Goal: Task Accomplishment & Management: Manage account settings

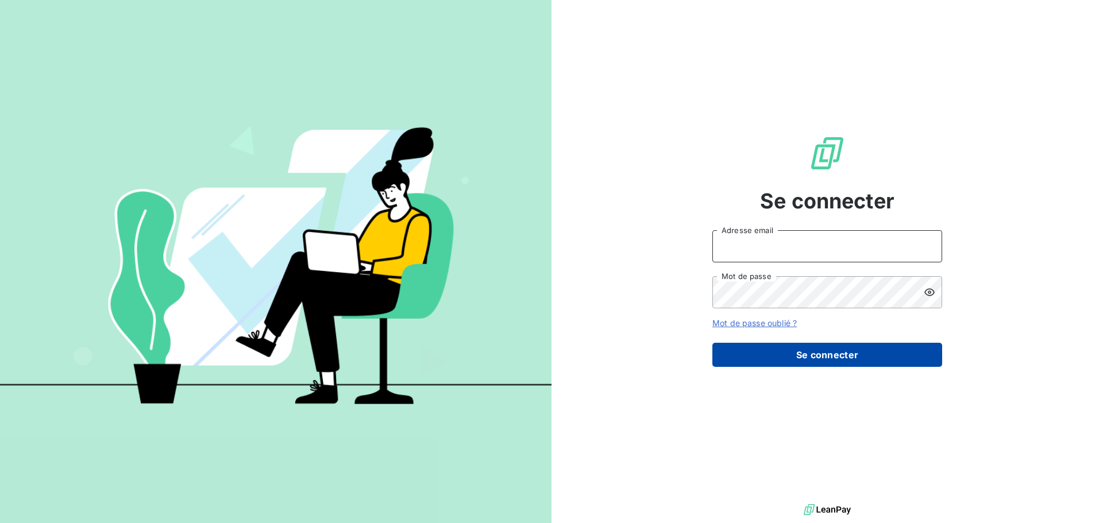
type input "[EMAIL_ADDRESS][PERSON_NAME][DOMAIN_NAME]"
click at [753, 354] on button "Se connecter" at bounding box center [827, 355] width 230 height 24
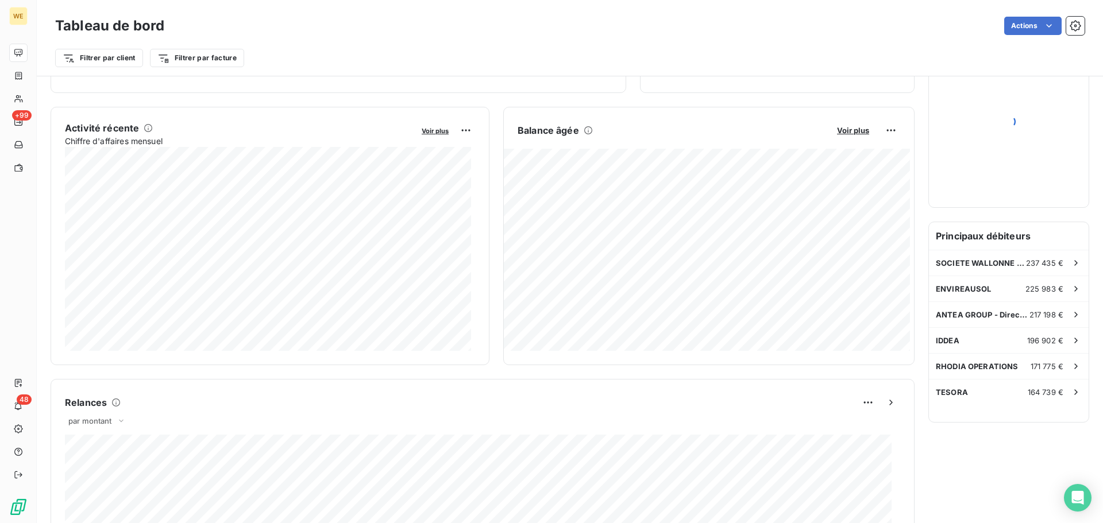
scroll to position [115, 0]
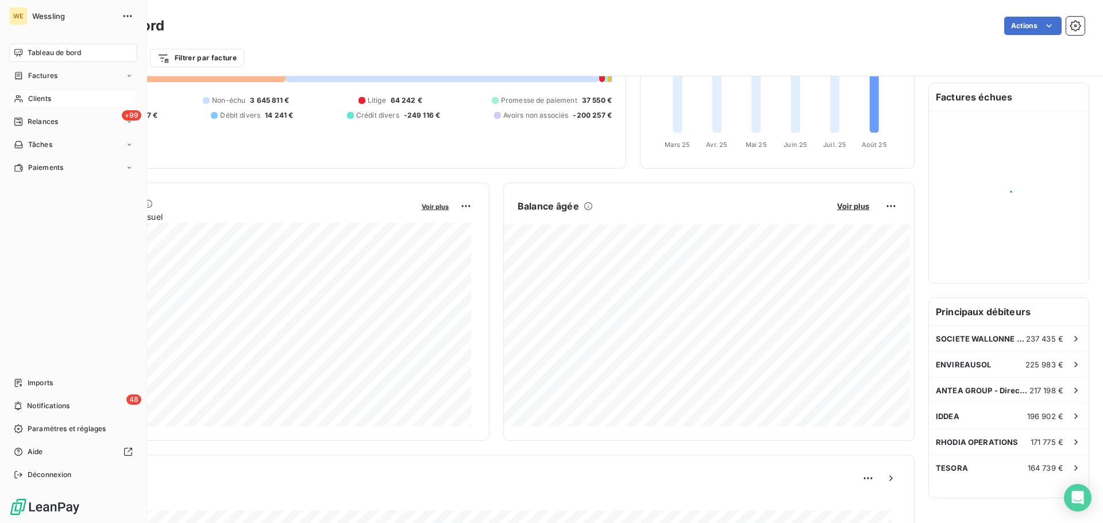
click at [45, 98] on span "Clients" at bounding box center [39, 99] width 23 height 10
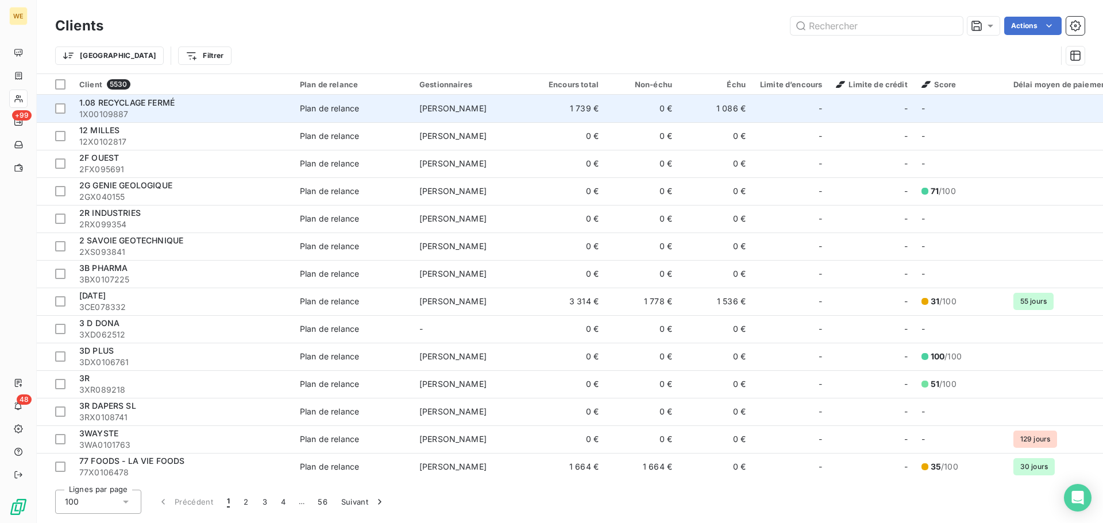
click at [220, 104] on div "1.08 RECYCLAGE FERMÉ" at bounding box center [182, 102] width 207 height 11
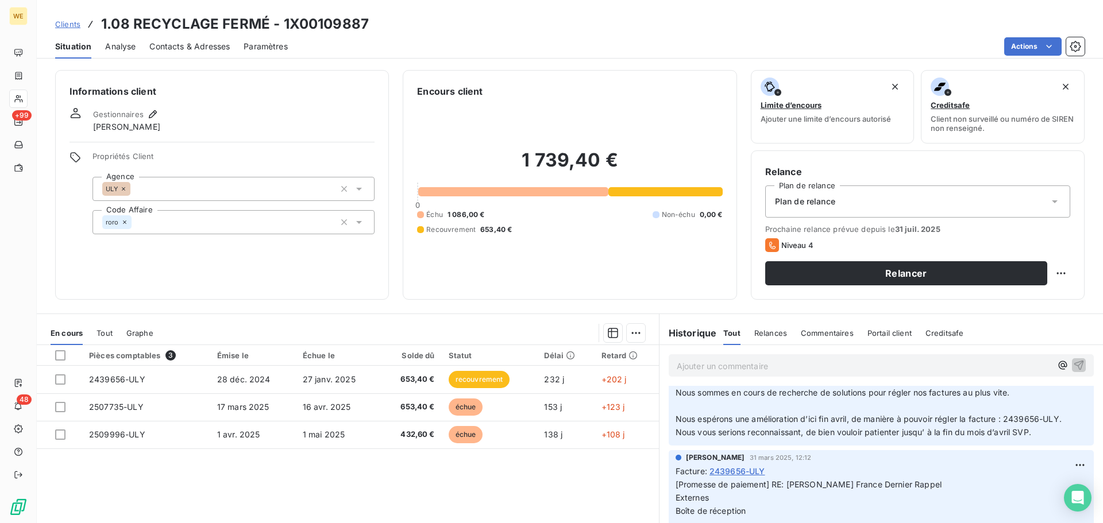
scroll to position [230, 0]
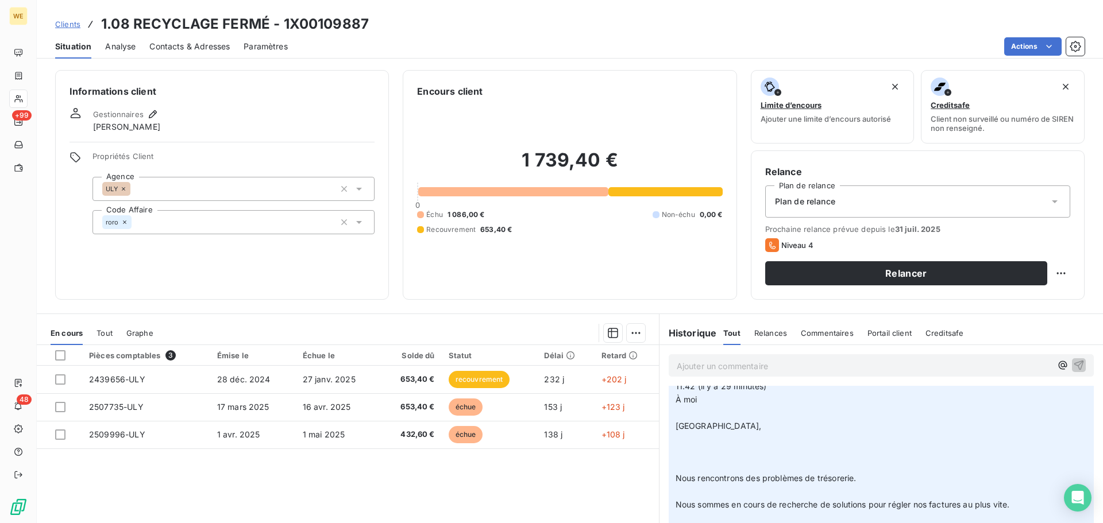
click at [216, 266] on div "Informations client Gestionnaires Robin RODRIGUEZ Propriétés Client Agence ULY …" at bounding box center [222, 185] width 334 height 230
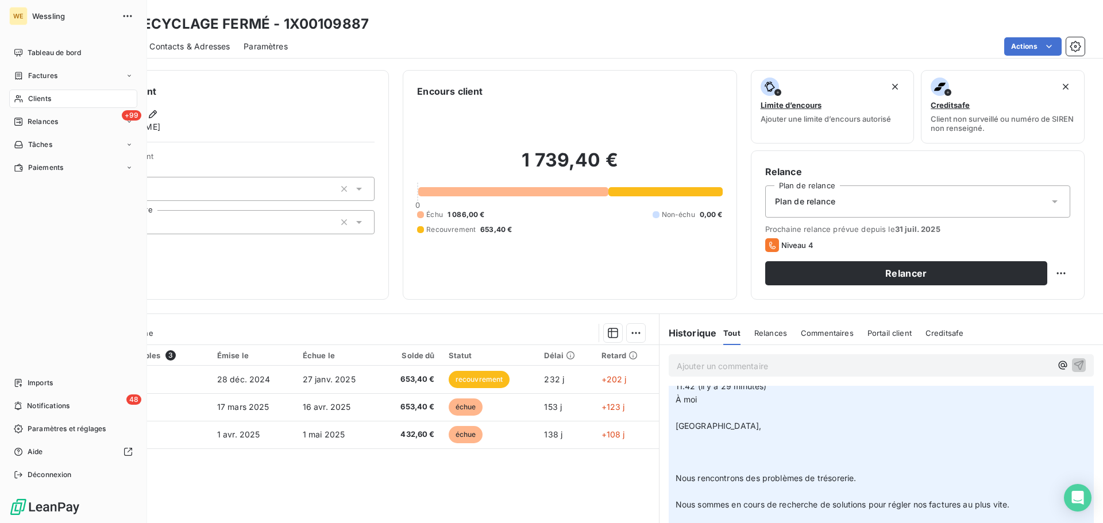
click at [36, 97] on span "Clients" at bounding box center [39, 99] width 23 height 10
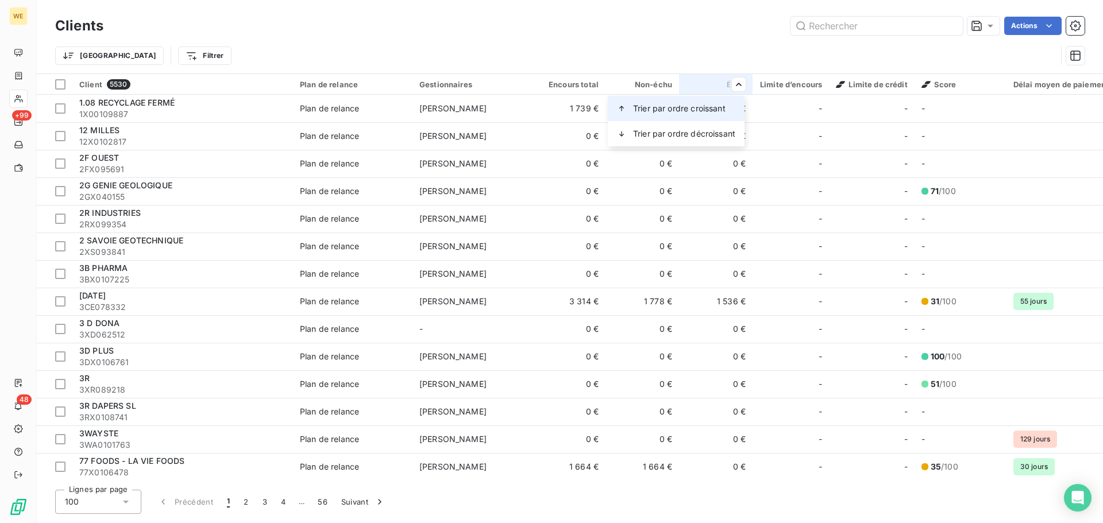
click at [705, 113] on span "Trier par ordre croissant" at bounding box center [679, 108] width 92 height 11
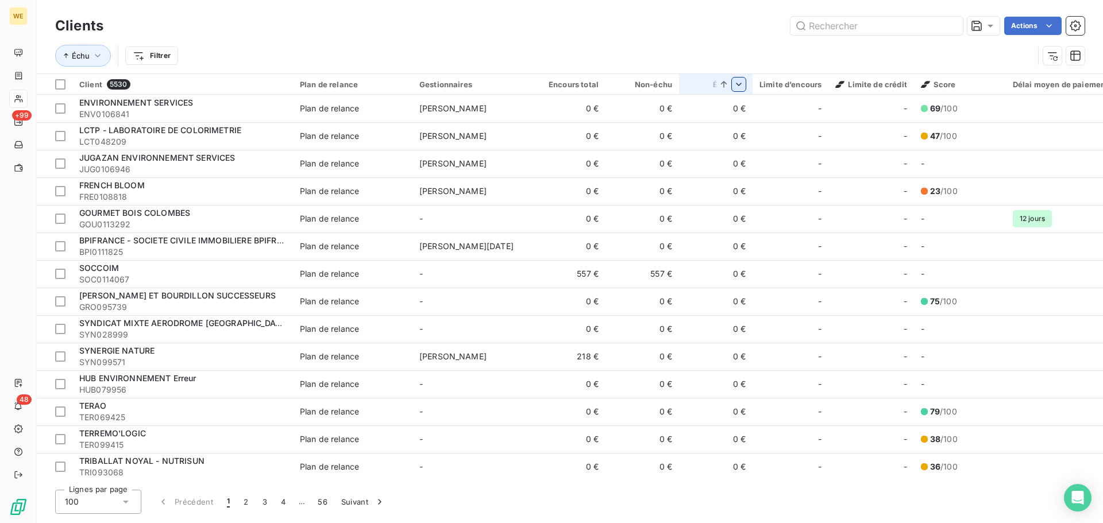
click at [739, 90] on html "WE +99 48 Clients Actions Échu Filtrer Client 5530 Plan de relance Gestionnaire…" at bounding box center [551, 261] width 1103 height 523
click at [688, 137] on span "Trier par ordre décroissant" at bounding box center [652, 133] width 102 height 11
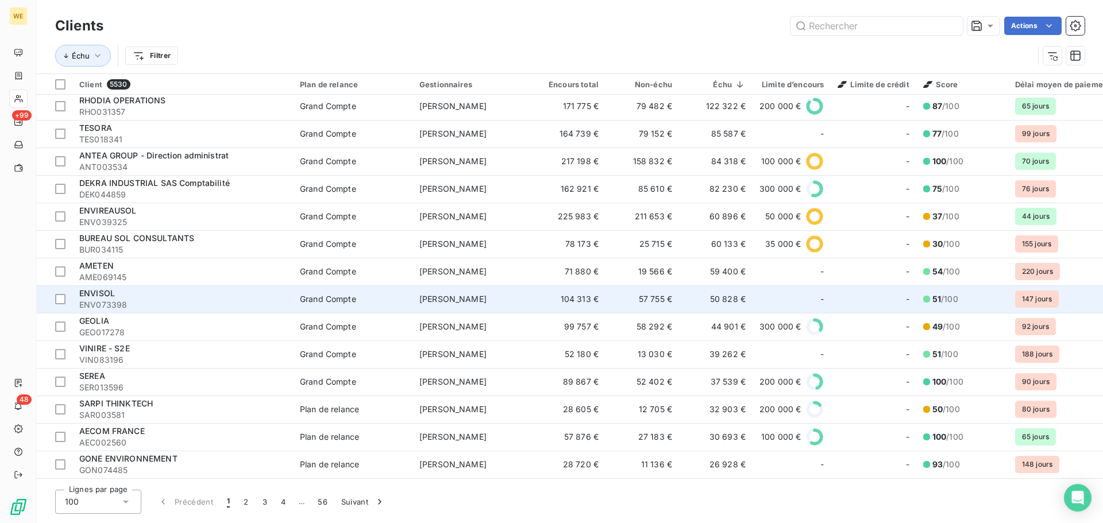
scroll to position [172, 0]
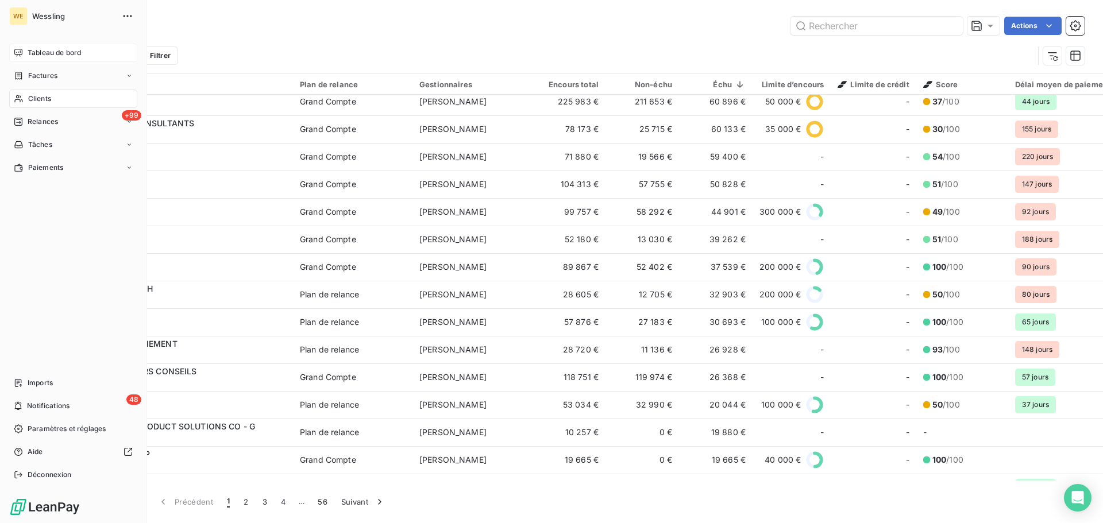
click at [36, 52] on span "Tableau de bord" at bounding box center [54, 53] width 53 height 10
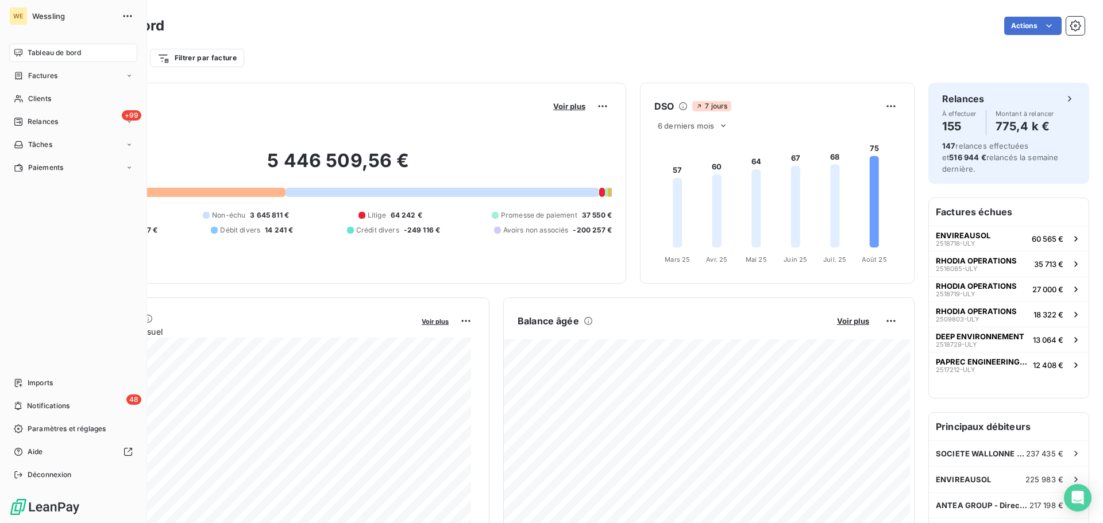
drag, startPoint x: 44, startPoint y: 97, endPoint x: 105, endPoint y: 112, distance: 62.7
click at [44, 97] on span "Clients" at bounding box center [39, 99] width 23 height 10
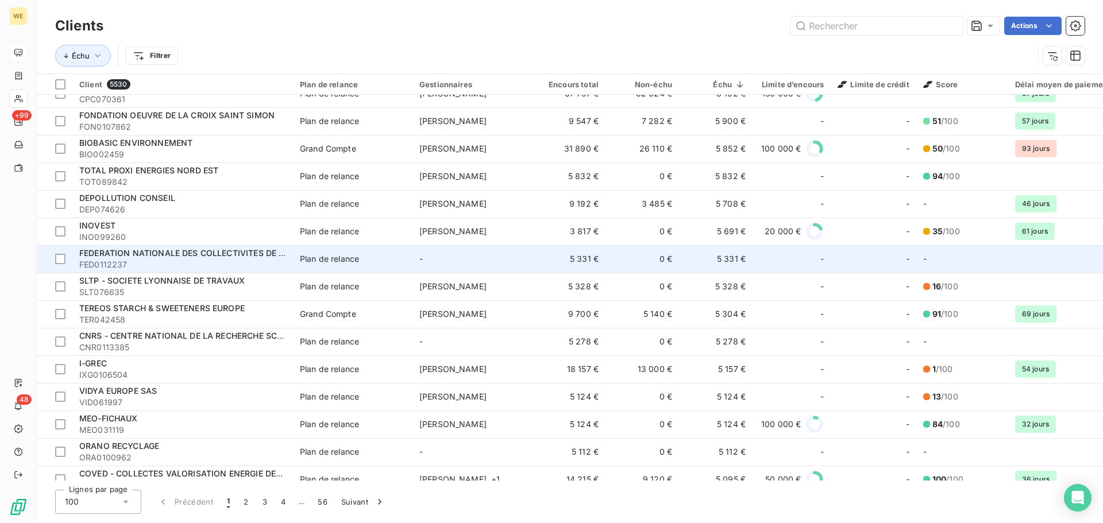
scroll to position [1551, 0]
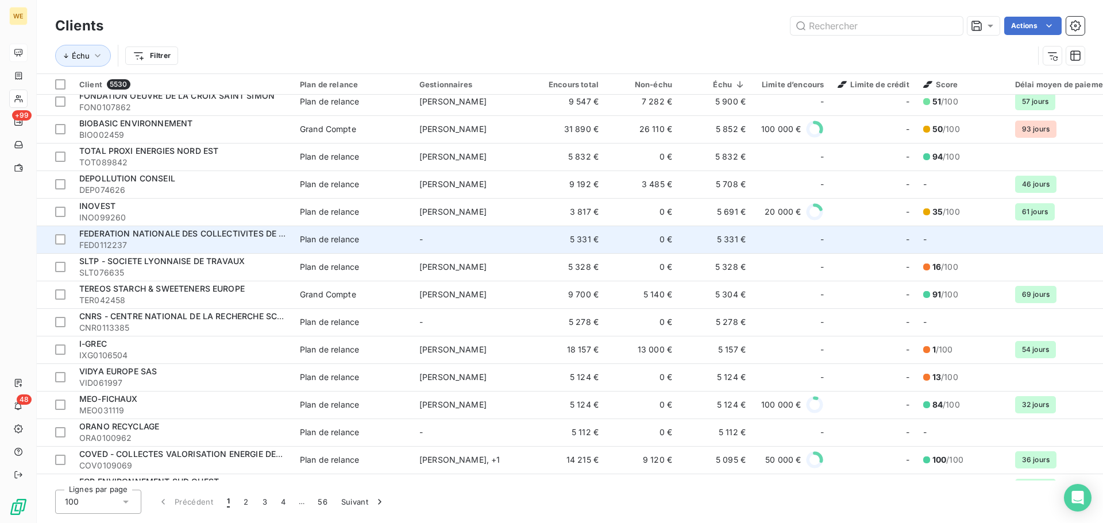
click at [234, 239] on div "FEDERATION NATIONALE DES COLLECTIVITES DE COMPOSTAGE FNCC" at bounding box center [182, 233] width 207 height 11
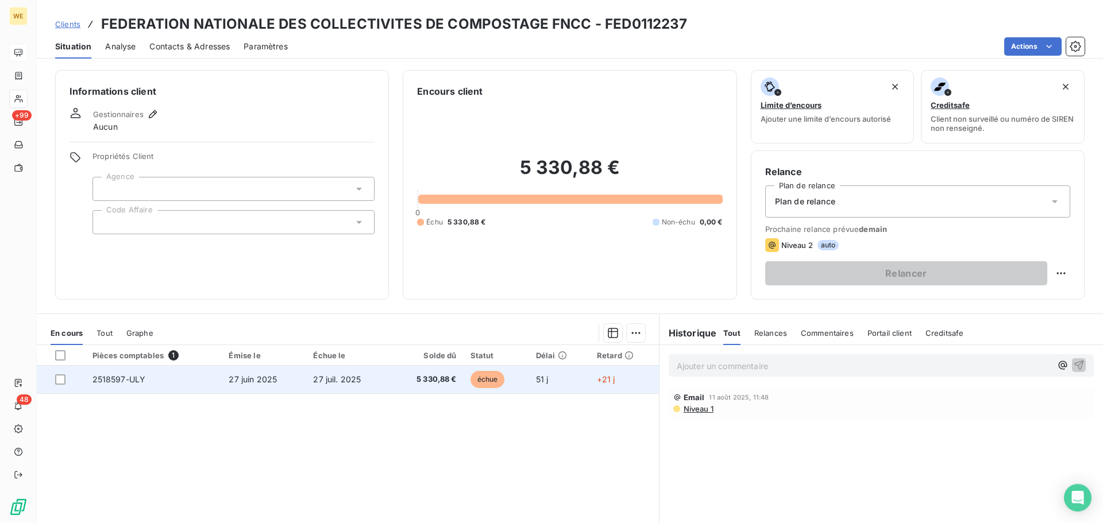
click at [145, 383] on td "2518597-ULY" at bounding box center [154, 380] width 137 height 28
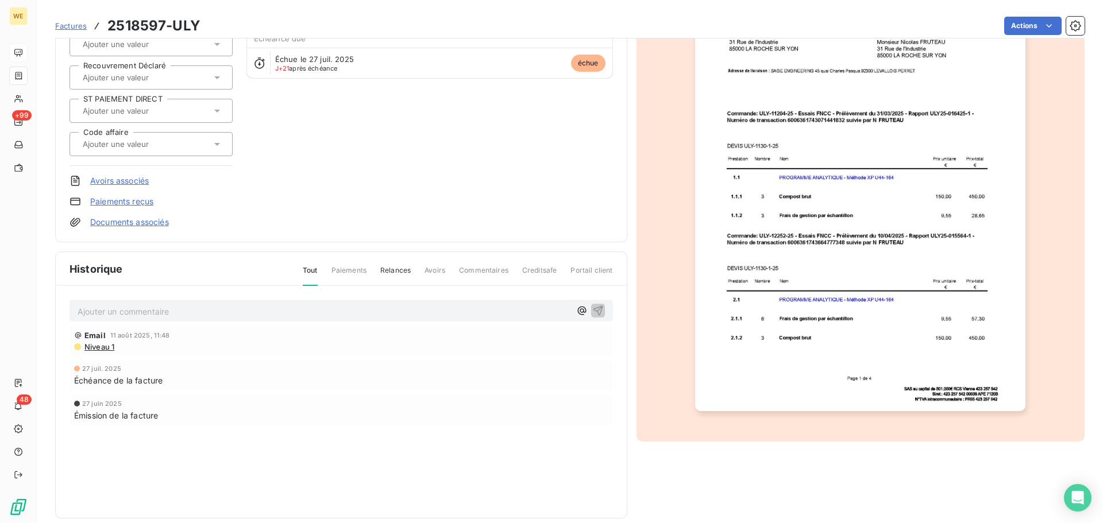
scroll to position [146, 0]
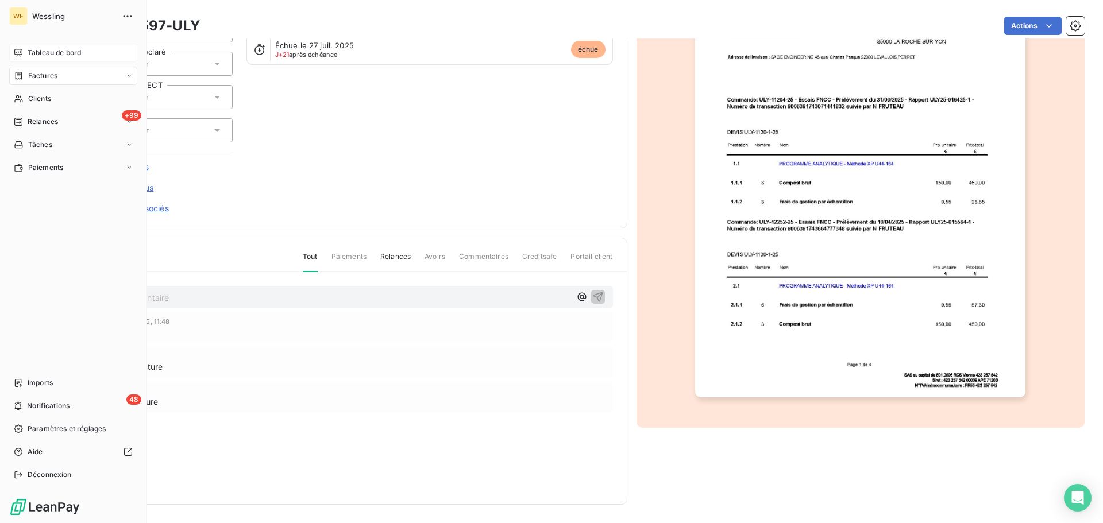
click at [38, 54] on span "Tableau de bord" at bounding box center [54, 53] width 53 height 10
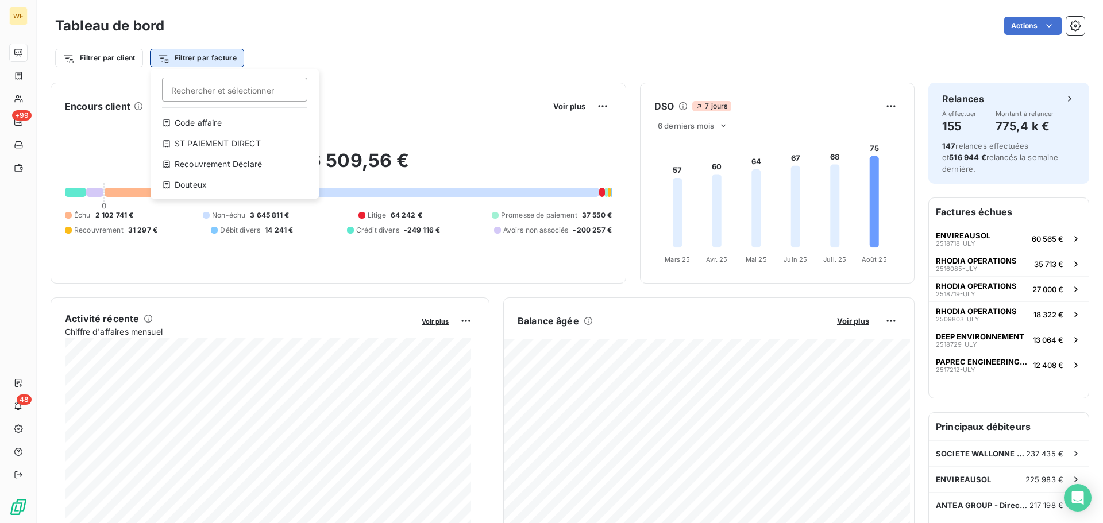
click at [177, 60] on html "WE +99 48 Tableau de bord Actions Filtrer par client Filtrer par facture Recher…" at bounding box center [551, 261] width 1103 height 523
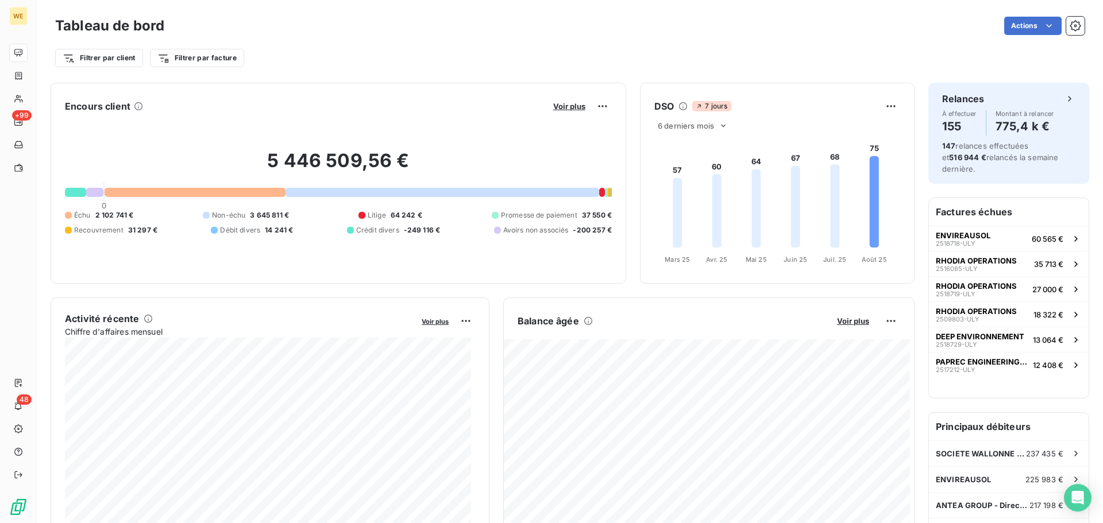
click at [114, 60] on html "WE +99 48 Tableau de bord Actions Filtrer par client Filtrer par facture Encour…" at bounding box center [551, 261] width 1103 height 523
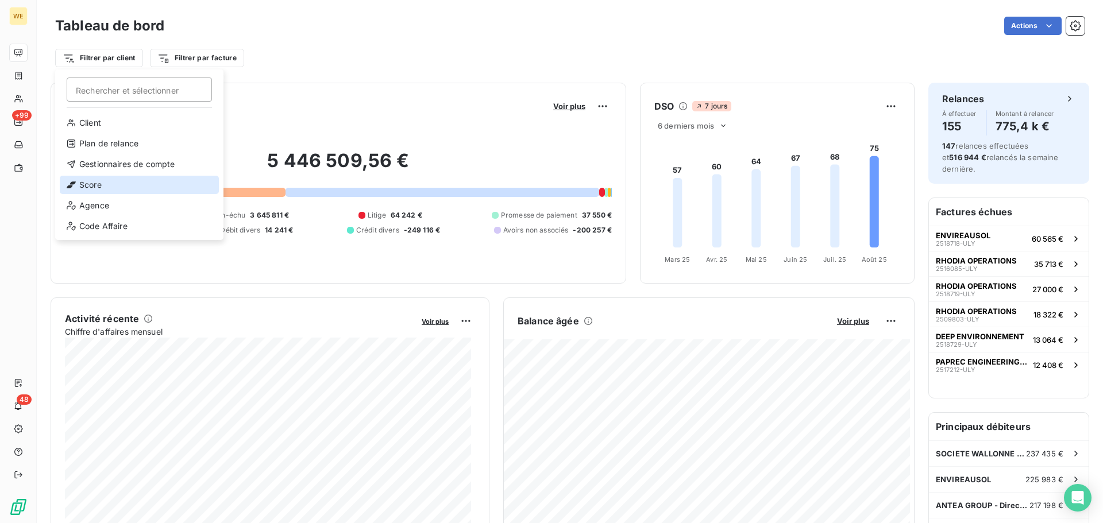
click at [129, 181] on div "Score" at bounding box center [139, 185] width 159 height 18
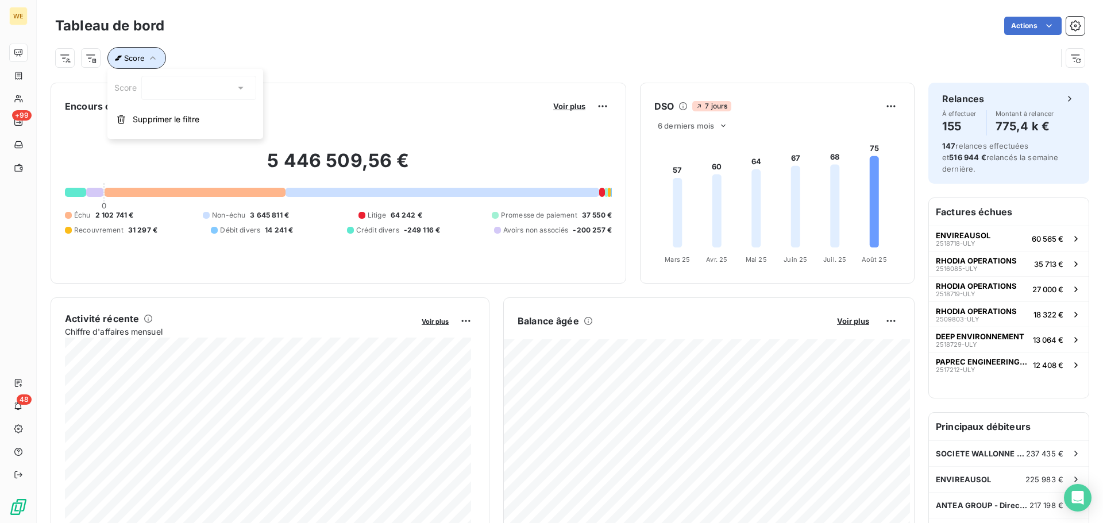
click at [158, 58] on button "Score" at bounding box center [136, 58] width 59 height 22
click at [187, 122] on span "Supprimer le filtre" at bounding box center [166, 119] width 67 height 11
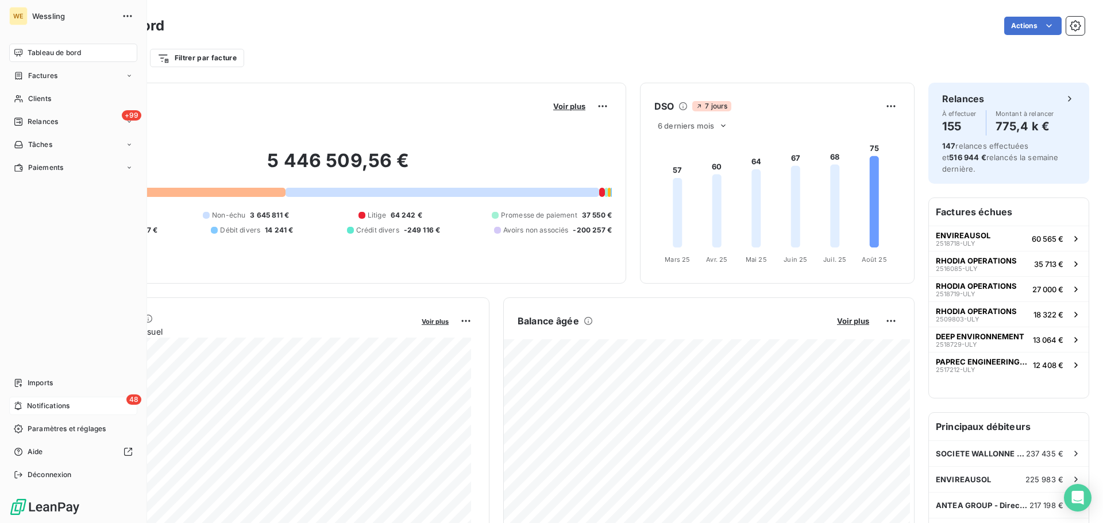
click at [49, 408] on span "Notifications" at bounding box center [48, 406] width 42 height 10
click at [51, 208] on div "Tableau de bord Factures Clients +99 Relances Tâches Paiements Imports 48 Notif…" at bounding box center [73, 264] width 128 height 440
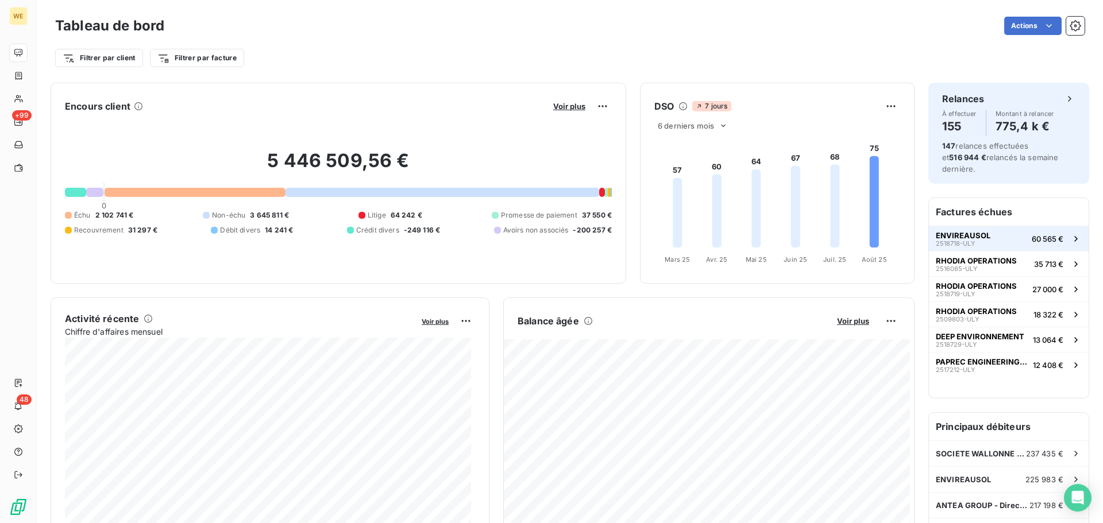
click at [935, 241] on span "2518718-ULY" at bounding box center [954, 243] width 39 height 7
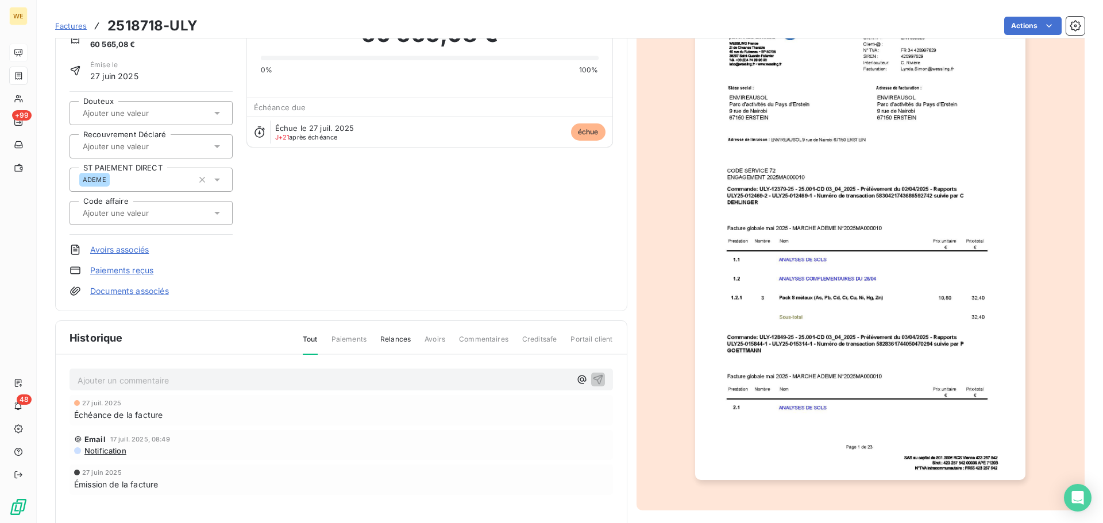
scroll to position [146, 0]
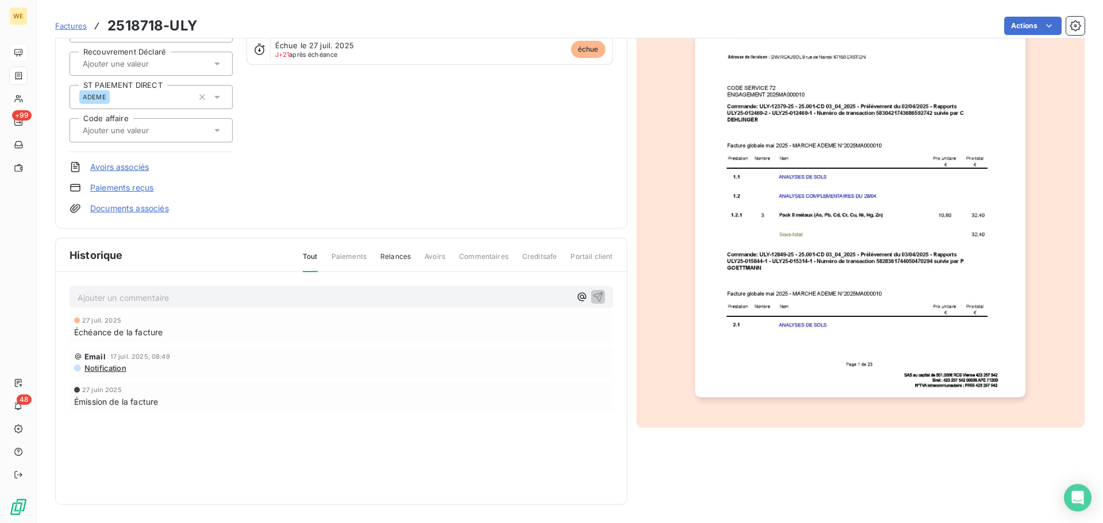
click at [741, 369] on img "button" at bounding box center [860, 163] width 330 height 467
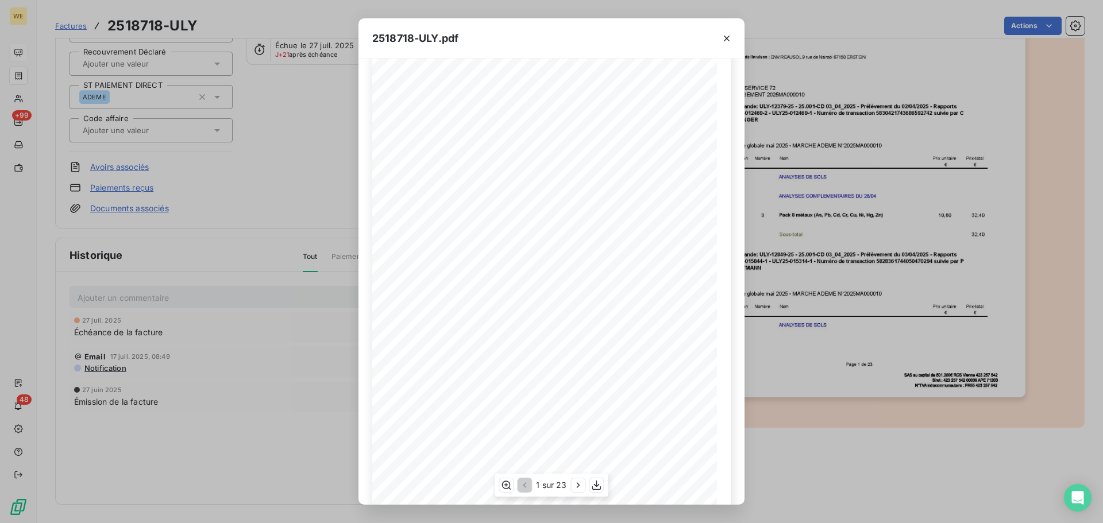
scroll to position [0, 0]
click at [732, 42] on icon "button" at bounding box center [726, 38] width 11 height 11
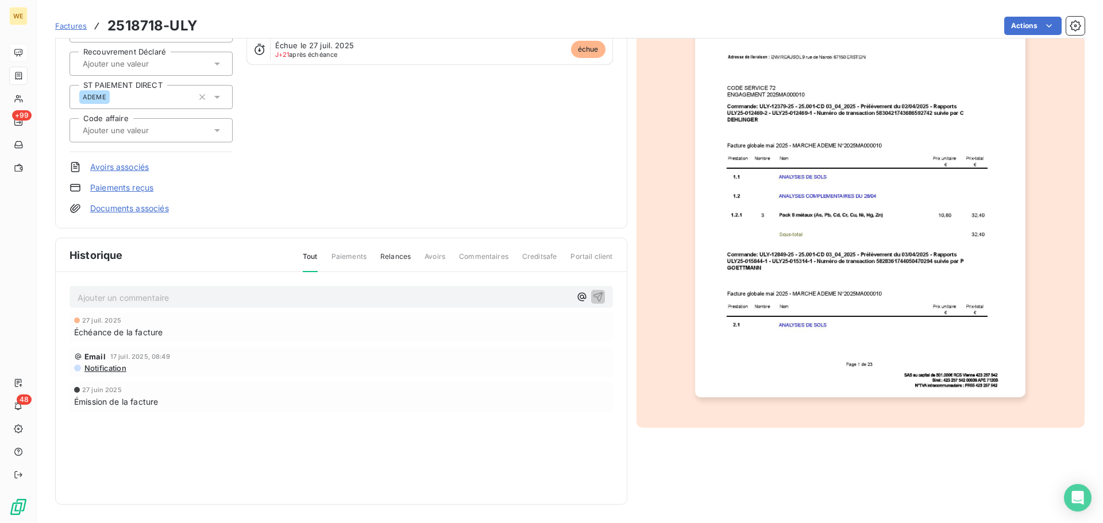
click at [306, 169] on div "ENVIREAUSOL ENV039325 Montant initial 60 565,08 € Émise le 27 juin 2025 Douteux…" at bounding box center [340, 64] width 543 height 300
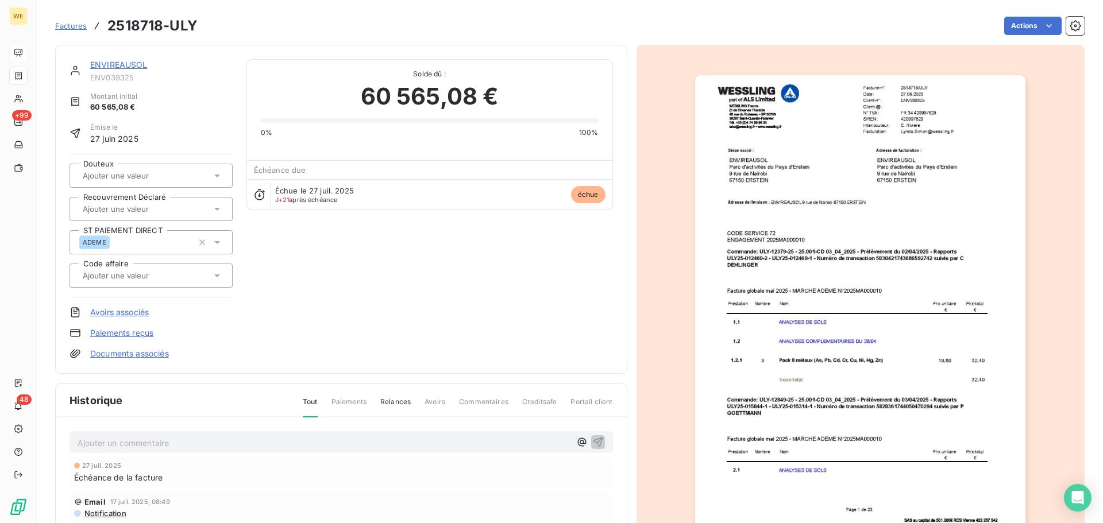
click at [176, 91] on div "Montant initial 60 565,08 €" at bounding box center [150, 102] width 163 height 22
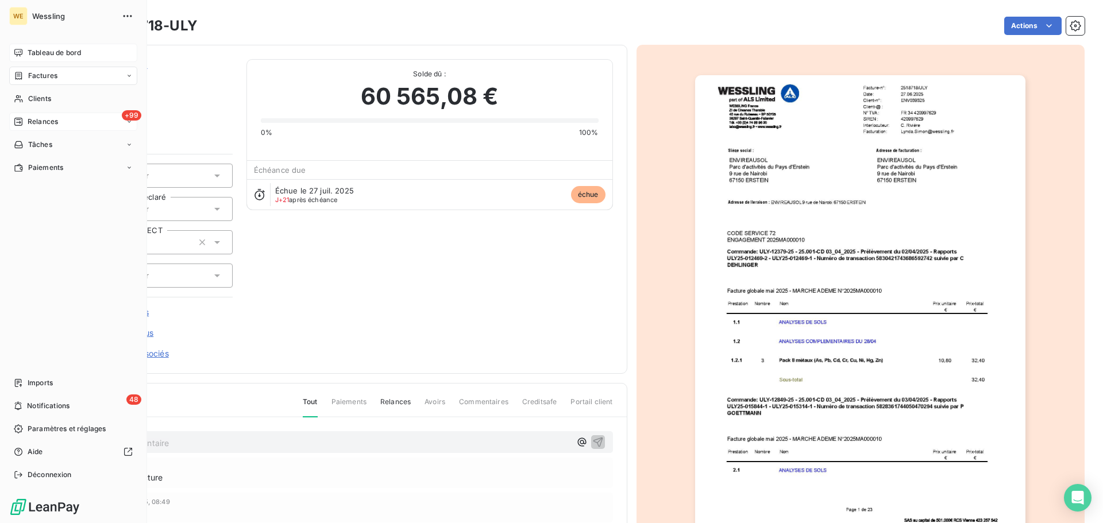
click at [40, 117] on span "Relances" at bounding box center [43, 122] width 30 height 10
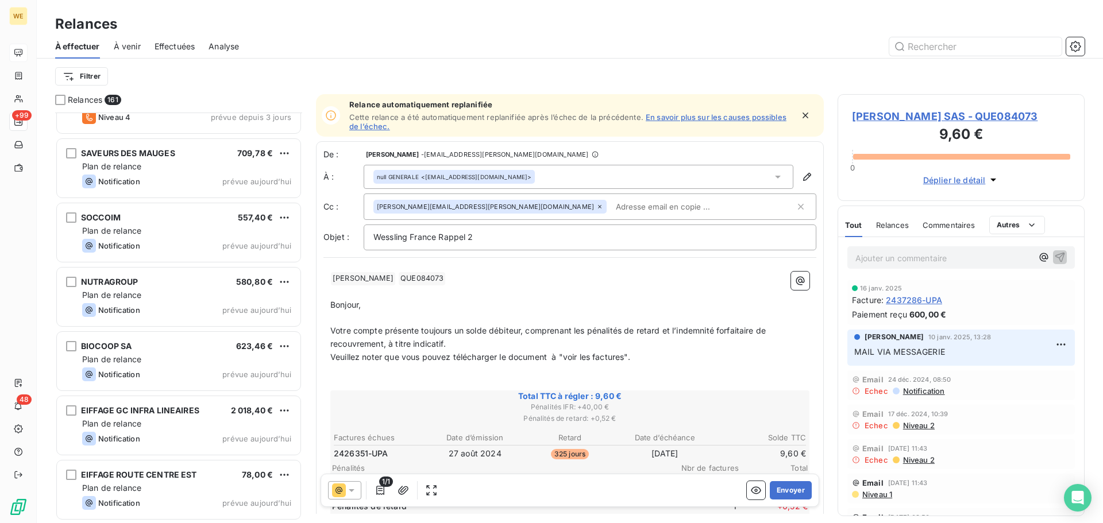
scroll to position [9773, 0]
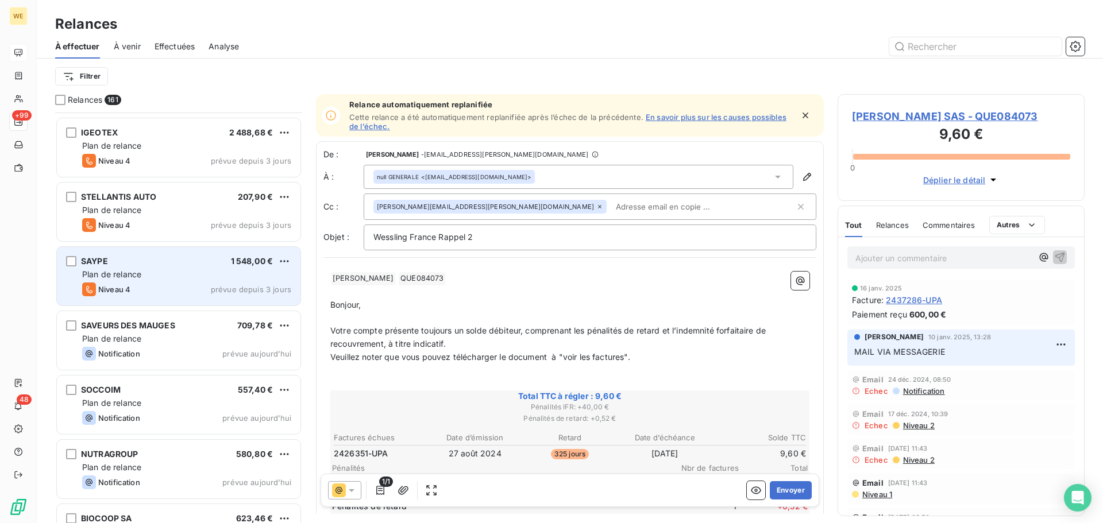
click at [163, 278] on div "Plan de relance" at bounding box center [186, 274] width 209 height 11
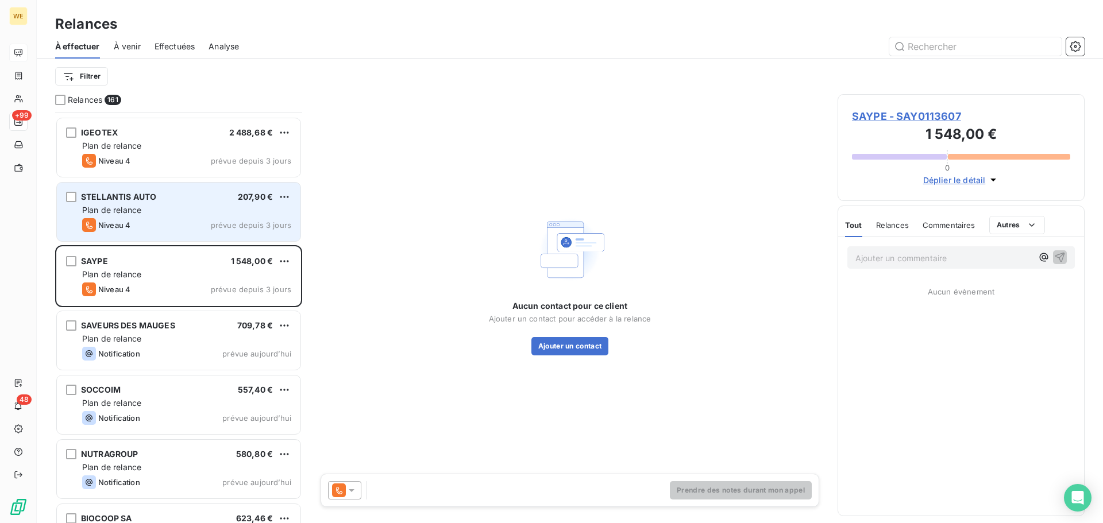
click at [137, 210] on span "Plan de relance" at bounding box center [111, 210] width 59 height 10
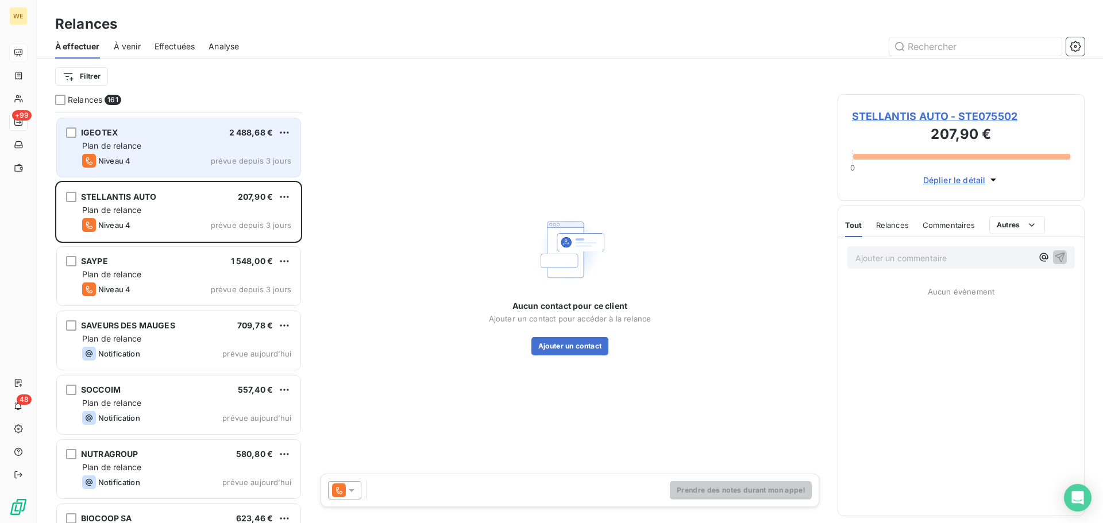
click at [164, 154] on div "Niveau 4 prévue depuis 3 jours" at bounding box center [186, 161] width 209 height 14
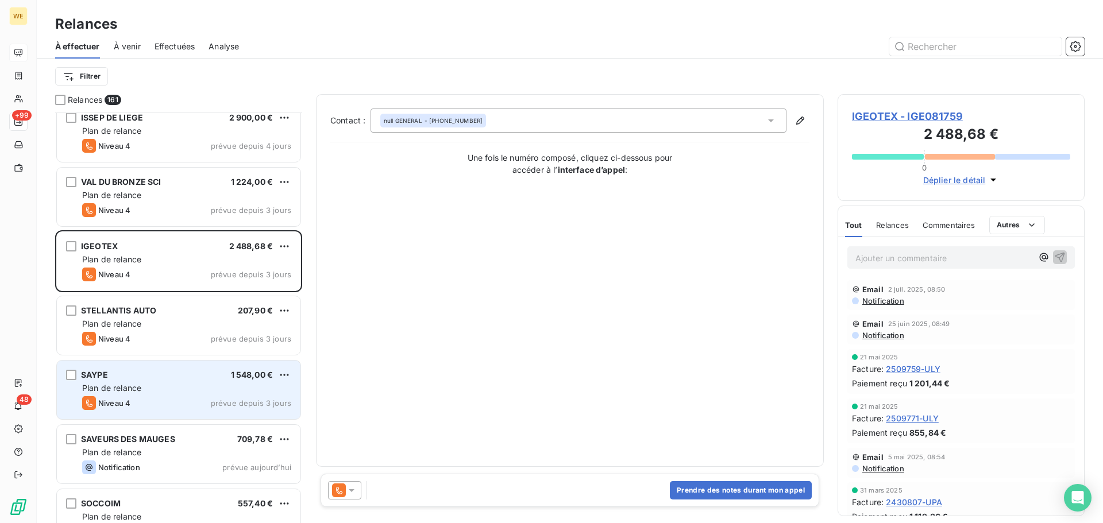
scroll to position [9658, 0]
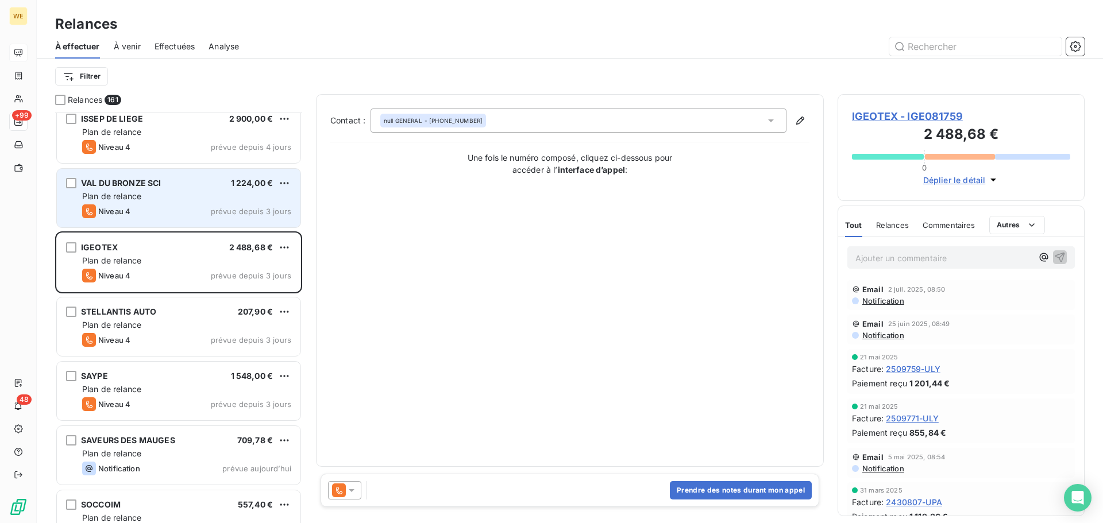
click at [198, 198] on div "Plan de relance" at bounding box center [186, 196] width 209 height 11
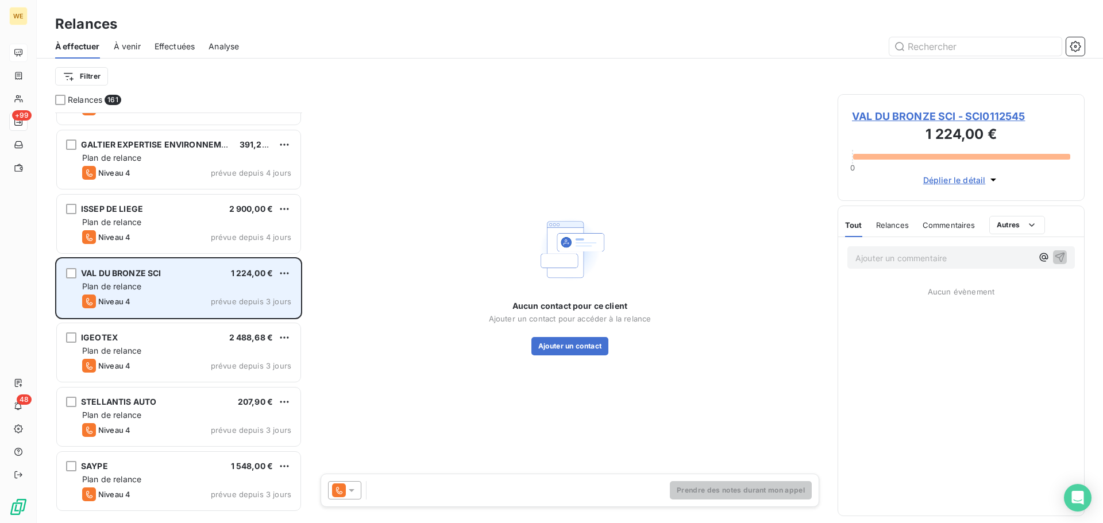
scroll to position [9486, 0]
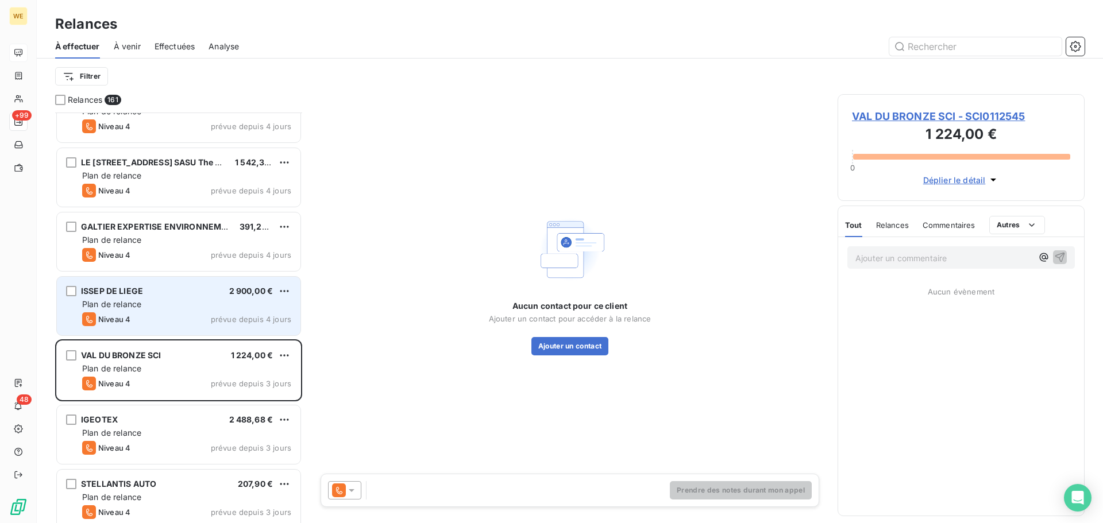
click at [184, 300] on div "Plan de relance" at bounding box center [186, 304] width 209 height 11
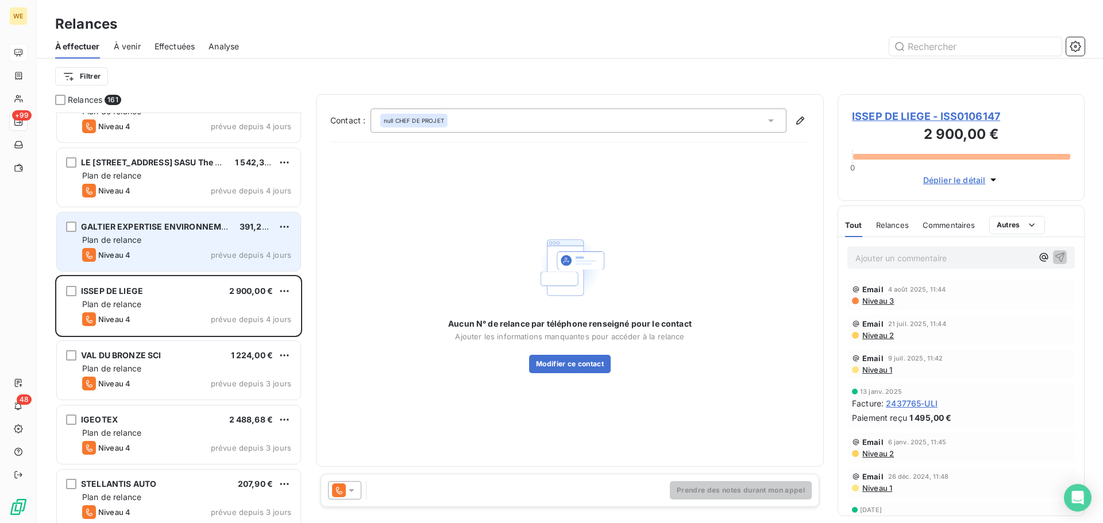
click at [182, 234] on div "Plan de relance" at bounding box center [186, 239] width 209 height 11
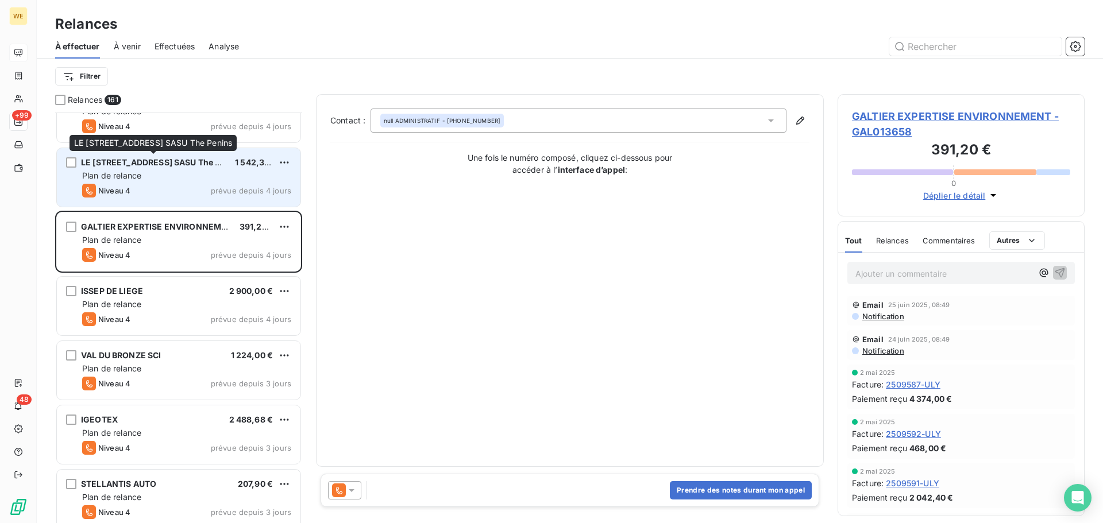
click at [180, 165] on span "LE 19 AVENUE KLEBER SASU The Penins" at bounding box center [161, 162] width 161 height 10
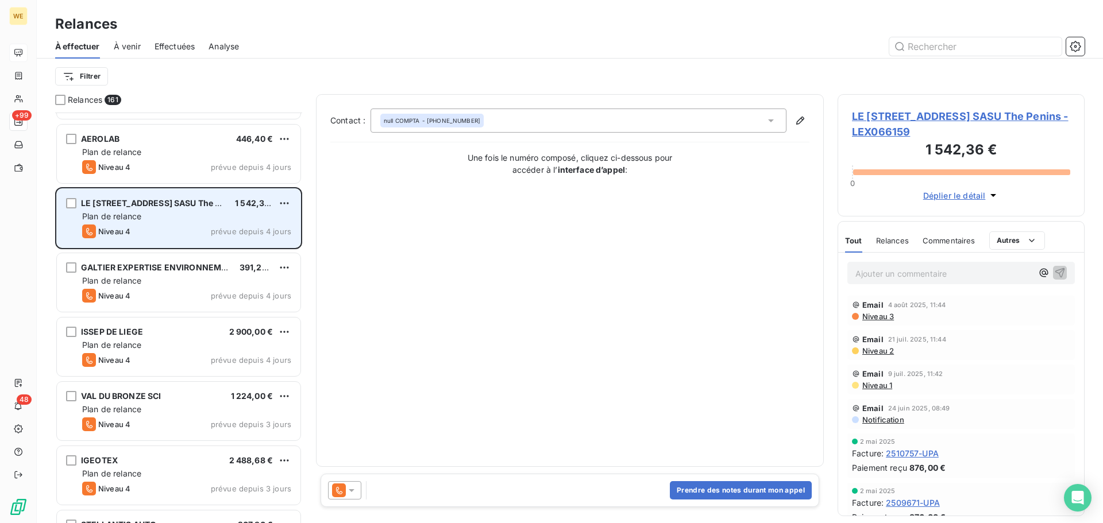
scroll to position [9428, 0]
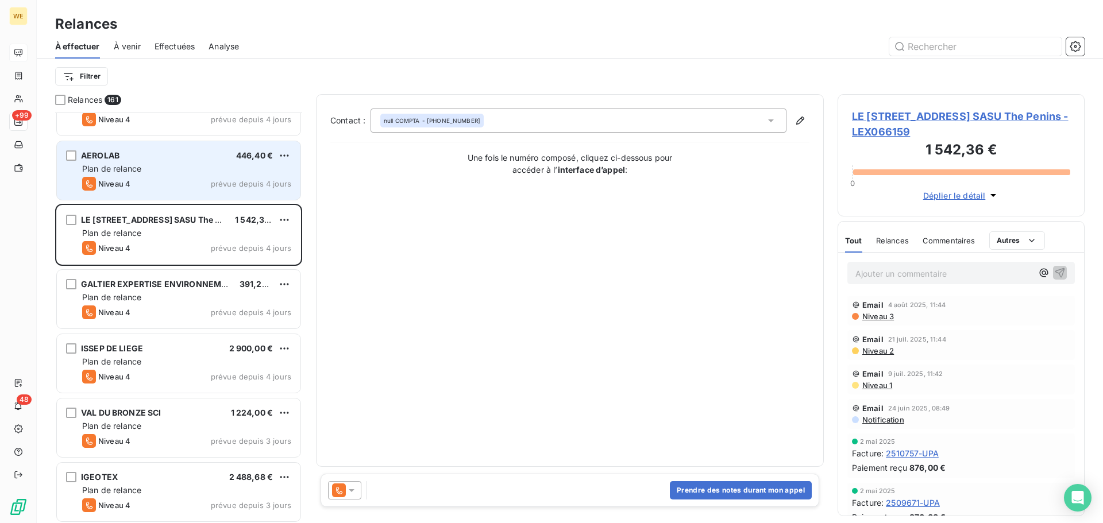
click at [182, 176] on div "AEROLAB 446,40 € Plan de relance Niveau 4 prévue depuis 4 jours" at bounding box center [178, 170] width 243 height 59
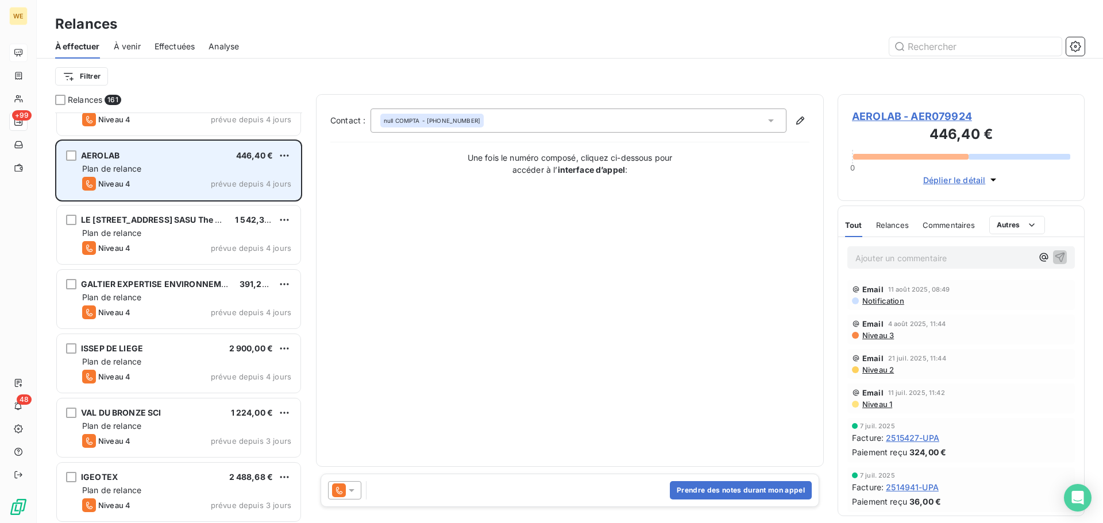
scroll to position [9371, 0]
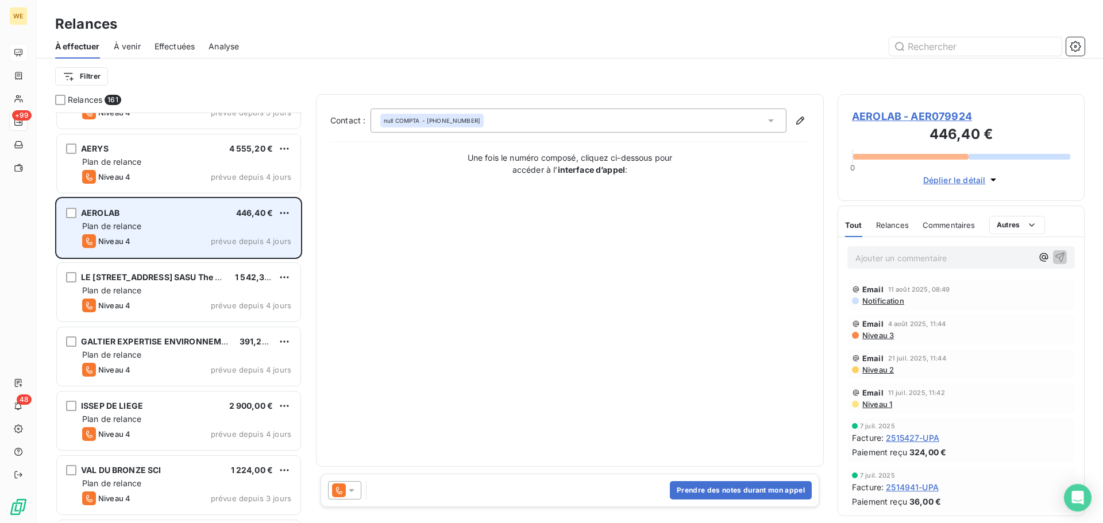
click at [182, 176] on div "Niveau 4 prévue depuis 4 jours" at bounding box center [186, 177] width 209 height 14
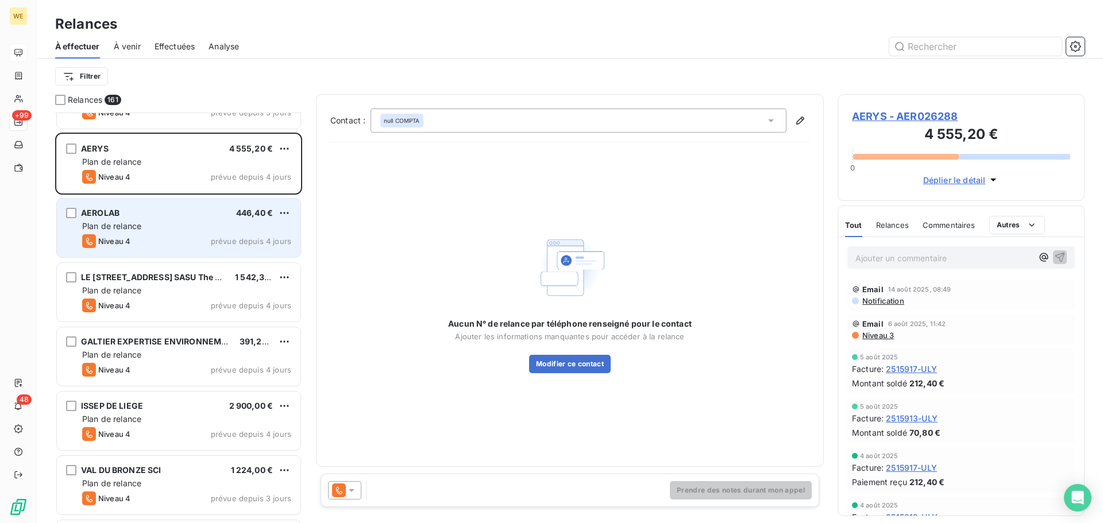
scroll to position [9199, 0]
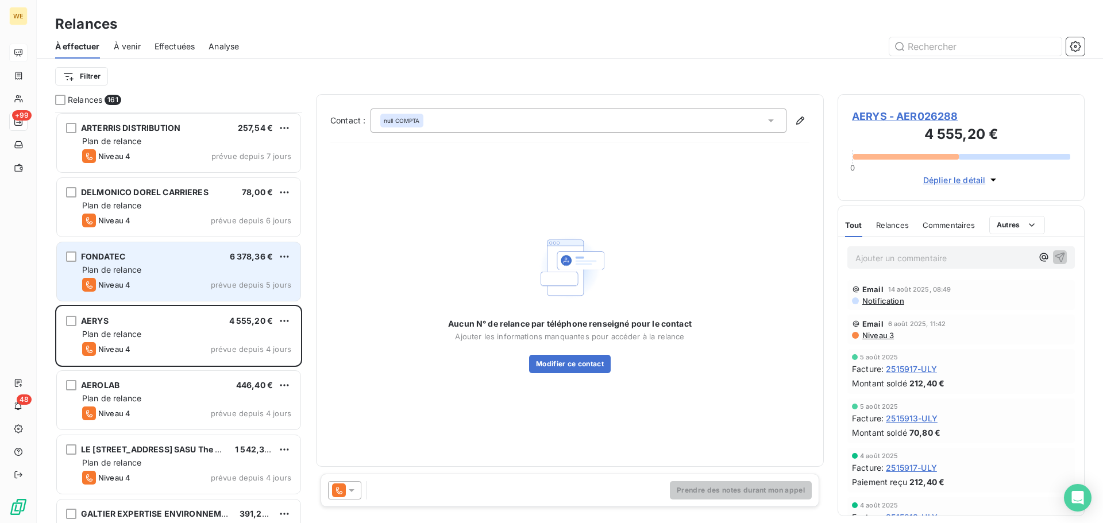
click at [152, 273] on div "Plan de relance" at bounding box center [186, 269] width 209 height 11
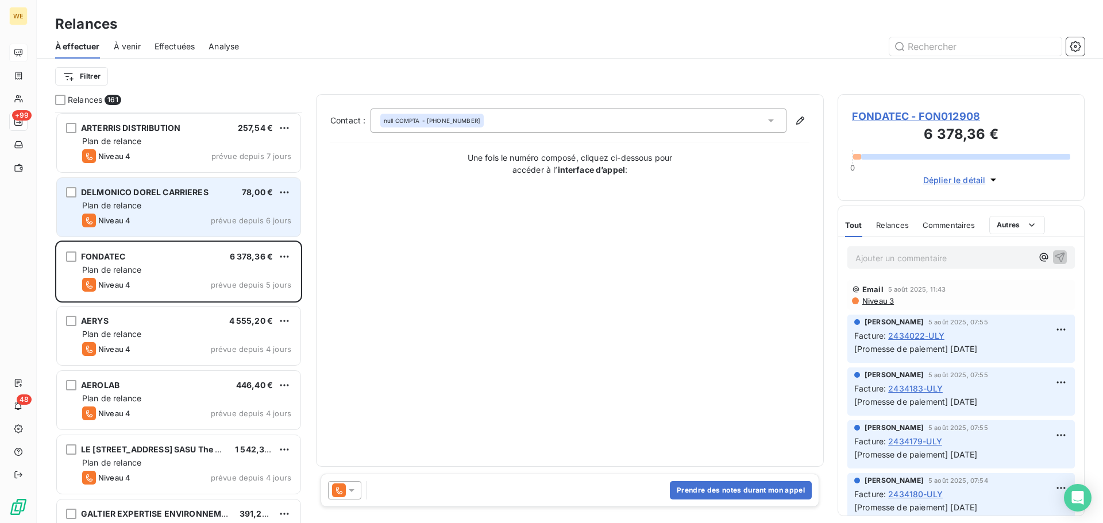
click at [157, 217] on div "Niveau 4 prévue depuis 6 jours" at bounding box center [186, 221] width 209 height 14
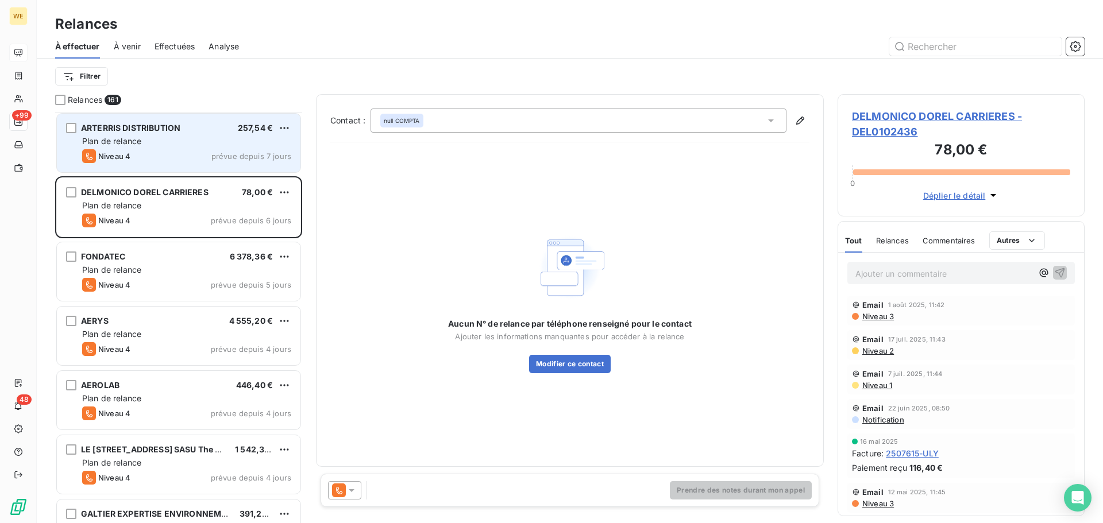
click at [173, 138] on div "Plan de relance" at bounding box center [186, 141] width 209 height 11
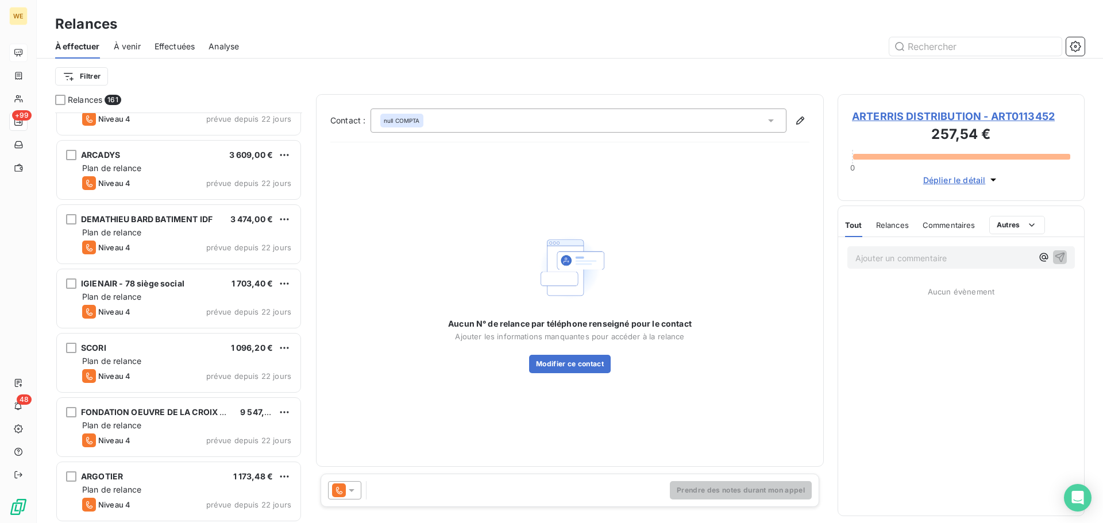
scroll to position [5810, 0]
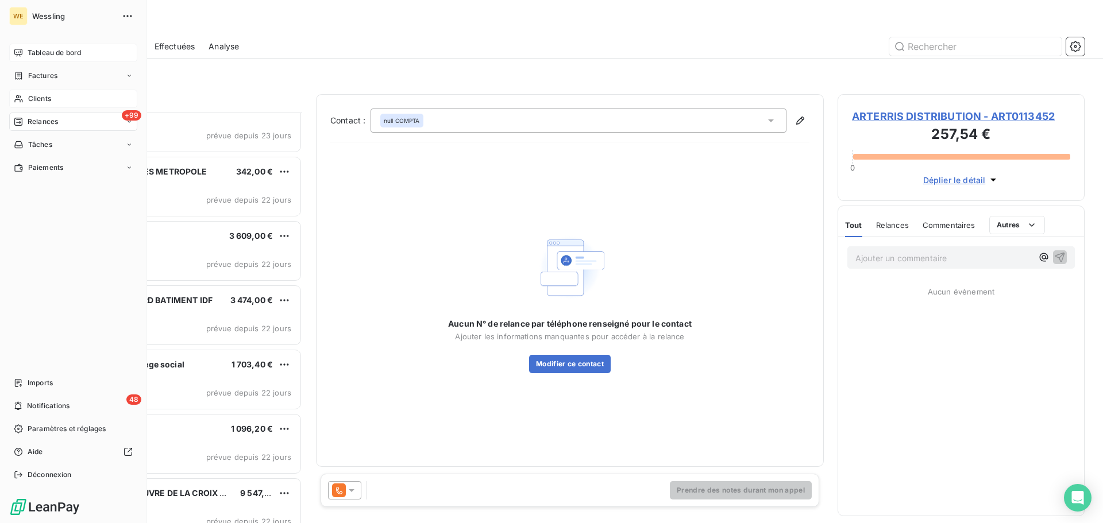
click at [41, 95] on span "Clients" at bounding box center [39, 99] width 23 height 10
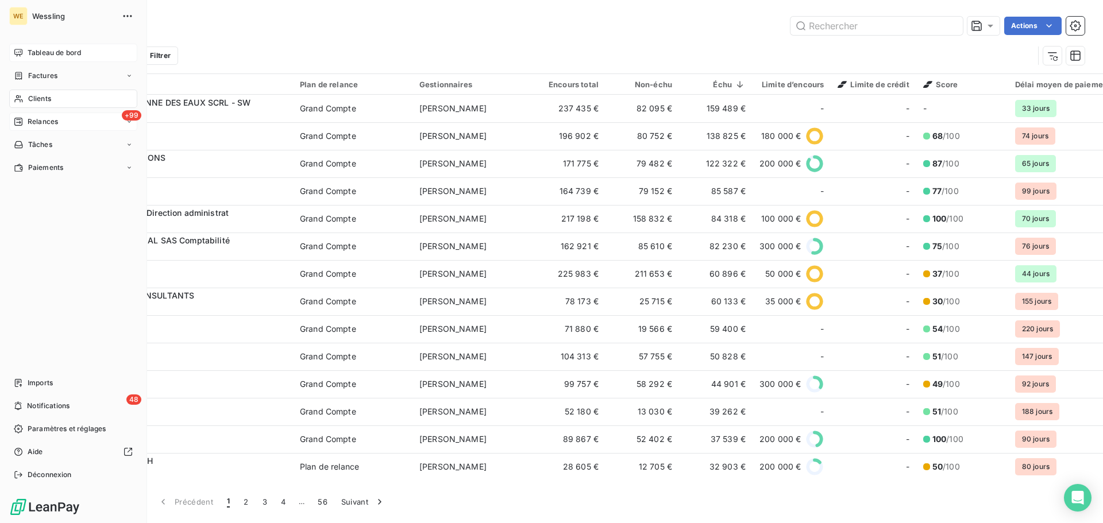
click at [65, 49] on span "Tableau de bord" at bounding box center [54, 53] width 53 height 10
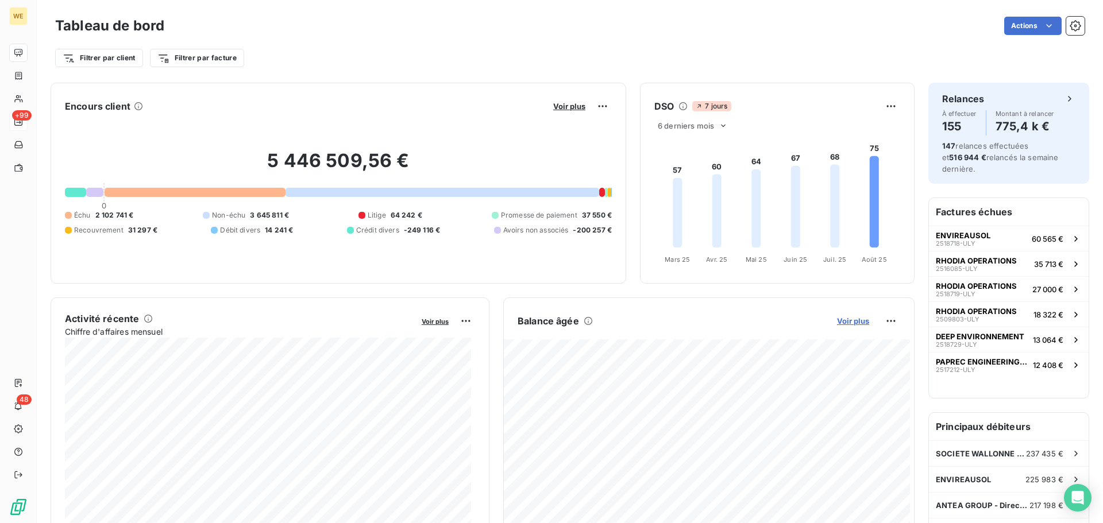
click at [844, 324] on span "Voir plus" at bounding box center [853, 320] width 32 height 9
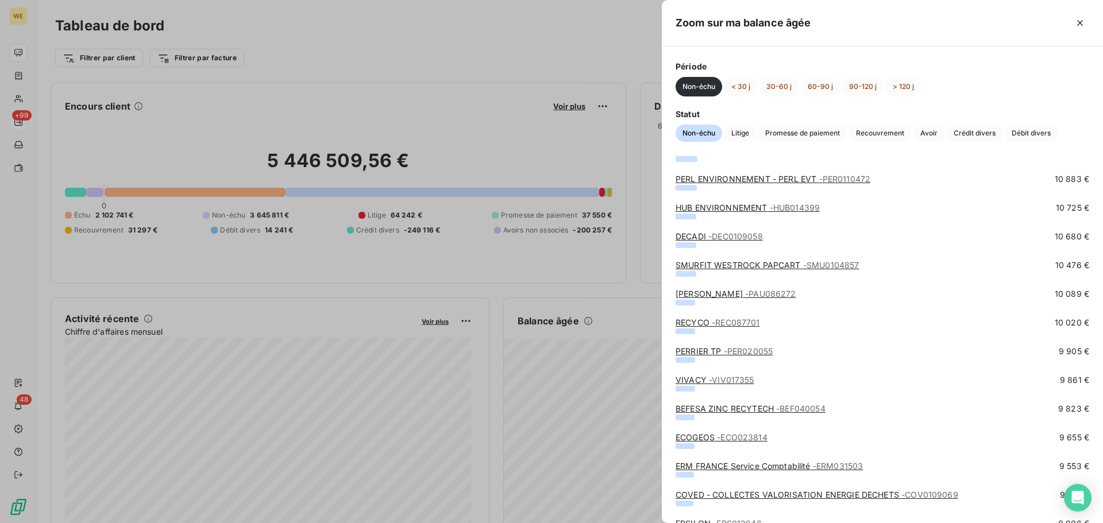
scroll to position [2067, 0]
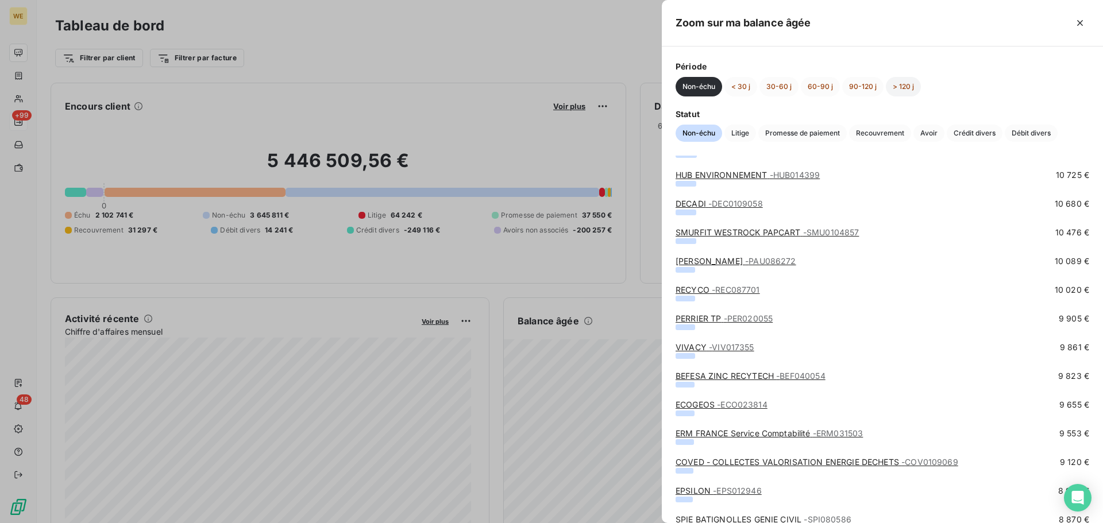
click at [898, 83] on button "> 120 j" at bounding box center [903, 87] width 35 height 20
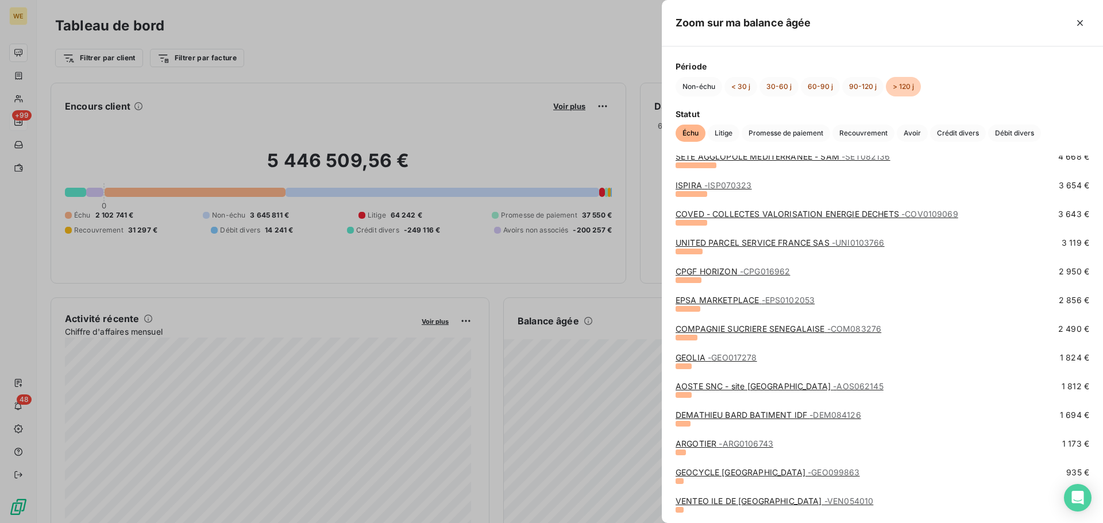
scroll to position [0, 0]
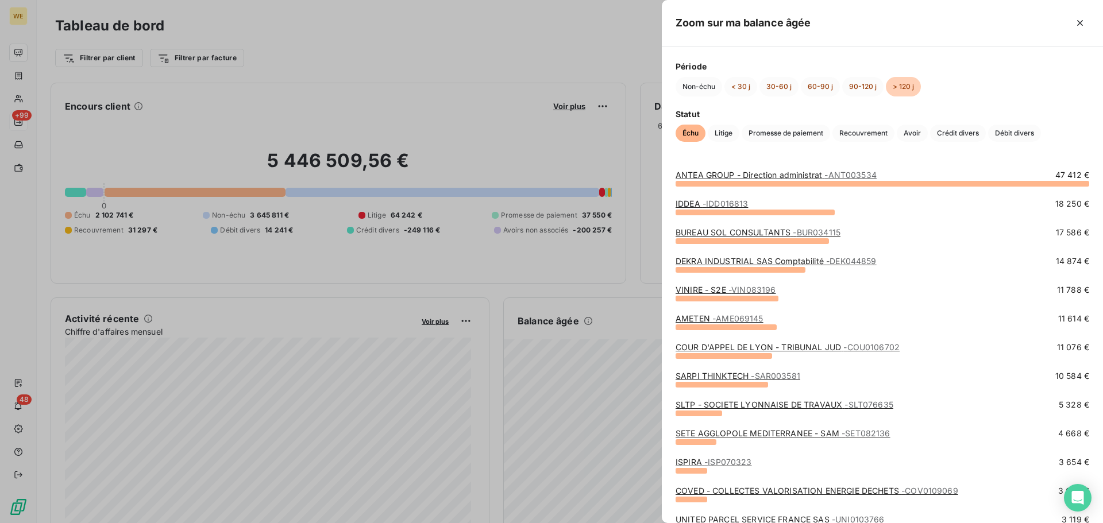
click at [302, 18] on div at bounding box center [551, 261] width 1103 height 523
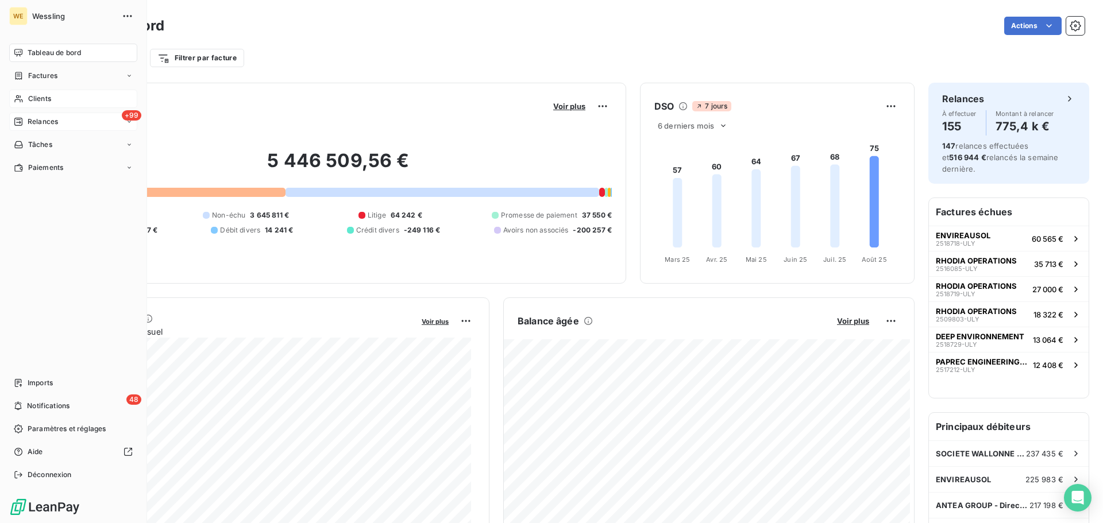
click at [36, 91] on div "Clients" at bounding box center [73, 99] width 128 height 18
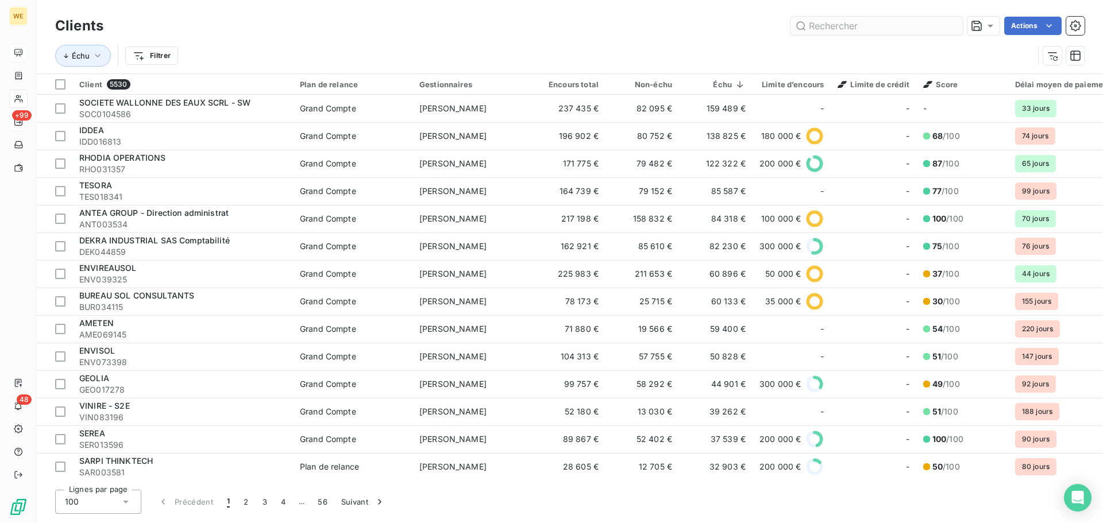
click at [855, 25] on input "text" at bounding box center [876, 26] width 172 height 18
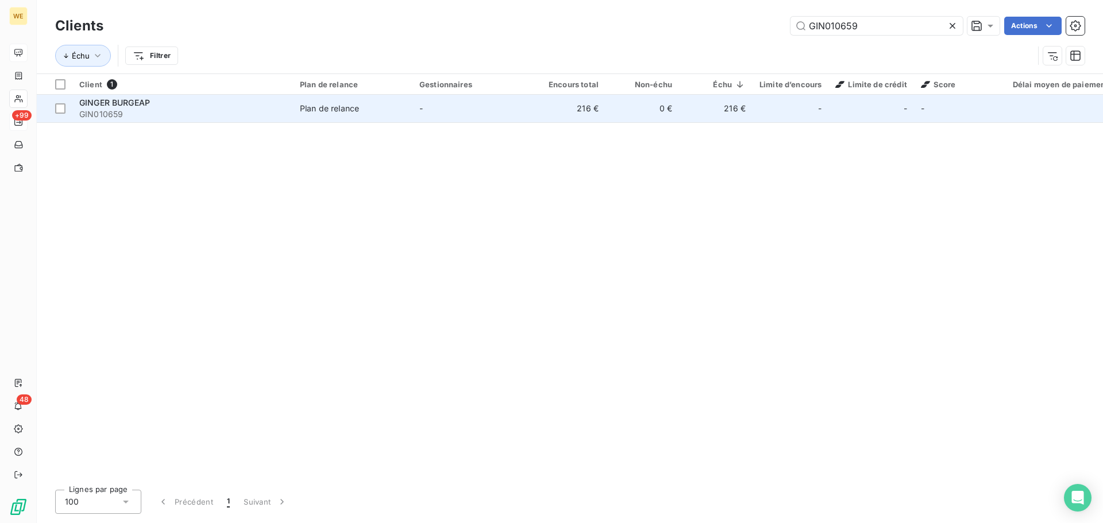
type input "GIN010659"
click at [183, 107] on div "GINGER BURGEAP" at bounding box center [182, 102] width 207 height 11
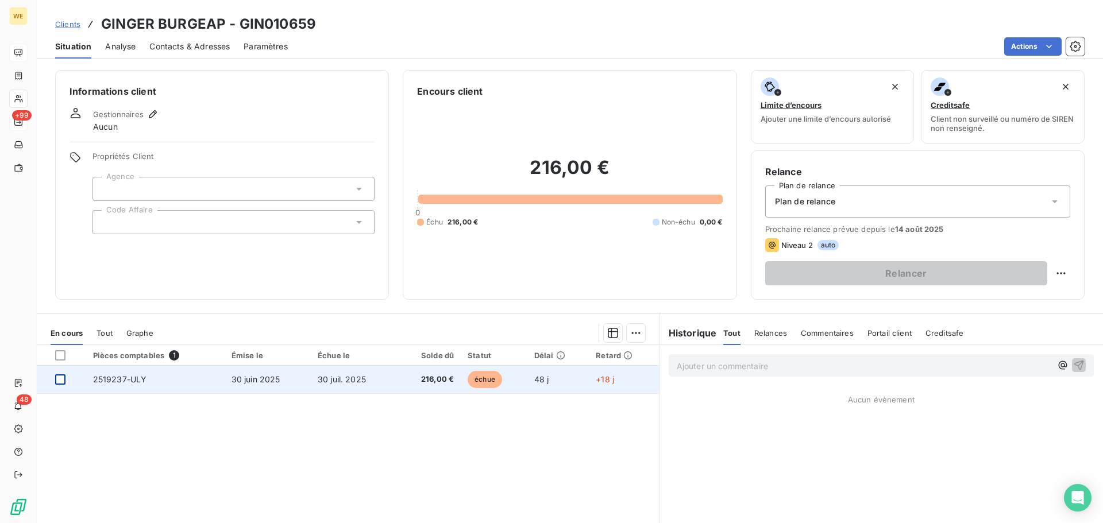
click at [60, 380] on div at bounding box center [60, 379] width 10 height 10
click at [208, 380] on td "2519237-ULY" at bounding box center [155, 380] width 138 height 28
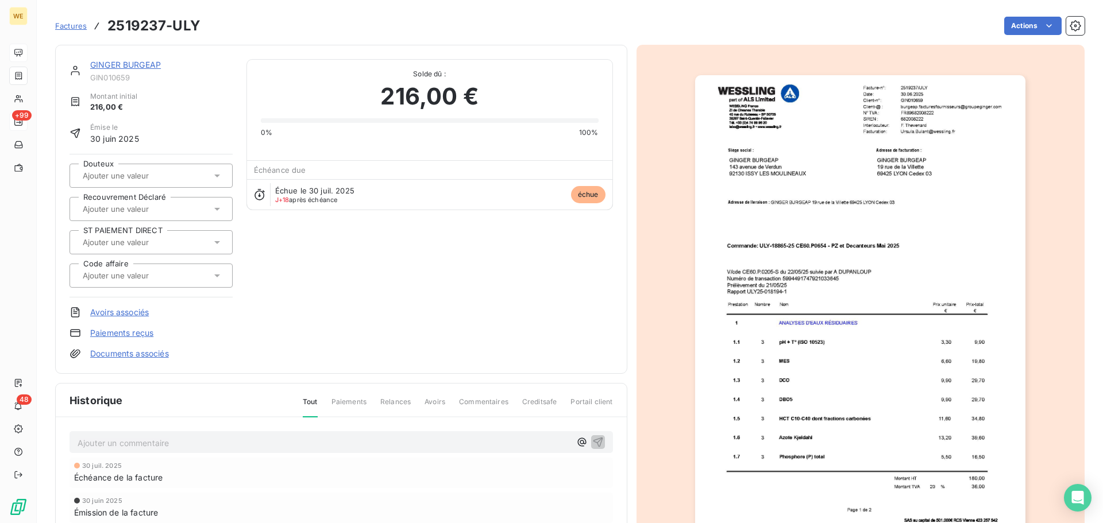
click at [134, 24] on h3 "2519237-ULY" at bounding box center [153, 26] width 93 height 21
copy h3 "2519237"
drag, startPoint x: 201, startPoint y: 24, endPoint x: 106, endPoint y: 22, distance: 95.3
click at [106, 22] on div "Factures 2519237-ULY Actions" at bounding box center [569, 26] width 1029 height 24
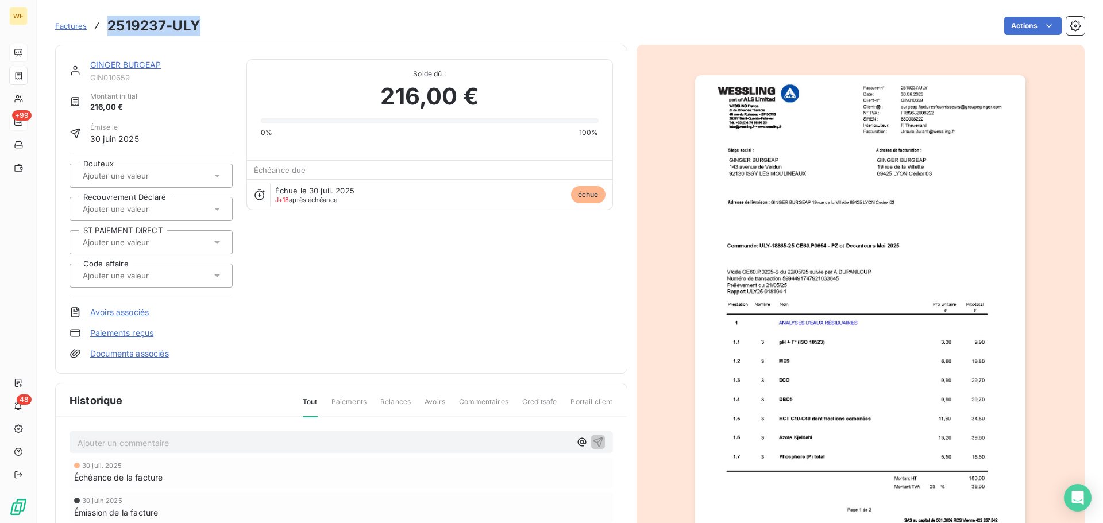
copy h3 "2519237-ULY"
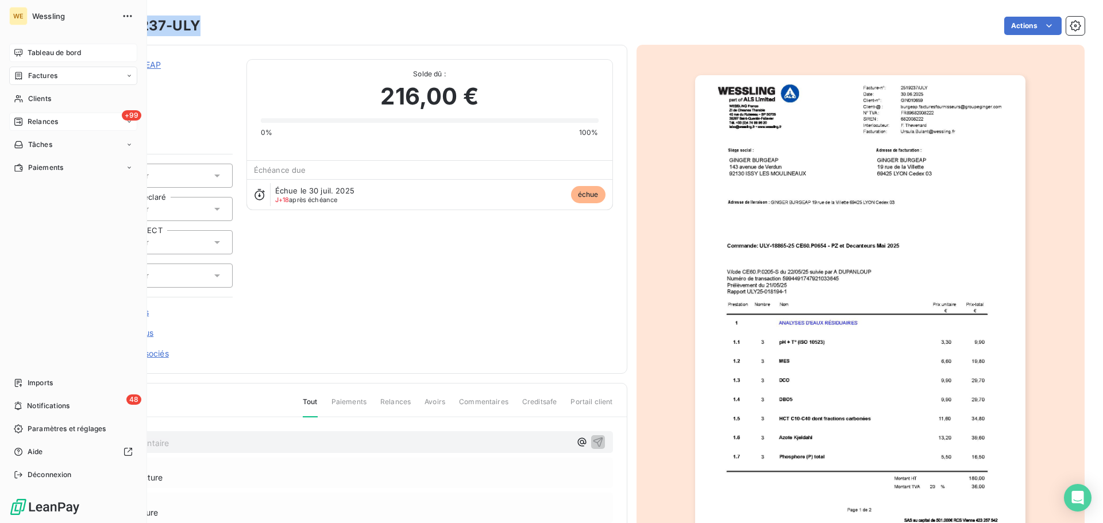
click at [47, 73] on span "Factures" at bounding box center [42, 76] width 29 height 10
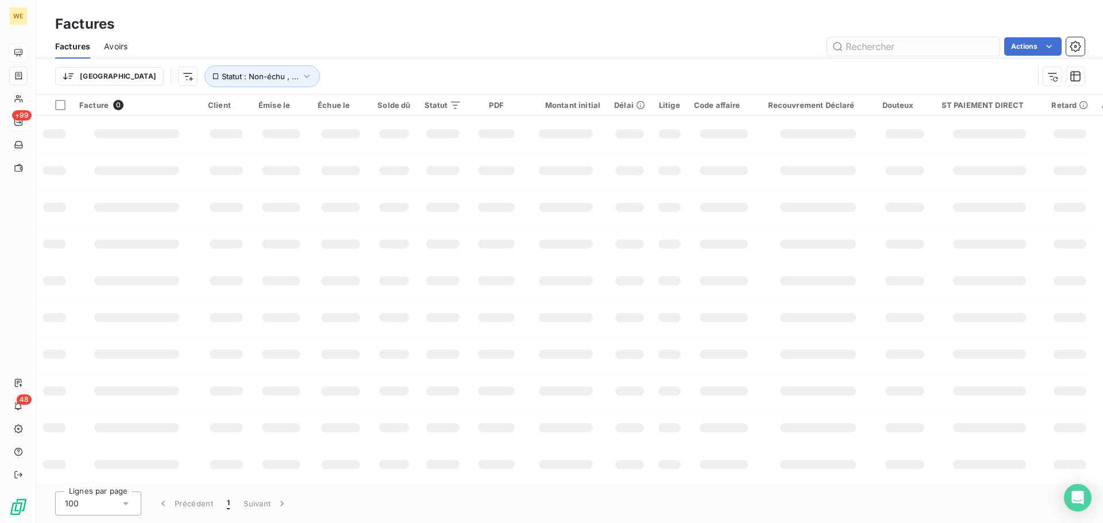
click at [876, 49] on input "text" at bounding box center [913, 46] width 172 height 18
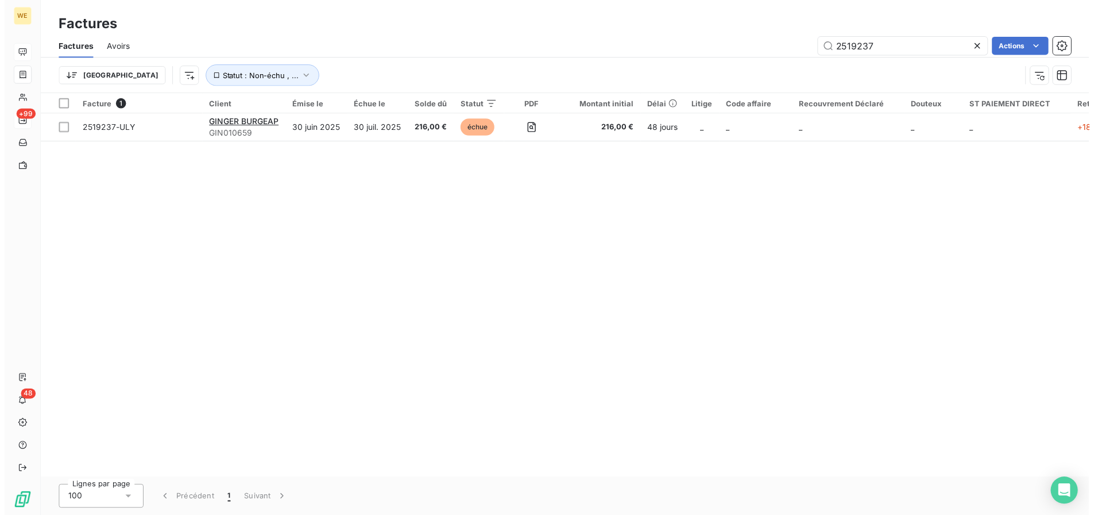
scroll to position [0, 67]
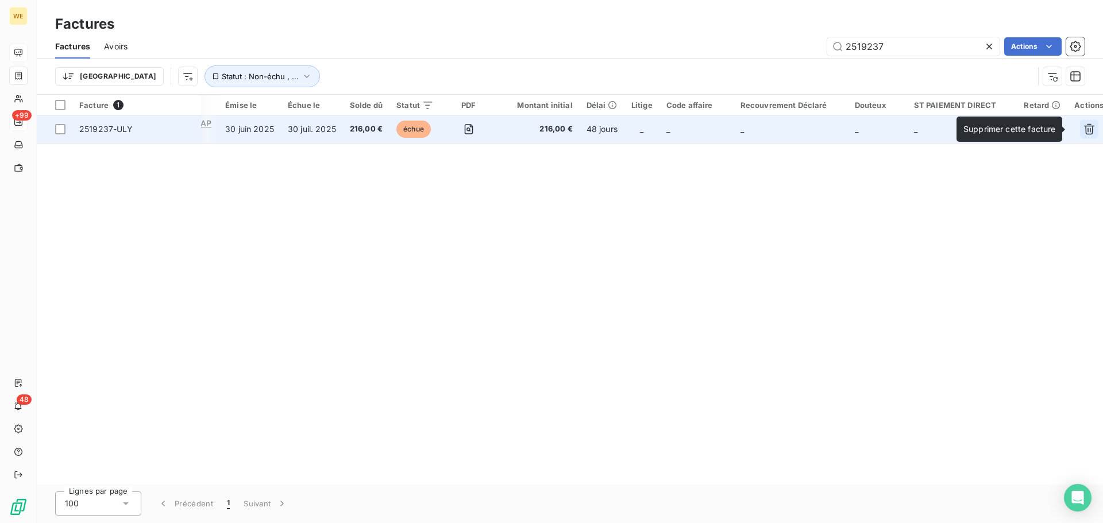
type input "2519237"
click at [1083, 131] on icon "button" at bounding box center [1088, 128] width 11 height 11
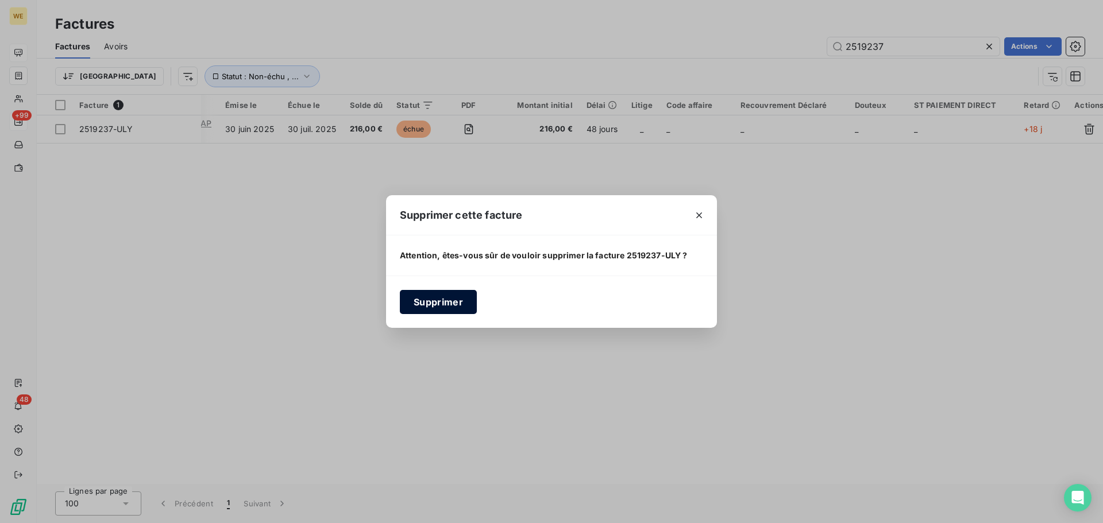
click at [423, 297] on button "Supprimer" at bounding box center [438, 302] width 77 height 24
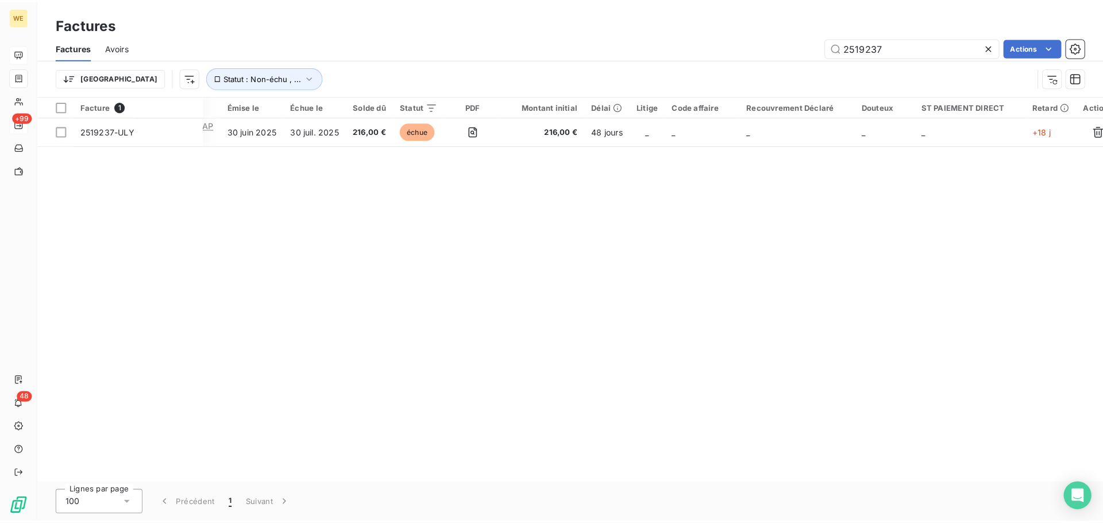
scroll to position [0, 27]
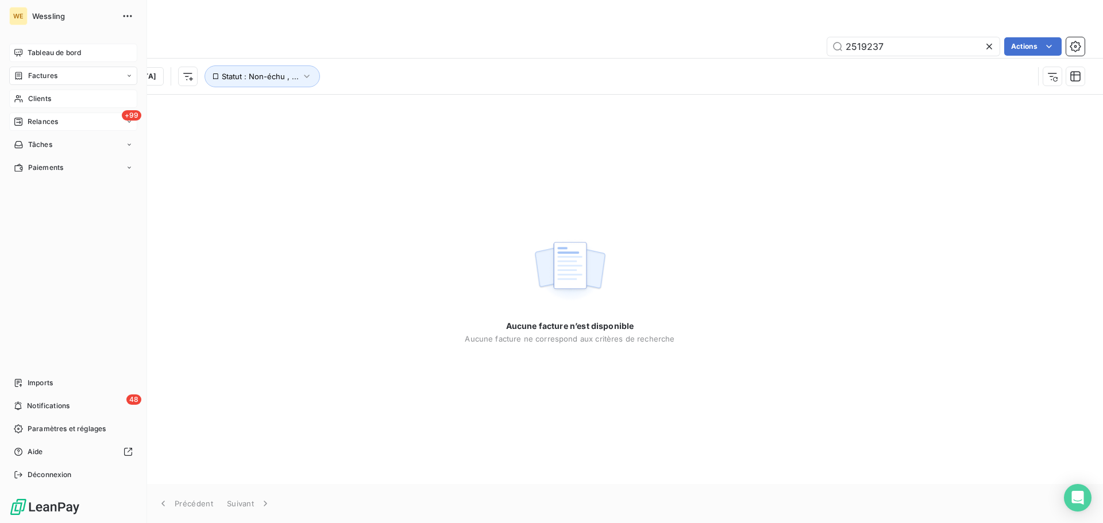
click at [46, 96] on span "Clients" at bounding box center [39, 99] width 23 height 10
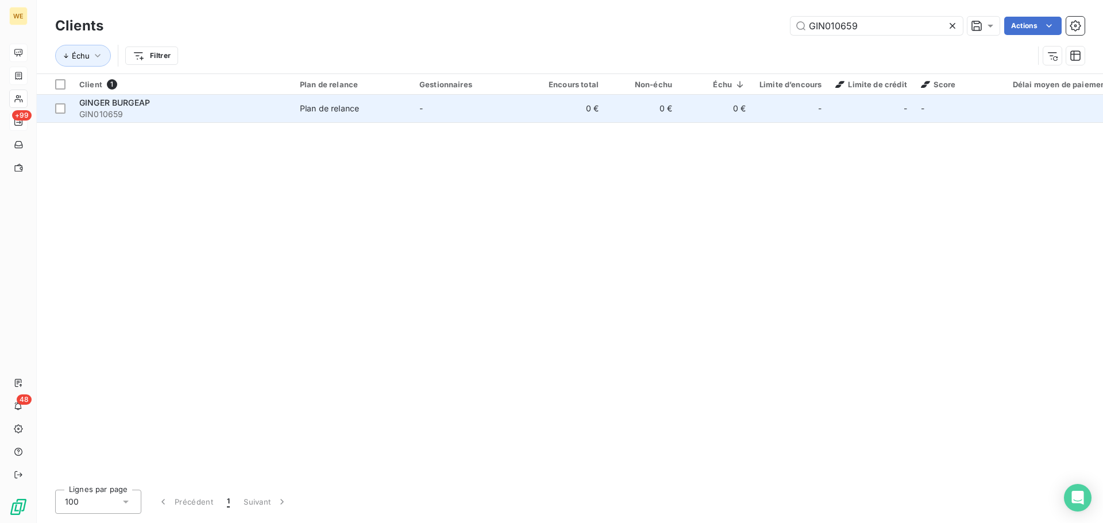
click at [225, 111] on span "GIN010659" at bounding box center [182, 114] width 207 height 11
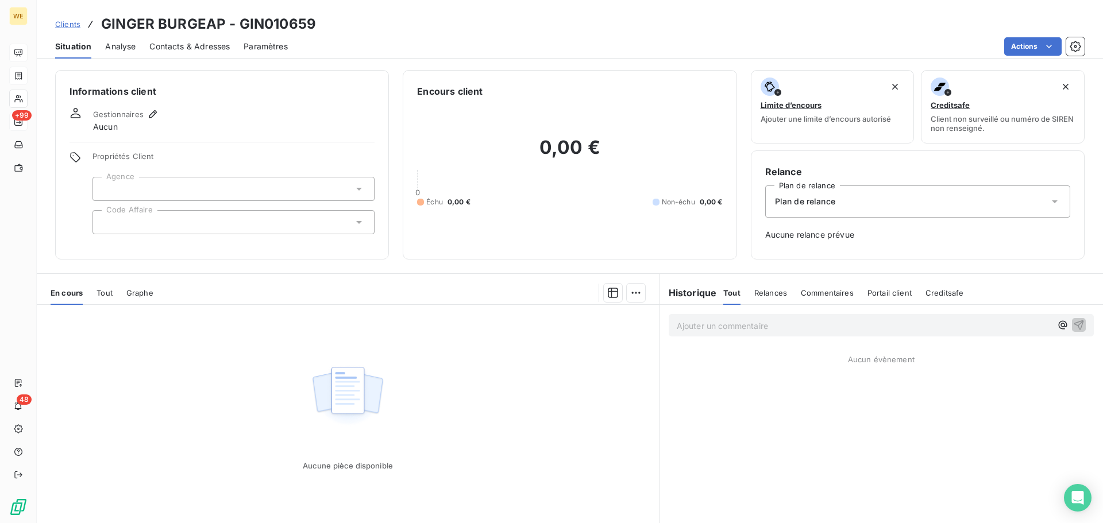
click at [210, 48] on span "Contacts & Adresses" at bounding box center [189, 46] width 80 height 11
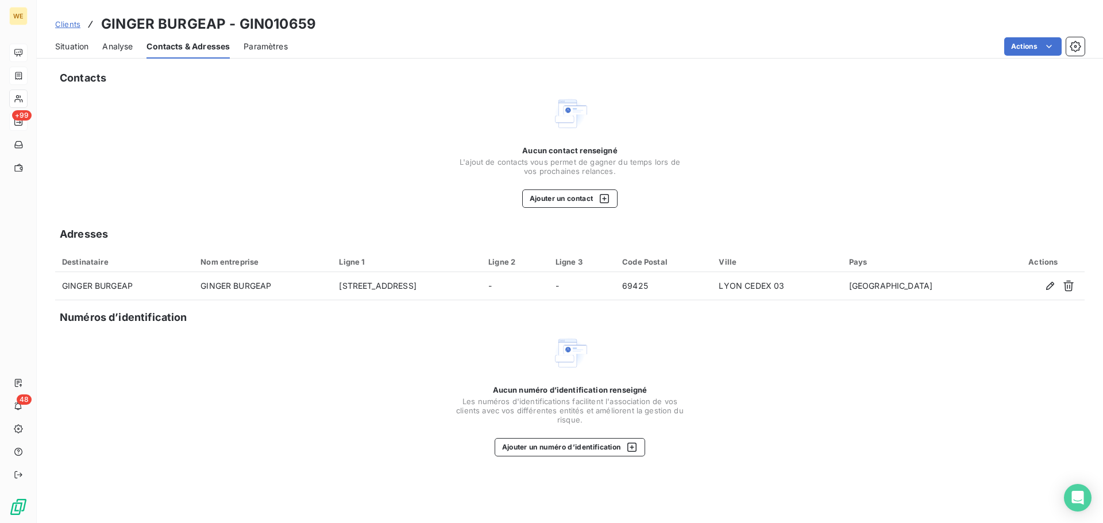
click at [74, 48] on span "Situation" at bounding box center [71, 46] width 33 height 11
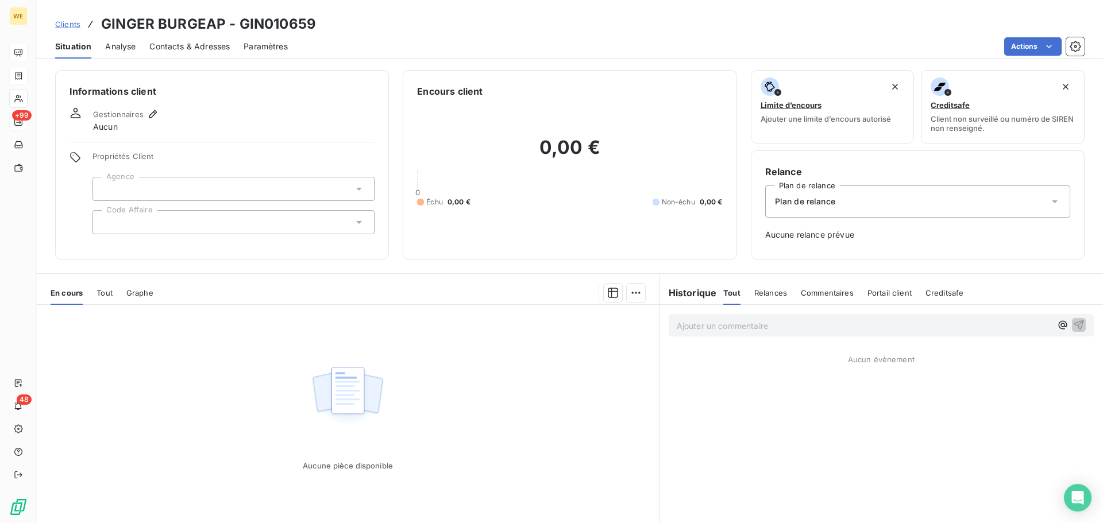
click at [70, 26] on span "Clients" at bounding box center [67, 24] width 25 height 9
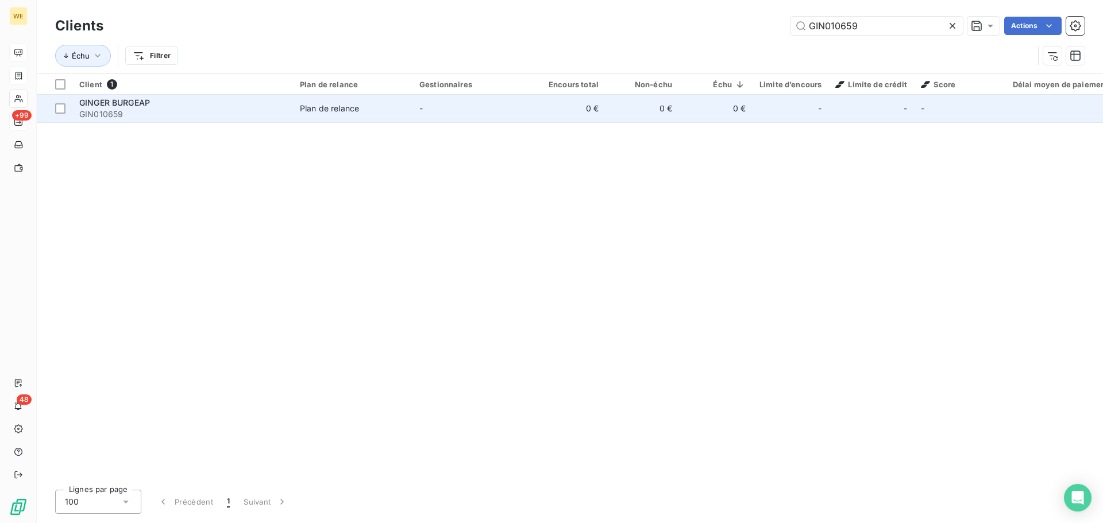
click at [252, 106] on div "GINGER BURGEAP" at bounding box center [182, 102] width 207 height 11
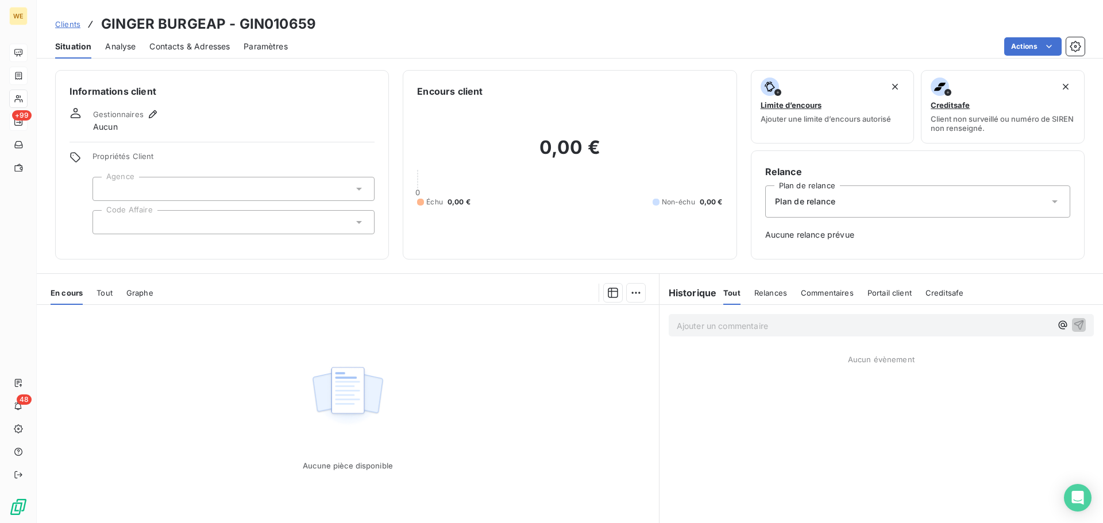
click at [169, 46] on span "Contacts & Adresses" at bounding box center [189, 46] width 80 height 11
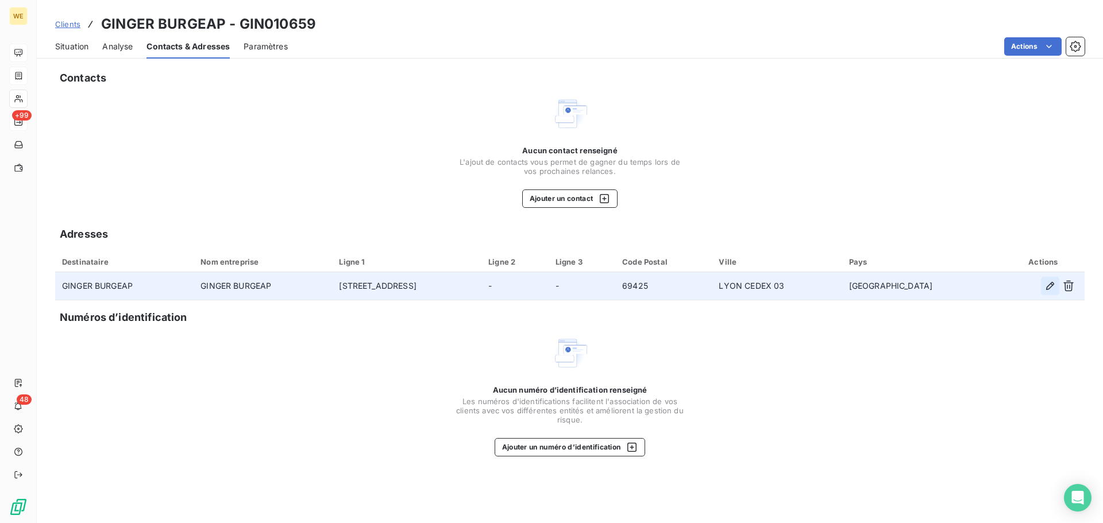
click at [1047, 288] on icon "button" at bounding box center [1050, 286] width 8 height 8
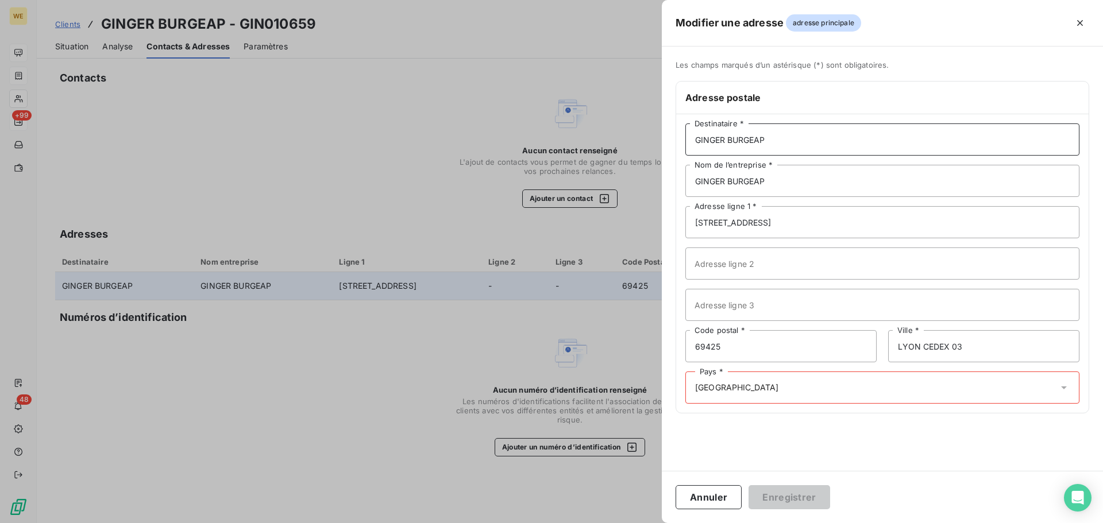
click at [813, 142] on input "GINGER BURGEAP" at bounding box center [882, 139] width 394 height 32
drag, startPoint x: 803, startPoint y: 145, endPoint x: 774, endPoint y: 140, distance: 29.6
click at [774, 140] on input "GINGER BURGEAP erreur" at bounding box center [882, 139] width 394 height 32
click at [771, 141] on input "GINGER BURGEAP erreur" at bounding box center [882, 139] width 394 height 32
click at [807, 137] on input "GINGER BURGEAP erreur" at bounding box center [882, 139] width 394 height 32
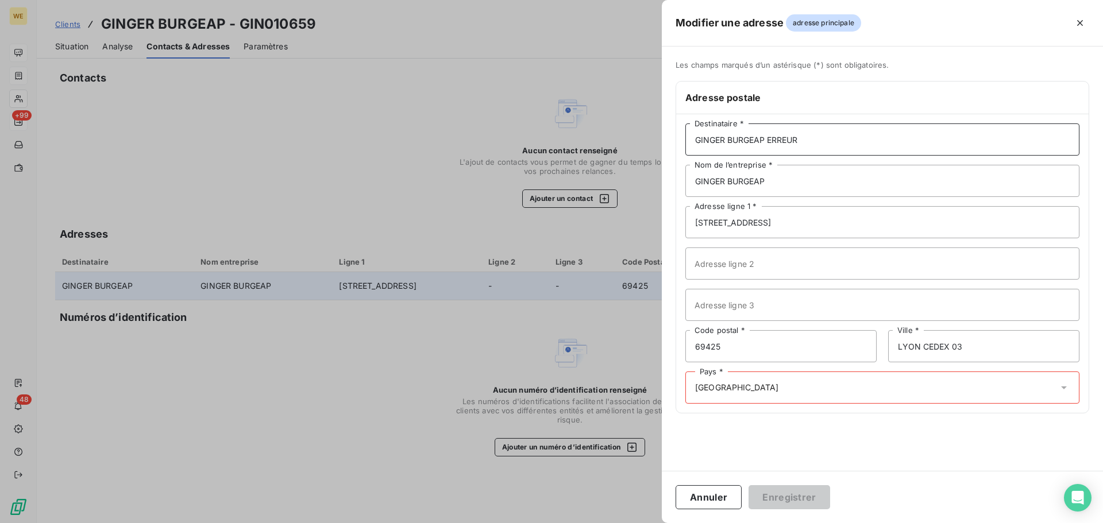
type input "GINGER BURGEAP ERREUR"
click at [759, 396] on div "Pays * FRANCE" at bounding box center [882, 388] width 394 height 32
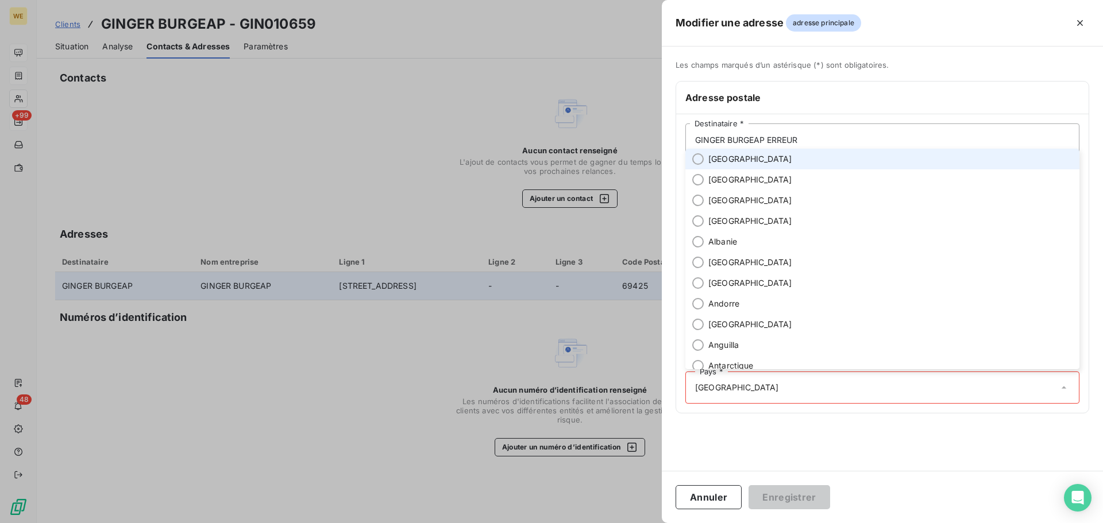
click at [731, 160] on span "France" at bounding box center [750, 158] width 84 height 11
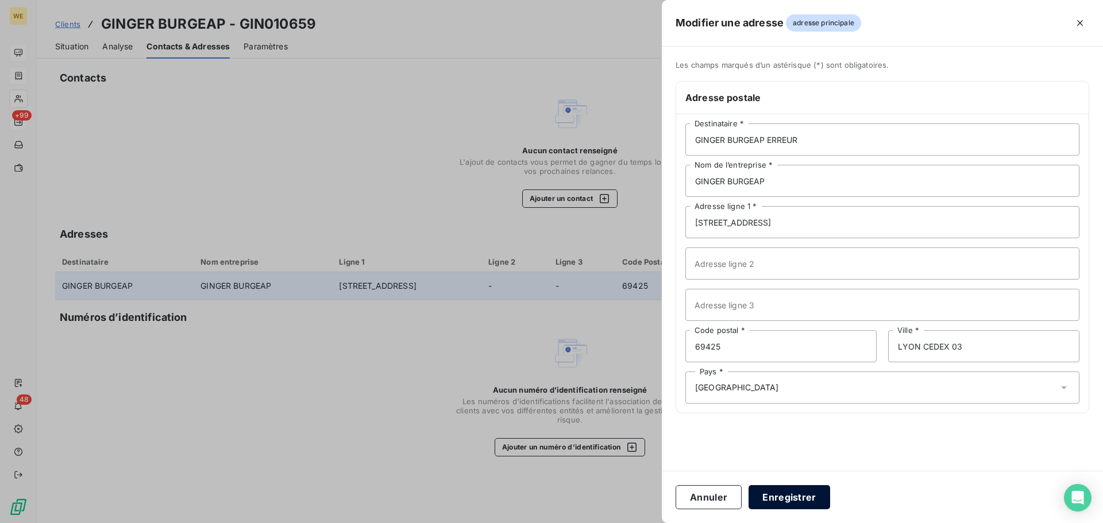
click at [784, 498] on button "Enregistrer" at bounding box center [789, 497] width 82 height 24
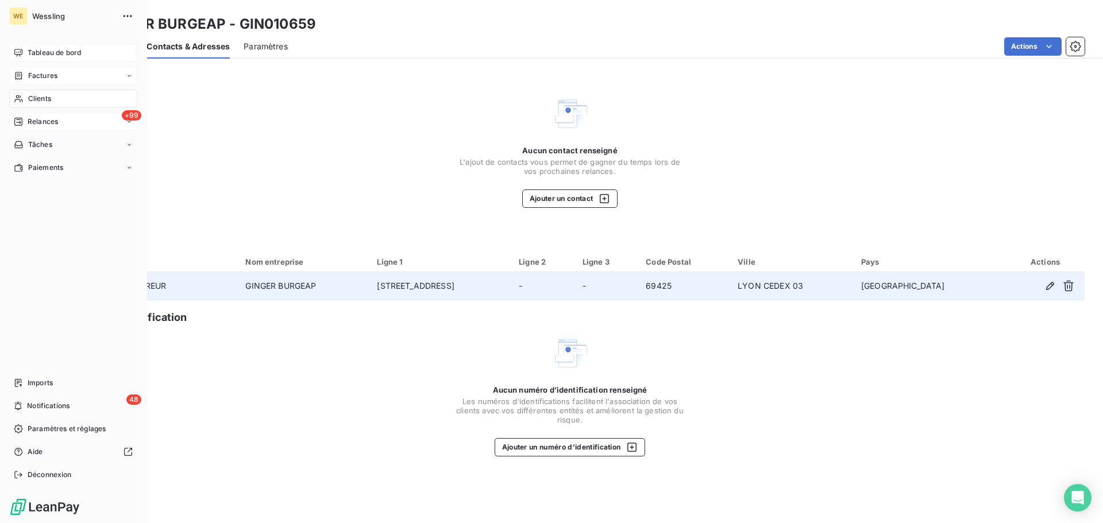
click at [41, 94] on span "Clients" at bounding box center [39, 99] width 23 height 10
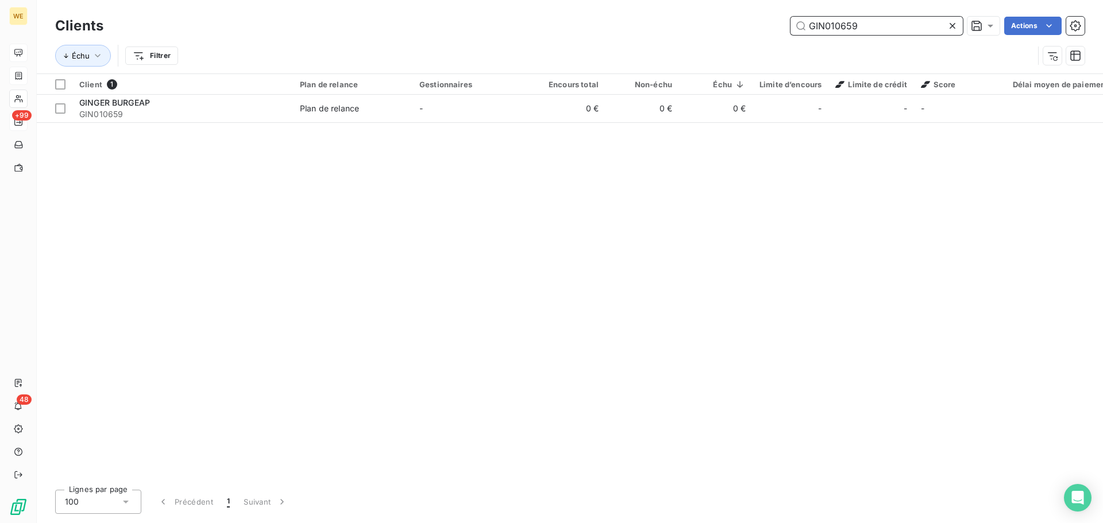
click at [823, 22] on input "GIN010659" at bounding box center [876, 26] width 172 height 18
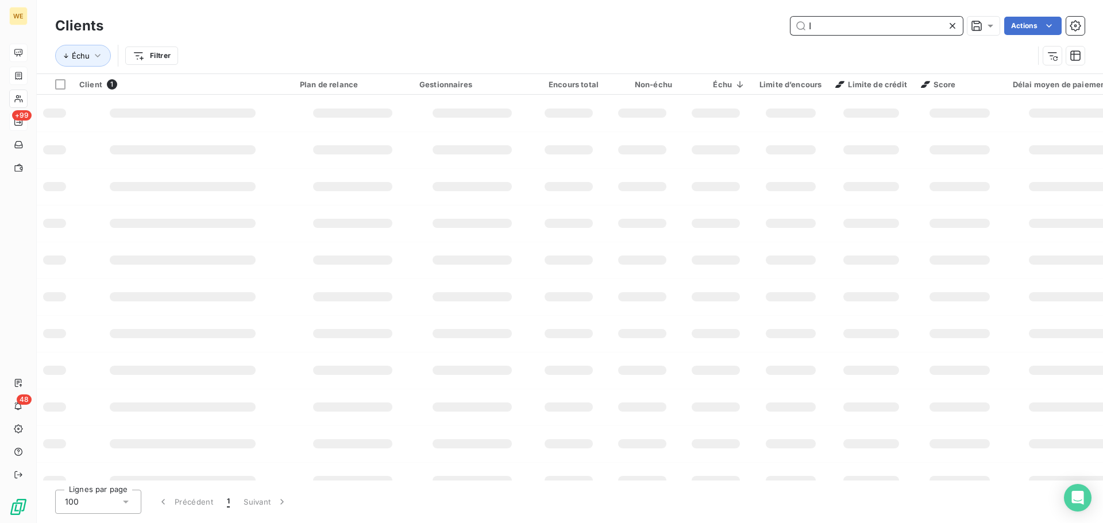
type input "I"
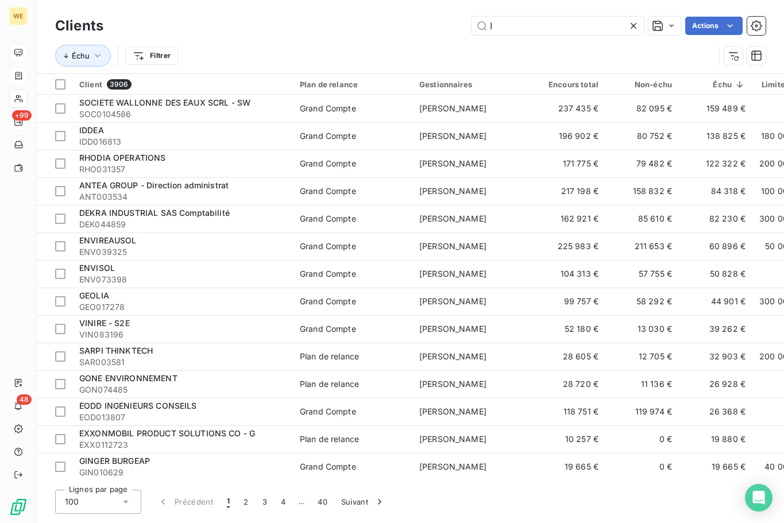
click at [547, 59] on div "Échu Filtrer" at bounding box center [384, 56] width 659 height 22
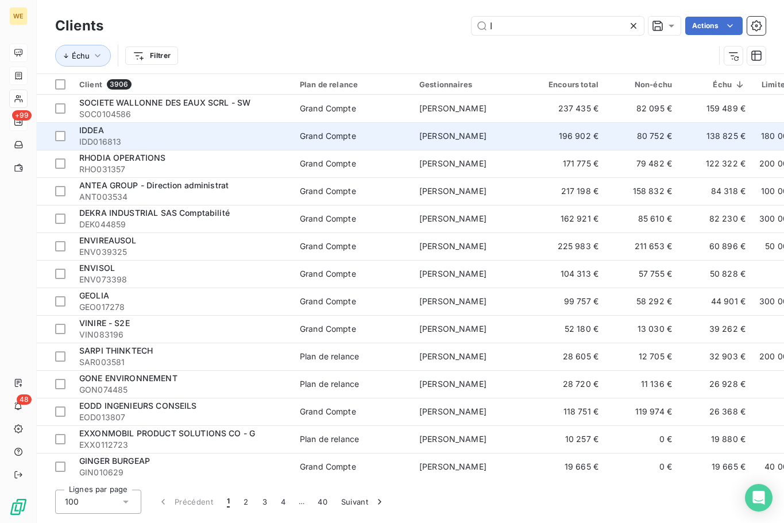
click at [275, 149] on td "IDDEA IDD016813" at bounding box center [182, 136] width 221 height 28
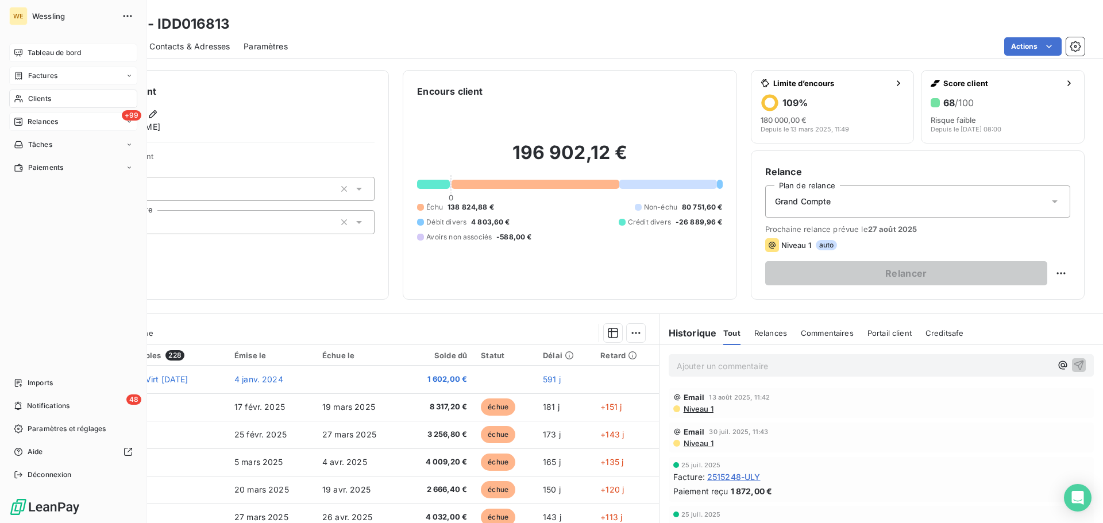
click at [49, 95] on span "Clients" at bounding box center [39, 99] width 23 height 10
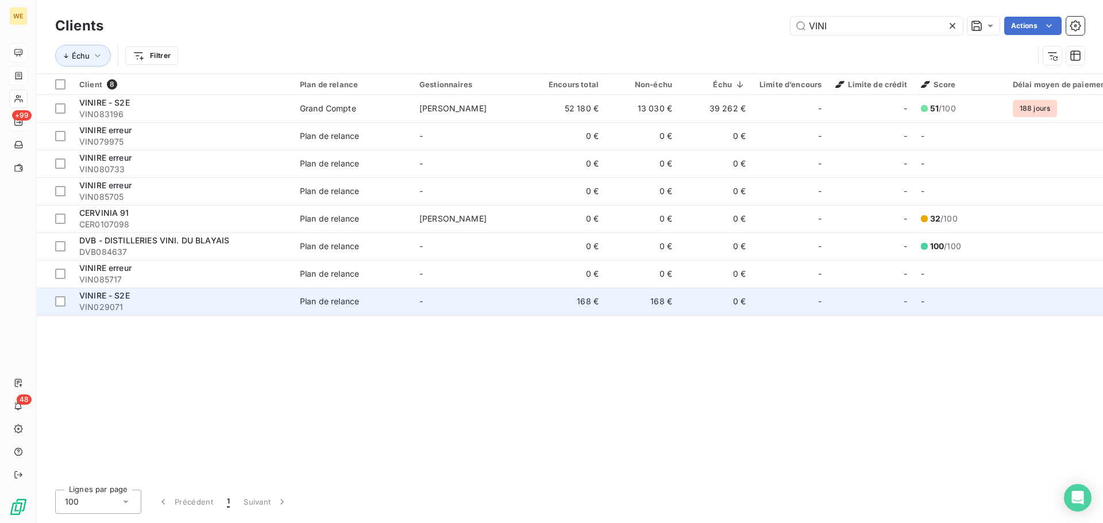
type input "VINI"
click at [189, 301] on div "VINIRE - S2E" at bounding box center [182, 295] width 207 height 11
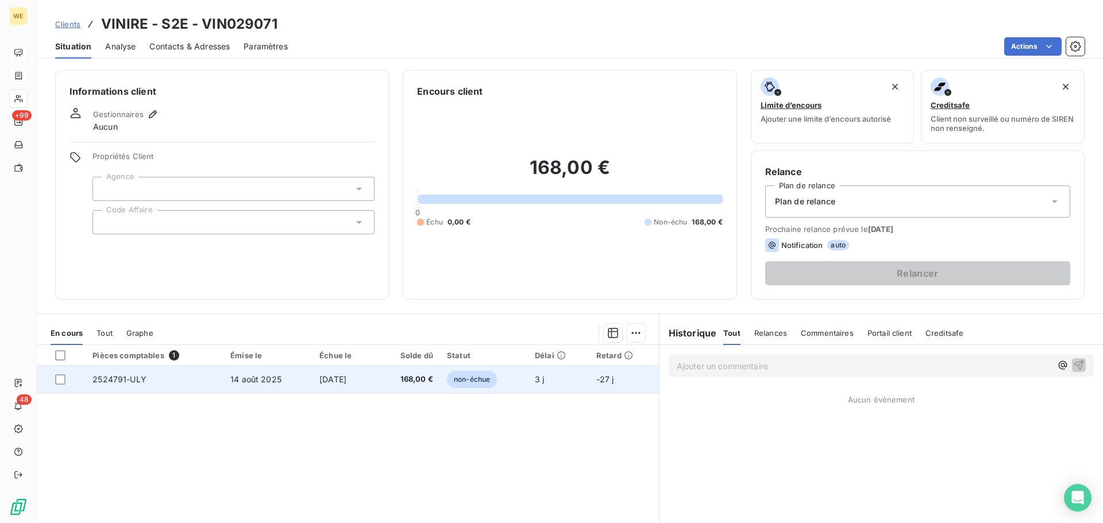
click at [400, 384] on span "168,00 €" at bounding box center [407, 379] width 51 height 11
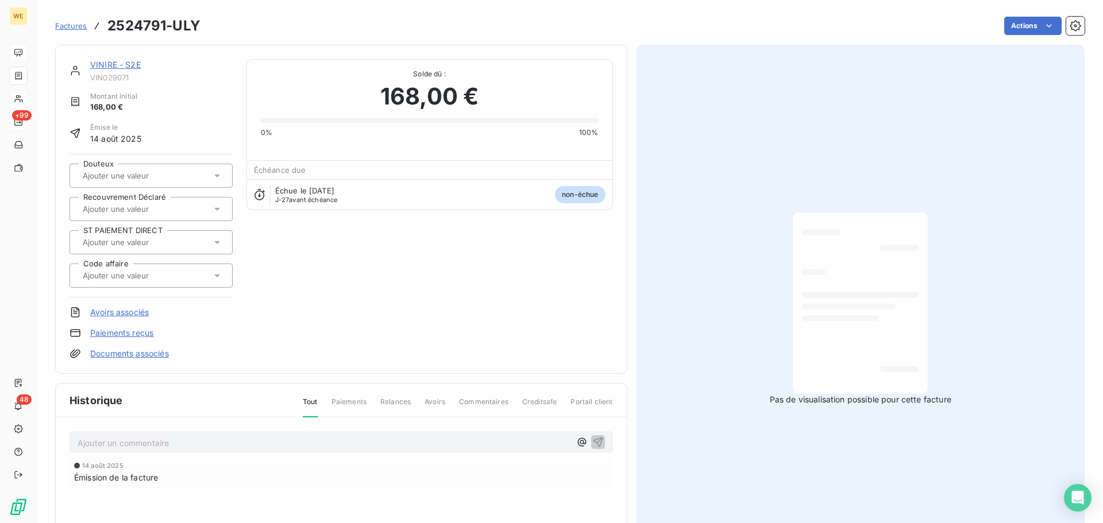
click at [883, 319] on div at bounding box center [860, 303] width 117 height 163
click at [362, 281] on div "VINIRE - S2E VIN029071 Montant initial 168,00 € Émise le 14 août 2025 Douteux R…" at bounding box center [340, 209] width 543 height 300
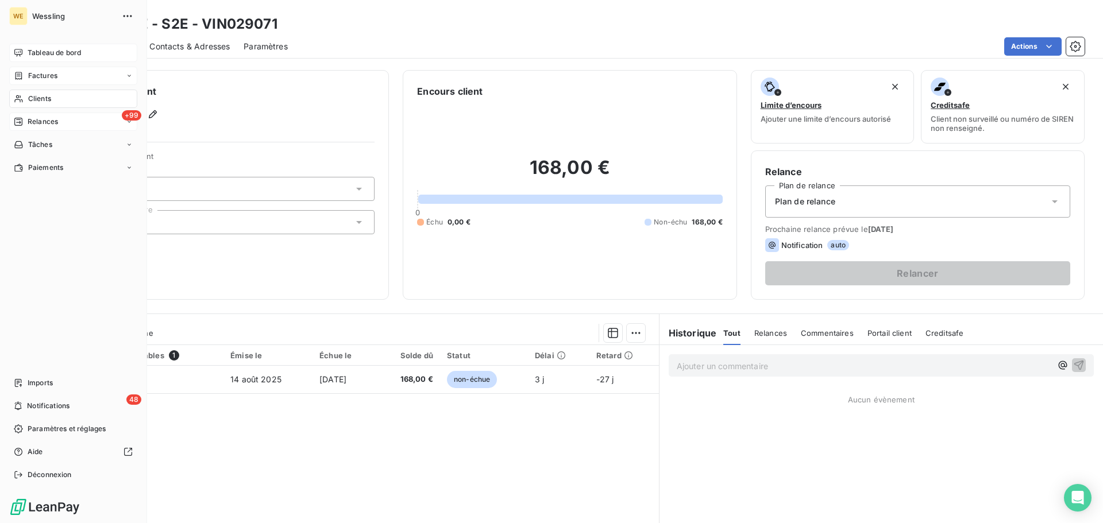
click at [41, 75] on span "Factures" at bounding box center [42, 76] width 29 height 10
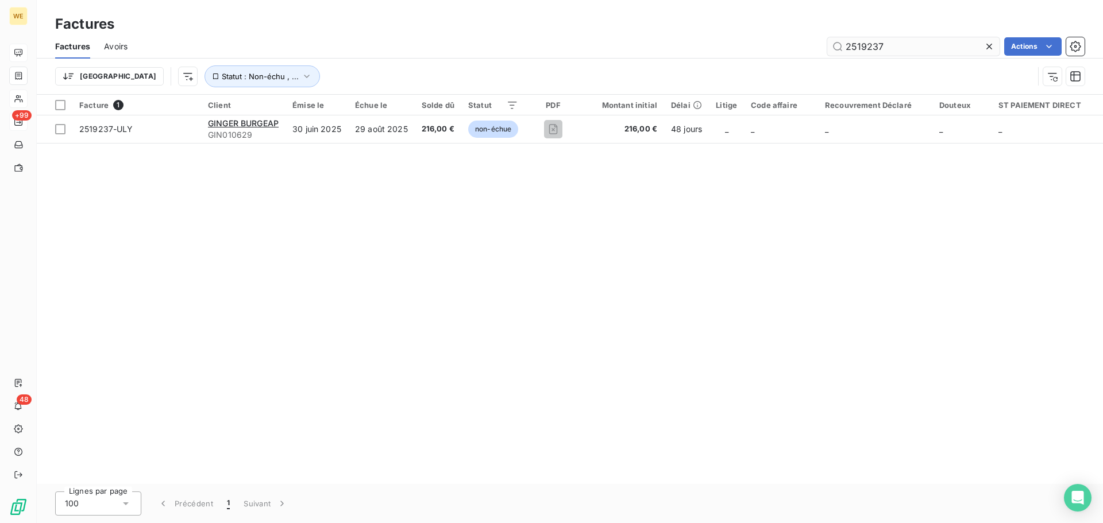
click at [842, 49] on input "2519237" at bounding box center [913, 46] width 172 height 18
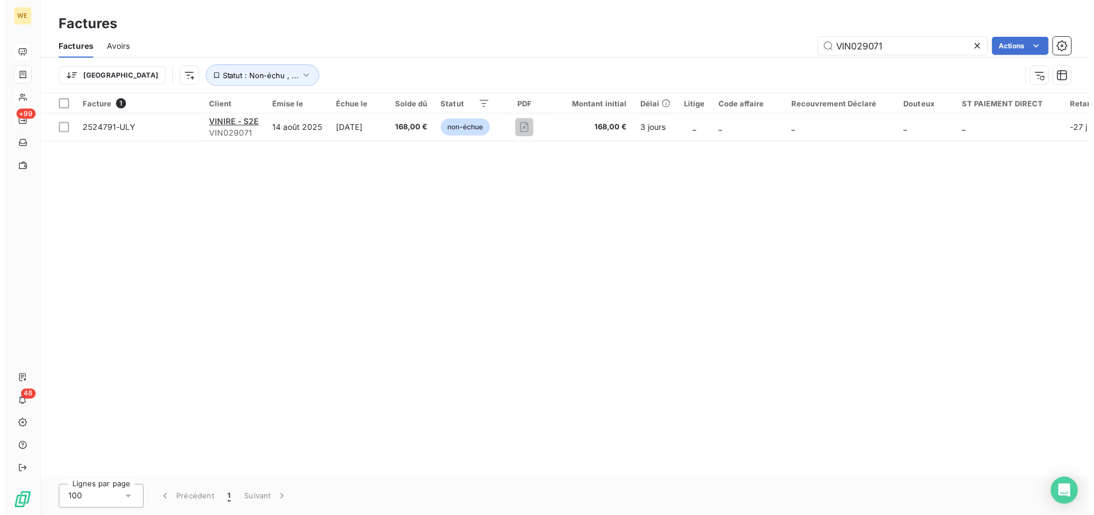
scroll to position [0, 64]
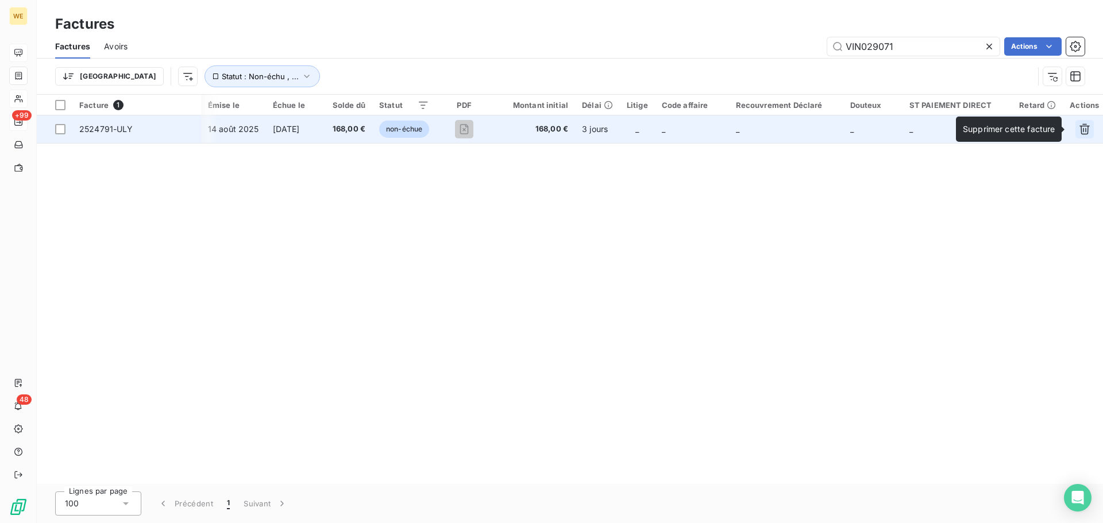
click at [1088, 133] on button "button" at bounding box center [1084, 129] width 18 height 18
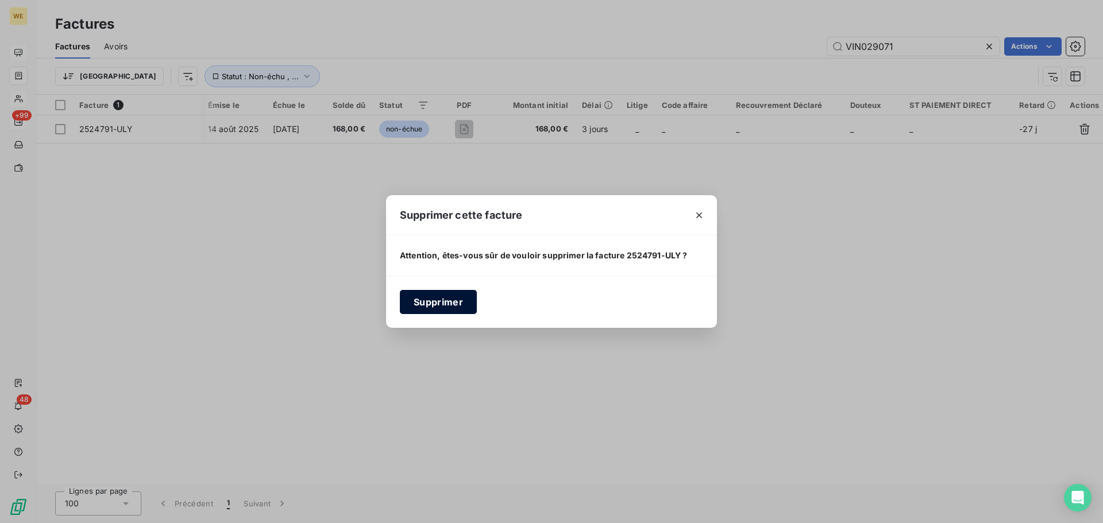
click at [461, 304] on button "Supprimer" at bounding box center [438, 302] width 77 height 24
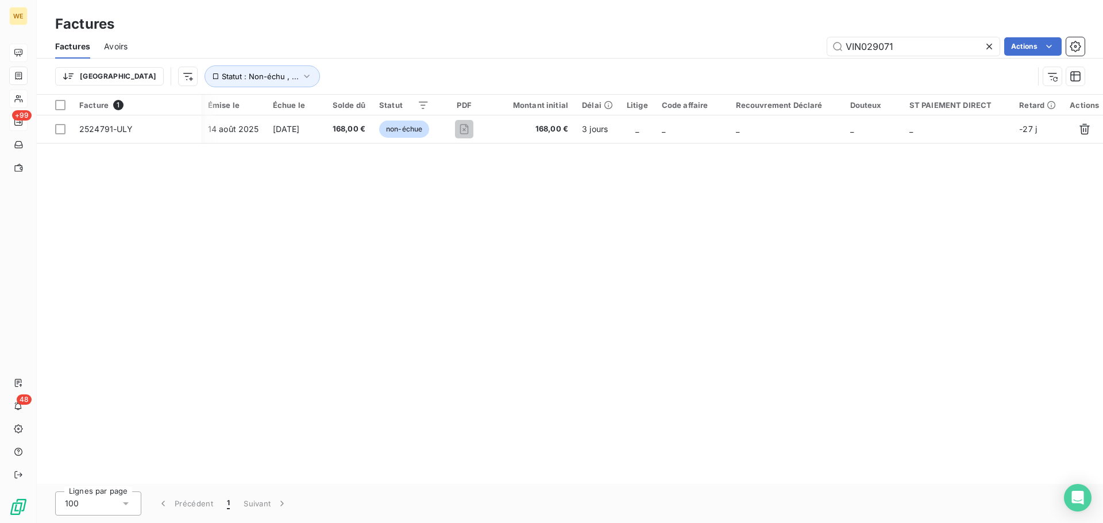
scroll to position [0, 27]
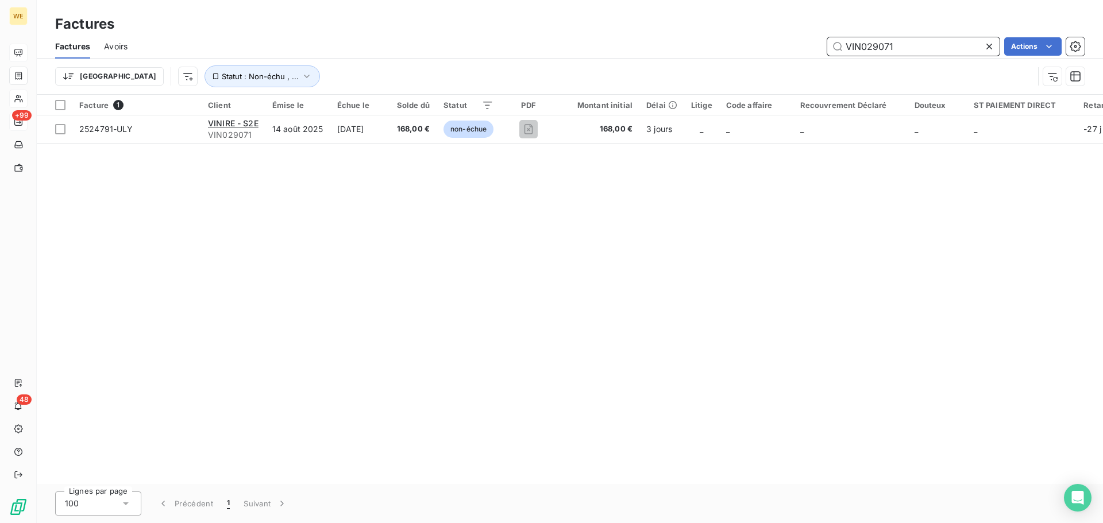
click at [886, 49] on input "VIN029071" at bounding box center [913, 46] width 172 height 18
paste input "CAS0113824"
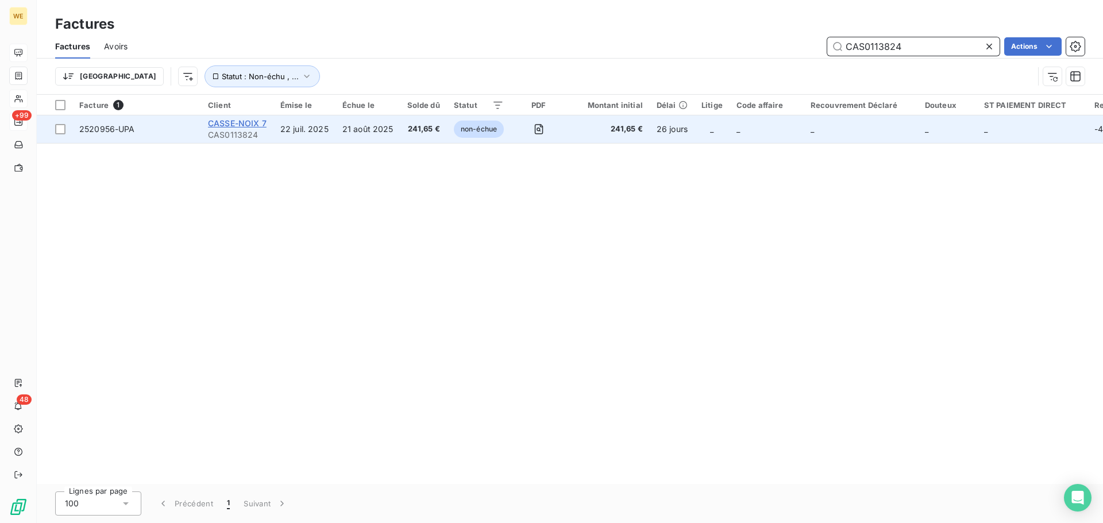
type input "CAS0113824"
click at [245, 125] on span "CASSE-NOIX 7" at bounding box center [237, 123] width 59 height 10
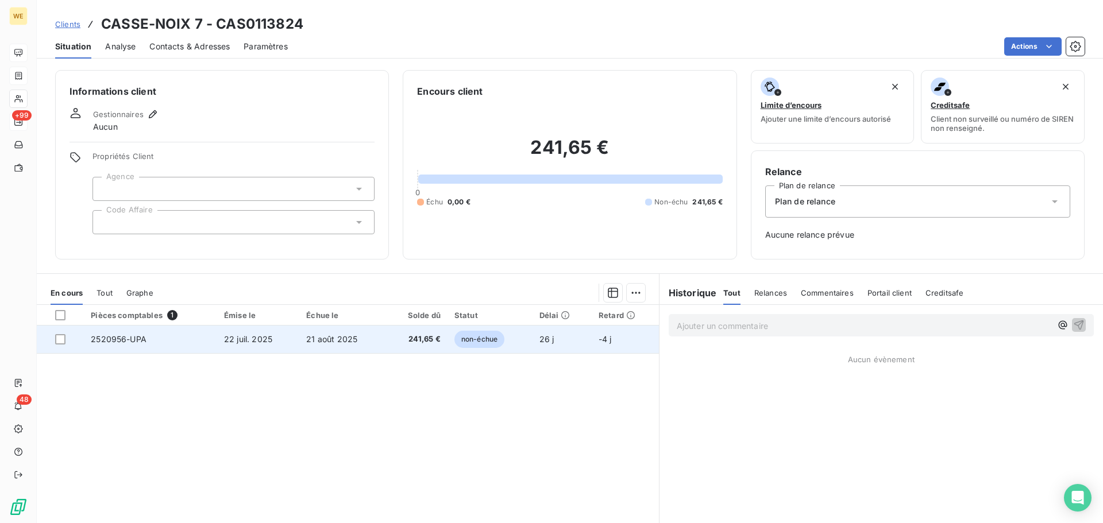
click at [469, 338] on span "non-échue" at bounding box center [479, 339] width 50 height 17
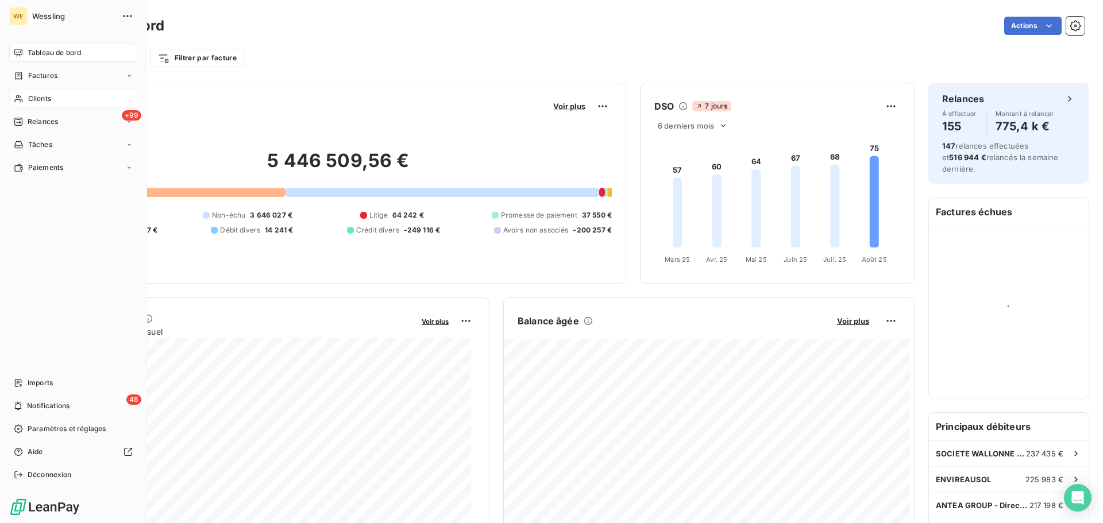
click at [41, 102] on span "Clients" at bounding box center [39, 99] width 23 height 10
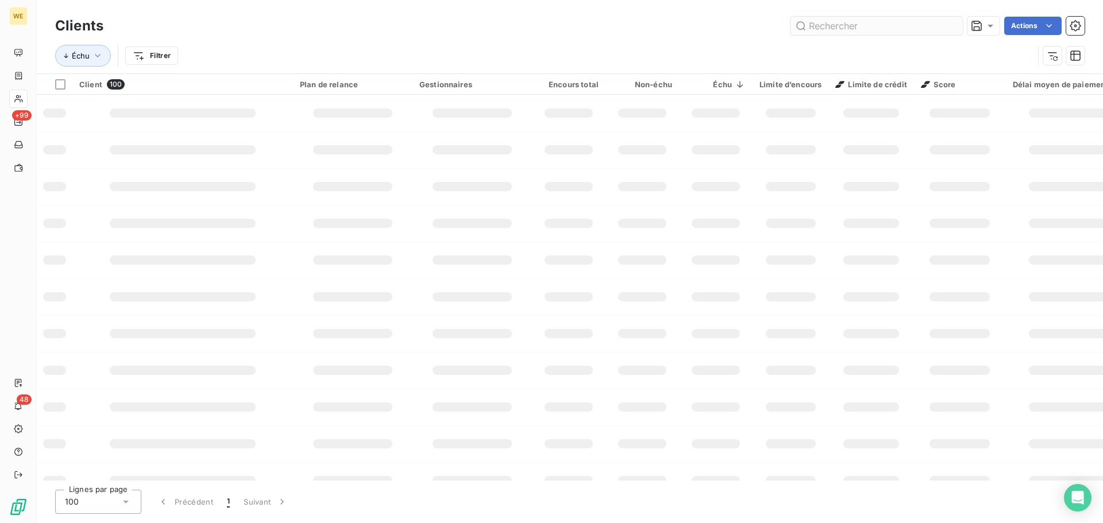
click at [844, 26] on input "text" at bounding box center [876, 26] width 172 height 18
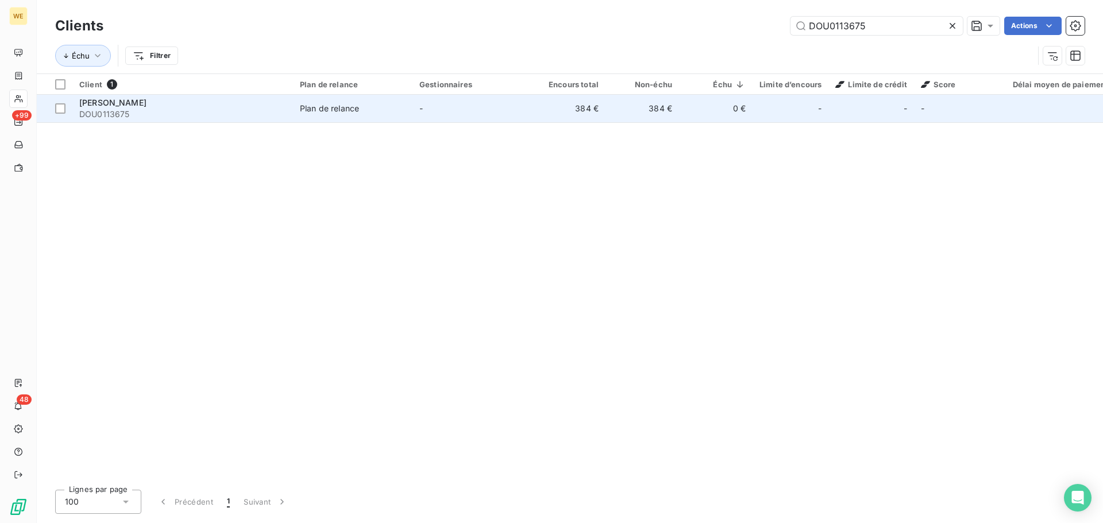
type input "DOU0113675"
click at [170, 113] on span "DOU0113675" at bounding box center [182, 114] width 207 height 11
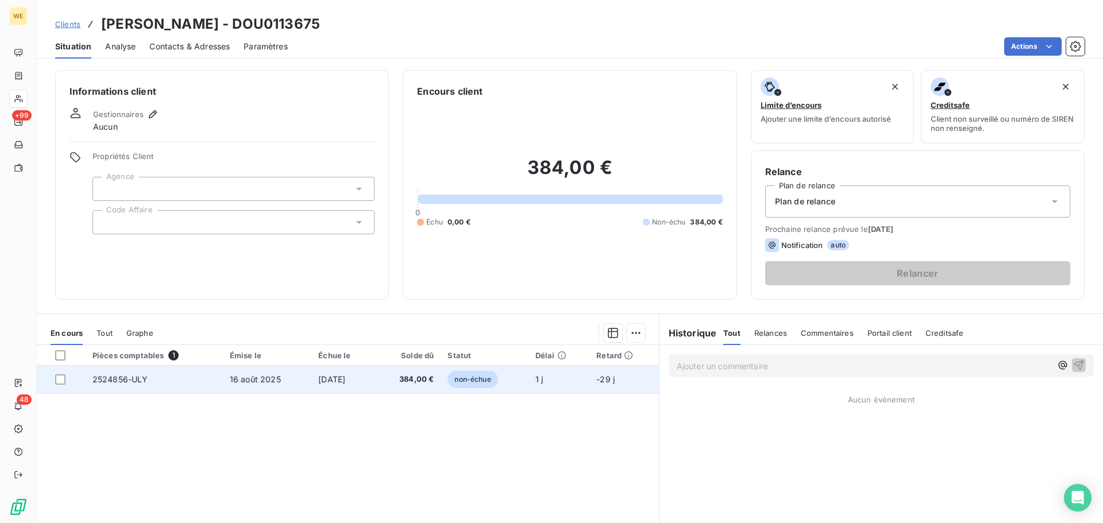
click at [338, 378] on span "15 sept. 2025" at bounding box center [331, 379] width 27 height 10
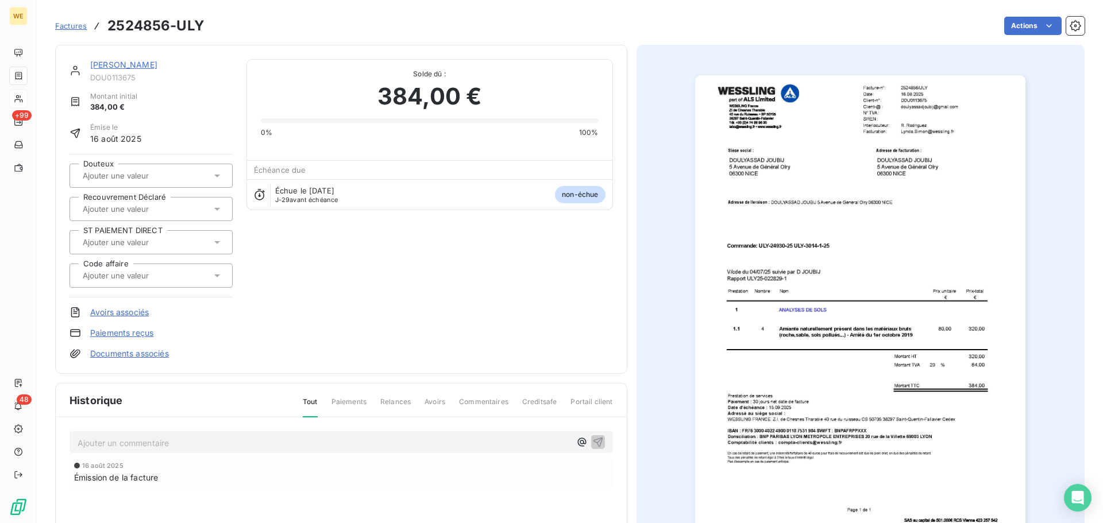
click at [956, 107] on img "button" at bounding box center [860, 308] width 330 height 467
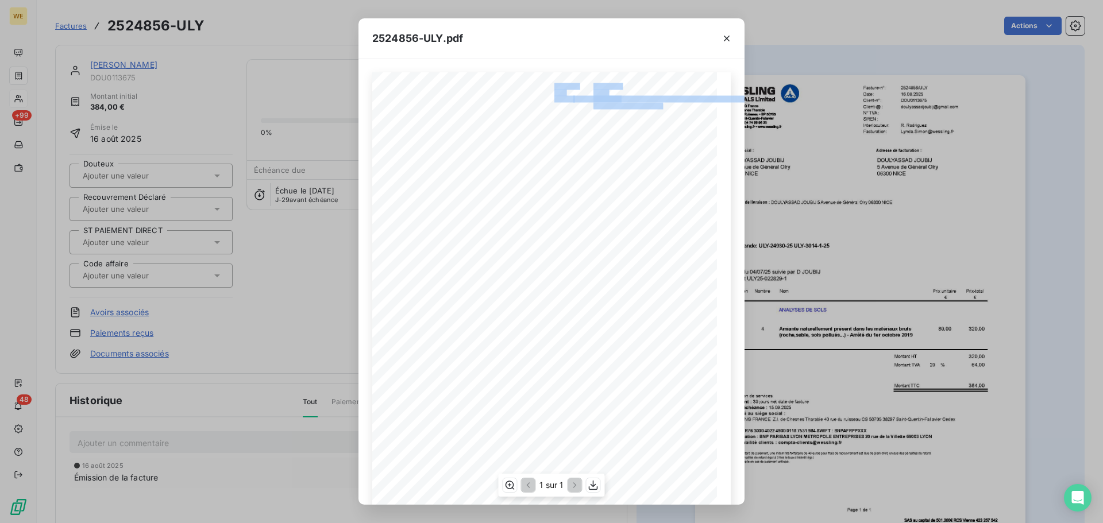
click at [649, 107] on div "2524856/ULY Facture-n°: 16.08.2025 Date: Client-n°: DOU0113675 doulyassadjoubij…" at bounding box center [551, 315] width 358 height 487
click at [567, 107] on span "Client-@ :" at bounding box center [564, 104] width 21 height 5
click at [613, 108] on div "2524856/ULY Facture-n°: 16.08.2025 Date: Client-n°: DOU0113675 doulyassadjoubij…" at bounding box center [551, 315] width 358 height 487
click at [637, 107] on span "doulyassadjoubij@gmail.com" at bounding box center [630, 104] width 74 height 5
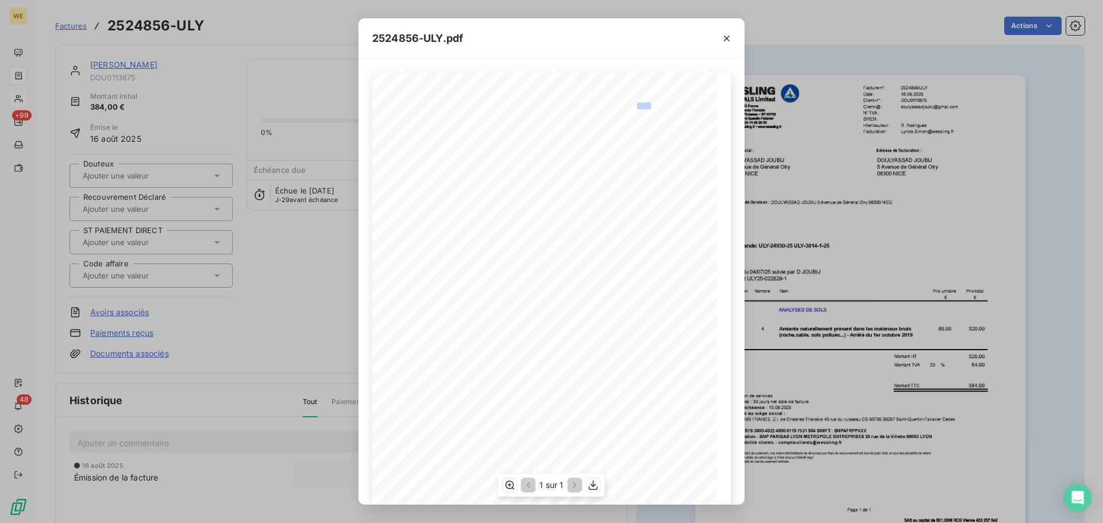
click at [637, 107] on span "doulyassadjoubij@gmail.com" at bounding box center [630, 104] width 74 height 5
click at [593, 483] on icon "button" at bounding box center [593, 486] width 9 height 10
drag, startPoint x: 498, startPoint y: 204, endPoint x: 452, endPoint y: 205, distance: 46.0
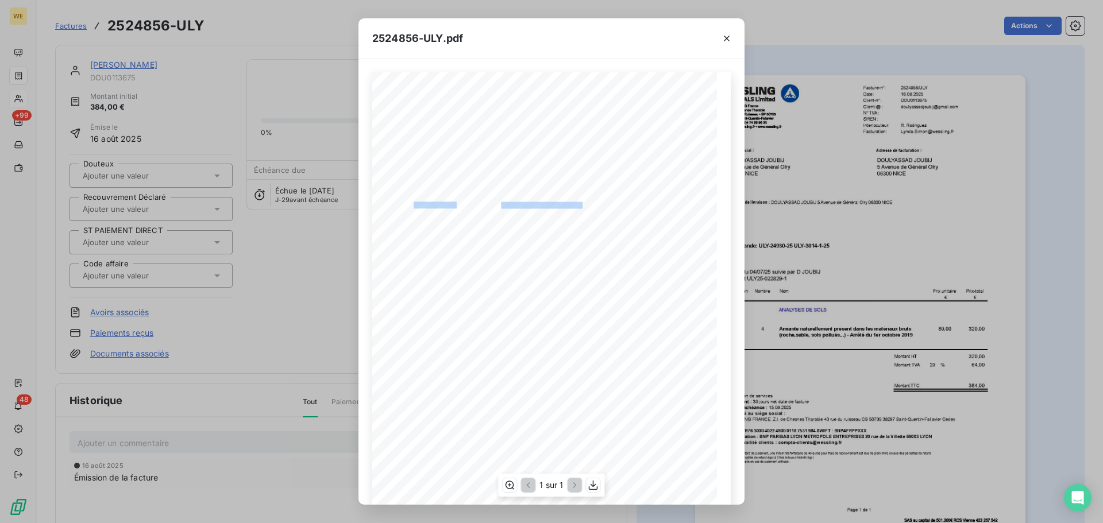
click at [452, 205] on div "2524856/ULY Facture-n°: 16.08.2025 Date: Client-n°: DOU0113675 doulyassadjoubij…" at bounding box center [551, 316] width 345 height 488
click at [156, 99] on div "2524856-ULY.pdf 2524856/ULY Facture-n°: 16.08.2025 Date: Client-n°: DOU0113675 …" at bounding box center [551, 261] width 1103 height 523
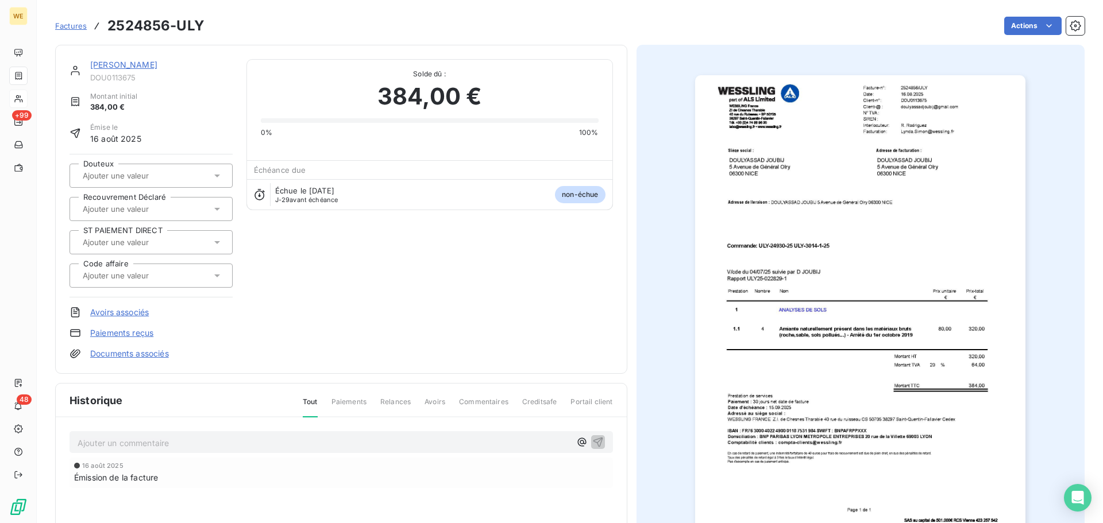
click at [151, 64] on link "DOULYASSAD JOUBIJ" at bounding box center [123, 65] width 67 height 10
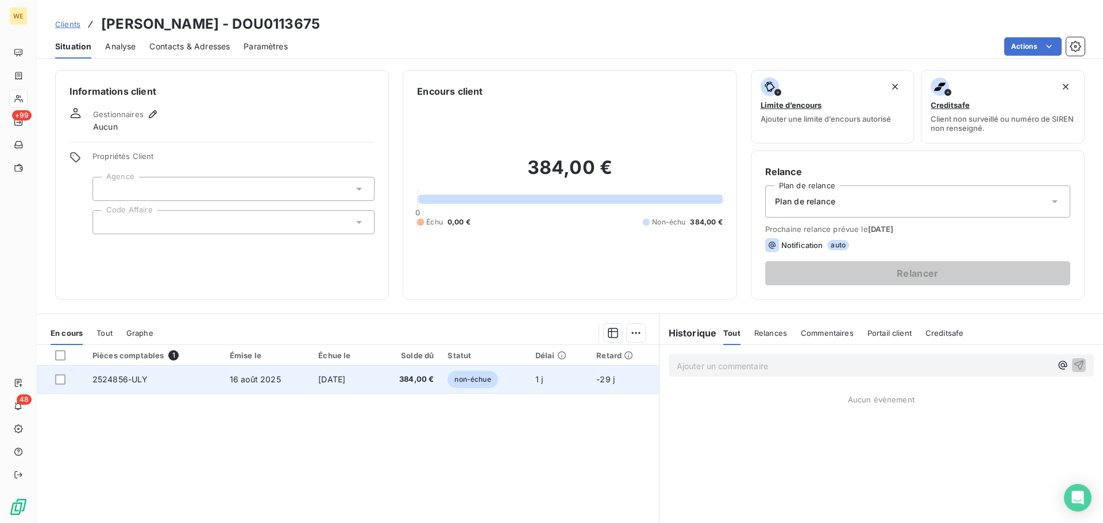
click at [291, 378] on td "16 août 2025" at bounding box center [267, 380] width 88 height 28
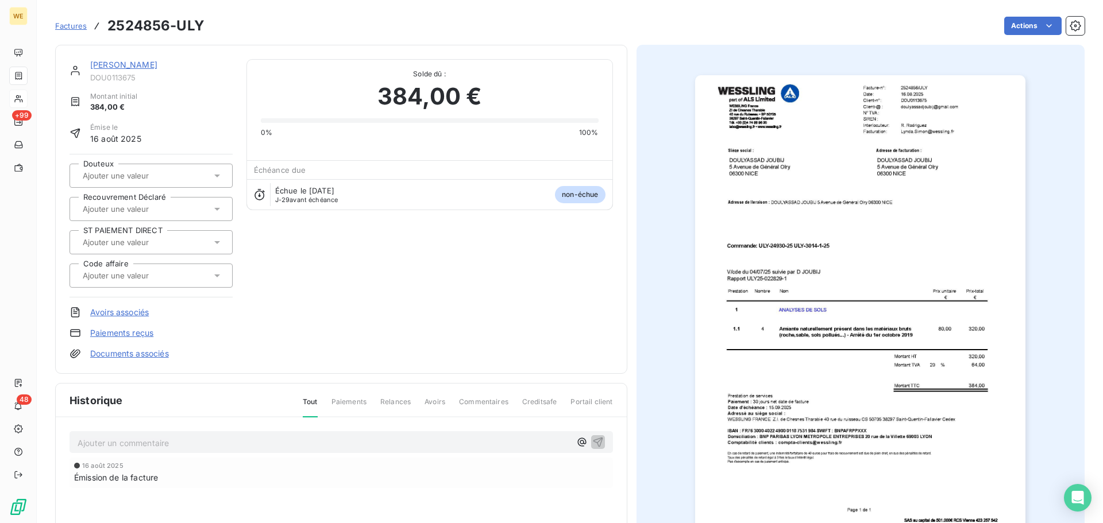
click at [130, 66] on link "DOULYASSAD JOUBIJ" at bounding box center [123, 65] width 67 height 10
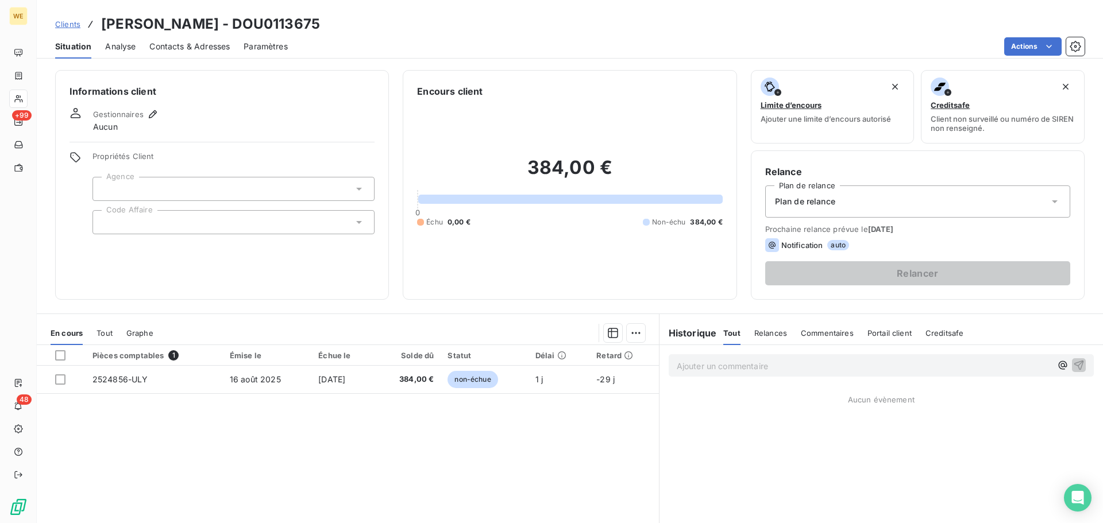
click at [157, 190] on div at bounding box center [233, 189] width 282 height 24
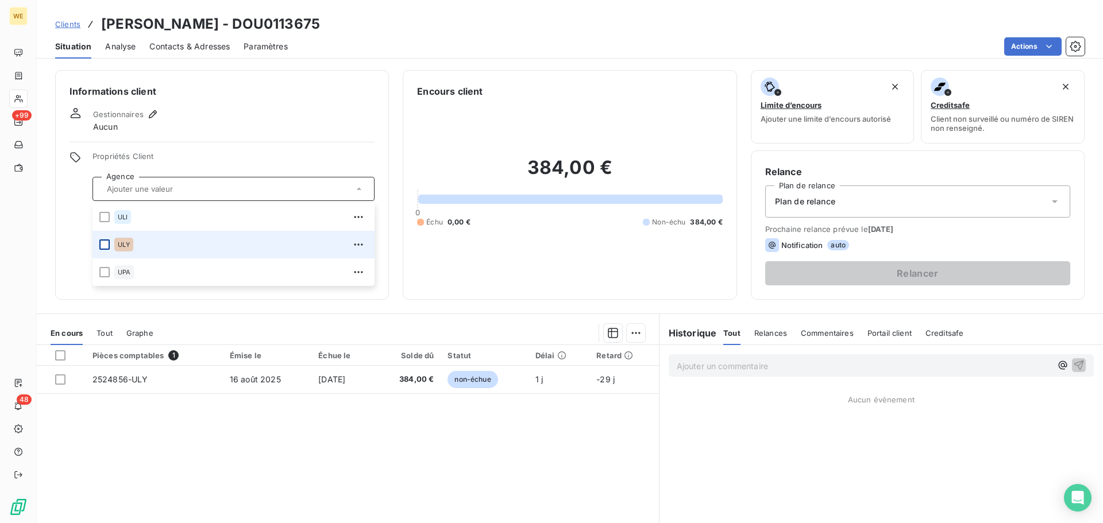
click at [109, 245] on div at bounding box center [104, 244] width 10 height 10
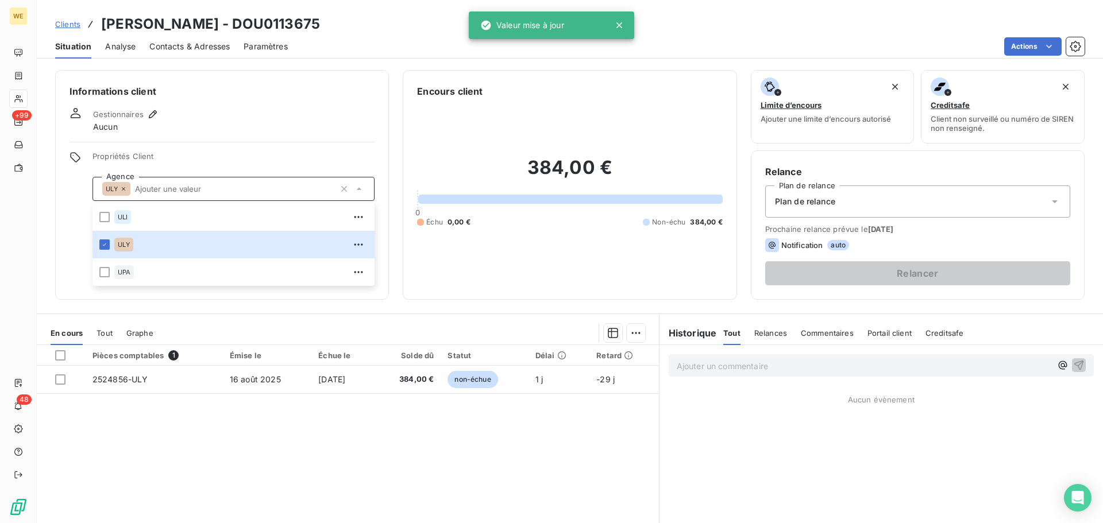
click at [209, 148] on div "Informations client Gestionnaires Aucun Propriétés Client Agence ULY ULI ULY UP…" at bounding box center [222, 185] width 334 height 230
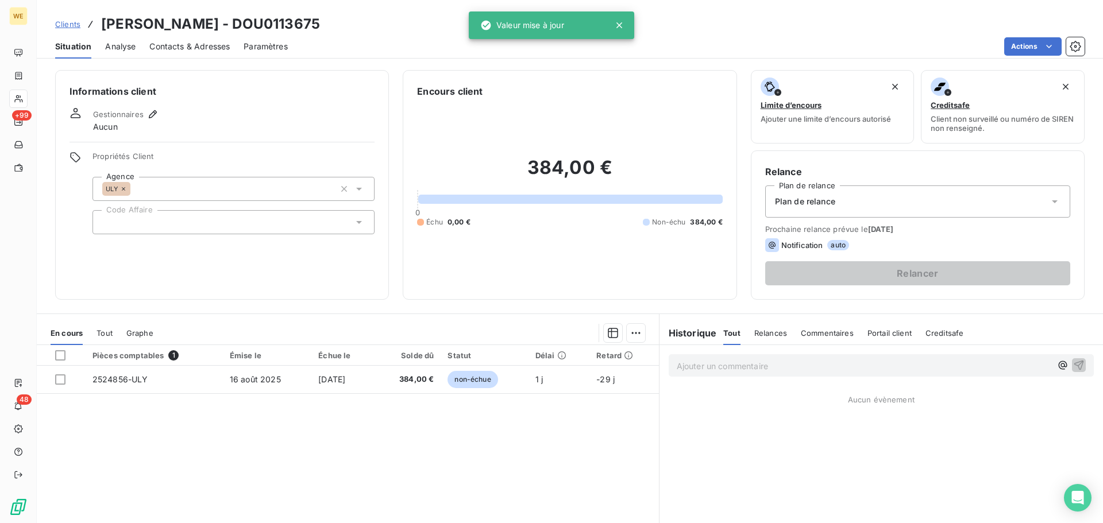
click at [190, 225] on div at bounding box center [233, 222] width 282 height 24
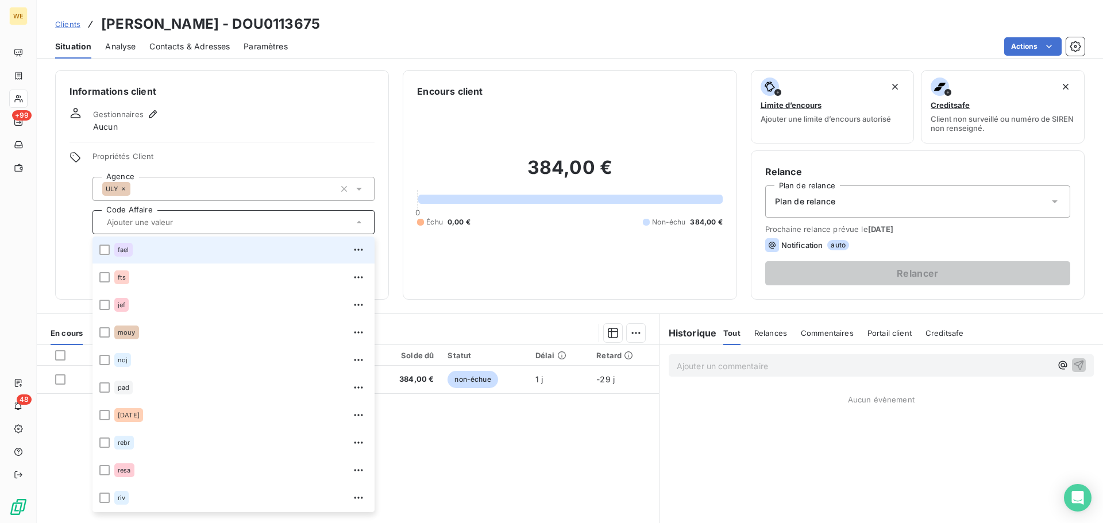
scroll to position [230, 0]
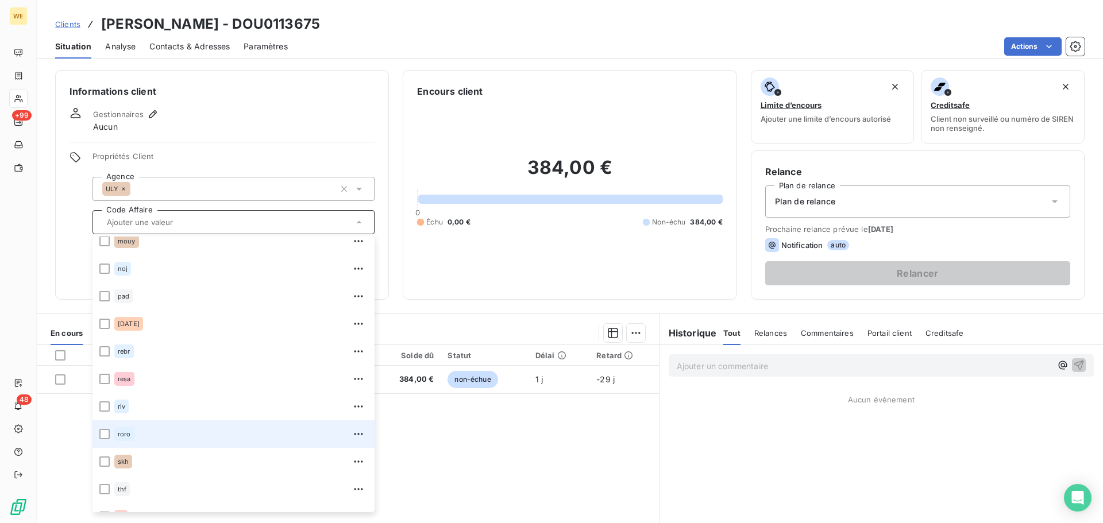
click at [143, 436] on div "roro" at bounding box center [240, 434] width 253 height 18
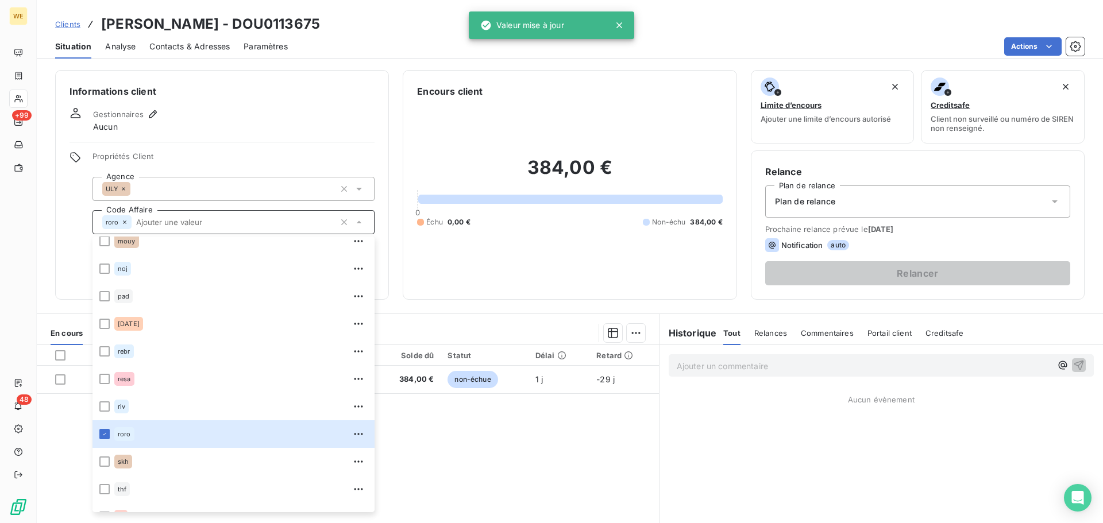
click at [190, 157] on span "Propriétés Client" at bounding box center [233, 160] width 282 height 16
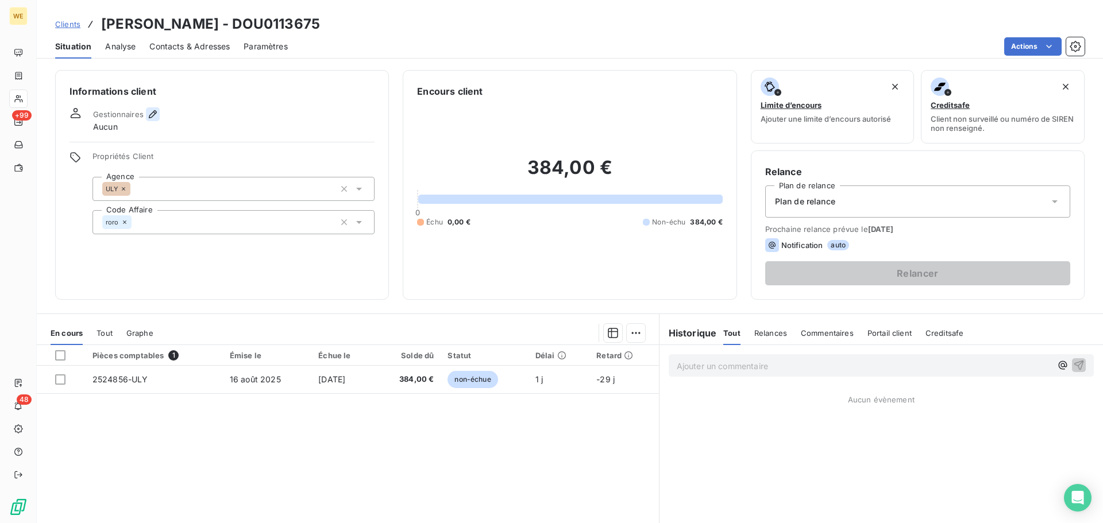
click at [157, 114] on icon "button" at bounding box center [152, 114] width 11 height 11
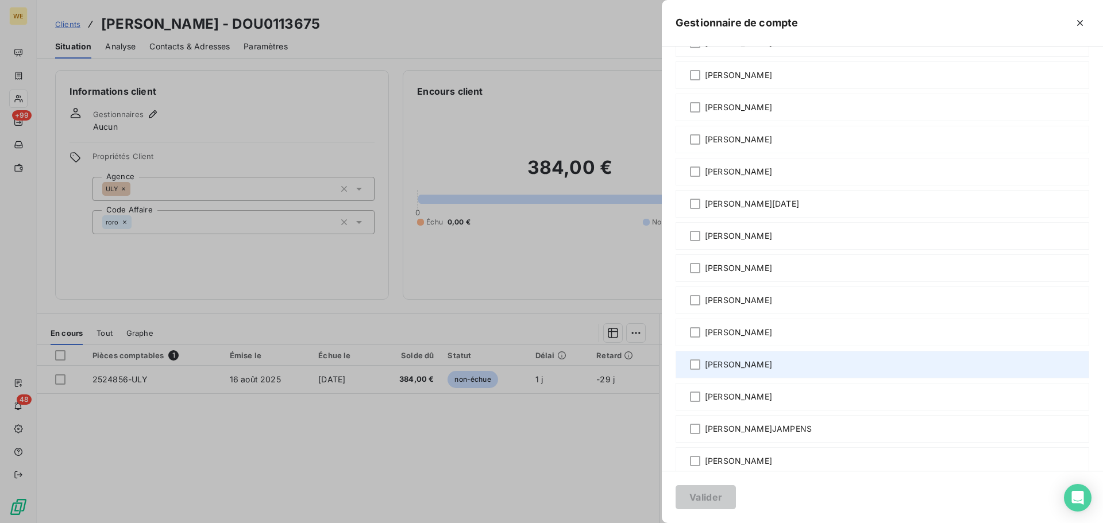
scroll to position [172, 0]
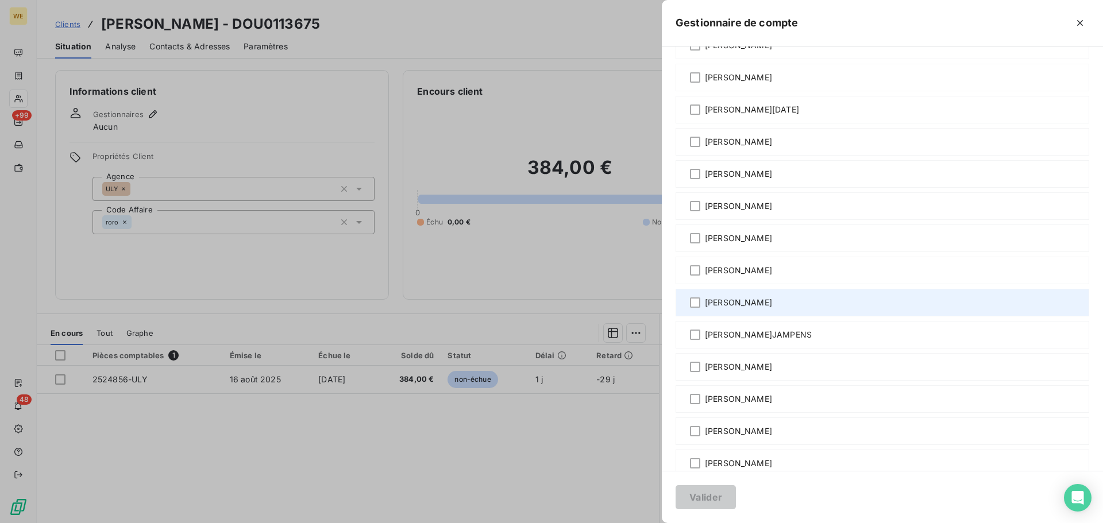
click at [721, 301] on span "Robin RODRIGUEZ" at bounding box center [738, 302] width 67 height 11
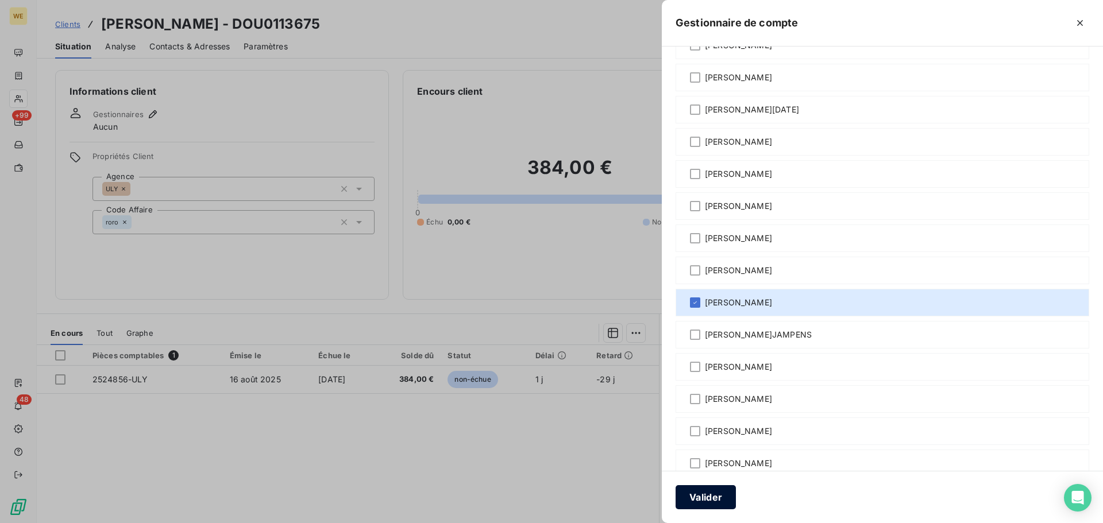
click at [705, 497] on button "Valider" at bounding box center [705, 497] width 60 height 24
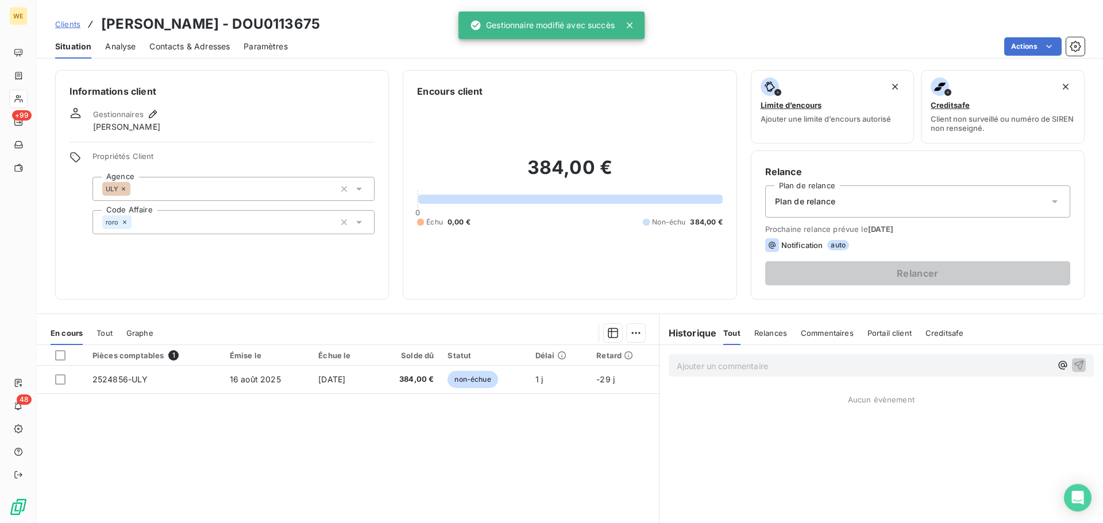
click at [256, 110] on div "Gestionnaires Robin RODRIGUEZ" at bounding box center [221, 119] width 305 height 25
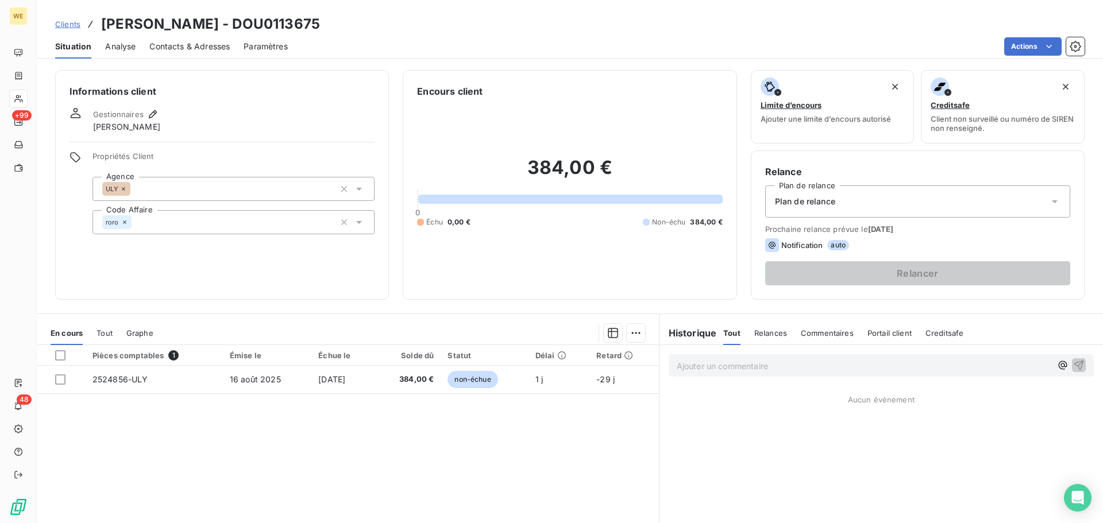
click at [199, 51] on span "Contacts & Adresses" at bounding box center [189, 46] width 80 height 11
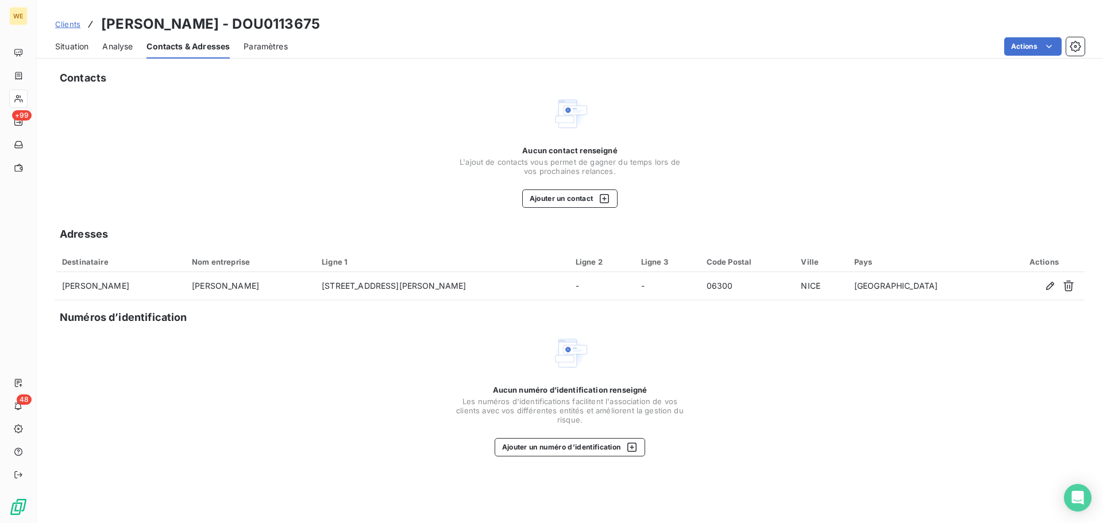
click at [75, 47] on span "Situation" at bounding box center [71, 46] width 33 height 11
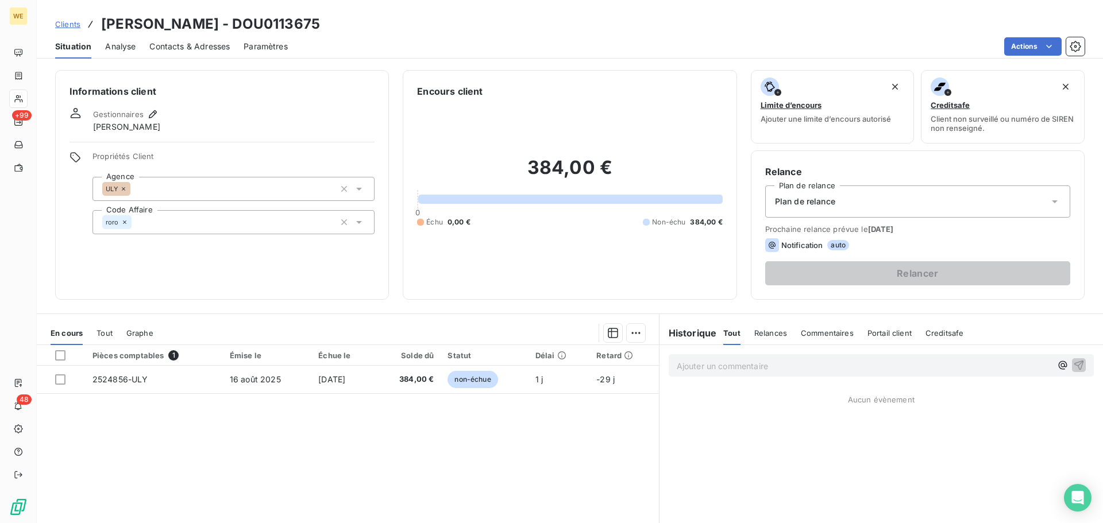
click at [219, 109] on div "Gestionnaires Robin RODRIGUEZ" at bounding box center [221, 119] width 305 height 25
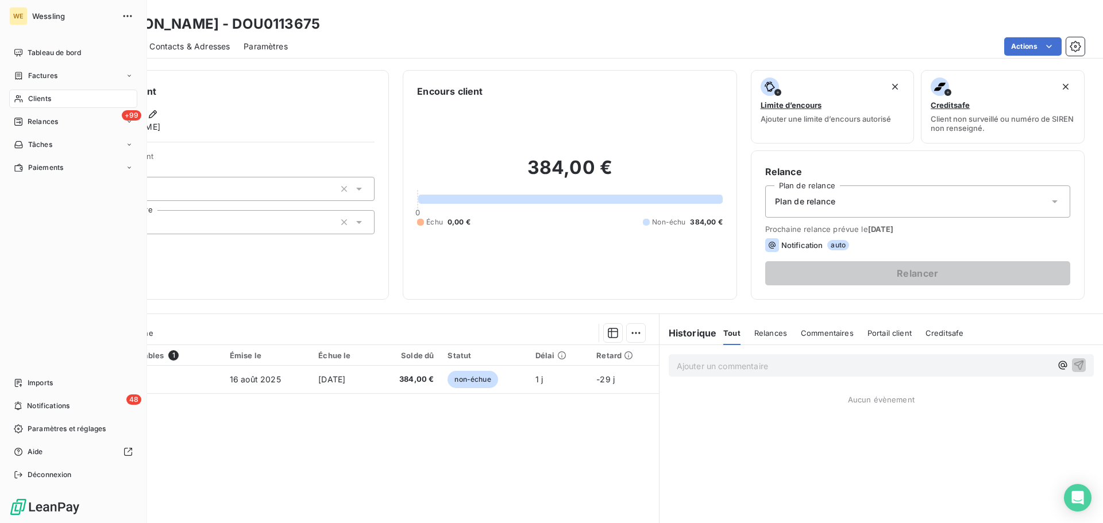
click at [34, 96] on span "Clients" at bounding box center [39, 99] width 23 height 10
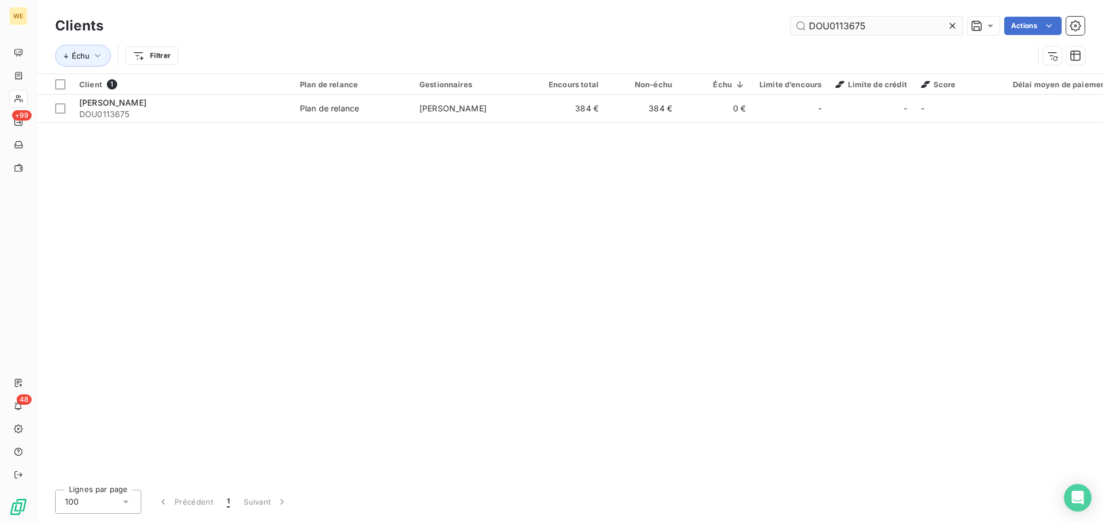
click at [847, 24] on input "DOU0113675" at bounding box center [876, 26] width 172 height 18
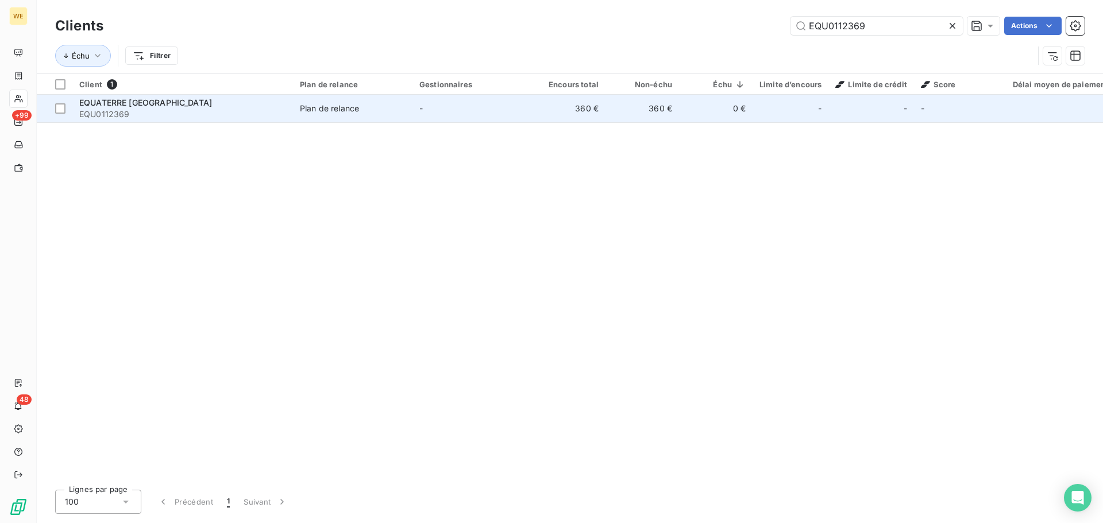
type input "EQU0112369"
click at [231, 111] on span "EQU0112369" at bounding box center [182, 114] width 207 height 11
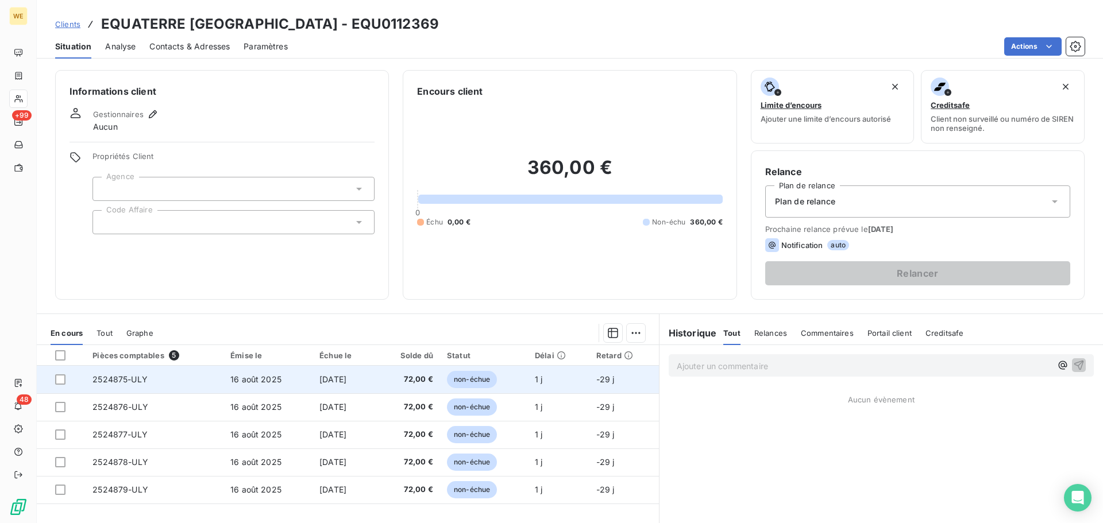
click at [258, 378] on span "16 août 2025" at bounding box center [255, 379] width 51 height 10
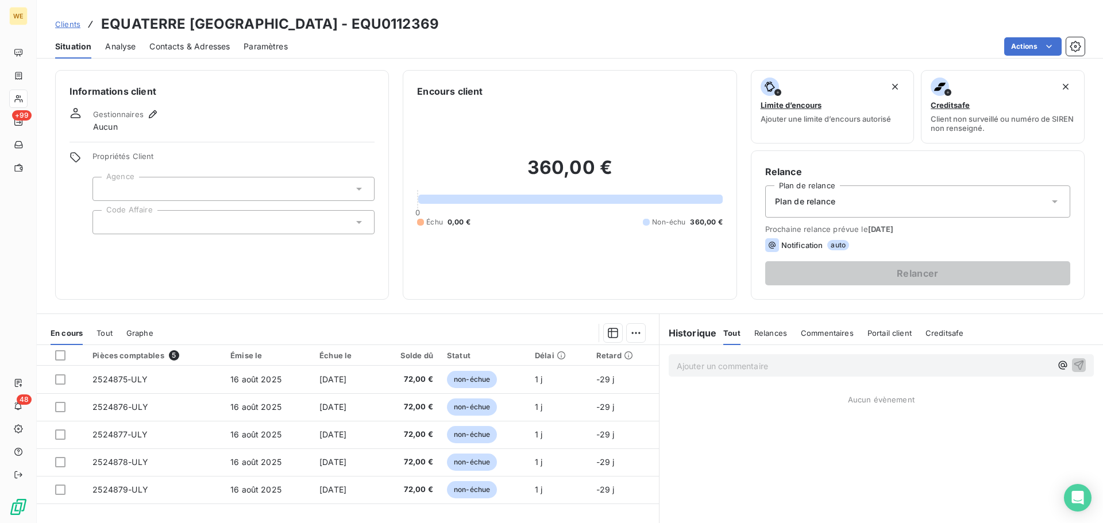
click at [180, 227] on div at bounding box center [233, 222] width 282 height 24
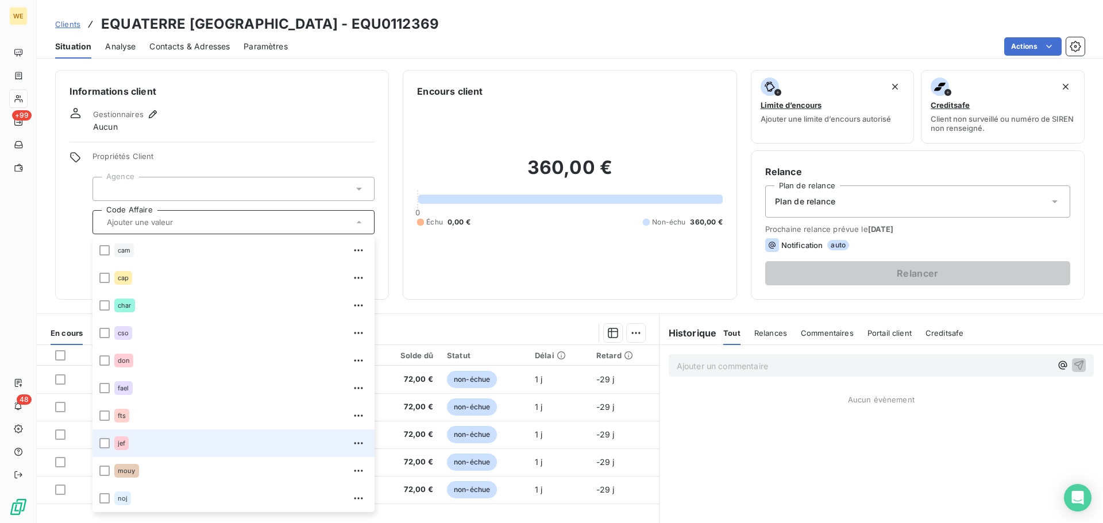
click at [140, 444] on div "jef" at bounding box center [240, 443] width 253 height 18
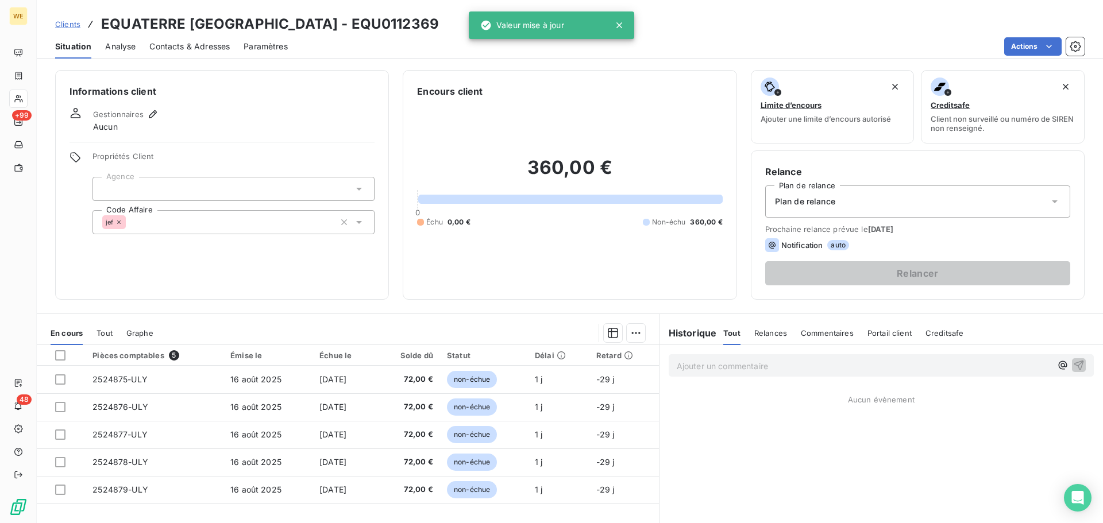
click at [183, 182] on div at bounding box center [233, 189] width 282 height 24
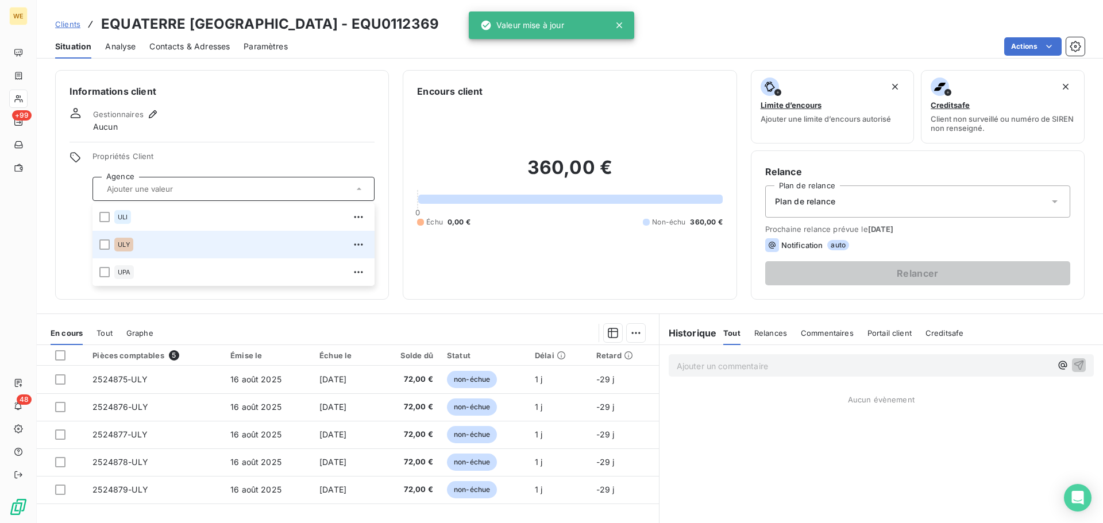
click at [157, 241] on div "ULY" at bounding box center [240, 244] width 253 height 18
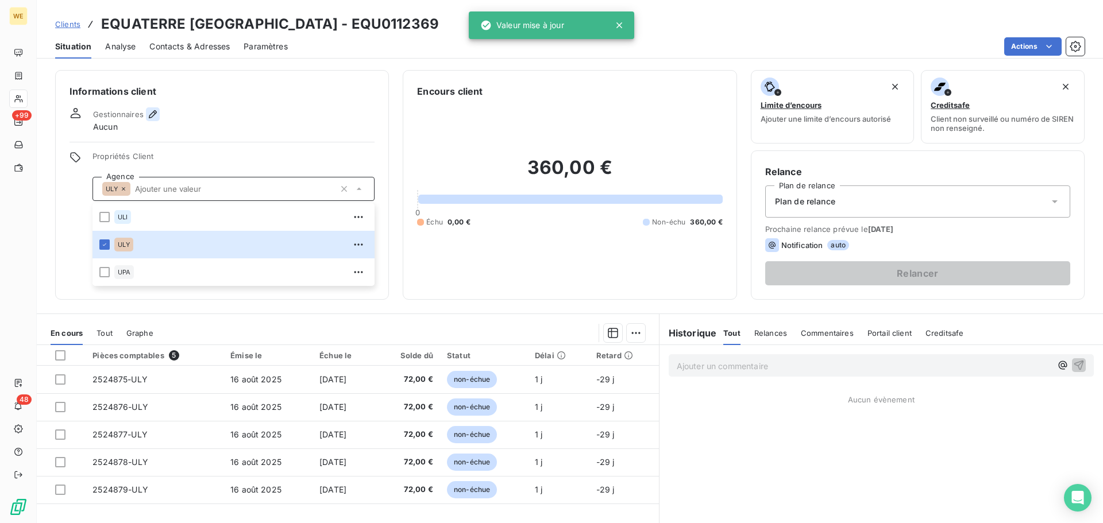
click at [156, 113] on icon "button" at bounding box center [153, 114] width 8 height 8
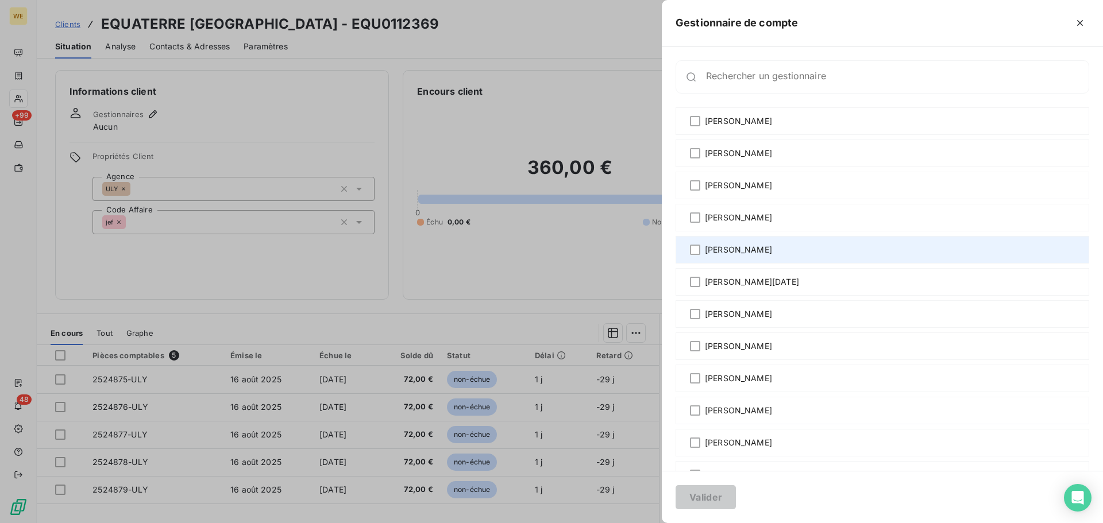
click at [726, 251] on span "[PERSON_NAME]" at bounding box center [738, 249] width 67 height 11
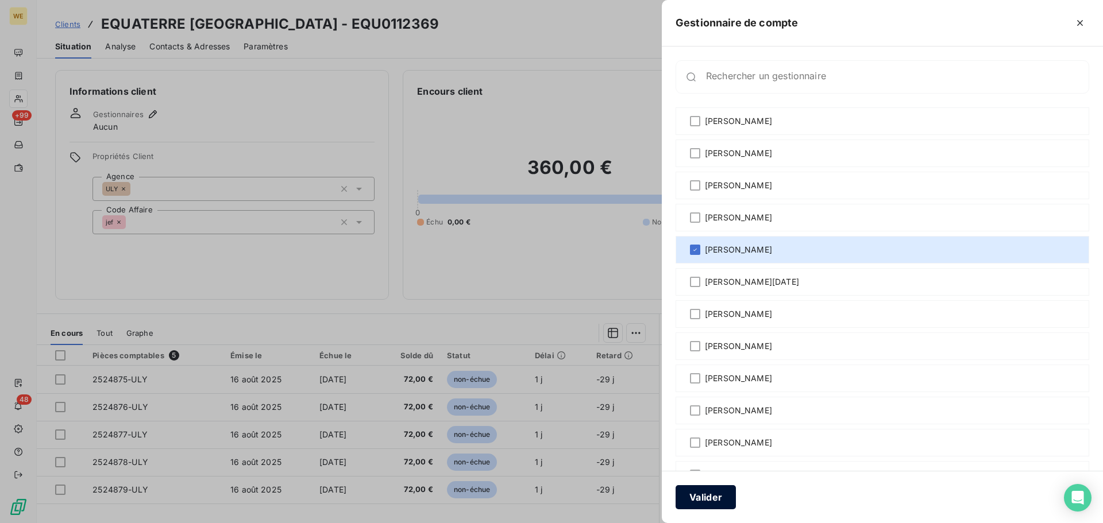
click at [704, 500] on button "Valider" at bounding box center [705, 497] width 60 height 24
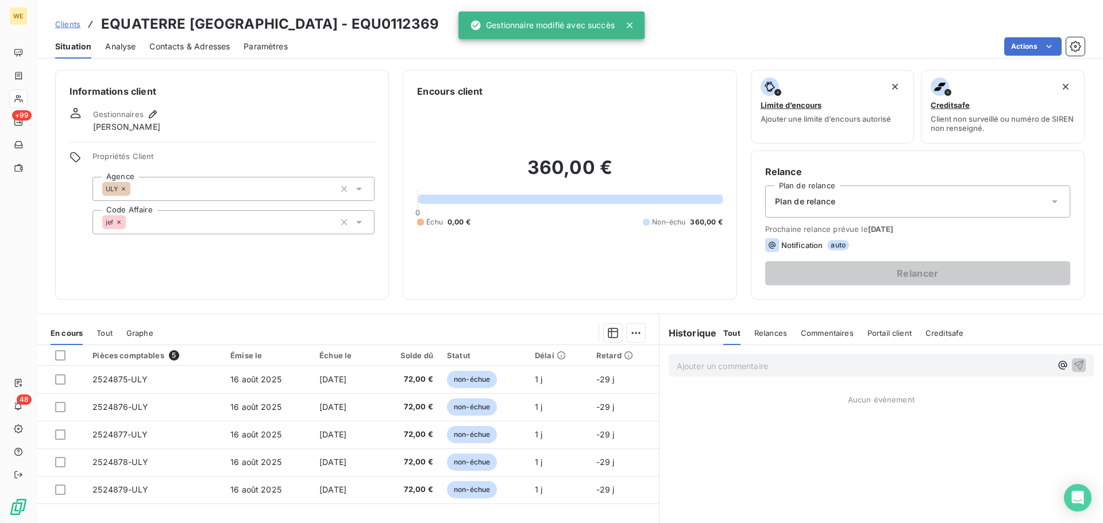
click at [194, 260] on div "Informations client Gestionnaires FREDERIC JEAMPIERRE Propriétés Client Agence …" at bounding box center [222, 185] width 334 height 230
click at [237, 100] on div "Informations client Gestionnaires FREDERIC JEAMPIERRE Propriétés Client Agence …" at bounding box center [222, 185] width 334 height 230
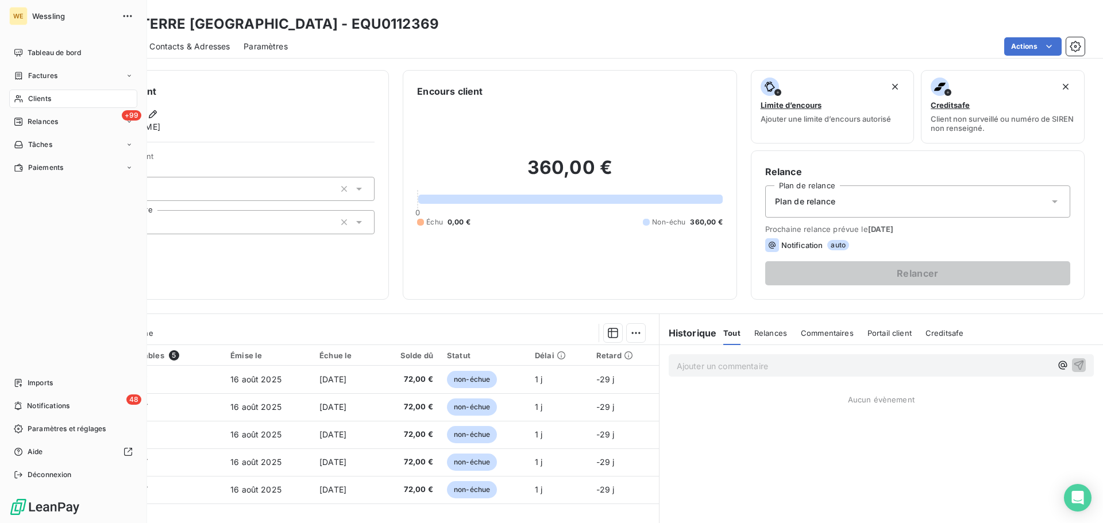
click at [39, 99] on span "Clients" at bounding box center [39, 99] width 23 height 10
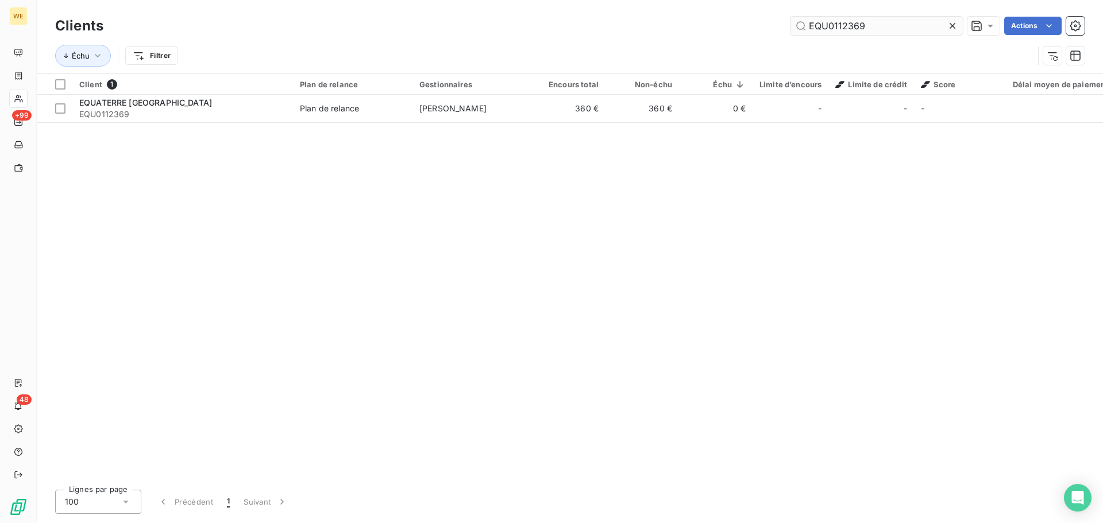
click at [846, 26] on input "EQU0112369" at bounding box center [876, 26] width 172 height 18
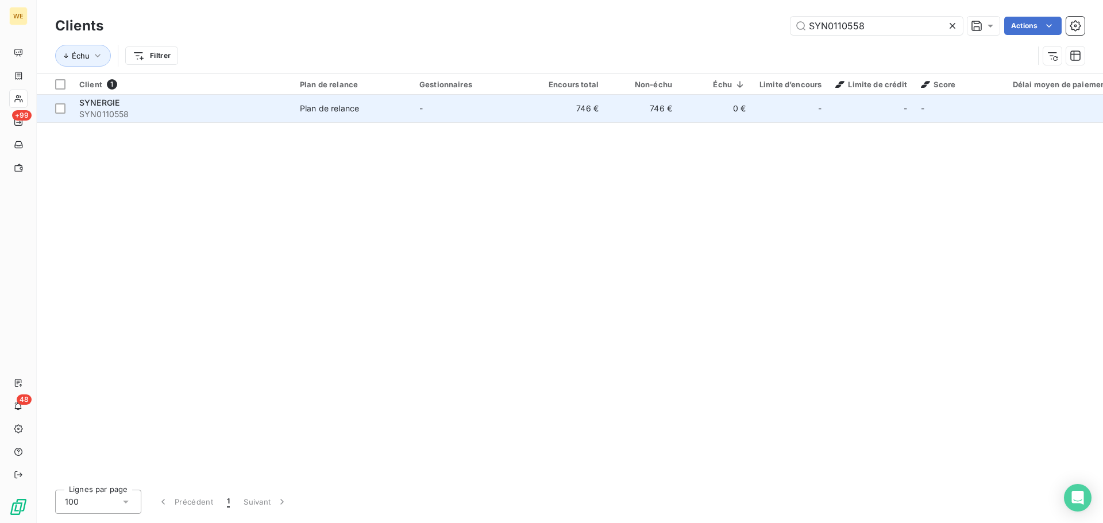
type input "SYN0110558"
click at [309, 111] on div "Plan de relance" at bounding box center [329, 108] width 59 height 11
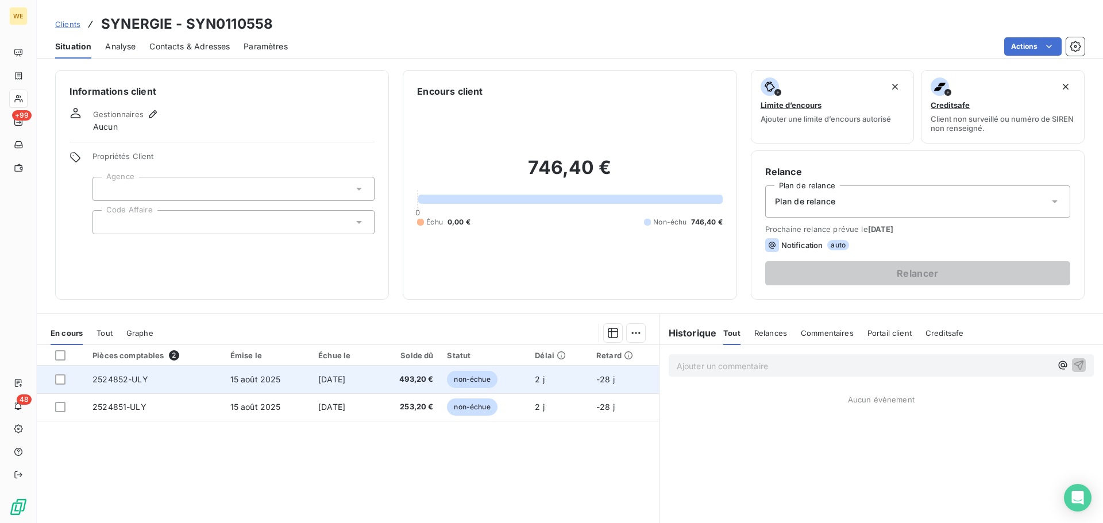
click at [311, 382] on td "14 sept. 2025" at bounding box center [342, 380] width 63 height 28
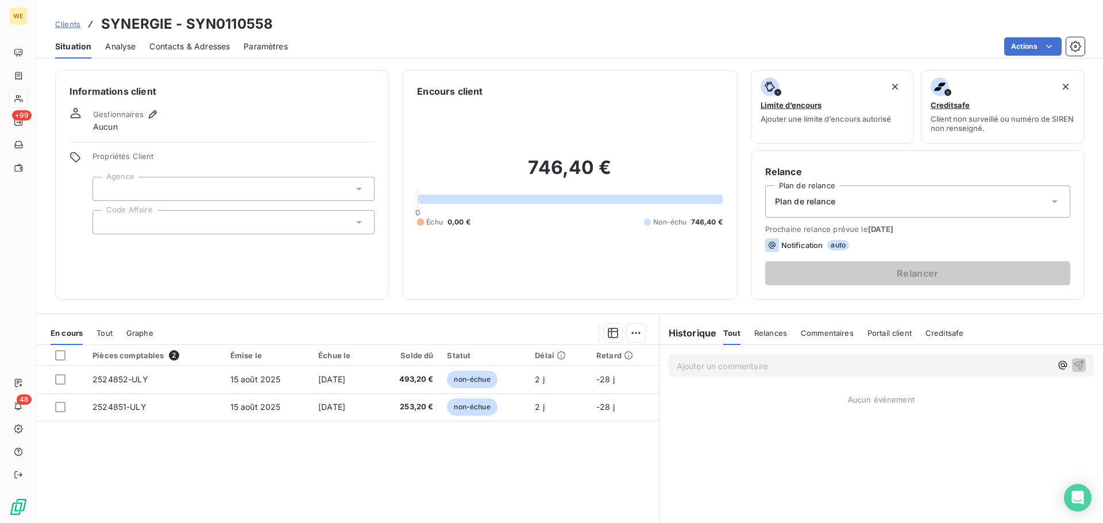
click at [147, 212] on div at bounding box center [233, 222] width 282 height 24
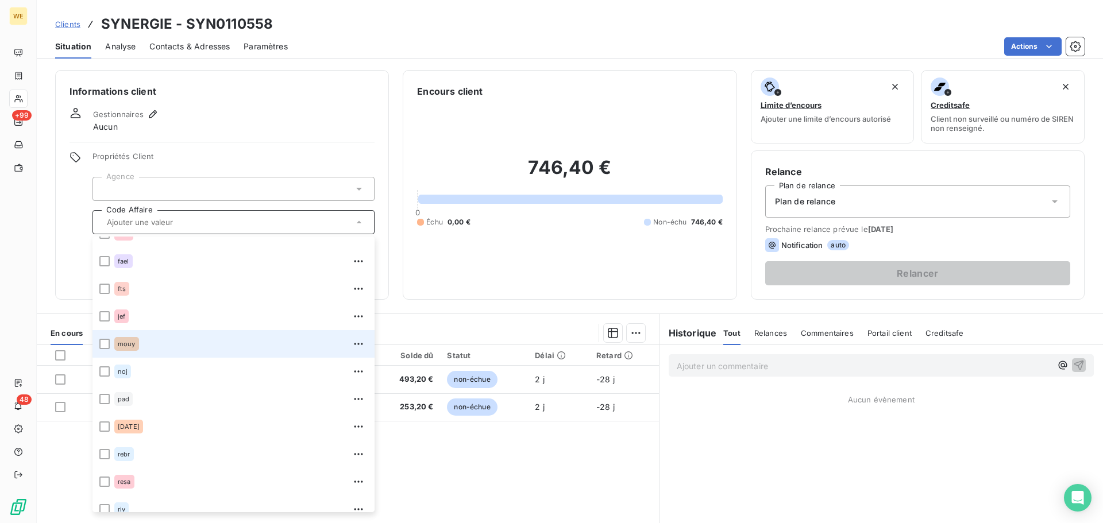
scroll to position [230, 0]
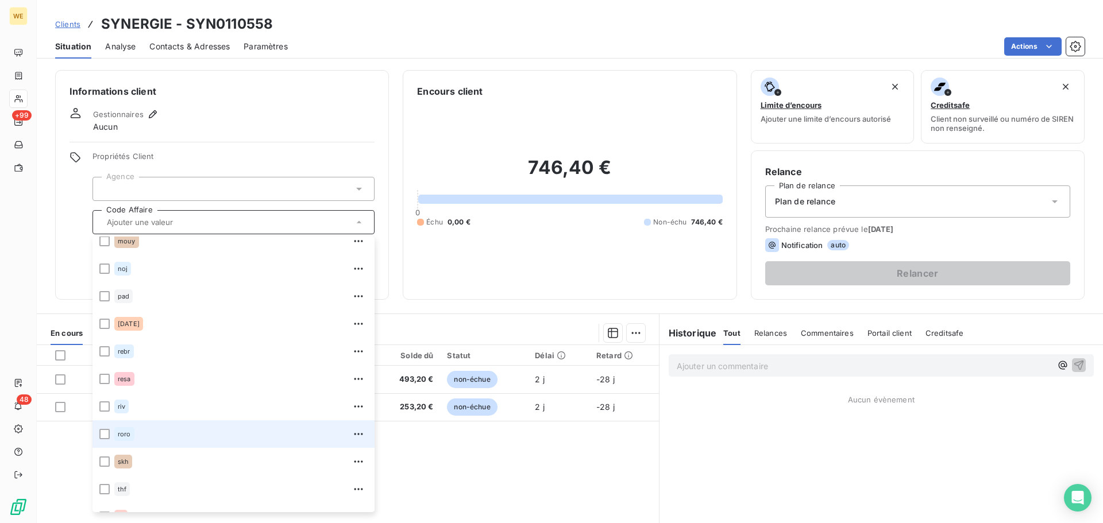
click at [122, 436] on span "roro" at bounding box center [124, 434] width 13 height 7
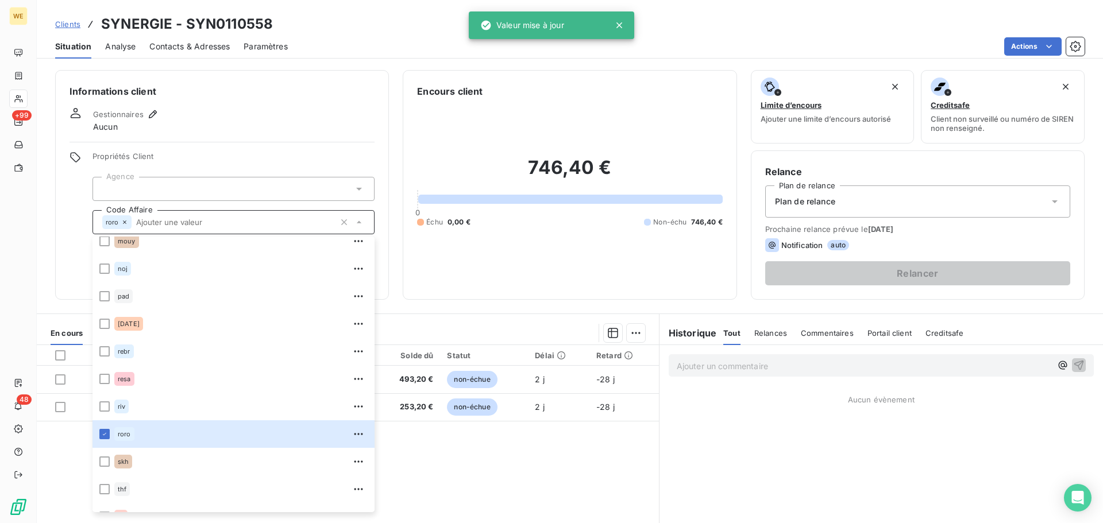
click at [198, 181] on div at bounding box center [233, 189] width 282 height 24
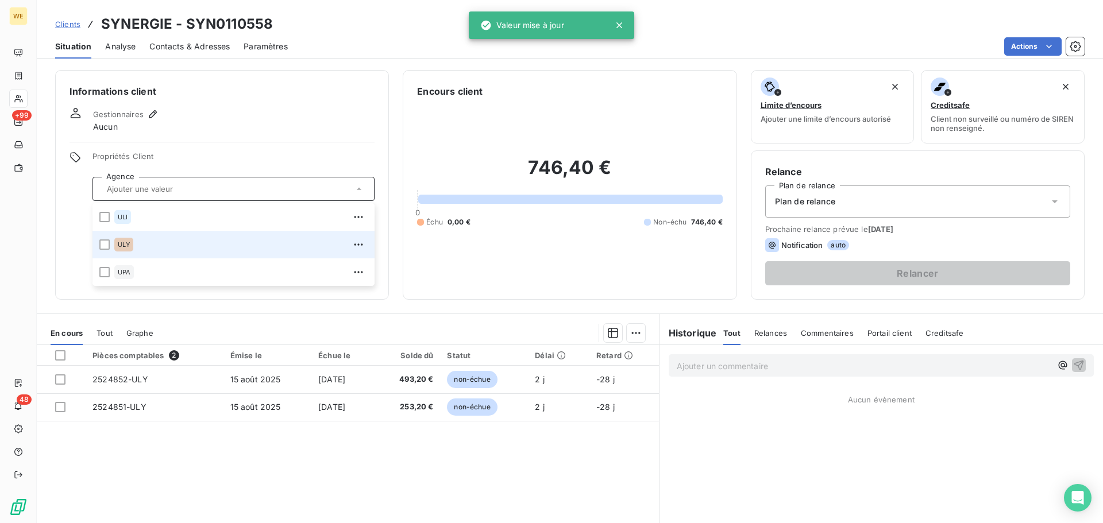
click at [127, 242] on span "ULY" at bounding box center [124, 244] width 12 height 7
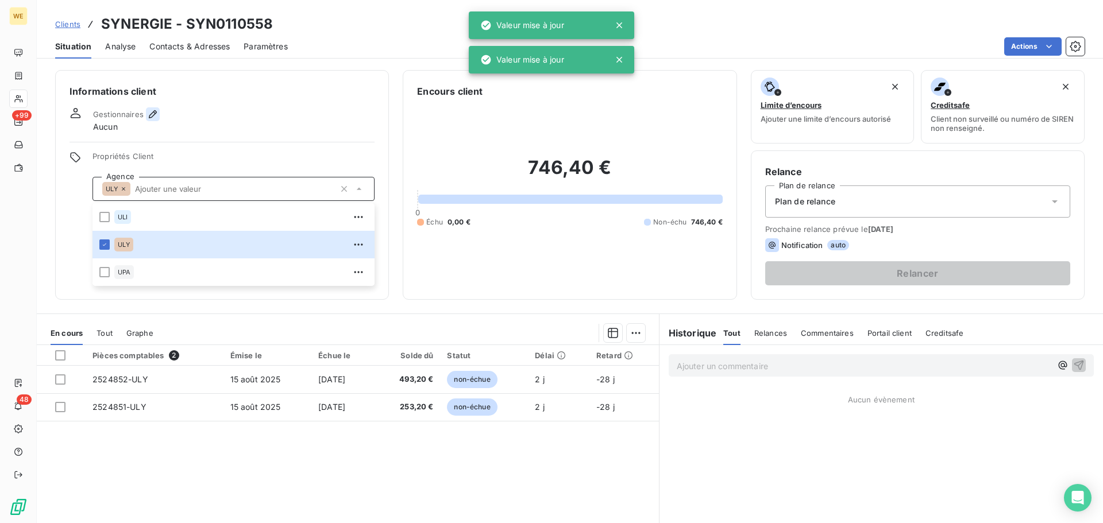
click at [147, 114] on icon "button" at bounding box center [152, 114] width 11 height 11
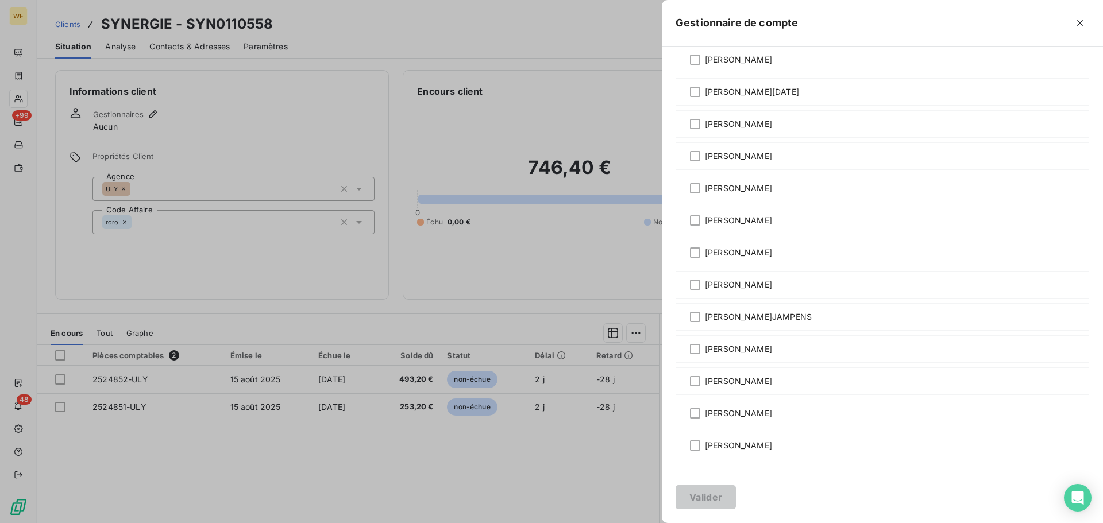
scroll to position [192, 0]
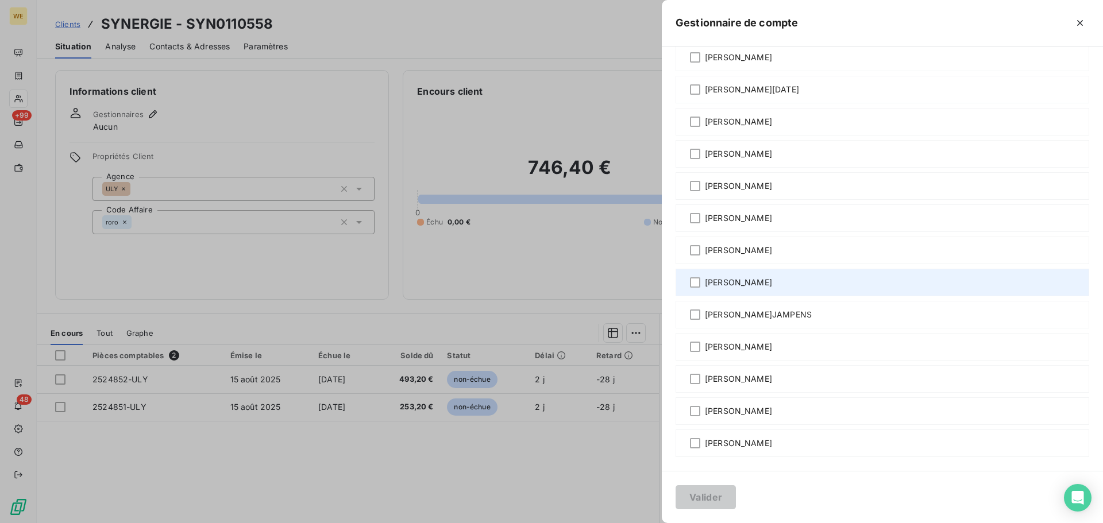
click at [741, 279] on span "[PERSON_NAME]" at bounding box center [738, 282] width 67 height 11
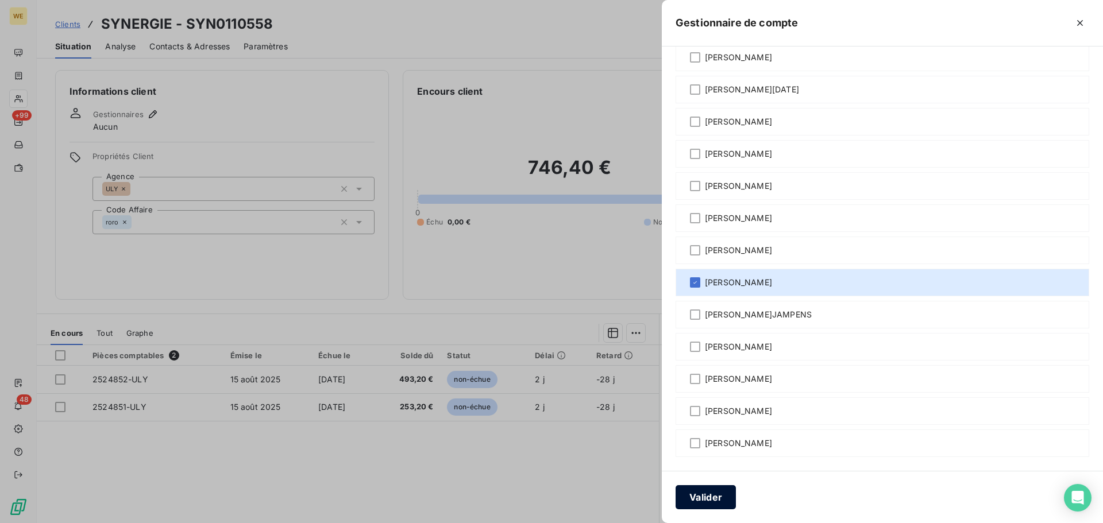
click at [696, 499] on button "Valider" at bounding box center [705, 497] width 60 height 24
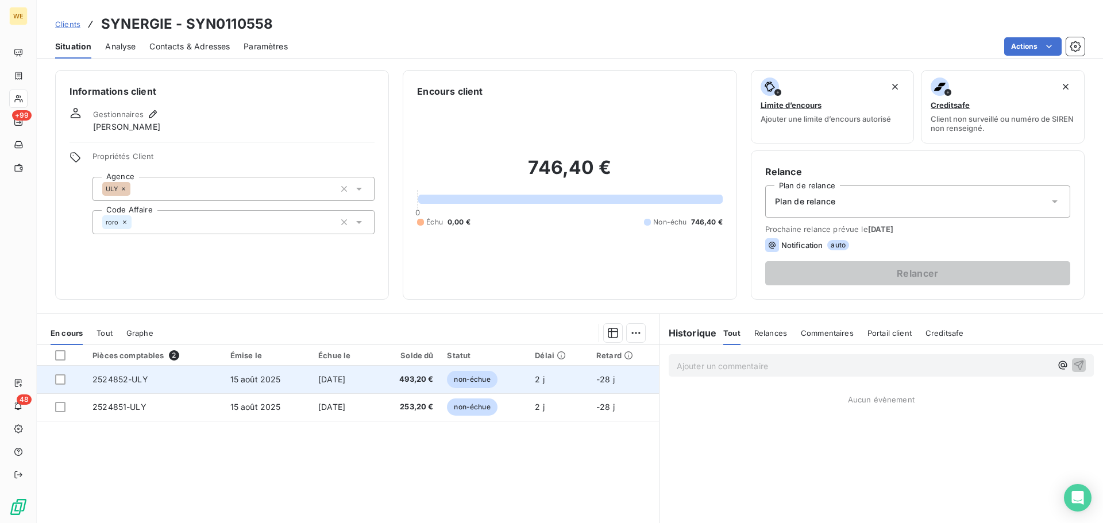
click at [125, 383] on span "2524852-ULY" at bounding box center [120, 379] width 56 height 10
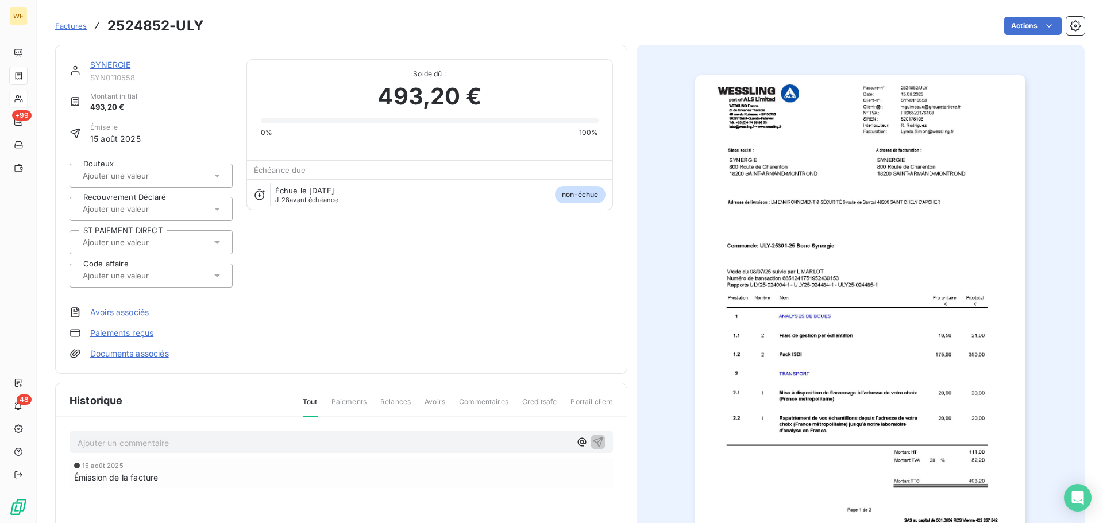
click at [948, 110] on img "button" at bounding box center [860, 308] width 330 height 467
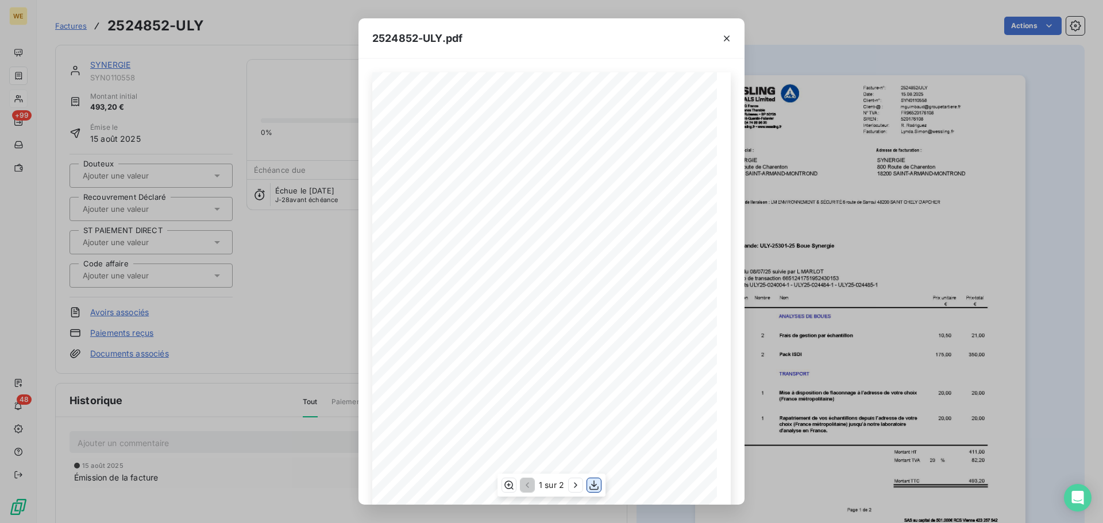
click at [591, 488] on icon "button" at bounding box center [593, 485] width 11 height 11
click at [728, 35] on icon "button" at bounding box center [726, 38] width 11 height 11
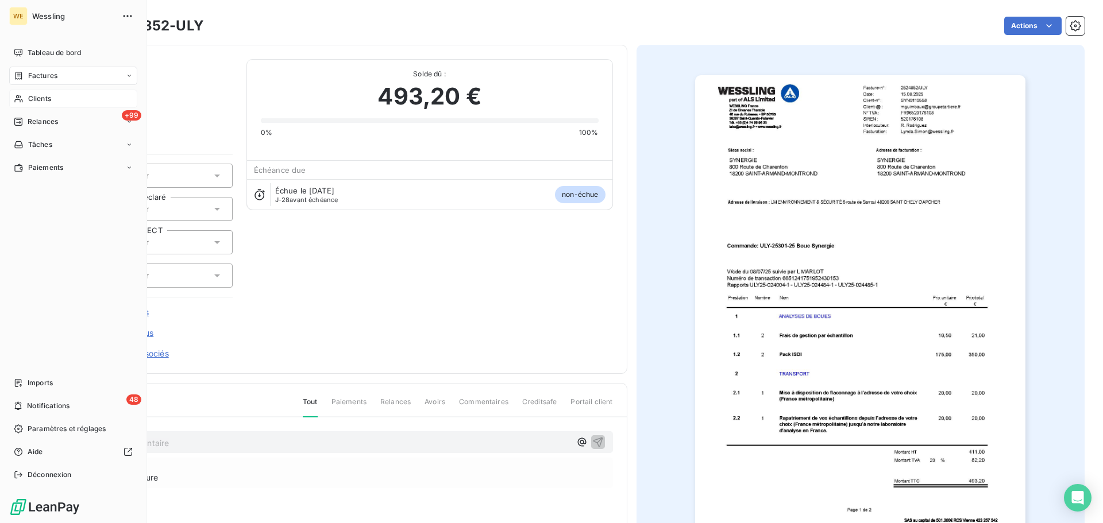
click at [60, 77] on div "Factures" at bounding box center [73, 76] width 128 height 18
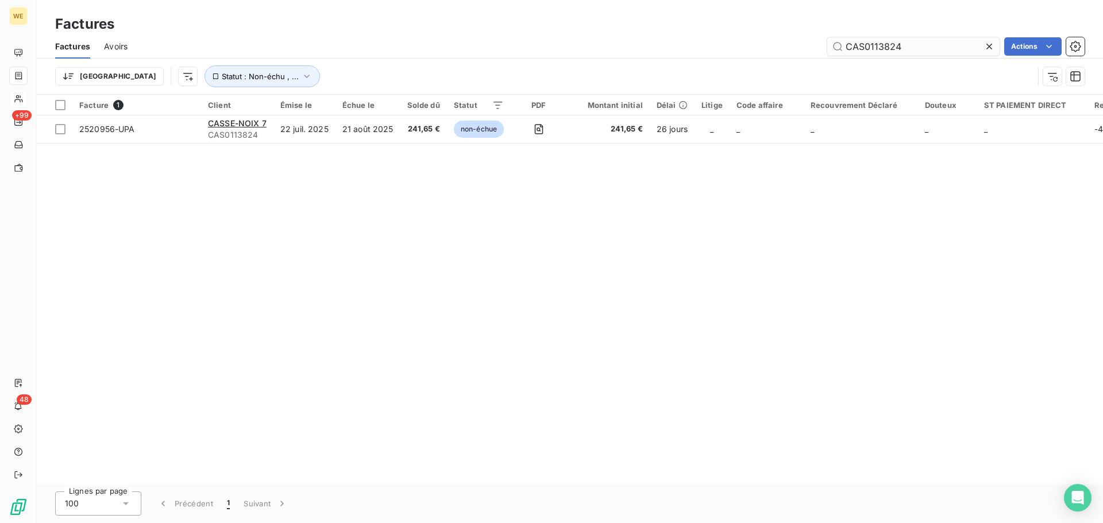
click at [883, 47] on input "CAS0113824" at bounding box center [913, 46] width 172 height 18
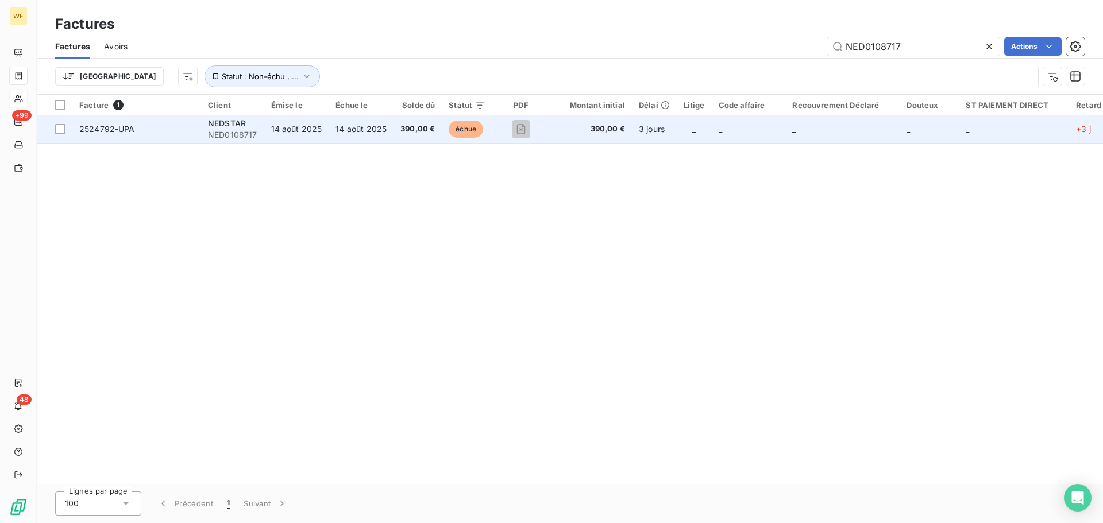
type input "NED0108717"
click at [380, 132] on td "14 août 2025" at bounding box center [360, 129] width 65 height 28
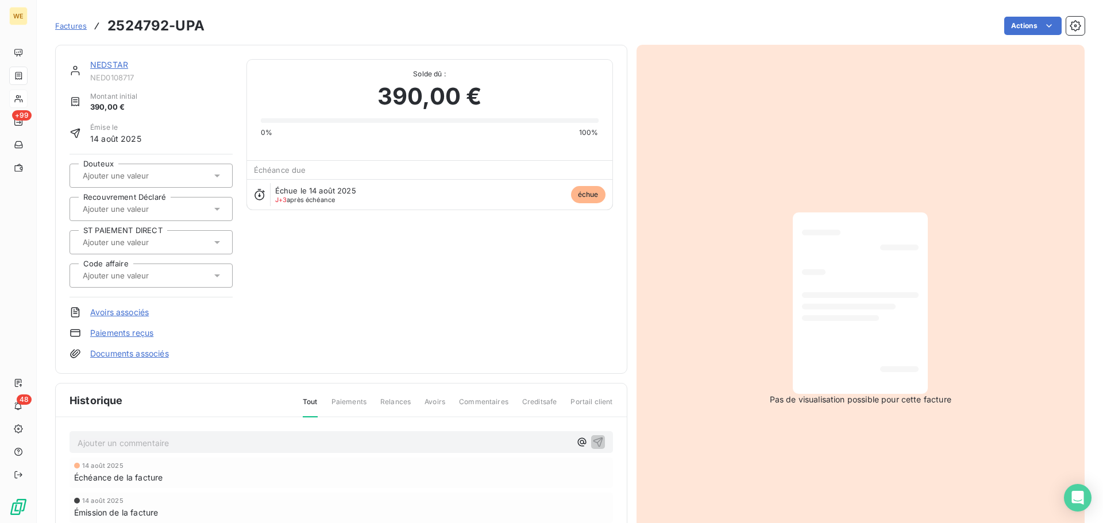
click at [111, 62] on link "NEDSTAR" at bounding box center [109, 65] width 38 height 10
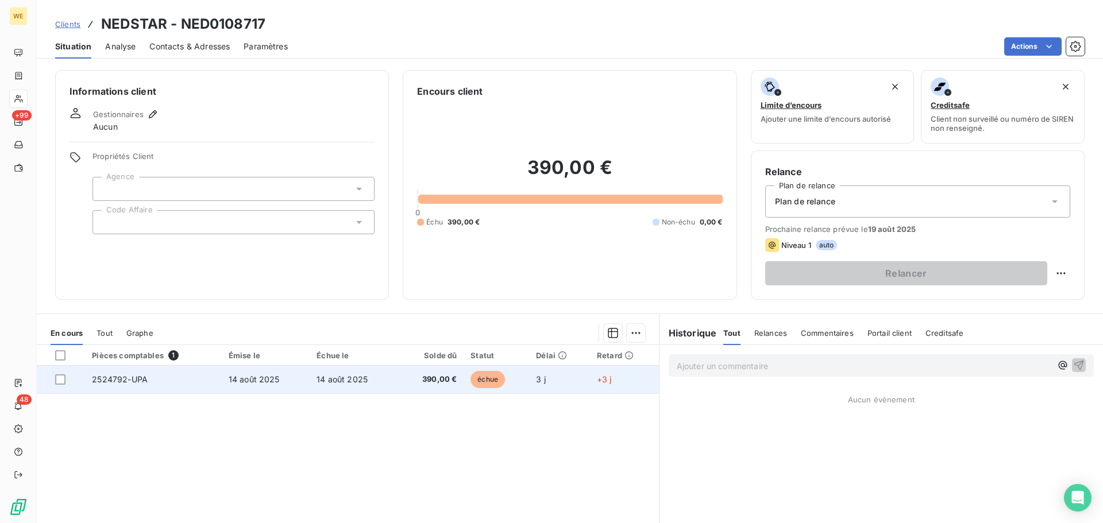
click at [146, 381] on span "2524792-UPA" at bounding box center [120, 379] width 56 height 10
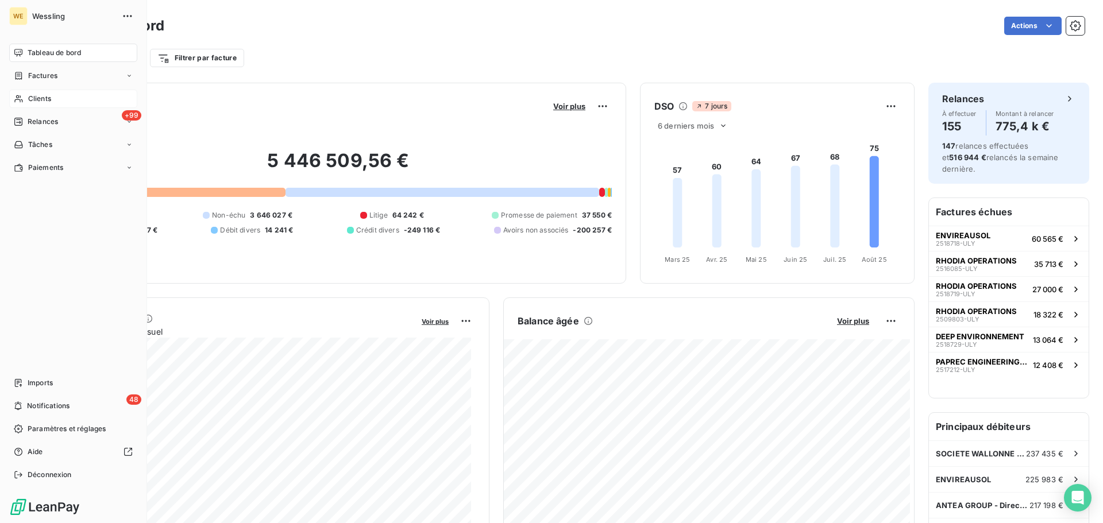
click at [31, 98] on span "Clients" at bounding box center [39, 99] width 23 height 10
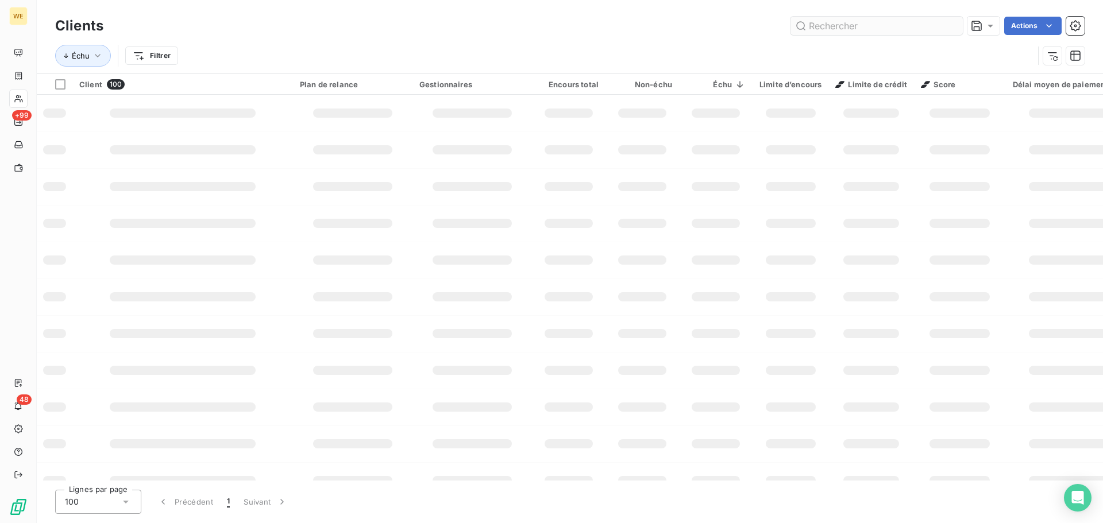
click at [830, 25] on input "text" at bounding box center [876, 26] width 172 height 18
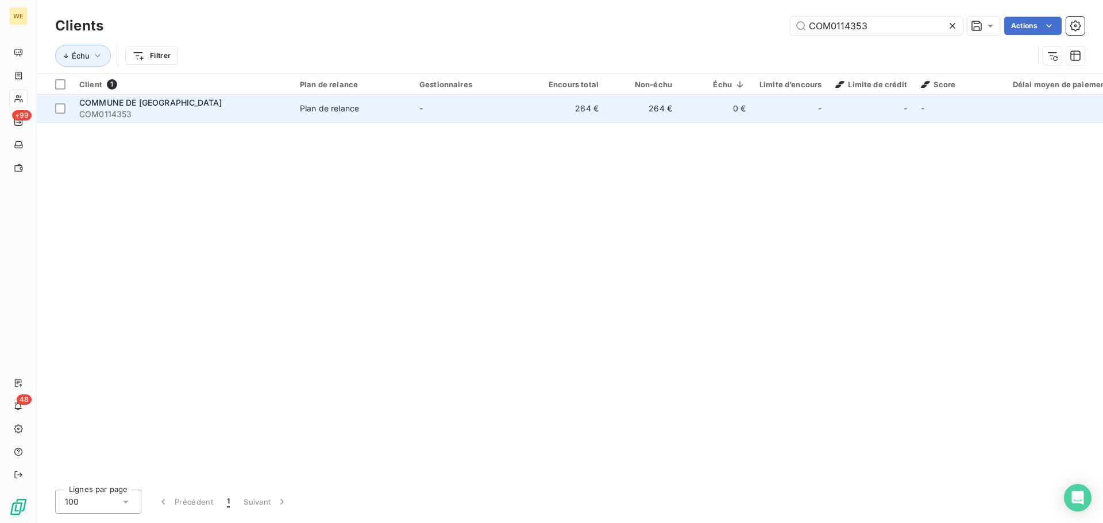
type input "COM0114353"
click at [247, 111] on span "COM0114353" at bounding box center [182, 114] width 207 height 11
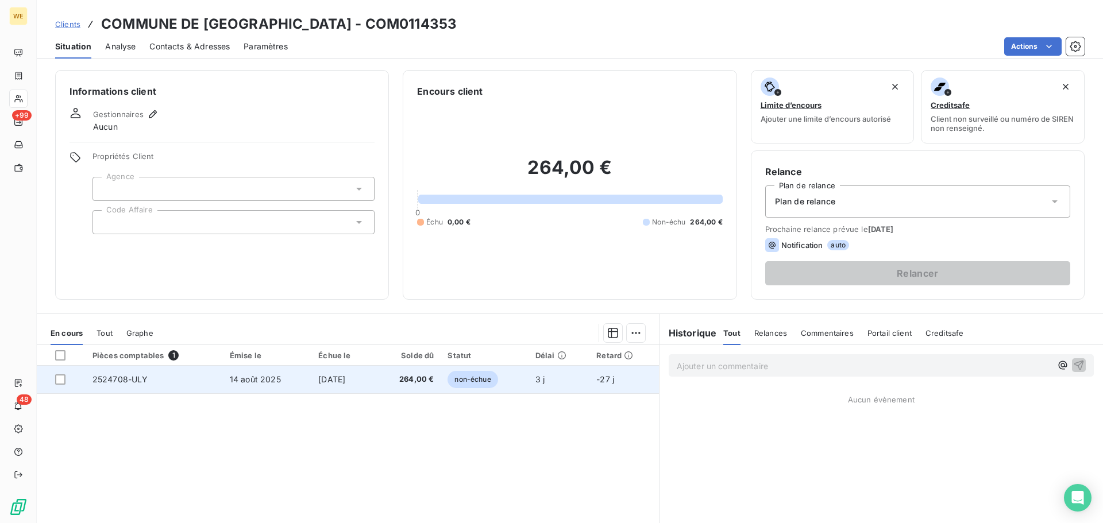
click at [160, 378] on td "2524708-ULY" at bounding box center [154, 380] width 137 height 28
click at [275, 382] on td "14 août 2025" at bounding box center [267, 380] width 88 height 28
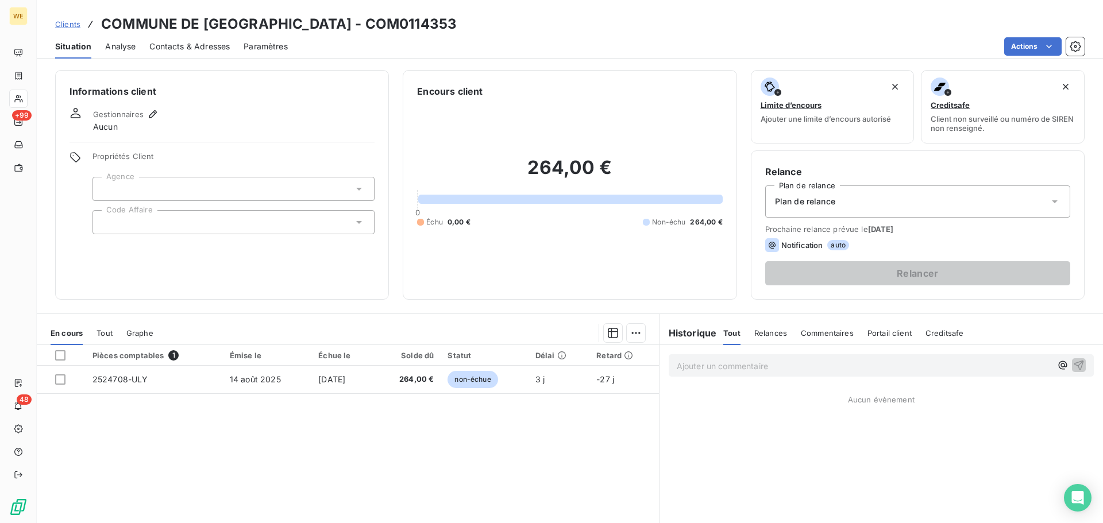
click at [194, 221] on div at bounding box center [233, 222] width 282 height 24
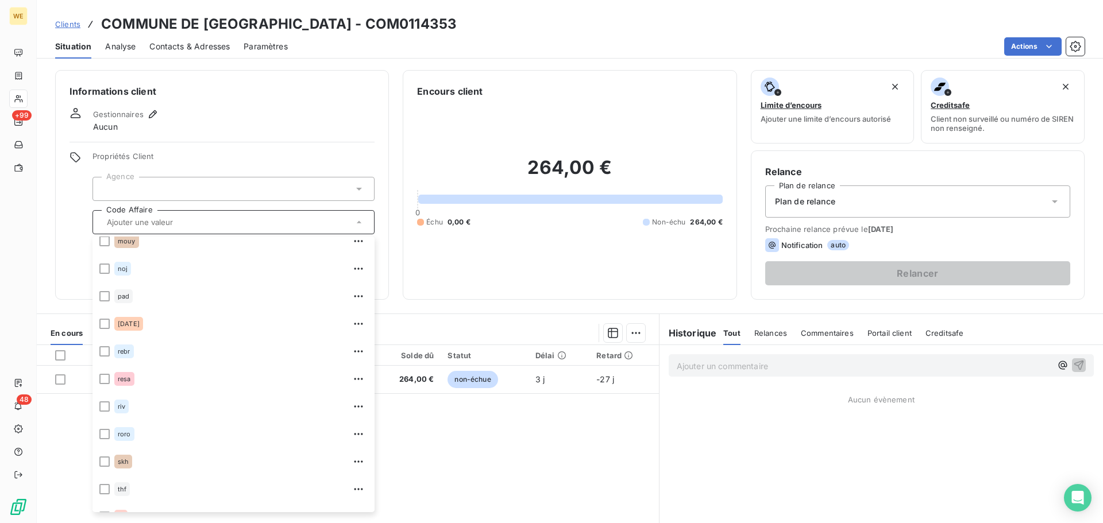
scroll to position [248, 0]
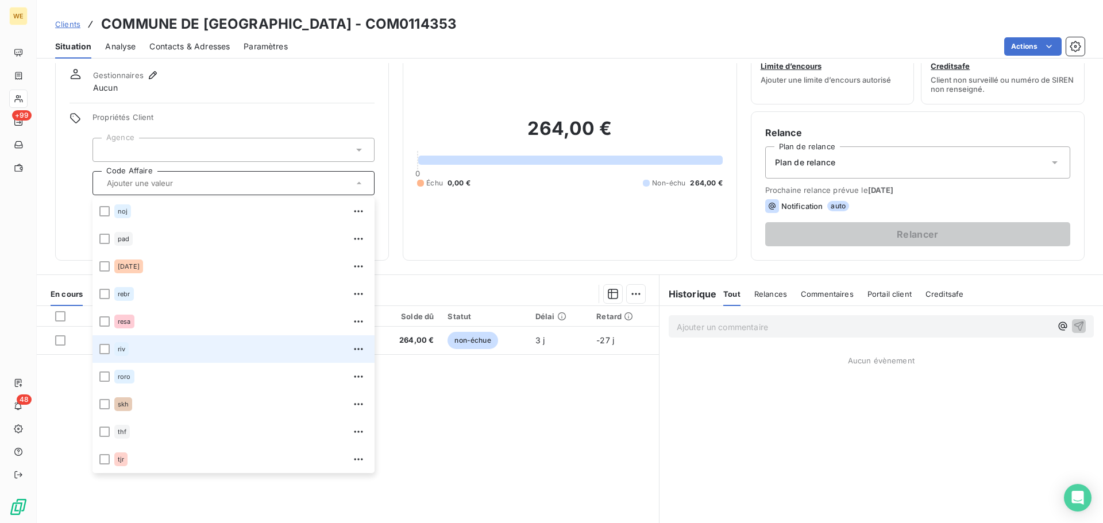
click at [118, 385] on ul "cam cap char cso don fael fts jef mouy noj pad pola rebr resa riv roro skh thf …" at bounding box center [233, 336] width 282 height 276
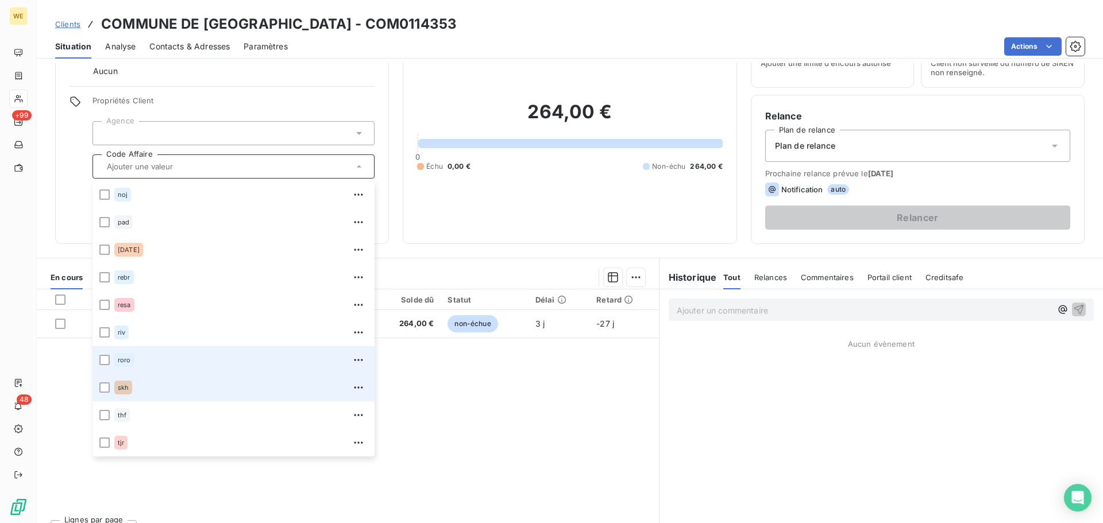
scroll to position [57, 0]
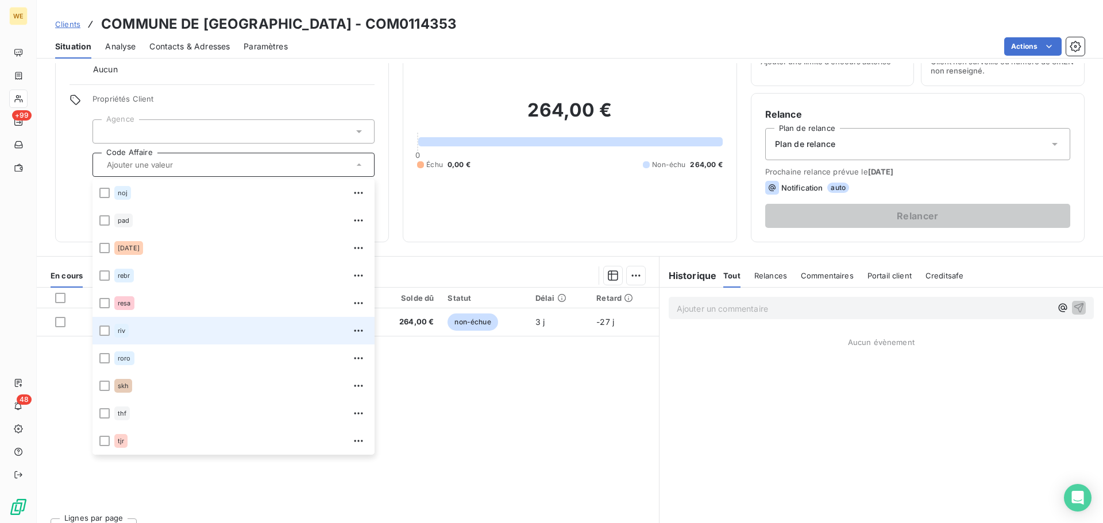
click at [137, 329] on div "riv" at bounding box center [240, 331] width 253 height 18
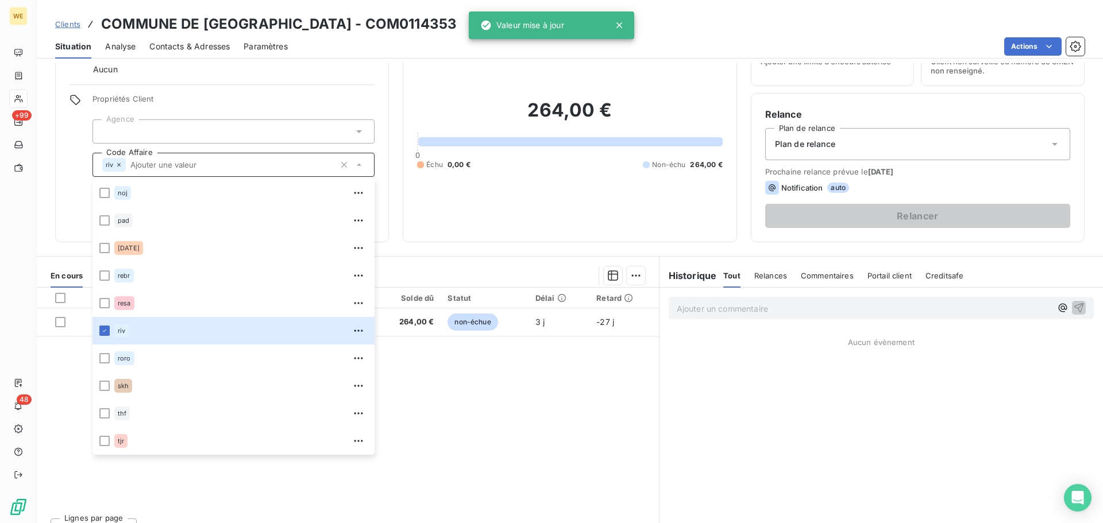
click at [170, 123] on div at bounding box center [233, 131] width 282 height 24
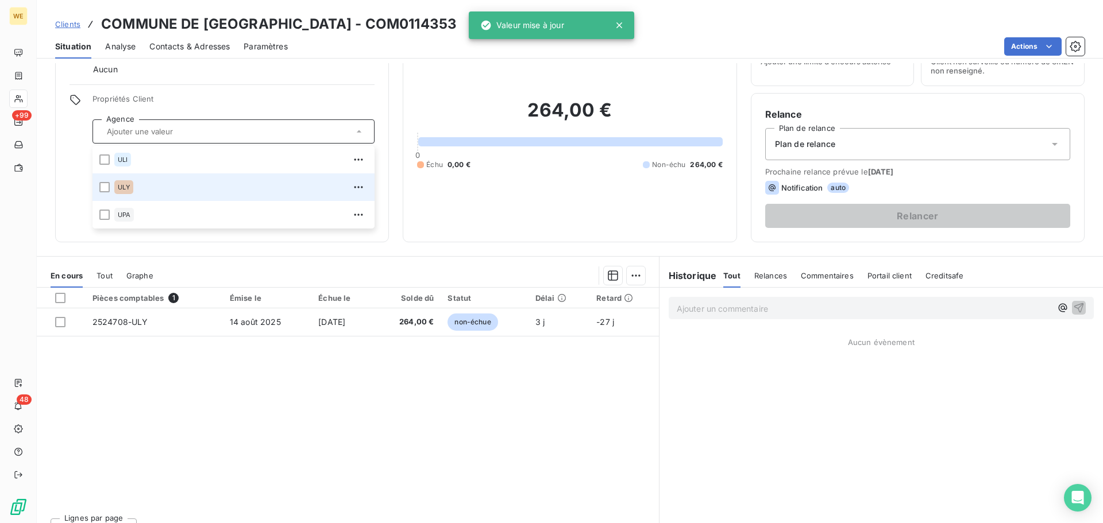
click at [164, 185] on div "ULY" at bounding box center [240, 187] width 253 height 18
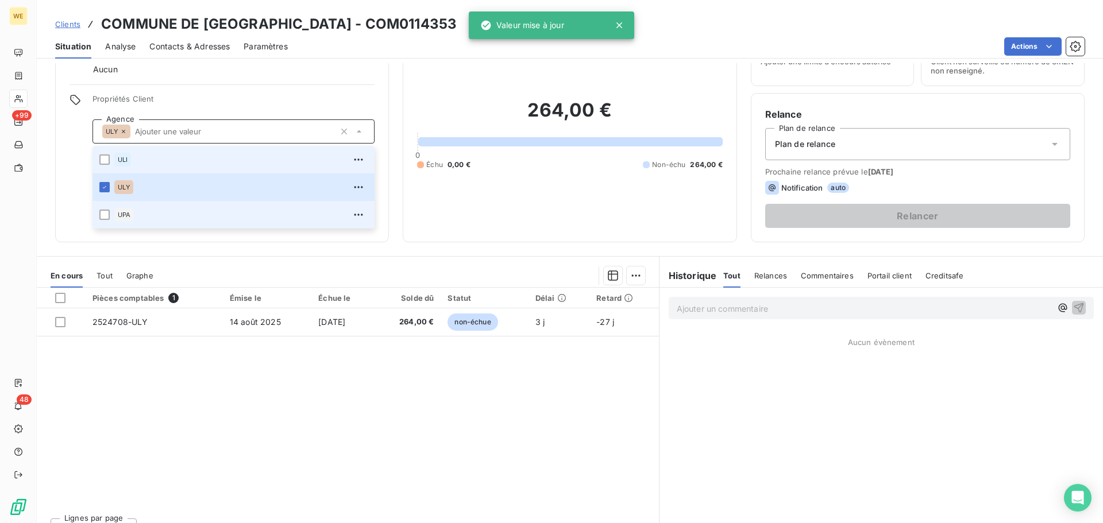
scroll to position [0, 0]
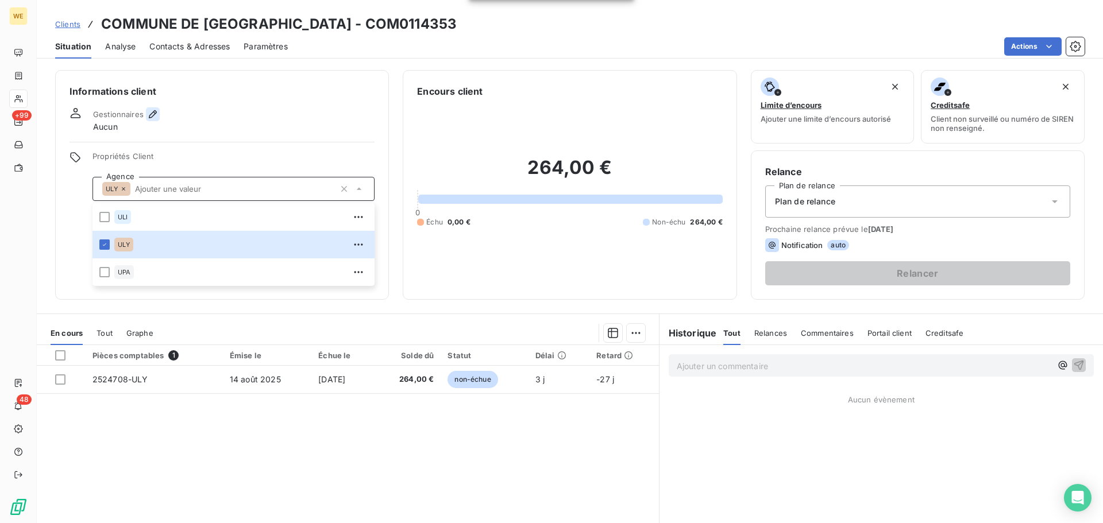
click at [152, 117] on icon "button" at bounding box center [152, 114] width 11 height 11
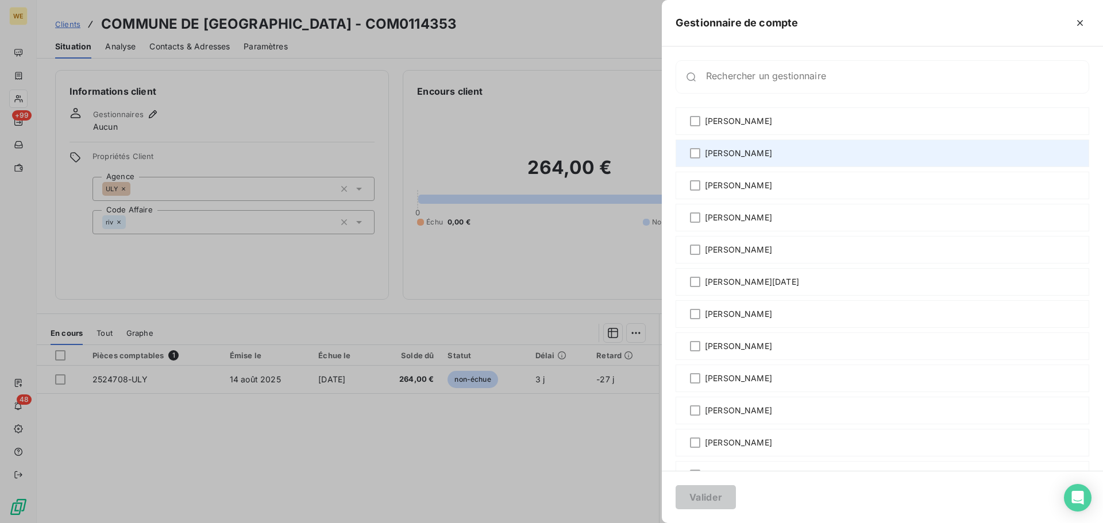
click at [725, 152] on span "CELINE RIVIERE" at bounding box center [738, 153] width 67 height 11
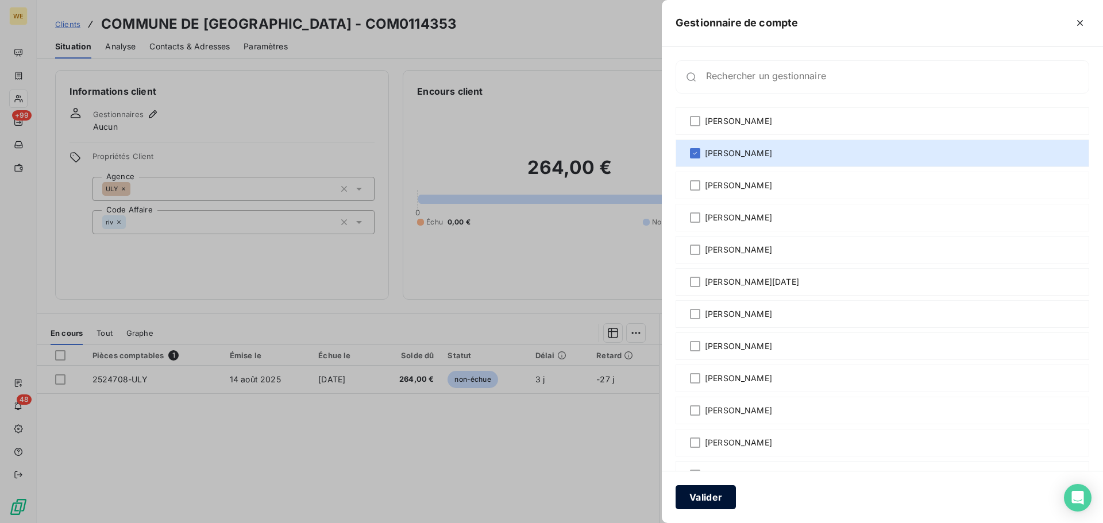
click at [699, 494] on button "Valider" at bounding box center [705, 497] width 60 height 24
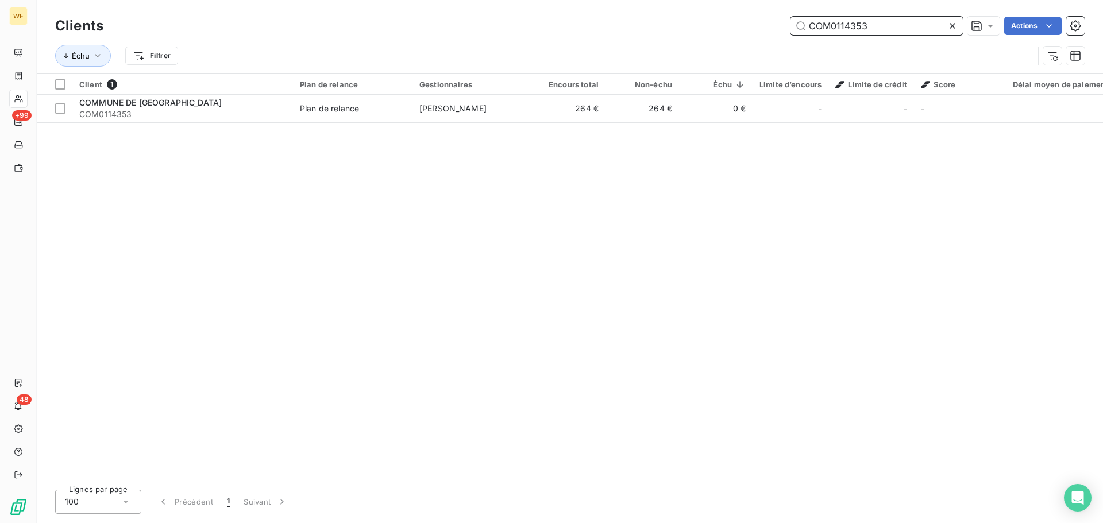
click at [841, 26] on input "COM0114353" at bounding box center [876, 26] width 172 height 18
paste input "HEI076361"
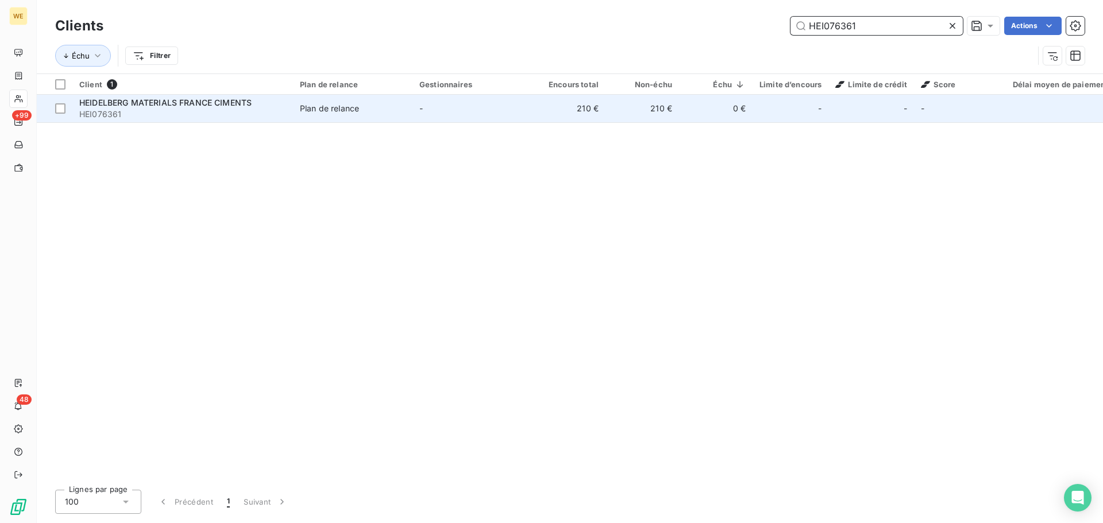
type input "HEI076361"
click at [195, 110] on span "HEI076361" at bounding box center [182, 114] width 207 height 11
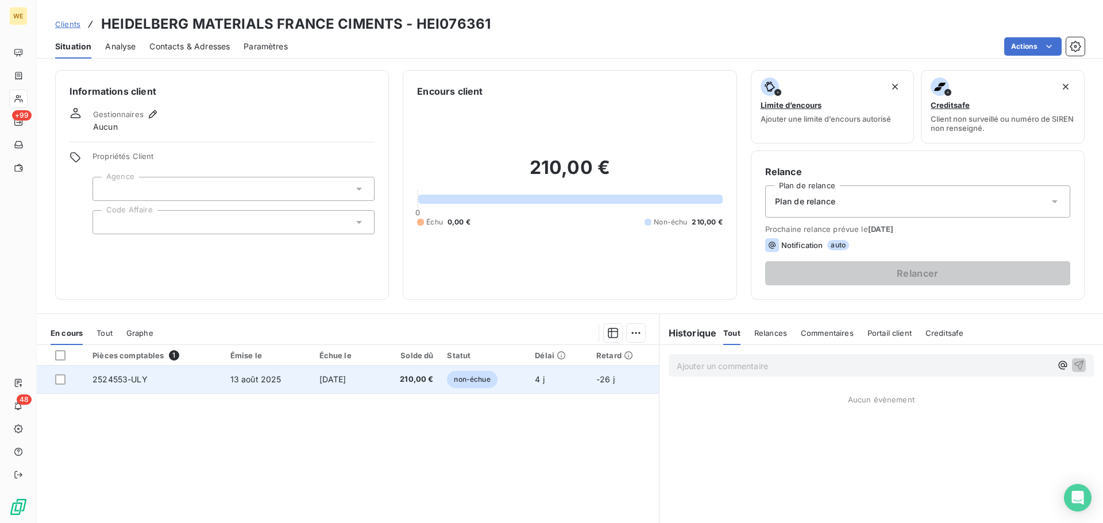
click at [253, 381] on span "13 août 2025" at bounding box center [255, 379] width 51 height 10
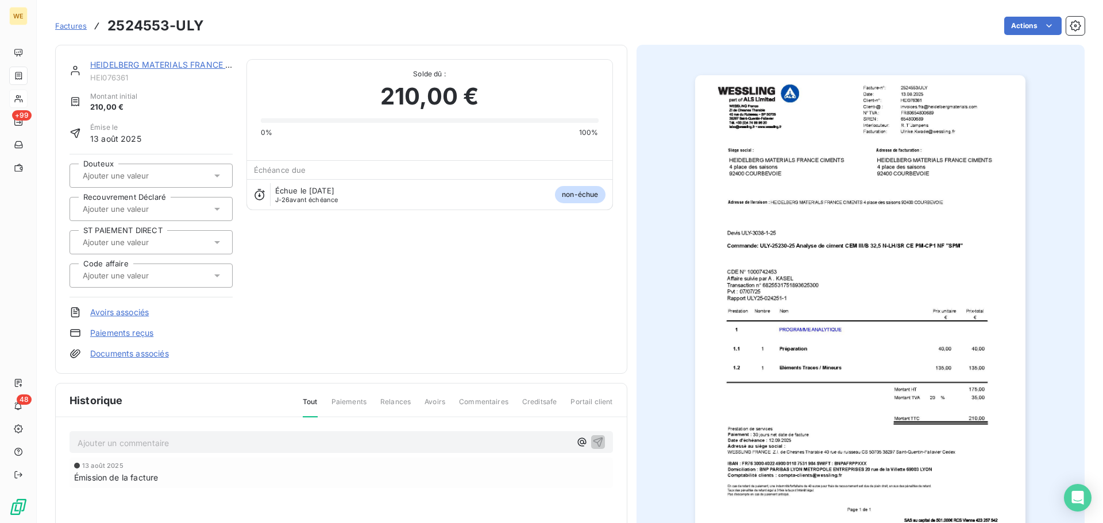
click at [972, 108] on img "button" at bounding box center [860, 308] width 330 height 467
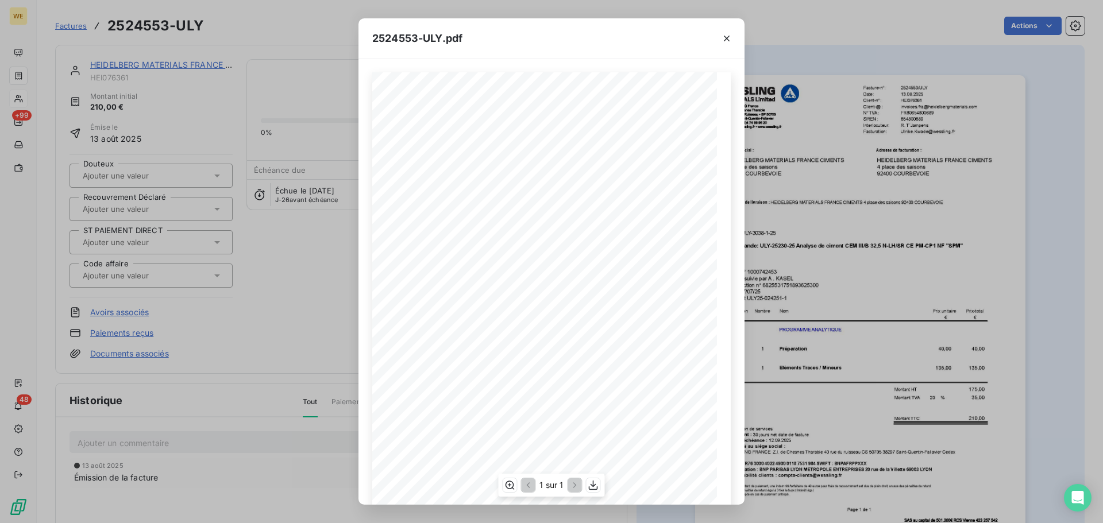
click at [612, 105] on div "2524553/ULY Facture-n°: 13.08.2025 Date: Client-n°: HEI076361 invoices.fra@heid…" at bounding box center [551, 315] width 358 height 487
click at [596, 489] on icon "button" at bounding box center [592, 485] width 11 height 11
click at [725, 40] on icon "button" at bounding box center [726, 38] width 11 height 11
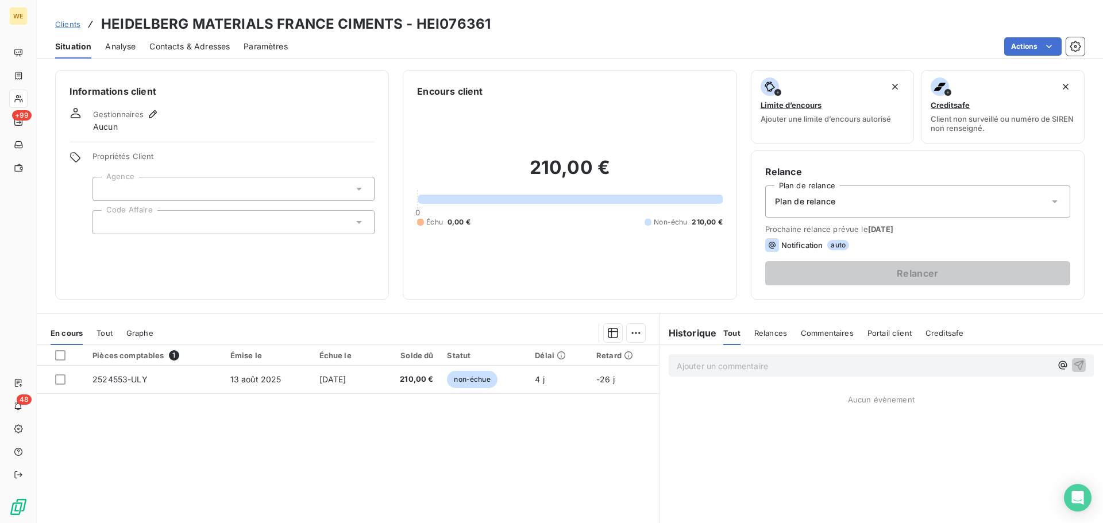
click at [150, 216] on div at bounding box center [233, 222] width 282 height 24
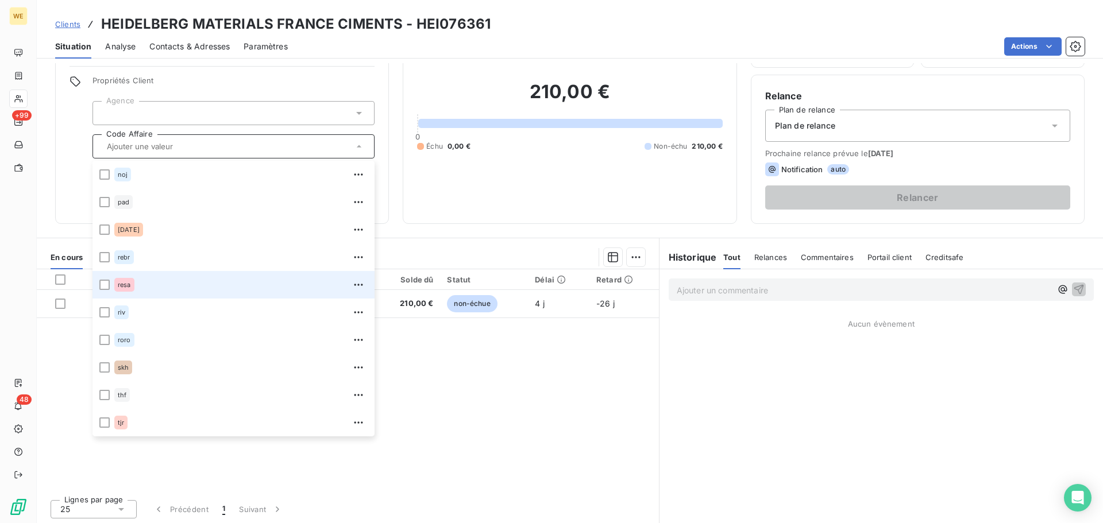
scroll to position [78, 0]
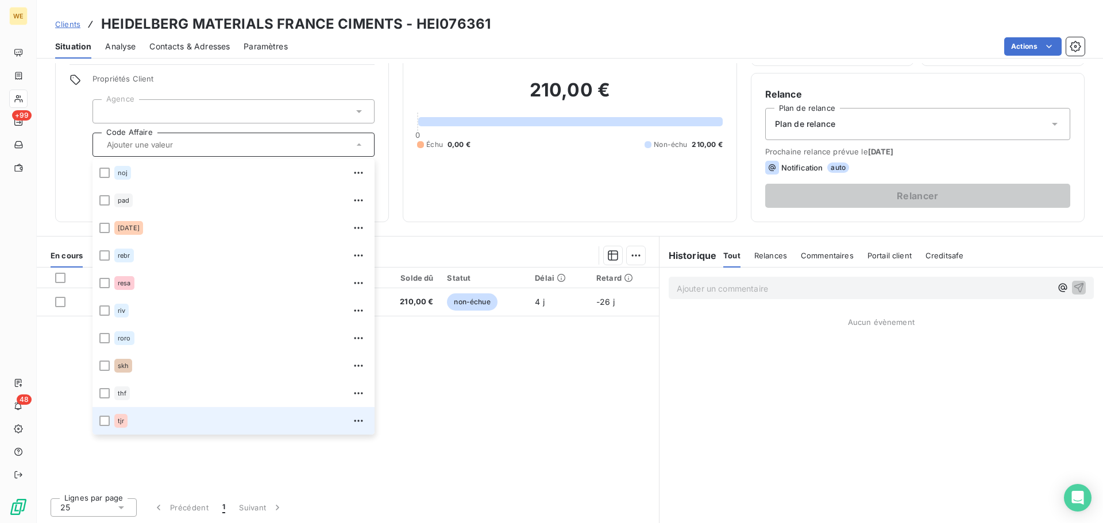
click at [161, 420] on div "tjr" at bounding box center [240, 421] width 253 height 18
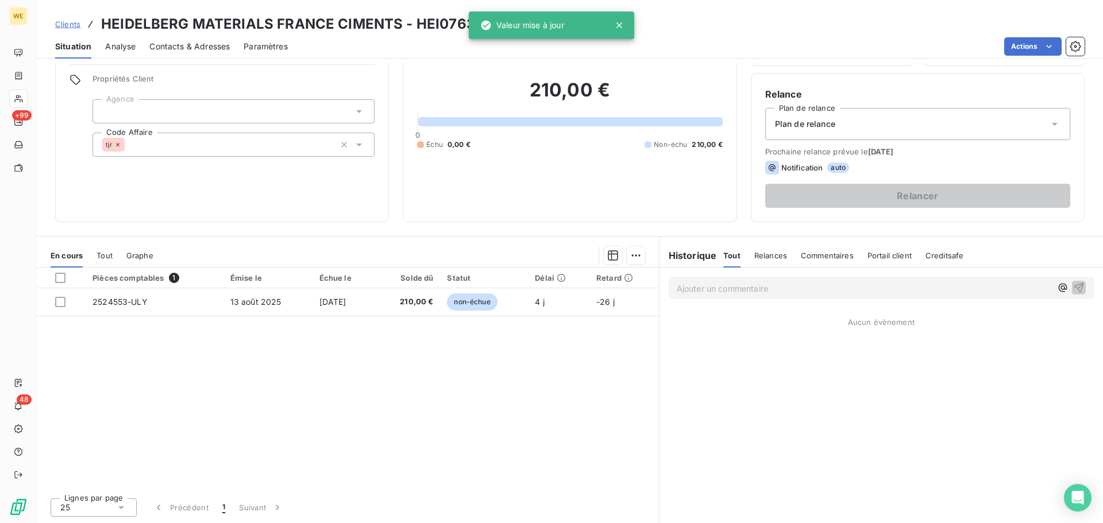
click at [150, 107] on div at bounding box center [233, 111] width 282 height 24
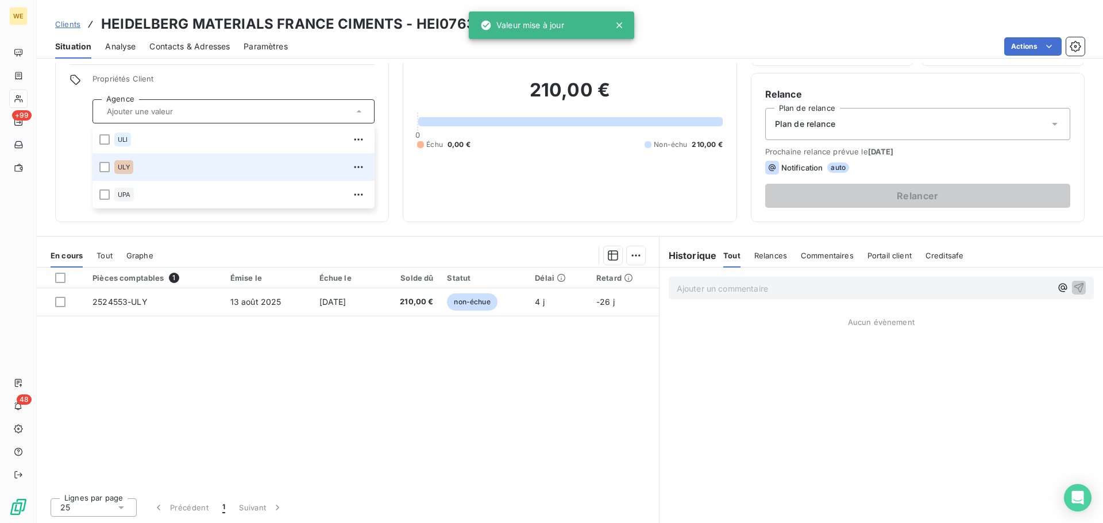
click at [144, 164] on div "ULY" at bounding box center [240, 167] width 253 height 18
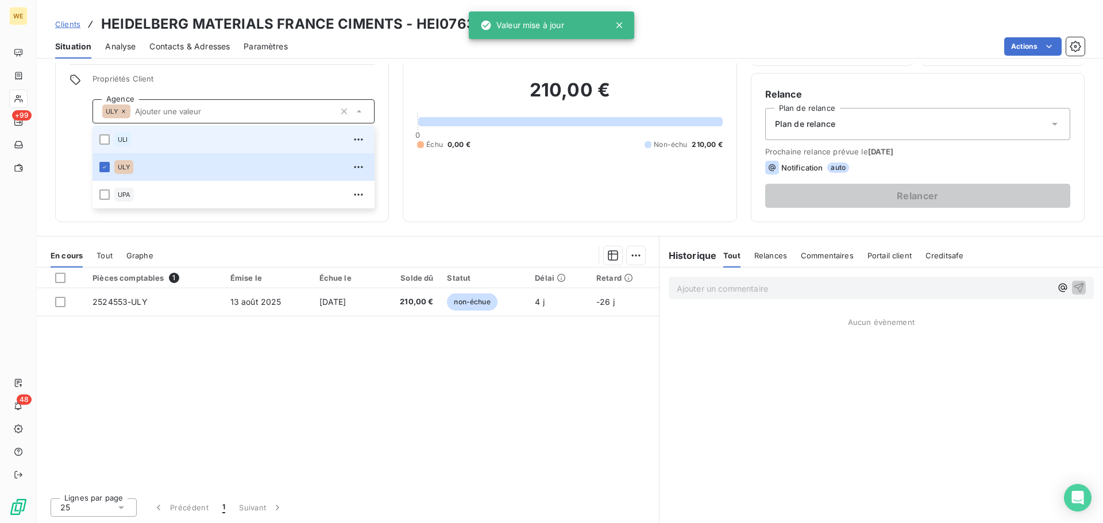
scroll to position [0, 0]
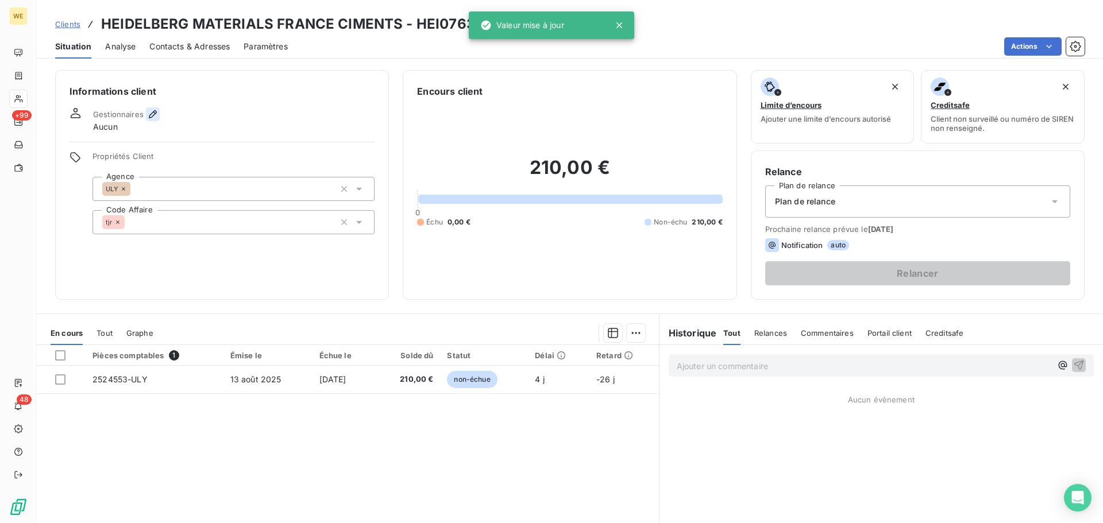
click at [150, 113] on icon "button" at bounding box center [152, 114] width 11 height 11
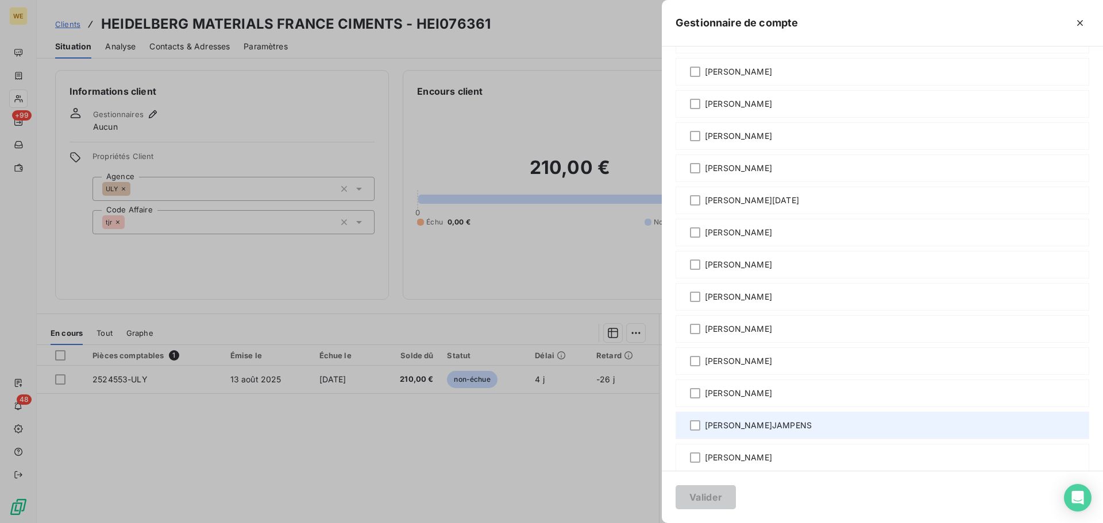
scroll to position [192, 0]
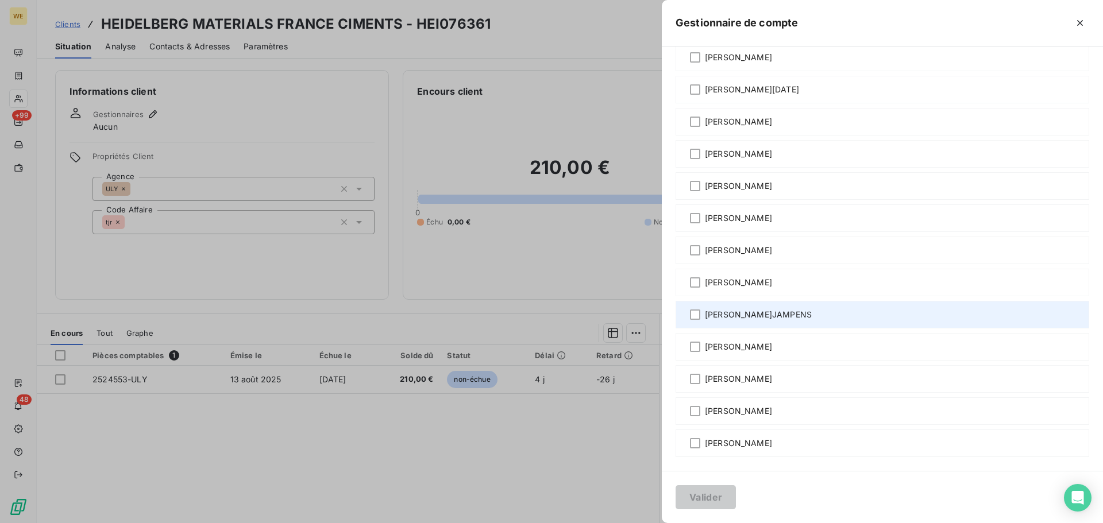
click at [743, 310] on span "Robin T'JAMPENS" at bounding box center [758, 314] width 107 height 11
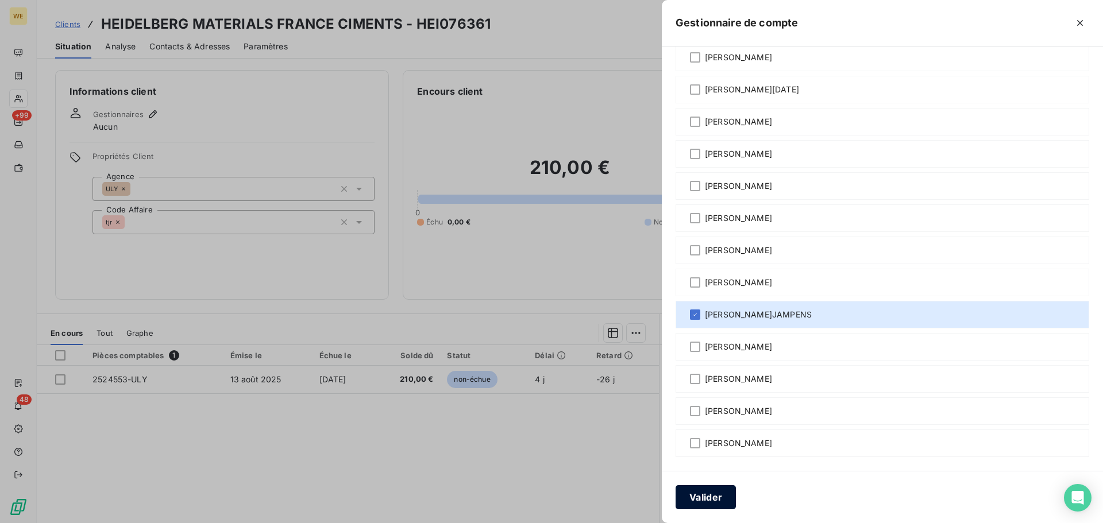
click at [712, 504] on button "Valider" at bounding box center [705, 497] width 60 height 24
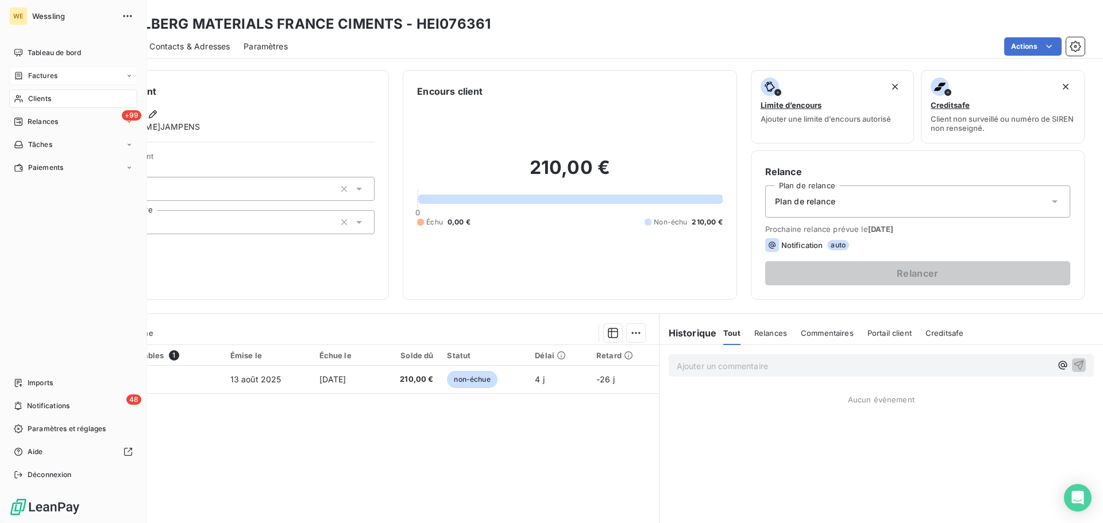
click at [41, 75] on span "Factures" at bounding box center [42, 76] width 29 height 10
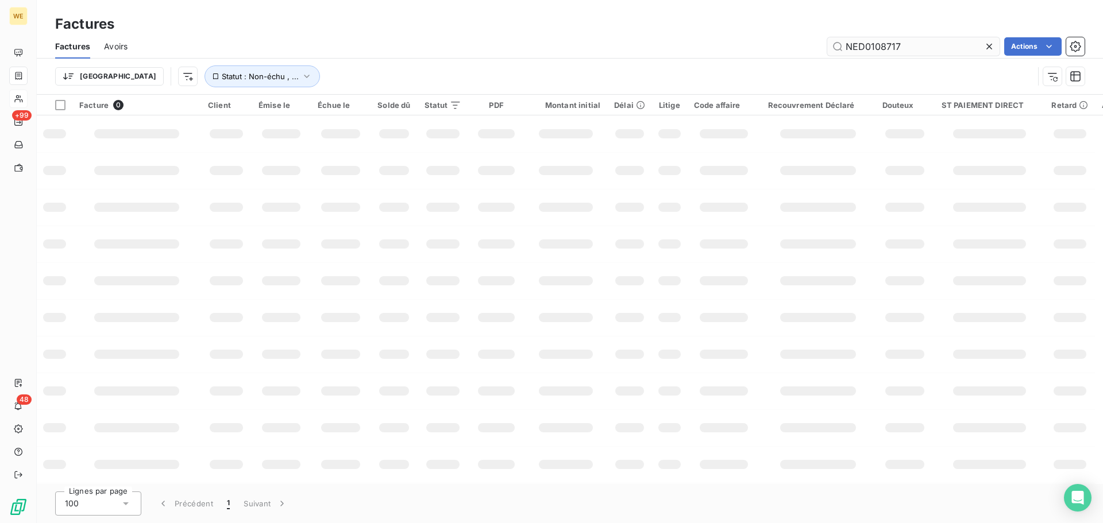
click at [859, 47] on input "NED0108717" at bounding box center [913, 46] width 172 height 18
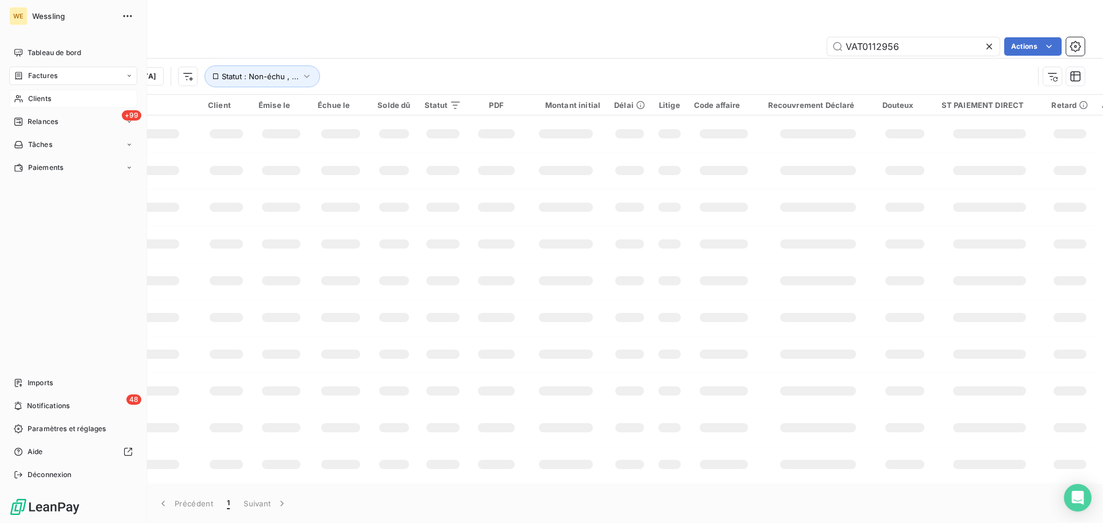
type input "VAT0112956"
click at [37, 100] on span "Clients" at bounding box center [39, 99] width 23 height 10
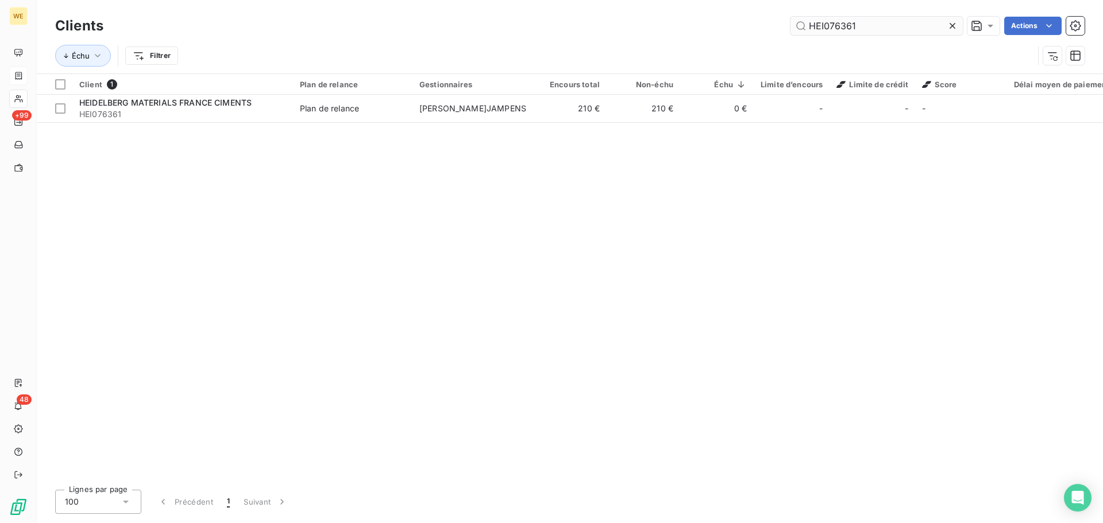
click at [838, 30] on input "HEI076361" at bounding box center [876, 26] width 172 height 18
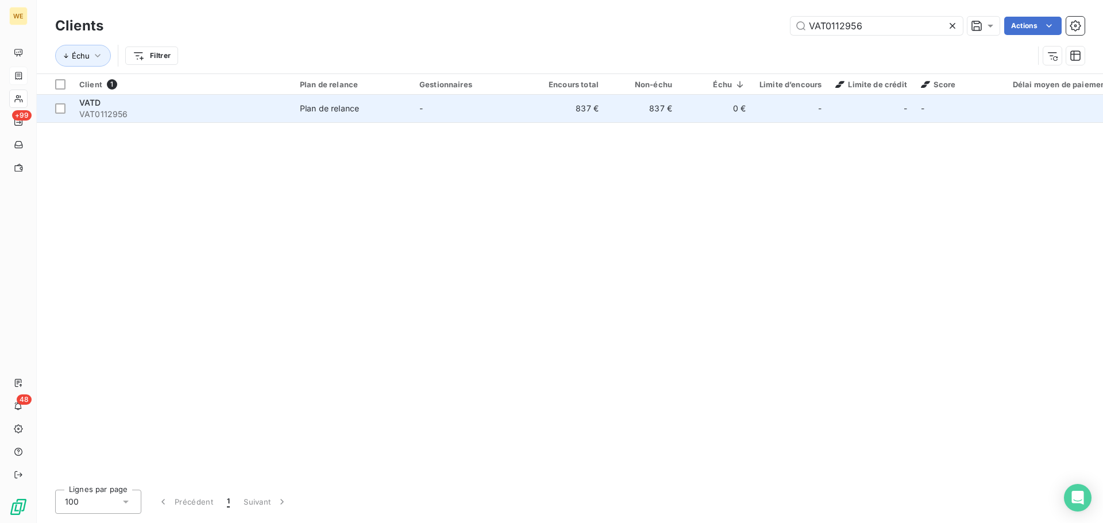
type input "VAT0112956"
click at [165, 109] on span "VAT0112956" at bounding box center [182, 114] width 207 height 11
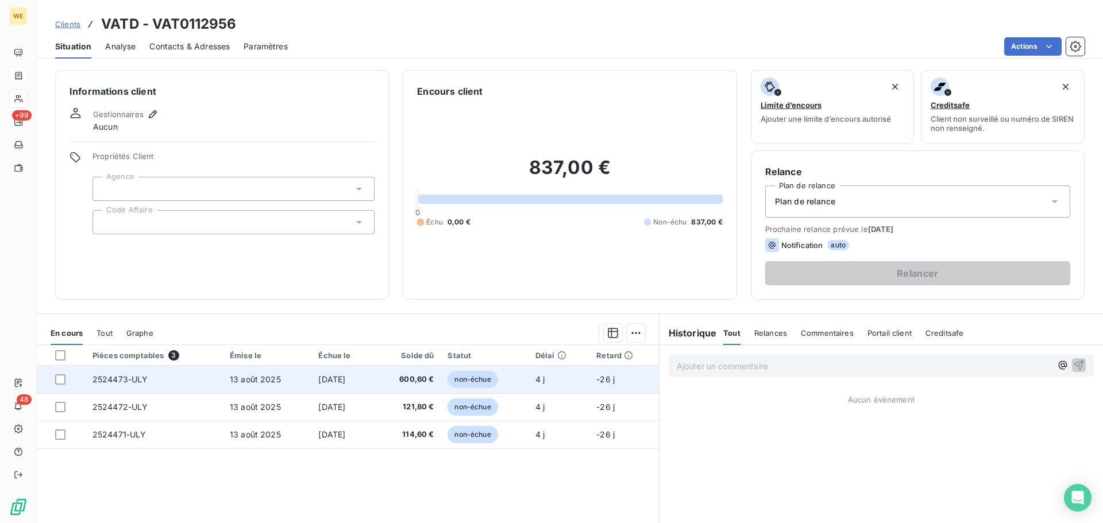
click at [258, 377] on span "13 août 2025" at bounding box center [255, 379] width 51 height 10
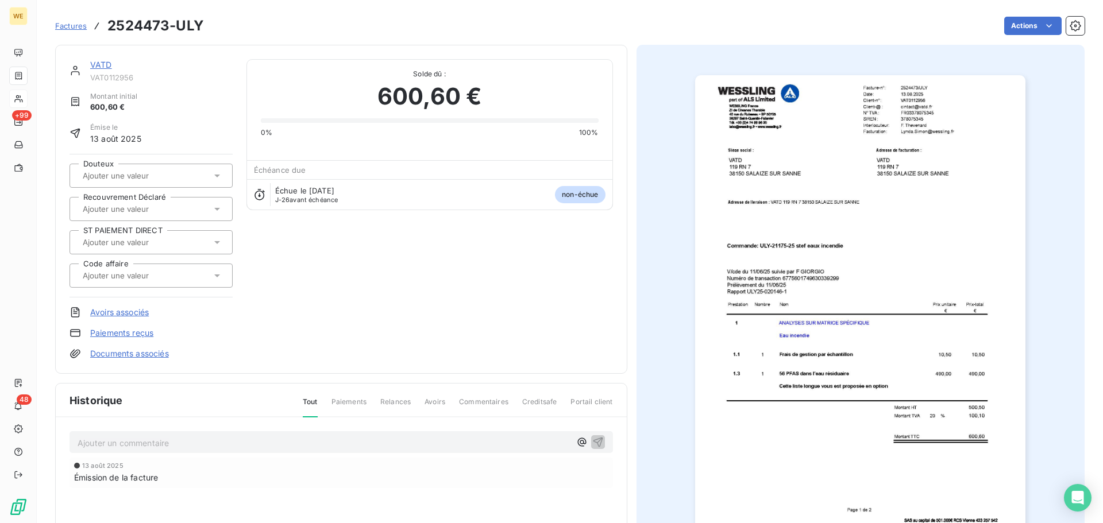
click at [888, 190] on img "button" at bounding box center [860, 308] width 330 height 467
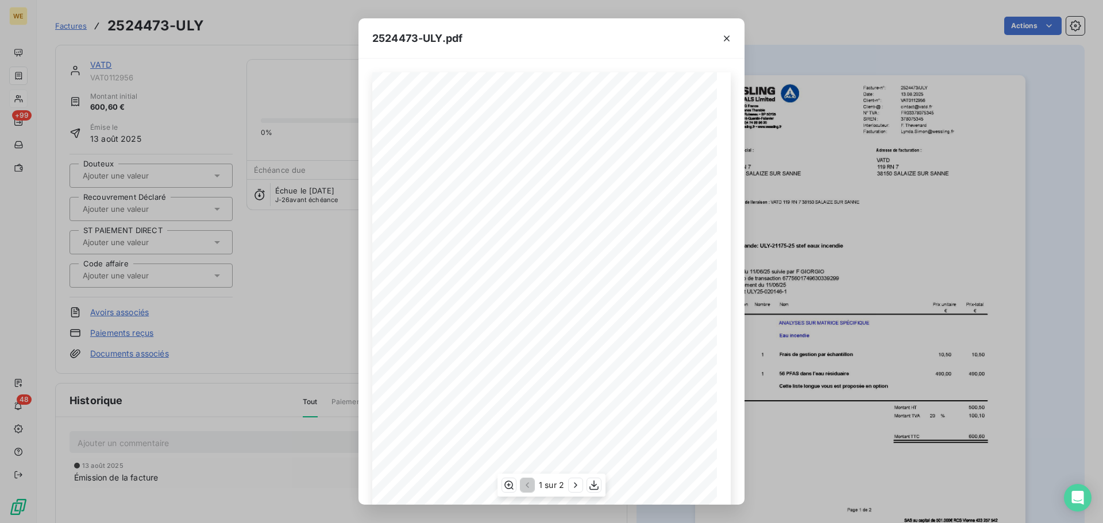
click at [602, 102] on span "cintact@vatd.fr" at bounding box center [631, 104] width 76 height 5
click at [597, 484] on icon "button" at bounding box center [593, 485] width 11 height 11
click at [727, 36] on icon "button" at bounding box center [726, 38] width 11 height 11
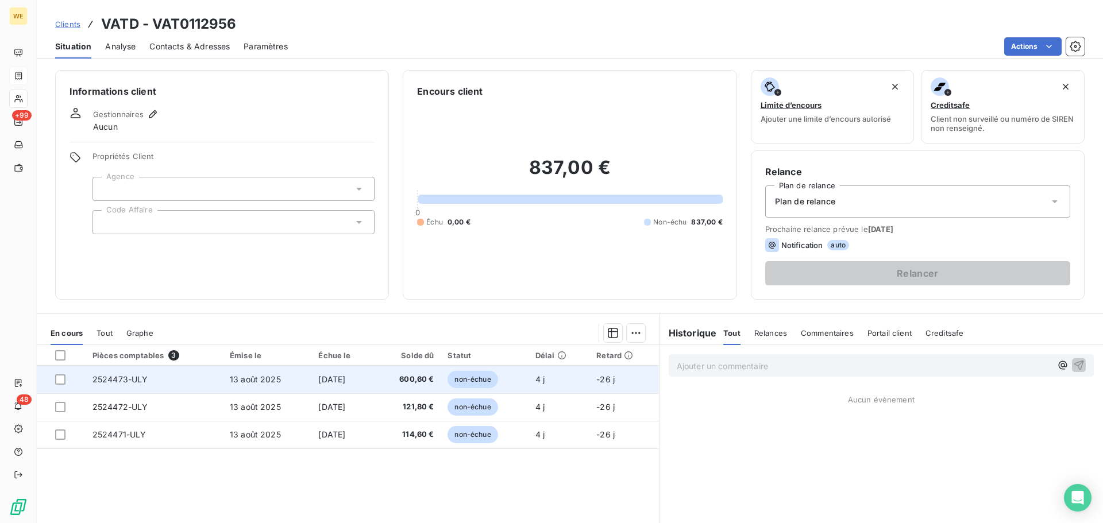
click at [230, 375] on span "13 août 2025" at bounding box center [255, 379] width 51 height 10
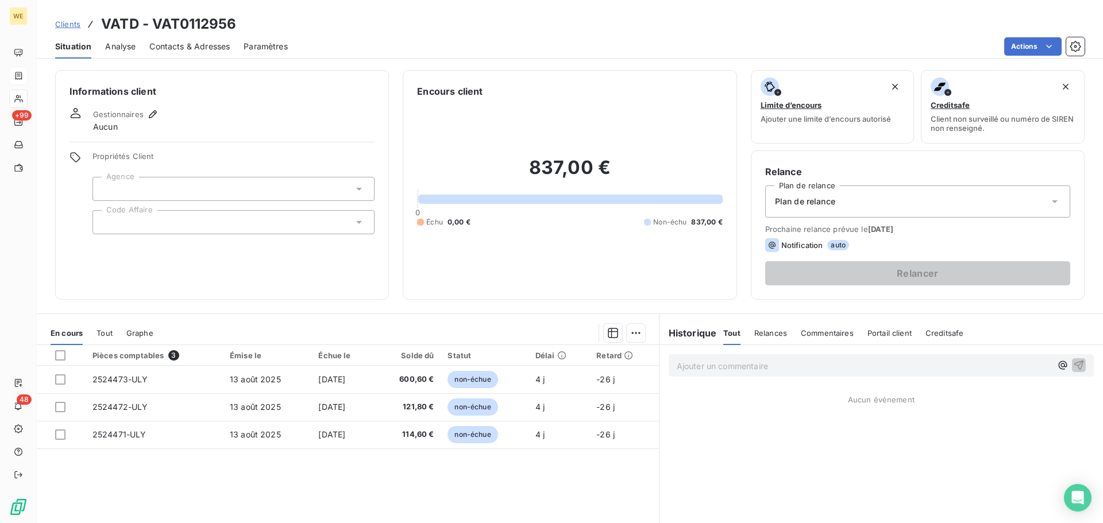
click at [107, 218] on input "text" at bounding box center [106, 222] width 9 height 10
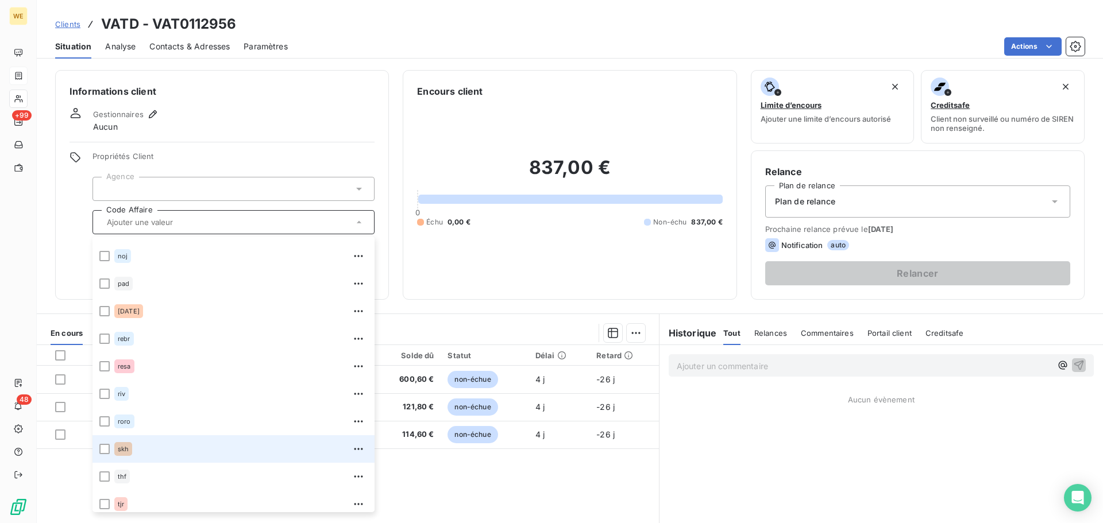
scroll to position [248, 0]
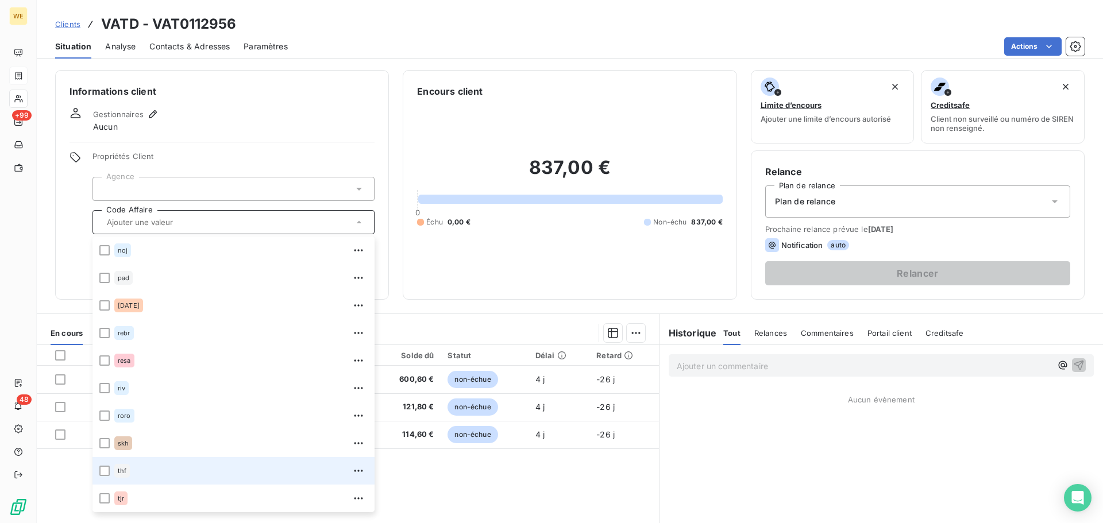
click at [136, 474] on div "thf" at bounding box center [240, 471] width 253 height 18
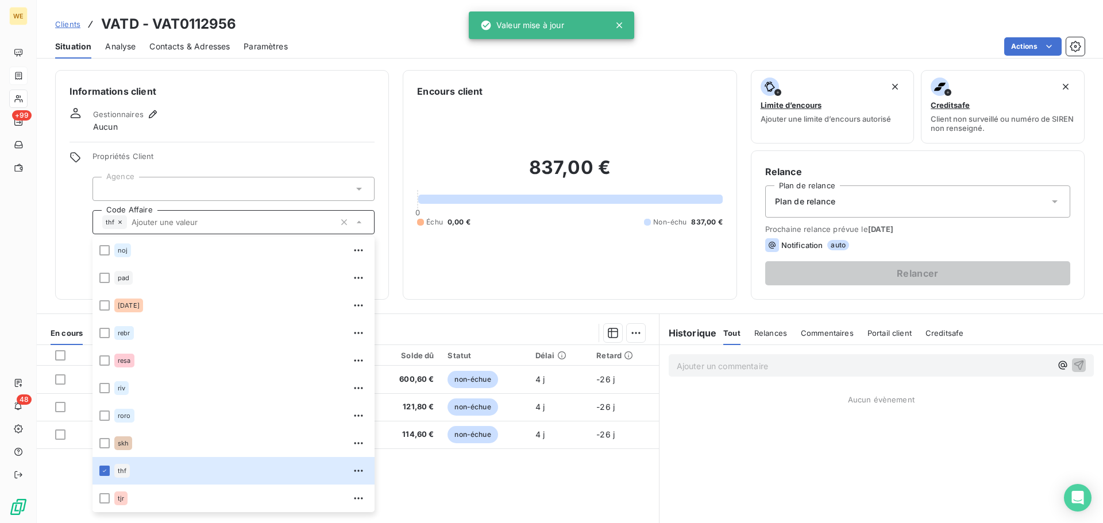
click at [160, 184] on div at bounding box center [233, 189] width 282 height 24
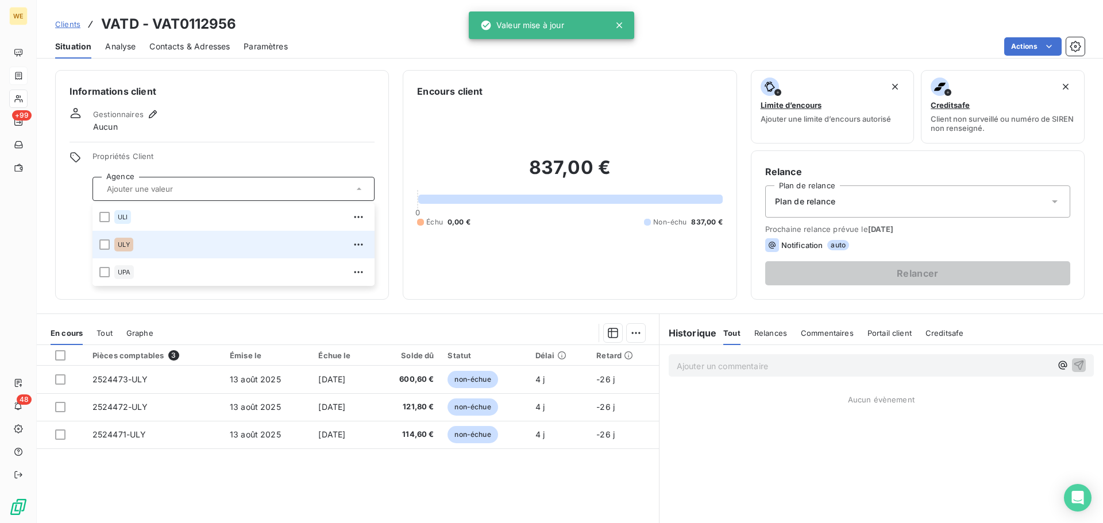
click at [117, 242] on div "ULY" at bounding box center [123, 245] width 19 height 14
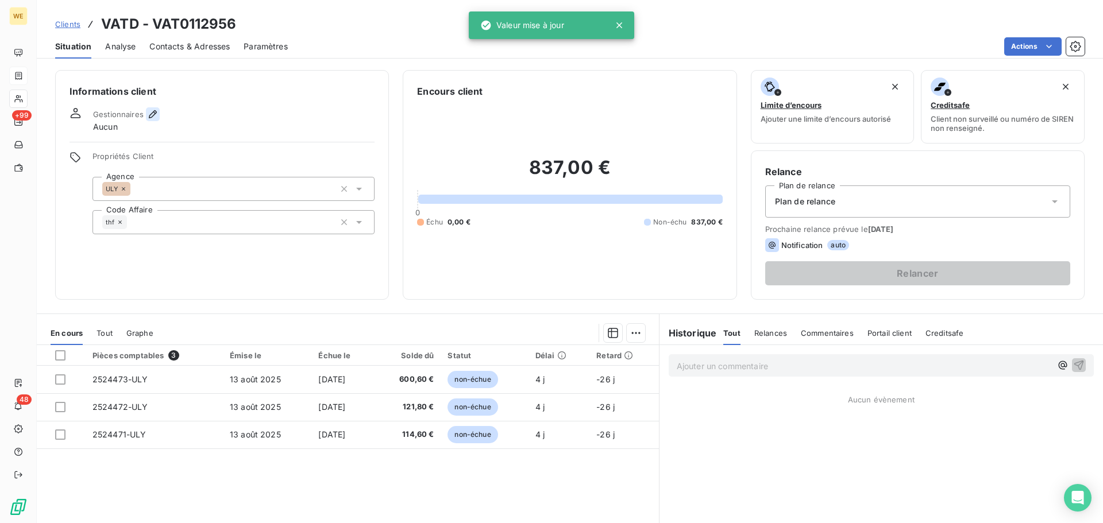
click at [152, 114] on icon "button" at bounding box center [152, 114] width 11 height 11
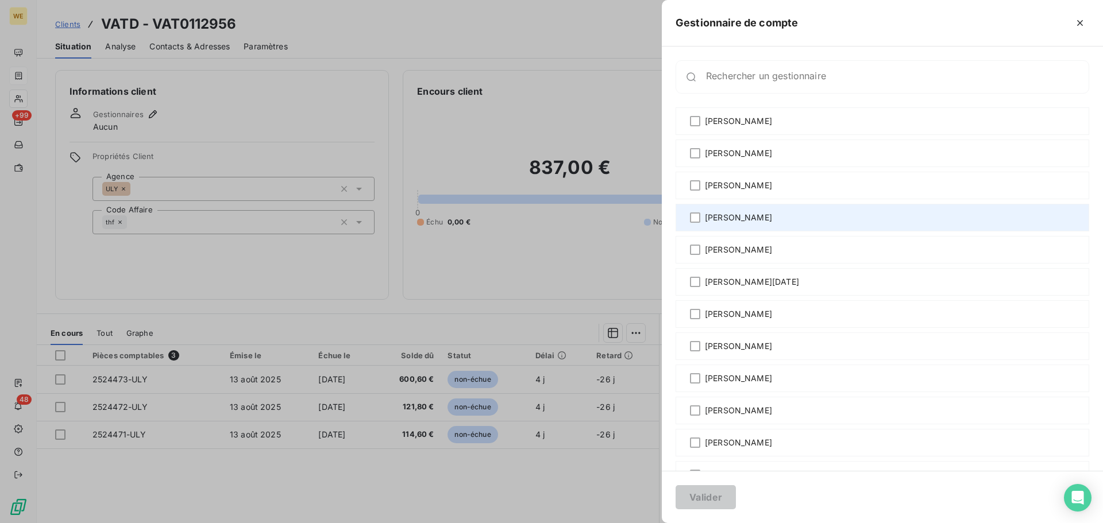
click at [732, 212] on span "[PERSON_NAME]" at bounding box center [738, 217] width 67 height 11
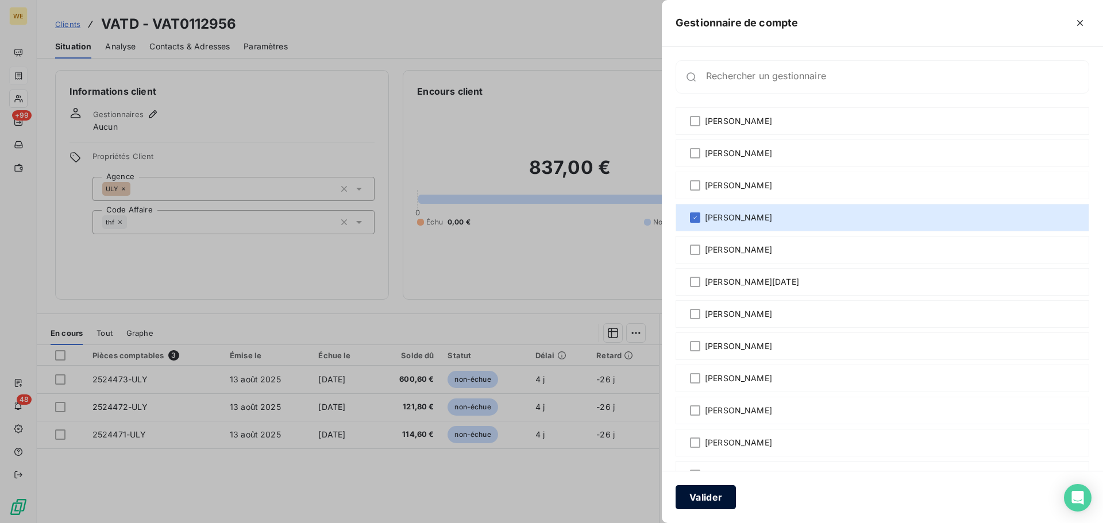
click at [702, 496] on button "Valider" at bounding box center [705, 497] width 60 height 24
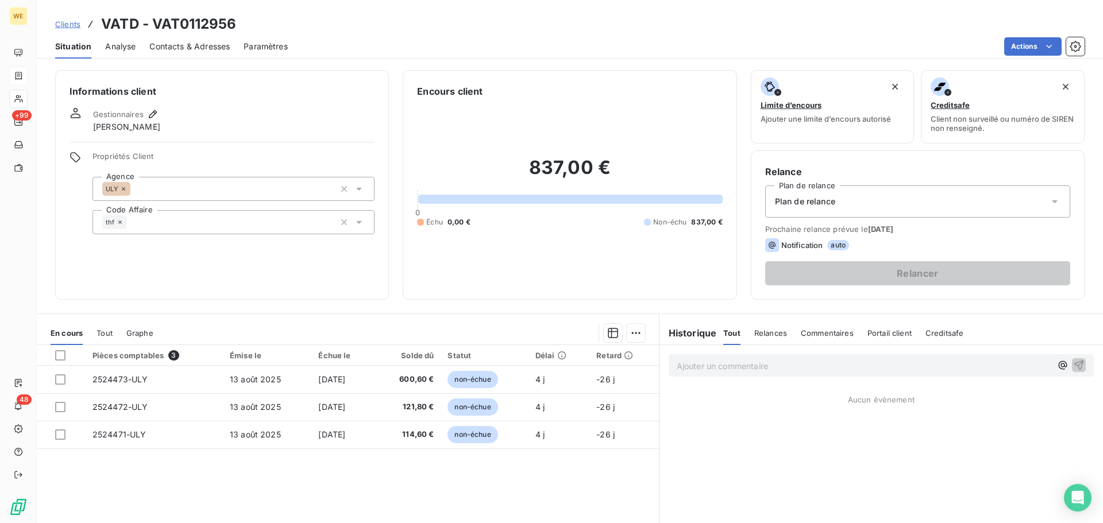
click at [279, 79] on div "Informations client Gestionnaires [PERSON_NAME] Propriétés Client Agence ULY Co…" at bounding box center [222, 185] width 334 height 230
click at [71, 27] on span "Clients" at bounding box center [67, 24] width 25 height 9
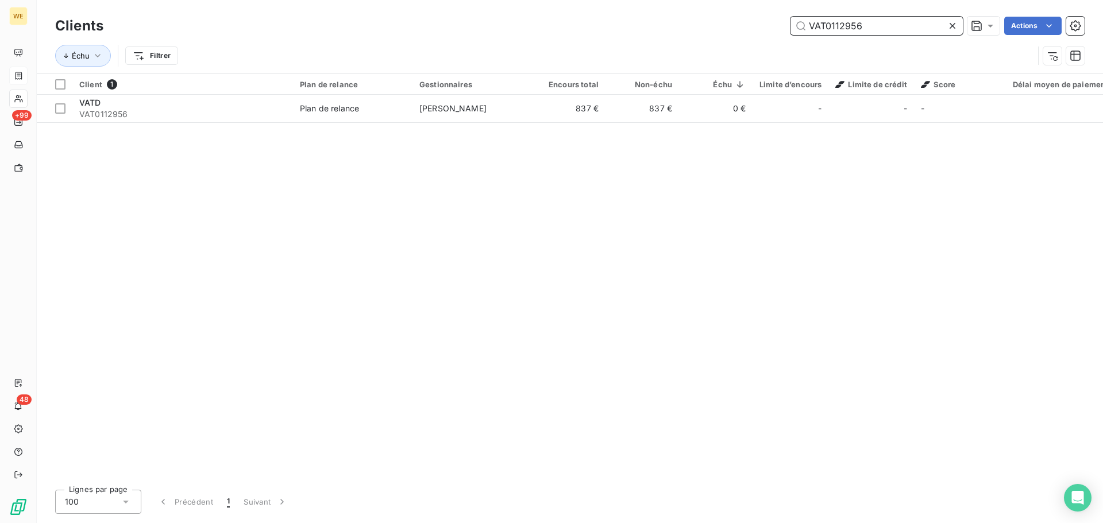
click at [830, 32] on input "VAT0112956" at bounding box center [876, 26] width 172 height 18
paste input "SUE0114278"
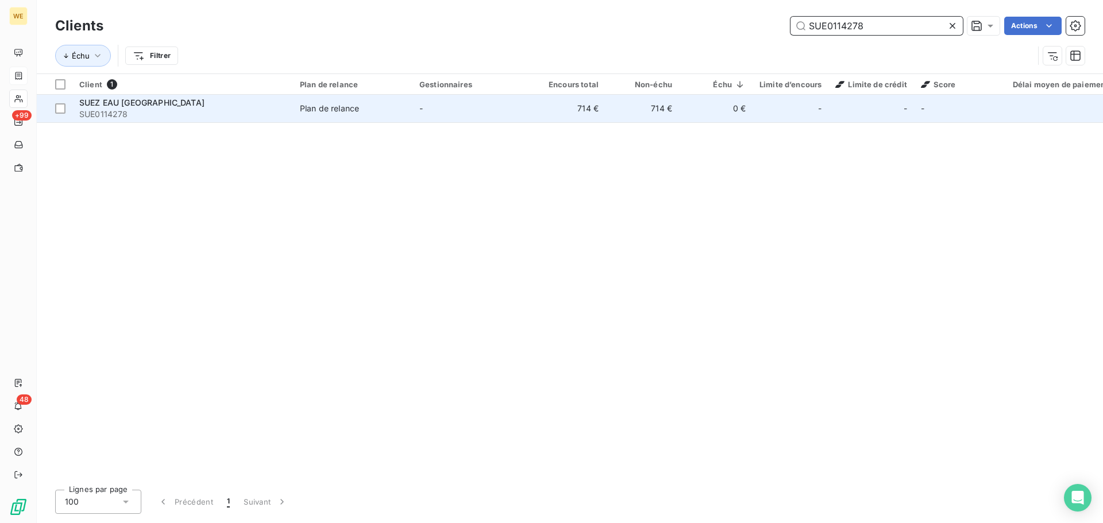
type input "SUE0114278"
click at [260, 95] on td "SUEZ EAU FRANCE SUE0114278" at bounding box center [182, 109] width 221 height 28
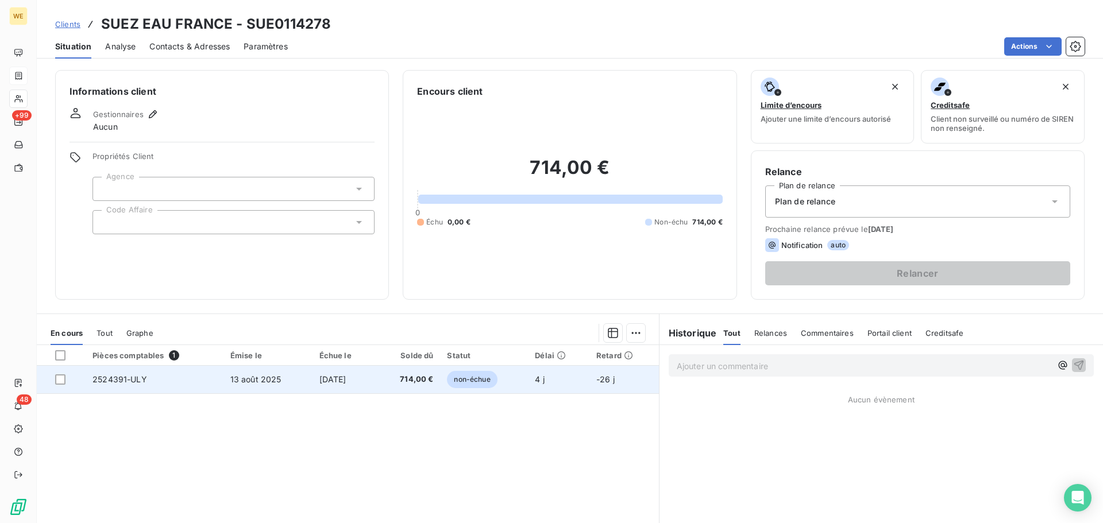
click at [297, 380] on td "13 août 2025" at bounding box center [267, 380] width 89 height 28
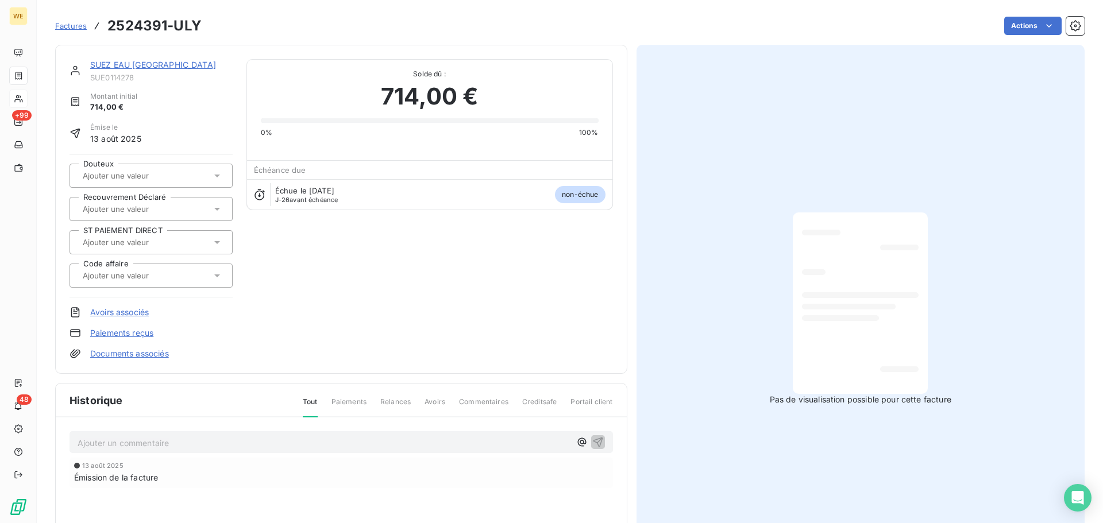
click at [292, 315] on div "SUEZ EAU FRANCE SUE0114278 Montant initial 714,00 € Émise le 13 août 2025 Doute…" at bounding box center [340, 209] width 543 height 300
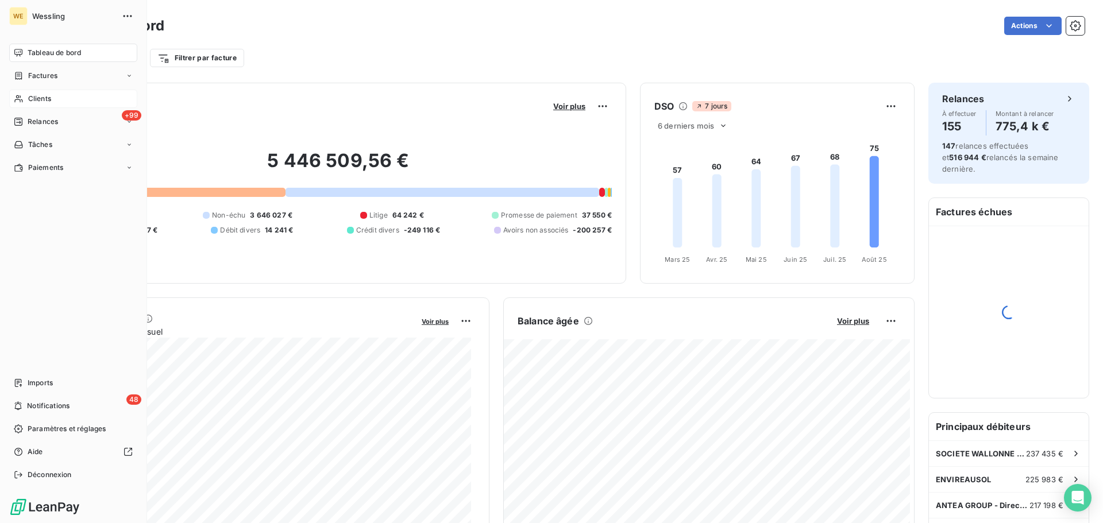
click at [34, 100] on span "Clients" at bounding box center [39, 99] width 23 height 10
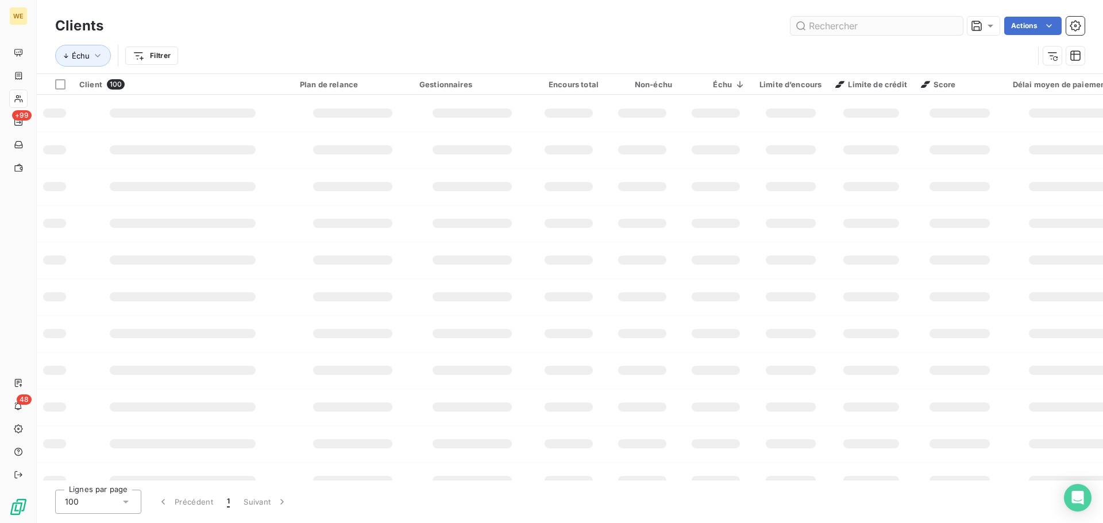
click at [848, 29] on input "text" at bounding box center [876, 26] width 172 height 18
drag, startPoint x: 848, startPoint y: 29, endPoint x: 779, endPoint y: 6, distance: 72.1
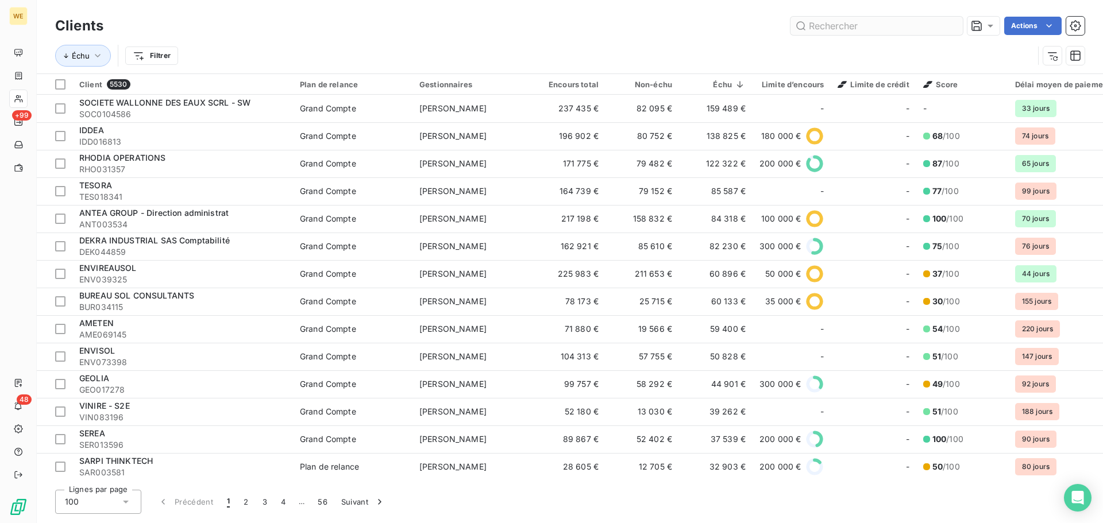
drag, startPoint x: 779, startPoint y: 6, endPoint x: 818, endPoint y: 23, distance: 42.5
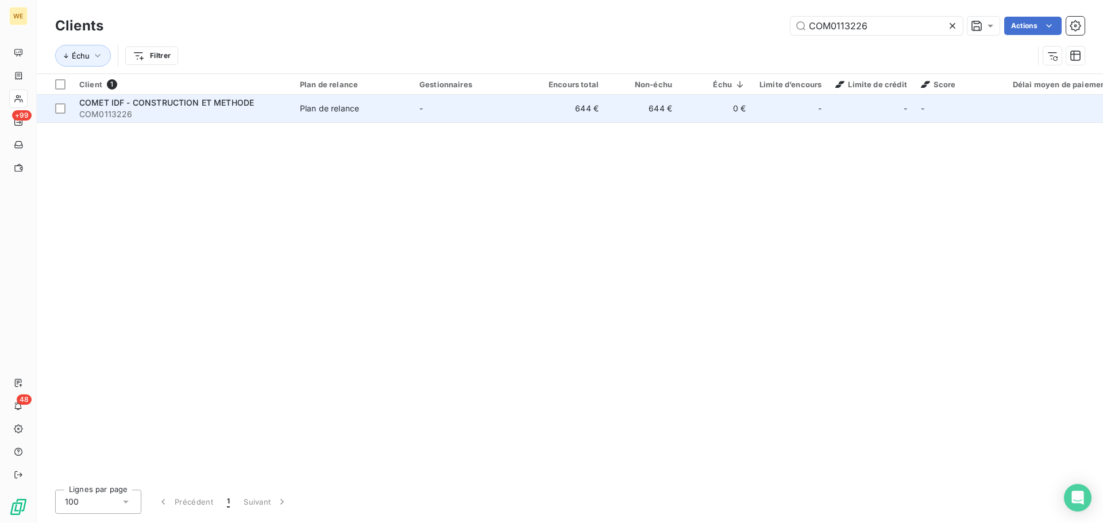
type input "COM0113226"
click at [163, 105] on span "COMET IDF - CONSTRUCTION ET METHODE" at bounding box center [166, 103] width 175 height 10
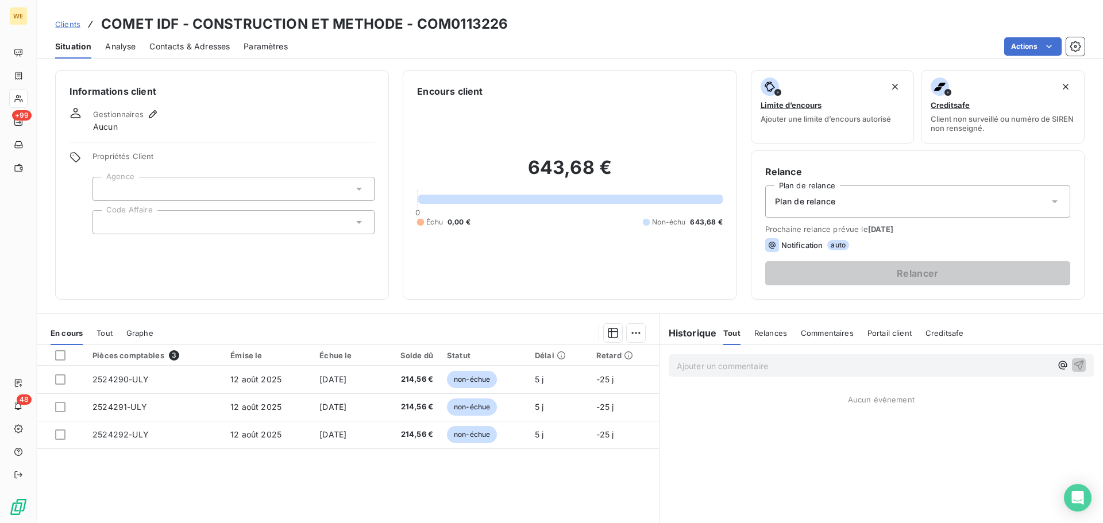
click at [141, 185] on div at bounding box center [233, 189] width 282 height 24
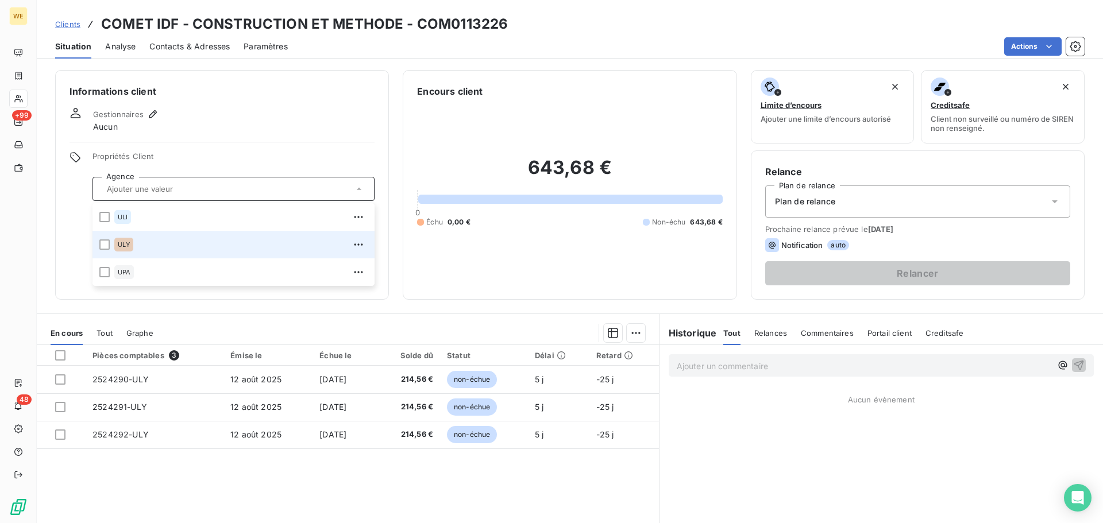
click at [124, 246] on span "ULY" at bounding box center [124, 244] width 12 height 7
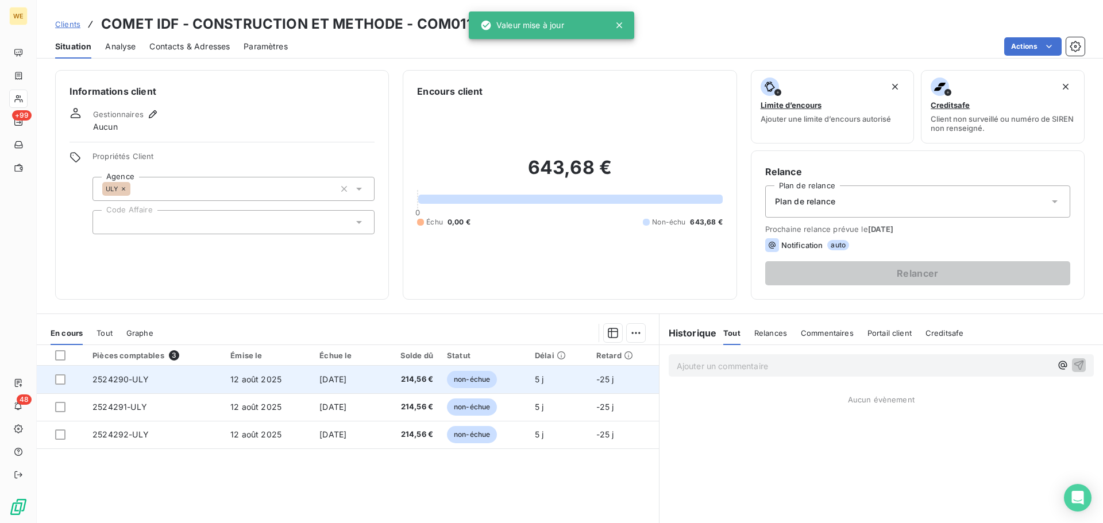
click at [208, 386] on td "2524290-ULY" at bounding box center [155, 380] width 138 height 28
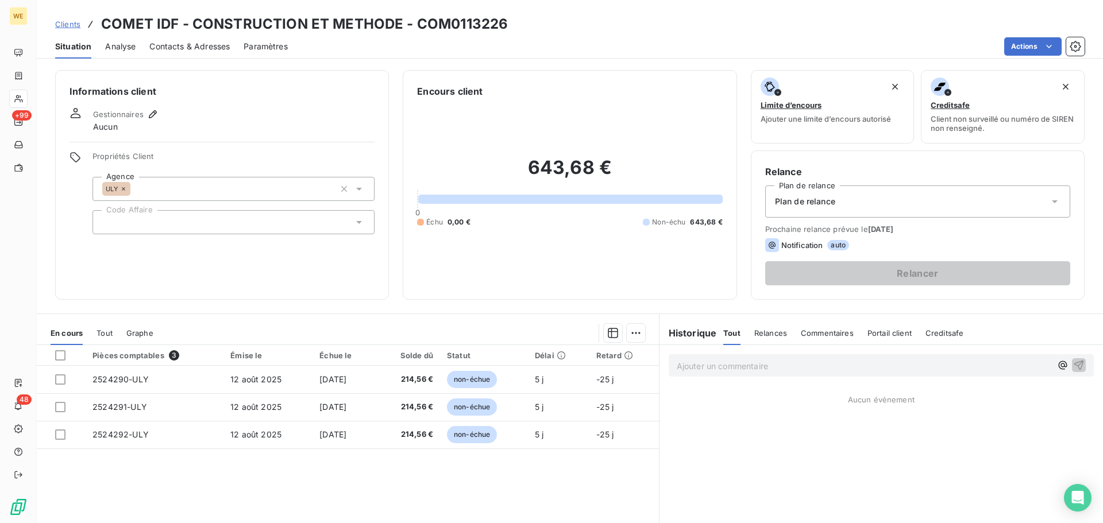
click at [132, 220] on div at bounding box center [233, 222] width 282 height 24
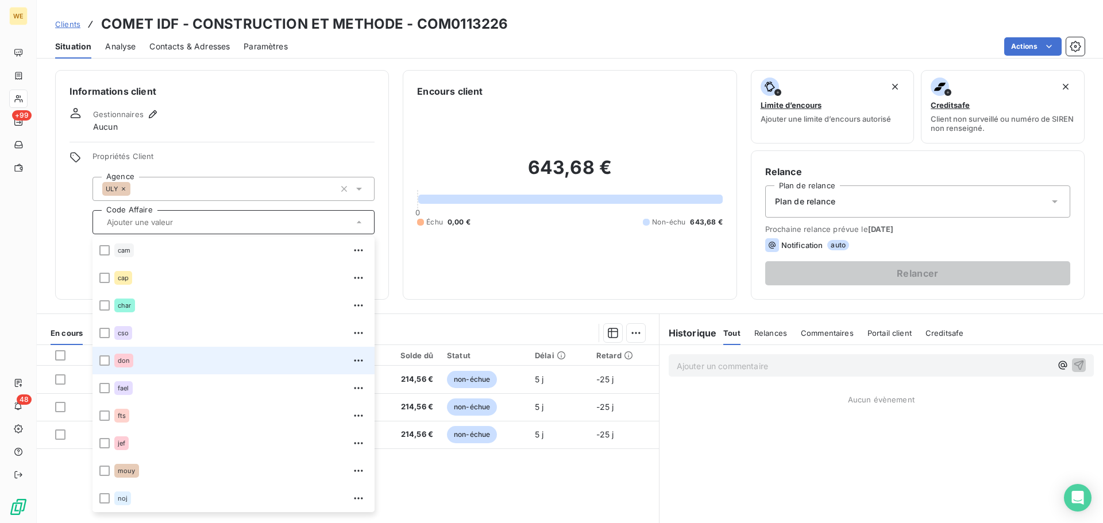
click at [123, 359] on span "don" at bounding box center [124, 360] width 12 height 7
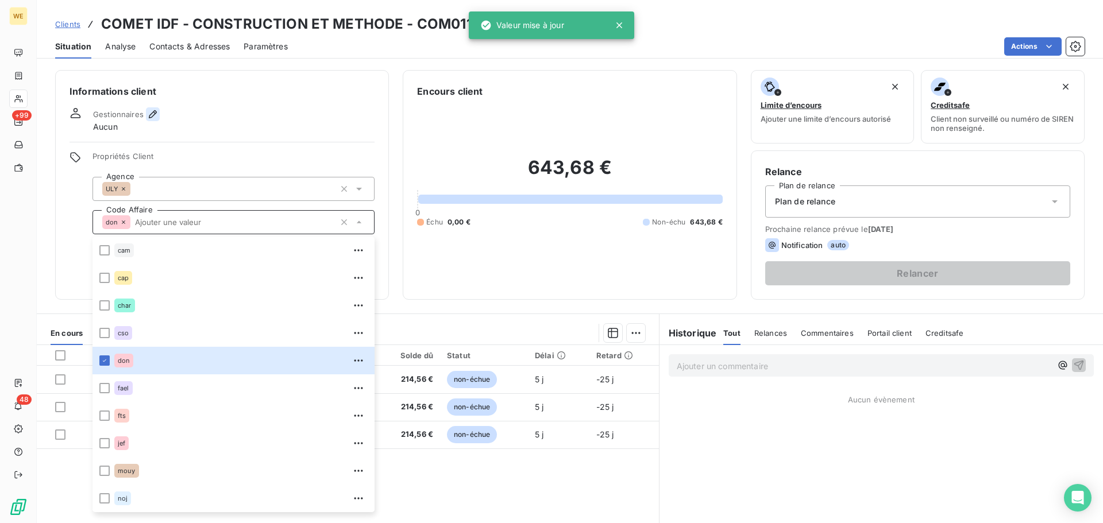
click at [154, 114] on icon "button" at bounding box center [153, 114] width 8 height 8
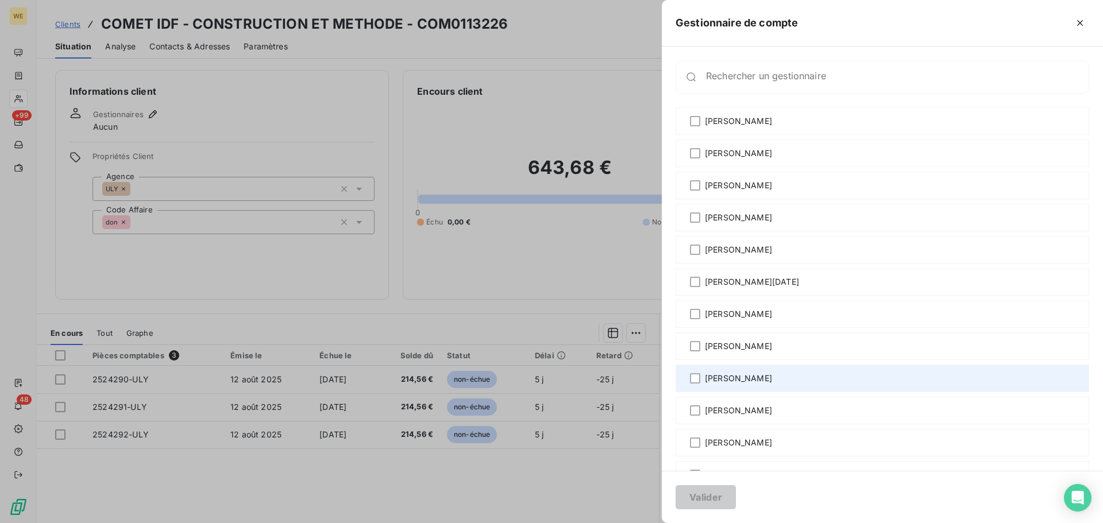
click at [729, 379] on span "[PERSON_NAME]" at bounding box center [738, 378] width 67 height 11
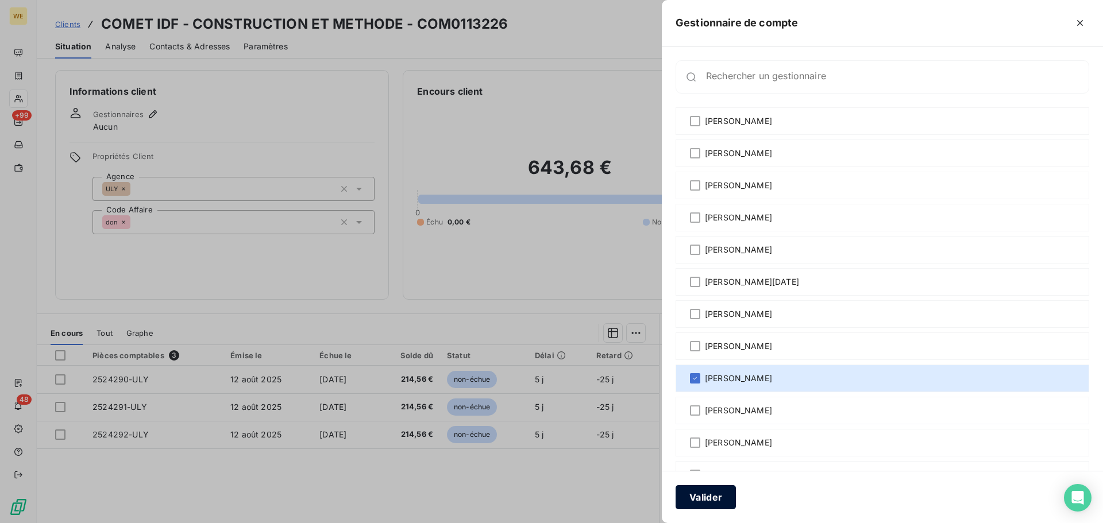
click at [709, 503] on button "Valider" at bounding box center [705, 497] width 60 height 24
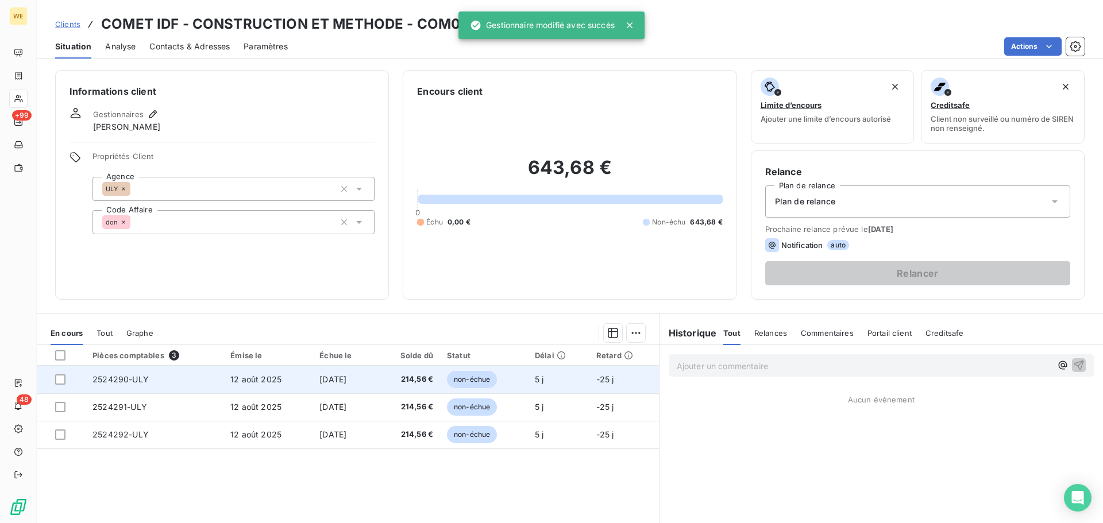
click at [458, 376] on span "non-échue" at bounding box center [472, 379] width 50 height 17
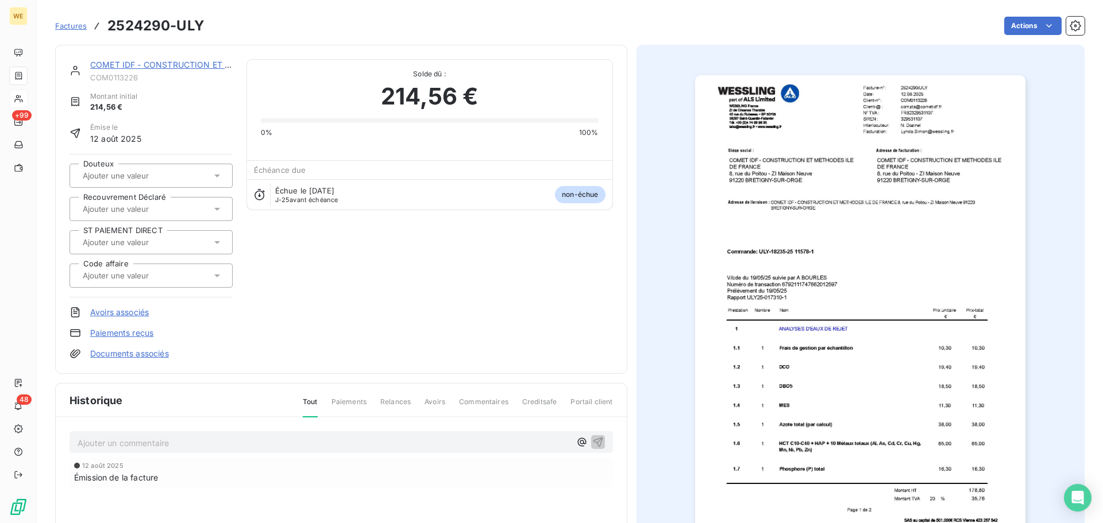
click at [927, 108] on img "button" at bounding box center [860, 308] width 330 height 467
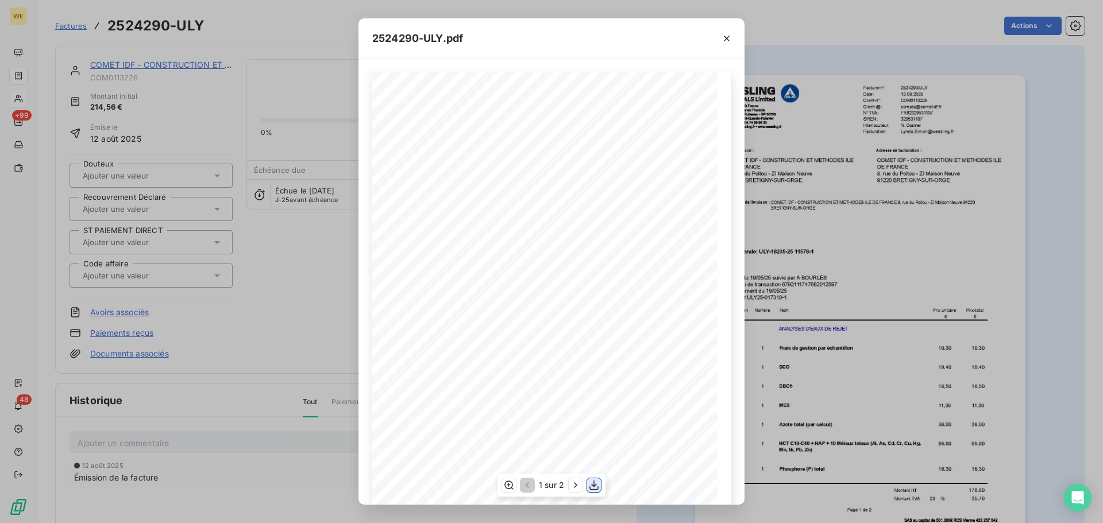
click at [591, 486] on icon "button" at bounding box center [593, 485] width 11 height 11
click at [721, 36] on icon "button" at bounding box center [726, 38] width 11 height 11
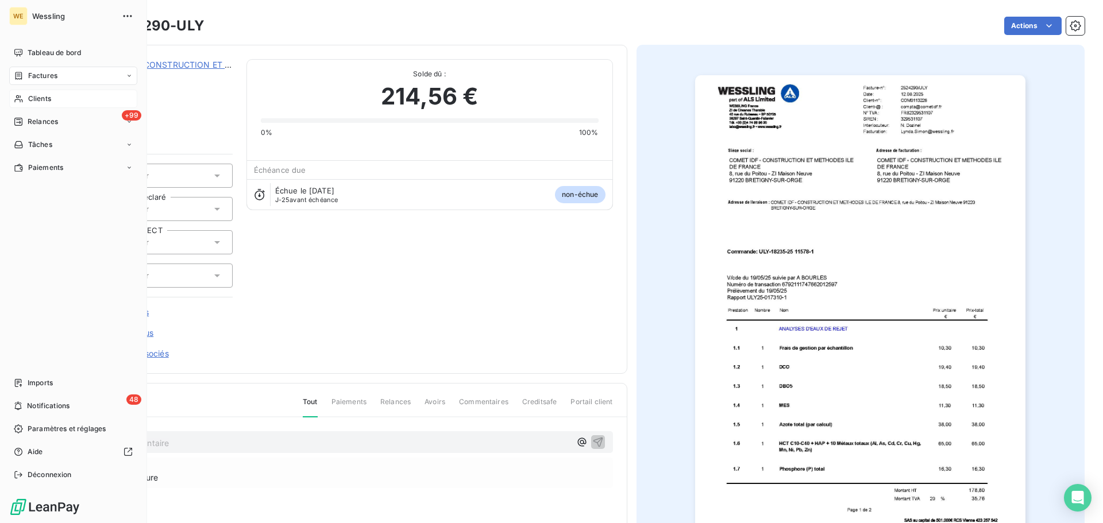
click at [38, 105] on div "Clients" at bounding box center [73, 99] width 128 height 18
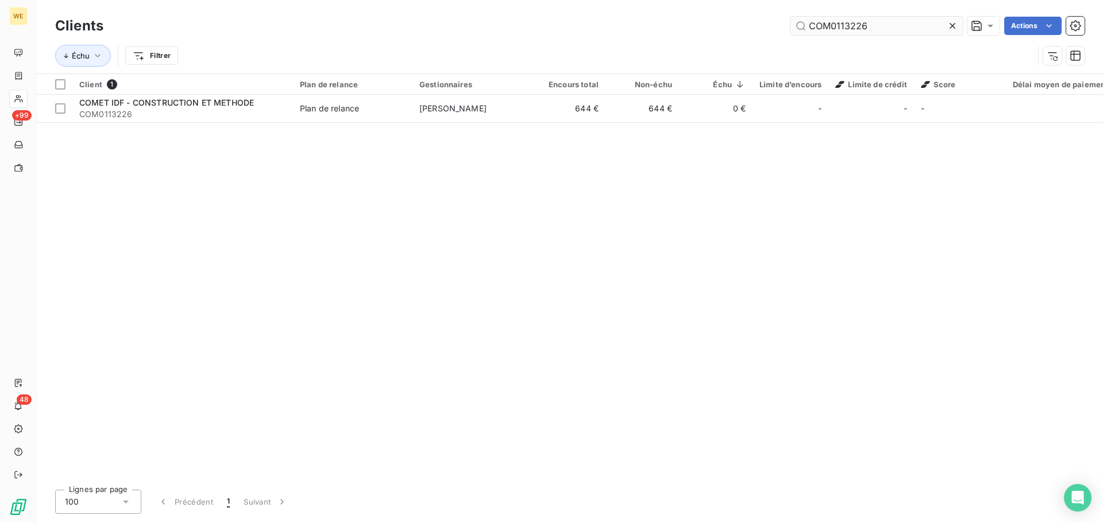
click at [819, 32] on input "COM0113226" at bounding box center [876, 26] width 172 height 18
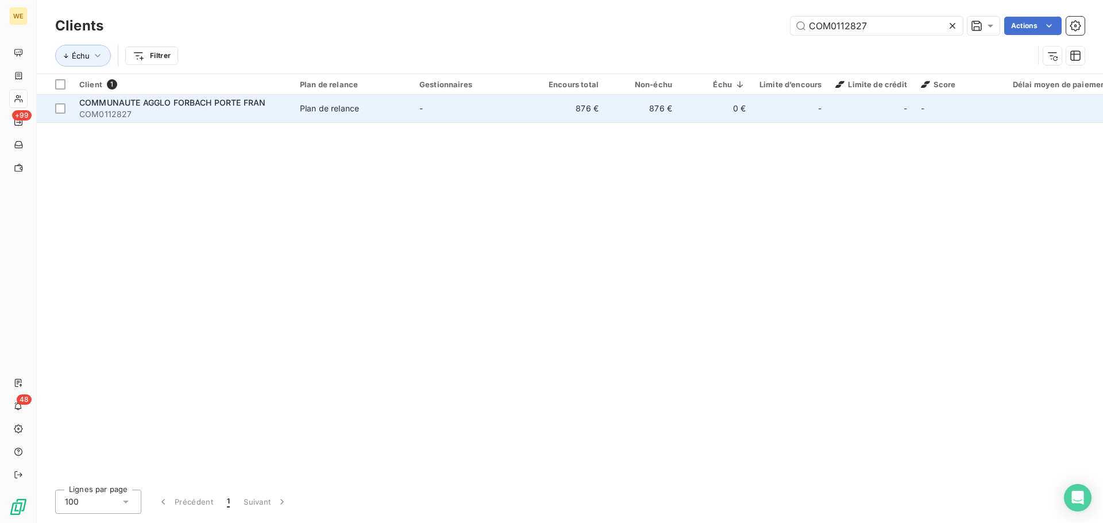
type input "COM0112827"
click at [179, 109] on span "COM0112827" at bounding box center [182, 114] width 207 height 11
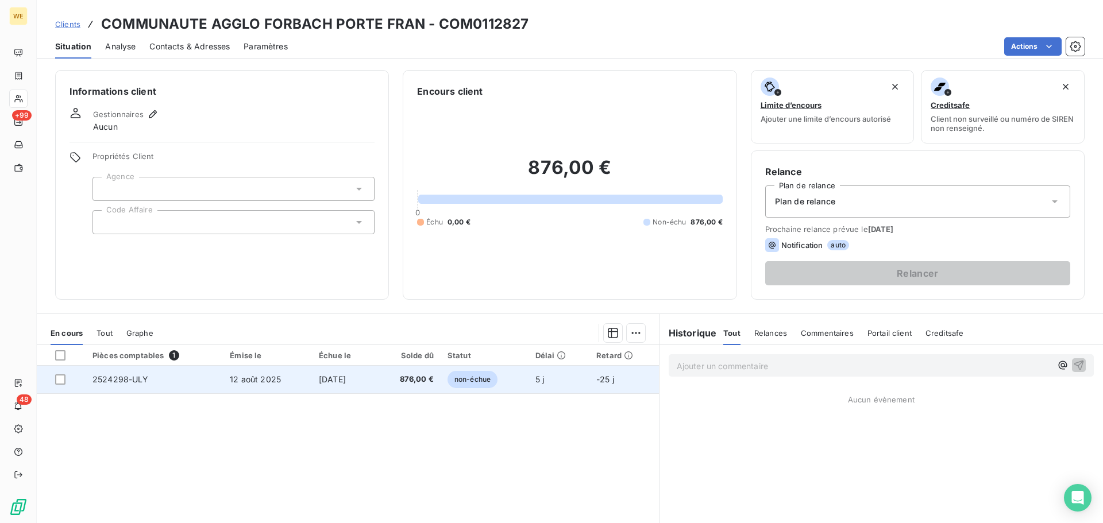
click at [260, 373] on td "12 août 2025" at bounding box center [267, 380] width 89 height 28
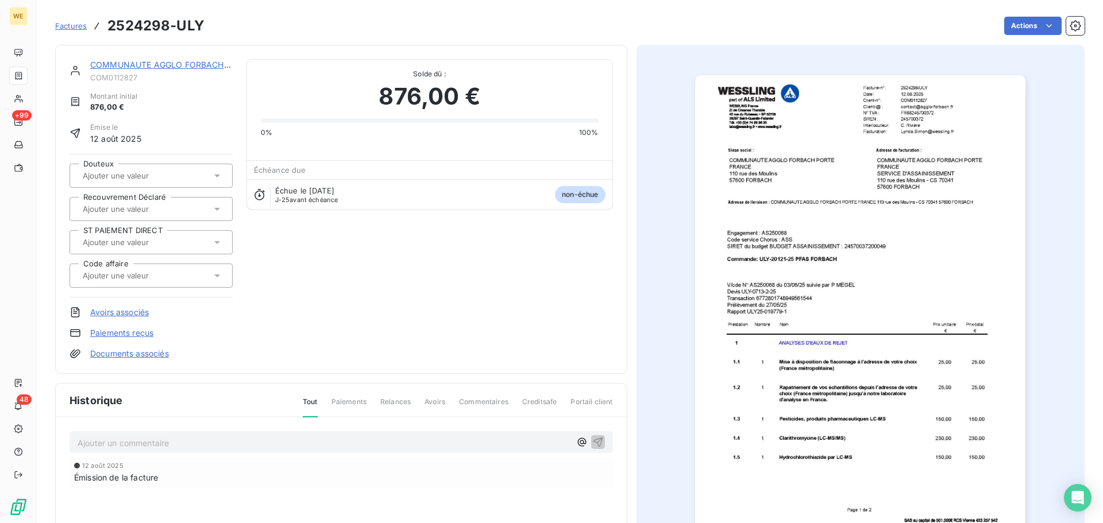
click at [938, 107] on img "button" at bounding box center [860, 308] width 330 height 467
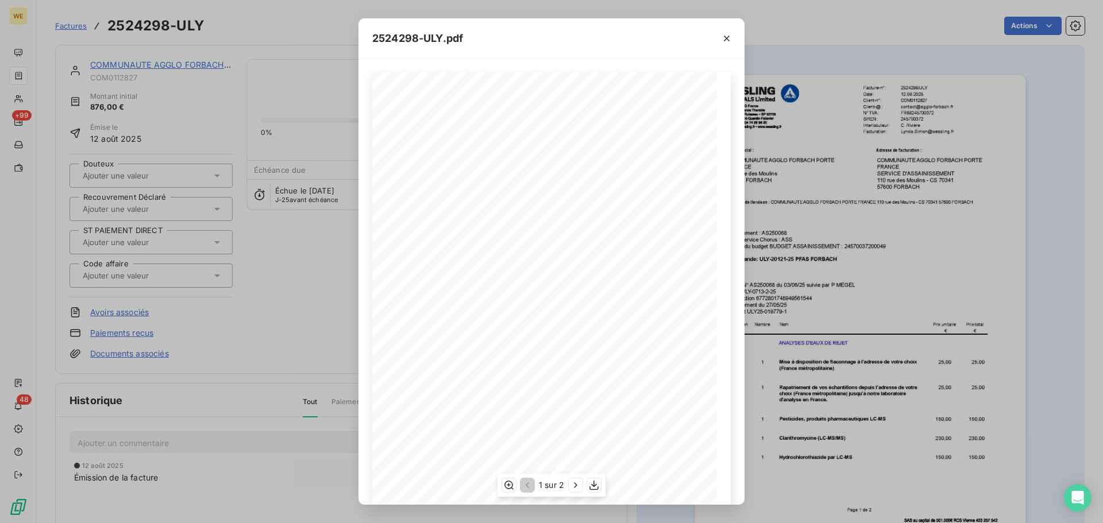
click at [603, 105] on span "contact@agglo-forbach.fr" at bounding box center [630, 104] width 75 height 5
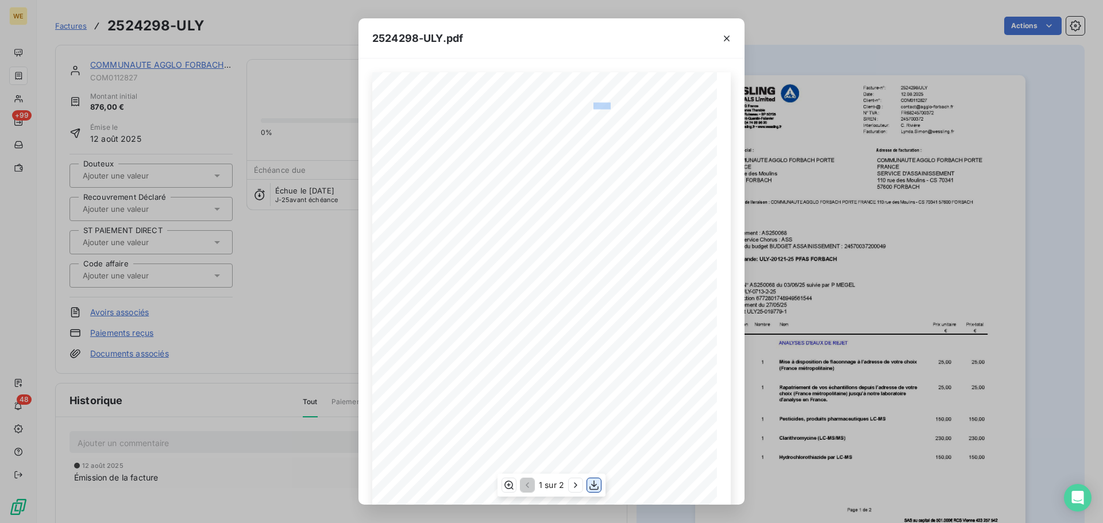
click at [596, 486] on icon "button" at bounding box center [593, 485] width 11 height 11
click at [728, 38] on icon "button" at bounding box center [726, 38] width 11 height 11
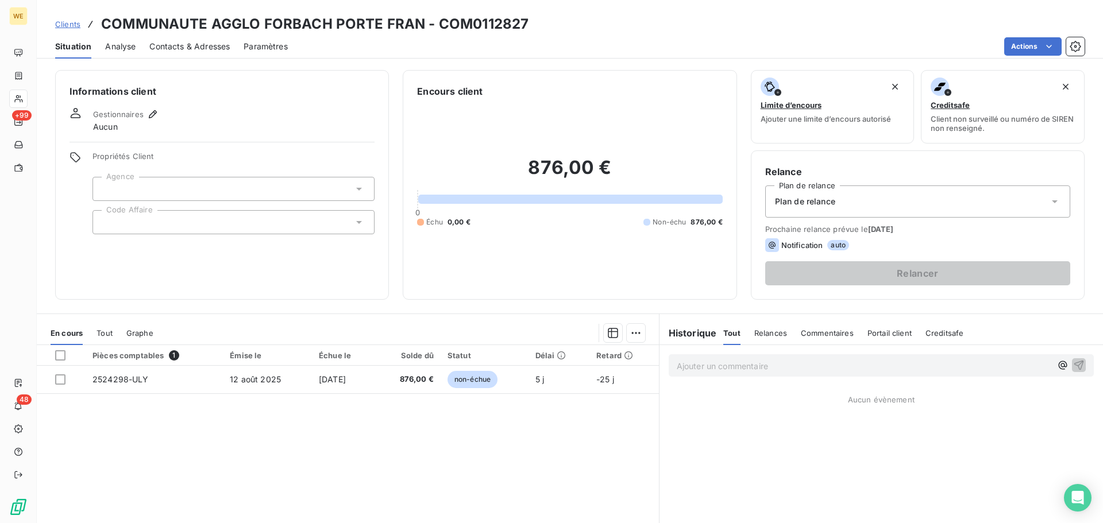
click at [120, 220] on div at bounding box center [233, 222] width 282 height 24
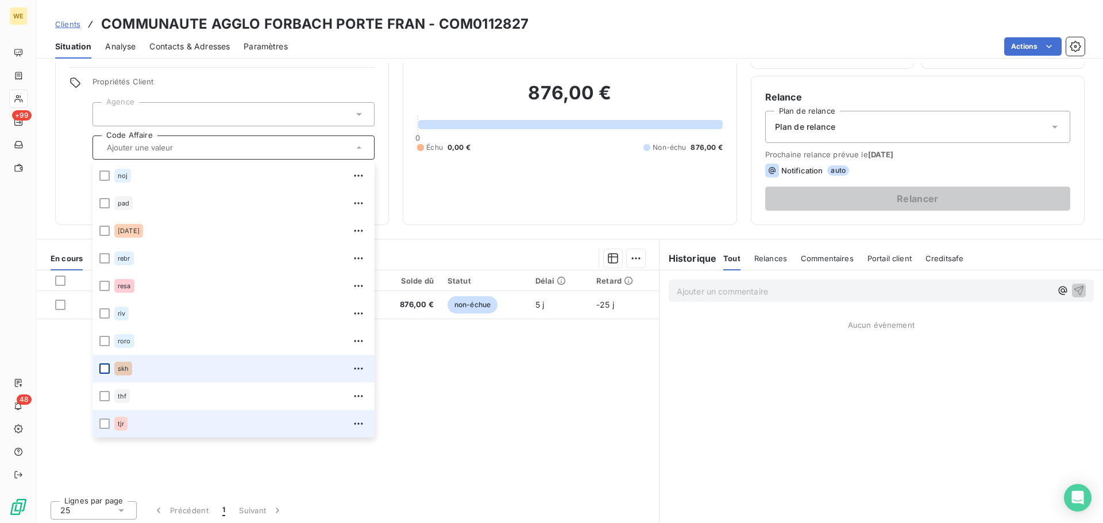
scroll to position [78, 0]
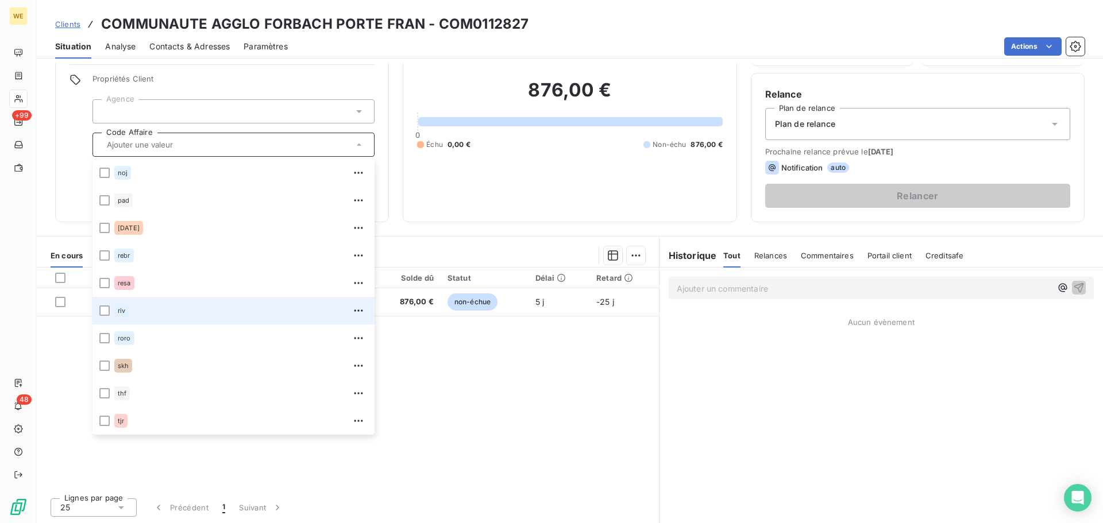
click at [121, 309] on span "riv" at bounding box center [121, 310] width 7 height 7
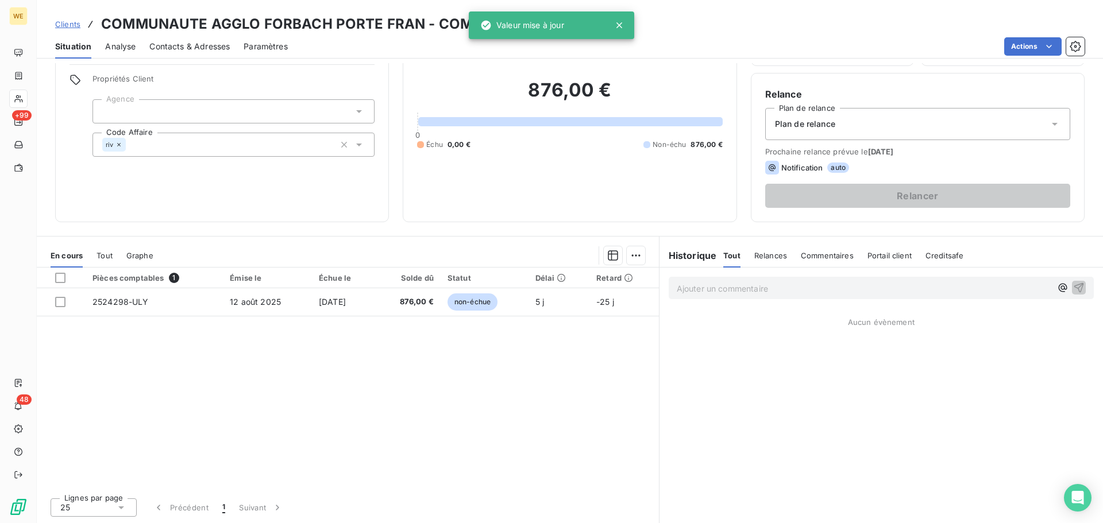
click at [177, 104] on div at bounding box center [233, 111] width 282 height 24
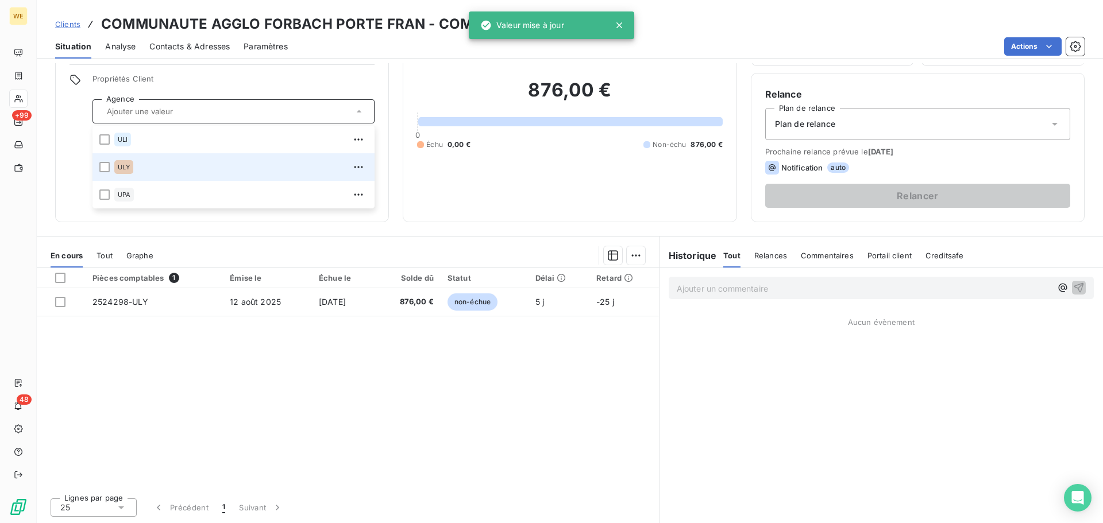
click at [154, 169] on div "ULY" at bounding box center [240, 167] width 253 height 18
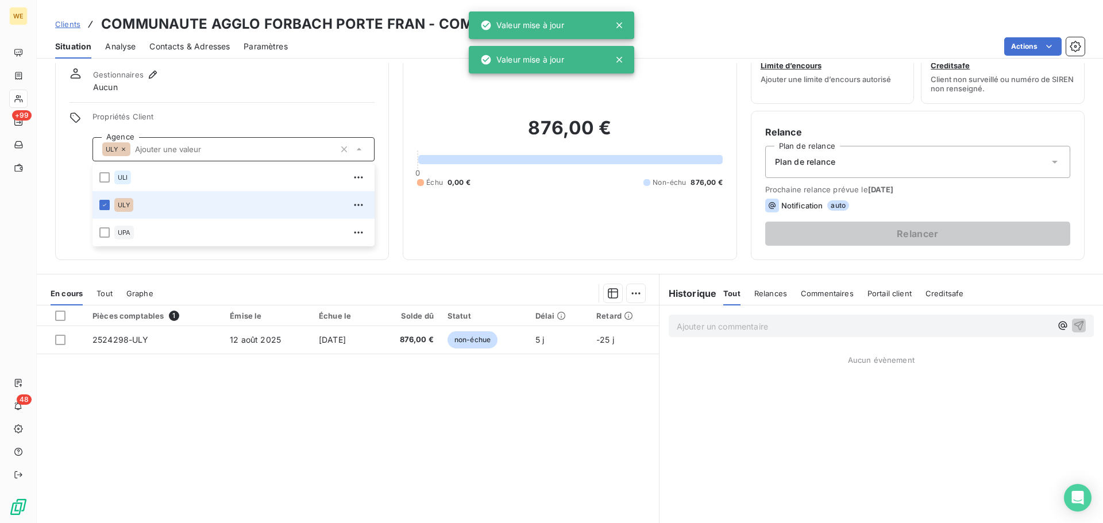
scroll to position [0, 0]
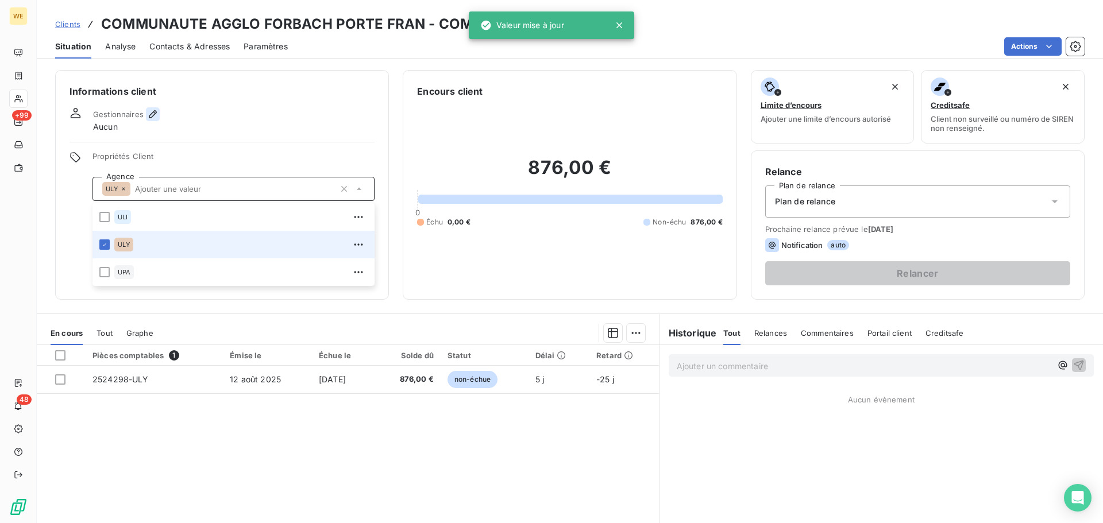
click at [148, 113] on icon "button" at bounding box center [152, 114] width 11 height 11
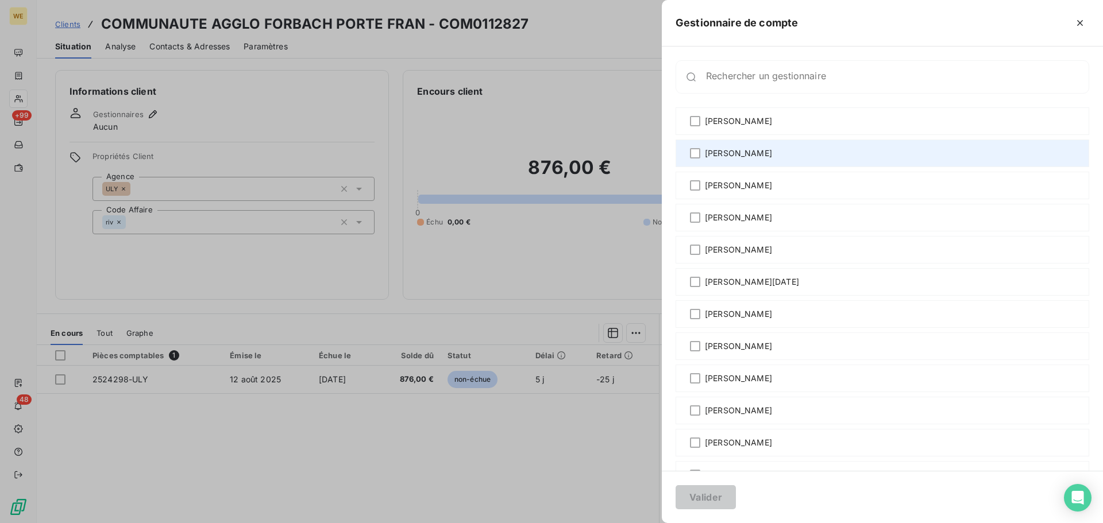
click at [719, 149] on span "[PERSON_NAME]" at bounding box center [738, 153] width 67 height 11
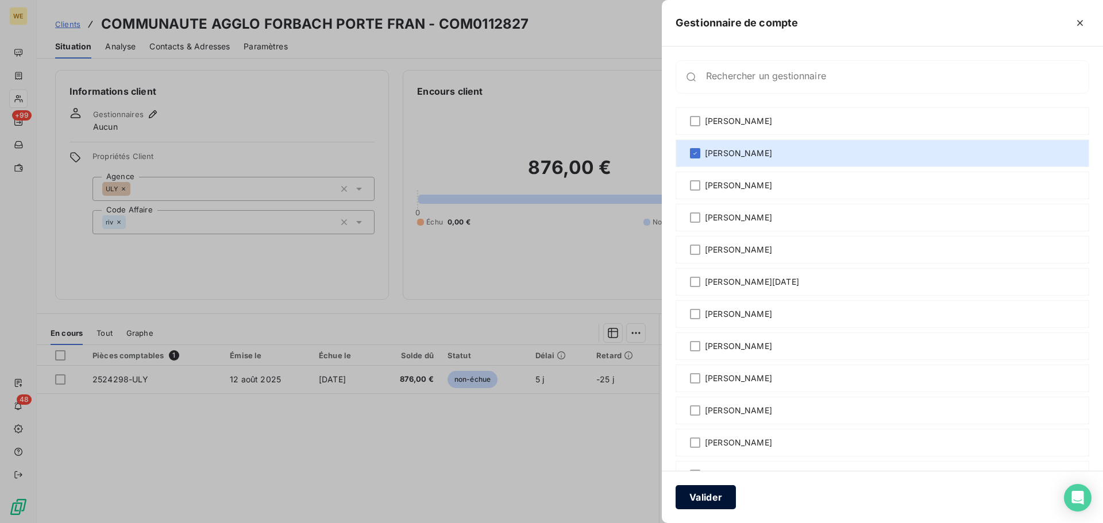
click at [706, 497] on button "Valider" at bounding box center [705, 497] width 60 height 24
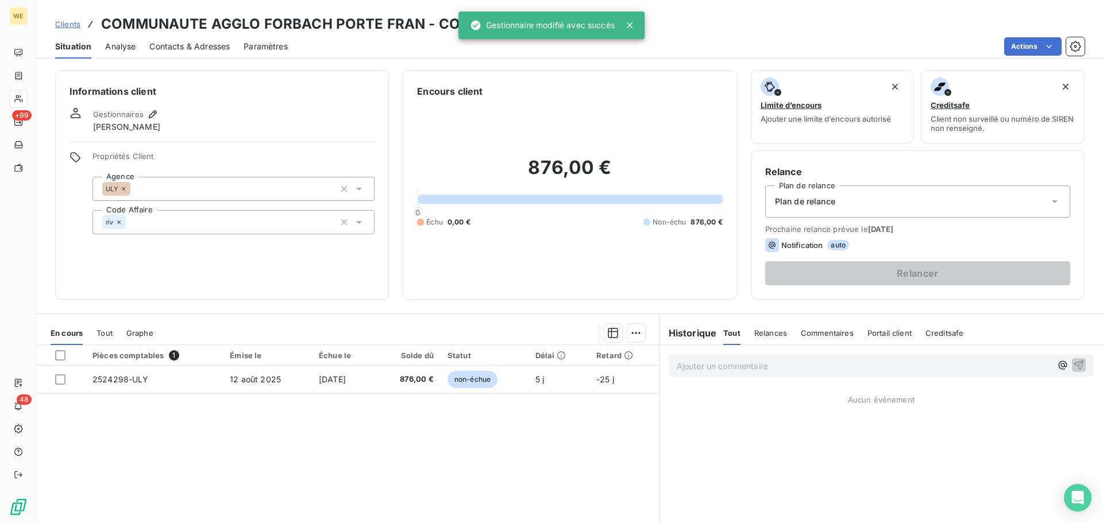
click at [507, 458] on div "Pièces comptables 1 Émise le Échue le Solde dû Statut Délai Retard 2524298-ULY …" at bounding box center [348, 455] width 622 height 221
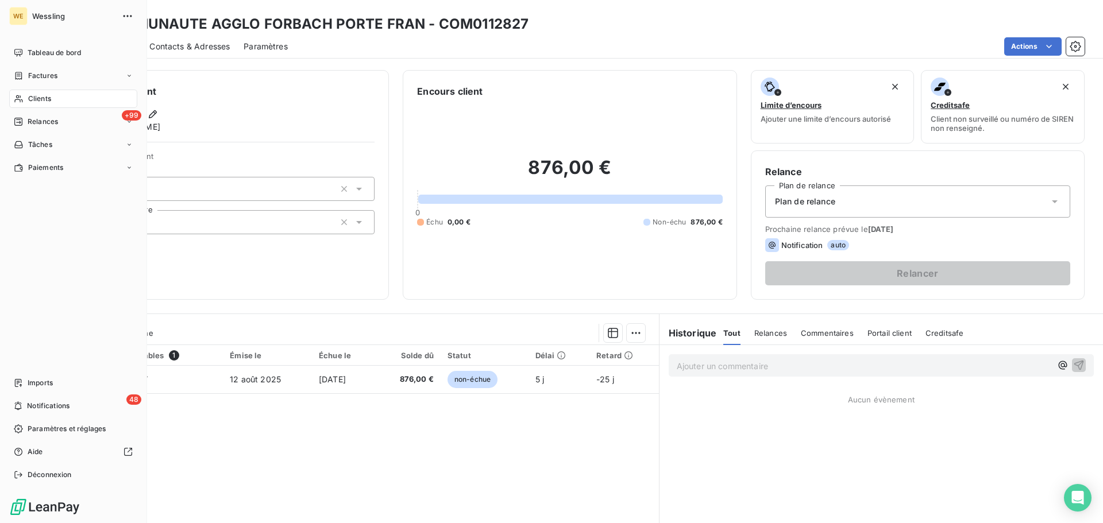
click at [37, 98] on span "Clients" at bounding box center [39, 99] width 23 height 10
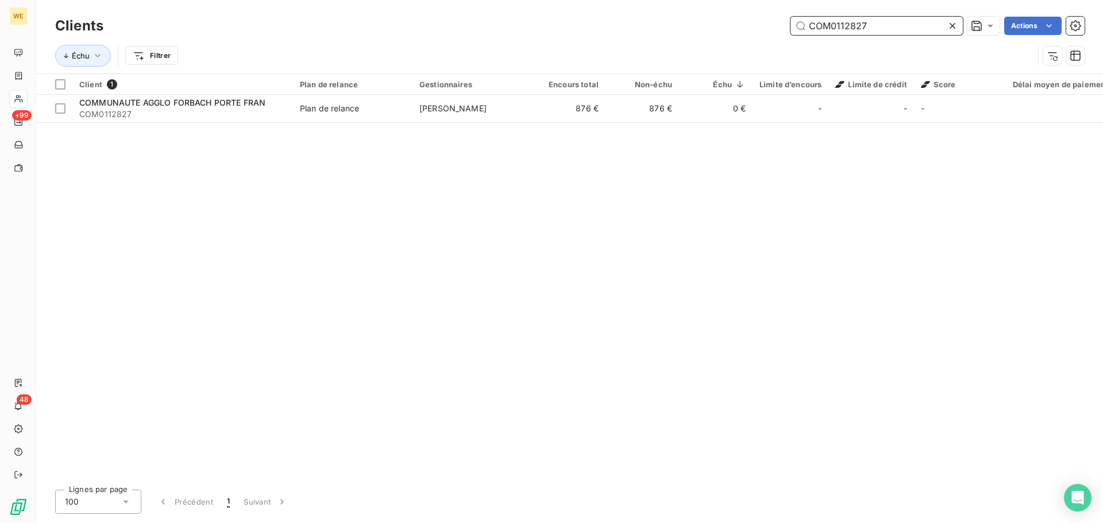
click at [859, 30] on input "COM0112827" at bounding box center [876, 26] width 172 height 18
paste input "SOL0112898"
type input "SOL0112898"
click at [150, 109] on span "SOL0112898" at bounding box center [182, 114] width 207 height 11
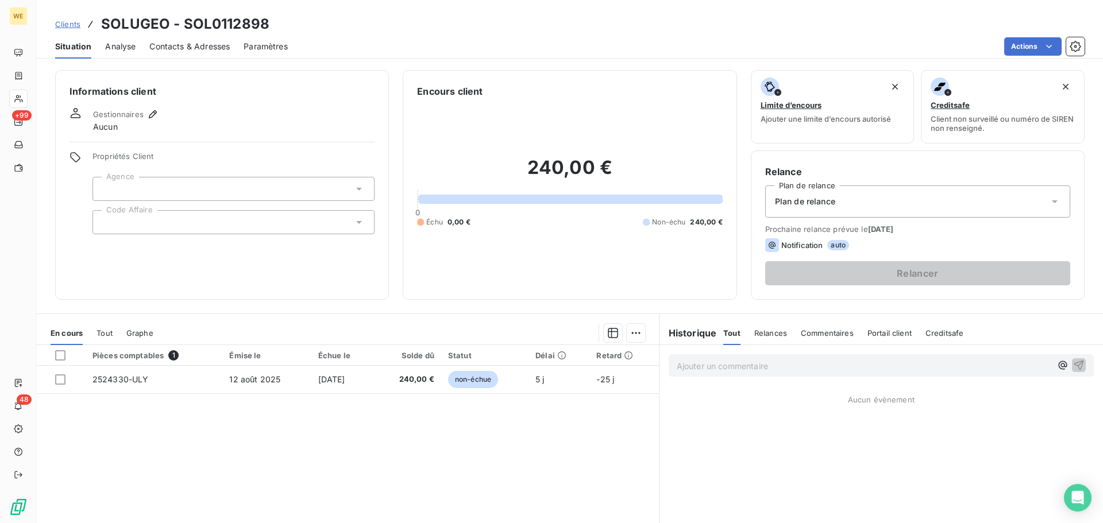
click at [190, 221] on div at bounding box center [233, 222] width 282 height 24
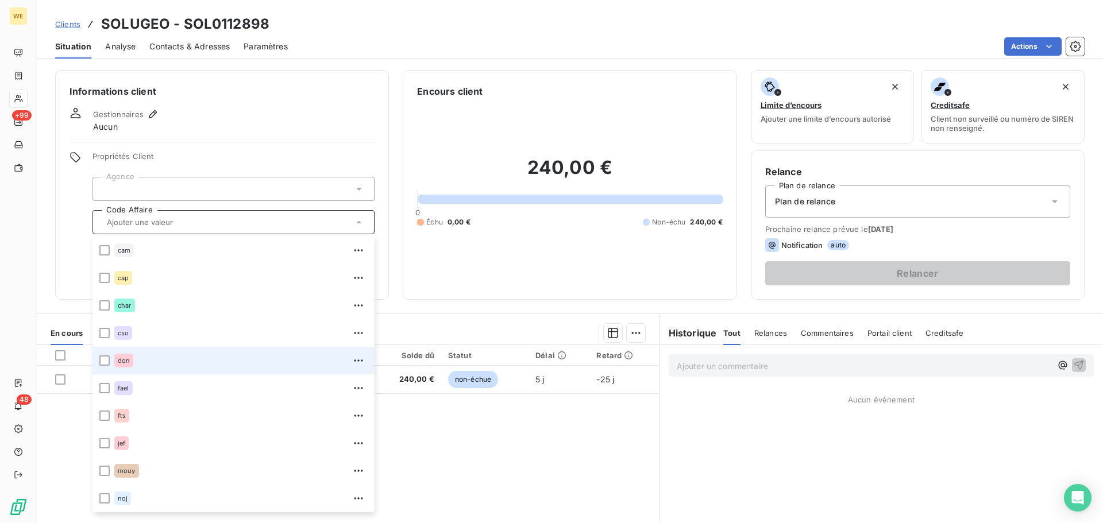
click at [129, 361] on span "don" at bounding box center [124, 360] width 12 height 7
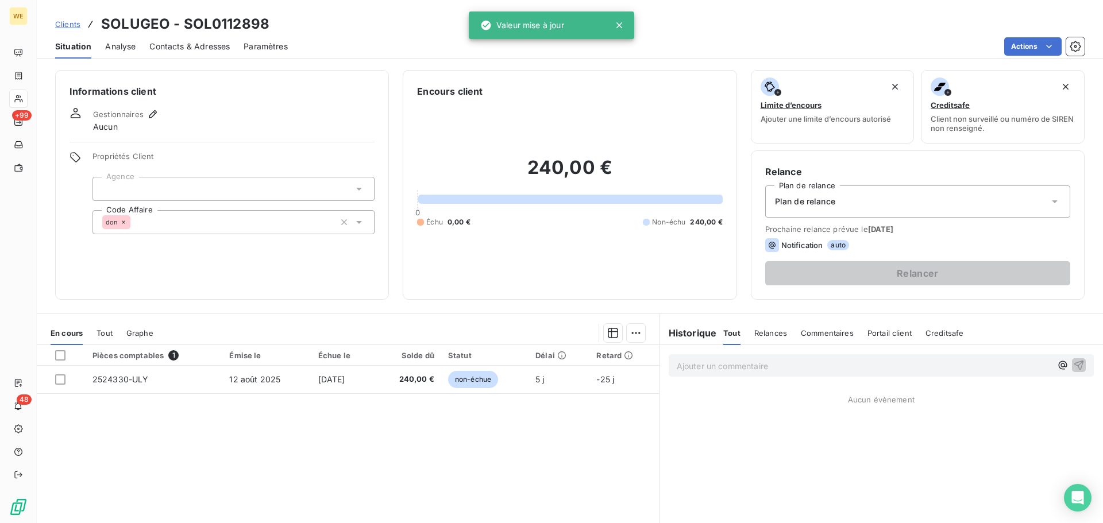
click at [164, 186] on div at bounding box center [233, 189] width 282 height 24
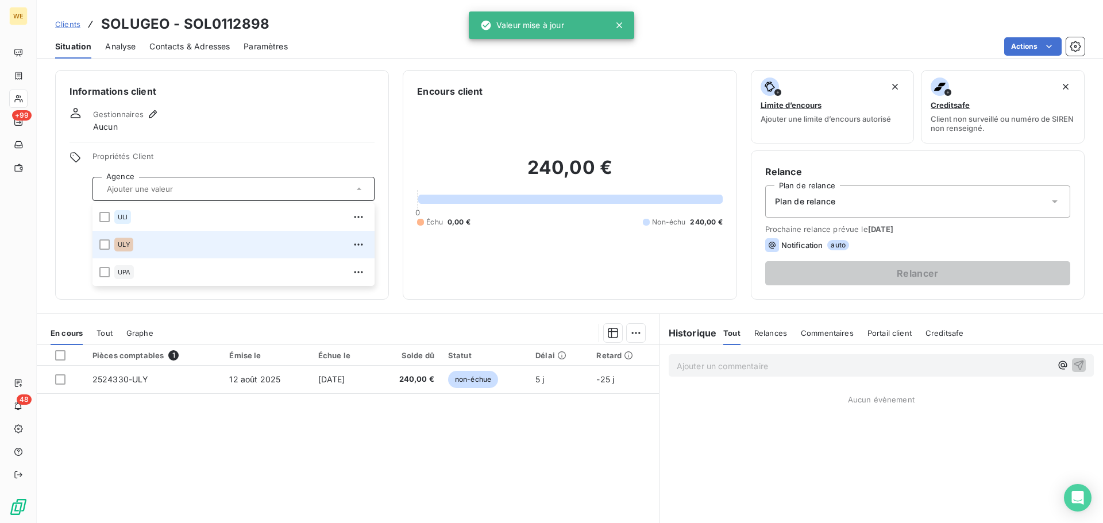
click at [126, 247] on span "ULY" at bounding box center [124, 244] width 12 height 7
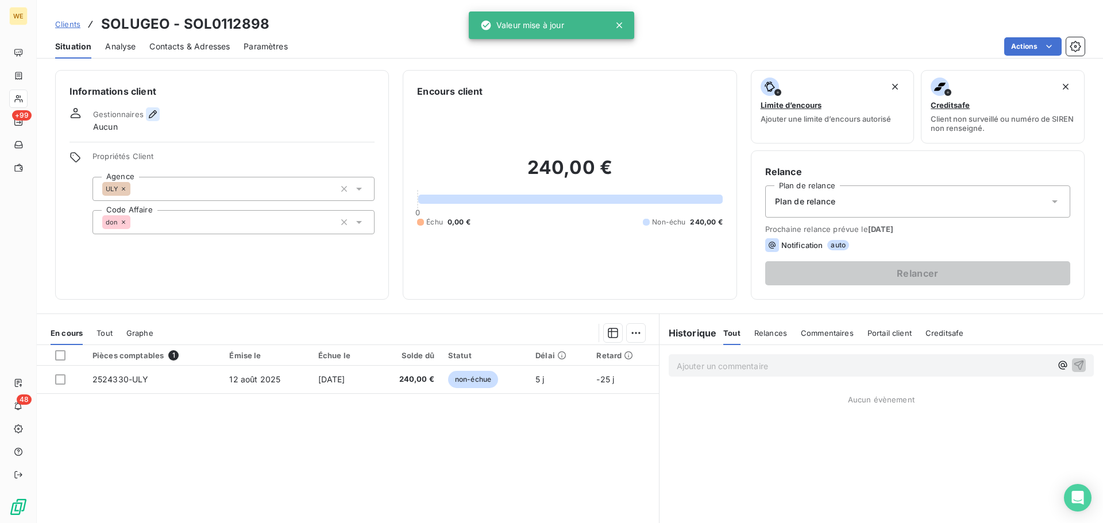
click at [149, 114] on icon "button" at bounding box center [152, 114] width 11 height 11
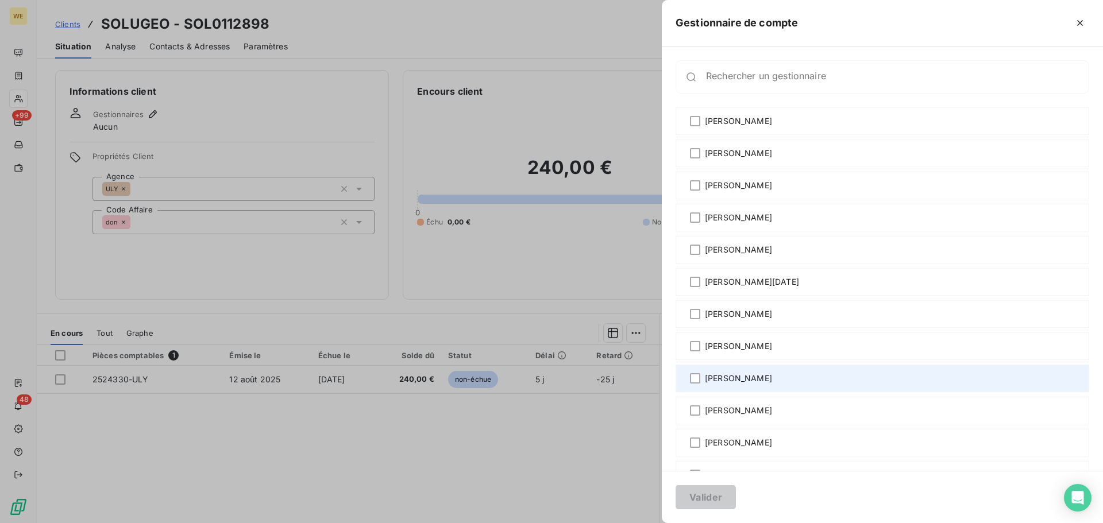
click at [747, 376] on span "[PERSON_NAME]" at bounding box center [738, 378] width 67 height 11
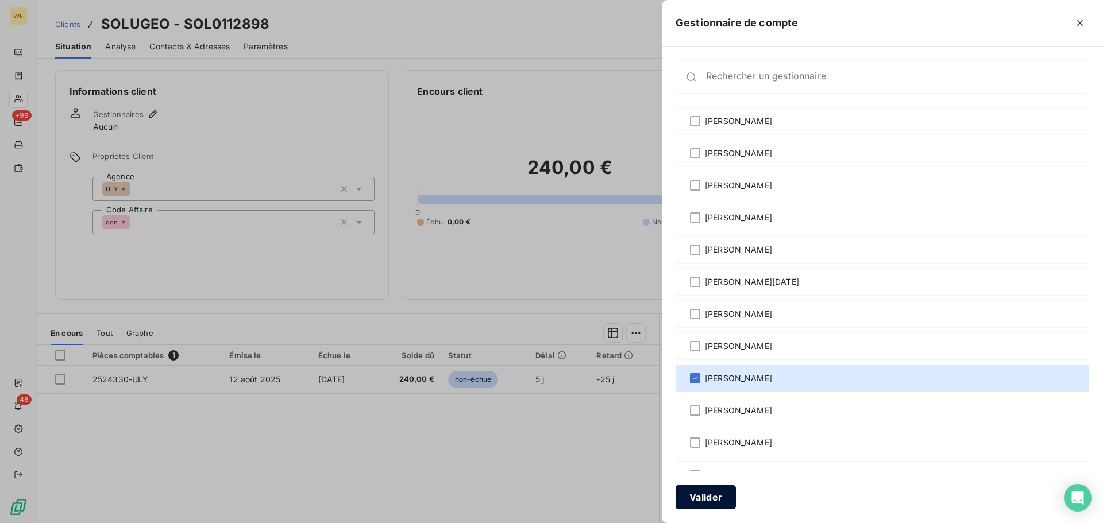
click at [706, 496] on button "Valider" at bounding box center [705, 497] width 60 height 24
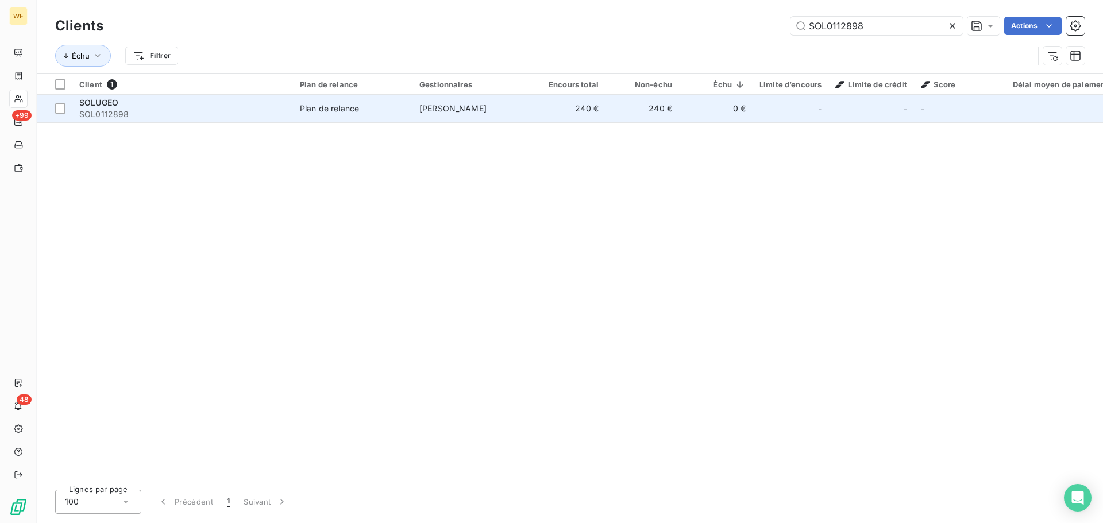
click at [267, 112] on span "SOL0112898" at bounding box center [182, 114] width 207 height 11
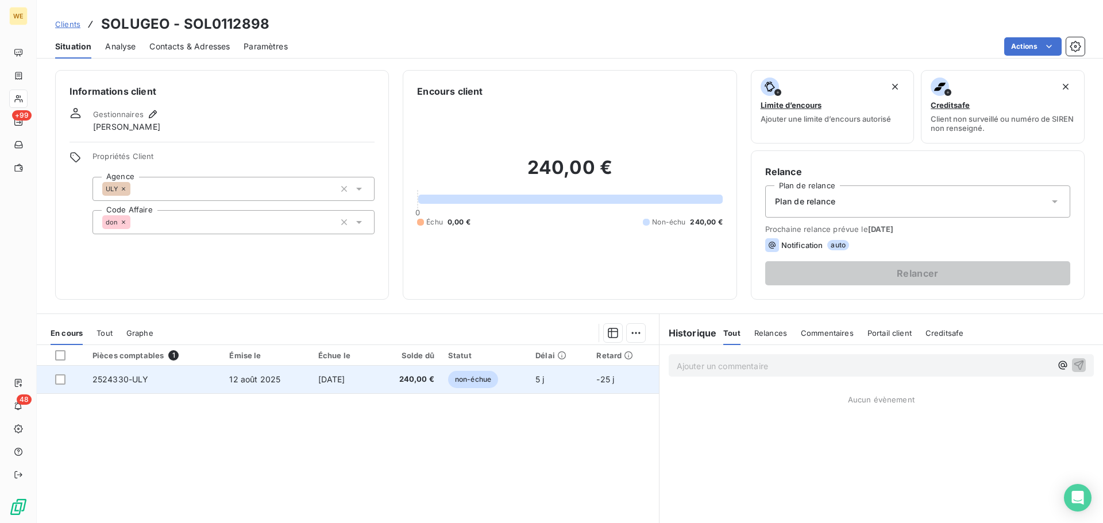
click at [262, 382] on span "12 août 2025" at bounding box center [254, 379] width 51 height 10
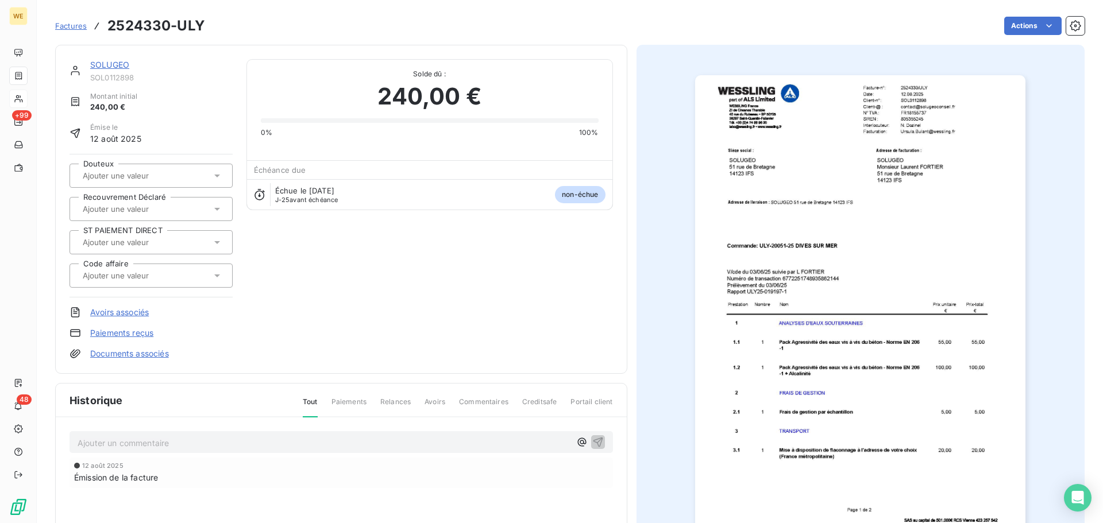
click at [918, 105] on img "button" at bounding box center [860, 308] width 330 height 467
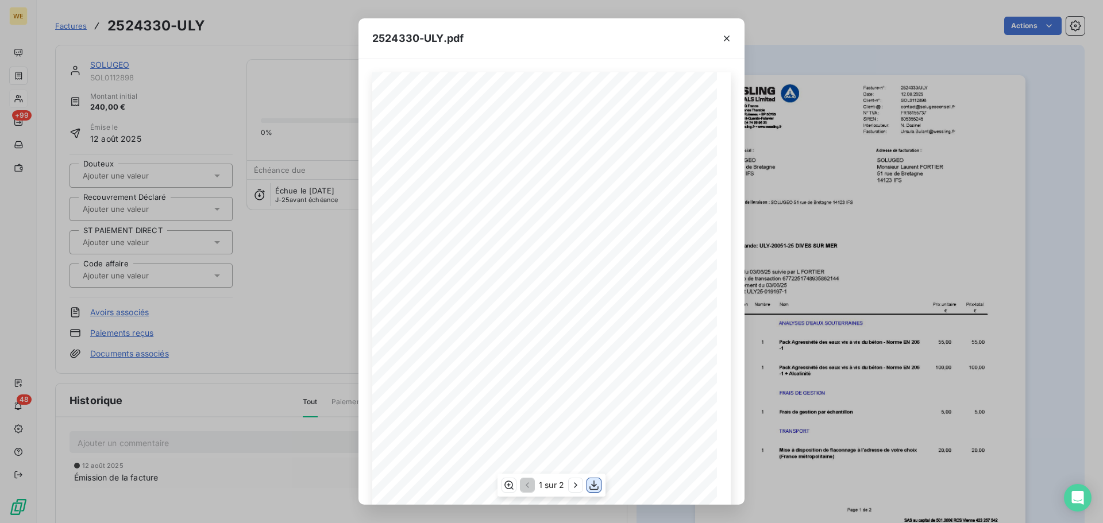
click at [591, 485] on icon "button" at bounding box center [593, 485] width 11 height 11
click at [730, 40] on icon "button" at bounding box center [726, 38] width 11 height 11
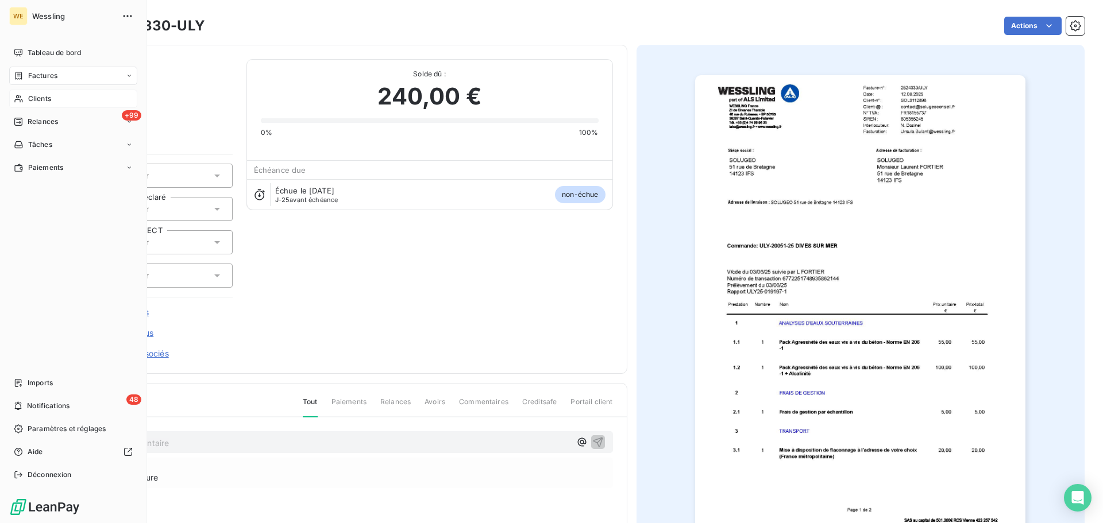
click at [49, 96] on span "Clients" at bounding box center [39, 99] width 23 height 10
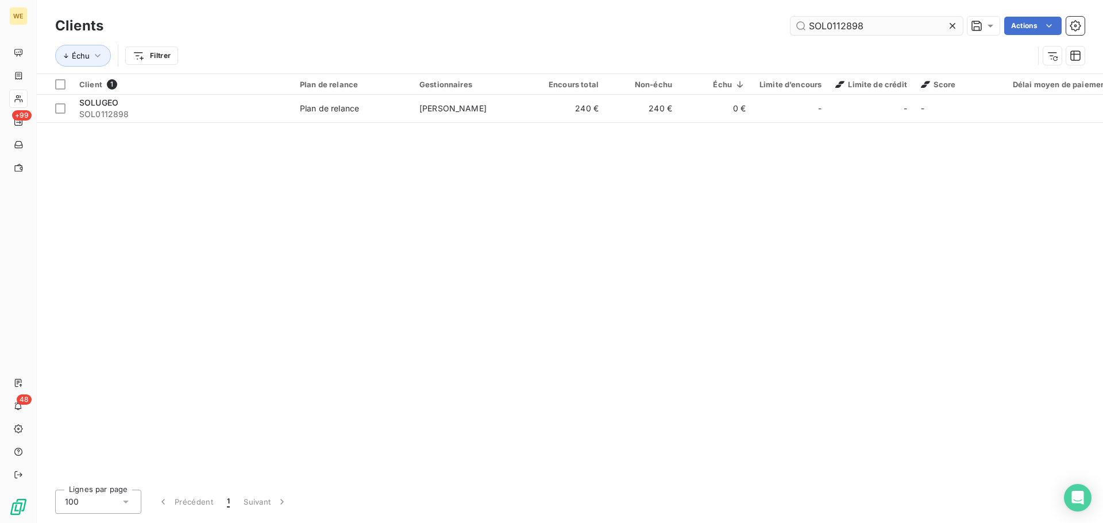
click at [813, 24] on input "SOL0112898" at bounding box center [876, 26] width 172 height 18
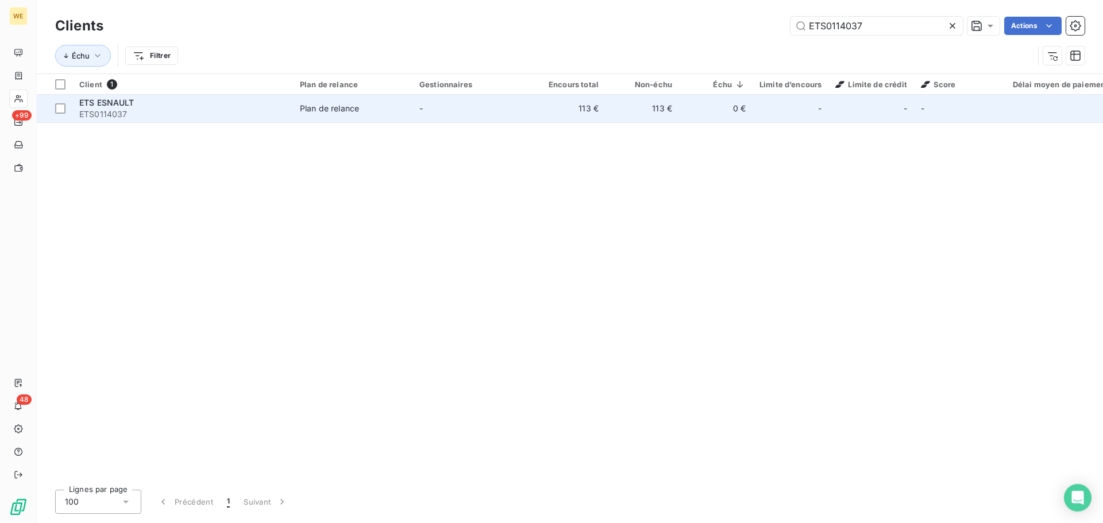
type input "ETS0114037"
click at [304, 115] on td "Plan de relance" at bounding box center [352, 109] width 119 height 28
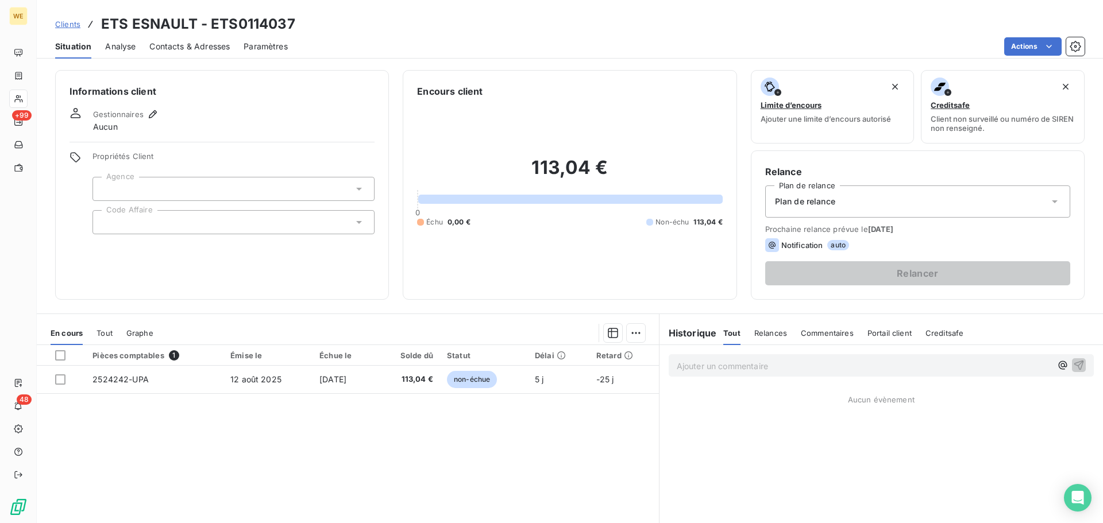
click at [158, 223] on div at bounding box center [233, 222] width 282 height 24
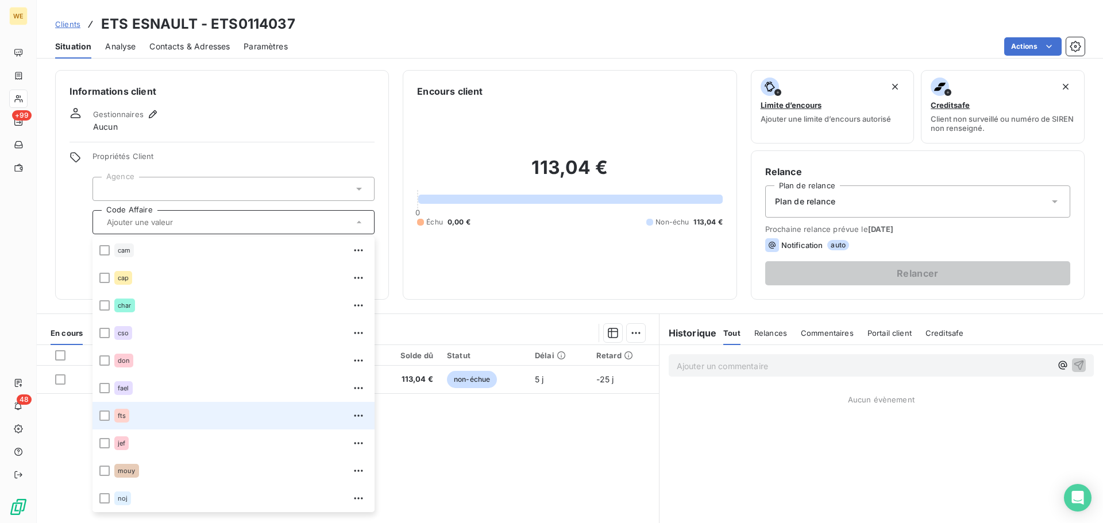
scroll to position [248, 0]
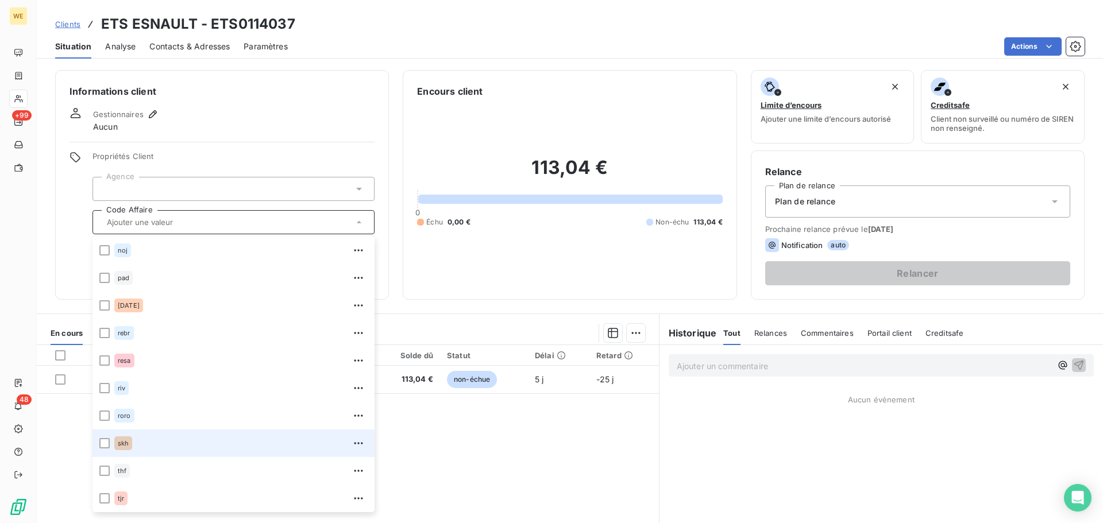
click at [135, 443] on div "skh" at bounding box center [240, 443] width 253 height 18
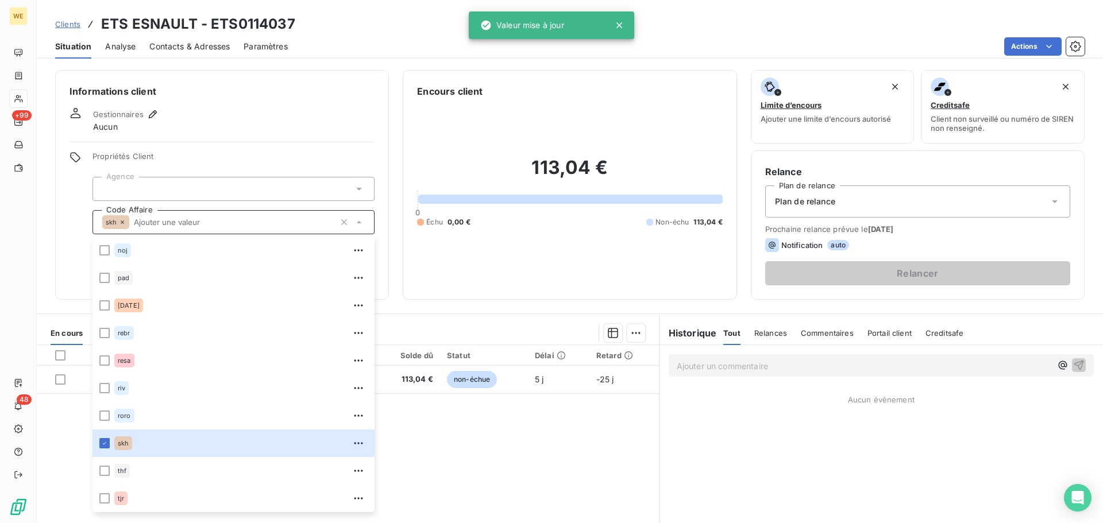
click at [168, 180] on div at bounding box center [233, 189] width 282 height 24
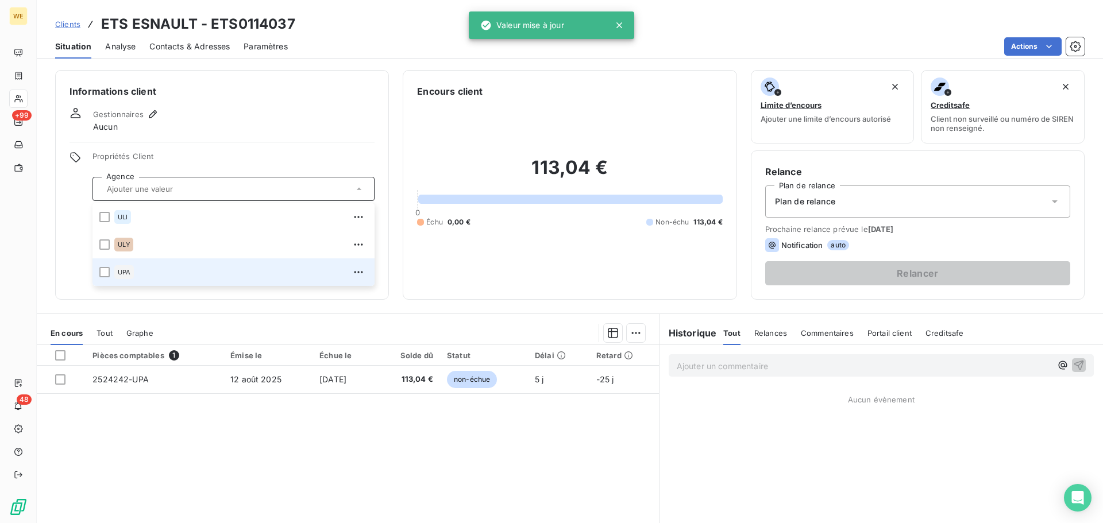
click at [134, 272] on div "UPA" at bounding box center [124, 272] width 20 height 14
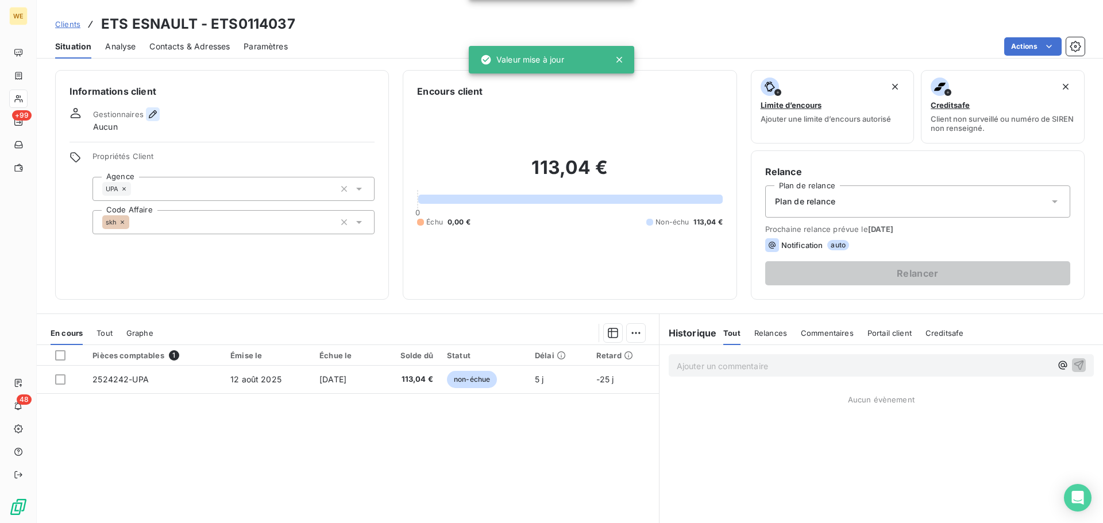
click at [150, 113] on icon "button" at bounding box center [152, 114] width 11 height 11
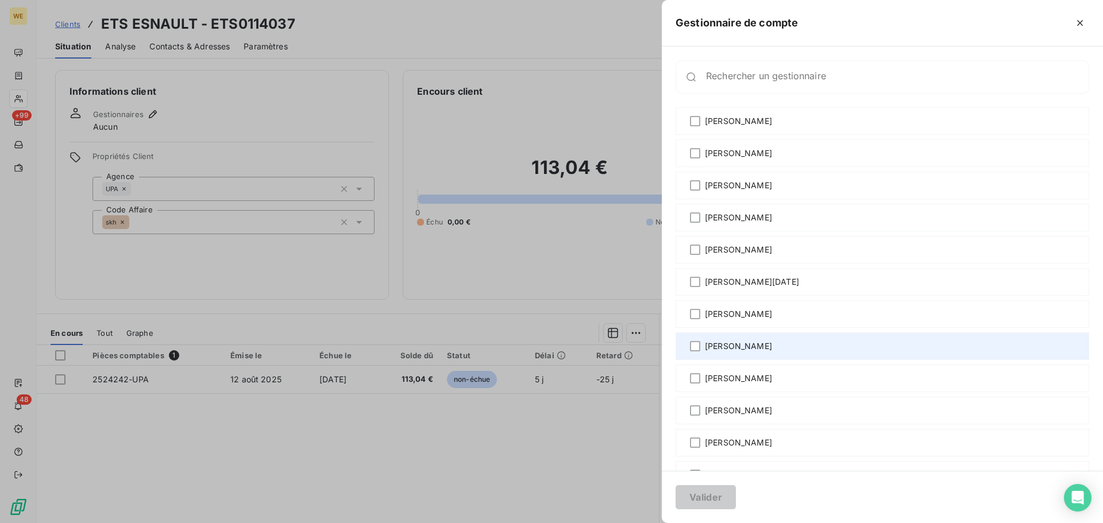
click at [720, 349] on span "[PERSON_NAME]" at bounding box center [738, 346] width 67 height 11
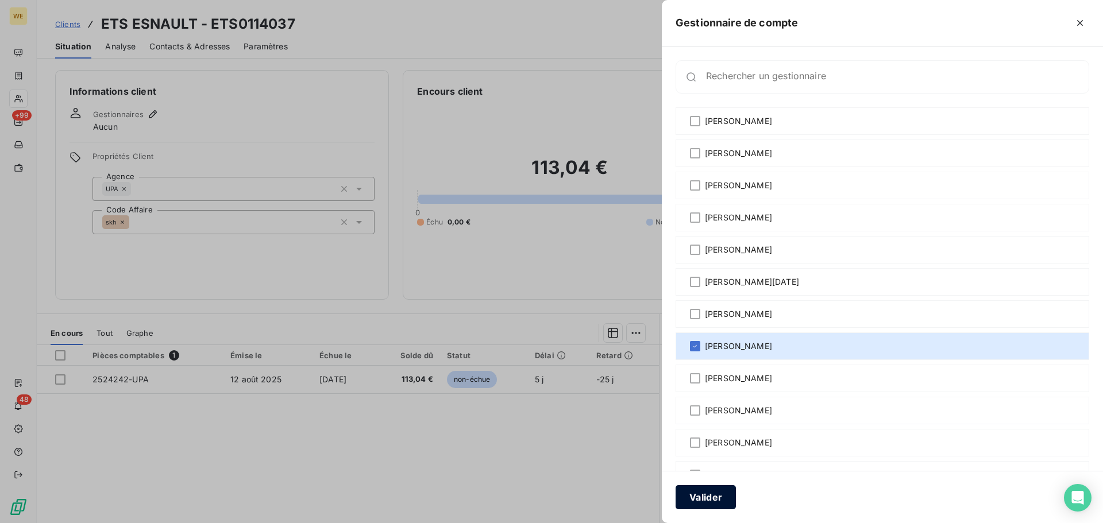
click at [709, 497] on button "Valider" at bounding box center [705, 497] width 60 height 24
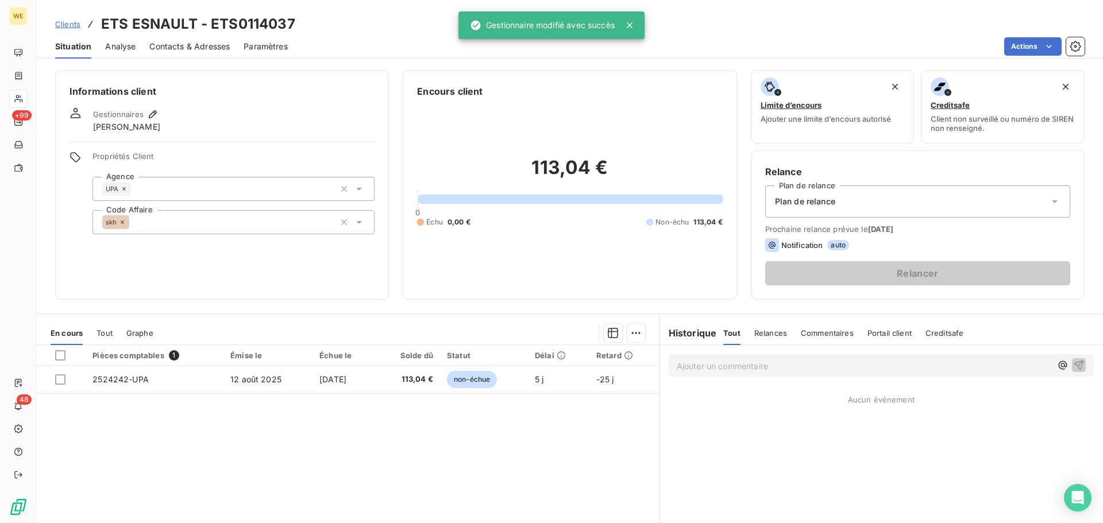
click at [221, 260] on div "Informations client Gestionnaires Léna SOUKHAREVSKOFF Propriétés Client Agence …" at bounding box center [222, 185] width 334 height 230
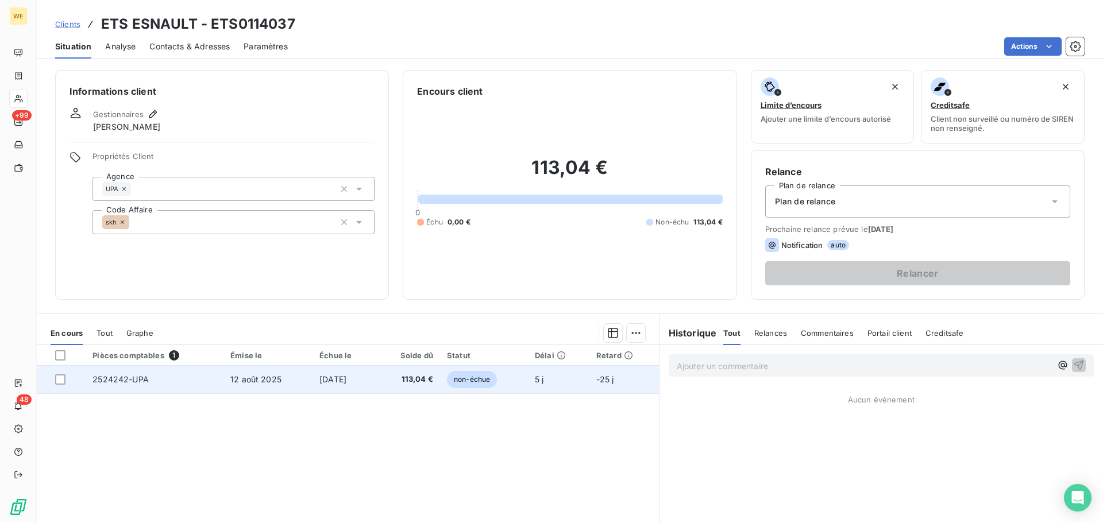
click at [319, 379] on span "11 sept. 2025" at bounding box center [332, 379] width 27 height 10
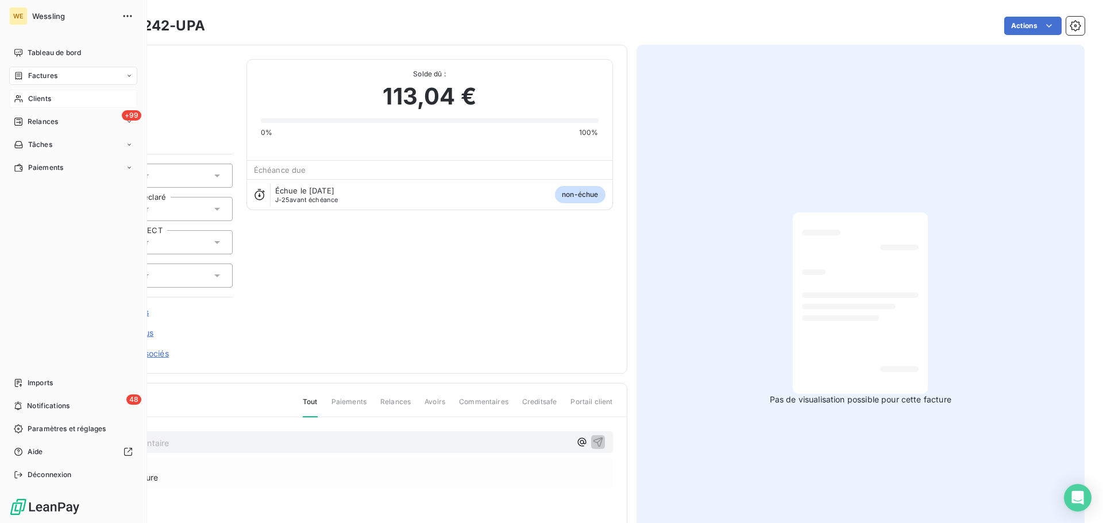
click at [47, 102] on span "Clients" at bounding box center [39, 99] width 23 height 10
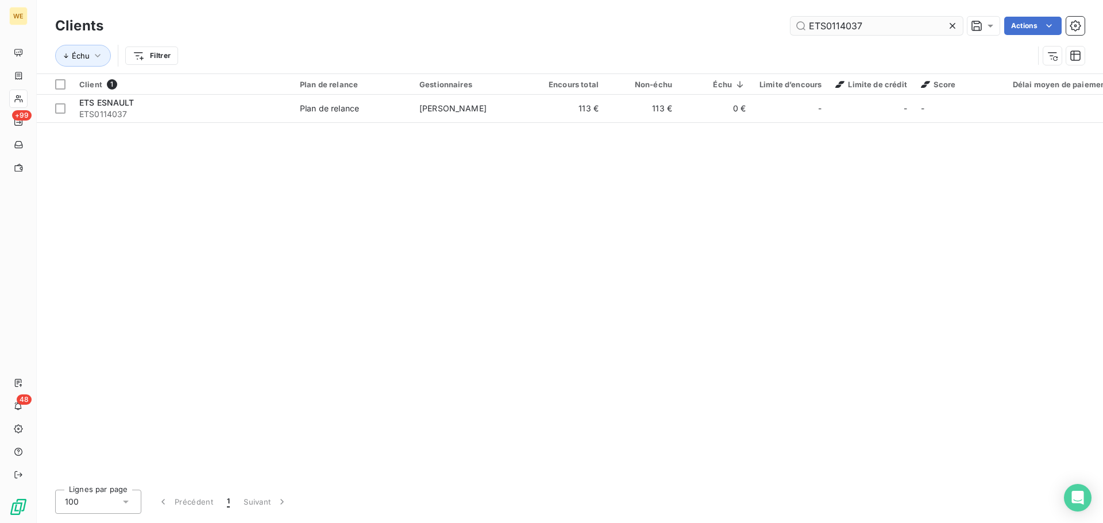
click at [850, 29] on input "ETS0114037" at bounding box center [876, 26] width 172 height 18
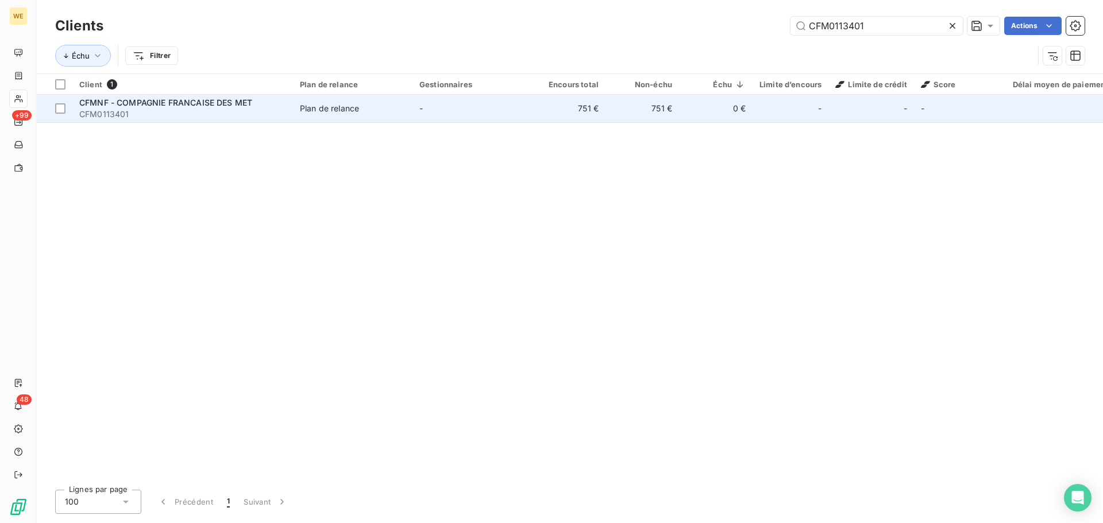
type input "CFM0113401"
click at [163, 109] on span "CFM0113401" at bounding box center [182, 114] width 207 height 11
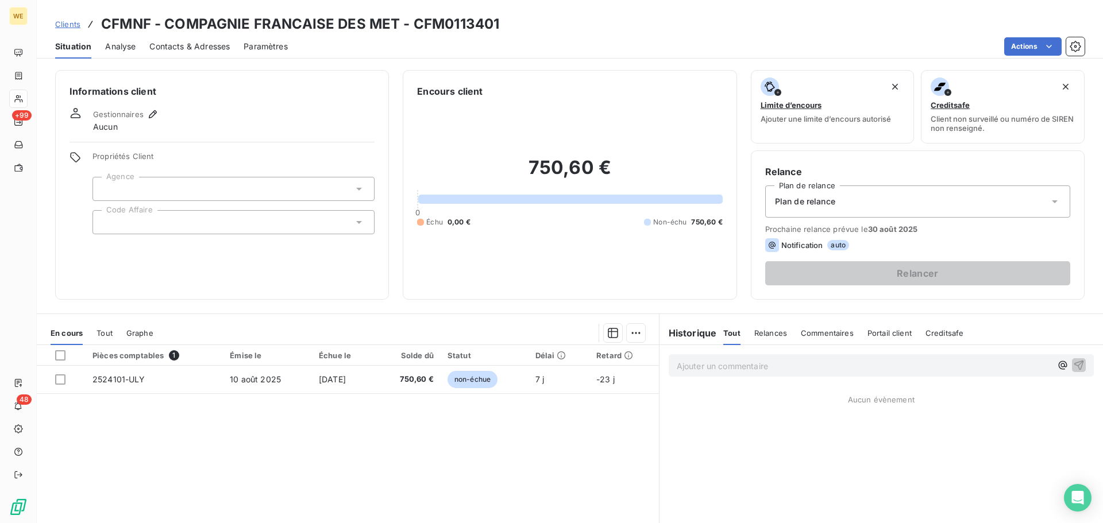
click at [174, 218] on div at bounding box center [233, 222] width 282 height 24
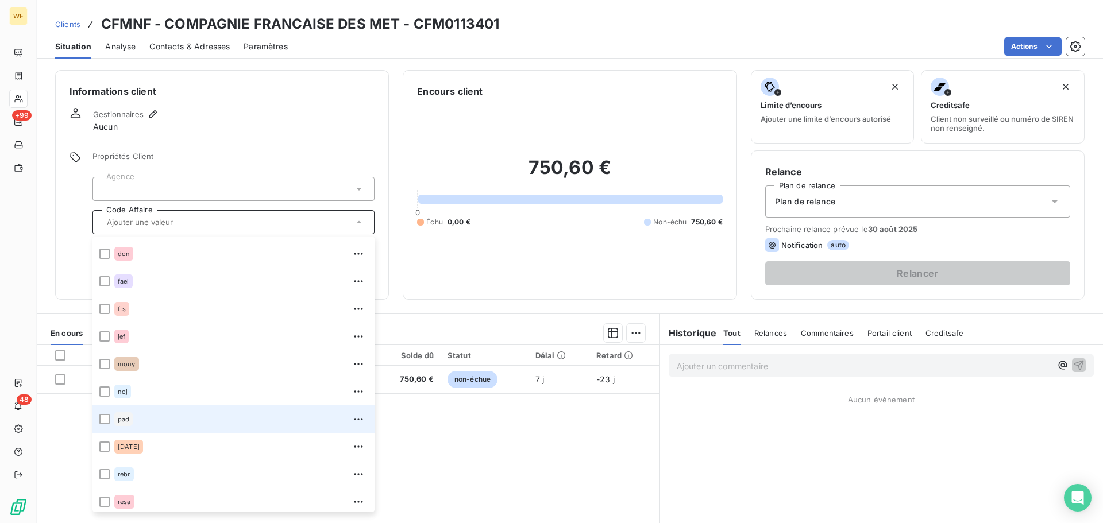
scroll to position [248, 0]
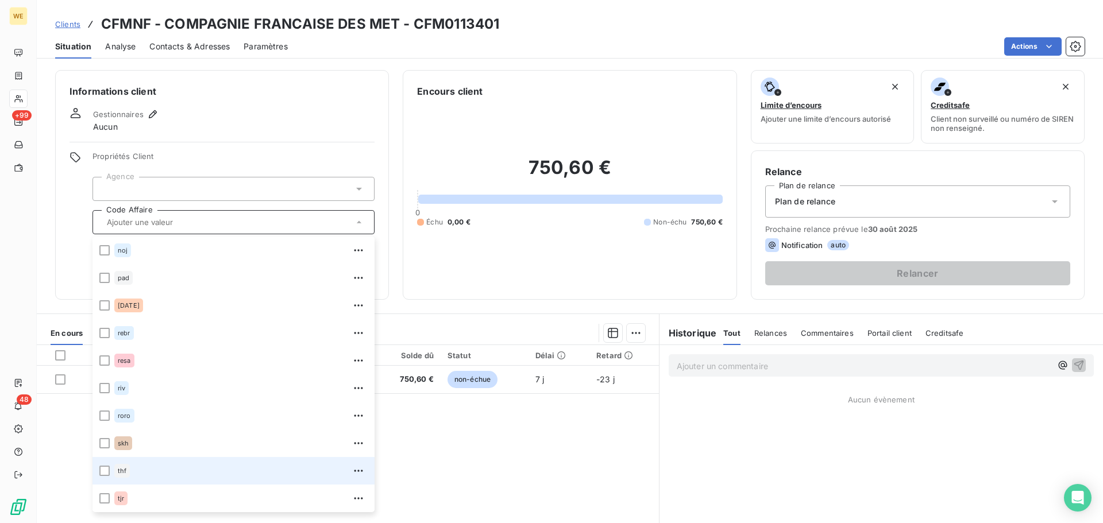
click at [121, 467] on span "thf" at bounding box center [122, 470] width 9 height 7
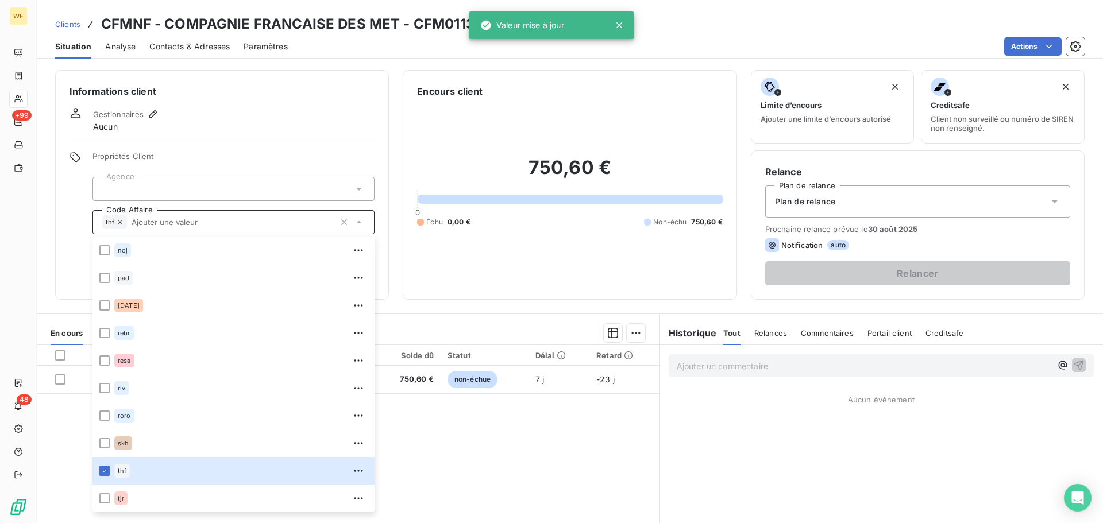
click at [168, 180] on div at bounding box center [233, 189] width 282 height 24
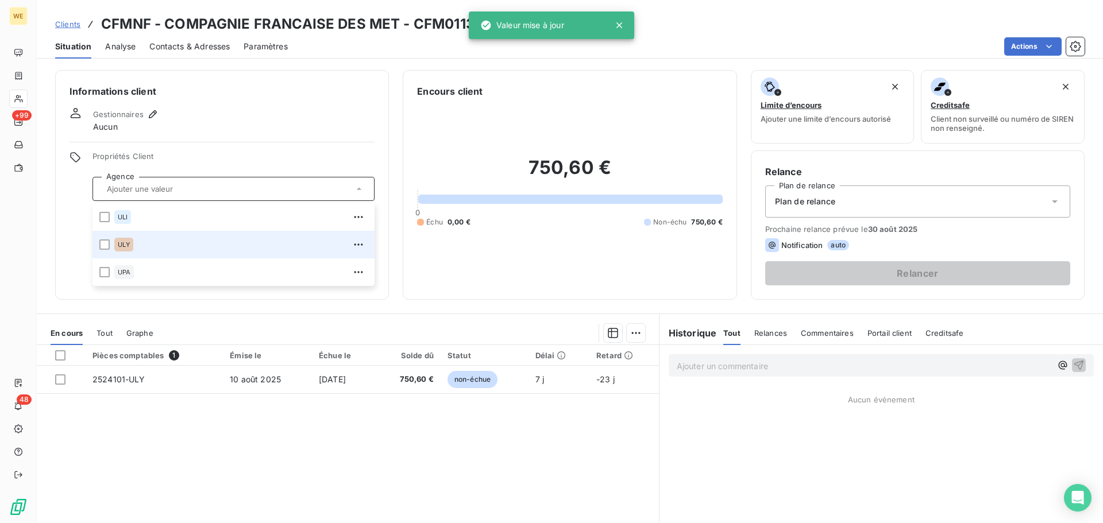
click at [129, 245] on span "ULY" at bounding box center [124, 244] width 12 height 7
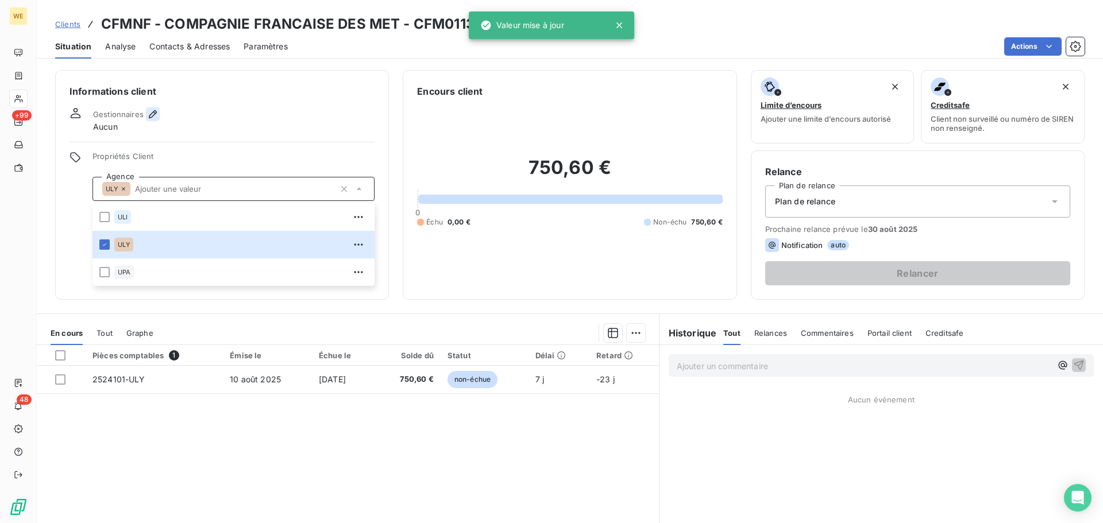
click at [153, 117] on icon "button" at bounding box center [152, 114] width 11 height 11
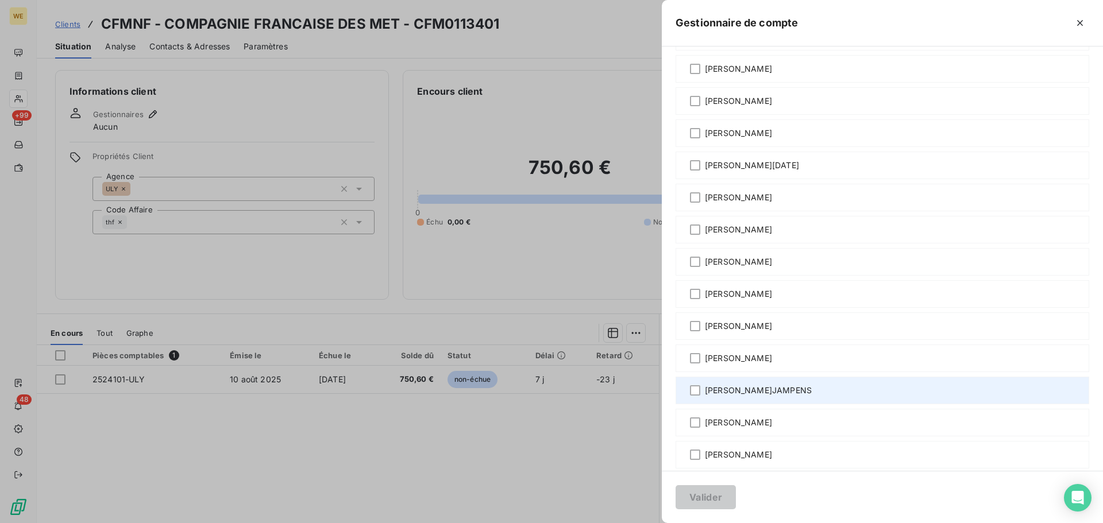
scroll to position [20, 0]
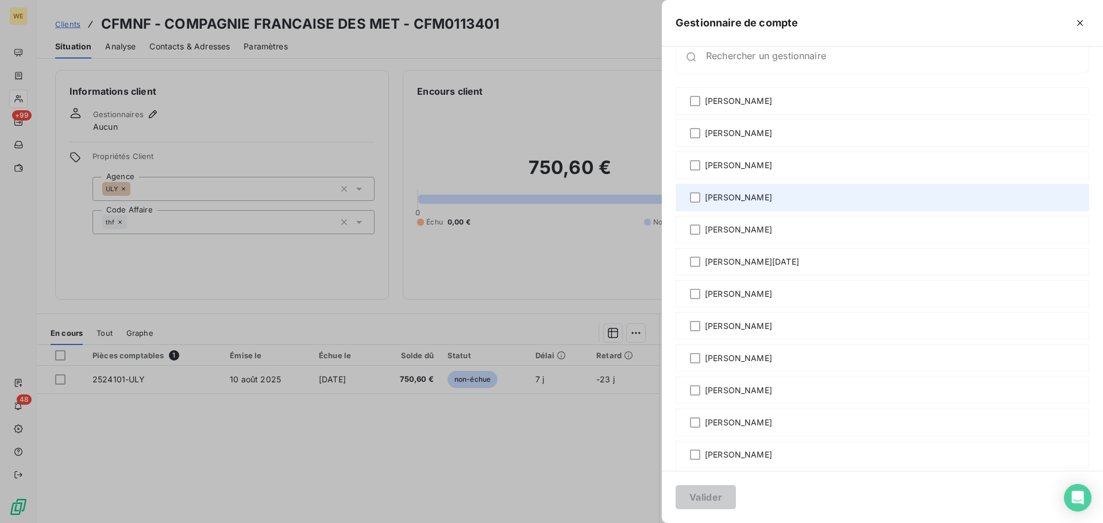
click at [725, 195] on span "[PERSON_NAME]" at bounding box center [738, 197] width 67 height 11
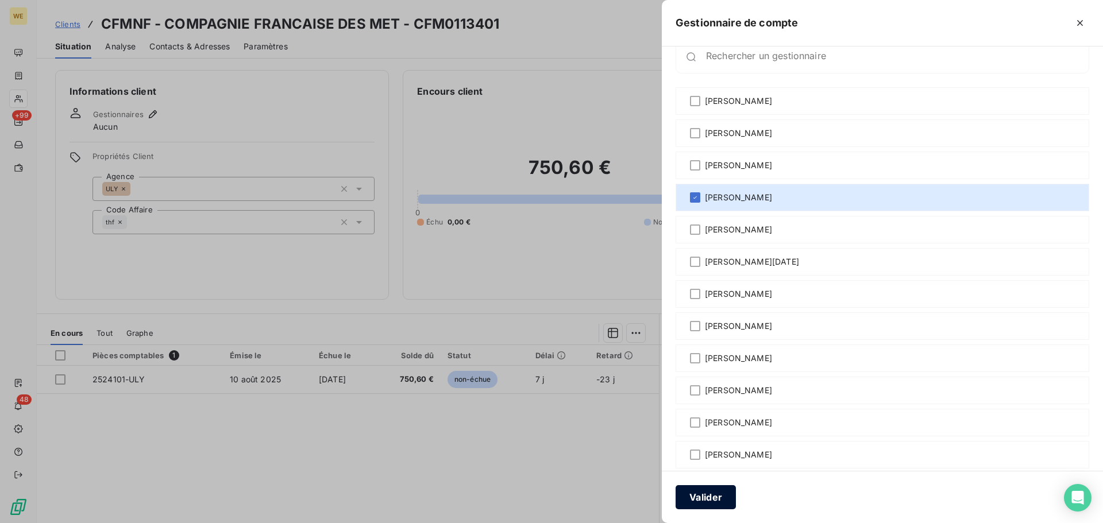
click at [712, 498] on button "Valider" at bounding box center [705, 497] width 60 height 24
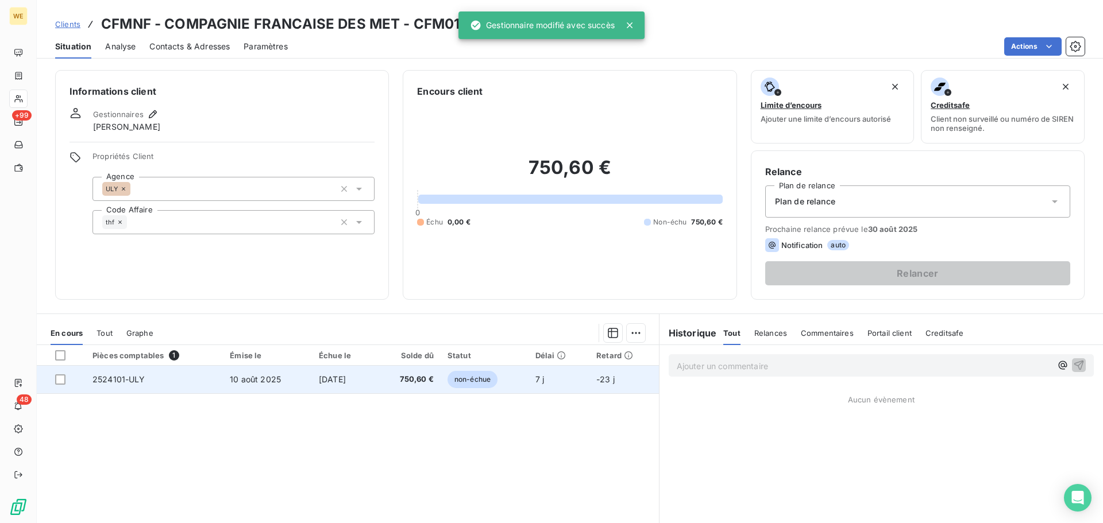
click at [196, 382] on td "2524101-ULY" at bounding box center [154, 380] width 137 height 28
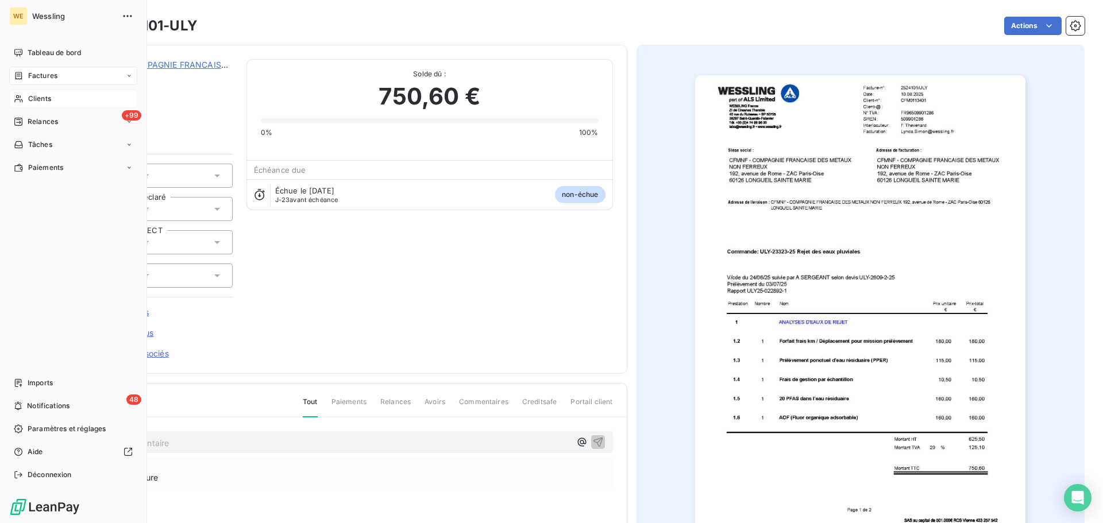
click at [36, 102] on span "Clients" at bounding box center [39, 99] width 23 height 10
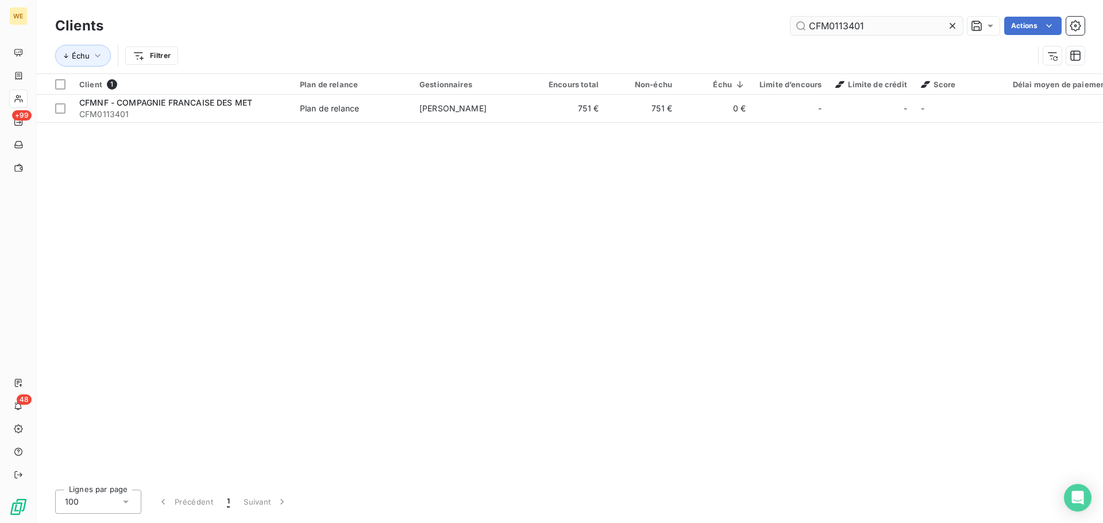
click at [855, 27] on input "CFM0113401" at bounding box center [876, 26] width 172 height 18
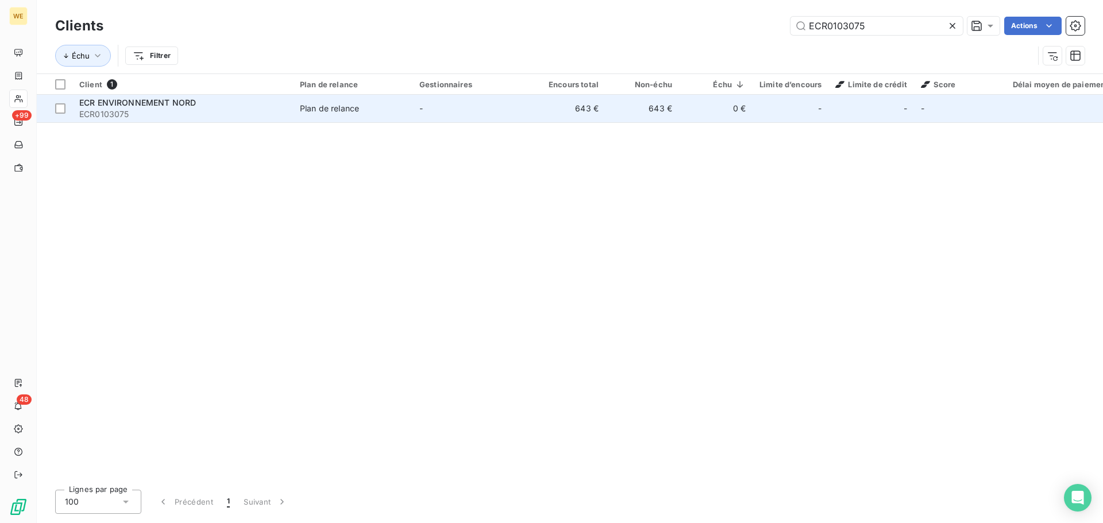
type input "ECR0103075"
click at [204, 104] on div "ECR ENVIRONNEMENT NORD" at bounding box center [182, 102] width 207 height 11
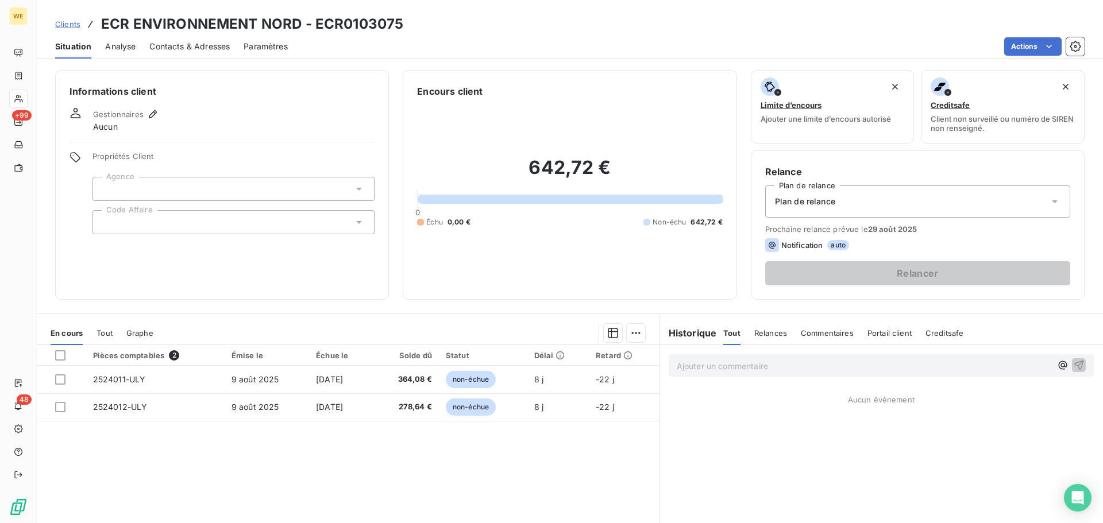
click at [160, 228] on div at bounding box center [233, 222] width 282 height 24
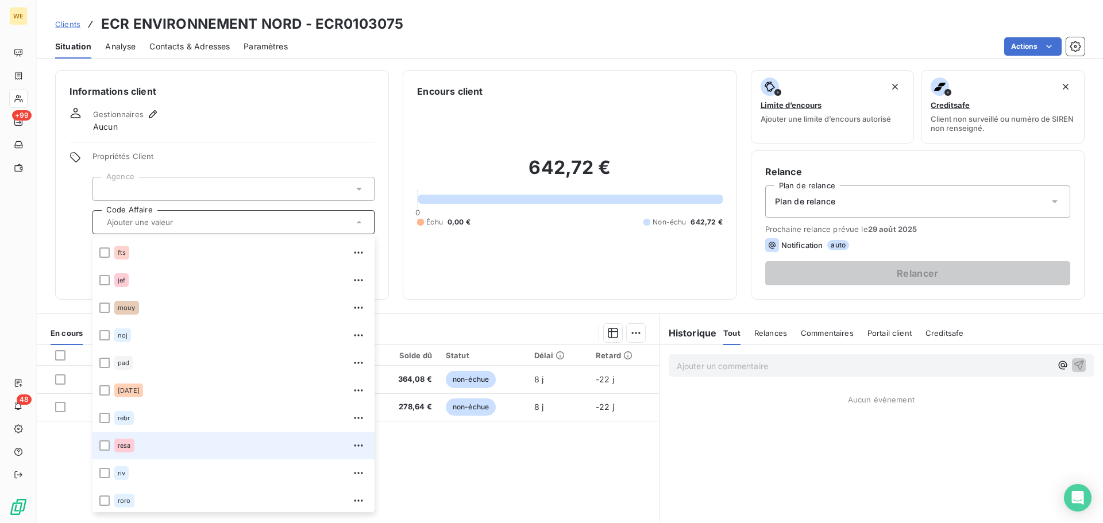
scroll to position [230, 0]
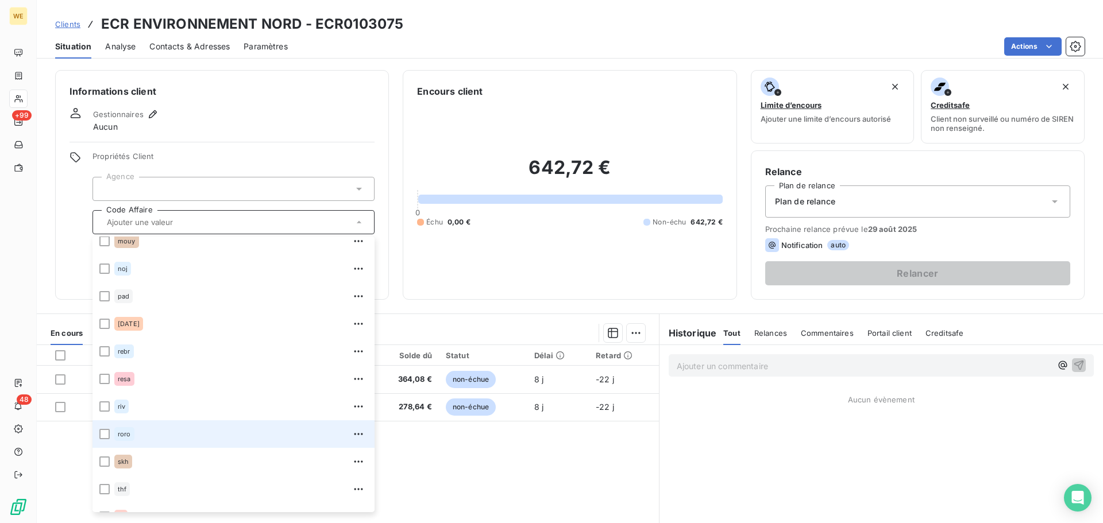
click at [126, 436] on span "roro" at bounding box center [124, 434] width 13 height 7
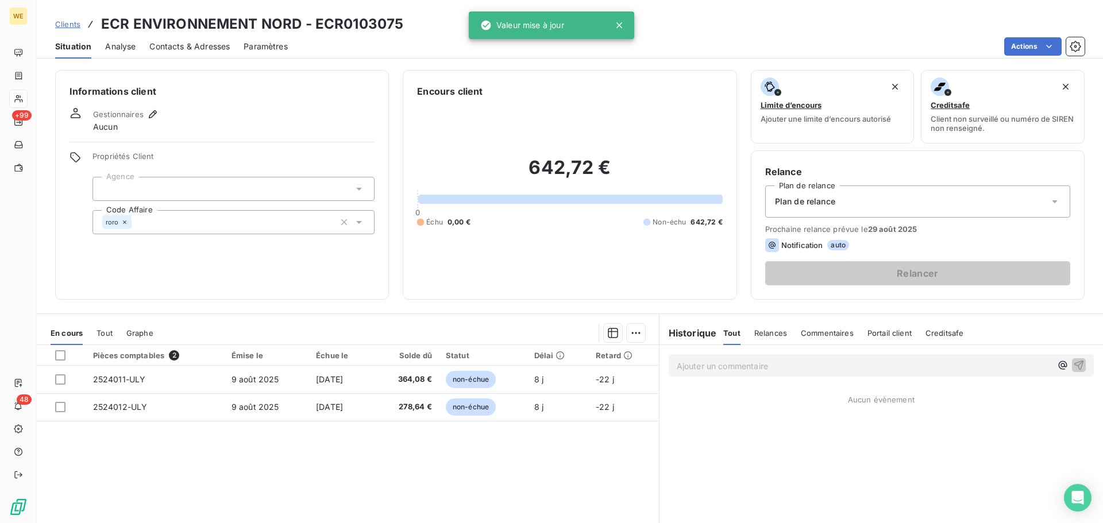
click at [188, 185] on div at bounding box center [233, 189] width 282 height 24
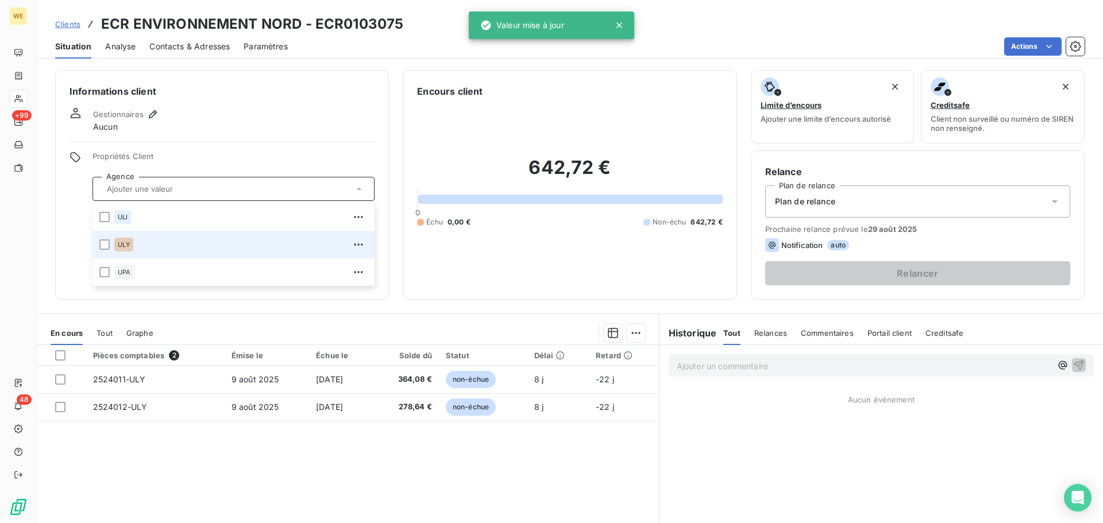
click at [127, 245] on span "ULY" at bounding box center [124, 244] width 12 height 7
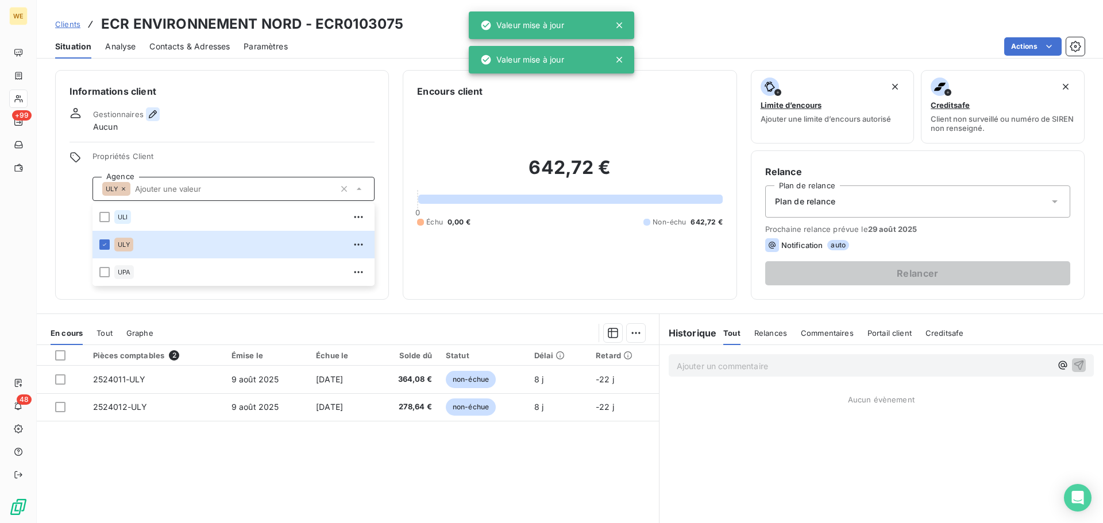
click at [158, 114] on button "button" at bounding box center [153, 114] width 14 height 14
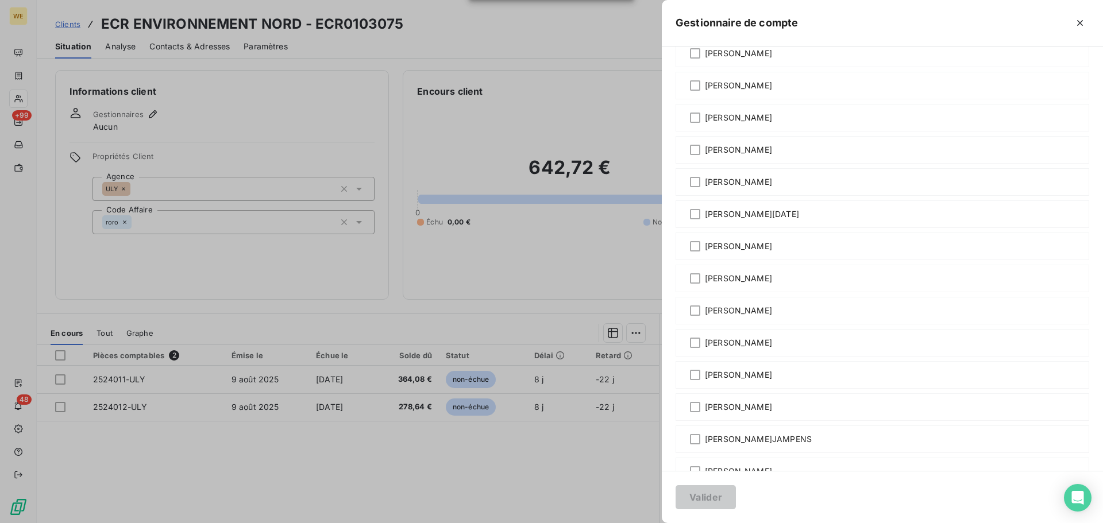
scroll to position [172, 0]
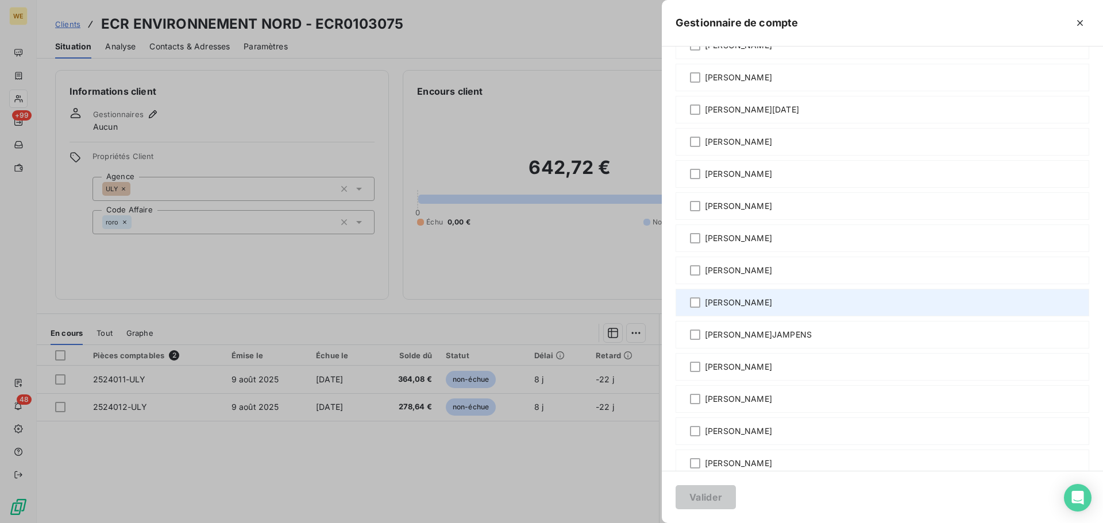
click at [711, 304] on span "[PERSON_NAME]" at bounding box center [738, 302] width 67 height 11
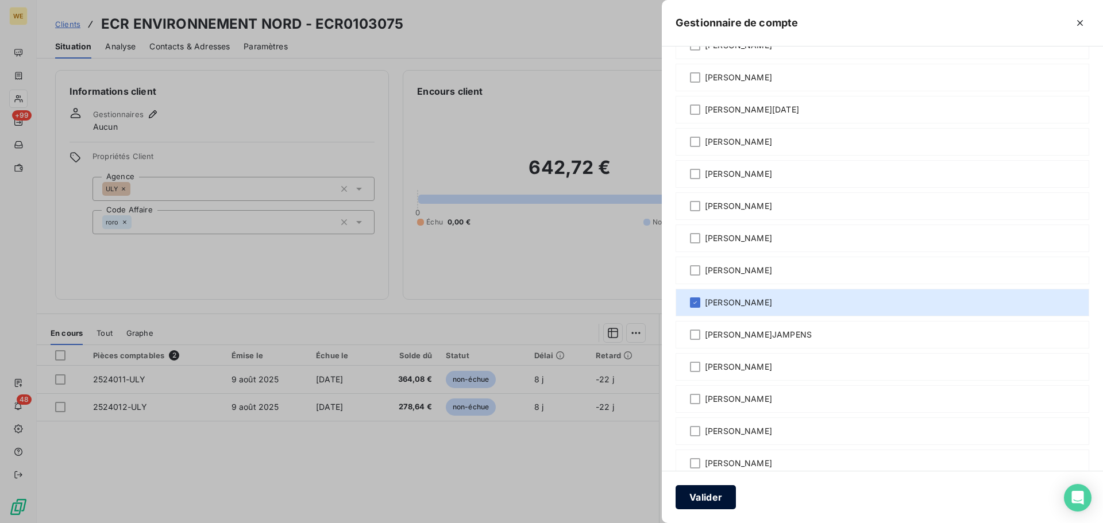
click at [701, 500] on button "Valider" at bounding box center [705, 497] width 60 height 24
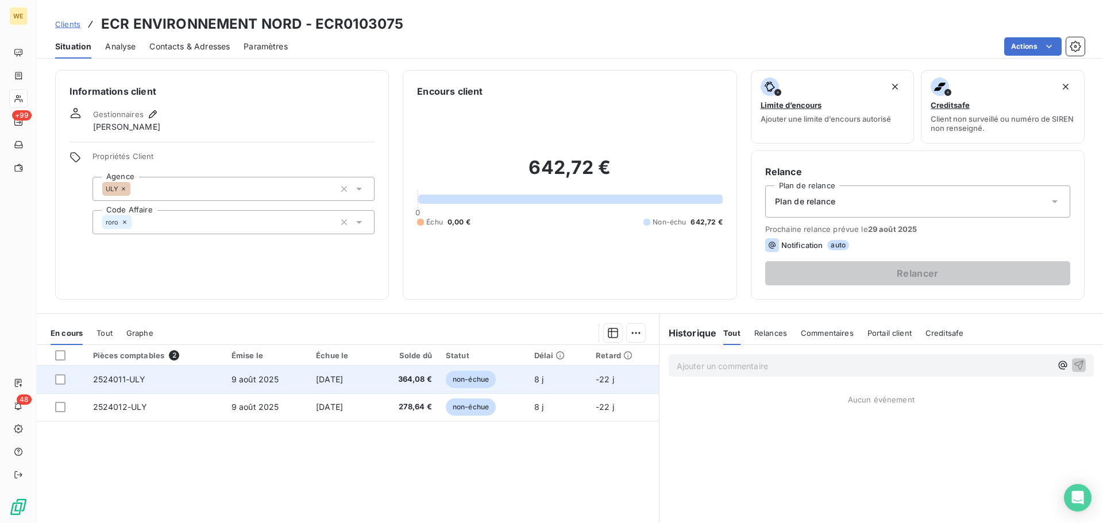
click at [373, 380] on td "8 sept. 2025" at bounding box center [341, 380] width 64 height 28
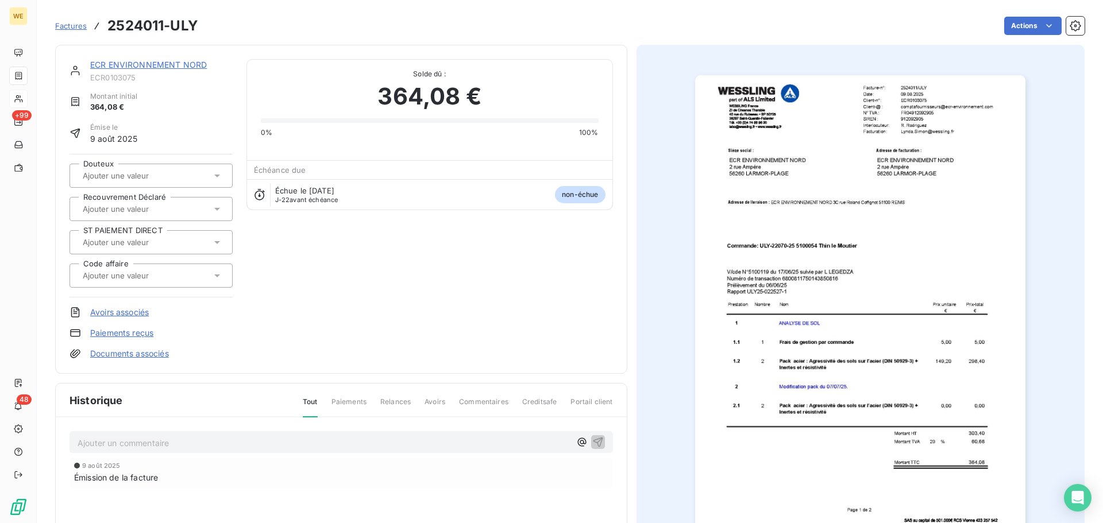
click at [943, 238] on img "button" at bounding box center [860, 308] width 330 height 467
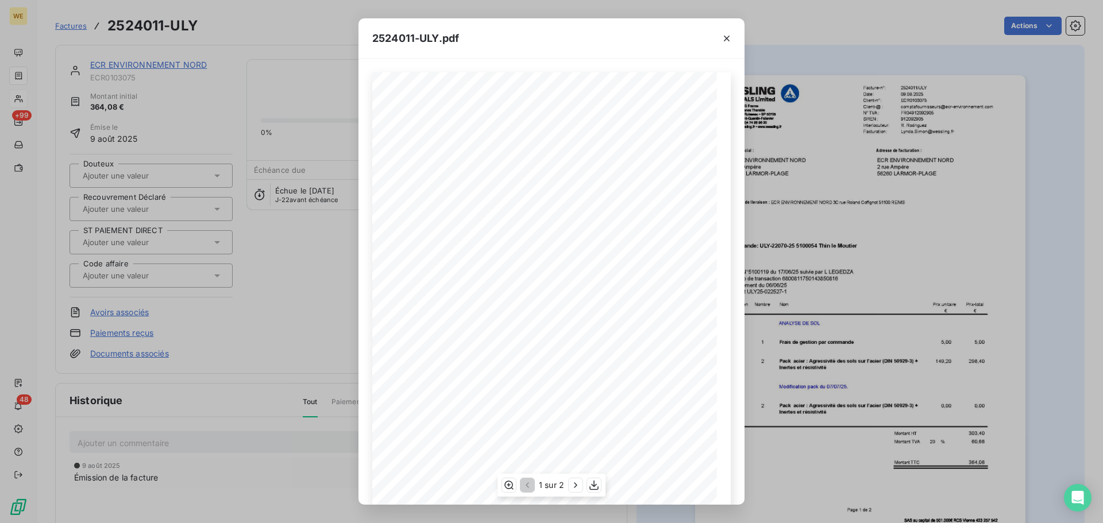
click at [608, 99] on span "ECR0103075" at bounding box center [606, 98] width 27 height 5
click at [593, 481] on icon "button" at bounding box center [593, 485] width 11 height 11
click at [725, 38] on icon "button" at bounding box center [726, 38] width 11 height 11
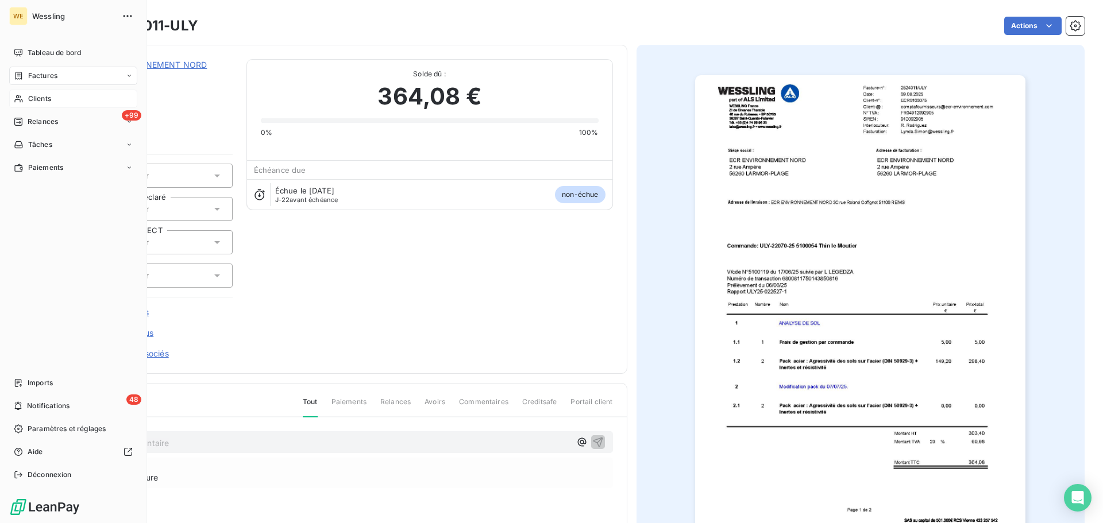
click at [45, 98] on span "Clients" at bounding box center [39, 99] width 23 height 10
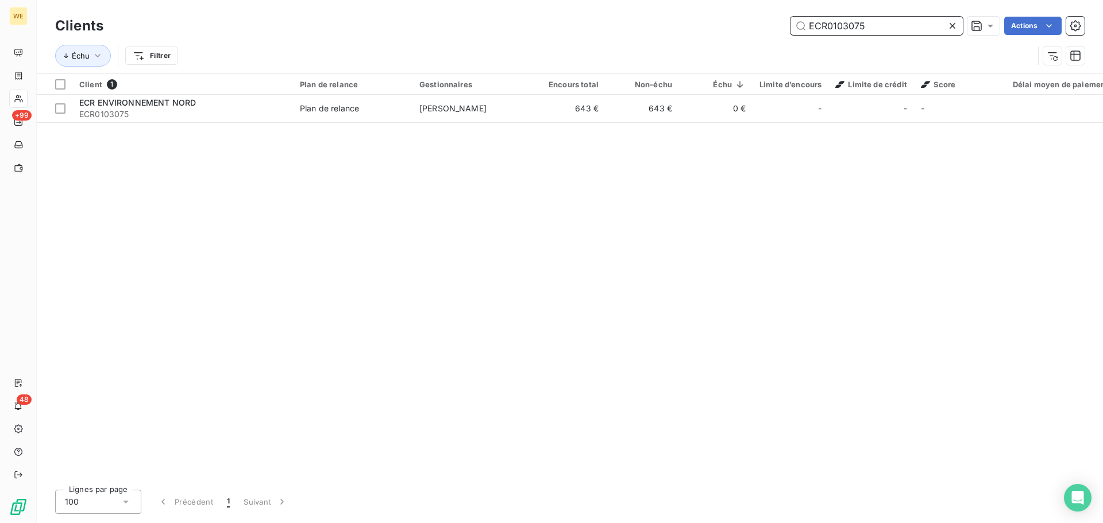
click at [821, 24] on input "ECR0103075" at bounding box center [876, 26] width 172 height 18
paste input "SCC0112056"
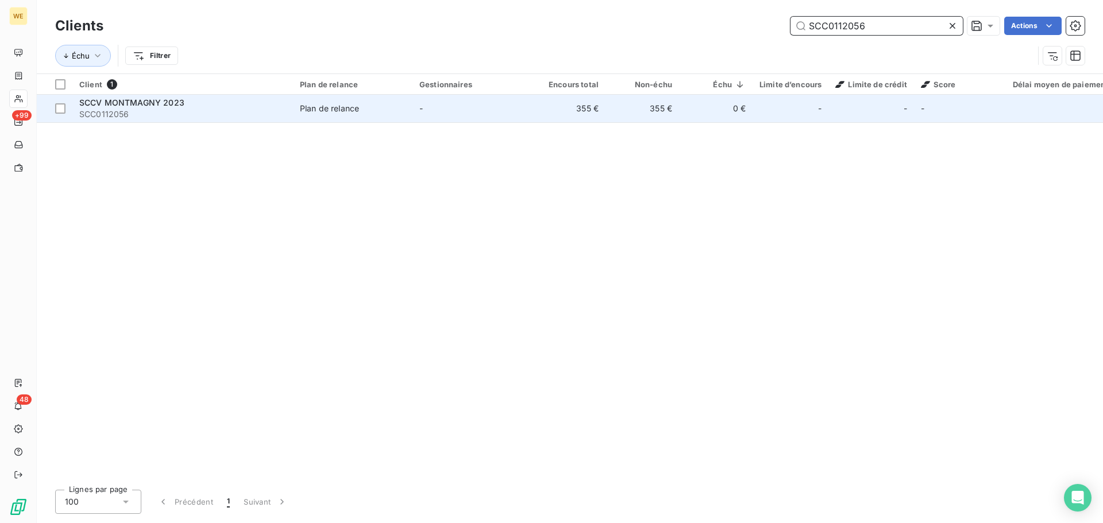
type input "SCC0112056"
click at [149, 113] on span "SCC0112056" at bounding box center [182, 114] width 207 height 11
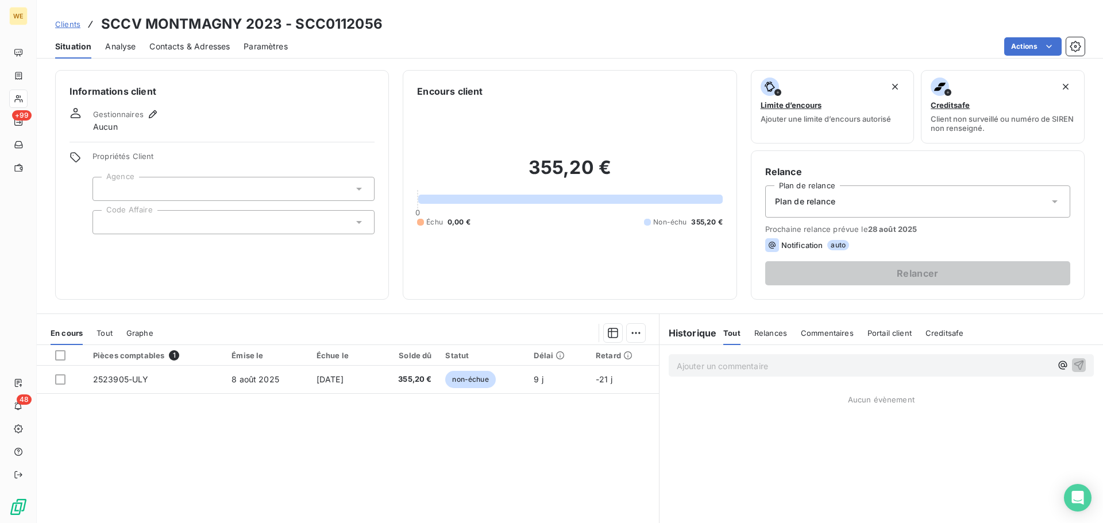
click at [142, 221] on div at bounding box center [233, 222] width 282 height 24
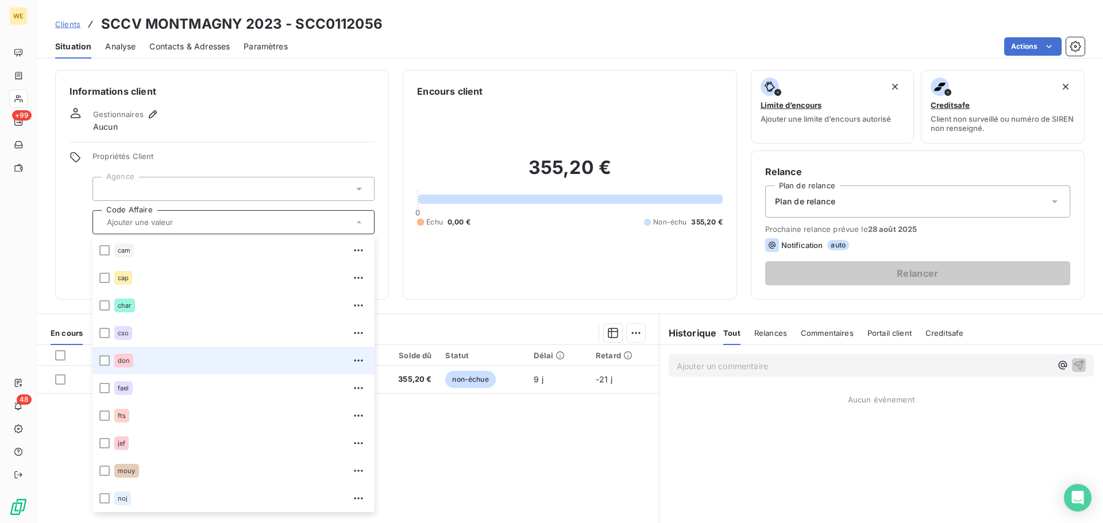
click at [122, 357] on span "don" at bounding box center [124, 360] width 12 height 7
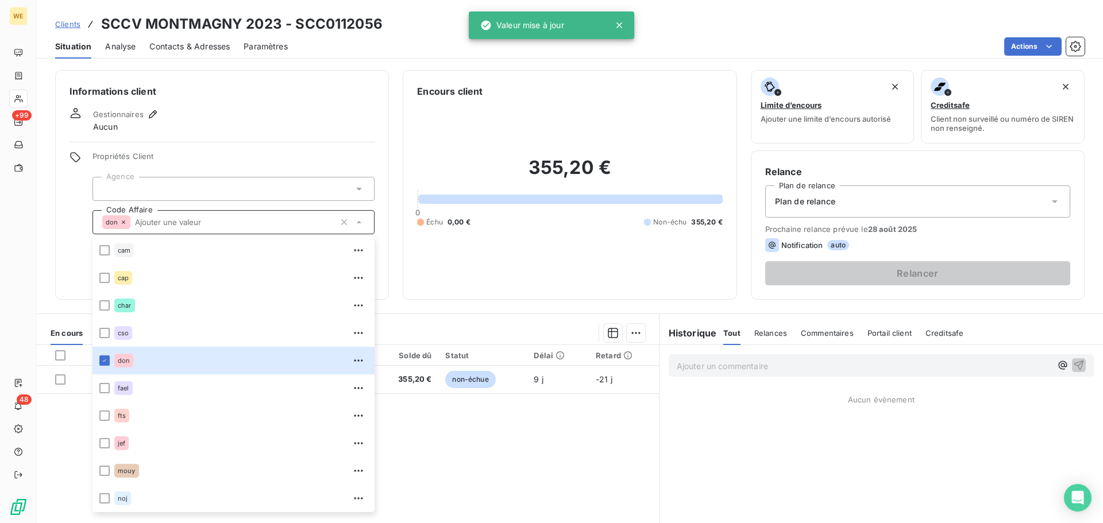
click at [165, 176] on div "Propriétés Client Agence Code Affaire don cam cap char cso don fael fts jef mou…" at bounding box center [233, 193] width 282 height 83
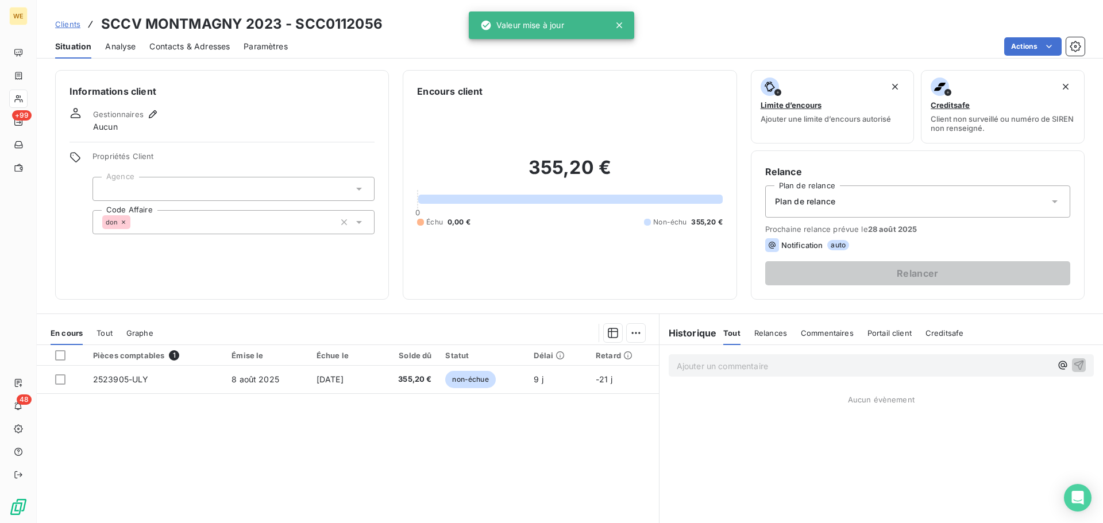
click at [172, 187] on div at bounding box center [233, 189] width 282 height 24
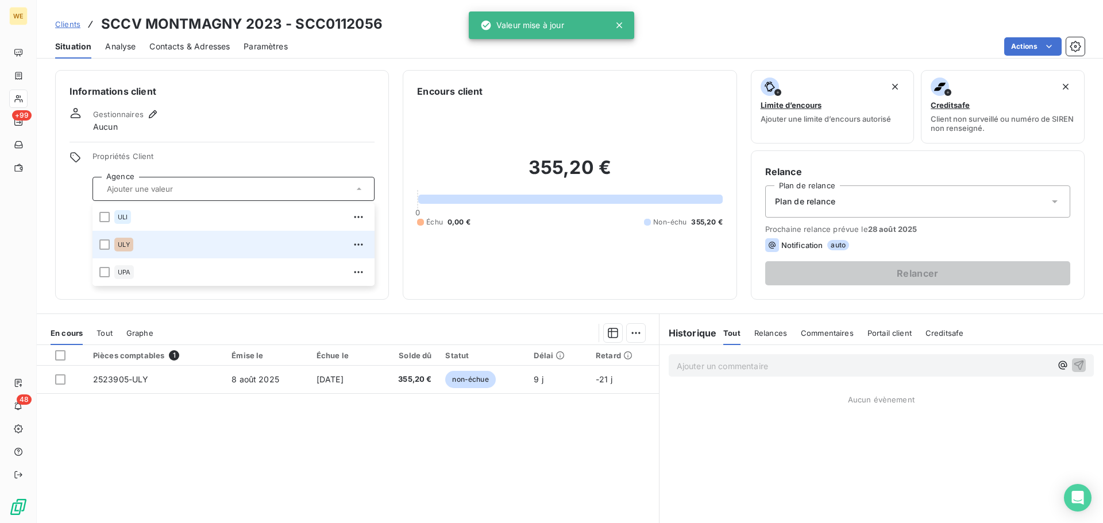
click at [163, 244] on div "ULY" at bounding box center [240, 244] width 253 height 18
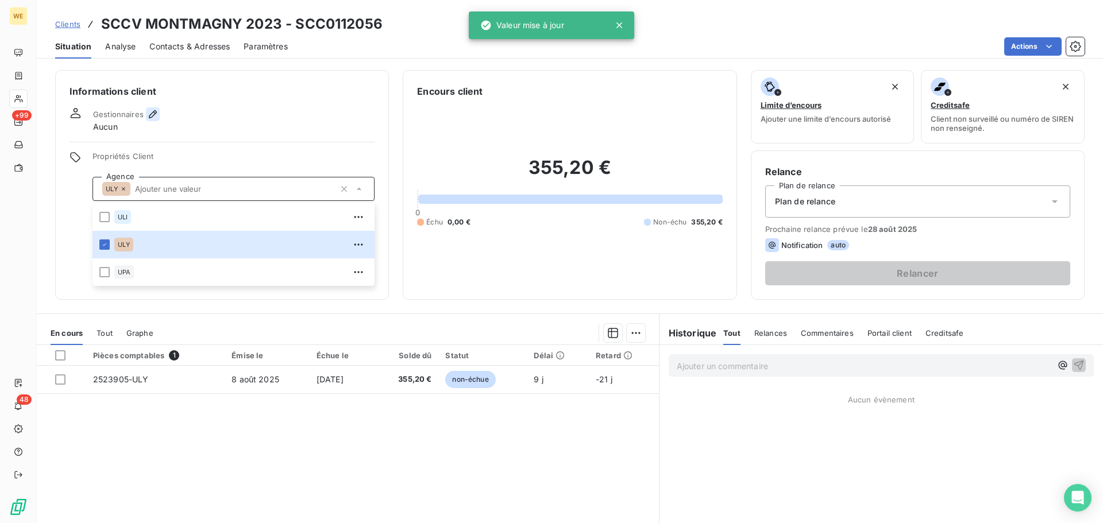
click at [152, 110] on icon "button" at bounding box center [152, 114] width 11 height 11
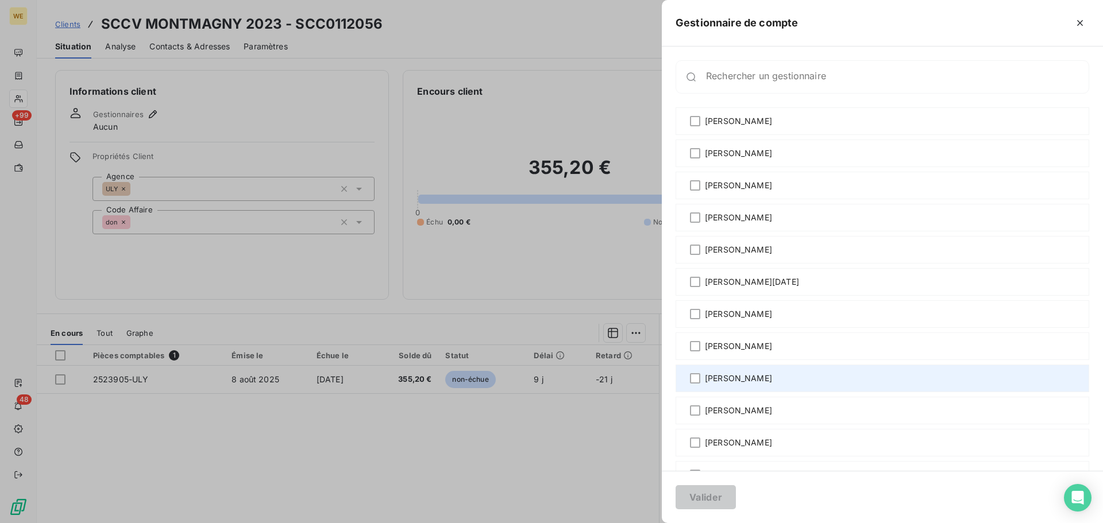
click at [721, 381] on span "[PERSON_NAME]" at bounding box center [738, 378] width 67 height 11
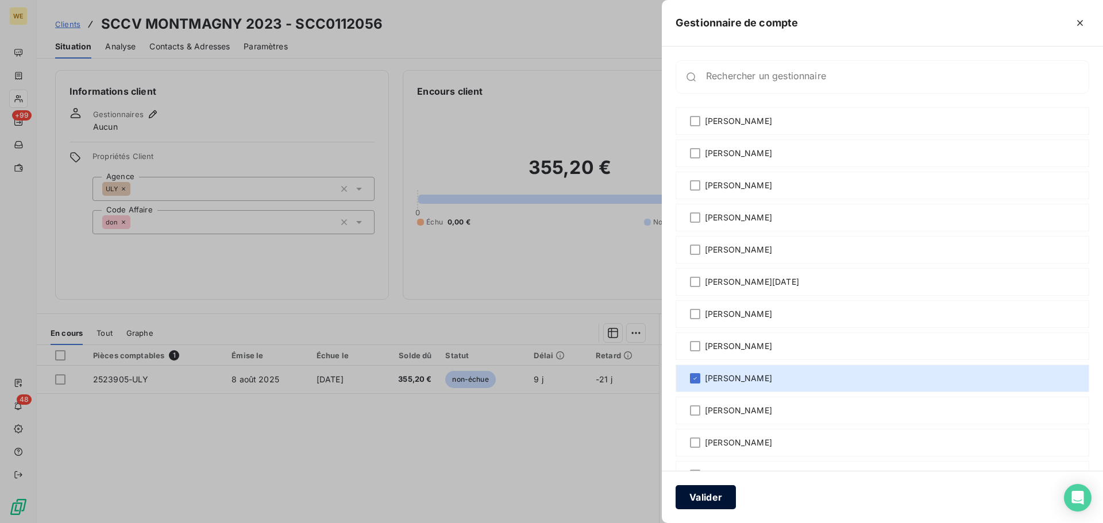
click at [689, 500] on button "Valider" at bounding box center [705, 497] width 60 height 24
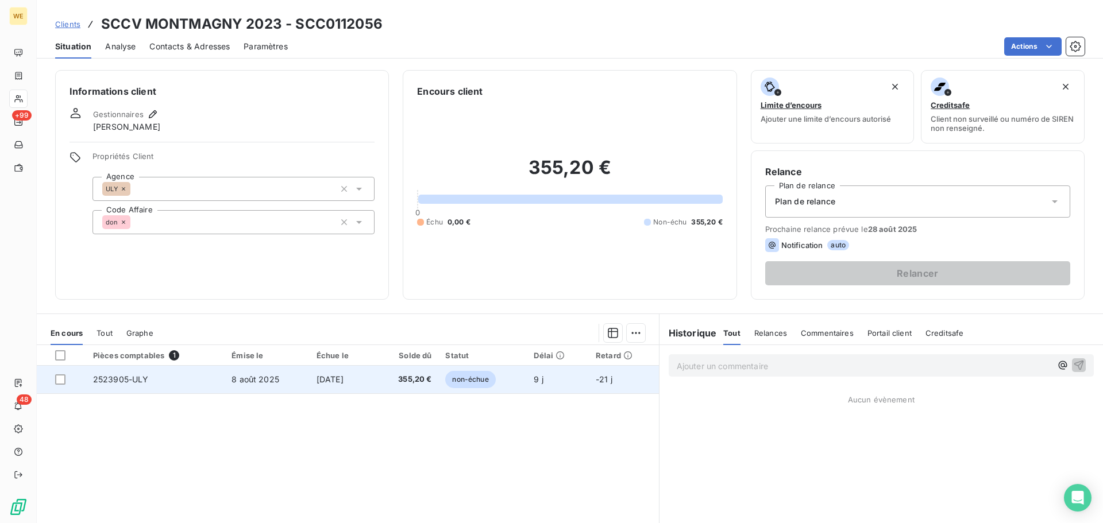
click at [258, 380] on span "8 août 2025" at bounding box center [255, 379] width 48 height 10
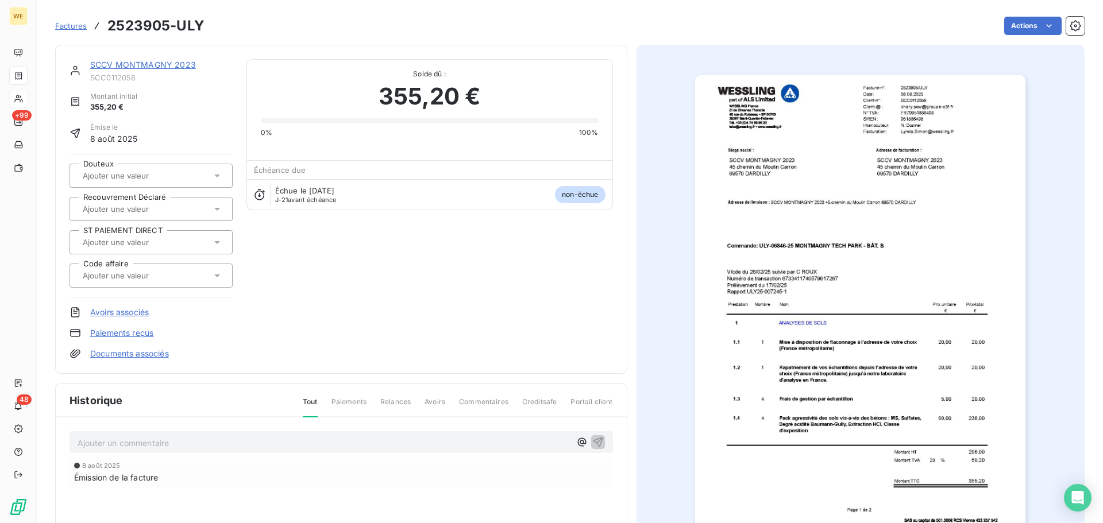
click at [908, 138] on img "button" at bounding box center [860, 308] width 330 height 467
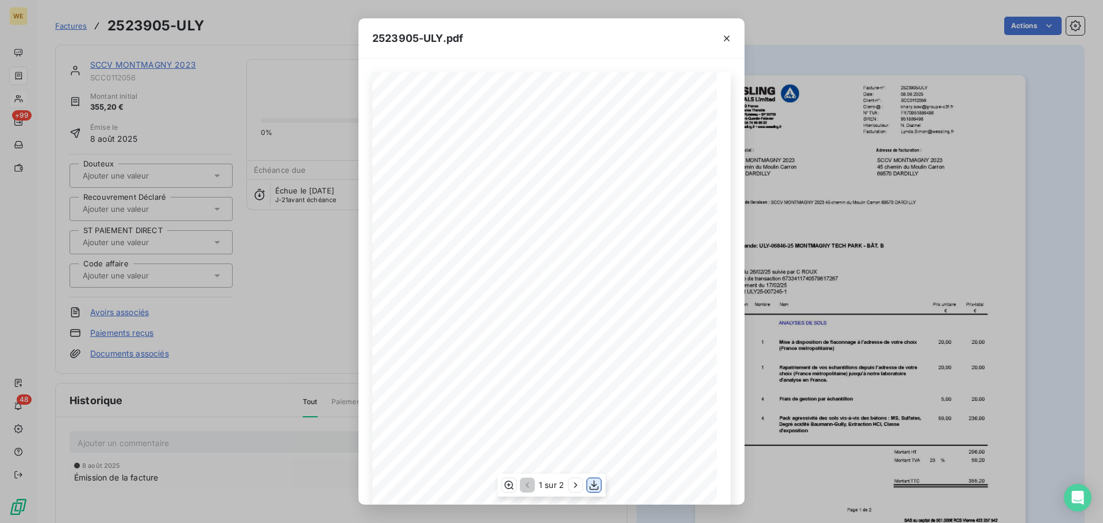
click at [593, 484] on icon "button" at bounding box center [593, 485] width 11 height 11
click at [723, 42] on icon "button" at bounding box center [726, 38] width 11 height 11
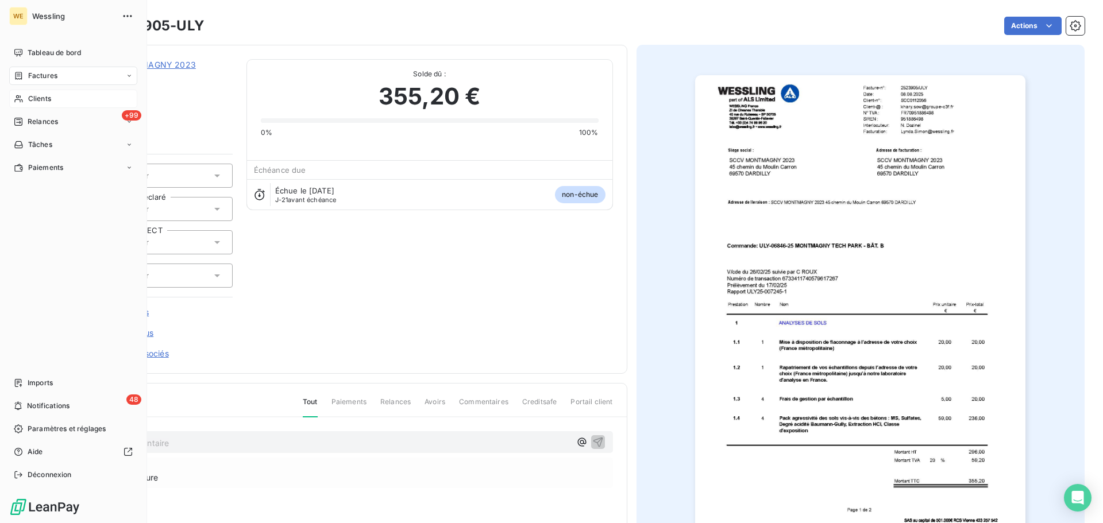
click at [42, 102] on span "Clients" at bounding box center [39, 99] width 23 height 10
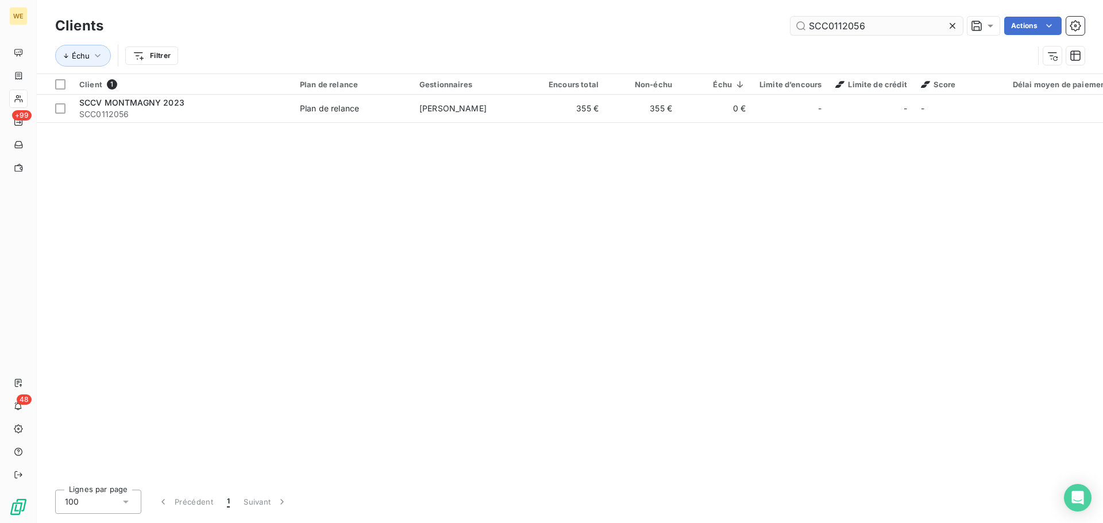
click at [806, 28] on input "SCC0112056" at bounding box center [876, 26] width 172 height 18
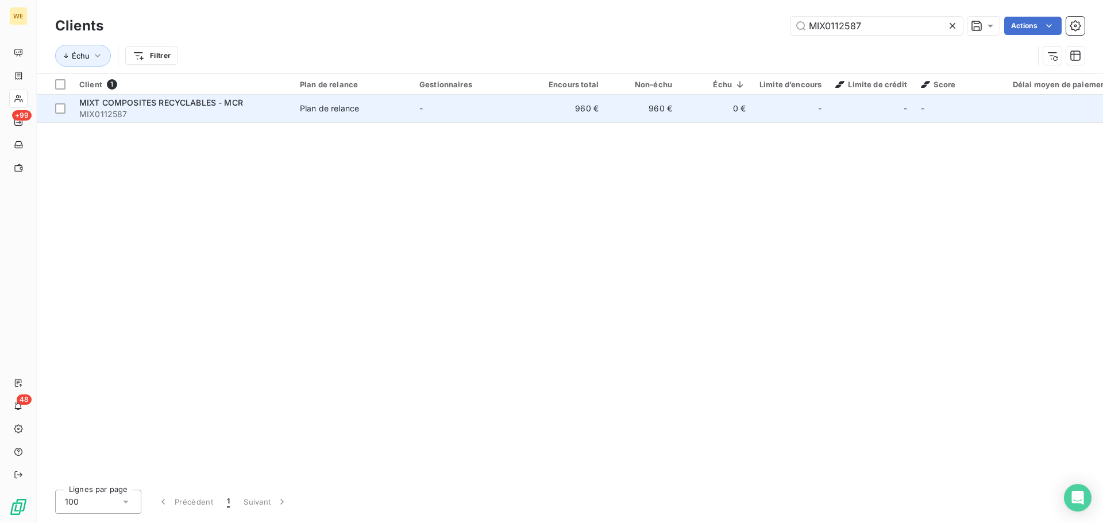
type input "MIX0112587"
click at [166, 103] on span "MIXT COMPOSITES RECYCLABLES - MCR" at bounding box center [161, 103] width 164 height 10
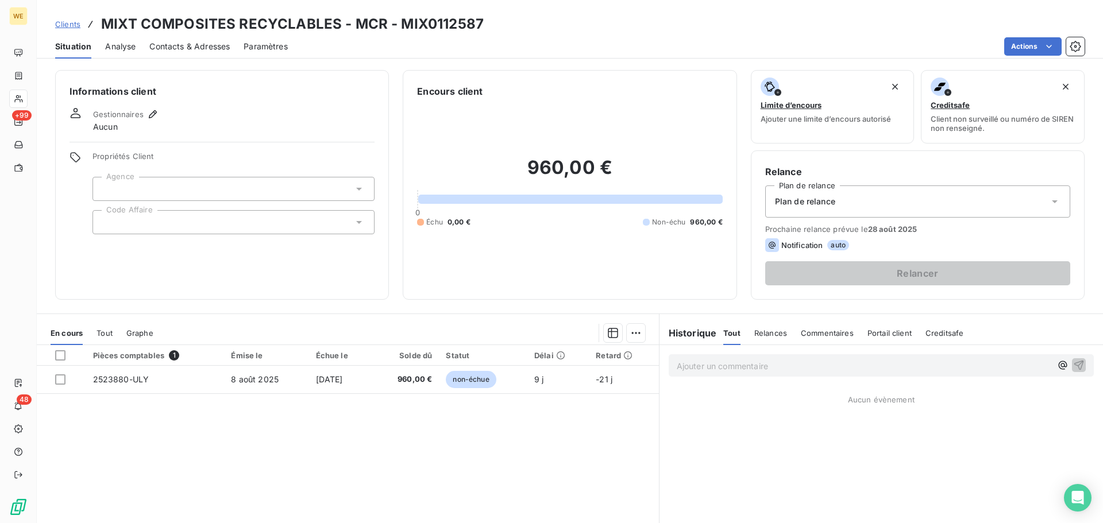
click at [138, 218] on div at bounding box center [233, 222] width 282 height 24
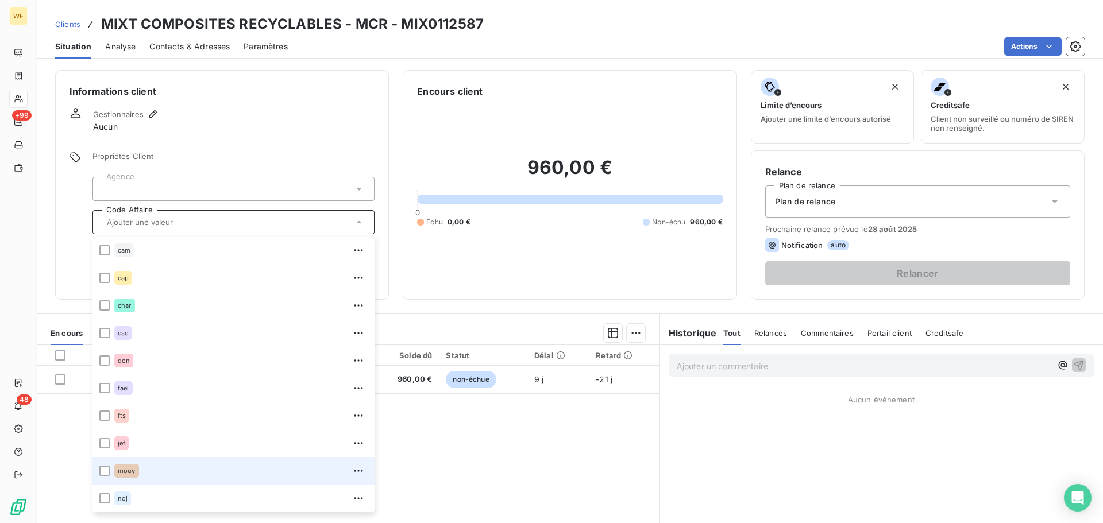
scroll to position [230, 0]
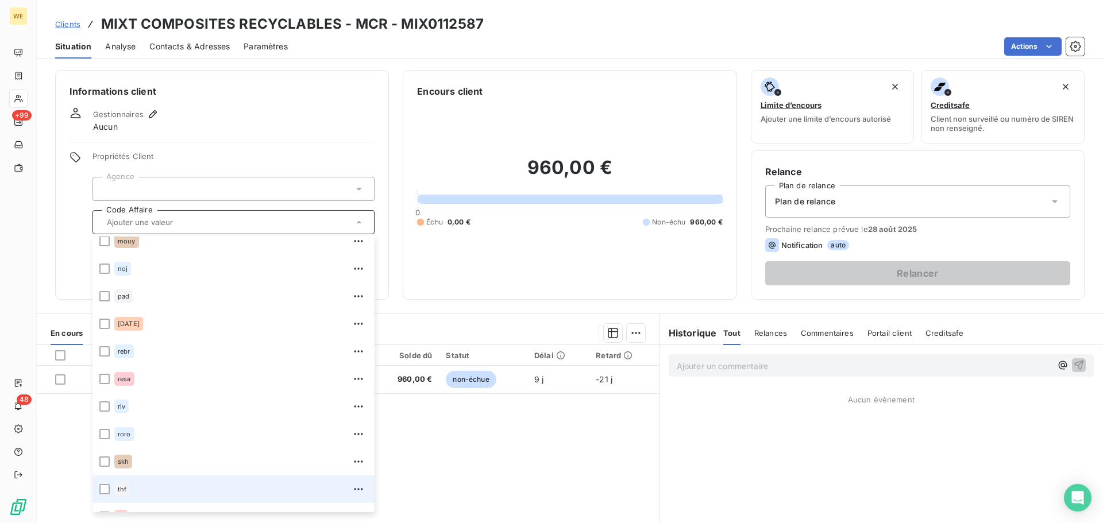
click at [126, 492] on span "thf" at bounding box center [122, 489] width 9 height 7
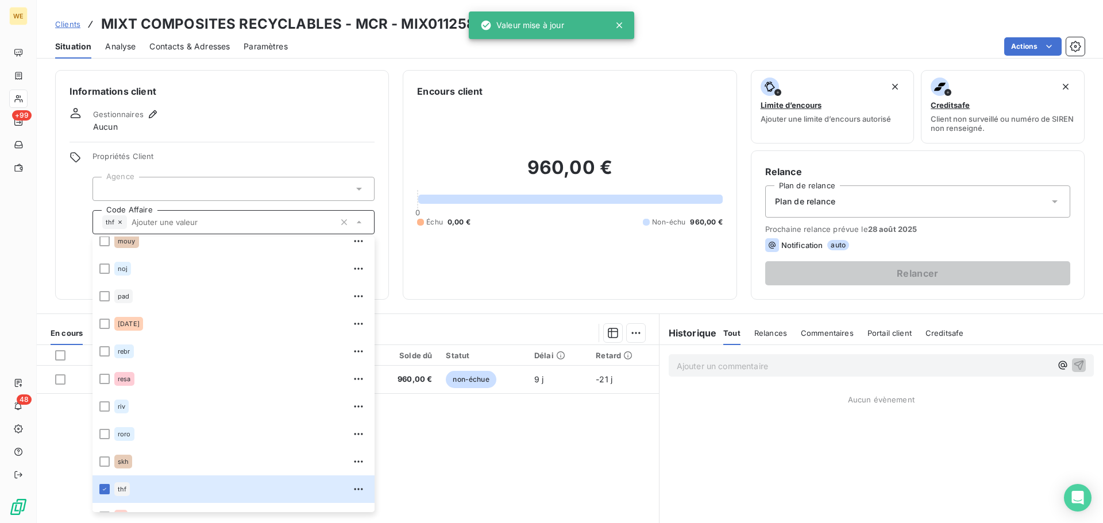
click at [186, 180] on div at bounding box center [233, 189] width 282 height 24
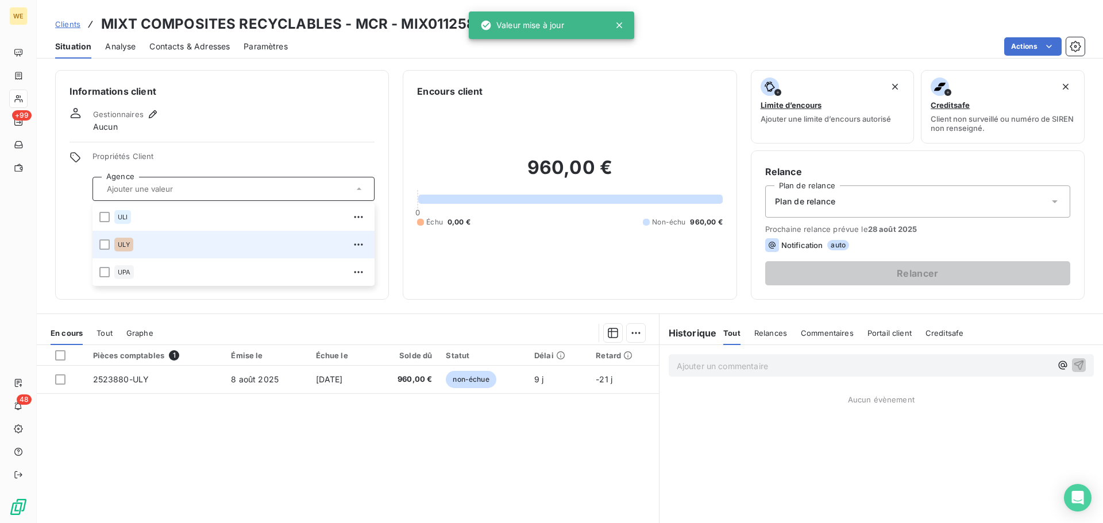
click at [129, 244] on span "ULY" at bounding box center [124, 244] width 12 height 7
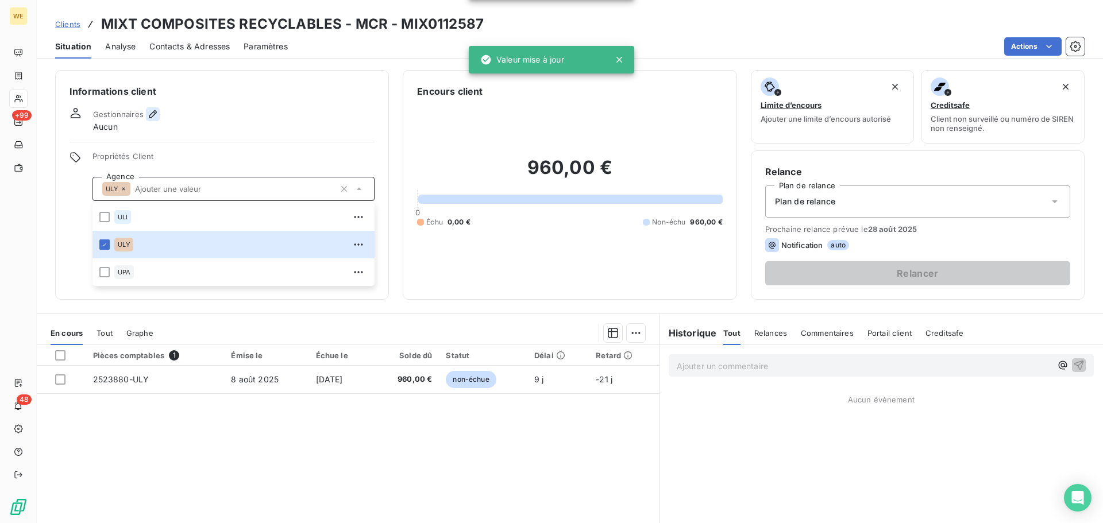
click at [148, 113] on icon "button" at bounding box center [152, 114] width 11 height 11
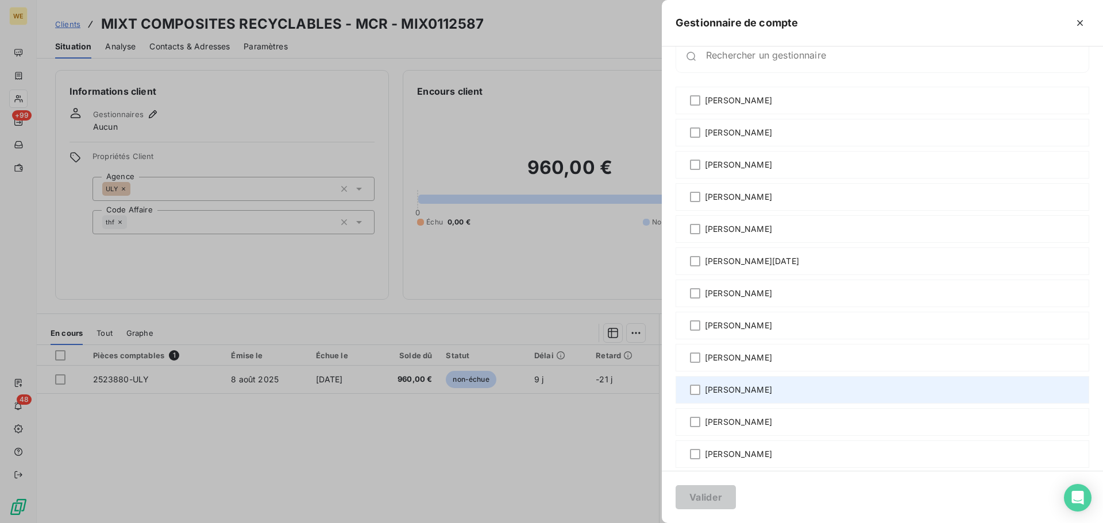
scroll to position [20, 0]
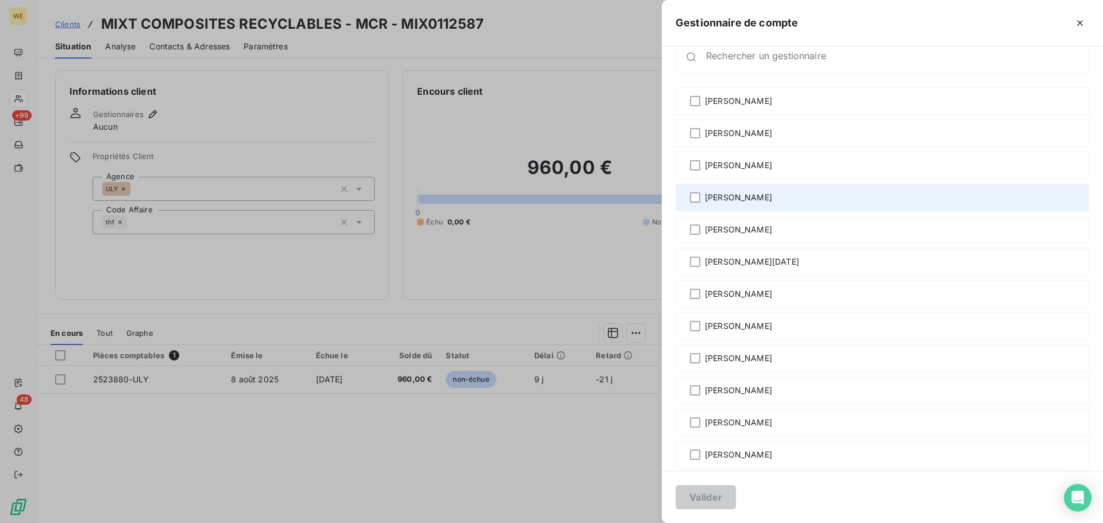
click at [746, 191] on div "[PERSON_NAME]" at bounding box center [881, 198] width 413 height 28
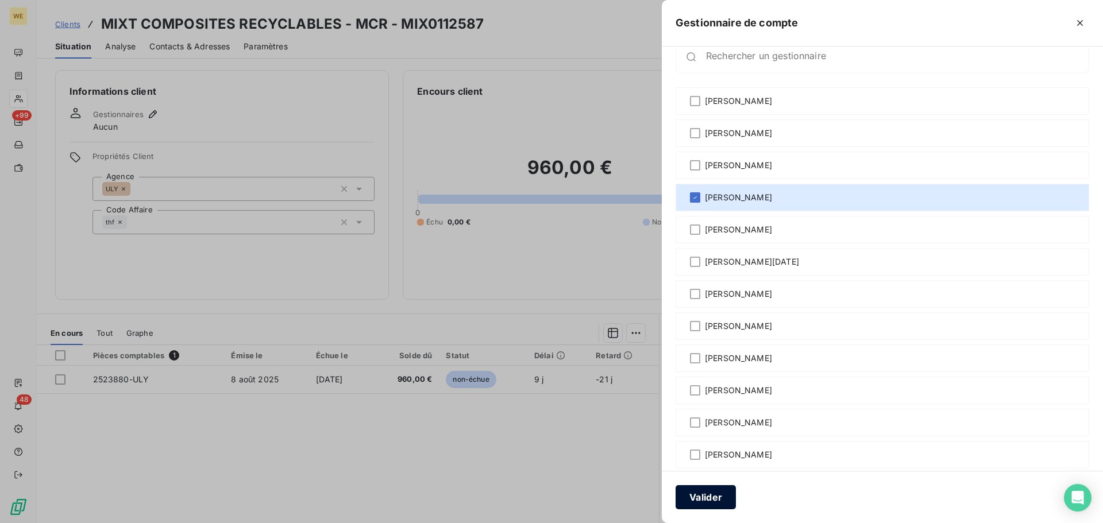
click at [707, 501] on button "Valider" at bounding box center [705, 497] width 60 height 24
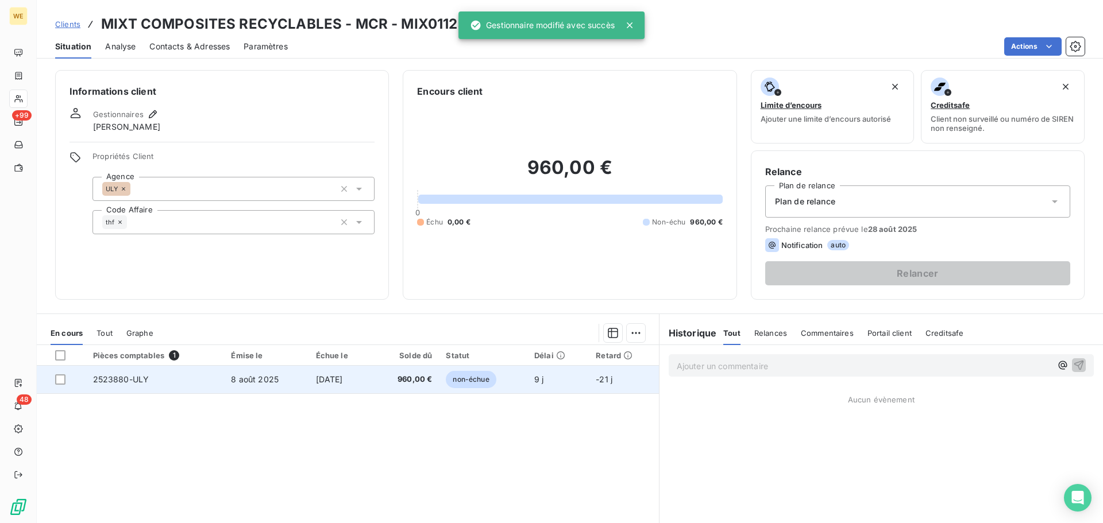
click at [316, 382] on span "7 sept. 2025" at bounding box center [329, 379] width 27 height 10
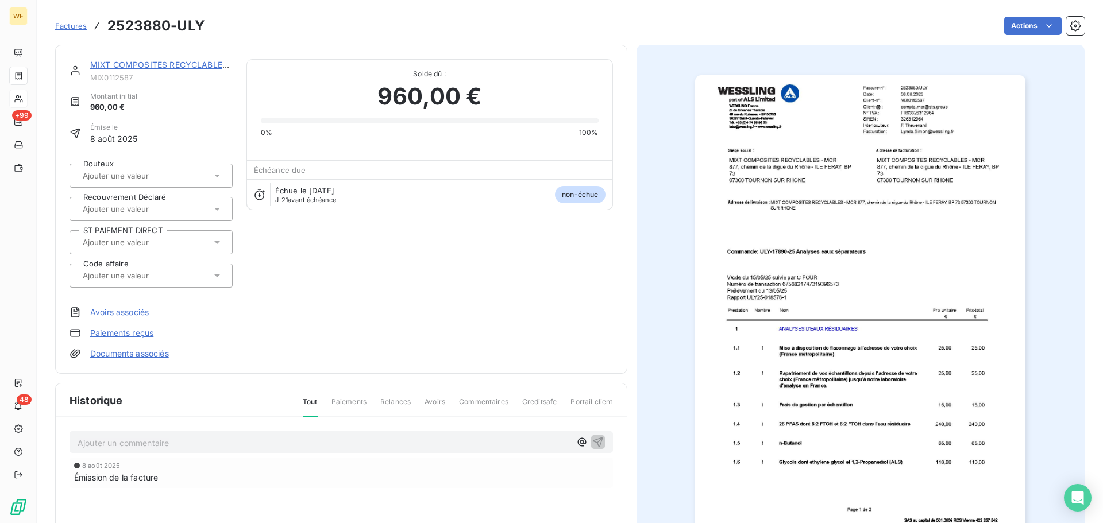
click at [895, 146] on img "button" at bounding box center [860, 308] width 330 height 467
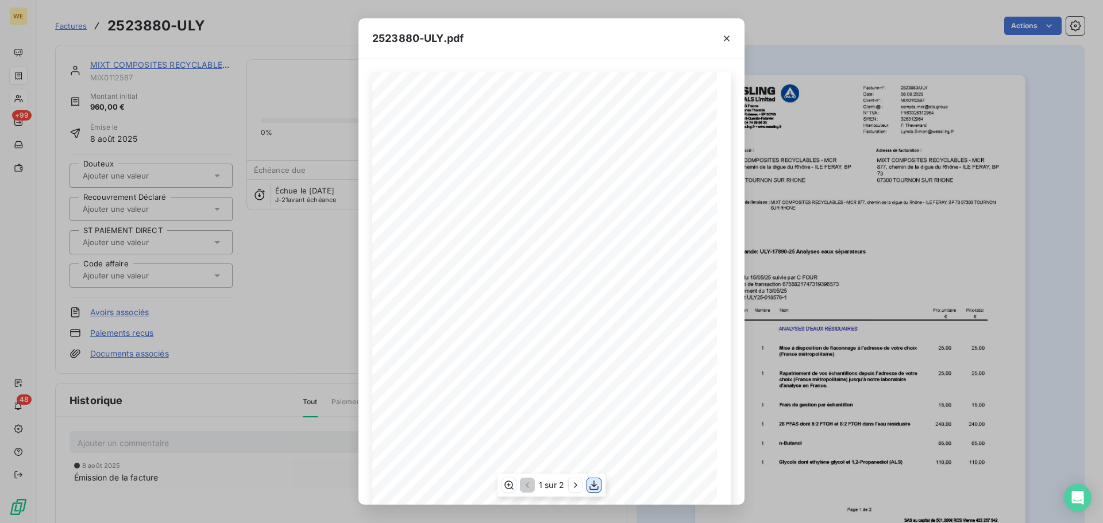
click at [596, 487] on icon "button" at bounding box center [593, 485] width 11 height 11
click at [728, 40] on icon "button" at bounding box center [727, 39] width 6 height 6
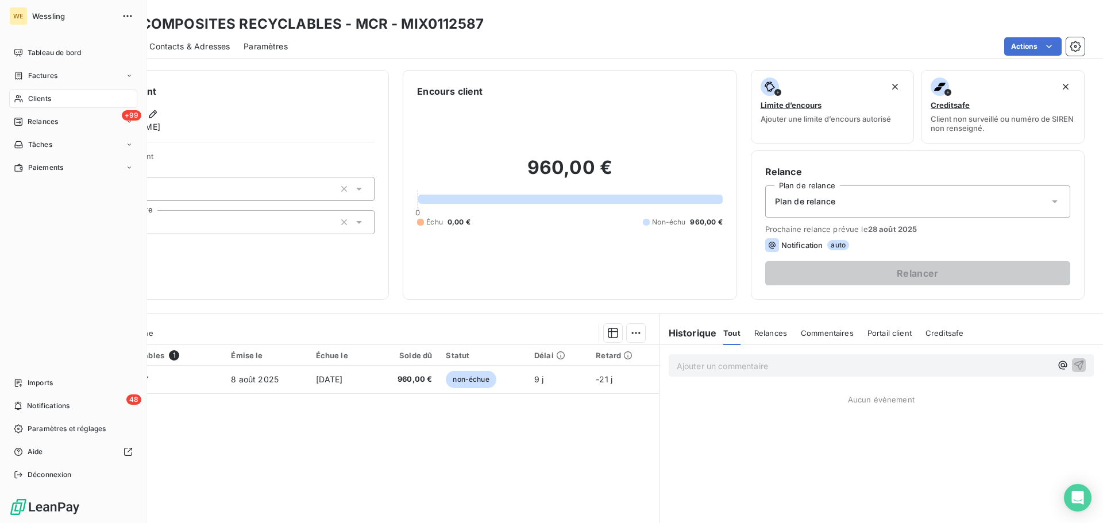
click at [30, 95] on span "Clients" at bounding box center [39, 99] width 23 height 10
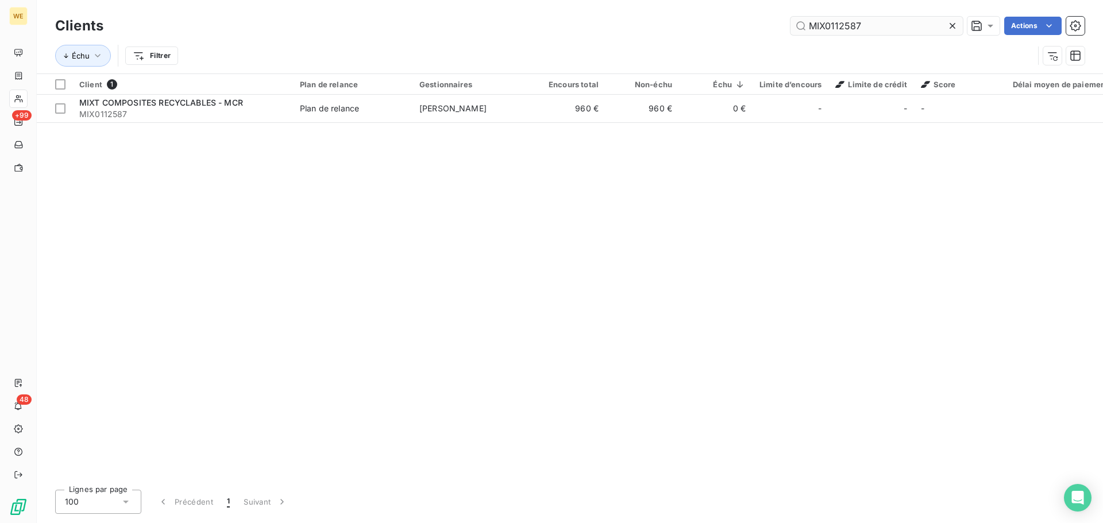
click at [815, 31] on input "MIX0112587" at bounding box center [876, 26] width 172 height 18
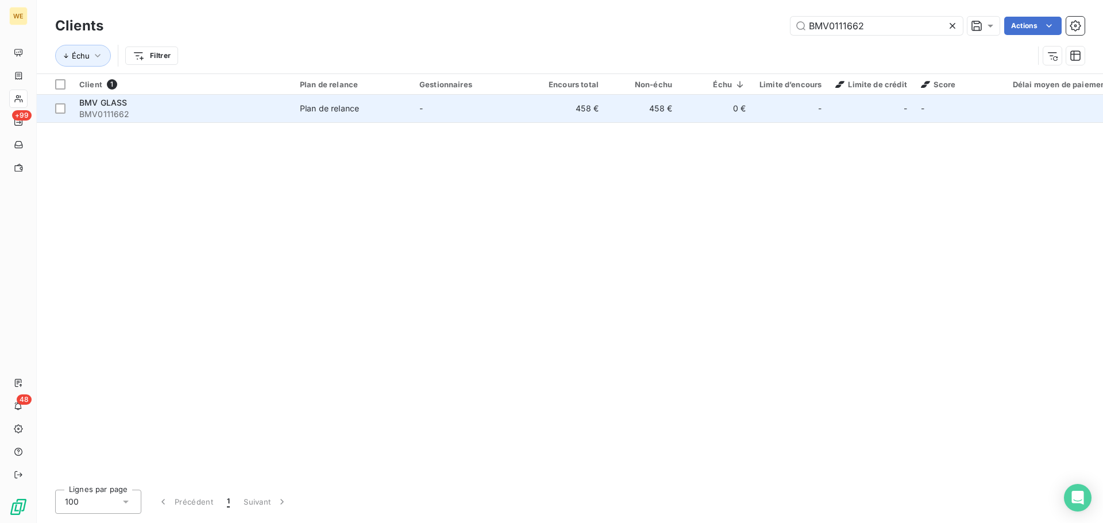
type input "BMV0111662"
click at [167, 110] on span "BMV0111662" at bounding box center [182, 114] width 207 height 11
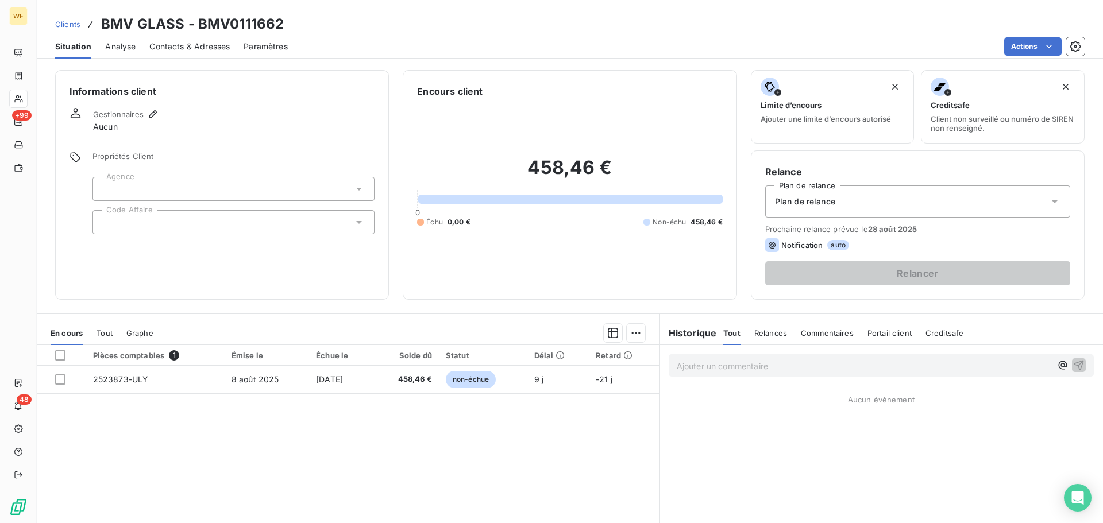
click at [119, 218] on div at bounding box center [233, 222] width 282 height 24
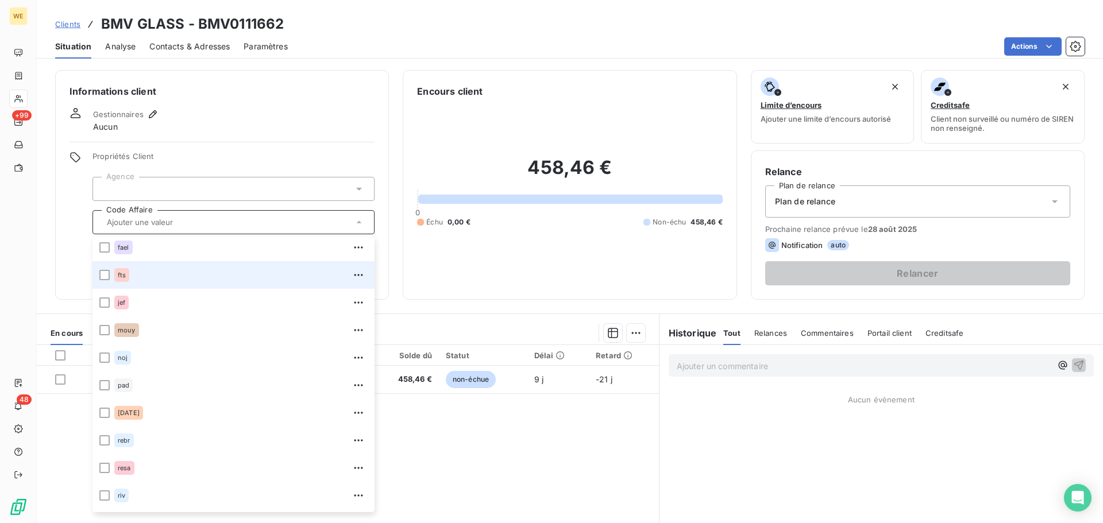
scroll to position [248, 0]
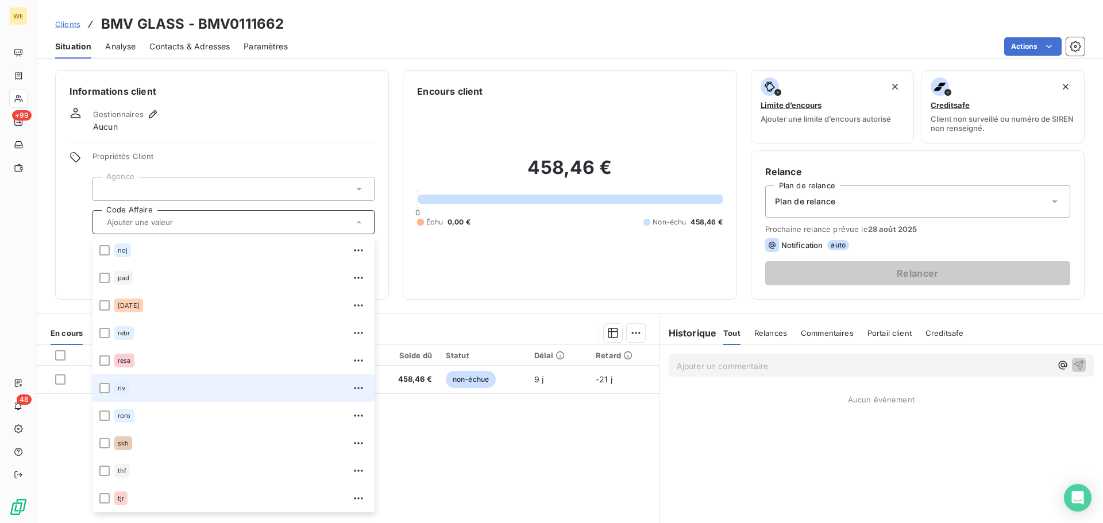
click at [118, 391] on span "riv" at bounding box center [121, 388] width 7 height 7
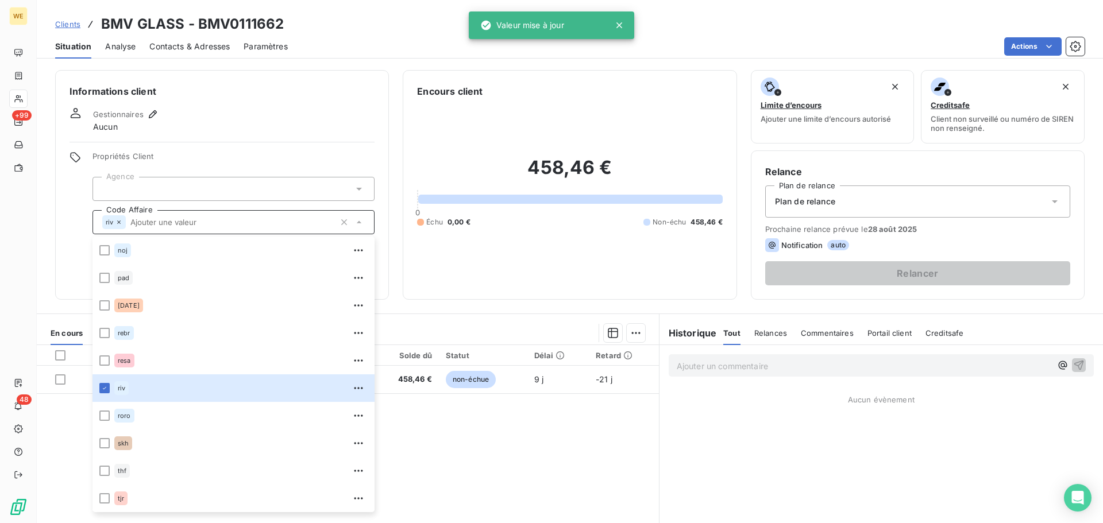
click at [180, 185] on div at bounding box center [233, 189] width 282 height 24
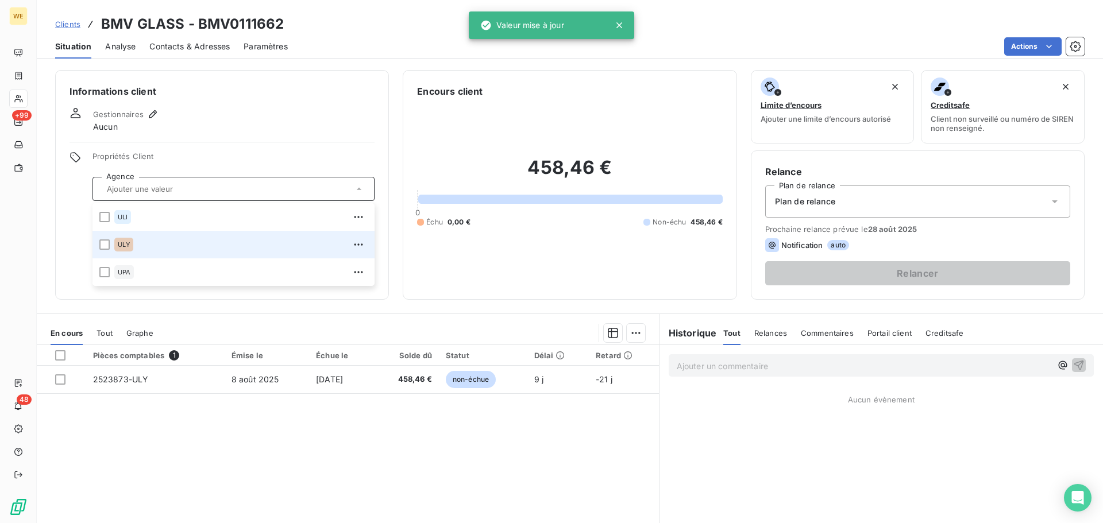
click at [161, 250] on div "ULY" at bounding box center [240, 244] width 253 height 18
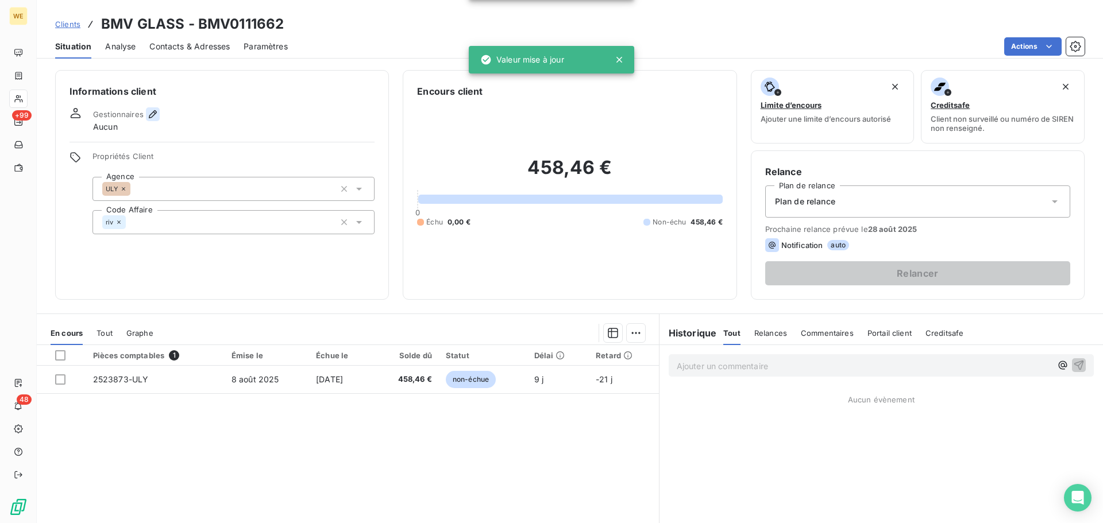
click at [153, 114] on icon "button" at bounding box center [152, 114] width 11 height 11
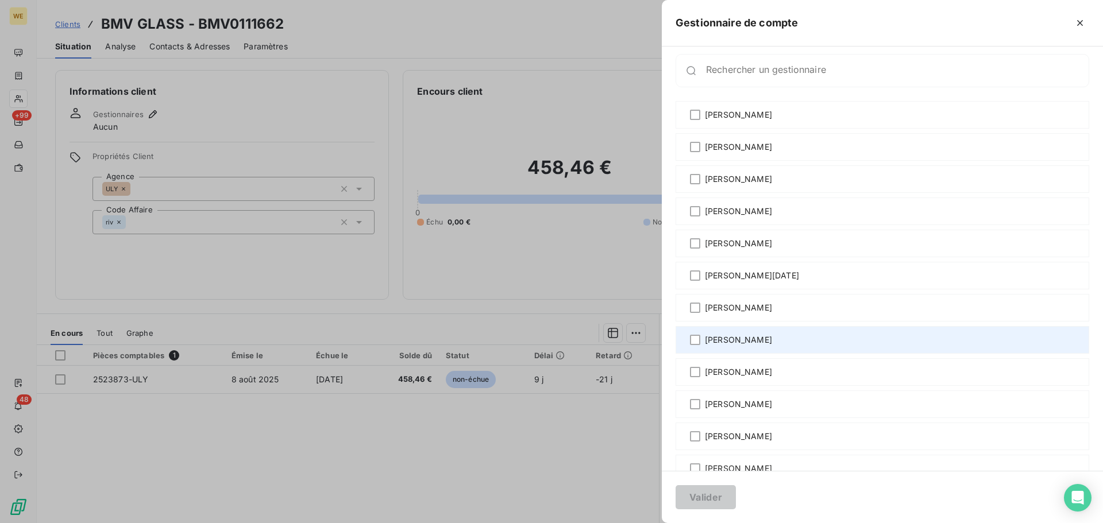
scroll to position [0, 0]
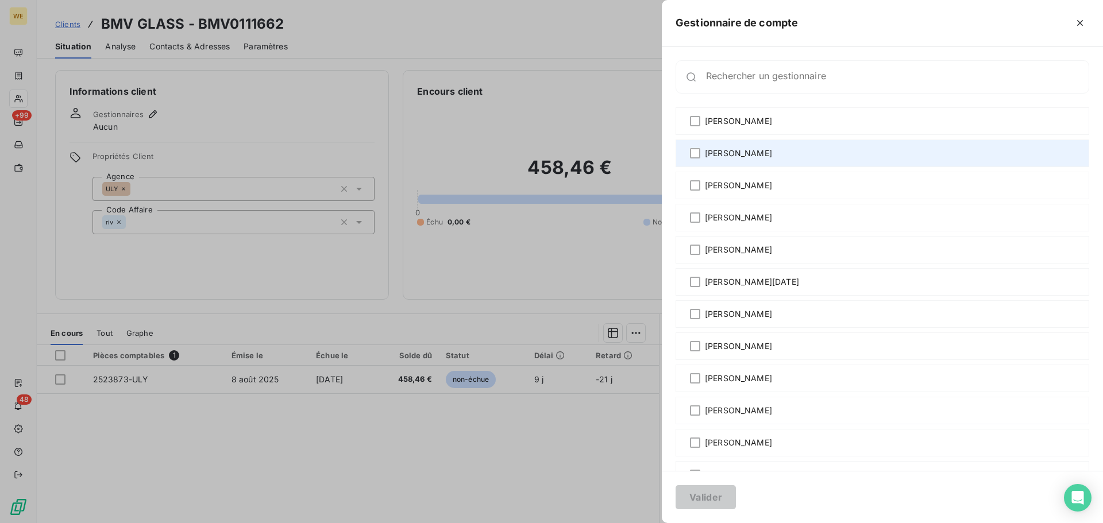
click at [730, 152] on span "[PERSON_NAME]" at bounding box center [738, 153] width 67 height 11
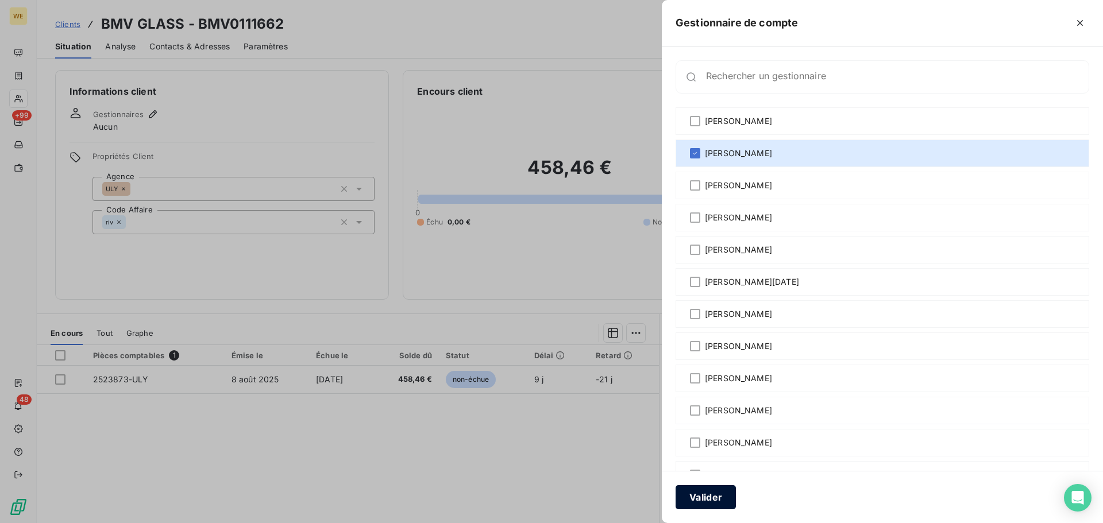
click at [698, 494] on button "Valider" at bounding box center [705, 497] width 60 height 24
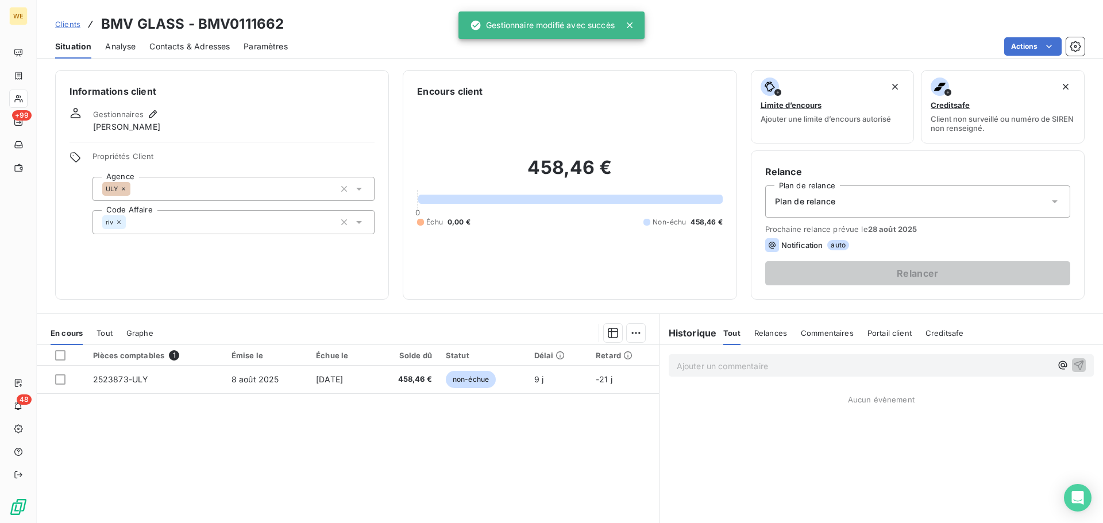
click at [269, 85] on h6 "Informations client" at bounding box center [221, 91] width 305 height 14
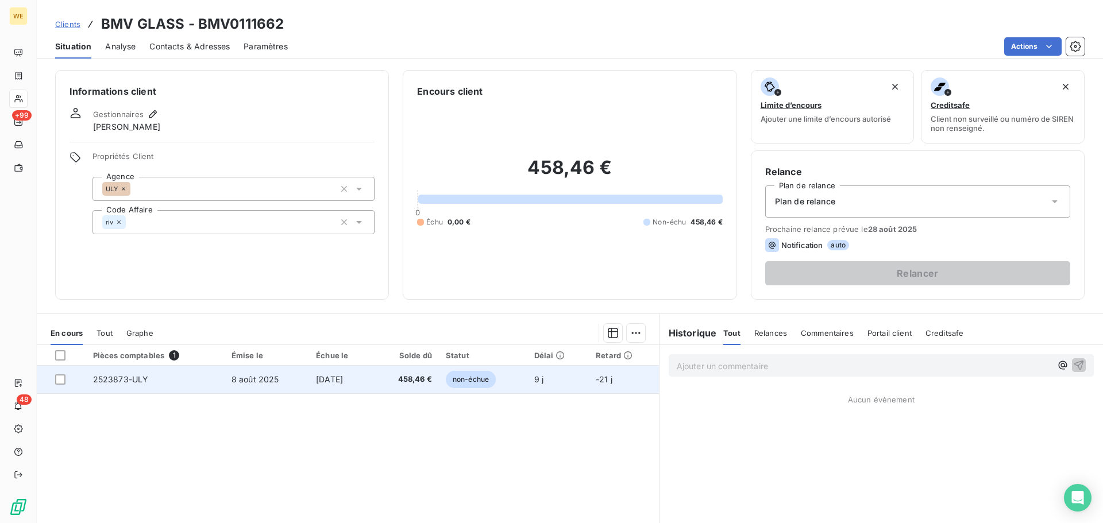
click at [284, 382] on td "8 août 2025" at bounding box center [267, 380] width 84 height 28
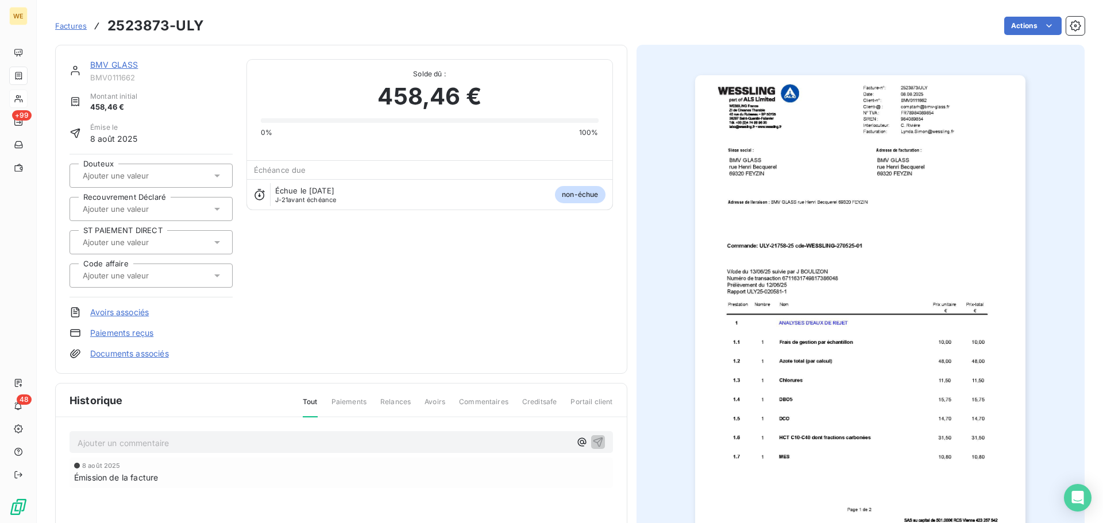
click at [840, 220] on img "button" at bounding box center [860, 308] width 330 height 467
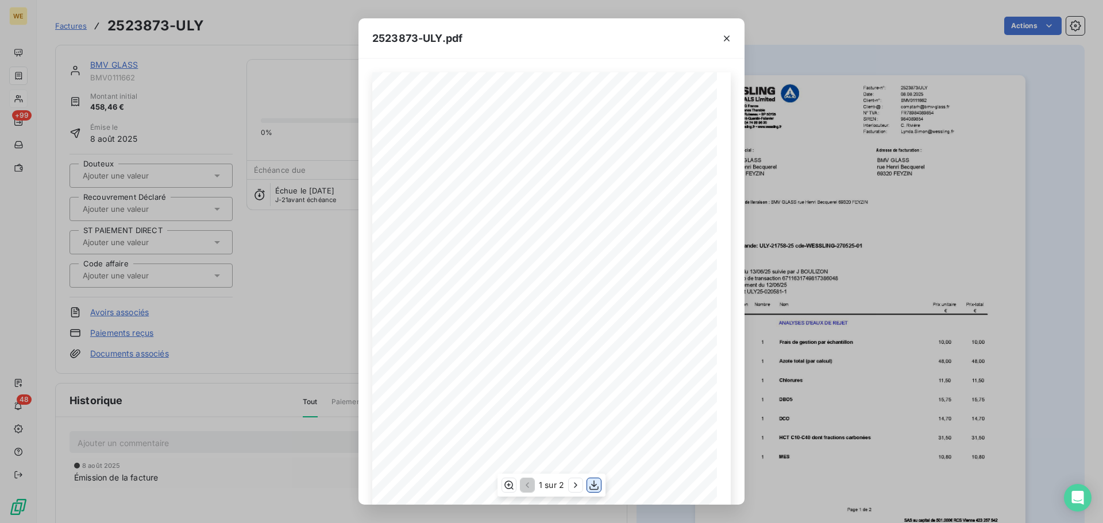
click at [594, 489] on icon "button" at bounding box center [593, 485] width 11 height 11
click at [726, 37] on icon "button" at bounding box center [726, 38] width 11 height 11
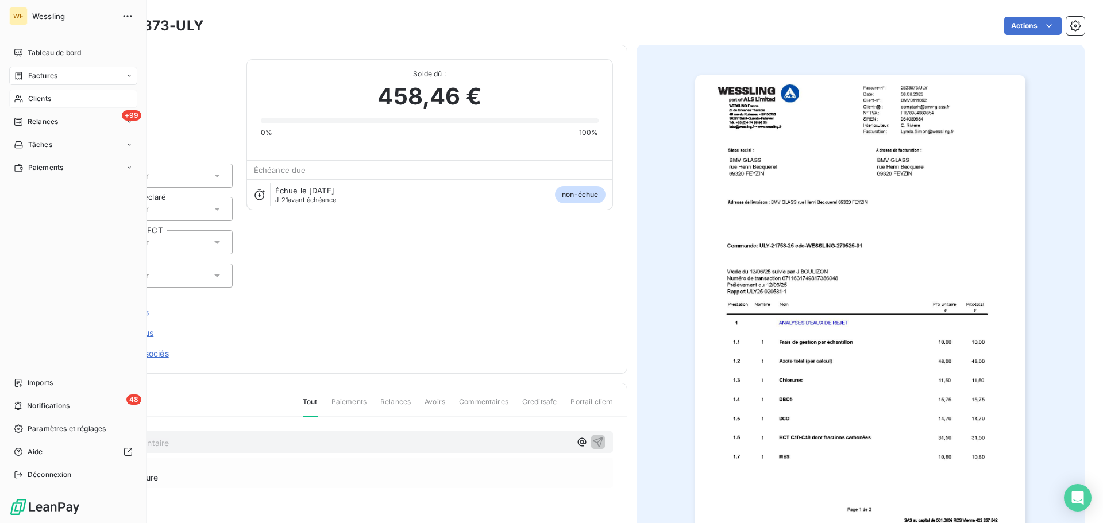
click at [53, 78] on span "Factures" at bounding box center [42, 76] width 29 height 10
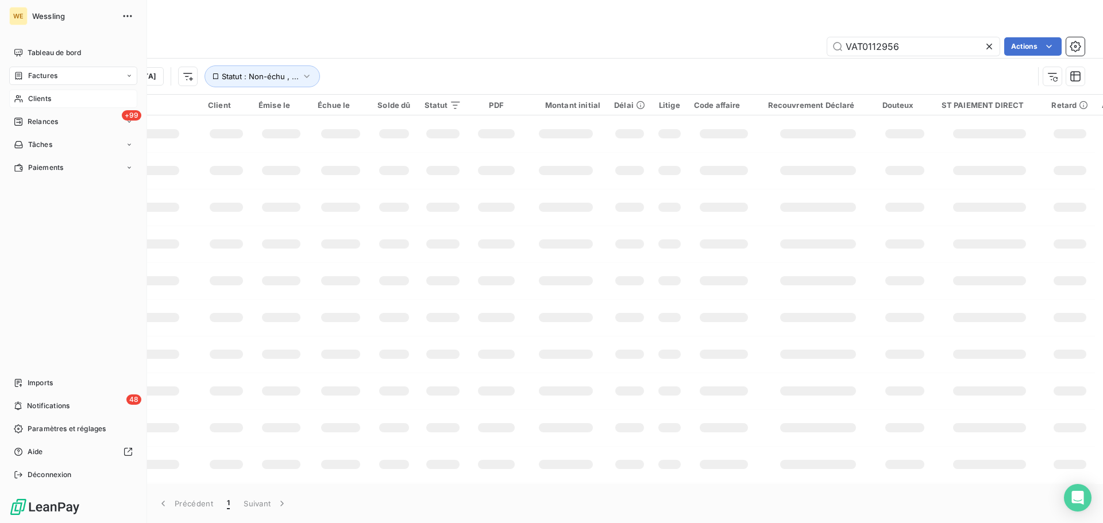
click at [24, 101] on div "Clients" at bounding box center [73, 99] width 128 height 18
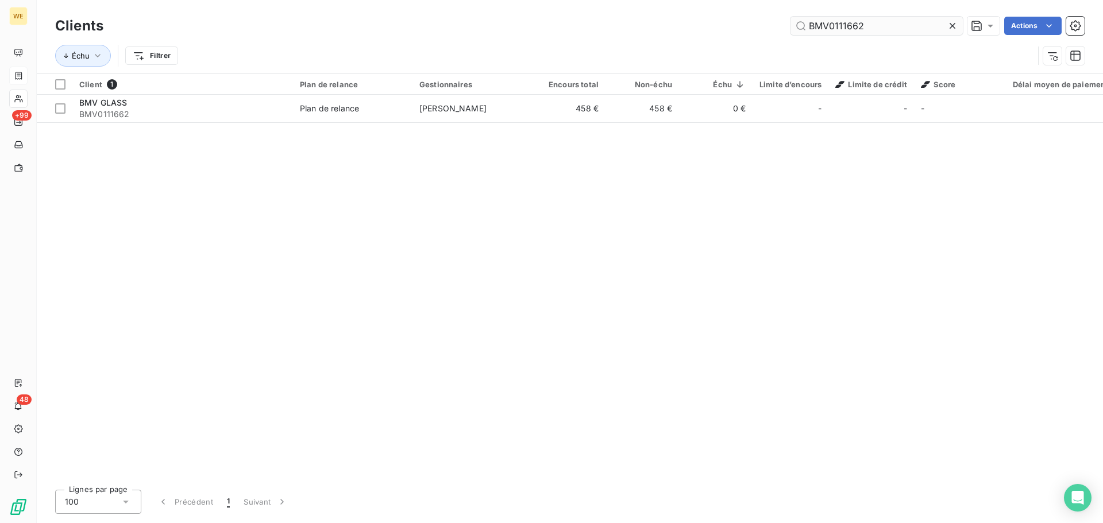
click at [889, 25] on input "BMV0111662" at bounding box center [876, 26] width 172 height 18
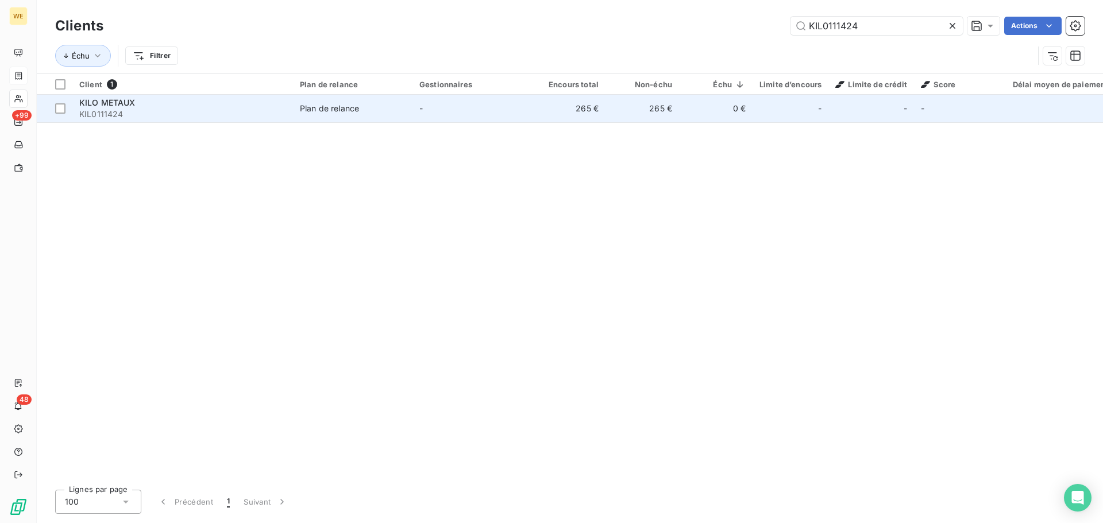
type input "KIL0111424"
click at [243, 114] on span "KIL0111424" at bounding box center [182, 114] width 207 height 11
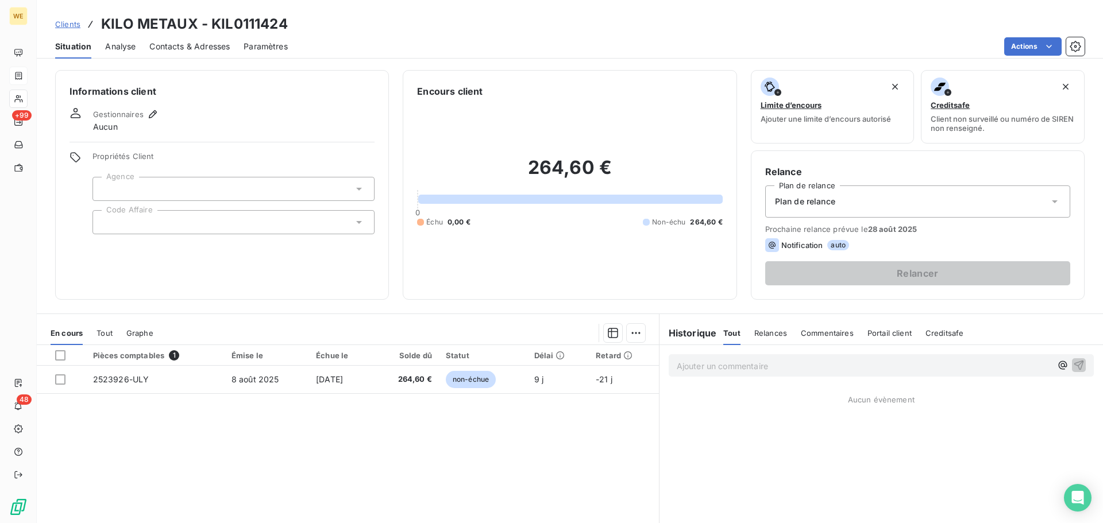
click at [157, 228] on div at bounding box center [233, 222] width 282 height 24
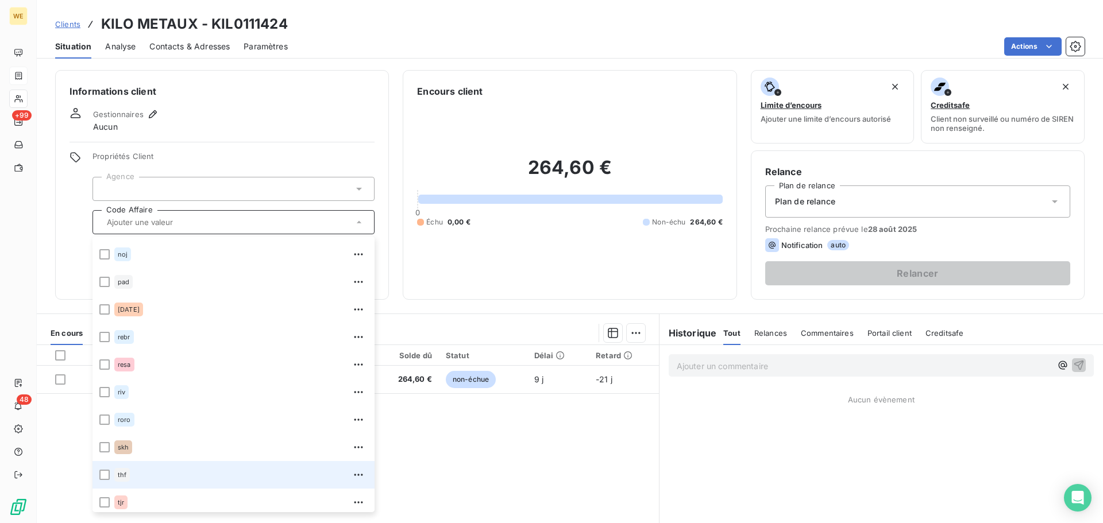
scroll to position [248, 0]
click at [140, 471] on div "thf" at bounding box center [240, 471] width 253 height 18
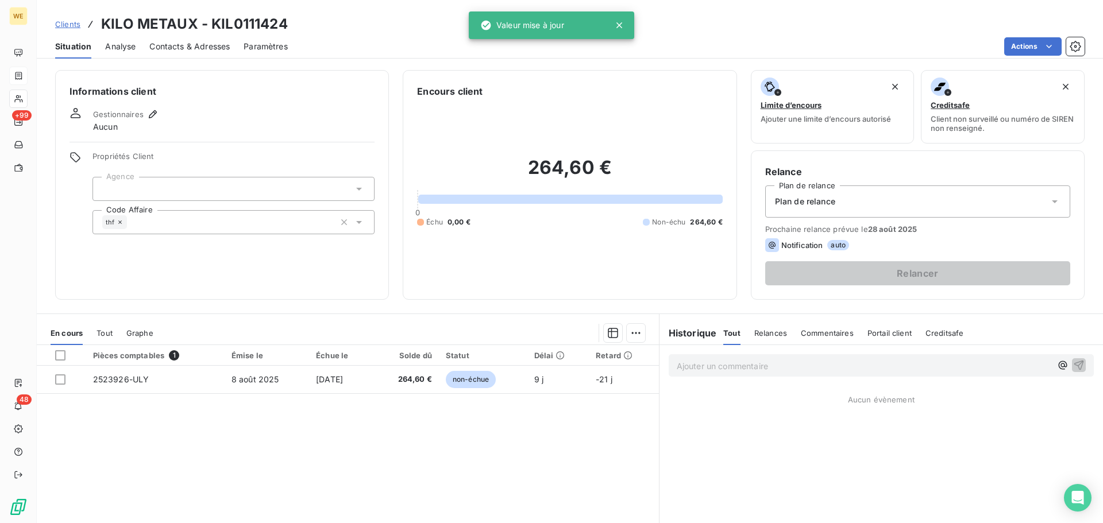
click at [177, 182] on div at bounding box center [233, 189] width 282 height 24
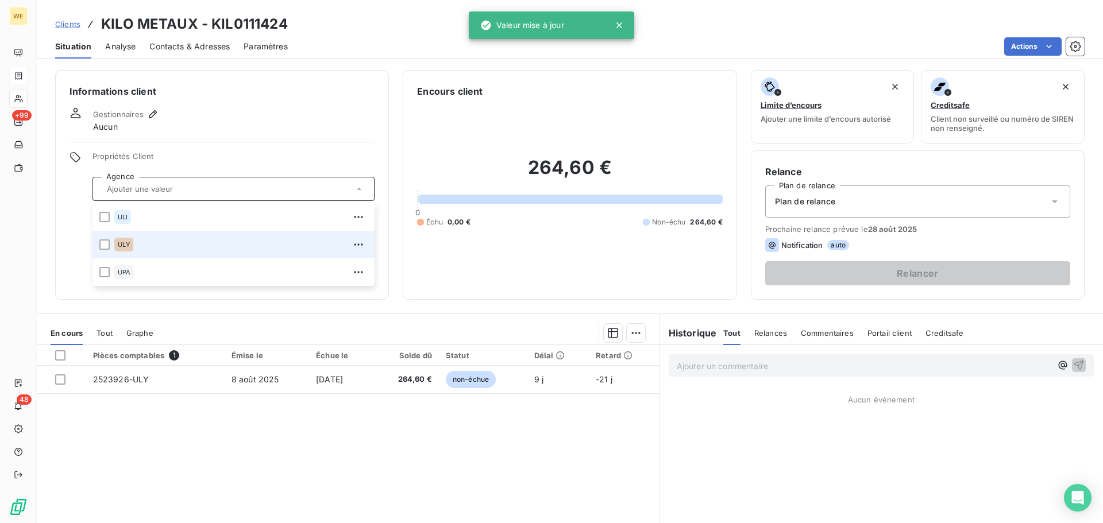
click at [148, 253] on div "ULY" at bounding box center [240, 244] width 253 height 18
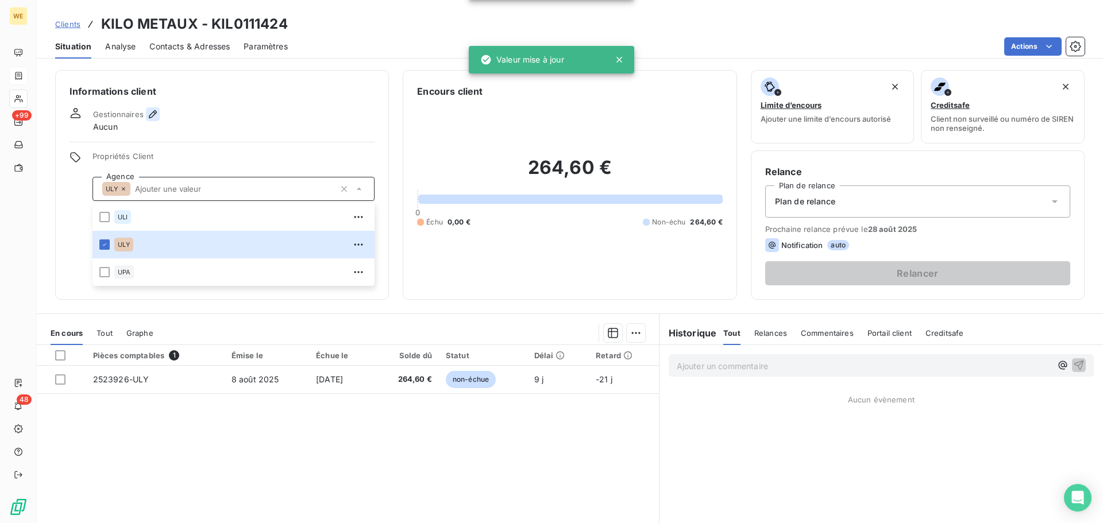
click at [150, 111] on icon "button" at bounding box center [152, 114] width 11 height 11
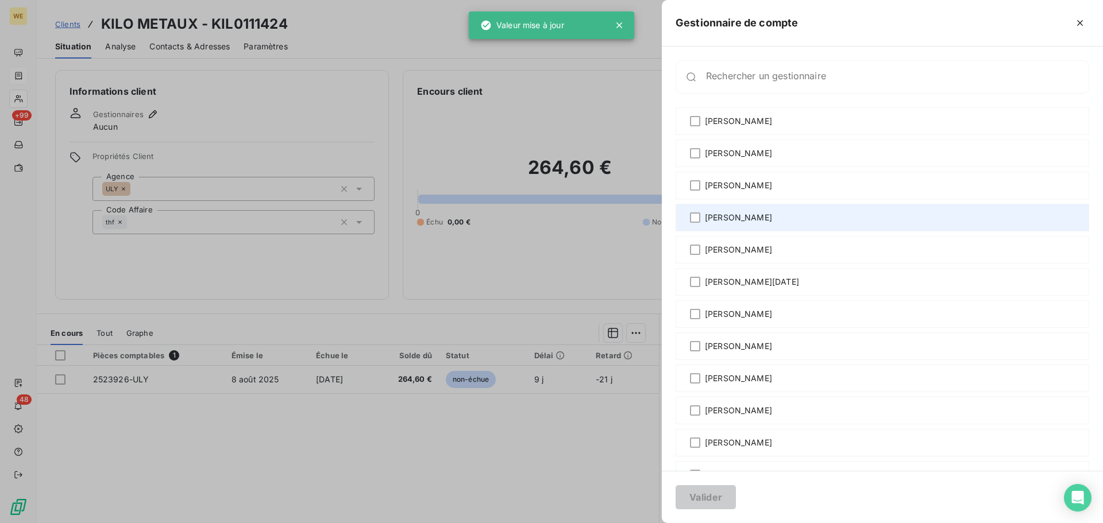
click at [728, 219] on span "[PERSON_NAME]" at bounding box center [738, 217] width 67 height 11
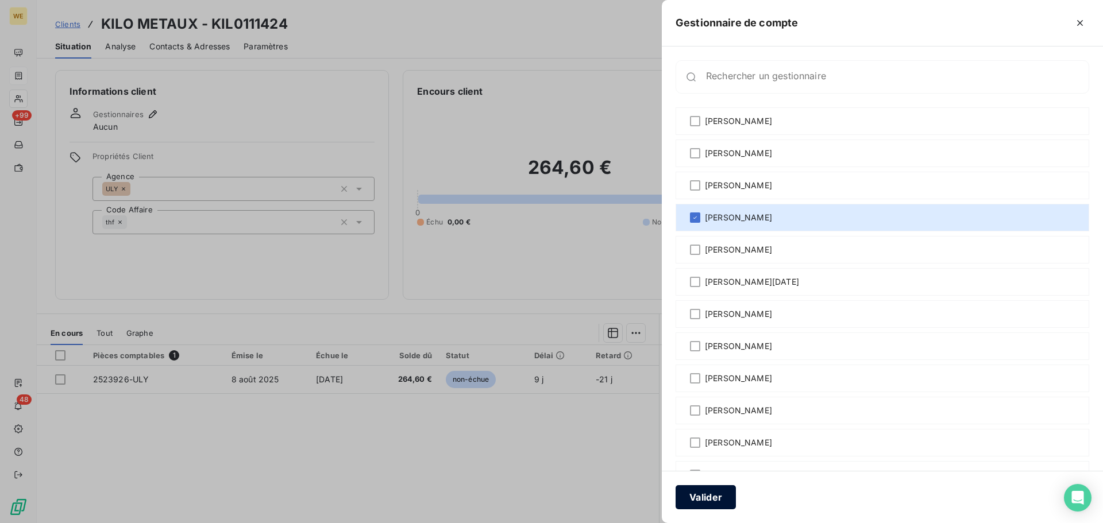
click at [696, 505] on button "Valider" at bounding box center [705, 497] width 60 height 24
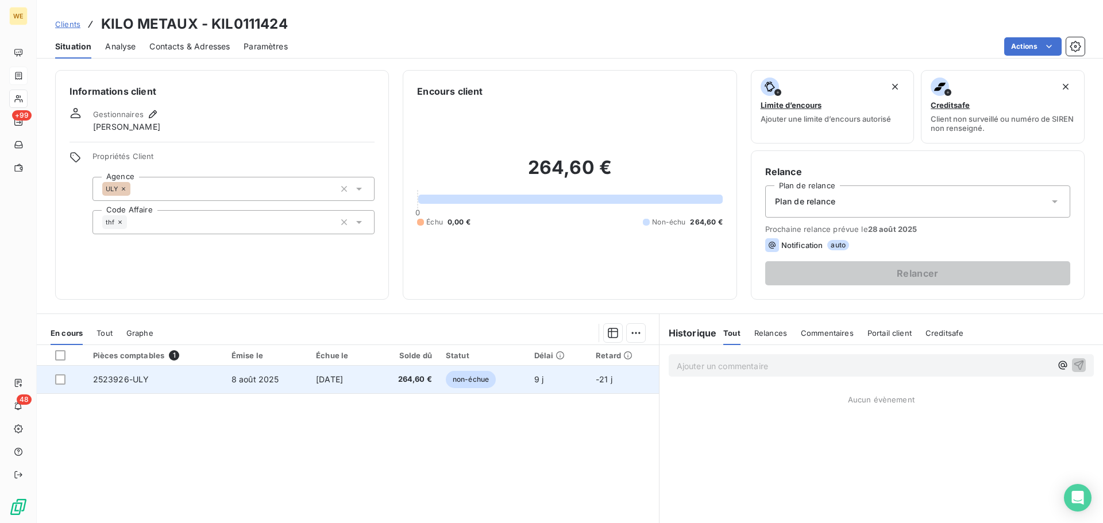
click at [309, 383] on td "7 sept. 2025" at bounding box center [341, 380] width 64 height 28
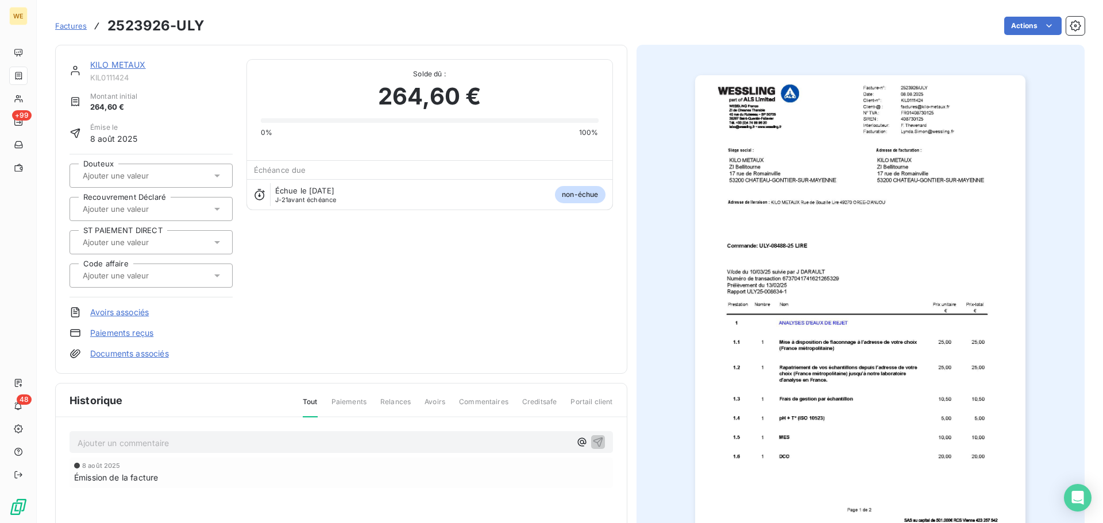
click at [844, 173] on img "button" at bounding box center [860, 308] width 330 height 467
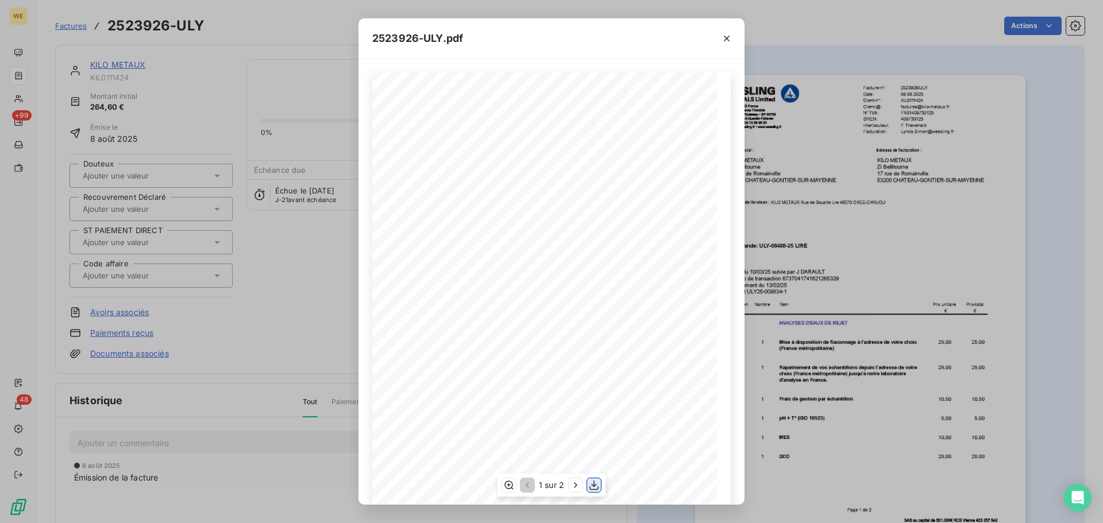
click at [594, 488] on icon "button" at bounding box center [593, 485] width 11 height 11
click at [730, 42] on icon "button" at bounding box center [726, 38] width 11 height 11
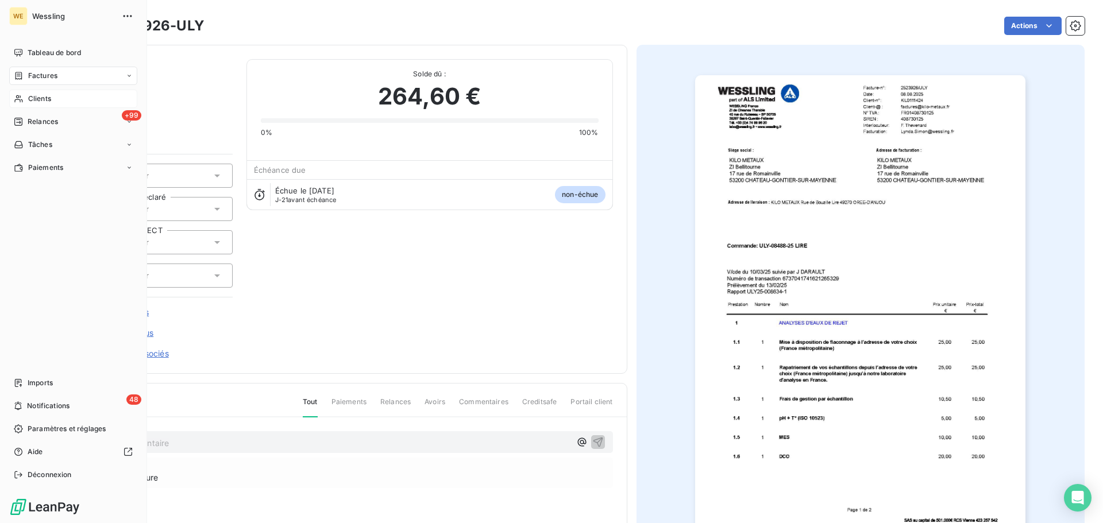
click at [32, 99] on span "Clients" at bounding box center [39, 99] width 23 height 10
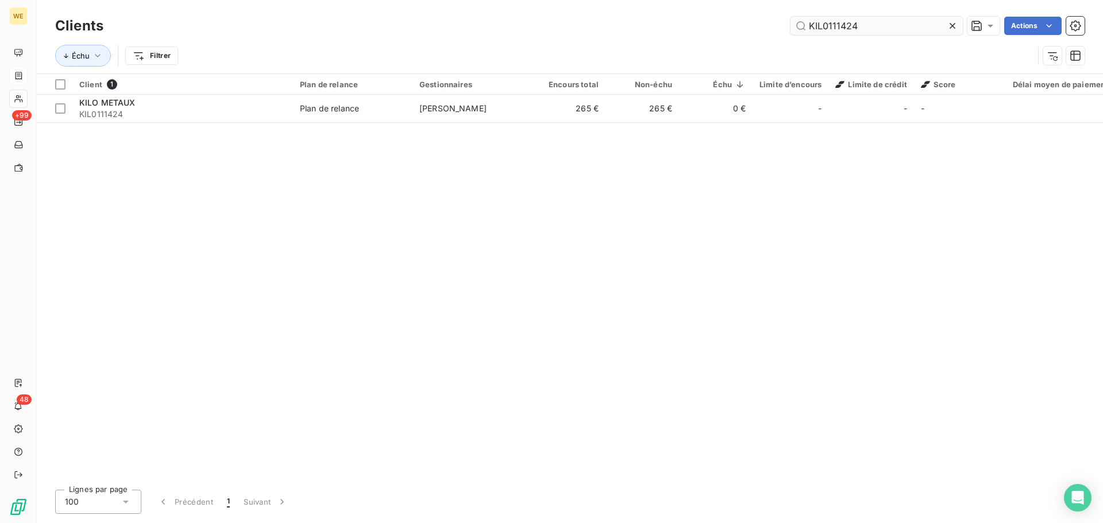
click at [819, 26] on input "KIL0111424" at bounding box center [876, 26] width 172 height 18
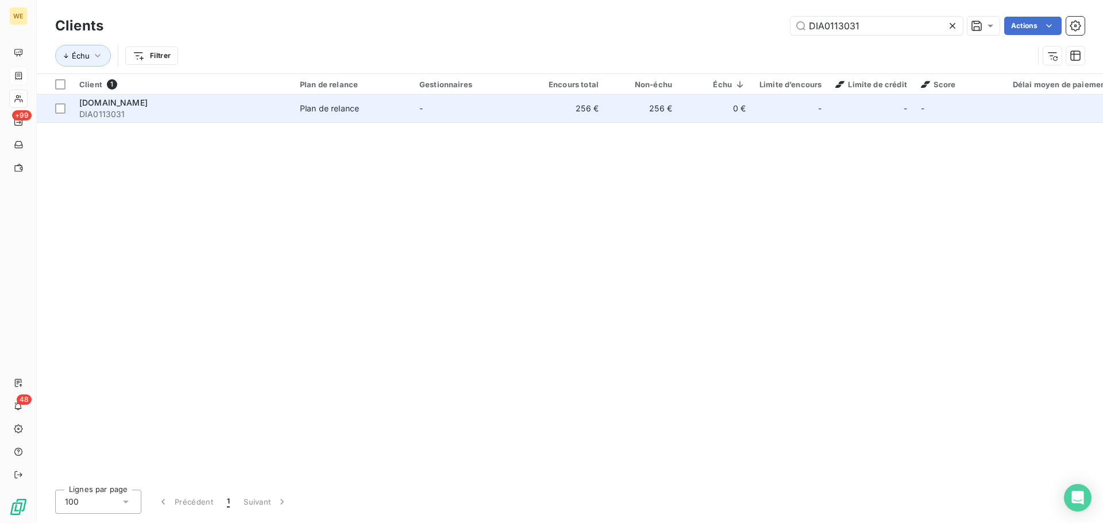
type input "DIA0113031"
click at [271, 113] on span "DIA0113031" at bounding box center [182, 114] width 207 height 11
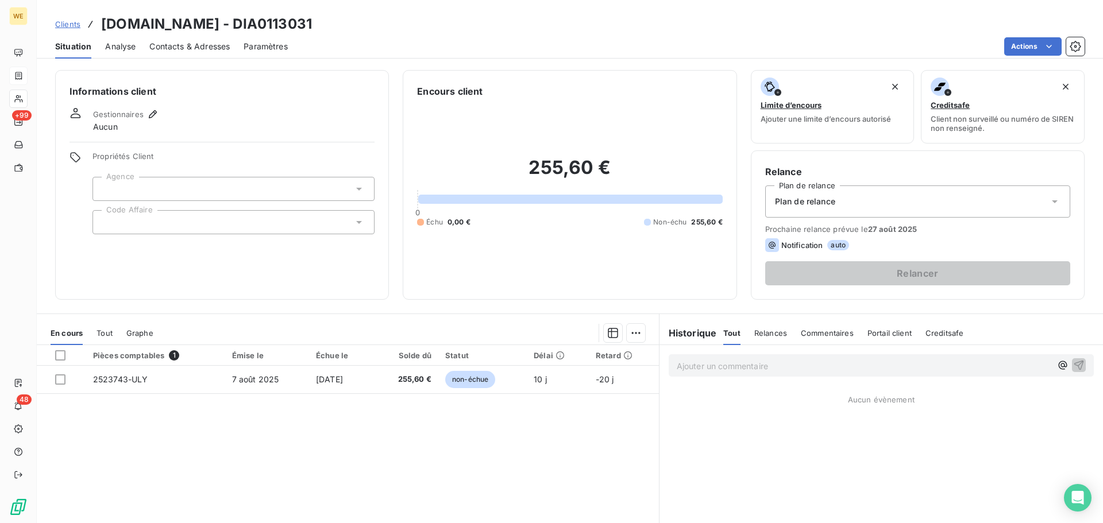
click at [135, 224] on div at bounding box center [233, 222] width 282 height 24
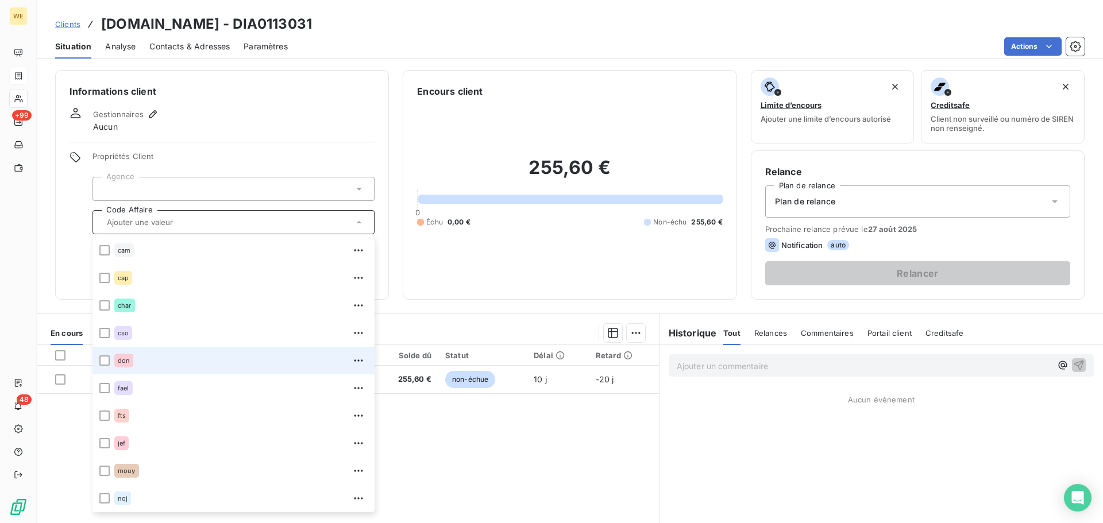
click at [129, 359] on span "don" at bounding box center [124, 360] width 12 height 7
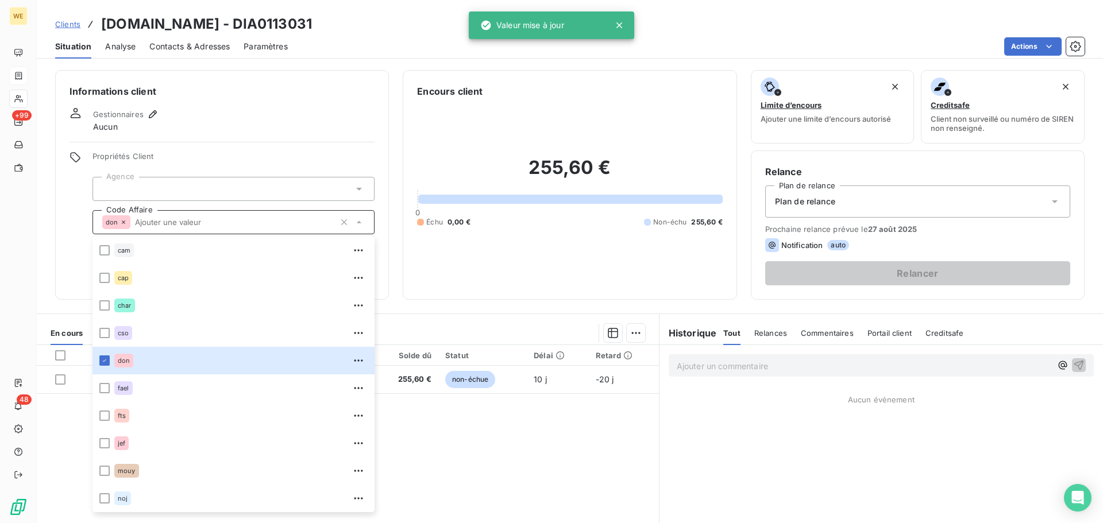
click at [197, 187] on div at bounding box center [233, 189] width 282 height 24
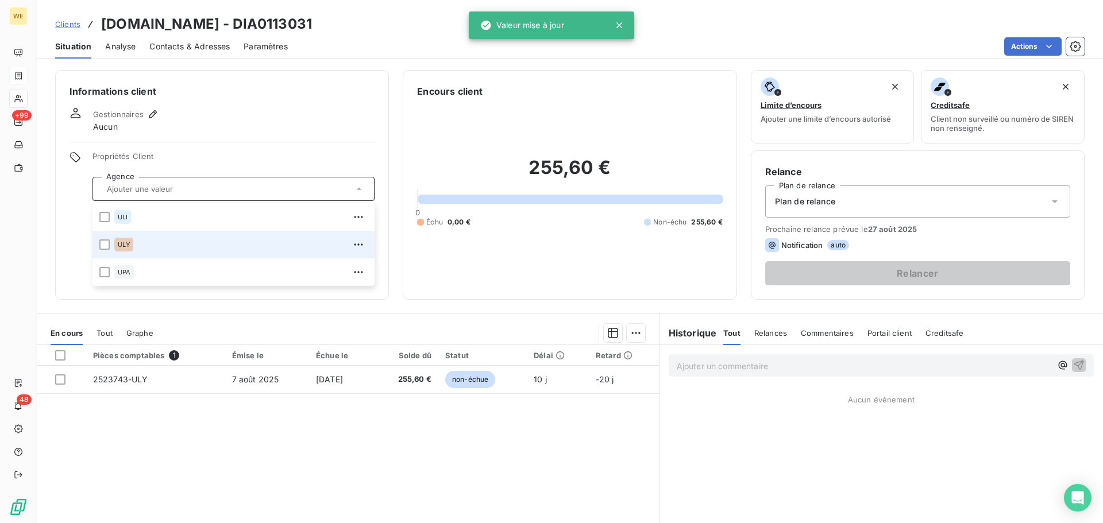
click at [149, 250] on div "ULY" at bounding box center [240, 244] width 253 height 18
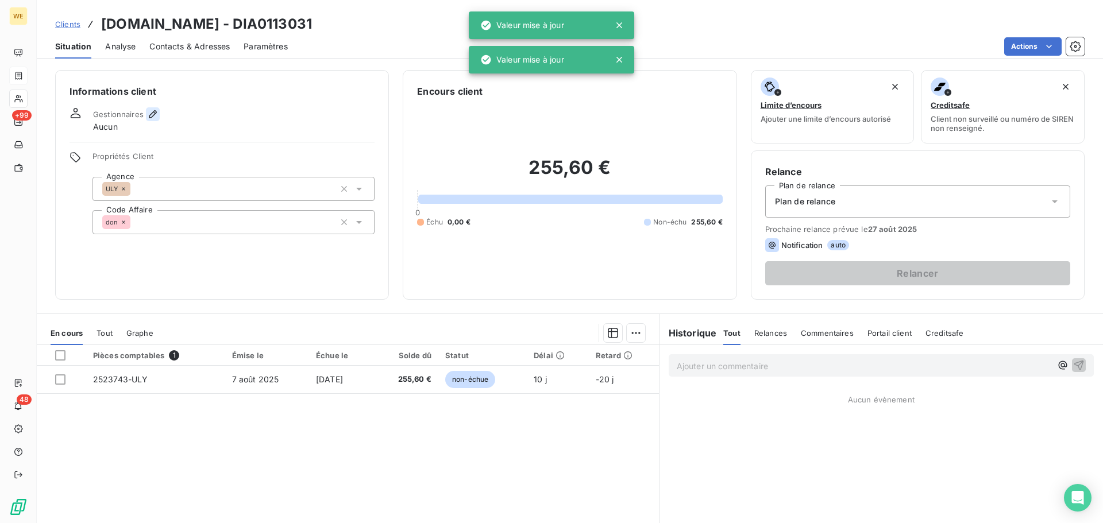
click at [150, 111] on icon "button" at bounding box center [152, 114] width 11 height 11
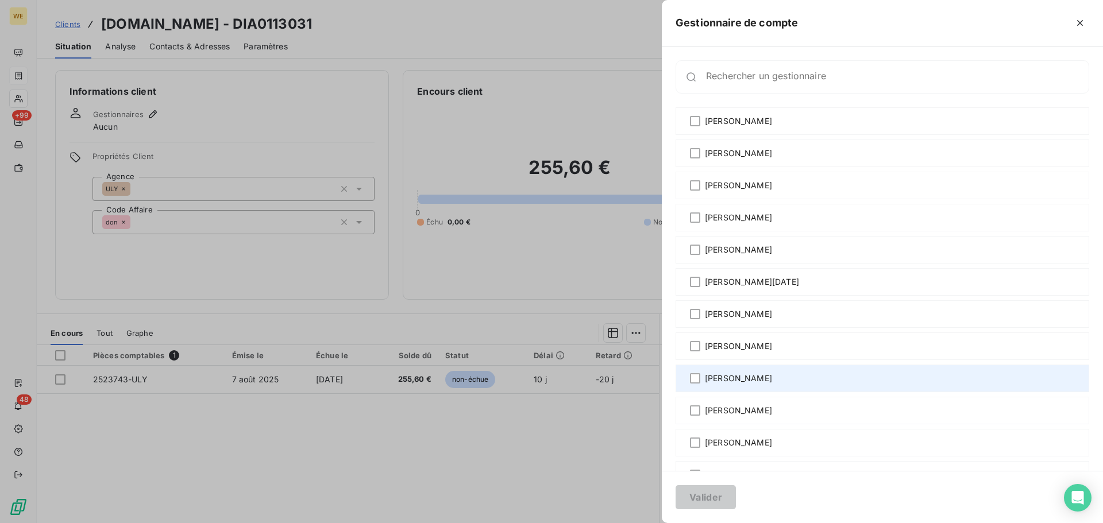
click at [720, 377] on span "[PERSON_NAME]" at bounding box center [738, 378] width 67 height 11
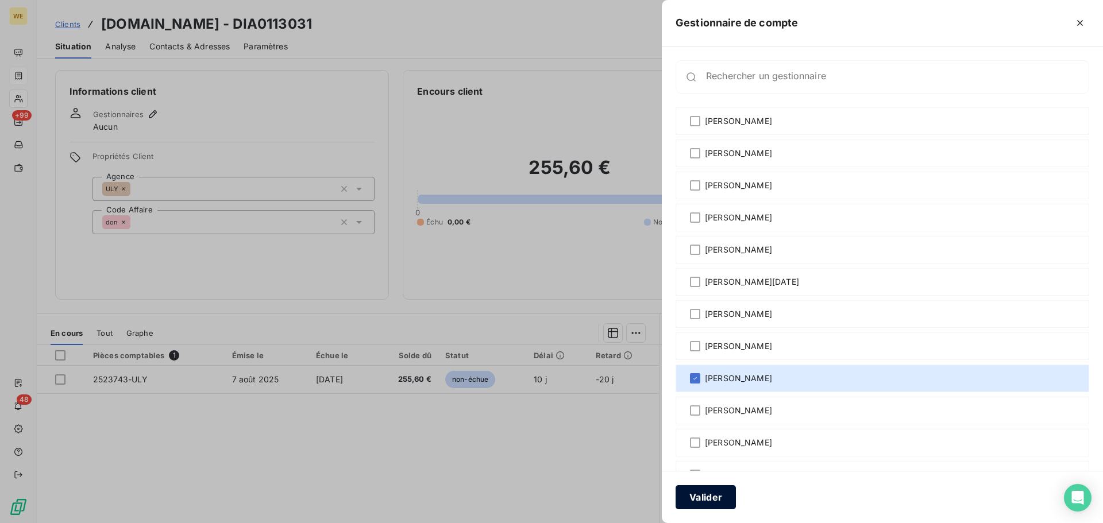
click at [698, 497] on button "Valider" at bounding box center [705, 497] width 60 height 24
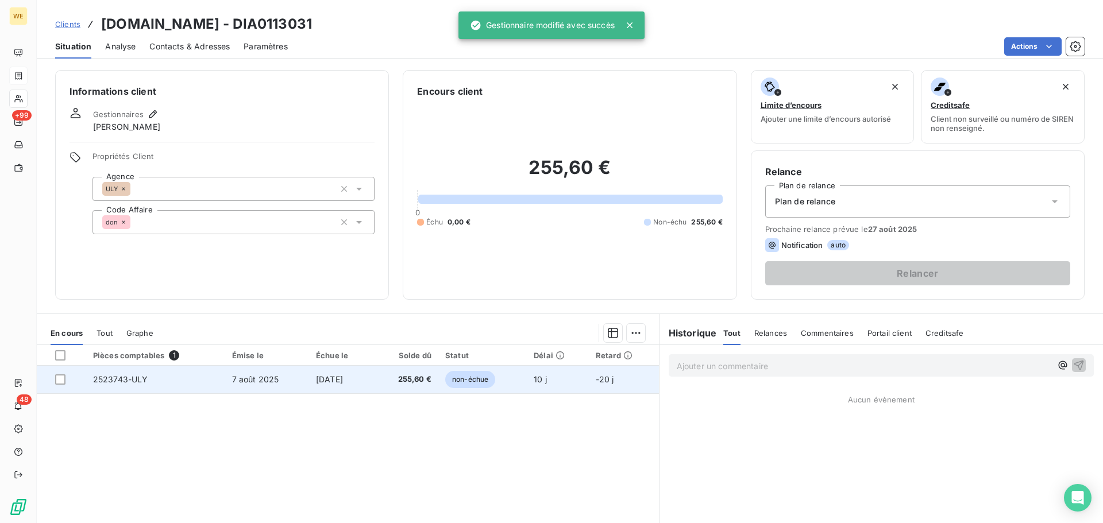
click at [316, 375] on span "6 sept. 2025" at bounding box center [329, 379] width 27 height 10
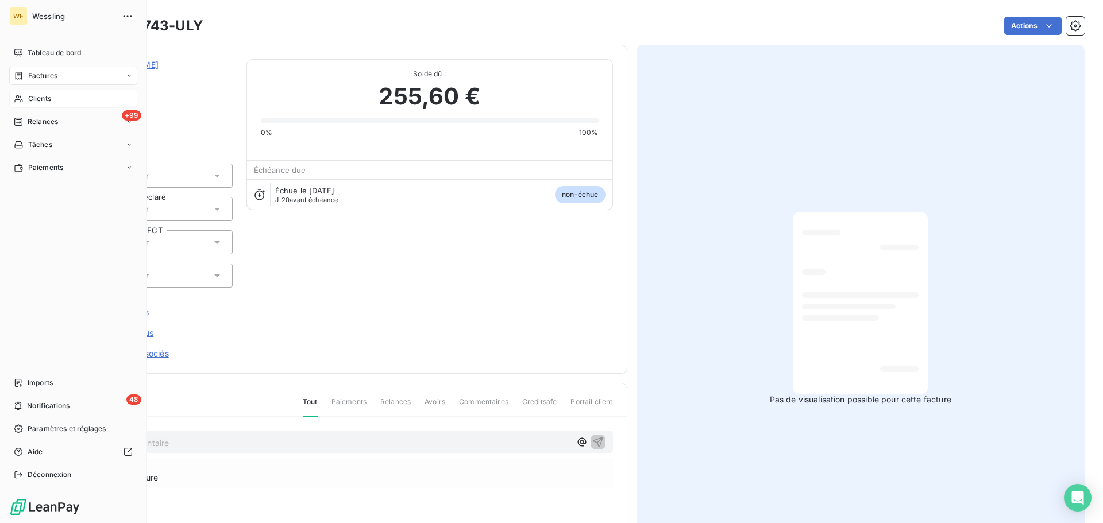
drag, startPoint x: 37, startPoint y: 94, endPoint x: 65, endPoint y: 103, distance: 30.0
click at [37, 94] on span "Clients" at bounding box center [39, 99] width 23 height 10
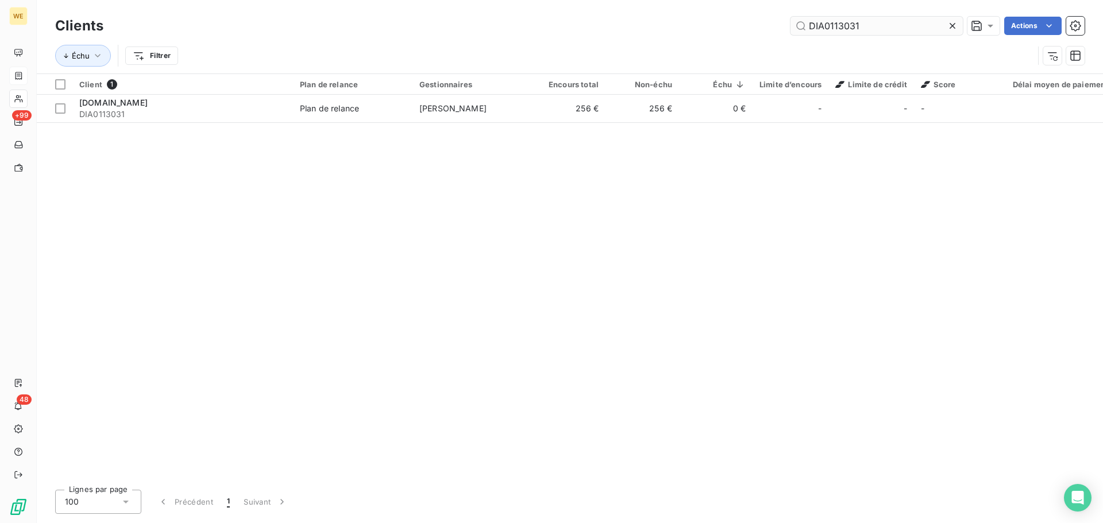
click at [855, 33] on input "DIA0113031" at bounding box center [876, 26] width 172 height 18
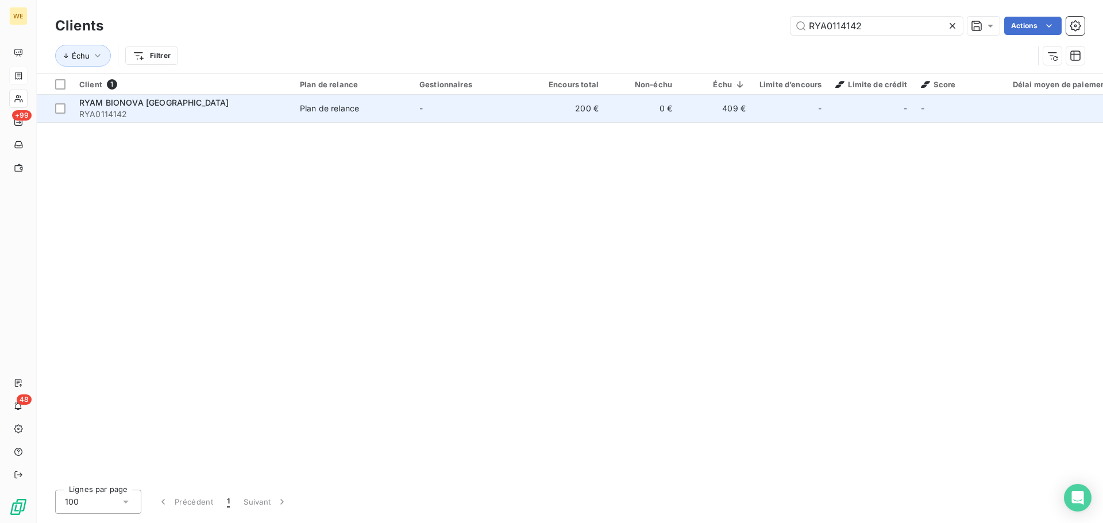
type input "RYA0114142"
click at [171, 110] on span "RYA0114142" at bounding box center [182, 114] width 207 height 11
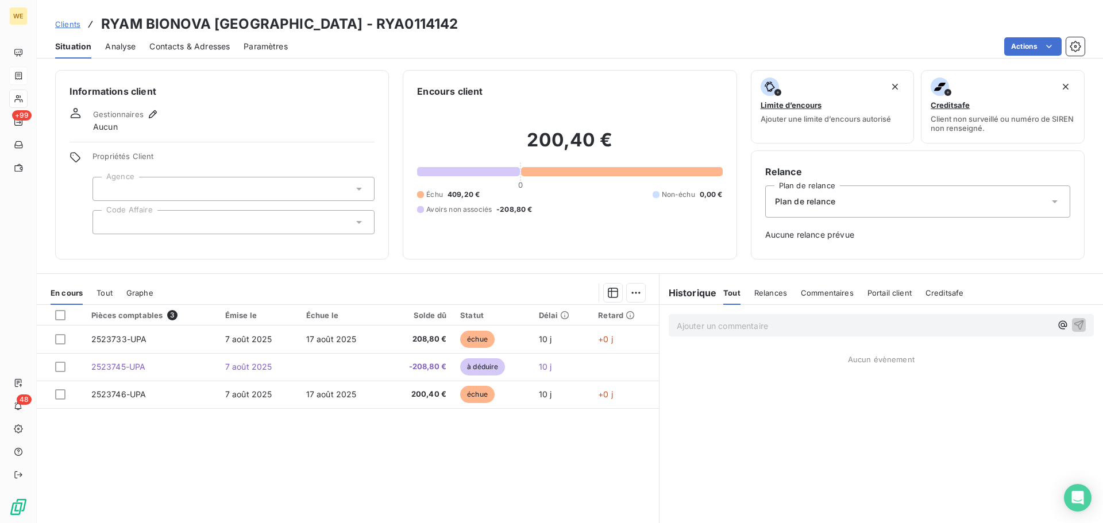
click at [128, 218] on div at bounding box center [233, 222] width 282 height 24
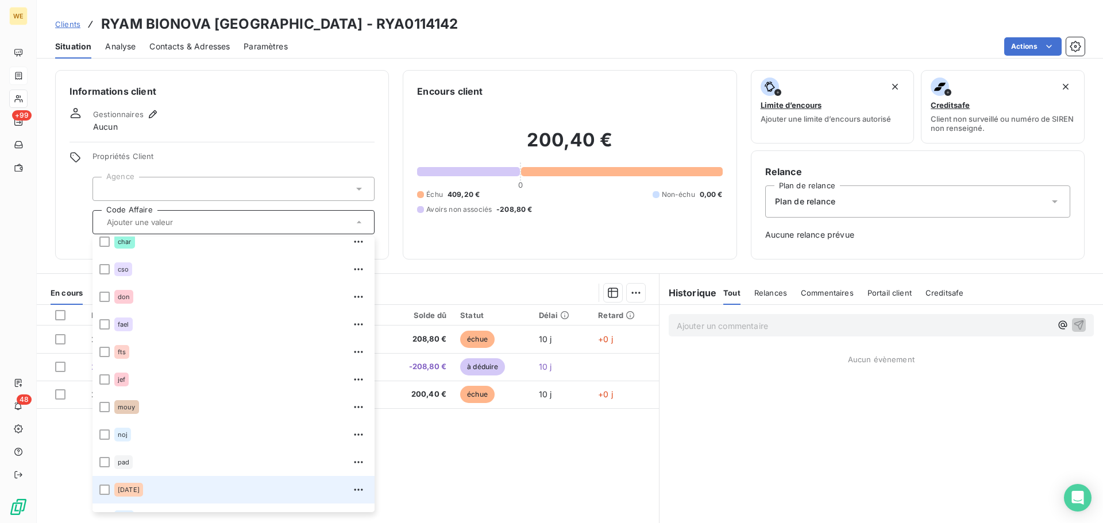
scroll to position [248, 0]
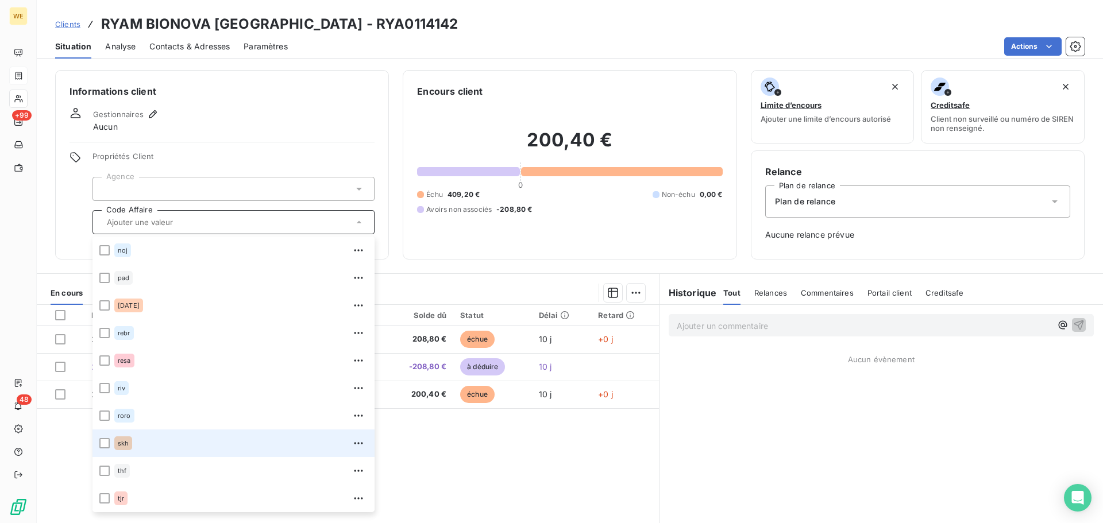
click at [121, 438] on div "skh" at bounding box center [123, 443] width 18 height 14
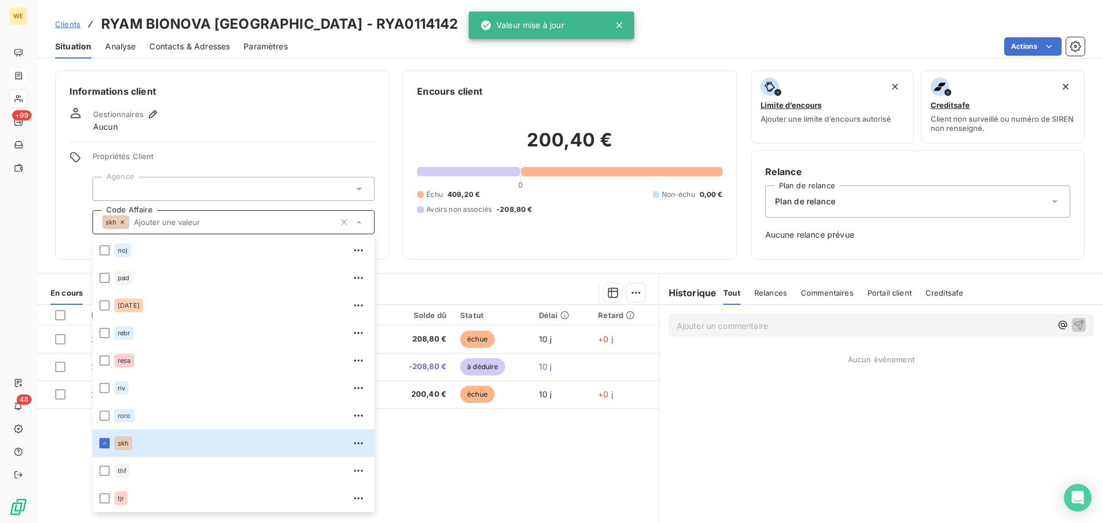
click at [181, 185] on div at bounding box center [233, 189] width 282 height 24
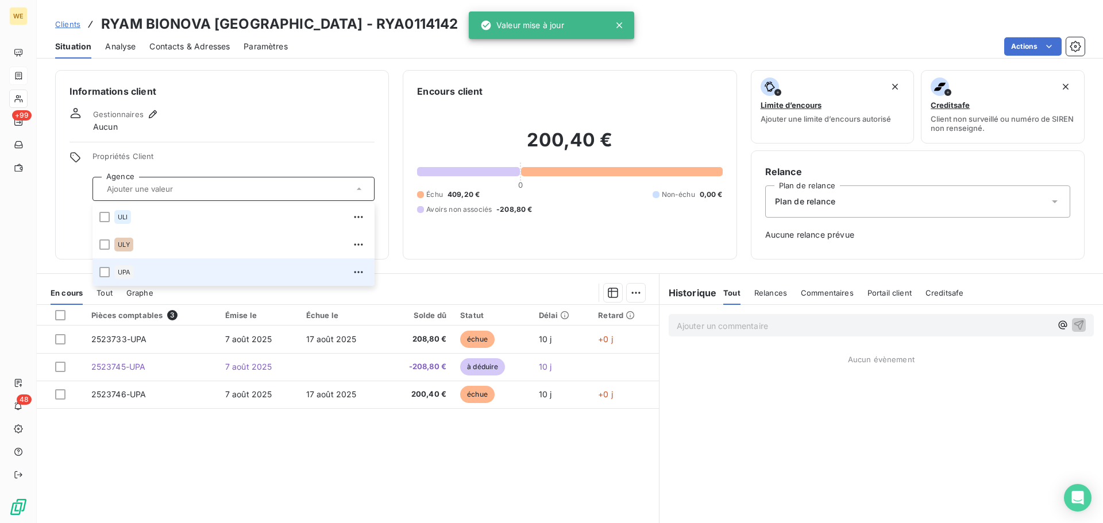
click at [120, 277] on div "UPA" at bounding box center [124, 272] width 20 height 14
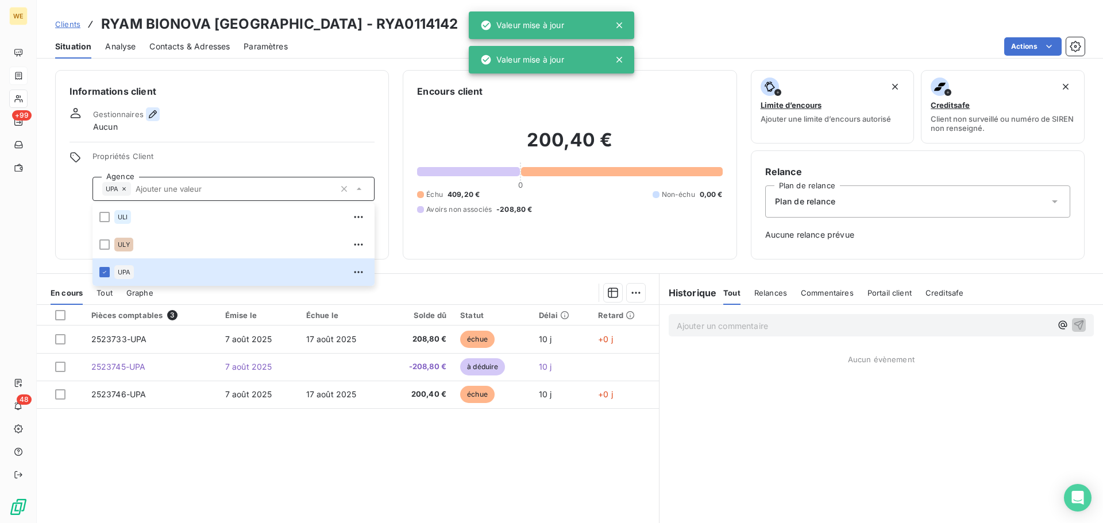
click at [156, 113] on icon "button" at bounding box center [152, 114] width 11 height 11
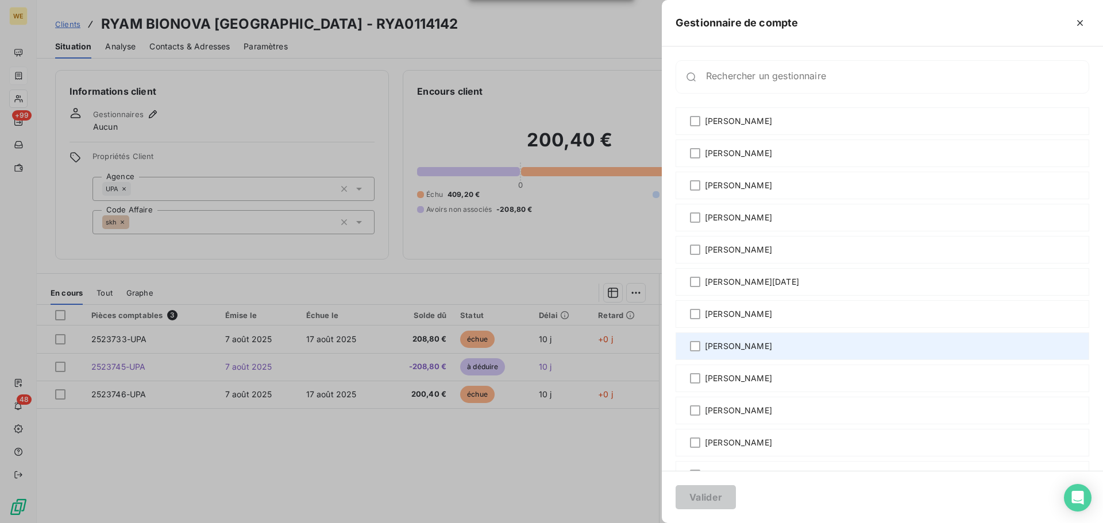
click at [731, 340] on div "[PERSON_NAME]" at bounding box center [881, 346] width 413 height 28
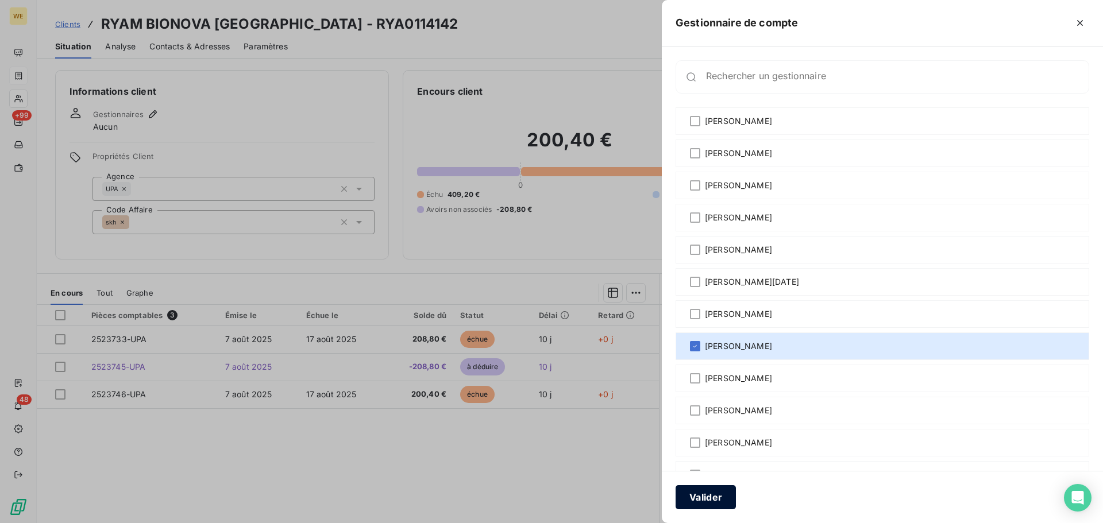
click at [715, 493] on button "Valider" at bounding box center [705, 497] width 60 height 24
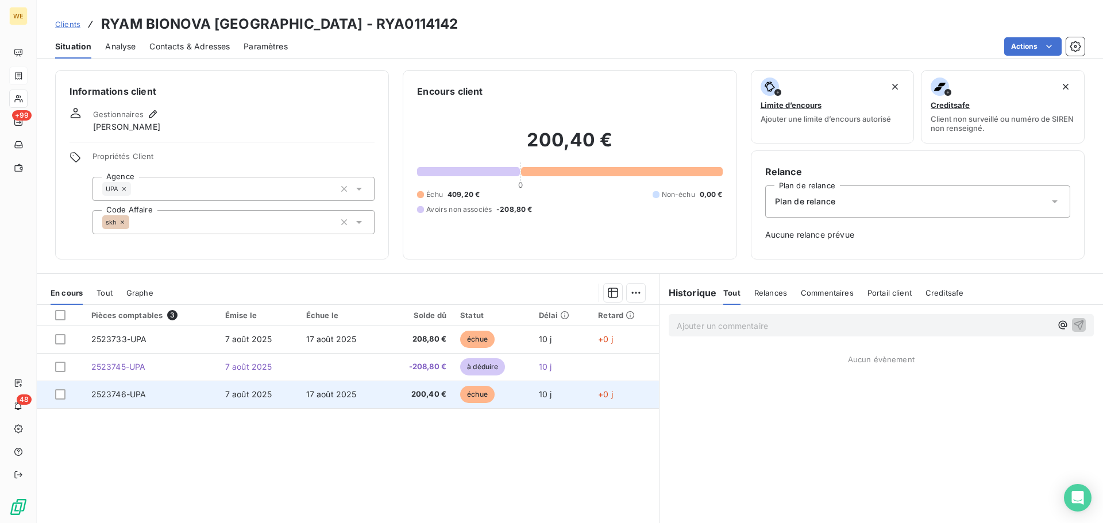
click at [393, 389] on span "200,40 €" at bounding box center [419, 394] width 55 height 11
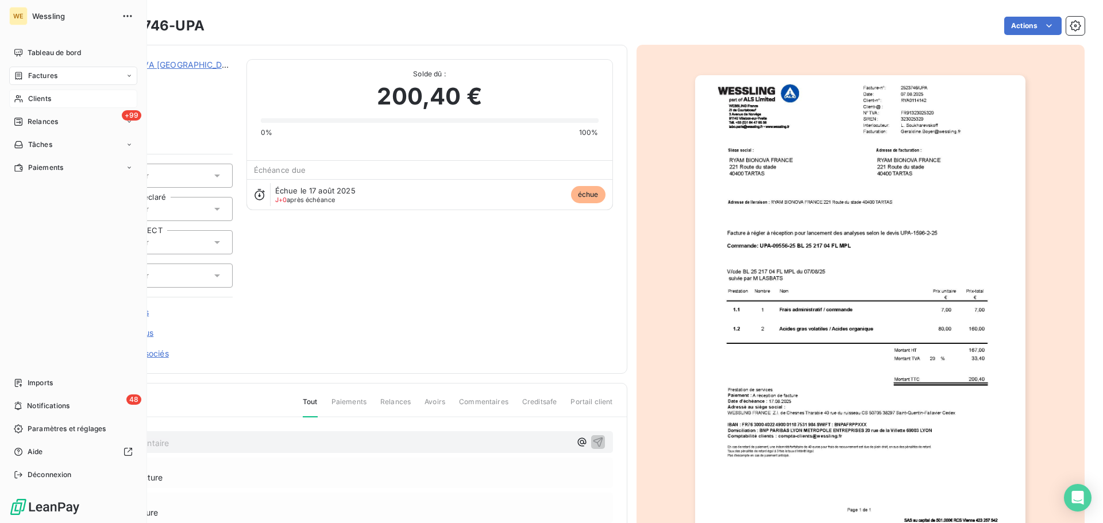
click at [30, 99] on span "Clients" at bounding box center [39, 99] width 23 height 10
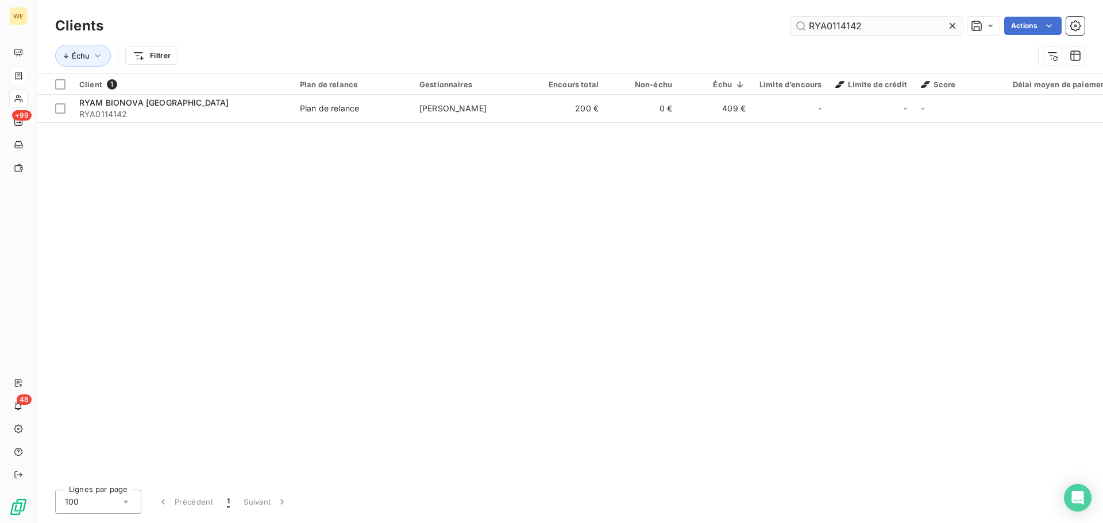
click at [841, 30] on input "RYA0114142" at bounding box center [876, 26] width 172 height 18
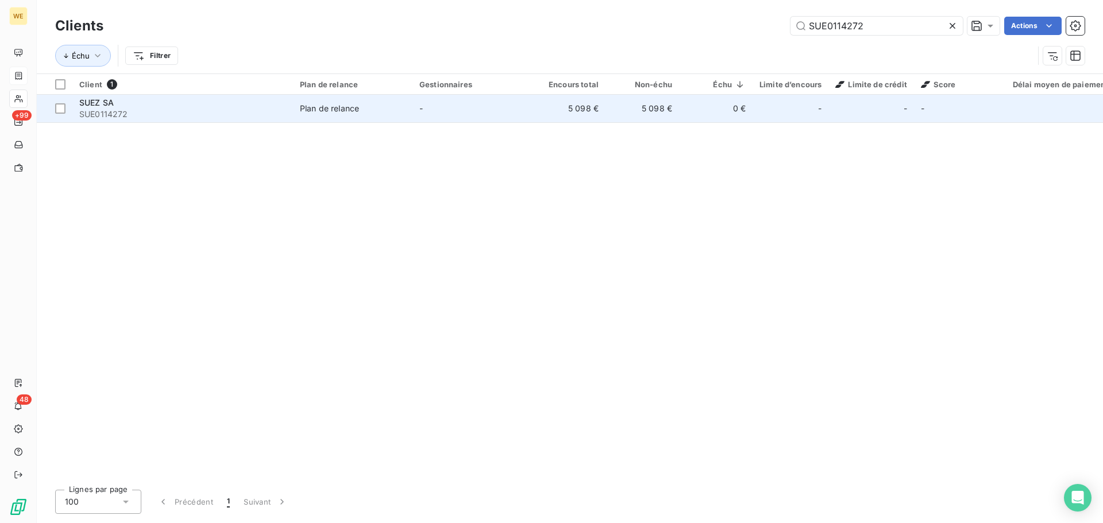
type input "SUE0114272"
click at [161, 113] on span "SUE0114272" at bounding box center [182, 114] width 207 height 11
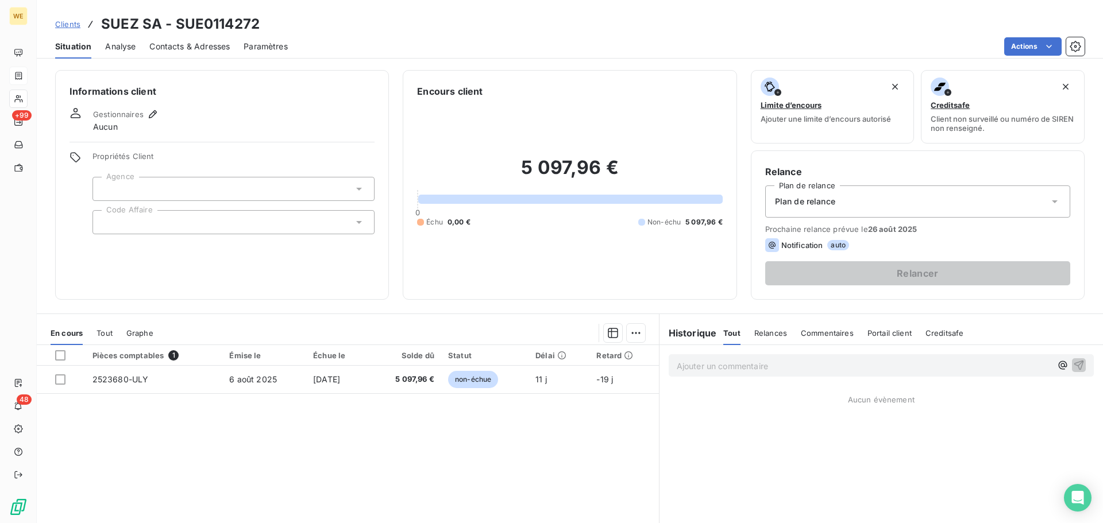
click at [115, 227] on div at bounding box center [233, 222] width 282 height 24
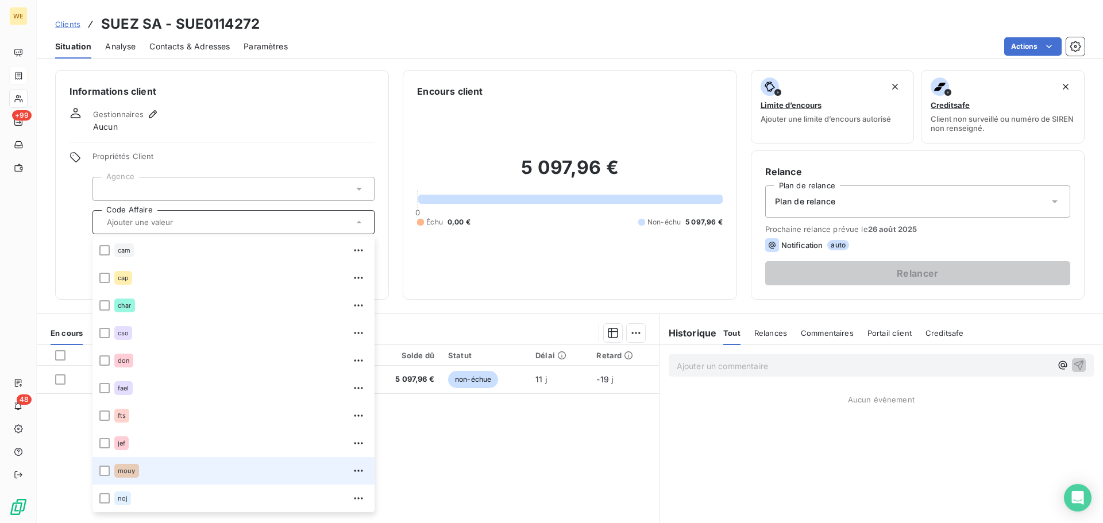
scroll to position [230, 0]
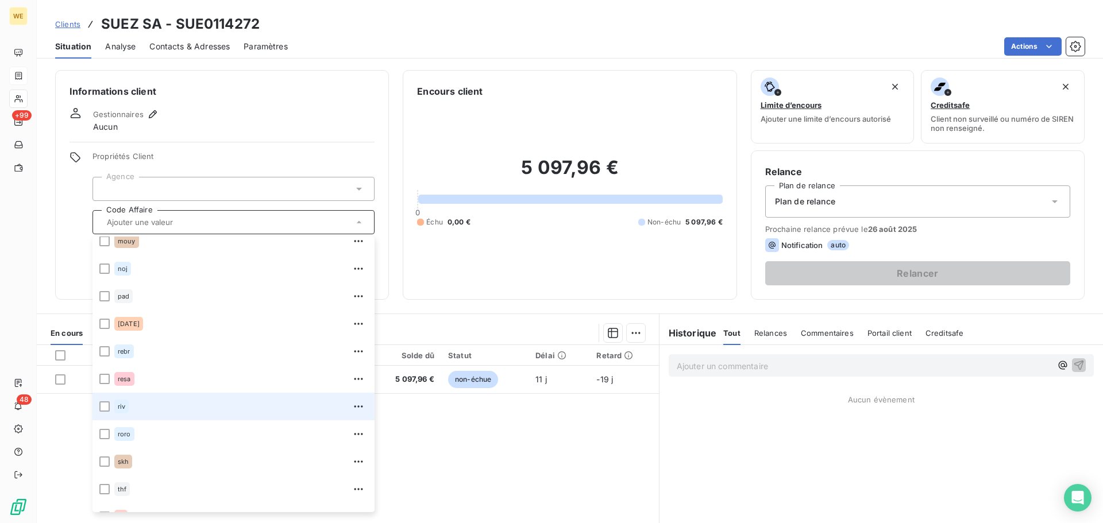
click at [115, 411] on div "riv" at bounding box center [121, 407] width 14 height 14
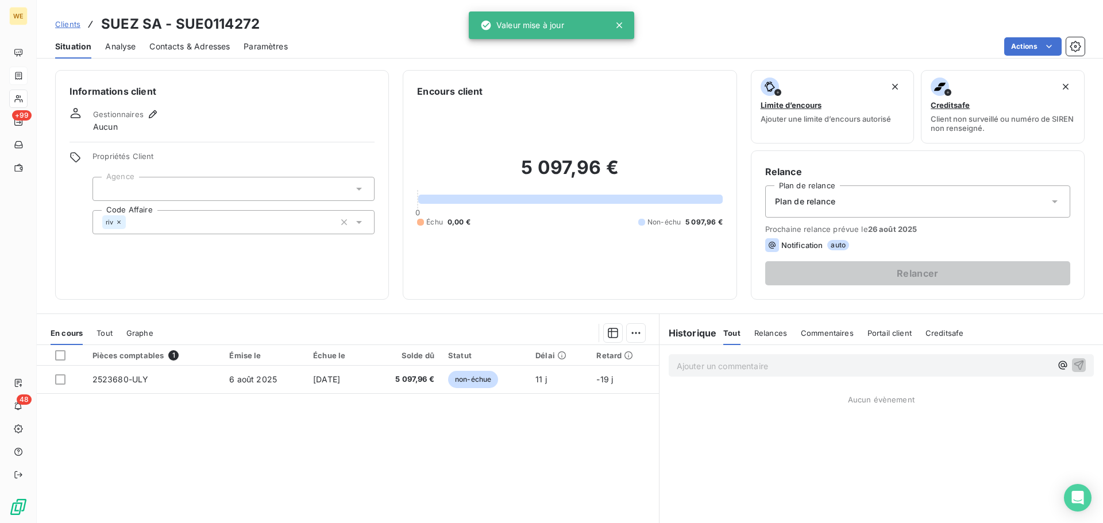
click at [166, 179] on div at bounding box center [233, 189] width 282 height 24
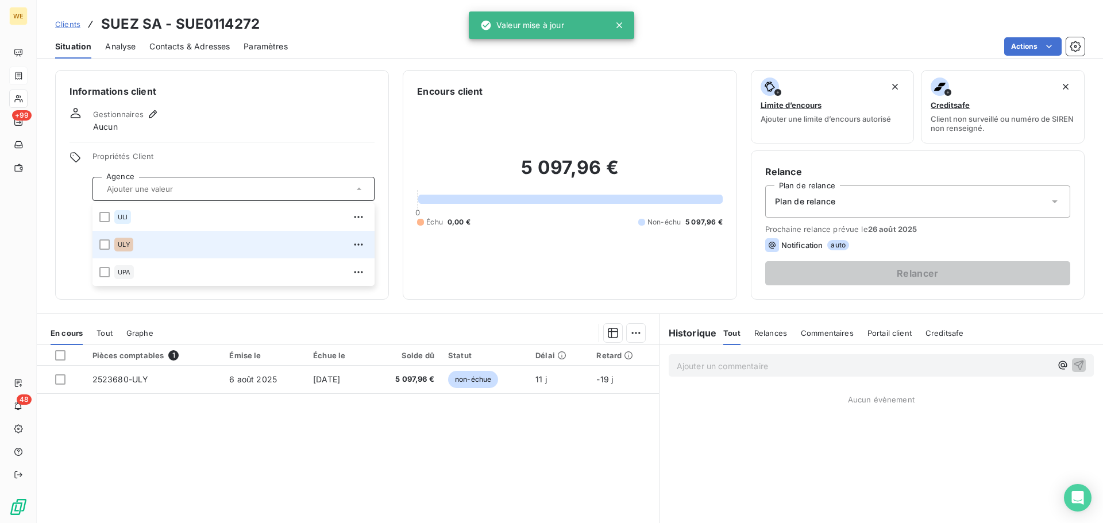
click at [127, 243] on span "ULY" at bounding box center [124, 244] width 12 height 7
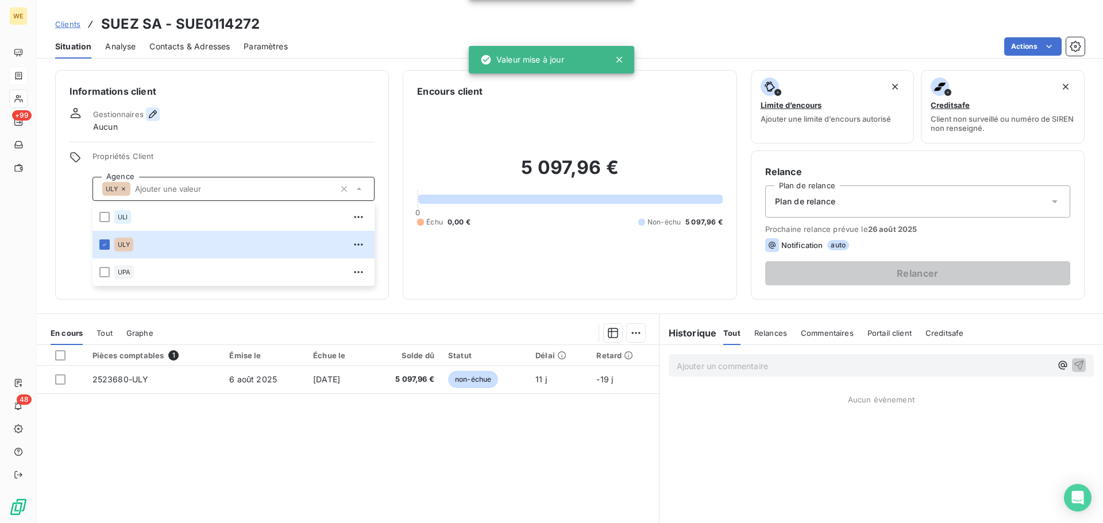
click at [154, 111] on icon "button" at bounding box center [152, 114] width 11 height 11
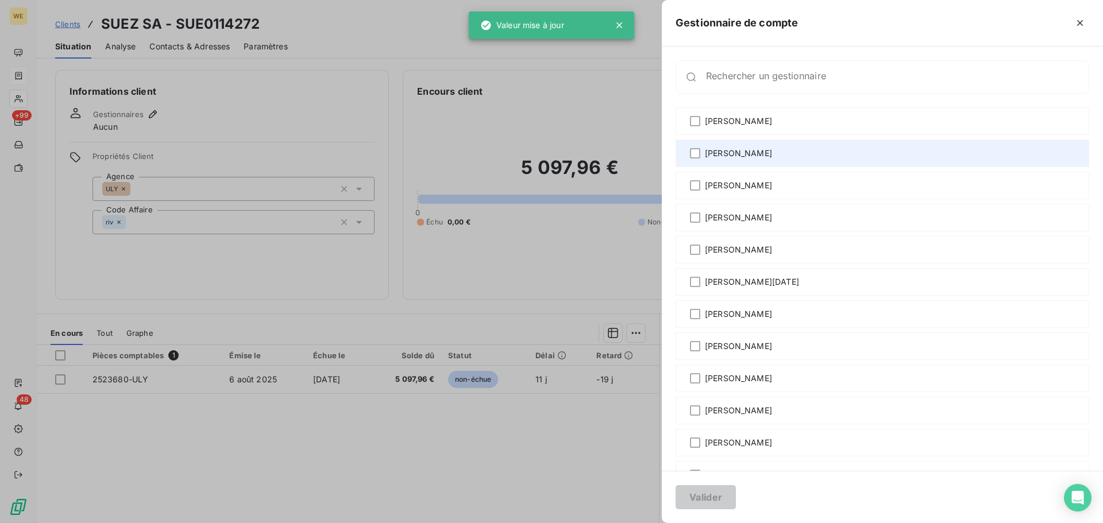
click at [722, 154] on span "[PERSON_NAME]" at bounding box center [738, 153] width 67 height 11
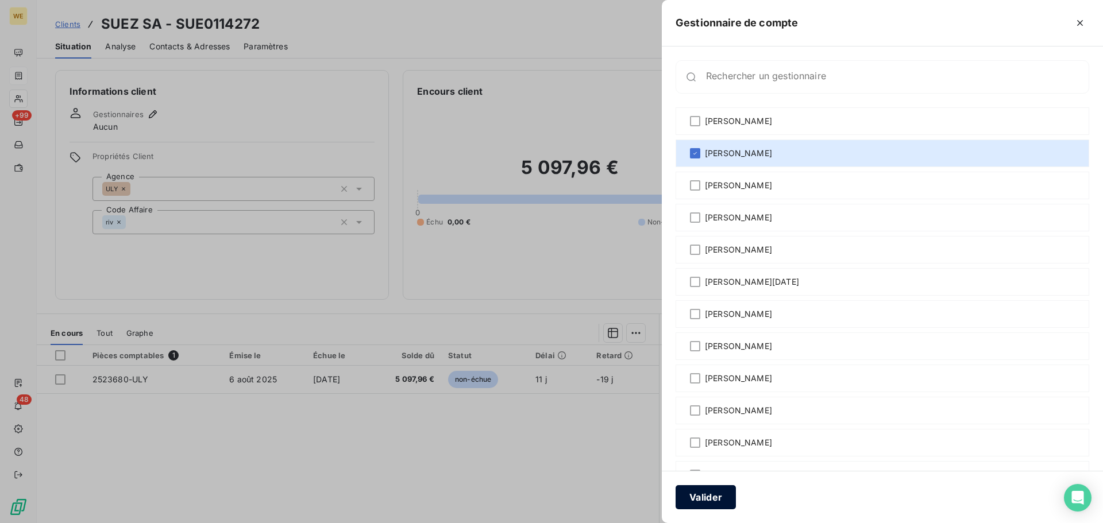
click at [689, 502] on button "Valider" at bounding box center [705, 497] width 60 height 24
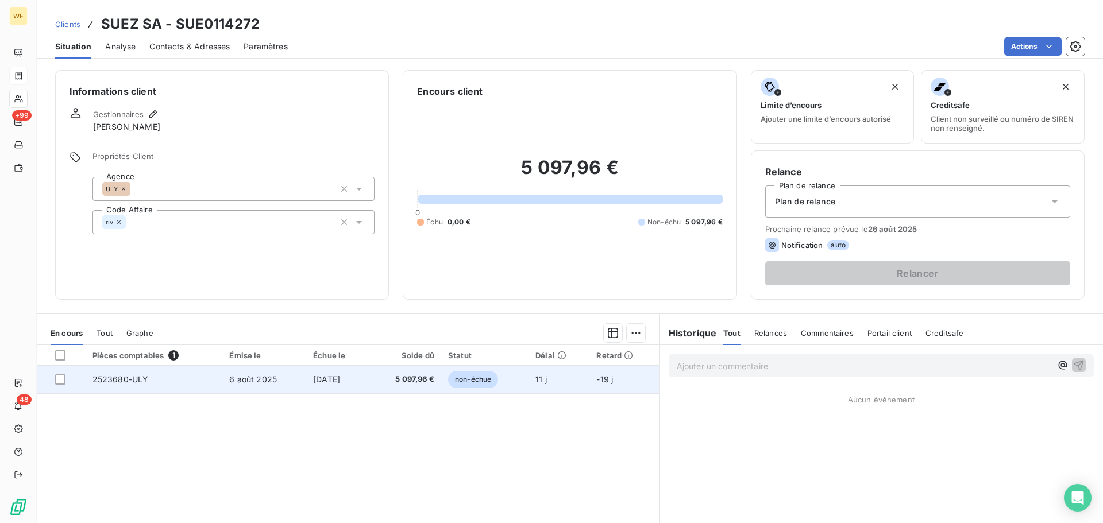
click at [276, 378] on td "6 août 2025" at bounding box center [264, 380] width 84 height 28
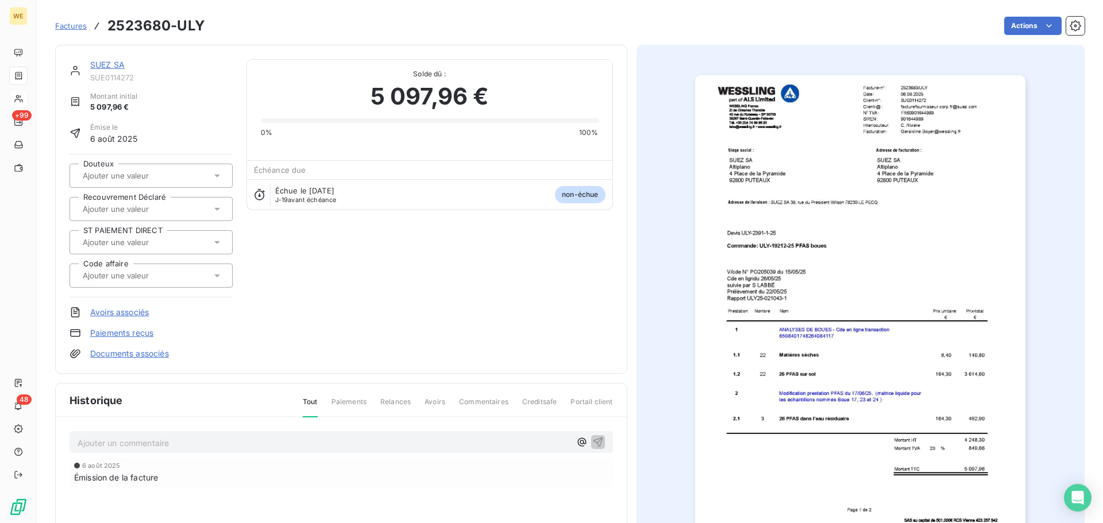
click at [923, 108] on img "button" at bounding box center [860, 308] width 330 height 467
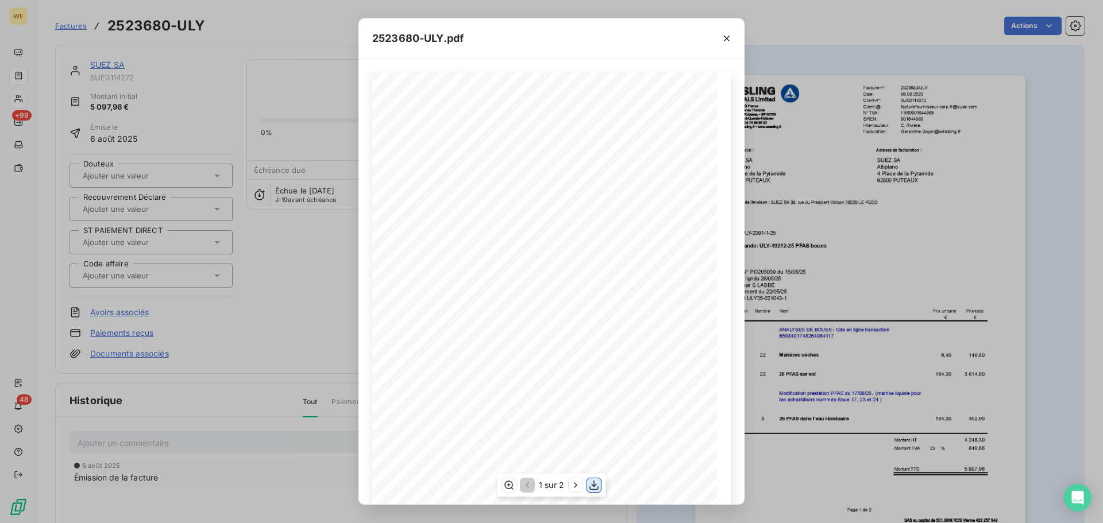
click at [594, 482] on icon "button" at bounding box center [593, 485] width 11 height 11
click at [723, 38] on icon "button" at bounding box center [726, 38] width 11 height 11
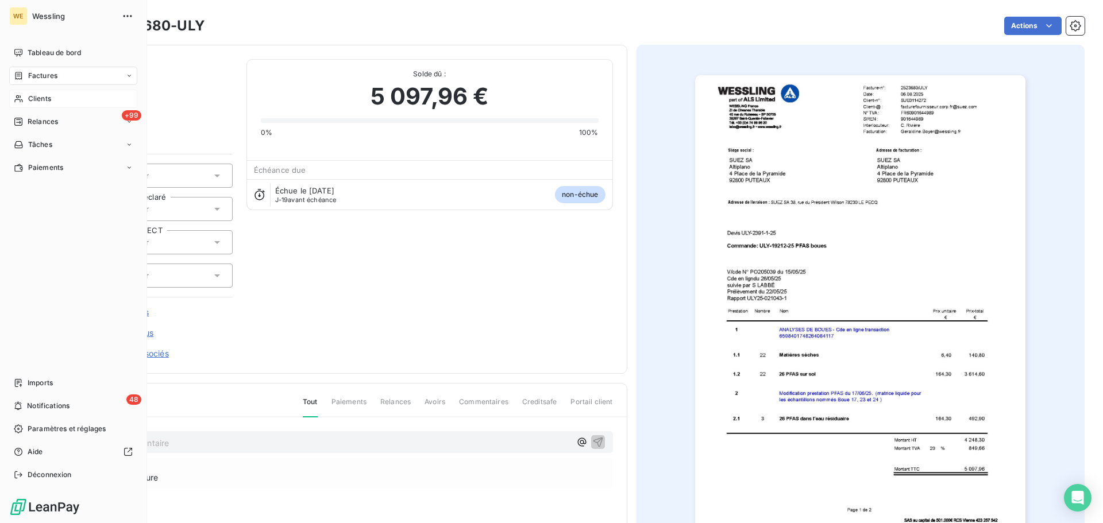
drag, startPoint x: 32, startPoint y: 99, endPoint x: 61, endPoint y: 106, distance: 30.2
click at [32, 99] on span "Clients" at bounding box center [39, 99] width 23 height 10
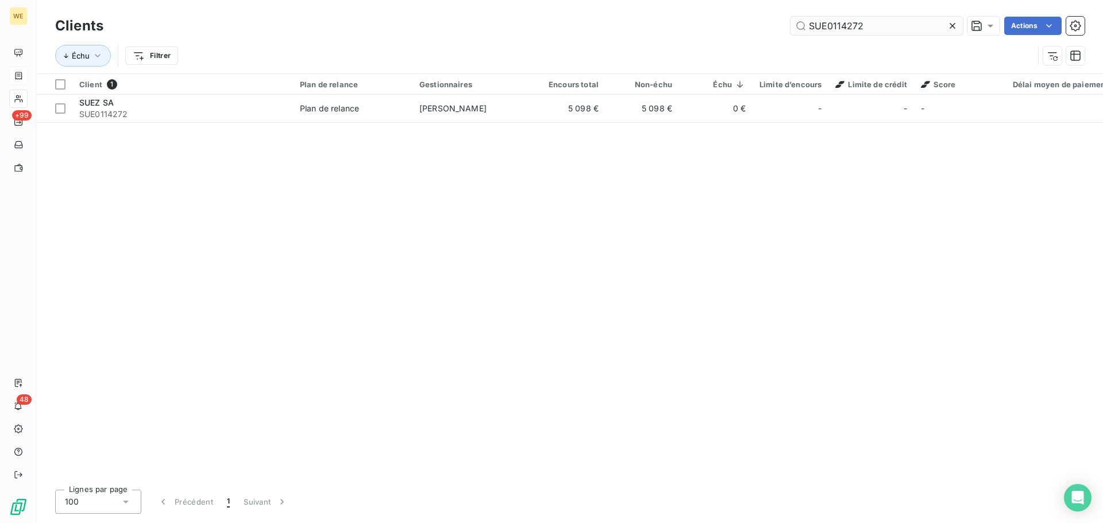
click at [823, 25] on input "SUE0114272" at bounding box center [876, 26] width 172 height 18
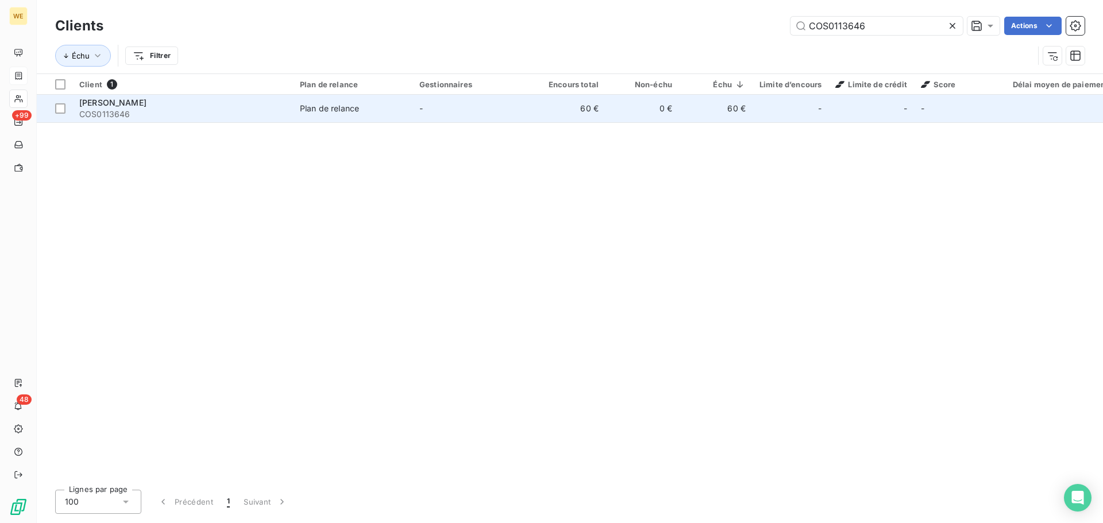
type input "COS0113646"
click at [250, 106] on div "COSTANZO CHRYSTEL" at bounding box center [182, 102] width 207 height 11
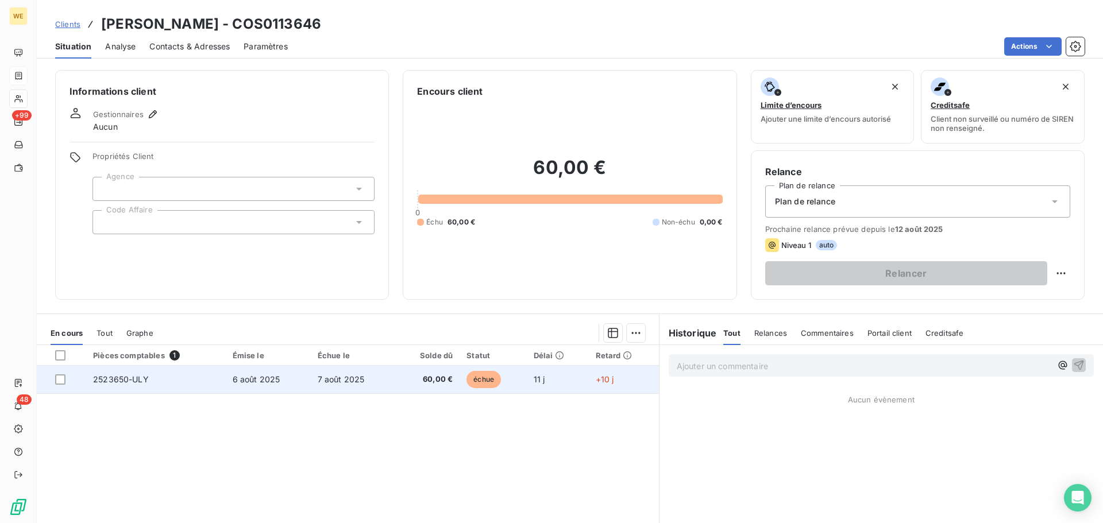
click at [256, 373] on td "6 août 2025" at bounding box center [268, 380] width 85 height 28
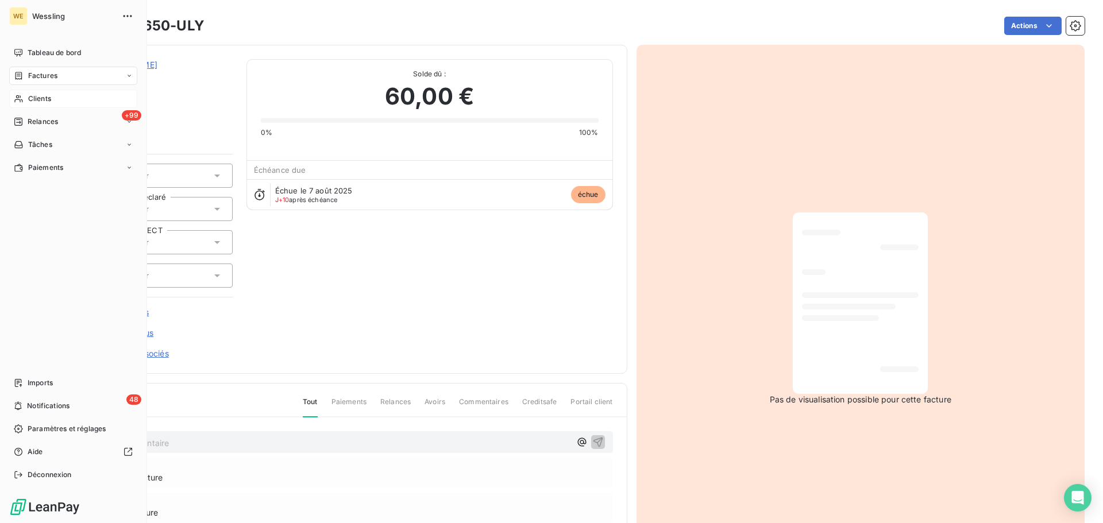
click at [47, 96] on span "Clients" at bounding box center [39, 99] width 23 height 10
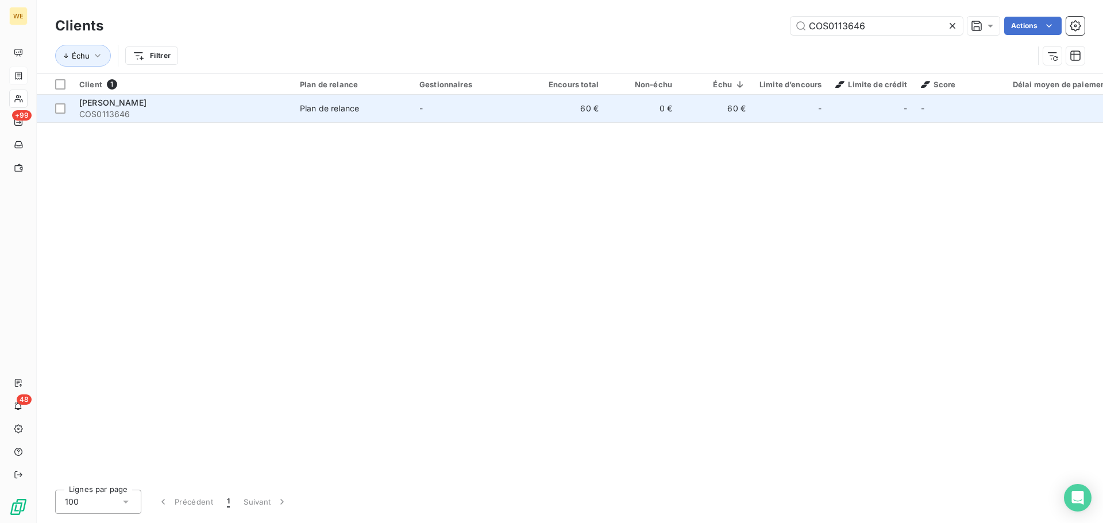
click at [229, 106] on div "COSTANZO CHRYSTEL" at bounding box center [182, 102] width 207 height 11
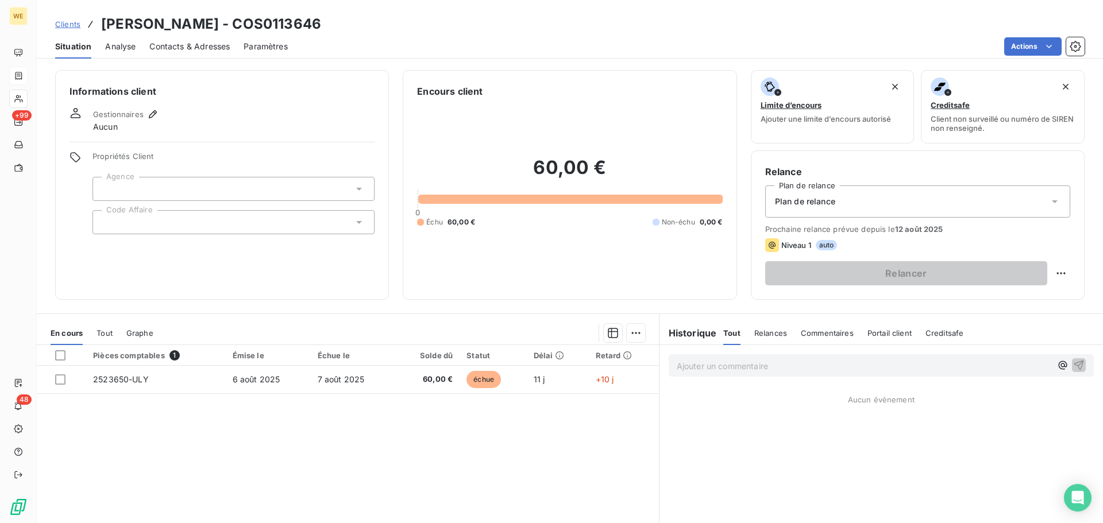
click at [161, 223] on div at bounding box center [233, 222] width 282 height 24
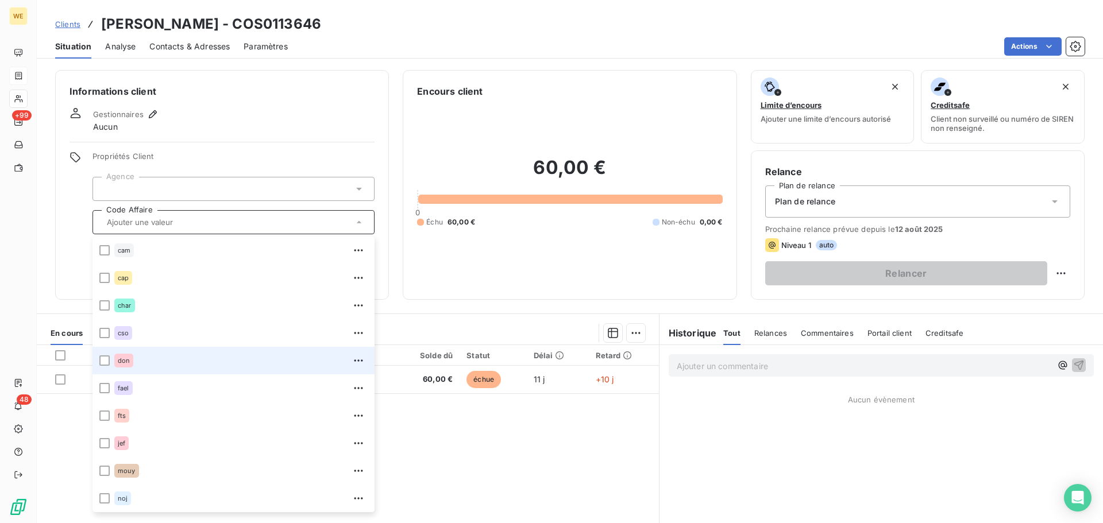
click at [141, 368] on div "don" at bounding box center [240, 360] width 253 height 18
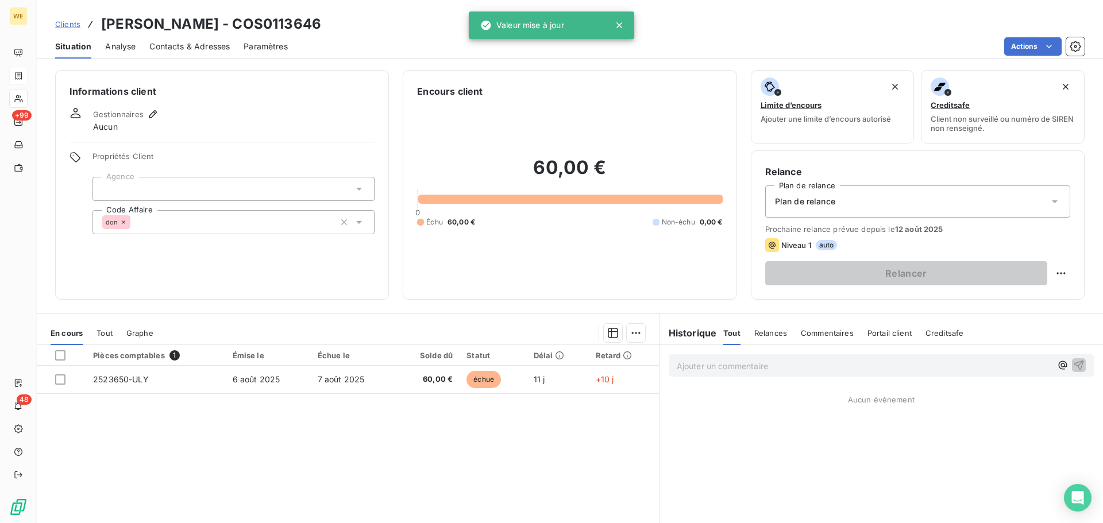
click at [177, 183] on div at bounding box center [233, 189] width 282 height 24
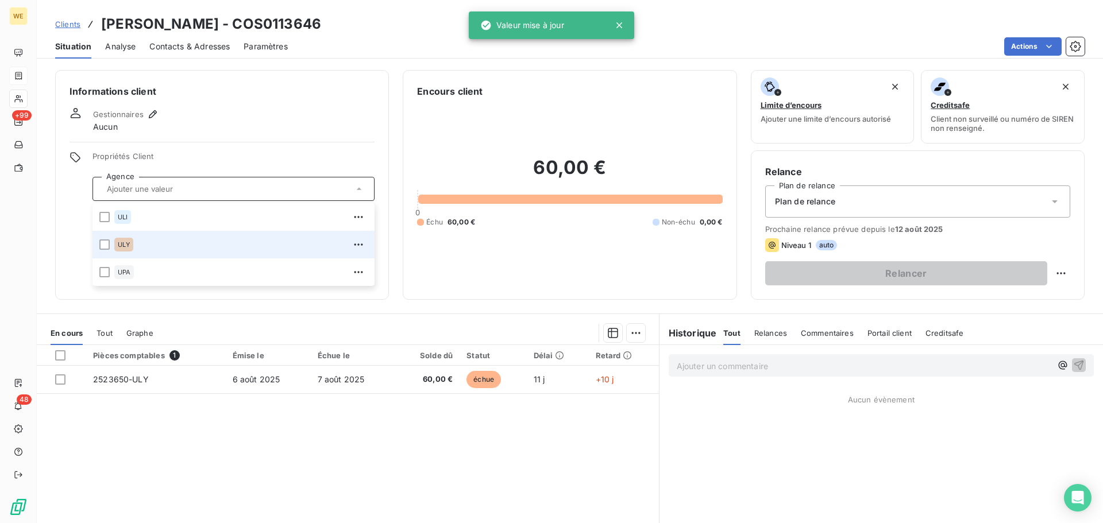
click at [124, 250] on div "ULY" at bounding box center [123, 245] width 19 height 14
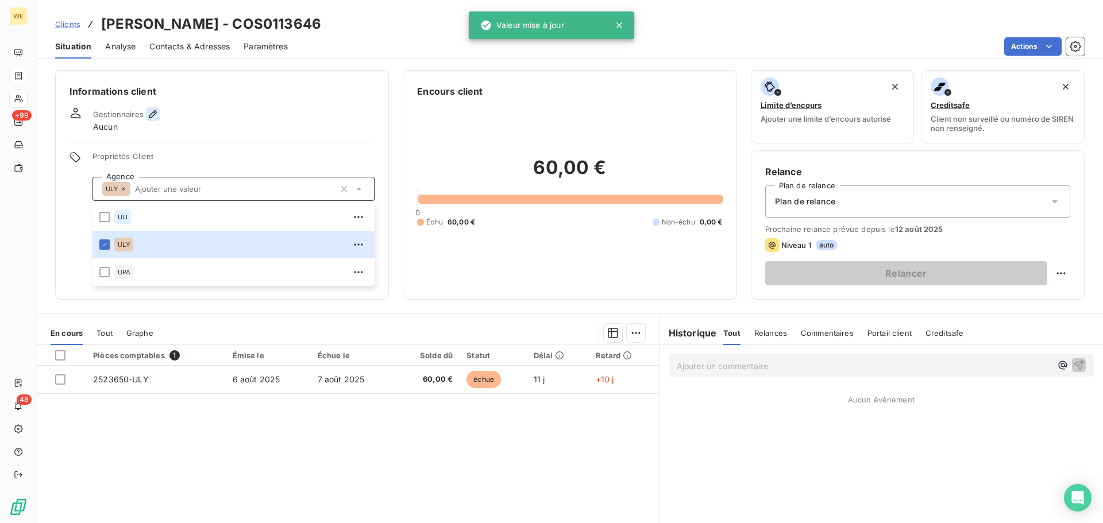
click at [152, 113] on icon "button" at bounding box center [153, 114] width 8 height 8
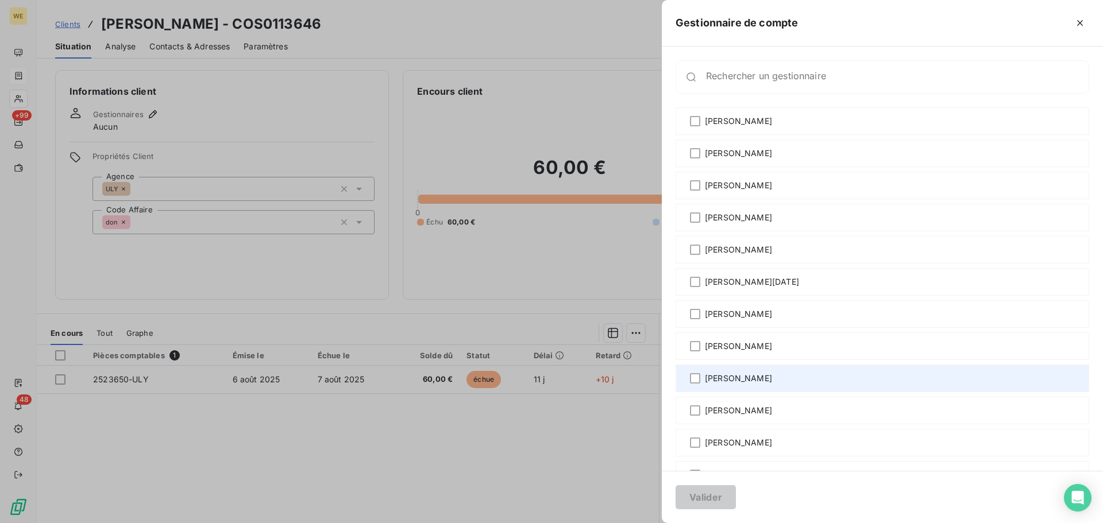
click at [734, 380] on span "[PERSON_NAME]" at bounding box center [738, 378] width 67 height 11
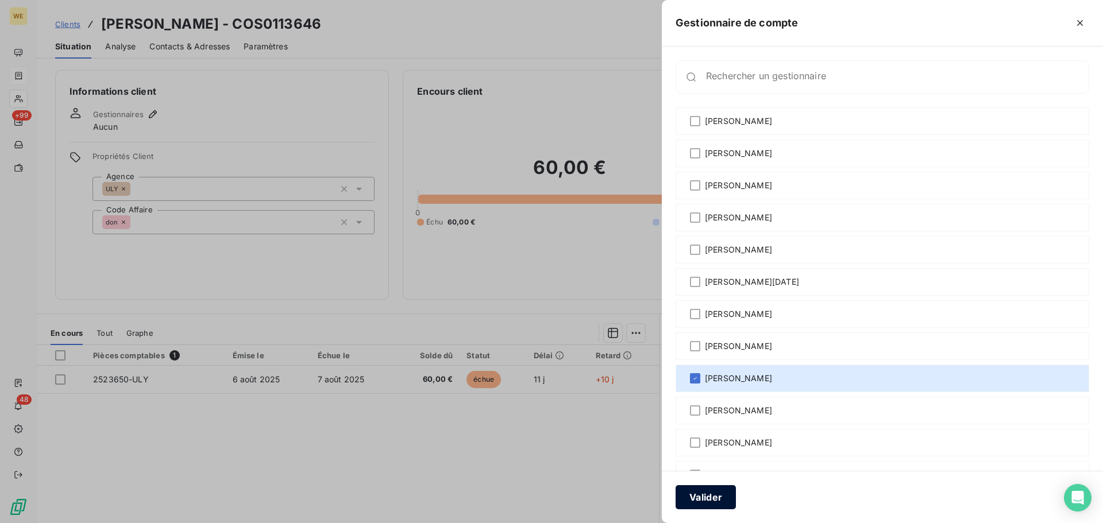
click at [699, 493] on button "Valider" at bounding box center [705, 497] width 60 height 24
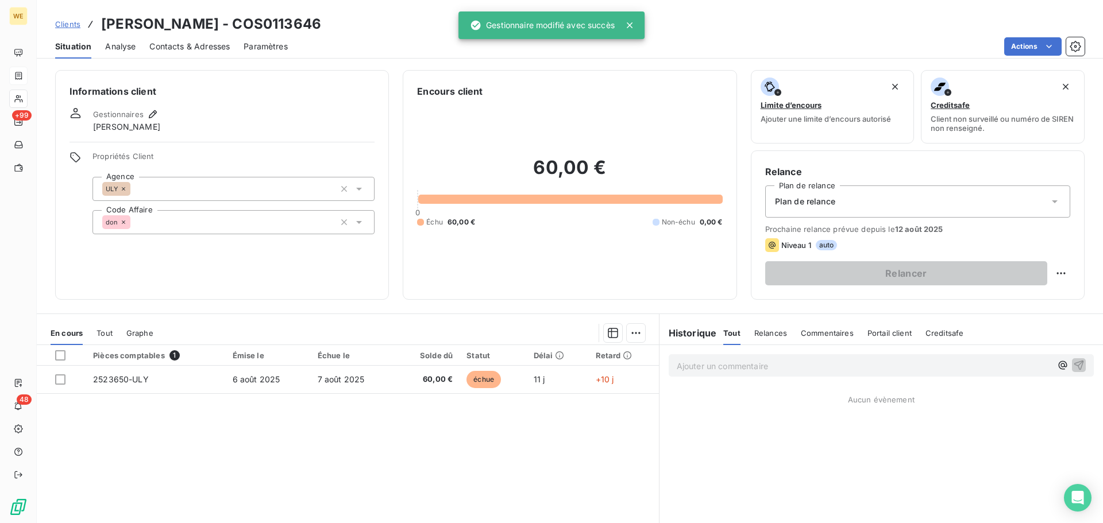
click at [403, 429] on div "Pièces comptables 1 Émise le Échue le Solde dû Statut Délai Retard 2523650-ULY …" at bounding box center [348, 455] width 622 height 221
click at [254, 96] on h6 "Informations client" at bounding box center [221, 91] width 305 height 14
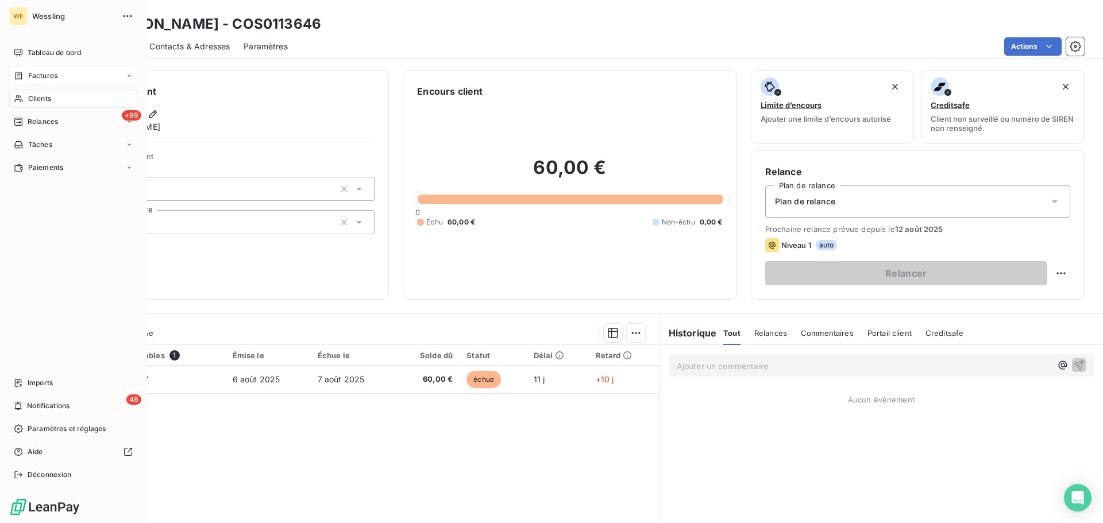
click at [31, 99] on span "Clients" at bounding box center [39, 99] width 23 height 10
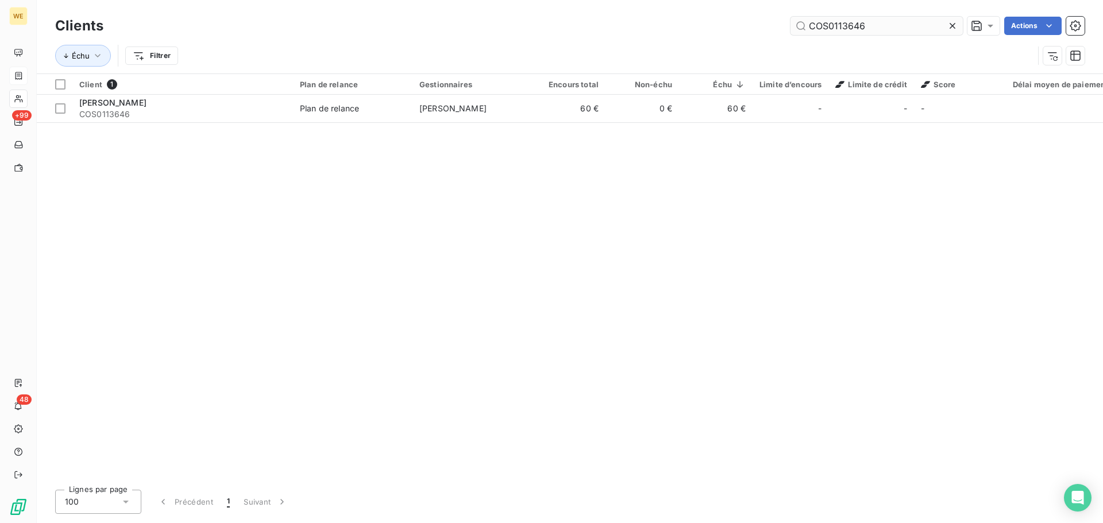
click at [822, 24] on input "COS0113646" at bounding box center [876, 26] width 172 height 18
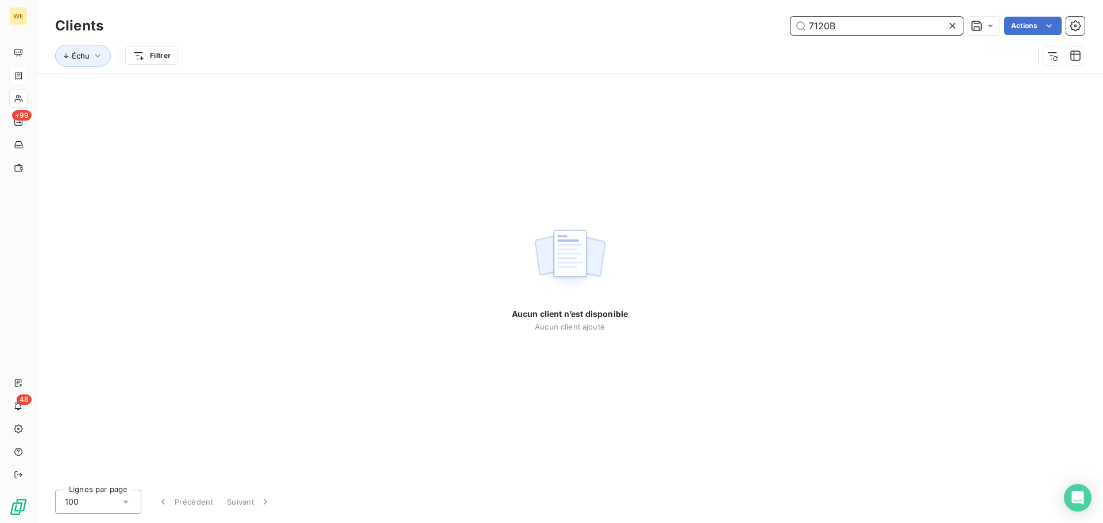
click at [855, 26] on input "7120B" at bounding box center [876, 26] width 172 height 18
paste input "LAN013332"
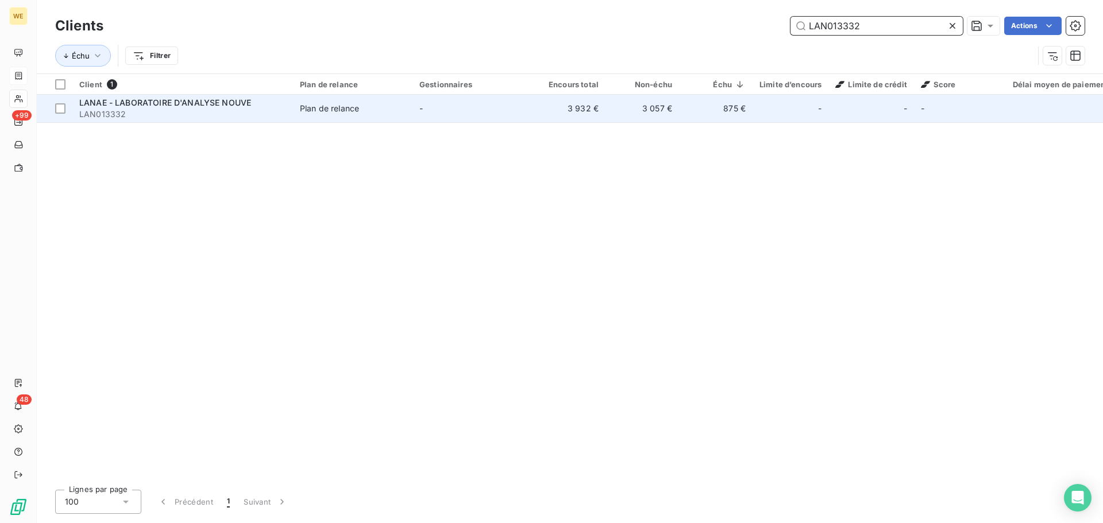
type input "LAN013332"
click at [215, 112] on span "LAN013332" at bounding box center [182, 114] width 207 height 11
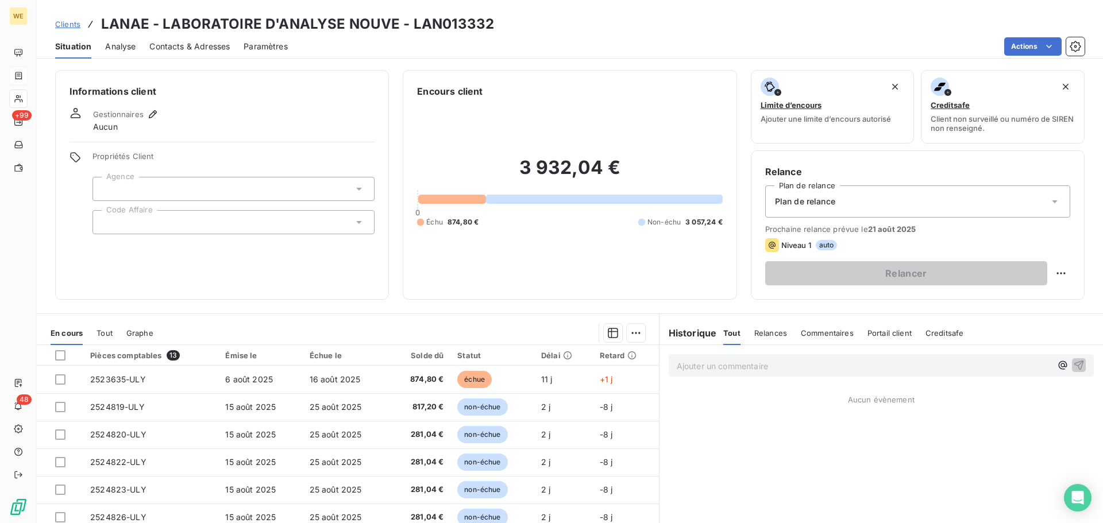
click at [155, 222] on div at bounding box center [233, 222] width 282 height 24
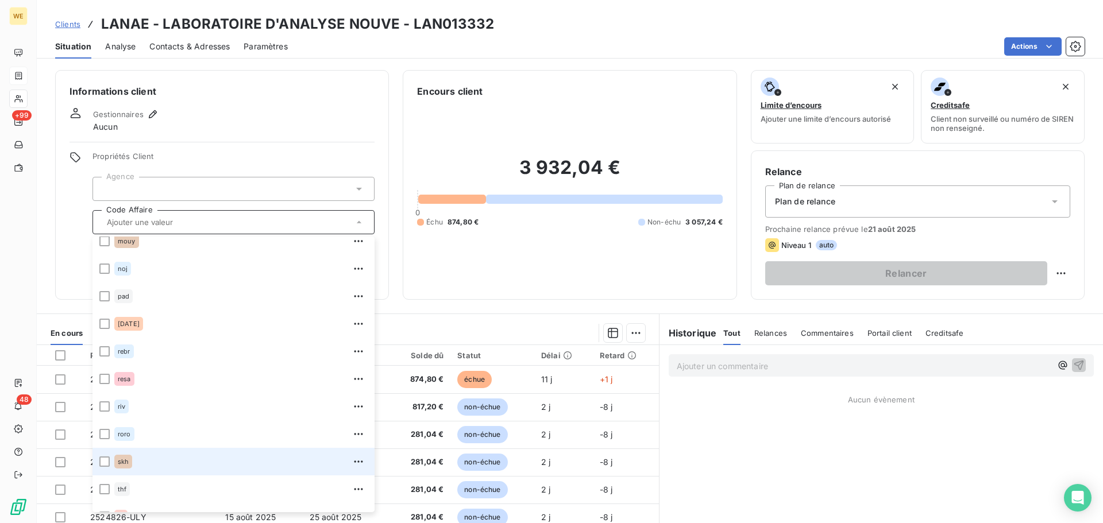
scroll to position [248, 0]
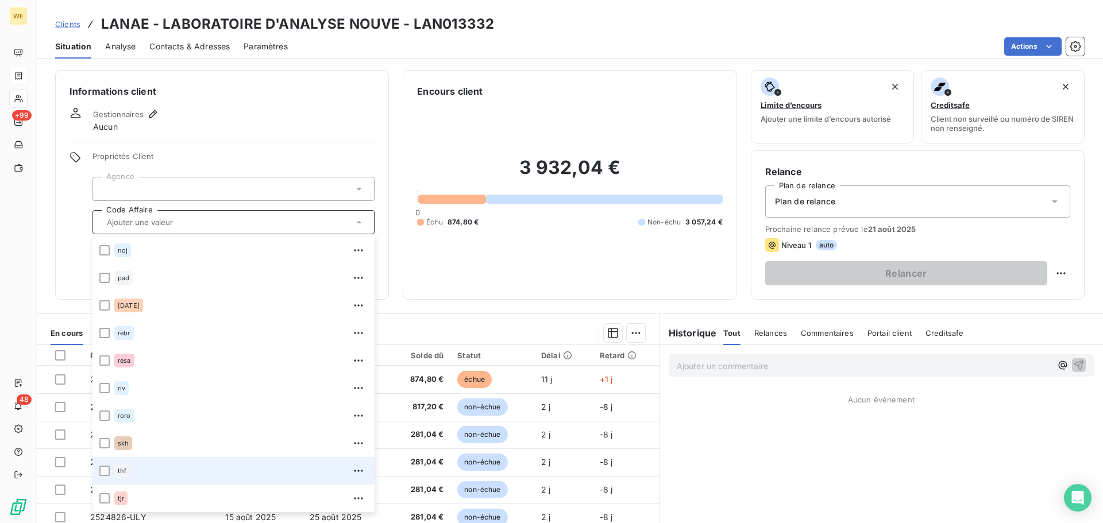
click at [138, 469] on div "thf" at bounding box center [240, 471] width 253 height 18
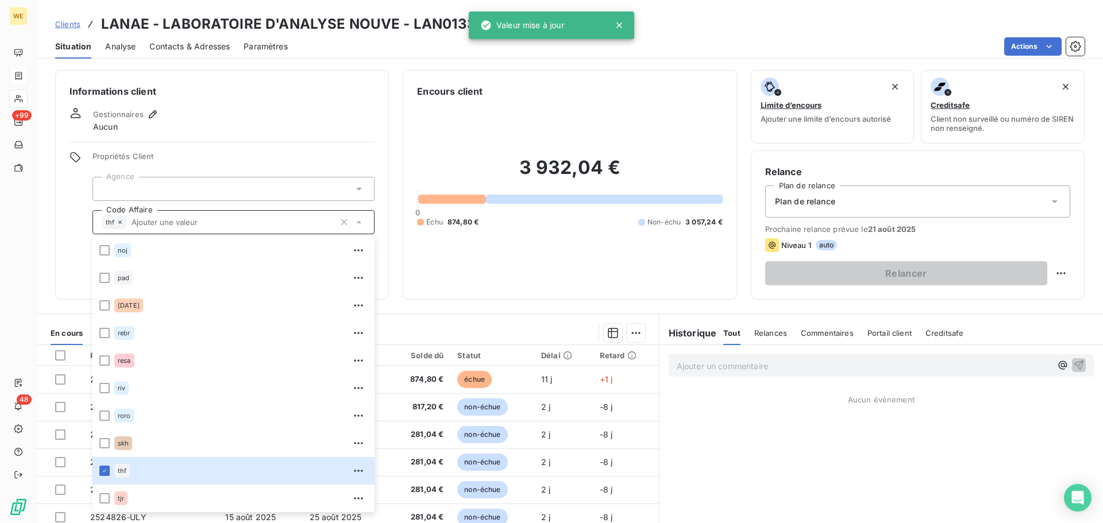
click at [164, 180] on div at bounding box center [233, 189] width 282 height 24
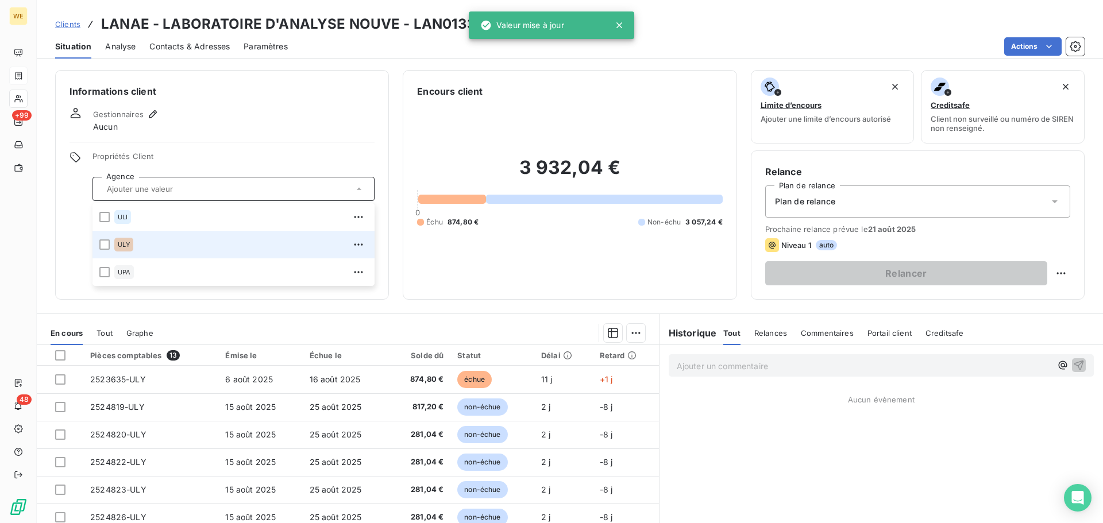
click at [137, 249] on div "ULY" at bounding box center [240, 244] width 253 height 18
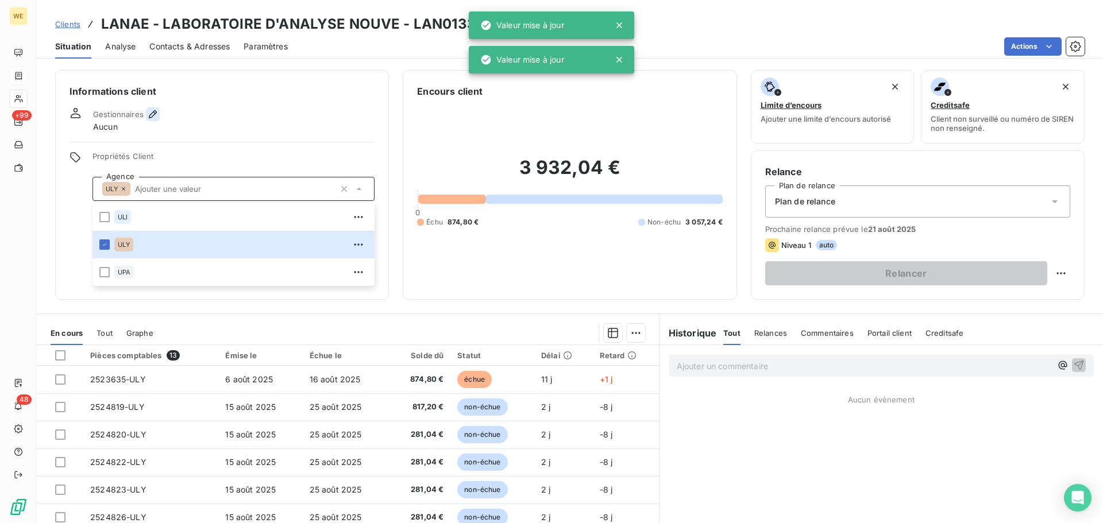
click at [152, 113] on icon "button" at bounding box center [152, 114] width 11 height 11
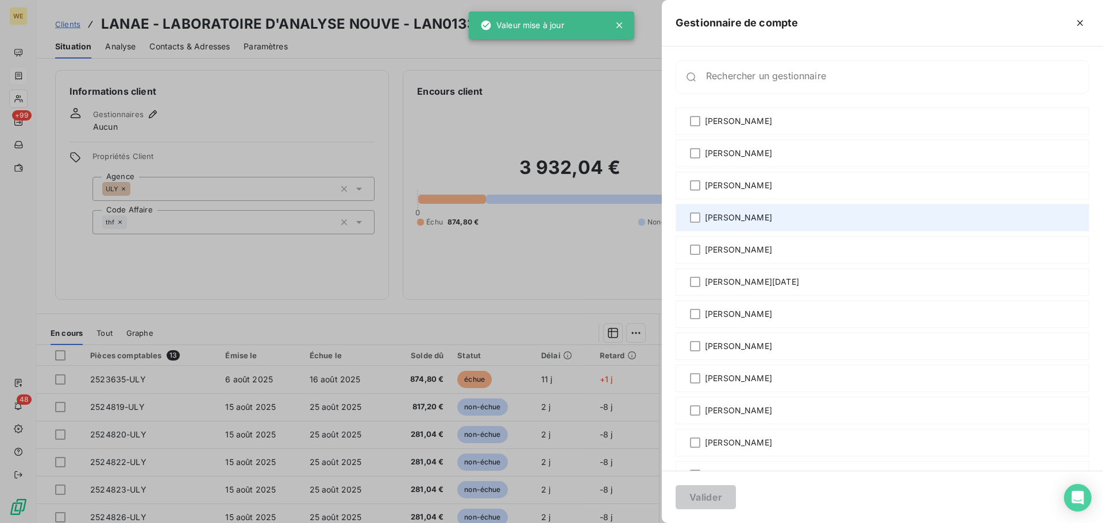
click at [737, 219] on span "[PERSON_NAME]" at bounding box center [738, 217] width 67 height 11
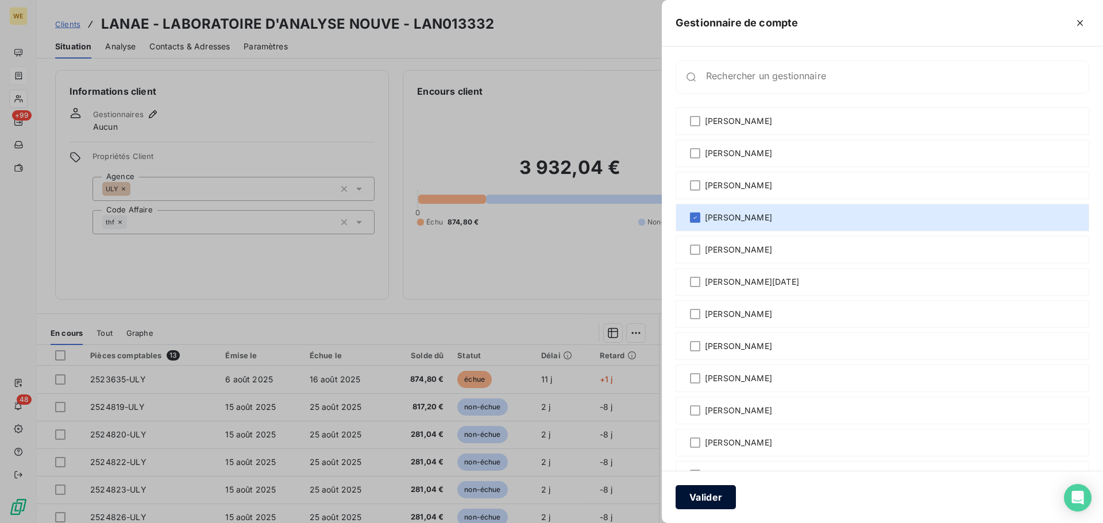
click at [710, 501] on button "Valider" at bounding box center [705, 497] width 60 height 24
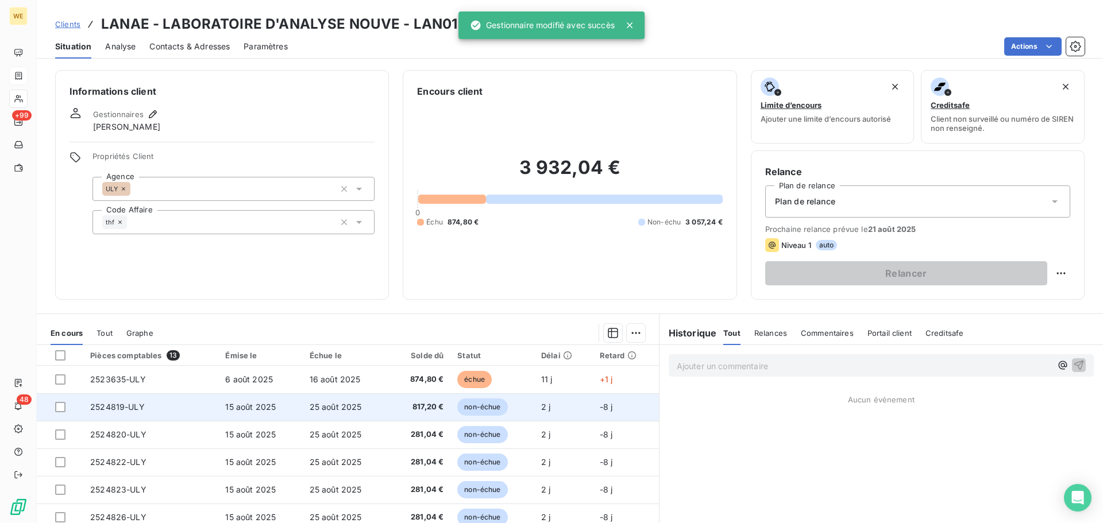
click at [426, 411] on span "817,20 €" at bounding box center [420, 406] width 48 height 11
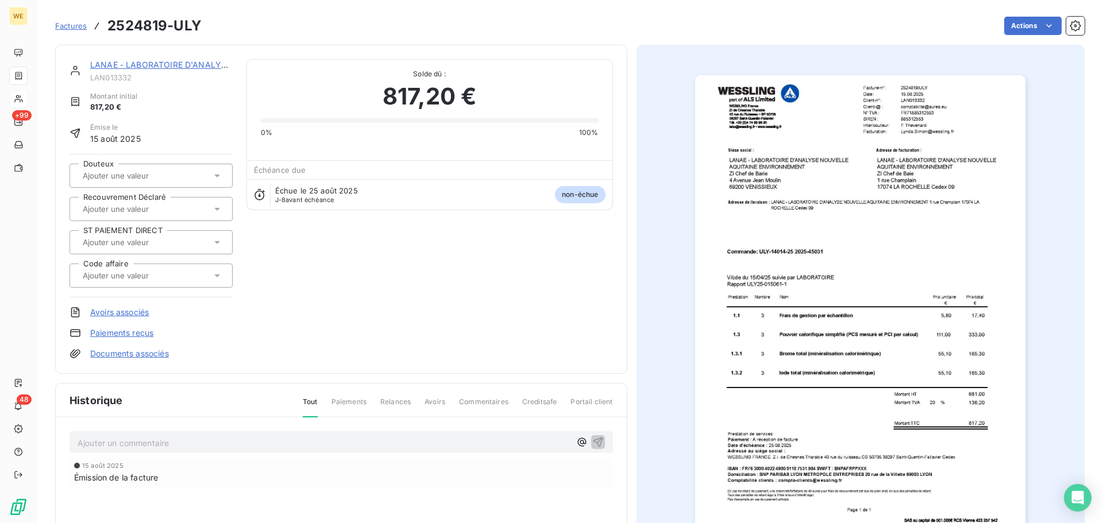
click at [916, 125] on img "button" at bounding box center [860, 308] width 330 height 467
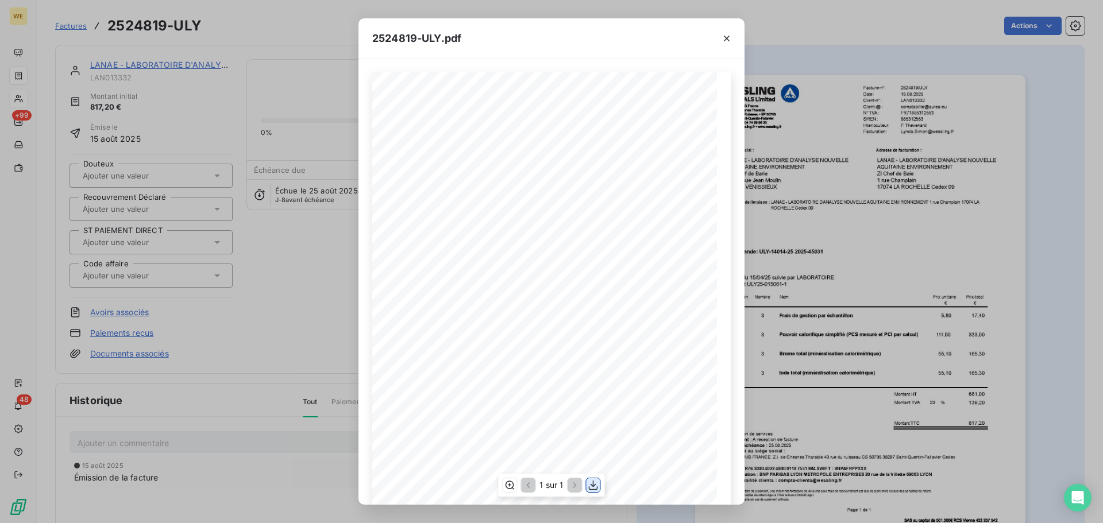
click at [589, 487] on icon "button" at bounding box center [593, 486] width 9 height 10
click at [732, 40] on button "button" at bounding box center [726, 38] width 18 height 18
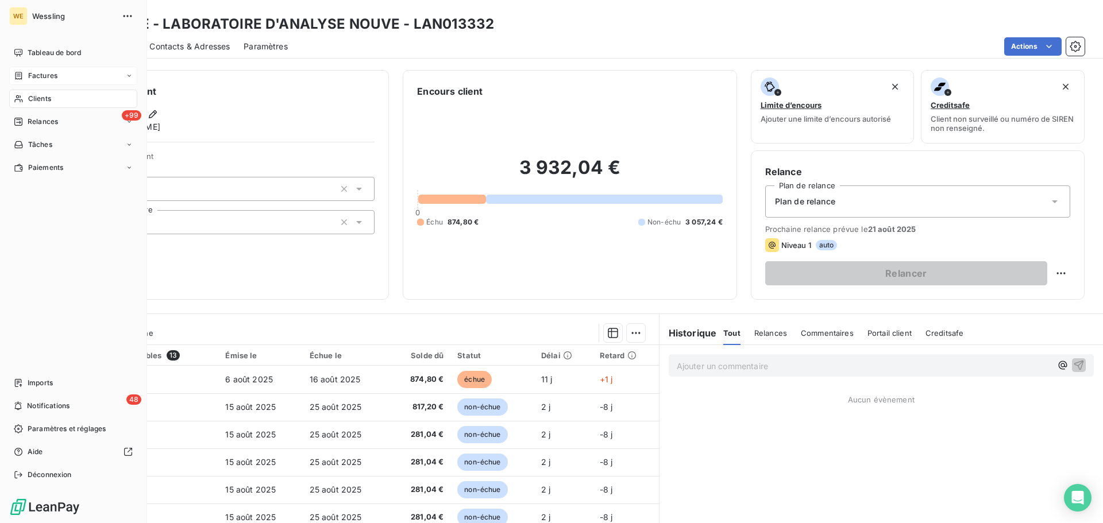
click at [49, 90] on div "Clients" at bounding box center [73, 99] width 128 height 18
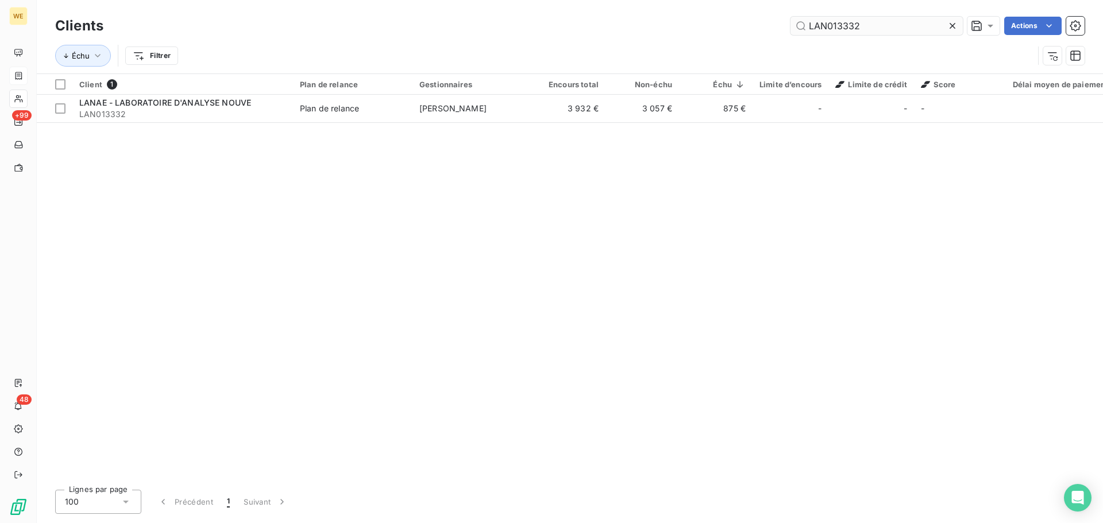
click at [808, 26] on input "LAN013332" at bounding box center [876, 26] width 172 height 18
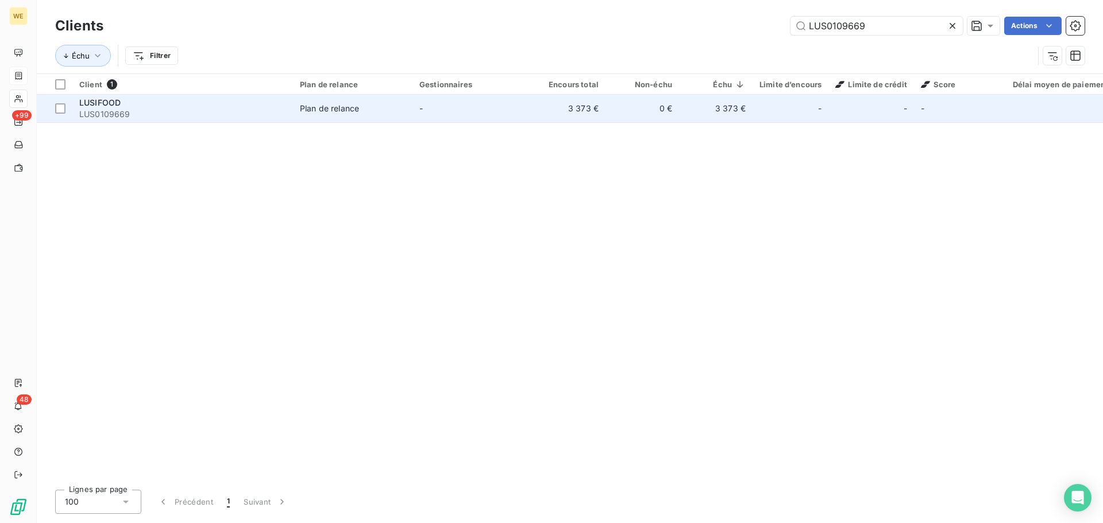
type input "LUS0109669"
click at [201, 111] on span "LUS0109669" at bounding box center [182, 114] width 207 height 11
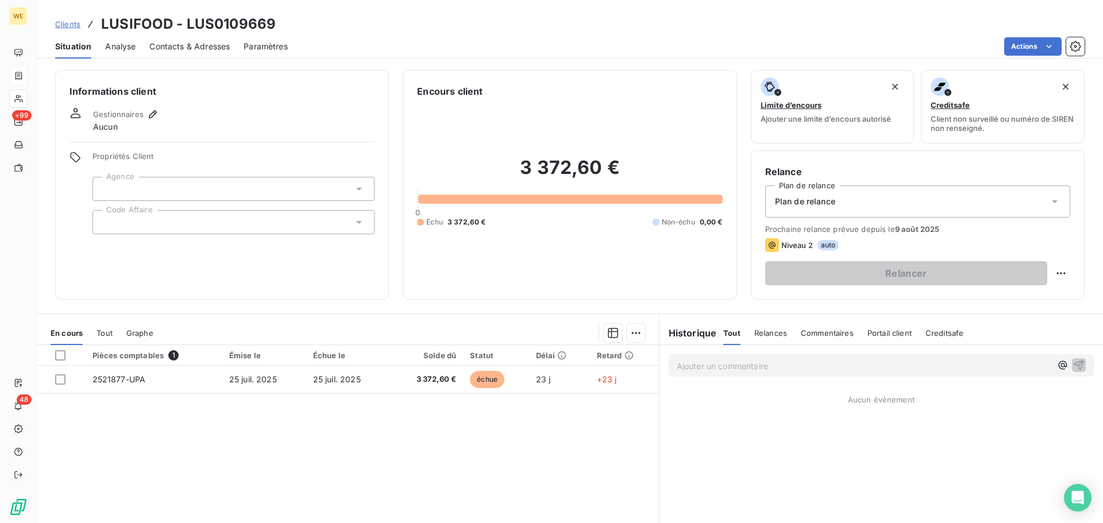
click at [158, 227] on div at bounding box center [233, 222] width 282 height 24
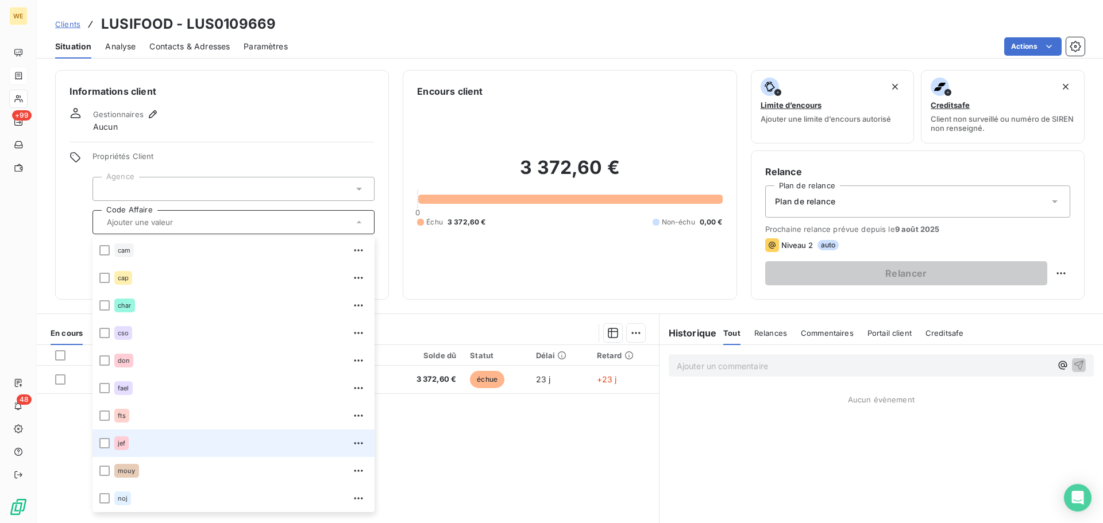
scroll to position [248, 0]
click at [115, 436] on div "skh" at bounding box center [123, 443] width 18 height 14
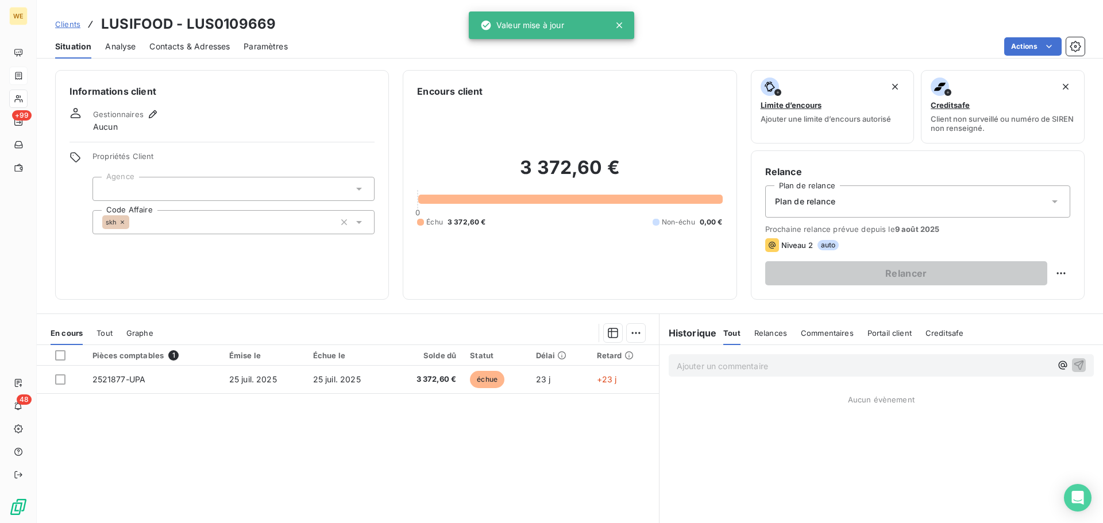
click at [204, 192] on div at bounding box center [233, 189] width 282 height 24
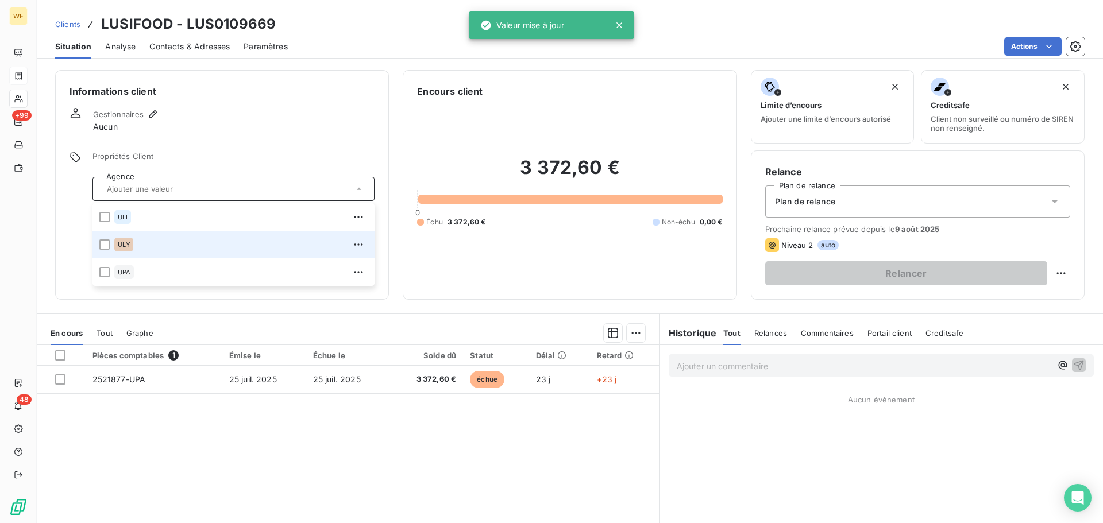
click at [126, 245] on span "ULY" at bounding box center [124, 244] width 12 height 7
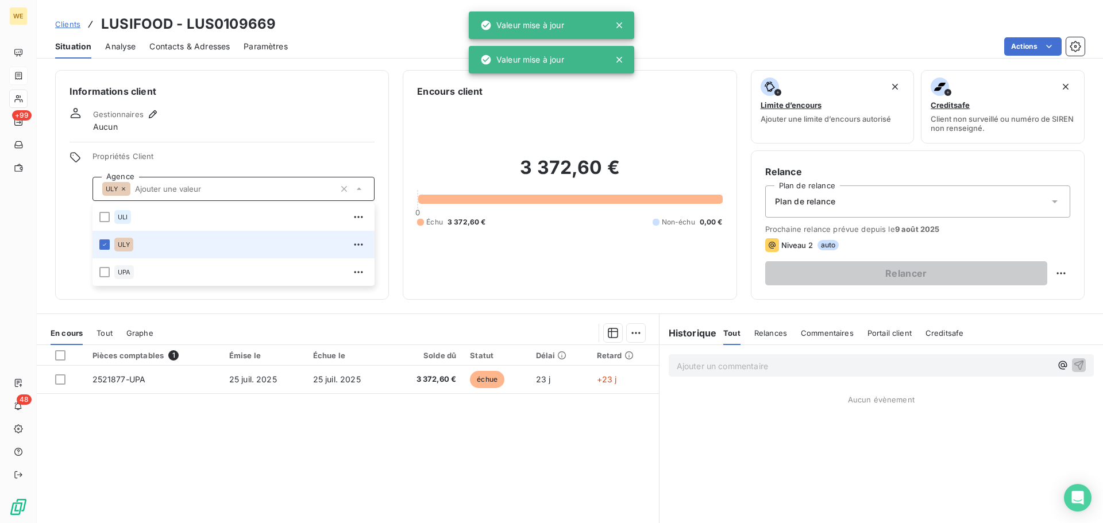
click at [126, 245] on span "ULY" at bounding box center [124, 244] width 12 height 7
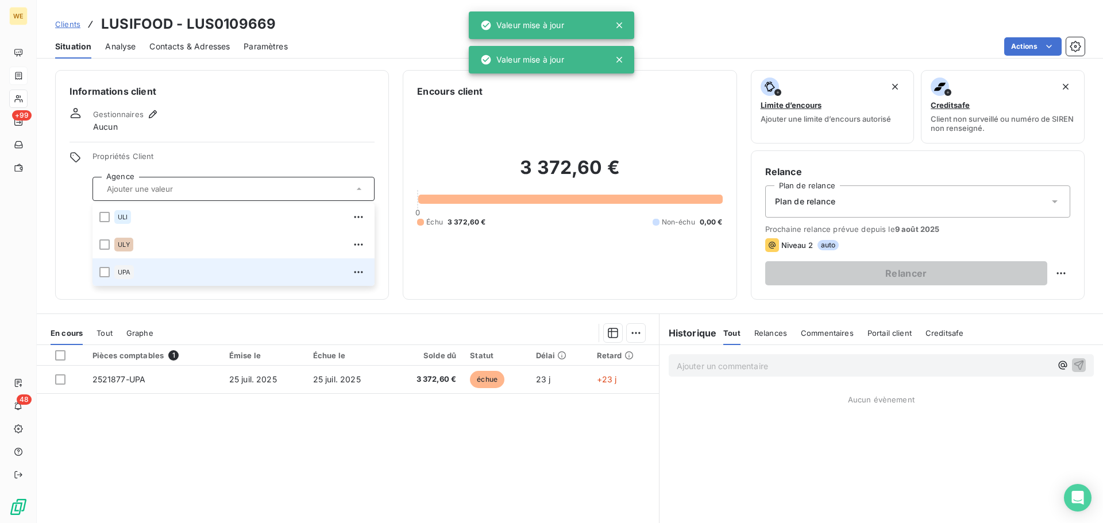
click at [121, 275] on span "UPA" at bounding box center [124, 272] width 13 height 7
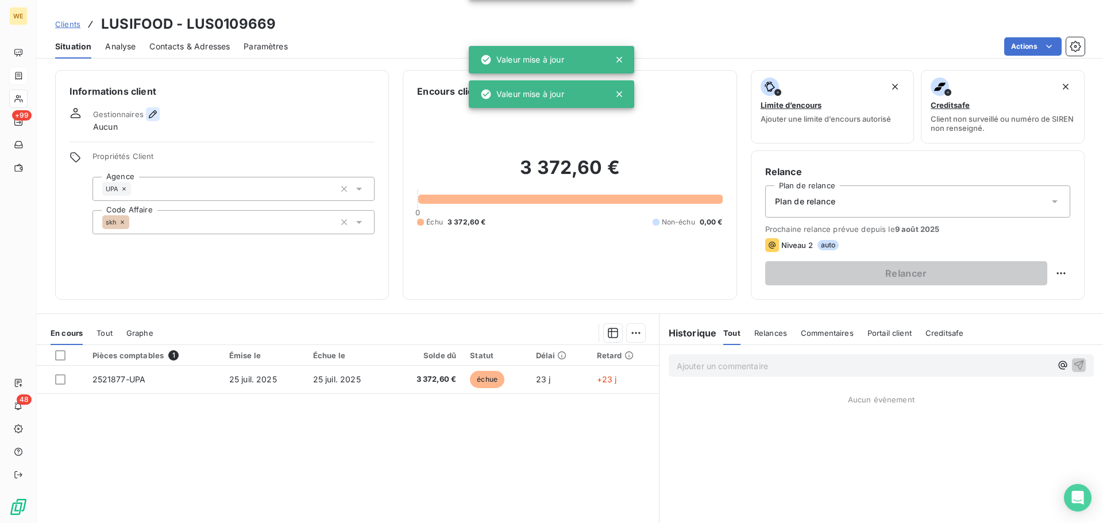
click at [156, 111] on icon "button" at bounding box center [152, 114] width 11 height 11
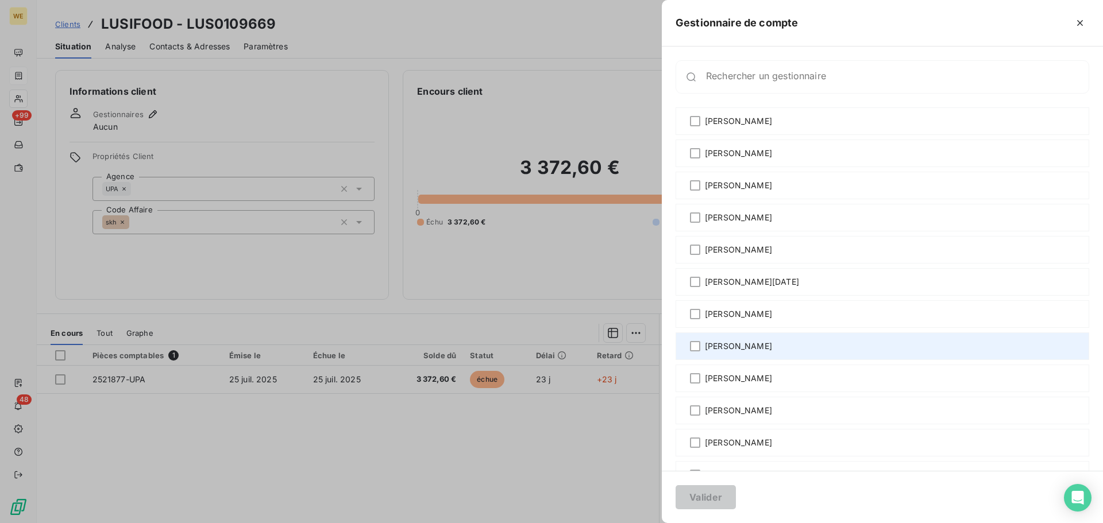
click at [734, 350] on span "[PERSON_NAME]" at bounding box center [738, 346] width 67 height 11
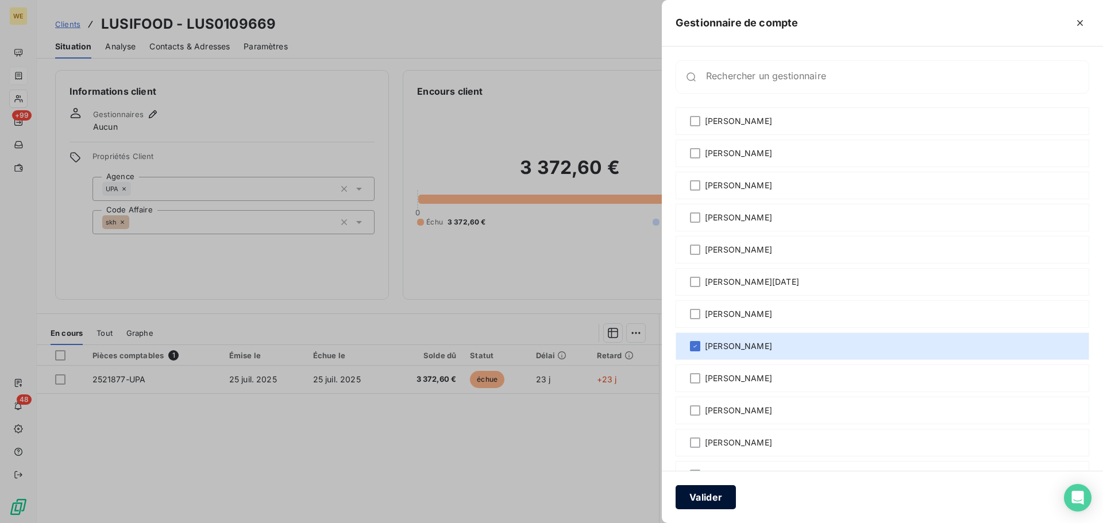
click at [706, 502] on button "Valider" at bounding box center [705, 497] width 60 height 24
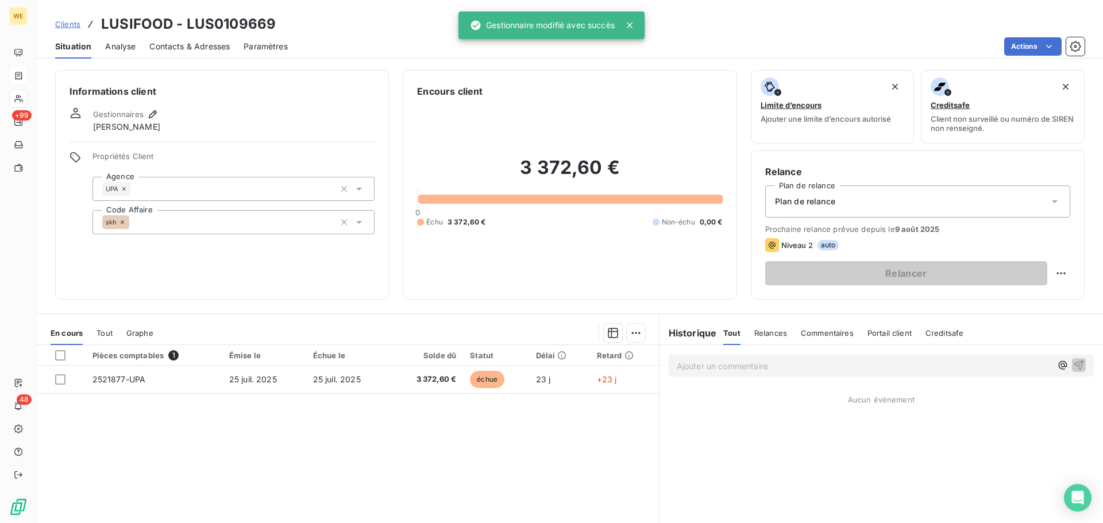
click at [393, 463] on div "Pièces comptables 1 Émise le Échue le Solde dû Statut Délai Retard 2521877-UPA …" at bounding box center [348, 455] width 622 height 221
click at [180, 251] on div "Informations client Gestionnaires Léna SOUKHAREVSKOFF Propriétés Client Agence …" at bounding box center [222, 185] width 334 height 230
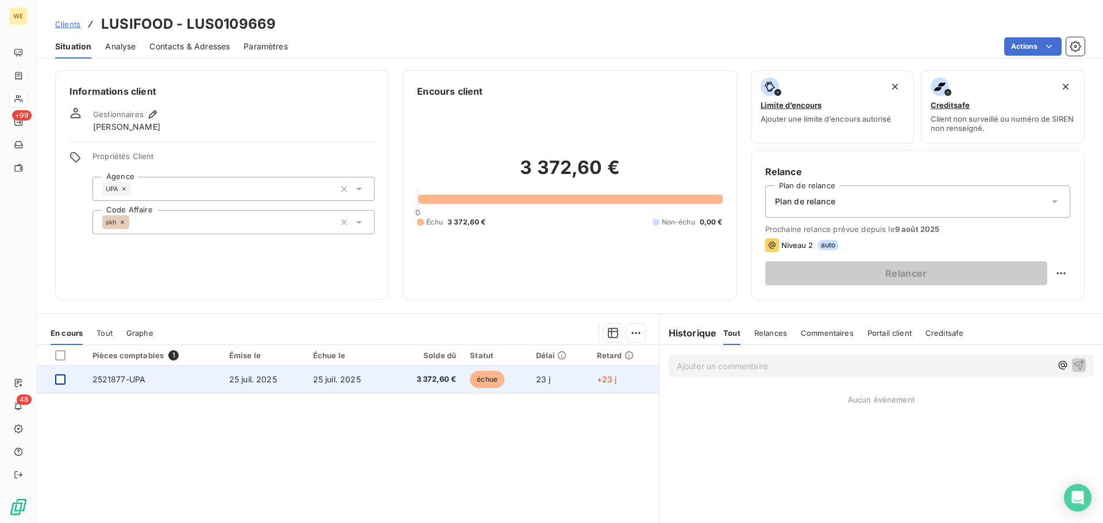
click at [63, 381] on div at bounding box center [60, 379] width 10 height 10
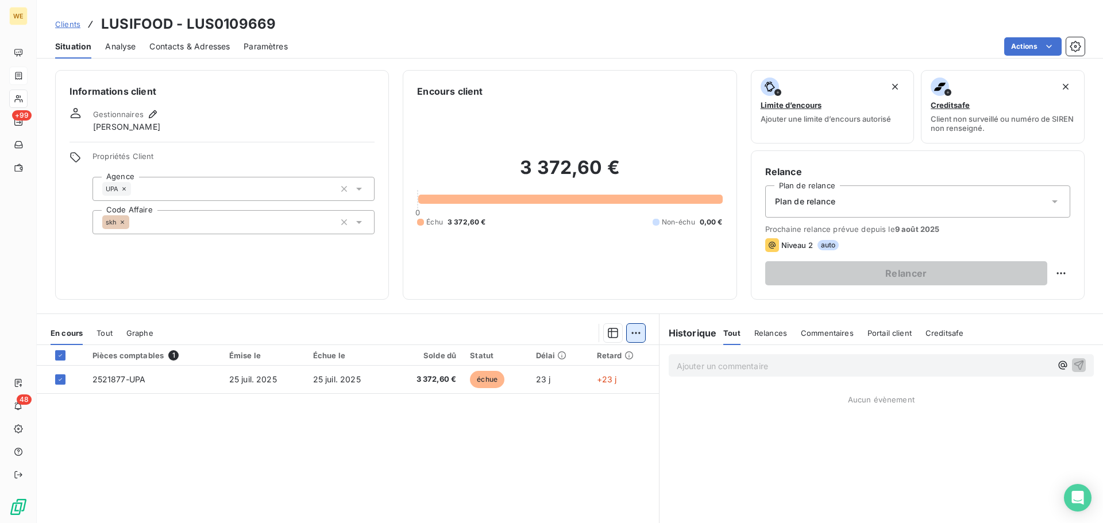
click at [633, 332] on html "WE +99 48 Clients LUSIFOOD - LUS0109669 Situation Analyse Contacts & Adresses P…" at bounding box center [551, 261] width 1103 height 523
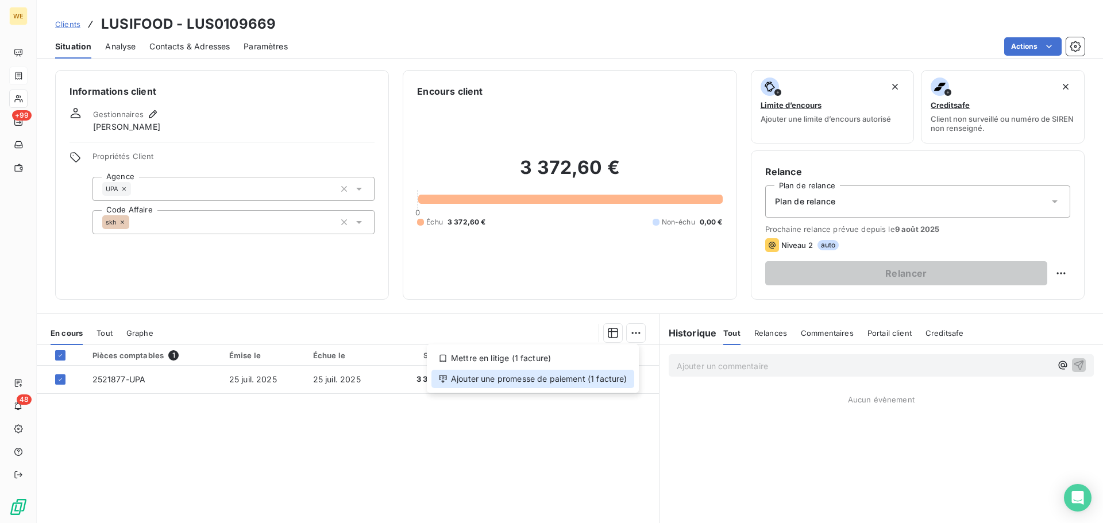
click at [582, 378] on div "Ajouter une promesse de paiement (1 facture)" at bounding box center [532, 379] width 203 height 18
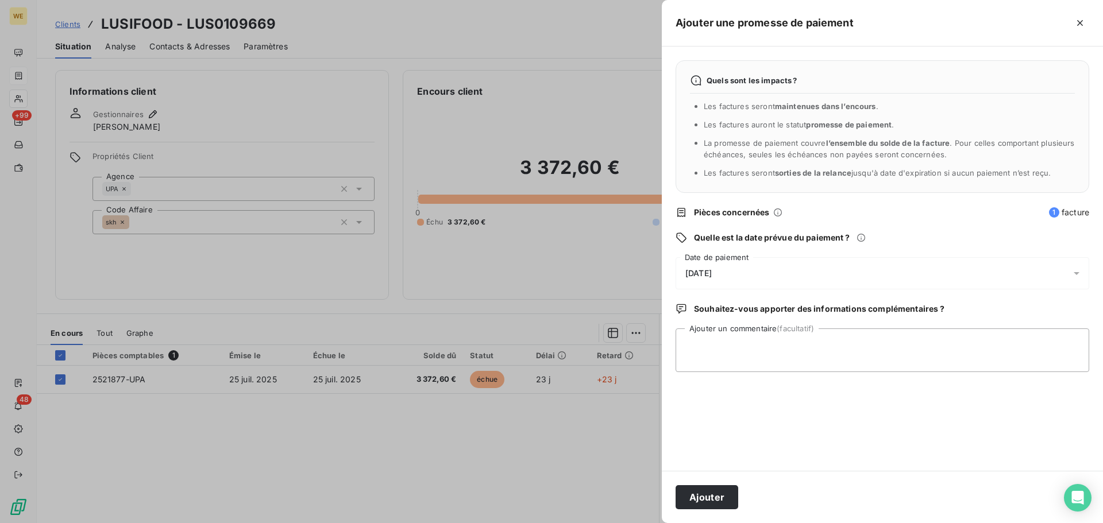
click at [736, 269] on div "18/08/2025" at bounding box center [881, 273] width 413 height 32
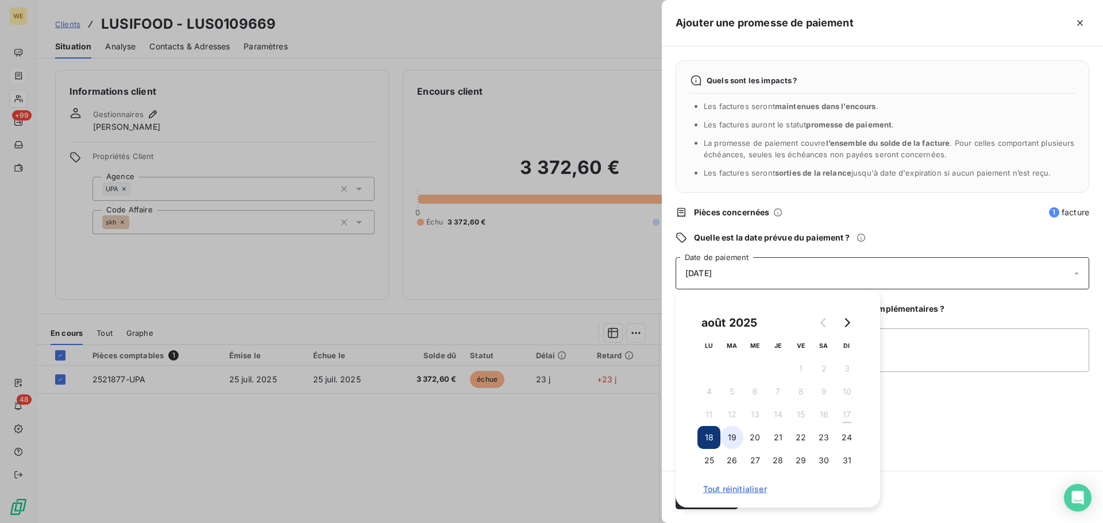
click at [734, 442] on button "19" at bounding box center [731, 437] width 23 height 23
click at [971, 426] on div "Quels sont les impacts ? Les factures seront maintenues dans l’encours . Les fa…" at bounding box center [882, 259] width 441 height 424
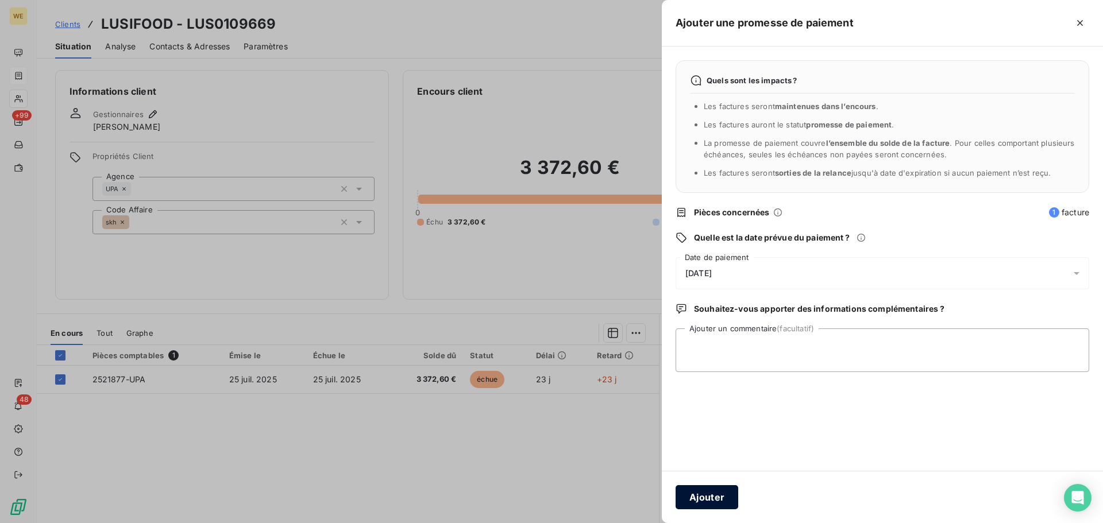
click at [727, 502] on button "Ajouter" at bounding box center [706, 497] width 63 height 24
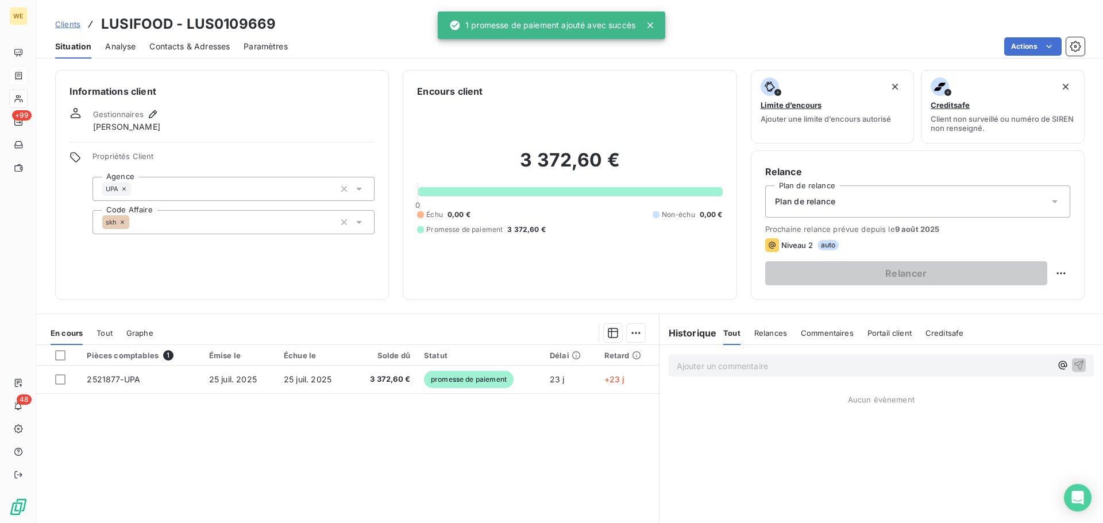
click at [169, 261] on div "Informations client Gestionnaires Léna SOUKHAREVSKOFF Propriétés Client Agence …" at bounding box center [222, 185] width 334 height 230
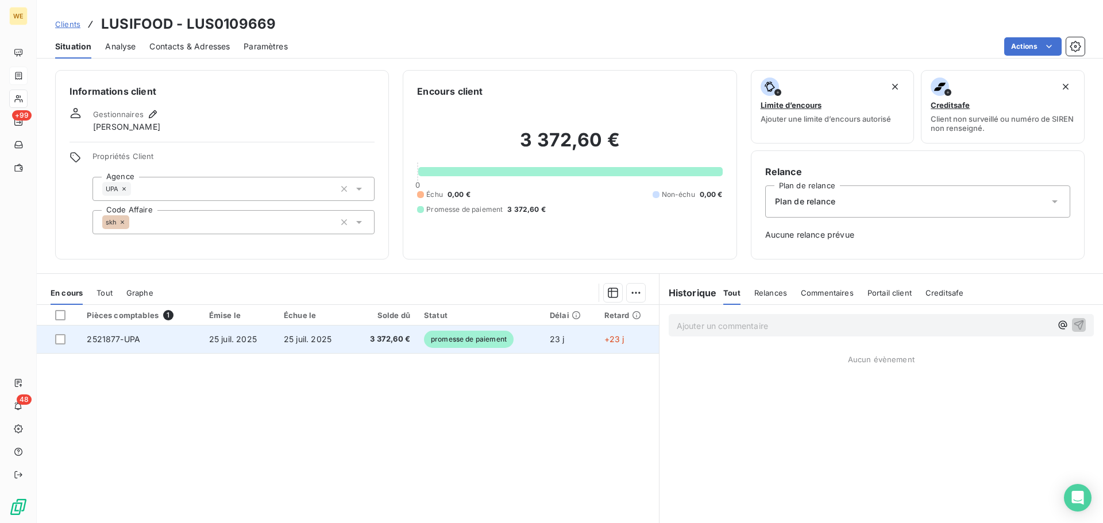
click at [211, 337] on span "25 juil. 2025" at bounding box center [233, 339] width 48 height 10
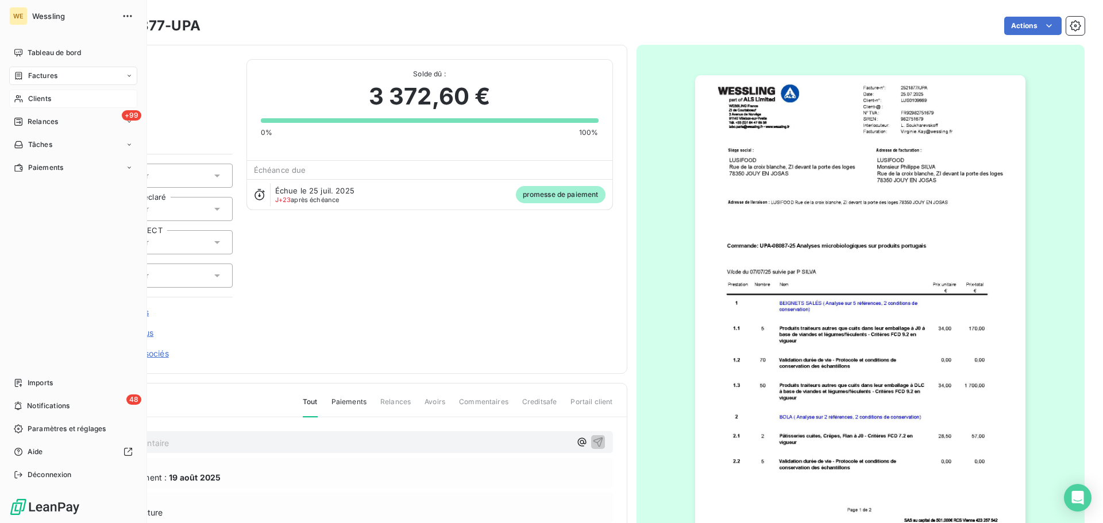
click at [45, 97] on span "Clients" at bounding box center [39, 99] width 23 height 10
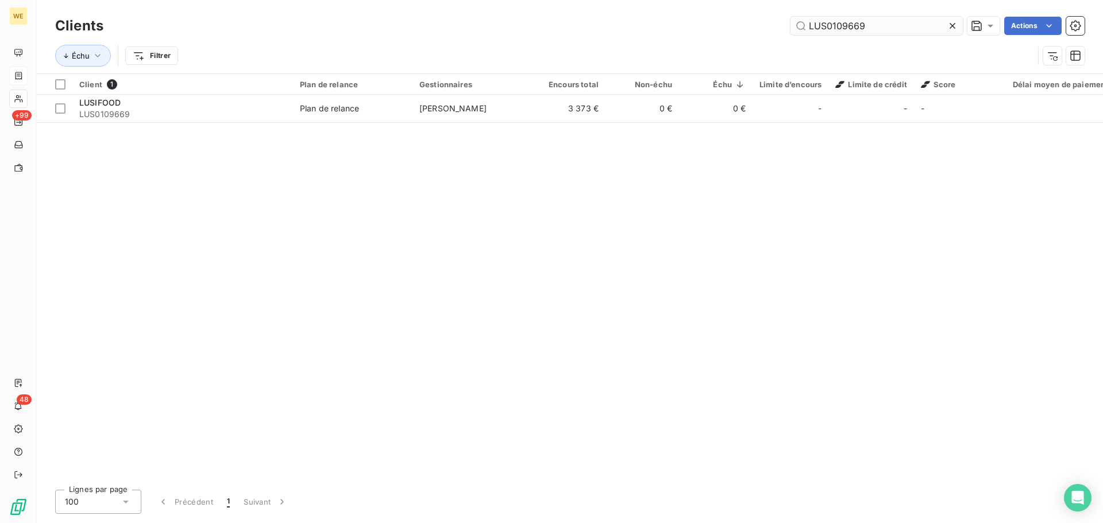
click at [819, 24] on input "LUS0109669" at bounding box center [876, 26] width 172 height 18
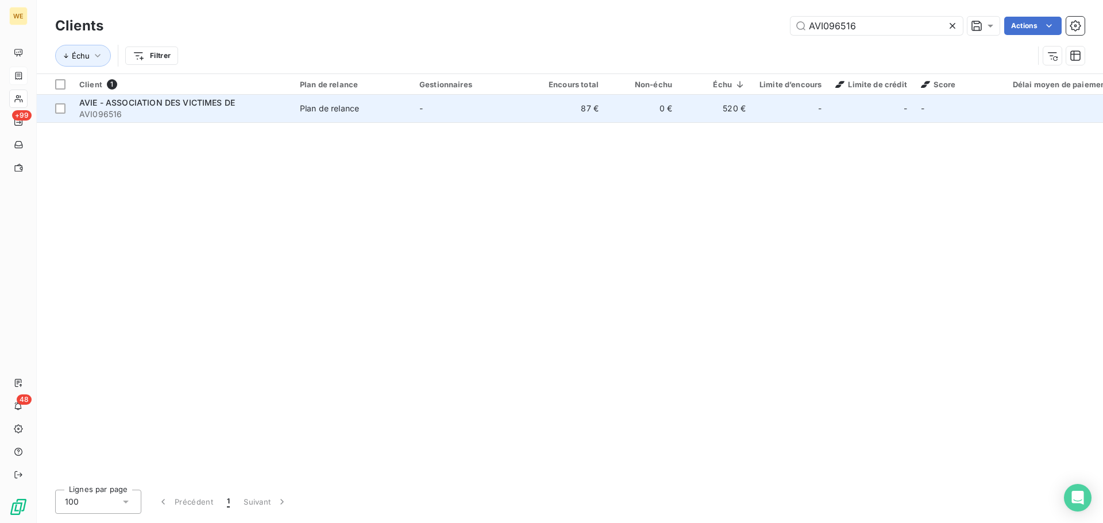
type input "AVI096516"
click at [166, 111] on span "AVI096516" at bounding box center [182, 114] width 207 height 11
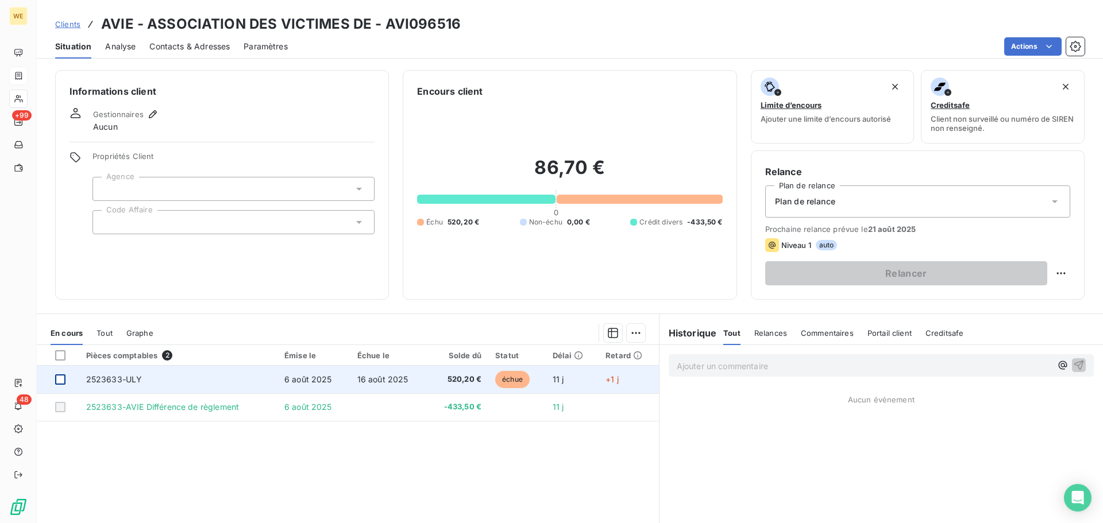
click at [60, 384] on div at bounding box center [60, 379] width 10 height 10
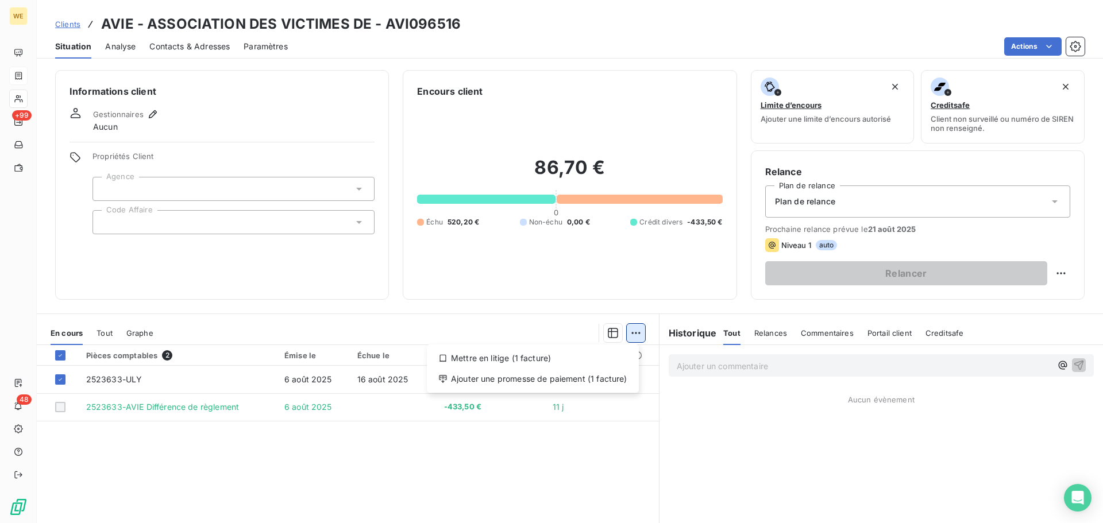
click at [635, 334] on html "WE +99 48 Clients AVIE - ASSOCIATION DES VICTIMES DE - AVI096516 Situation Anal…" at bounding box center [551, 261] width 1103 height 523
click at [601, 386] on div "Ajouter une promesse de paiement (1 facture)" at bounding box center [532, 379] width 203 height 18
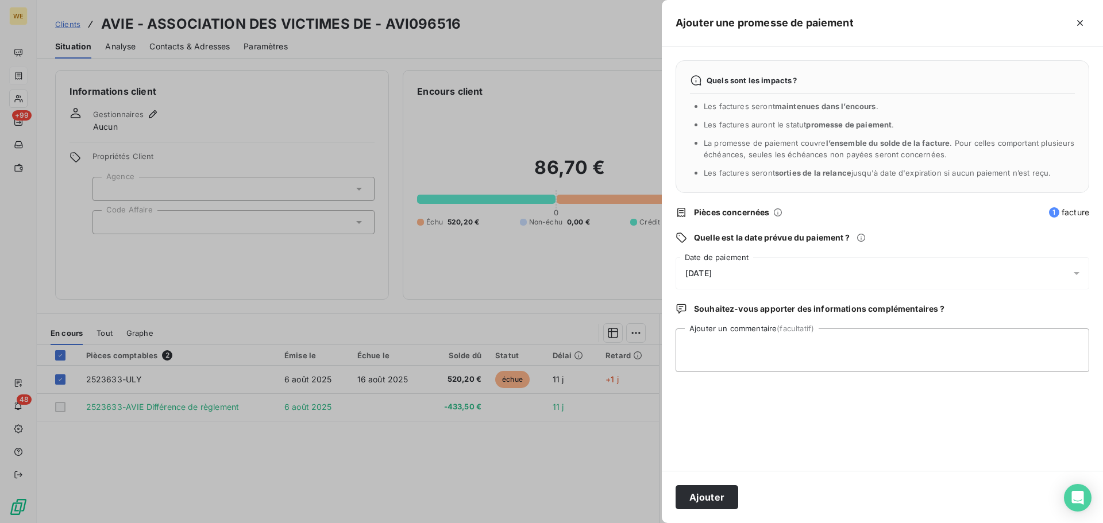
click at [751, 280] on div "18/08/2025" at bounding box center [881, 273] width 413 height 32
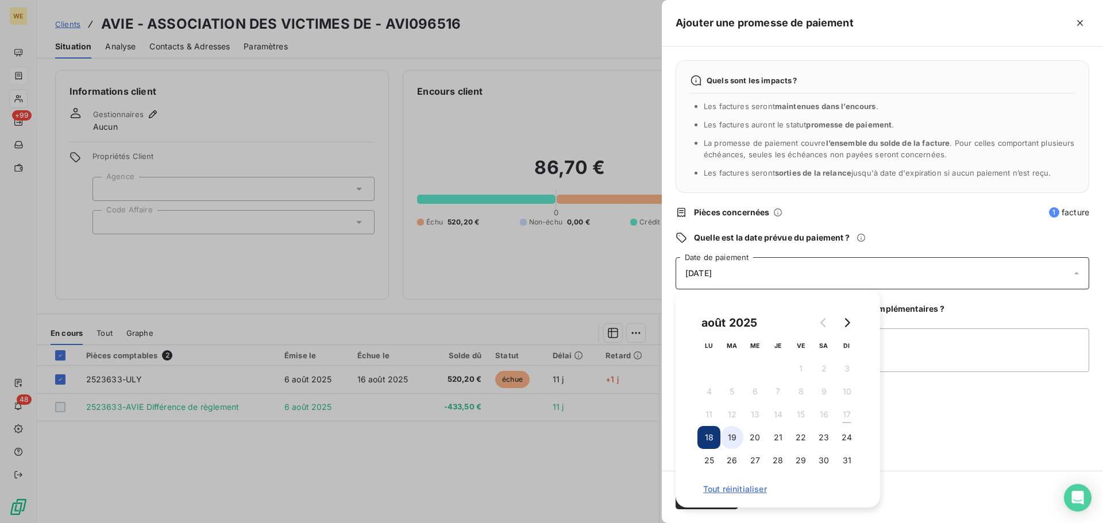
click at [730, 442] on button "19" at bounding box center [731, 437] width 23 height 23
click at [932, 419] on div "Quels sont les impacts ? Les factures seront maintenues dans l’encours . Les fa…" at bounding box center [882, 259] width 441 height 424
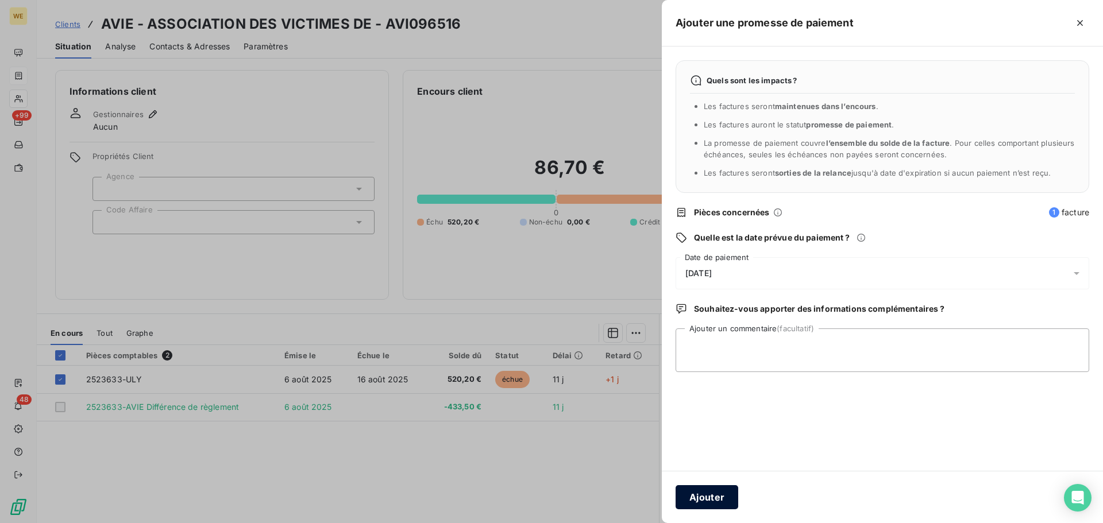
click at [705, 502] on button "Ajouter" at bounding box center [706, 497] width 63 height 24
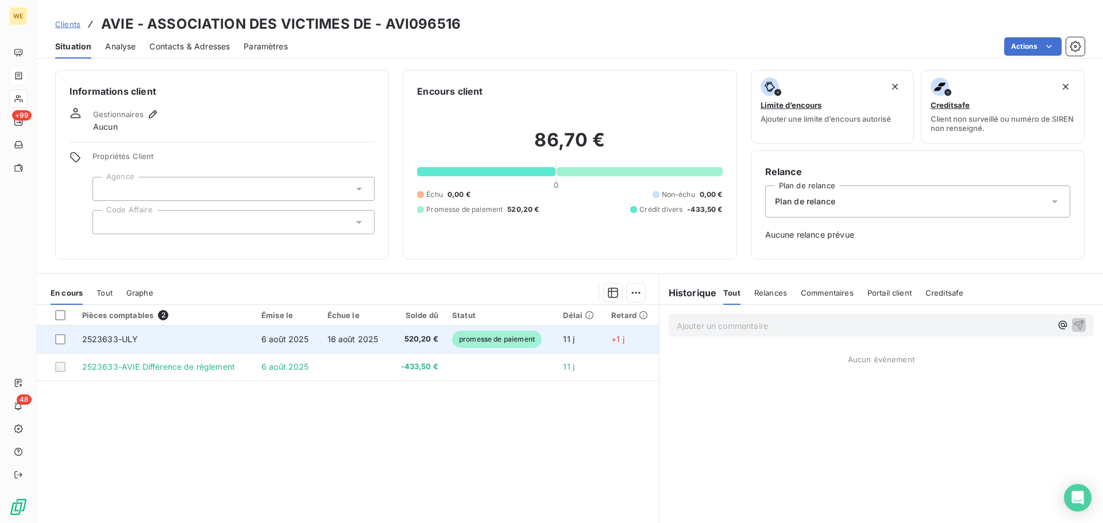
click at [284, 334] on span "6 août 2025" at bounding box center [285, 339] width 48 height 10
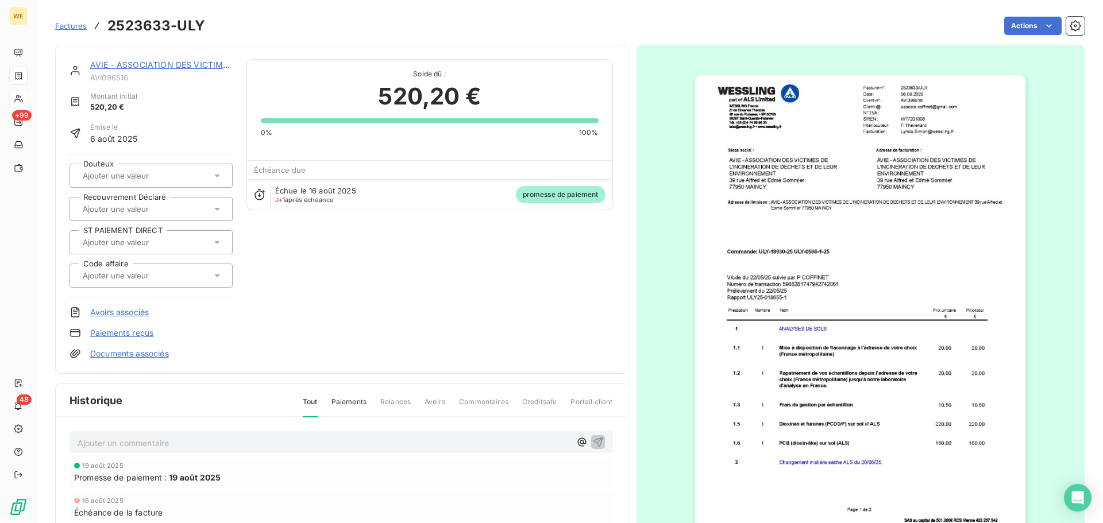
click at [898, 162] on img "button" at bounding box center [860, 308] width 330 height 467
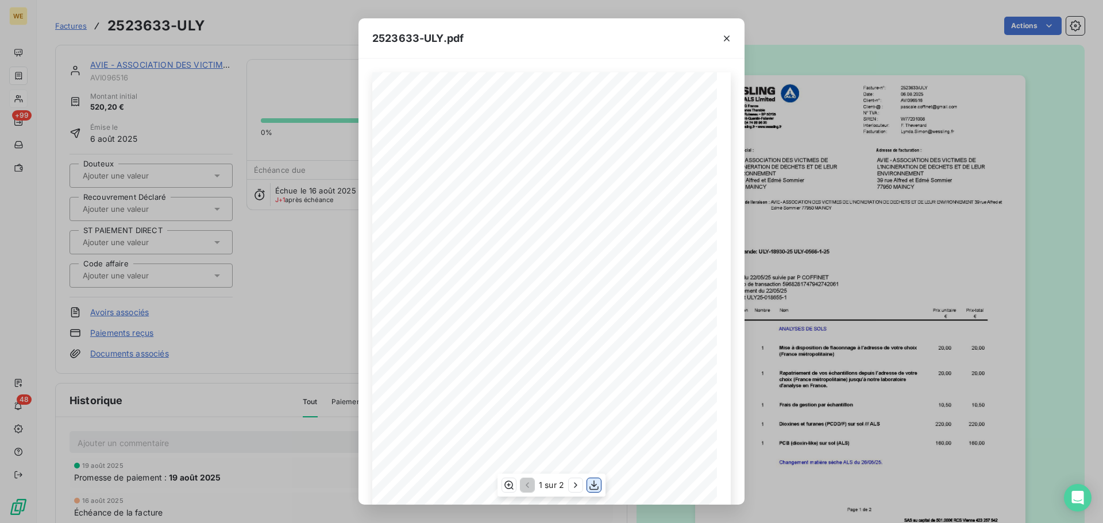
click at [597, 489] on icon "button" at bounding box center [593, 486] width 9 height 10
click at [631, 107] on span "pascale.coffinet@gmail.com" at bounding box center [630, 104] width 75 height 5
click at [611, 109] on div "2523633/ULY Facture-n°: 06.08.2025 Date: Client-n°: AVI096516 pascale.coffinet@…" at bounding box center [551, 315] width 358 height 487
click at [592, 486] on icon "button" at bounding box center [593, 486] width 9 height 10
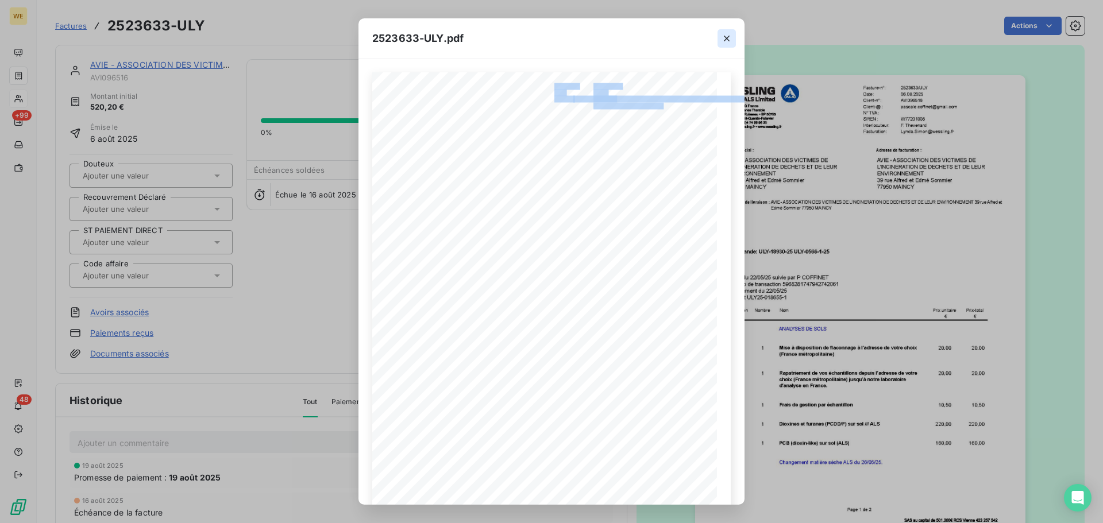
click at [726, 40] on icon "button" at bounding box center [726, 38] width 11 height 11
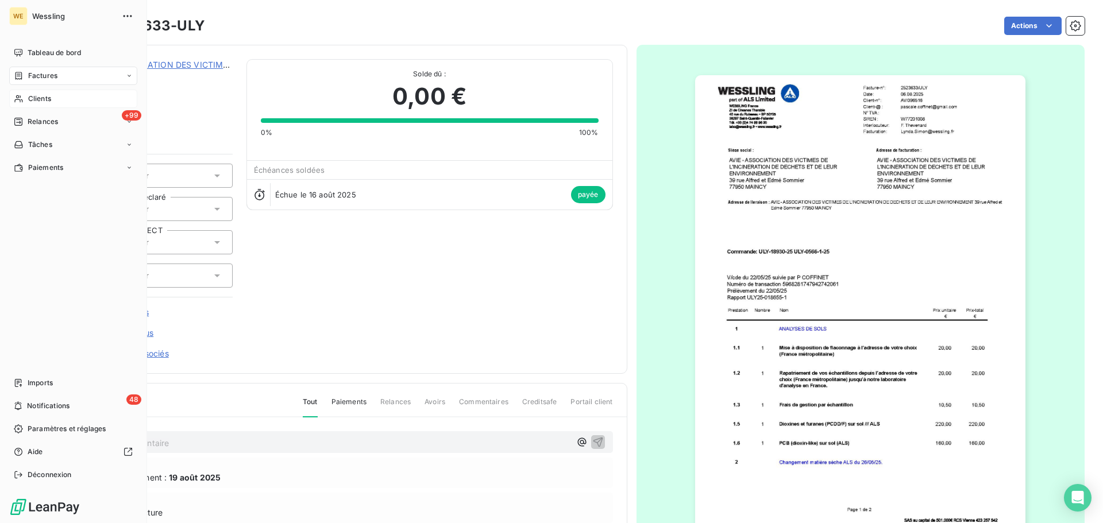
click at [29, 98] on span "Clients" at bounding box center [39, 99] width 23 height 10
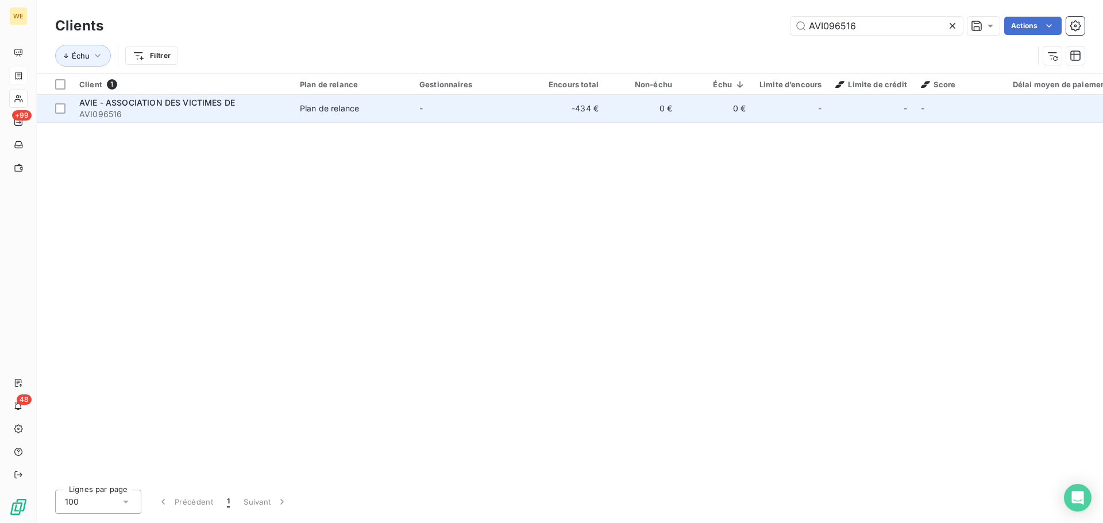
click at [151, 101] on span "AVIE - ASSOCIATION DES VICTIMES DE" at bounding box center [157, 103] width 156 height 10
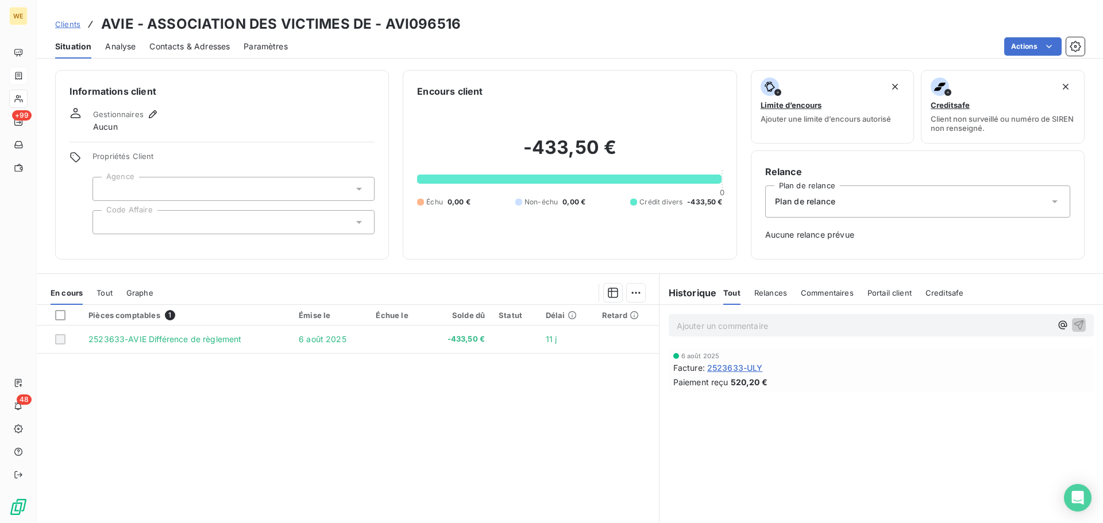
click at [114, 214] on div at bounding box center [233, 222] width 282 height 24
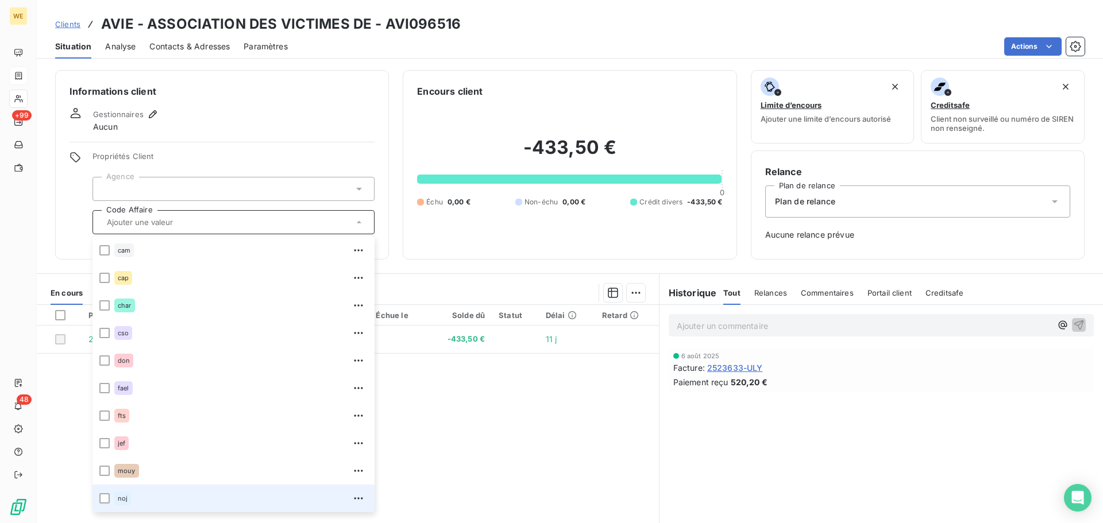
scroll to position [230, 0]
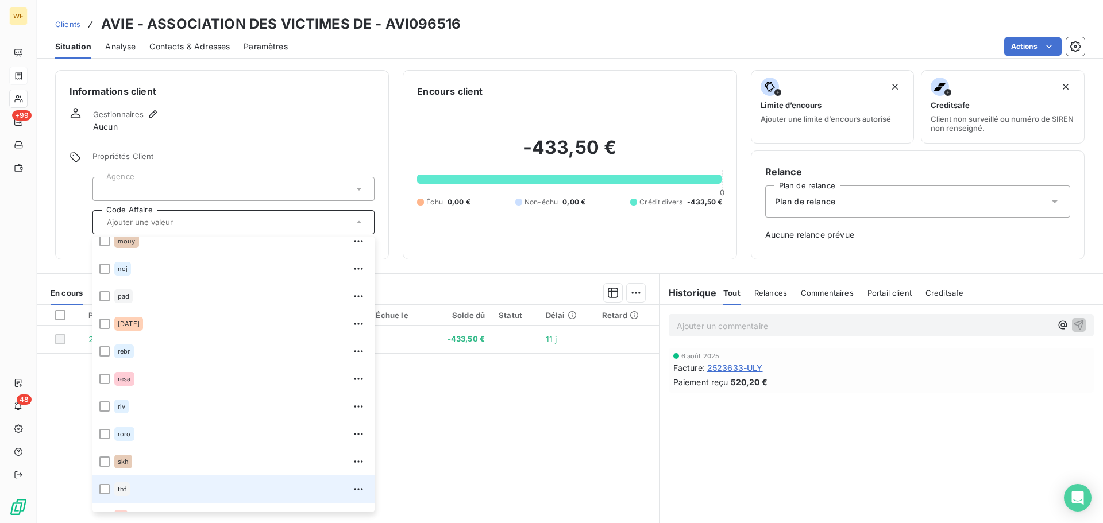
click at [123, 494] on div "thf" at bounding box center [122, 489] width 16 height 14
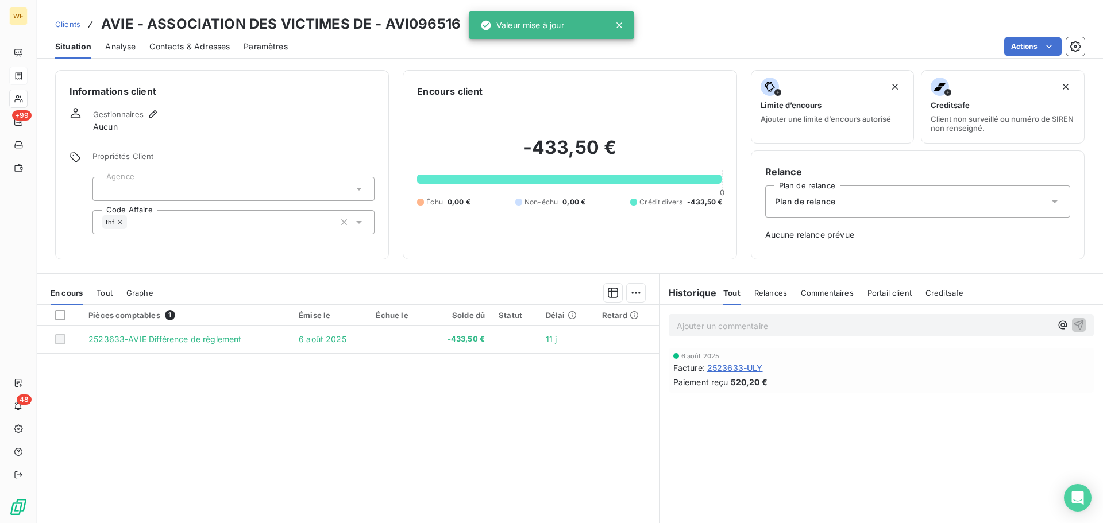
click at [155, 181] on div at bounding box center [233, 189] width 282 height 24
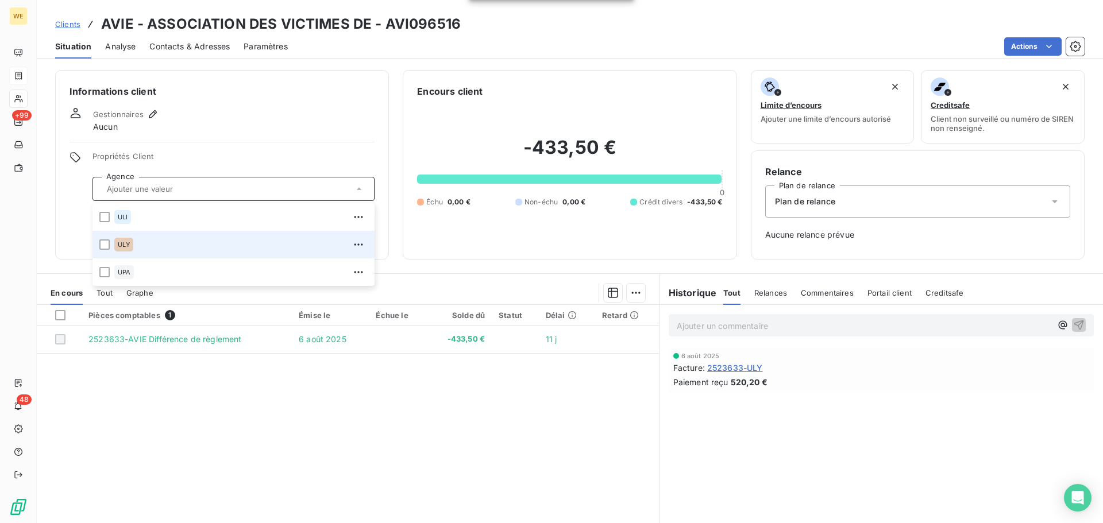
click at [137, 243] on div "ULY" at bounding box center [240, 244] width 253 height 18
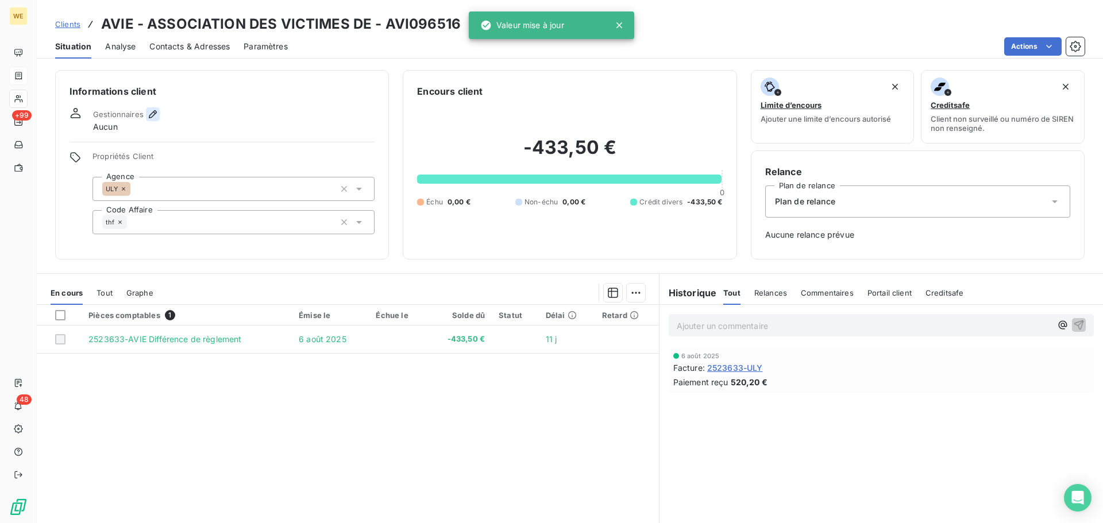
click at [149, 117] on icon "button" at bounding box center [152, 114] width 11 height 11
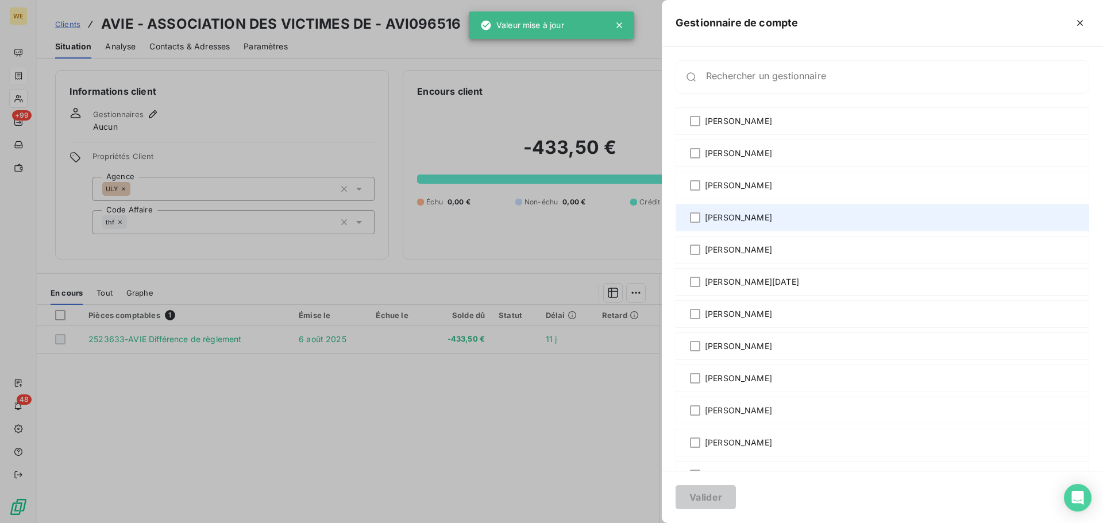
click at [722, 217] on span "[PERSON_NAME]" at bounding box center [738, 217] width 67 height 11
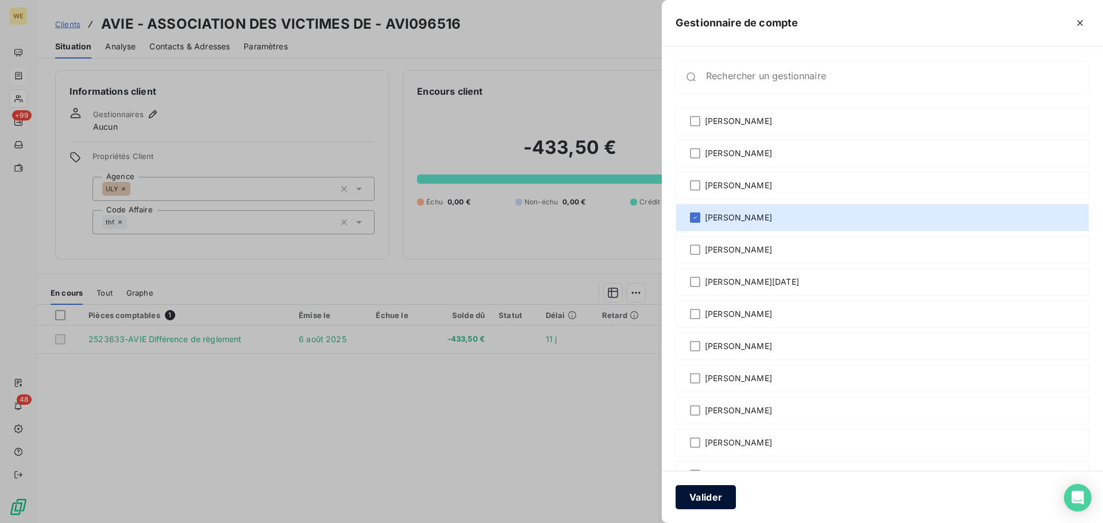
click at [717, 492] on button "Valider" at bounding box center [705, 497] width 60 height 24
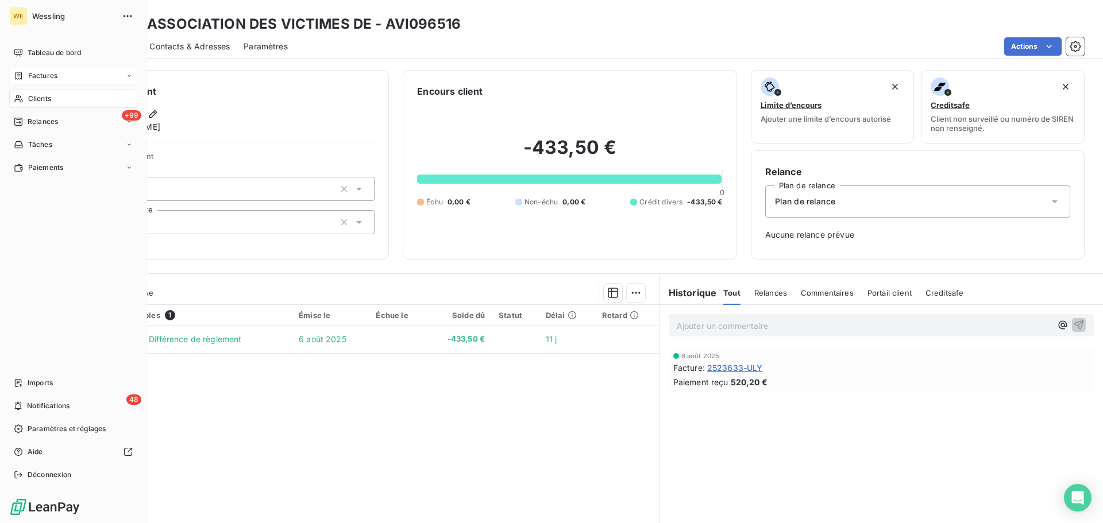
click at [33, 100] on span "Clients" at bounding box center [39, 99] width 23 height 10
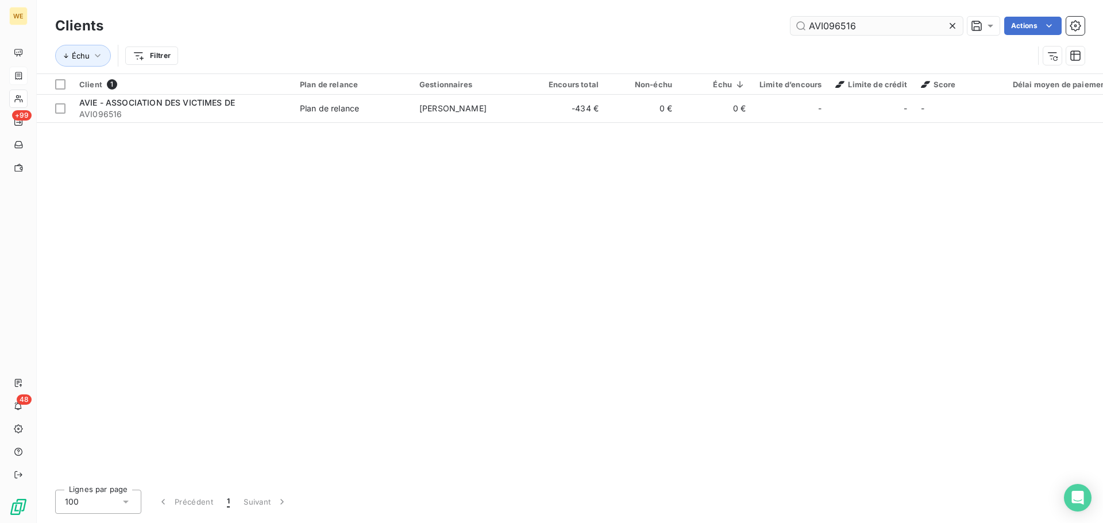
click at [840, 29] on input "AVI096516" at bounding box center [876, 26] width 172 height 18
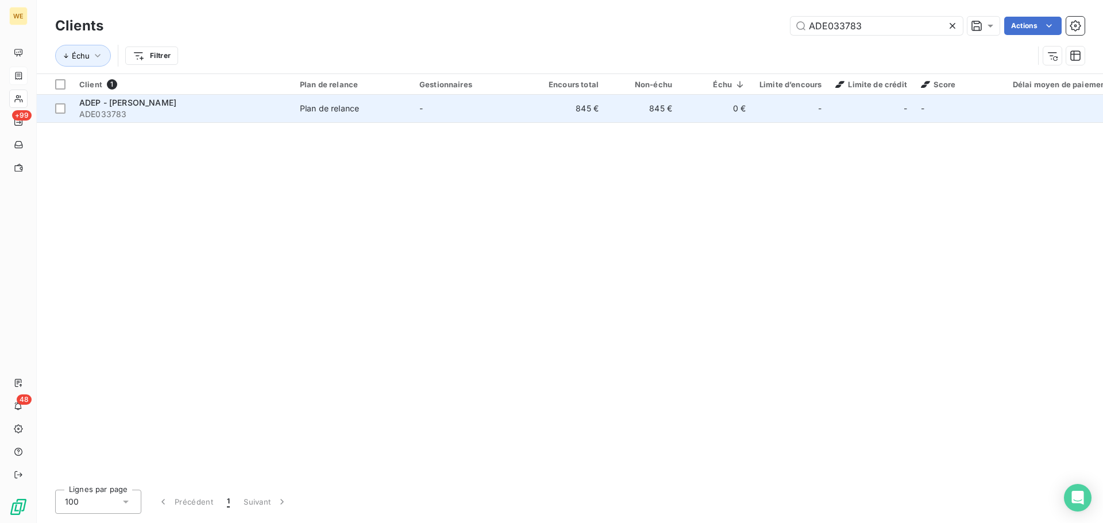
type input "ADE033783"
click at [172, 103] on div "ADEP - HEDJRI AHMED" at bounding box center [182, 102] width 207 height 11
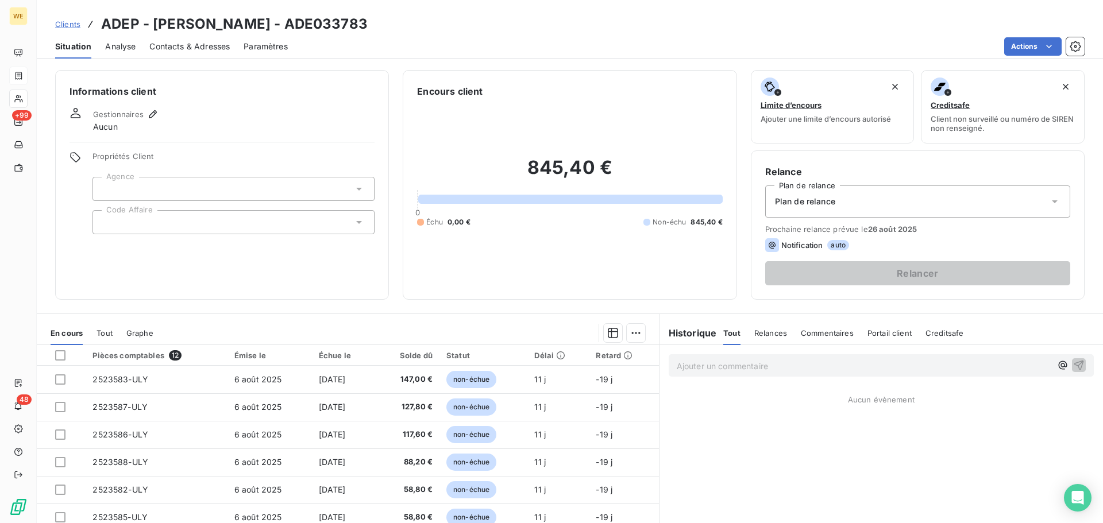
click at [144, 215] on div at bounding box center [233, 222] width 282 height 24
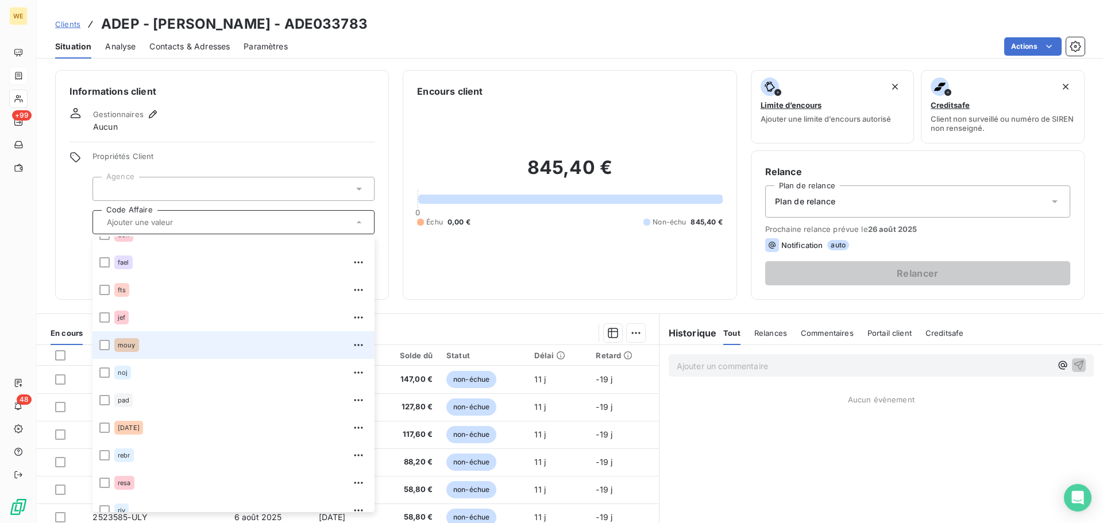
scroll to position [230, 0]
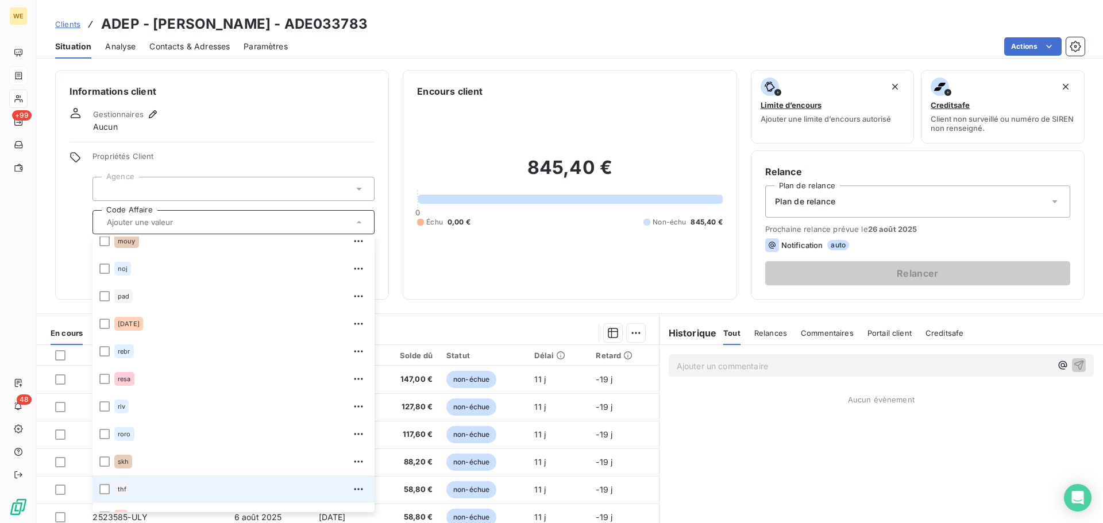
click at [118, 495] on div "thf" at bounding box center [122, 489] width 16 height 14
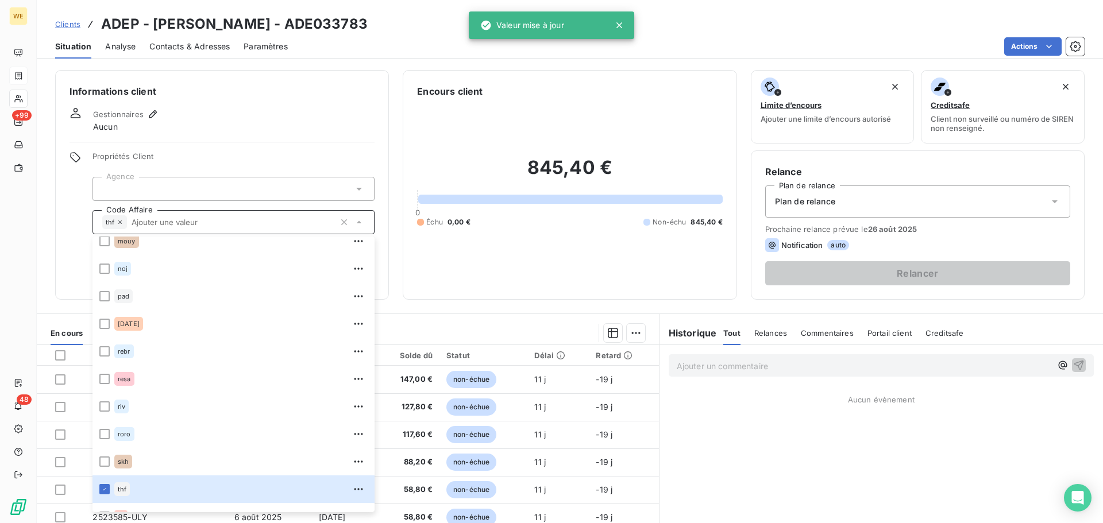
click at [209, 185] on div at bounding box center [233, 189] width 282 height 24
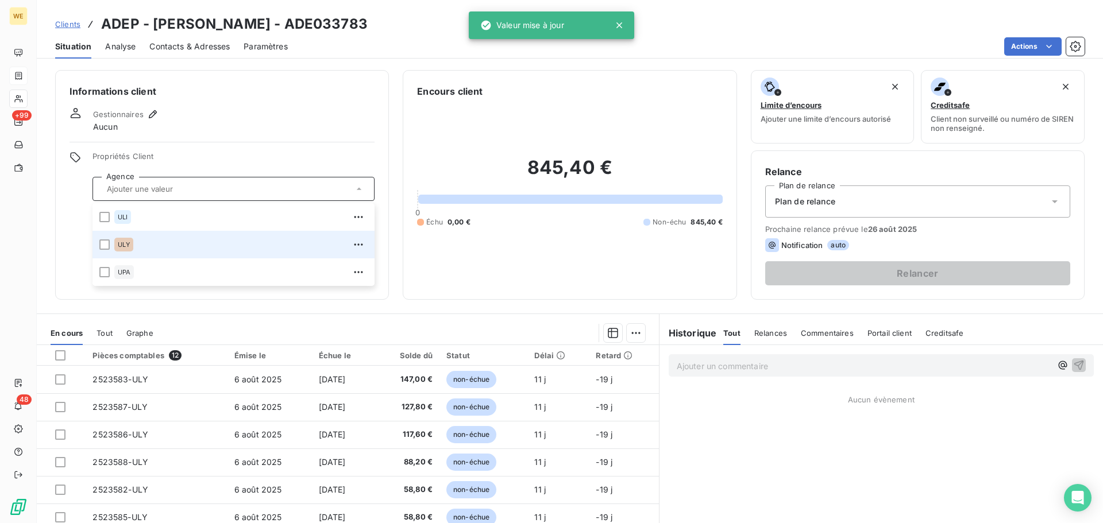
click at [152, 252] on div "ULY" at bounding box center [240, 244] width 253 height 18
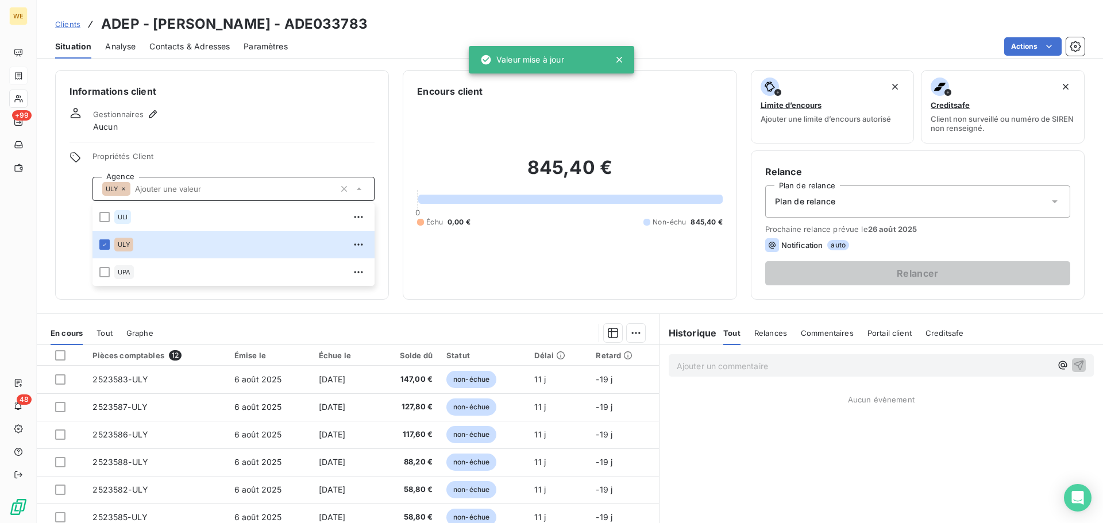
click at [159, 109] on div "Gestionnaires Aucun" at bounding box center [221, 119] width 305 height 25
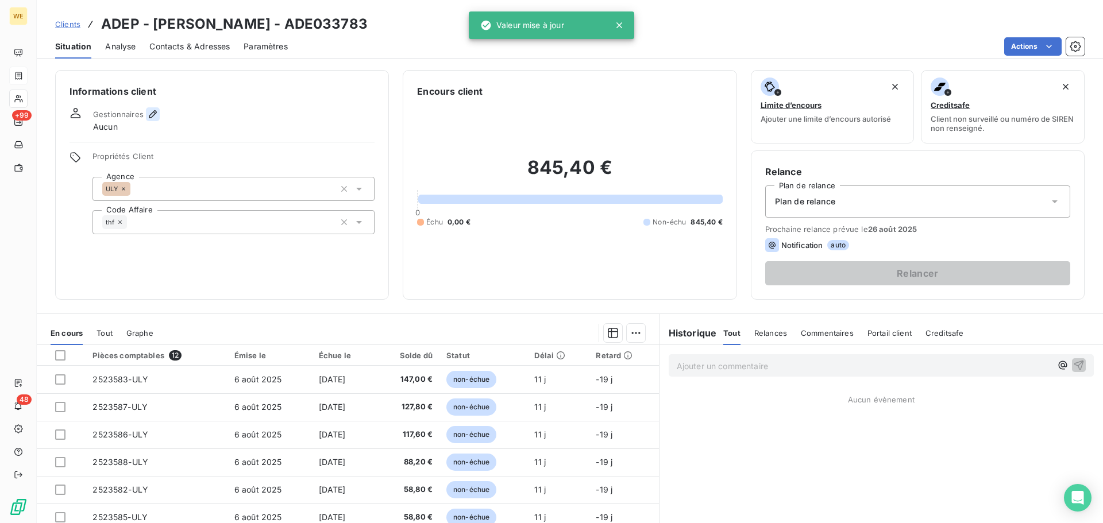
click at [156, 113] on icon "button" at bounding box center [153, 114] width 8 height 8
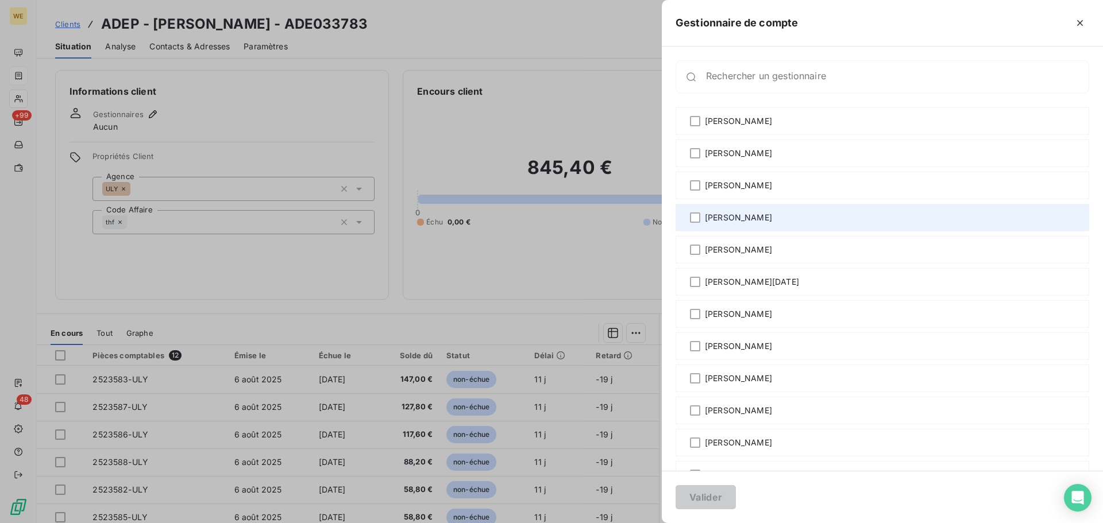
click at [748, 216] on span "[PERSON_NAME]" at bounding box center [738, 217] width 67 height 11
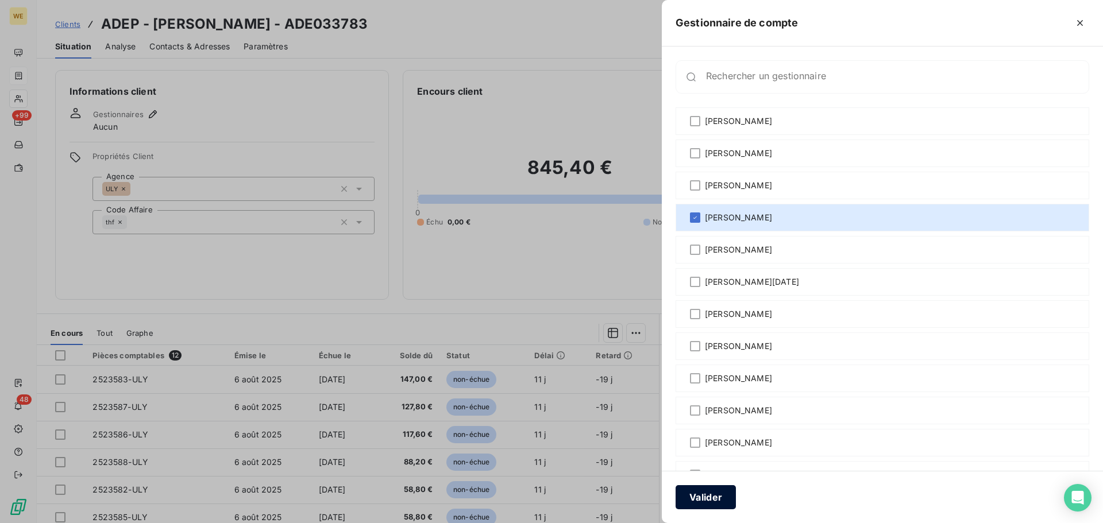
click at [720, 499] on button "Valider" at bounding box center [705, 497] width 60 height 24
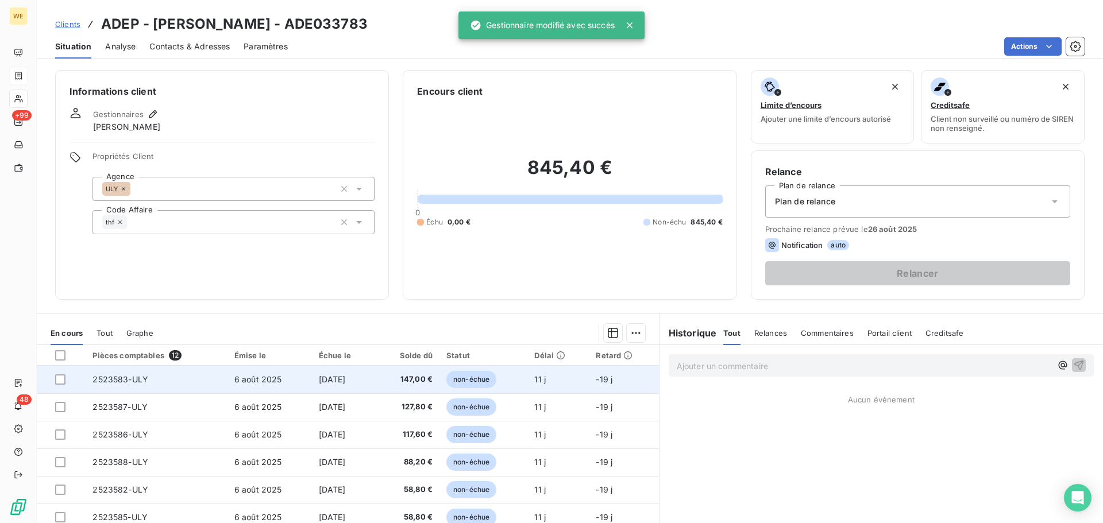
click at [247, 379] on span "6 août 2025" at bounding box center [258, 379] width 48 height 10
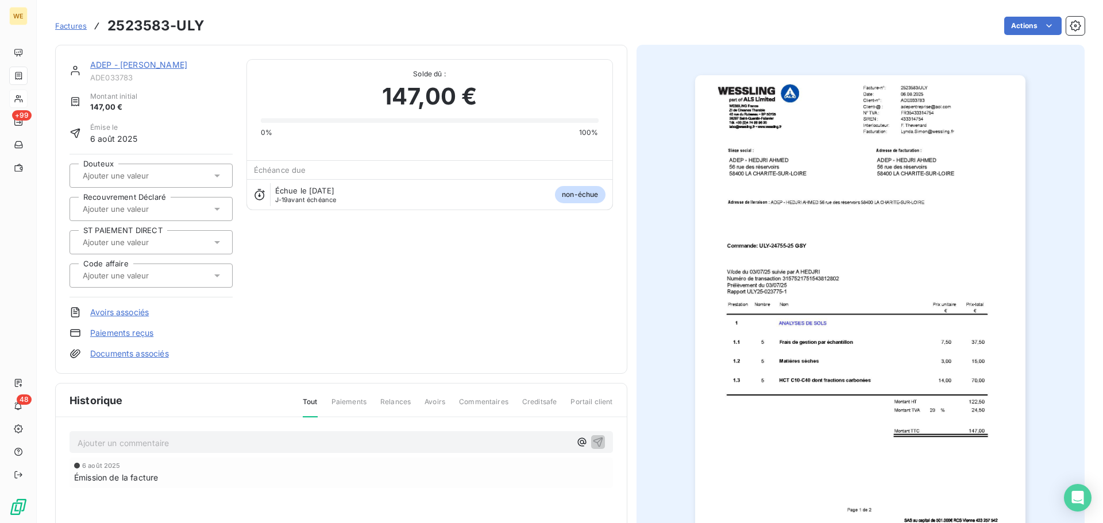
click at [877, 183] on img "button" at bounding box center [860, 308] width 330 height 467
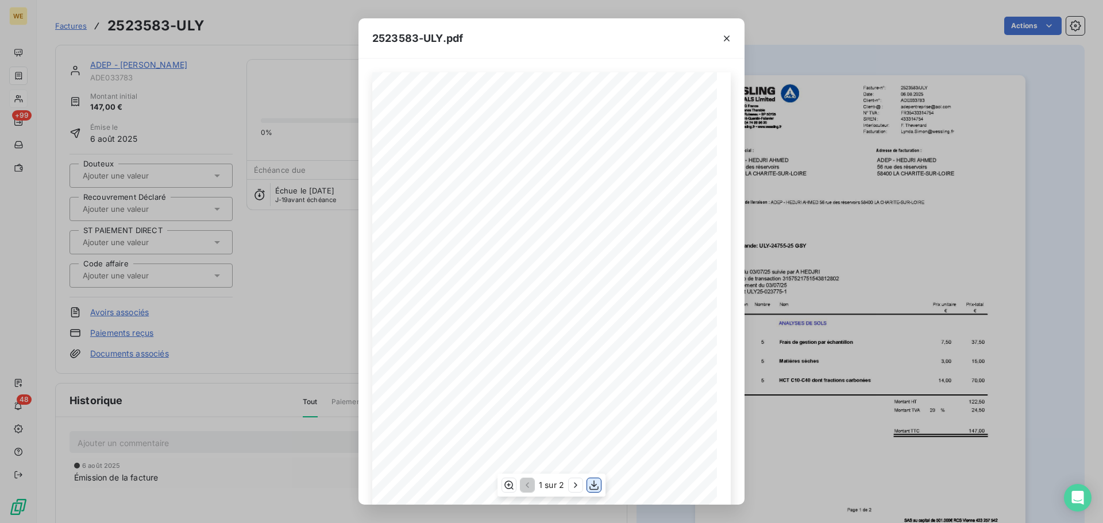
click at [597, 487] on icon "button" at bounding box center [593, 485] width 11 height 11
click at [727, 38] on icon "button" at bounding box center [727, 39] width 6 height 6
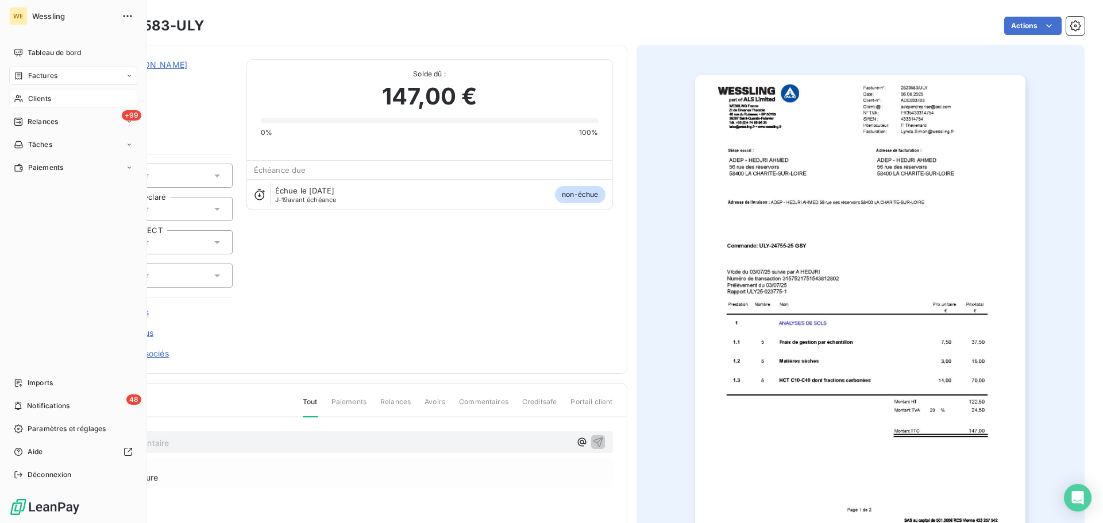
click at [30, 97] on span "Clients" at bounding box center [39, 99] width 23 height 10
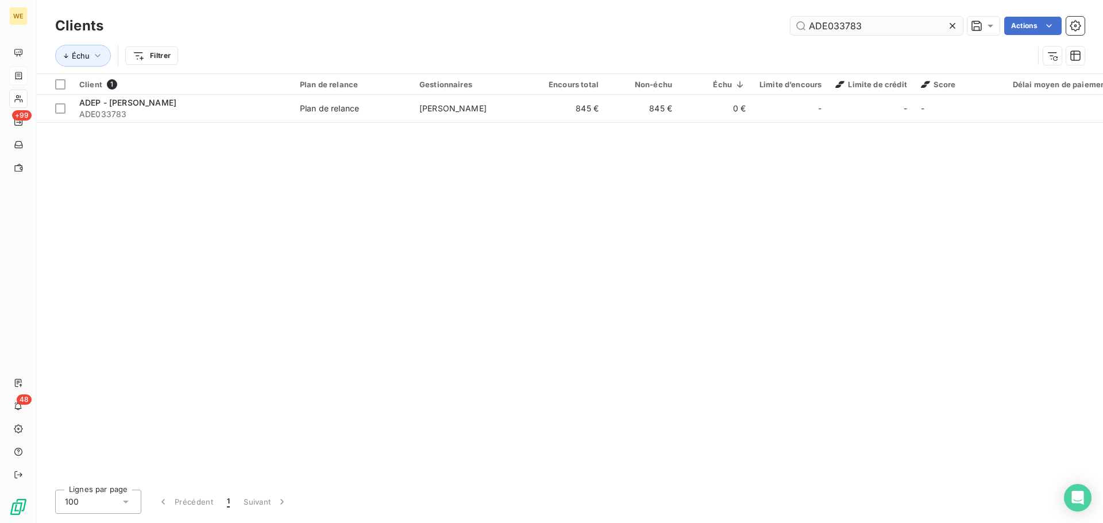
click at [813, 27] on input "ADE033783" at bounding box center [876, 26] width 172 height 18
click at [875, 26] on input "AUR013332" at bounding box center [876, 26] width 172 height 18
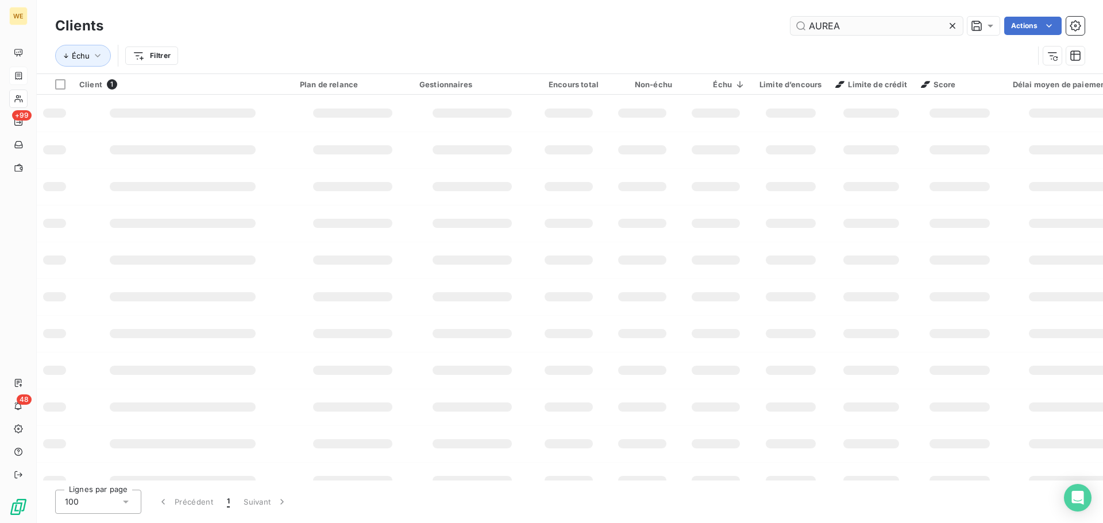
type input "AUREA"
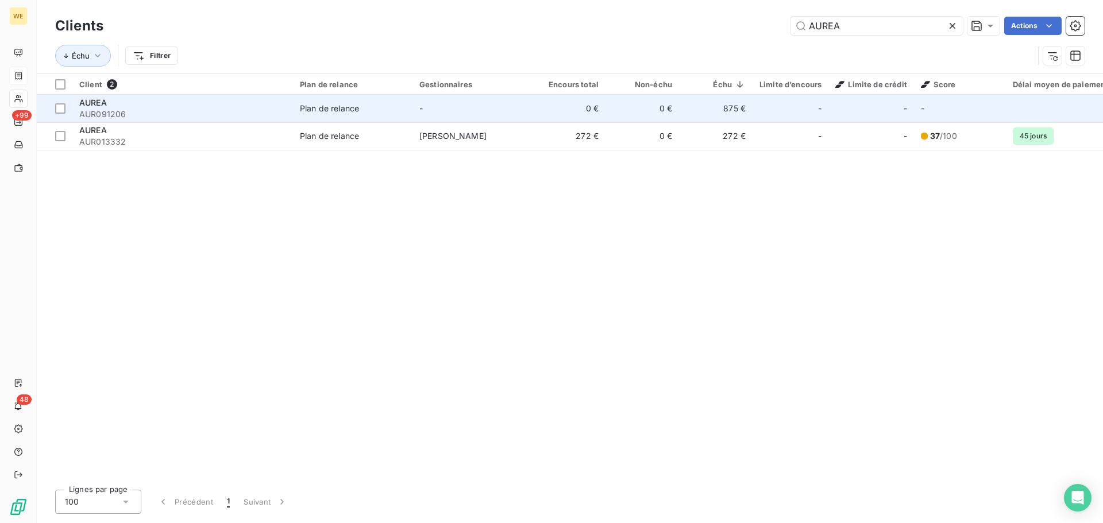
click at [690, 109] on td "875 €" at bounding box center [716, 109] width 74 height 28
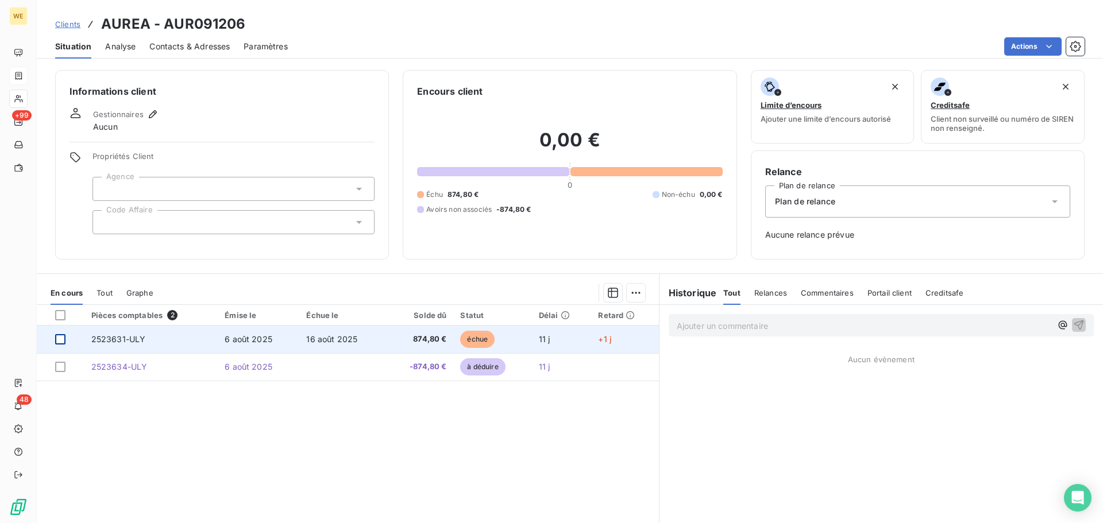
click at [62, 341] on div at bounding box center [60, 339] width 10 height 10
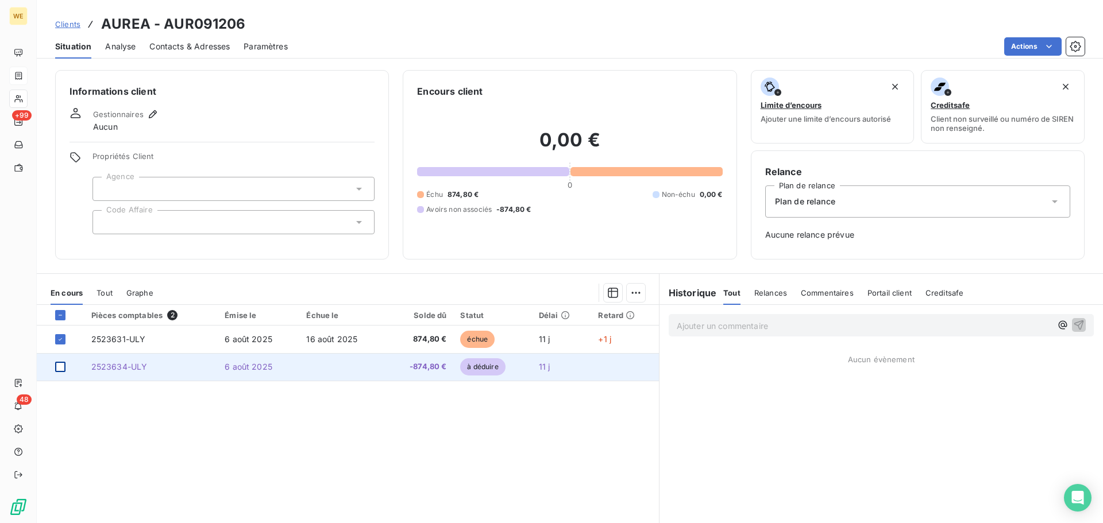
click at [59, 369] on div at bounding box center [60, 367] width 10 height 10
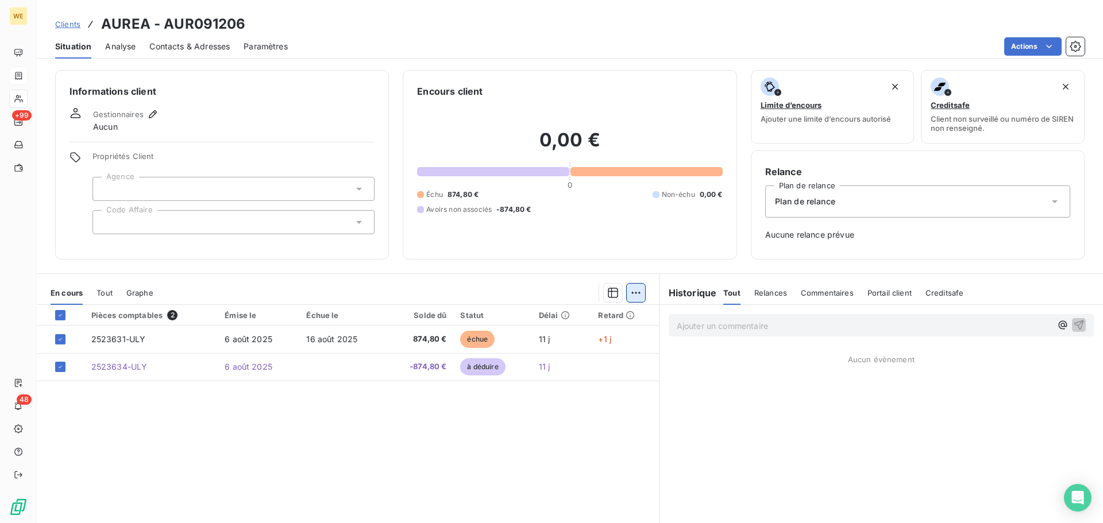
click at [631, 292] on html "WE +99 48 Clients AUREA - AUR091206 Situation Analyse Contacts & Adresses Param…" at bounding box center [551, 261] width 1103 height 523
click at [549, 342] on div "Ajouter une promesse de paiement (1 facture)" at bounding box center [532, 339] width 203 height 18
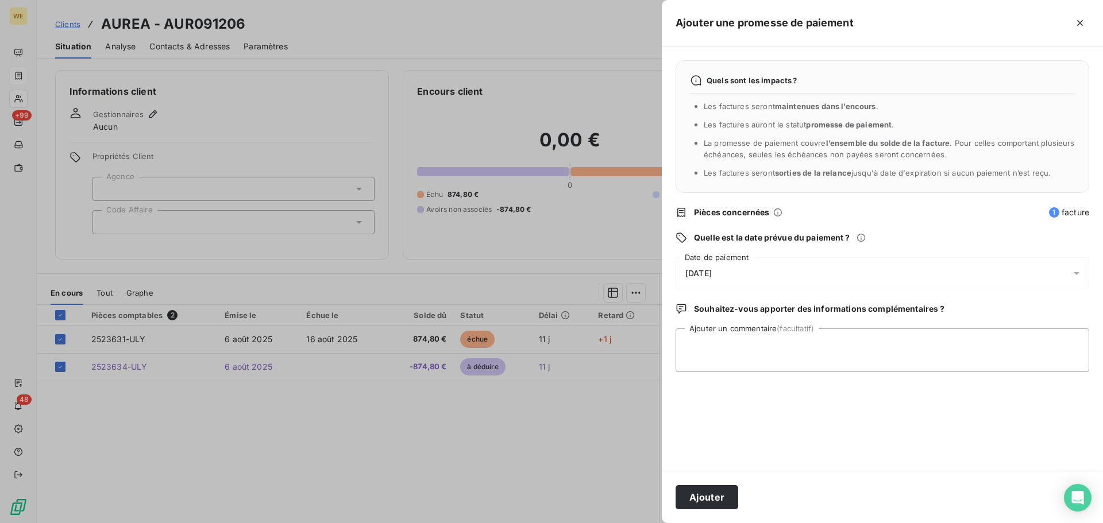
click at [455, 424] on div at bounding box center [551, 261] width 1103 height 523
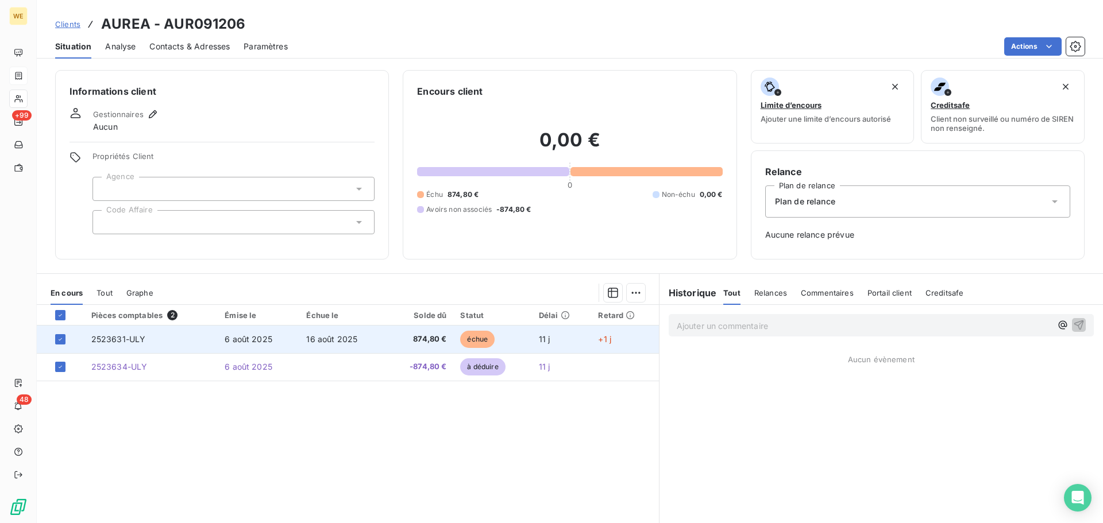
click at [268, 337] on span "6 août 2025" at bounding box center [249, 339] width 48 height 10
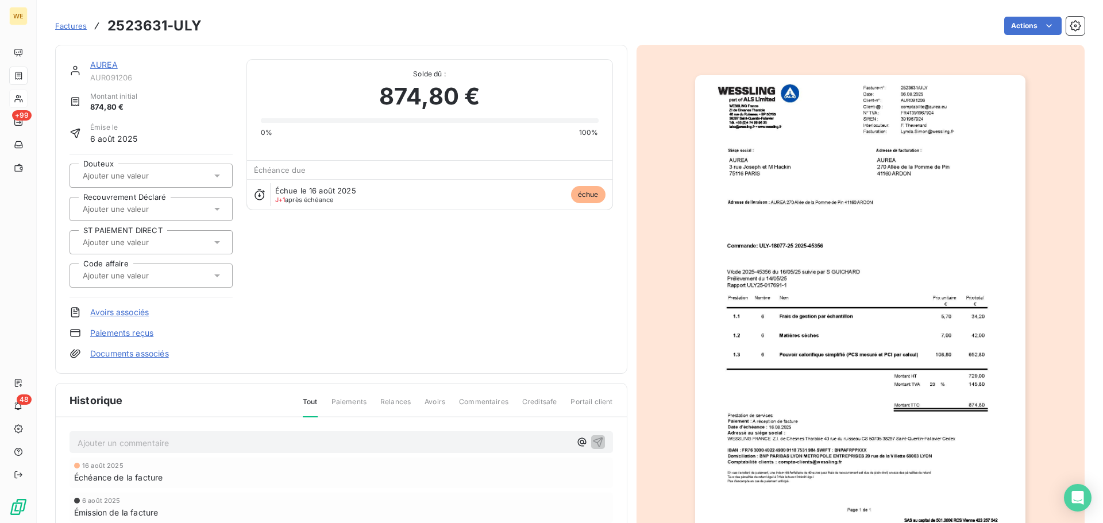
click at [126, 310] on link "Avoirs associés" at bounding box center [119, 312] width 59 height 11
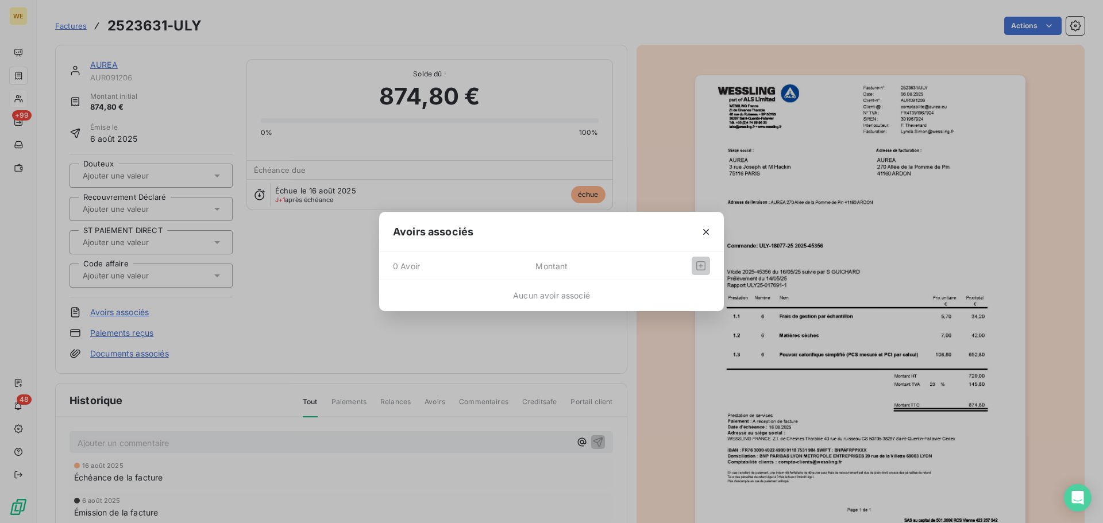
click at [347, 349] on div "Avoirs associés 0 Avoir Montant Aucun avoir associé" at bounding box center [551, 261] width 1103 height 523
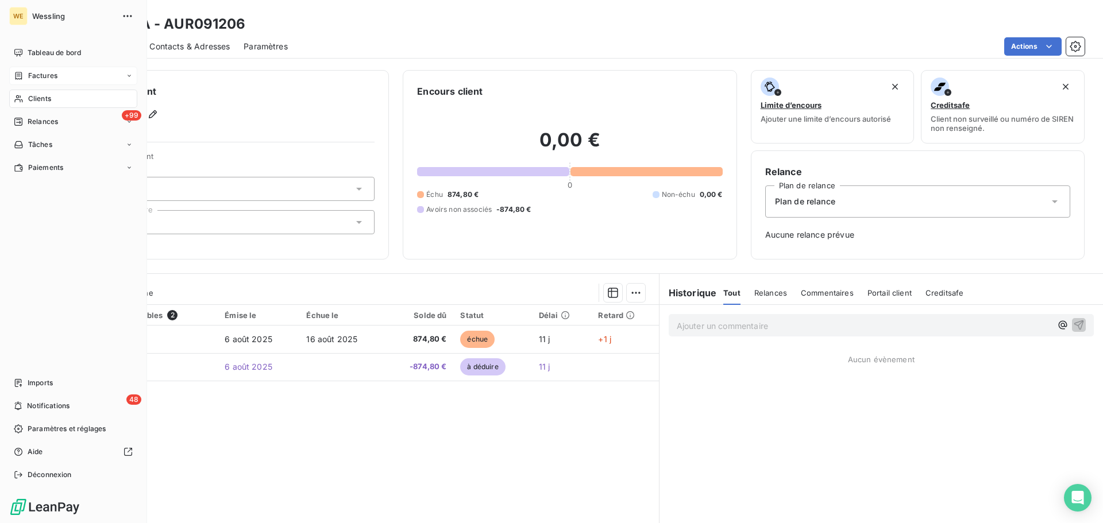
click at [48, 74] on span "Factures" at bounding box center [42, 76] width 29 height 10
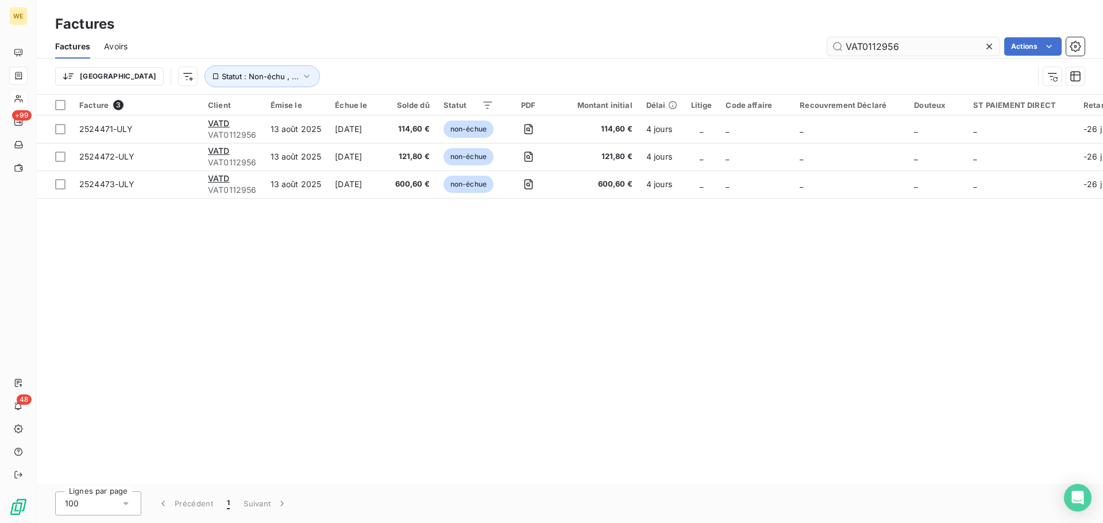
click at [863, 48] on input "VAT0112956" at bounding box center [913, 46] width 172 height 18
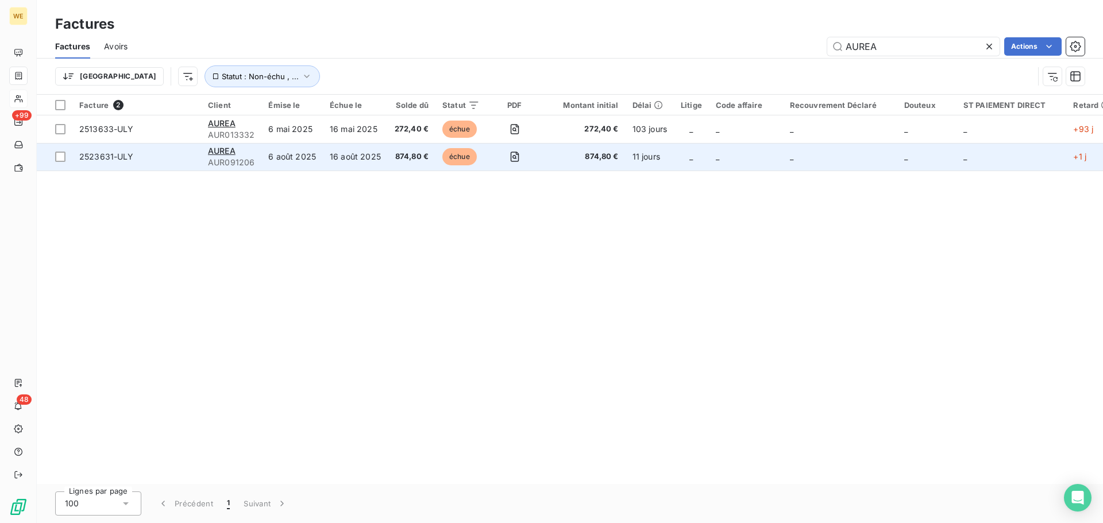
type input "AUREA"
click at [407, 160] on span "874,80 €" at bounding box center [412, 156] width 34 height 11
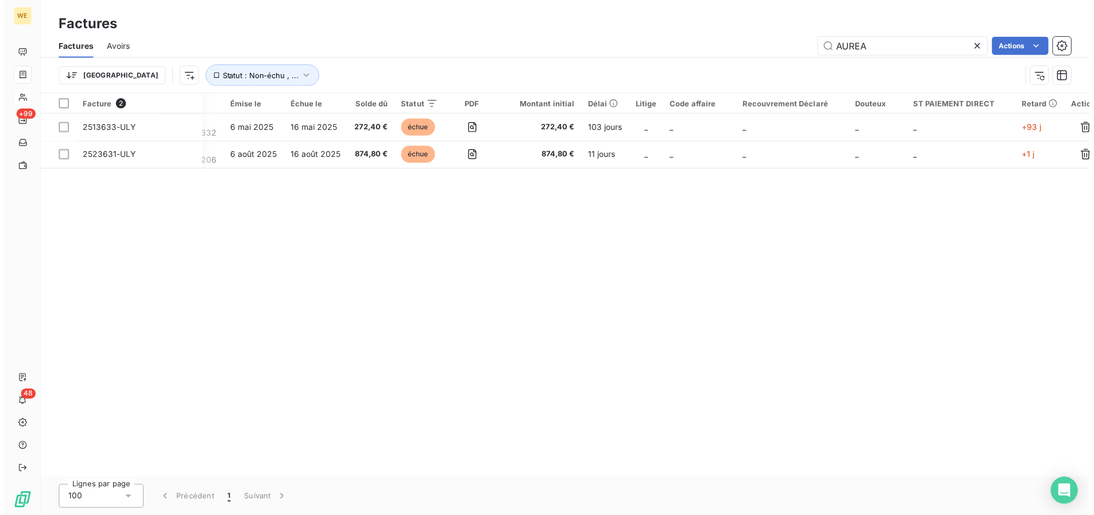
scroll to position [0, 46]
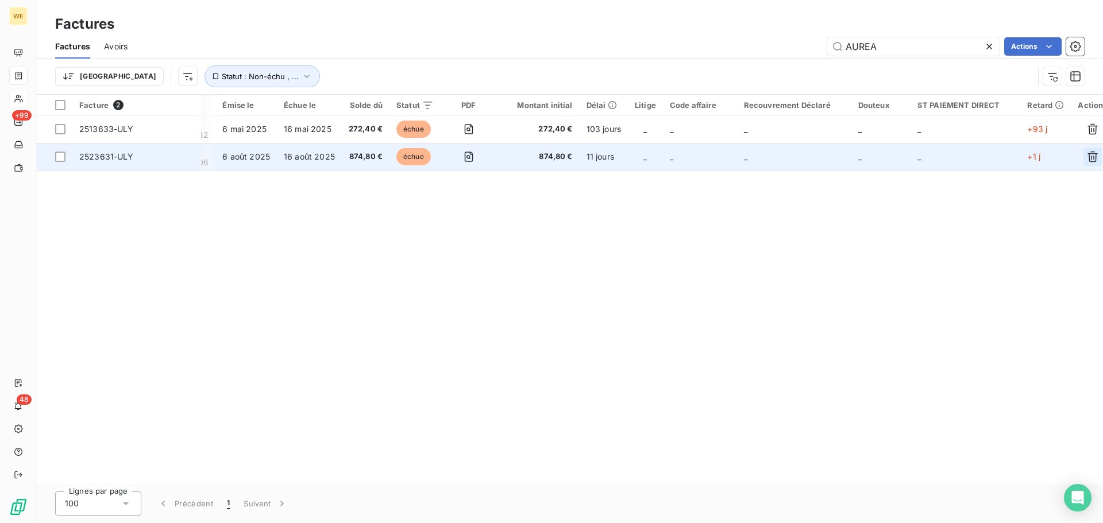
click at [1087, 159] on icon "button" at bounding box center [1092, 156] width 11 height 11
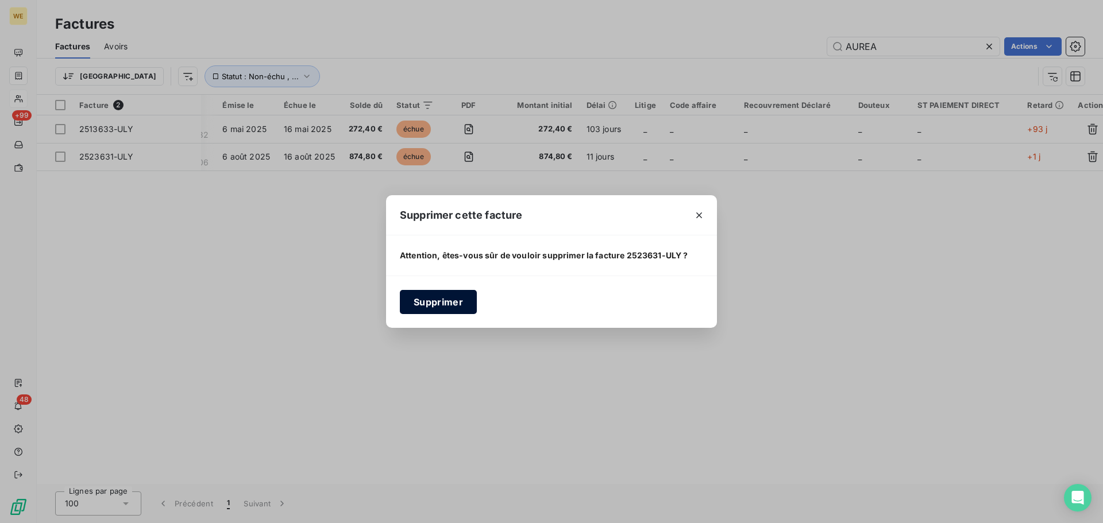
click at [461, 306] on button "Supprimer" at bounding box center [438, 302] width 77 height 24
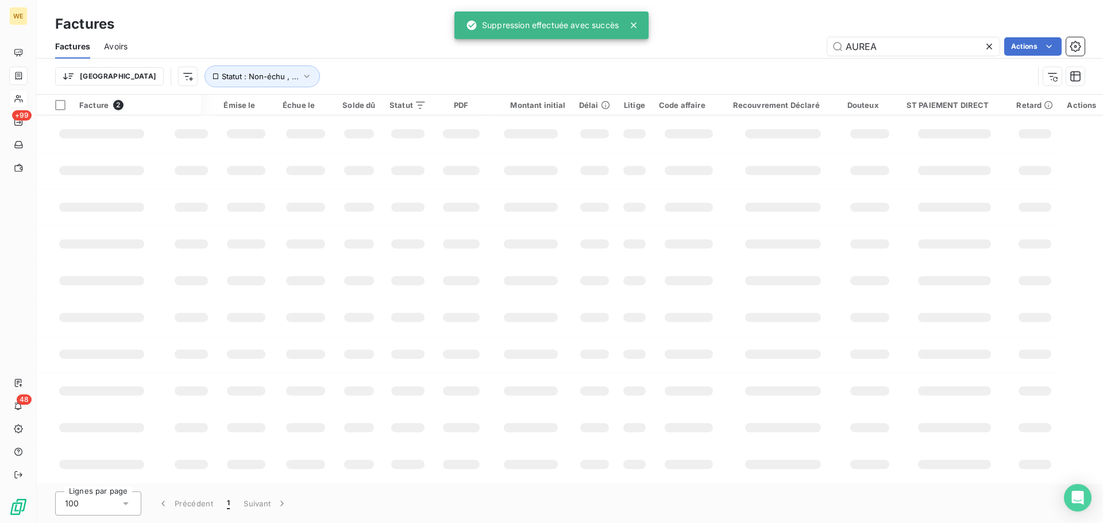
scroll to position [0, 27]
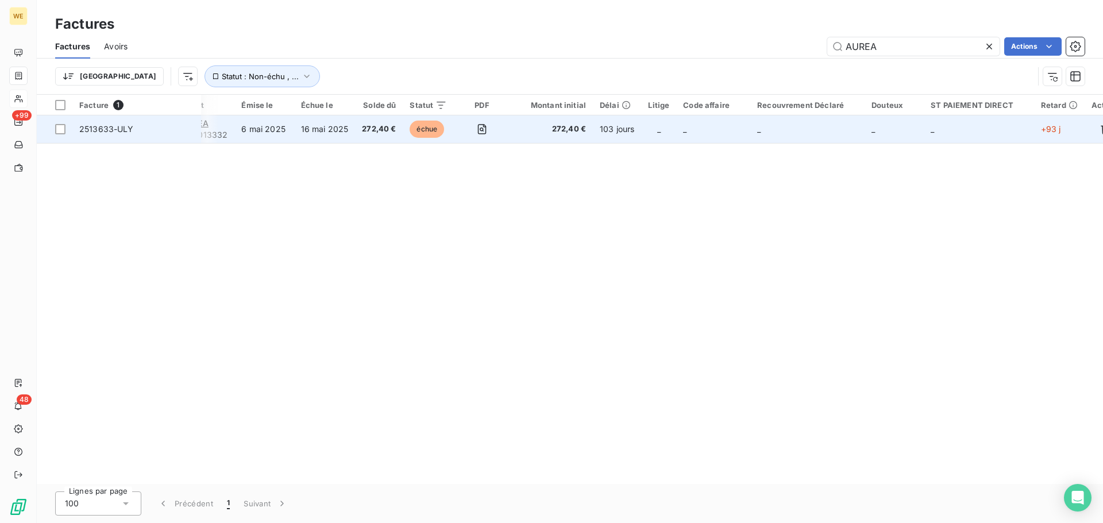
click at [330, 127] on td "16 mai 2025" at bounding box center [324, 129] width 61 height 28
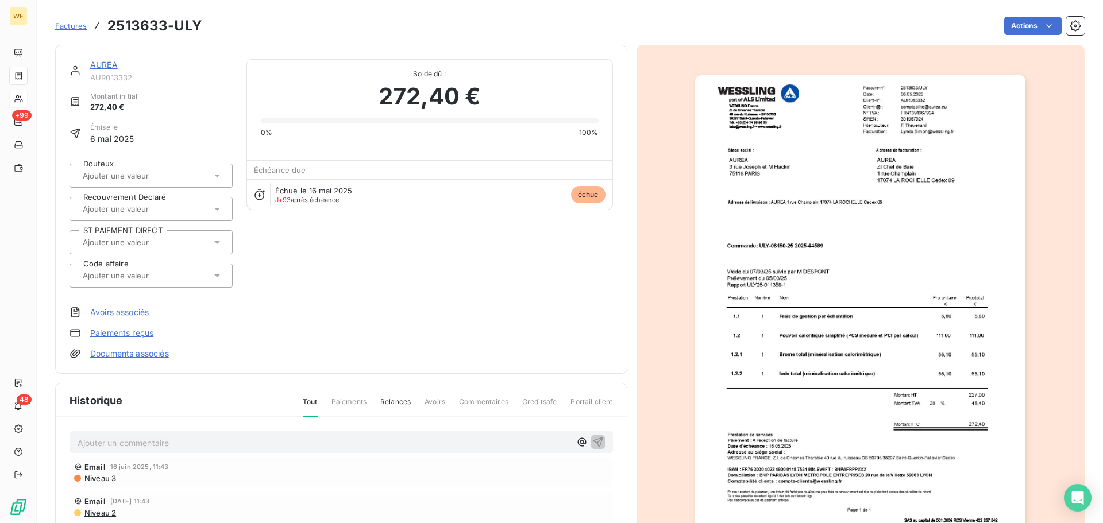
click at [106, 64] on link "AUREA" at bounding box center [104, 65] width 28 height 10
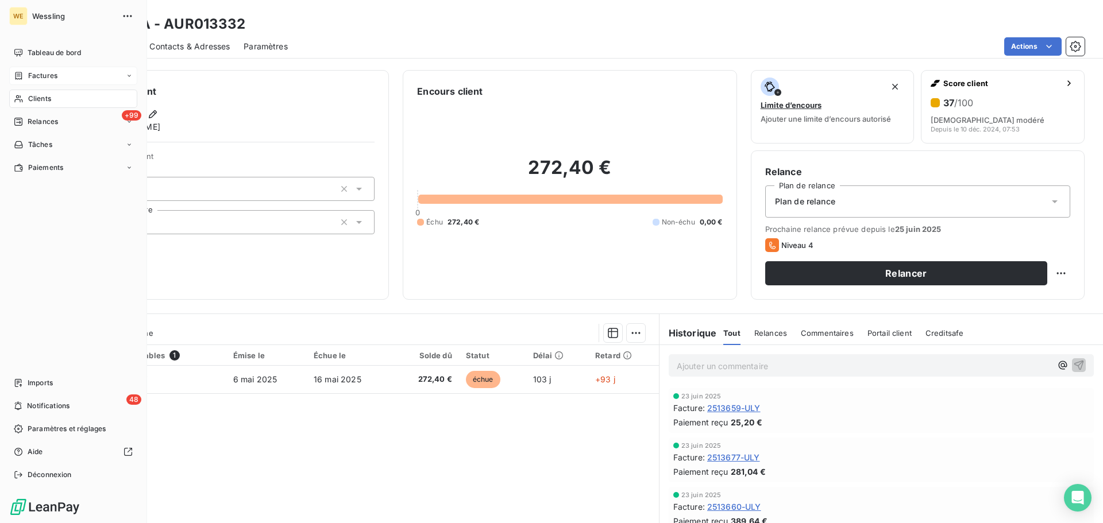
click at [61, 100] on div "Clients" at bounding box center [73, 99] width 128 height 18
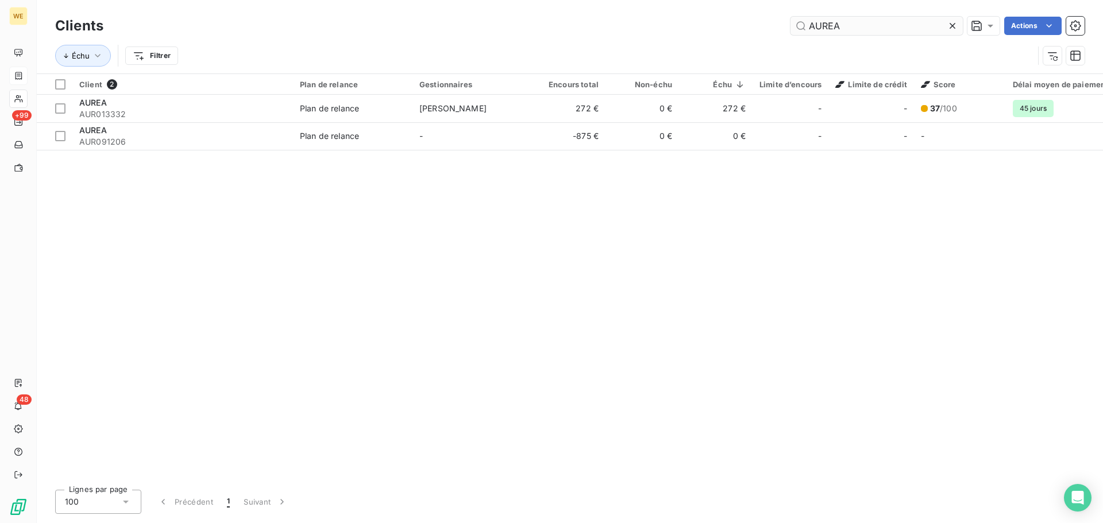
click at [828, 29] on input "AUREA" at bounding box center [876, 26] width 172 height 18
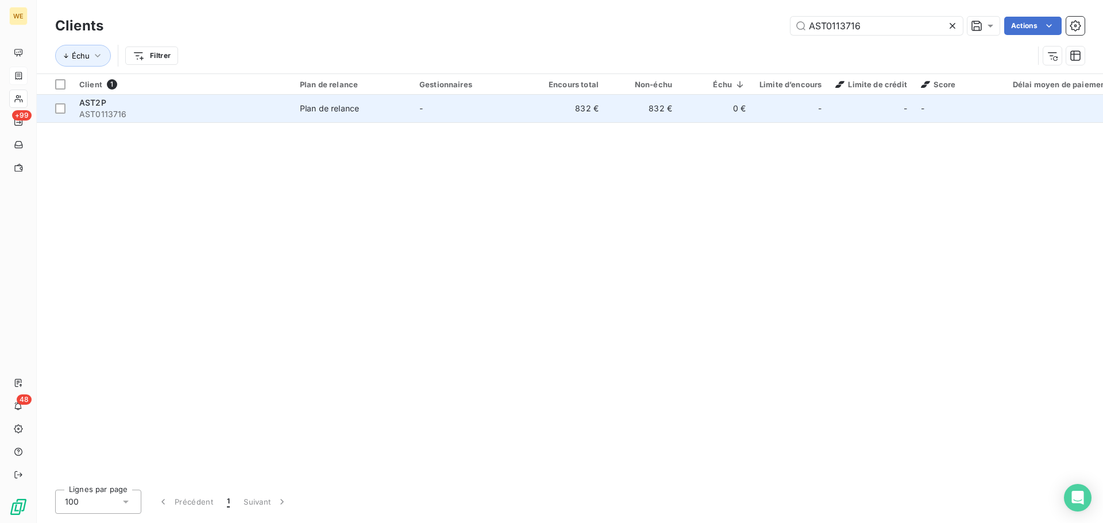
type input "AST0113716"
click at [166, 113] on span "AST0113716" at bounding box center [182, 114] width 207 height 11
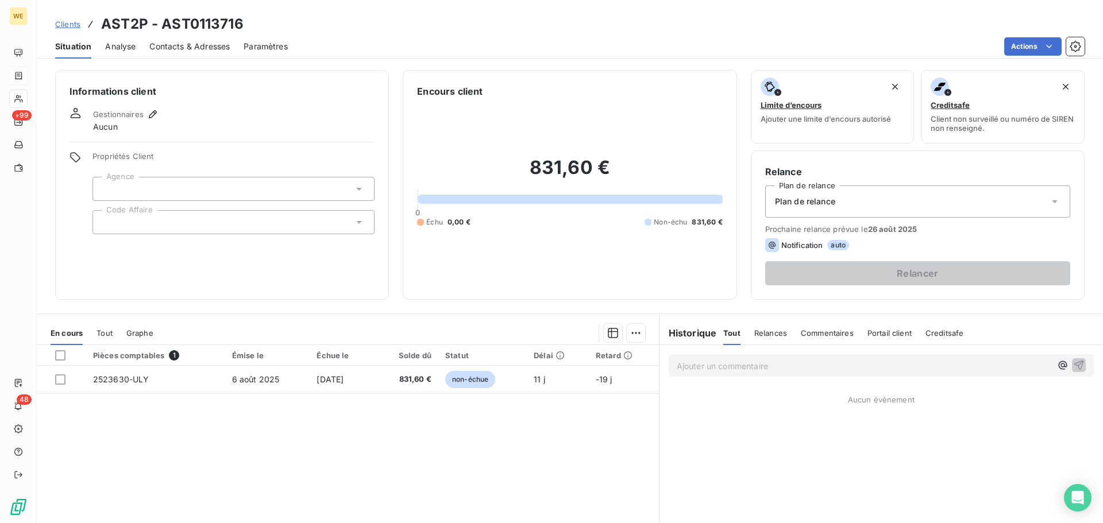
click at [125, 215] on div at bounding box center [233, 222] width 282 height 24
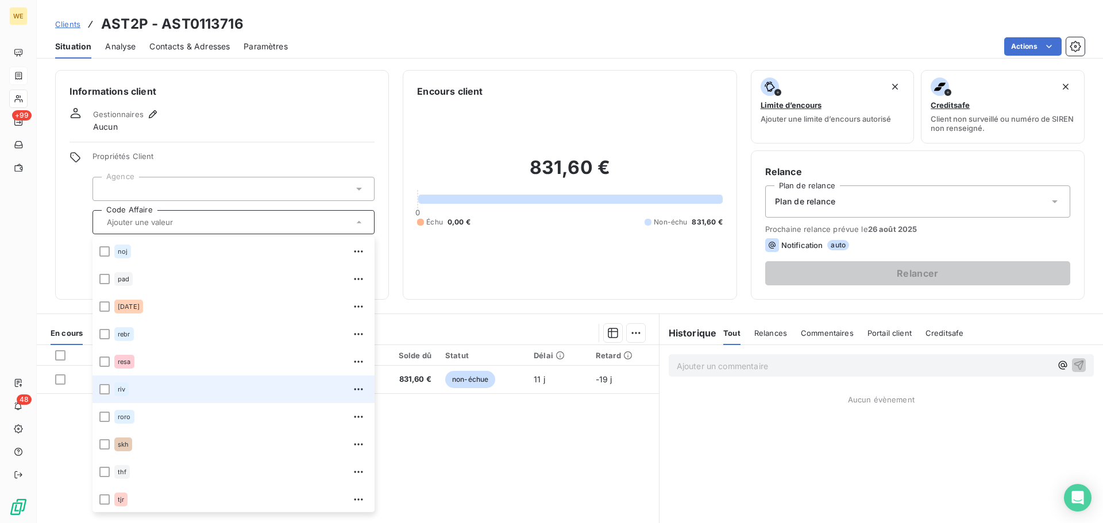
scroll to position [248, 0]
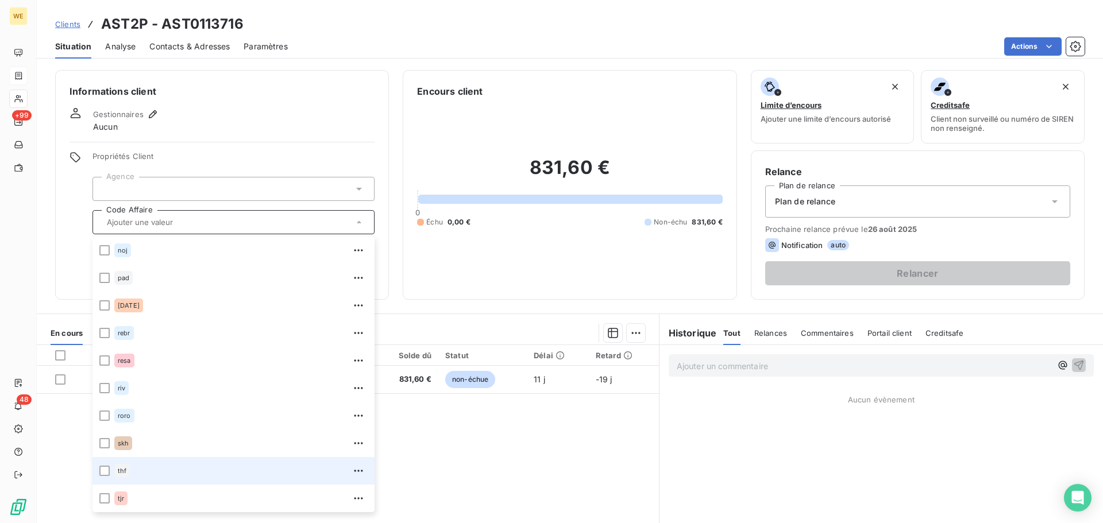
click at [134, 470] on div "thf" at bounding box center [240, 471] width 253 height 18
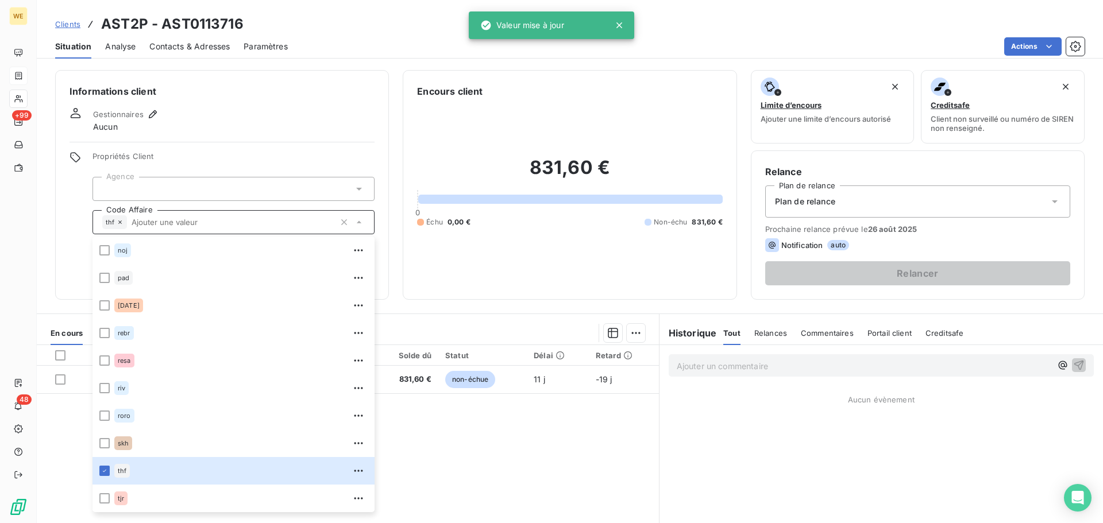
click at [202, 183] on div at bounding box center [233, 189] width 282 height 24
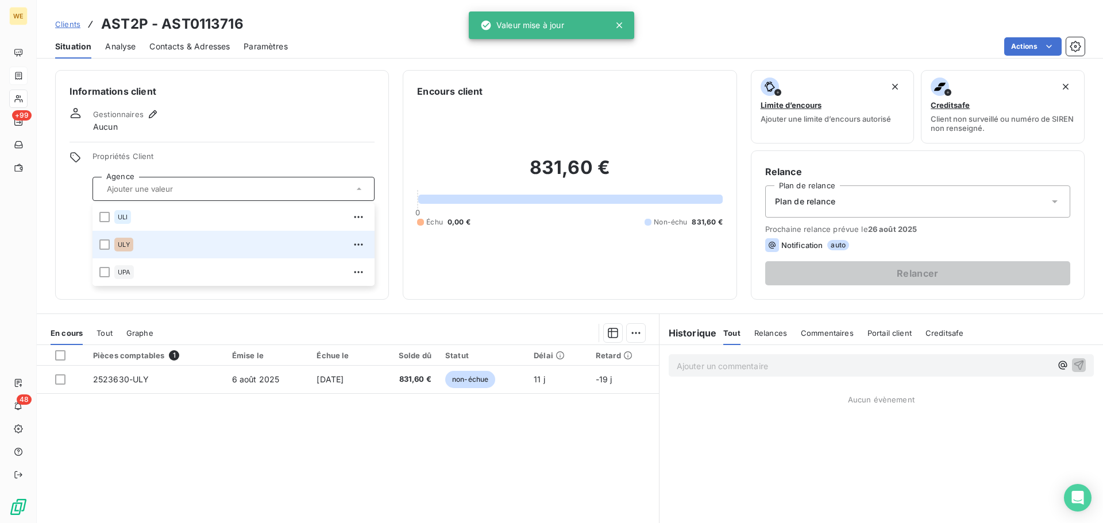
click at [126, 247] on span "ULY" at bounding box center [124, 244] width 12 height 7
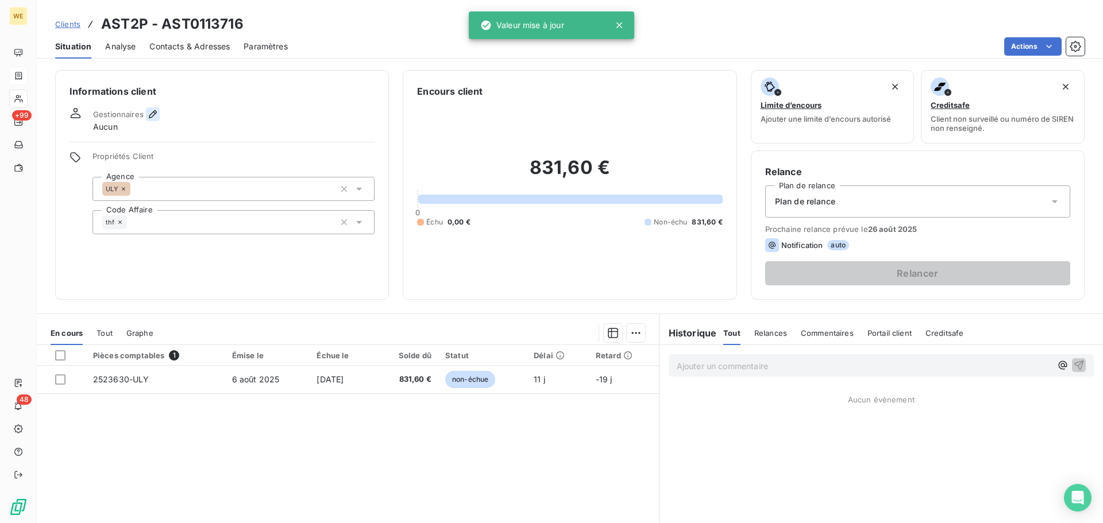
click at [155, 118] on icon "button" at bounding box center [152, 114] width 11 height 11
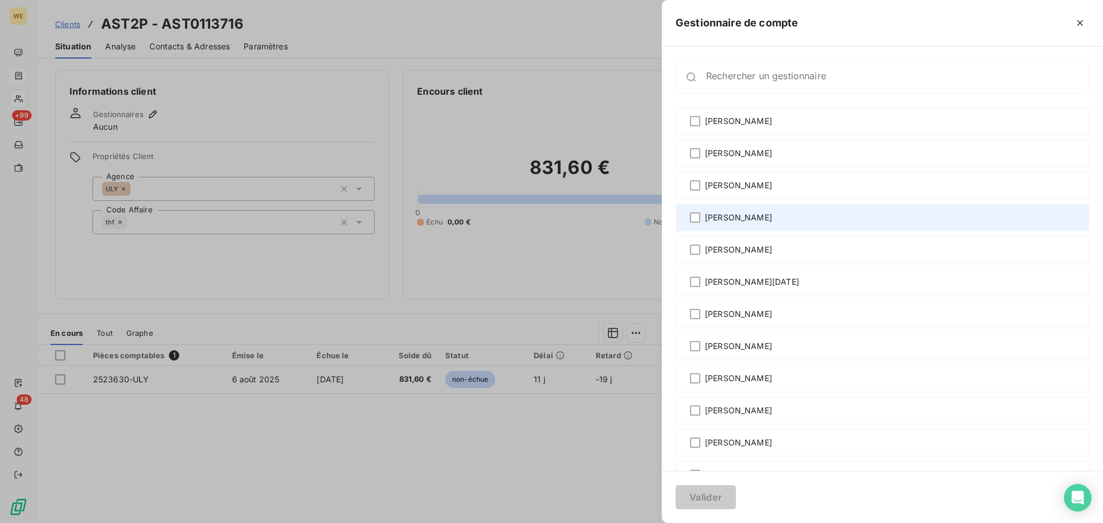
click at [730, 219] on span "[PERSON_NAME]" at bounding box center [738, 217] width 67 height 11
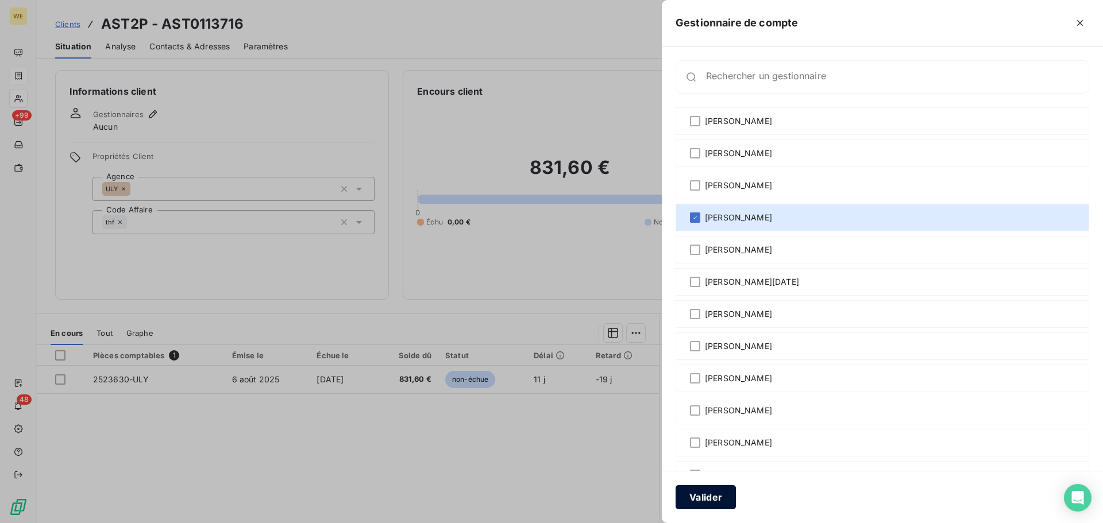
click at [713, 505] on button "Valider" at bounding box center [705, 497] width 60 height 24
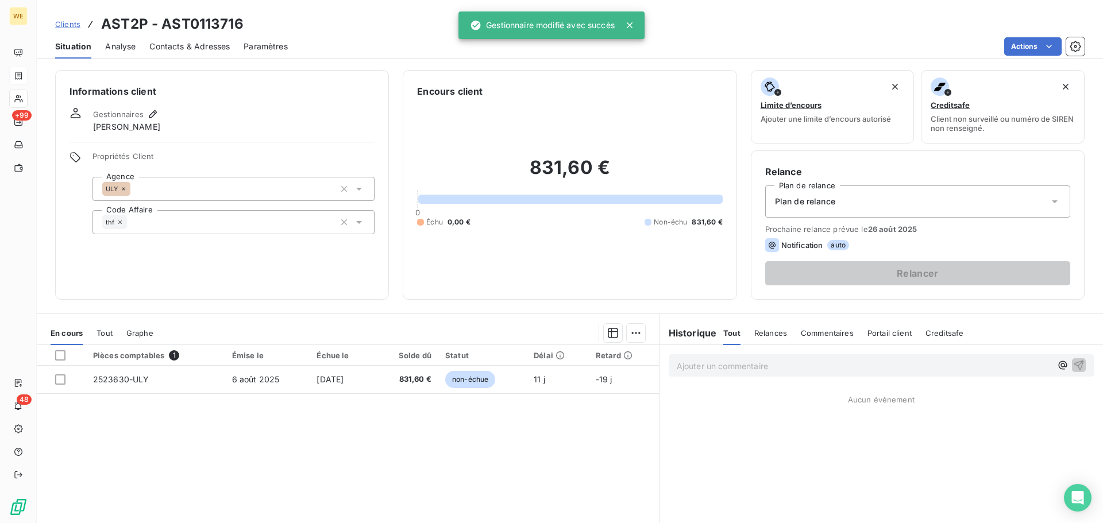
click at [358, 434] on div "Pièces comptables 1 Émise le Échue le Solde dû Statut Délai Retard 2523630-ULY …" at bounding box center [348, 455] width 622 height 221
click at [246, 266] on div "Informations client Gestionnaires François THEVENARD Propriétés Client Agence U…" at bounding box center [222, 185] width 334 height 230
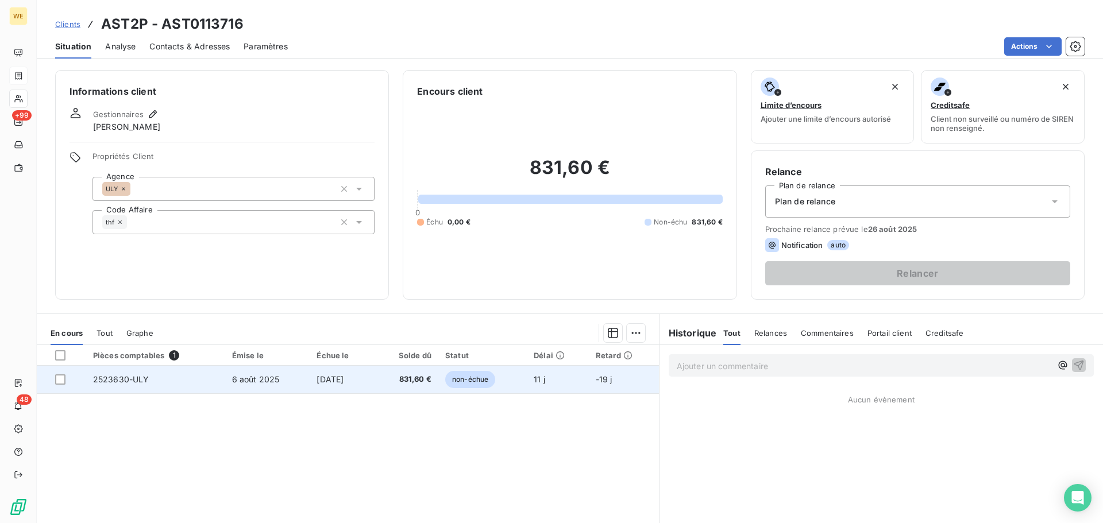
click at [274, 383] on td "6 août 2025" at bounding box center [267, 380] width 85 height 28
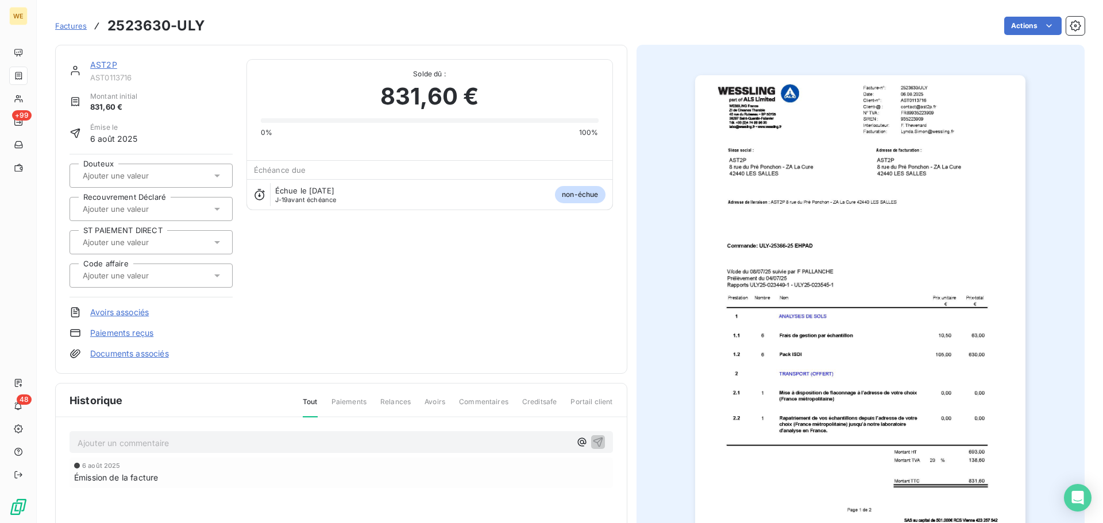
click at [876, 151] on img "button" at bounding box center [860, 308] width 330 height 467
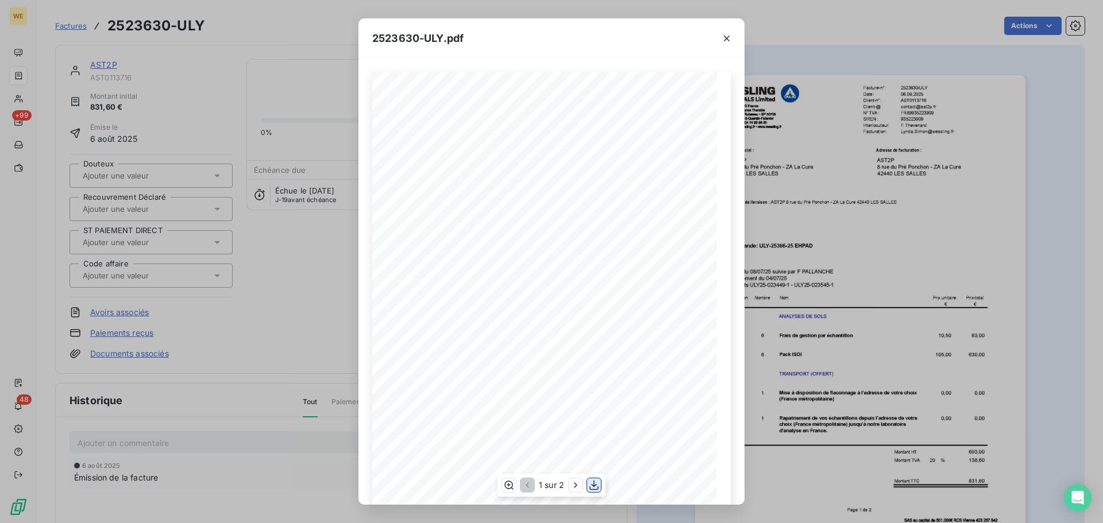
click at [593, 488] on icon "button" at bounding box center [593, 485] width 11 height 11
click at [728, 39] on icon "button" at bounding box center [727, 39] width 6 height 6
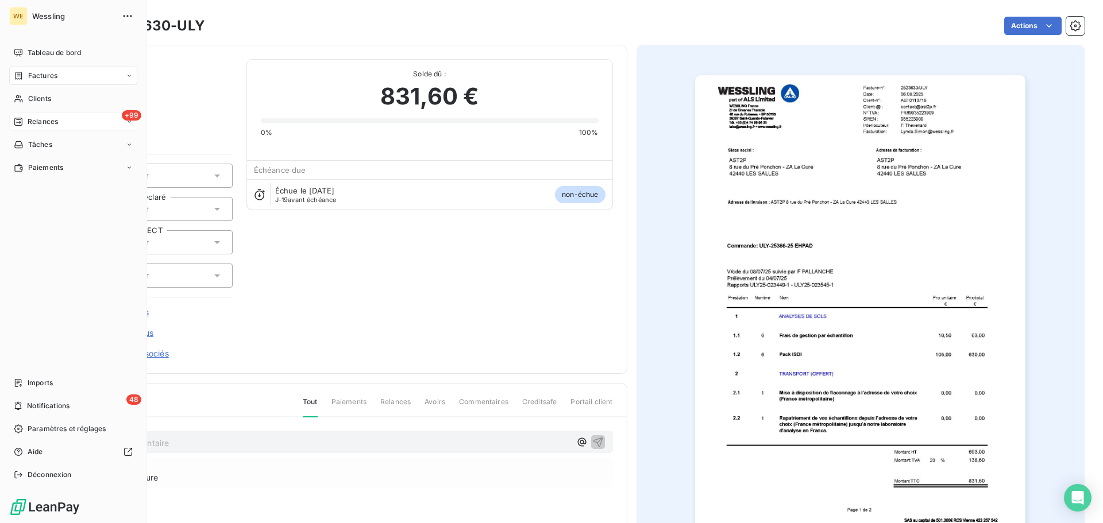
drag, startPoint x: 39, startPoint y: 94, endPoint x: 83, endPoint y: 113, distance: 48.3
click at [39, 94] on span "Clients" at bounding box center [39, 99] width 23 height 10
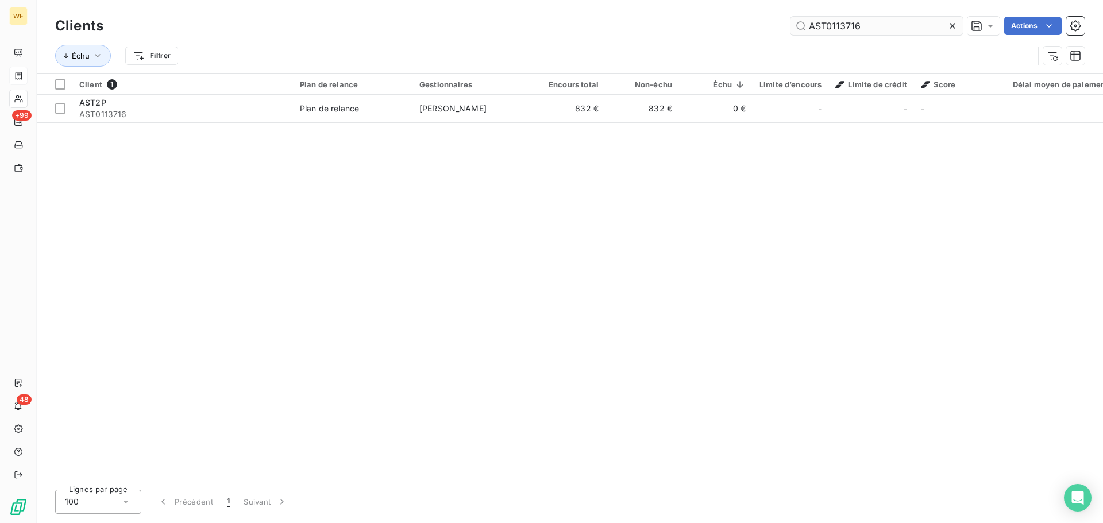
click at [861, 28] on input "AST0113716" at bounding box center [876, 26] width 172 height 18
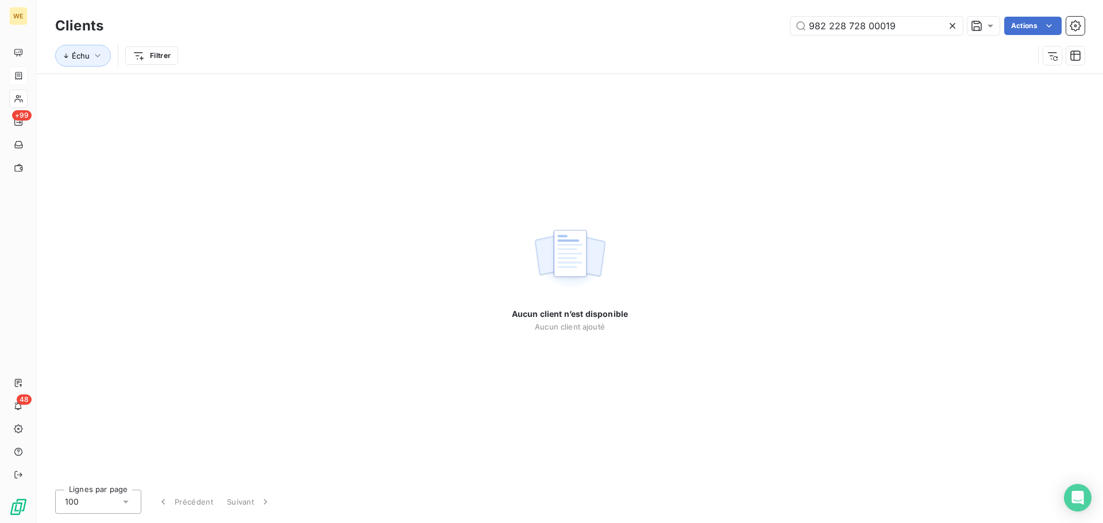
type input "982 228 728 00019"
click at [950, 25] on icon at bounding box center [952, 26] width 6 height 6
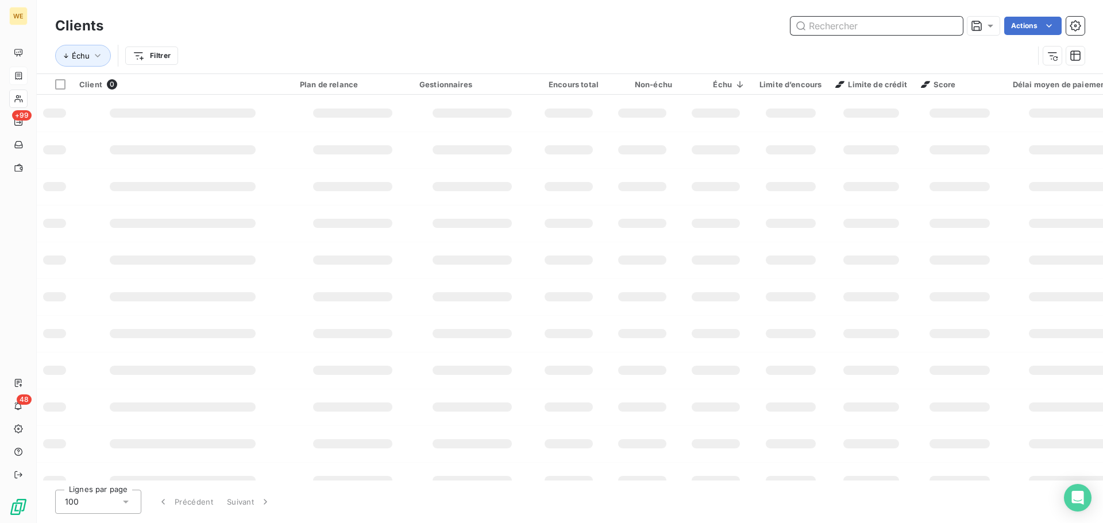
paste input "ART0112736"
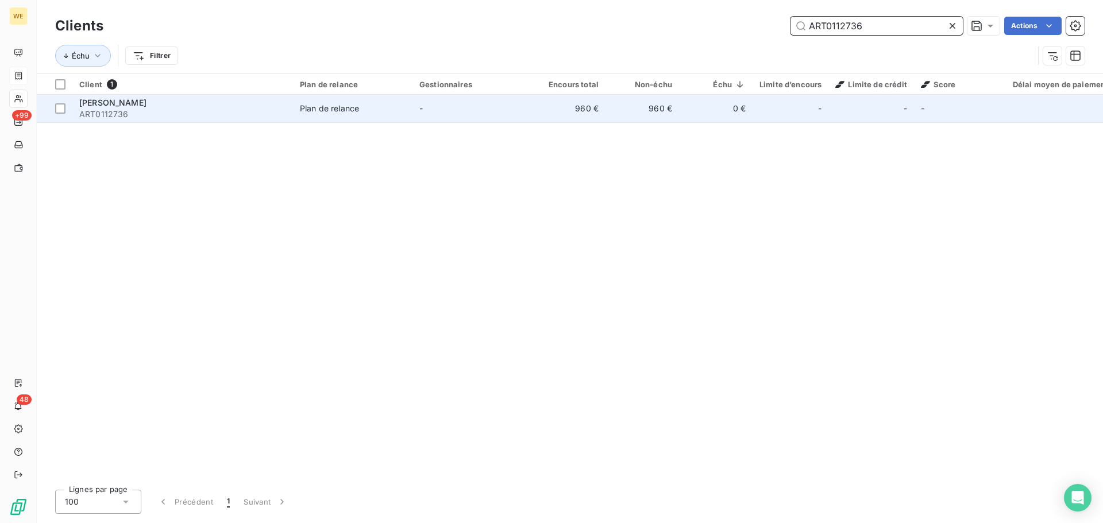
type input "ART0112736"
click at [360, 108] on span "Plan de relance" at bounding box center [353, 108] width 106 height 11
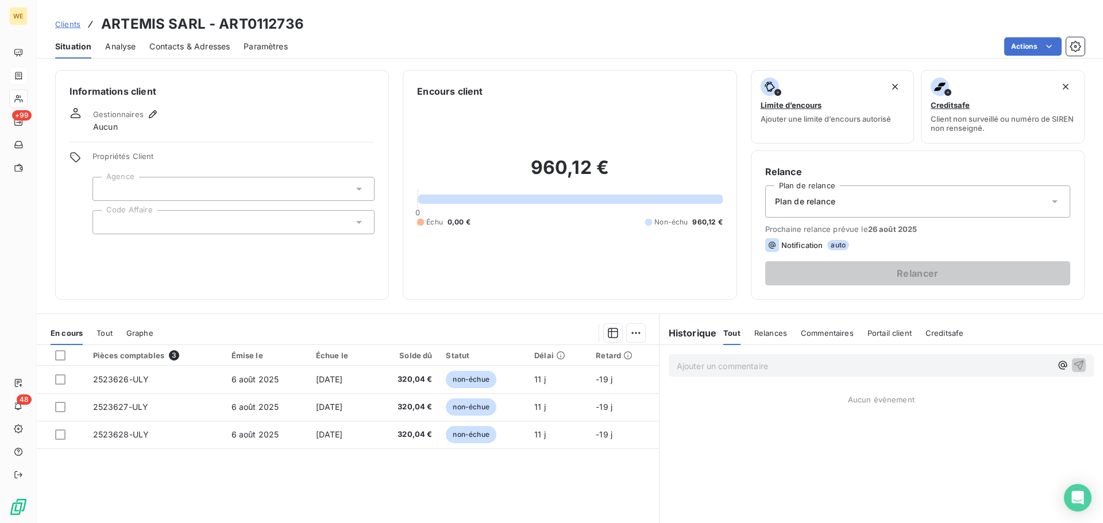
click at [176, 227] on div at bounding box center [233, 222] width 282 height 24
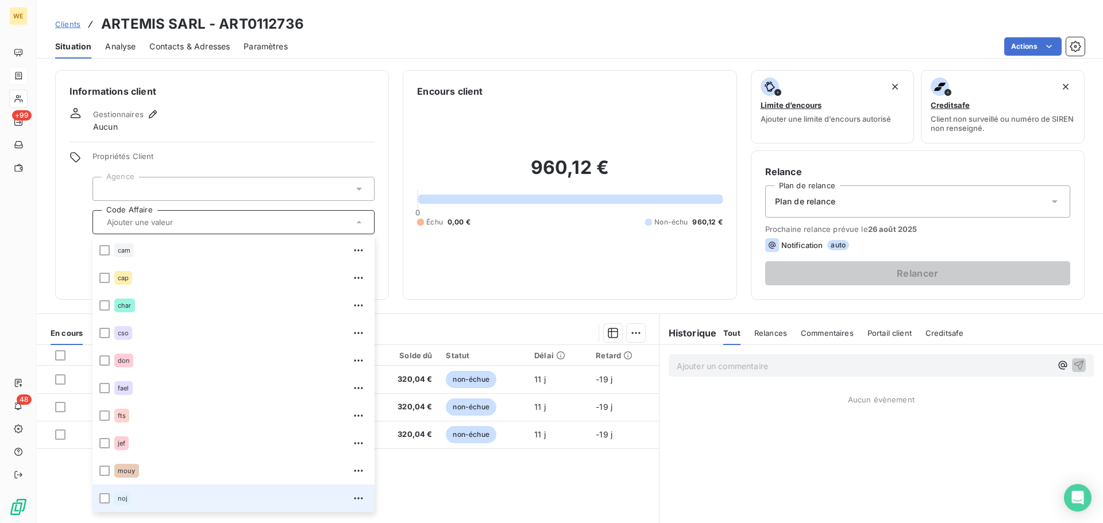
scroll to position [230, 0]
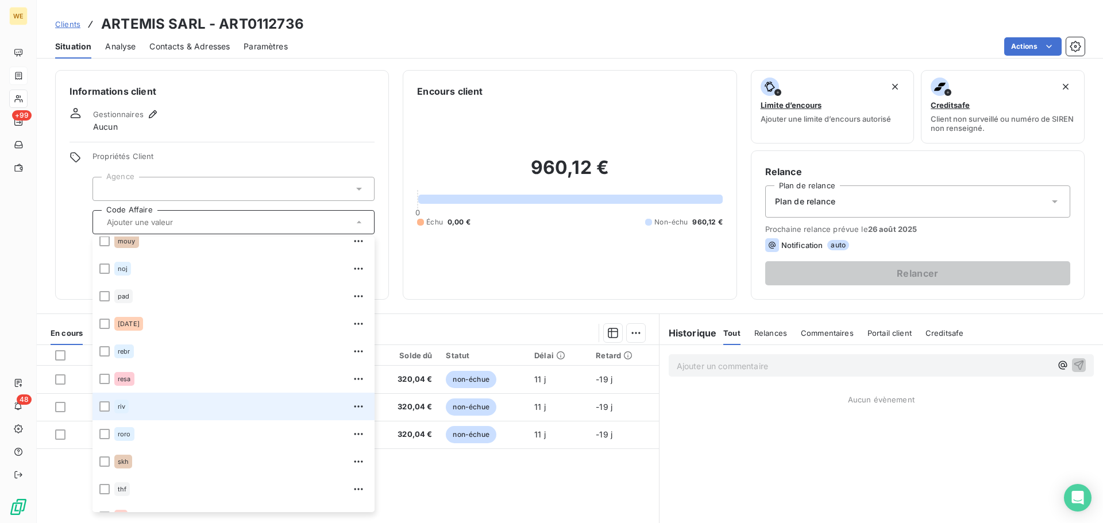
click at [112, 403] on li "riv" at bounding box center [233, 407] width 282 height 28
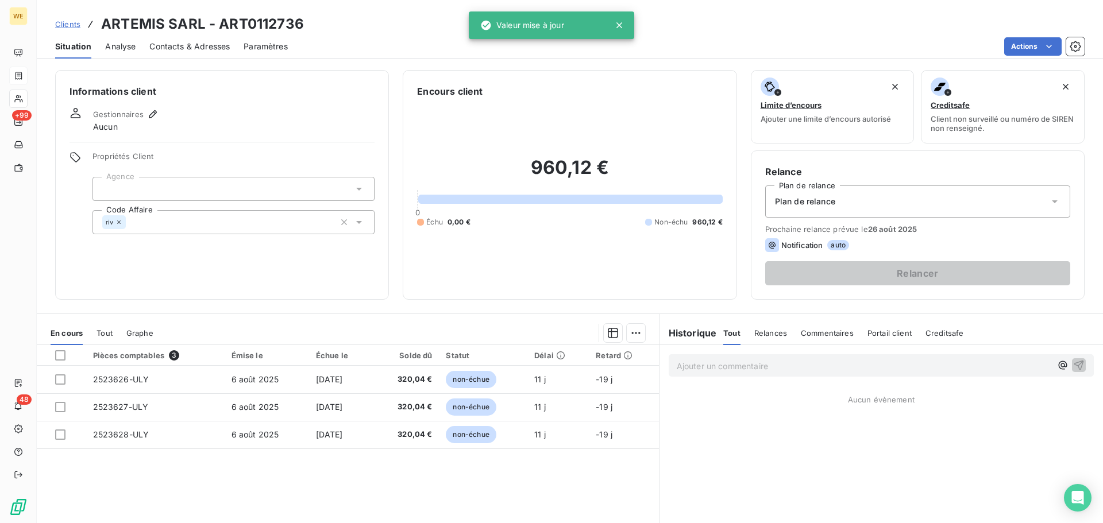
click at [179, 184] on div at bounding box center [233, 189] width 282 height 24
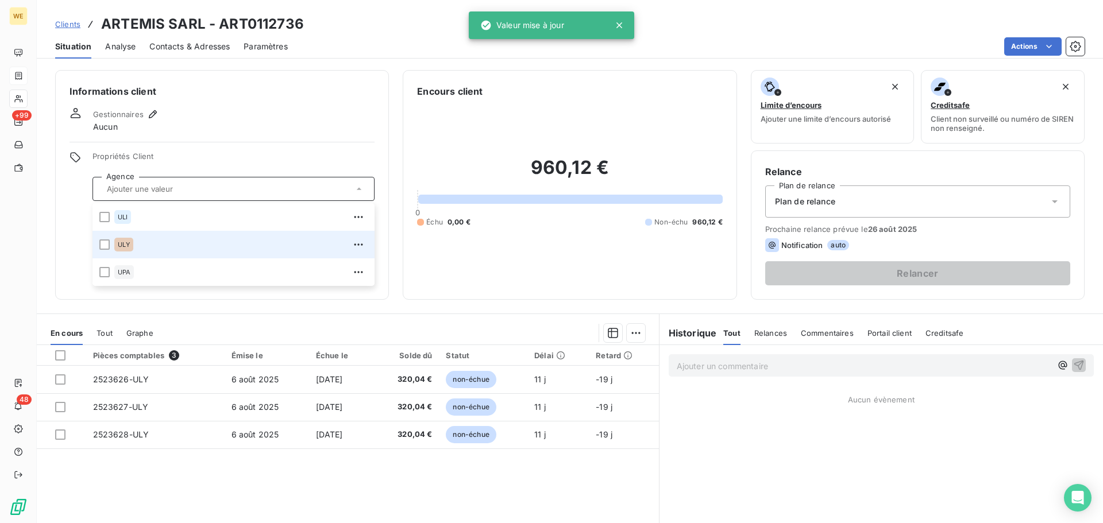
click at [143, 246] on div "ULY" at bounding box center [240, 244] width 253 height 18
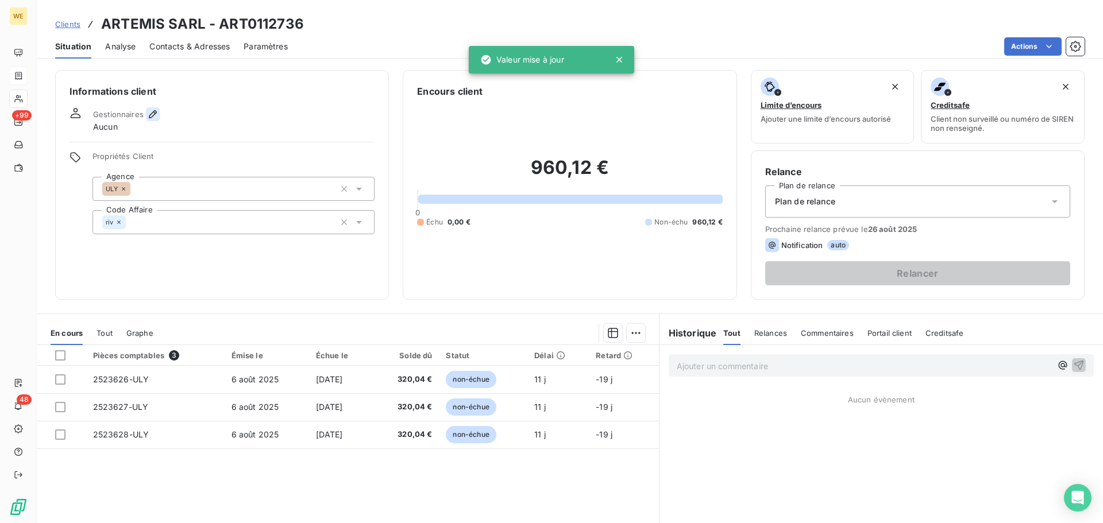
click at [149, 112] on icon "button" at bounding box center [152, 114] width 11 height 11
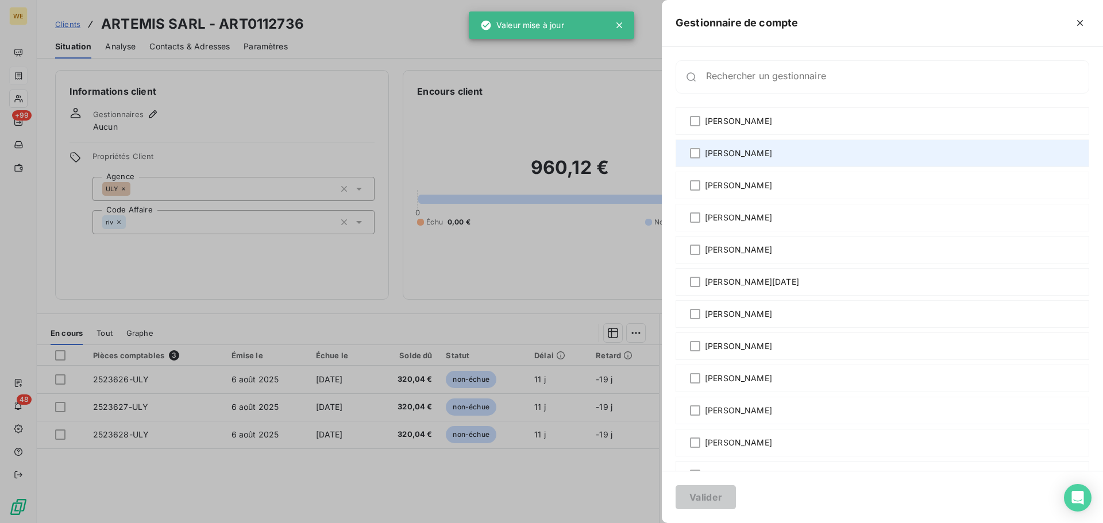
click at [737, 146] on div "[PERSON_NAME]" at bounding box center [881, 154] width 413 height 28
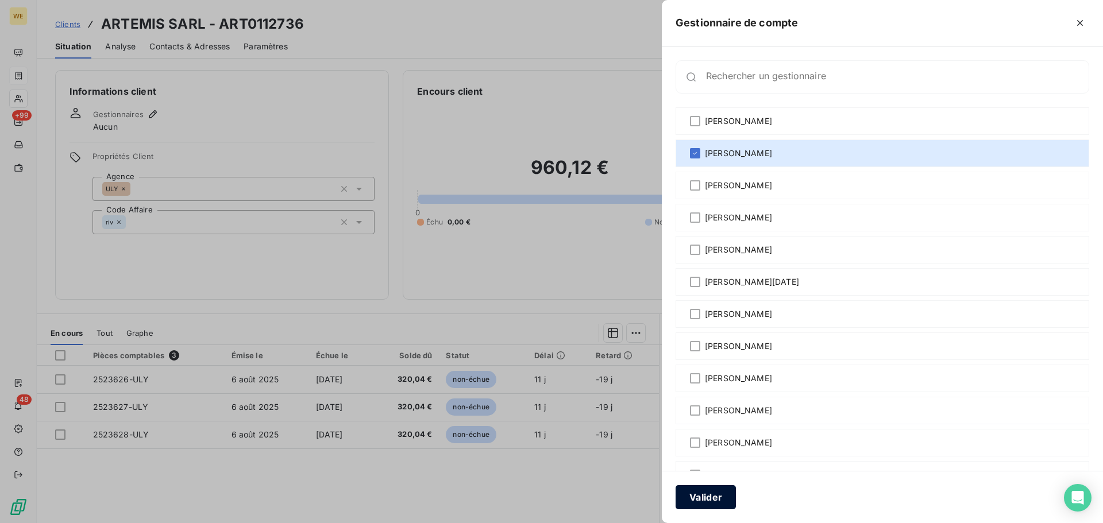
click at [699, 501] on button "Valider" at bounding box center [705, 497] width 60 height 24
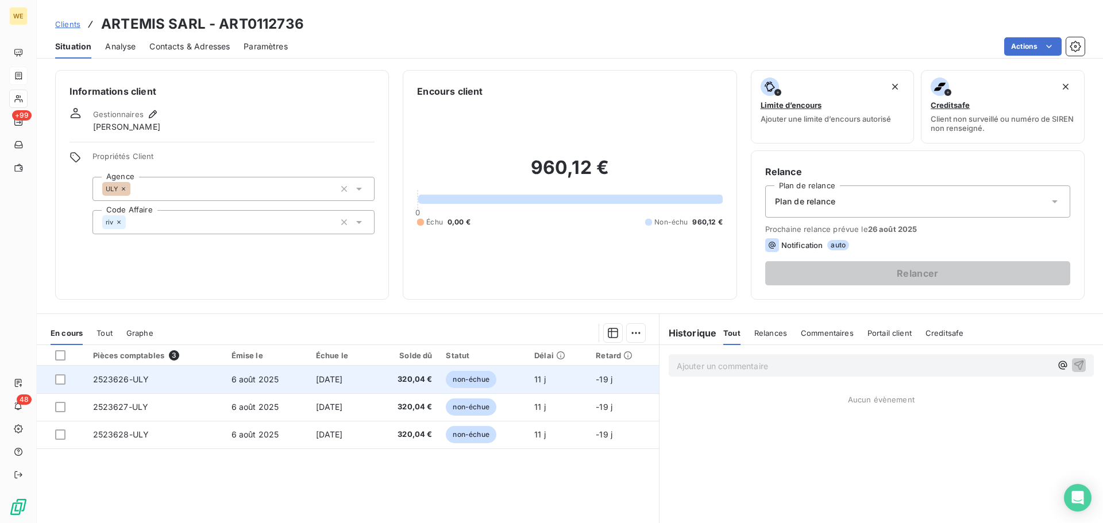
click at [247, 378] on span "6 août 2025" at bounding box center [255, 379] width 48 height 10
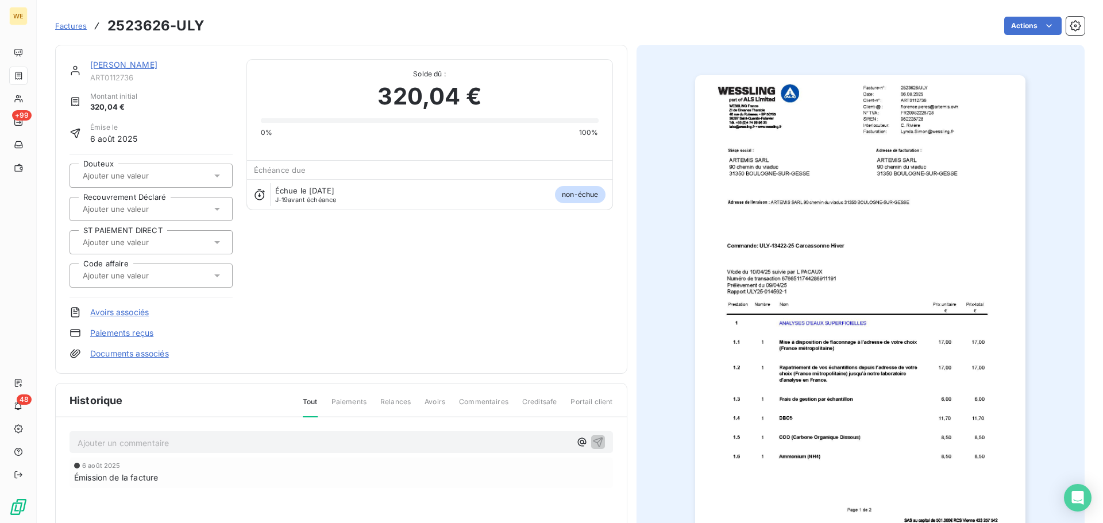
click at [918, 144] on img "button" at bounding box center [860, 308] width 330 height 467
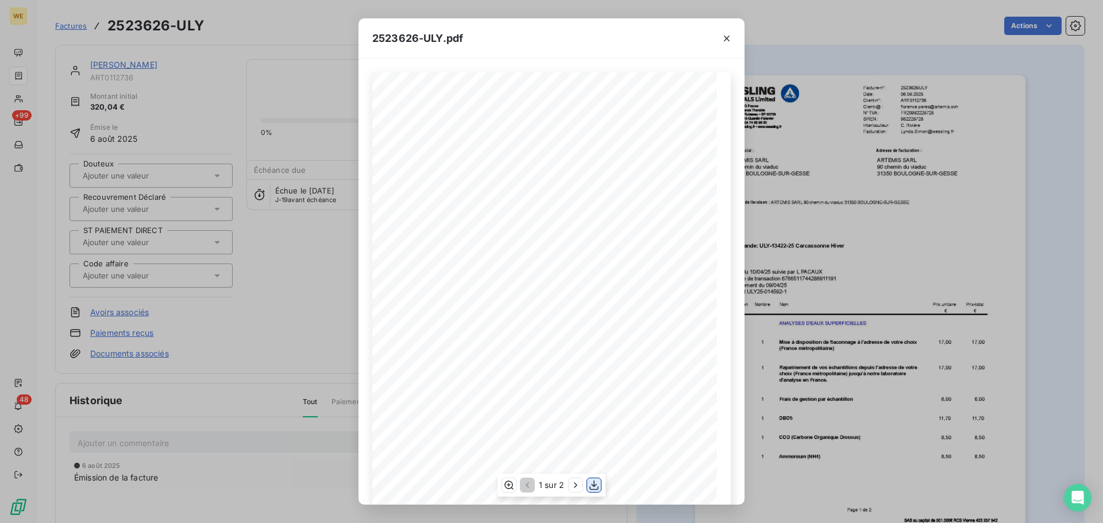
click at [596, 485] on icon "button" at bounding box center [593, 485] width 11 height 11
click at [733, 39] on button "button" at bounding box center [726, 38] width 18 height 18
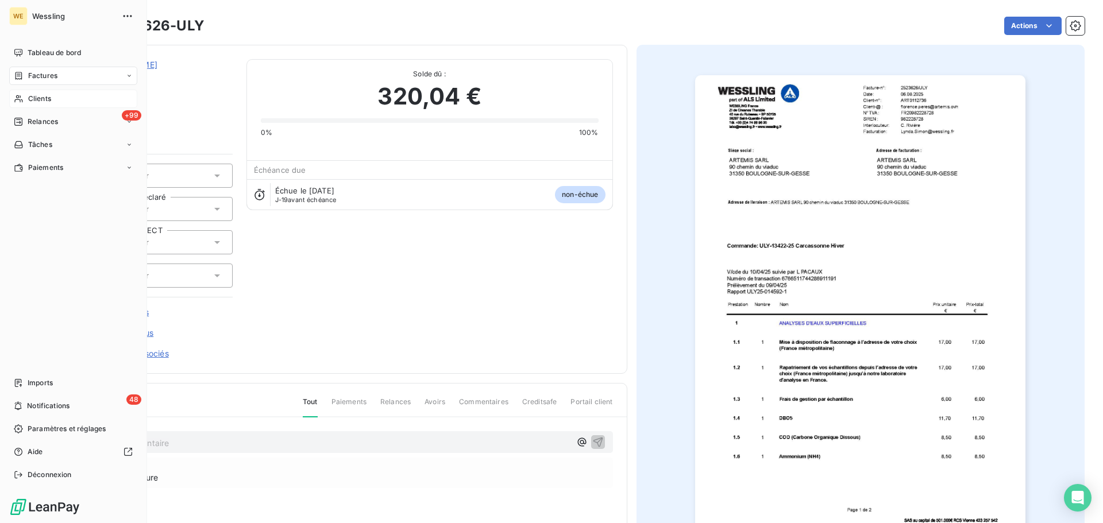
drag, startPoint x: 40, startPoint y: 97, endPoint x: 47, endPoint y: 106, distance: 11.0
click at [40, 97] on span "Clients" at bounding box center [39, 99] width 23 height 10
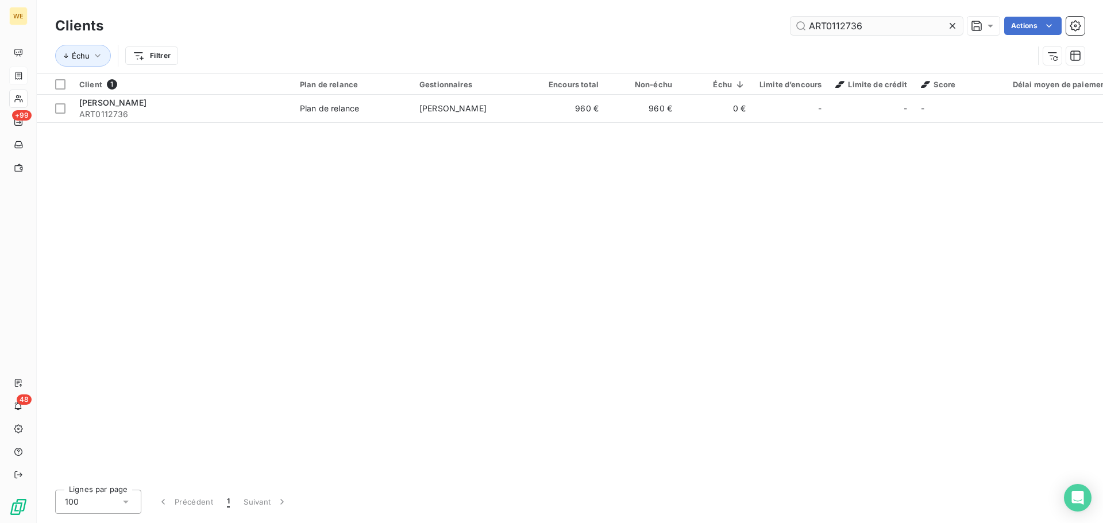
click at [831, 29] on input "ART0112736" at bounding box center [876, 26] width 172 height 18
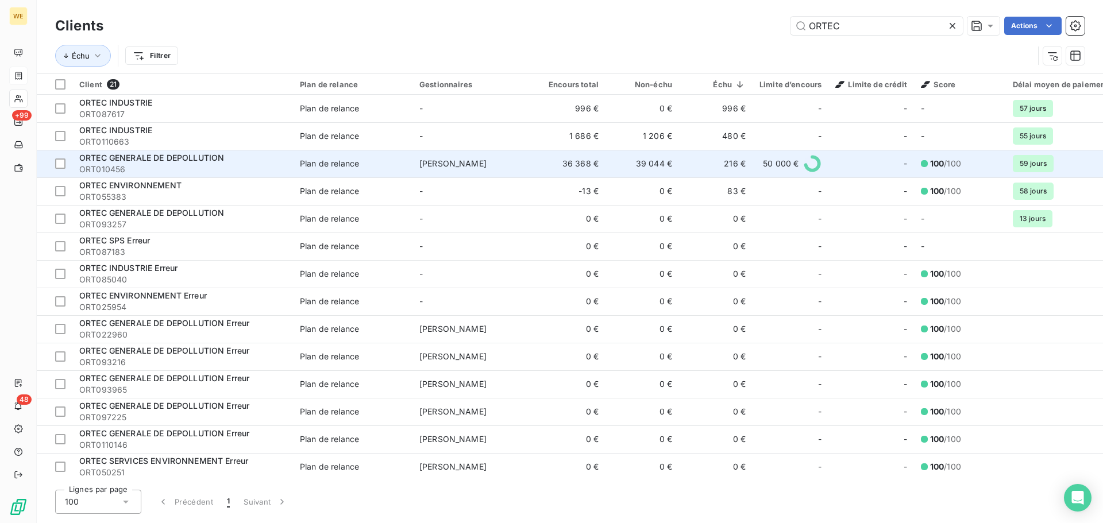
type input "ORTEC"
click at [177, 162] on span "ORTEC GENERALE DE DEPOLLUTION" at bounding box center [151, 158] width 145 height 10
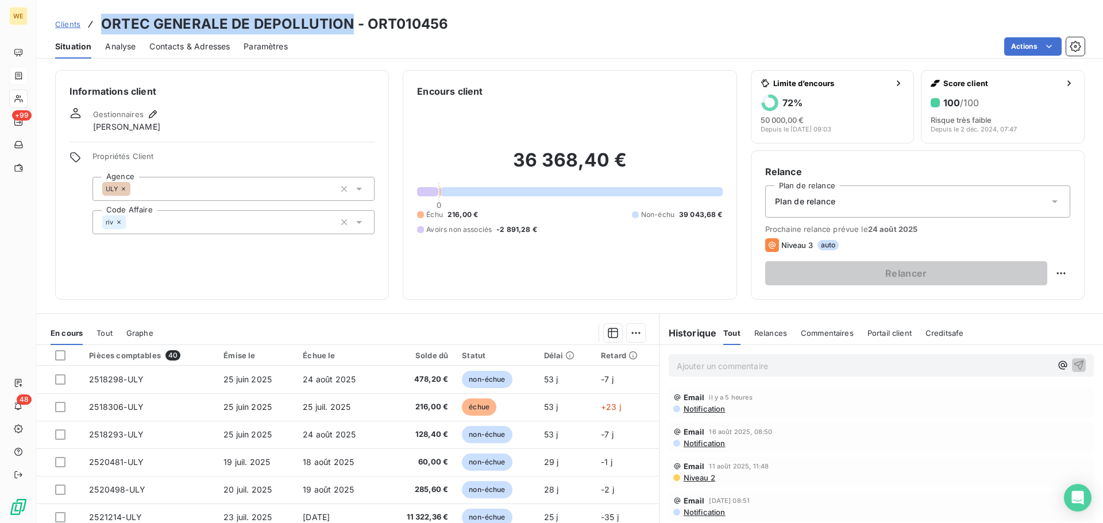
drag, startPoint x: 350, startPoint y: 22, endPoint x: 101, endPoint y: 29, distance: 249.3
click at [101, 29] on h3 "ORTEC GENERALE DE DEPOLLUTION - ORT010456" at bounding box center [274, 24] width 347 height 21
copy h3 "ORTEC GENERALE DE DEPOLLUTION"
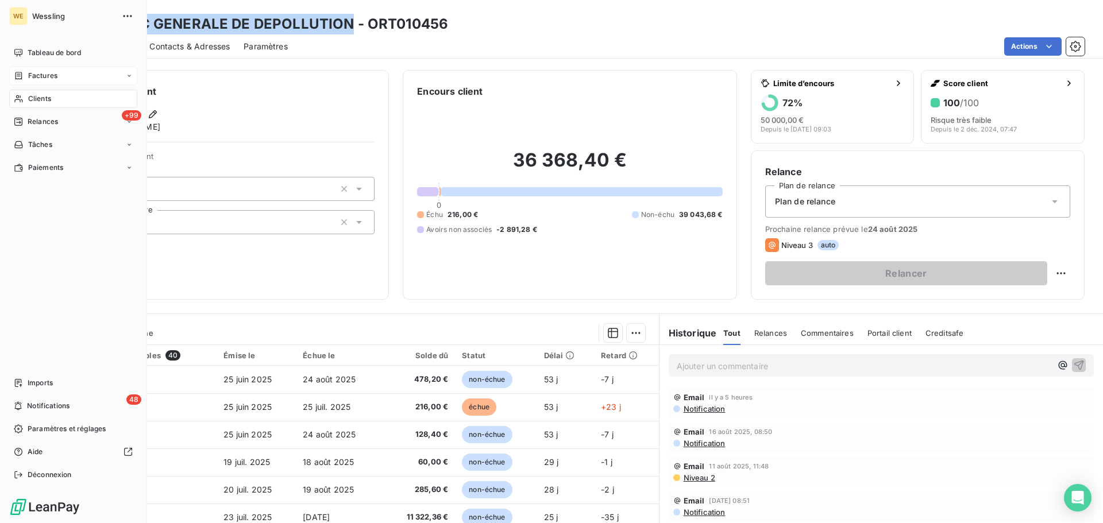
click at [37, 100] on span "Clients" at bounding box center [39, 99] width 23 height 10
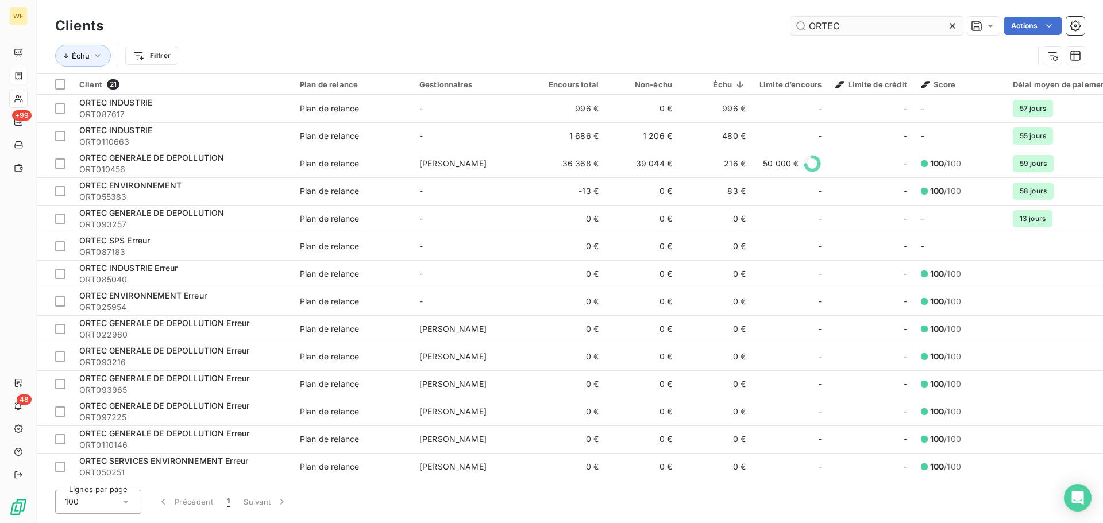
click at [823, 27] on input "ORTEC" at bounding box center [876, 26] width 172 height 18
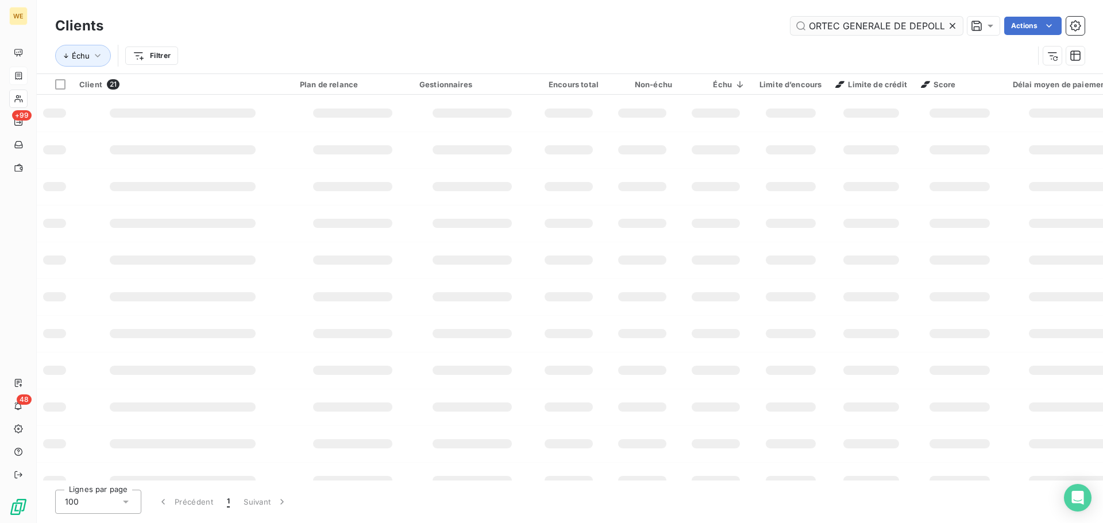
scroll to position [0, 28]
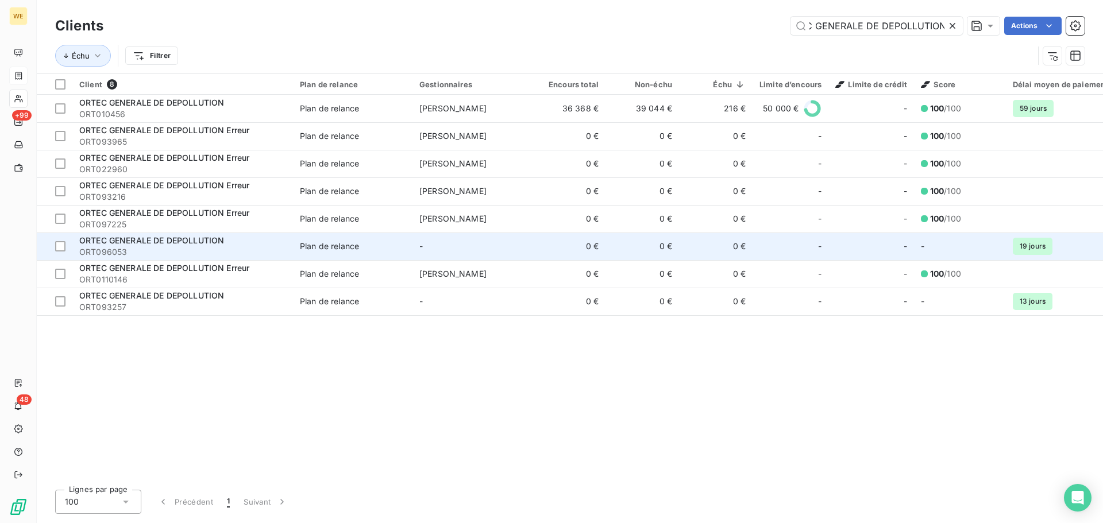
type input "ORTEC GENERALE DE DEPOLLUTION"
click at [214, 240] on span "ORTEC GENERALE DE DEPOLLUTION" at bounding box center [151, 240] width 145 height 10
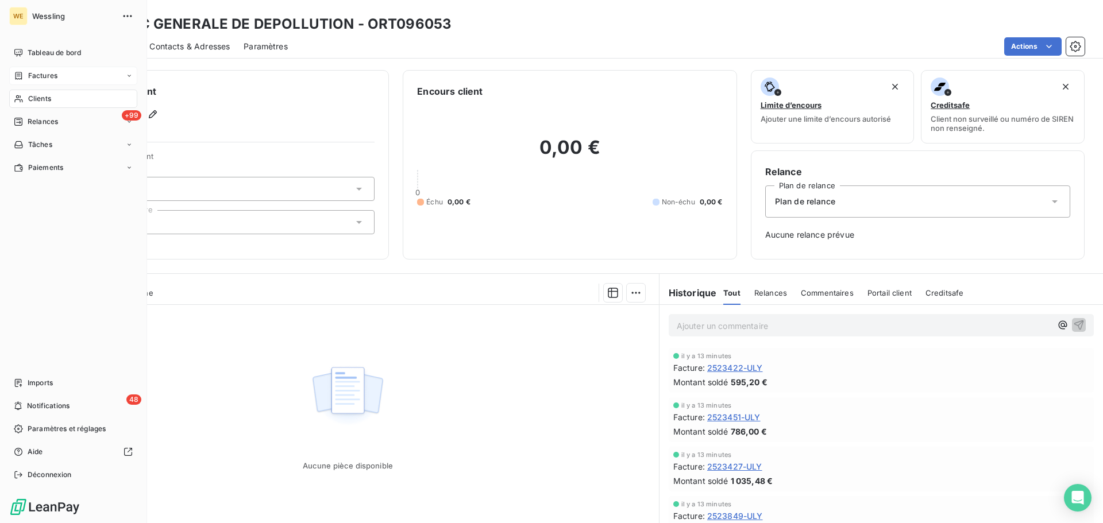
click at [53, 72] on span "Factures" at bounding box center [42, 76] width 29 height 10
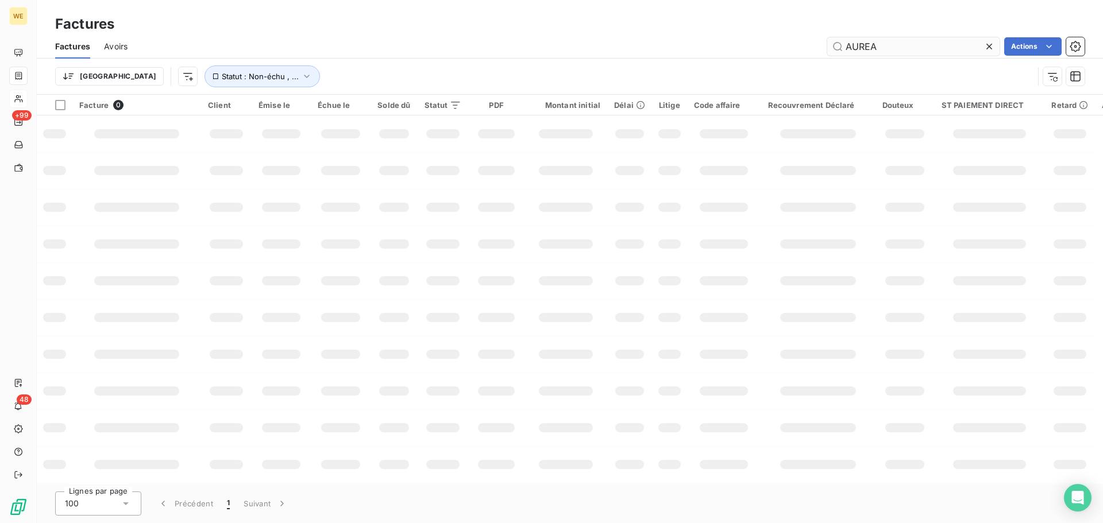
click at [886, 44] on input "AUREA" at bounding box center [913, 46] width 172 height 18
type input "2523394-ULY"
click at [127, 48] on span "Avoirs" at bounding box center [116, 46] width 24 height 11
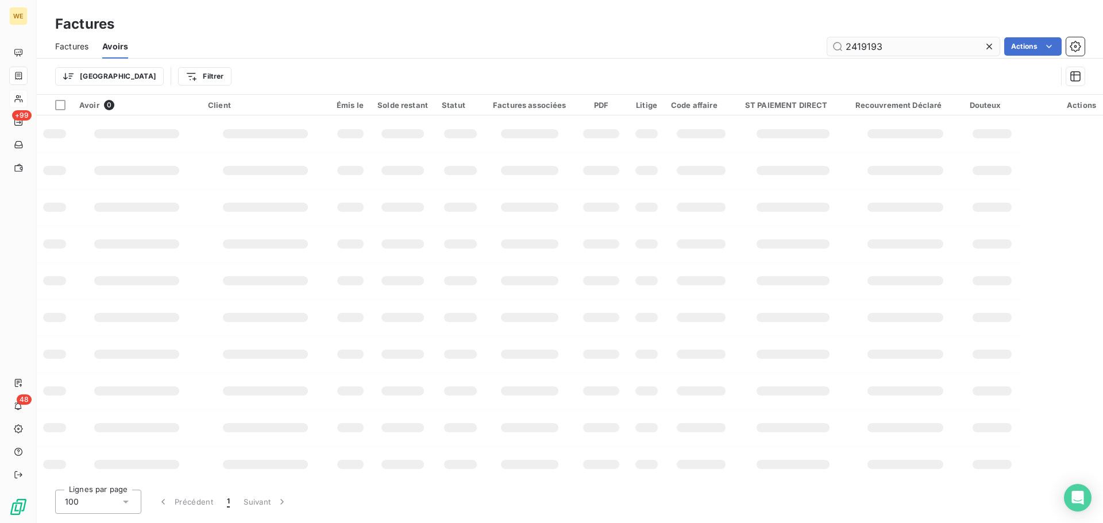
click at [855, 45] on input "2419193" at bounding box center [913, 46] width 172 height 18
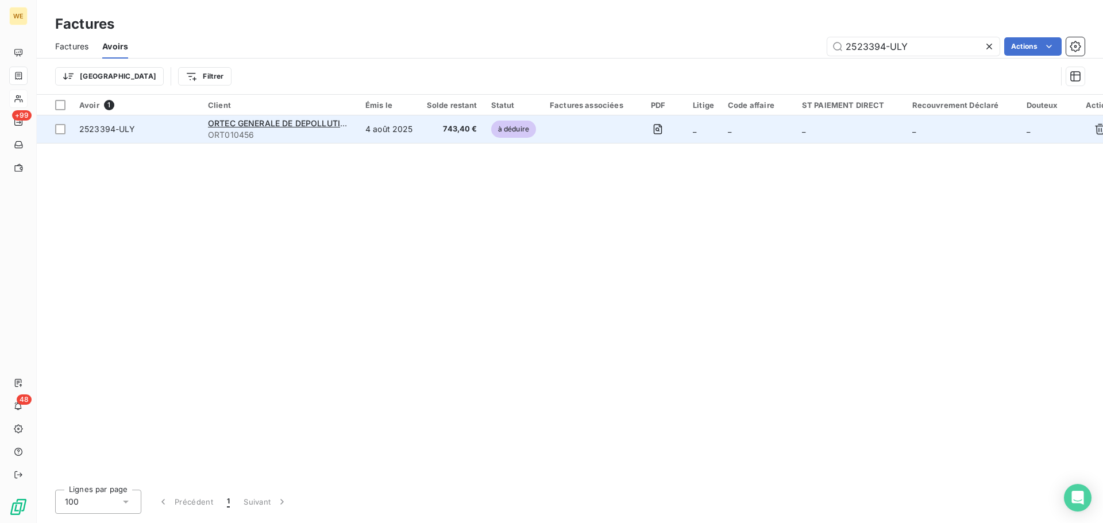
type input "2523394-ULY"
click at [99, 129] on span "2523394-ULY" at bounding box center [107, 129] width 56 height 10
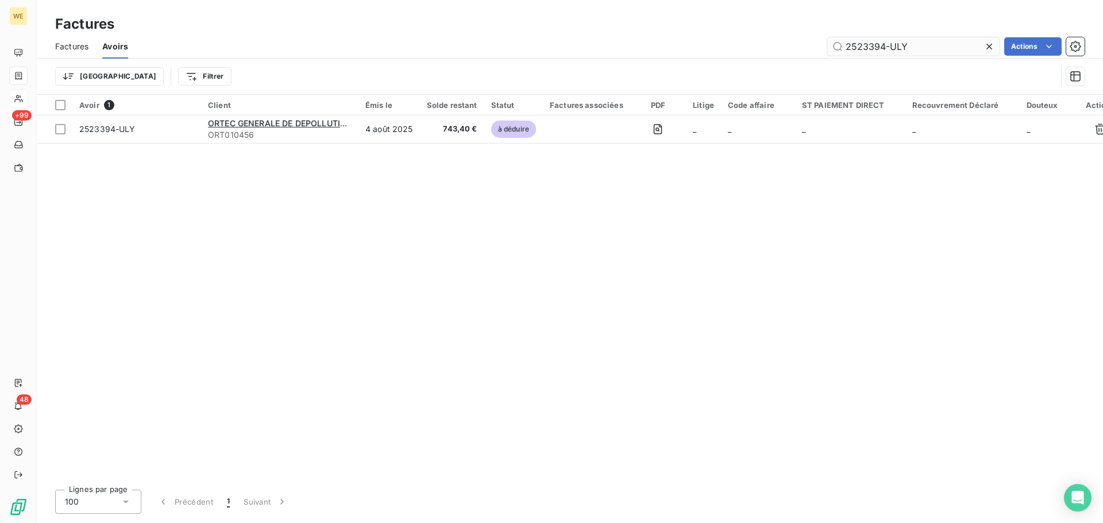
click at [883, 48] on input "2523394-ULY" at bounding box center [913, 46] width 172 height 18
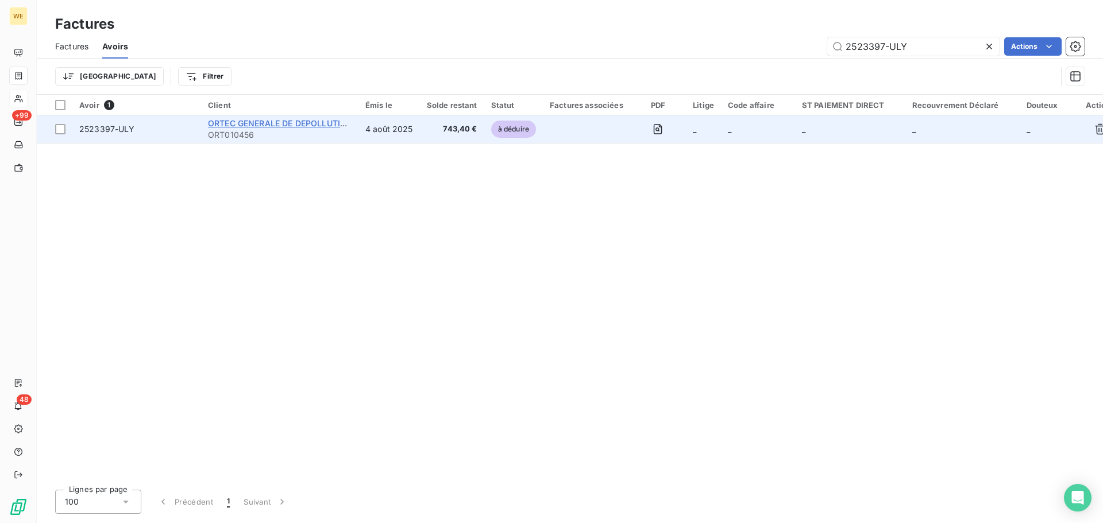
type input "2523397-ULY"
click at [315, 122] on span "ORTEC GENERALE DE DEPOLLUTION" at bounding box center [280, 123] width 145 height 10
click at [652, 133] on icon "button" at bounding box center [657, 128] width 11 height 11
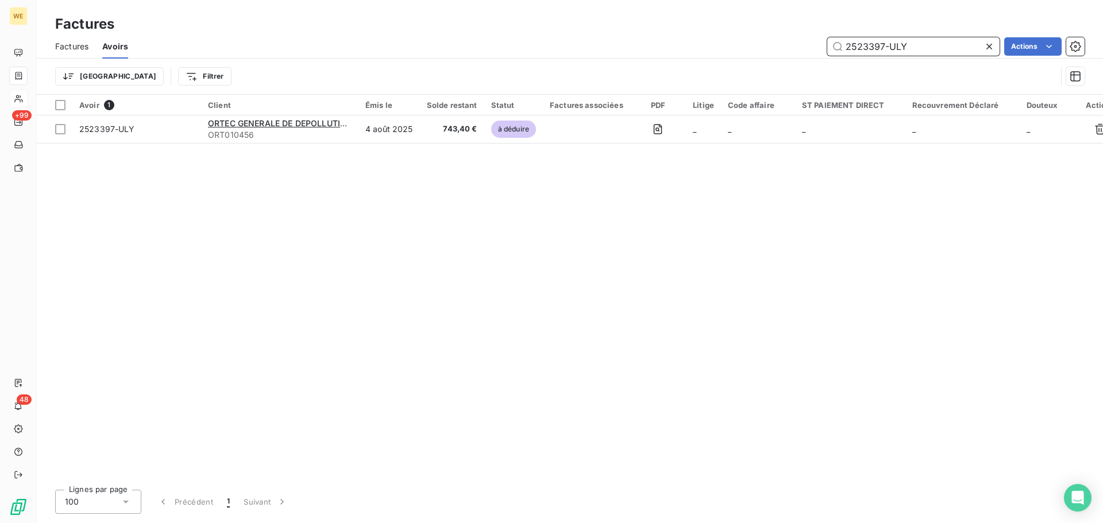
click at [881, 45] on input "2523397-ULY" at bounding box center [913, 46] width 172 height 18
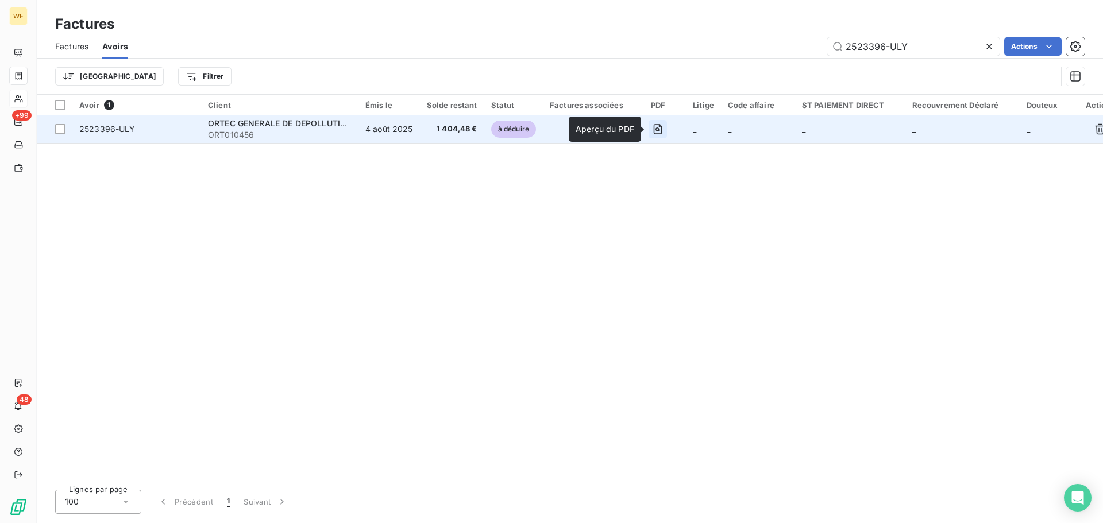
click at [660, 130] on icon "button" at bounding box center [657, 128] width 11 height 11
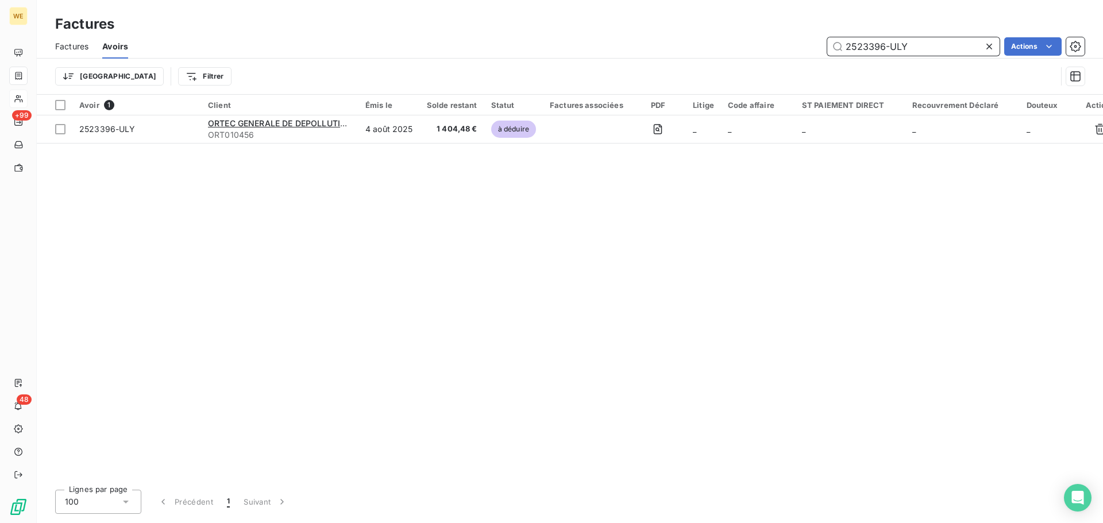
drag, startPoint x: 884, startPoint y: 48, endPoint x: 868, endPoint y: 48, distance: 15.5
click at [868, 48] on input "2523396-ULY" at bounding box center [913, 46] width 172 height 18
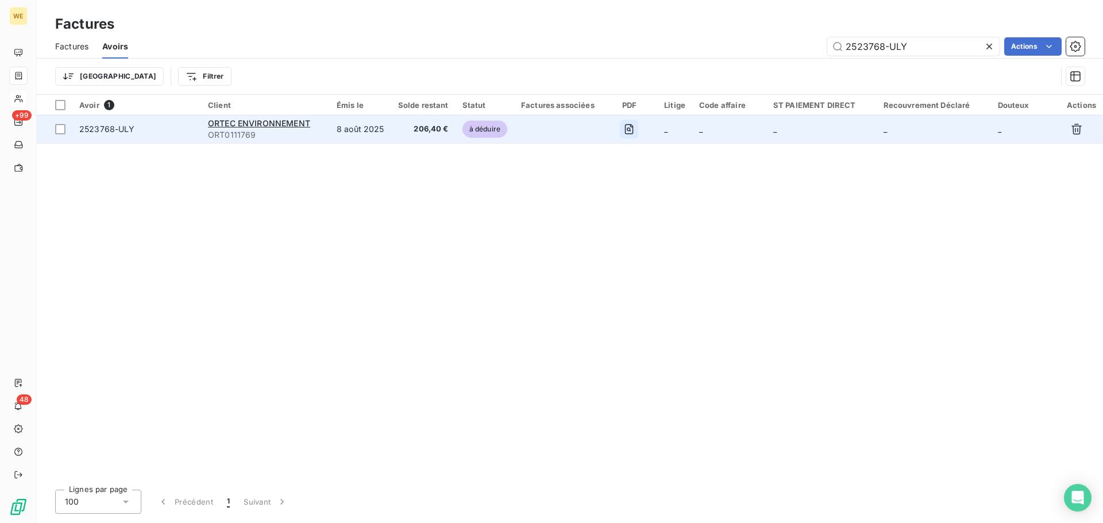
click at [627, 132] on icon "button" at bounding box center [628, 128] width 11 height 11
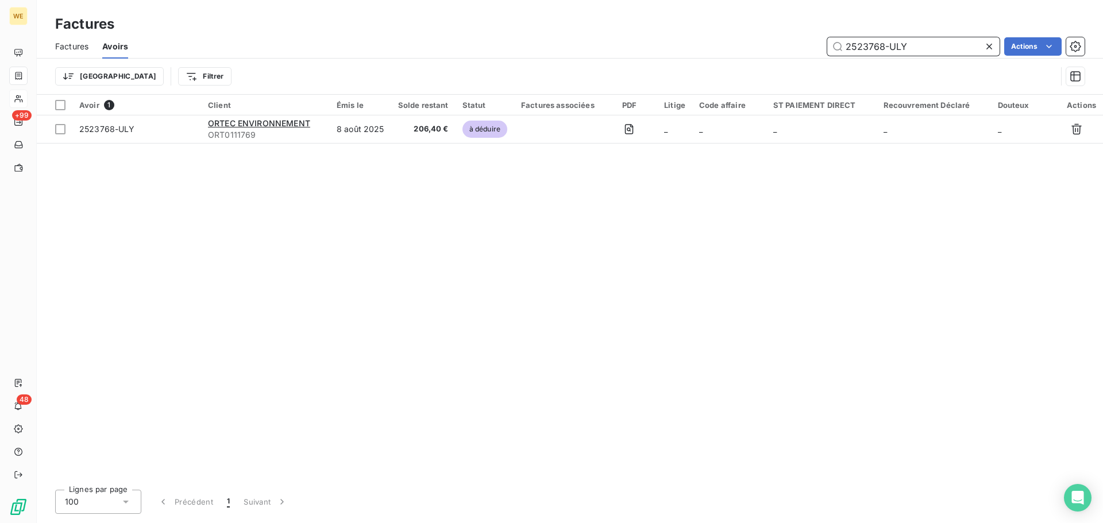
click at [882, 47] on input "2523768-ULY" at bounding box center [913, 46] width 172 height 18
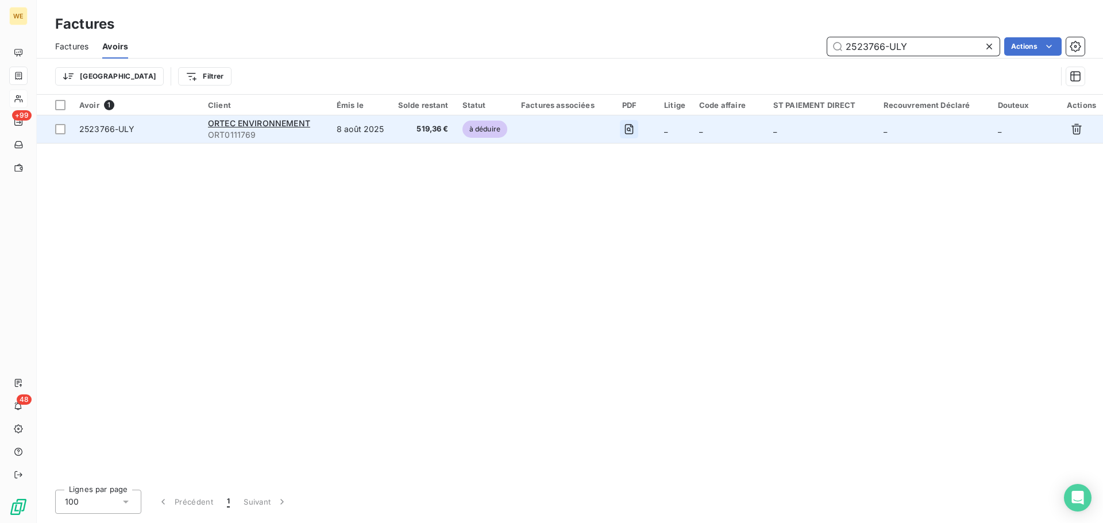
type input "2523766-ULY"
click at [627, 127] on icon "button" at bounding box center [629, 129] width 4 height 4
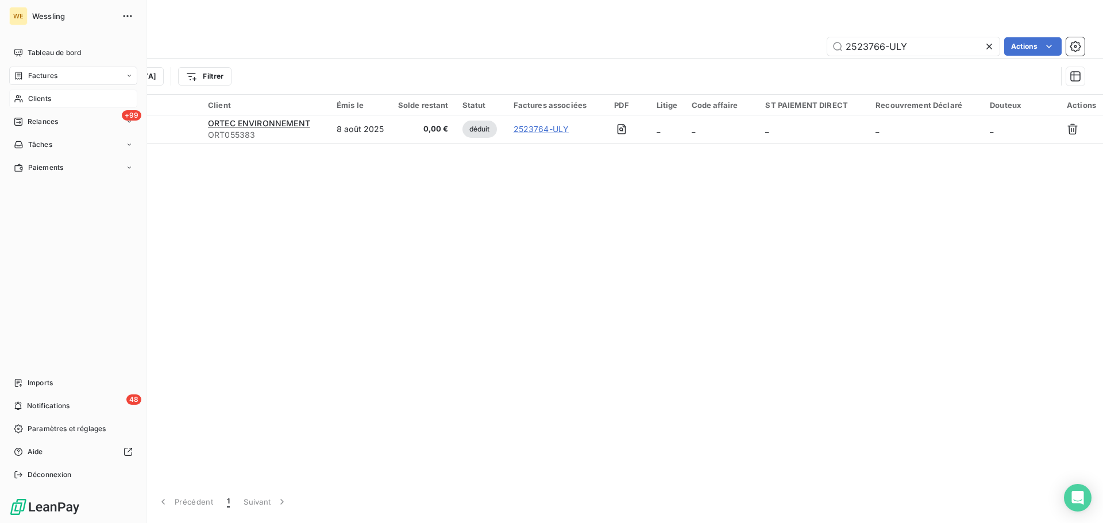
click at [38, 98] on span "Clients" at bounding box center [39, 99] width 23 height 10
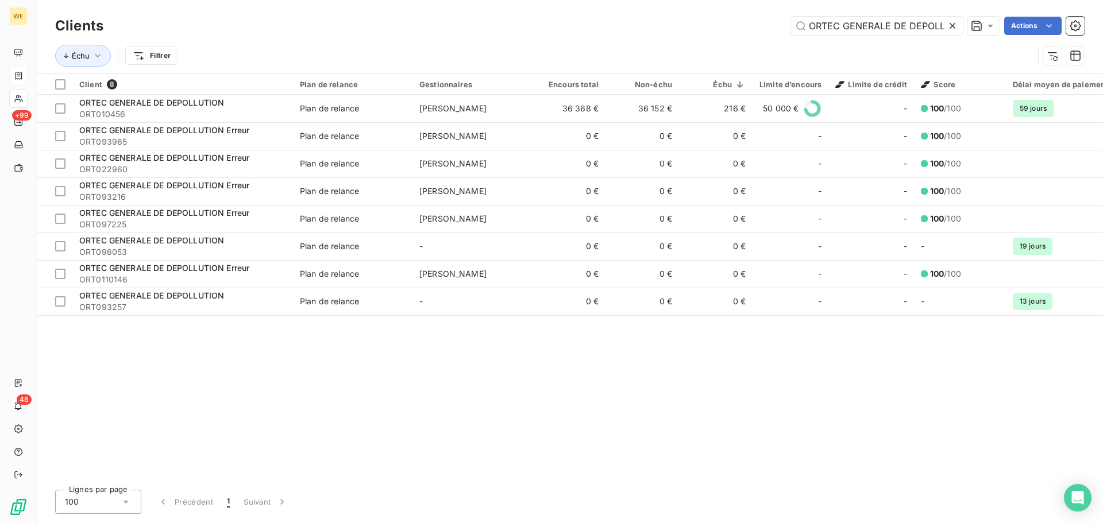
scroll to position [0, 28]
click at [950, 27] on icon at bounding box center [952, 26] width 6 height 6
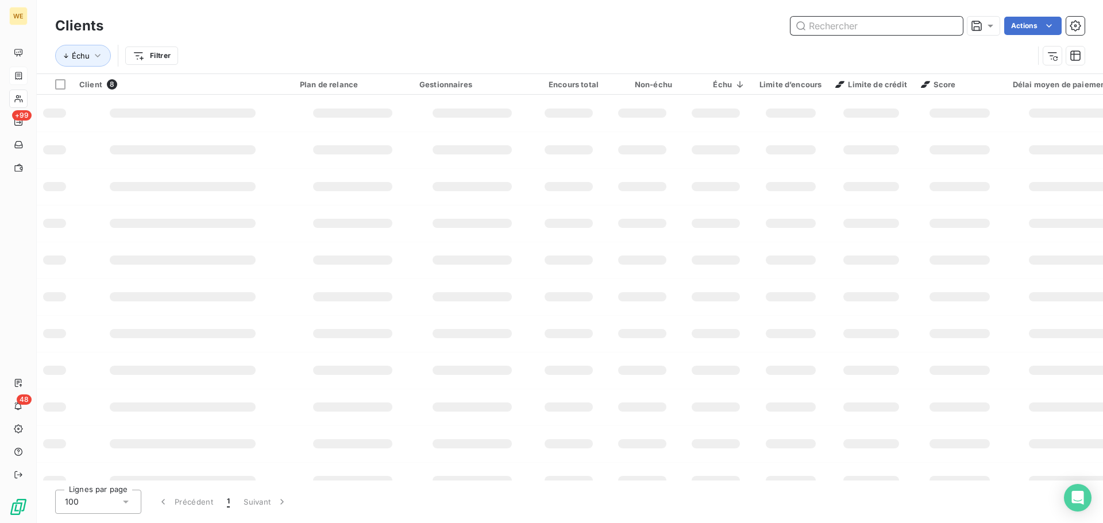
click at [832, 29] on input "text" at bounding box center [876, 26] width 172 height 18
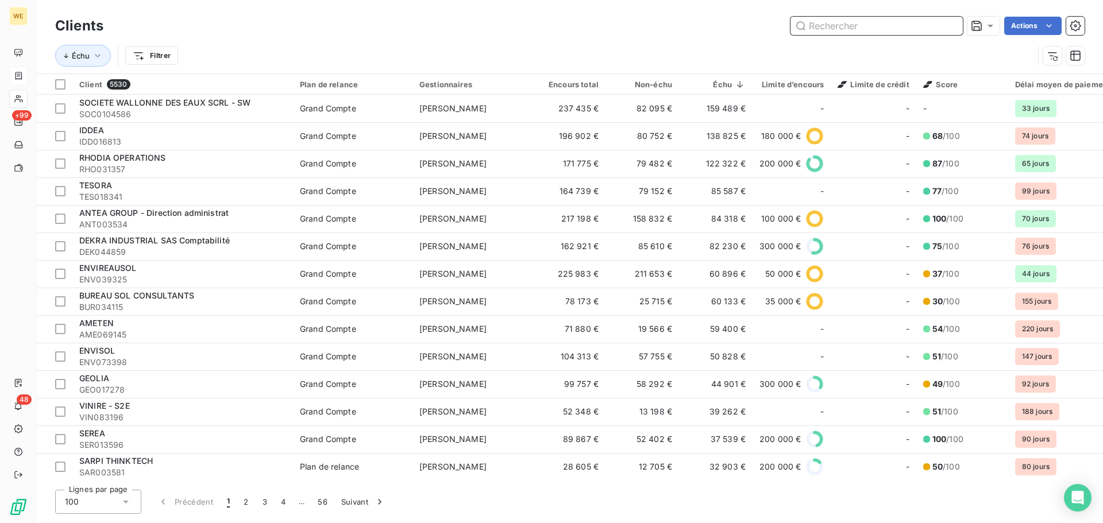
paste input "CRU0112220"
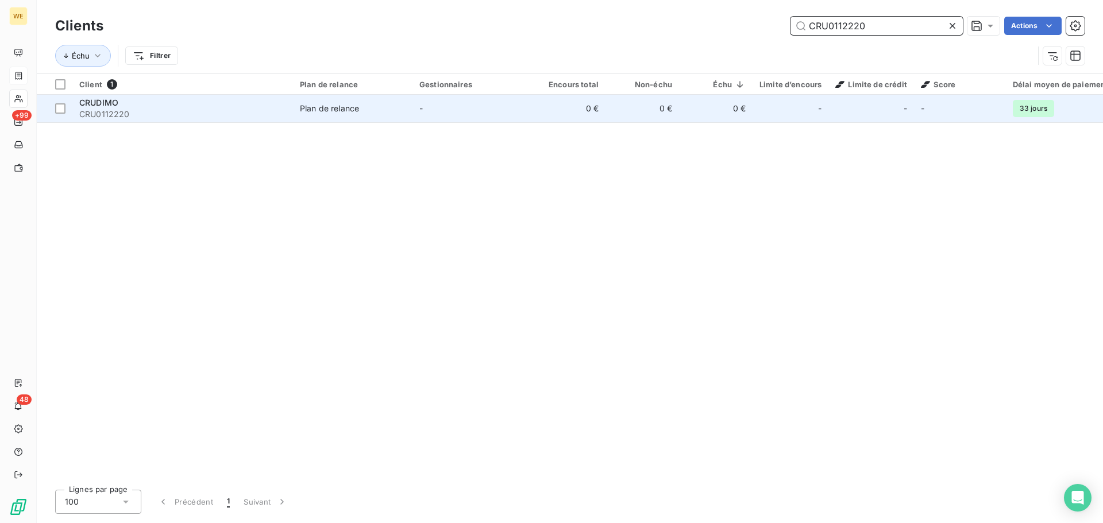
type input "CRU0112220"
click at [129, 109] on span "CRU0112220" at bounding box center [182, 114] width 207 height 11
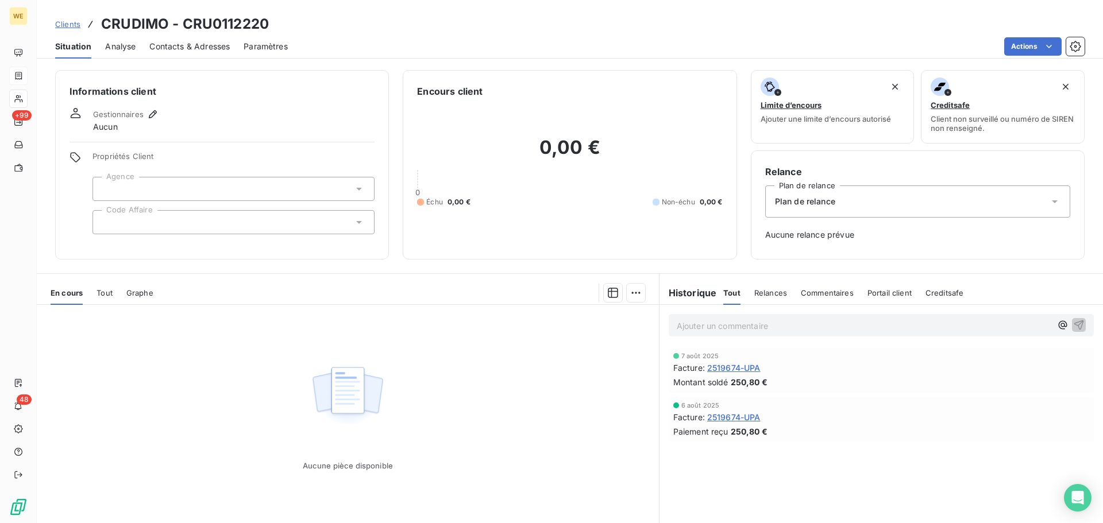
click at [193, 215] on div at bounding box center [233, 222] width 282 height 24
click at [122, 189] on div at bounding box center [233, 189] width 282 height 24
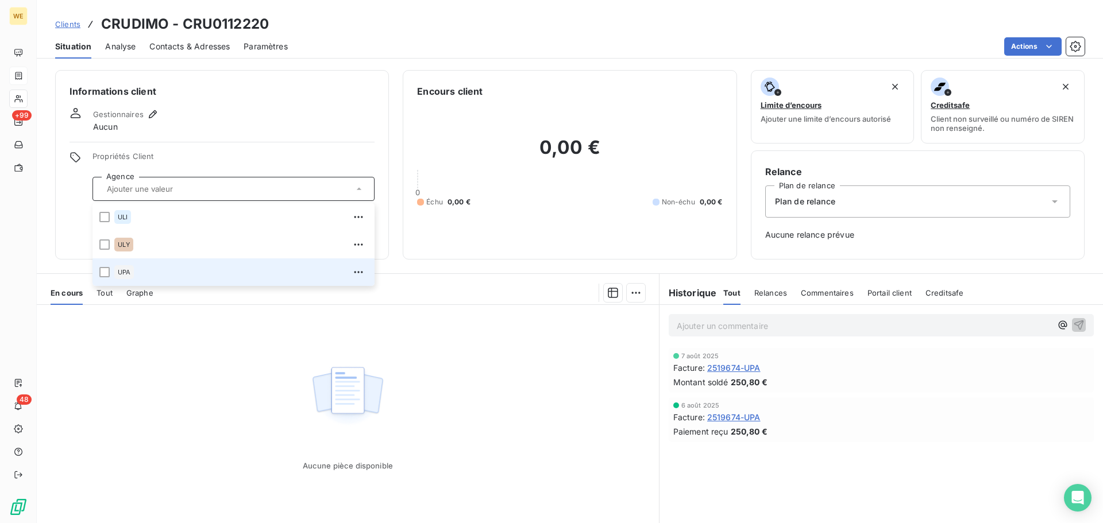
click at [126, 269] on span "UPA" at bounding box center [124, 272] width 13 height 7
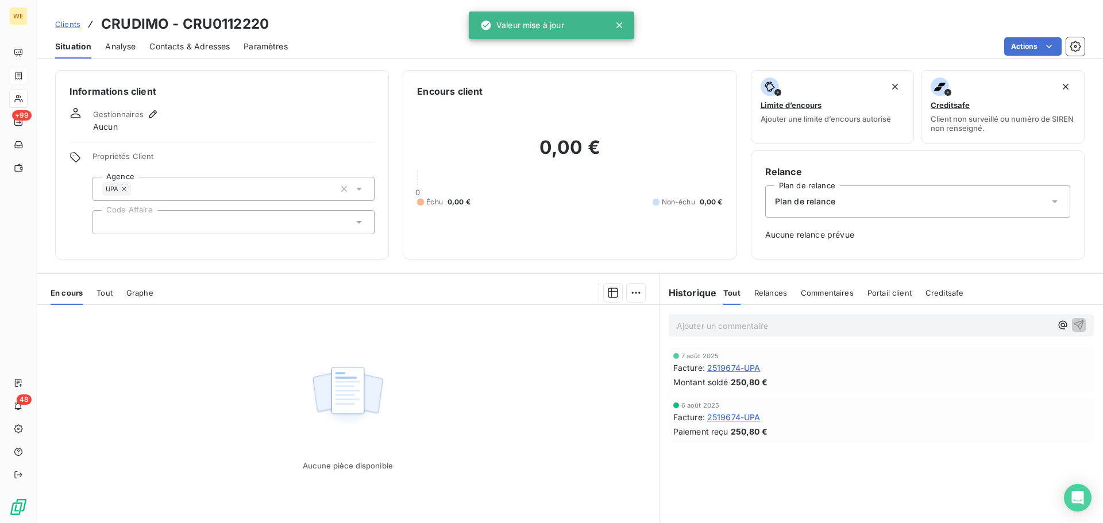
click at [184, 158] on span "Propriétés Client" at bounding box center [233, 160] width 282 height 16
click at [731, 366] on span "2519674-UPA" at bounding box center [733, 368] width 53 height 12
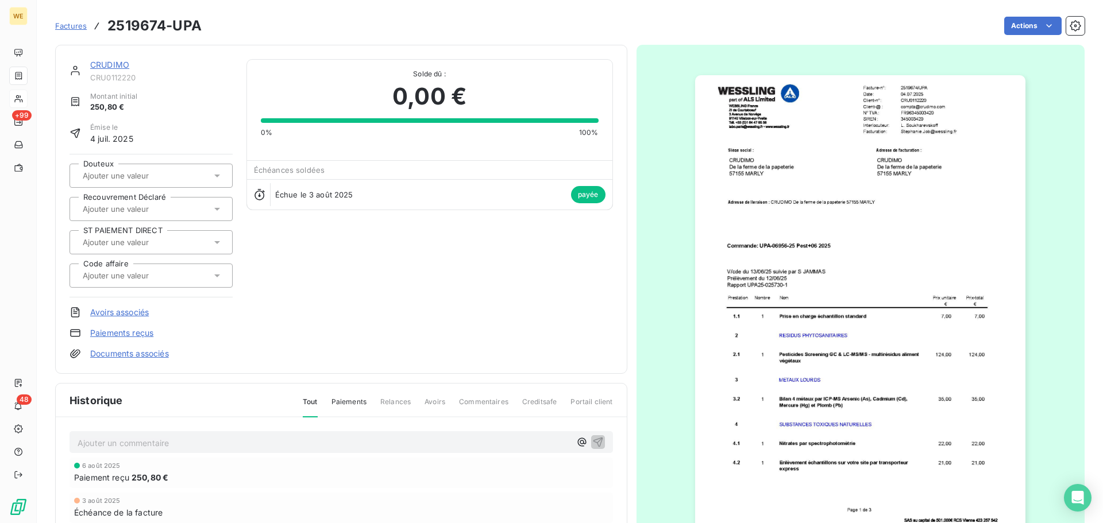
click at [937, 117] on img "button" at bounding box center [860, 308] width 330 height 467
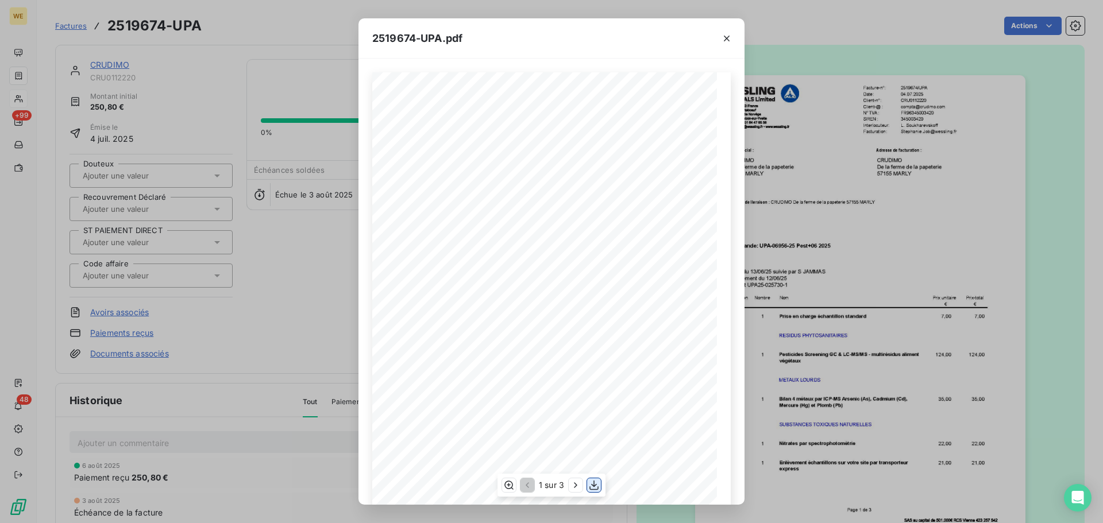
click at [599, 486] on icon "button" at bounding box center [593, 485] width 11 height 11
click at [726, 41] on icon "button" at bounding box center [726, 38] width 11 height 11
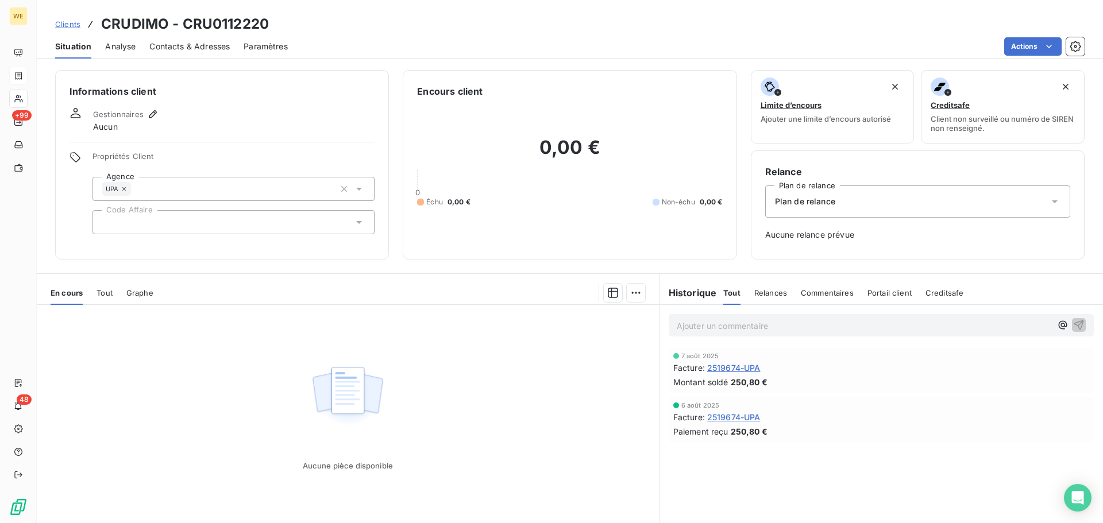
click at [146, 226] on div at bounding box center [233, 222] width 282 height 24
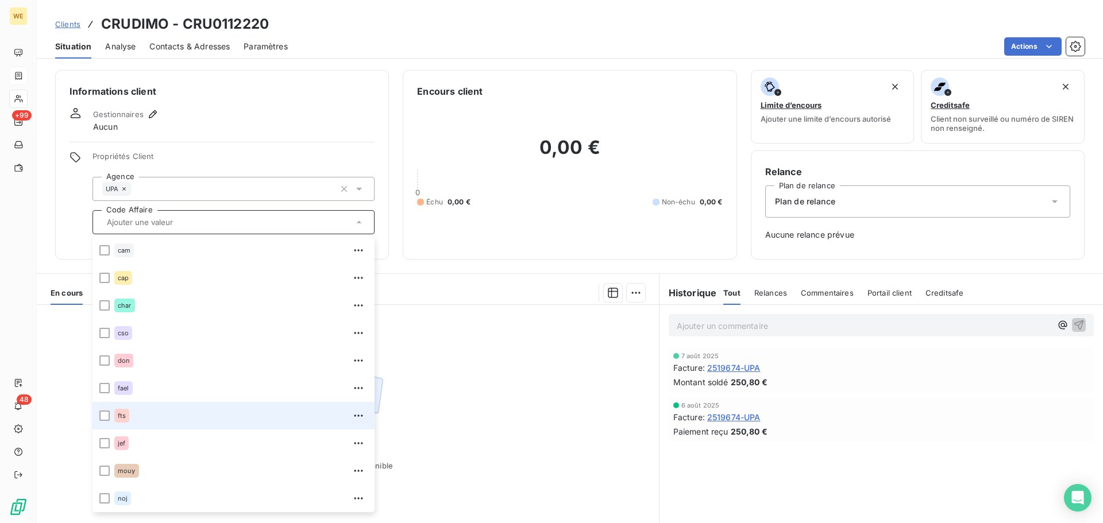
scroll to position [248, 0]
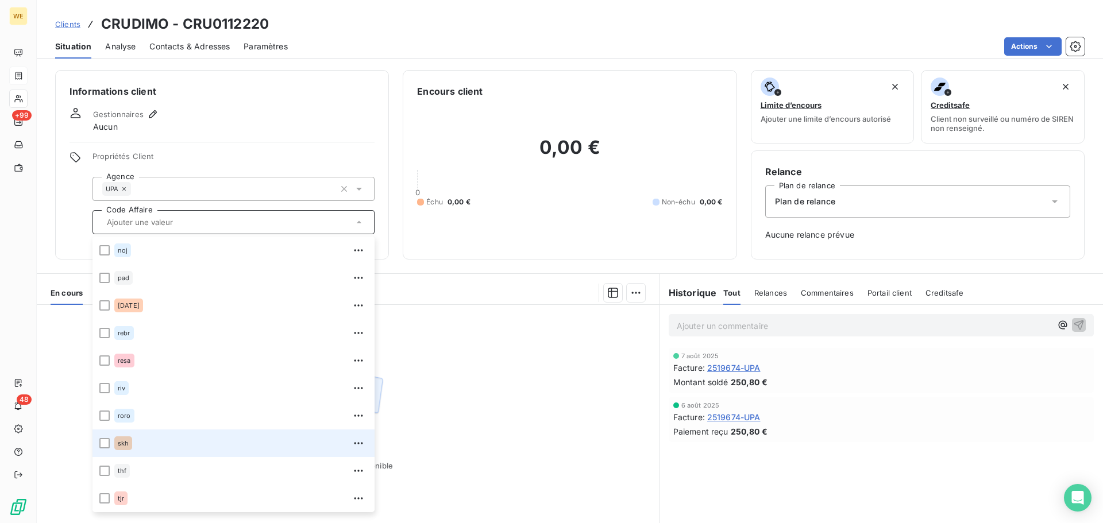
click at [113, 442] on li "skh" at bounding box center [233, 444] width 282 height 28
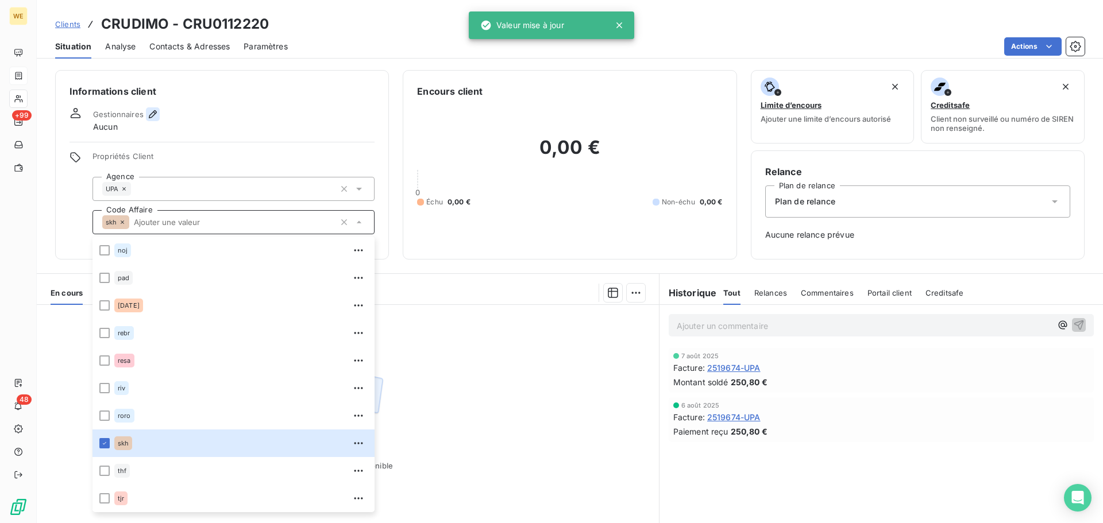
click at [153, 113] on icon "button" at bounding box center [153, 114] width 8 height 8
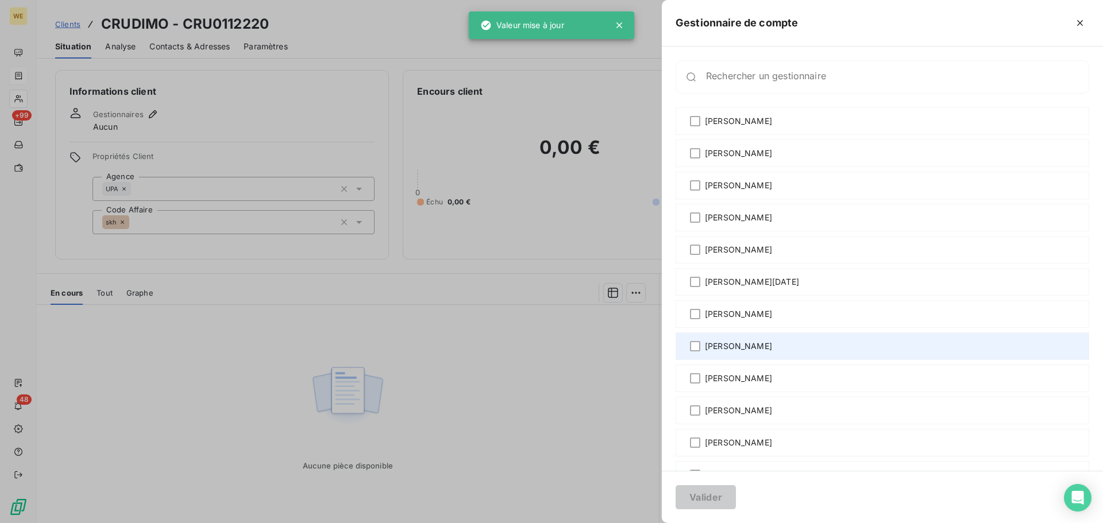
click at [721, 346] on span "[PERSON_NAME]" at bounding box center [738, 346] width 67 height 11
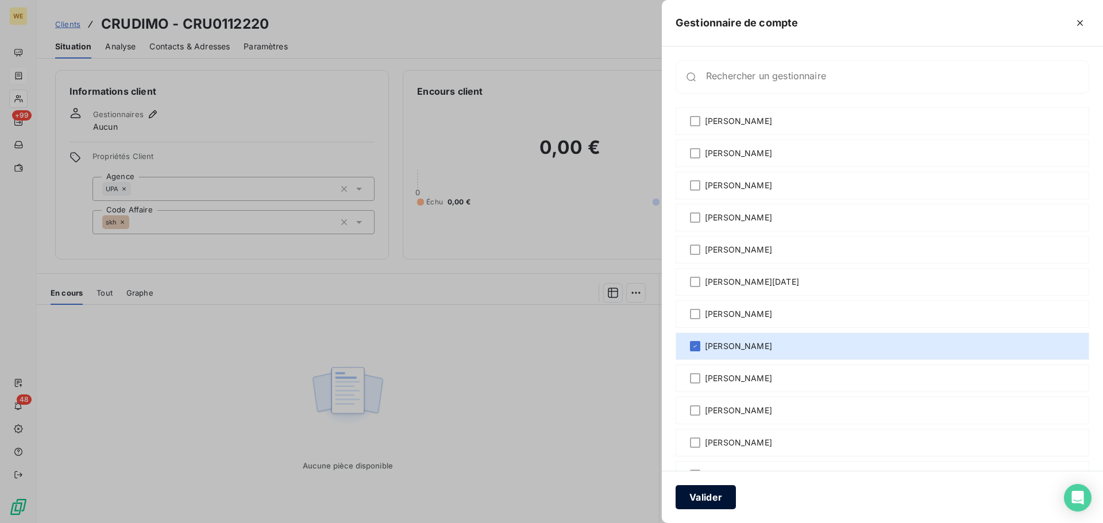
click at [696, 496] on button "Valider" at bounding box center [705, 497] width 60 height 24
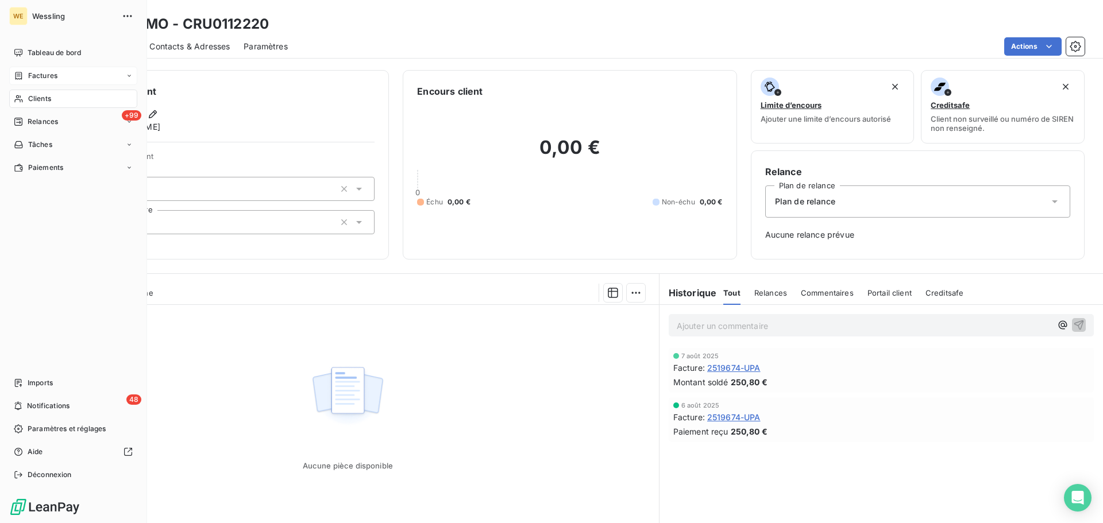
click at [51, 96] on span "Clients" at bounding box center [39, 99] width 23 height 10
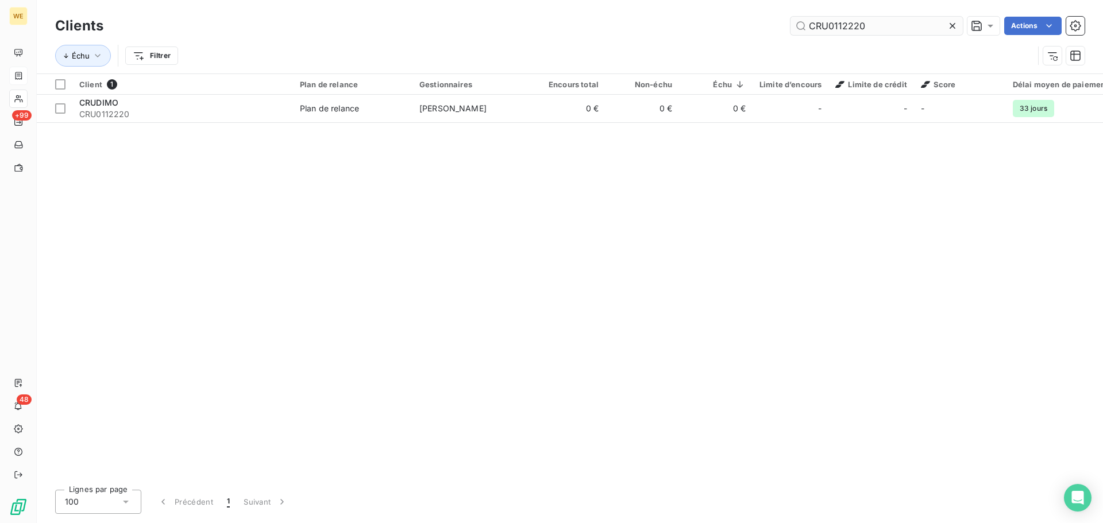
click at [836, 28] on input "CRU0112220" at bounding box center [876, 26] width 172 height 18
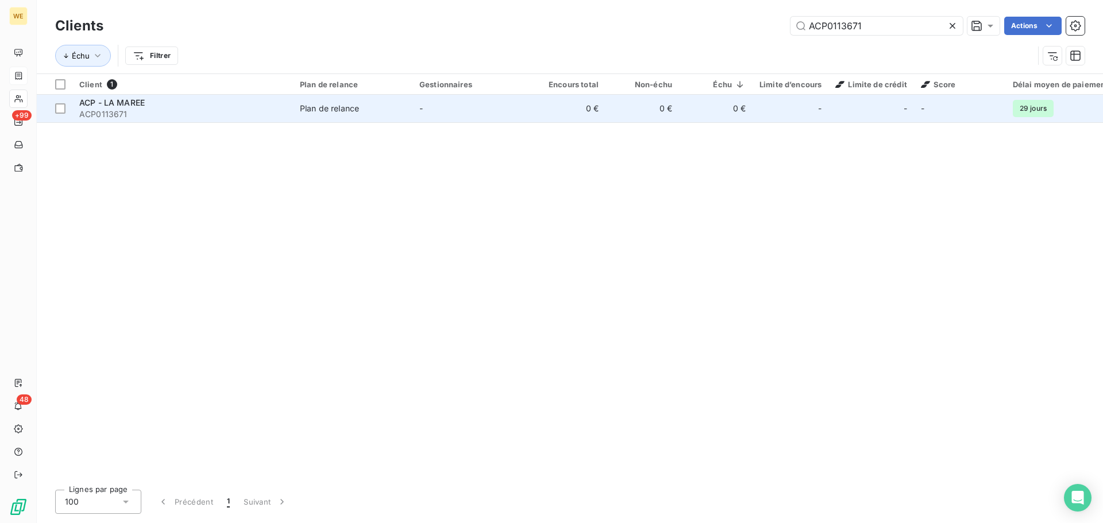
type input "ACP0113671"
click at [161, 111] on span "ACP0113671" at bounding box center [182, 114] width 207 height 11
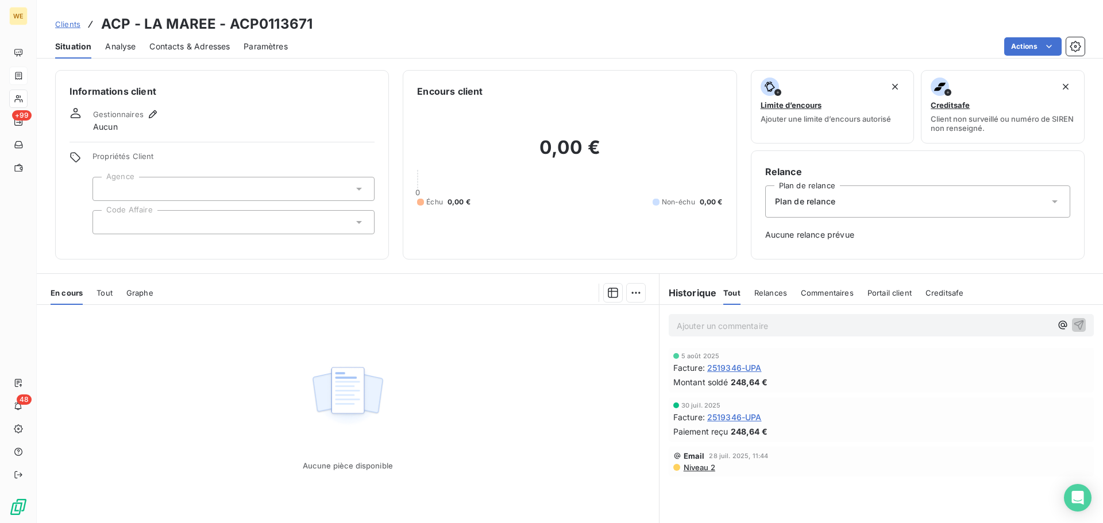
click at [118, 216] on div at bounding box center [233, 222] width 282 height 24
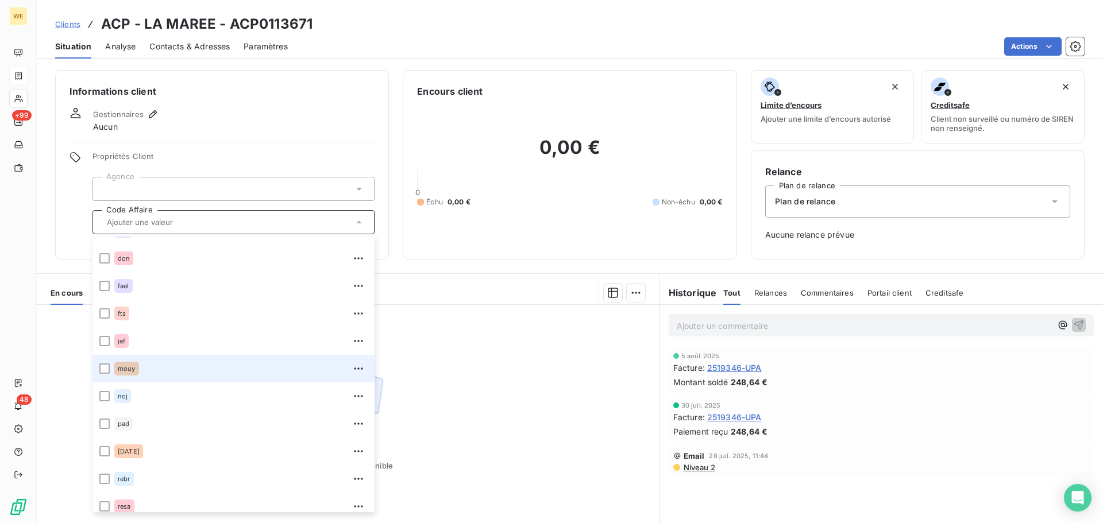
scroll to position [230, 0]
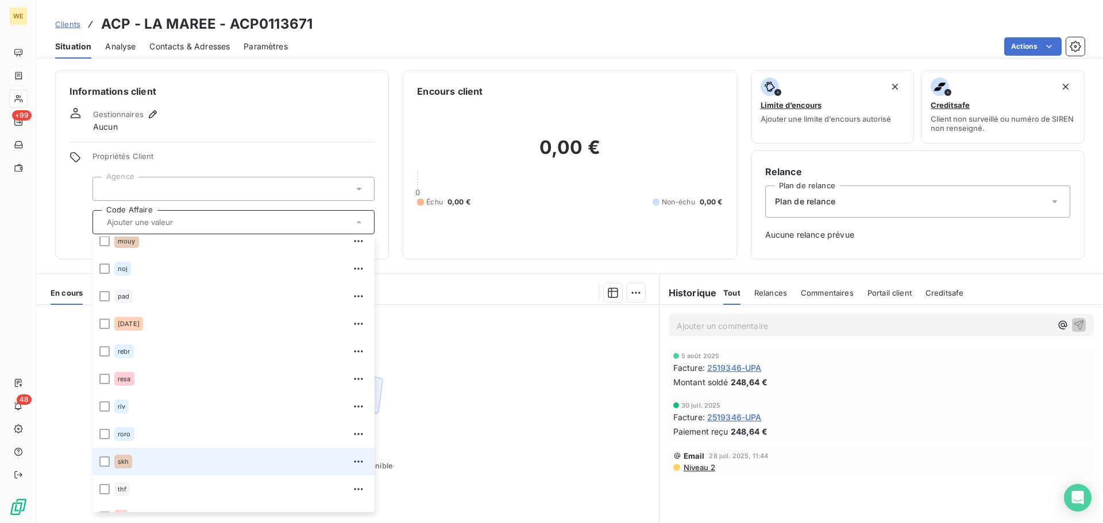
click at [132, 466] on div "skh" at bounding box center [240, 462] width 253 height 18
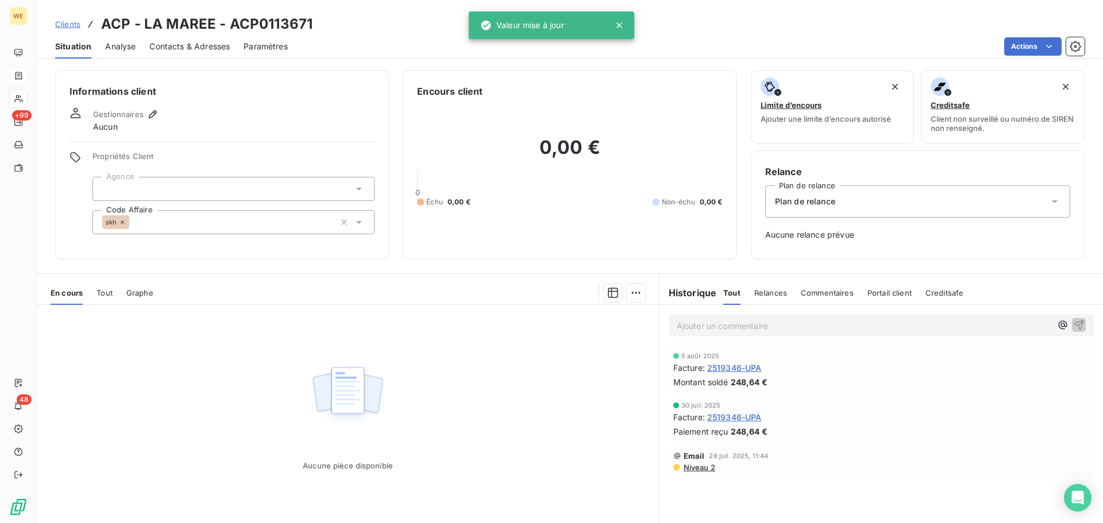
click at [141, 190] on div at bounding box center [233, 189] width 282 height 24
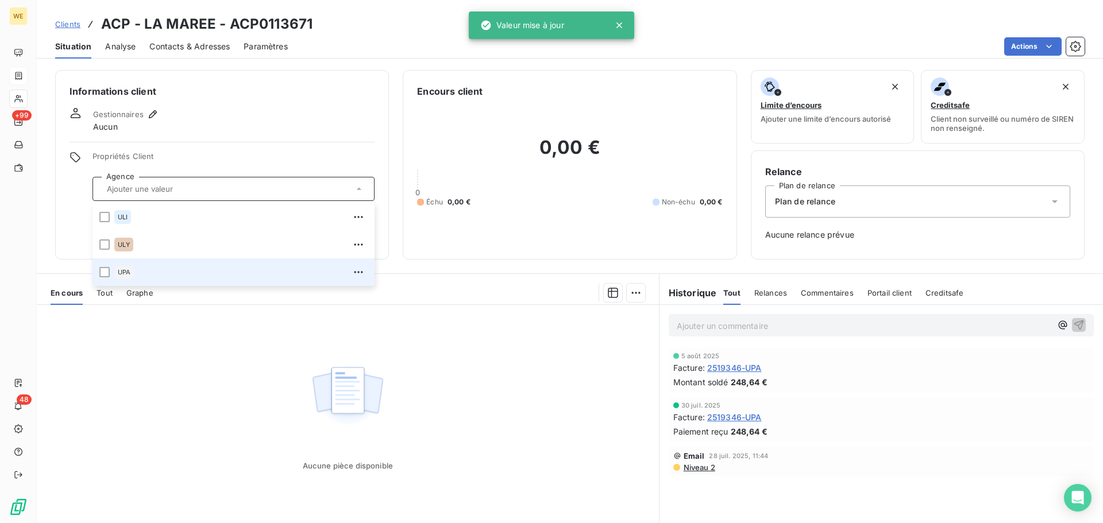
click at [127, 274] on span "UPA" at bounding box center [124, 272] width 13 height 7
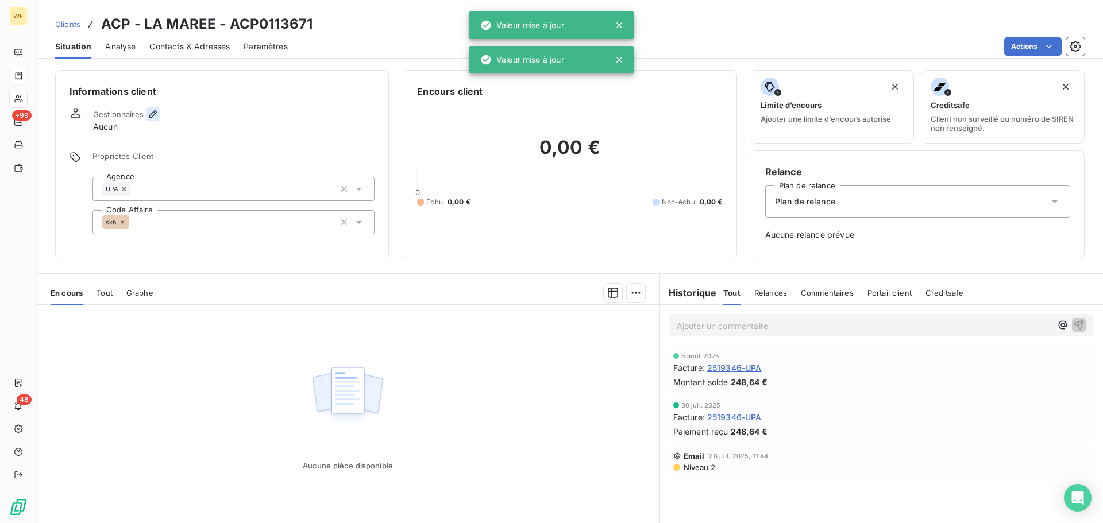
click at [150, 113] on icon "button" at bounding box center [152, 114] width 11 height 11
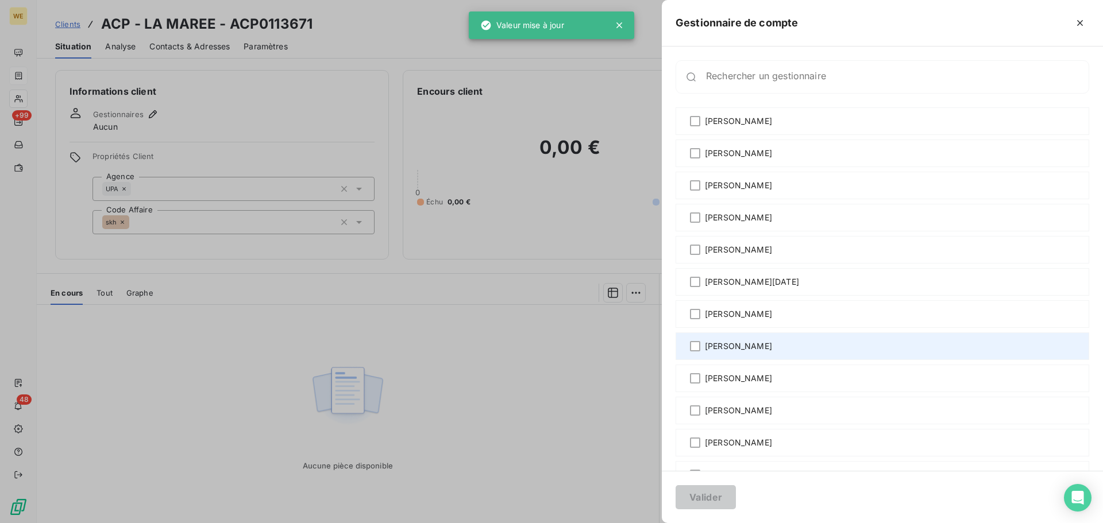
click at [729, 349] on span "[PERSON_NAME]" at bounding box center [738, 346] width 67 height 11
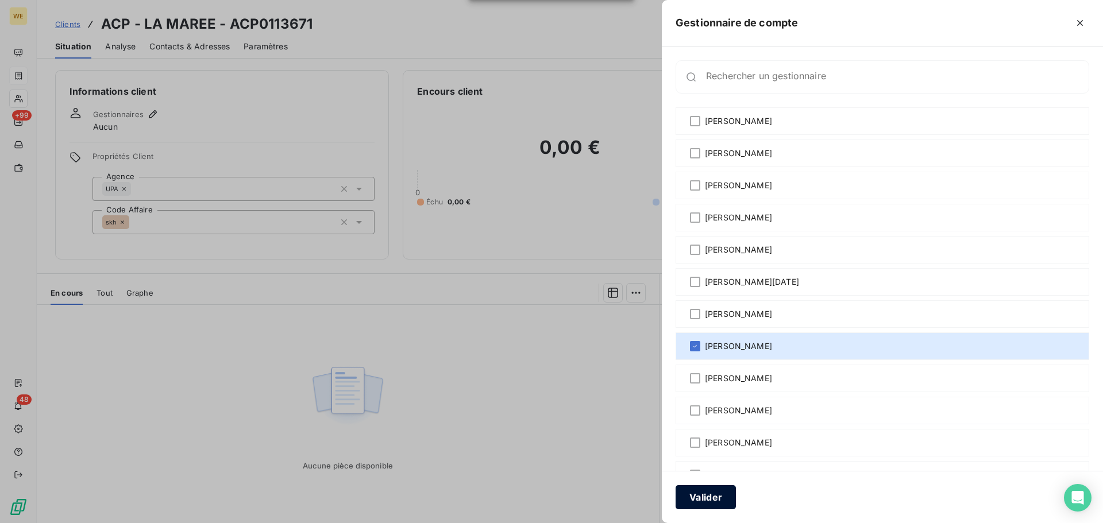
click at [706, 497] on button "Valider" at bounding box center [705, 497] width 60 height 24
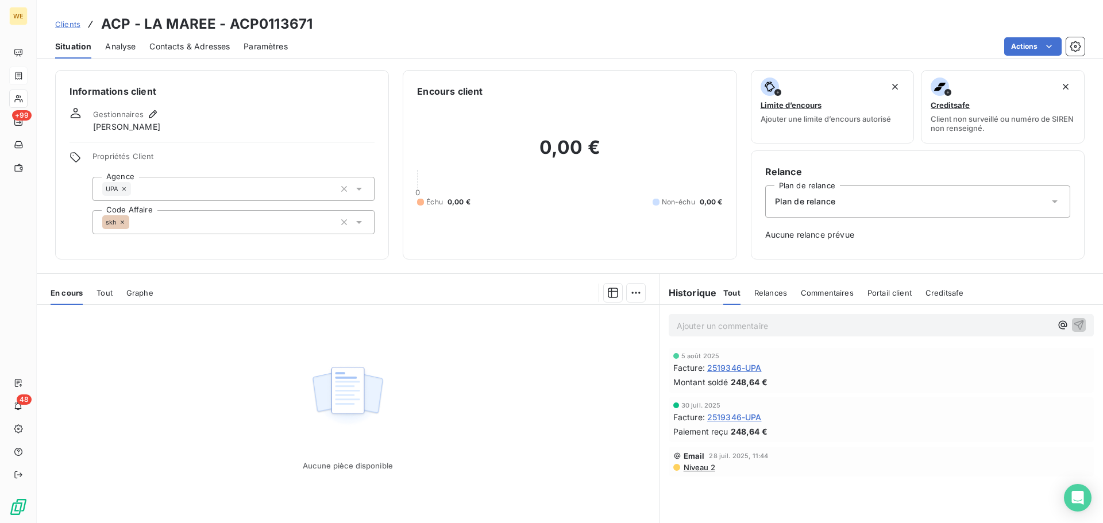
click at [714, 368] on span "2519346-UPA" at bounding box center [734, 368] width 55 height 12
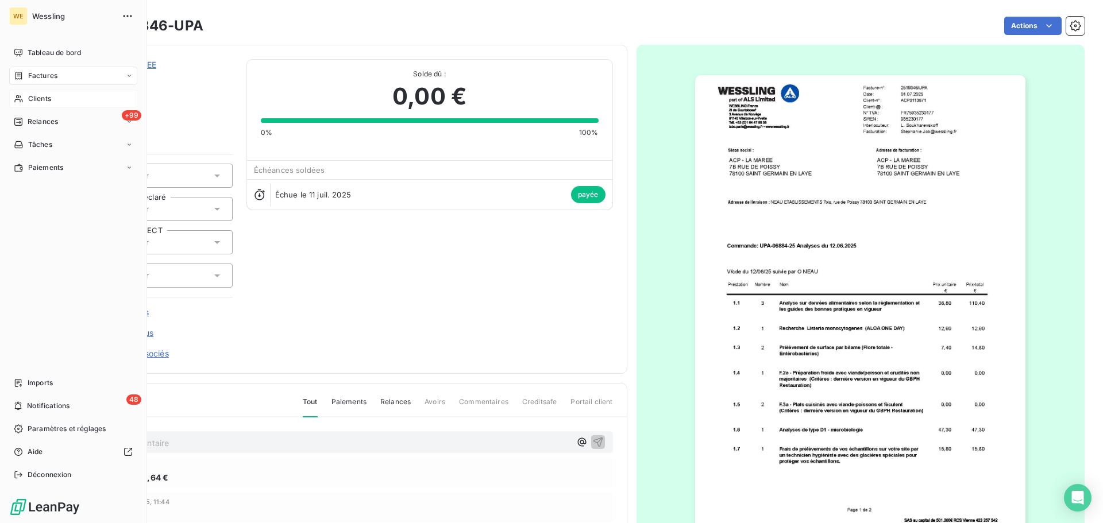
click at [33, 102] on span "Clients" at bounding box center [39, 99] width 23 height 10
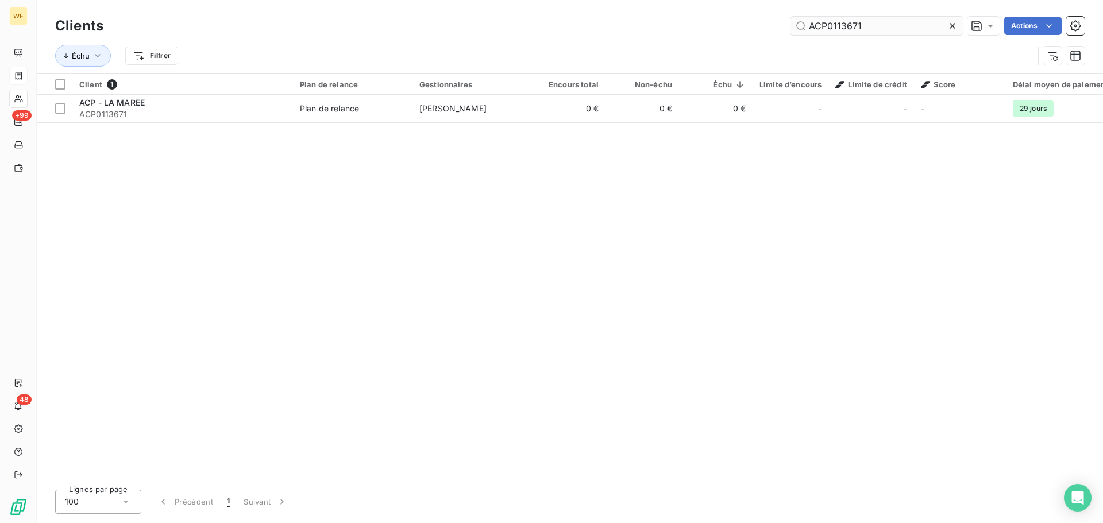
click at [839, 29] on input "ACP0113671" at bounding box center [876, 26] width 172 height 18
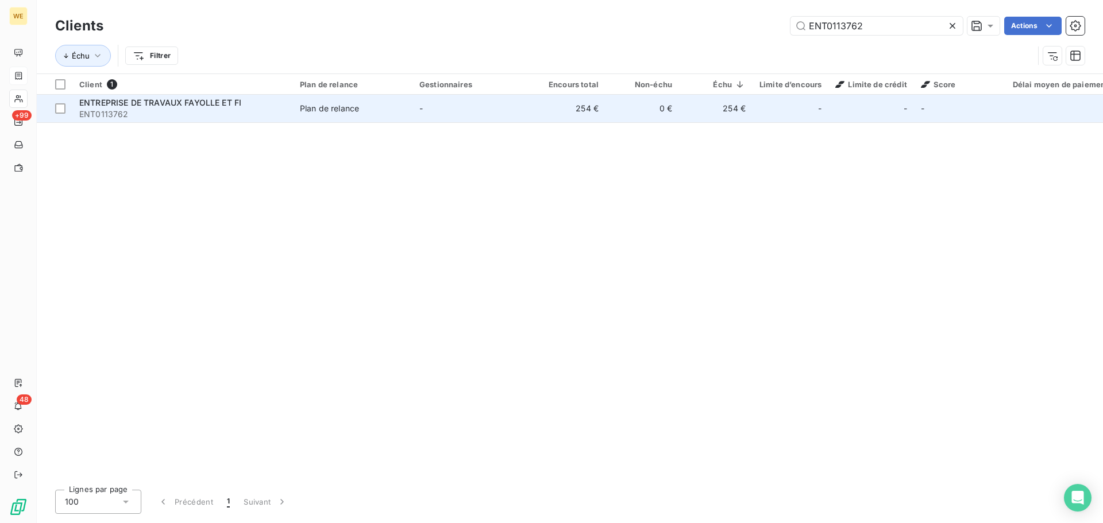
type input "ENT0113762"
click at [143, 105] on span "ENTREPRISE DE TRAVAUX FAYOLLE ET FI" at bounding box center [160, 103] width 162 height 10
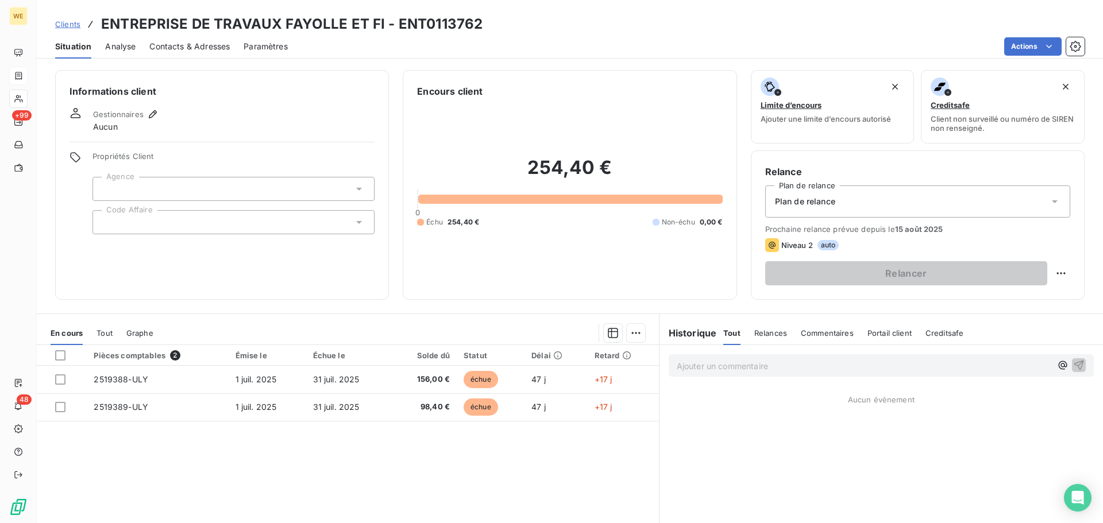
click at [173, 222] on div at bounding box center [233, 222] width 282 height 24
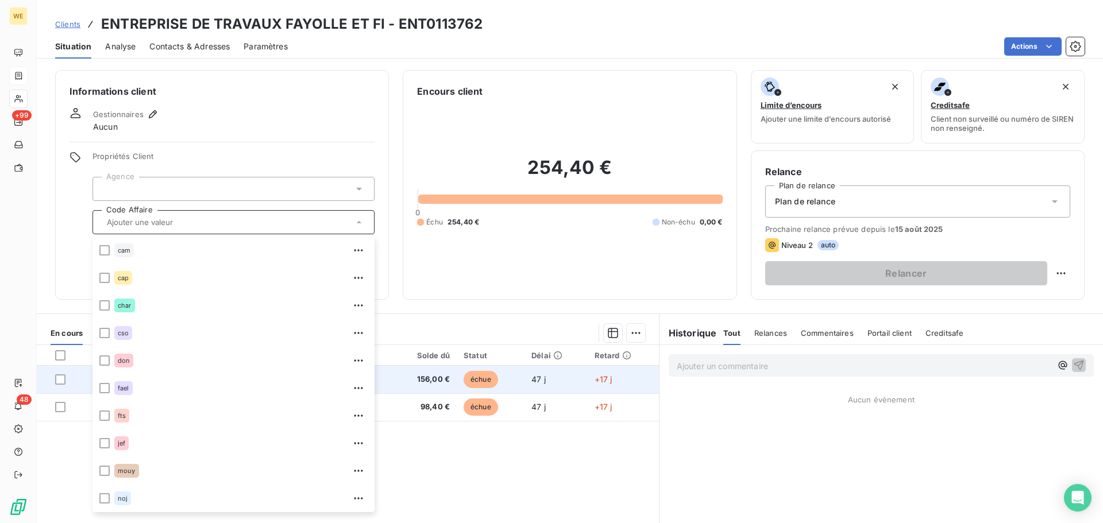
click at [446, 377] on span "156,00 €" at bounding box center [424, 379] width 52 height 11
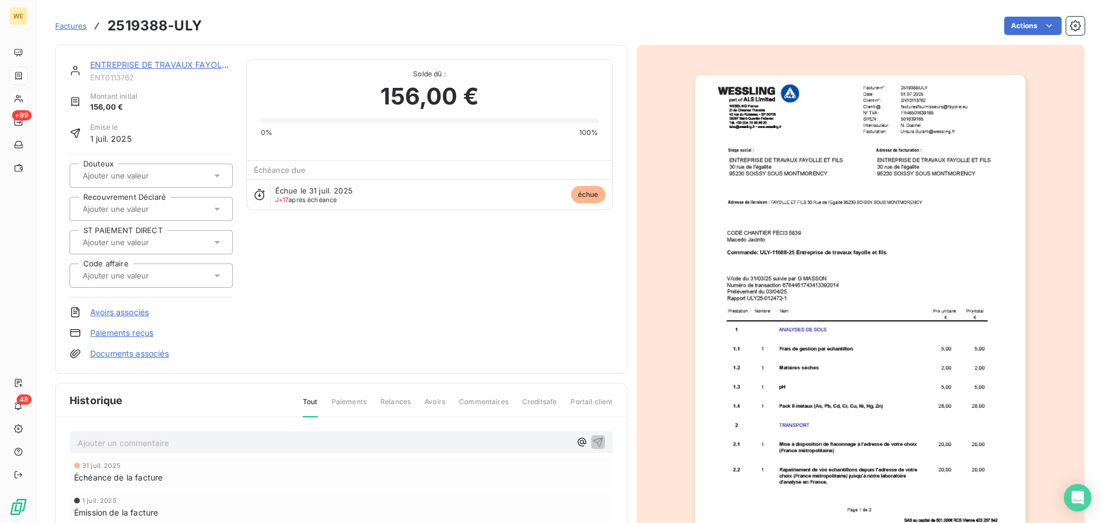
click at [807, 364] on img "button" at bounding box center [860, 308] width 330 height 467
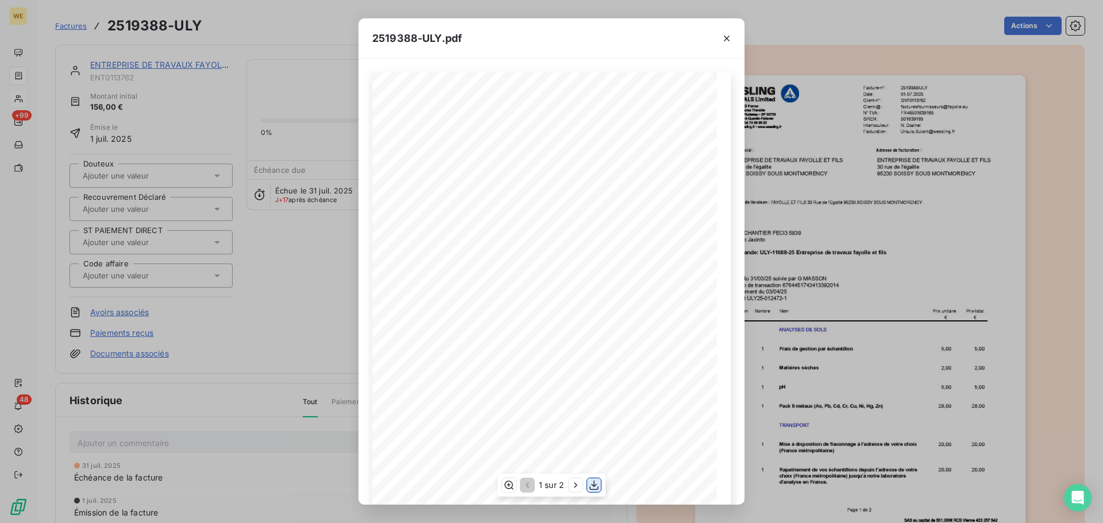
click at [591, 487] on icon "button" at bounding box center [593, 485] width 11 height 11
click at [728, 40] on icon "button" at bounding box center [727, 39] width 6 height 6
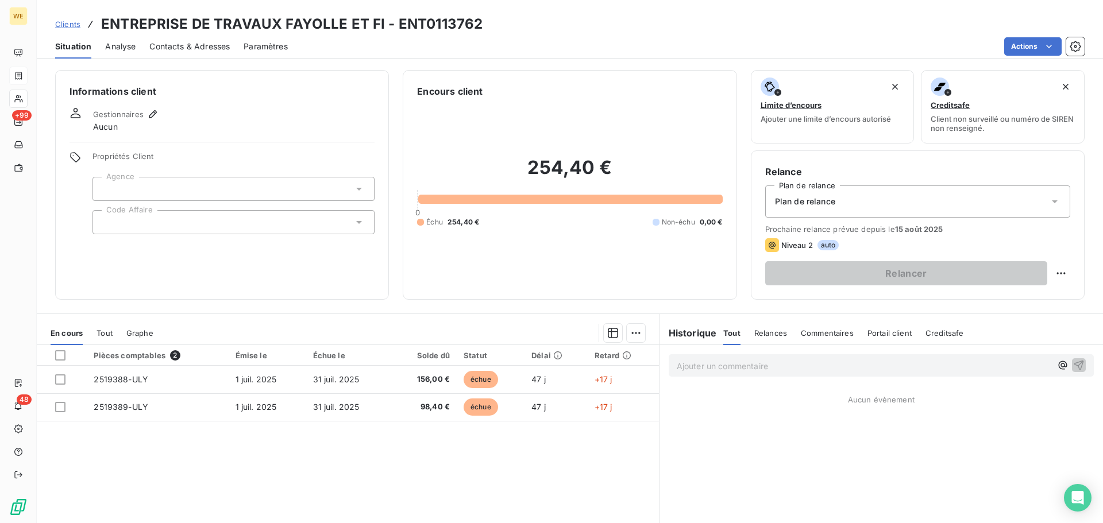
click at [136, 222] on div at bounding box center [233, 222] width 282 height 24
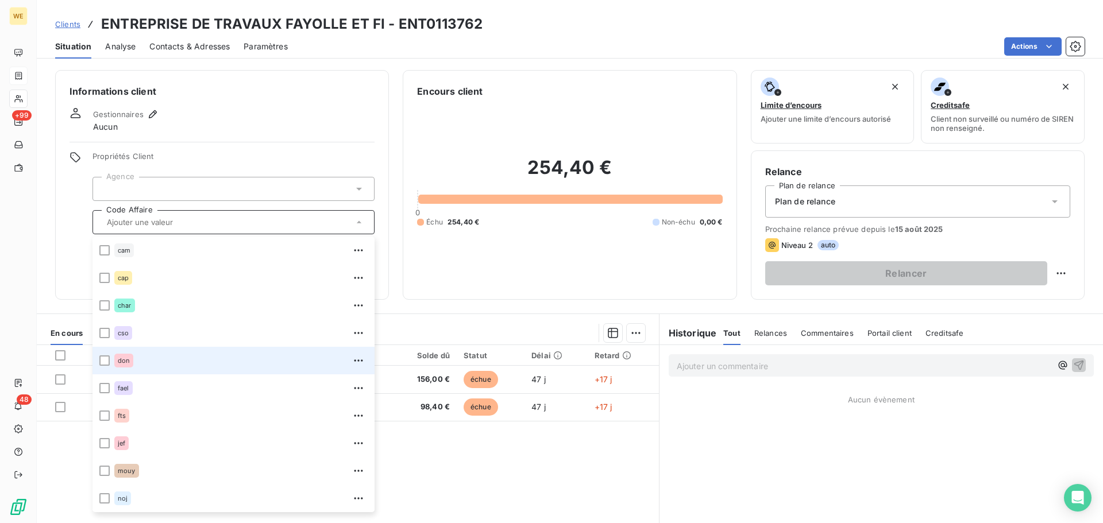
click at [120, 362] on span "don" at bounding box center [124, 360] width 12 height 7
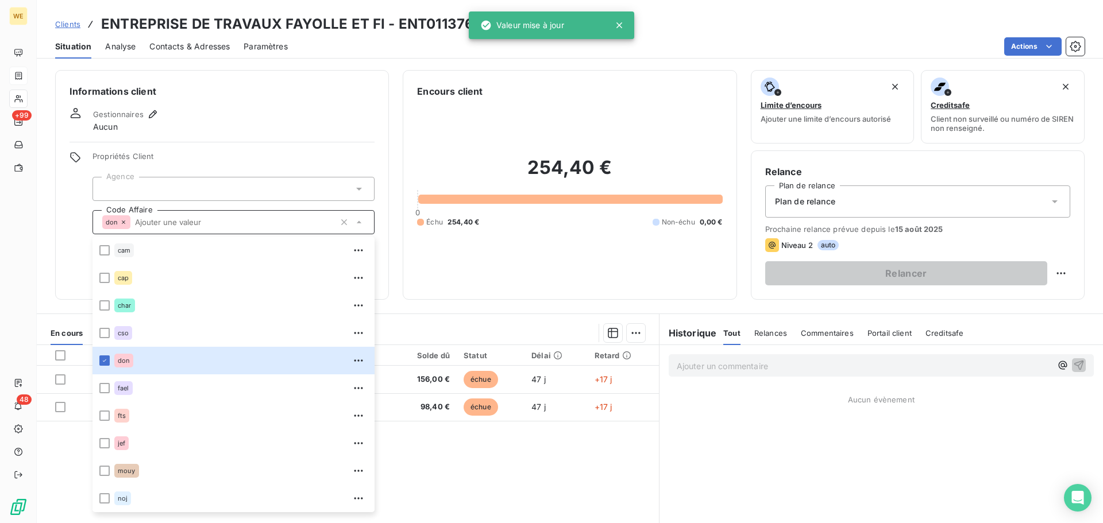
click at [160, 183] on div at bounding box center [233, 189] width 282 height 24
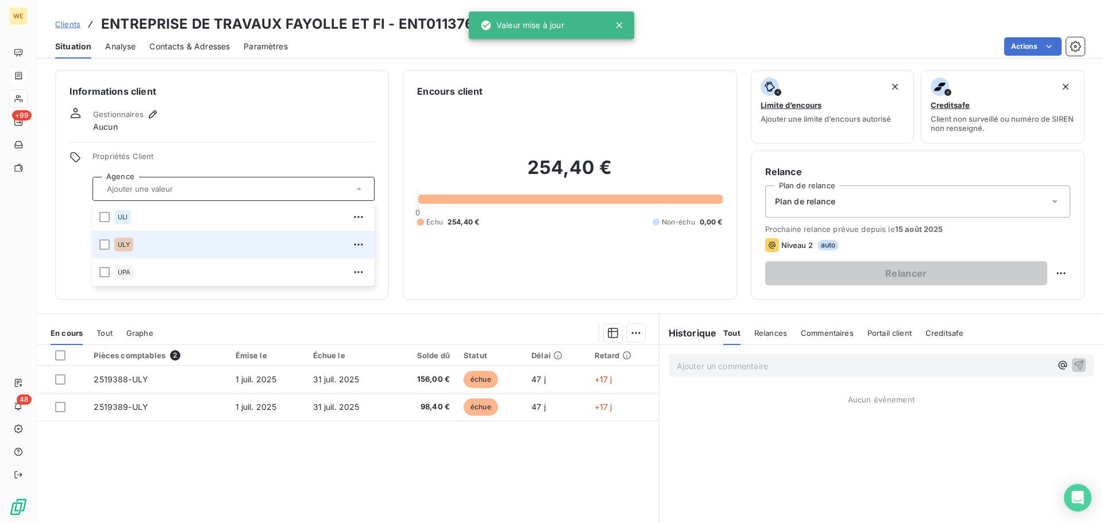
click at [125, 248] on span "ULY" at bounding box center [124, 244] width 12 height 7
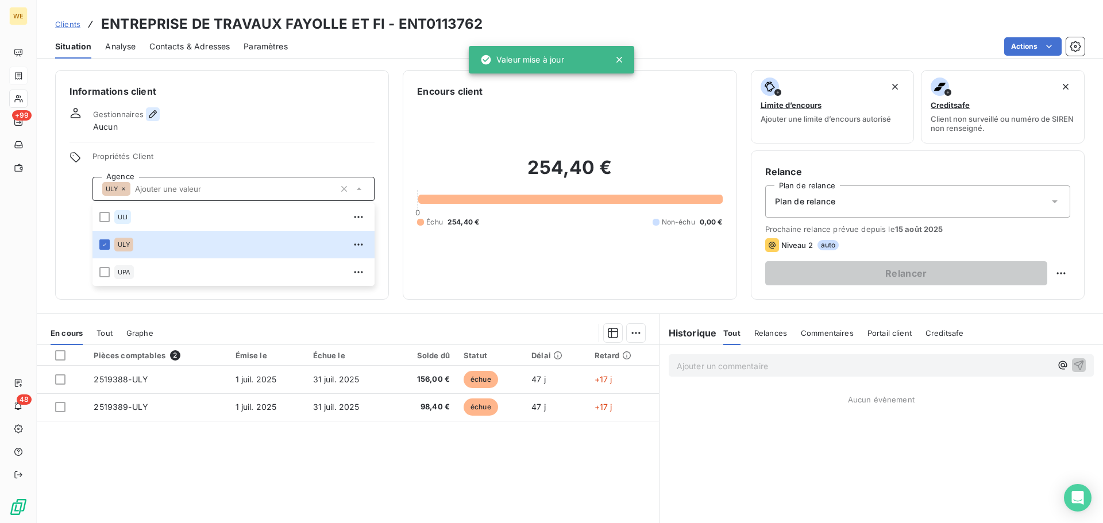
click at [153, 112] on icon "button" at bounding box center [153, 114] width 8 height 8
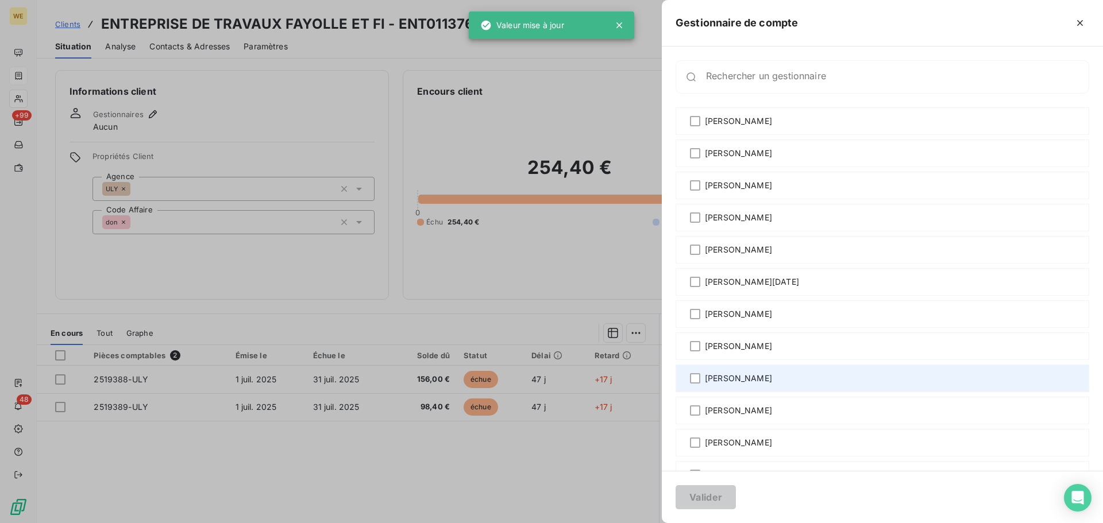
click at [754, 372] on div "[PERSON_NAME]" at bounding box center [881, 379] width 413 height 28
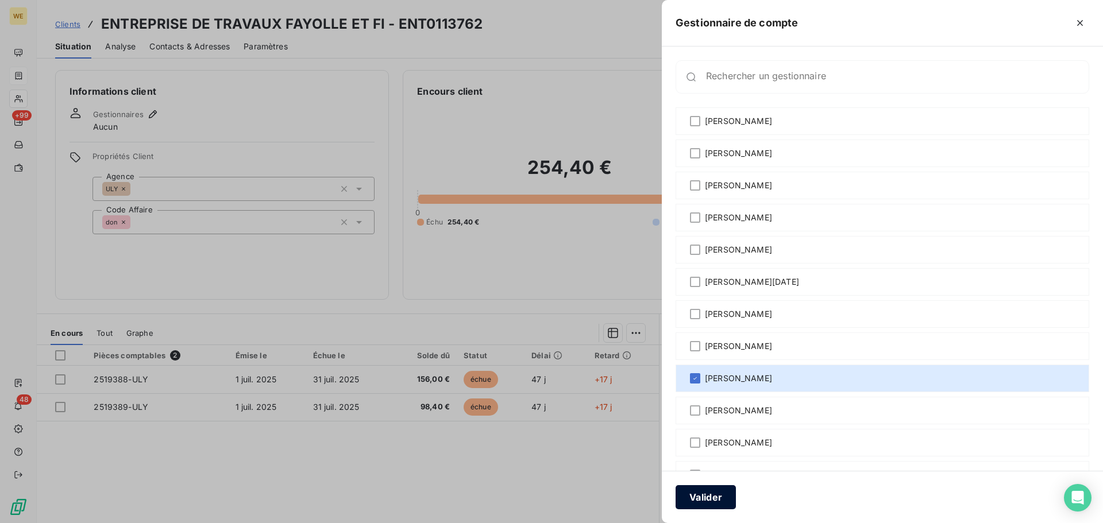
click at [705, 502] on button "Valider" at bounding box center [705, 497] width 60 height 24
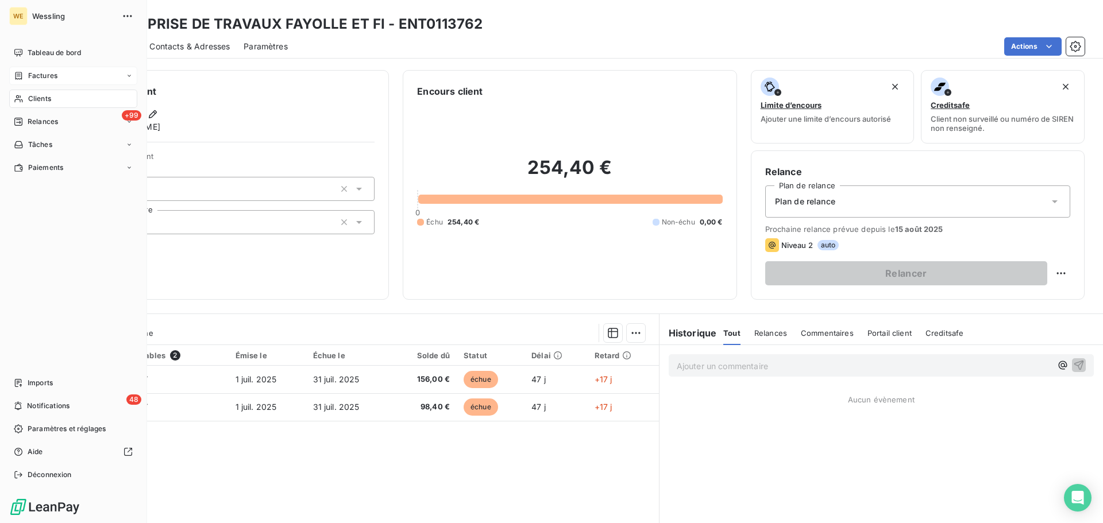
click at [37, 98] on span "Clients" at bounding box center [39, 99] width 23 height 10
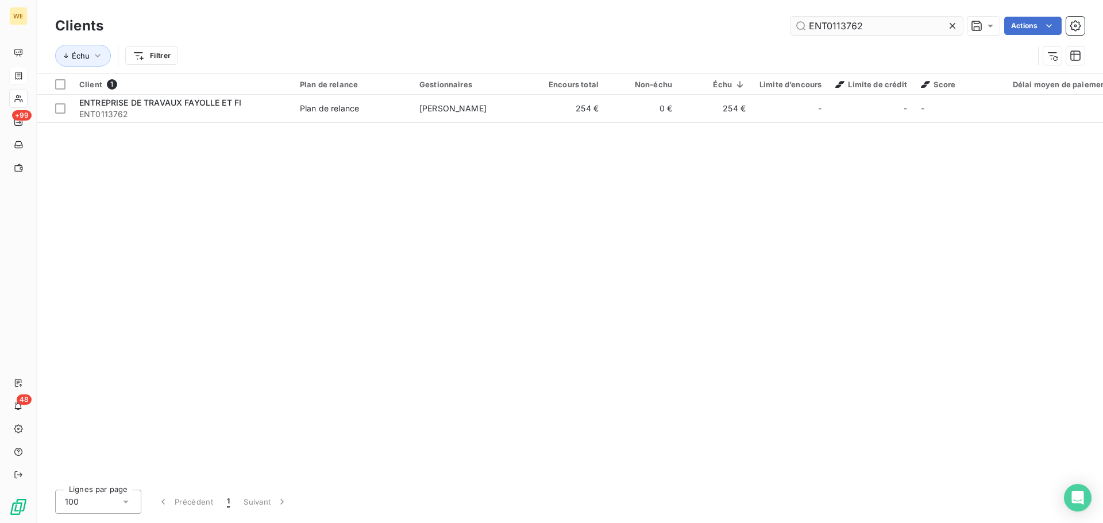
click at [807, 24] on input "ENT0113762" at bounding box center [876, 26] width 172 height 18
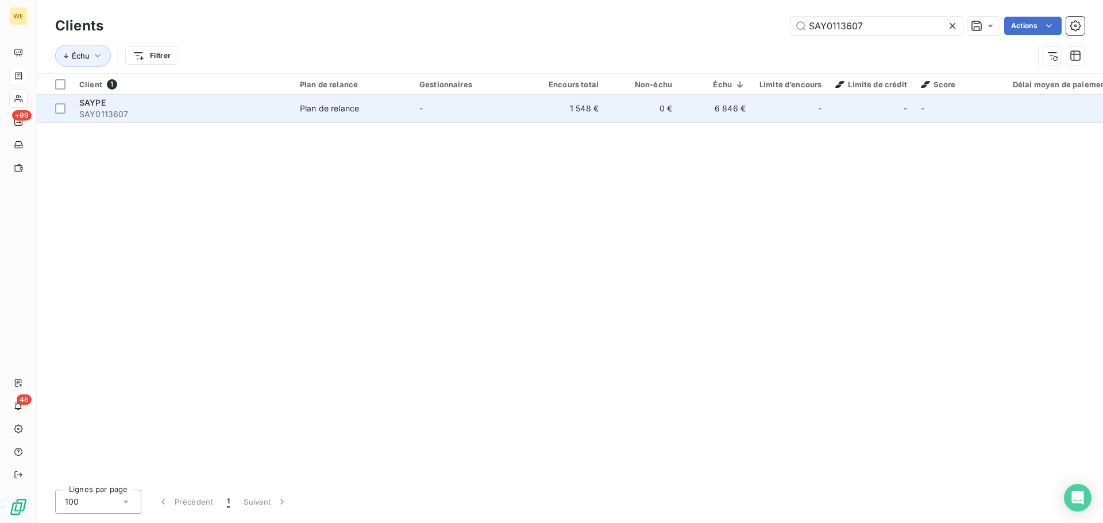
type input "SAY0113607"
click at [146, 109] on span "SAY0113607" at bounding box center [182, 114] width 207 height 11
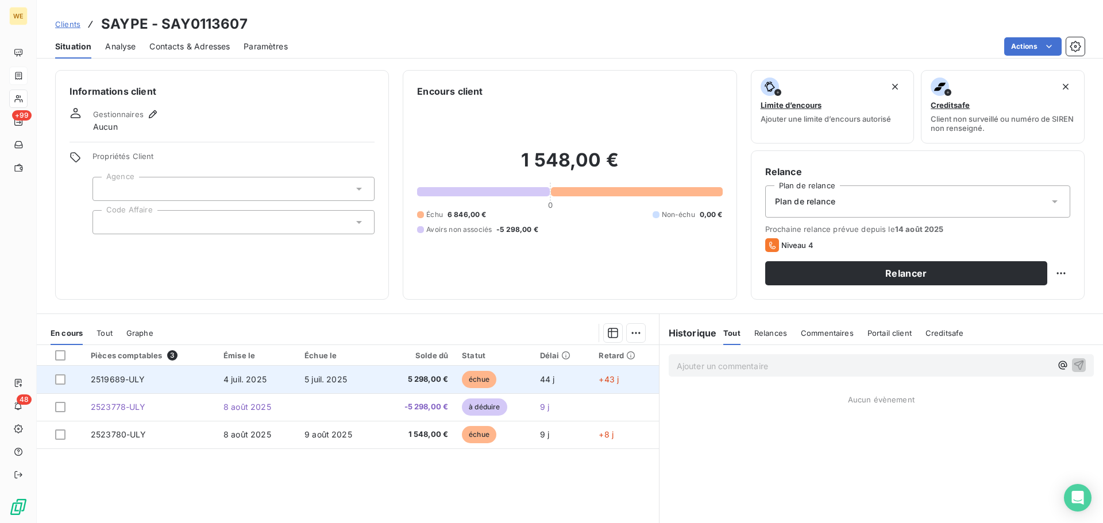
click at [288, 375] on td "4 juil. 2025" at bounding box center [256, 380] width 81 height 28
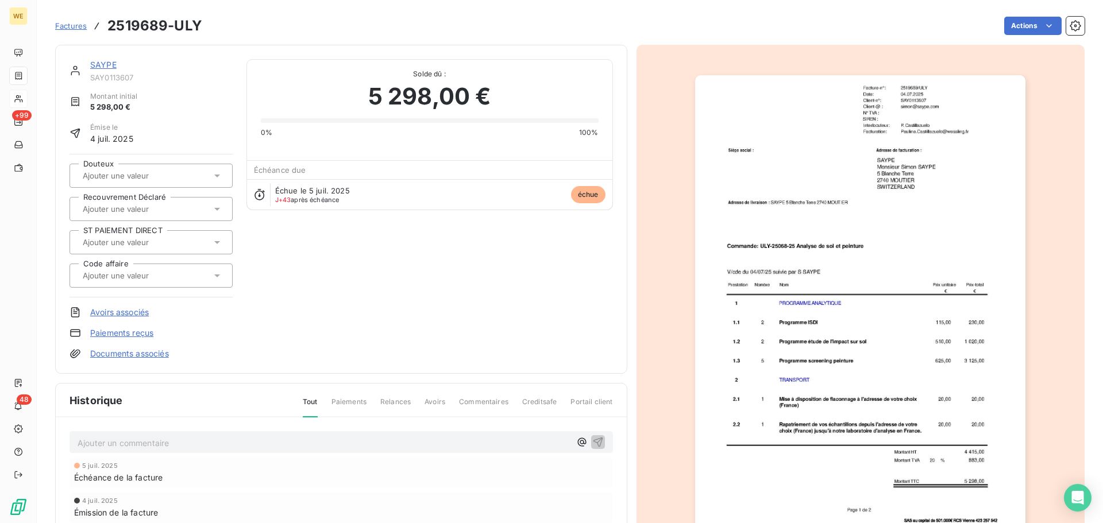
click at [133, 314] on link "Avoirs associés" at bounding box center [119, 312] width 59 height 11
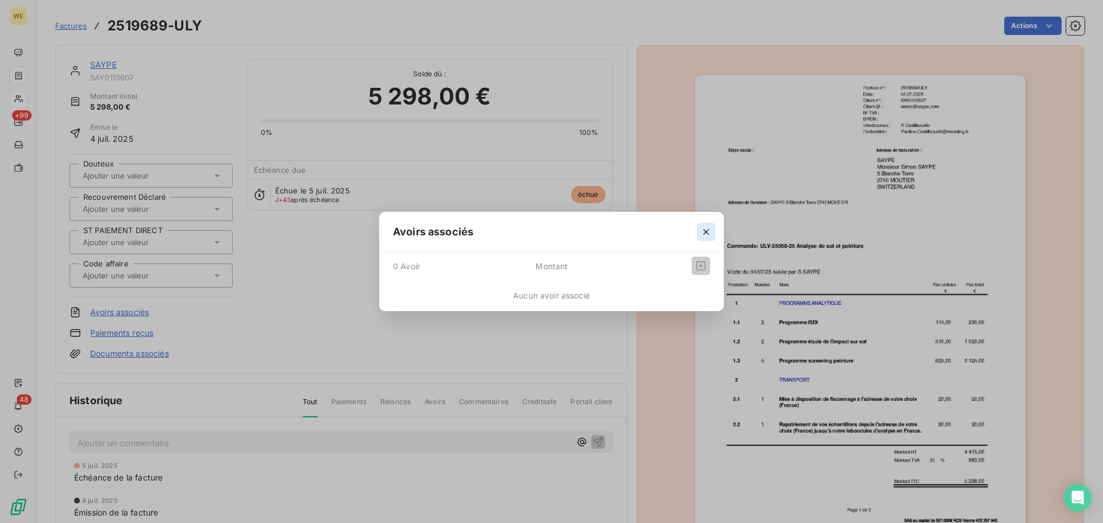
click at [707, 234] on icon "button" at bounding box center [706, 232] width 6 height 6
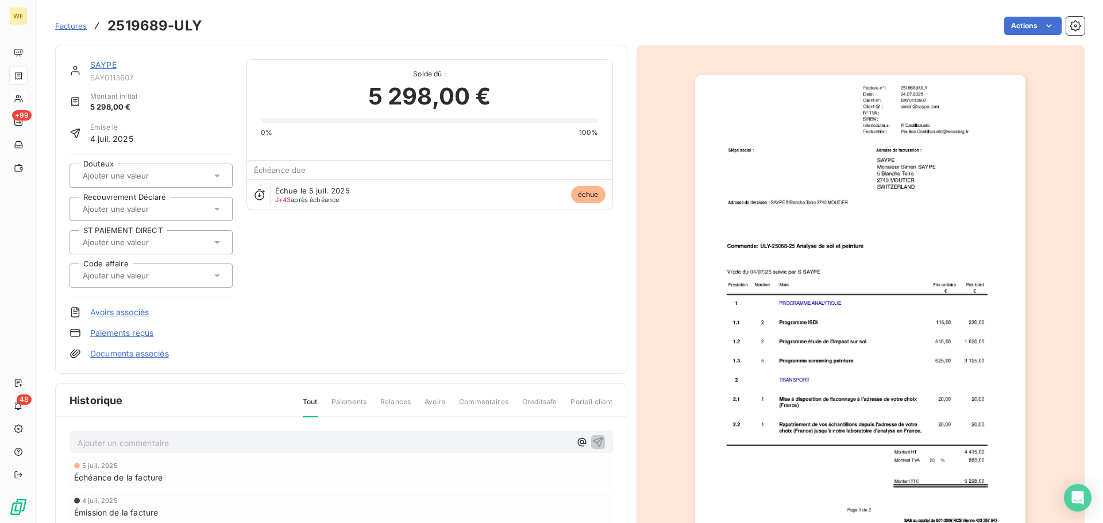
click at [106, 64] on link "SAYPE" at bounding box center [103, 65] width 26 height 10
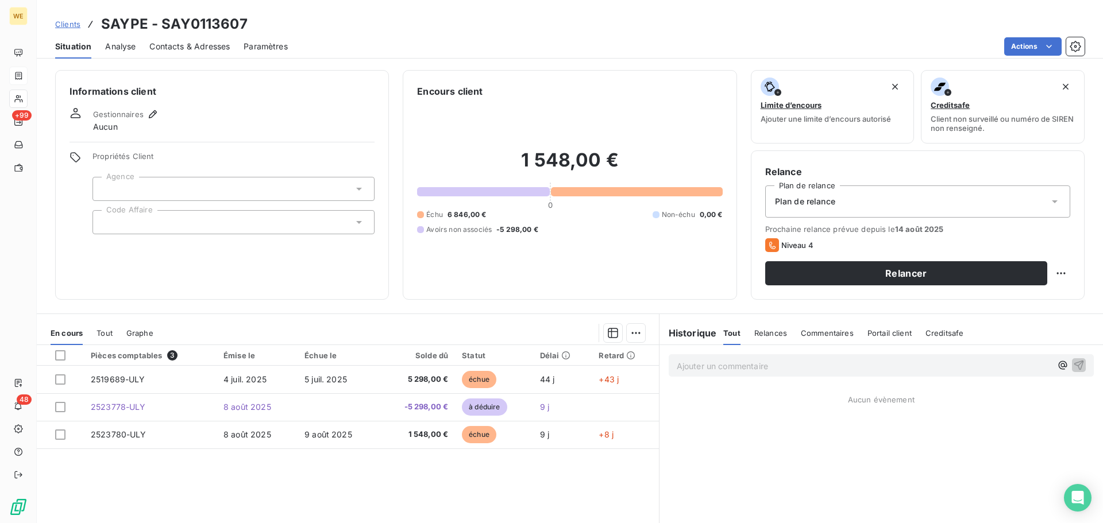
click at [146, 220] on div at bounding box center [233, 222] width 282 height 24
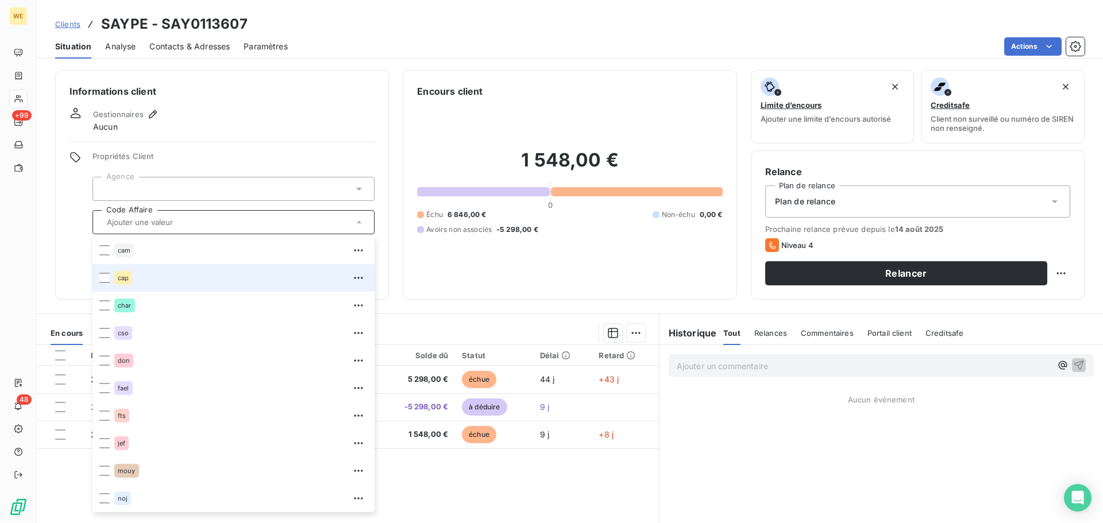
click at [123, 280] on span "cap" at bounding box center [123, 277] width 11 height 7
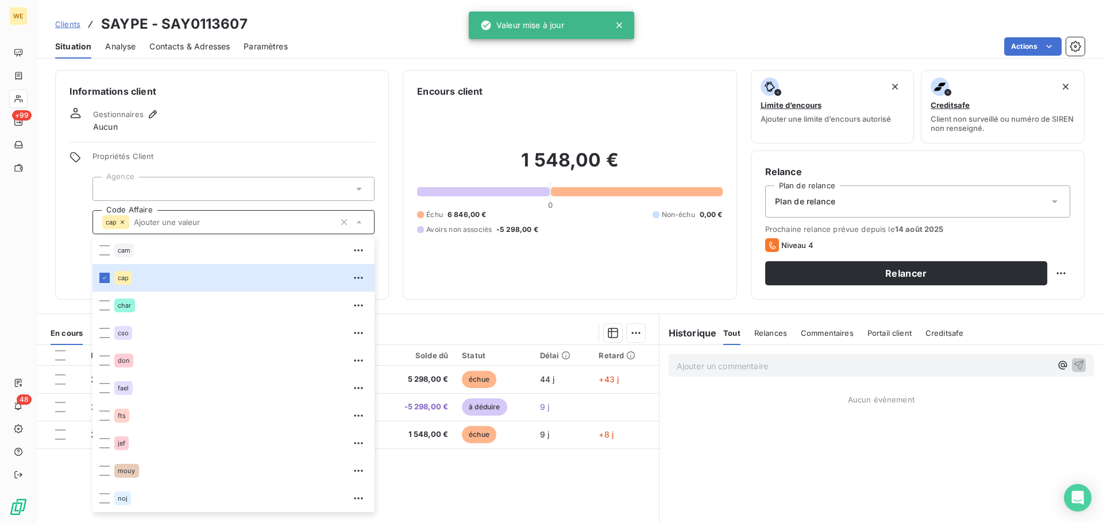
click at [142, 185] on div at bounding box center [233, 189] width 282 height 24
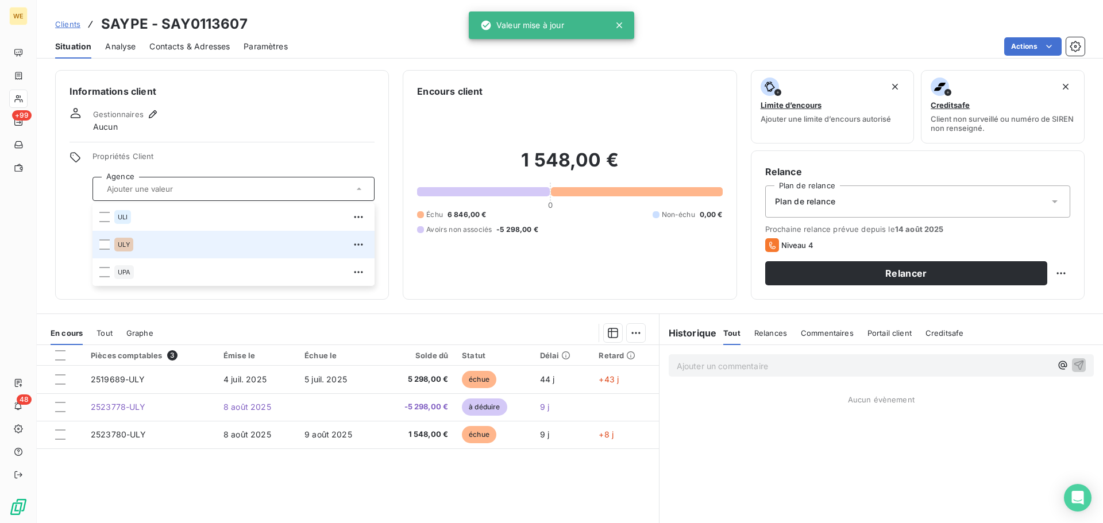
click at [130, 254] on li "ULY" at bounding box center [233, 245] width 282 height 28
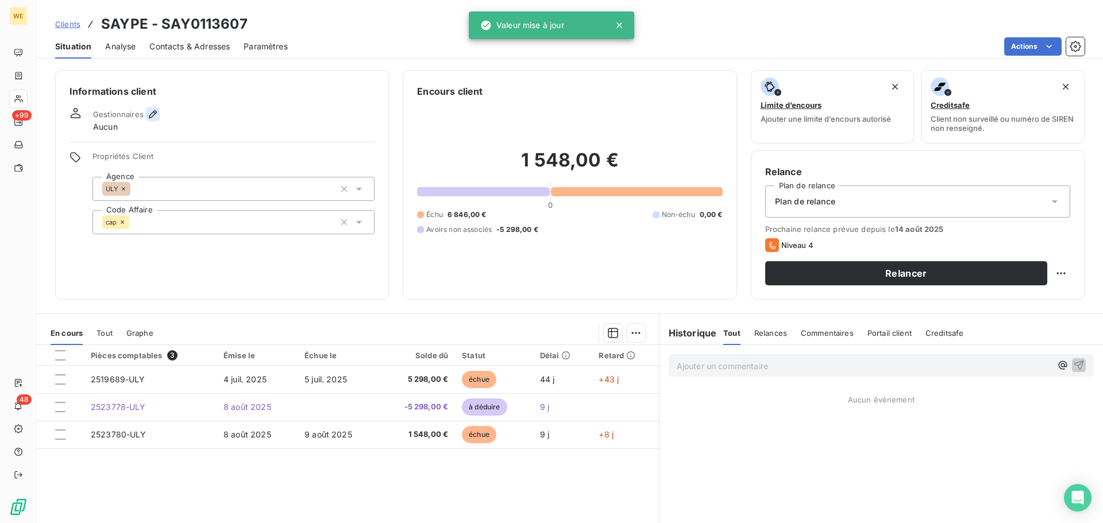
click at [149, 113] on icon "button" at bounding box center [152, 114] width 11 height 11
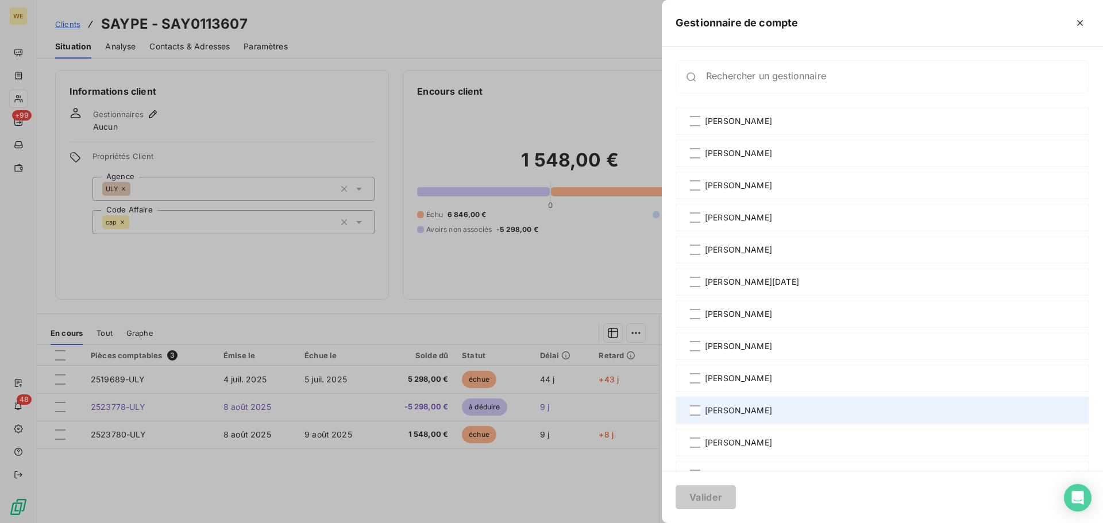
click at [734, 412] on span "[PERSON_NAME]" at bounding box center [738, 410] width 67 height 11
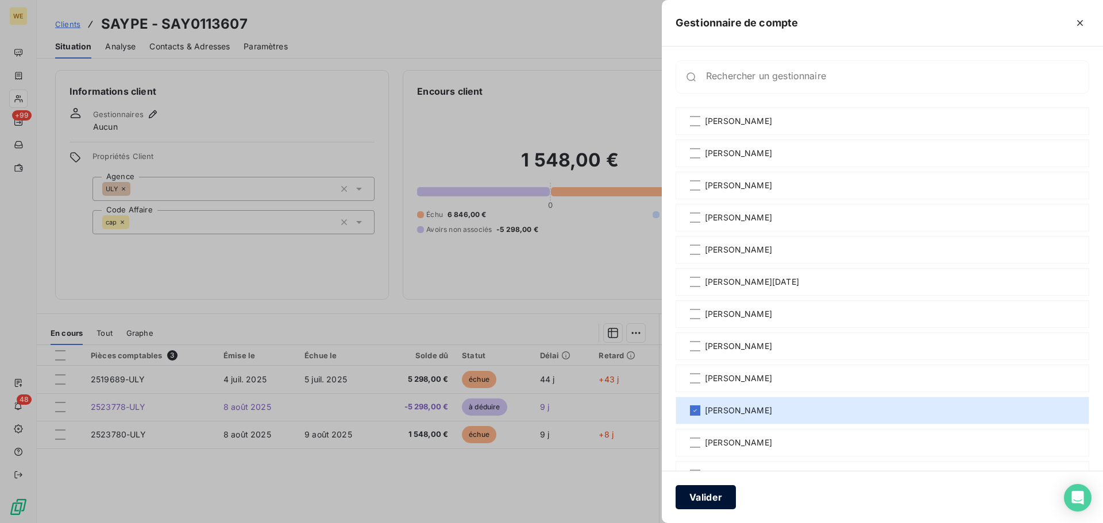
click at [714, 498] on button "Valider" at bounding box center [705, 497] width 60 height 24
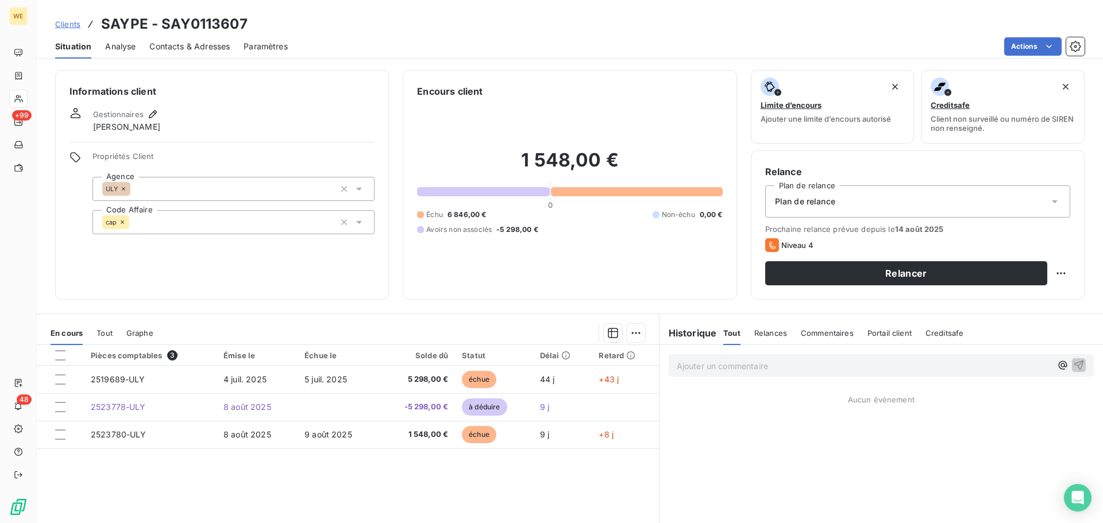
click at [190, 49] on span "Contacts & Adresses" at bounding box center [189, 46] width 80 height 11
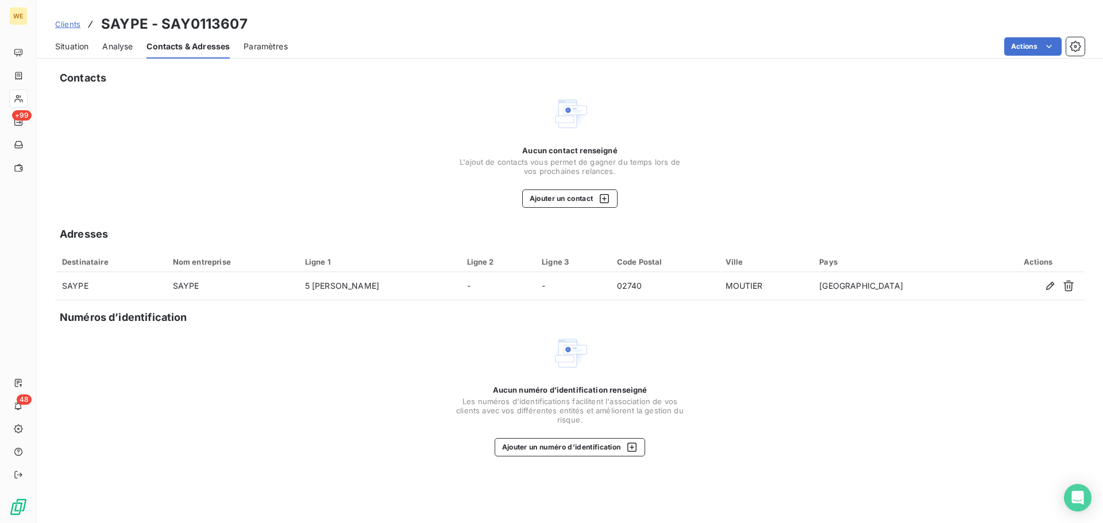
click at [75, 43] on span "Situation" at bounding box center [71, 46] width 33 height 11
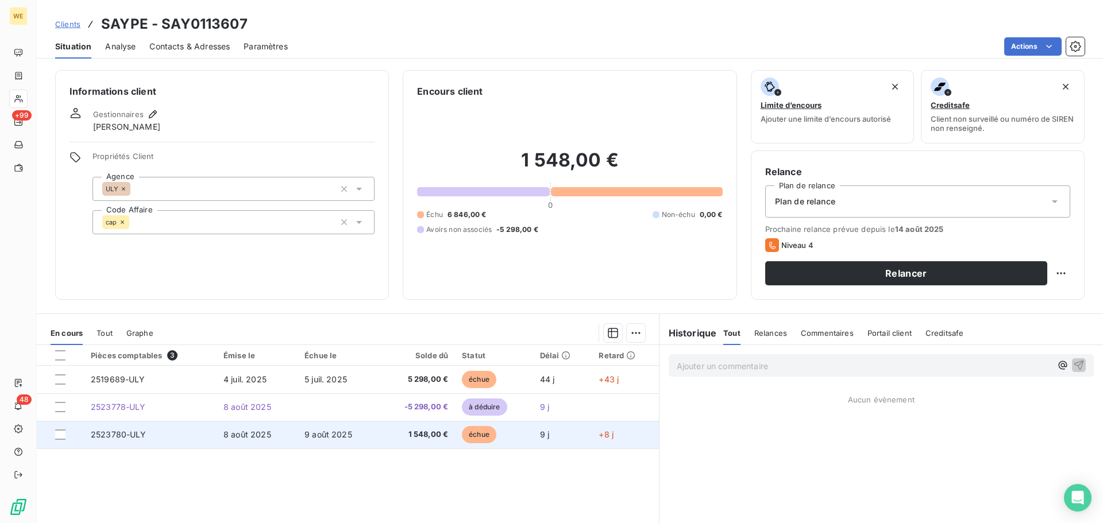
click at [300, 434] on td "9 août 2025" at bounding box center [337, 435] width 81 height 28
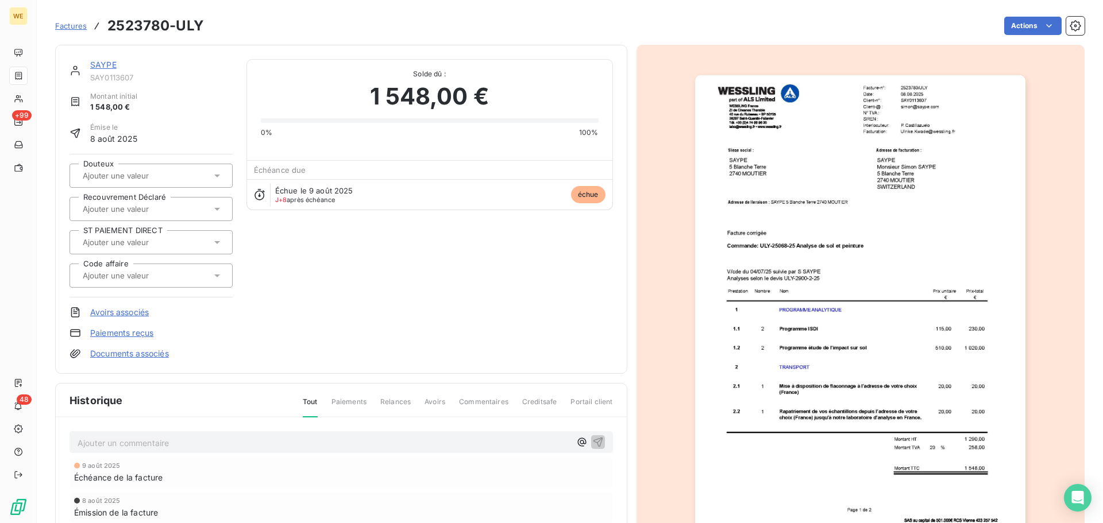
click at [918, 107] on img "button" at bounding box center [860, 308] width 330 height 467
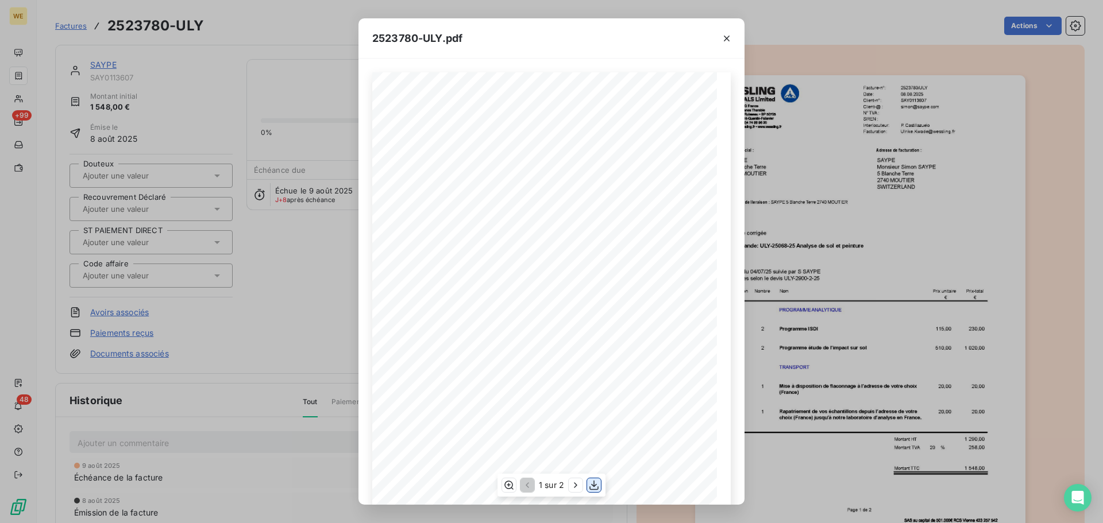
click at [588, 489] on icon "button" at bounding box center [593, 485] width 11 height 11
click at [728, 36] on icon "button" at bounding box center [727, 39] width 6 height 6
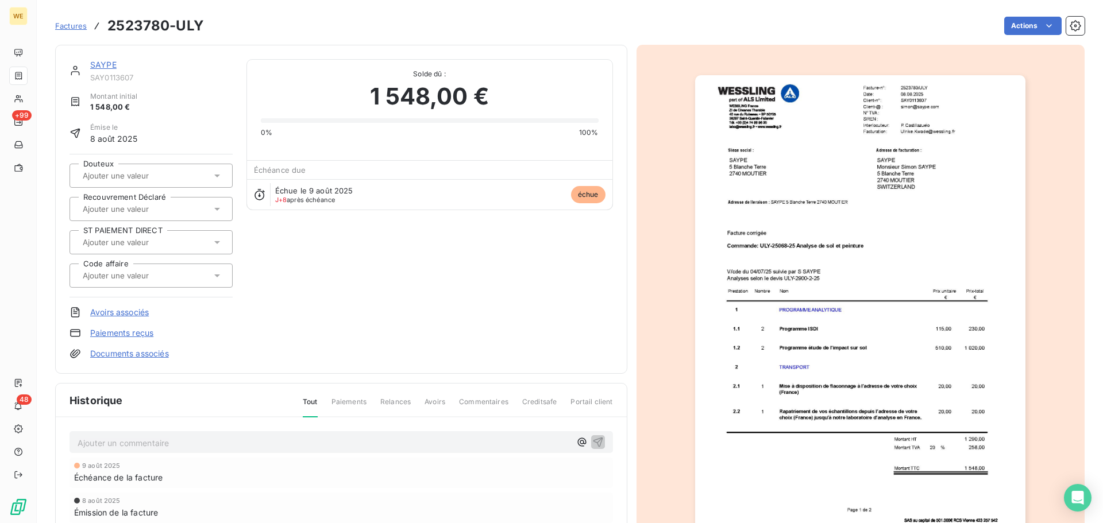
click at [451, 274] on div "SAYPE SAY0113607 Montant initial 1 548,00 € Émise le 8 août 2025 Douteux Recouv…" at bounding box center [340, 209] width 543 height 300
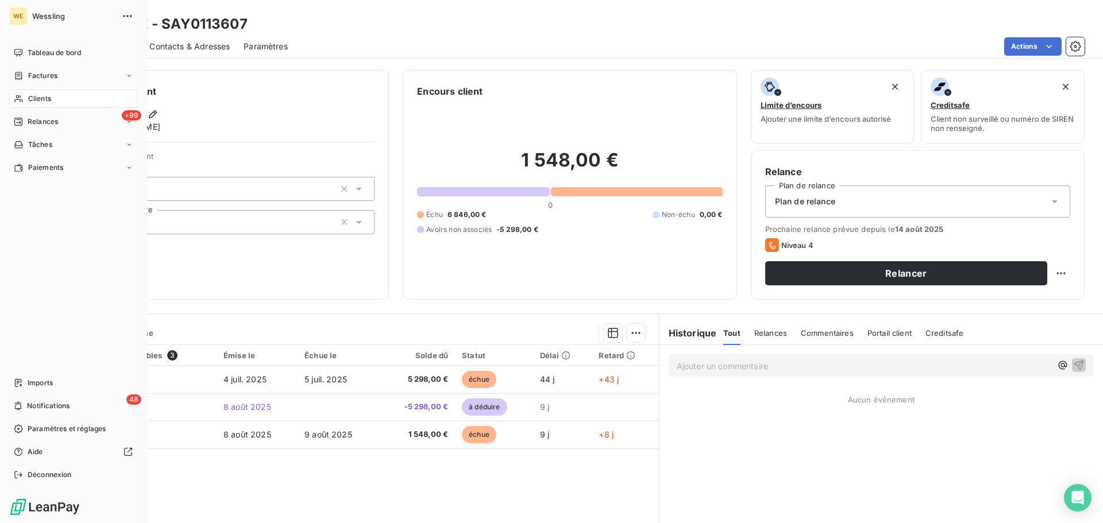
drag, startPoint x: 41, startPoint y: 96, endPoint x: 55, endPoint y: 98, distance: 13.3
click at [41, 96] on span "Clients" at bounding box center [39, 99] width 23 height 10
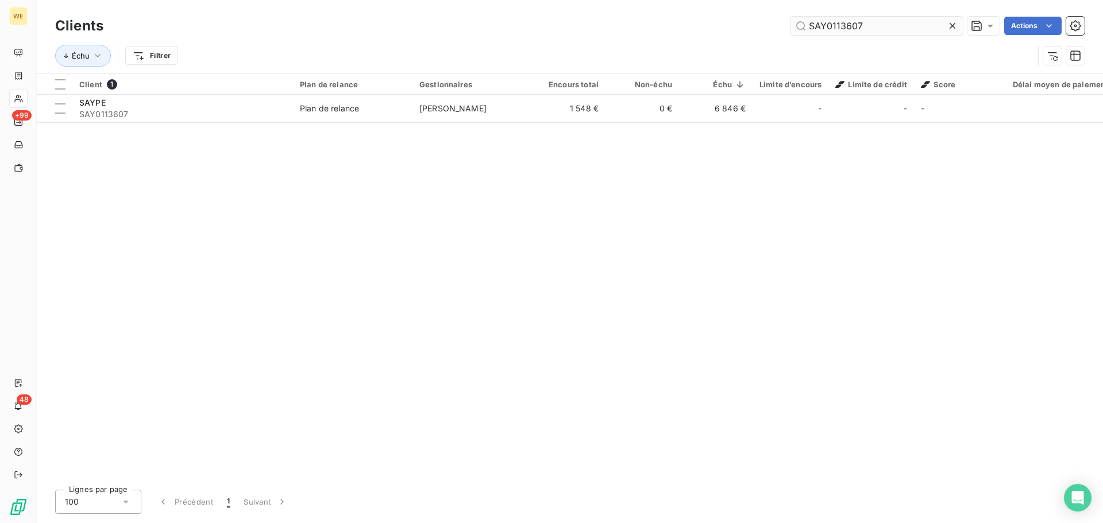
click at [814, 24] on input "SAY0113607" at bounding box center [876, 26] width 172 height 18
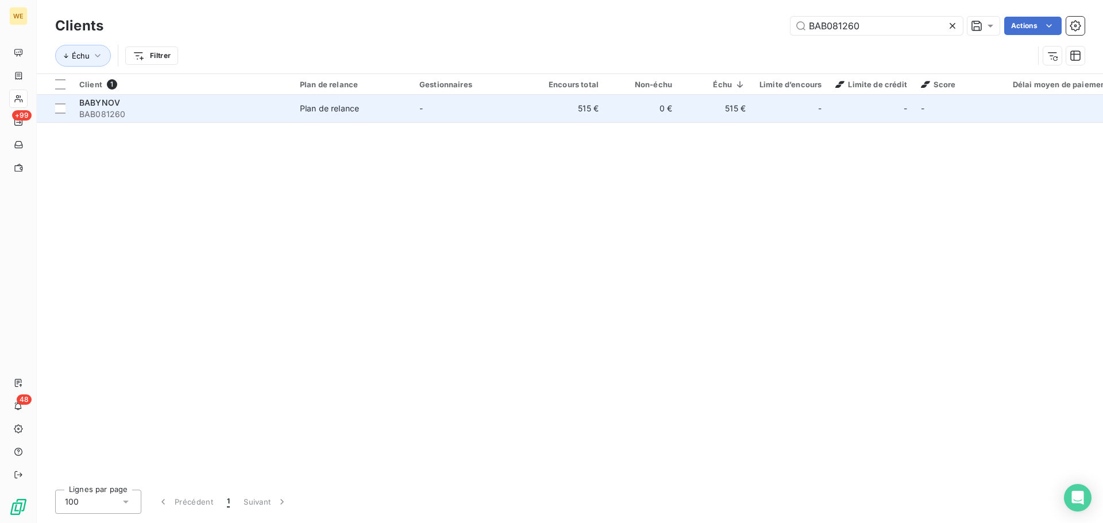
type input "BAB081260"
click at [101, 107] on div "BABYNOV" at bounding box center [182, 102] width 207 height 11
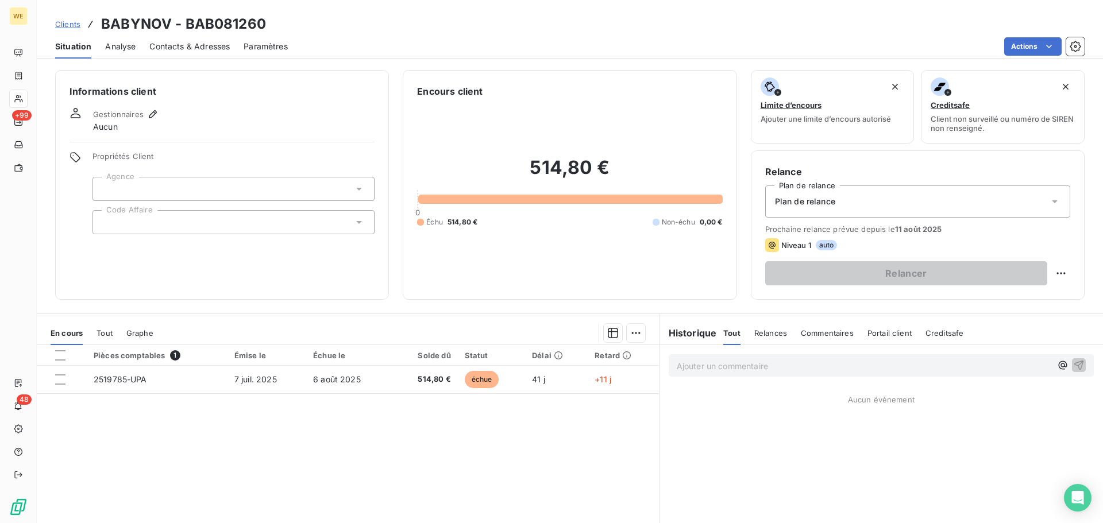
click at [179, 219] on div at bounding box center [233, 222] width 282 height 24
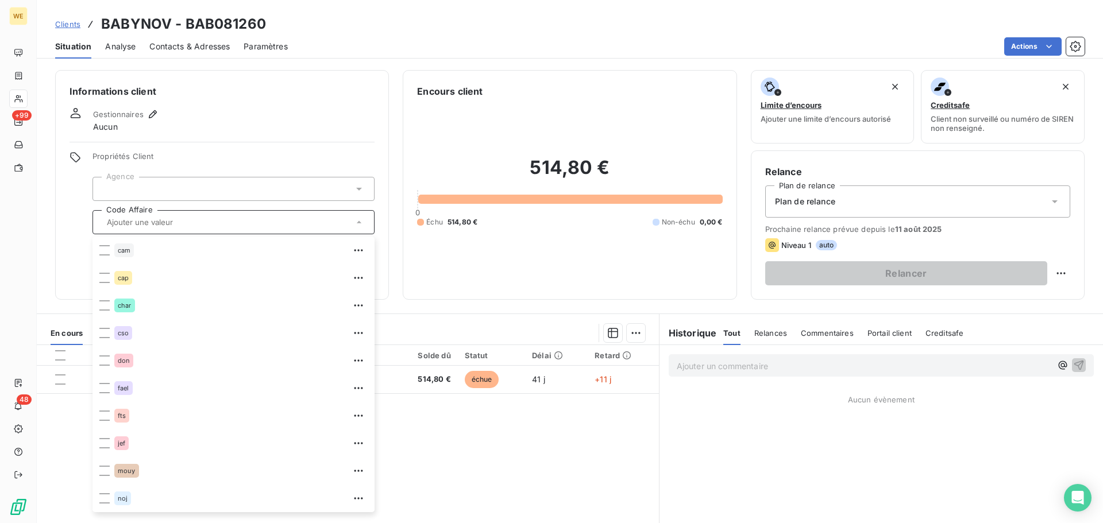
click at [171, 179] on div at bounding box center [233, 189] width 282 height 24
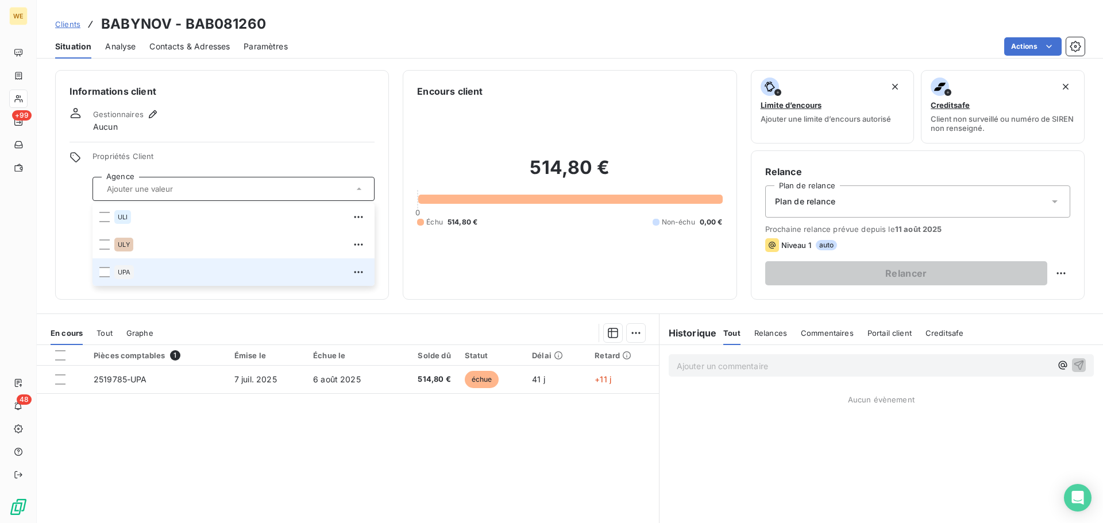
click at [134, 270] on div "UPA" at bounding box center [124, 272] width 20 height 14
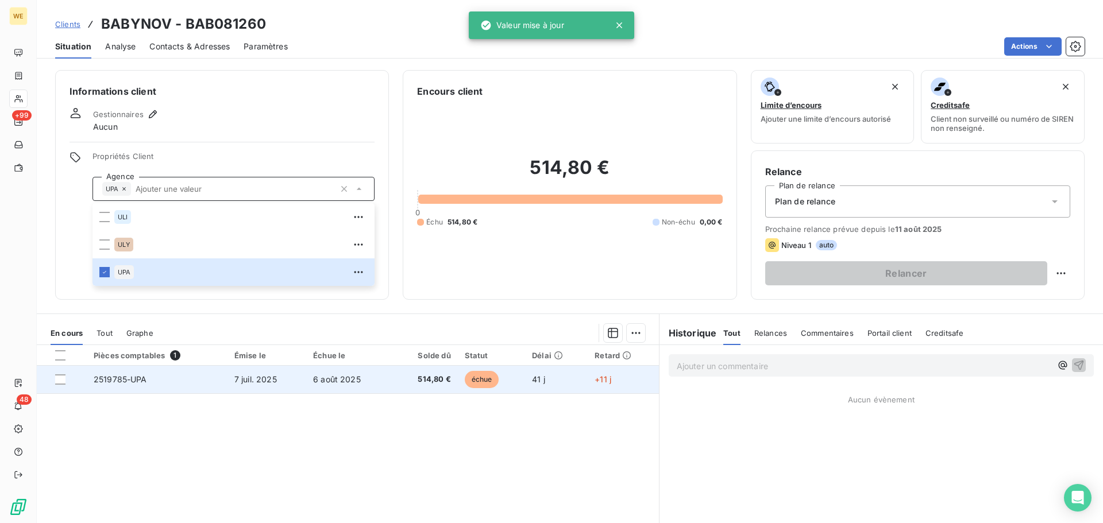
click at [143, 375] on span "2519785-UPA" at bounding box center [120, 379] width 53 height 10
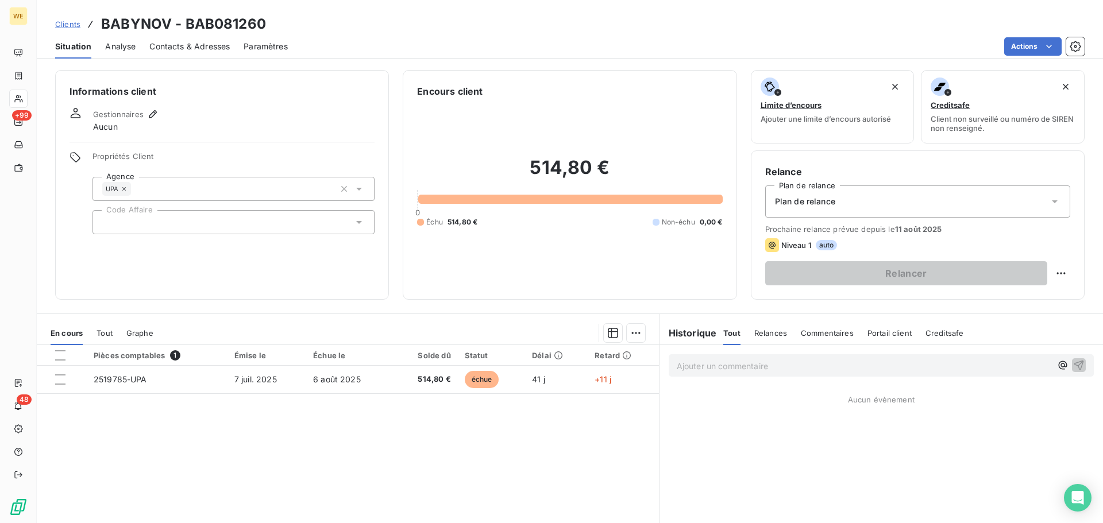
click at [146, 219] on div at bounding box center [233, 222] width 282 height 24
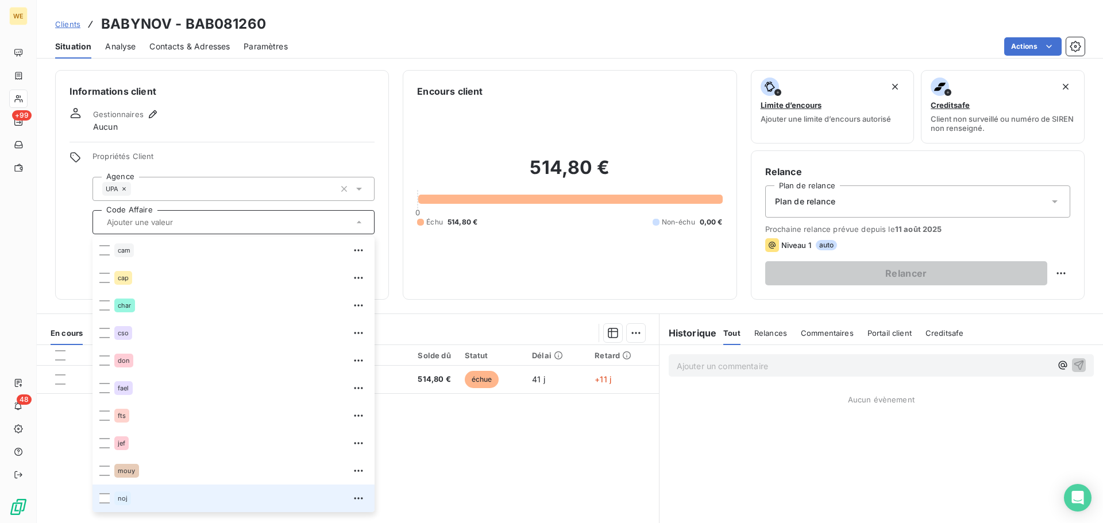
scroll to position [230, 0]
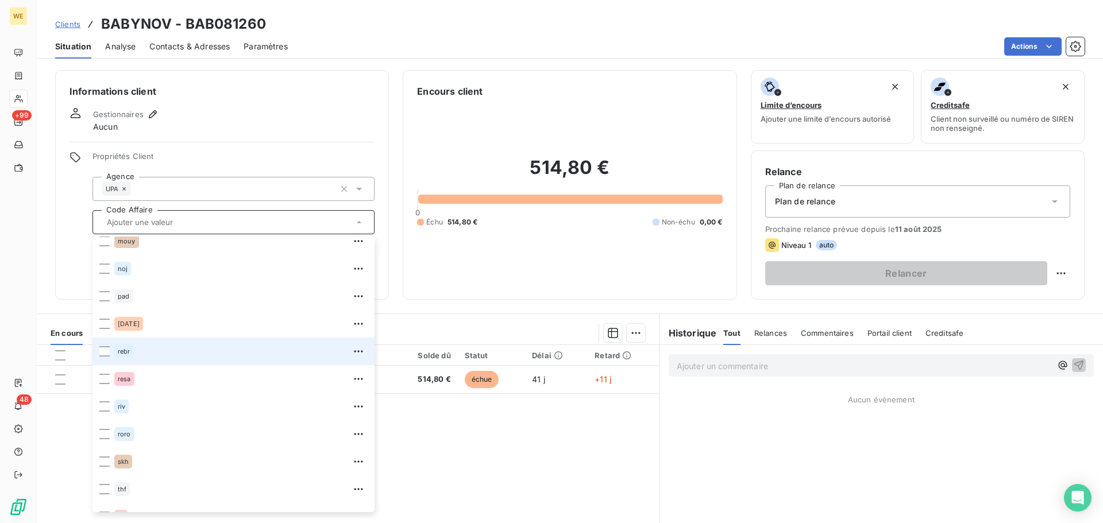
click at [128, 355] on div "rebr" at bounding box center [124, 352] width 20 height 14
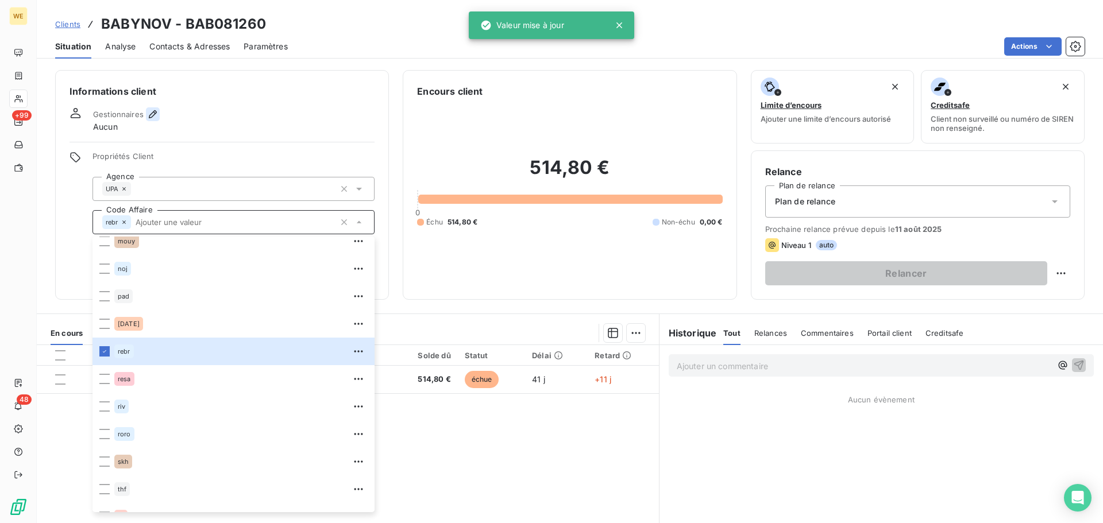
click at [154, 112] on icon "button" at bounding box center [152, 114] width 11 height 11
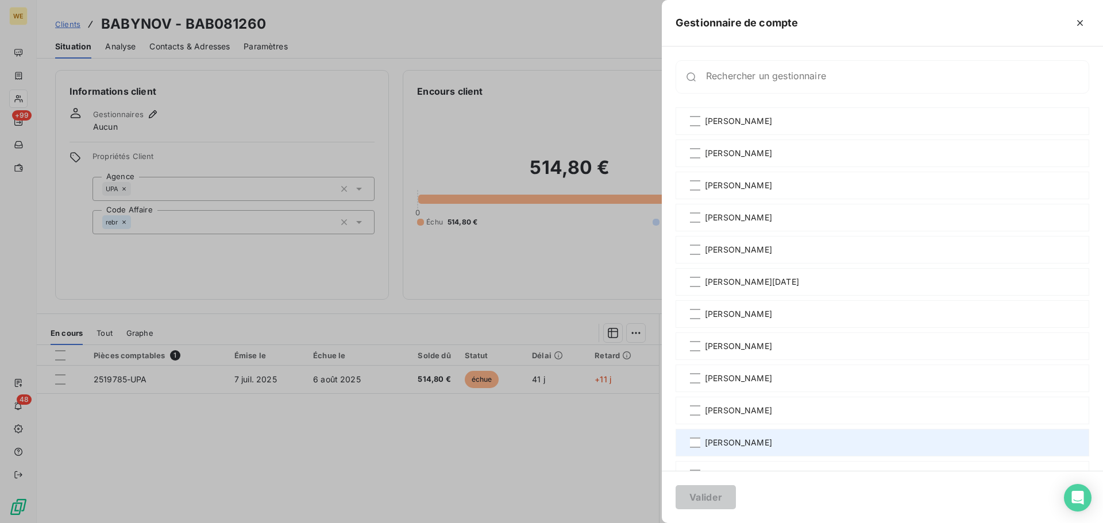
click at [751, 444] on span "[PERSON_NAME]" at bounding box center [738, 442] width 67 height 11
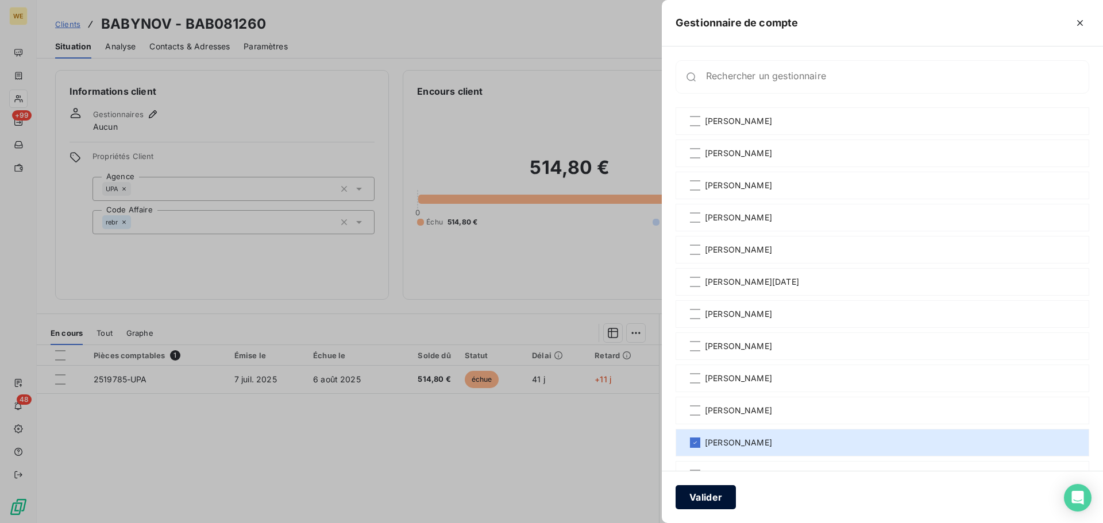
click at [709, 490] on button "Valider" at bounding box center [705, 497] width 60 height 24
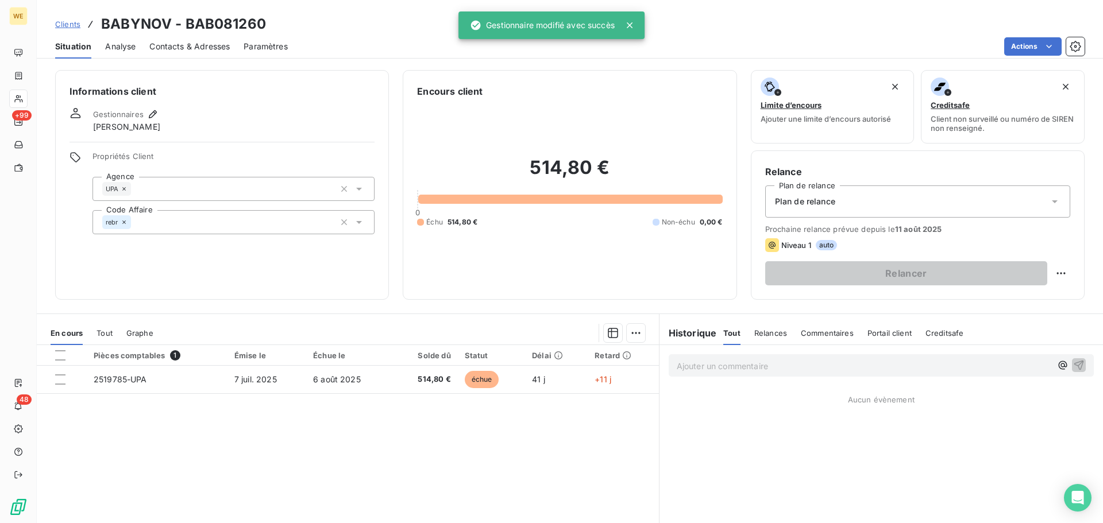
click at [322, 264] on div "Informations client Gestionnaires REMY REBOULLET Propriétés Client Agence UPA C…" at bounding box center [222, 185] width 334 height 230
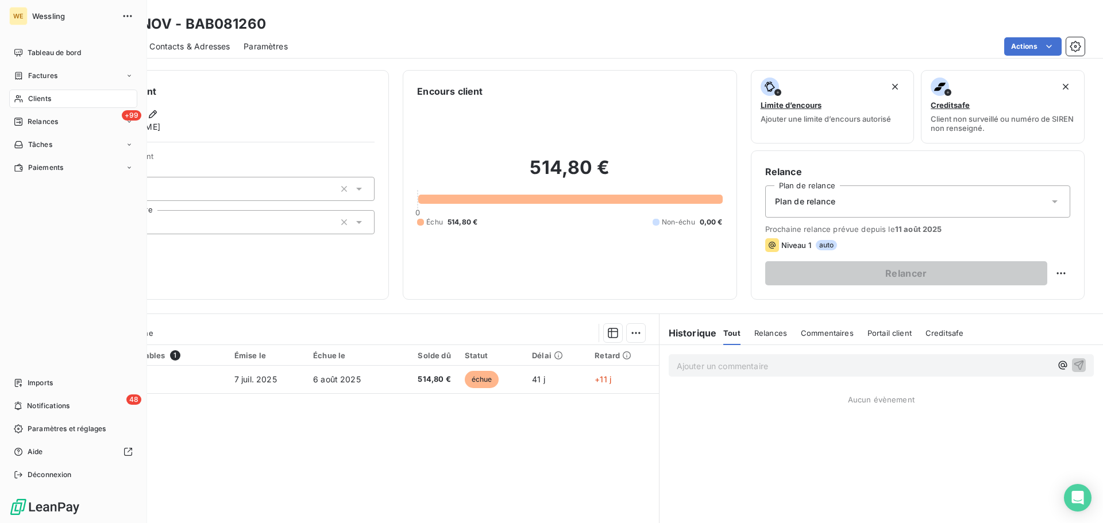
click at [45, 102] on span "Clients" at bounding box center [39, 99] width 23 height 10
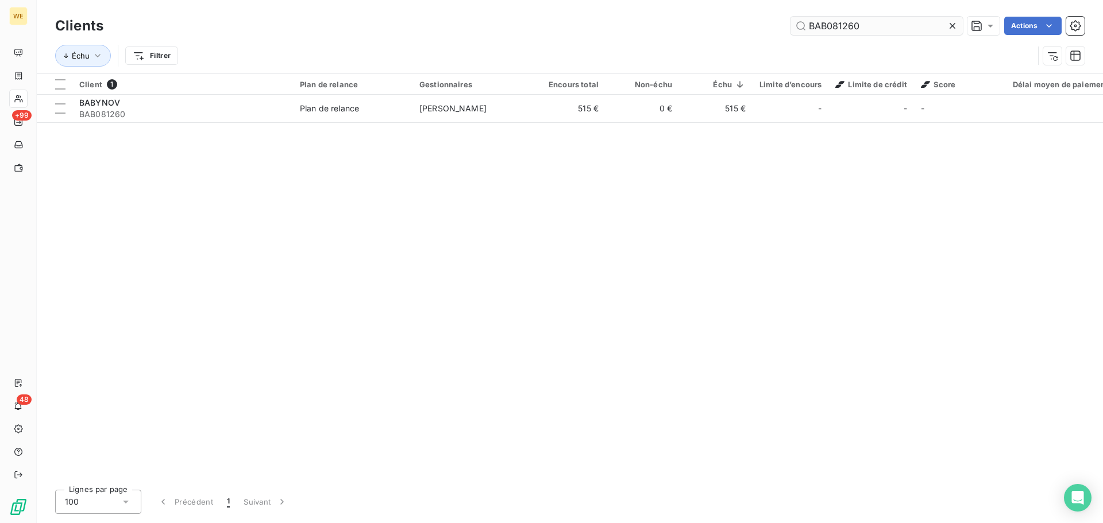
click at [822, 25] on input "BAB081260" at bounding box center [876, 26] width 172 height 18
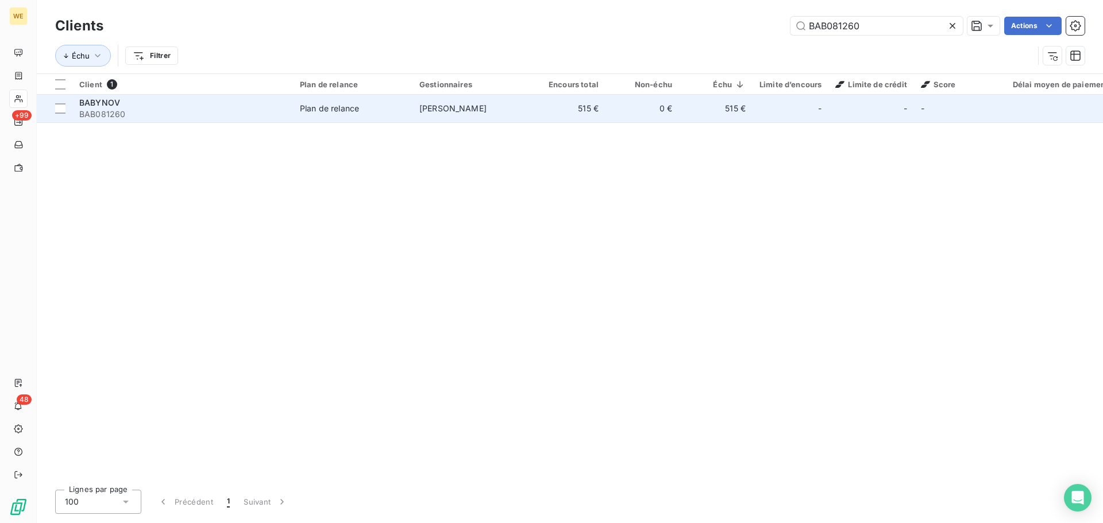
click at [138, 107] on div "BABYNOV" at bounding box center [182, 102] width 207 height 11
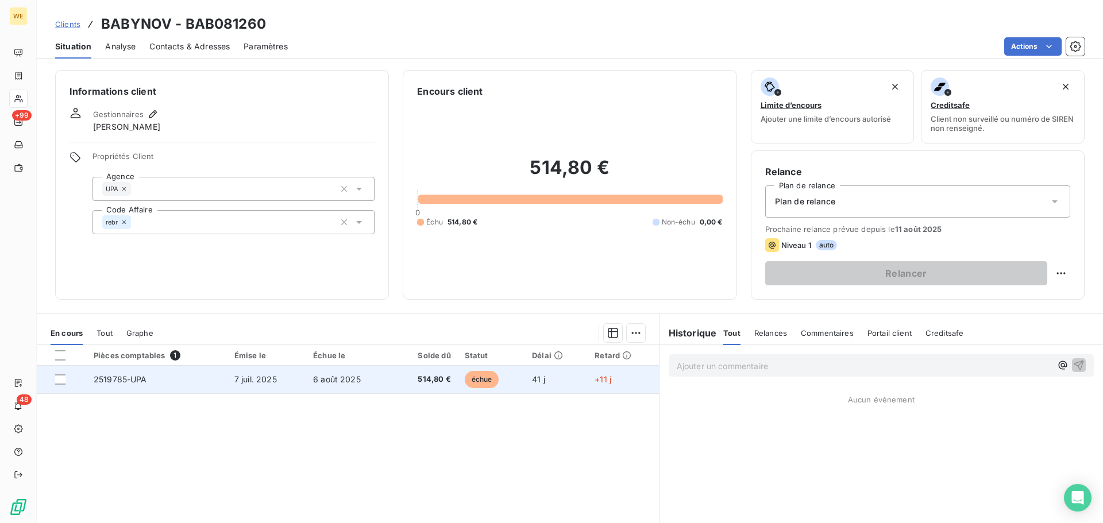
click at [253, 388] on td "7 juil. 2025" at bounding box center [266, 380] width 79 height 28
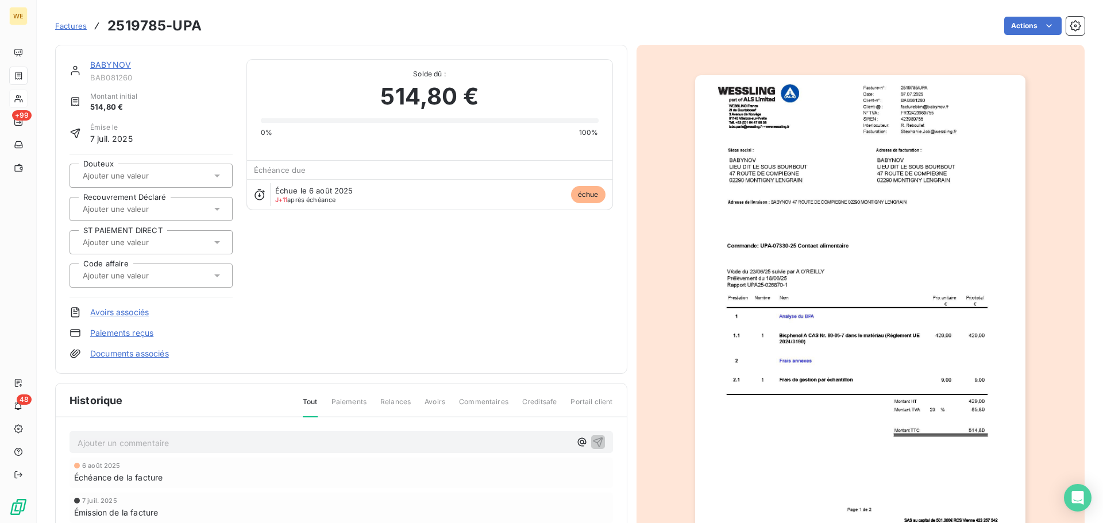
click at [916, 219] on img "button" at bounding box center [860, 308] width 330 height 467
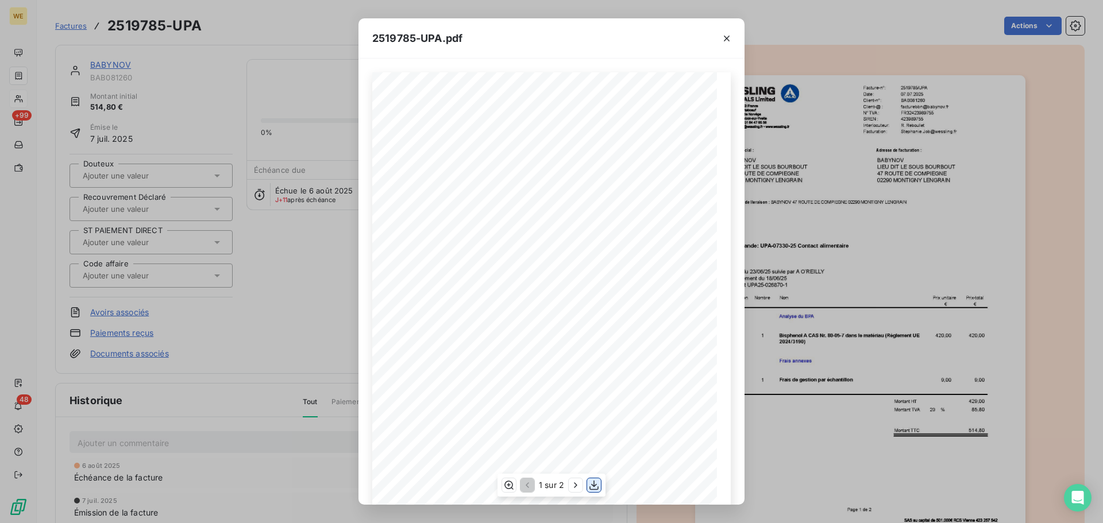
click at [598, 489] on icon "button" at bounding box center [593, 485] width 11 height 11
click at [725, 40] on icon "button" at bounding box center [727, 39] width 6 height 6
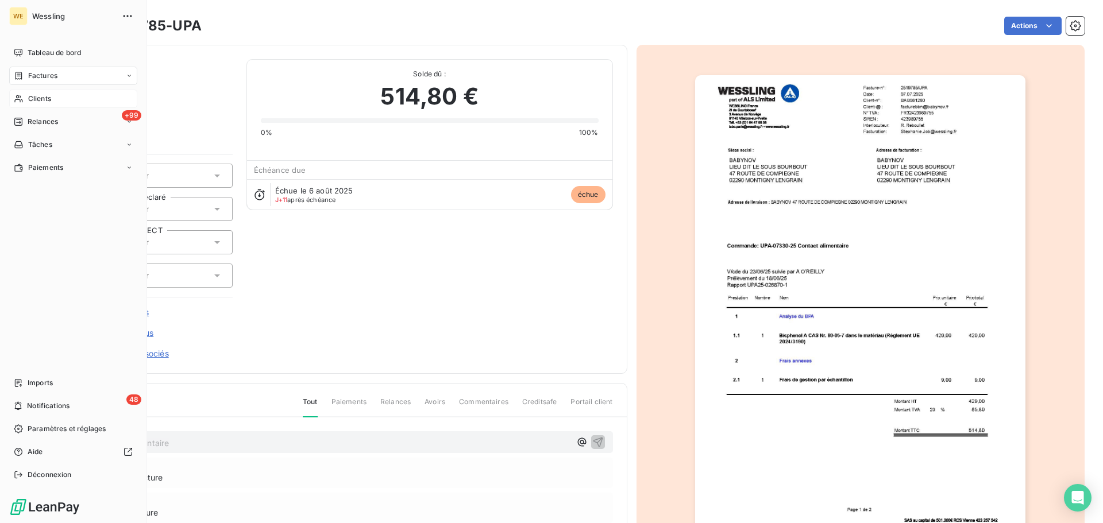
click at [40, 99] on span "Clients" at bounding box center [39, 99] width 23 height 10
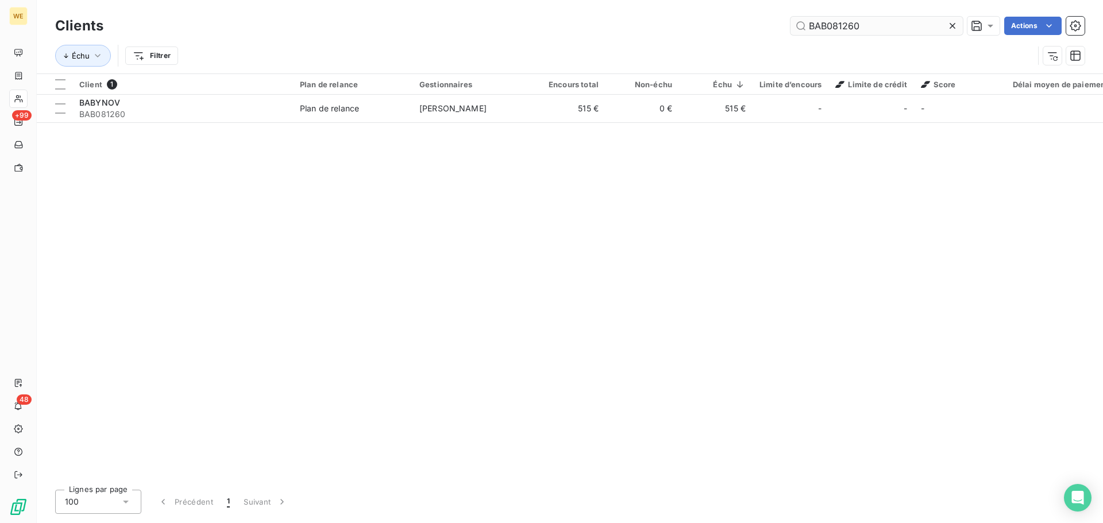
click at [825, 28] on input "BAB081260" at bounding box center [876, 26] width 172 height 18
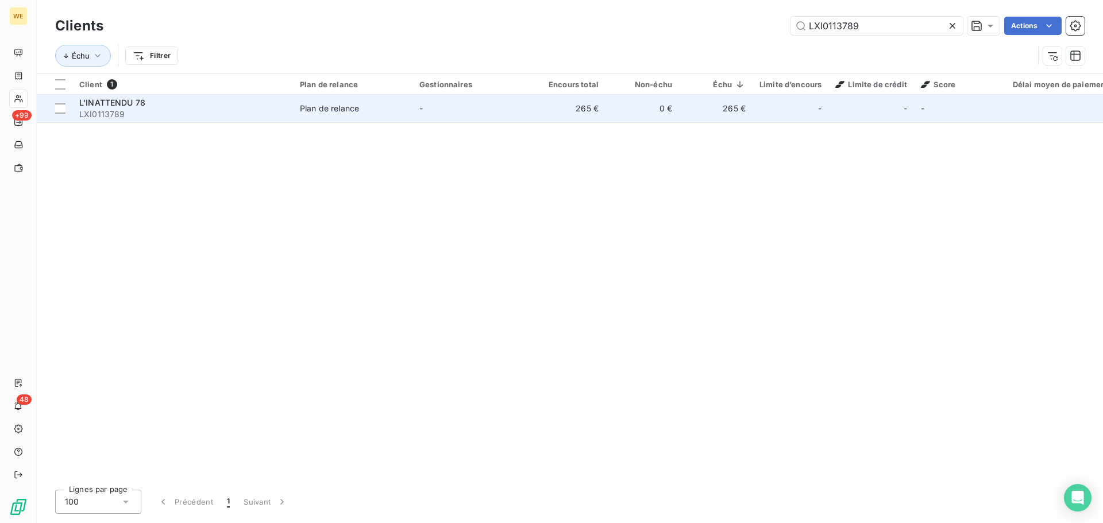
type input "LXI0113789"
click at [175, 113] on span "LXI0113789" at bounding box center [182, 114] width 207 height 11
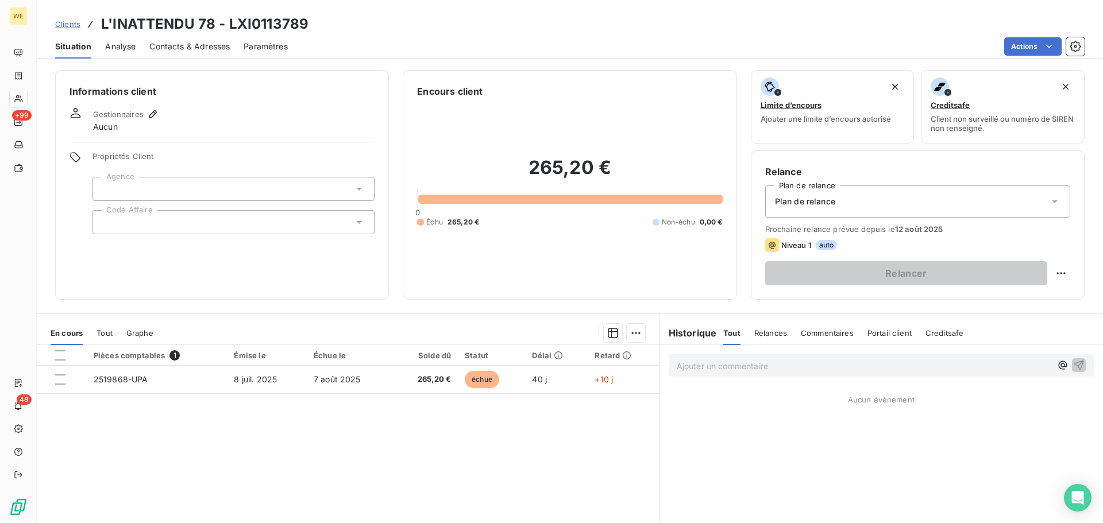
click at [147, 229] on div at bounding box center [233, 222] width 282 height 24
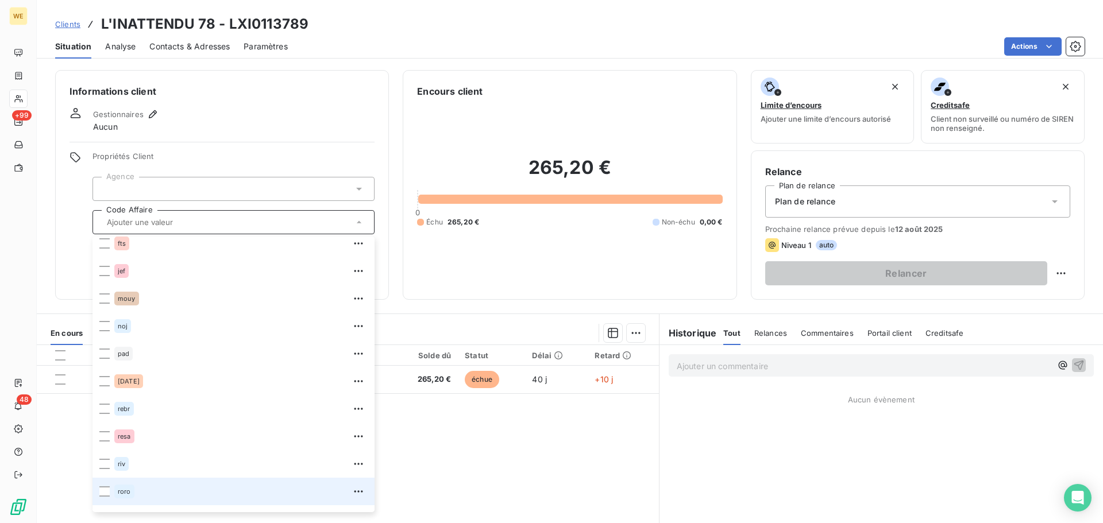
scroll to position [248, 0]
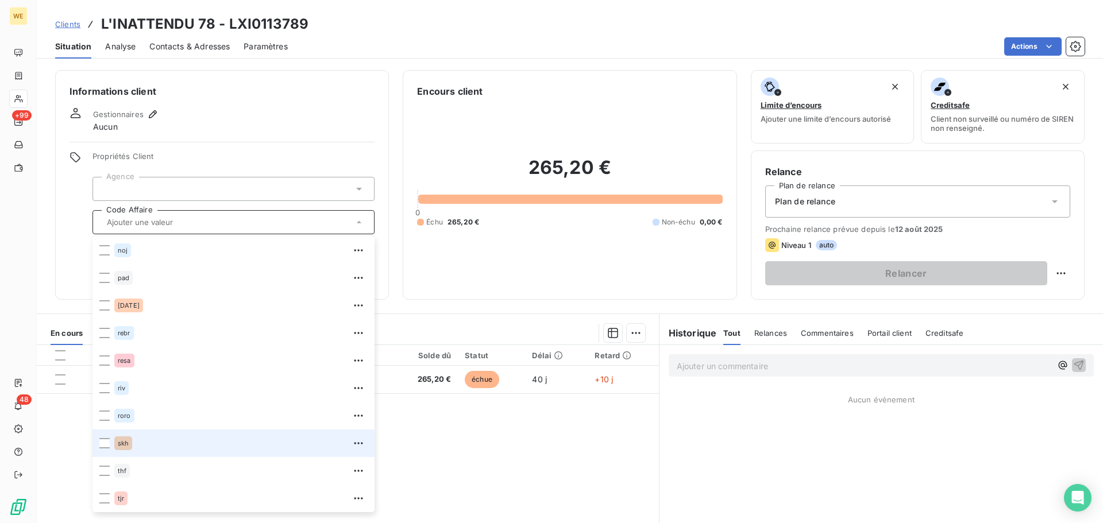
click at [120, 443] on span "skh" at bounding box center [123, 443] width 11 height 7
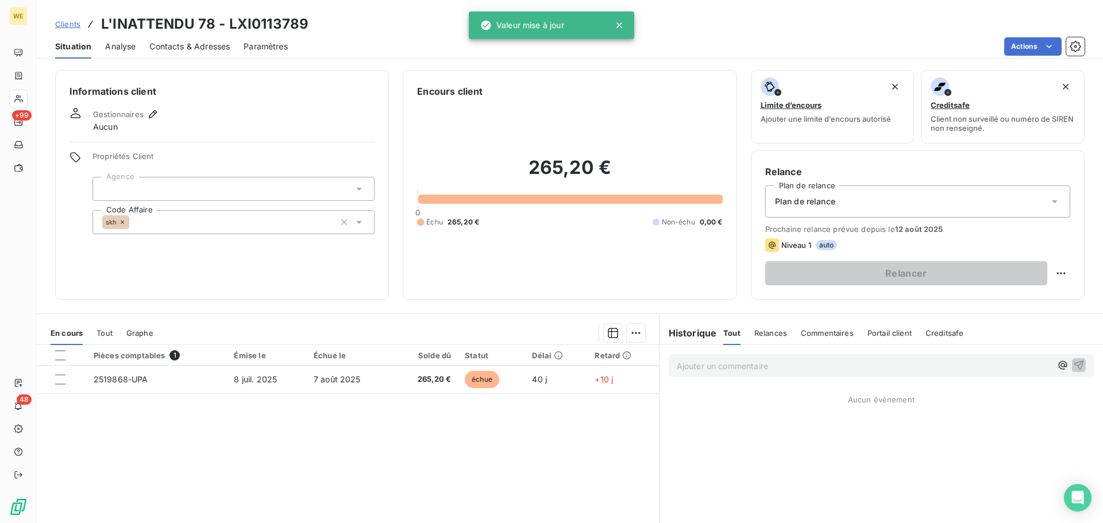
click at [152, 178] on div at bounding box center [233, 189] width 282 height 24
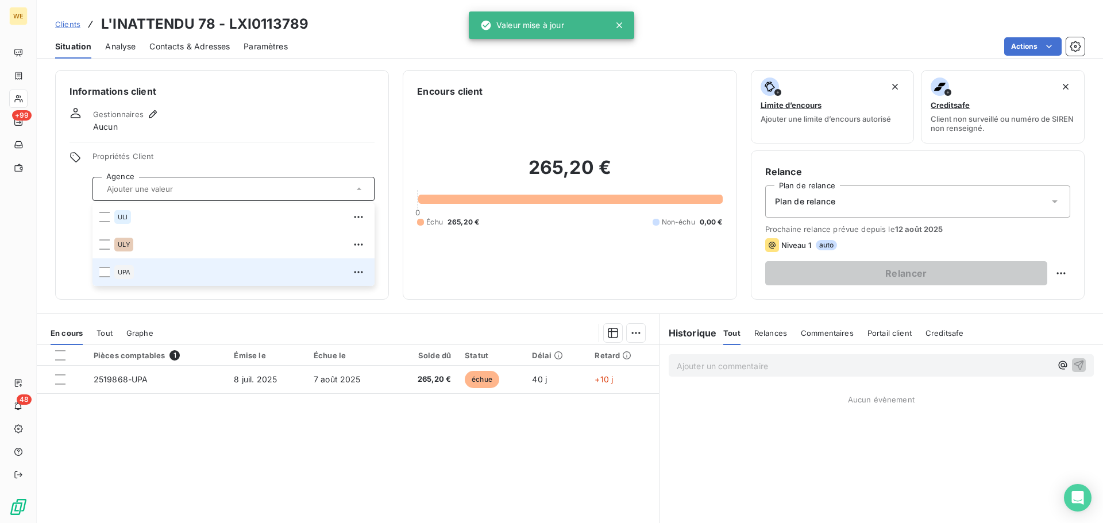
click at [118, 268] on div "UPA" at bounding box center [124, 272] width 20 height 14
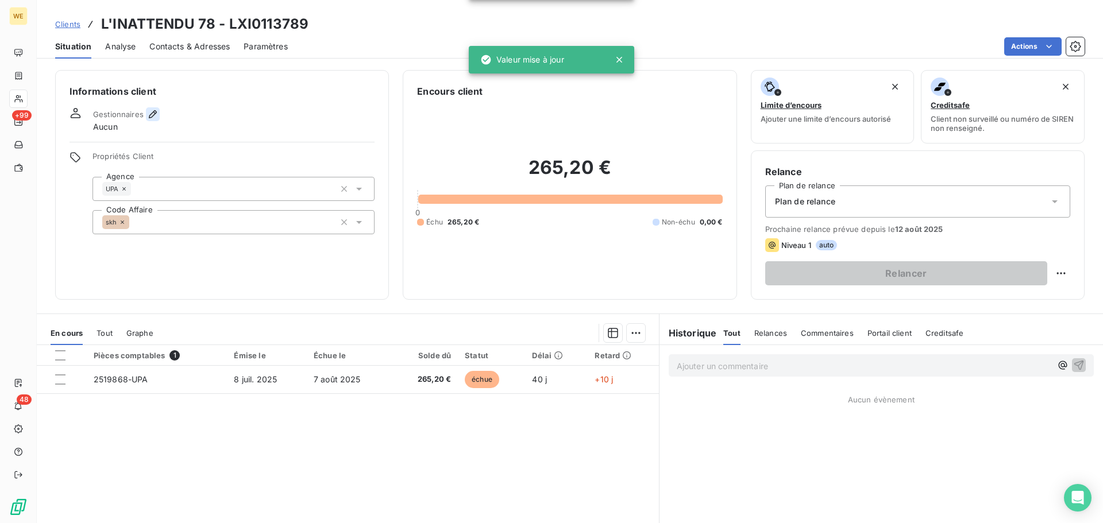
click at [152, 114] on icon "button" at bounding box center [152, 114] width 11 height 11
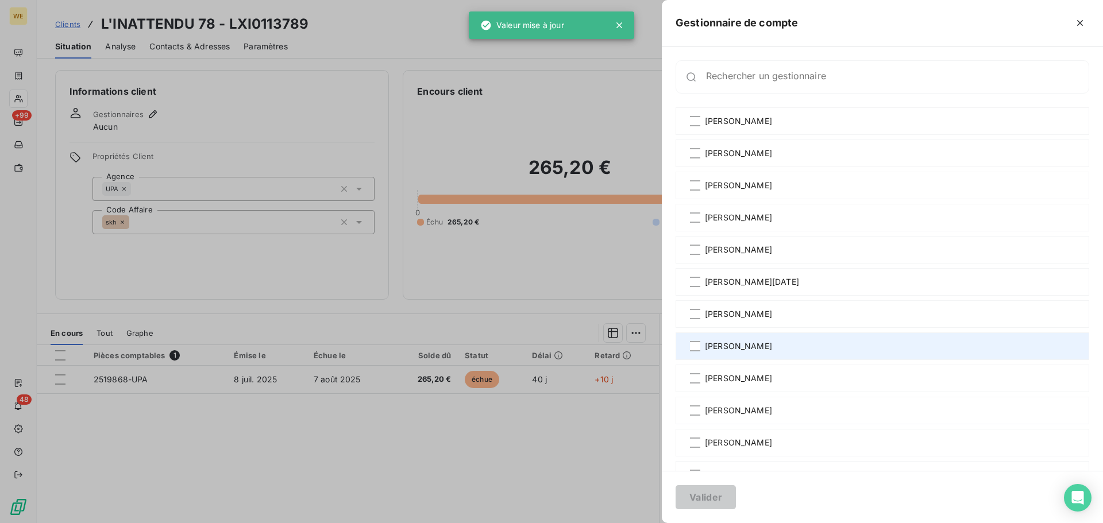
click at [737, 346] on span "[PERSON_NAME]" at bounding box center [738, 346] width 67 height 11
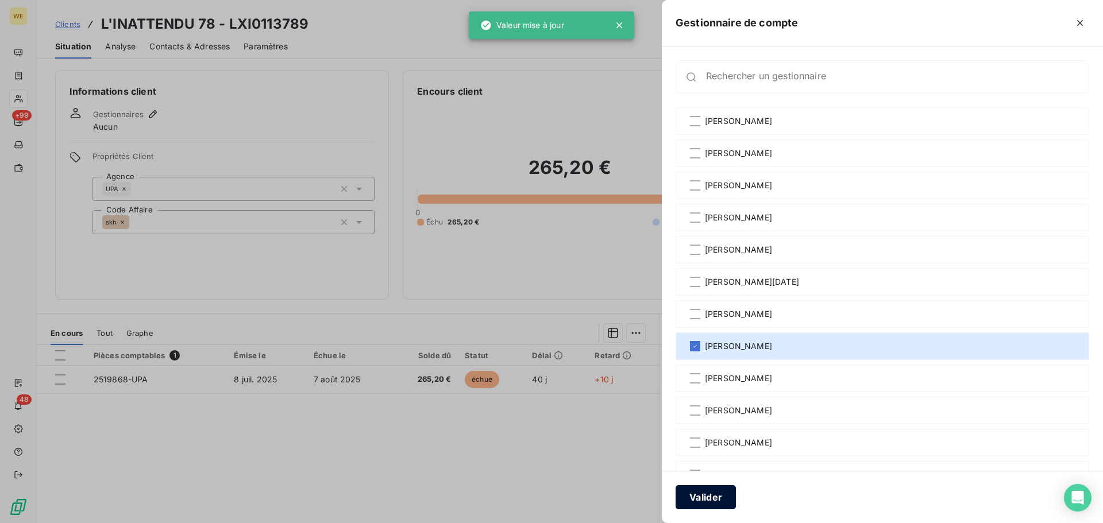
click at [721, 500] on button "Valider" at bounding box center [705, 497] width 60 height 24
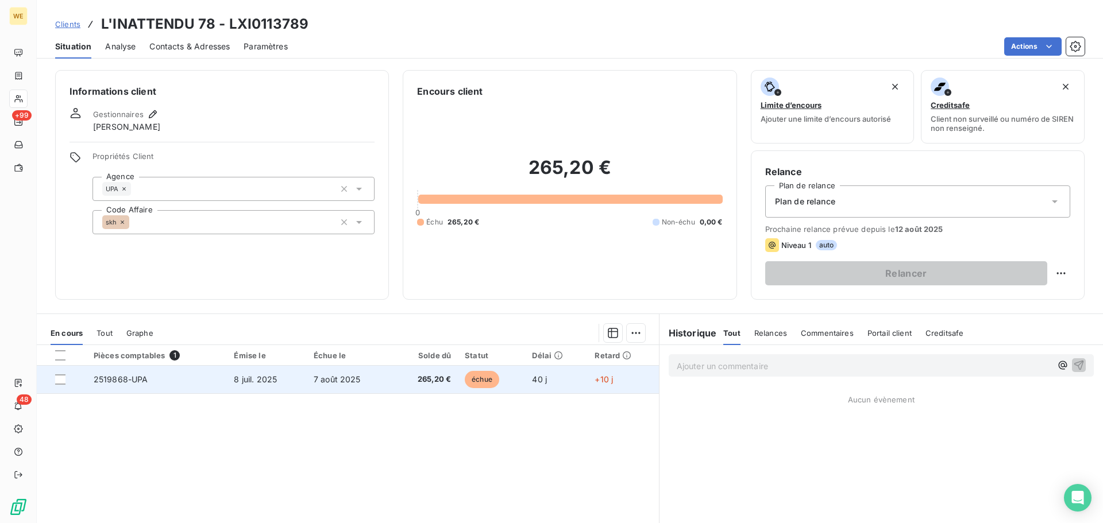
click at [294, 386] on td "8 juil. 2025" at bounding box center [266, 380] width 79 height 28
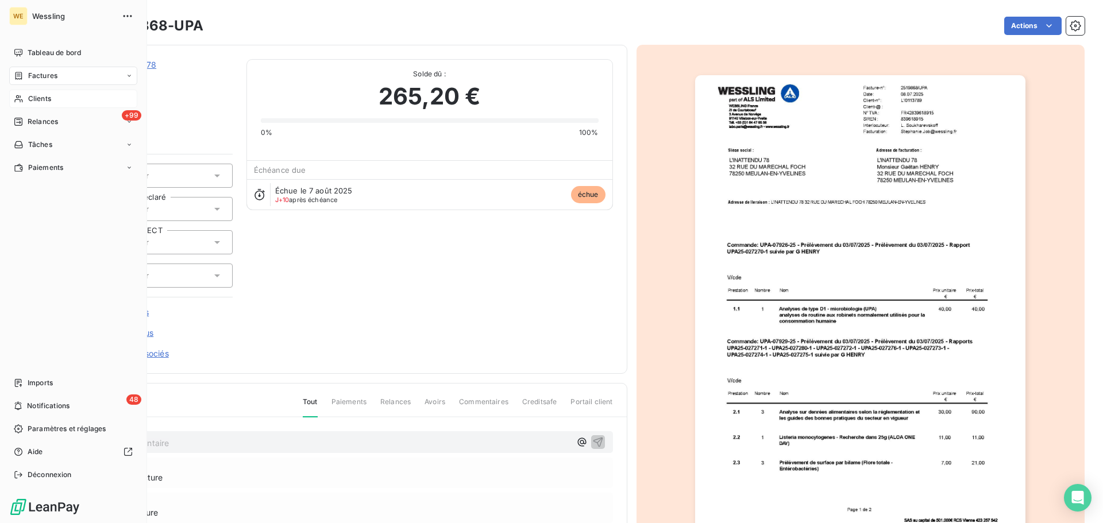
click at [38, 101] on span "Clients" at bounding box center [39, 99] width 23 height 10
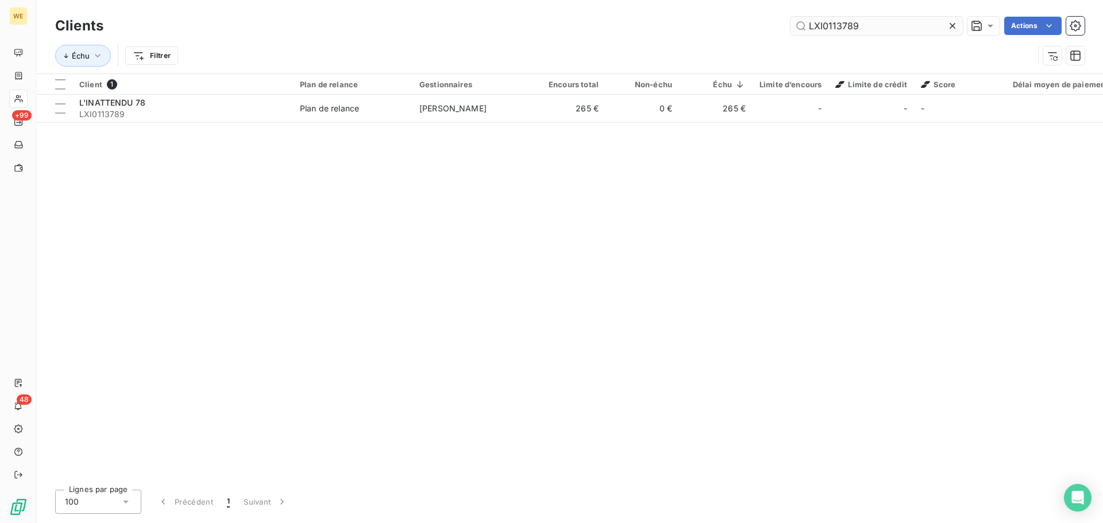
click at [851, 29] on input "LXI0113789" at bounding box center [876, 26] width 172 height 18
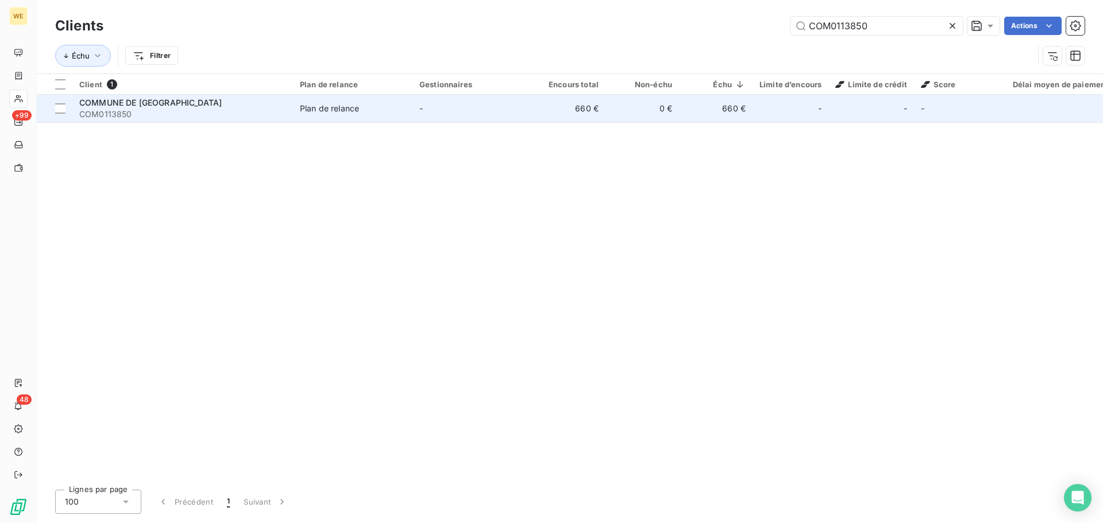
type input "COM0113850"
click at [154, 97] on div "COMMUNE DE SAINT-DENIS-D'ANJOU" at bounding box center [182, 102] width 207 height 11
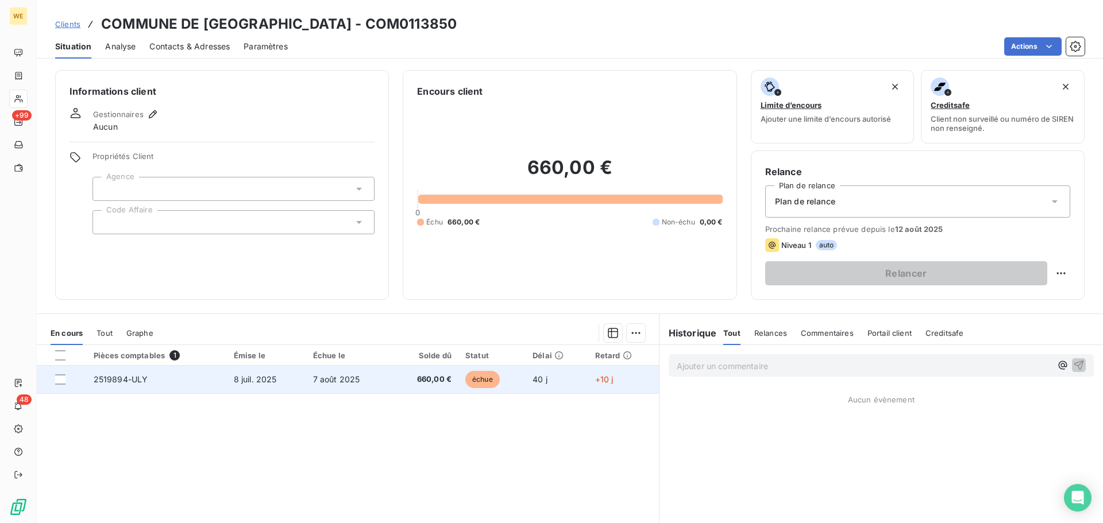
click at [227, 378] on td "8 juil. 2025" at bounding box center [266, 380] width 79 height 28
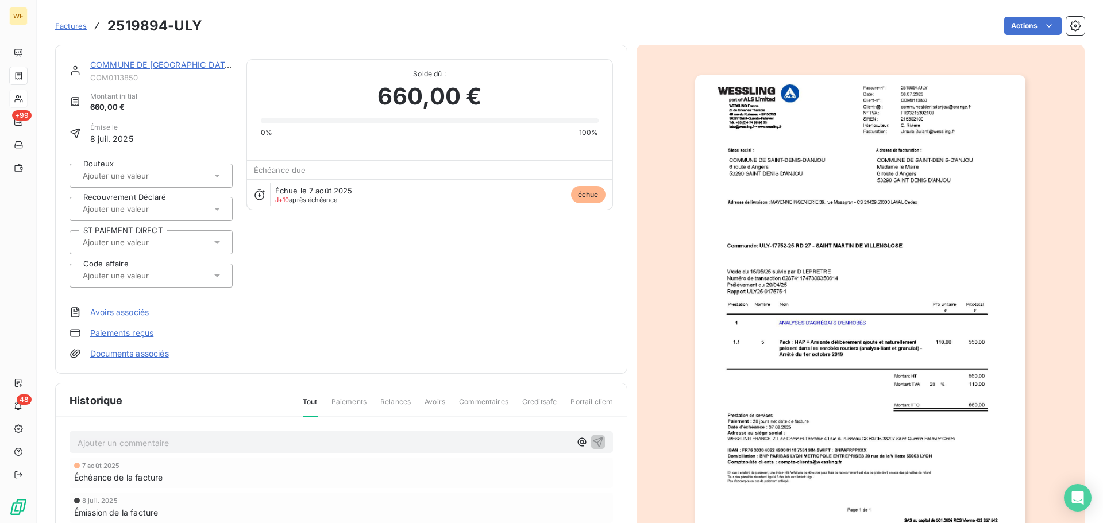
click at [917, 115] on img "button" at bounding box center [860, 308] width 330 height 467
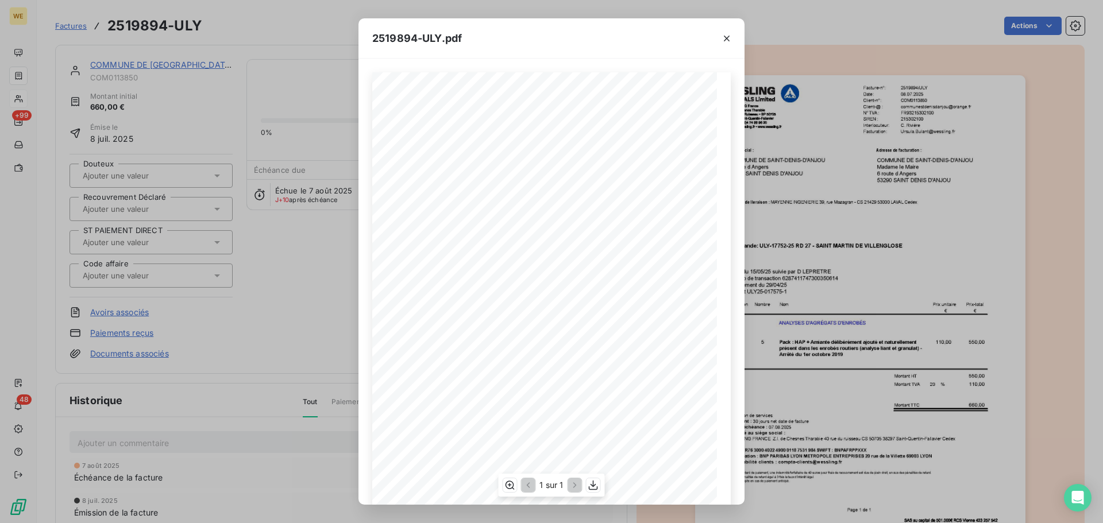
click at [607, 104] on span "communestdenisdanjou@orange.fr" at bounding box center [630, 104] width 75 height 5
click at [594, 491] on icon "button" at bounding box center [592, 485] width 11 height 11
click at [728, 41] on icon "button" at bounding box center [726, 38] width 11 height 11
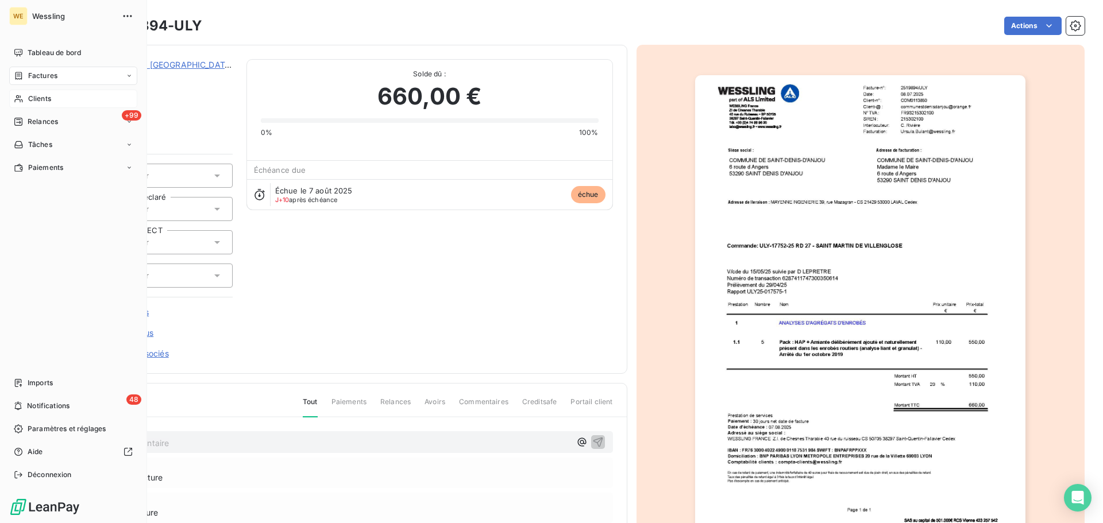
click at [55, 96] on div "Clients" at bounding box center [73, 99] width 128 height 18
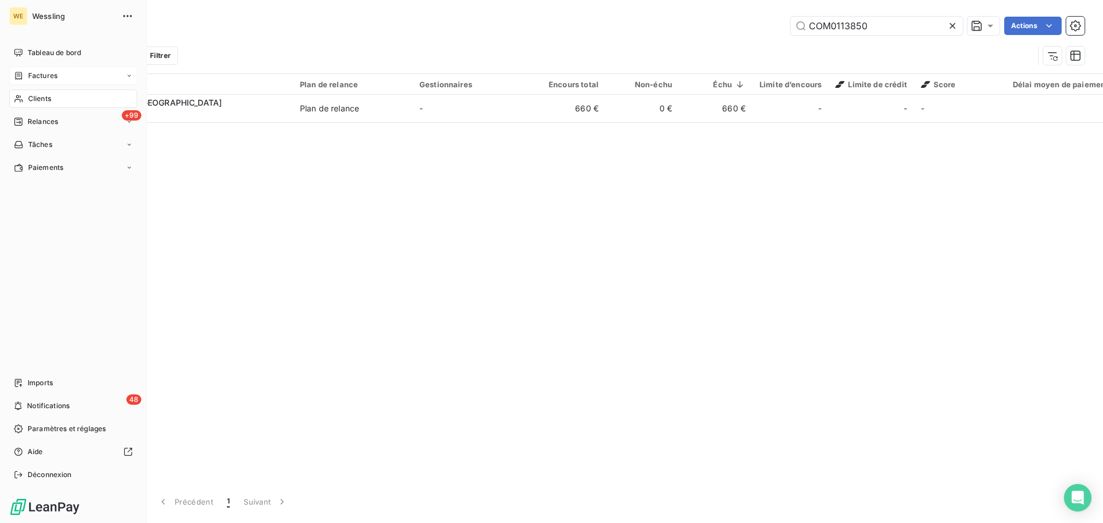
click at [49, 75] on span "Factures" at bounding box center [42, 76] width 29 height 10
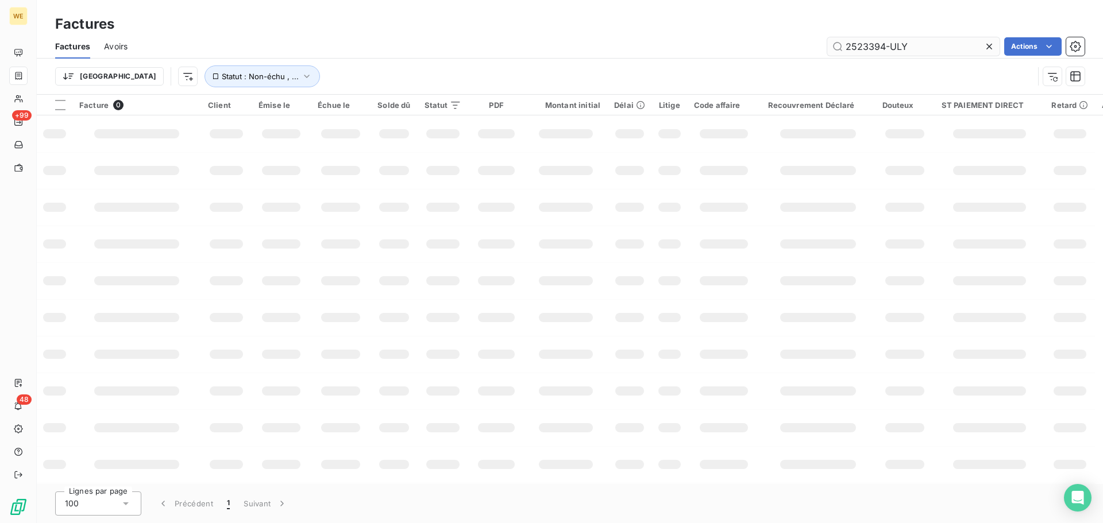
click at [894, 49] on input "2523394-ULY" at bounding box center [913, 46] width 172 height 18
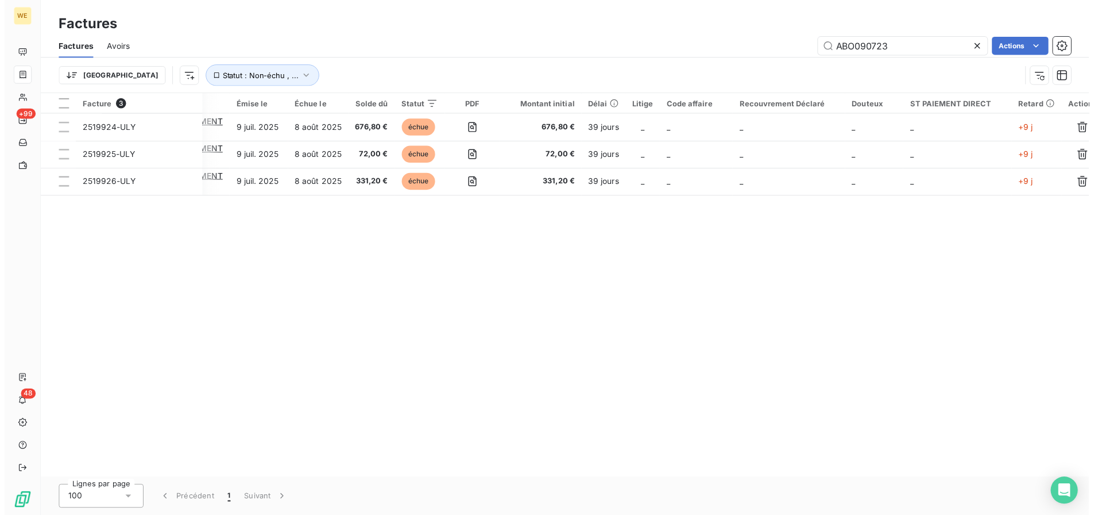
scroll to position [0, 107]
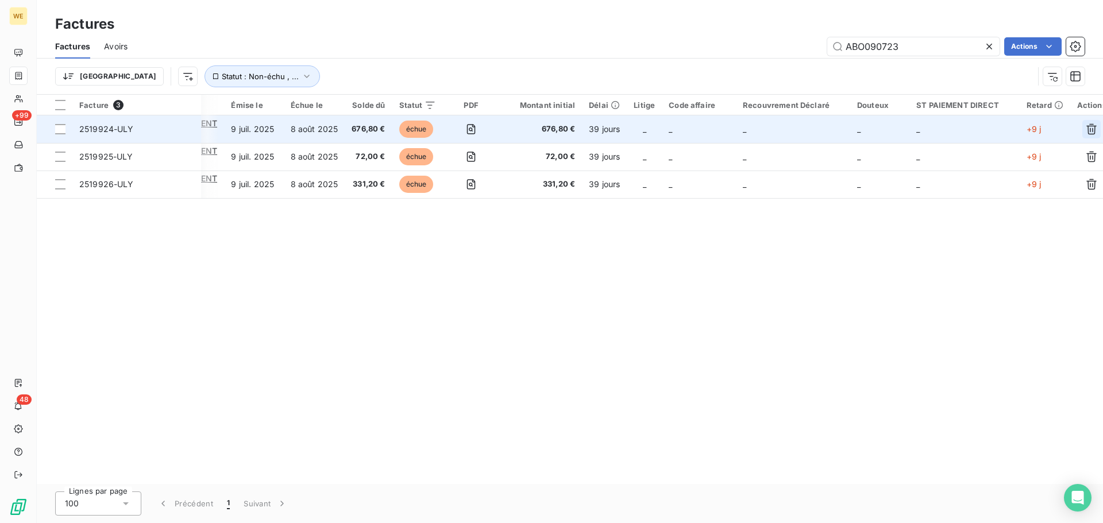
type input "ABO090723"
click at [1085, 129] on icon "button" at bounding box center [1090, 128] width 11 height 11
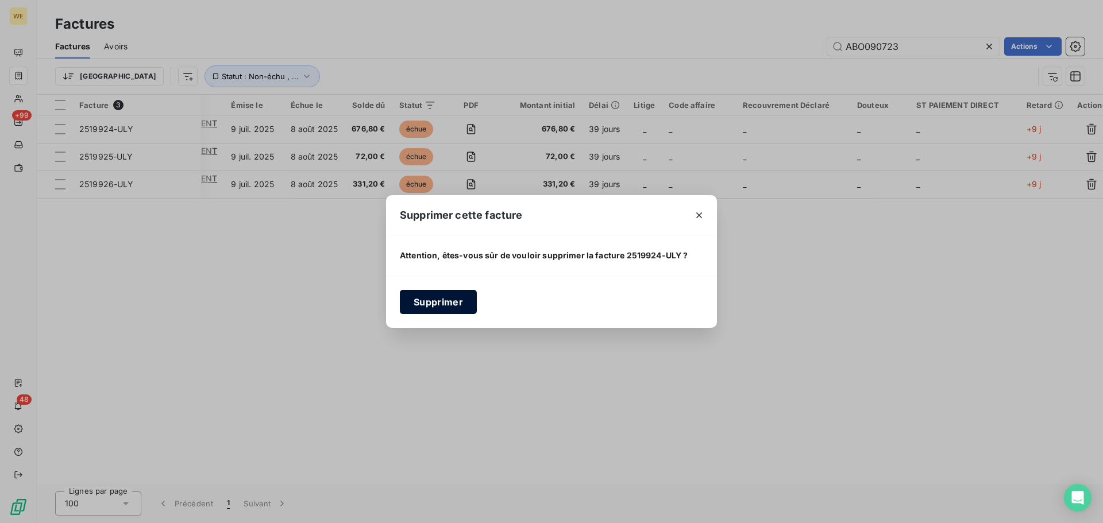
click at [433, 309] on button "Supprimer" at bounding box center [438, 302] width 77 height 24
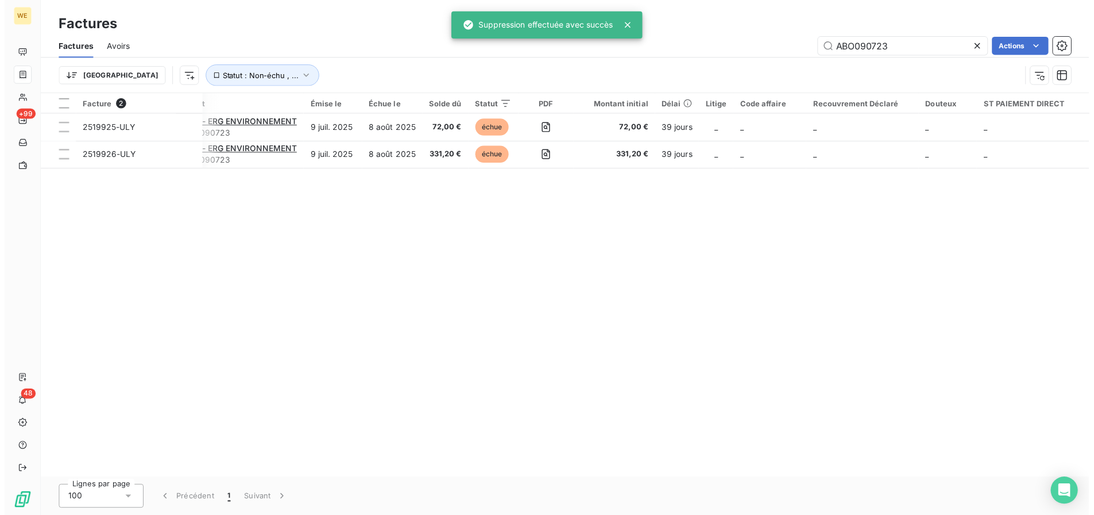
scroll to position [0, 106]
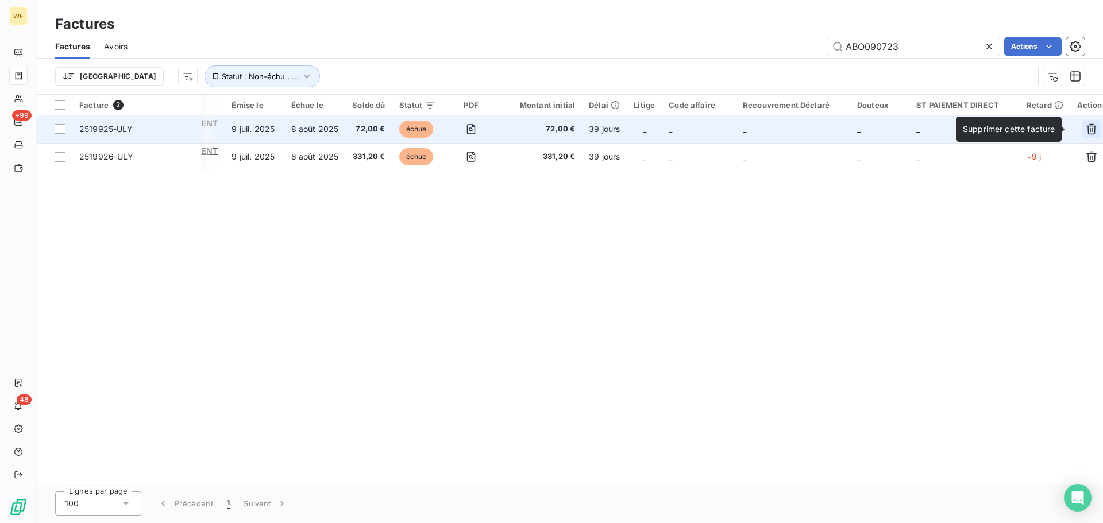
click at [1085, 132] on icon "button" at bounding box center [1090, 128] width 11 height 11
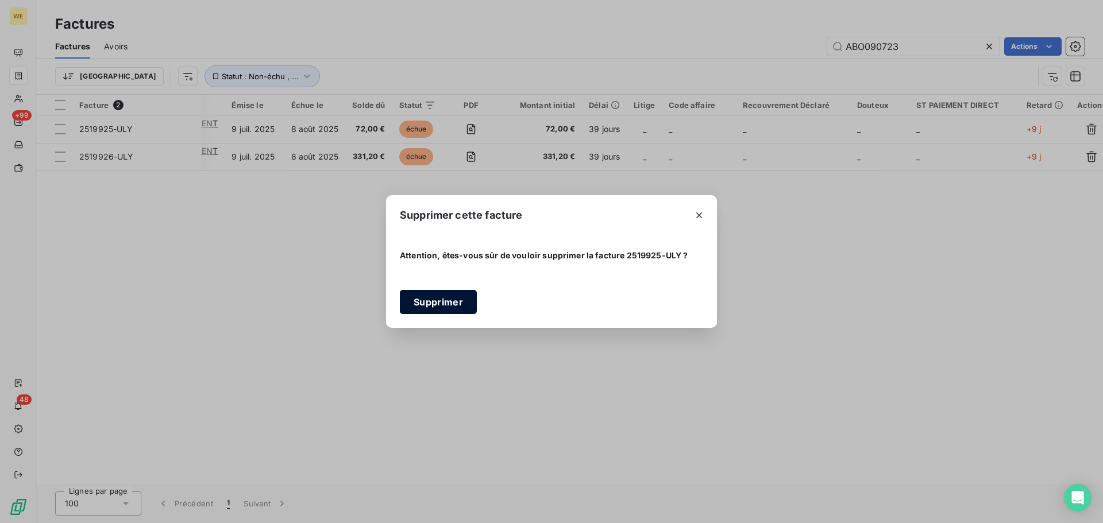
click at [451, 305] on button "Supprimer" at bounding box center [438, 302] width 77 height 24
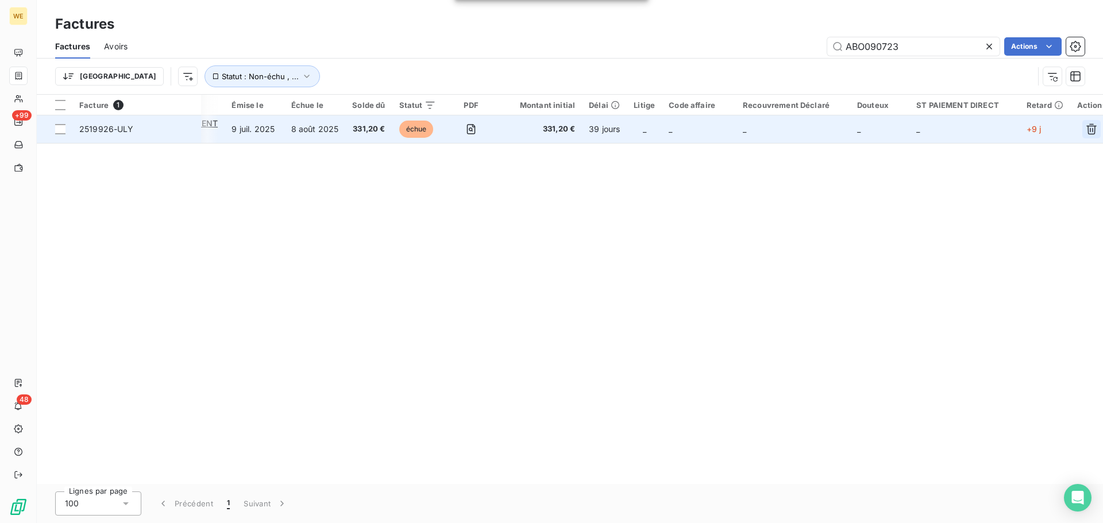
click at [1085, 130] on icon "button" at bounding box center [1090, 128] width 11 height 11
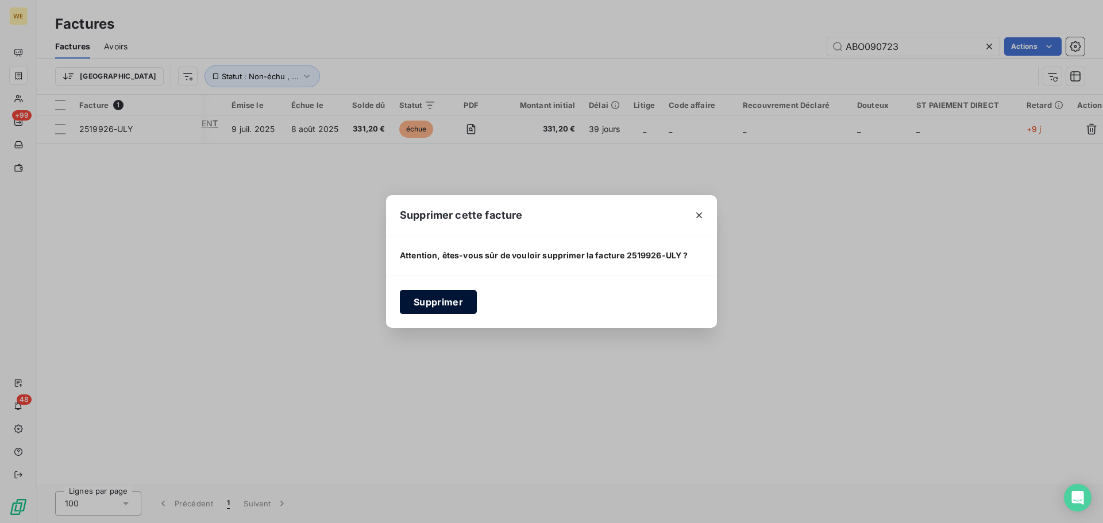
click at [427, 303] on button "Supprimer" at bounding box center [438, 302] width 77 height 24
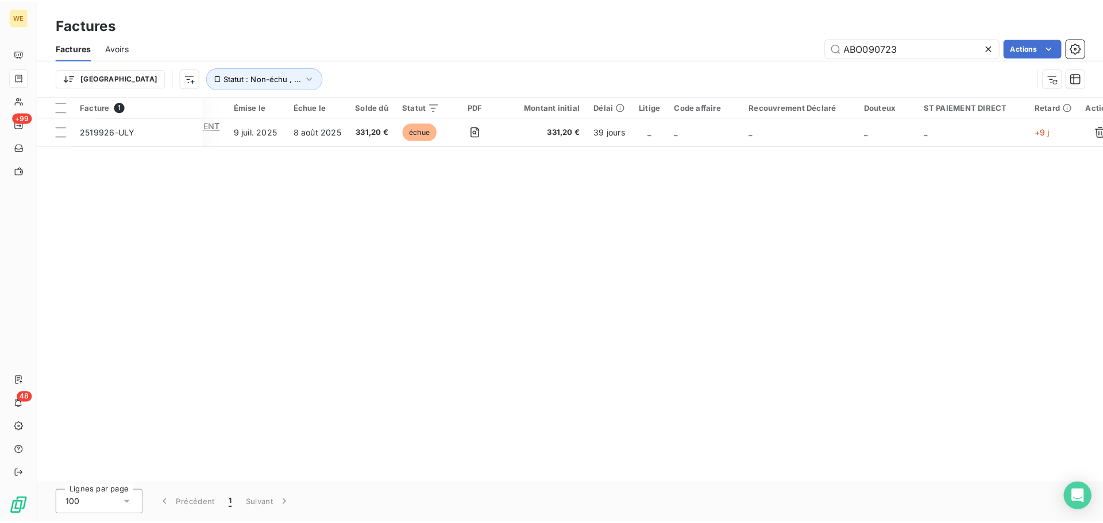
scroll to position [0, 27]
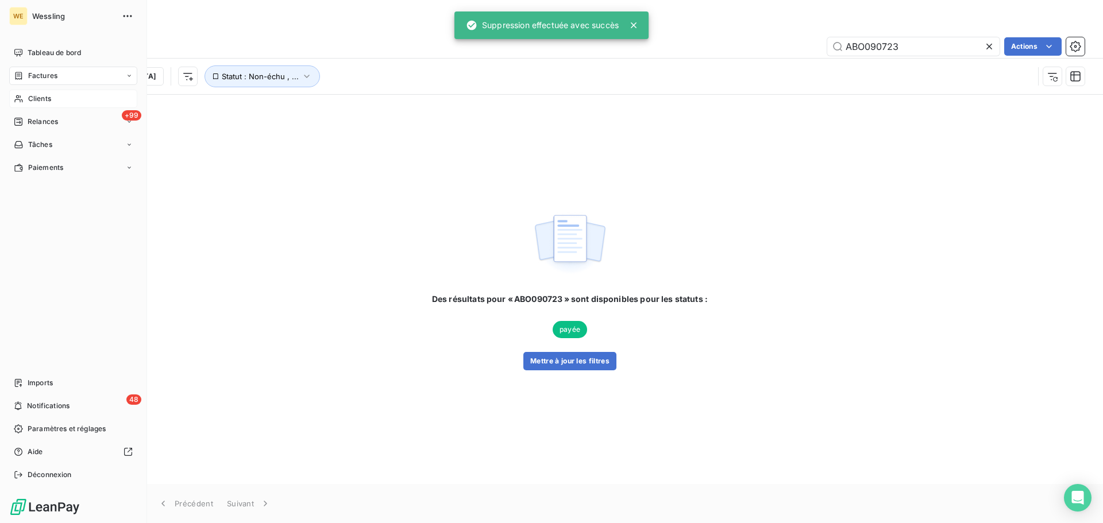
drag, startPoint x: 34, startPoint y: 104, endPoint x: 83, endPoint y: 104, distance: 48.2
click at [34, 104] on div "Clients" at bounding box center [73, 99] width 128 height 18
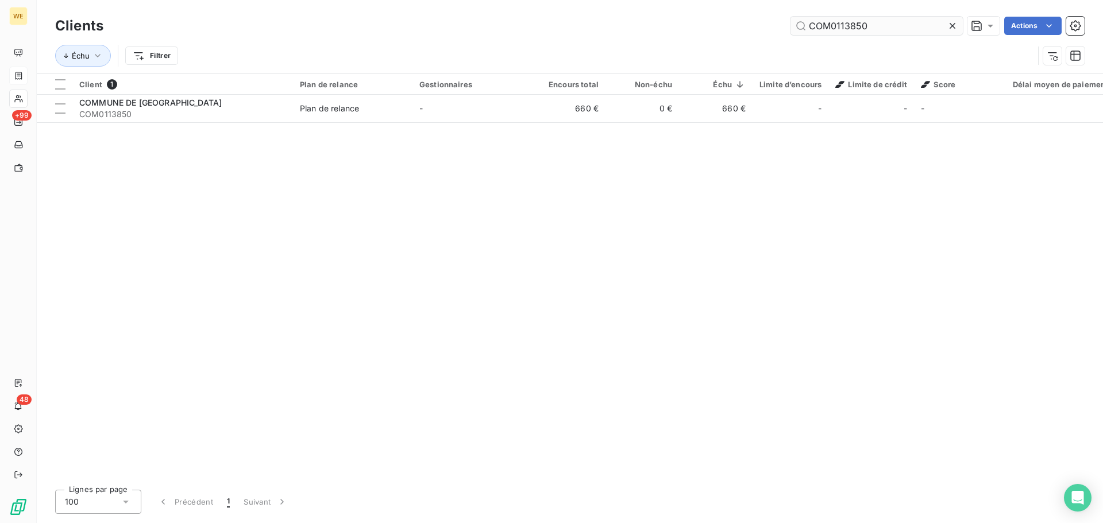
click at [844, 28] on input "COM0113850" at bounding box center [876, 26] width 172 height 18
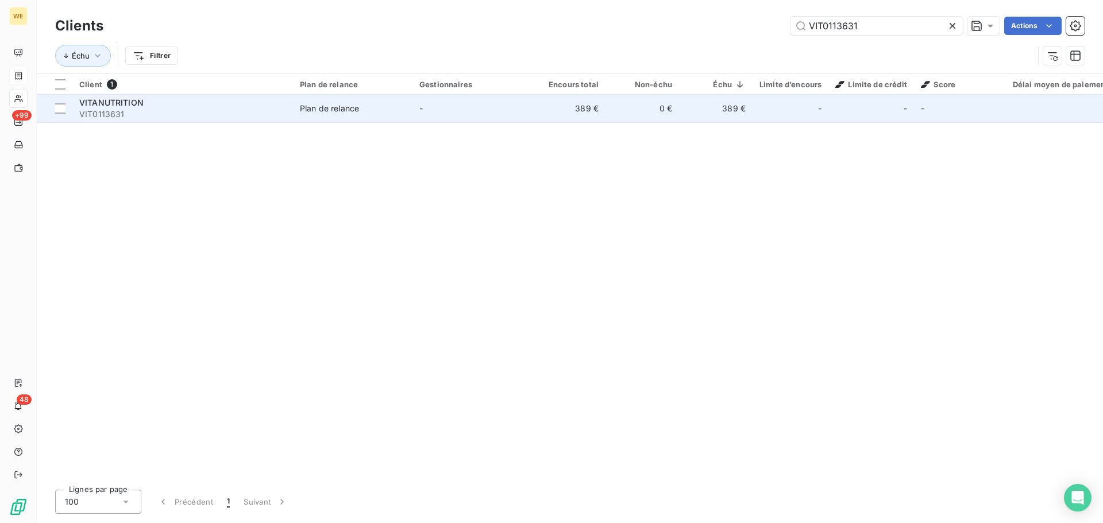
type input "VIT0113631"
click at [161, 98] on div "VITANUTRITION" at bounding box center [182, 102] width 207 height 11
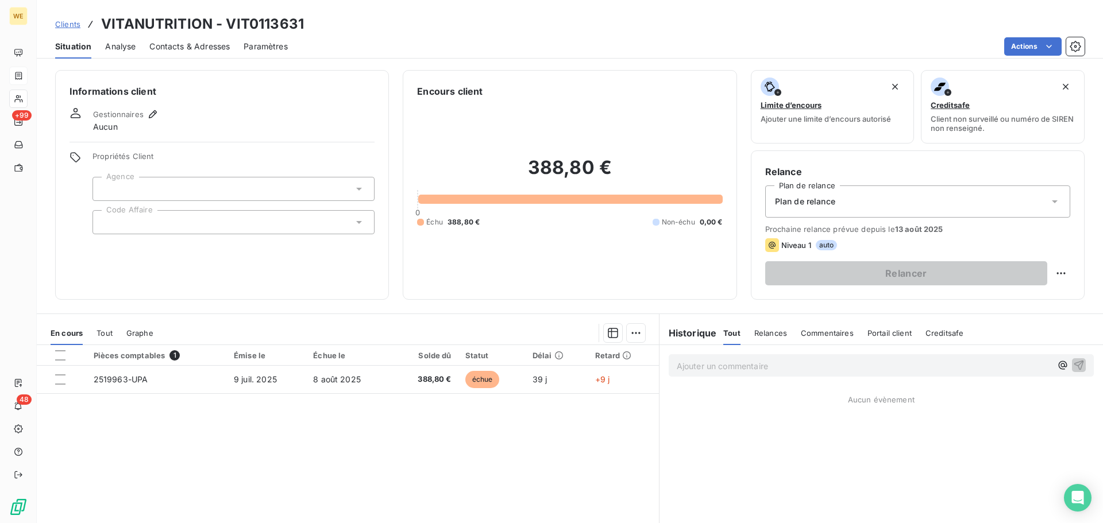
click at [153, 221] on div at bounding box center [233, 222] width 282 height 24
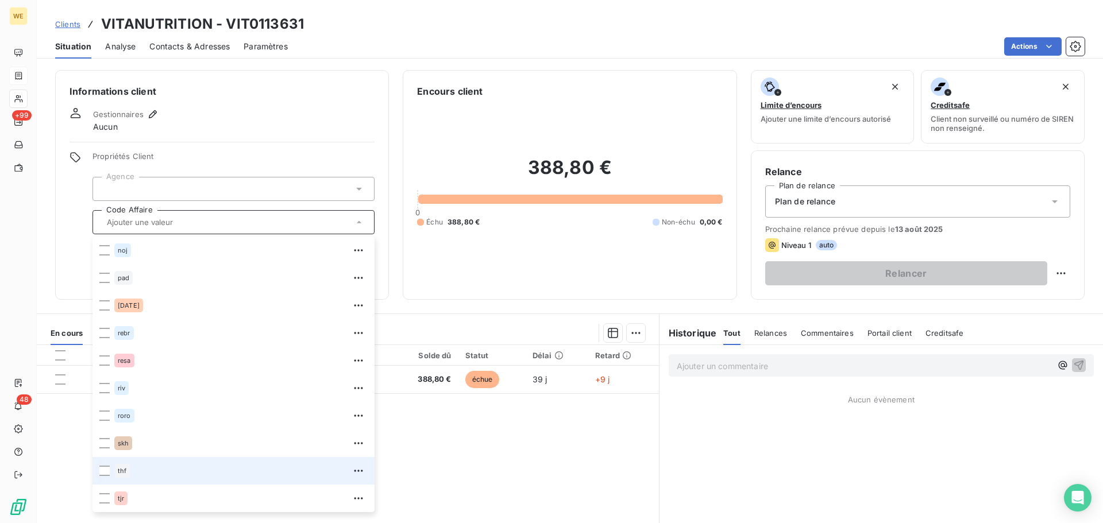
scroll to position [78, 0]
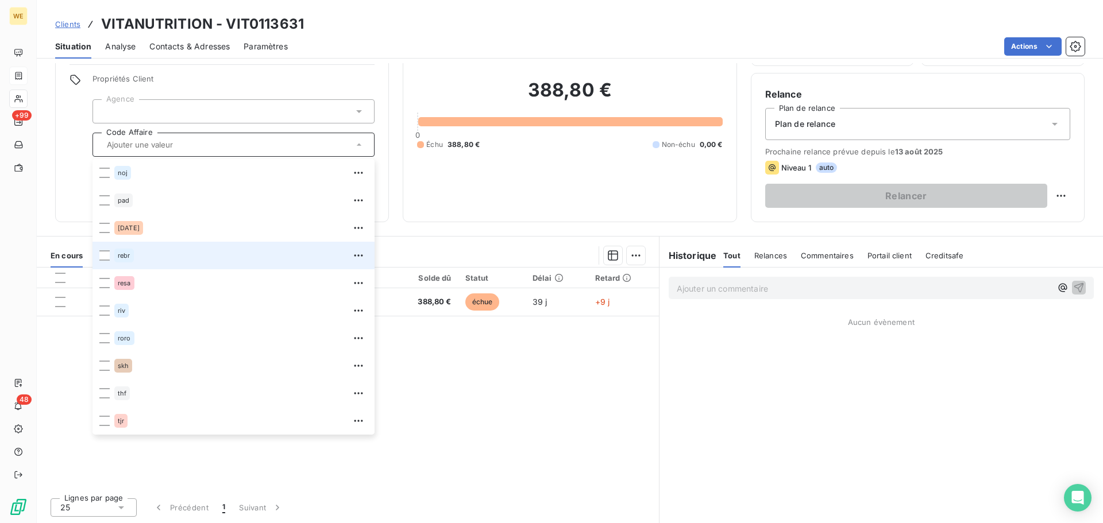
click at [127, 251] on div "rebr" at bounding box center [124, 256] width 20 height 14
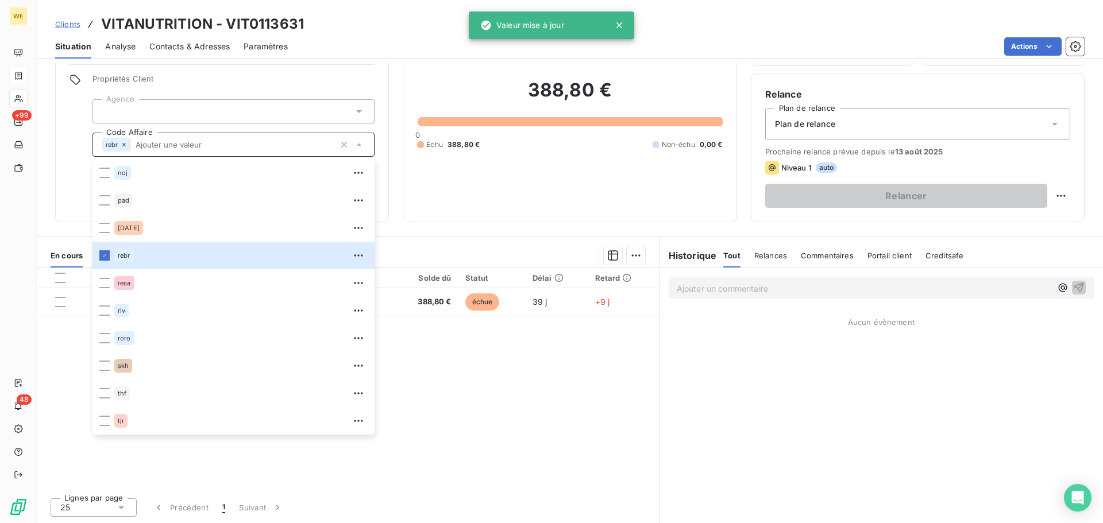
click at [154, 105] on div at bounding box center [233, 111] width 282 height 24
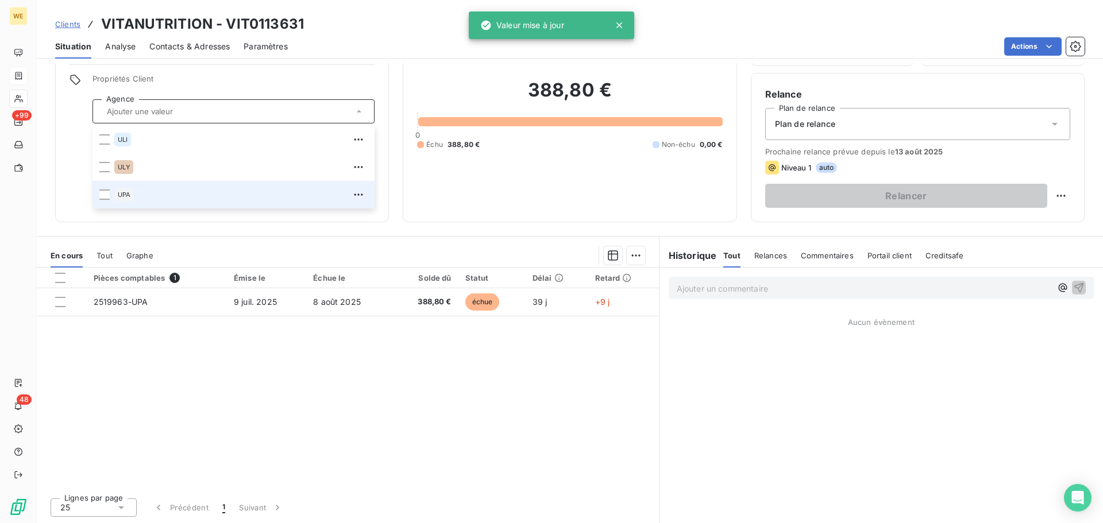
click at [127, 196] on span "UPA" at bounding box center [124, 194] width 13 height 7
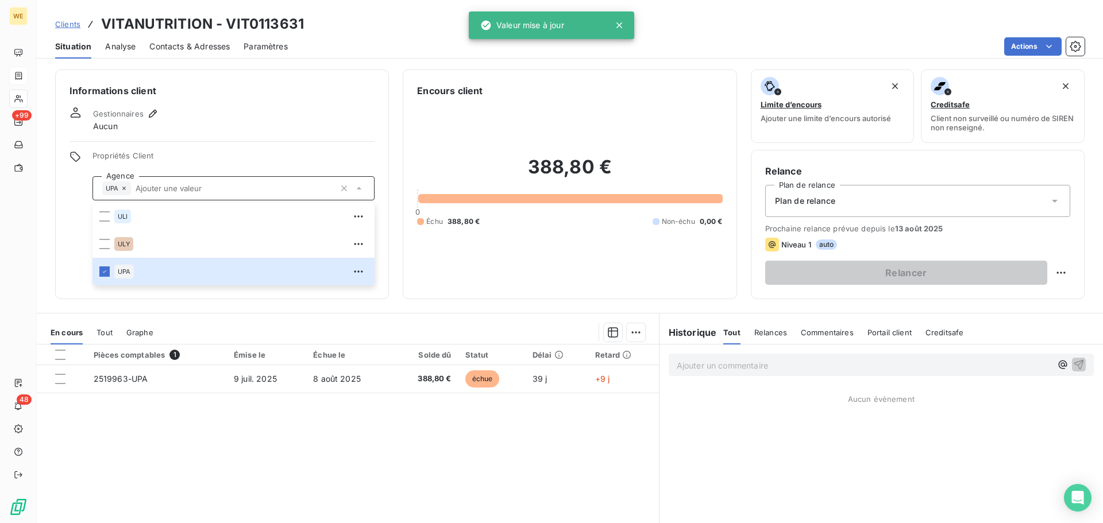
scroll to position [0, 0]
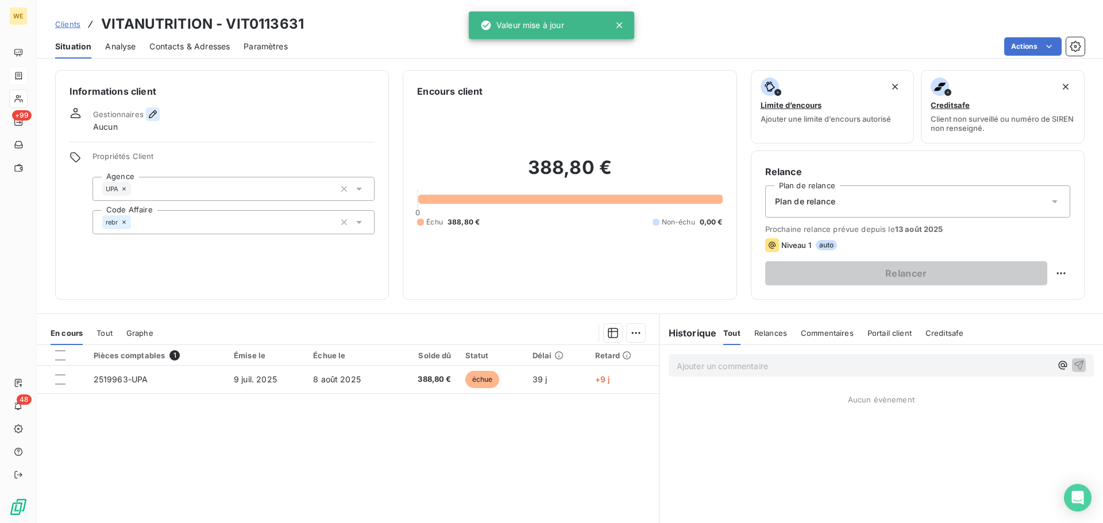
click at [153, 111] on icon "button" at bounding box center [153, 114] width 8 height 8
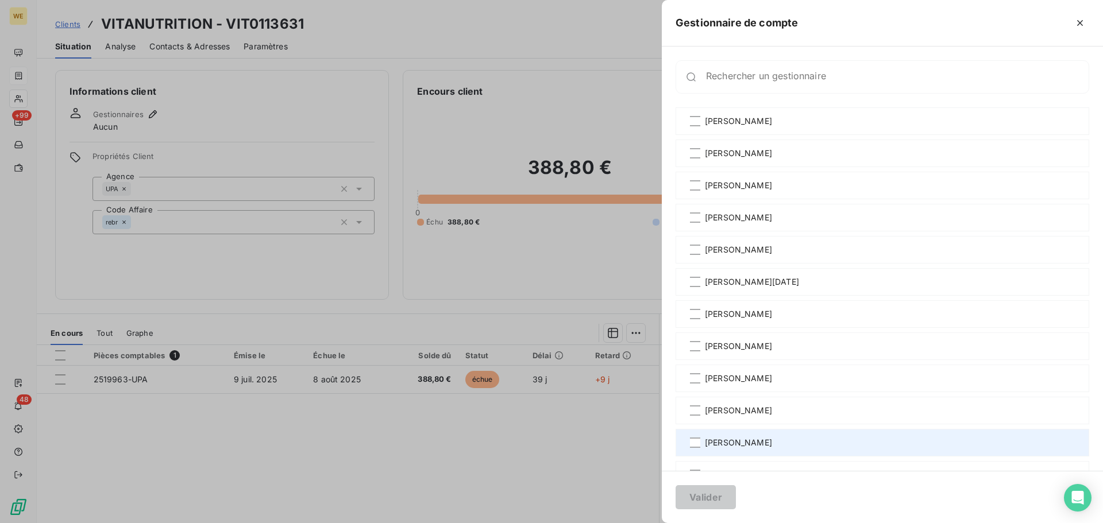
click at [720, 446] on span "[PERSON_NAME]" at bounding box center [738, 442] width 67 height 11
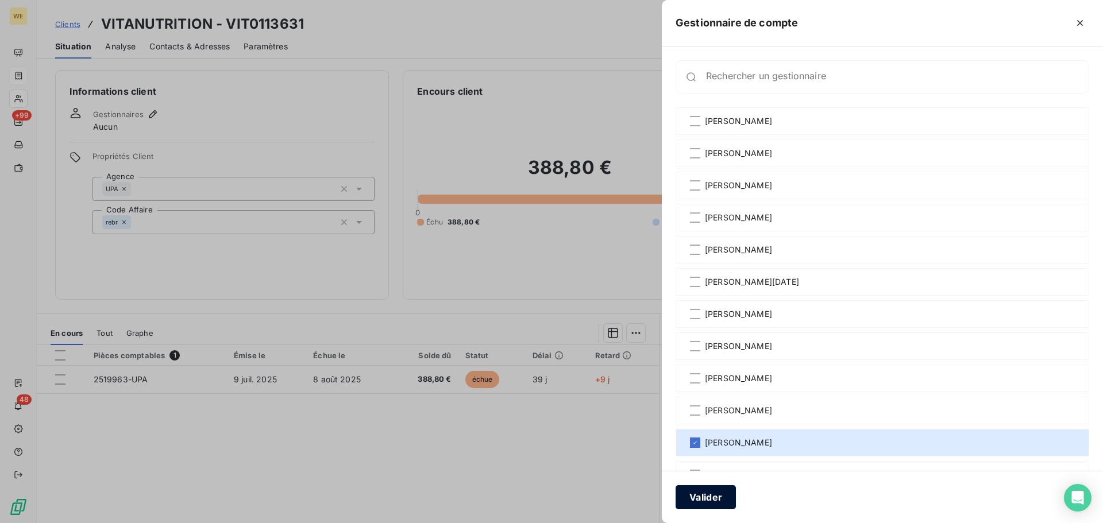
click at [704, 495] on button "Valider" at bounding box center [705, 497] width 60 height 24
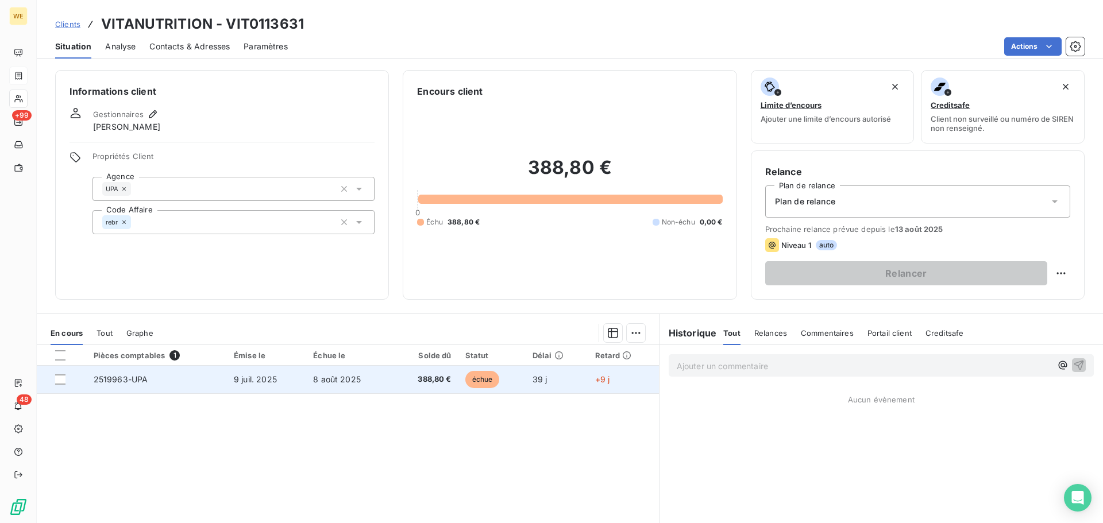
click at [359, 388] on td "8 août 2025" at bounding box center [349, 380] width 86 height 28
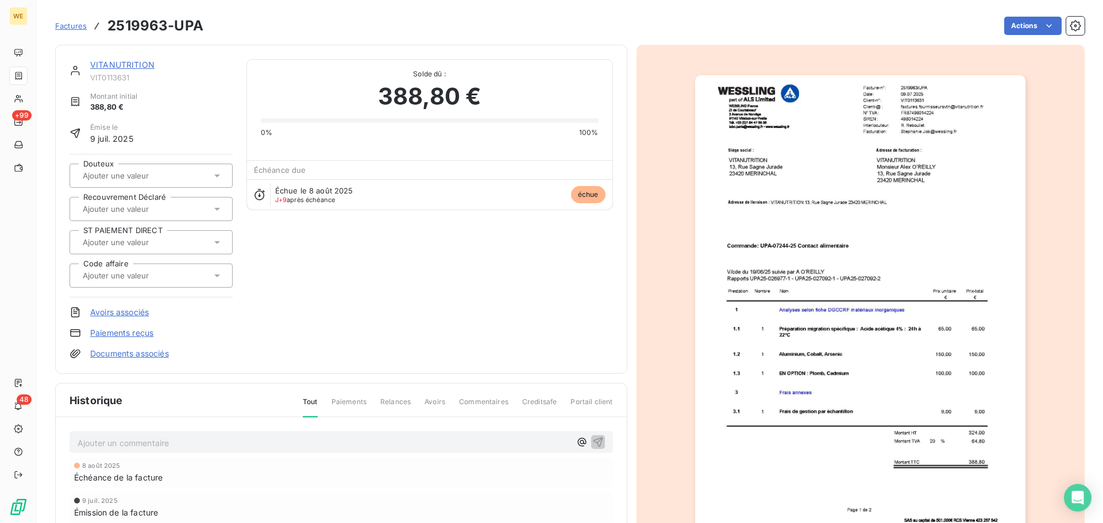
click at [830, 179] on img "button" at bounding box center [860, 308] width 330 height 467
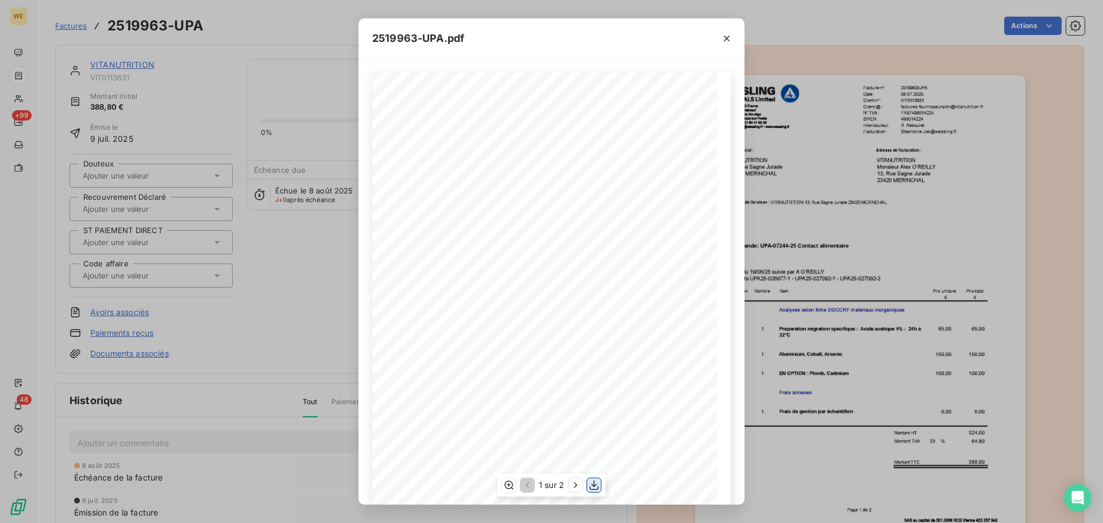
click at [589, 487] on icon "button" at bounding box center [593, 485] width 11 height 11
click at [24, 101] on div "2519963-UPA.pdf 2519963/UPA Facture-n°: 09.07.2025 Date: Client-n°: VIT0113631 …" at bounding box center [551, 261] width 1103 height 523
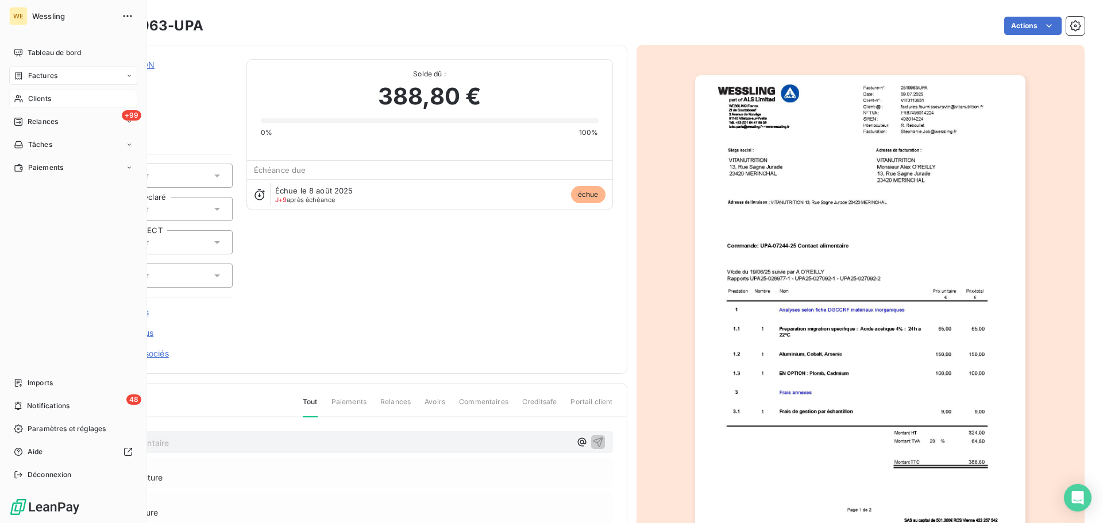
click at [34, 101] on span "Clients" at bounding box center [39, 99] width 23 height 10
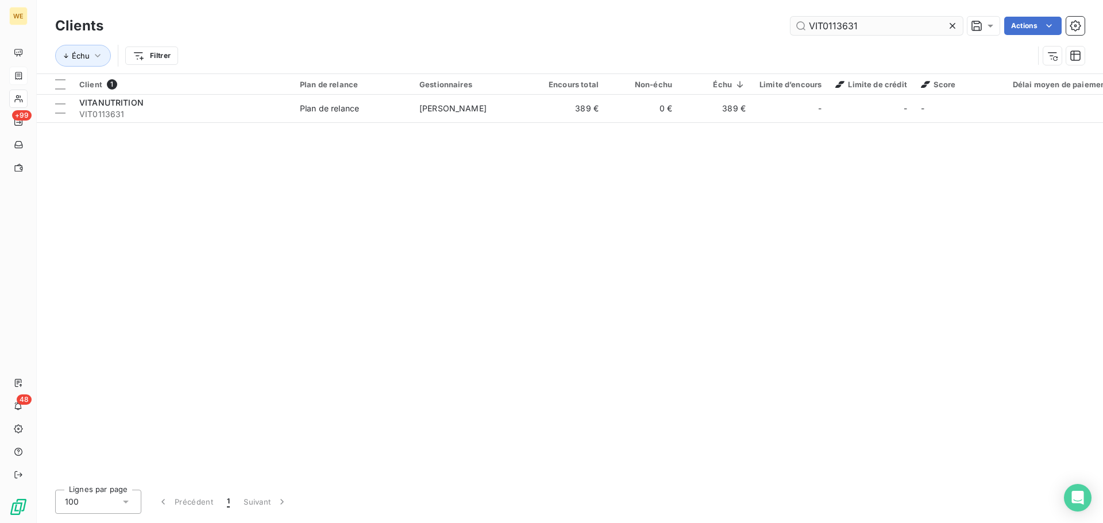
click at [804, 28] on input "VIT0113631" at bounding box center [876, 26] width 172 height 18
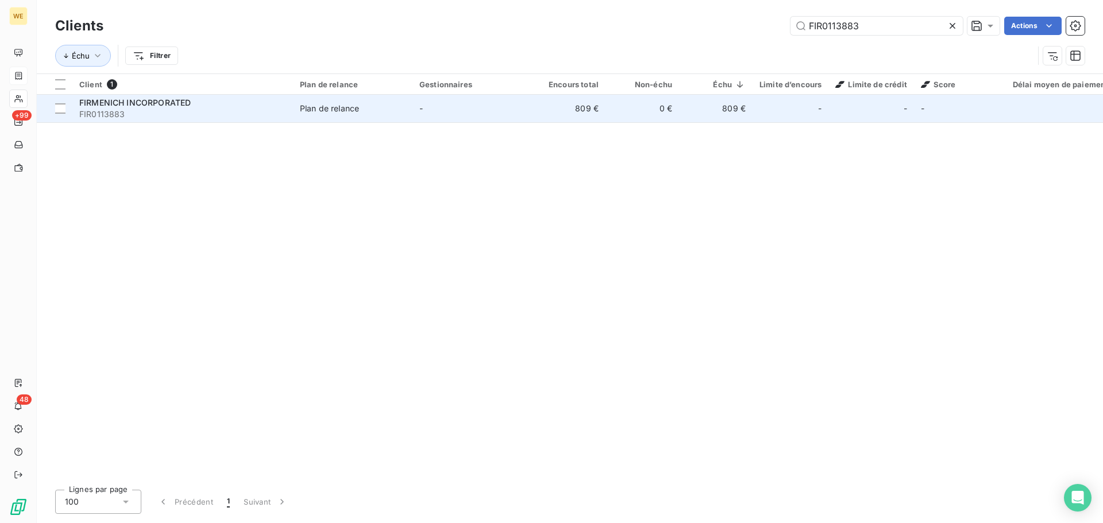
type input "FIR0113883"
click at [133, 110] on span "FIR0113883" at bounding box center [182, 114] width 207 height 11
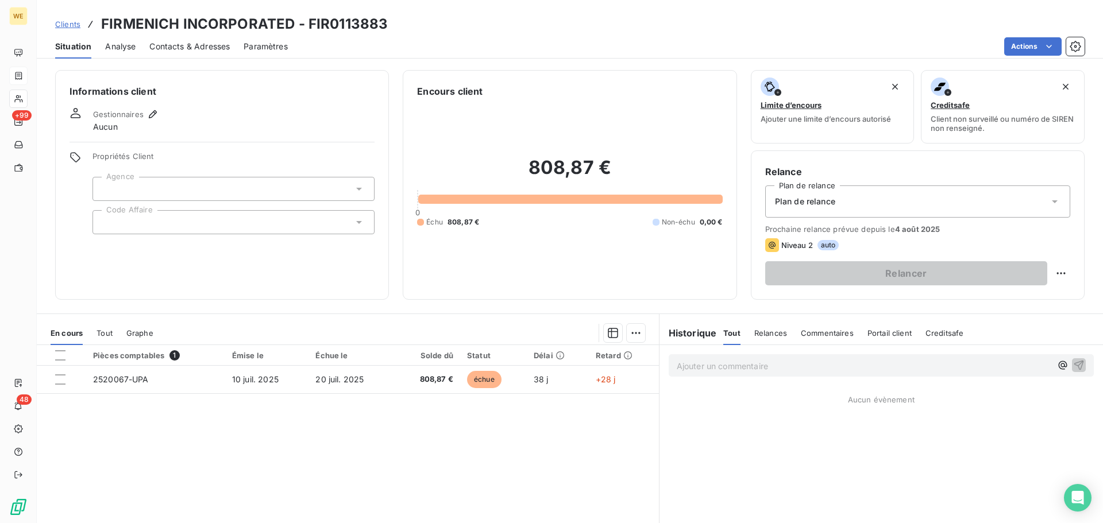
click at [160, 217] on div at bounding box center [233, 222] width 282 height 24
click at [158, 177] on div at bounding box center [233, 189] width 282 height 24
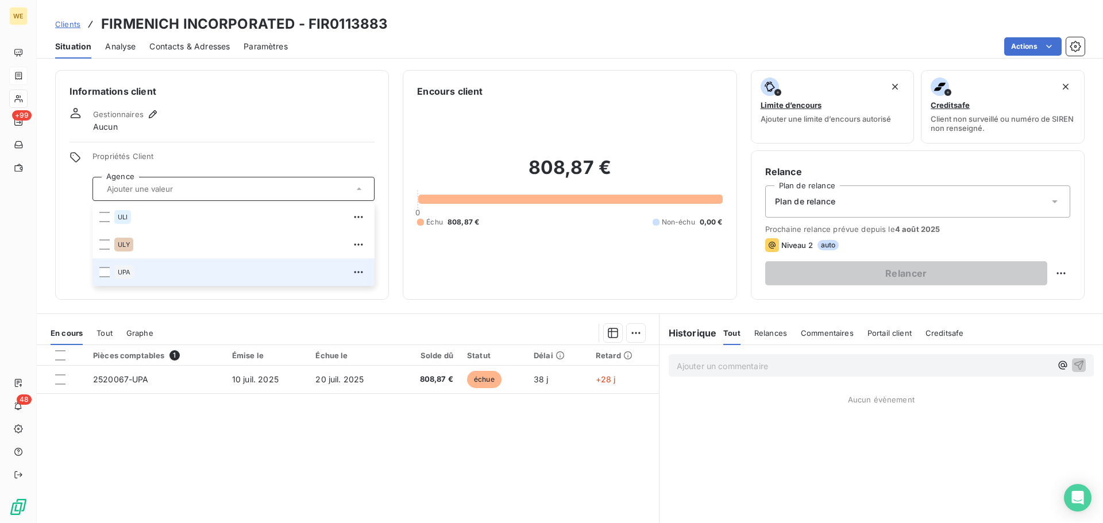
click at [137, 276] on div "UPA" at bounding box center [240, 272] width 253 height 18
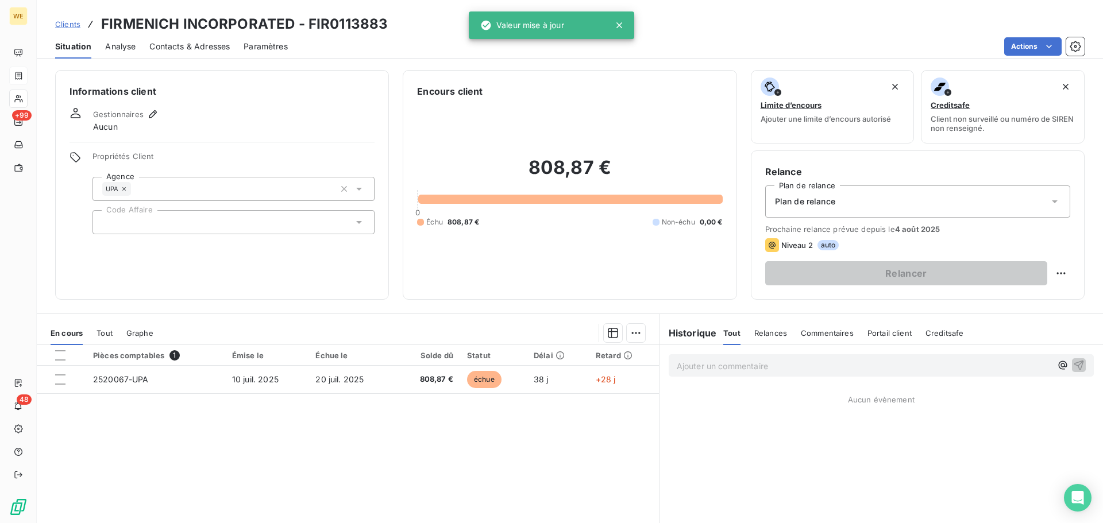
click at [243, 153] on span "Propriétés Client" at bounding box center [233, 160] width 282 height 16
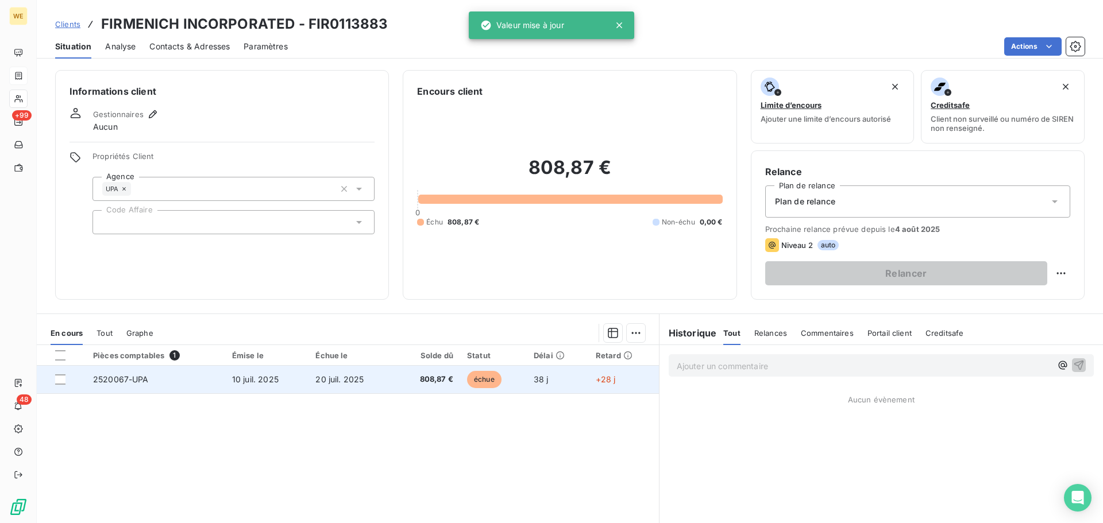
click at [149, 382] on td "2520067-UPA" at bounding box center [155, 380] width 139 height 28
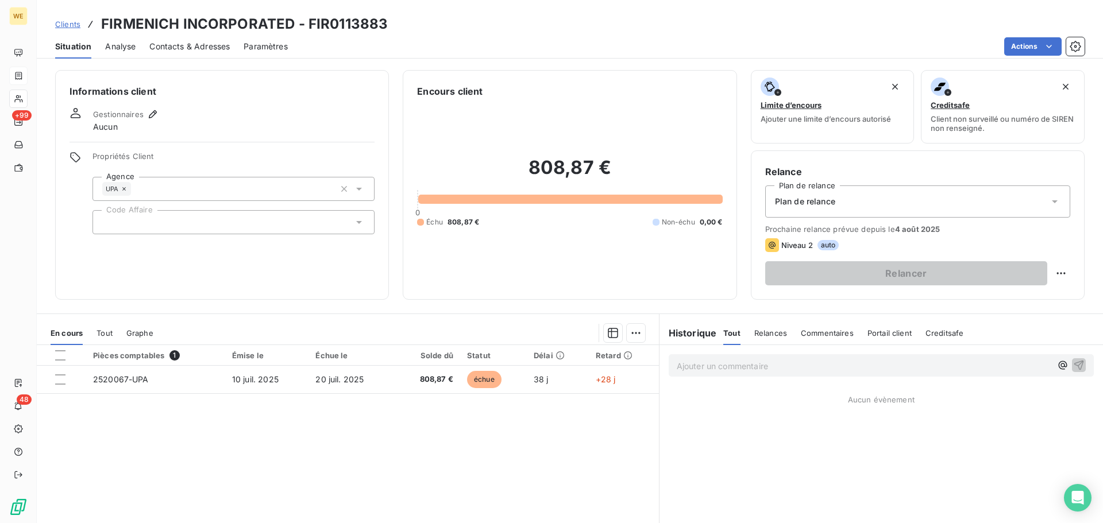
click at [144, 215] on div at bounding box center [233, 222] width 282 height 24
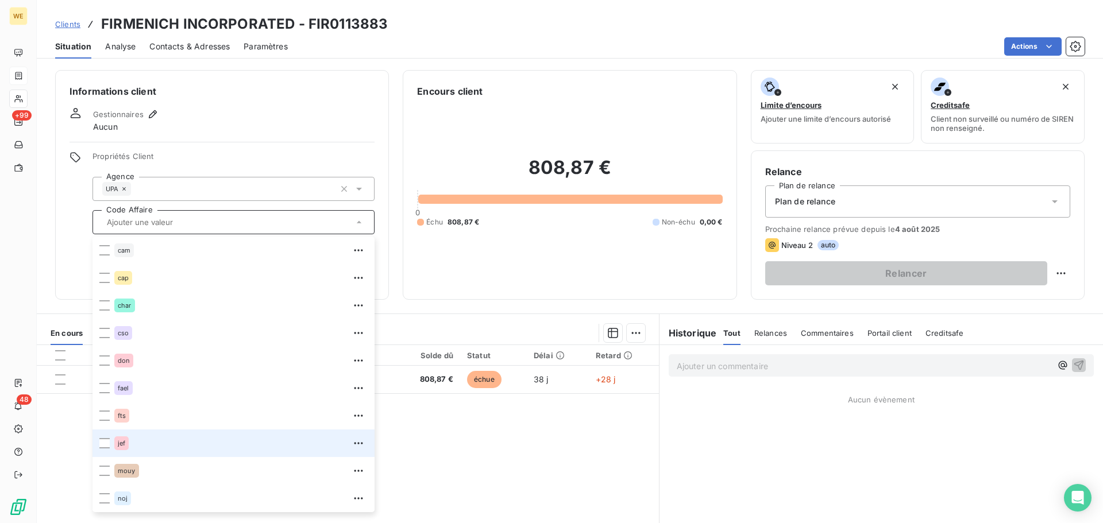
scroll to position [230, 0]
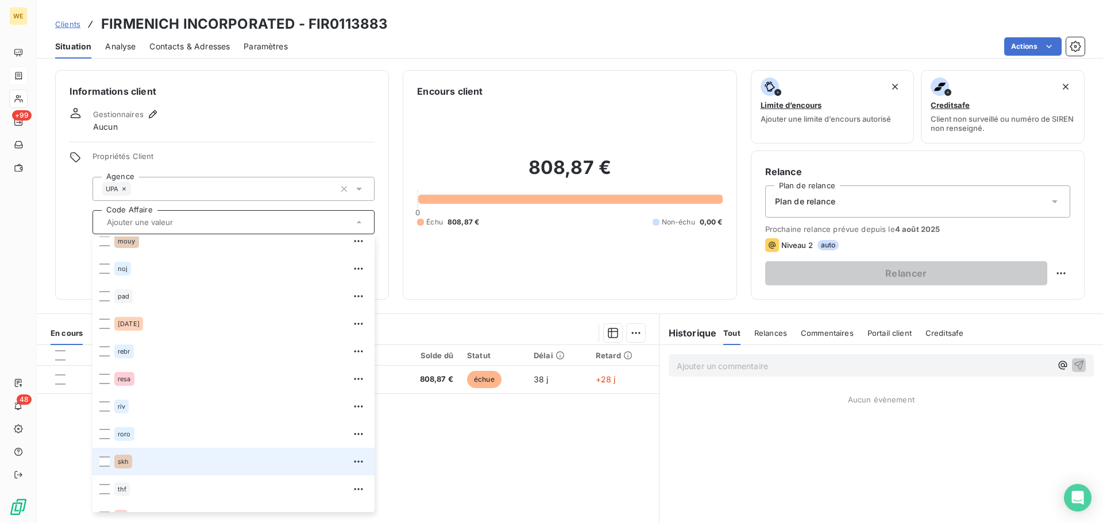
click at [141, 464] on div "skh" at bounding box center [240, 462] width 253 height 18
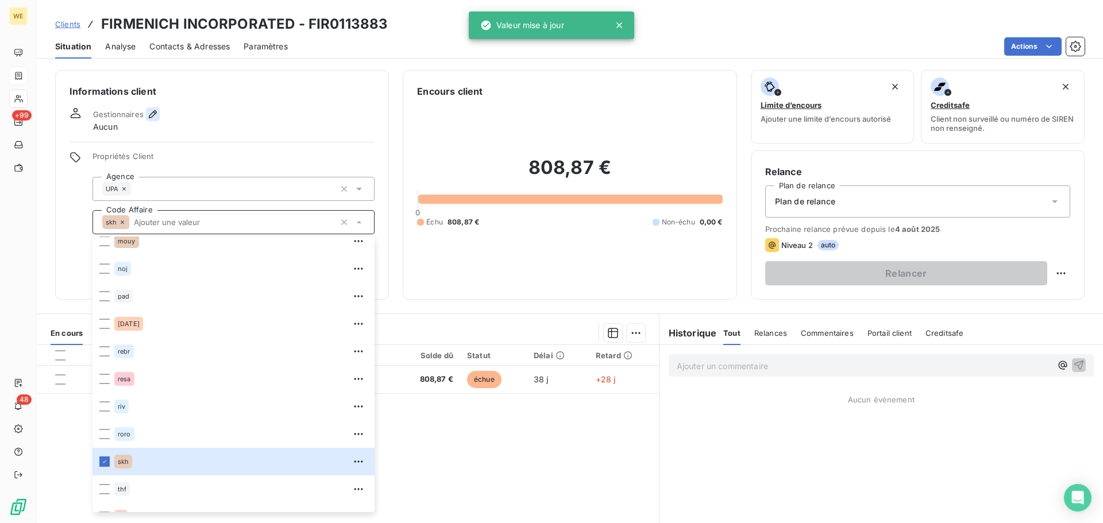
click at [153, 109] on icon "button" at bounding box center [152, 114] width 11 height 11
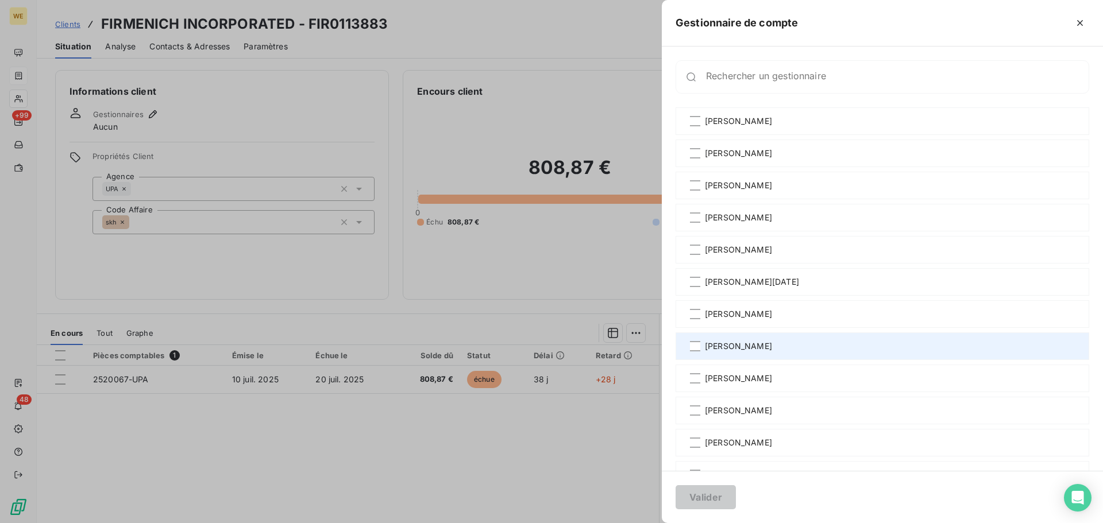
click at [744, 344] on span "[PERSON_NAME]" at bounding box center [738, 346] width 67 height 11
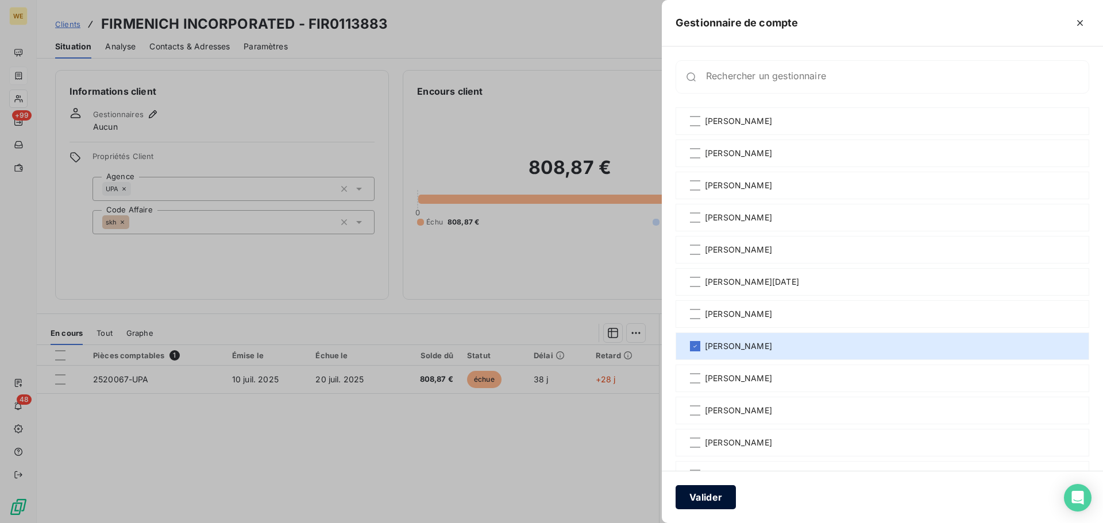
click at [718, 502] on button "Valider" at bounding box center [705, 497] width 60 height 24
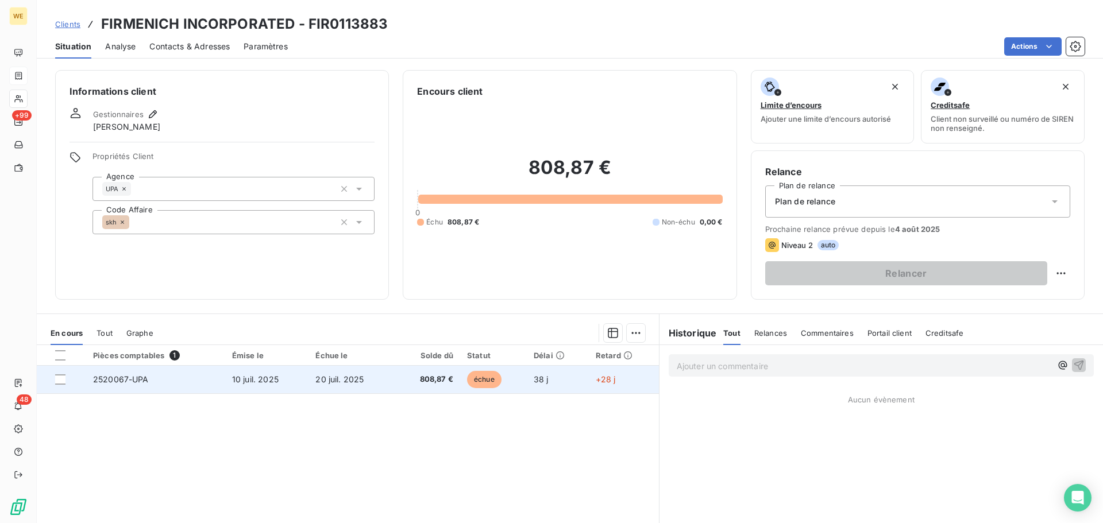
click at [238, 386] on td "10 juil. 2025" at bounding box center [266, 380] width 83 height 28
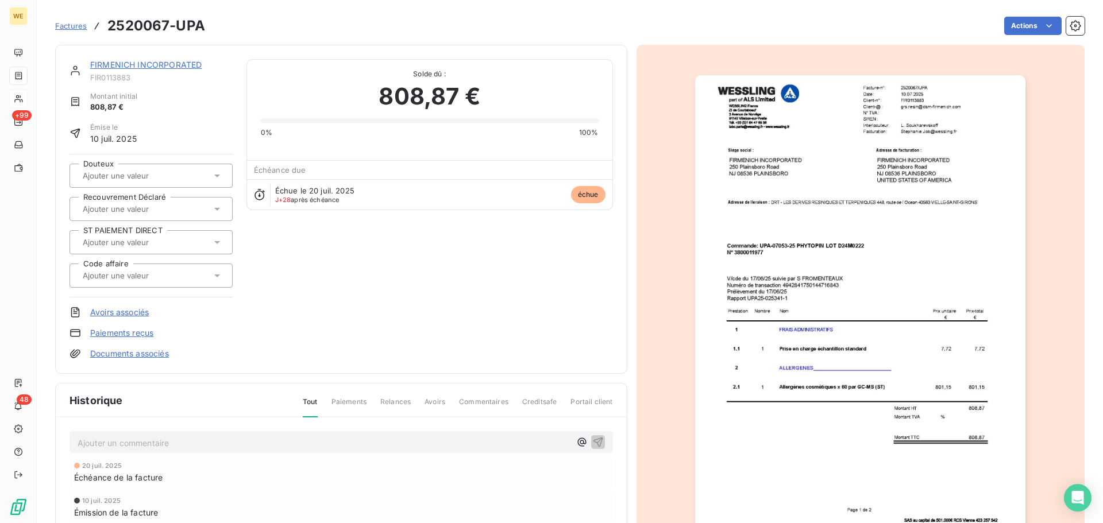
click at [751, 320] on img "button" at bounding box center [860, 308] width 330 height 467
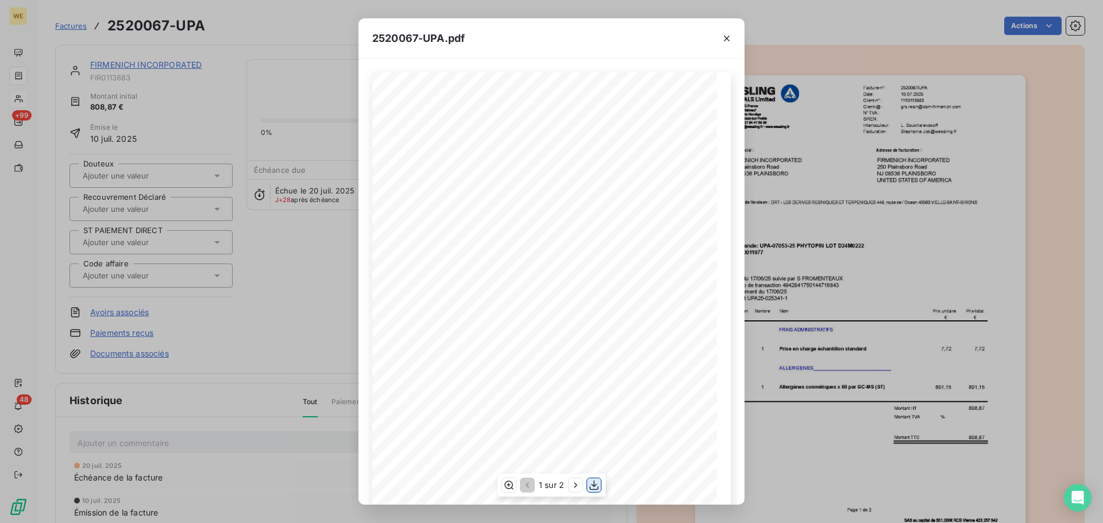
click at [596, 489] on icon "button" at bounding box center [593, 485] width 11 height 11
click at [730, 38] on icon "button" at bounding box center [726, 38] width 11 height 11
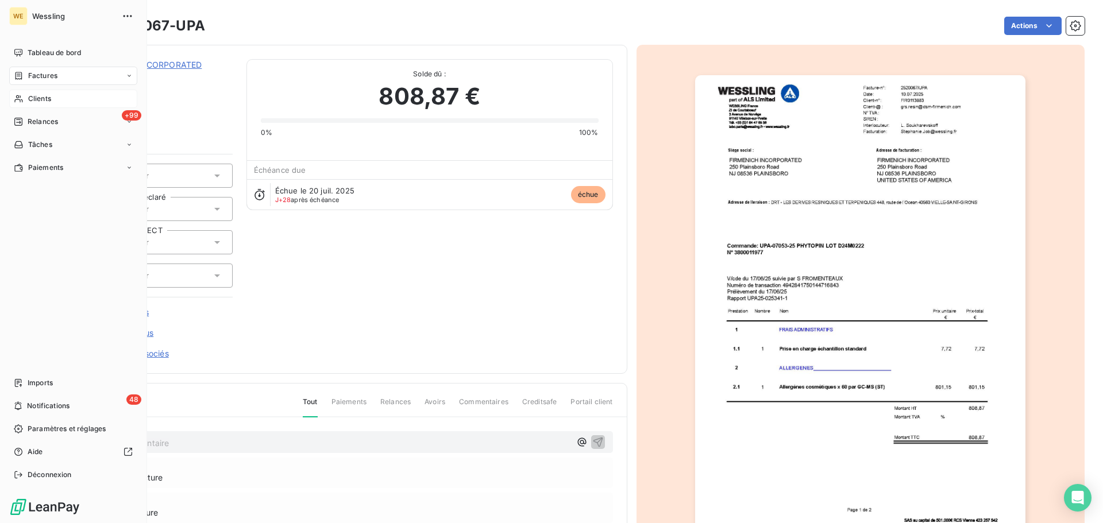
drag, startPoint x: 42, startPoint y: 97, endPoint x: 118, endPoint y: 107, distance: 77.1
click at [42, 97] on span "Clients" at bounding box center [39, 99] width 23 height 10
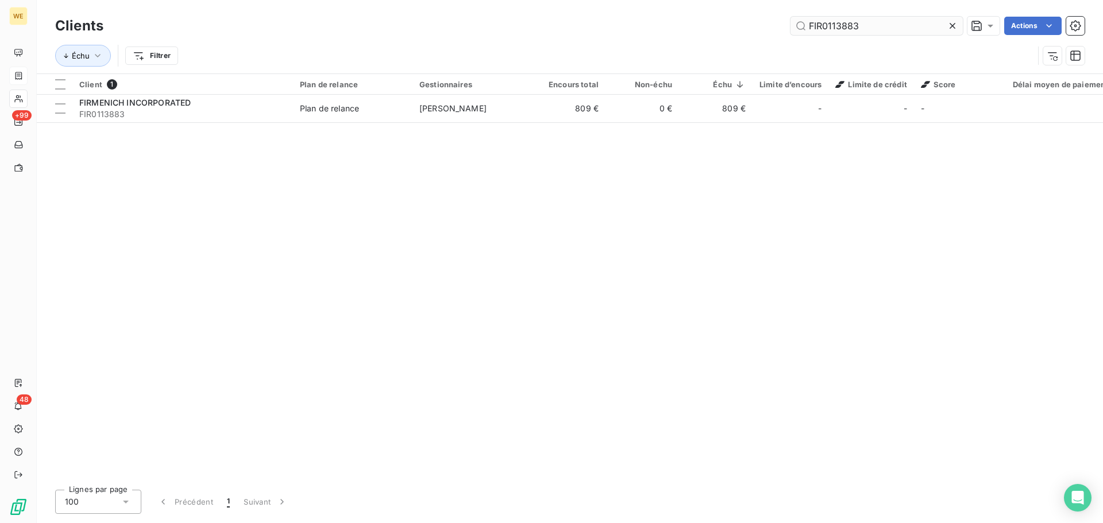
click at [828, 29] on input "FIR0113883" at bounding box center [876, 26] width 172 height 18
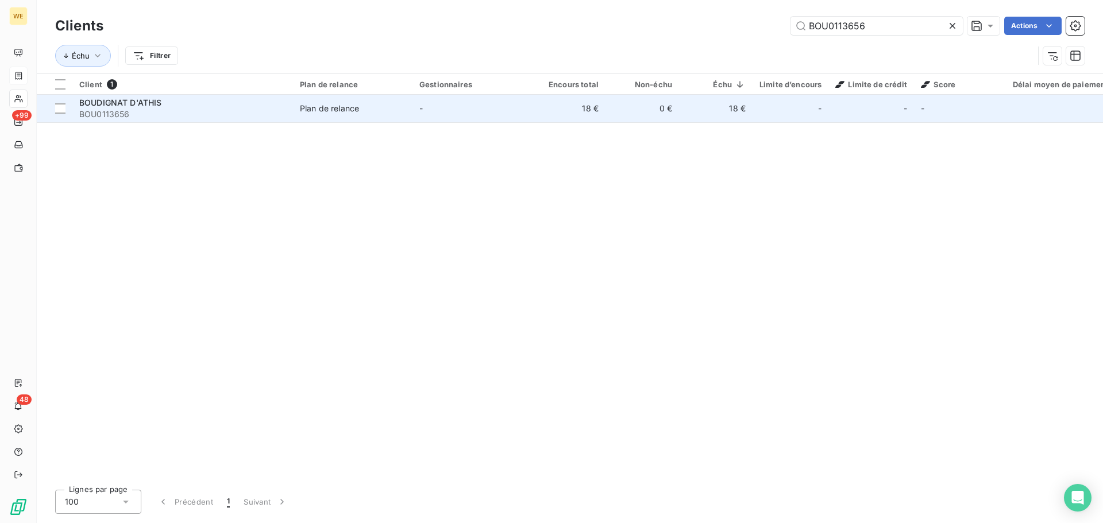
type input "BOU0113656"
click at [115, 107] on div "BOUDIGNAT D'ATHIS" at bounding box center [182, 102] width 207 height 11
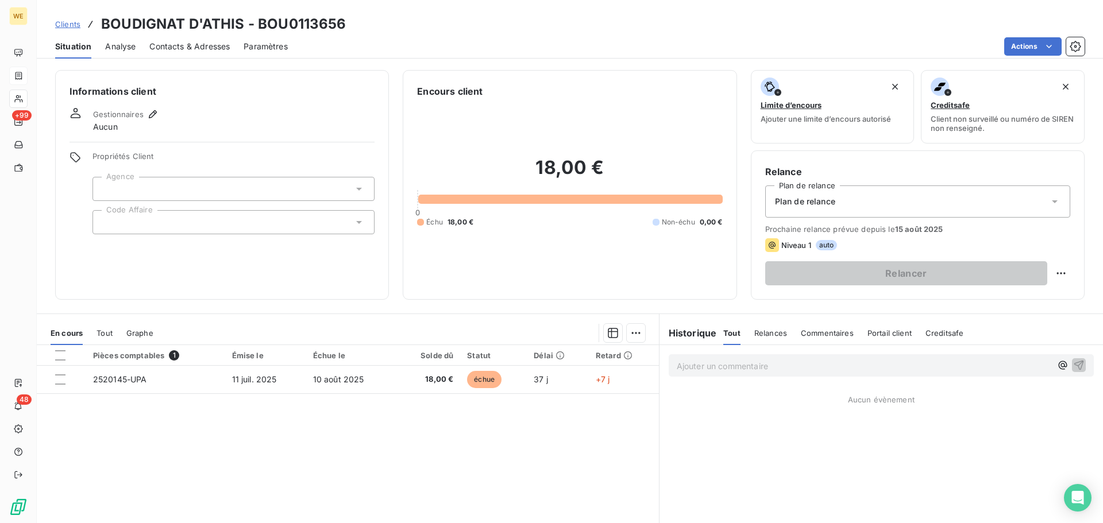
click at [122, 216] on div at bounding box center [233, 222] width 282 height 24
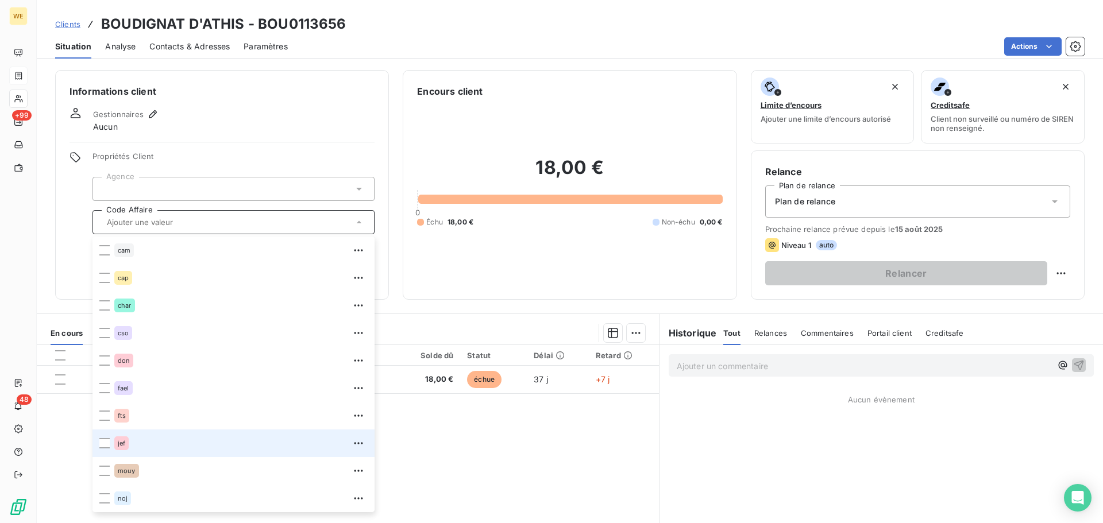
scroll to position [230, 0]
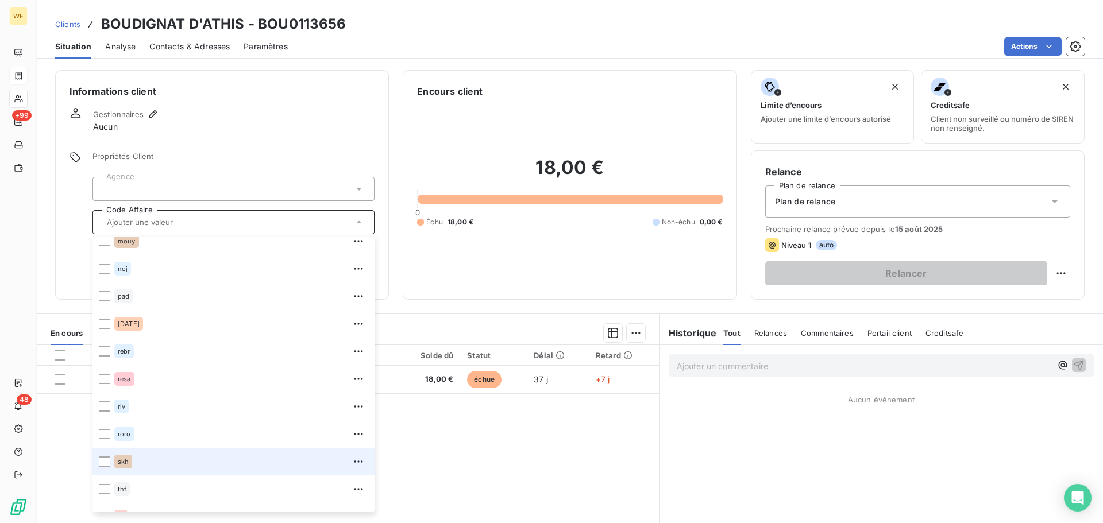
click at [136, 456] on div "skh" at bounding box center [240, 462] width 253 height 18
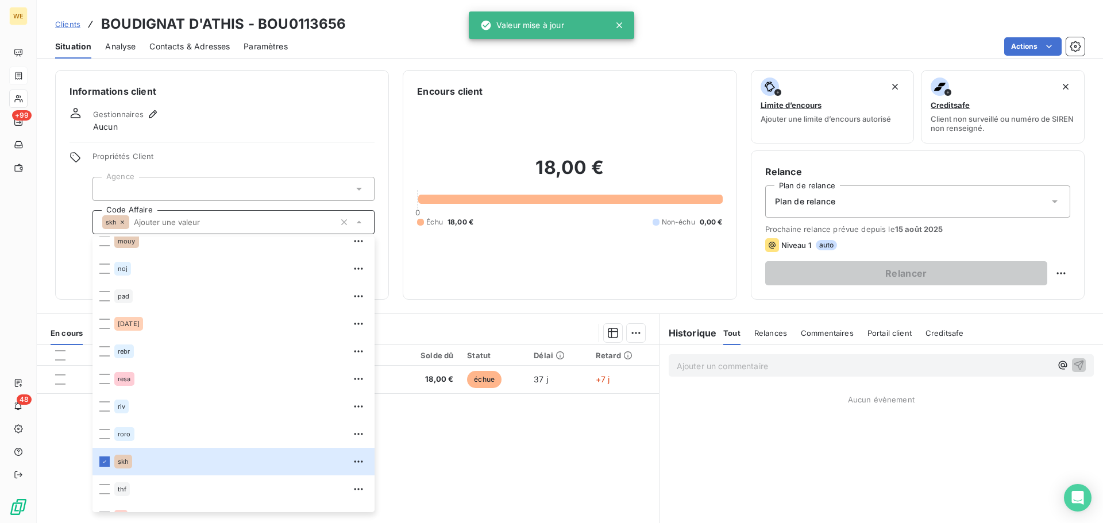
click at [180, 184] on div at bounding box center [233, 189] width 282 height 24
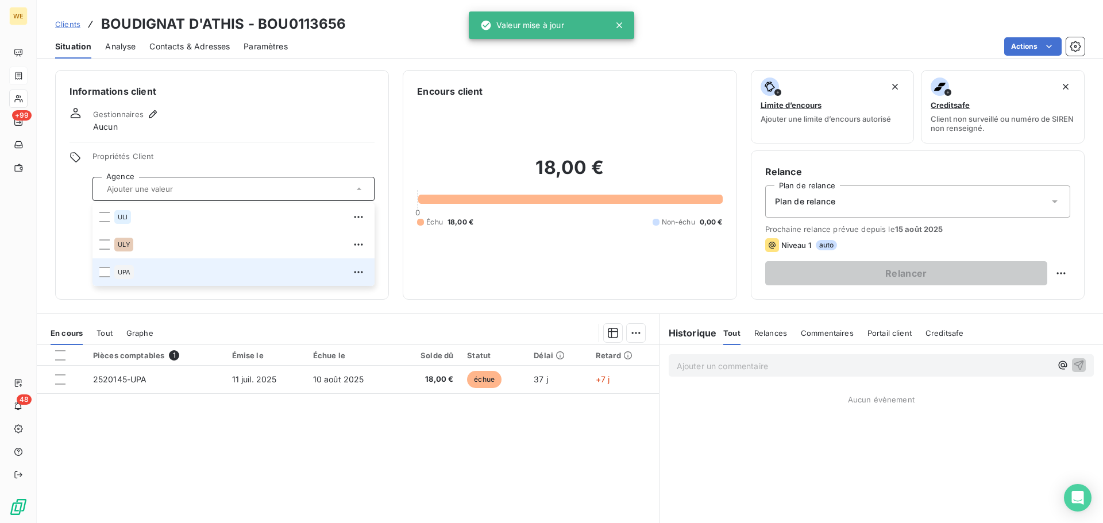
click at [133, 274] on div "UPA" at bounding box center [124, 272] width 20 height 14
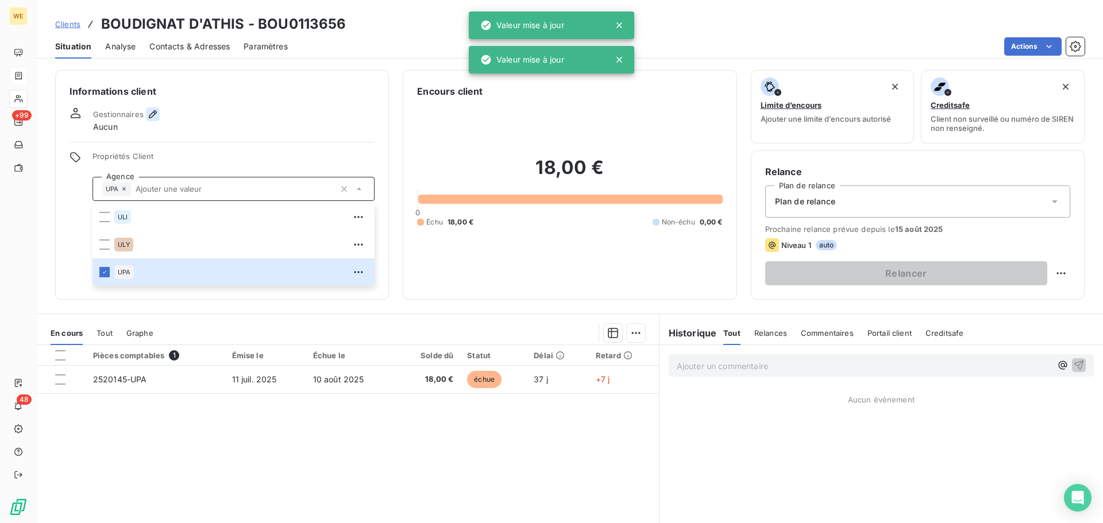
click at [154, 111] on icon "button" at bounding box center [153, 114] width 8 height 8
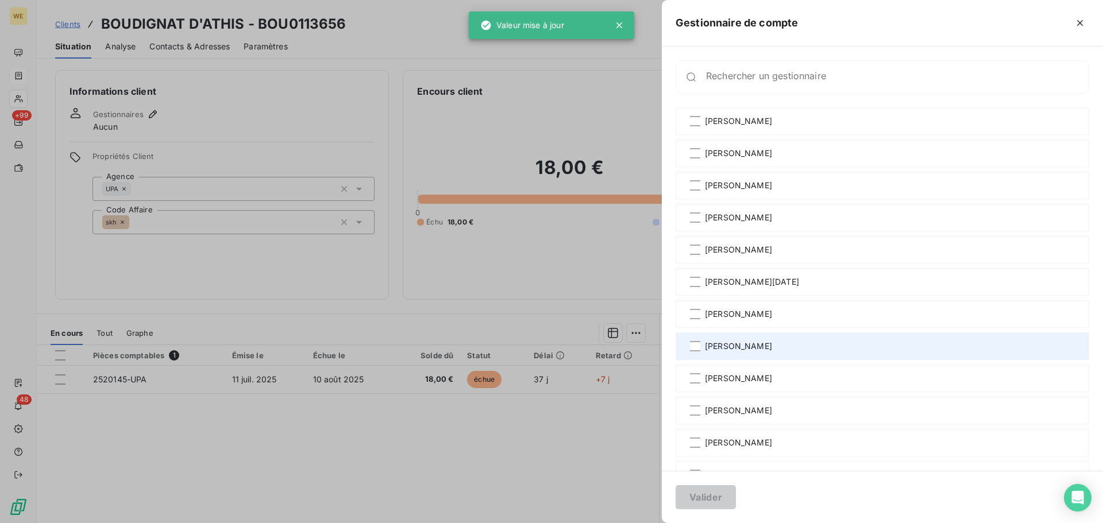
click at [758, 340] on div "[PERSON_NAME]" at bounding box center [881, 346] width 413 height 28
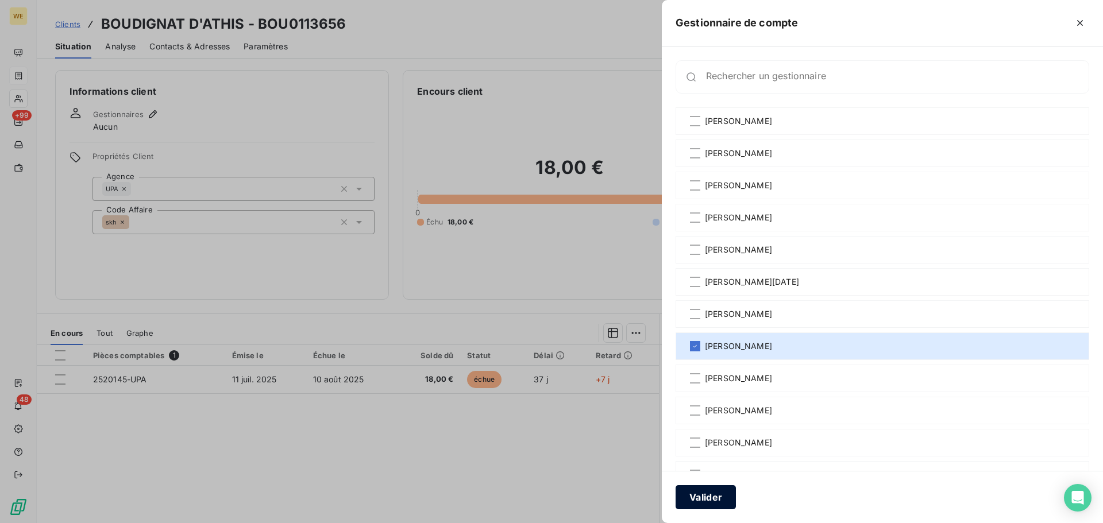
click at [703, 497] on button "Valider" at bounding box center [705, 497] width 60 height 24
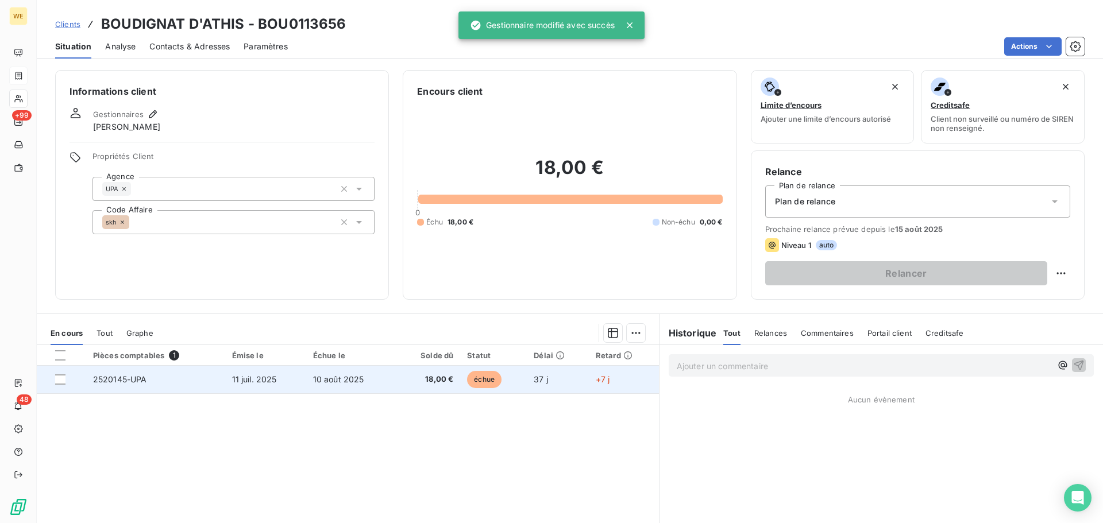
click at [290, 373] on td "11 juil. 2025" at bounding box center [265, 380] width 81 height 28
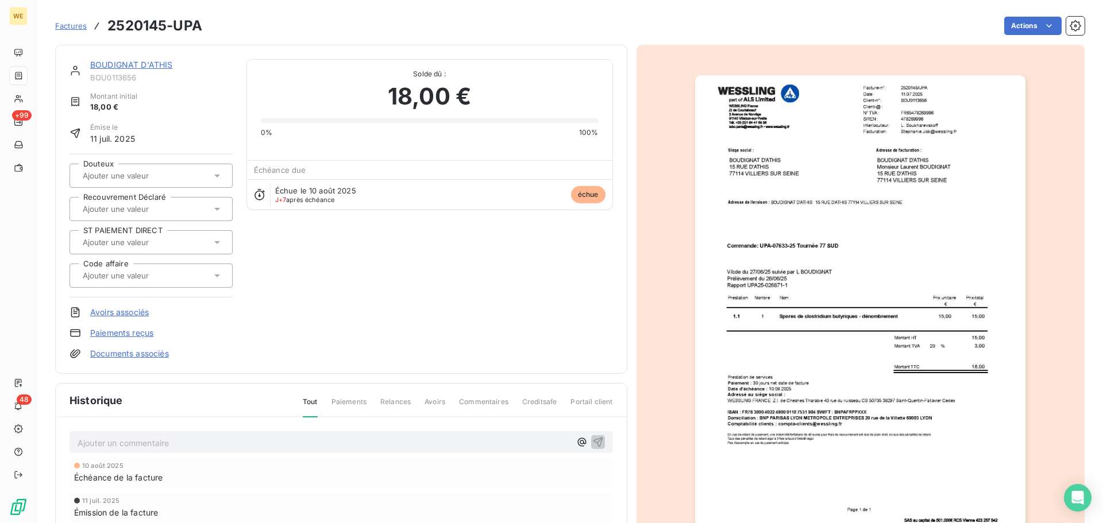
click at [858, 215] on img "button" at bounding box center [860, 308] width 330 height 467
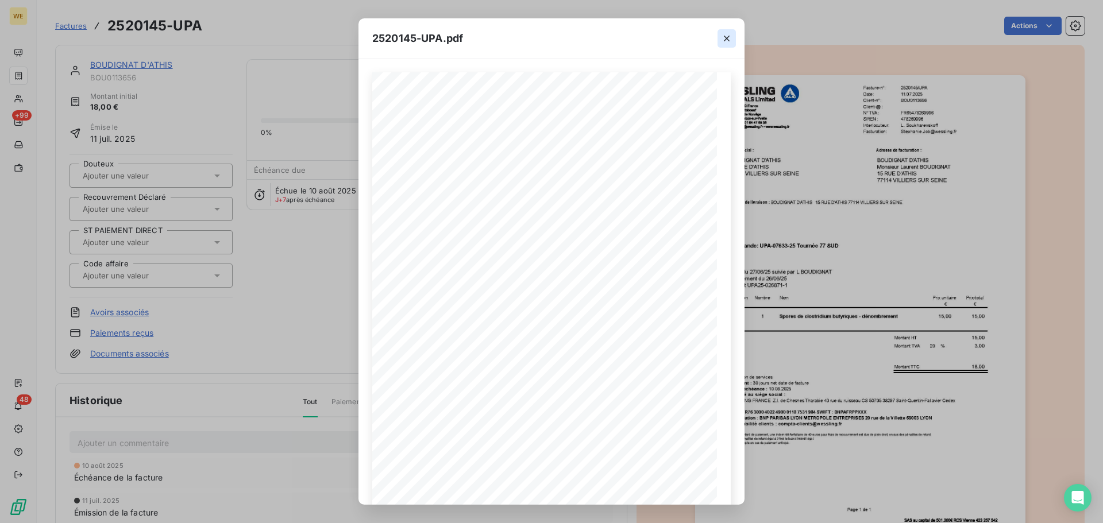
click at [726, 38] on icon "button" at bounding box center [727, 39] width 6 height 6
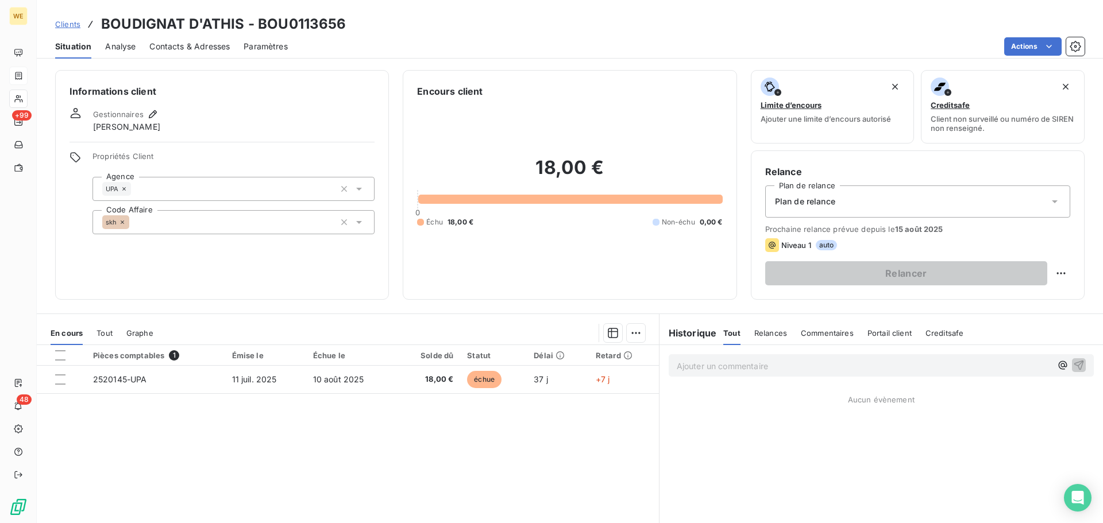
click at [229, 111] on div "Gestionnaires Léna SOUKHAREVSKOFF" at bounding box center [221, 119] width 305 height 25
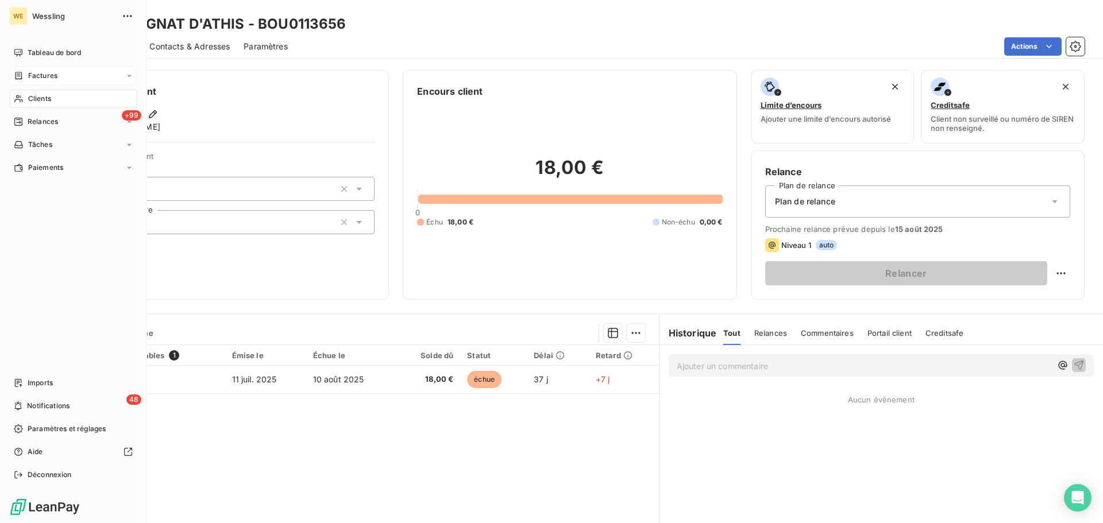
drag, startPoint x: 51, startPoint y: 96, endPoint x: 70, endPoint y: 93, distance: 19.8
click at [51, 96] on span "Clients" at bounding box center [39, 99] width 23 height 10
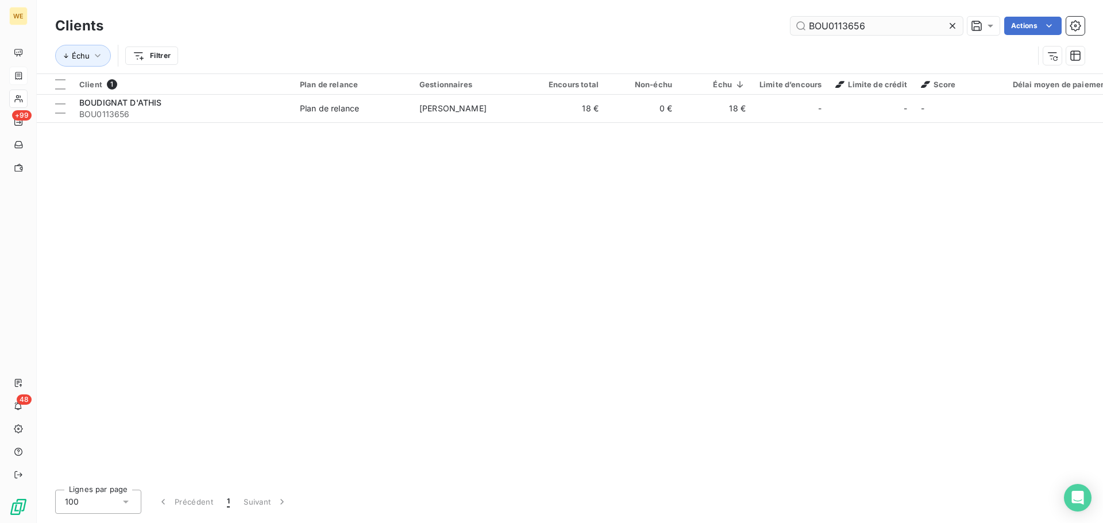
click at [842, 27] on input "BOU0113656" at bounding box center [876, 26] width 172 height 18
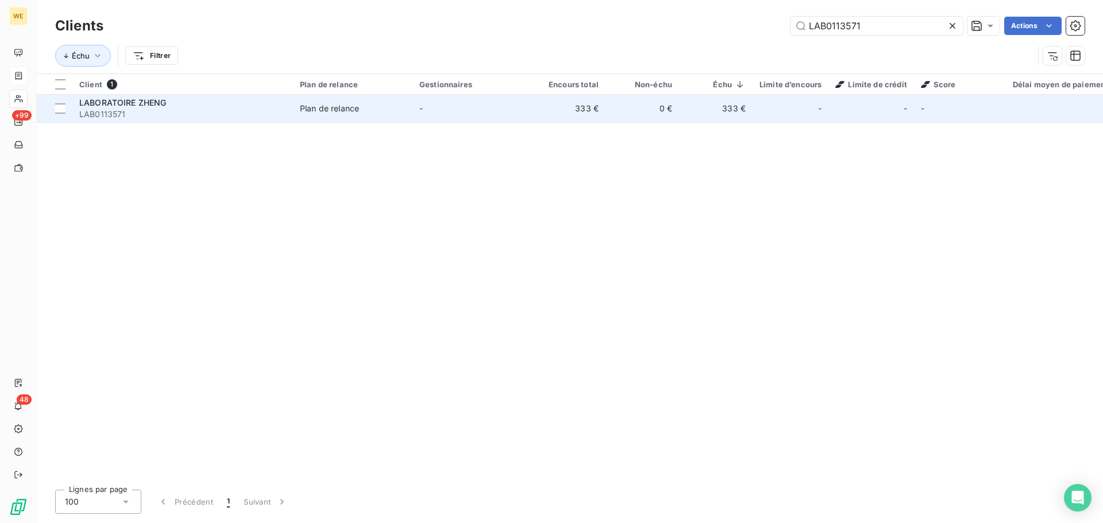
type input "LAB0113571"
click at [158, 111] on span "LAB0113571" at bounding box center [182, 114] width 207 height 11
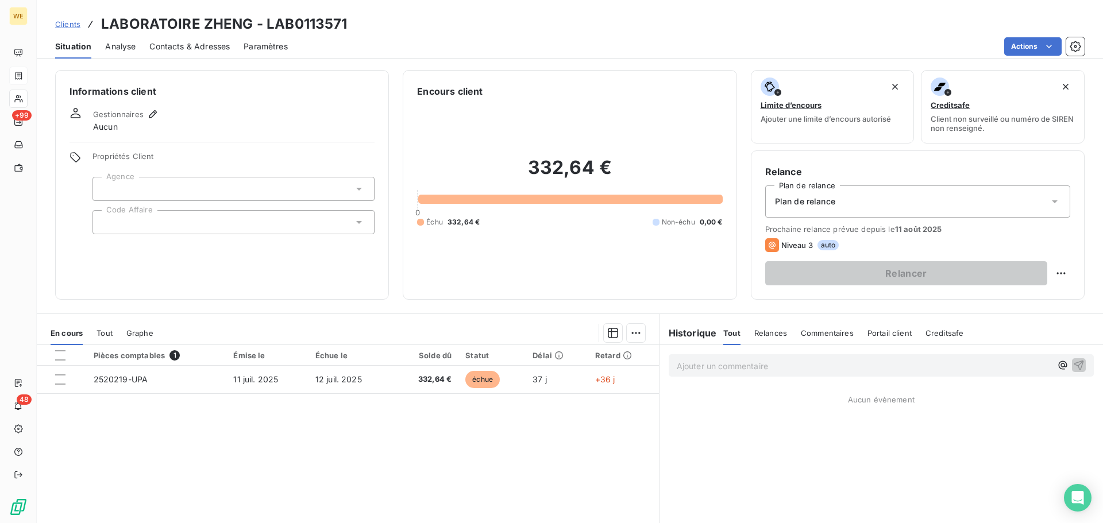
click at [150, 219] on div at bounding box center [233, 222] width 282 height 24
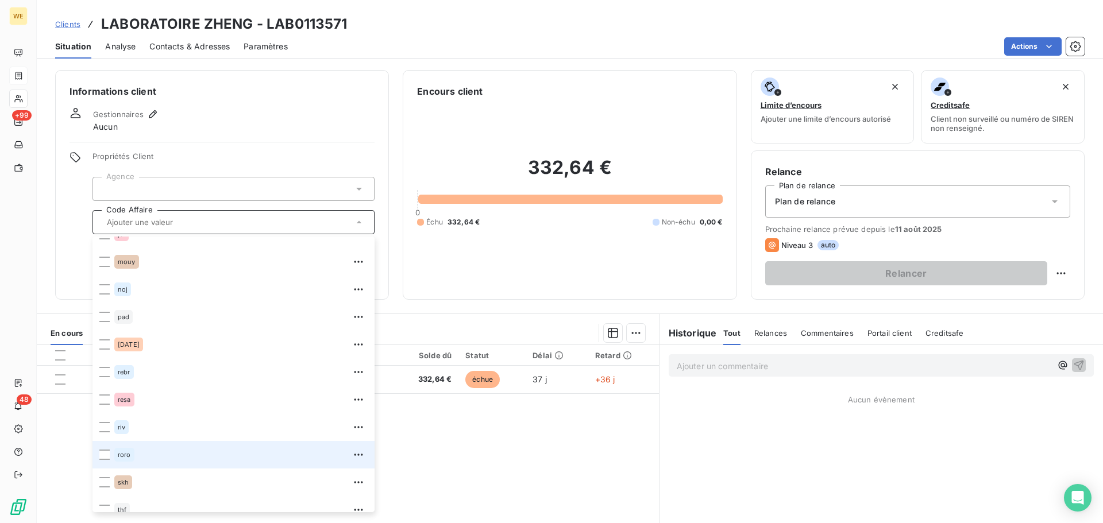
scroll to position [248, 0]
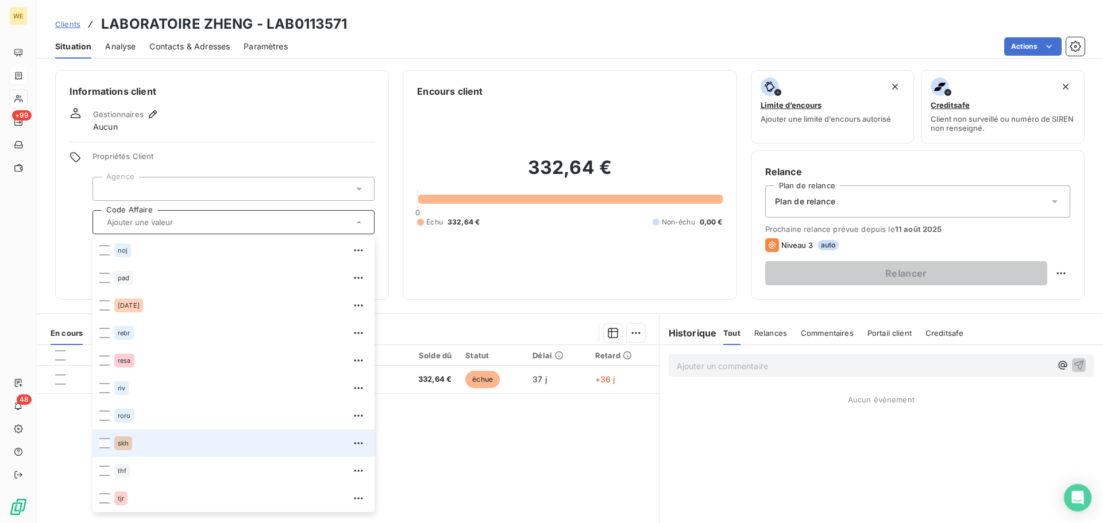
click at [114, 447] on li "skh" at bounding box center [233, 444] width 282 height 28
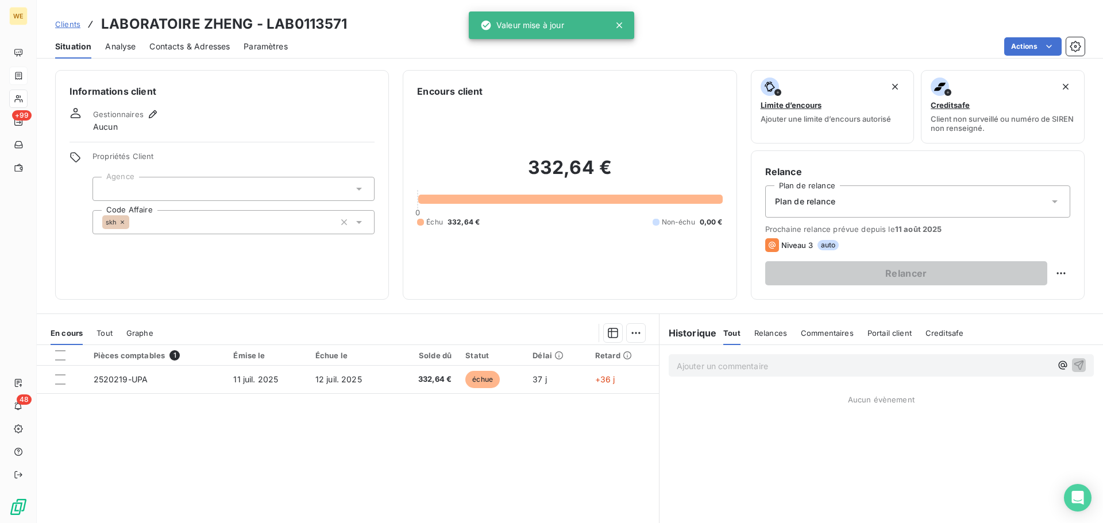
click at [203, 179] on div at bounding box center [233, 189] width 282 height 24
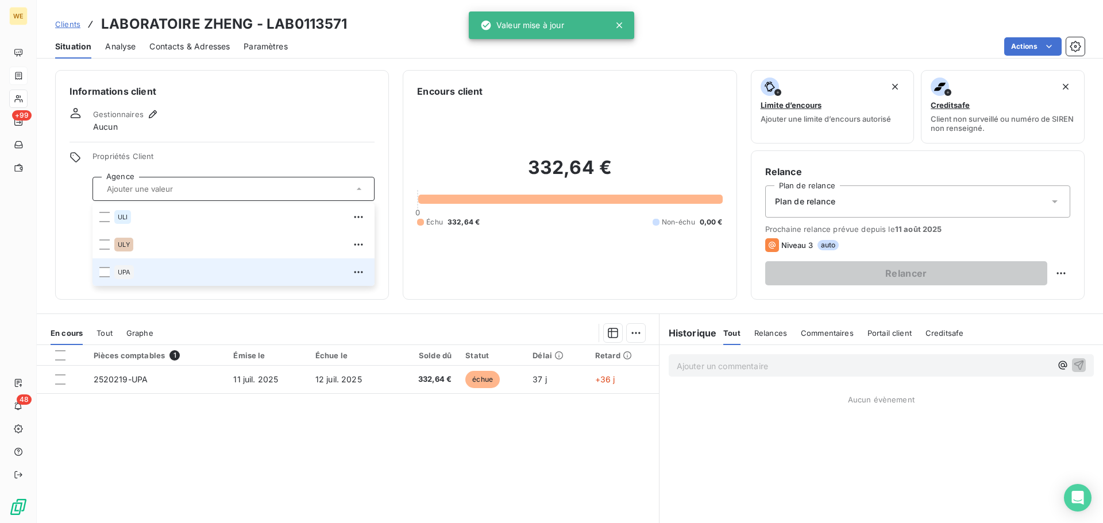
click at [134, 270] on div "UPA" at bounding box center [124, 272] width 20 height 14
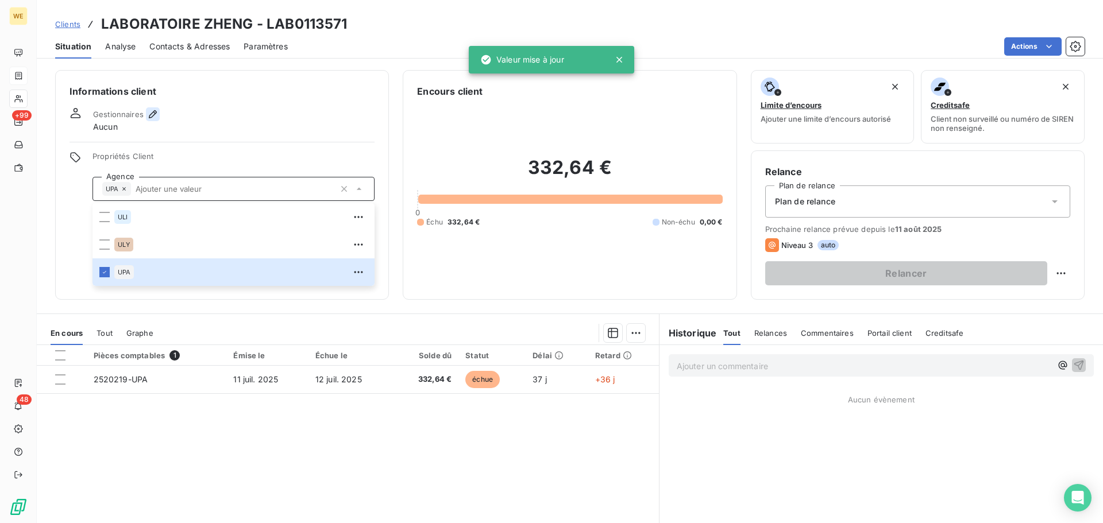
click at [152, 112] on icon "button" at bounding box center [153, 114] width 8 height 8
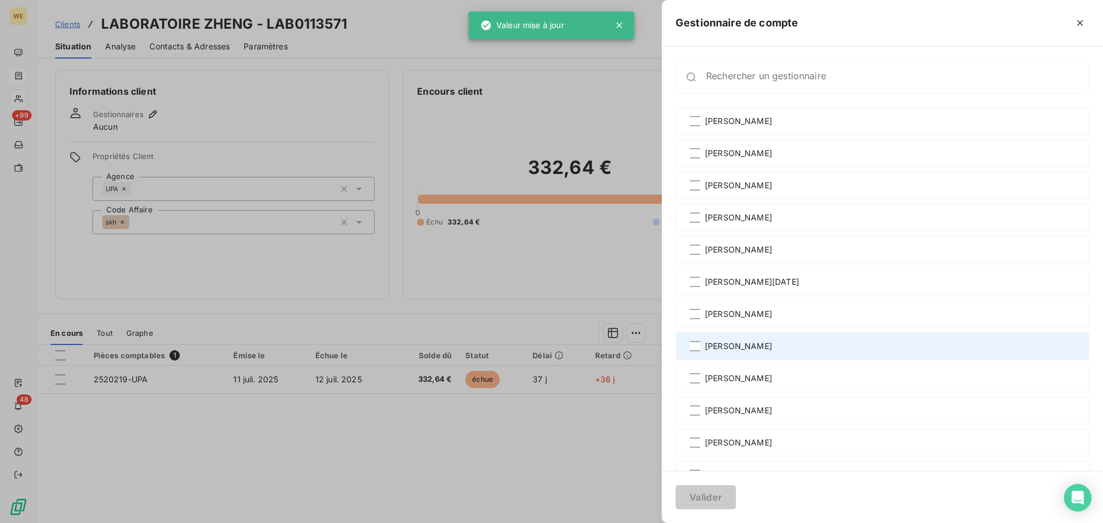
click at [743, 354] on div "[PERSON_NAME]" at bounding box center [881, 346] width 413 height 28
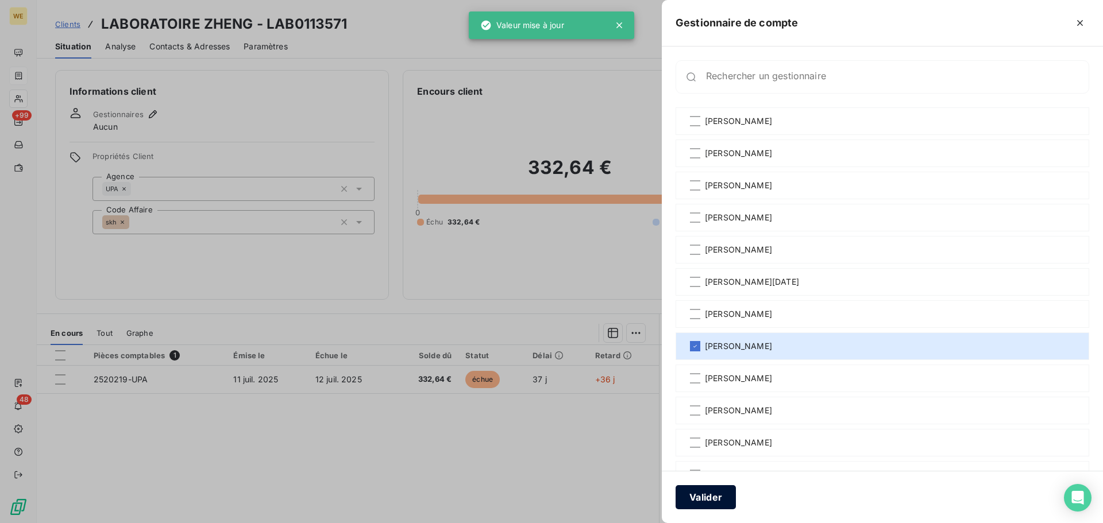
click at [704, 498] on button "Valider" at bounding box center [705, 497] width 60 height 24
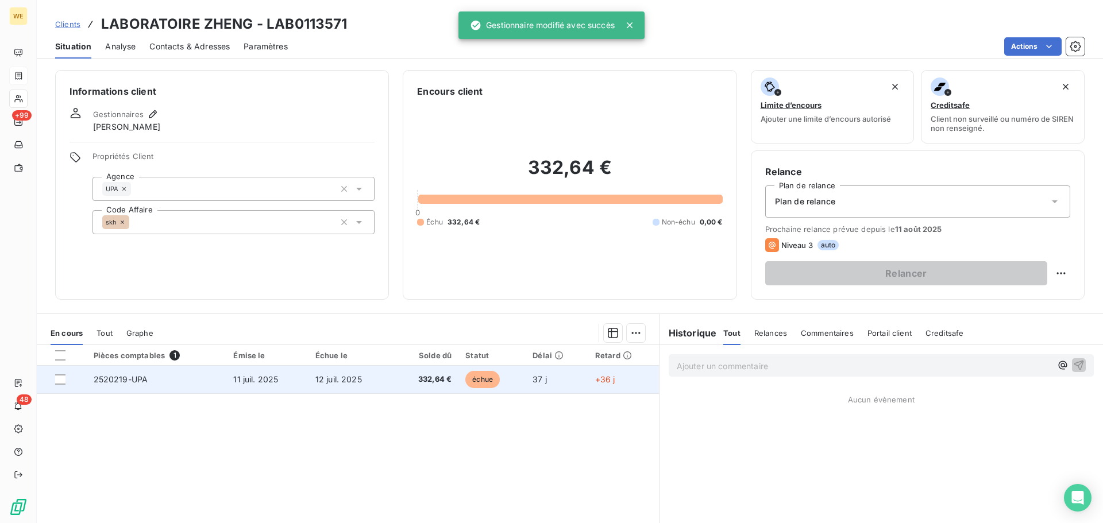
click at [254, 381] on span "11 juil. 2025" at bounding box center [255, 379] width 45 height 10
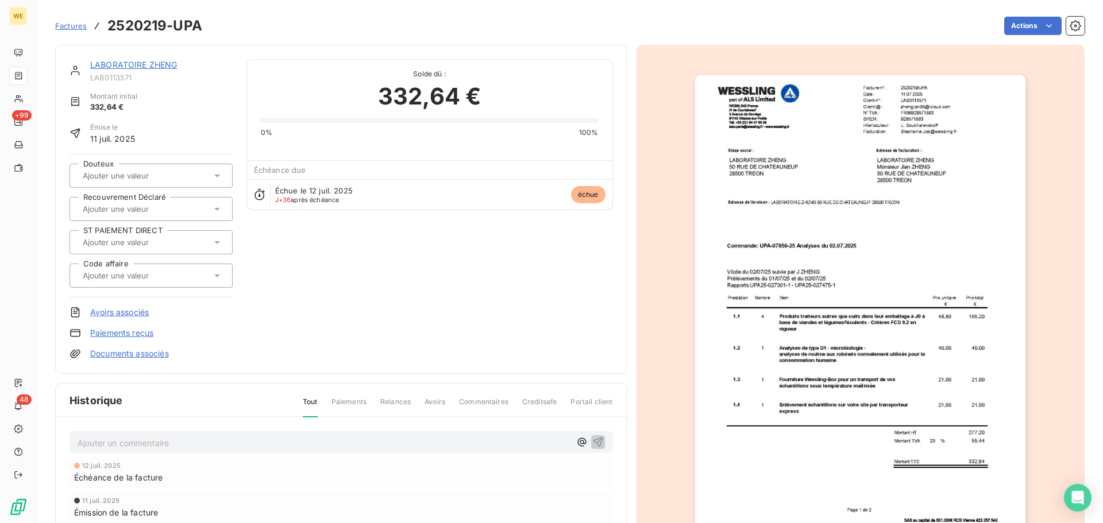
click at [888, 123] on img "button" at bounding box center [860, 308] width 330 height 467
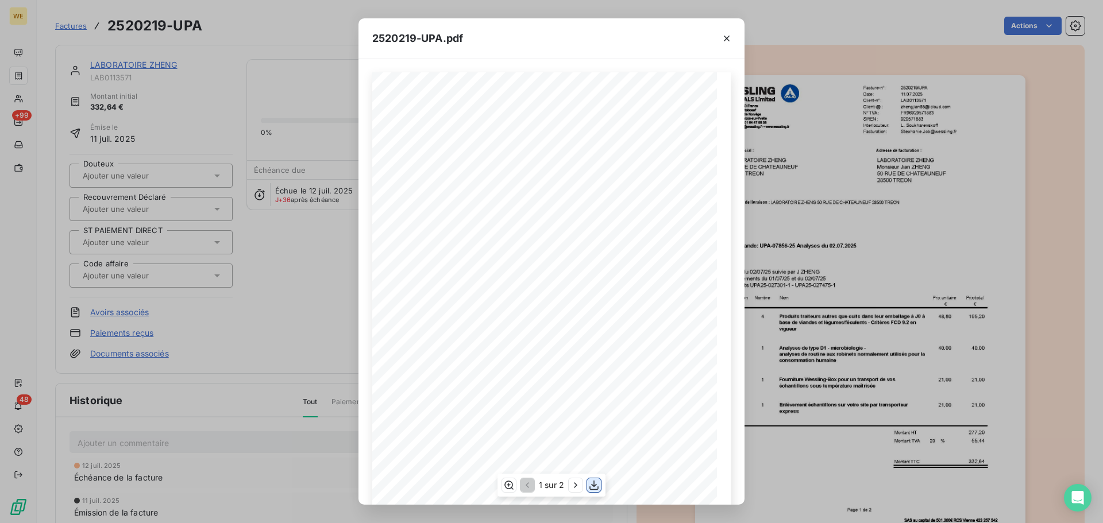
click at [596, 486] on icon "button" at bounding box center [593, 486] width 9 height 10
click at [721, 39] on icon "button" at bounding box center [726, 38] width 11 height 11
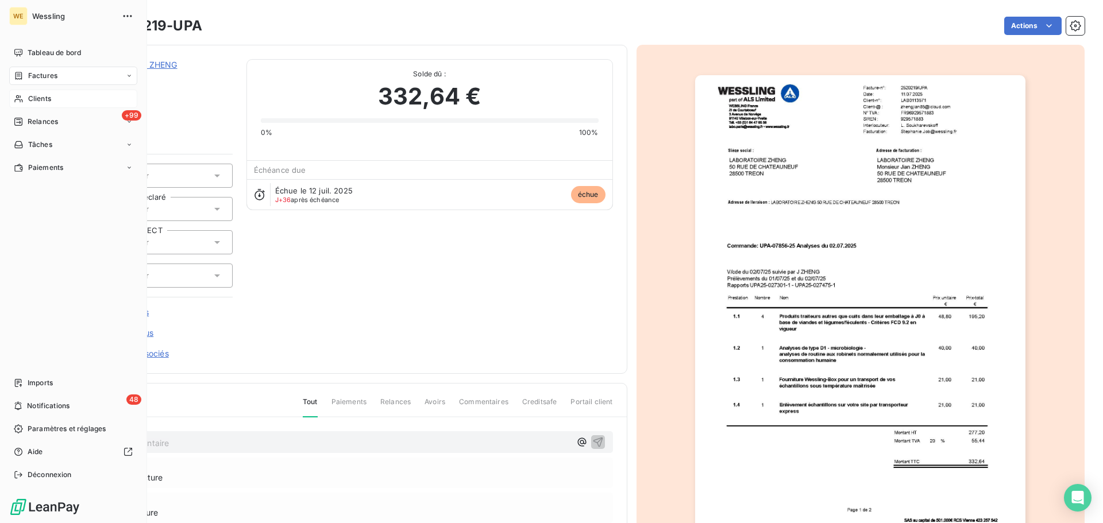
click at [44, 96] on span "Clients" at bounding box center [39, 99] width 23 height 10
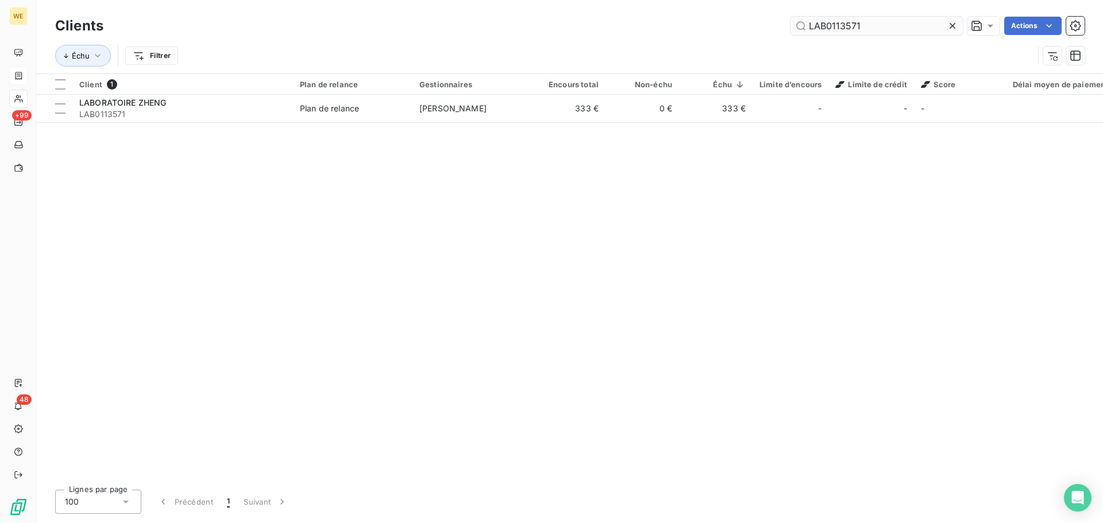
click at [828, 26] on input "LAB0113571" at bounding box center [876, 26] width 172 height 18
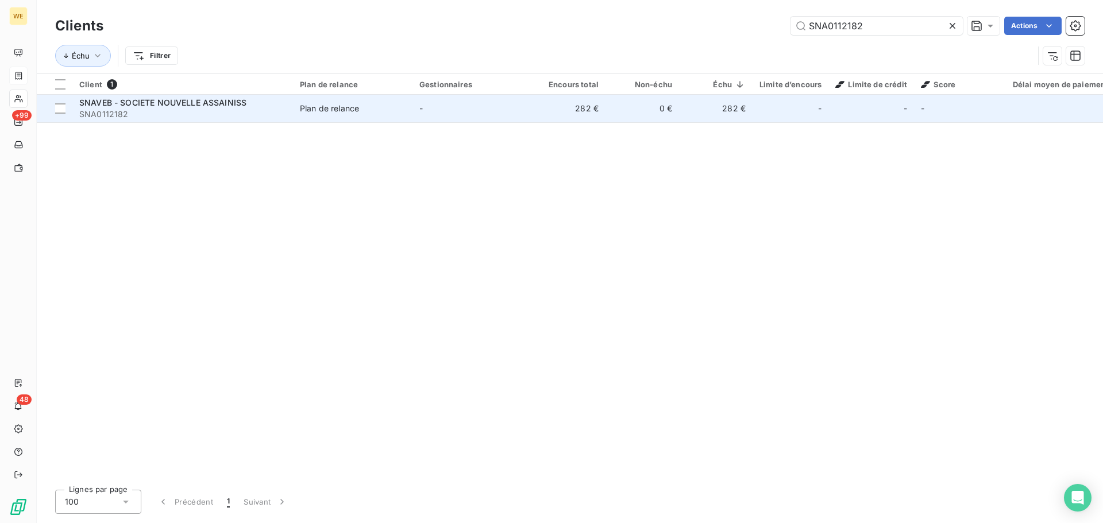
type input "SNA0112182"
click at [231, 109] on span "SNA0112182" at bounding box center [182, 114] width 207 height 11
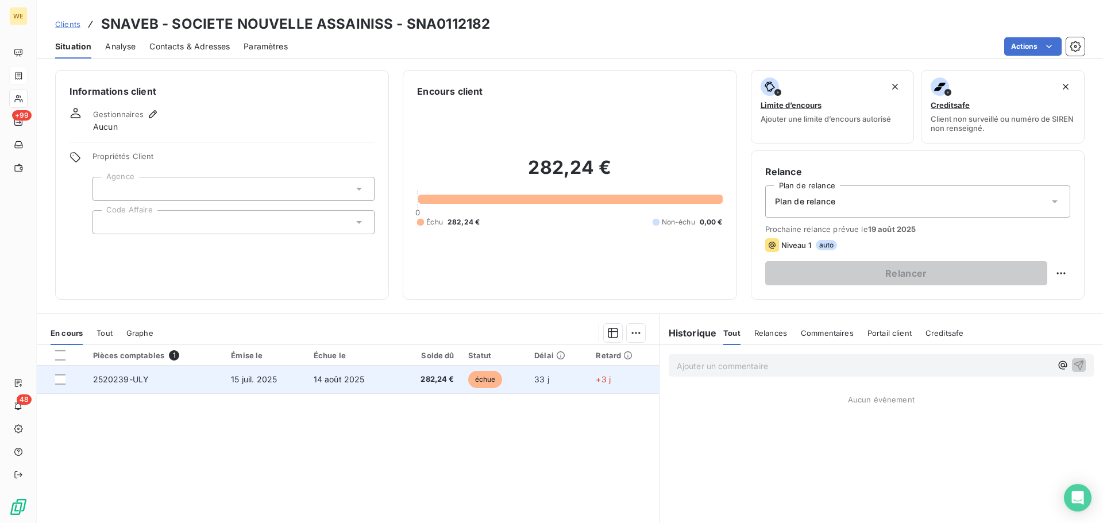
click at [356, 385] on td "14 août 2025" at bounding box center [352, 380] width 90 height 28
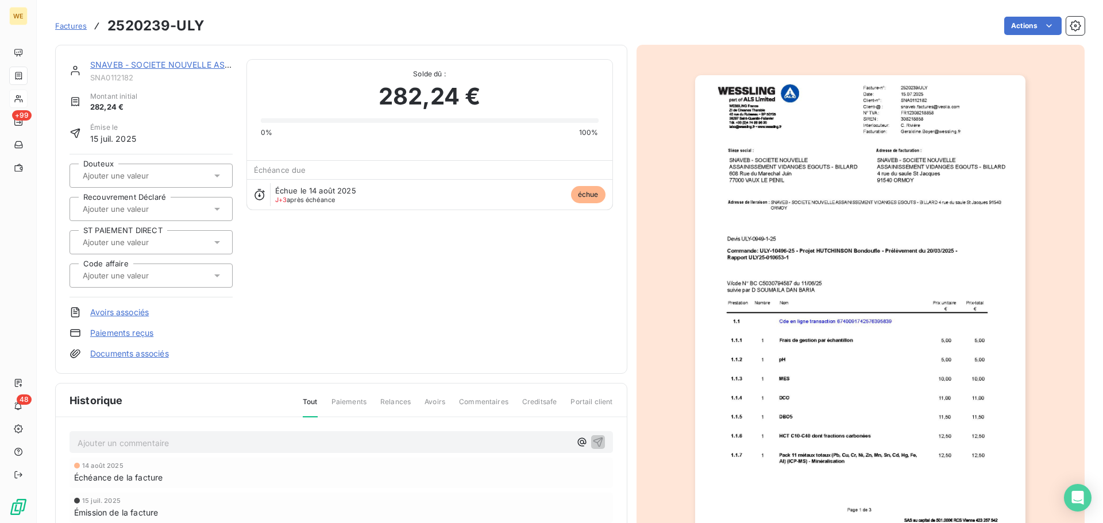
click at [894, 148] on img "button" at bounding box center [860, 308] width 330 height 467
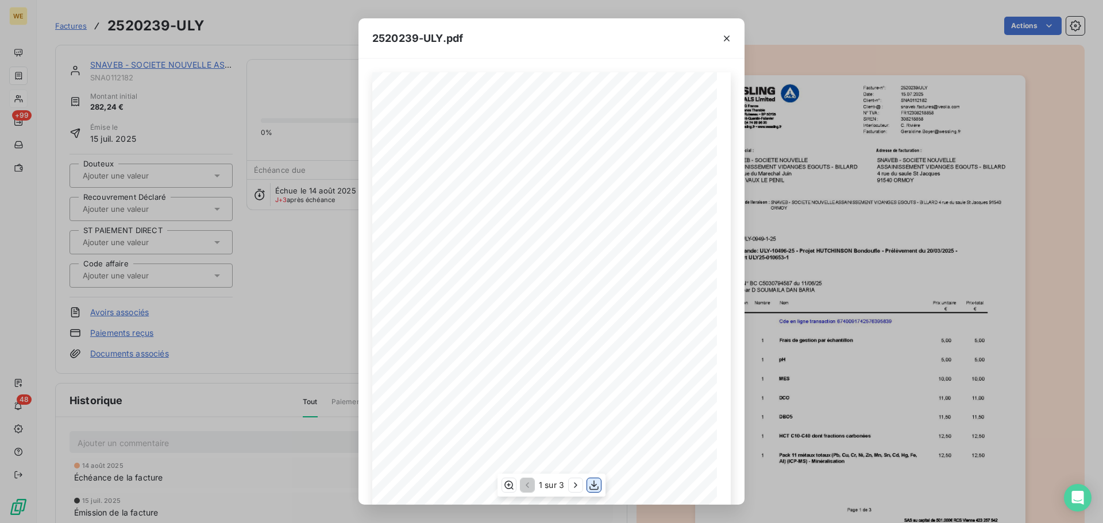
click at [598, 488] on icon "button" at bounding box center [593, 485] width 11 height 11
click at [724, 38] on icon "button" at bounding box center [726, 38] width 11 height 11
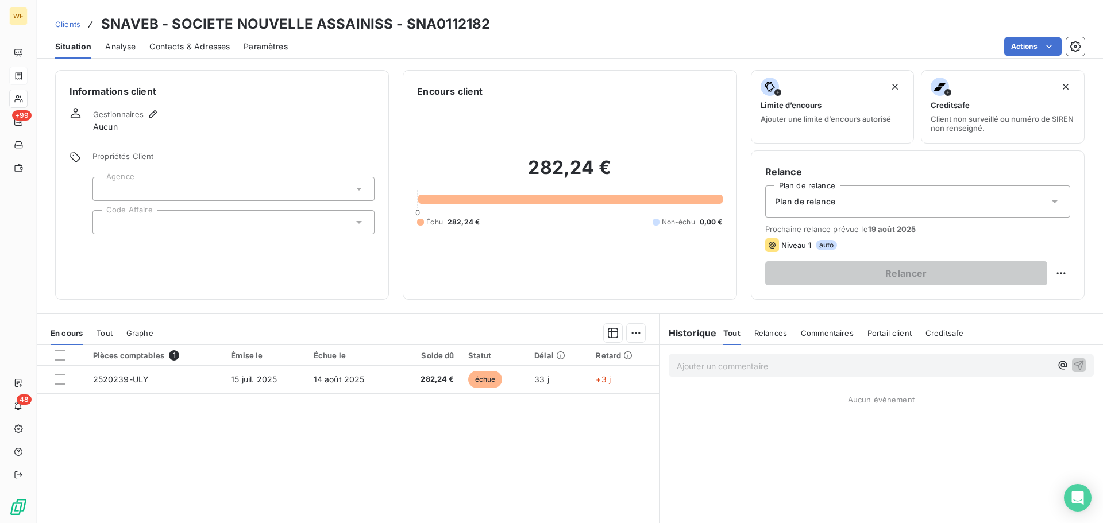
click at [129, 177] on div at bounding box center [233, 189] width 282 height 24
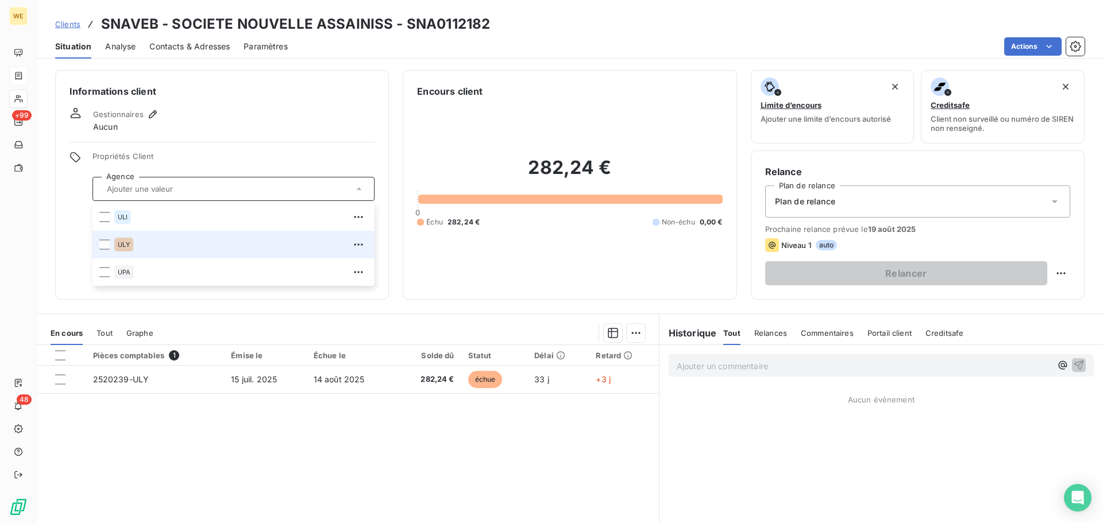
click at [117, 244] on div "ULY" at bounding box center [123, 245] width 19 height 14
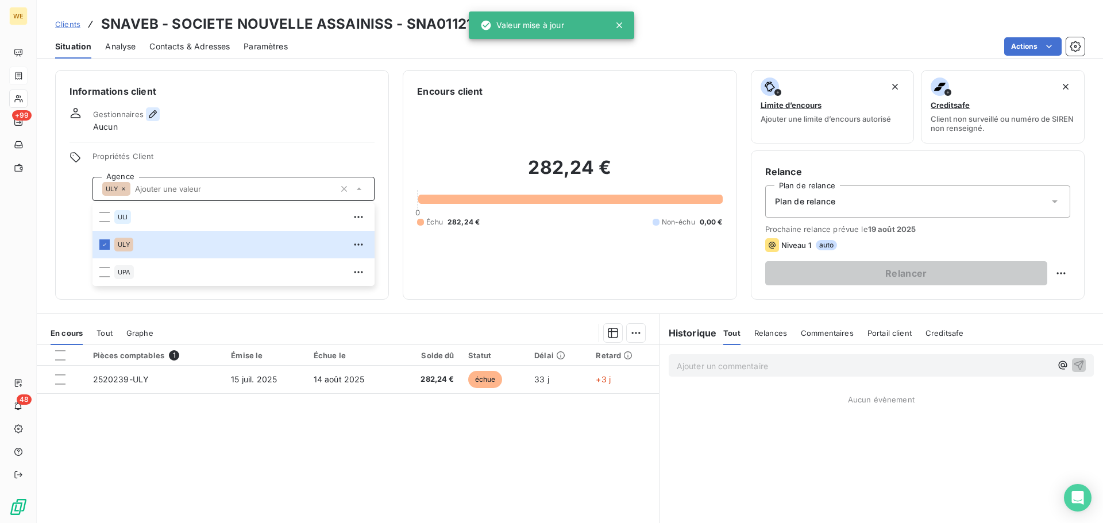
click at [150, 114] on icon "button" at bounding box center [153, 114] width 8 height 8
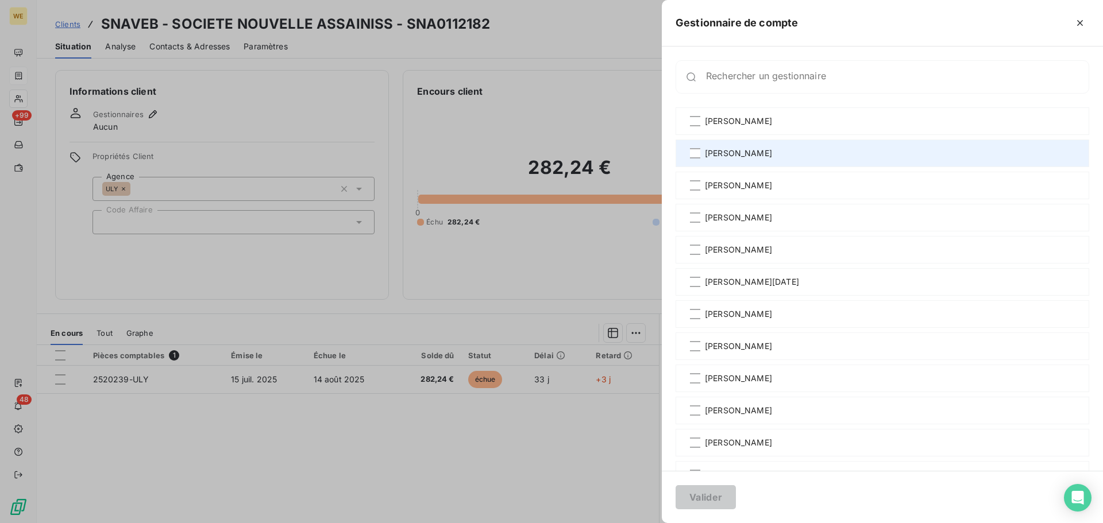
click at [727, 153] on span "[PERSON_NAME]" at bounding box center [738, 153] width 67 height 11
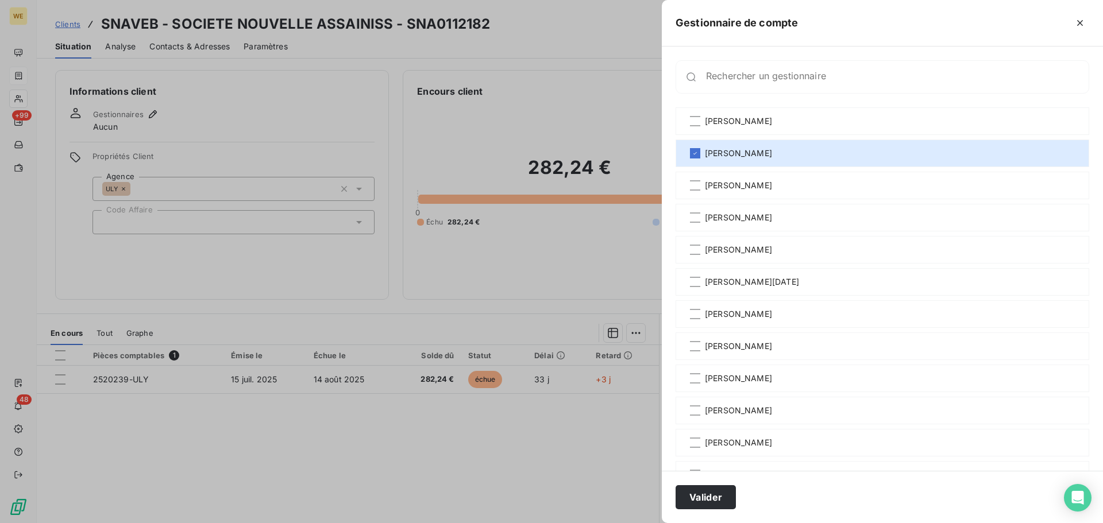
click at [161, 222] on div at bounding box center [551, 261] width 1103 height 523
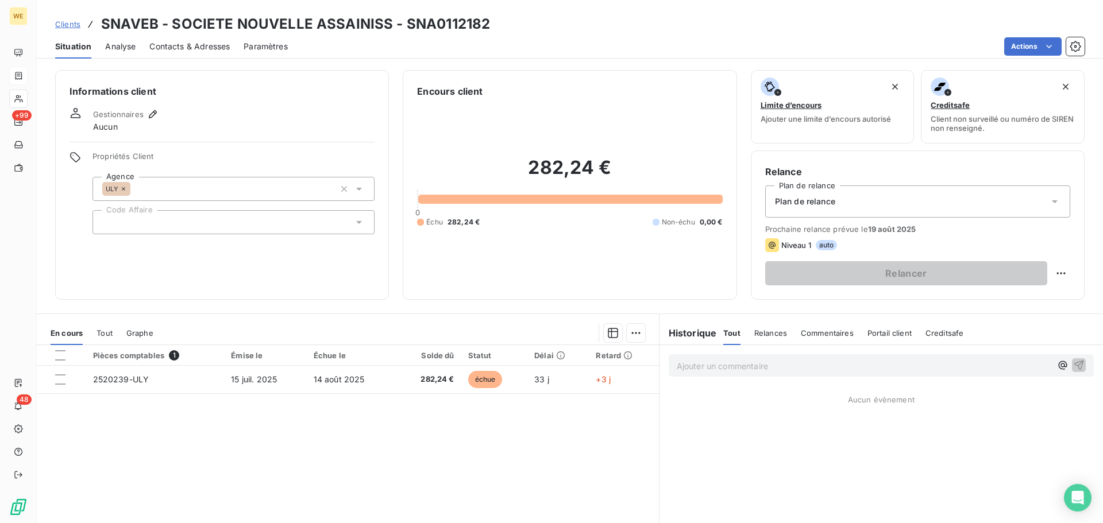
click at [162, 226] on div at bounding box center [233, 222] width 282 height 24
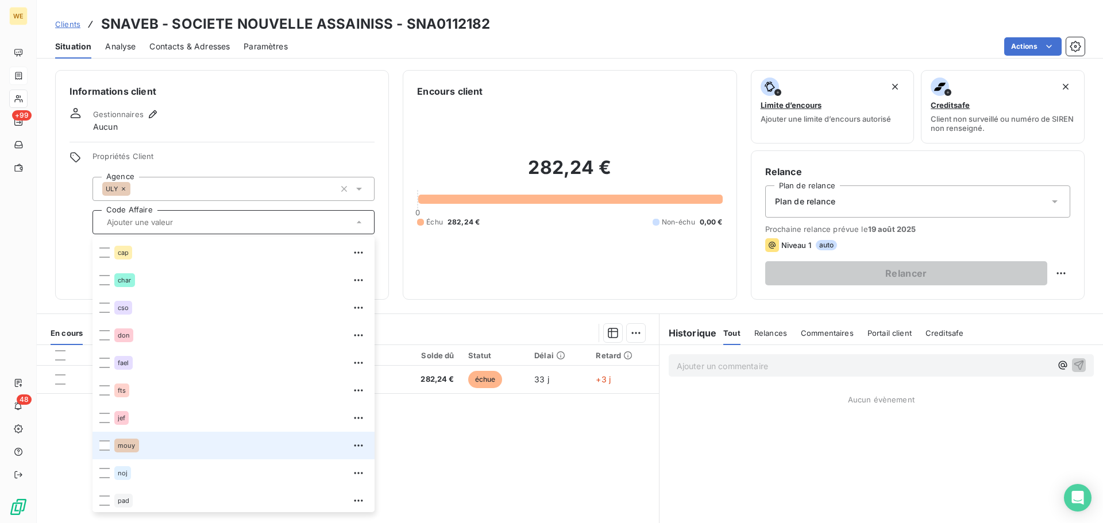
scroll to position [230, 0]
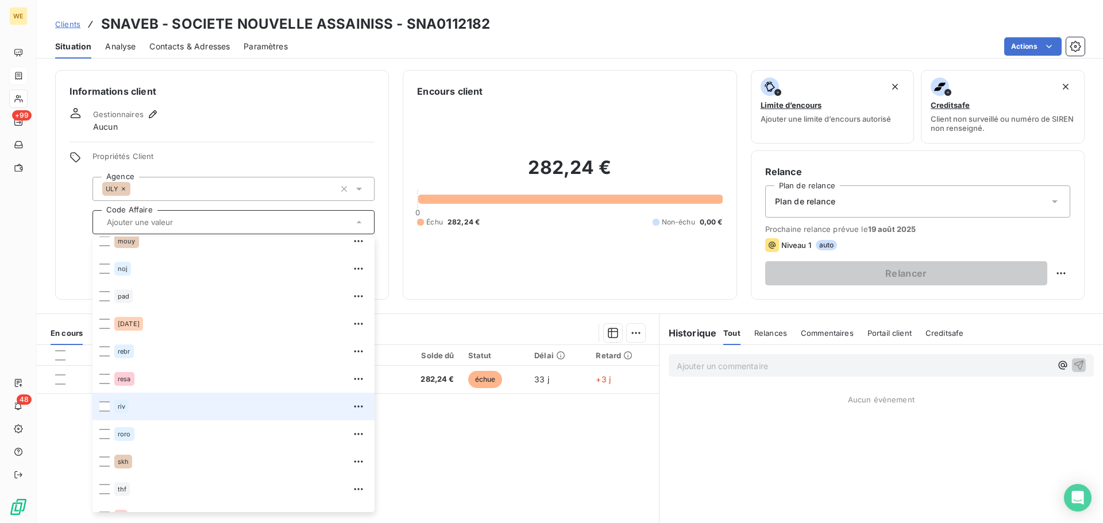
click at [120, 409] on span "riv" at bounding box center [121, 406] width 7 height 7
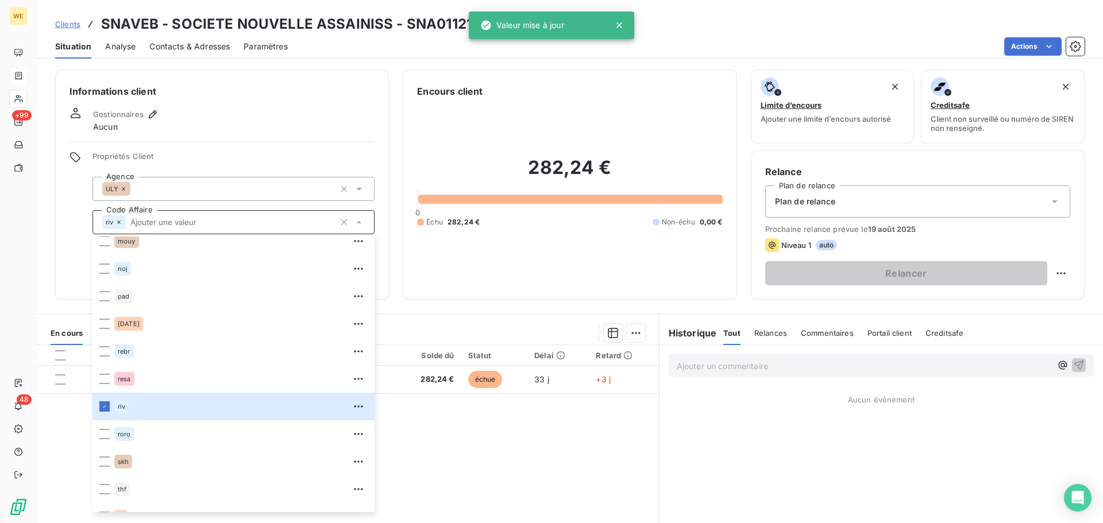
click at [220, 153] on span "Propriétés Client" at bounding box center [233, 160] width 282 height 16
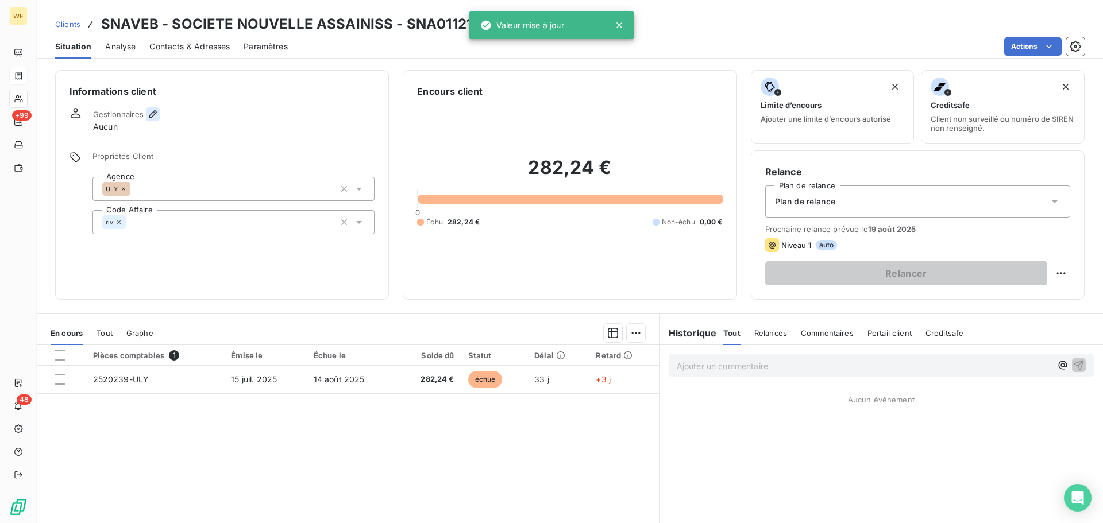
click at [152, 113] on icon "button" at bounding box center [153, 114] width 8 height 8
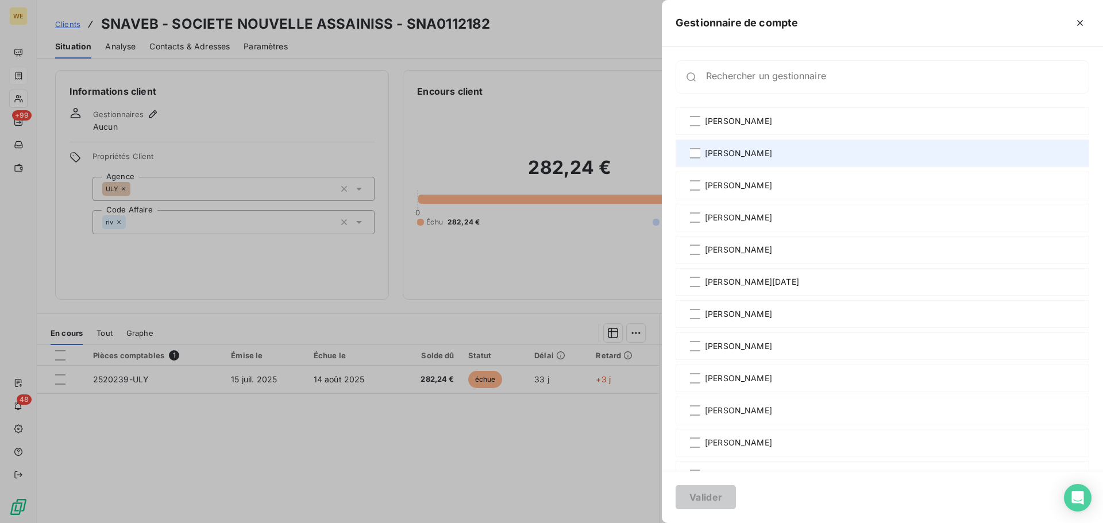
click at [727, 156] on span "[PERSON_NAME]" at bounding box center [738, 153] width 67 height 11
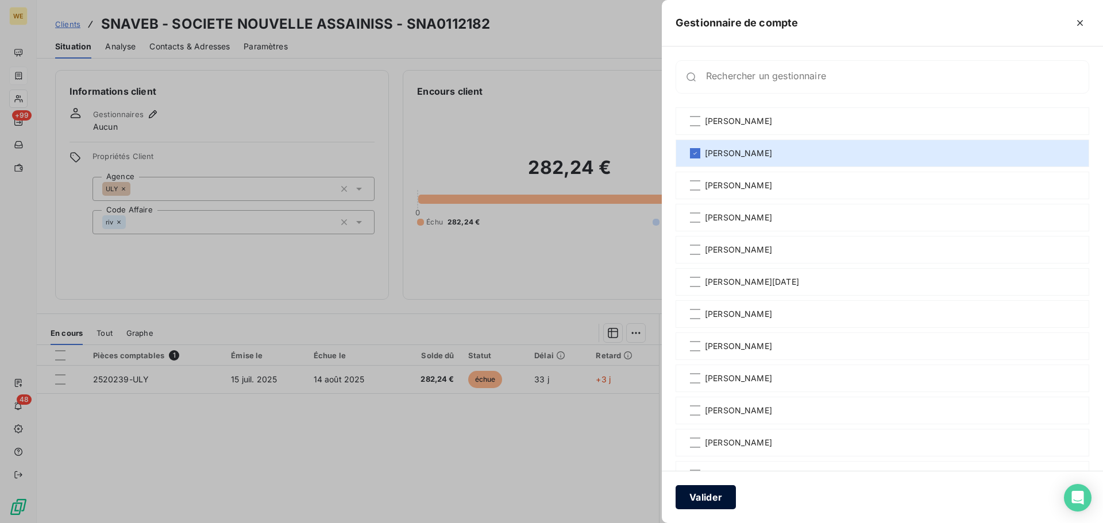
click at [715, 504] on button "Valider" at bounding box center [705, 497] width 60 height 24
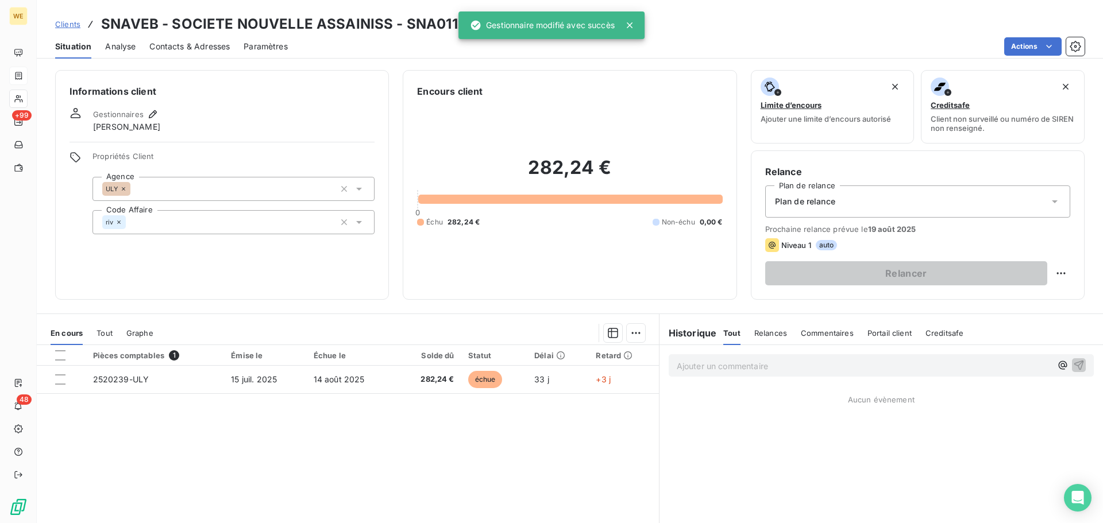
click at [239, 105] on div "Informations client Gestionnaires CELINE RIVIERE Propriétés Client Agence ULY C…" at bounding box center [222, 185] width 334 height 230
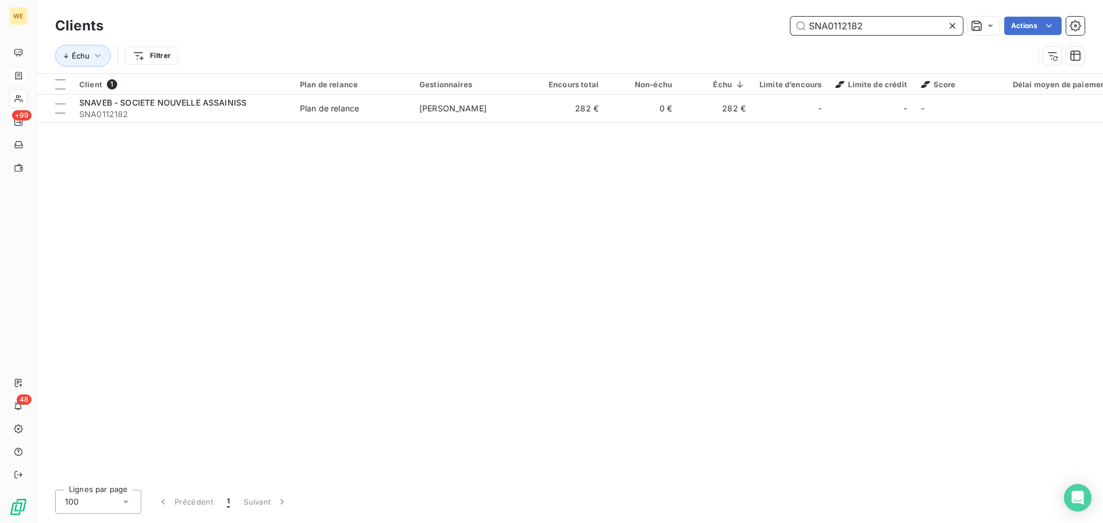
click at [828, 26] on input "SNA0112182" at bounding box center [876, 26] width 172 height 18
paste input "YS01113"
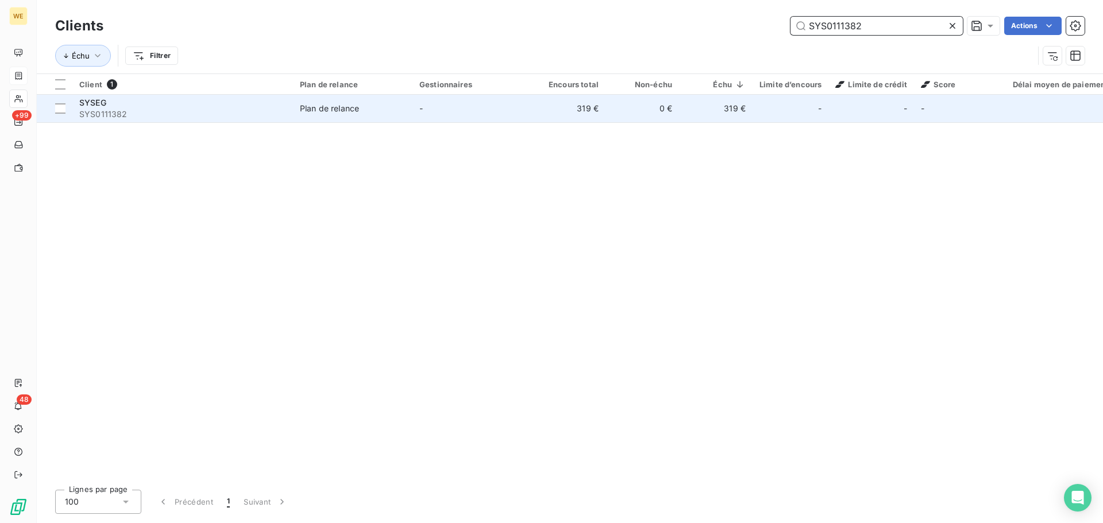
type input "SYS0111382"
click at [125, 111] on span "SYS0111382" at bounding box center [182, 114] width 207 height 11
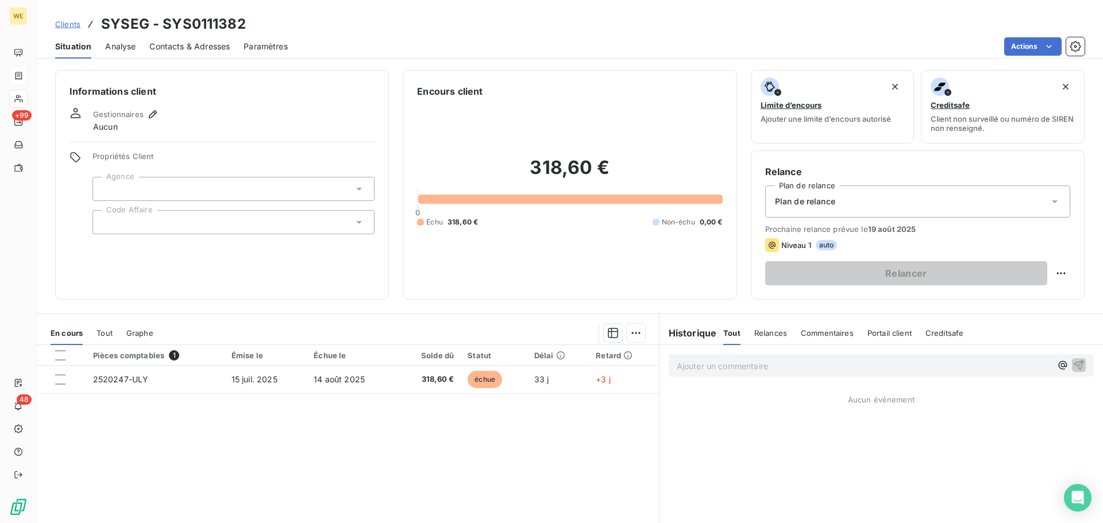
click at [139, 225] on div at bounding box center [233, 222] width 282 height 24
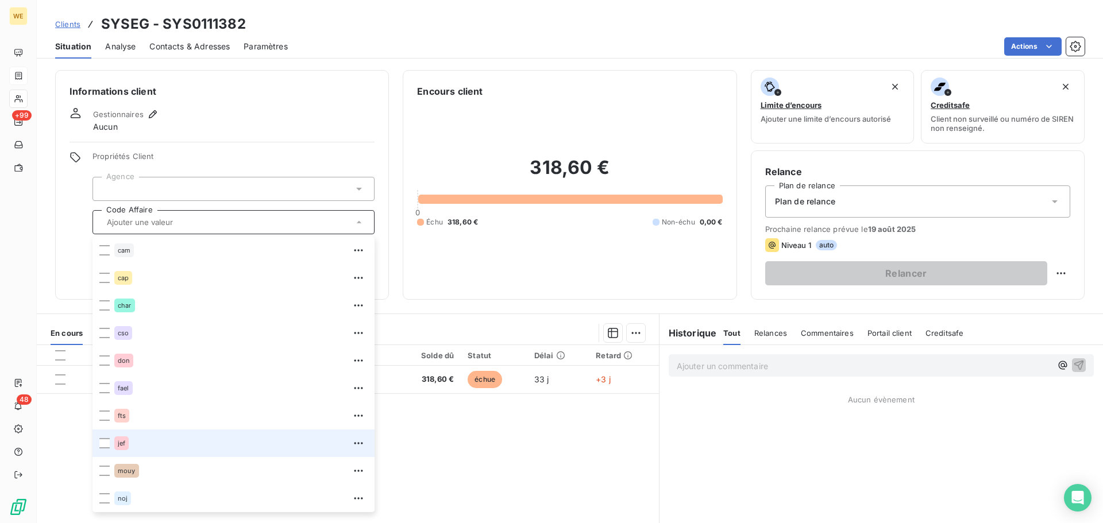
scroll to position [248, 0]
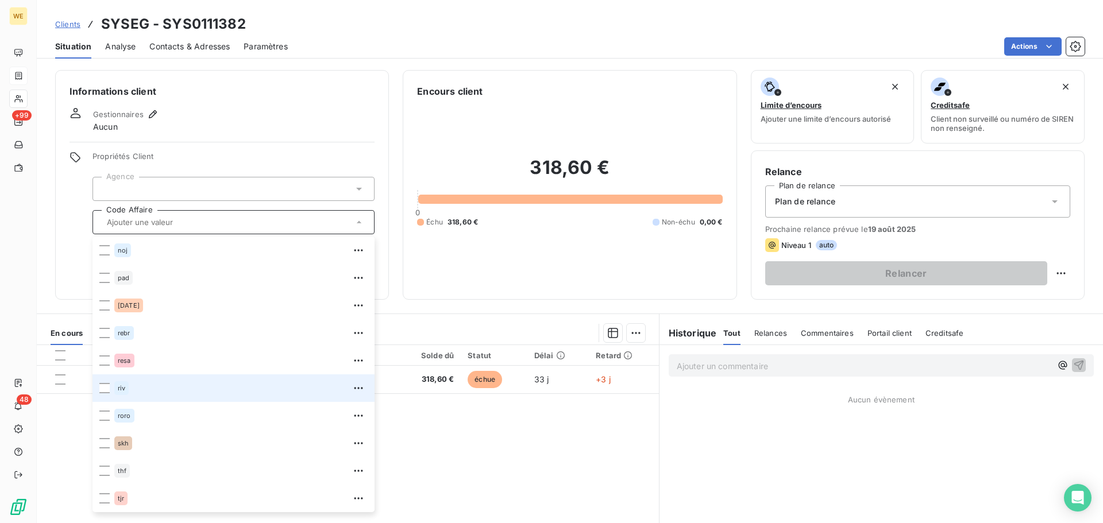
click at [114, 386] on div "riv" at bounding box center [121, 388] width 14 height 14
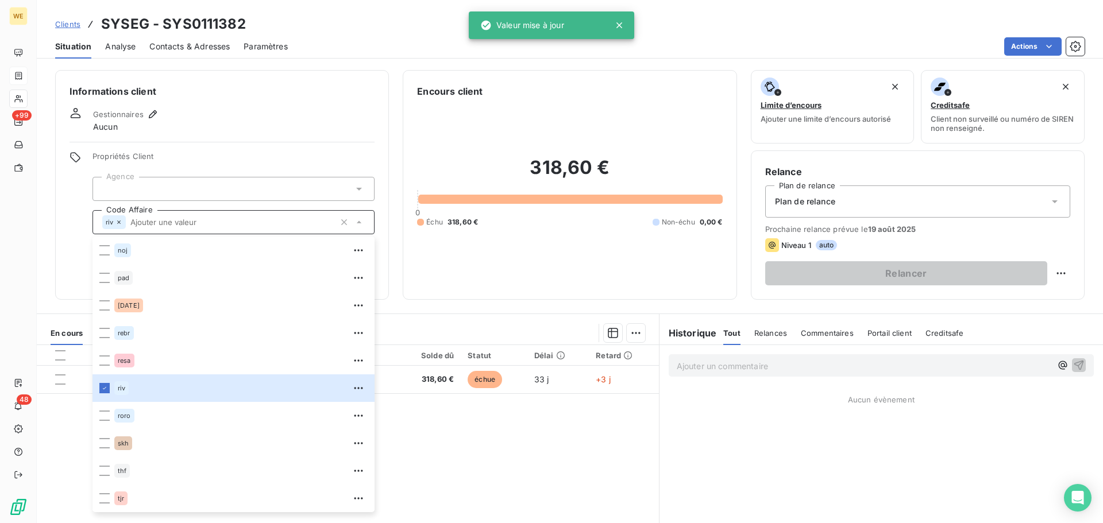
click at [180, 183] on div at bounding box center [233, 189] width 282 height 24
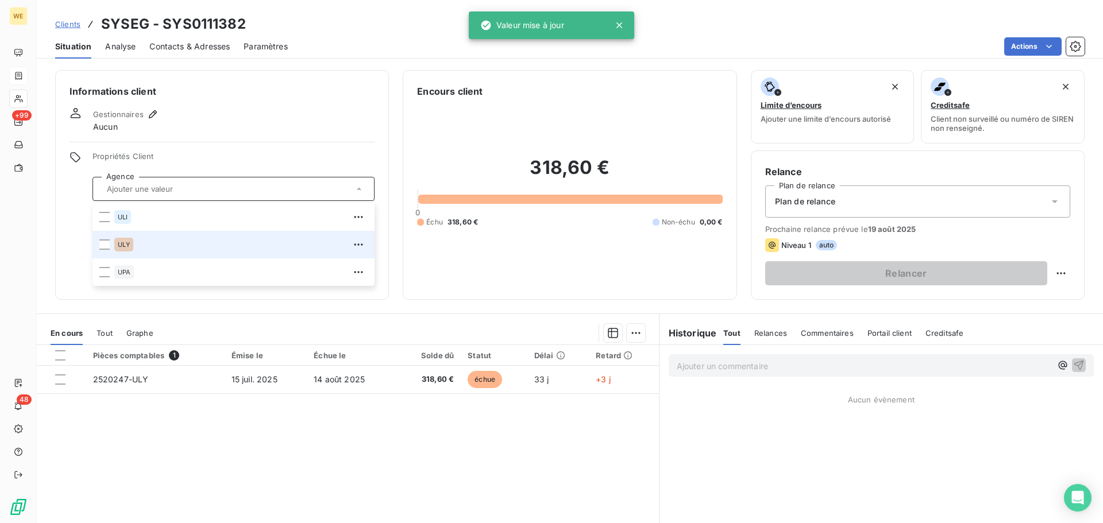
click at [156, 245] on div "ULY" at bounding box center [240, 244] width 253 height 18
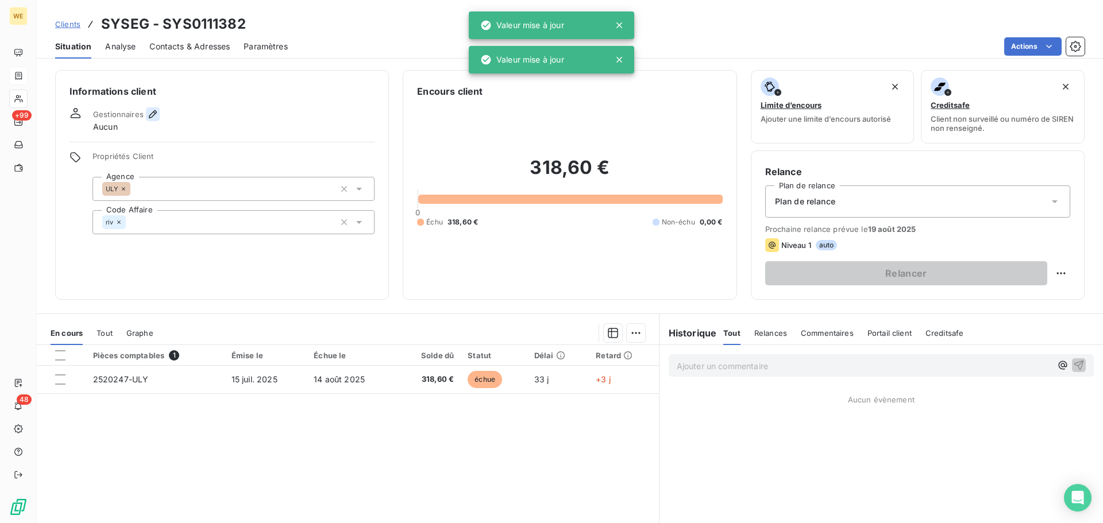
click at [152, 115] on icon "button" at bounding box center [152, 114] width 11 height 11
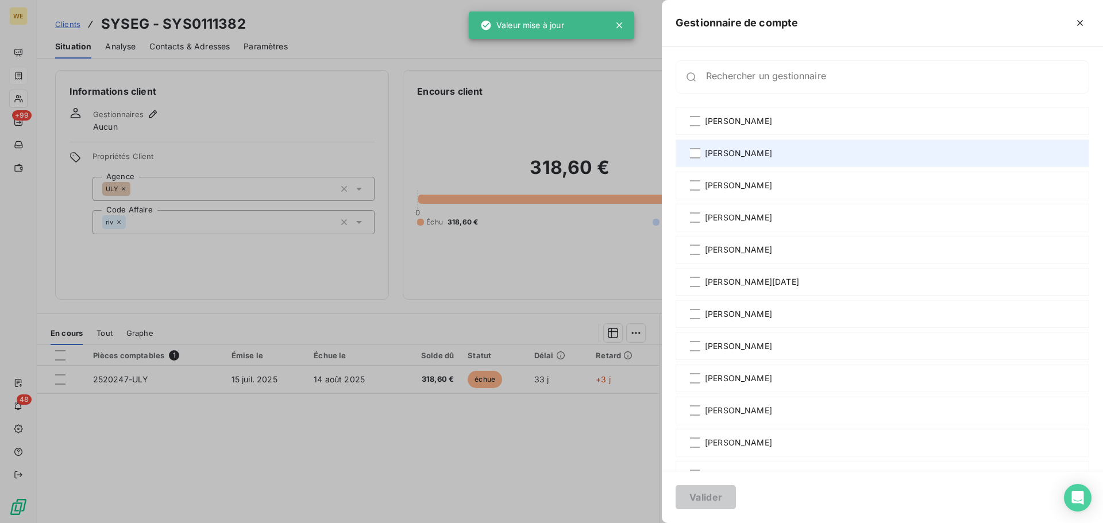
click at [731, 153] on span "[PERSON_NAME]" at bounding box center [738, 153] width 67 height 11
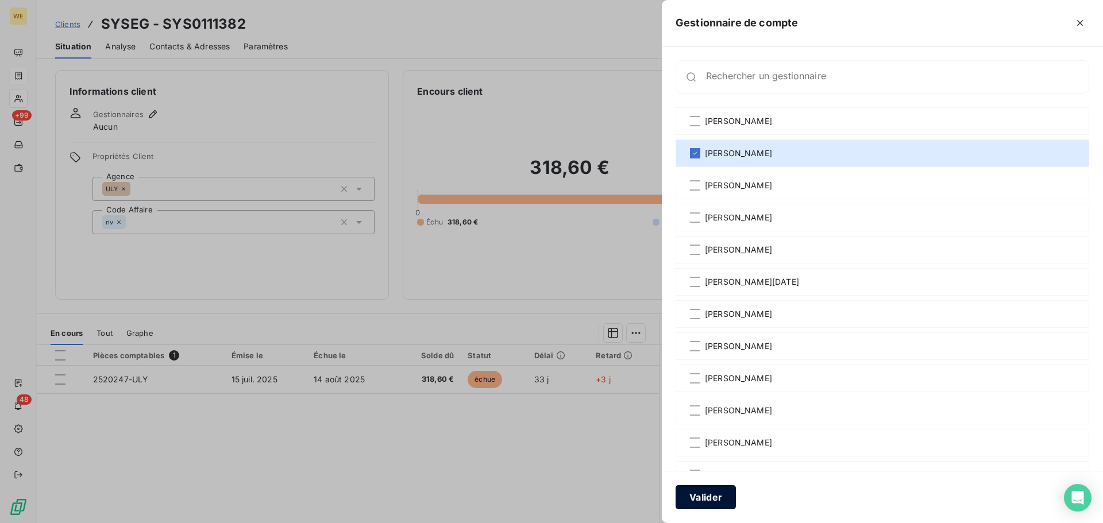
click at [703, 500] on button "Valider" at bounding box center [705, 497] width 60 height 24
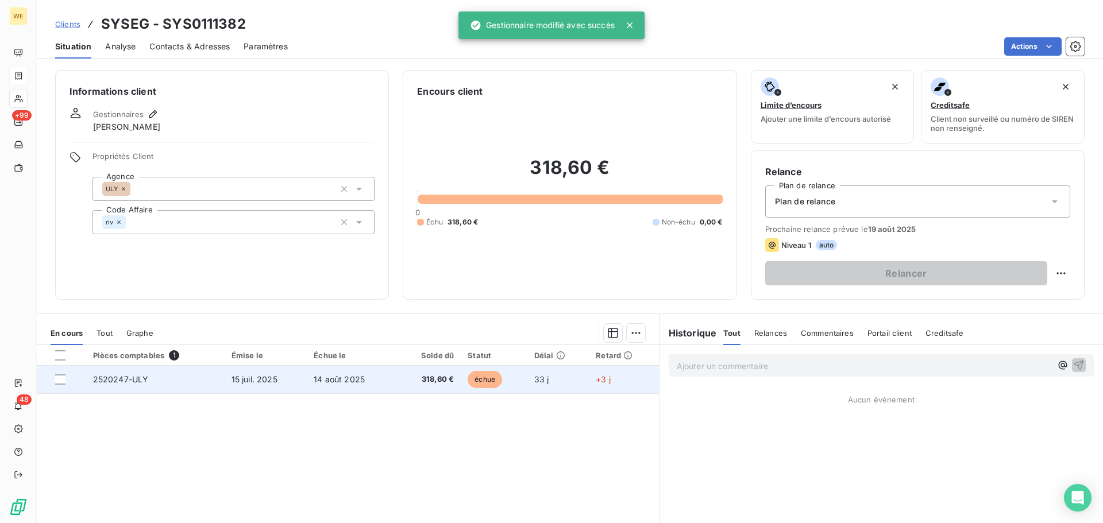
click at [335, 375] on span "14 août 2025" at bounding box center [339, 379] width 51 height 10
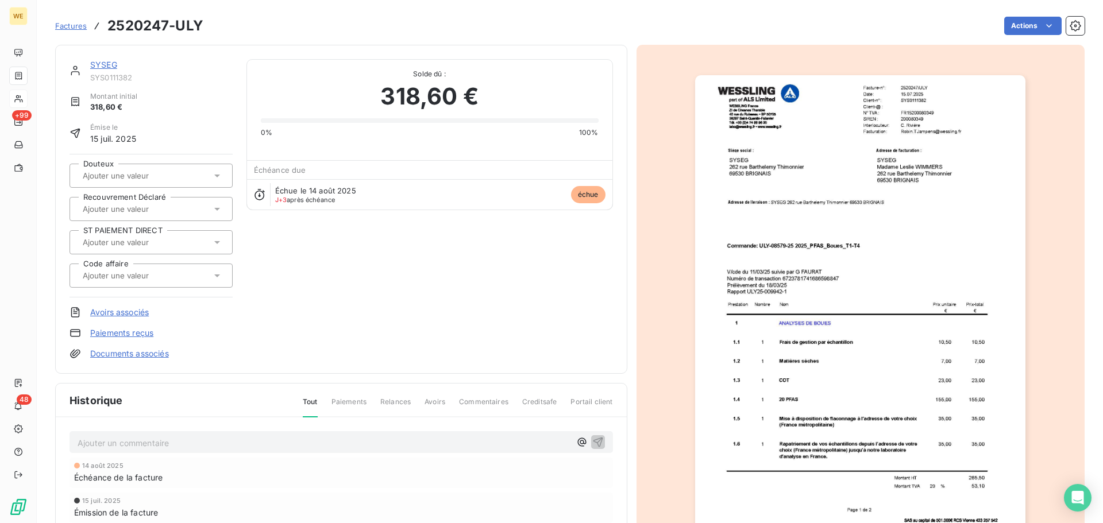
click at [352, 297] on div "SYSEG SYS0111382 Montant initial 318,60 € Émise le 15 juil. 2025 Douteux Recouv…" at bounding box center [340, 209] width 543 height 300
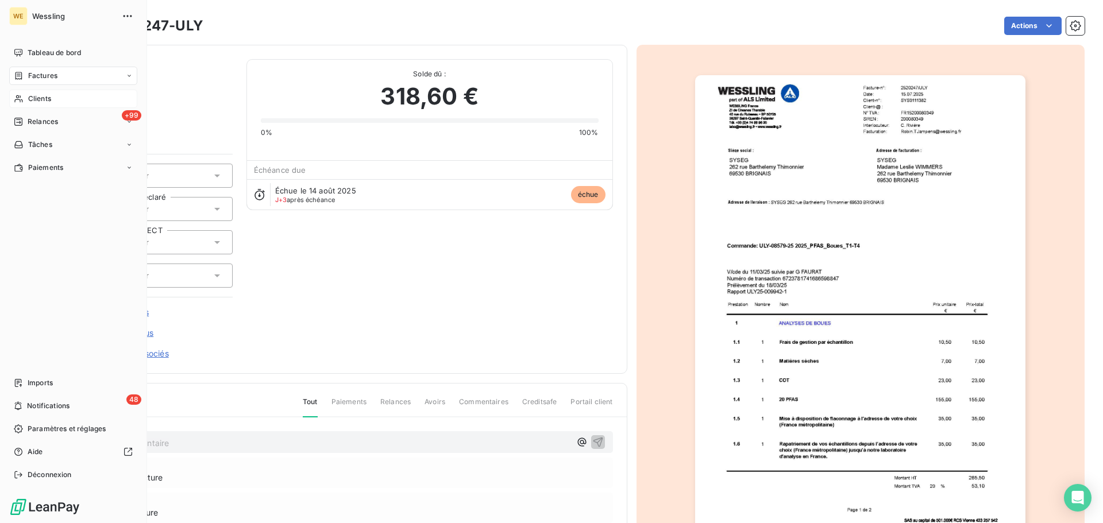
click at [32, 98] on span "Clients" at bounding box center [39, 99] width 23 height 10
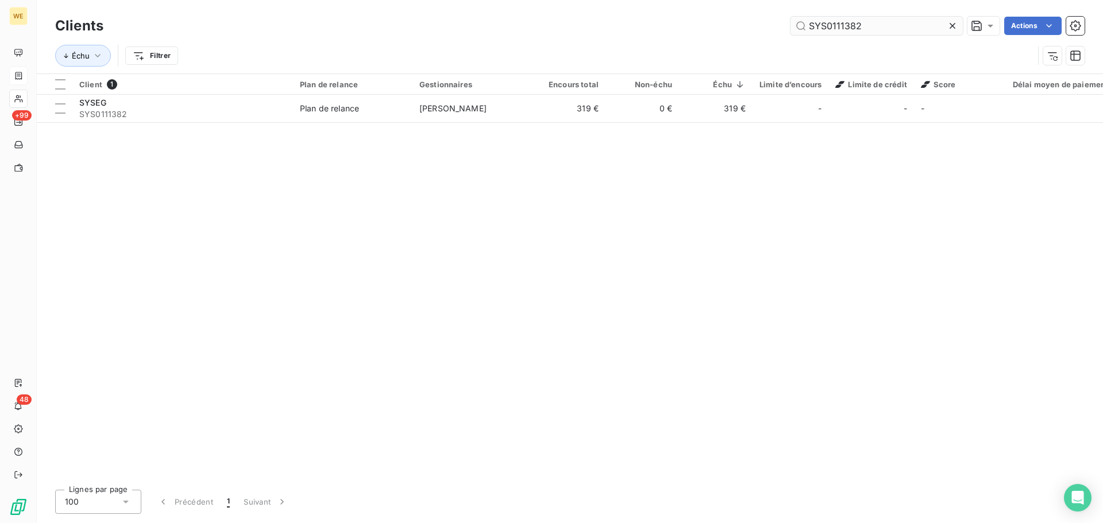
click at [856, 25] on input "SYS0111382" at bounding box center [876, 26] width 172 height 18
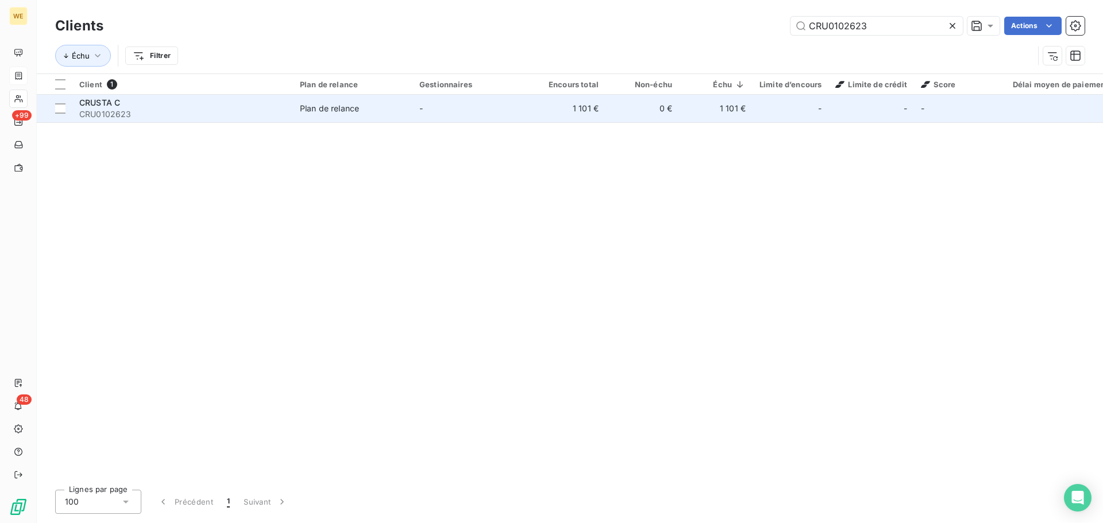
type input "CRU0102623"
click at [188, 107] on div "CRUSTA C" at bounding box center [182, 102] width 207 height 11
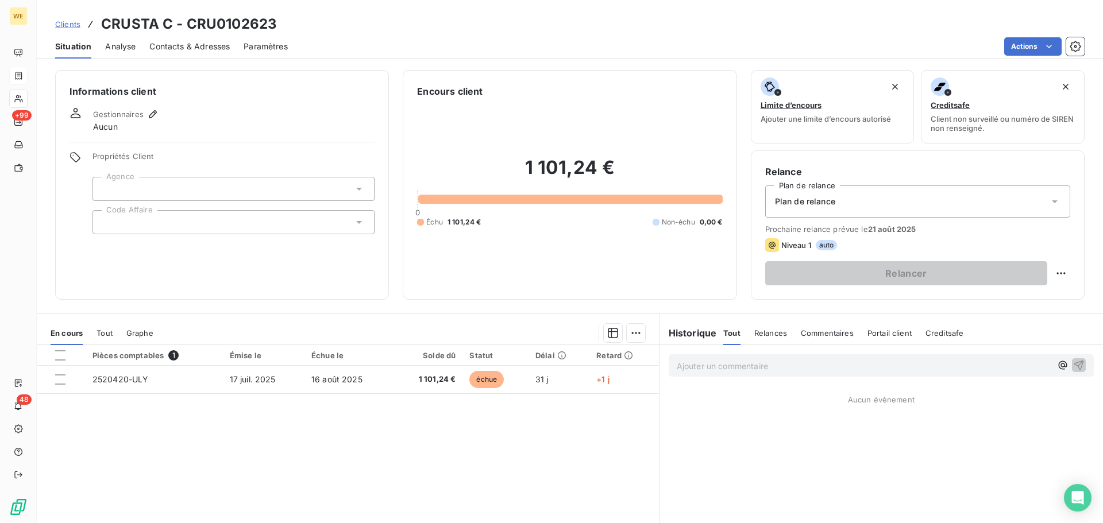
click at [161, 225] on div at bounding box center [233, 222] width 282 height 24
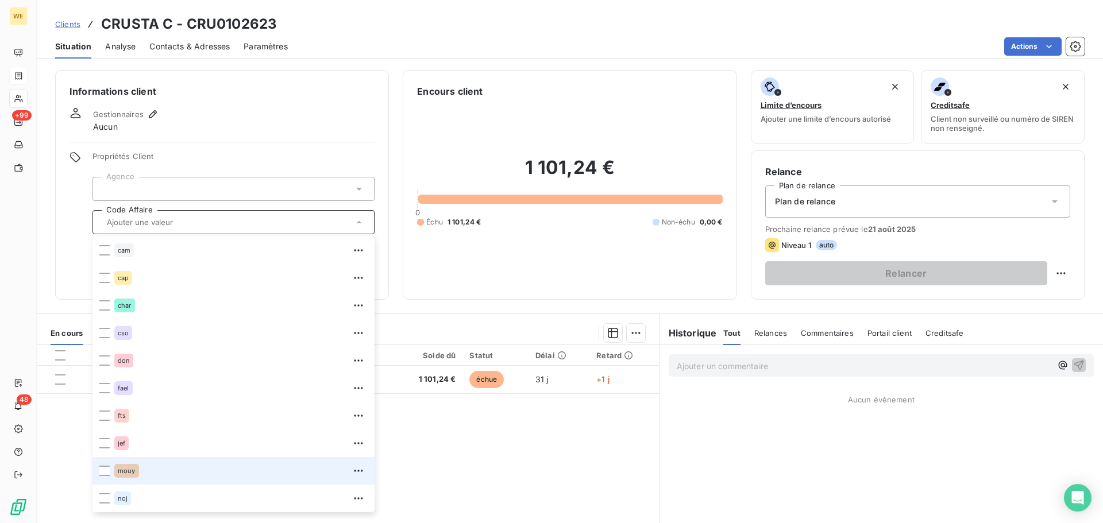
click at [146, 467] on div "mouy" at bounding box center [240, 471] width 253 height 18
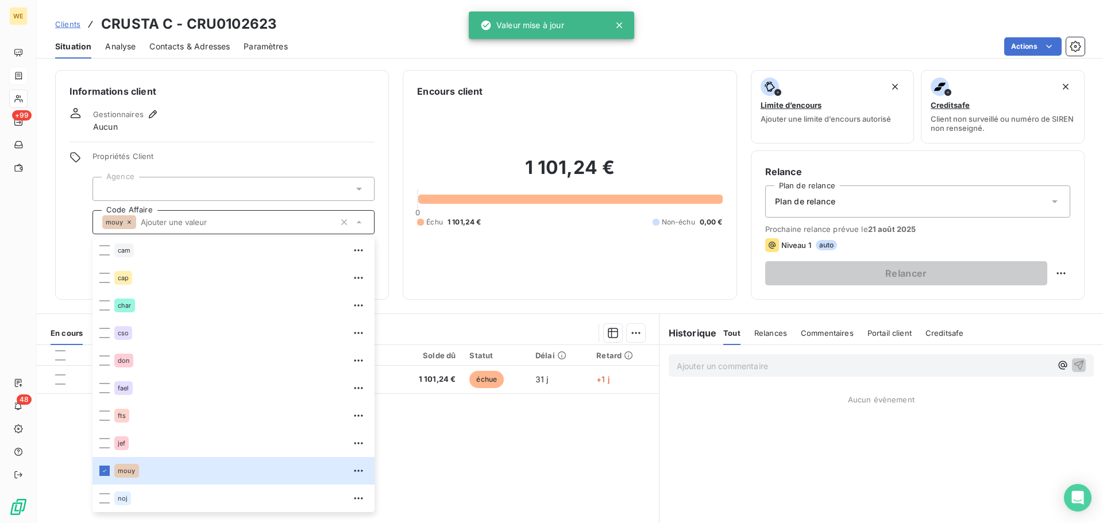
click at [162, 181] on div at bounding box center [233, 189] width 282 height 24
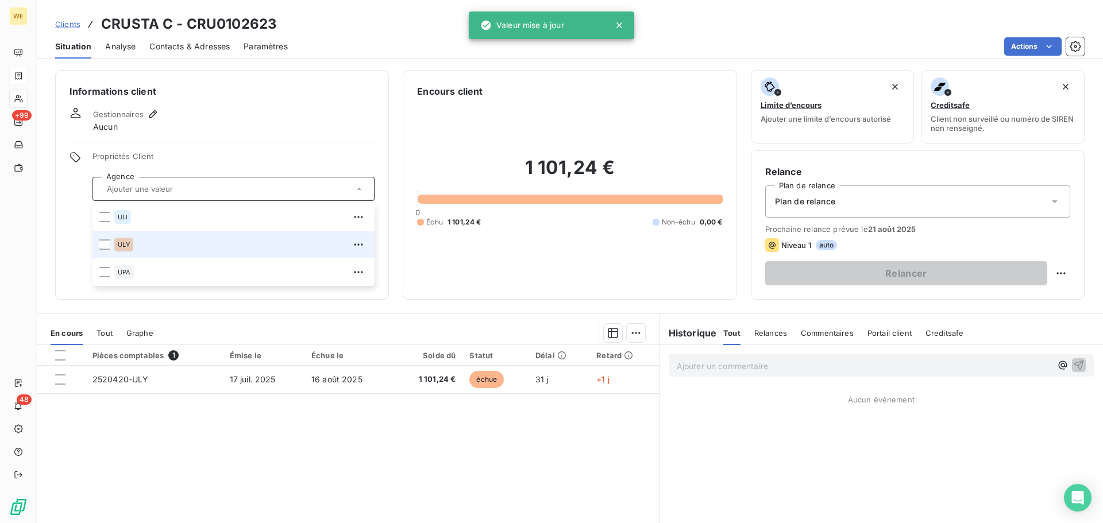
click at [122, 248] on div "ULY" at bounding box center [123, 245] width 19 height 14
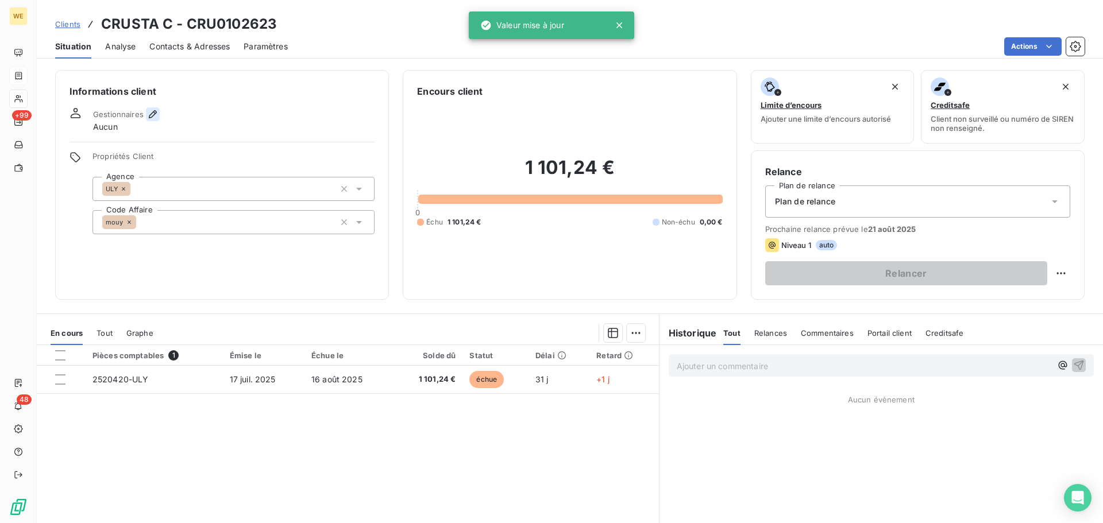
click at [155, 113] on icon "button" at bounding box center [153, 114] width 8 height 8
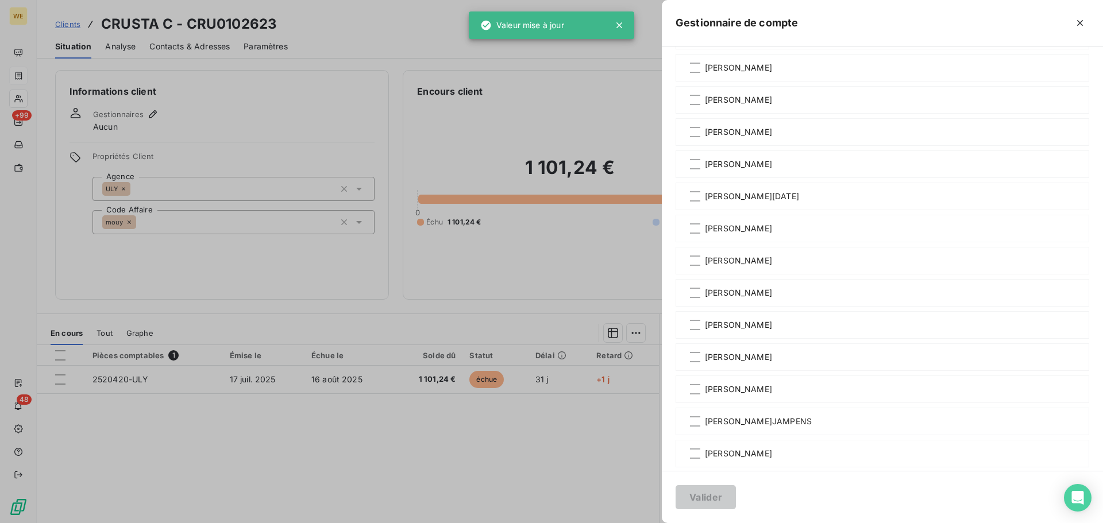
scroll to position [192, 0]
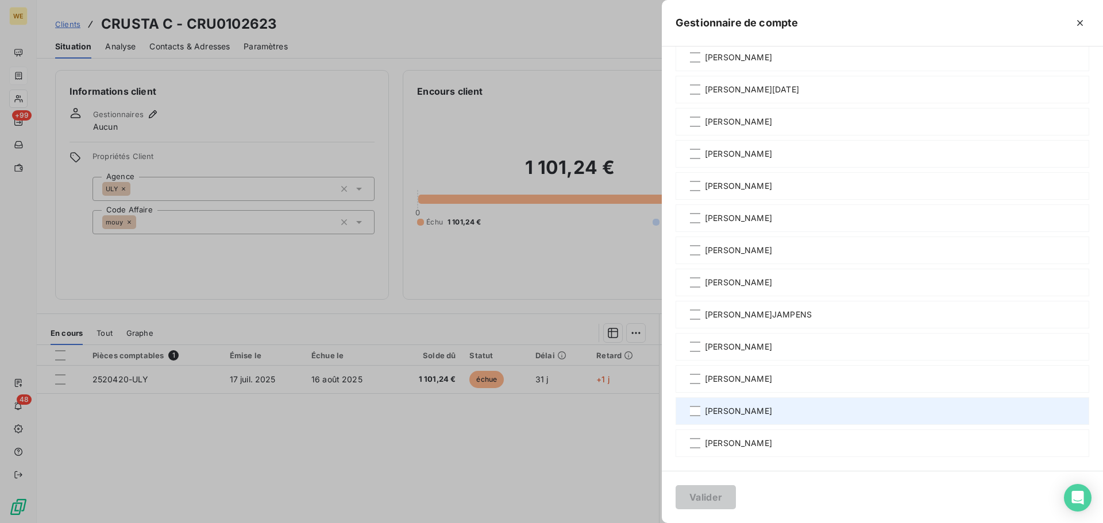
click at [728, 417] on div "[PERSON_NAME]" at bounding box center [881, 411] width 413 height 28
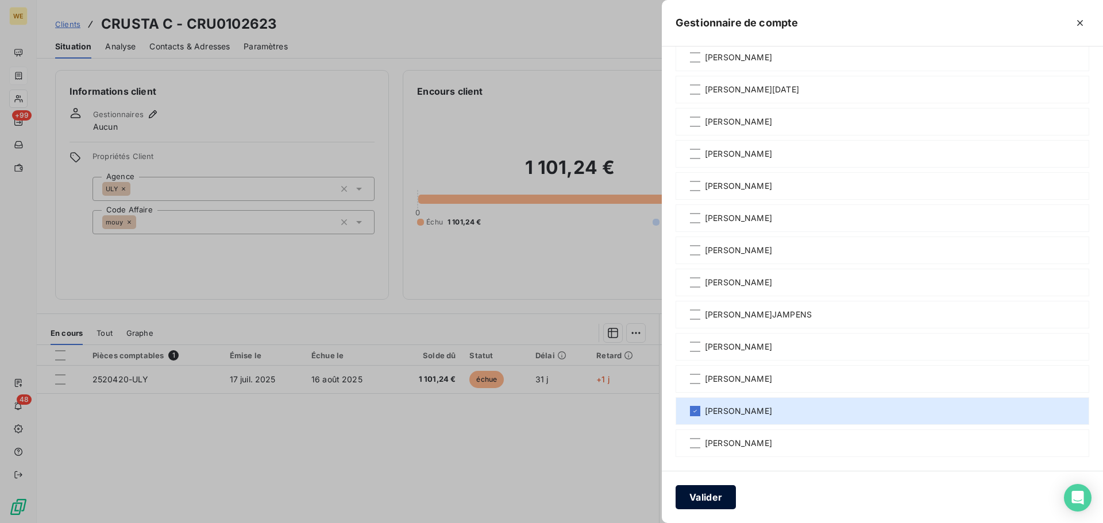
click at [690, 495] on button "Valider" at bounding box center [705, 497] width 60 height 24
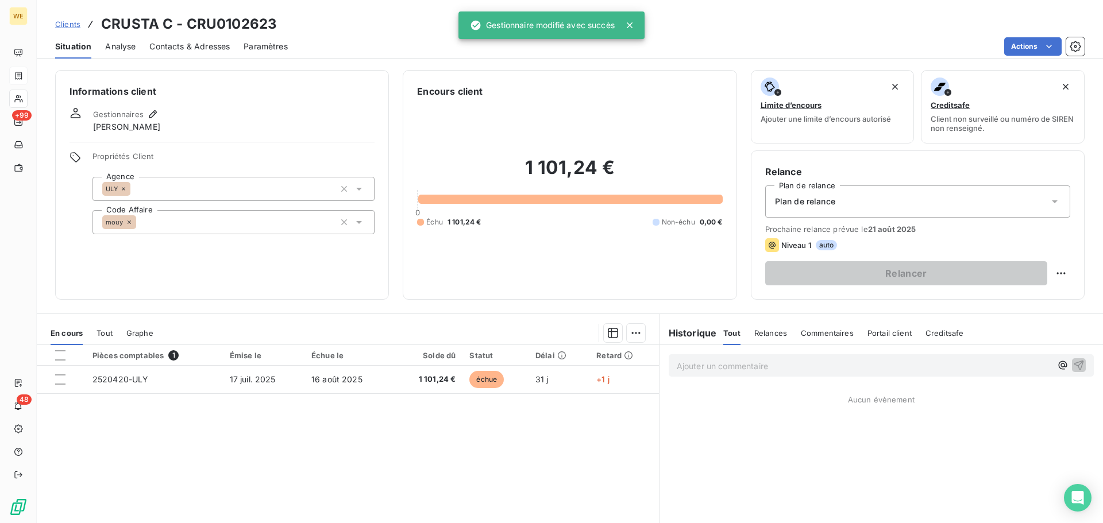
click at [183, 268] on div "Informations client Gestionnaires Yann Mouy Propriétés Client Agence ULY Code A…" at bounding box center [222, 185] width 334 height 230
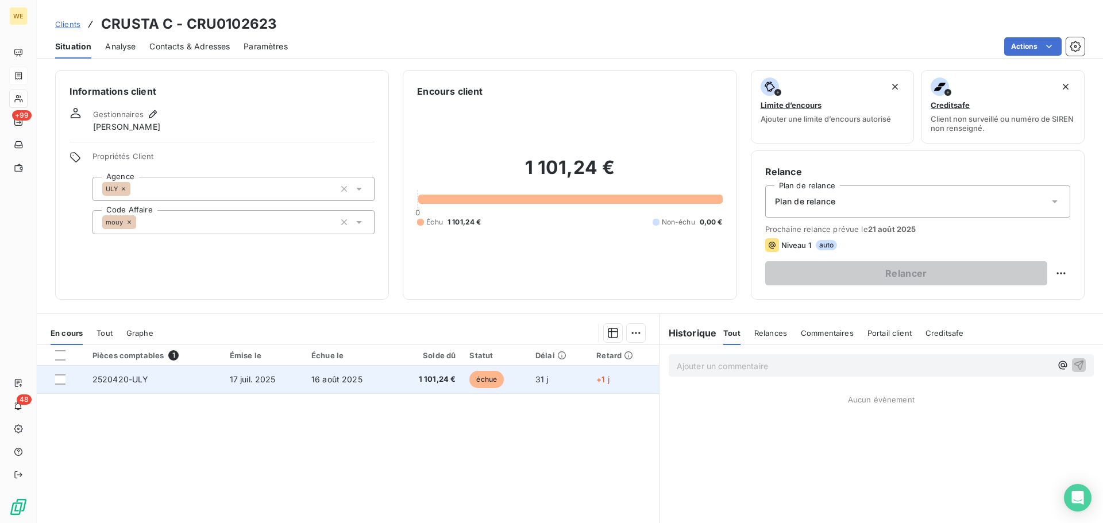
click at [171, 383] on td "2520420-ULY" at bounding box center [154, 380] width 137 height 28
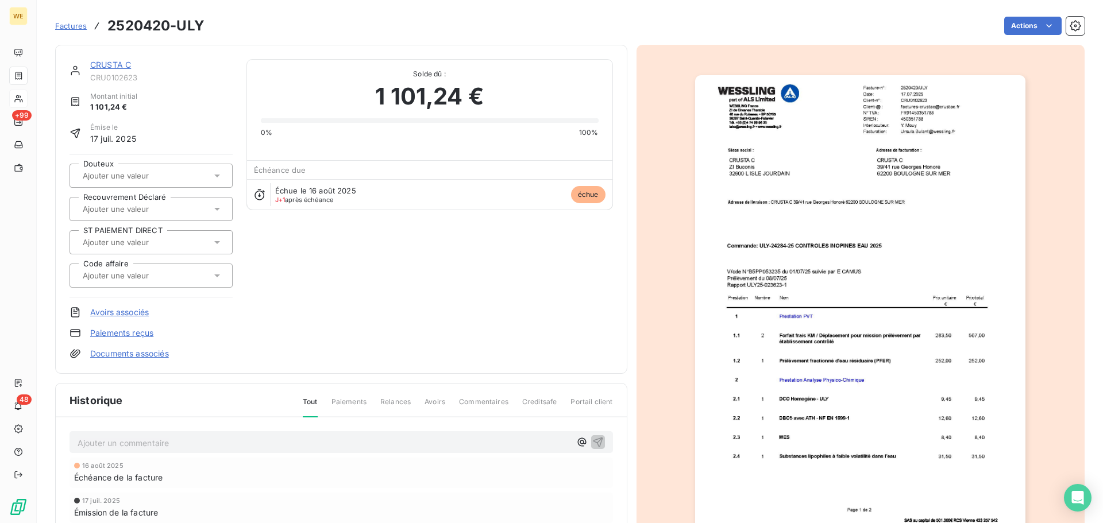
click at [875, 181] on img "button" at bounding box center [860, 308] width 330 height 467
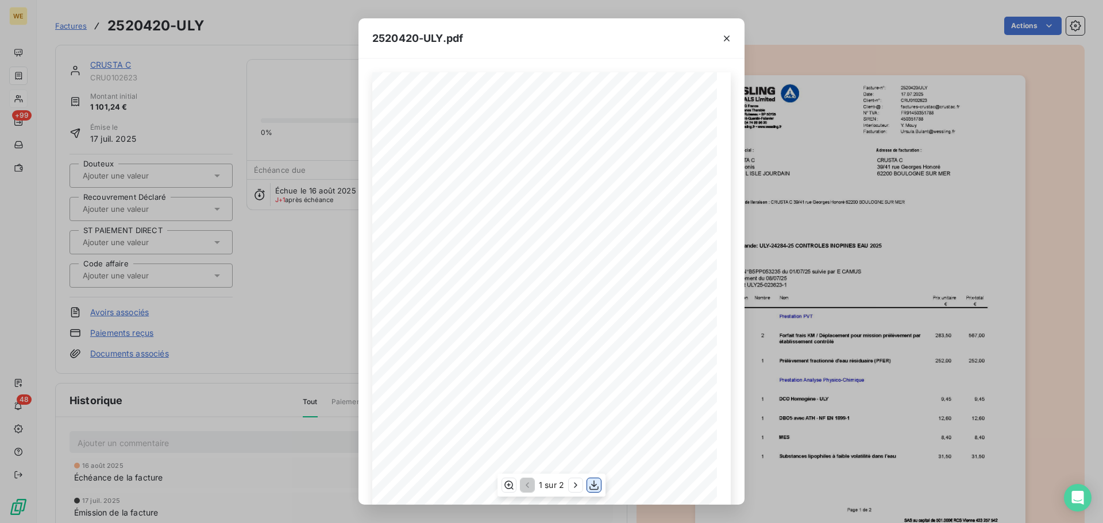
click at [598, 489] on icon "button" at bounding box center [593, 486] width 9 height 10
click at [722, 39] on icon "button" at bounding box center [726, 38] width 11 height 11
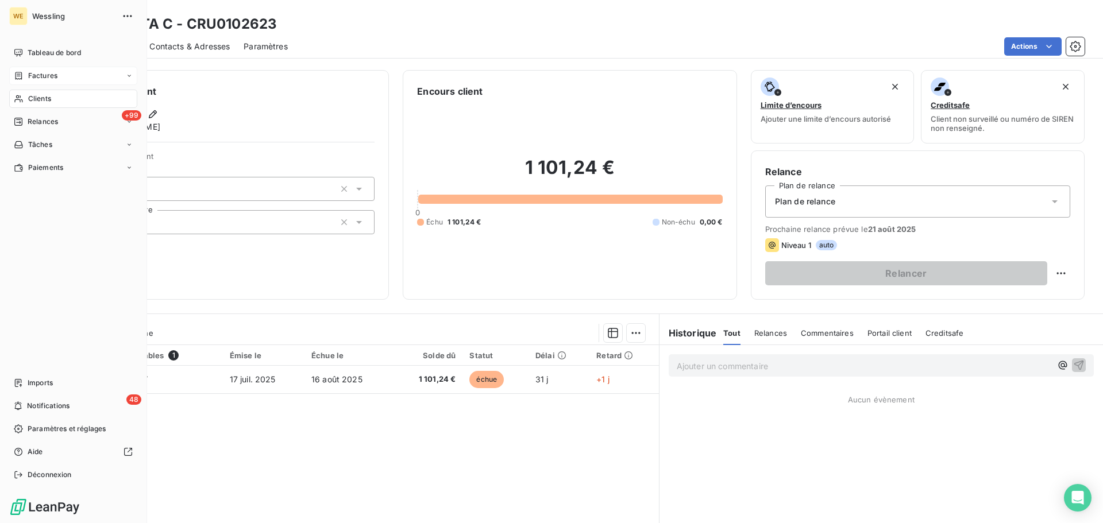
click at [27, 98] on div "Clients" at bounding box center [73, 99] width 128 height 18
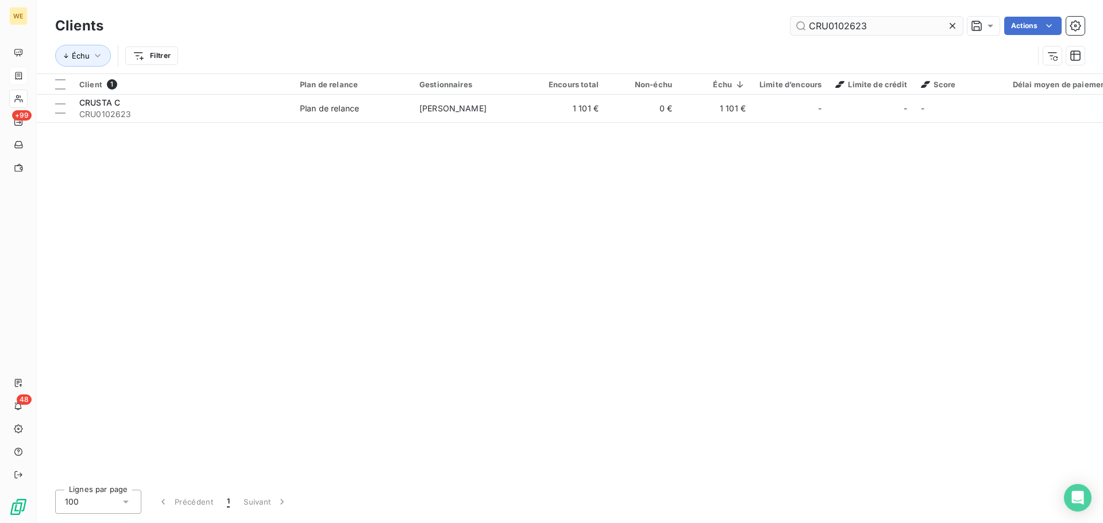
click at [844, 30] on input "CRU0102623" at bounding box center [876, 26] width 172 height 18
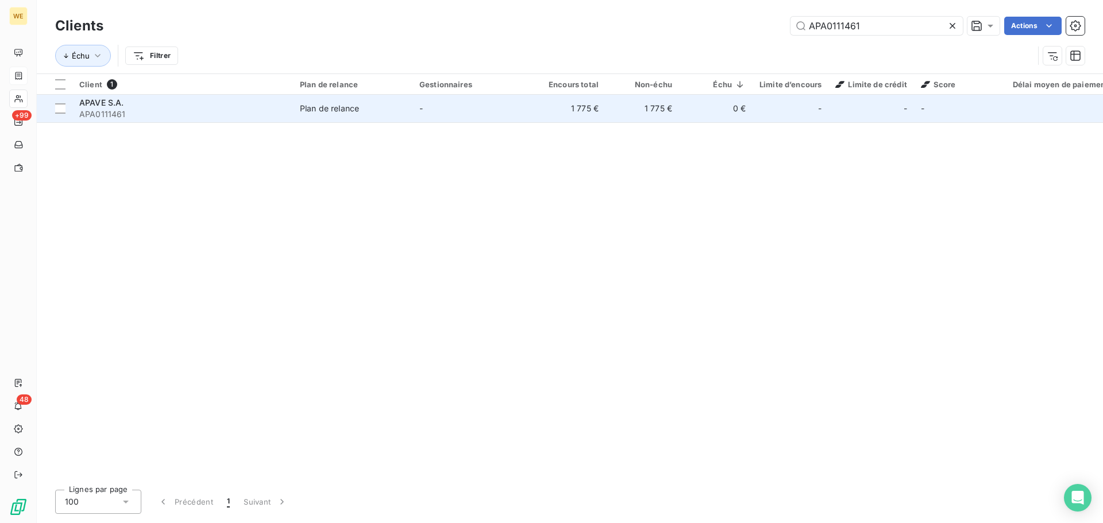
type input "APA0111461"
click at [195, 107] on div "APAVE S.A." at bounding box center [182, 102] width 207 height 11
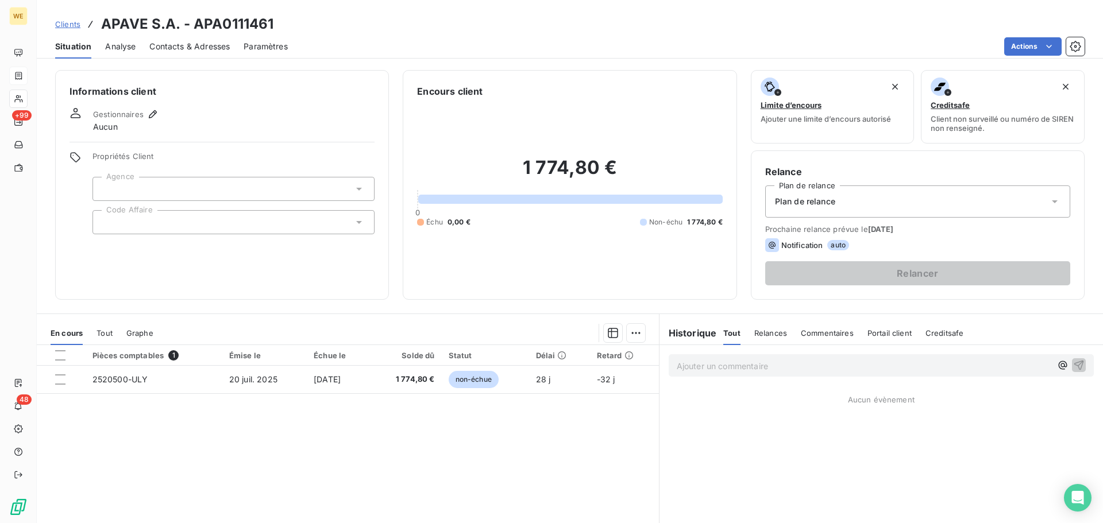
click at [167, 220] on div at bounding box center [233, 222] width 282 height 24
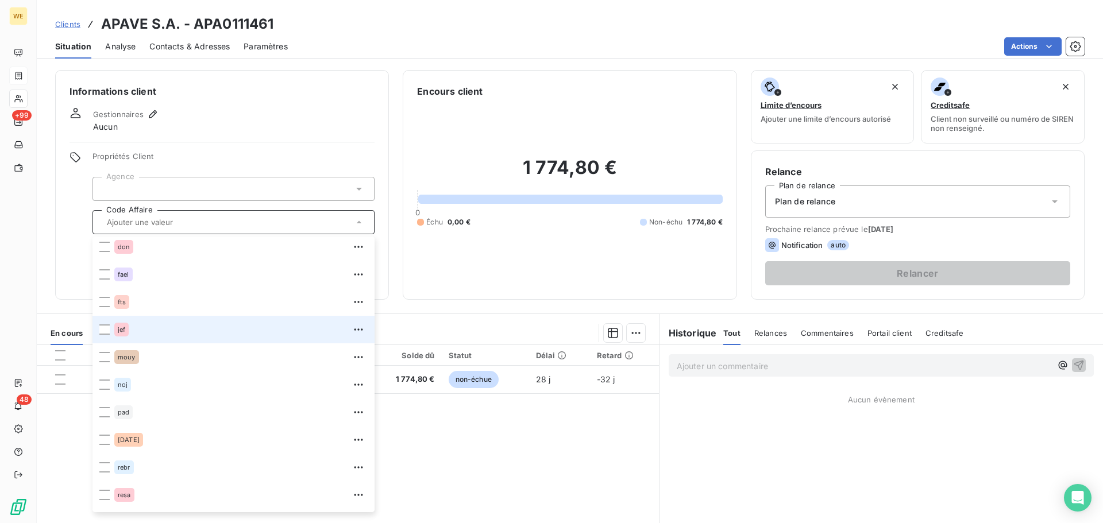
scroll to position [230, 0]
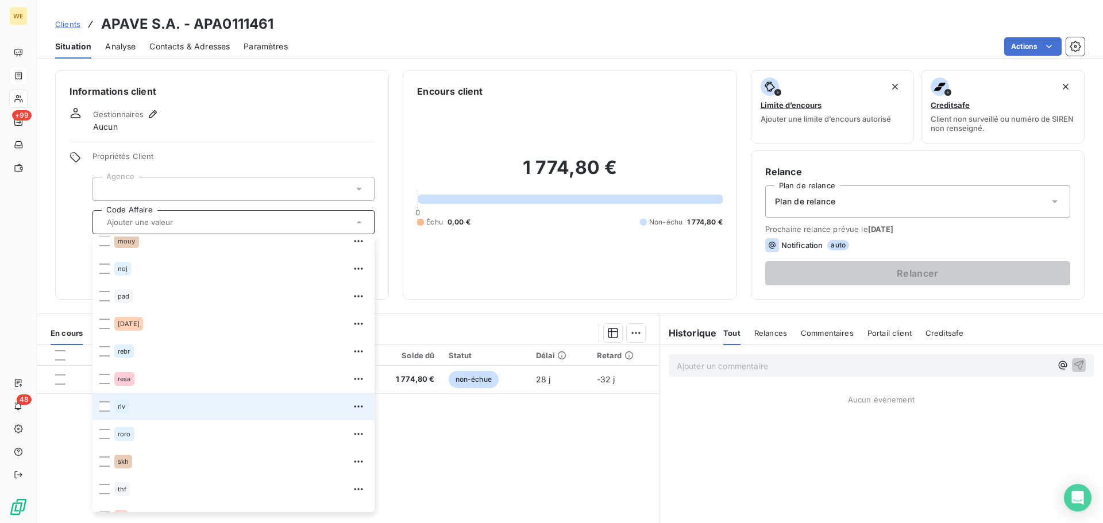
click at [119, 409] on span "riv" at bounding box center [121, 406] width 7 height 7
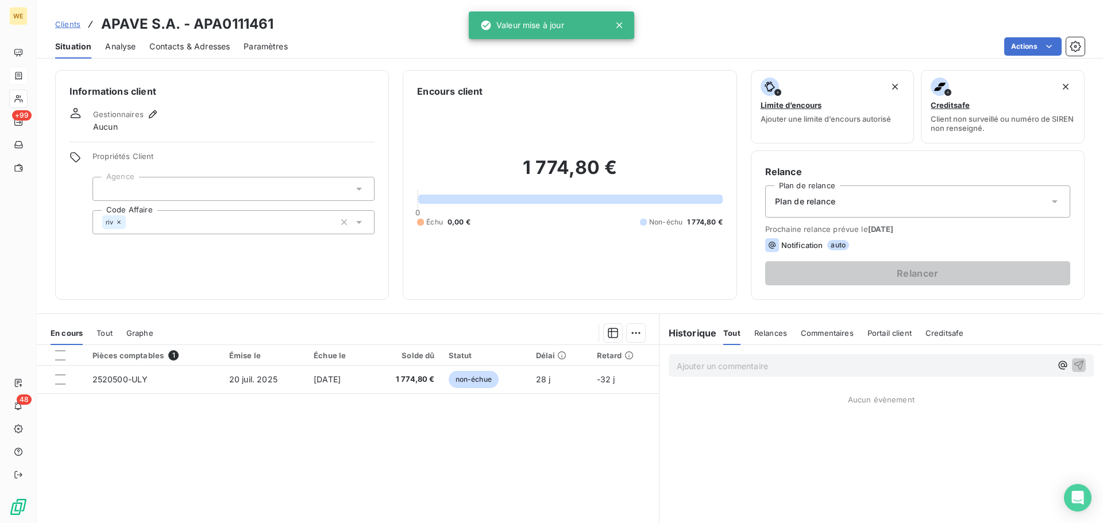
click at [176, 190] on div at bounding box center [233, 189] width 282 height 24
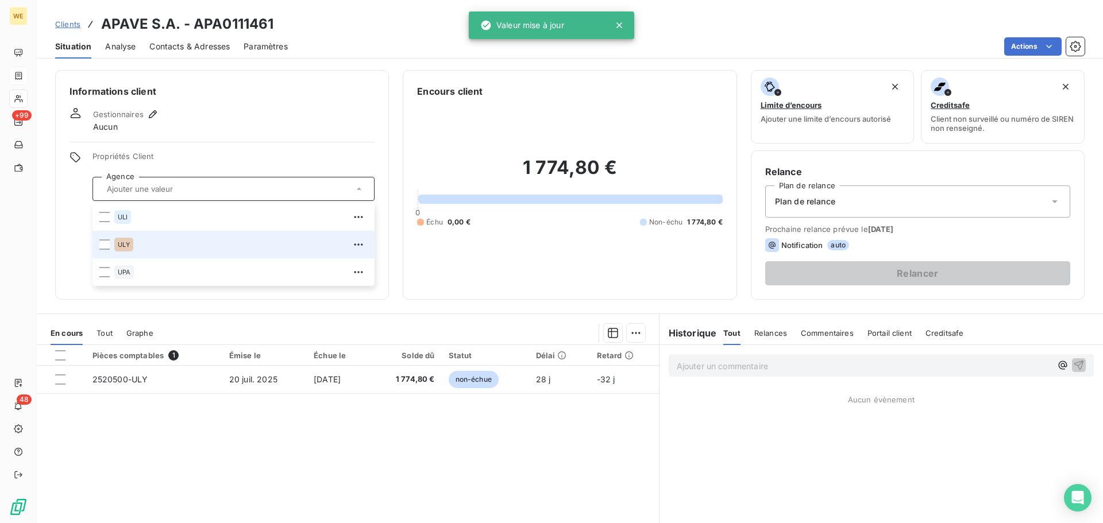
click at [130, 246] on span "ULY" at bounding box center [124, 244] width 12 height 7
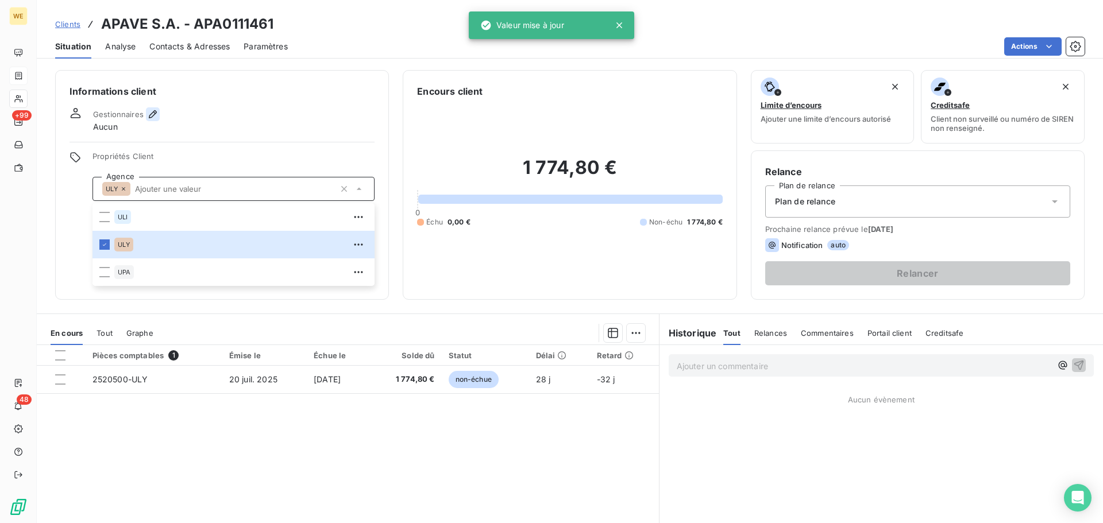
click at [150, 113] on icon "button" at bounding box center [152, 114] width 11 height 11
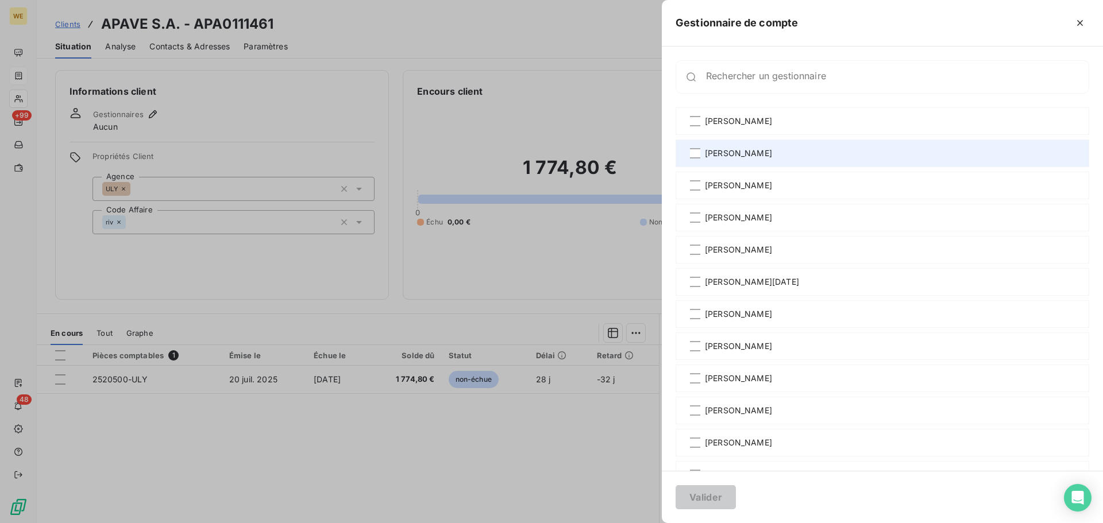
click at [710, 154] on span "[PERSON_NAME]" at bounding box center [738, 153] width 67 height 11
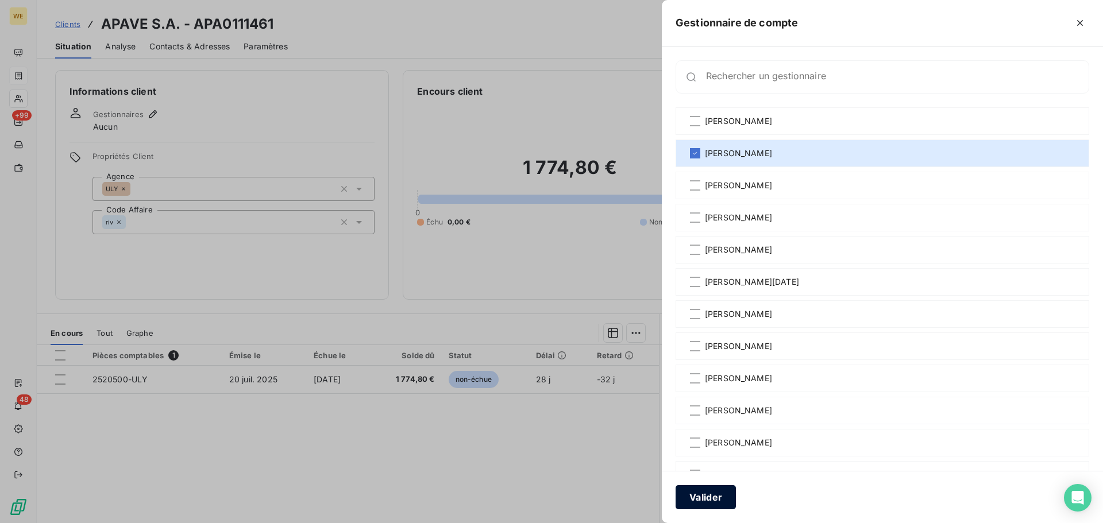
click at [706, 504] on button "Valider" at bounding box center [705, 497] width 60 height 24
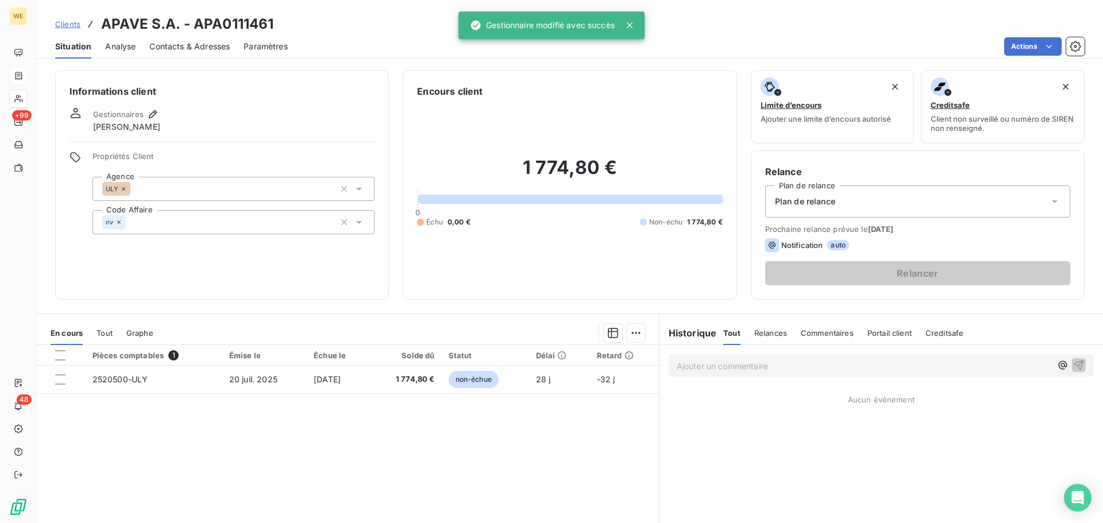
click at [504, 438] on div "Pièces comptables 1 Émise le Échue le Solde dû Statut Délai Retard 2520500-ULY …" at bounding box center [348, 455] width 622 height 221
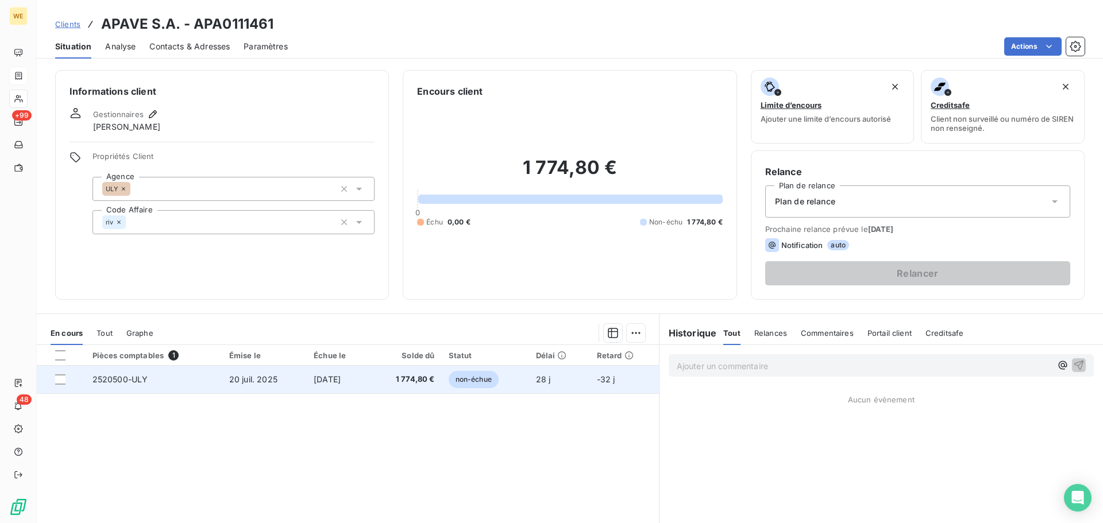
click at [258, 378] on span "20 juil. 2025" at bounding box center [253, 379] width 48 height 10
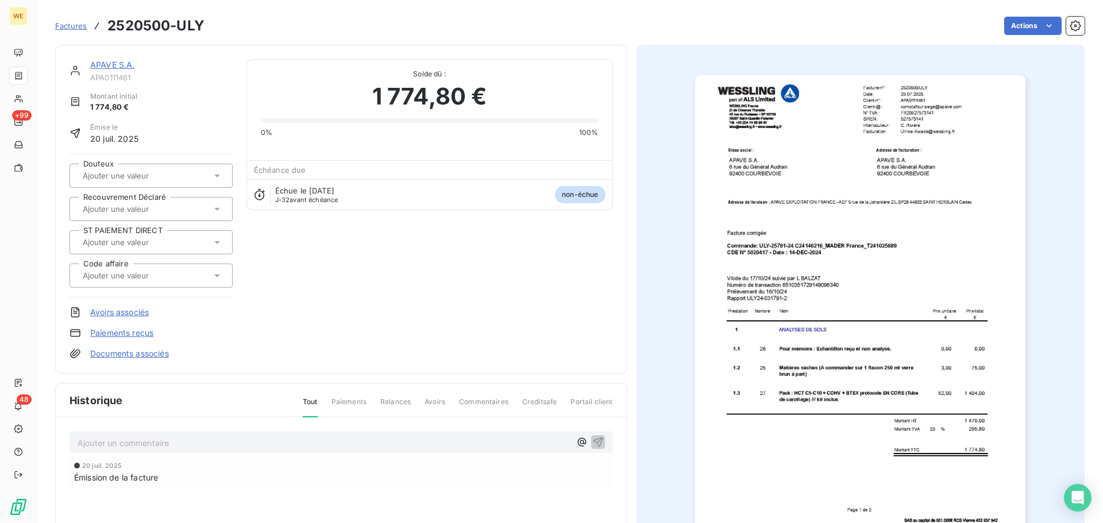
click at [872, 158] on img "button" at bounding box center [860, 308] width 330 height 467
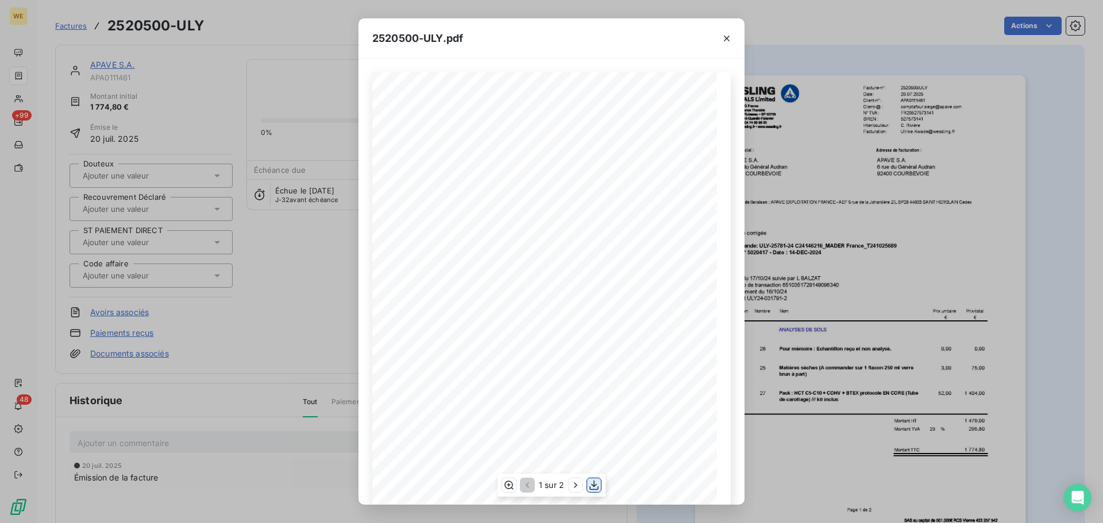
click at [594, 489] on icon "button" at bounding box center [593, 485] width 11 height 11
click at [730, 37] on icon "button" at bounding box center [726, 38] width 11 height 11
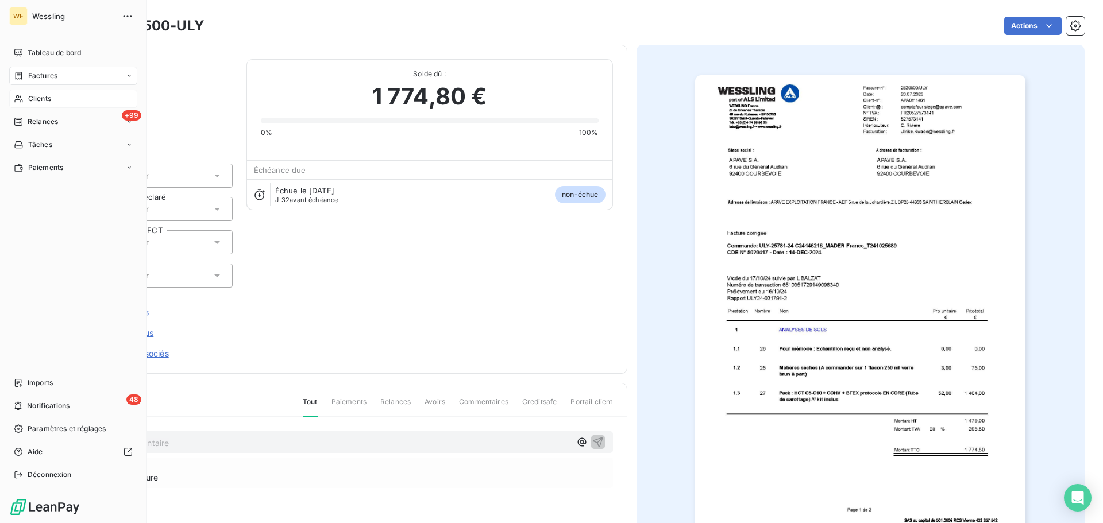
click at [44, 95] on span "Clients" at bounding box center [39, 99] width 23 height 10
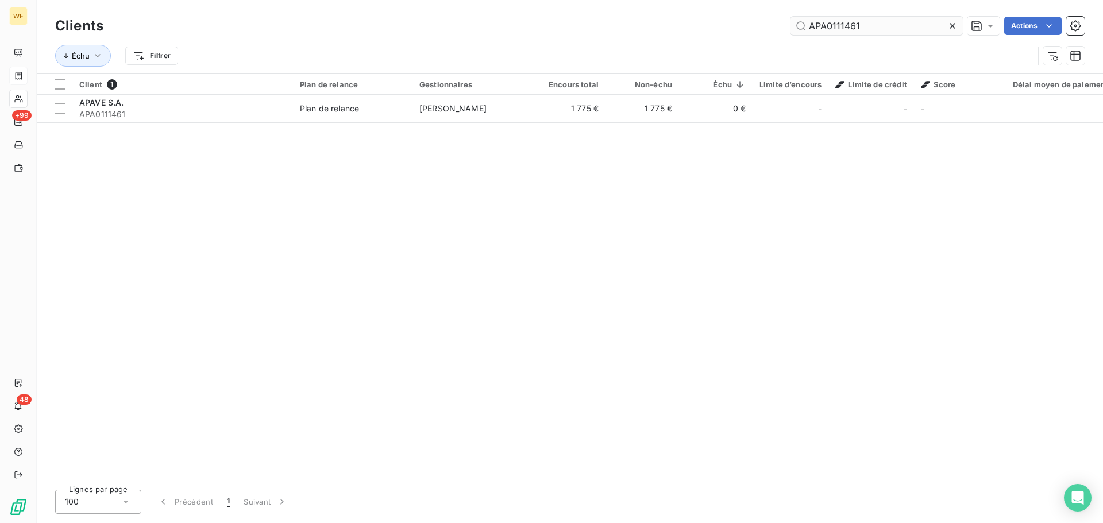
click at [817, 23] on input "APA0111461" at bounding box center [876, 26] width 172 height 18
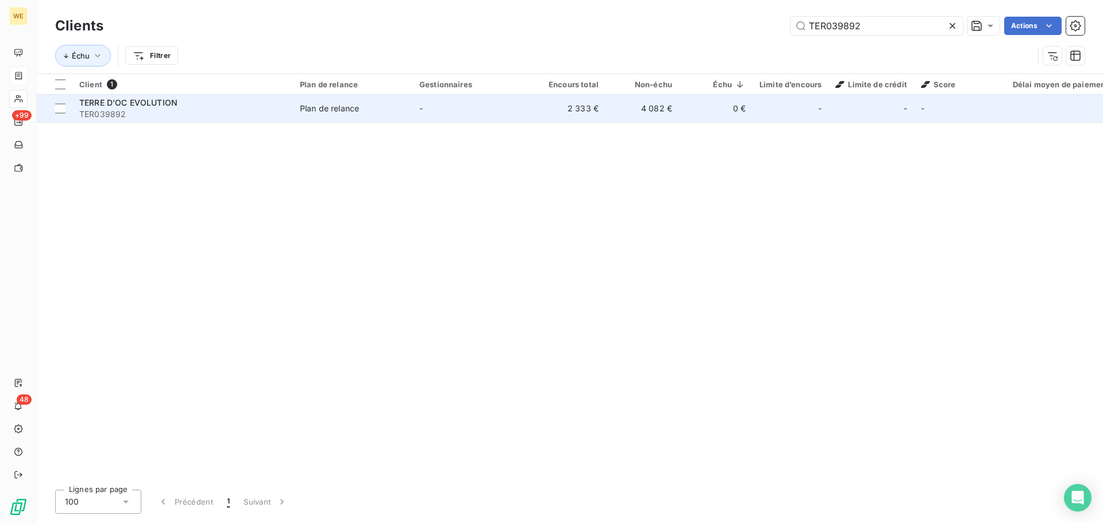
type input "TER039892"
click at [118, 103] on span "TERRE D'OC EVOLUTION" at bounding box center [128, 103] width 98 height 10
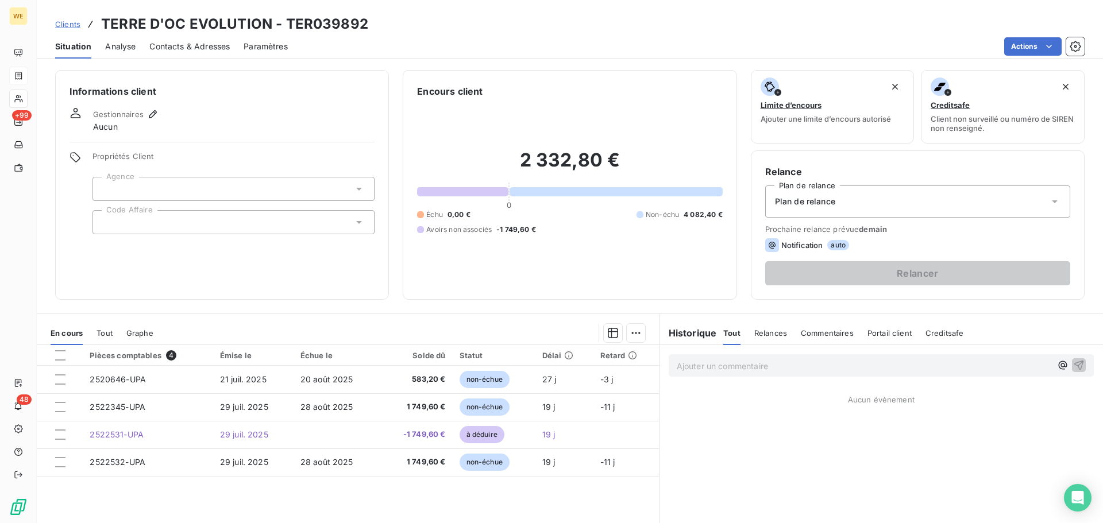
click at [149, 222] on div at bounding box center [233, 222] width 282 height 24
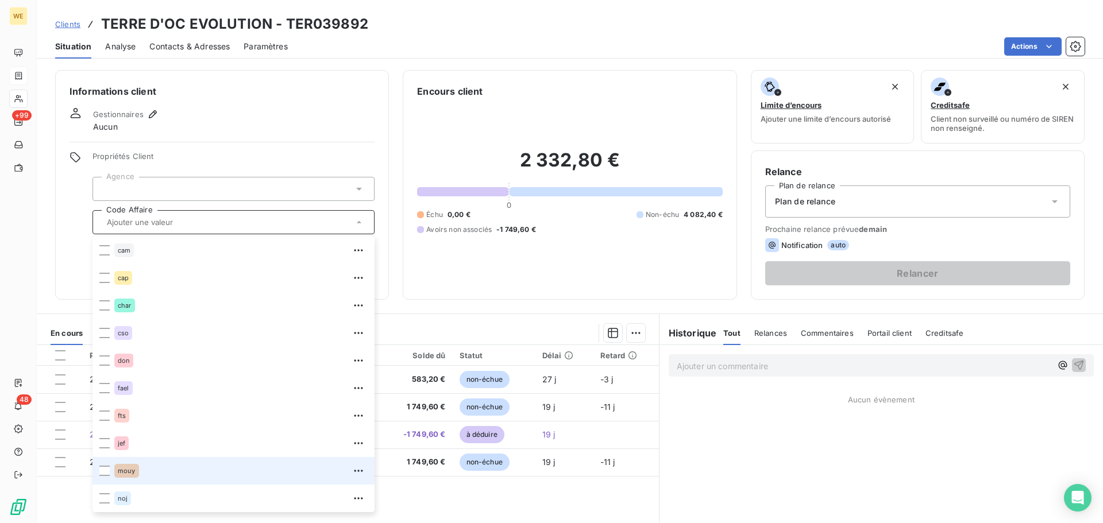
scroll to position [172, 0]
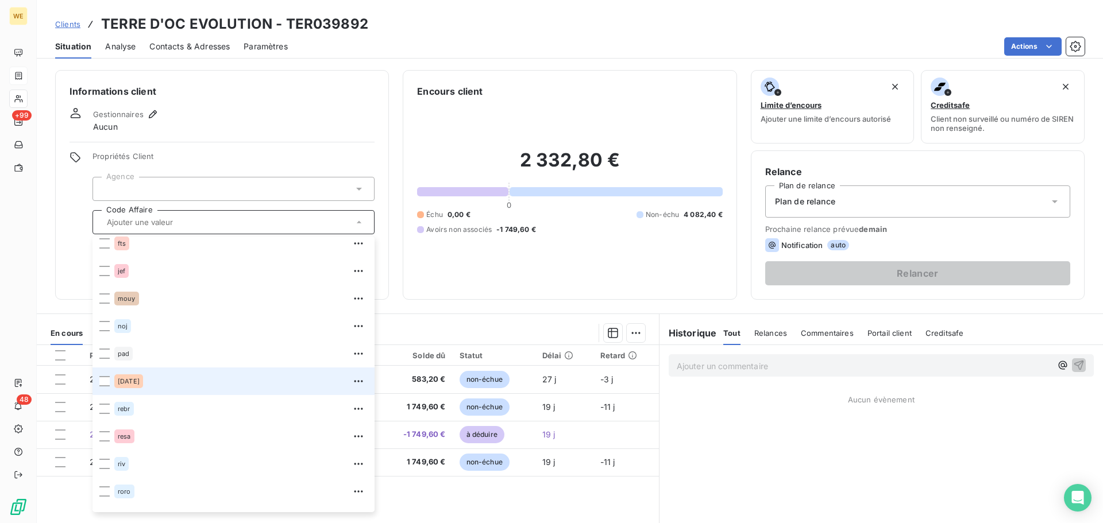
click at [121, 383] on span "[DATE]" at bounding box center [129, 381] width 22 height 7
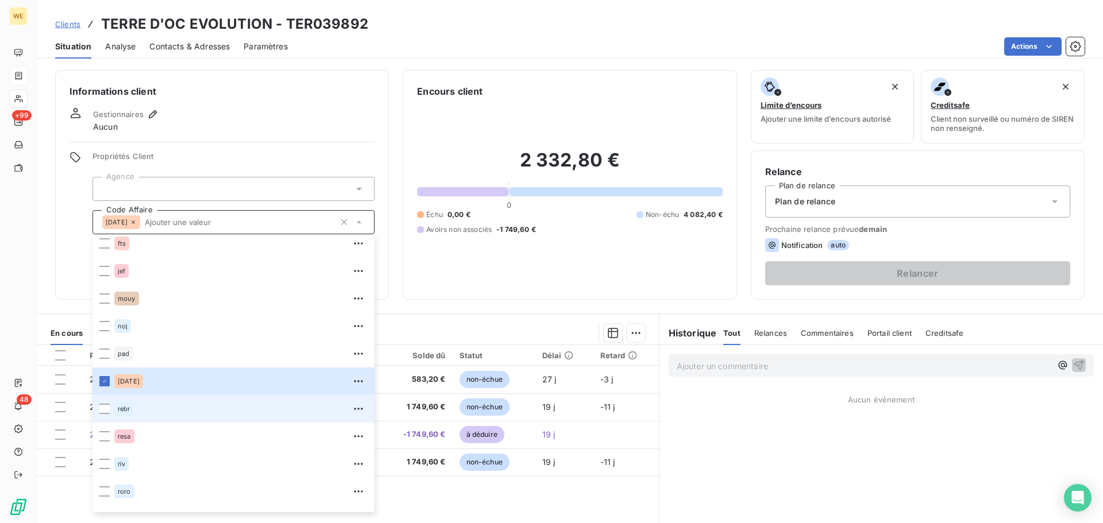
click at [125, 408] on span "rebr" at bounding box center [124, 408] width 13 height 7
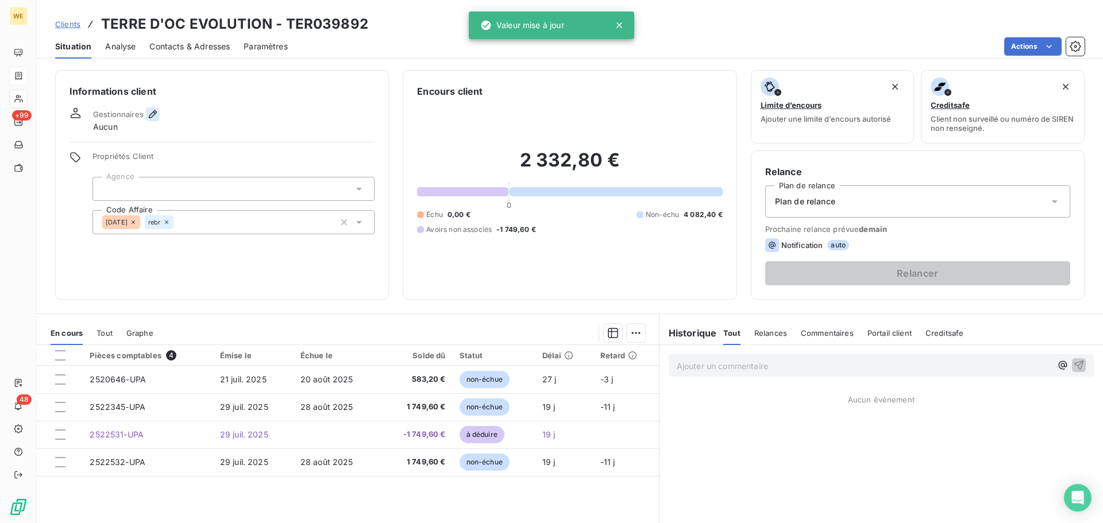
click at [152, 107] on button "button" at bounding box center [153, 114] width 14 height 14
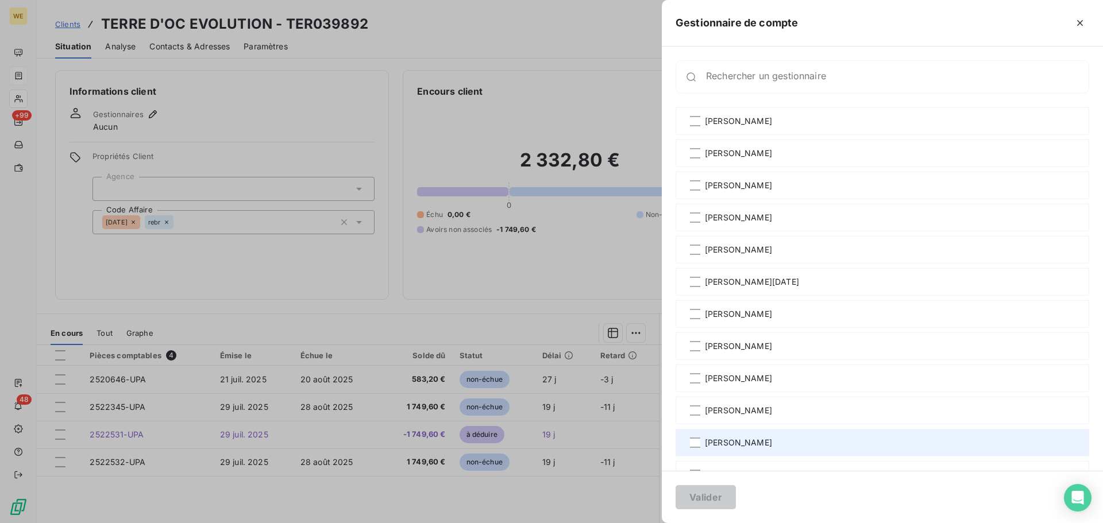
click at [730, 446] on span "[PERSON_NAME]" at bounding box center [738, 442] width 67 height 11
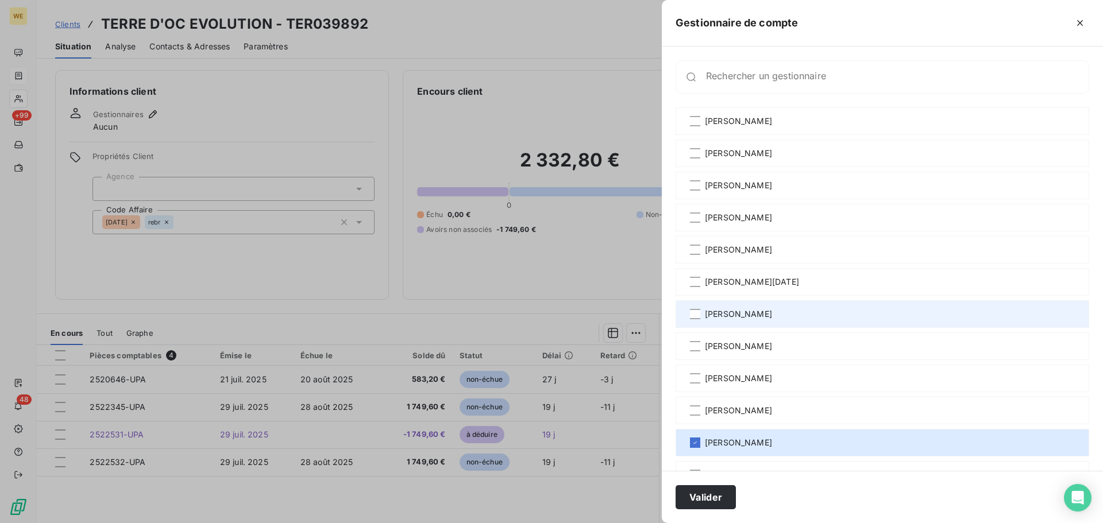
click at [703, 308] on div "[PERSON_NAME]" at bounding box center [881, 314] width 413 height 28
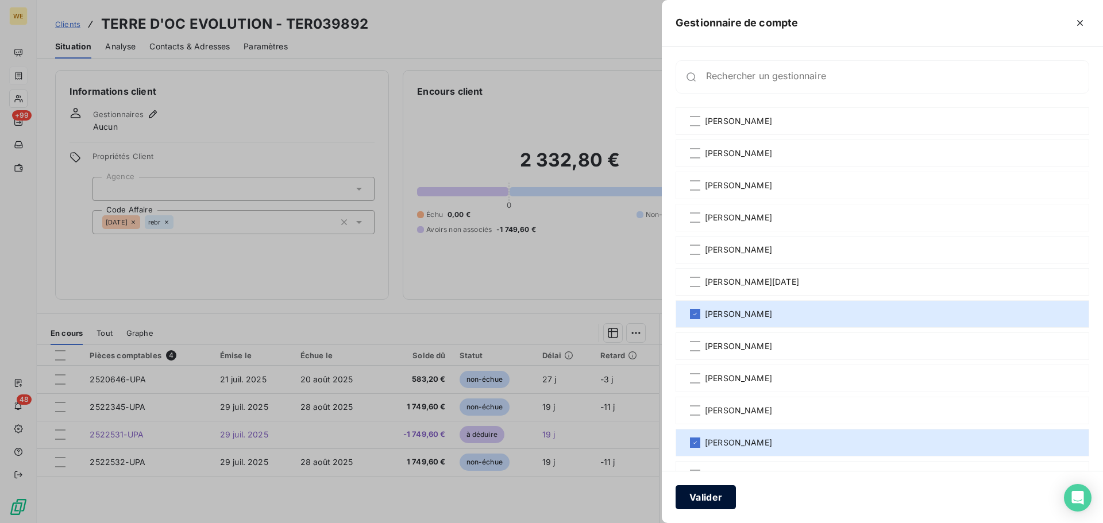
click at [705, 491] on button "Valider" at bounding box center [705, 497] width 60 height 24
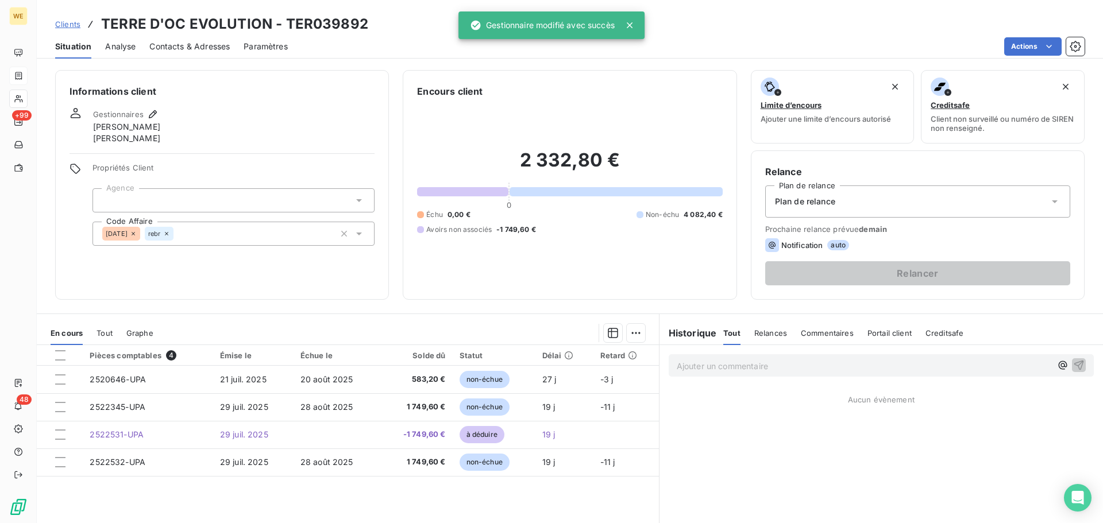
click at [218, 200] on div at bounding box center [233, 200] width 282 height 24
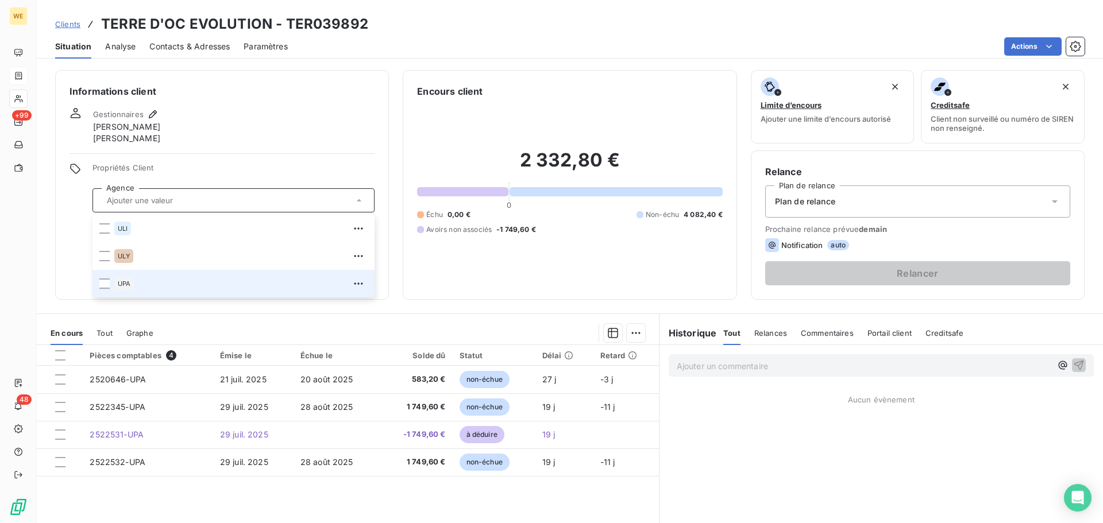
click at [146, 283] on div "UPA" at bounding box center [240, 283] width 253 height 18
click at [212, 171] on span "Propriétés Client" at bounding box center [233, 171] width 282 height 16
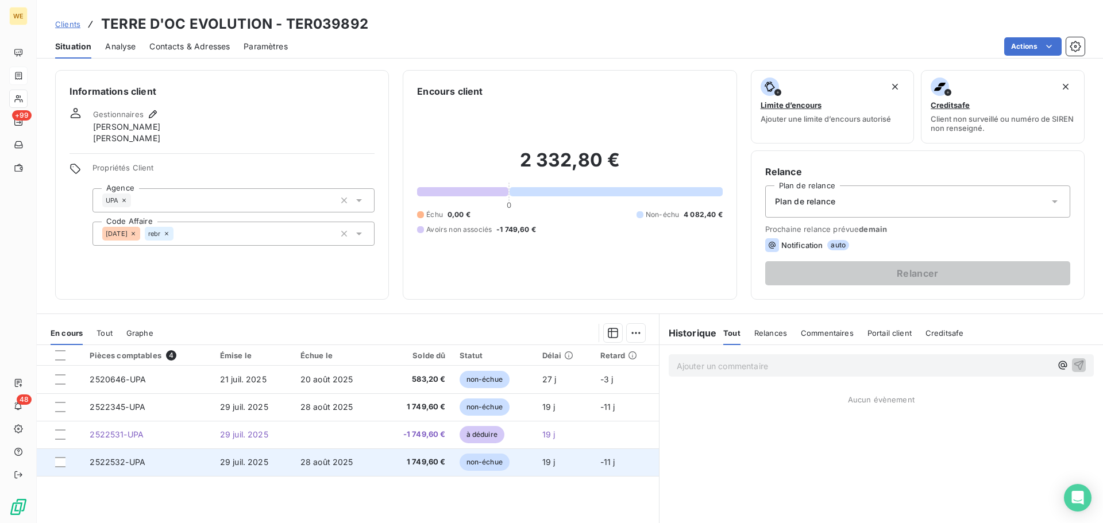
click at [469, 465] on span "non-échue" at bounding box center [484, 462] width 50 height 17
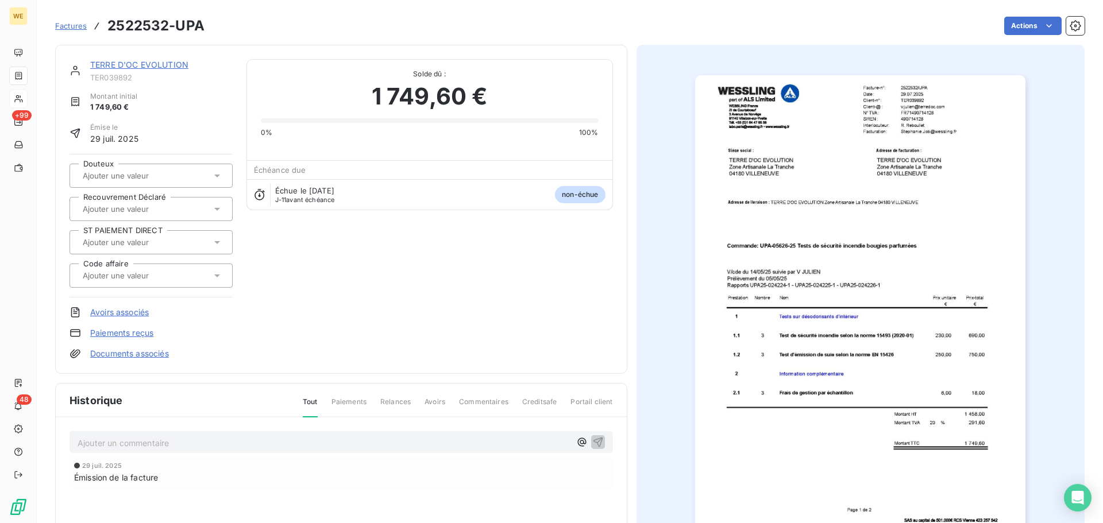
click at [917, 112] on img "button" at bounding box center [860, 308] width 330 height 467
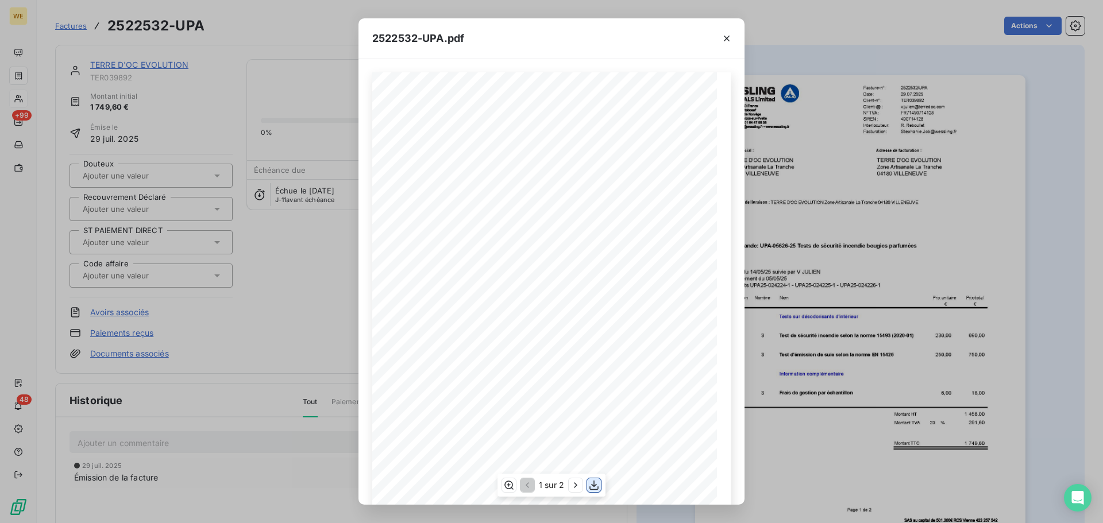
click at [596, 485] on icon "button" at bounding box center [593, 486] width 9 height 10
click at [727, 43] on icon "button" at bounding box center [726, 38] width 11 height 11
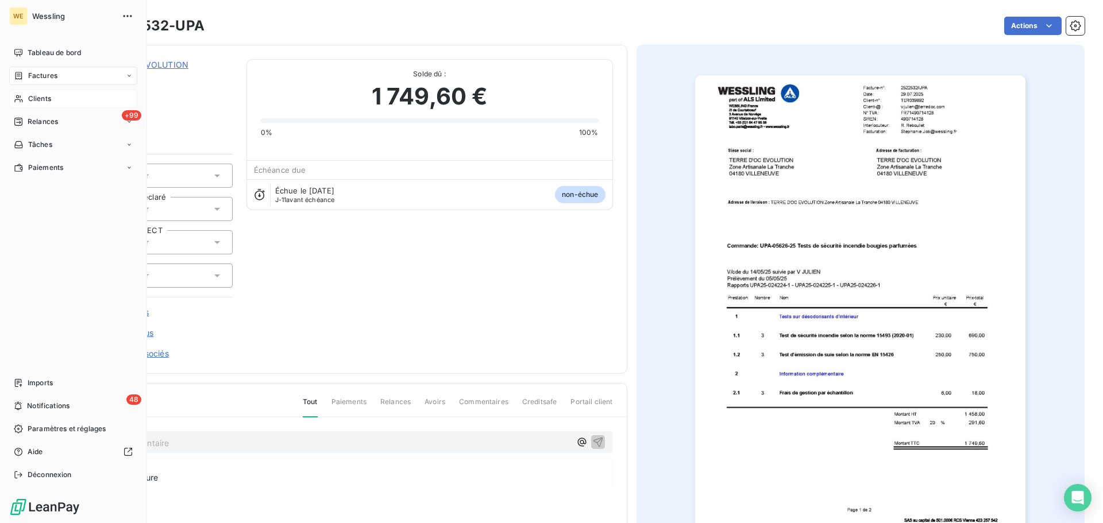
click at [37, 101] on span "Clients" at bounding box center [39, 99] width 23 height 10
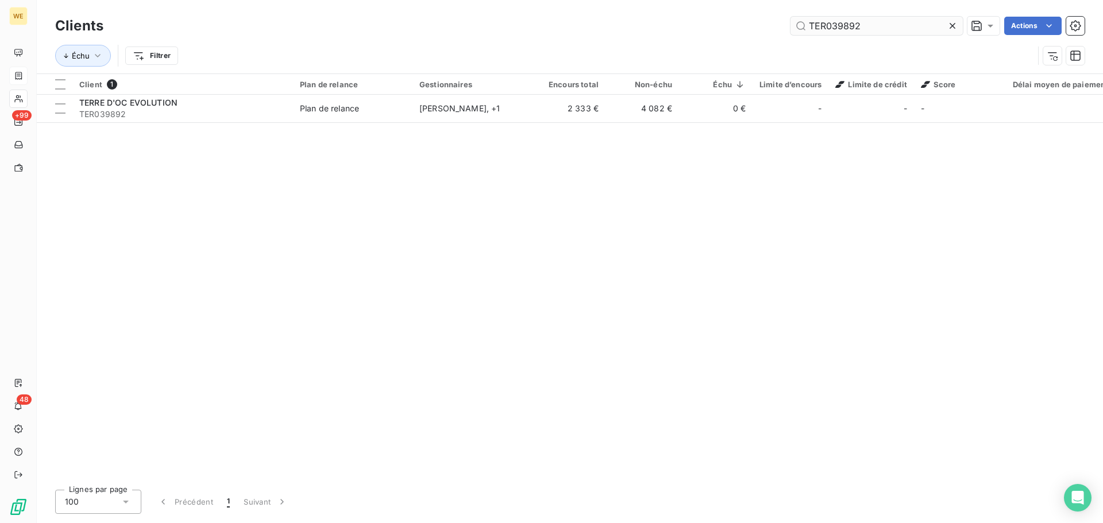
click at [815, 24] on input "TER039892" at bounding box center [876, 26] width 172 height 18
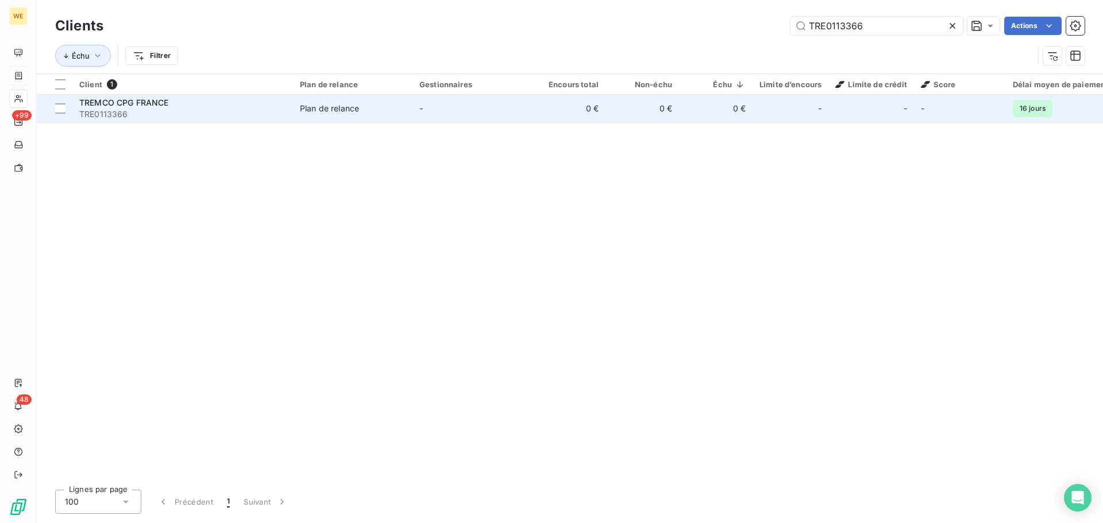
type input "TRE0113366"
click at [139, 104] on span "TREMCO CPG FRANCE" at bounding box center [124, 103] width 90 height 10
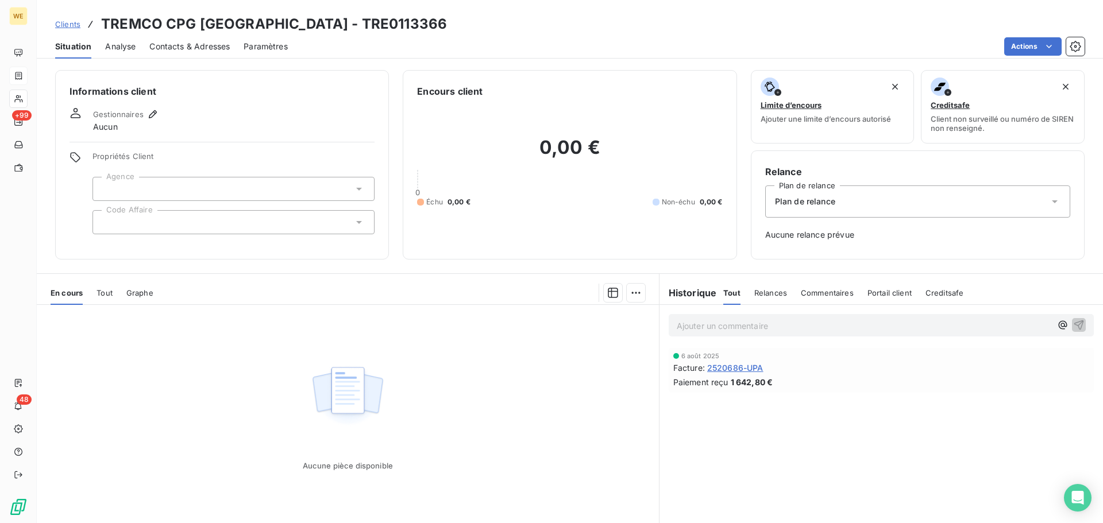
click at [180, 221] on div at bounding box center [233, 222] width 282 height 24
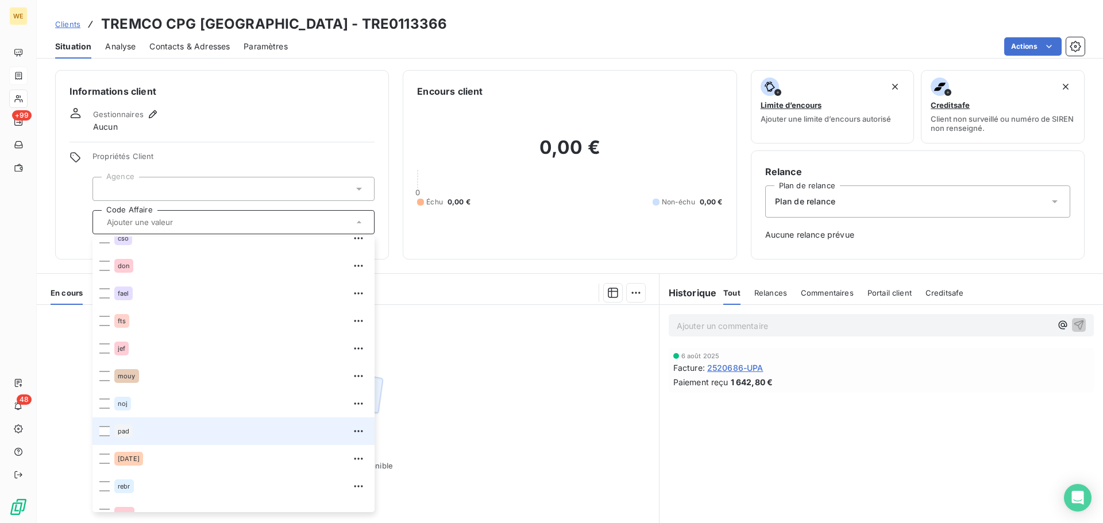
scroll to position [115, 0]
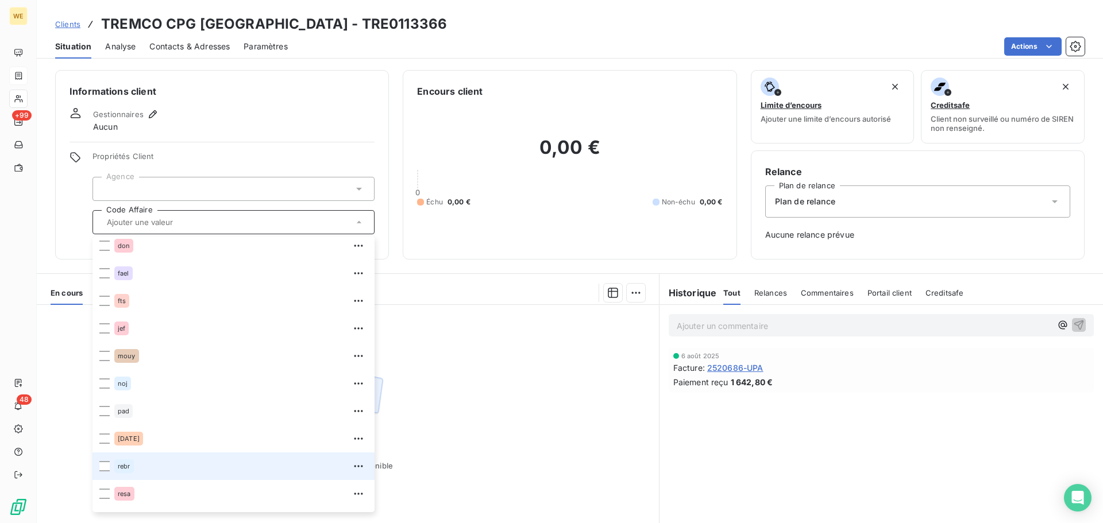
click at [138, 471] on div "rebr" at bounding box center [240, 466] width 253 height 18
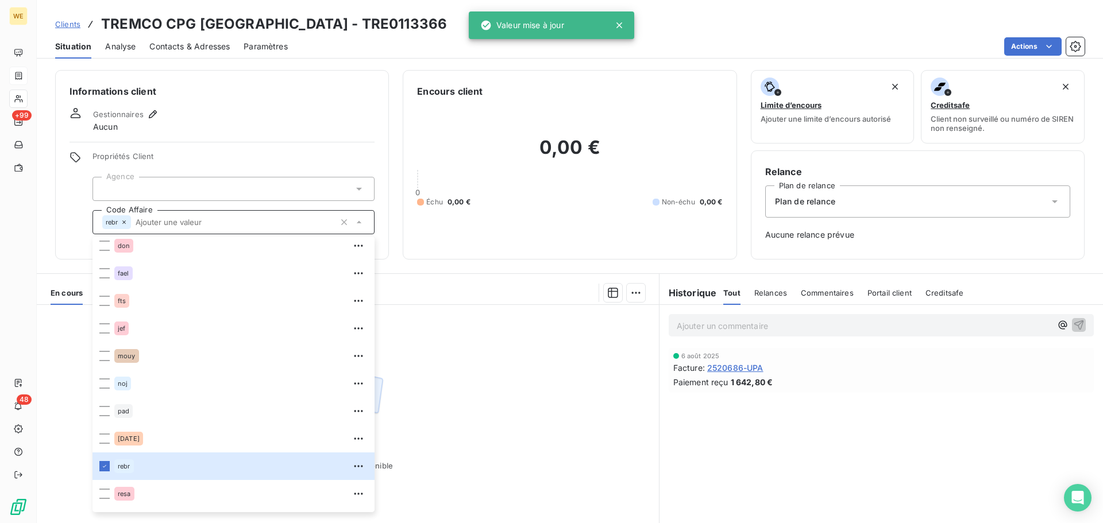
click at [149, 189] on div at bounding box center [233, 189] width 282 height 24
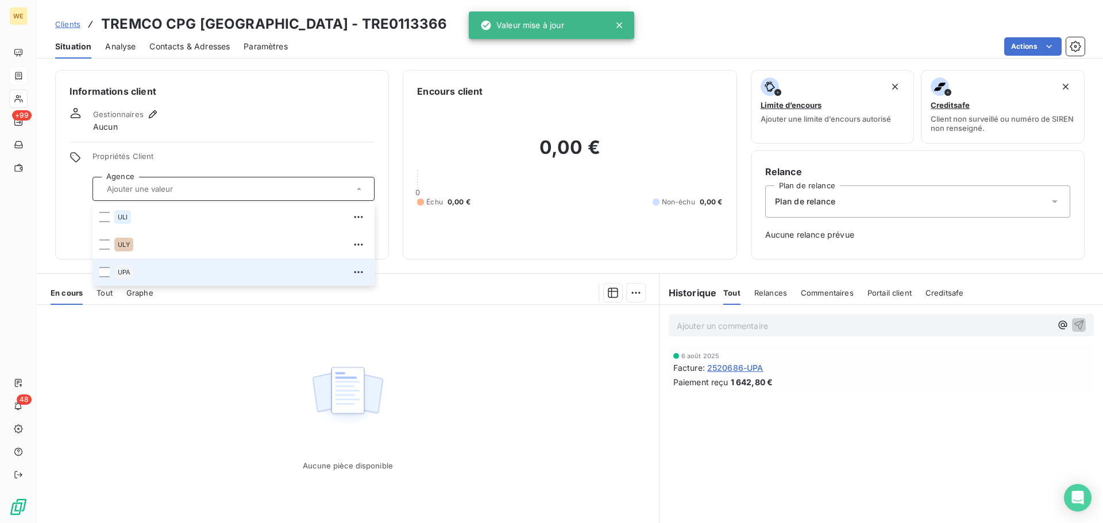
click at [119, 273] on span "UPA" at bounding box center [124, 272] width 13 height 7
click at [156, 114] on icon "button" at bounding box center [152, 114] width 11 height 11
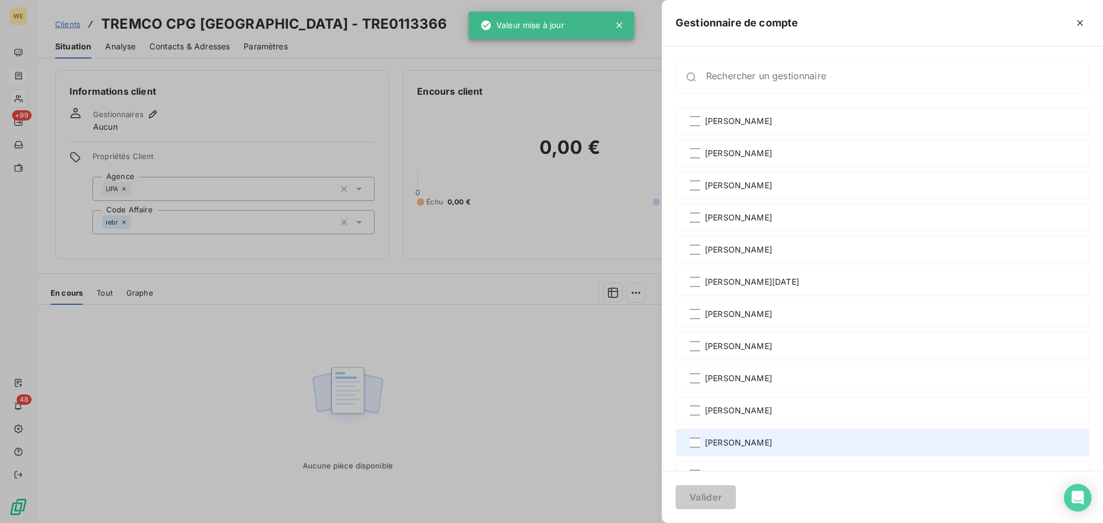
click at [736, 444] on span "[PERSON_NAME]" at bounding box center [738, 442] width 67 height 11
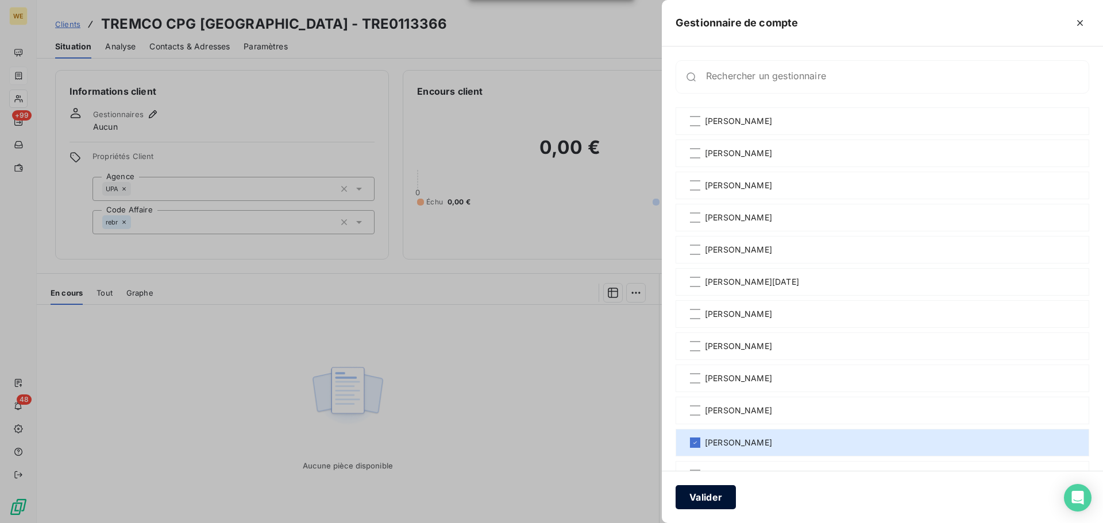
click at [726, 495] on button "Valider" at bounding box center [705, 497] width 60 height 24
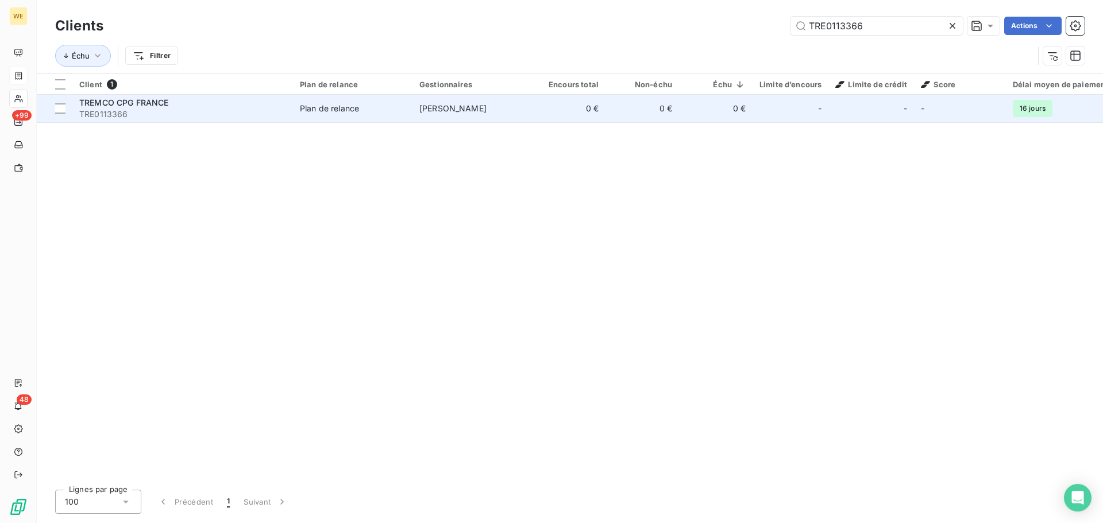
click at [446, 105] on span "[PERSON_NAME]" at bounding box center [452, 108] width 67 height 10
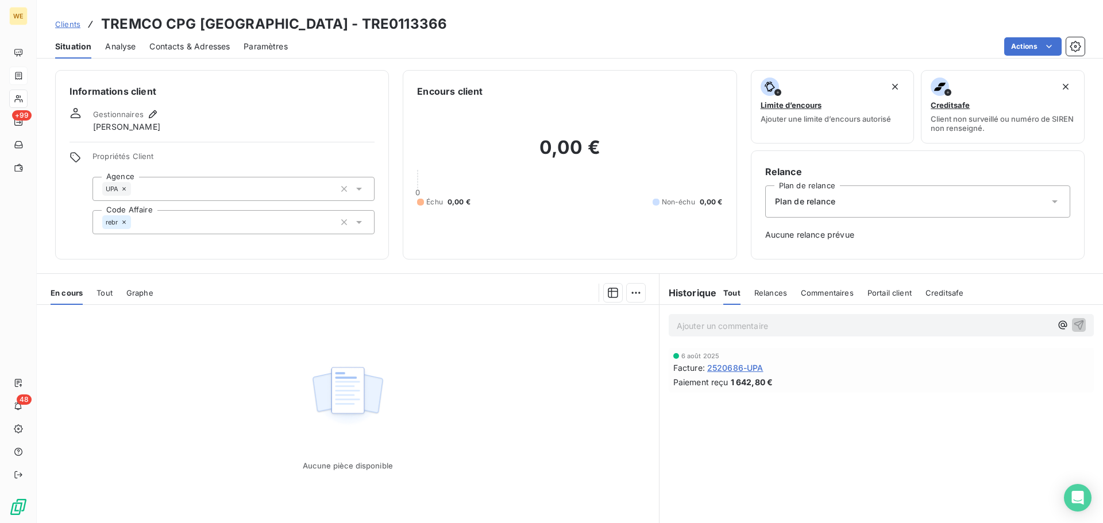
click at [735, 368] on span "2520686-UPA" at bounding box center [735, 368] width 56 height 12
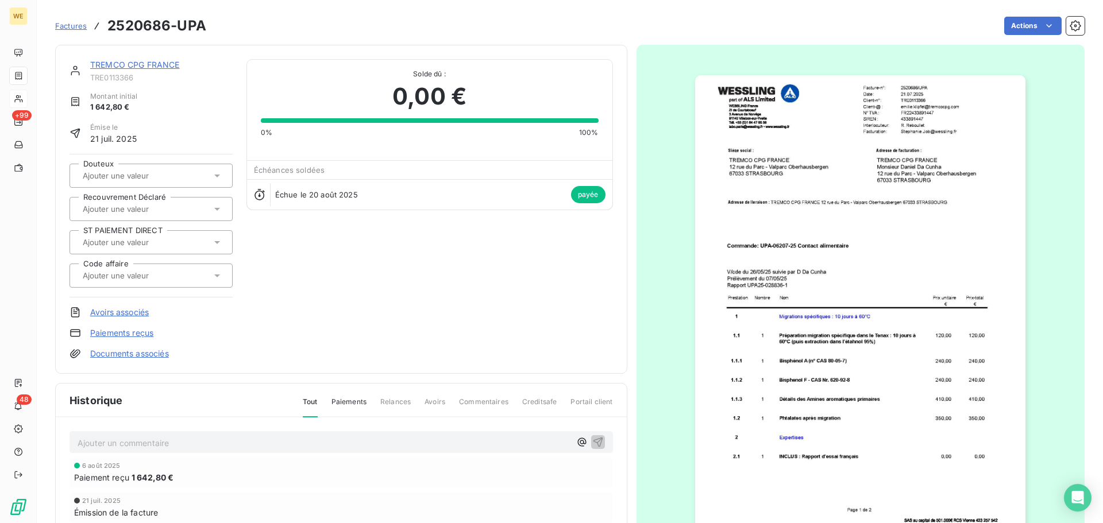
click at [913, 126] on img "button" at bounding box center [860, 308] width 330 height 467
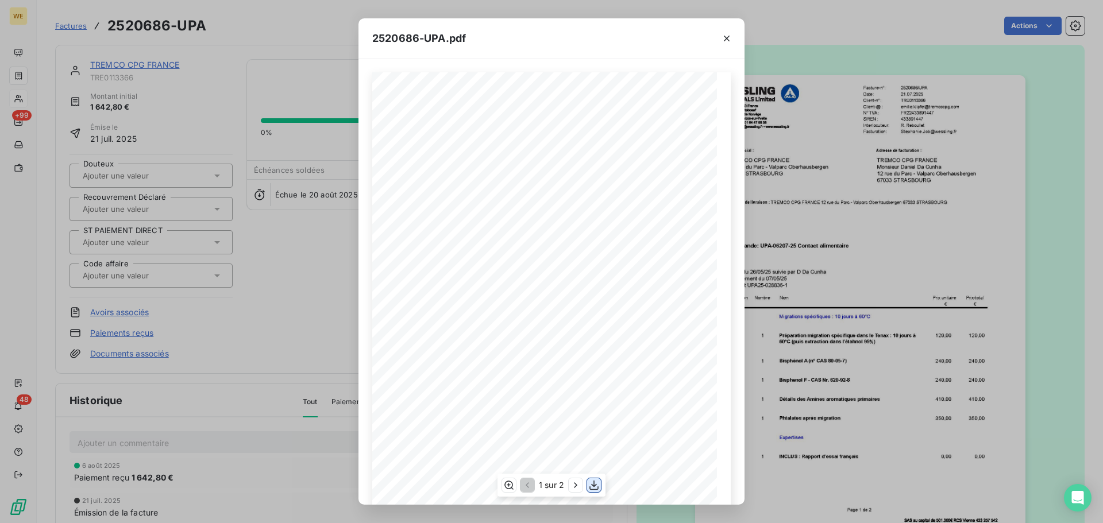
click at [596, 487] on icon "button" at bounding box center [593, 485] width 11 height 11
click at [724, 41] on icon "button" at bounding box center [726, 38] width 11 height 11
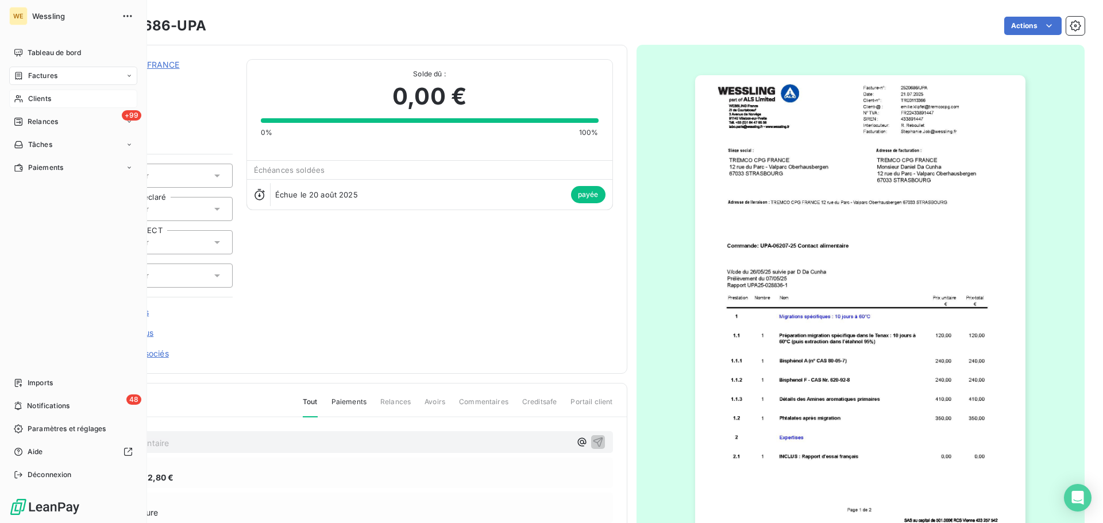
drag, startPoint x: 42, startPoint y: 103, endPoint x: 121, endPoint y: 106, distance: 78.2
click at [42, 103] on span "Clients" at bounding box center [39, 99] width 23 height 10
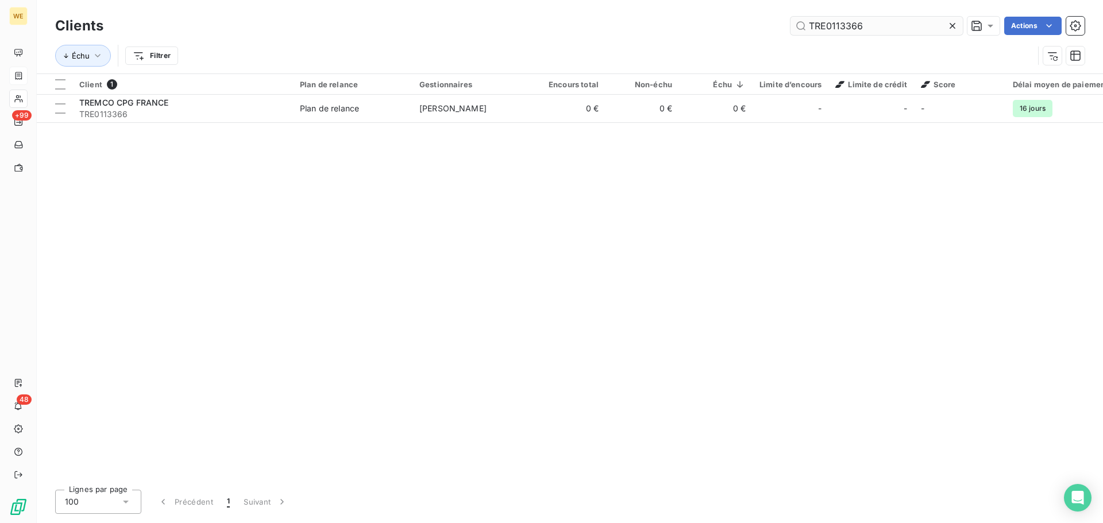
click at [819, 28] on input "TRE0113366" at bounding box center [876, 26] width 172 height 18
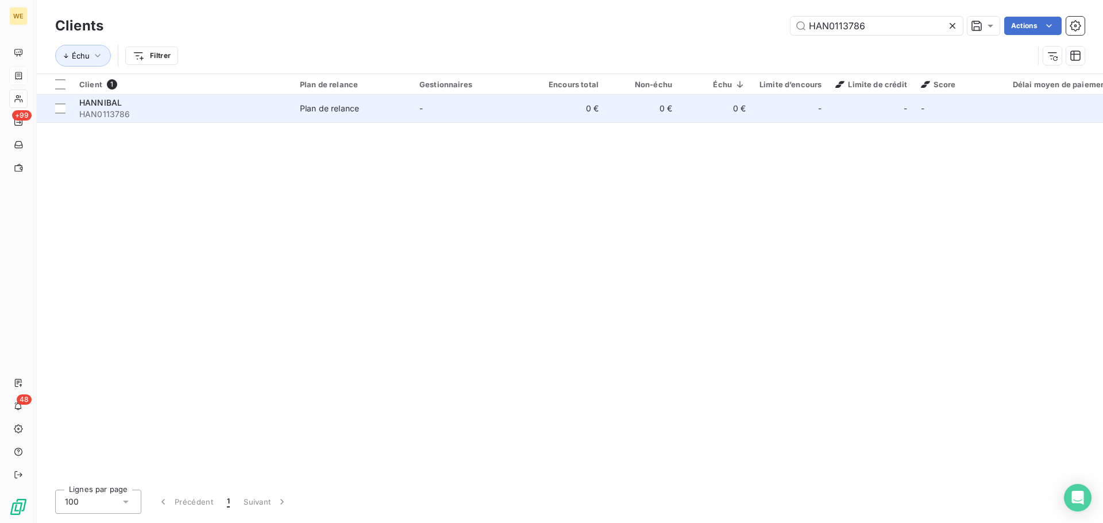
type input "HAN0113786"
click at [154, 109] on span "HAN0113786" at bounding box center [182, 114] width 207 height 11
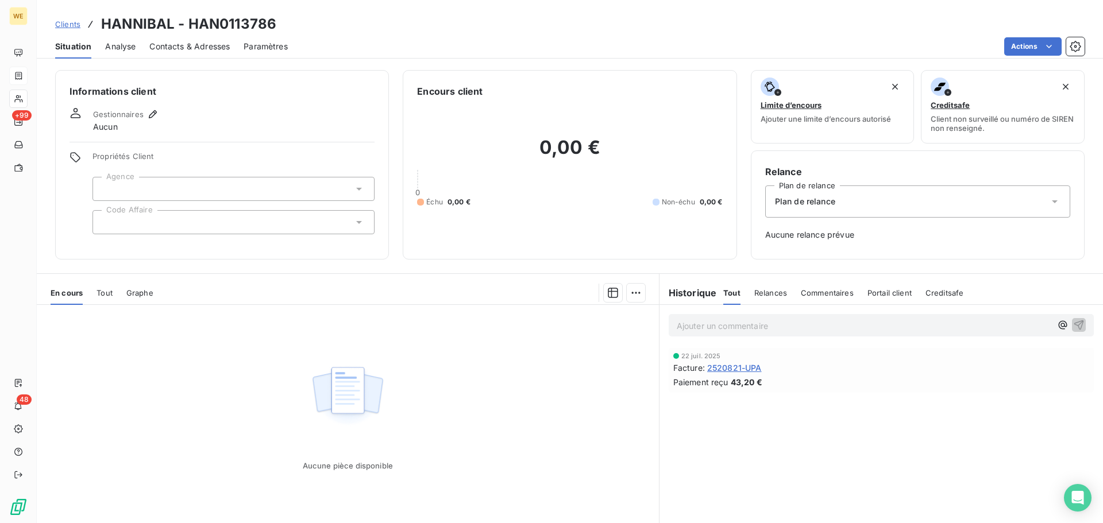
click at [158, 221] on div at bounding box center [233, 222] width 282 height 24
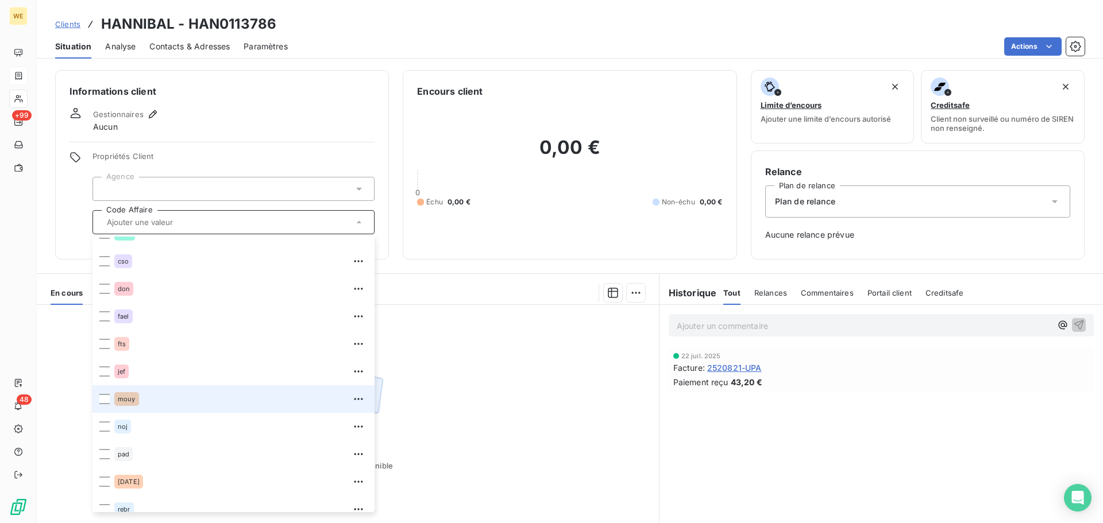
scroll to position [230, 0]
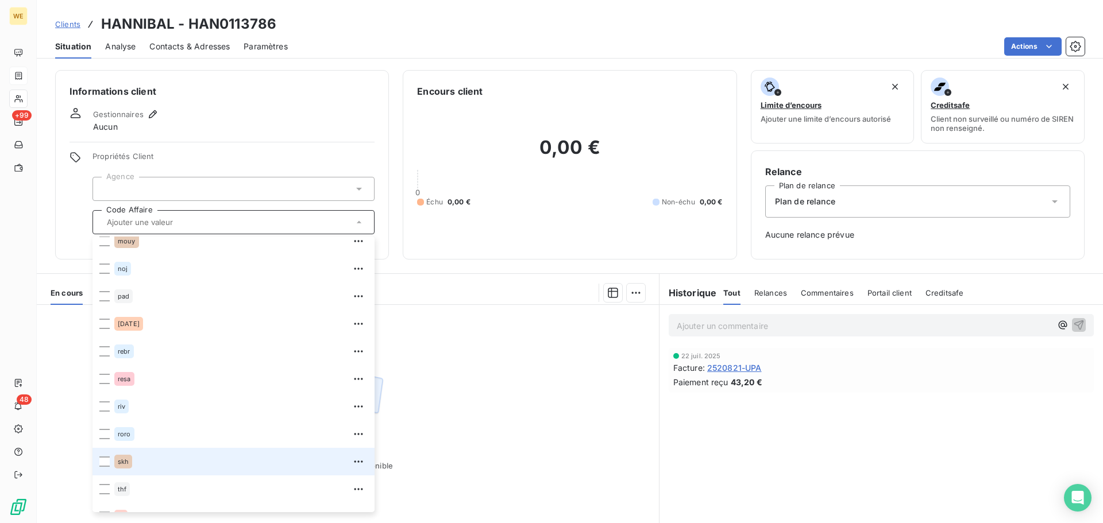
click at [114, 466] on li "skh" at bounding box center [233, 462] width 282 height 28
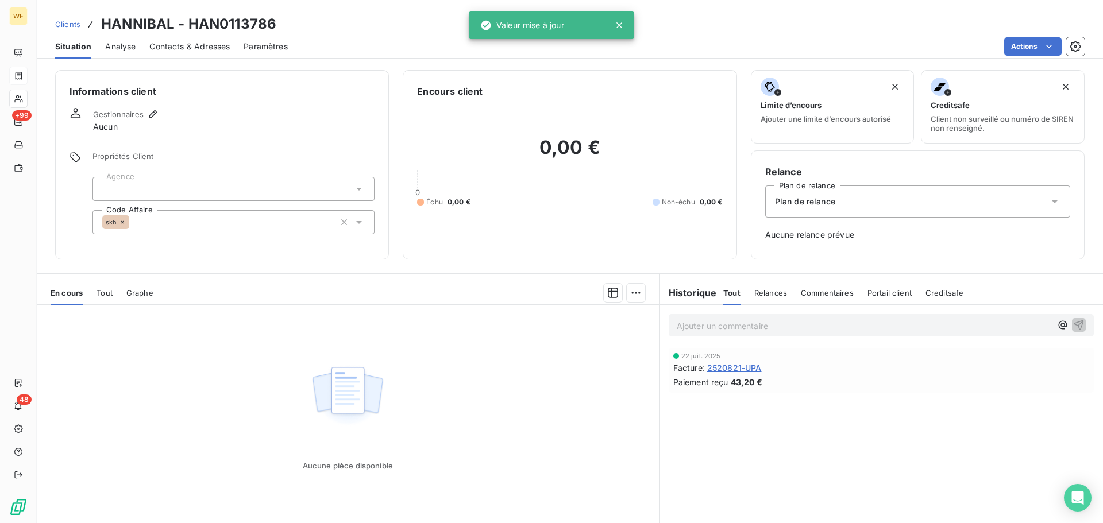
click at [208, 179] on div at bounding box center [233, 189] width 282 height 24
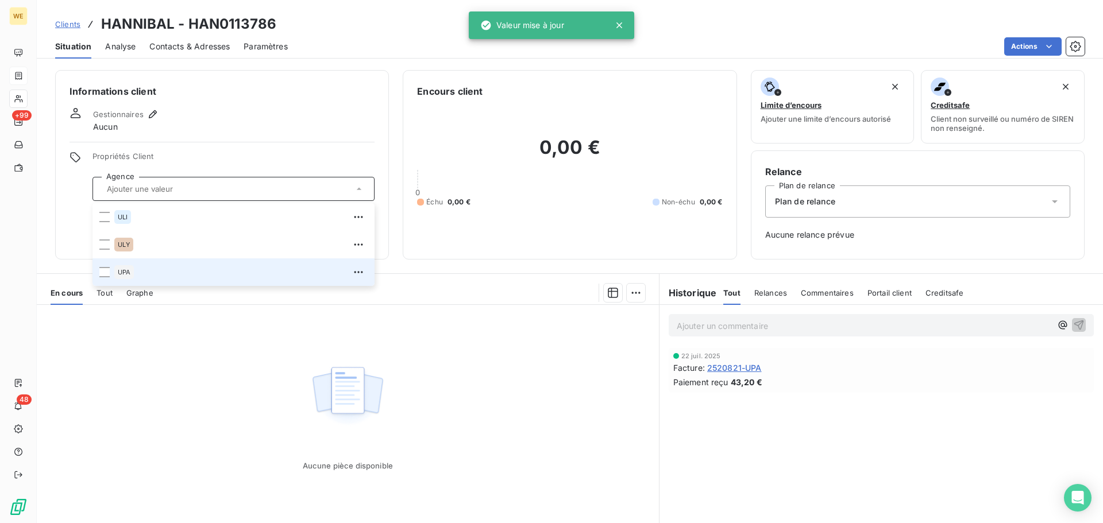
click at [127, 274] on span "UPA" at bounding box center [124, 272] width 13 height 7
click at [156, 112] on icon "button" at bounding box center [152, 114] width 11 height 11
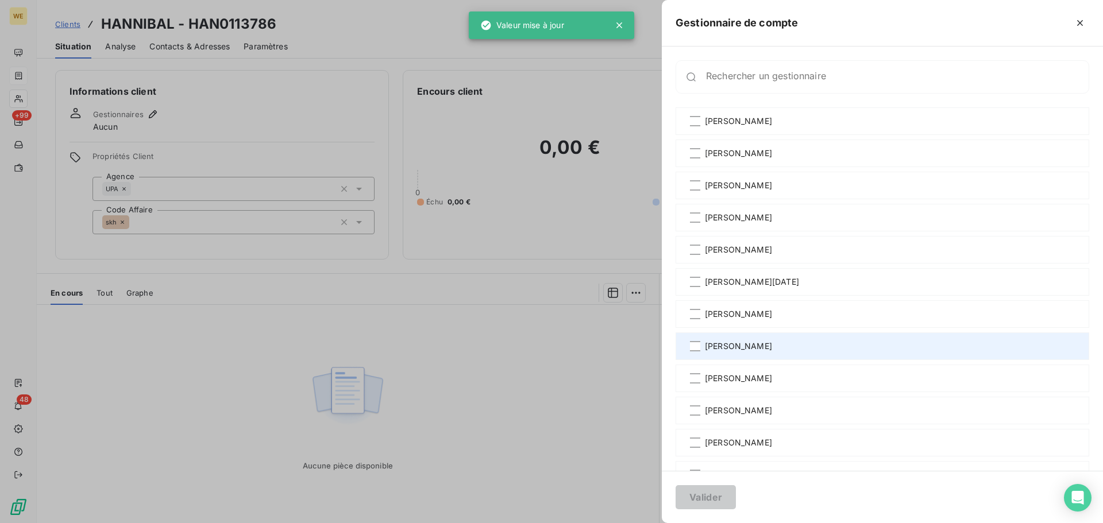
click at [730, 349] on span "[PERSON_NAME]" at bounding box center [738, 346] width 67 height 11
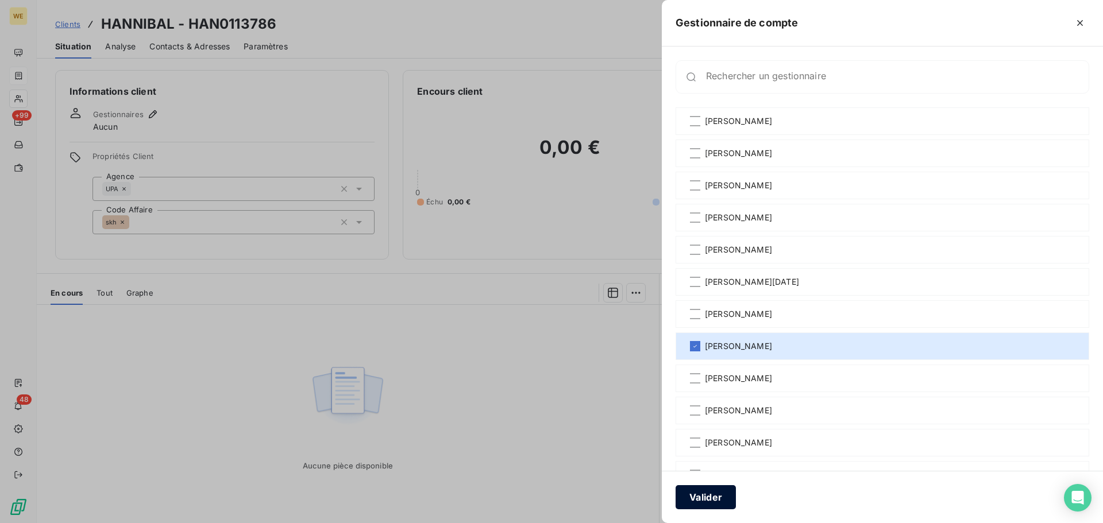
click at [699, 499] on button "Valider" at bounding box center [705, 497] width 60 height 24
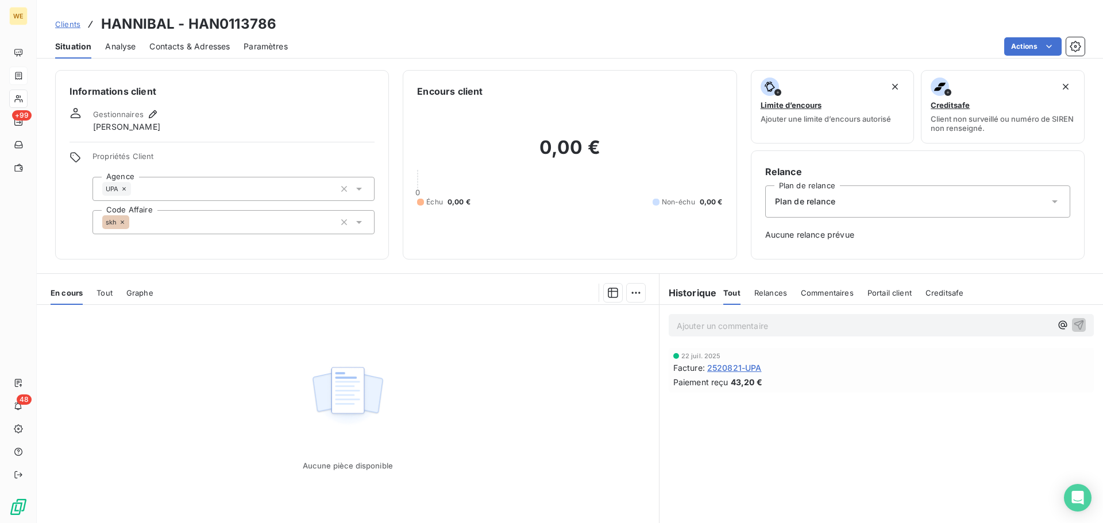
click at [723, 370] on span "2520821-UPA" at bounding box center [734, 368] width 55 height 12
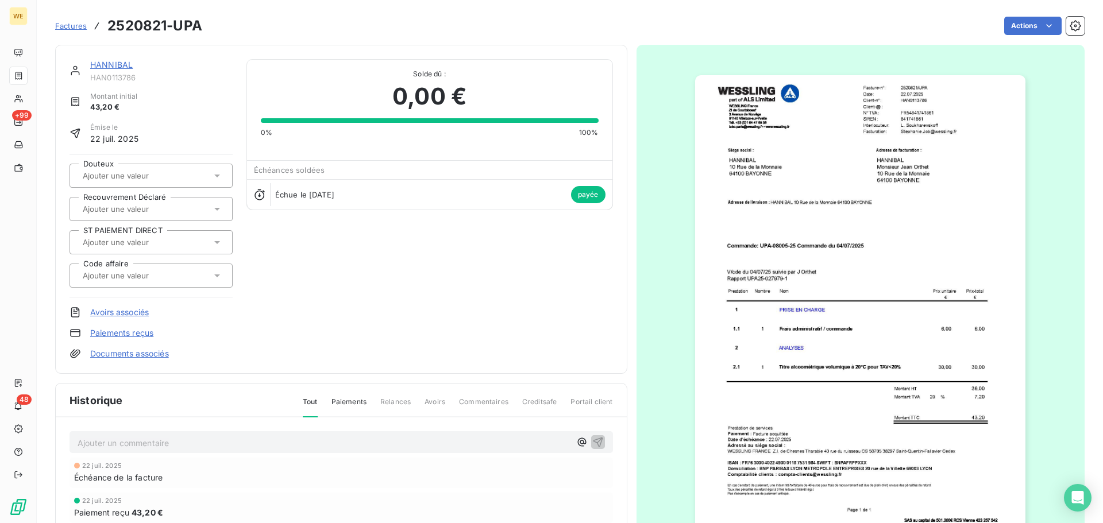
click at [834, 278] on img "button" at bounding box center [860, 308] width 330 height 467
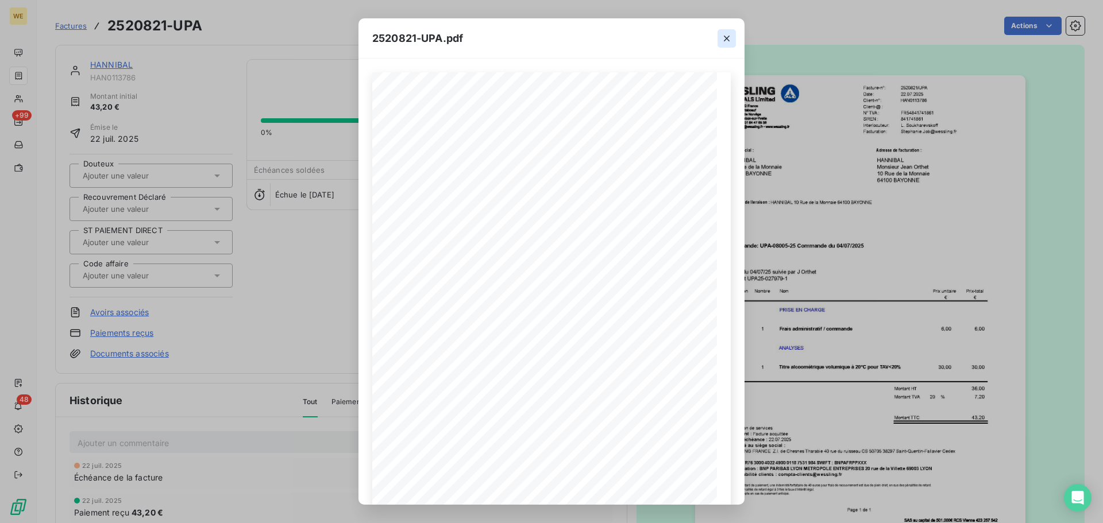
click at [725, 41] on icon "button" at bounding box center [726, 38] width 11 height 11
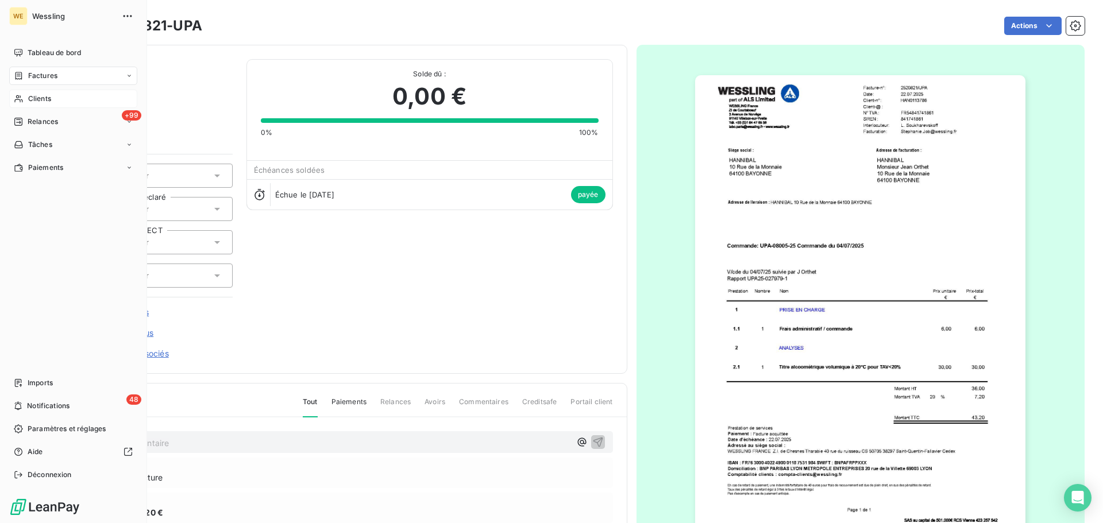
click at [32, 102] on span "Clients" at bounding box center [39, 99] width 23 height 10
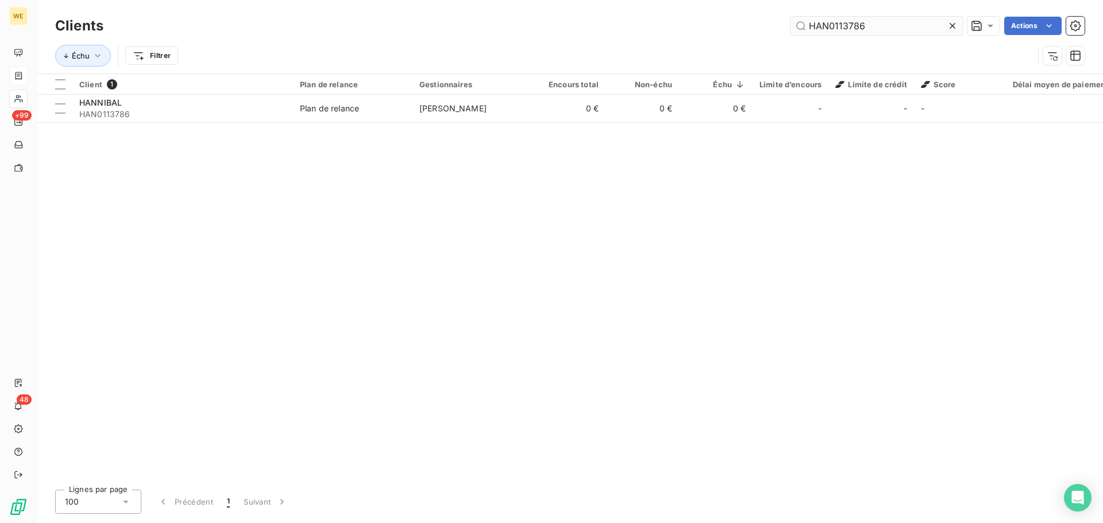
click at [821, 30] on input "HAN0113786" at bounding box center [876, 26] width 172 height 18
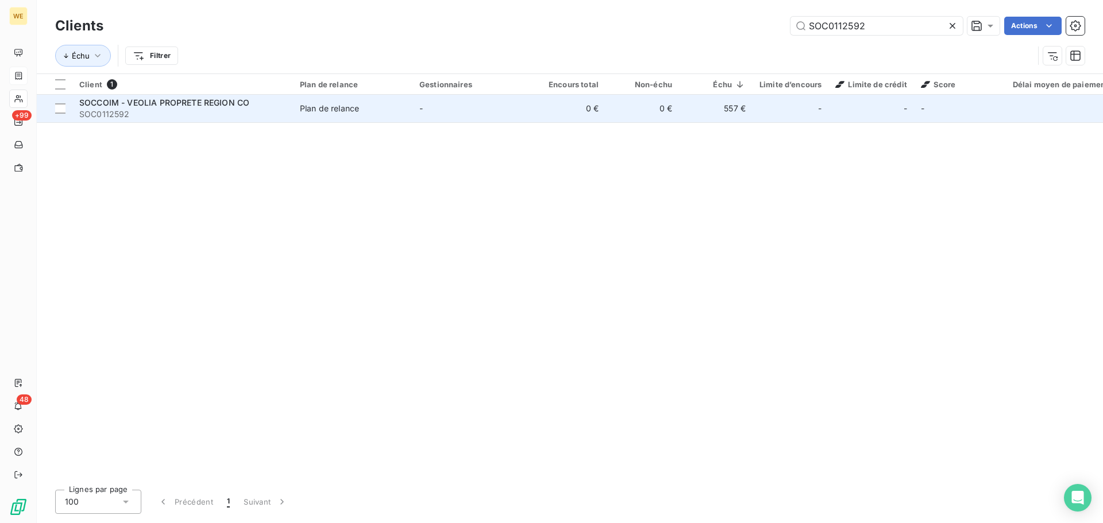
type input "SOC0112592"
click at [153, 104] on span "SOCCOIM - VEOLIA PROPRETE REGION CO" at bounding box center [164, 103] width 170 height 10
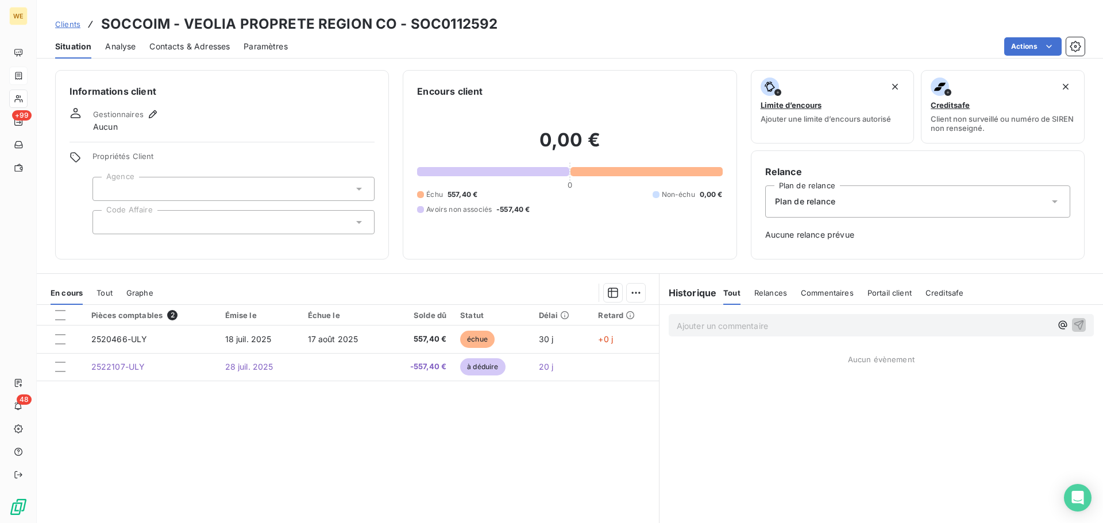
click at [173, 215] on div at bounding box center [233, 222] width 282 height 24
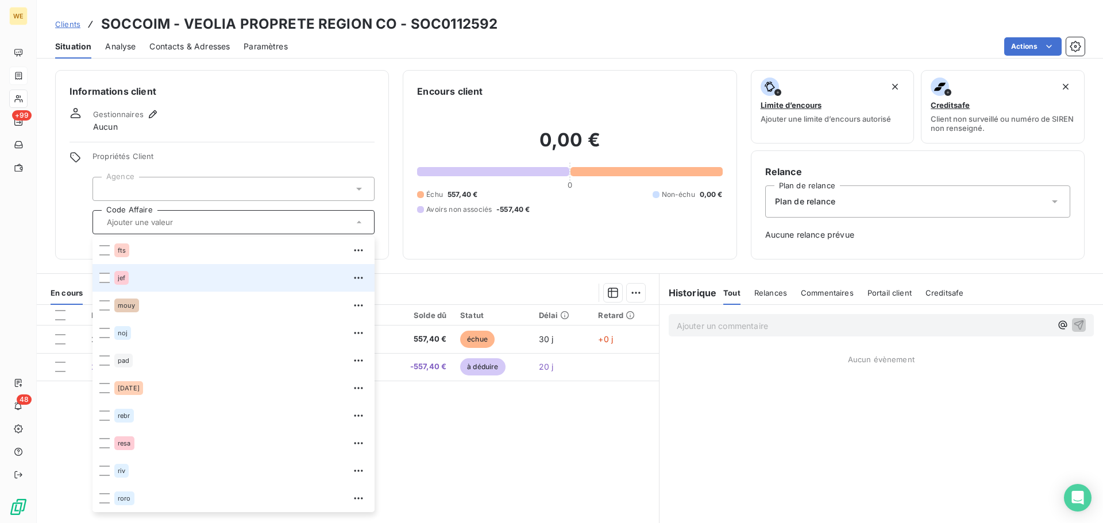
scroll to position [248, 0]
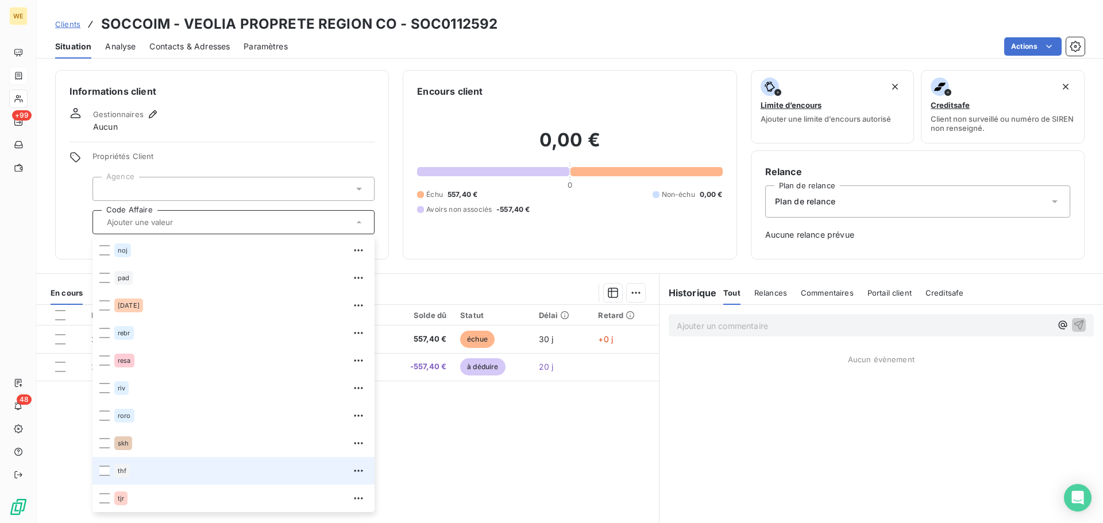
click at [126, 471] on span "thf" at bounding box center [122, 470] width 9 height 7
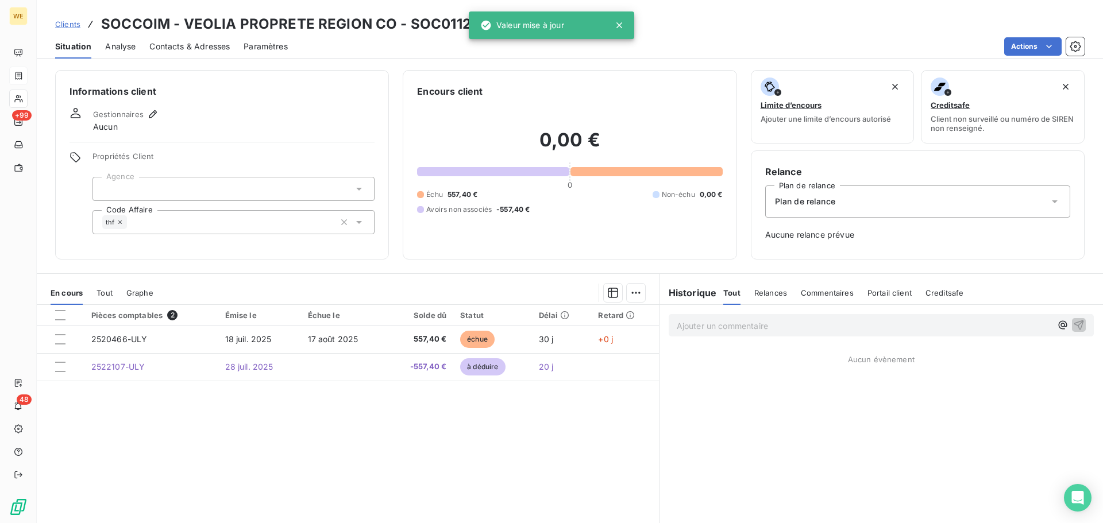
click at [182, 177] on div at bounding box center [233, 189] width 282 height 24
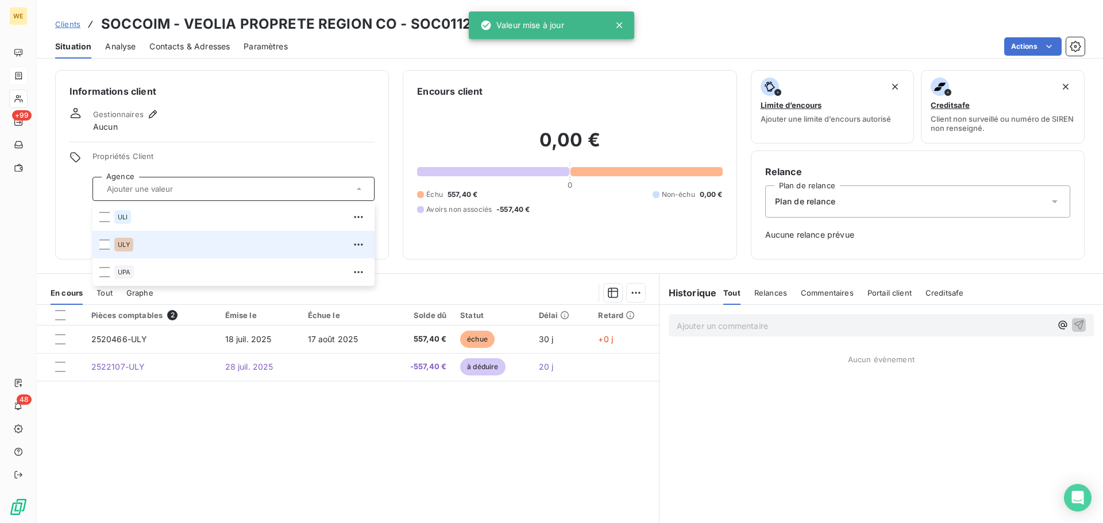
click at [122, 242] on span "ULY" at bounding box center [124, 244] width 12 height 7
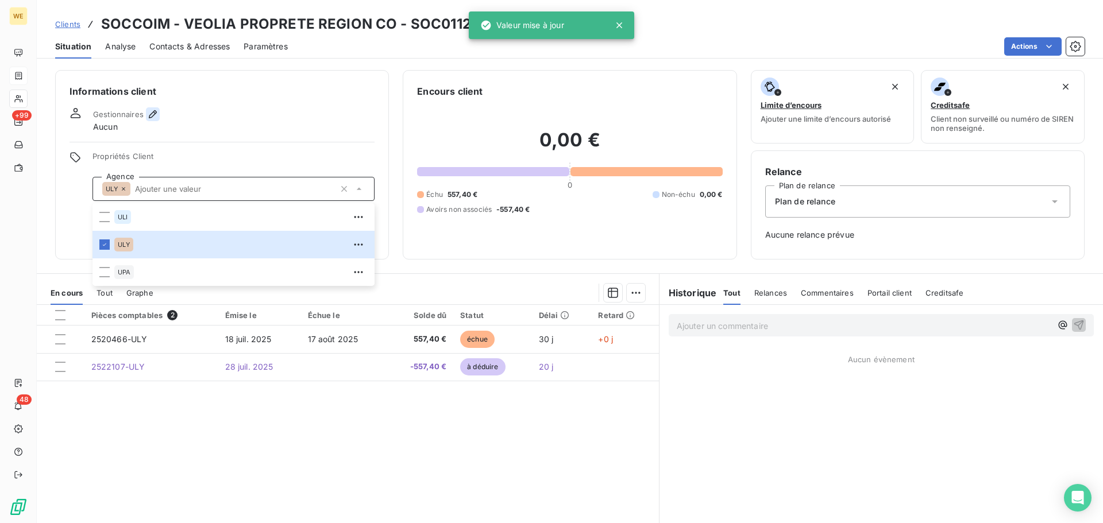
click at [157, 109] on icon "button" at bounding box center [152, 114] width 11 height 11
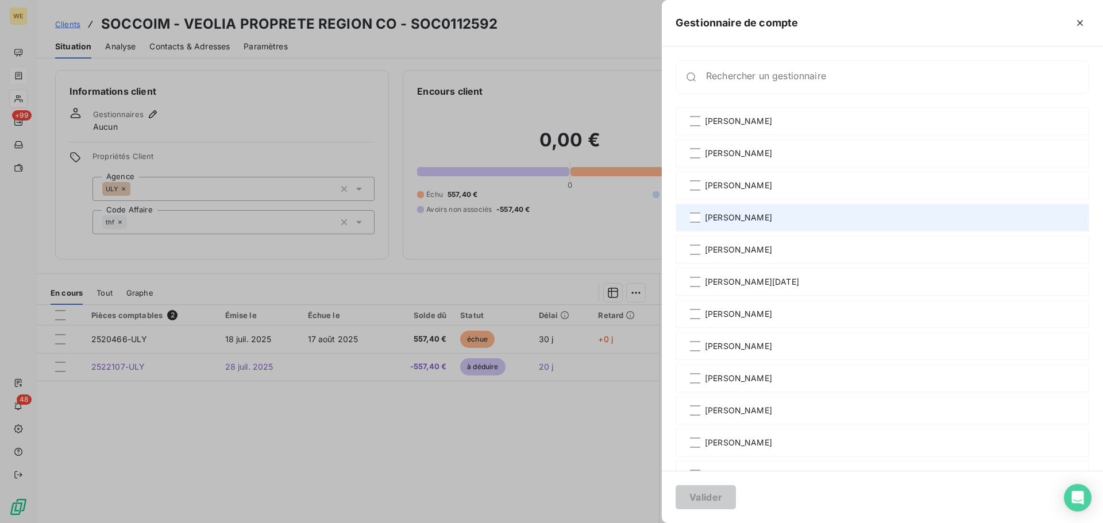
click at [738, 216] on span "[PERSON_NAME]" at bounding box center [738, 217] width 67 height 11
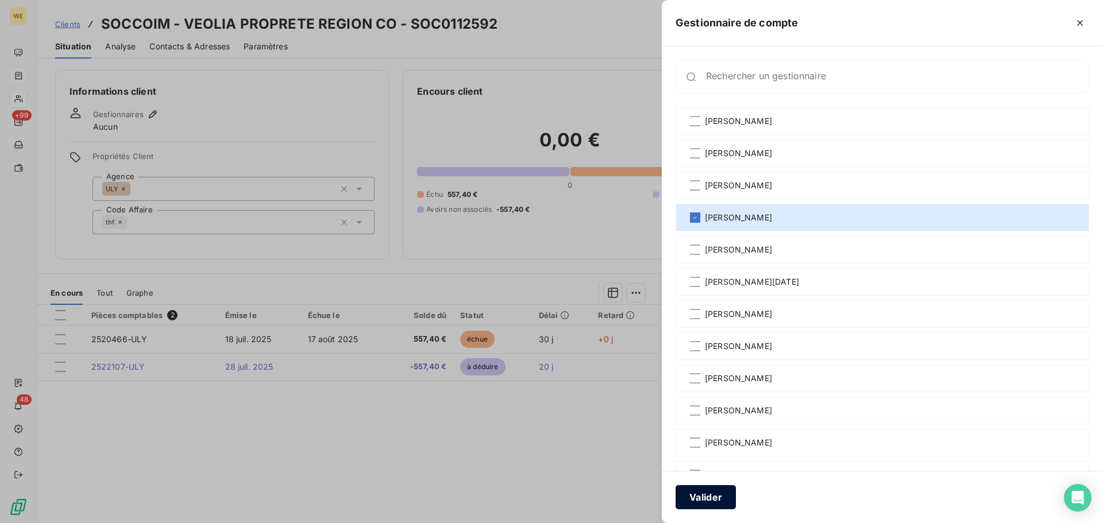
click at [714, 500] on button "Valider" at bounding box center [705, 497] width 60 height 24
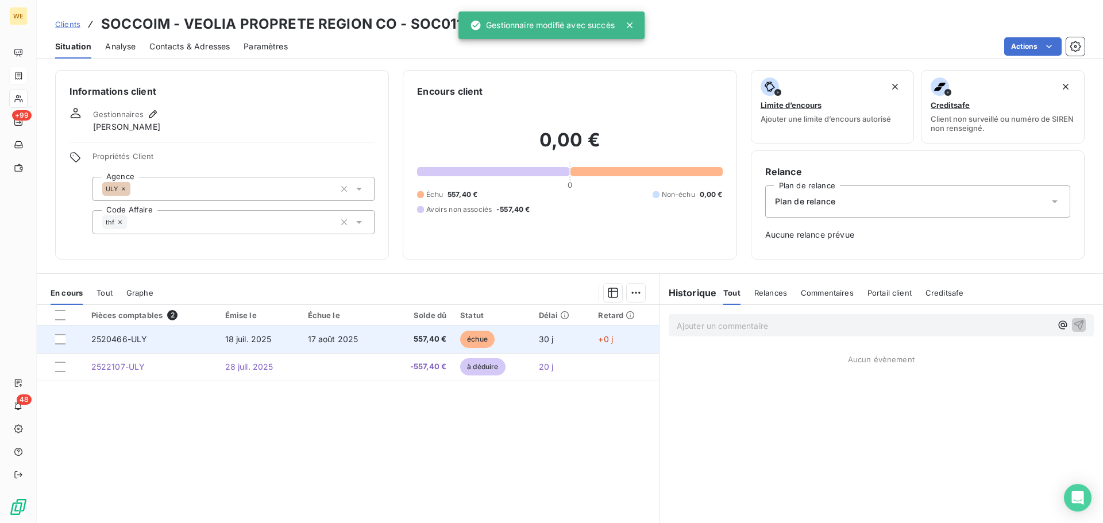
click at [334, 341] on span "17 août 2025" at bounding box center [333, 339] width 51 height 10
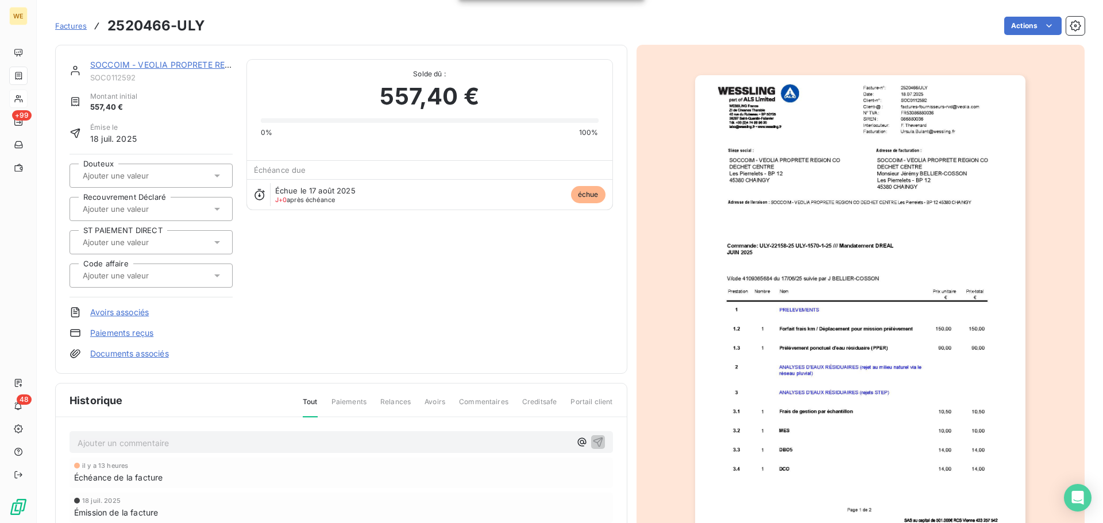
click at [118, 311] on link "Avoirs associés" at bounding box center [119, 312] width 59 height 11
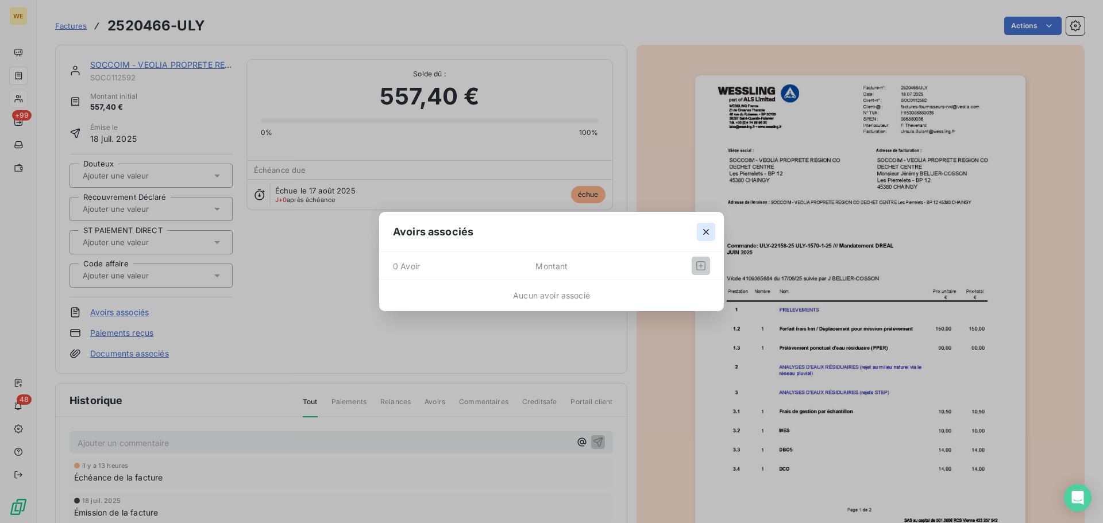
click at [703, 230] on icon "button" at bounding box center [705, 231] width 11 height 11
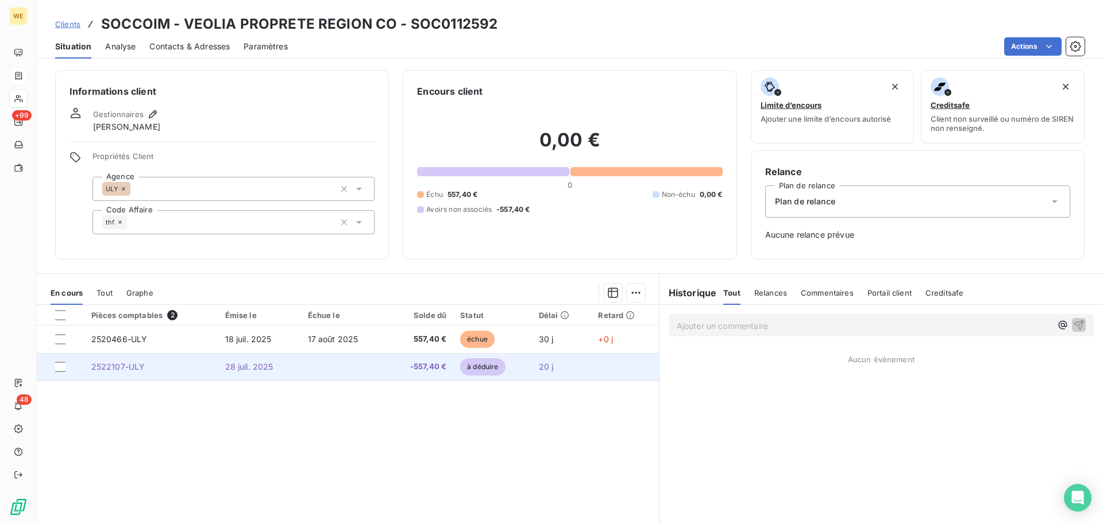
click at [469, 365] on span "à déduire" at bounding box center [482, 366] width 45 height 17
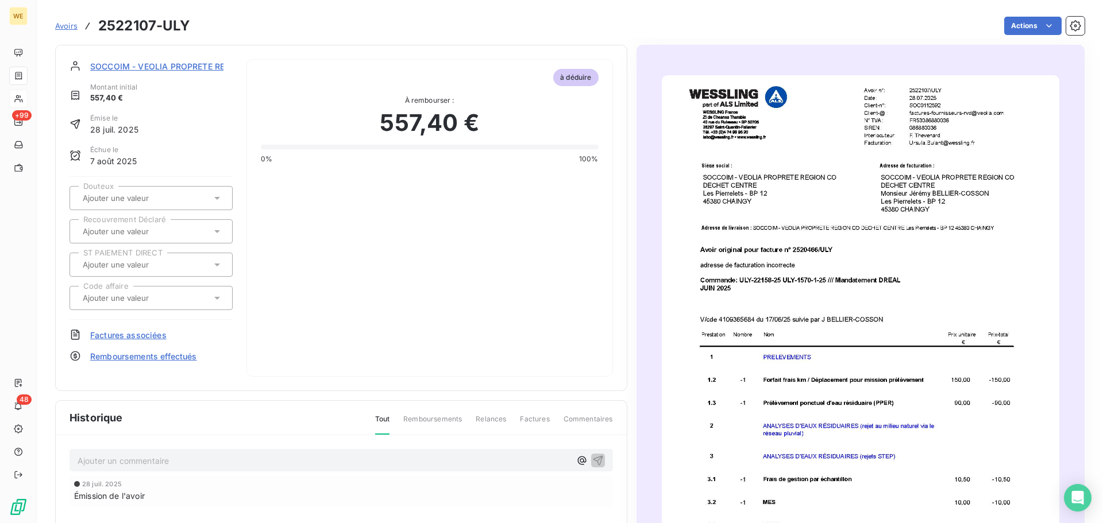
click at [144, 335] on span "Factures associées" at bounding box center [128, 335] width 76 height 12
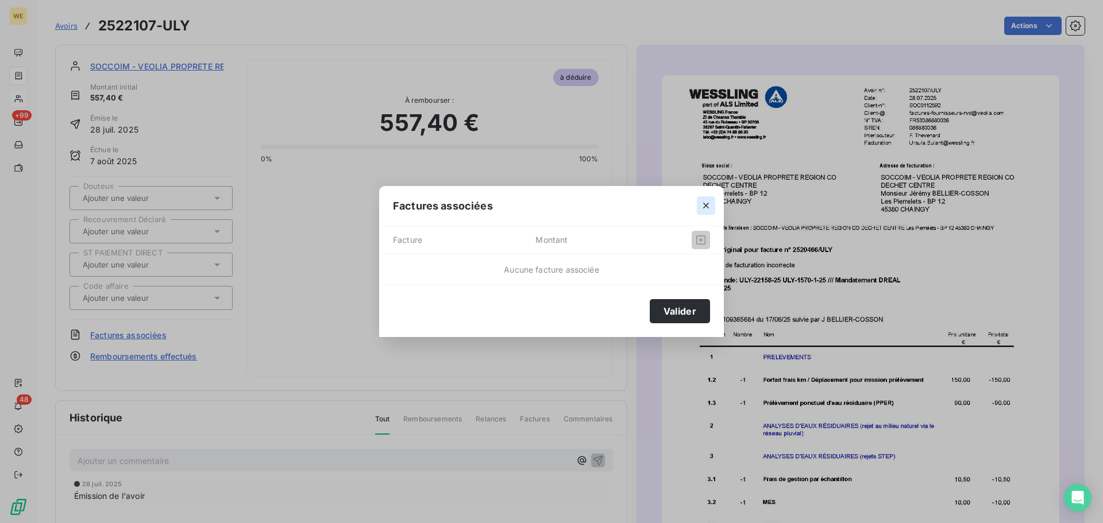
click at [711, 208] on icon "button" at bounding box center [705, 205] width 11 height 11
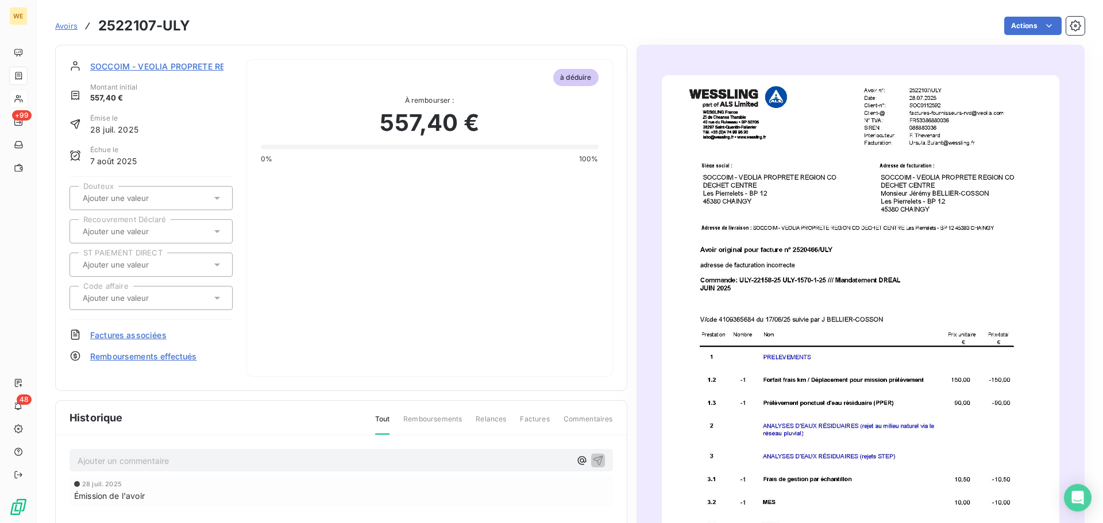
click at [960, 120] on img "button" at bounding box center [860, 356] width 397 height 562
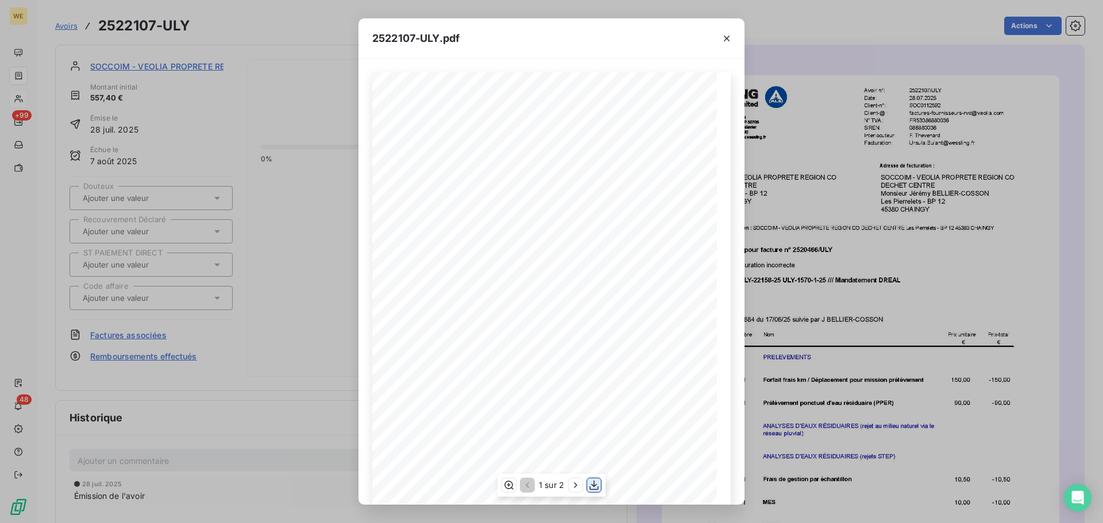
click at [594, 485] on icon "button" at bounding box center [593, 485] width 11 height 11
click at [728, 38] on icon "button" at bounding box center [726, 38] width 11 height 11
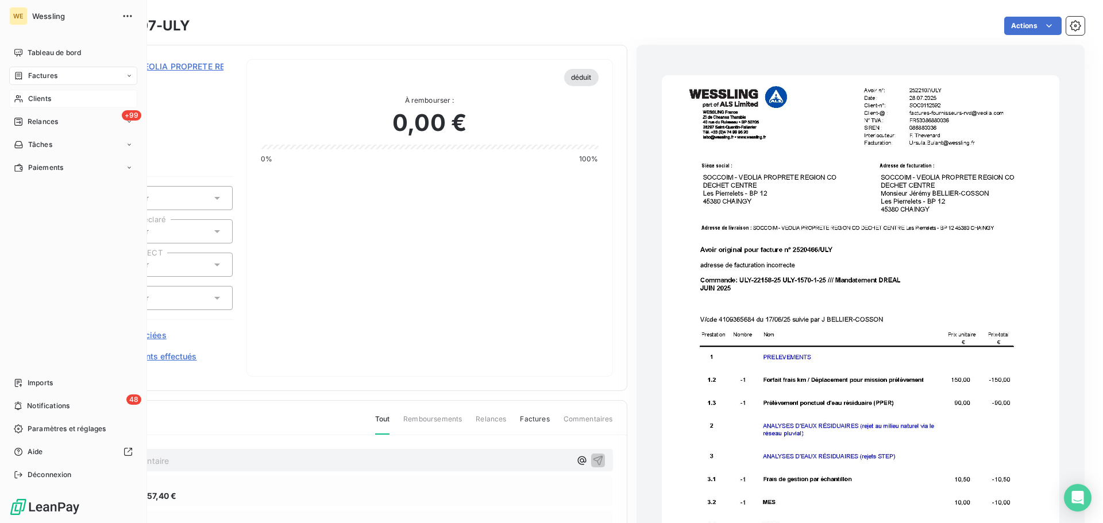
click at [41, 96] on span "Clients" at bounding box center [39, 99] width 23 height 10
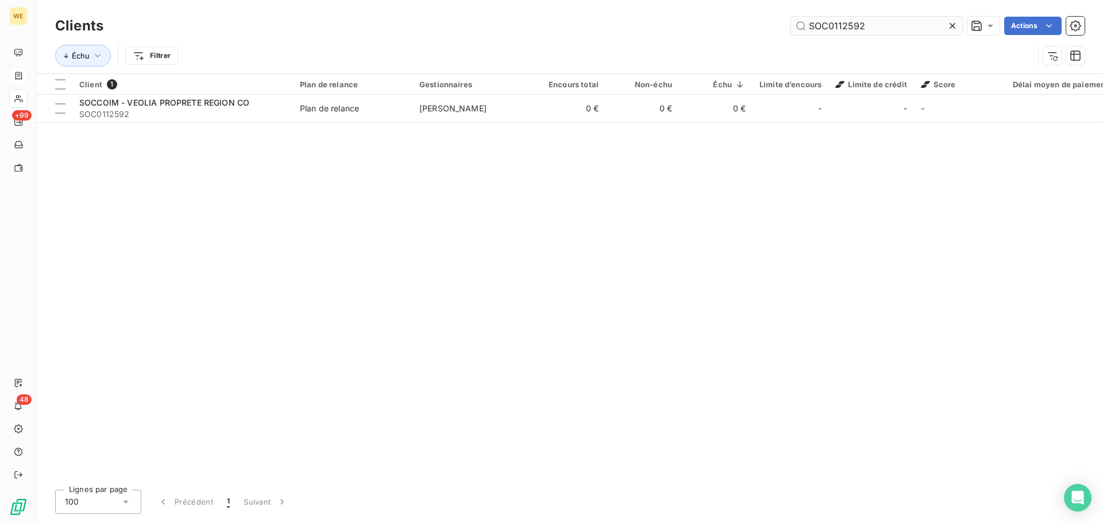
click at [814, 25] on input "SOC0112592" at bounding box center [876, 26] width 172 height 18
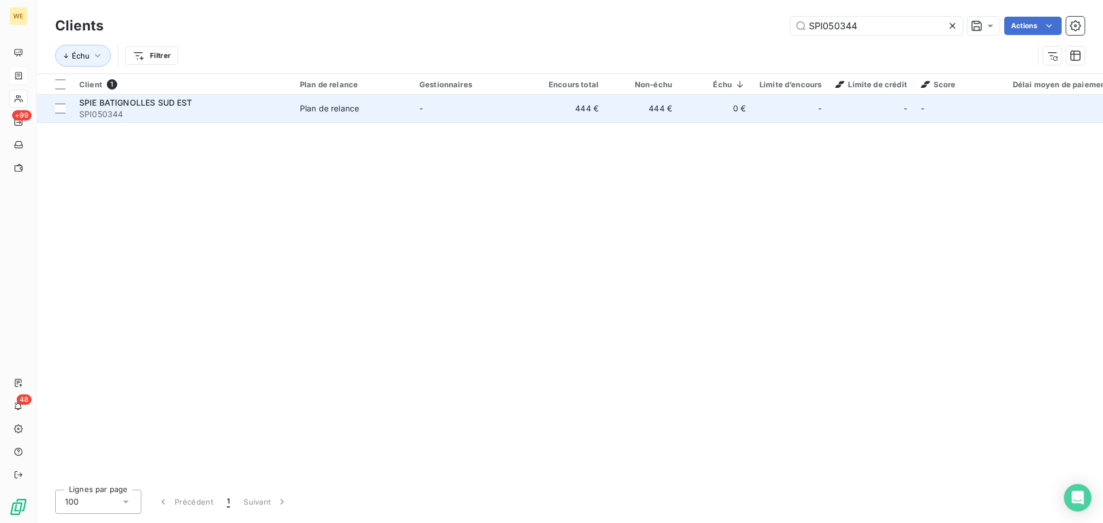
type input "SPI050344"
click at [203, 109] on span "SPI050344" at bounding box center [182, 114] width 207 height 11
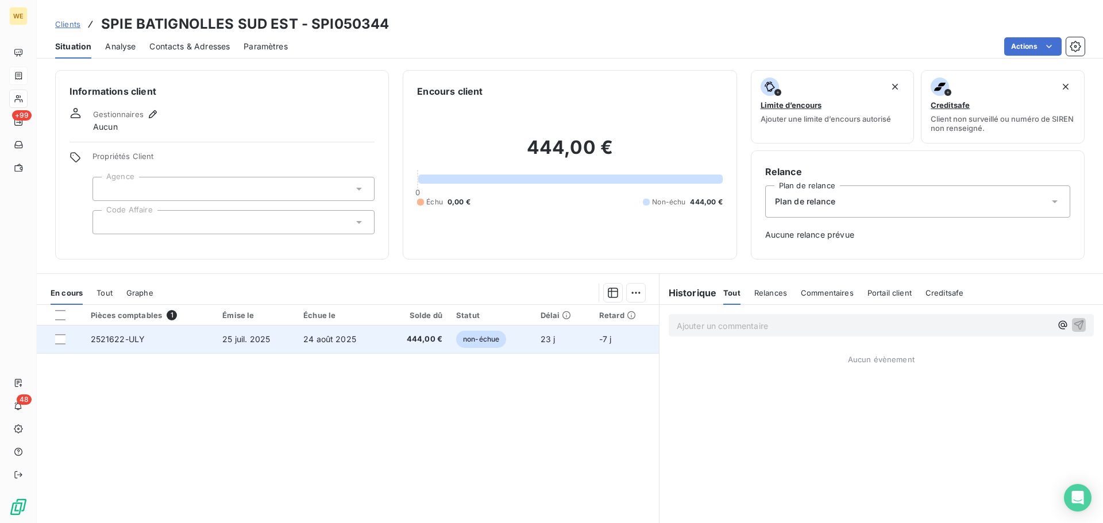
click at [267, 346] on td "25 juil. 2025" at bounding box center [255, 340] width 81 height 28
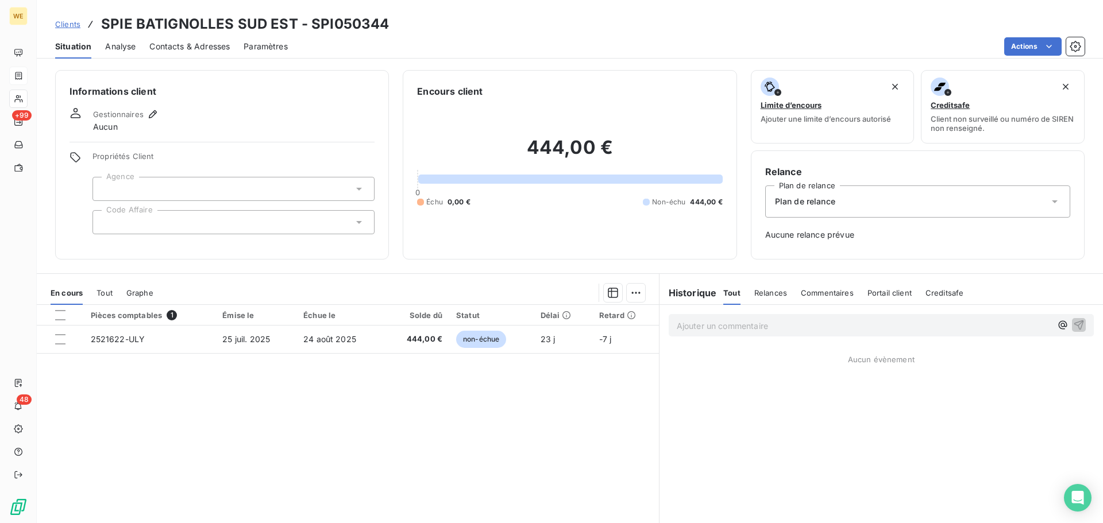
click at [161, 220] on div at bounding box center [233, 222] width 282 height 24
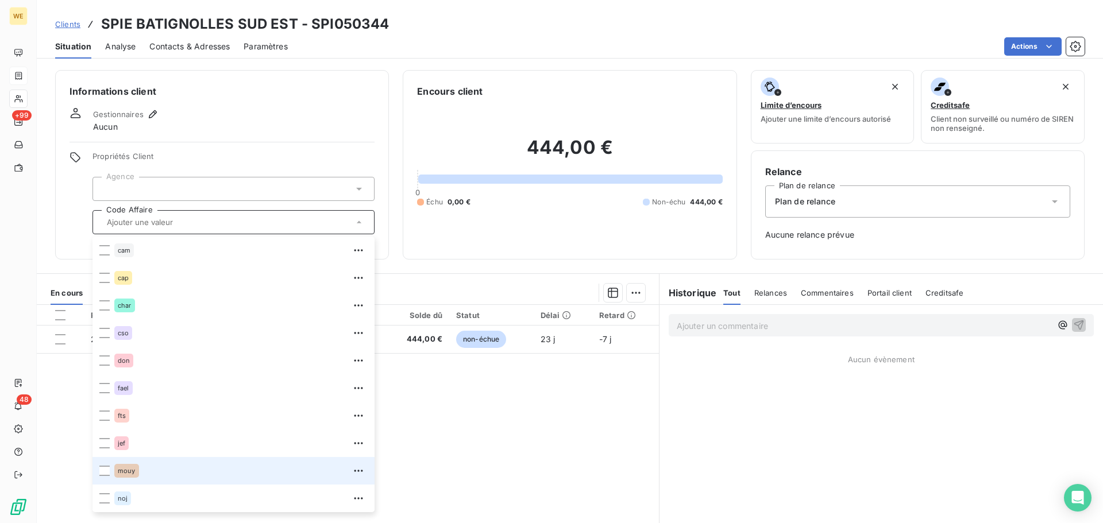
scroll to position [172, 0]
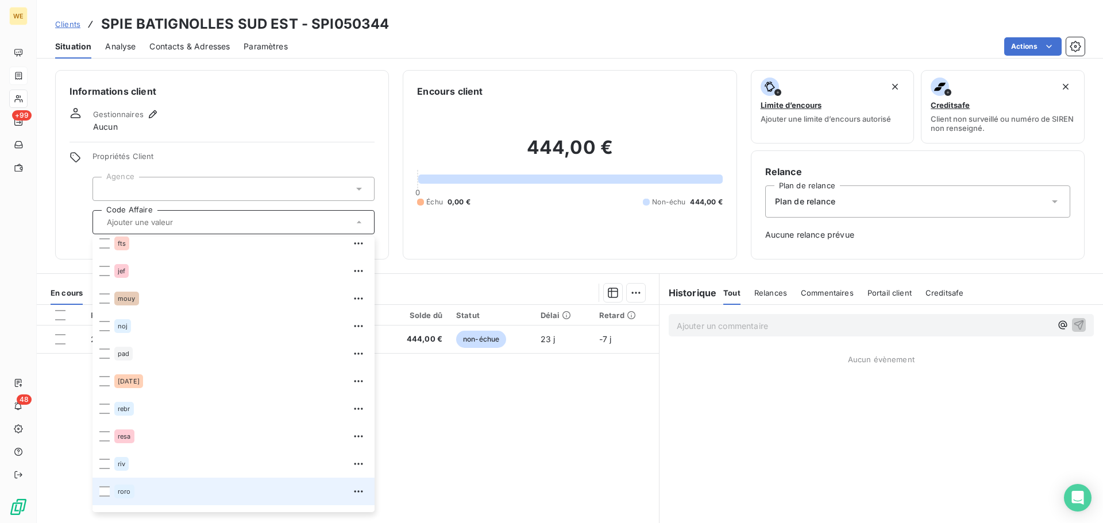
click at [142, 488] on div "roro" at bounding box center [240, 491] width 253 height 18
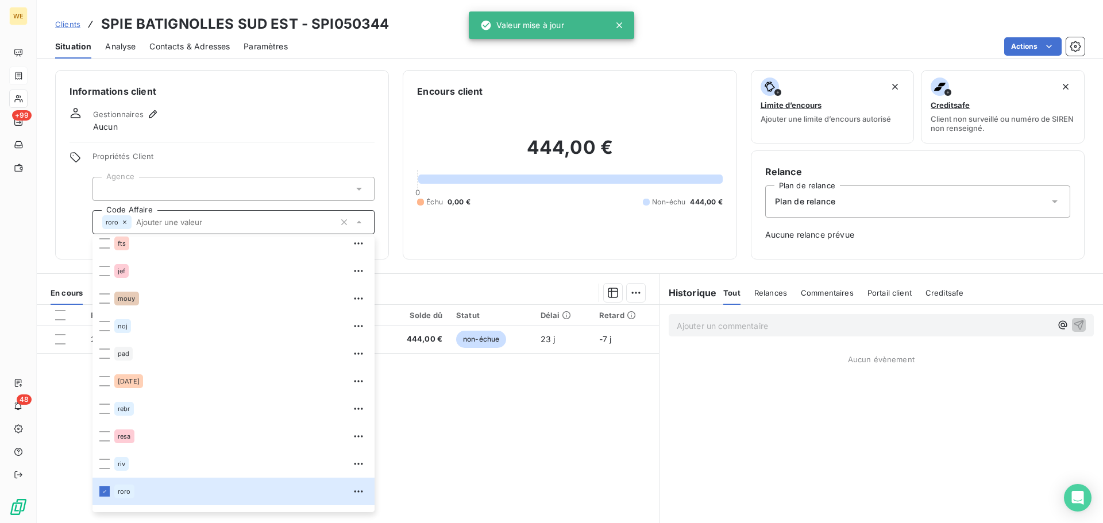
click at [160, 180] on div at bounding box center [233, 189] width 282 height 24
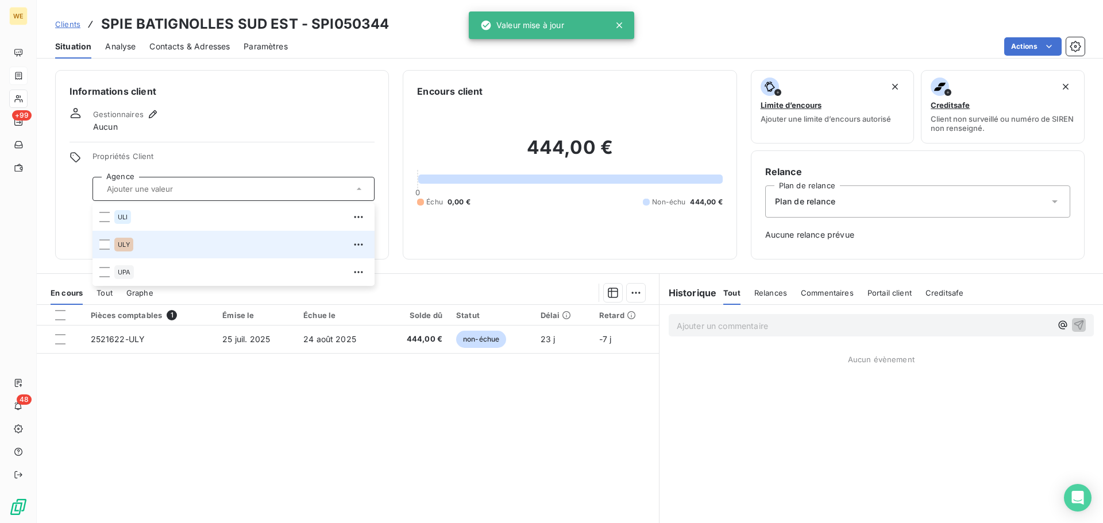
click at [149, 248] on div "ULY" at bounding box center [240, 244] width 253 height 18
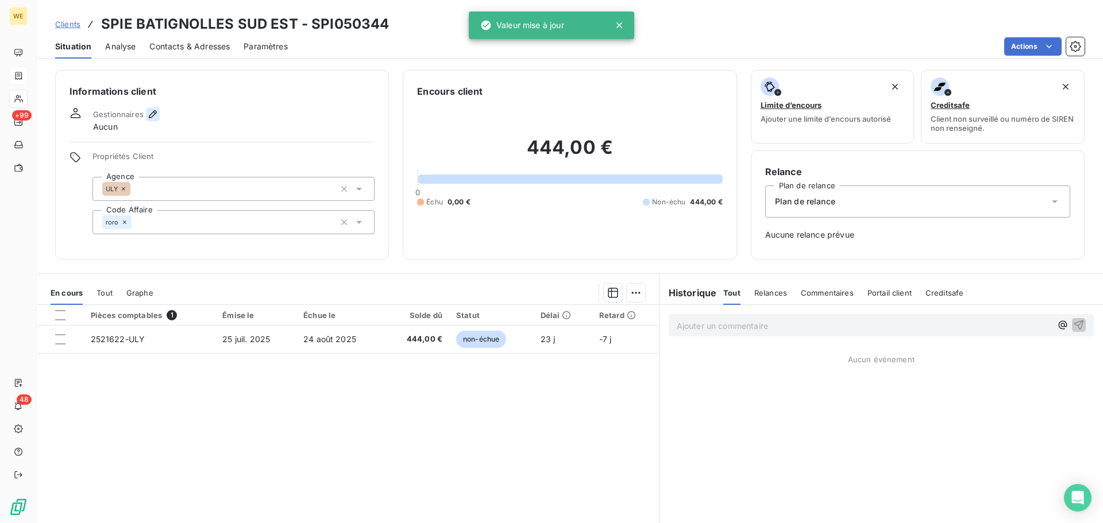
click at [155, 111] on icon "button" at bounding box center [153, 114] width 8 height 8
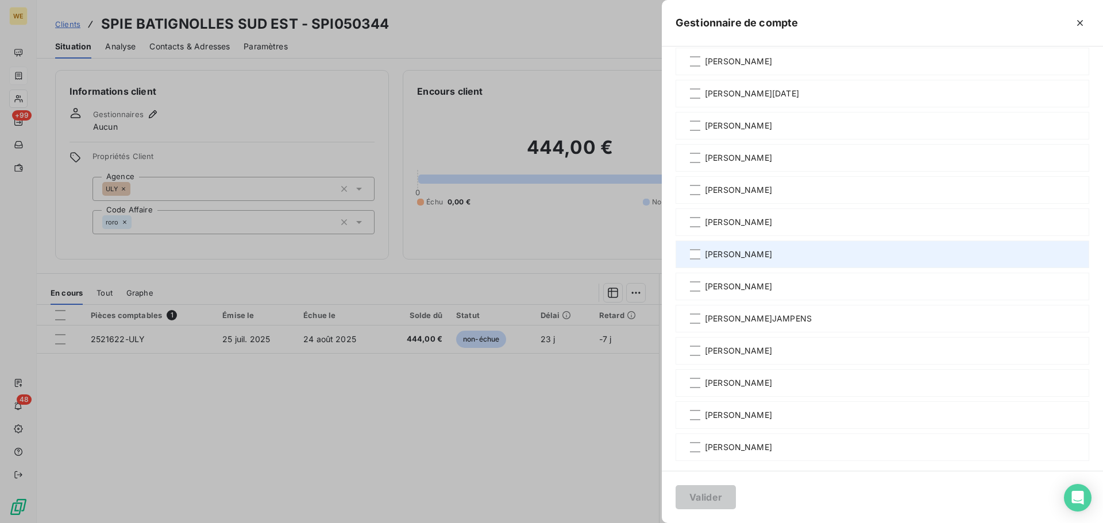
scroll to position [192, 0]
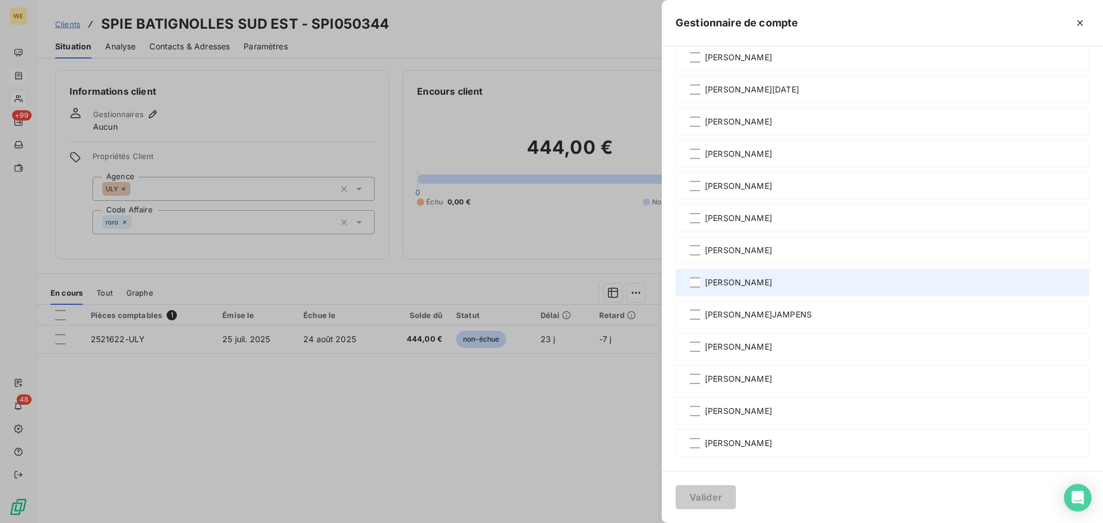
click at [739, 280] on span "[PERSON_NAME]" at bounding box center [738, 282] width 67 height 11
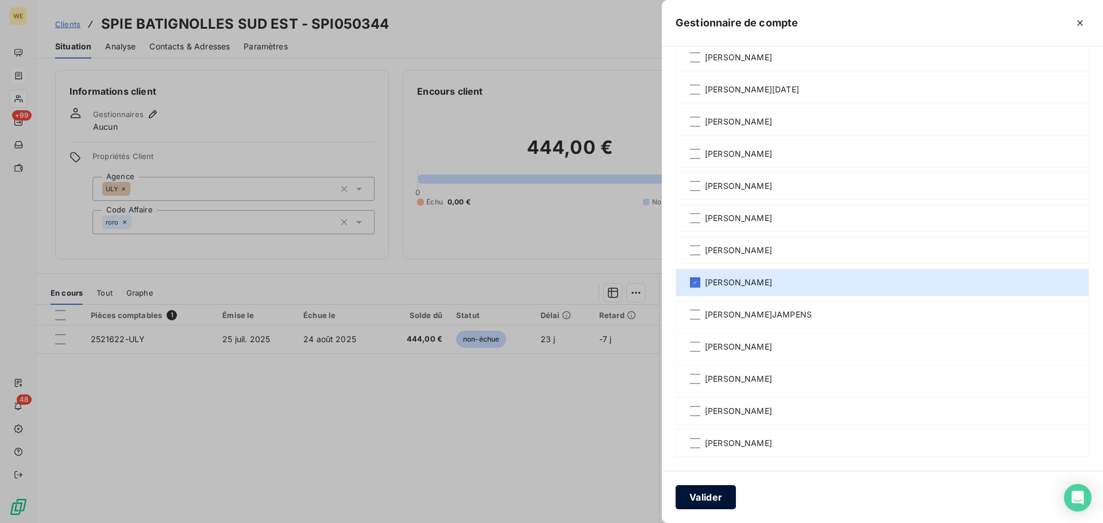
click at [707, 497] on button "Valider" at bounding box center [705, 497] width 60 height 24
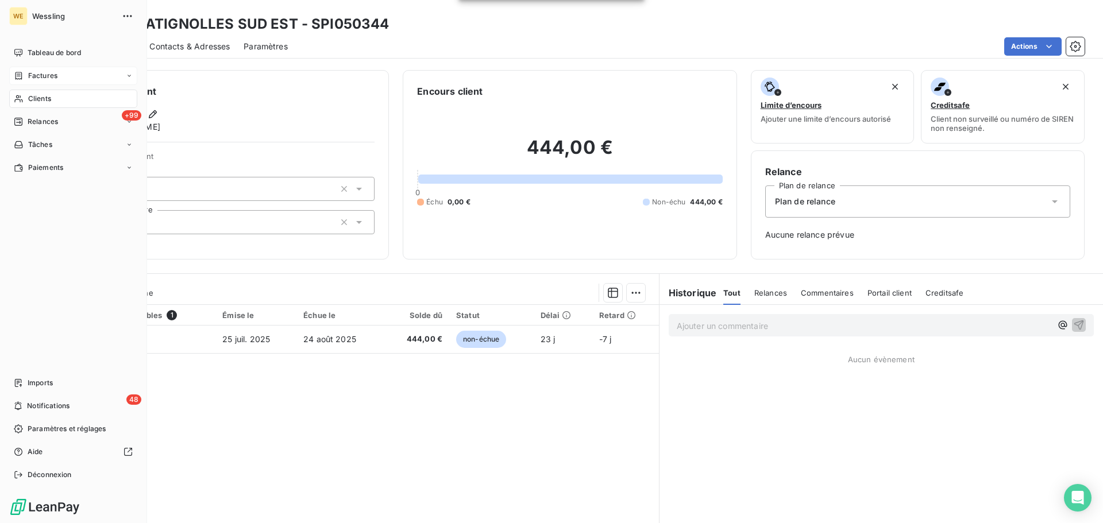
click at [39, 100] on span "Clients" at bounding box center [39, 99] width 23 height 10
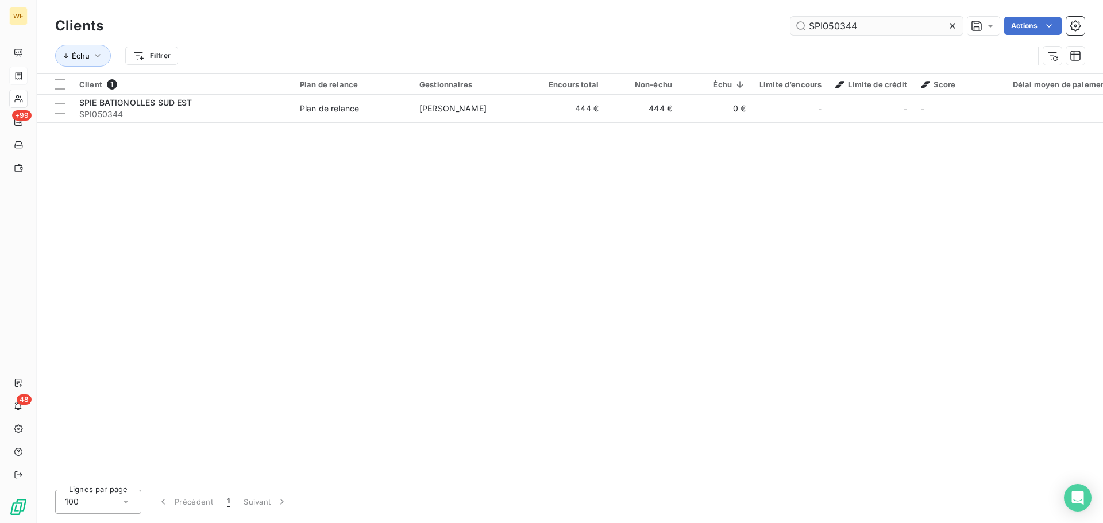
click at [829, 25] on input "SPI050344" at bounding box center [876, 26] width 172 height 18
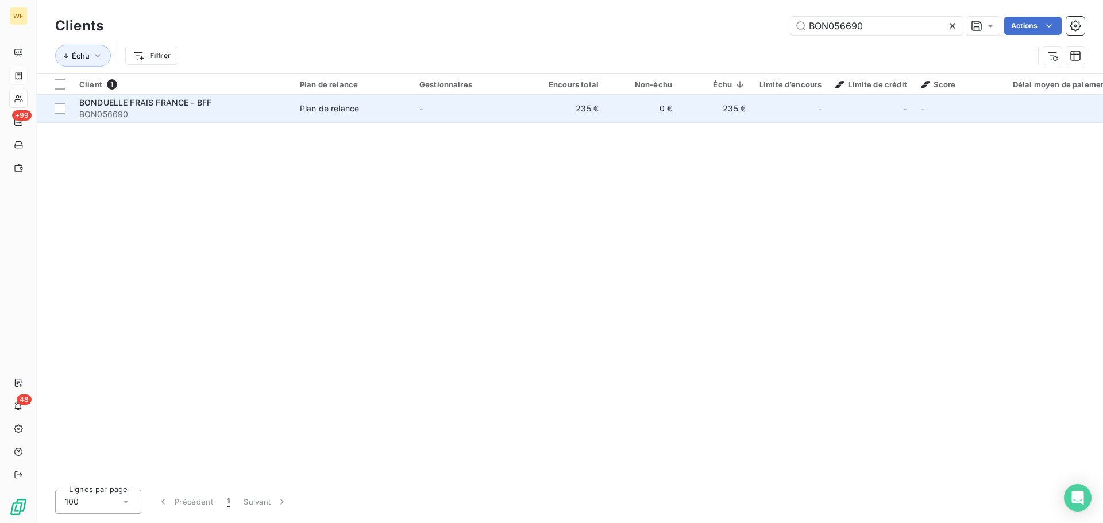
type input "BON056690"
click at [178, 109] on span "BON056690" at bounding box center [182, 114] width 207 height 11
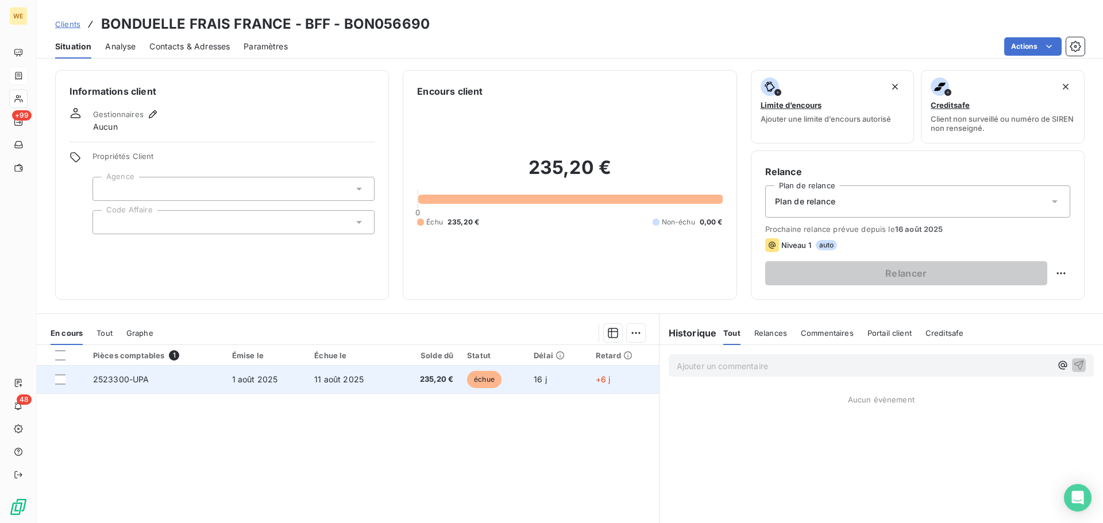
click at [432, 383] on span "235,20 €" at bounding box center [427, 379] width 52 height 11
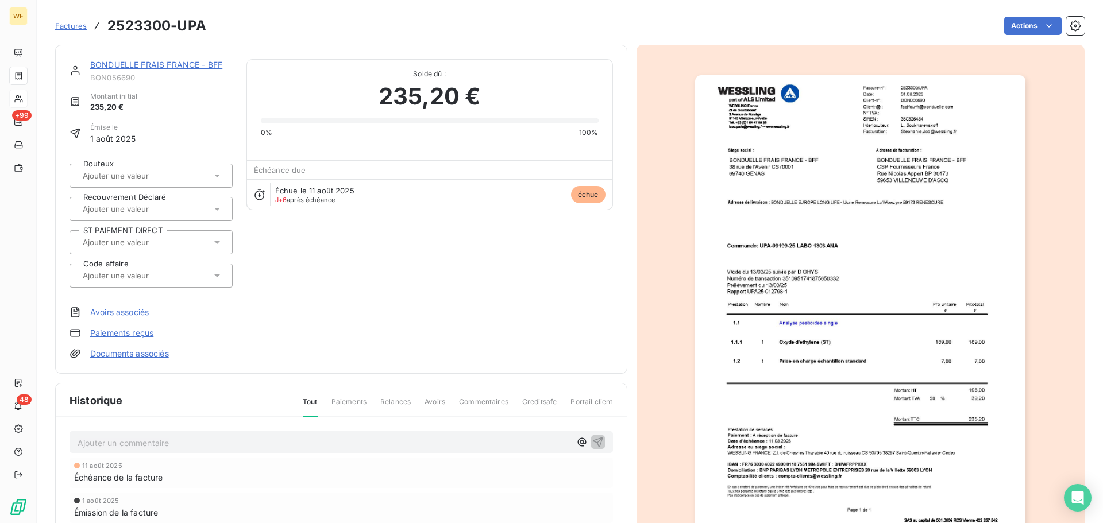
click at [886, 133] on img "button" at bounding box center [860, 308] width 330 height 467
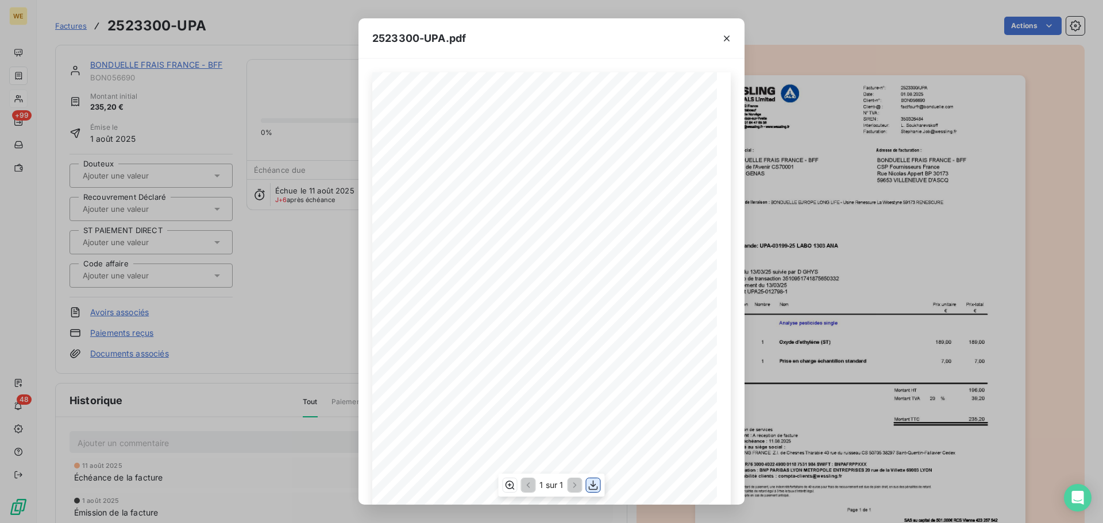
click at [594, 490] on icon "button" at bounding box center [593, 486] width 9 height 10
click at [727, 41] on icon "button" at bounding box center [726, 38] width 11 height 11
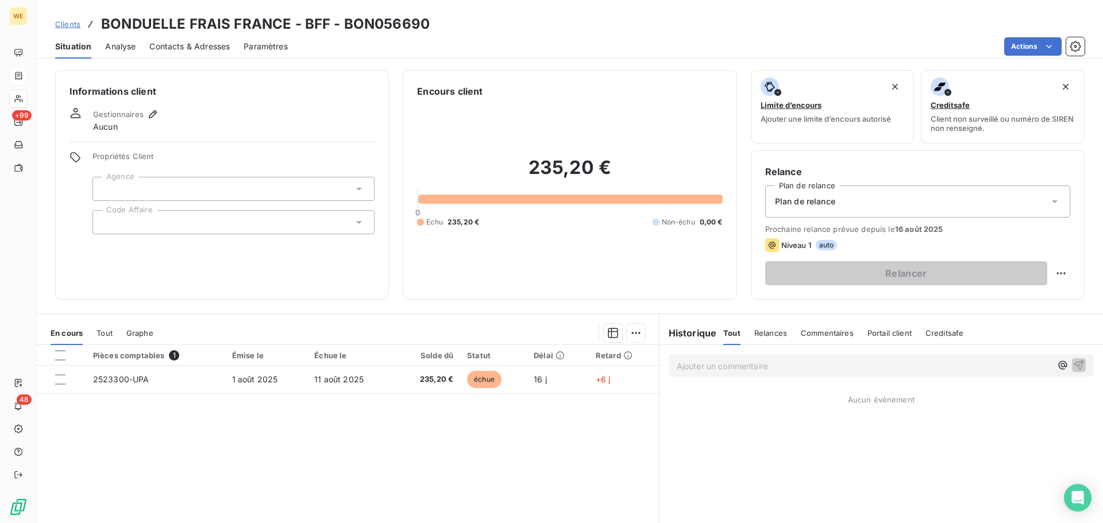
click at [125, 223] on div at bounding box center [233, 222] width 282 height 24
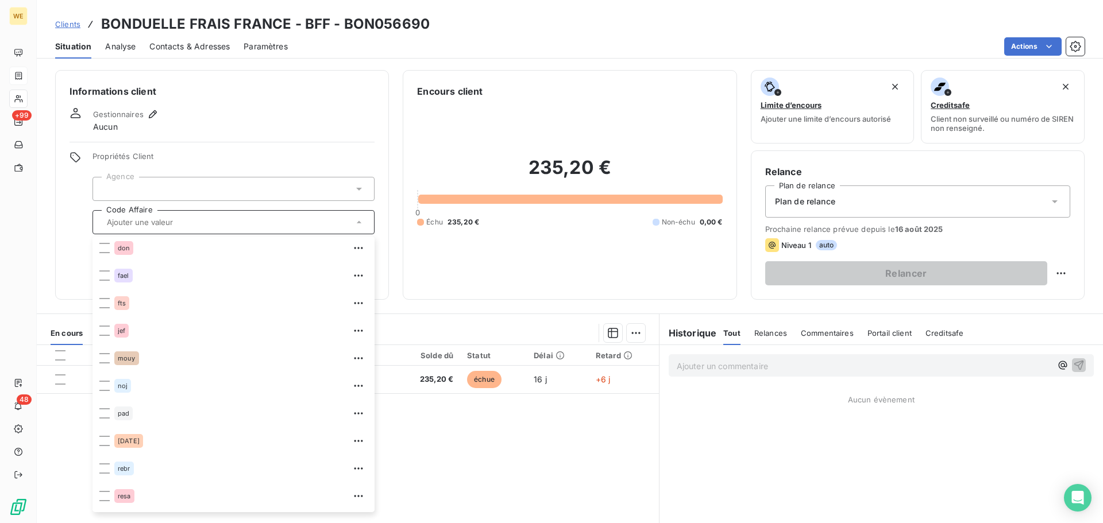
scroll to position [248, 0]
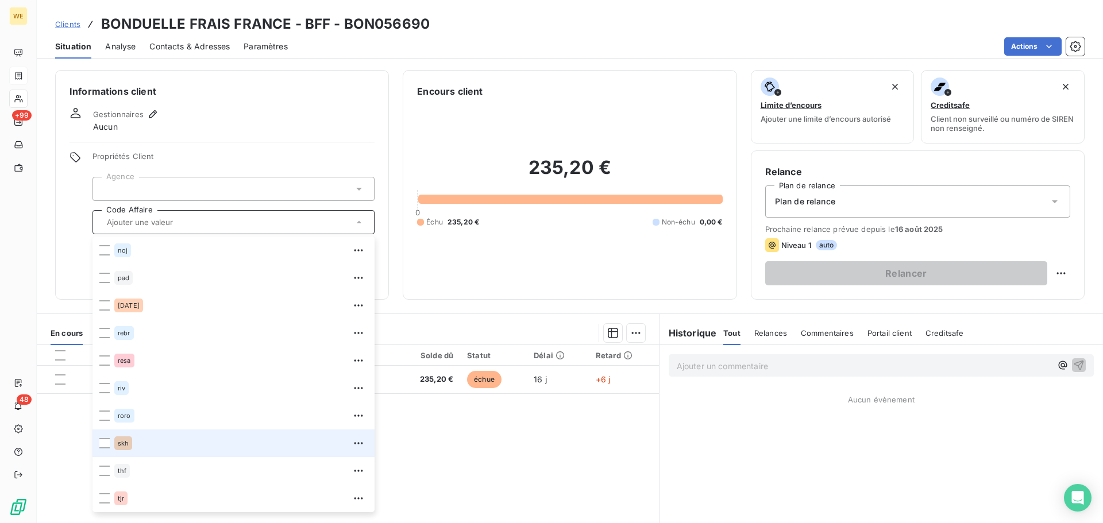
click at [123, 444] on span "skh" at bounding box center [123, 443] width 11 height 7
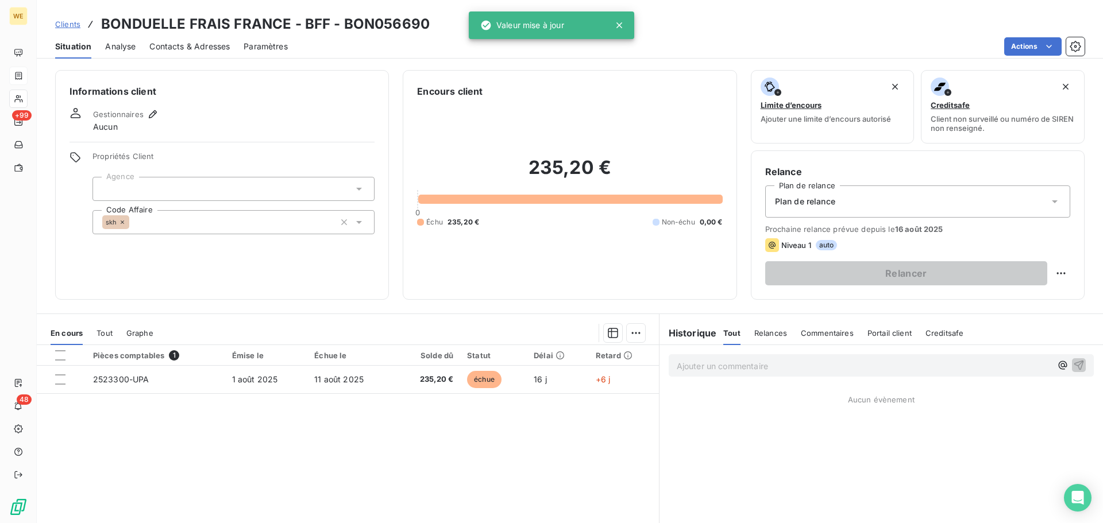
click at [164, 183] on div at bounding box center [233, 189] width 282 height 24
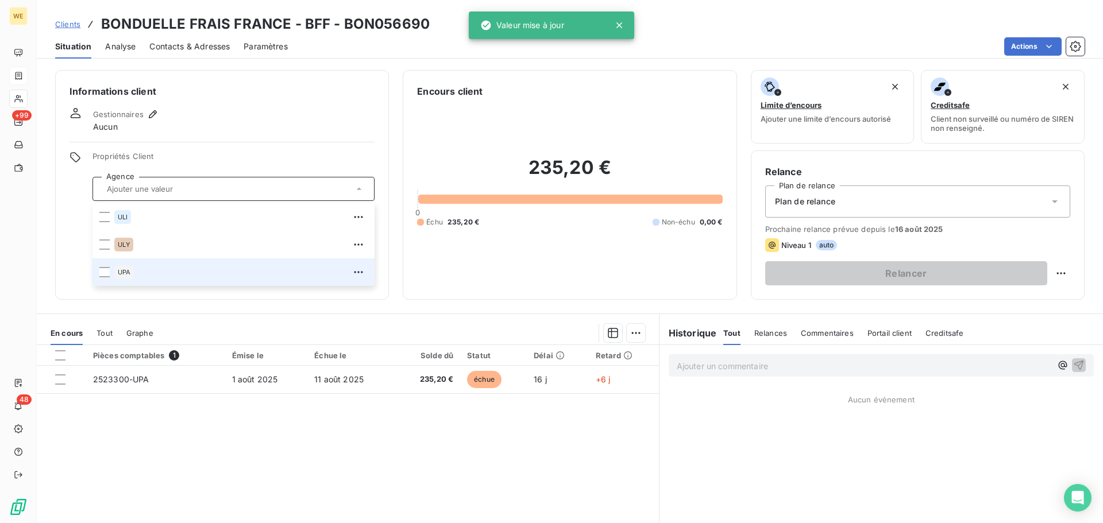
click at [129, 274] on span "UPA" at bounding box center [124, 272] width 13 height 7
click at [154, 116] on icon "button" at bounding box center [152, 114] width 11 height 11
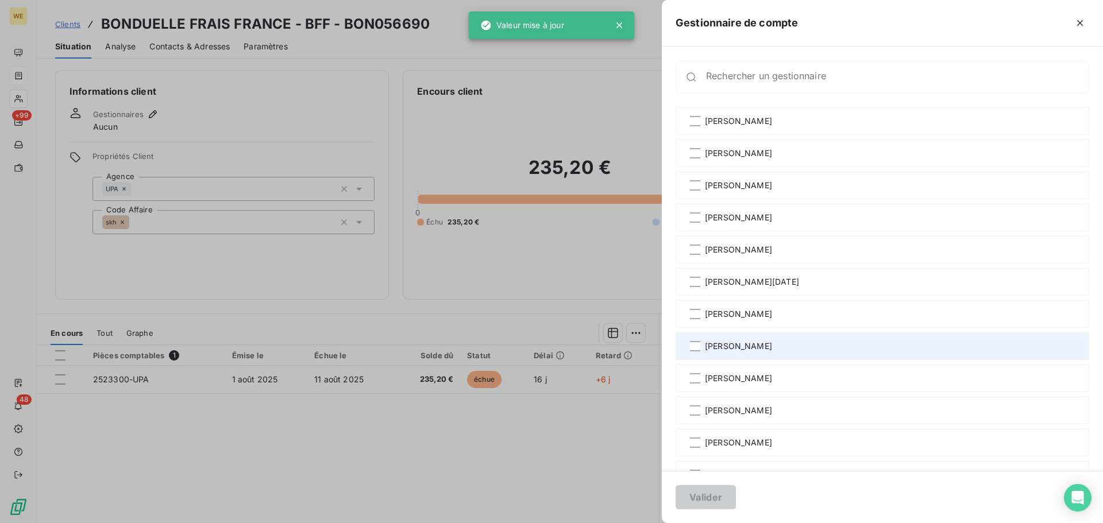
click at [772, 346] on span "[PERSON_NAME]" at bounding box center [738, 346] width 67 height 11
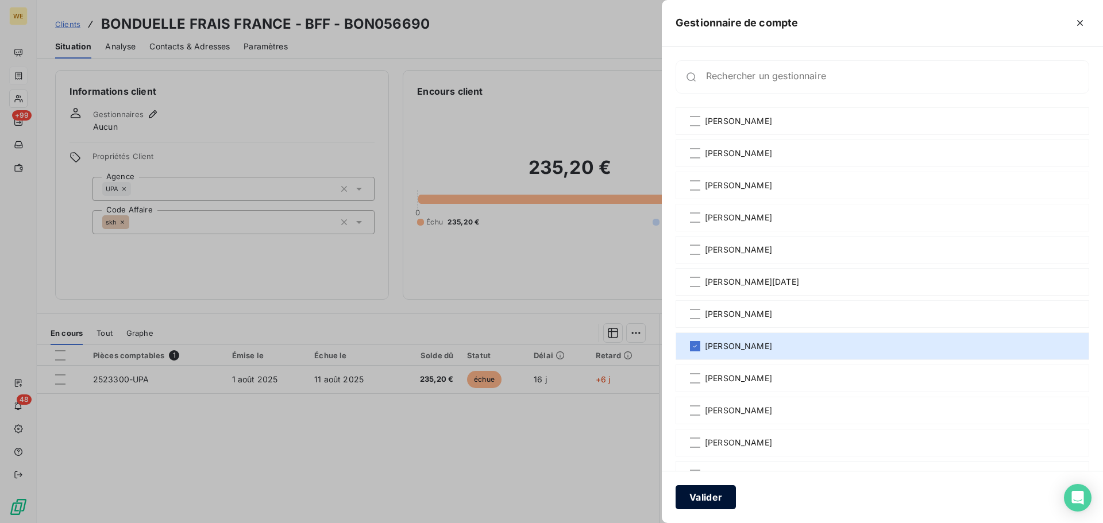
click at [716, 496] on button "Valider" at bounding box center [705, 497] width 60 height 24
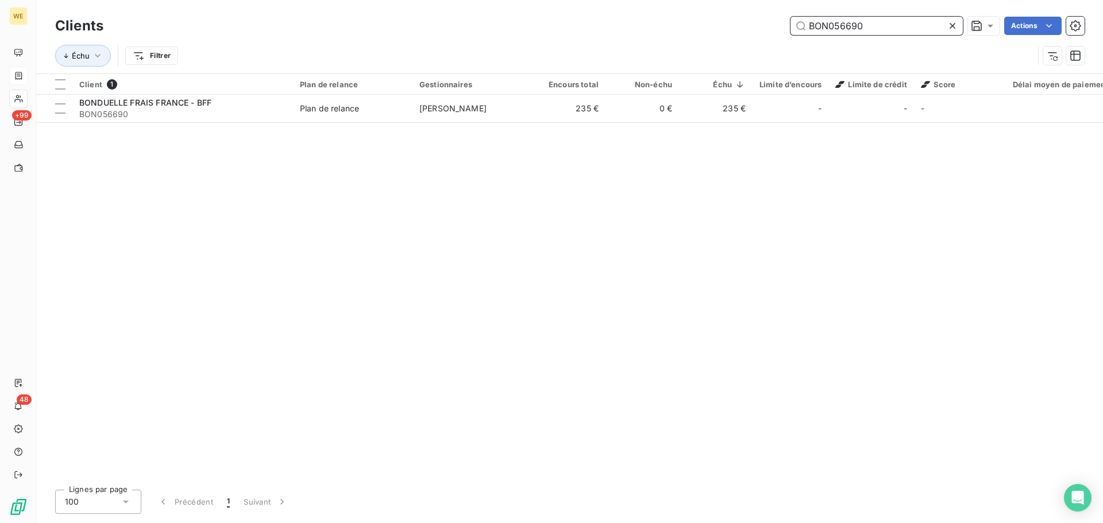
click at [829, 26] on input "BON056690" at bounding box center [876, 26] width 172 height 18
paste input "NOR0113827"
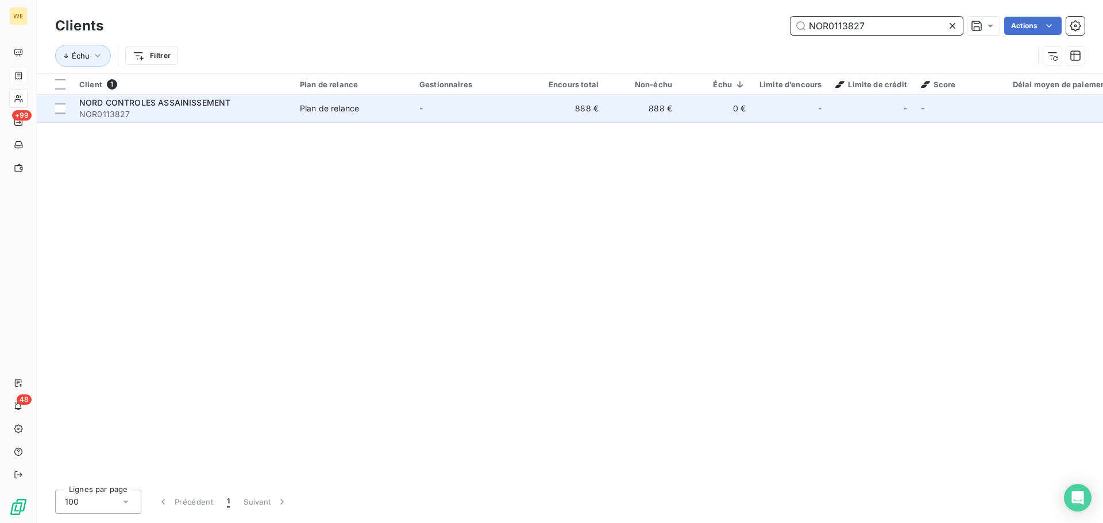
type input "NOR0113827"
click at [197, 110] on span "NOR0113827" at bounding box center [182, 114] width 207 height 11
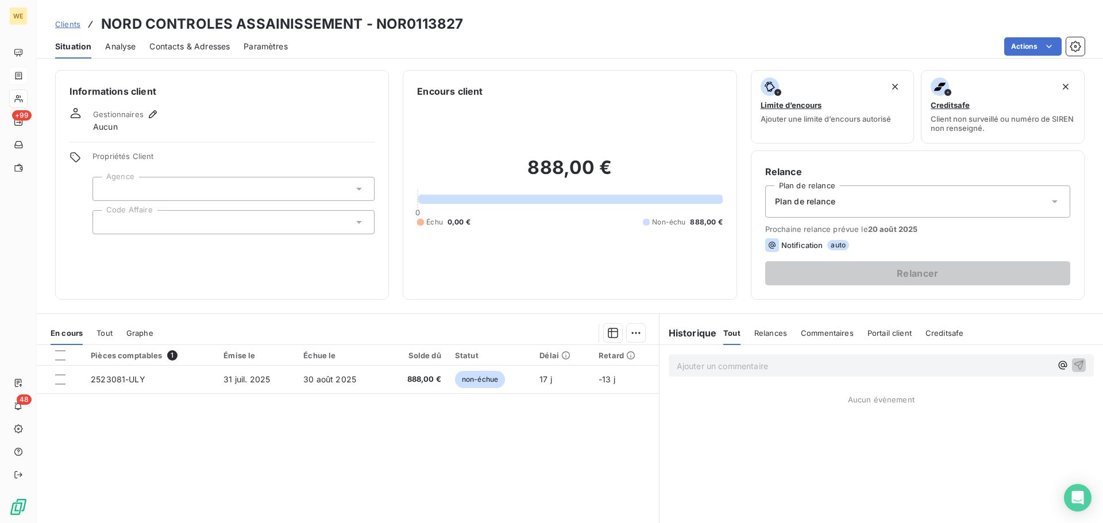
click at [150, 215] on div at bounding box center [233, 222] width 282 height 24
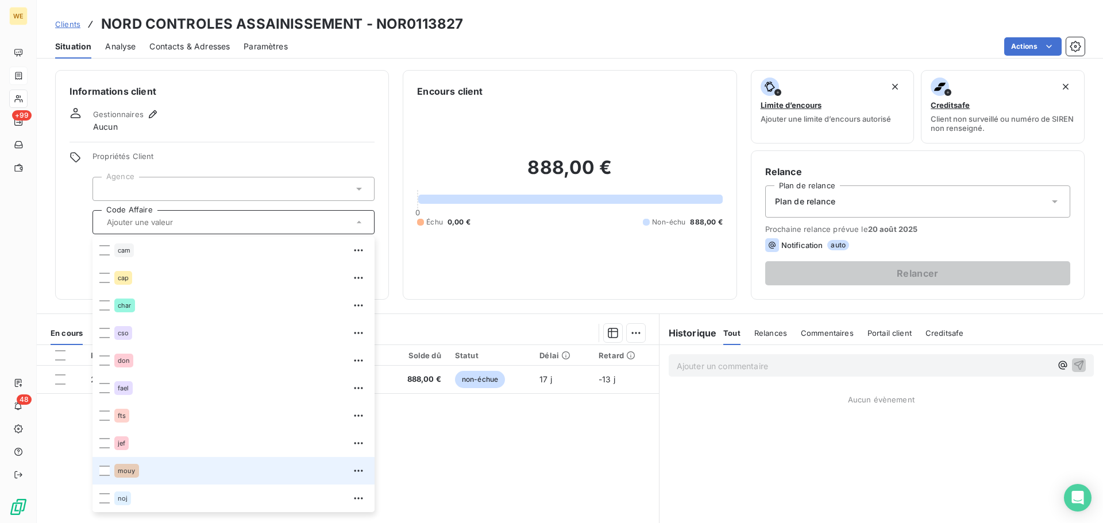
click at [122, 464] on div "mouy" at bounding box center [126, 471] width 25 height 14
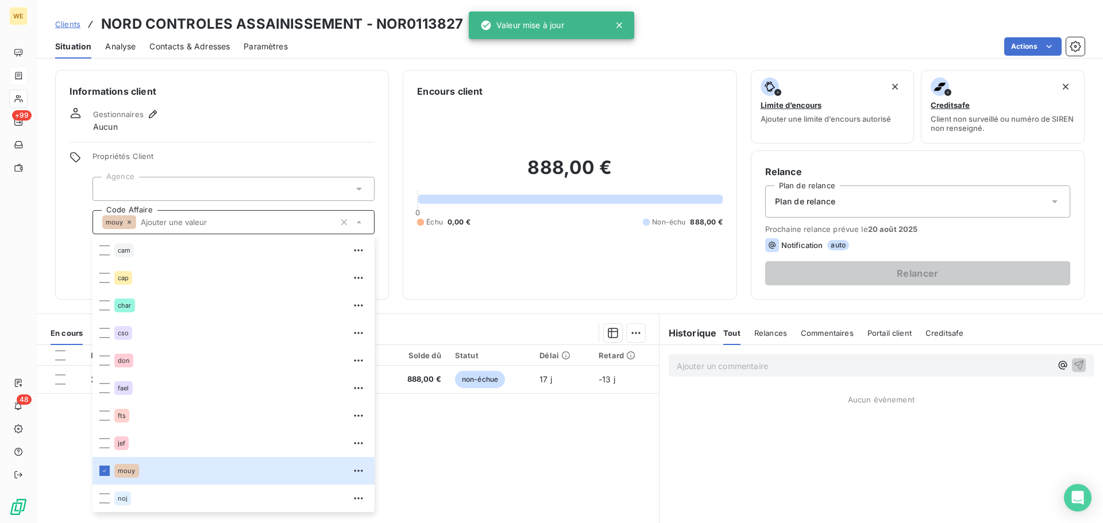
click at [137, 179] on div at bounding box center [233, 189] width 282 height 24
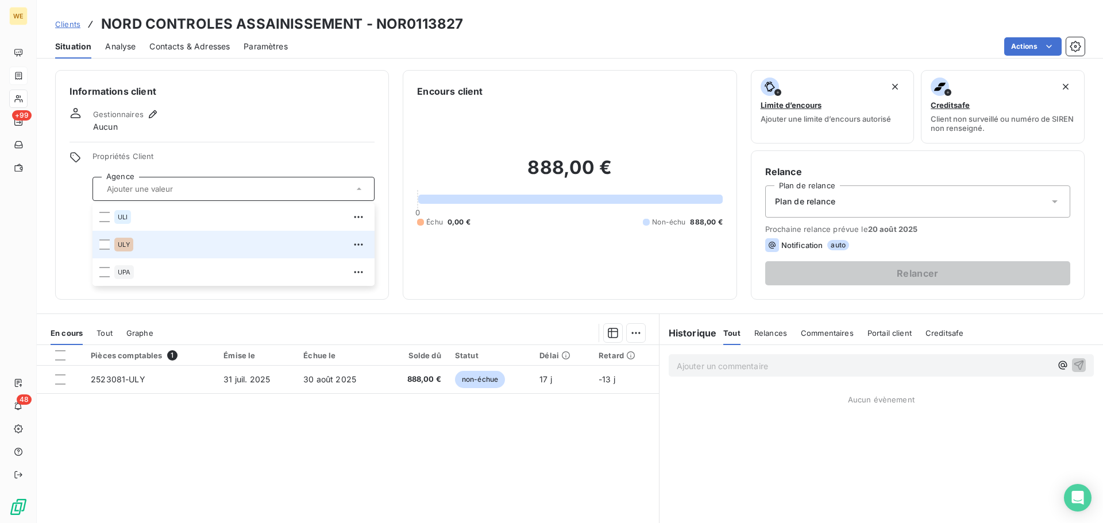
click at [119, 245] on span "ULY" at bounding box center [124, 244] width 12 height 7
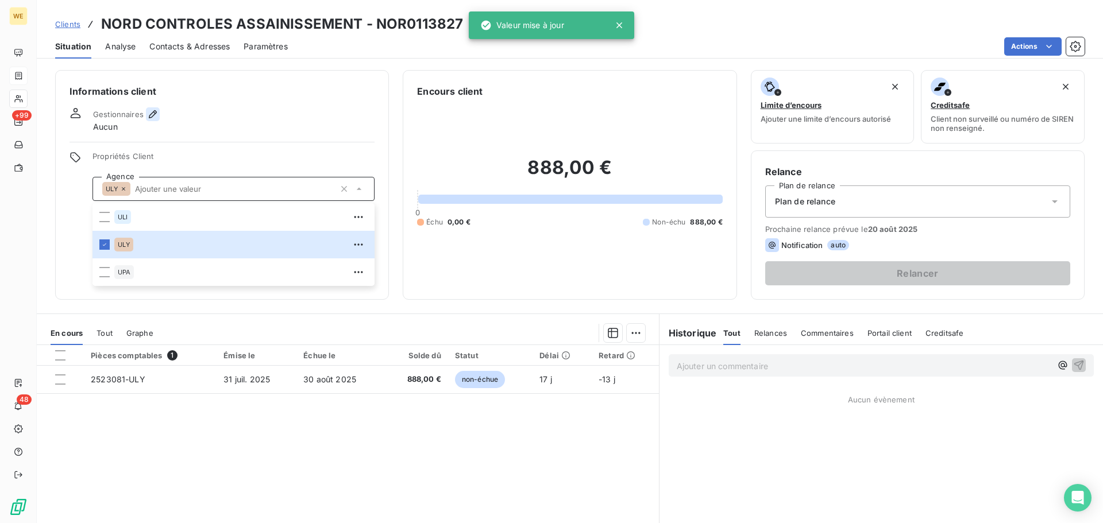
click at [150, 115] on icon "button" at bounding box center [153, 114] width 8 height 8
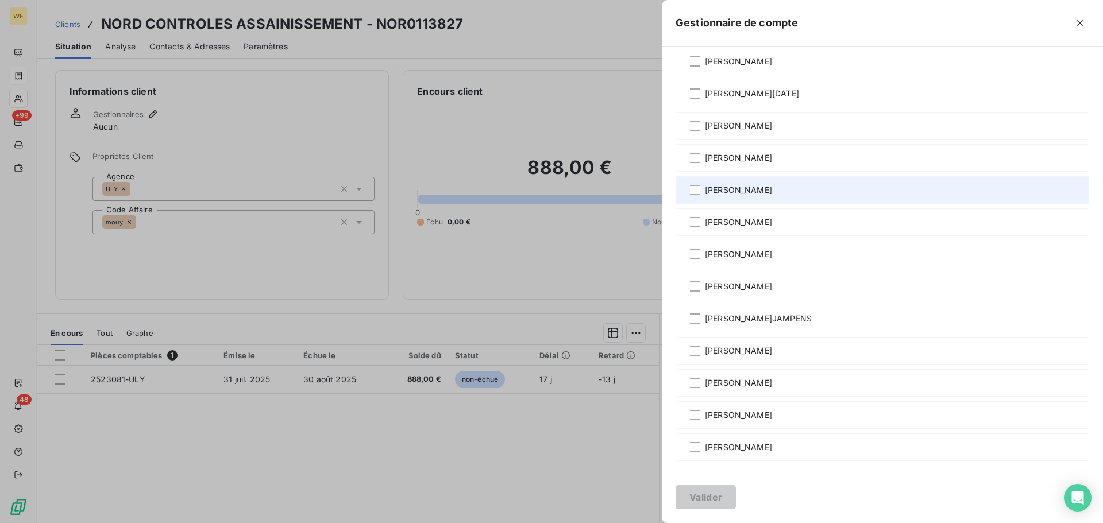
scroll to position [192, 0]
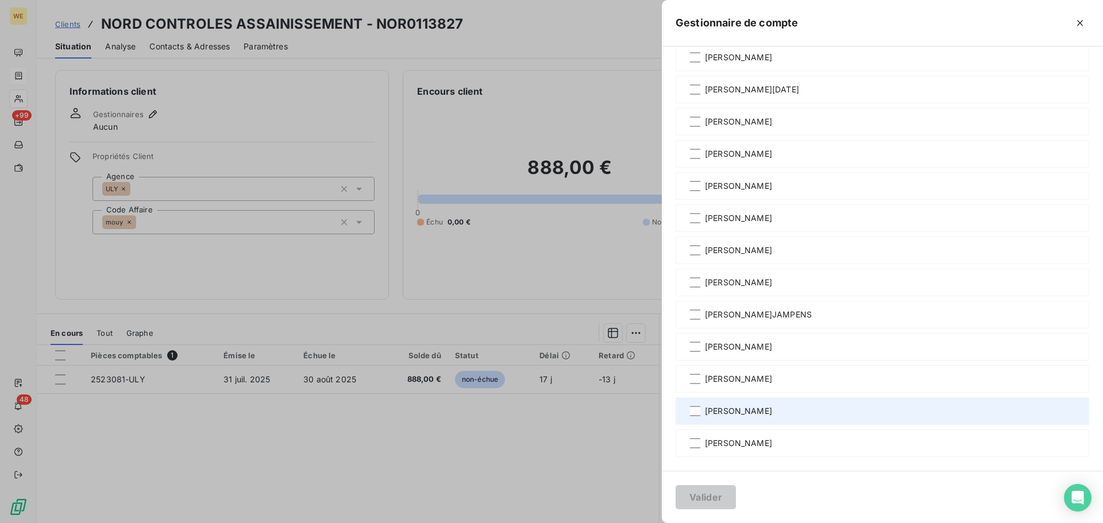
click at [732, 409] on span "[PERSON_NAME]" at bounding box center [738, 410] width 67 height 11
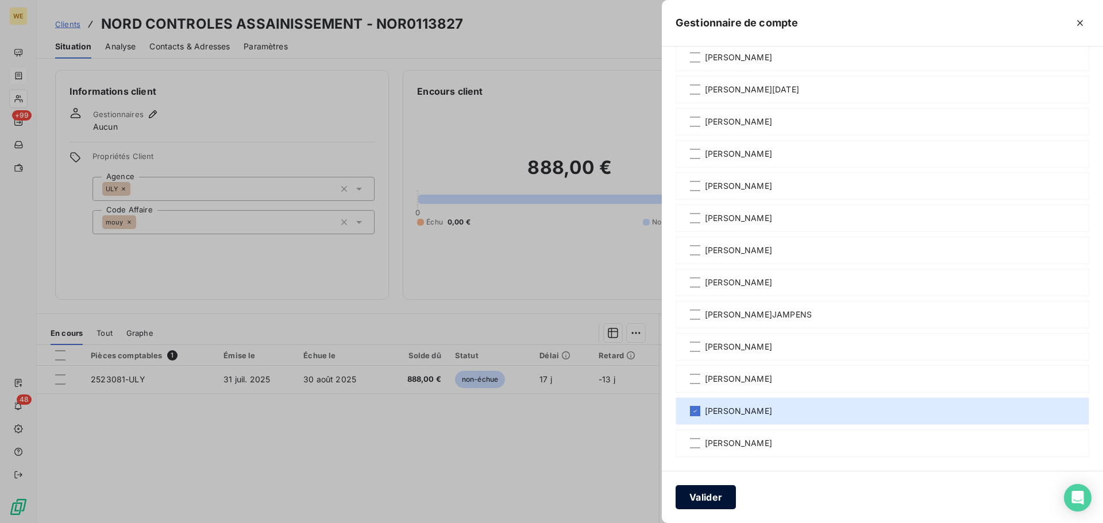
click at [716, 493] on button "Valider" at bounding box center [705, 497] width 60 height 24
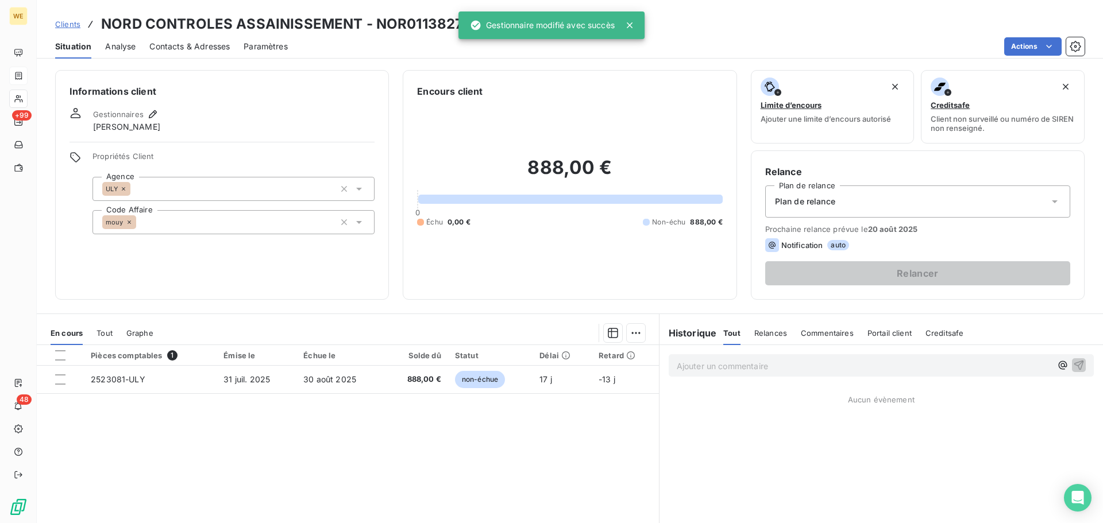
click at [222, 257] on div "Informations client Gestionnaires Yann Mouy Propriétés Client Agence ULY Code A…" at bounding box center [222, 185] width 334 height 230
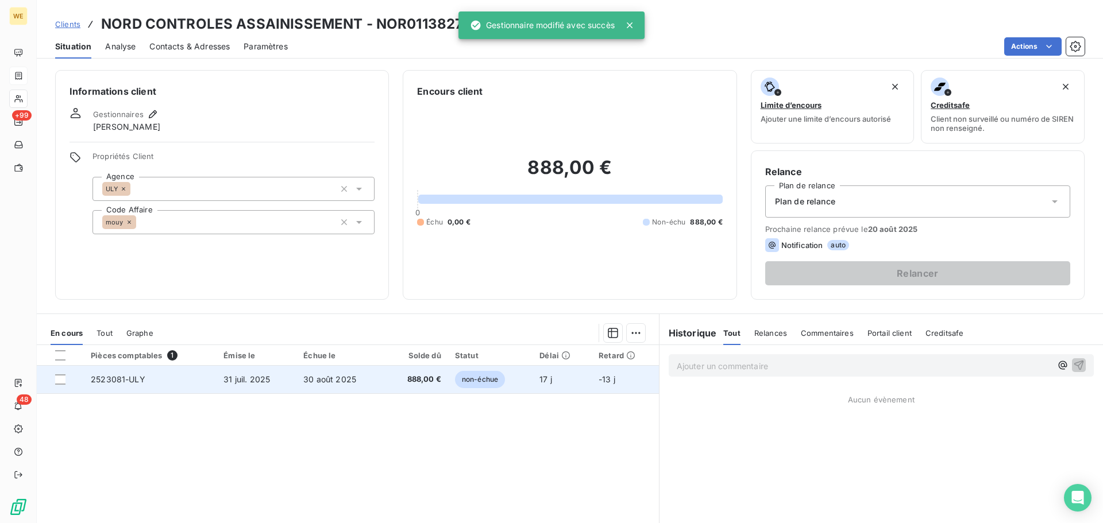
click at [217, 384] on td "31 juil. 2025" at bounding box center [256, 380] width 80 height 28
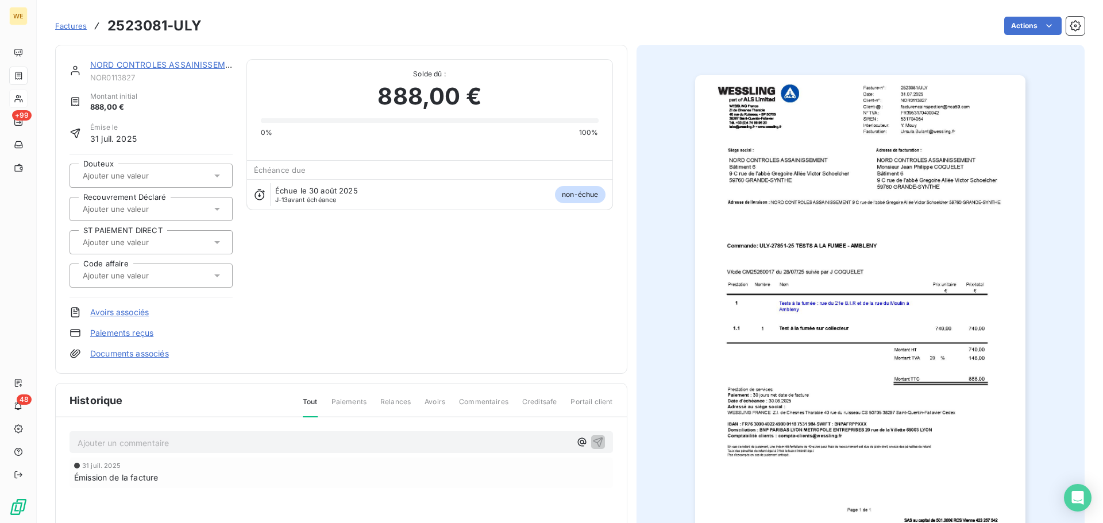
click at [809, 200] on img "button" at bounding box center [860, 308] width 330 height 467
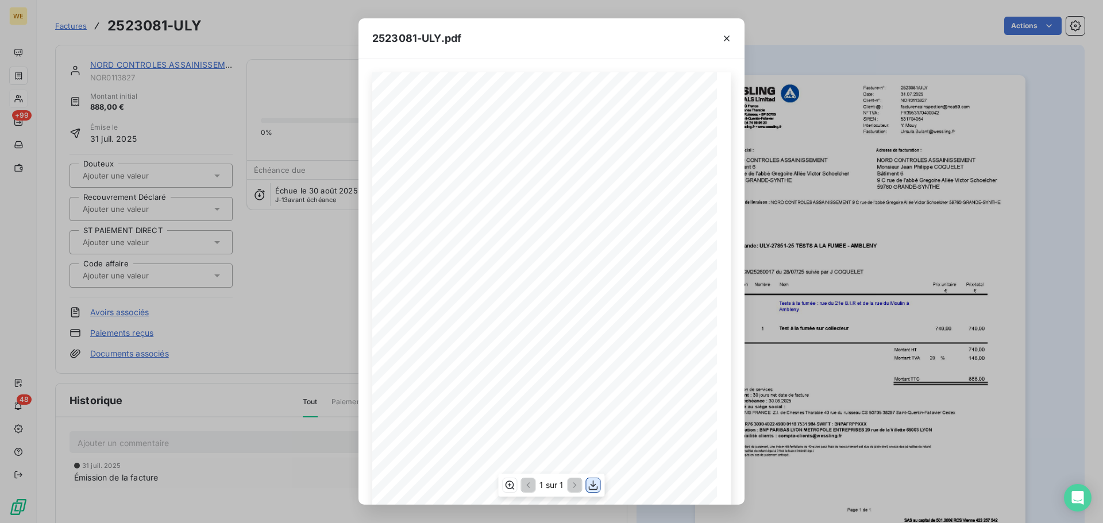
click at [598, 488] on icon "button" at bounding box center [592, 485] width 11 height 11
click at [730, 38] on icon "button" at bounding box center [726, 38] width 11 height 11
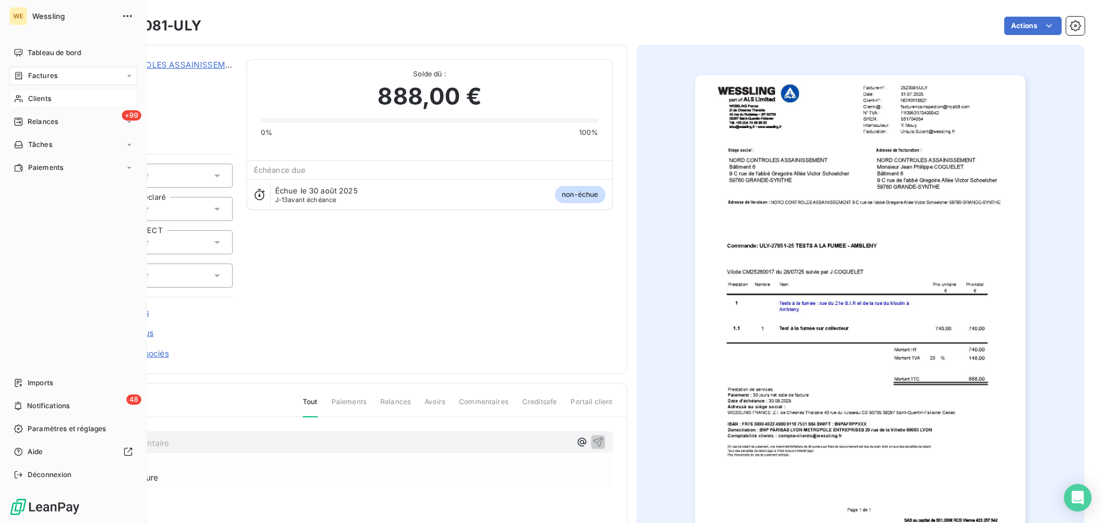
click at [41, 95] on span "Clients" at bounding box center [39, 99] width 23 height 10
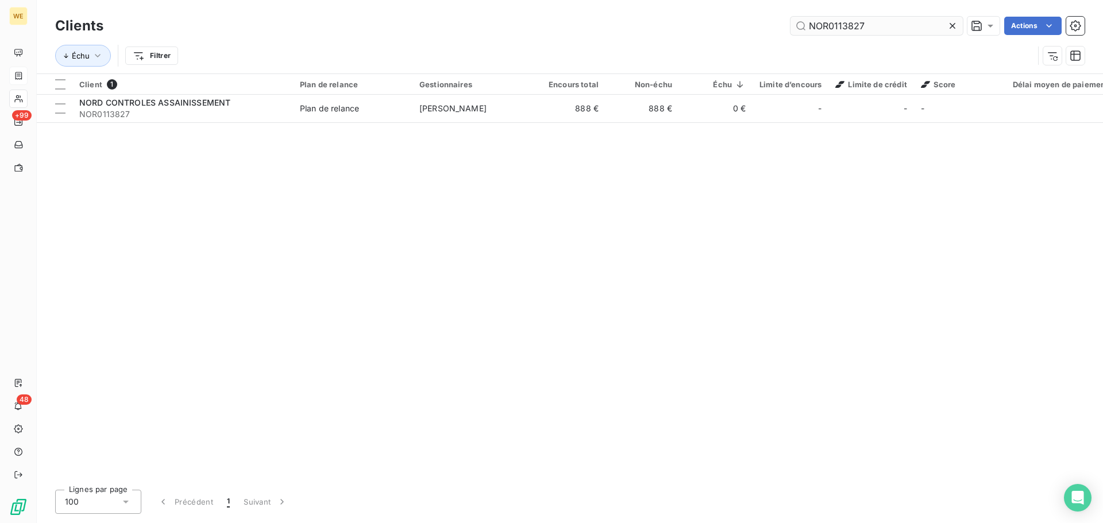
click at [826, 25] on input "NOR0113827" at bounding box center [876, 26] width 172 height 18
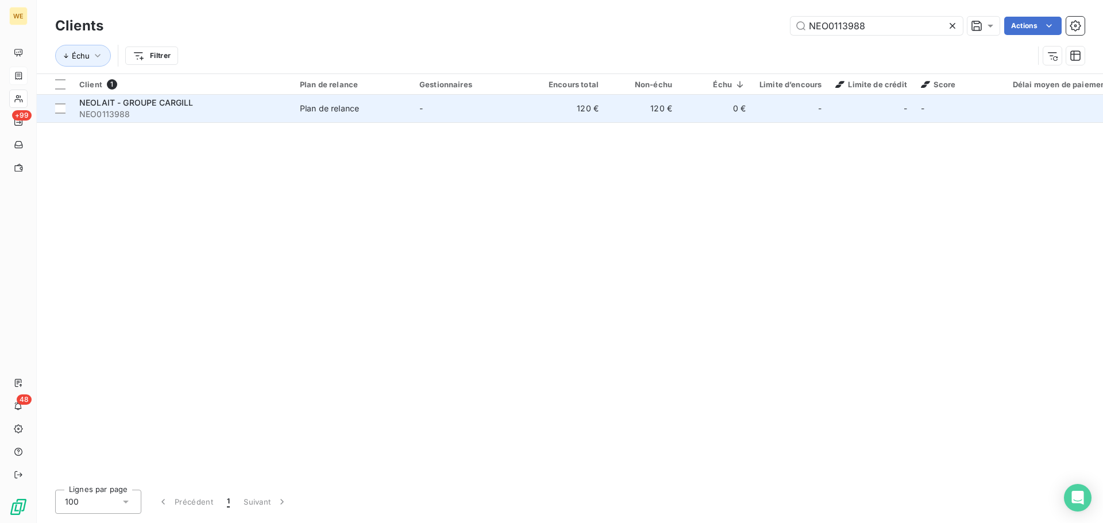
type input "NEO0113988"
click at [172, 105] on span "NEOLAIT - GROUPE CARGILL" at bounding box center [136, 103] width 114 height 10
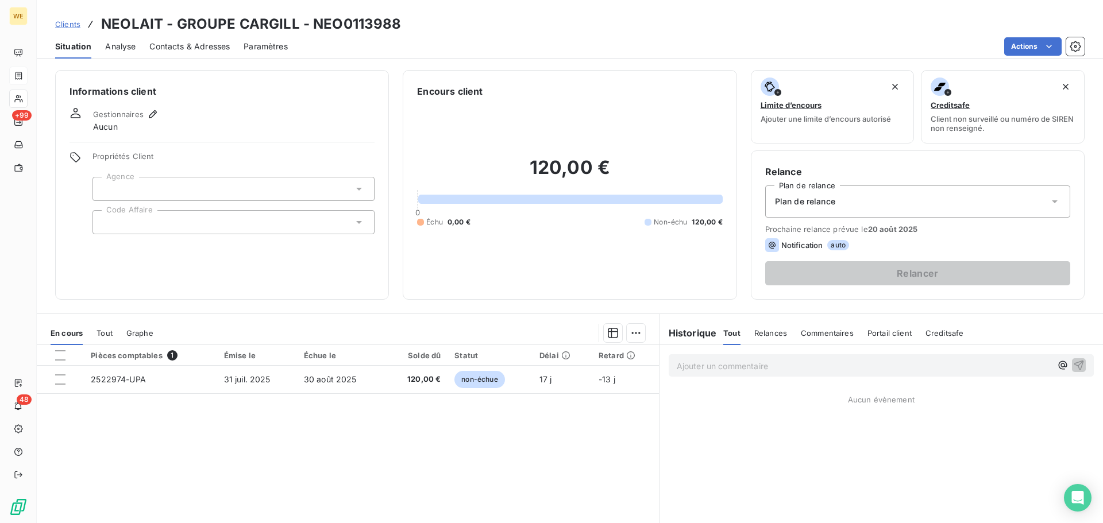
click at [157, 219] on div at bounding box center [233, 222] width 282 height 24
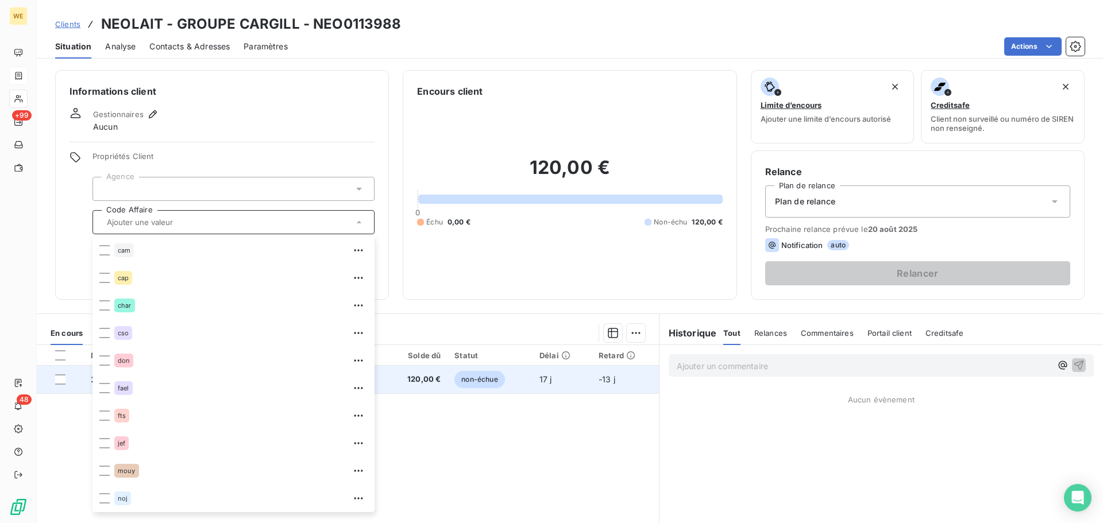
click at [431, 374] on span "120,00 €" at bounding box center [416, 379] width 49 height 11
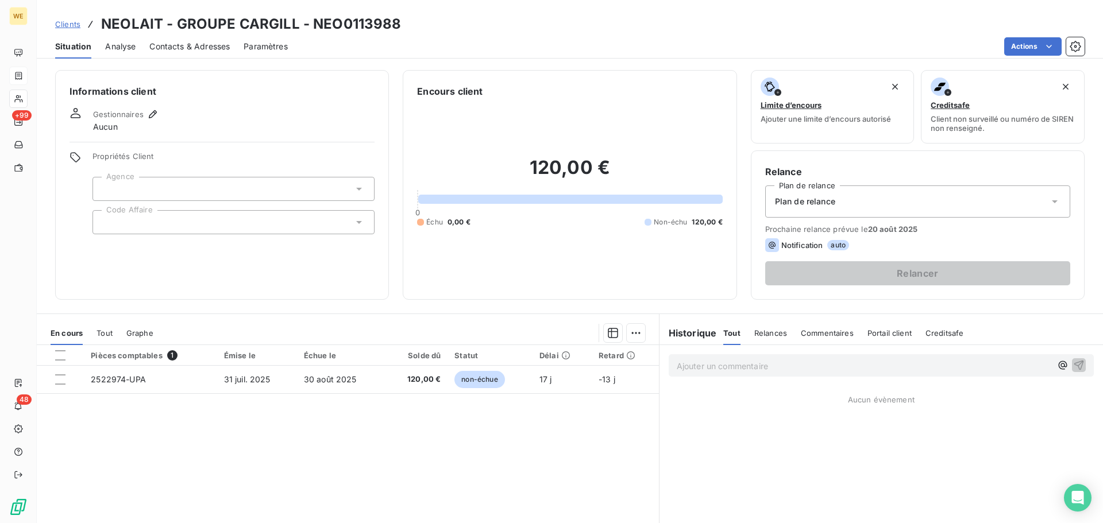
click at [126, 222] on div at bounding box center [233, 222] width 282 height 24
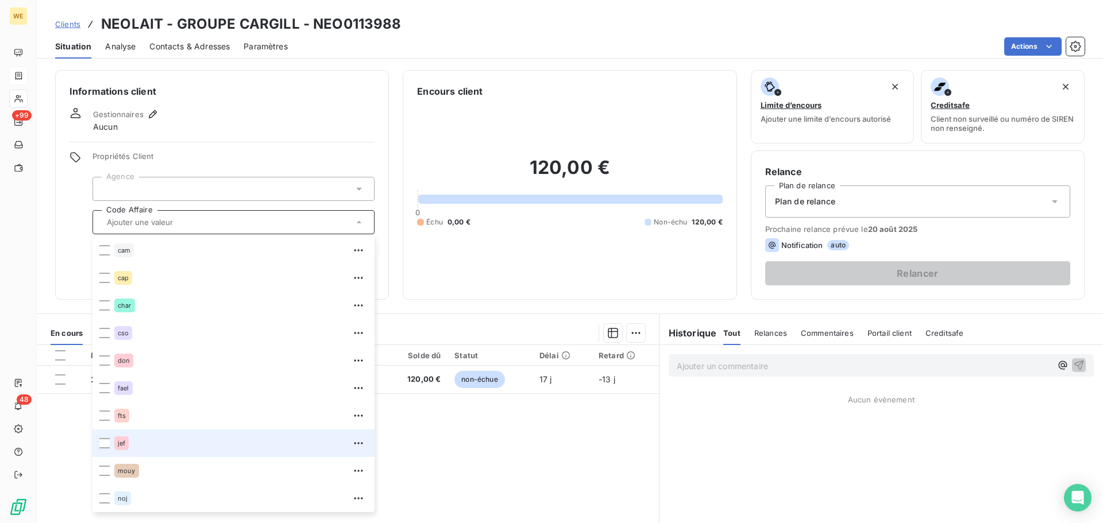
scroll to position [248, 0]
click at [125, 442] on li "skh" at bounding box center [233, 444] width 282 height 28
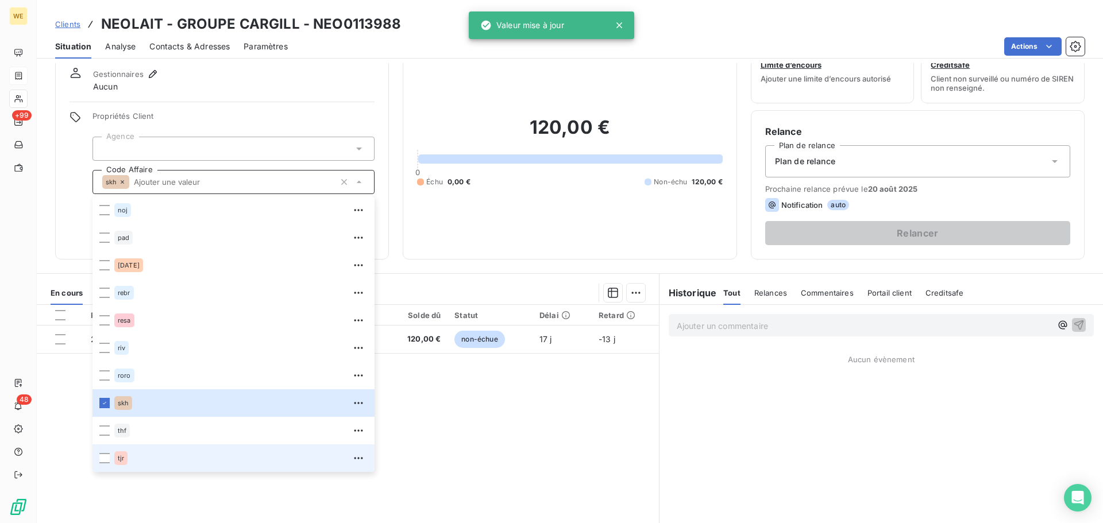
scroll to position [57, 0]
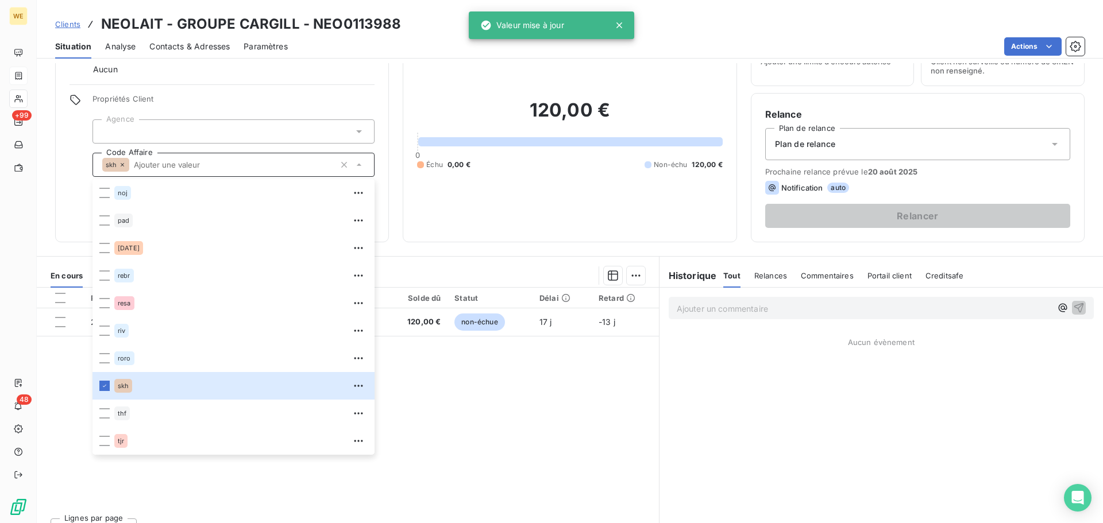
click at [149, 121] on div at bounding box center [233, 131] width 282 height 24
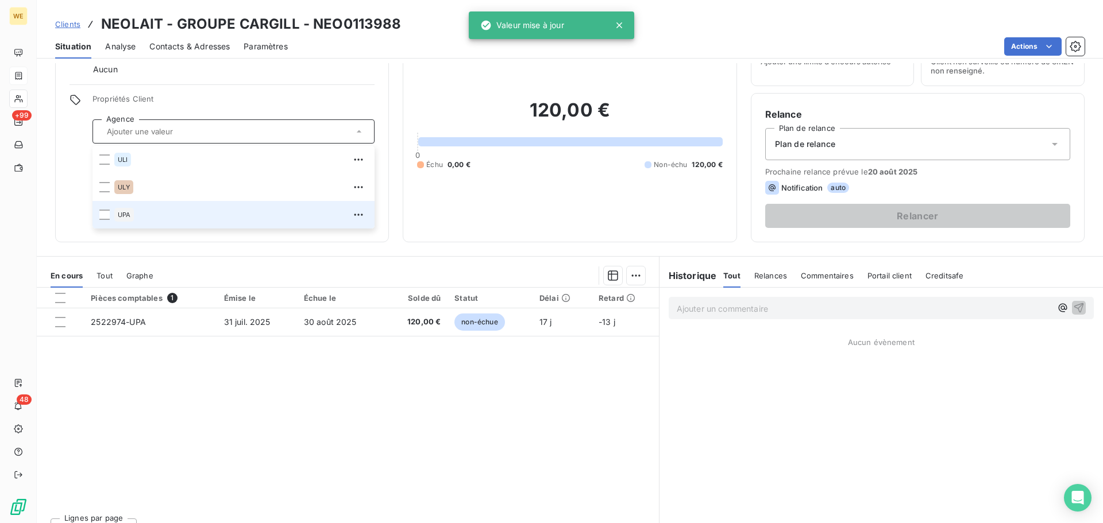
click at [128, 219] on div "UPA" at bounding box center [124, 215] width 20 height 14
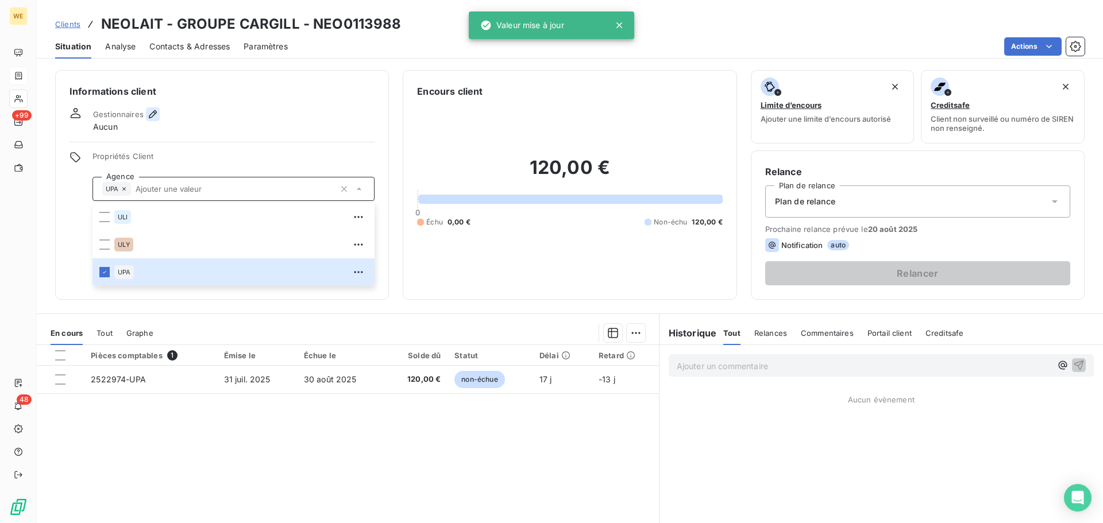
click at [149, 114] on icon "button" at bounding box center [152, 114] width 11 height 11
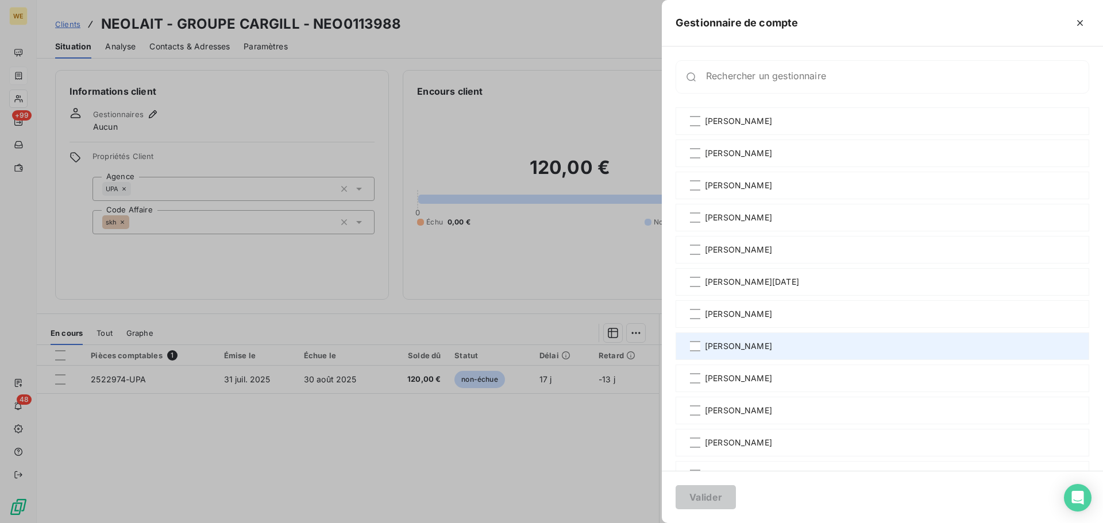
click at [733, 343] on span "[PERSON_NAME]" at bounding box center [738, 346] width 67 height 11
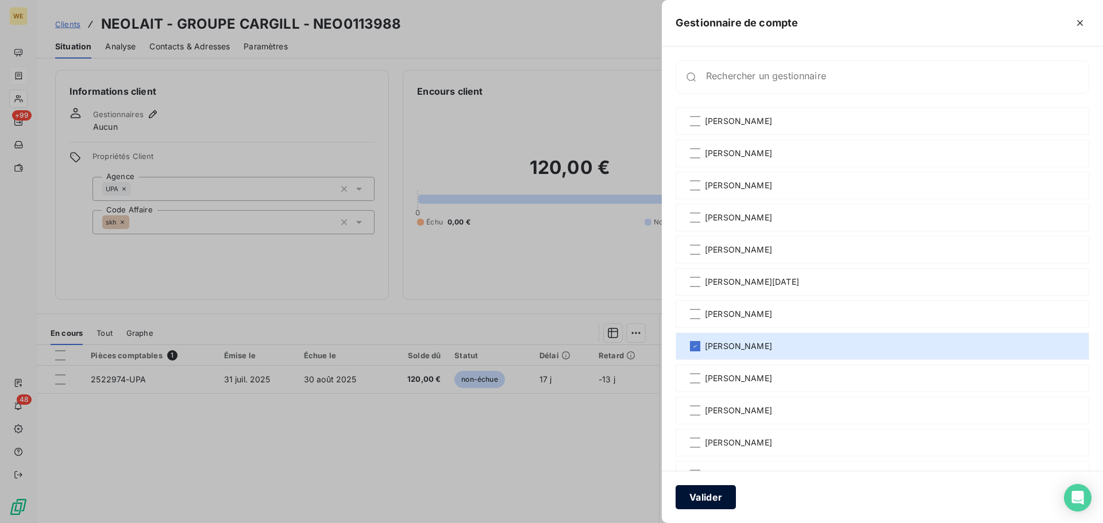
click at [709, 498] on button "Valider" at bounding box center [705, 497] width 60 height 24
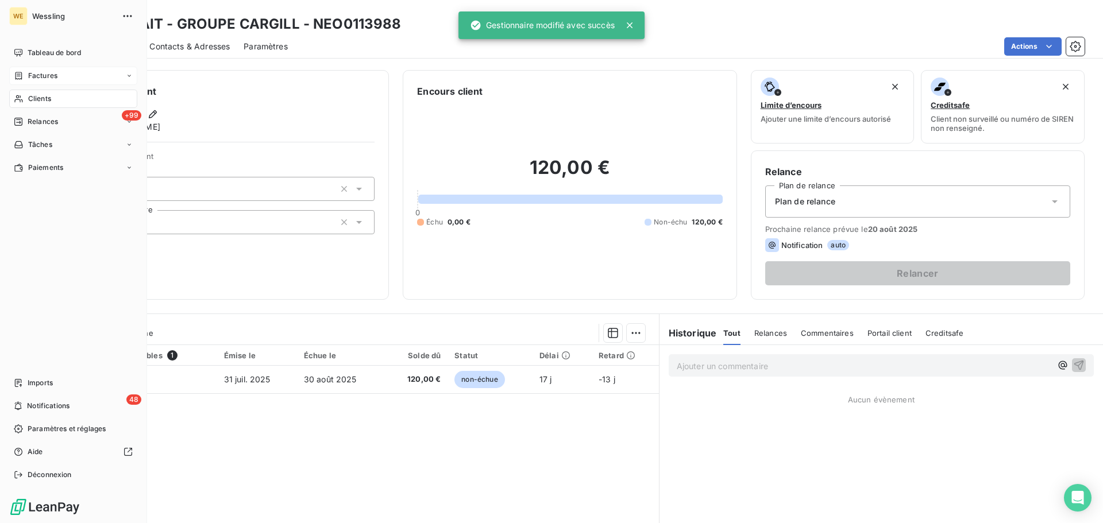
click at [38, 98] on span "Clients" at bounding box center [39, 99] width 23 height 10
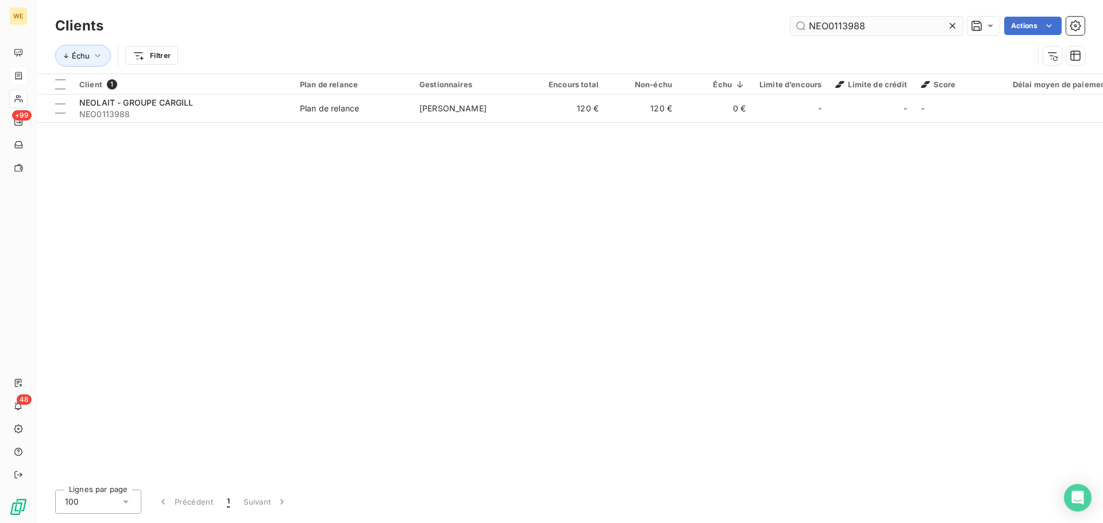
click at [811, 30] on input "NEO0113988" at bounding box center [876, 26] width 172 height 18
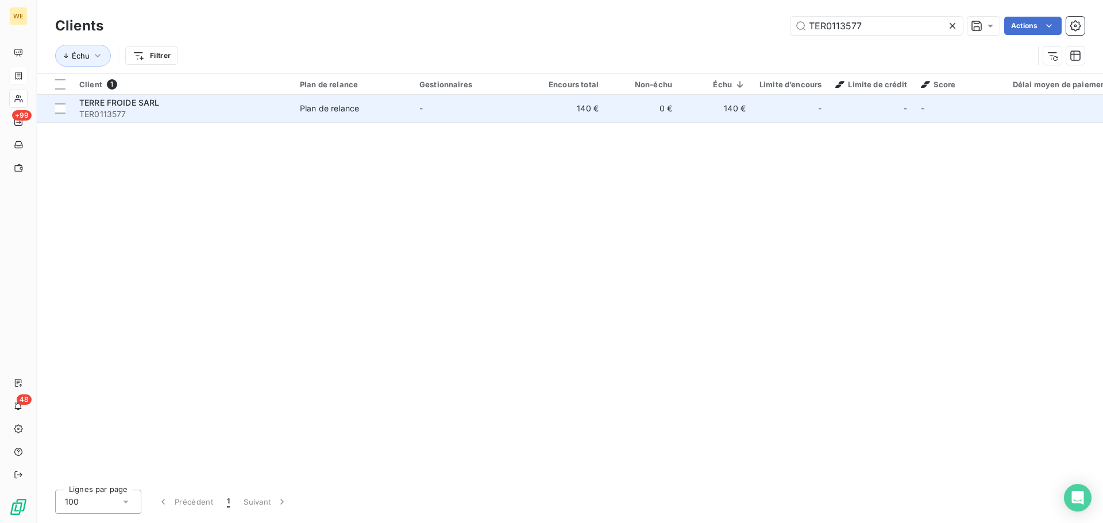
type input "TER0113577"
click at [153, 113] on span "TER0113577" at bounding box center [182, 114] width 207 height 11
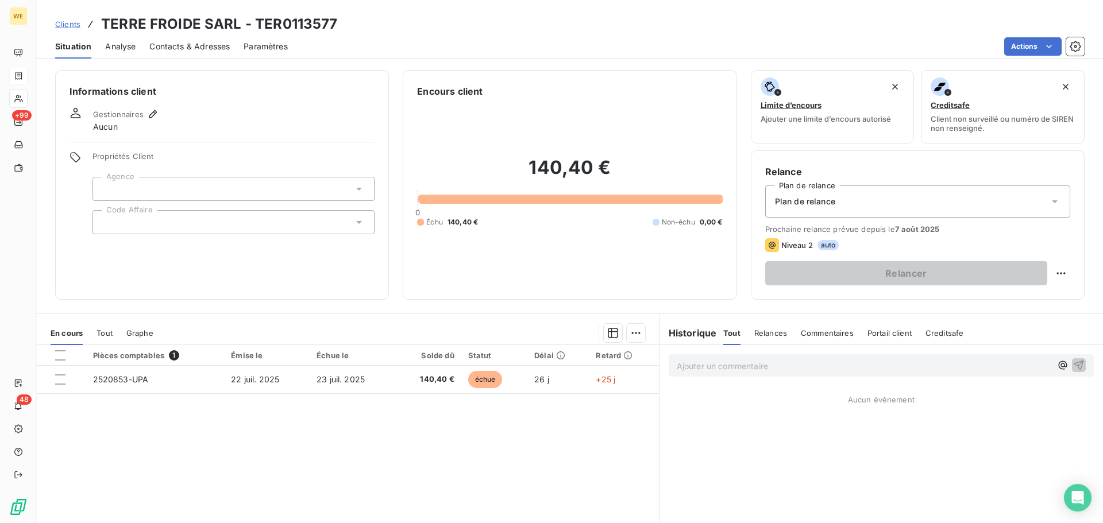
click at [145, 184] on div at bounding box center [233, 189] width 282 height 24
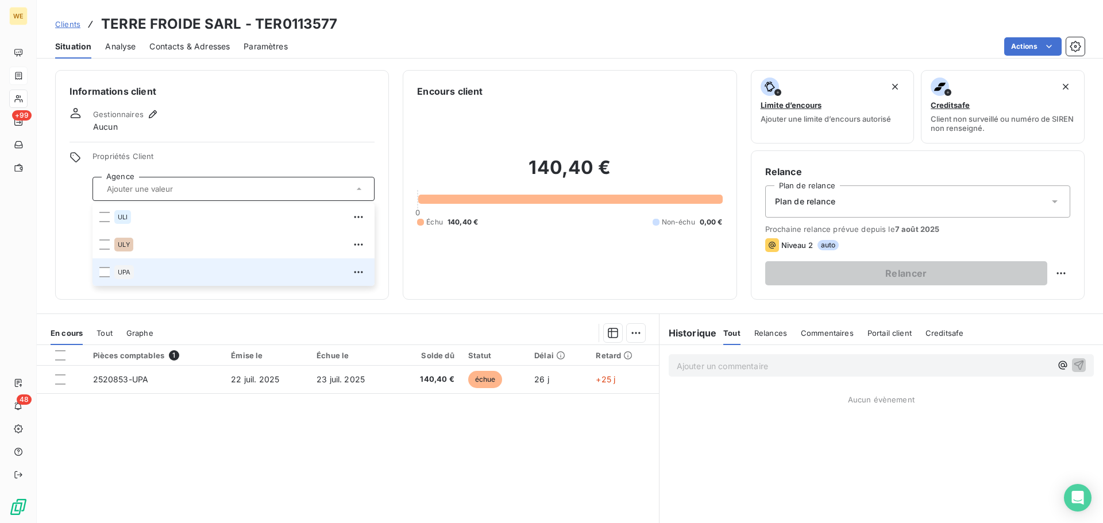
click at [133, 276] on div "UPA" at bounding box center [124, 272] width 20 height 14
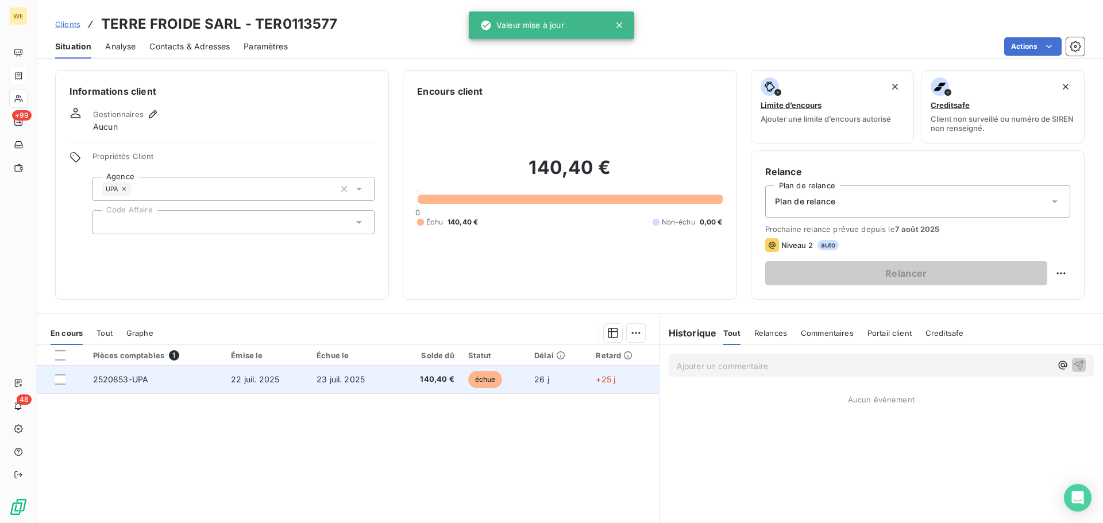
click at [185, 378] on td "2520853-UPA" at bounding box center [155, 380] width 138 height 28
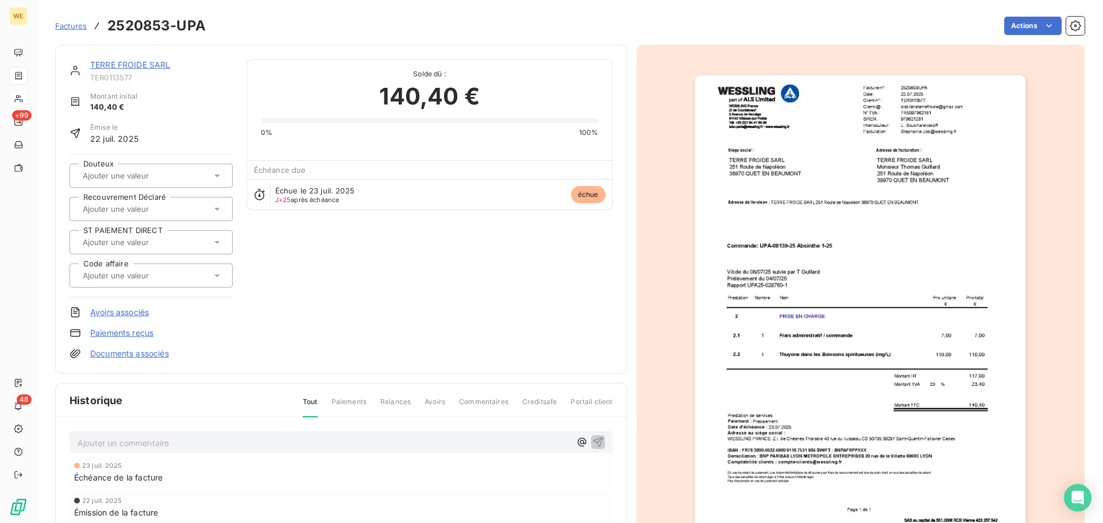
click at [905, 88] on img "button" at bounding box center [860, 308] width 330 height 467
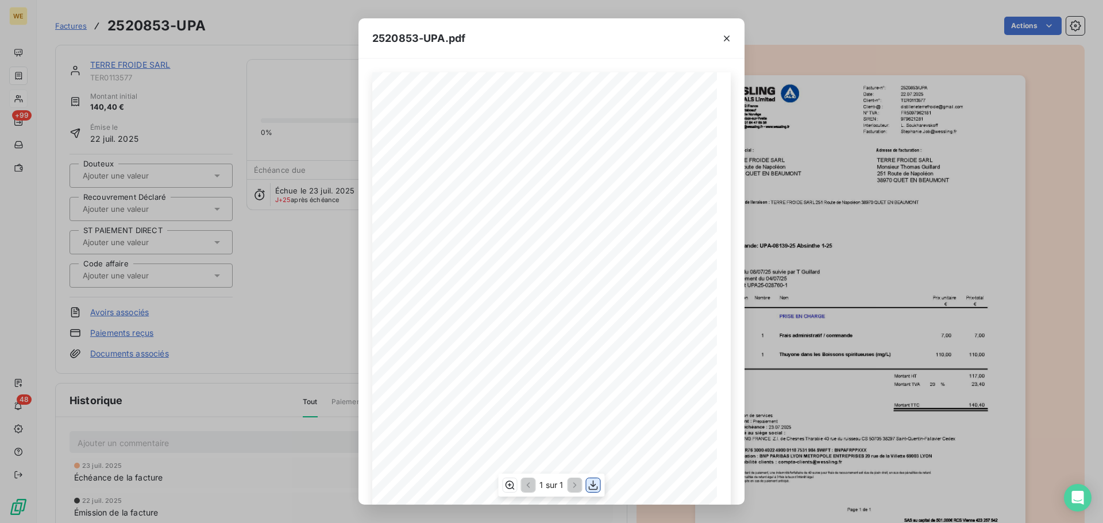
click at [597, 485] on icon "button" at bounding box center [592, 485] width 11 height 11
click at [730, 37] on icon "button" at bounding box center [726, 38] width 11 height 11
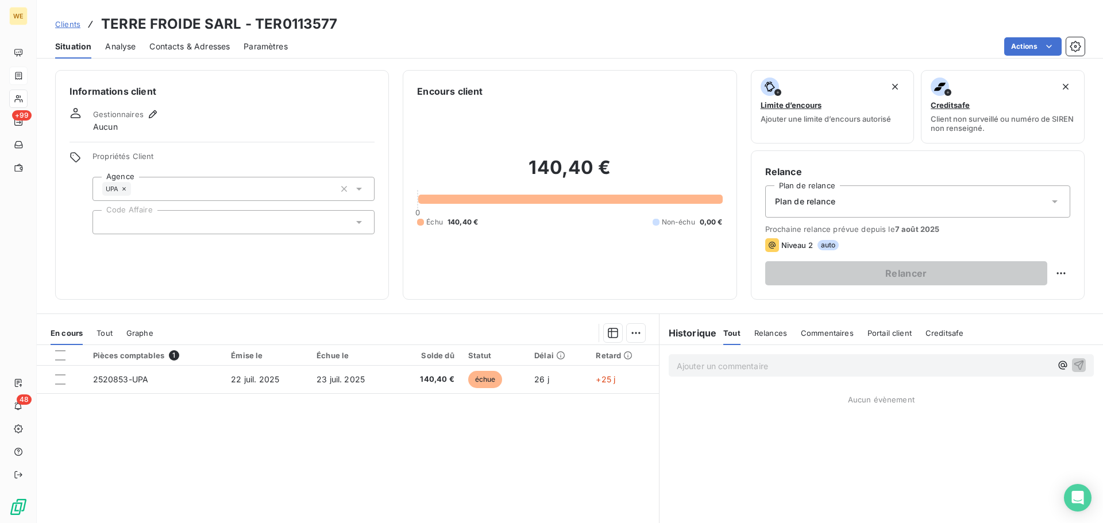
click at [168, 218] on div at bounding box center [233, 222] width 282 height 24
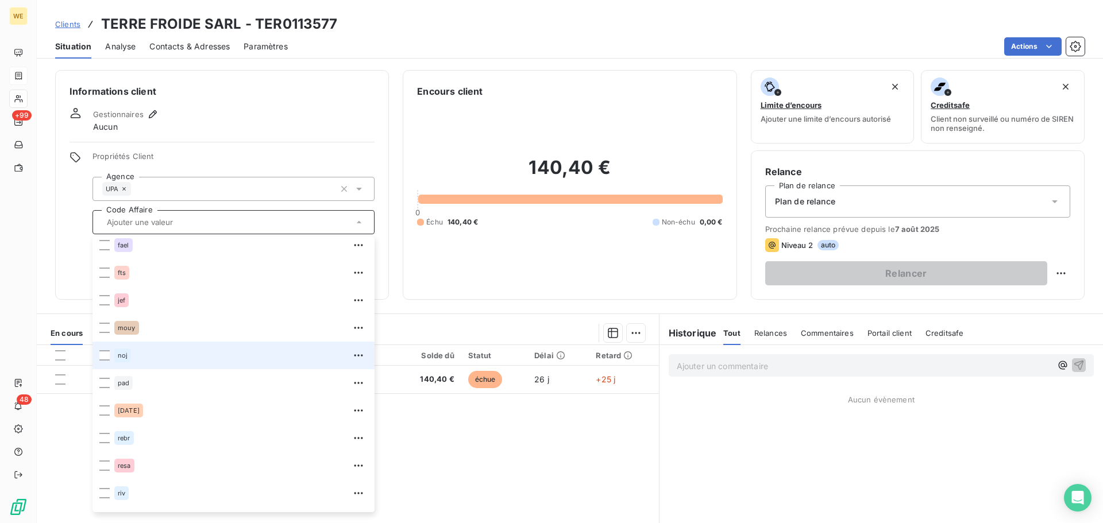
scroll to position [248, 0]
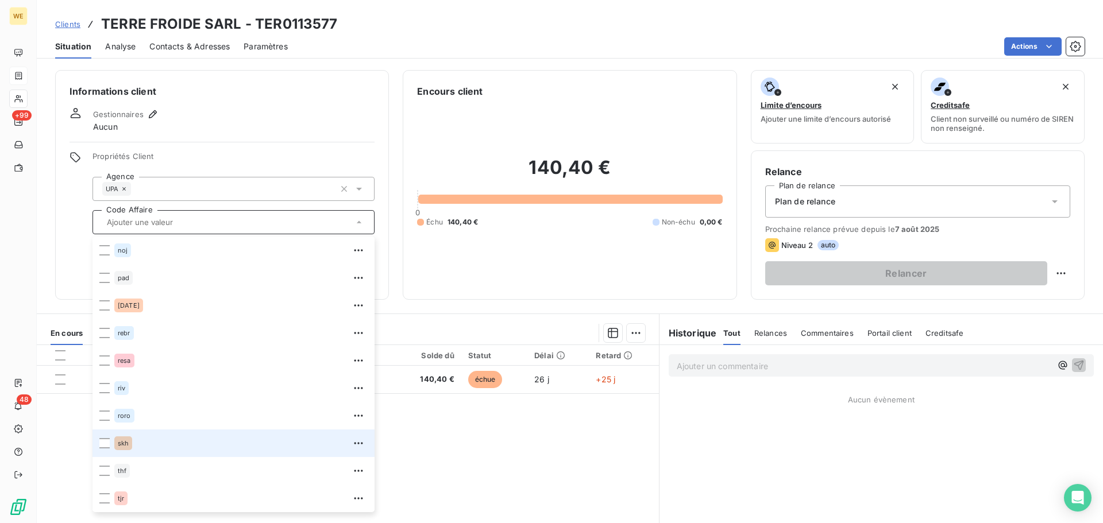
click at [118, 450] on div "skh" at bounding box center [123, 443] width 18 height 14
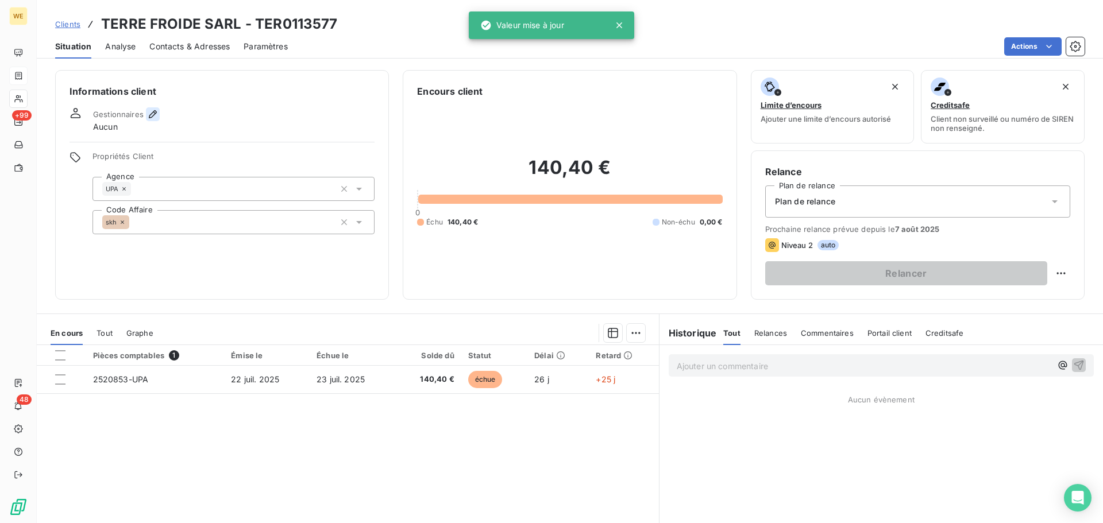
click at [149, 115] on icon "button" at bounding box center [153, 114] width 8 height 8
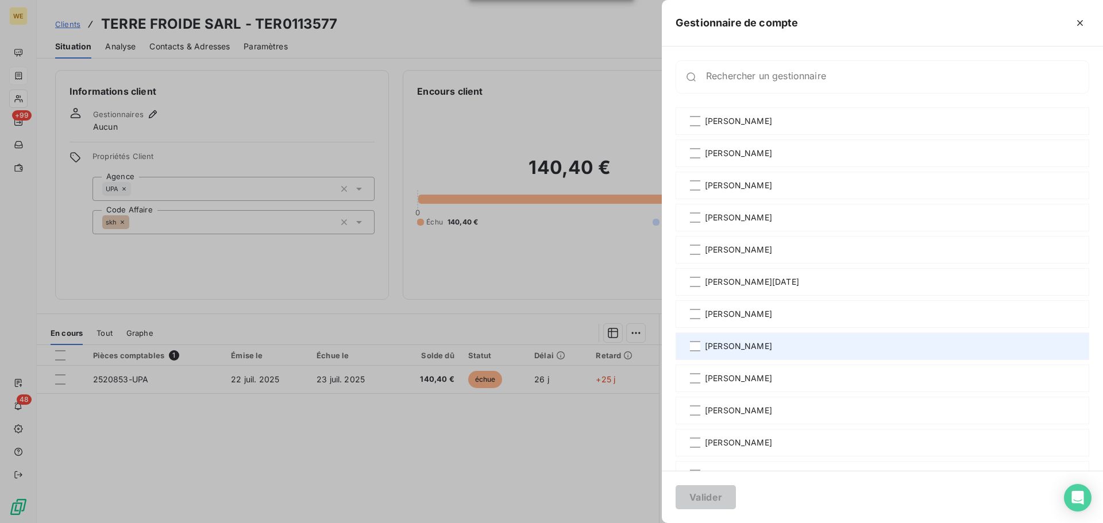
click at [749, 351] on span "[PERSON_NAME]" at bounding box center [738, 346] width 67 height 11
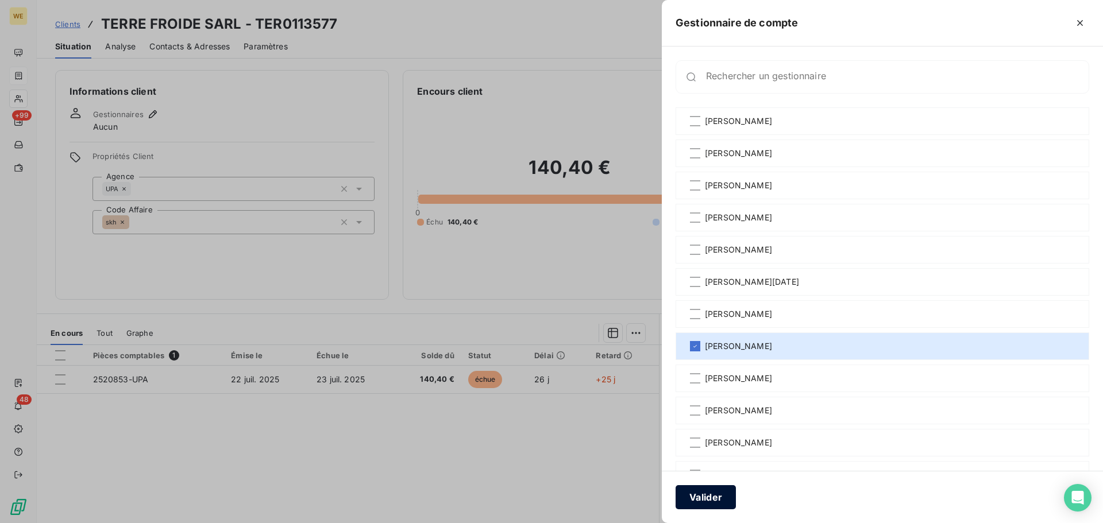
click at [703, 502] on button "Valider" at bounding box center [705, 497] width 60 height 24
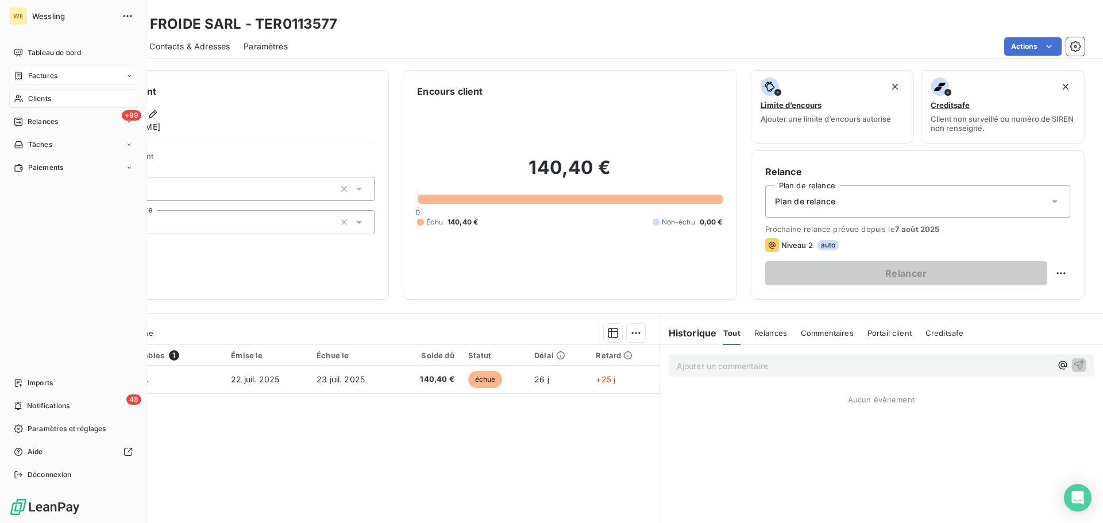
click at [64, 99] on div "Clients" at bounding box center [73, 99] width 128 height 18
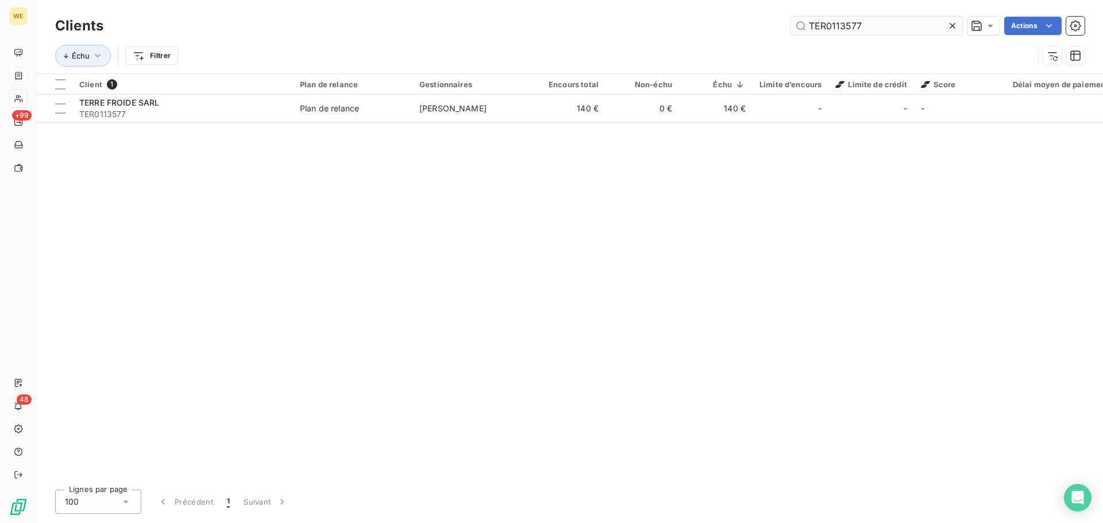
click at [840, 26] on input "TER0113577" at bounding box center [876, 26] width 172 height 18
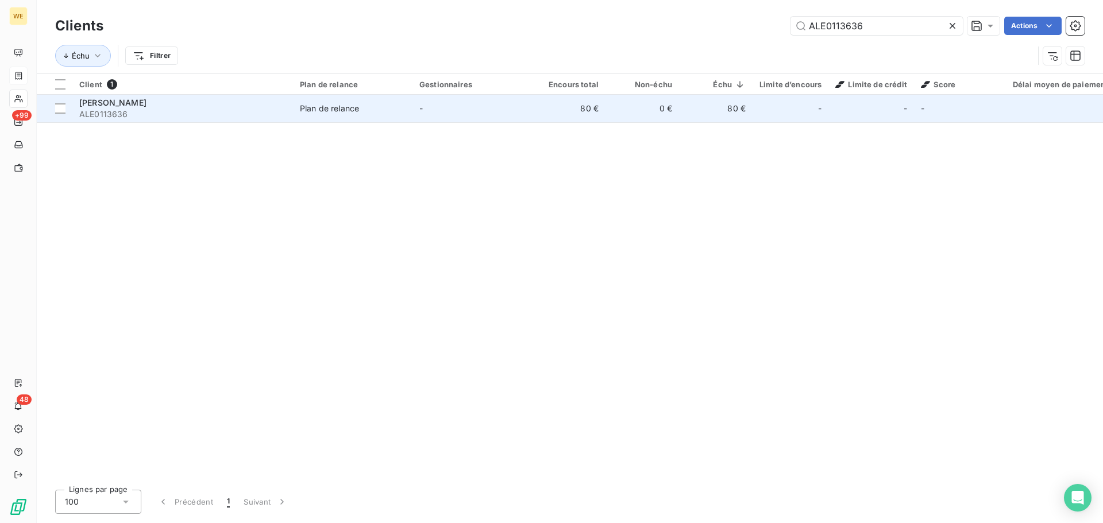
type input "ALE0113636"
click at [278, 113] on span "ALE0113636" at bounding box center [182, 114] width 207 height 11
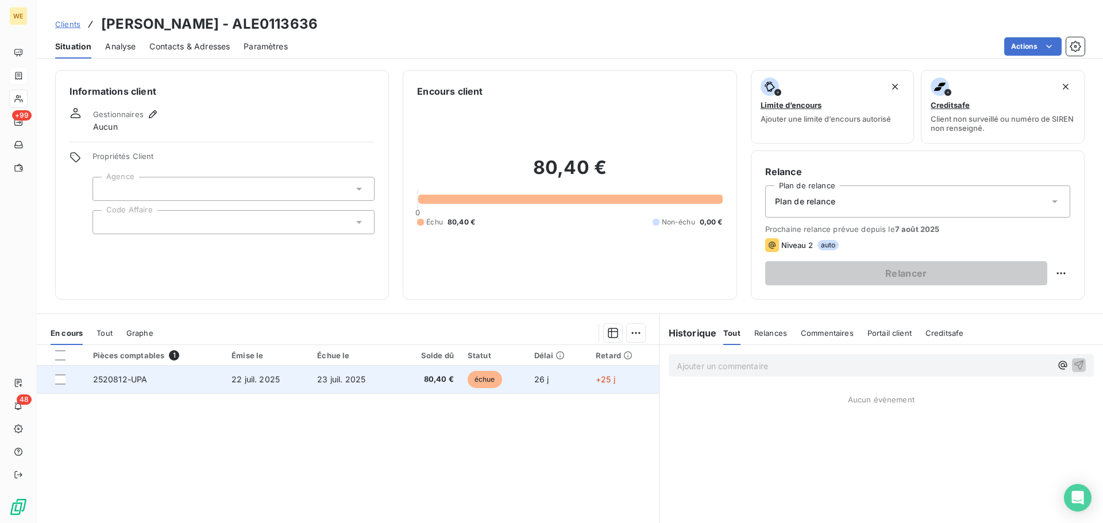
click at [225, 385] on td "22 juil. 2025" at bounding box center [268, 380] width 86 height 28
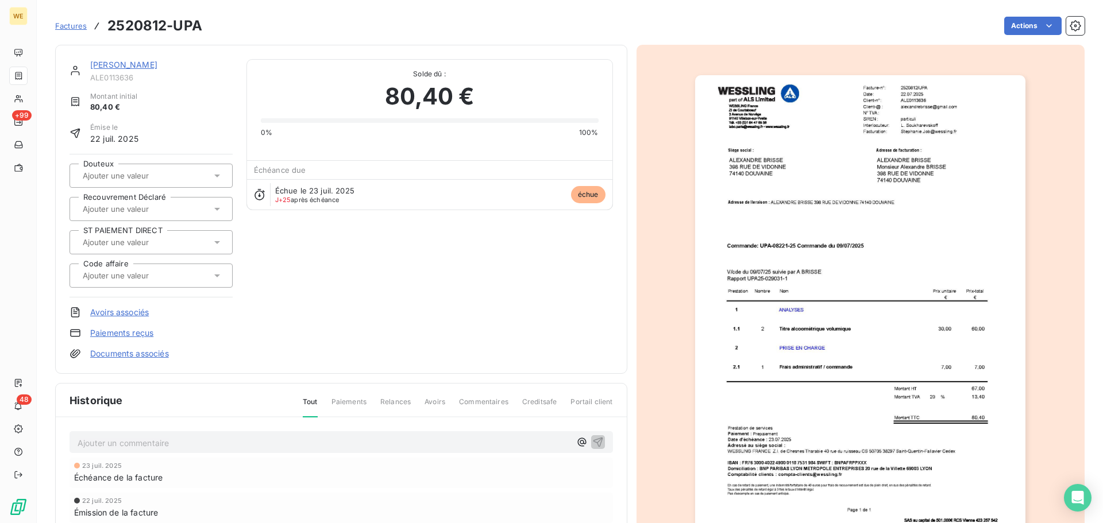
click at [920, 114] on img "button" at bounding box center [860, 308] width 330 height 467
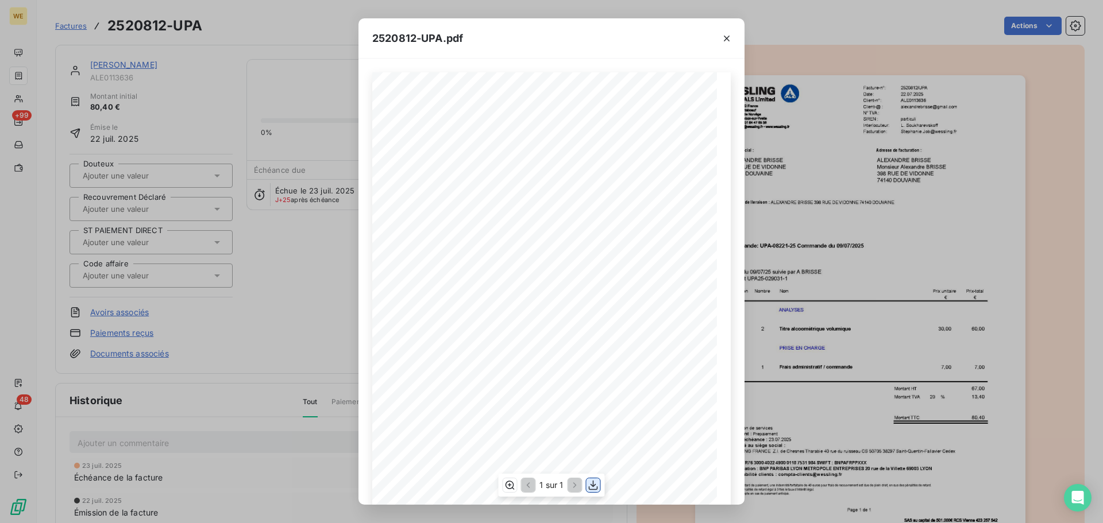
click at [593, 490] on icon "button" at bounding box center [592, 485] width 11 height 11
click at [725, 36] on icon "button" at bounding box center [727, 39] width 6 height 6
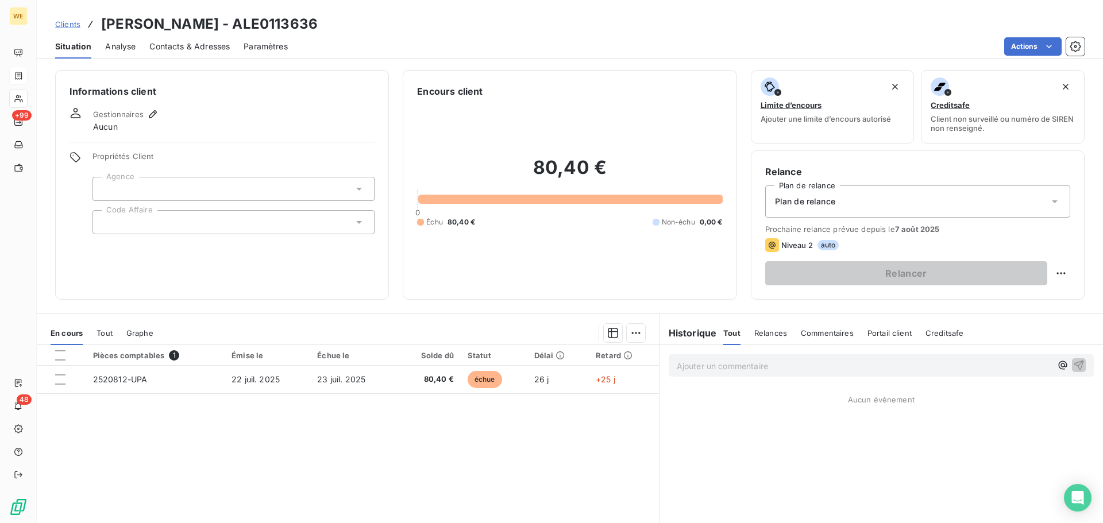
click at [158, 179] on div at bounding box center [233, 189] width 282 height 24
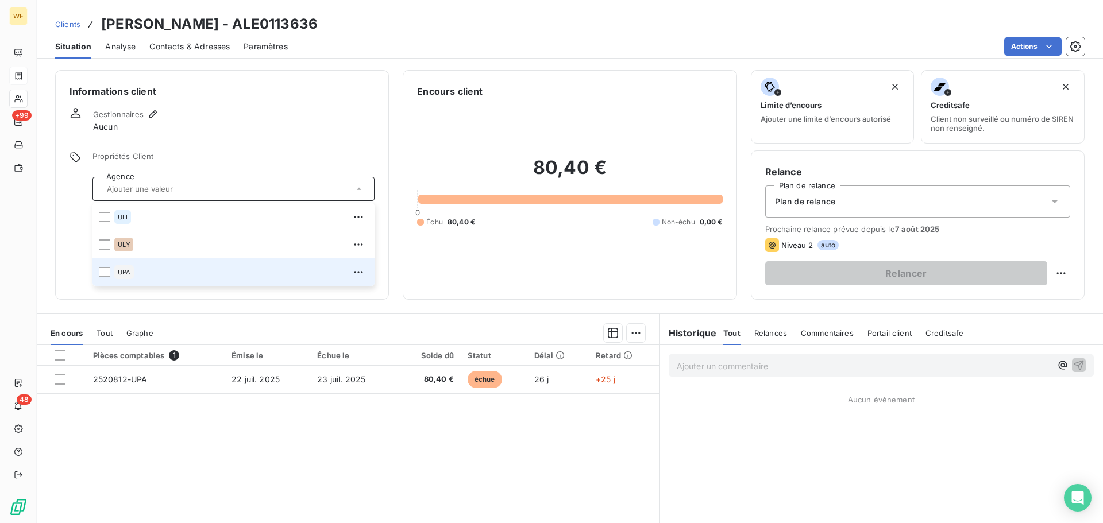
click at [121, 275] on span "UPA" at bounding box center [124, 272] width 13 height 7
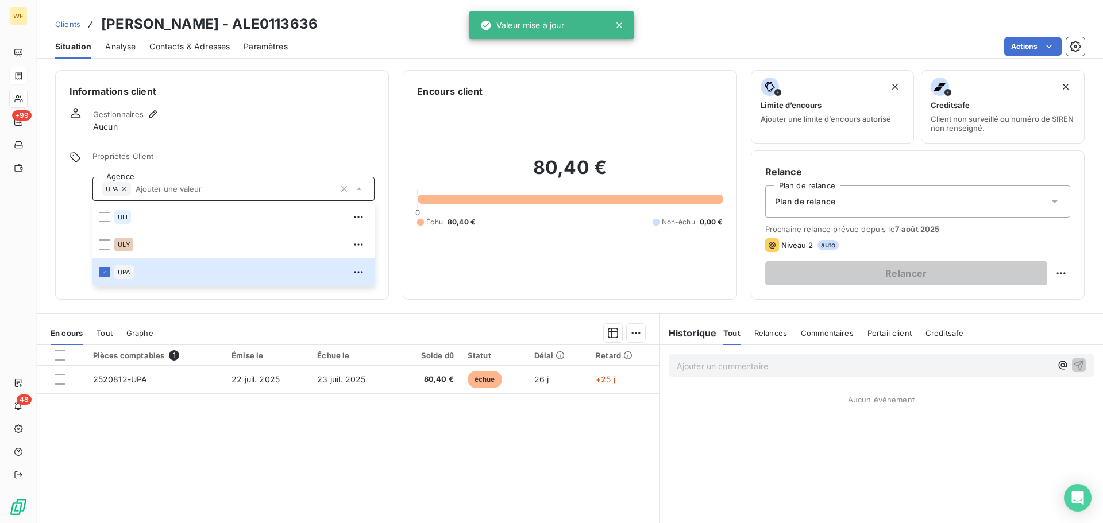
click at [248, 144] on div "Informations client Gestionnaires Aucun Propriétés Client Agence UPA ULI ULY UP…" at bounding box center [222, 185] width 334 height 230
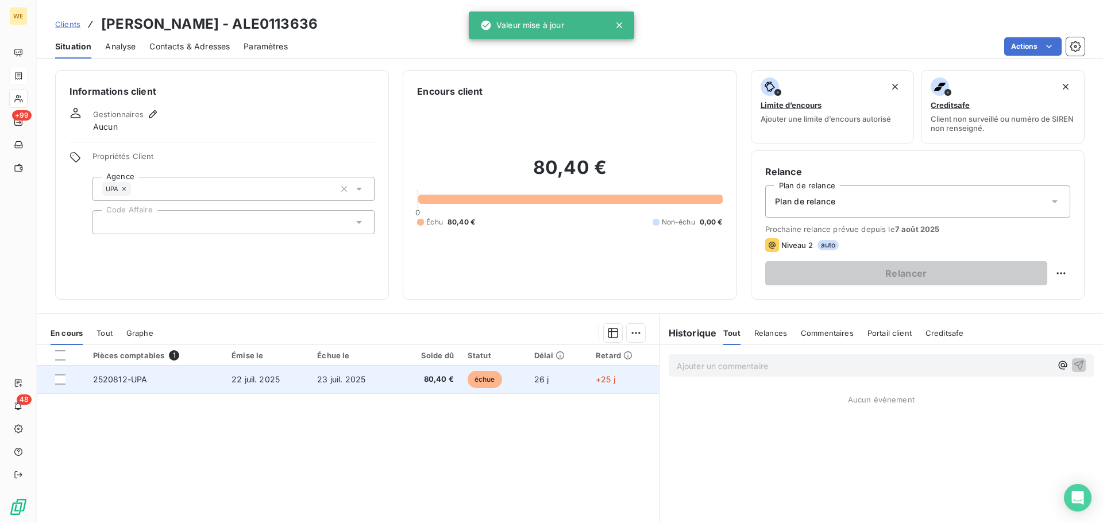
click at [140, 377] on span "2520812-UPA" at bounding box center [120, 379] width 55 height 10
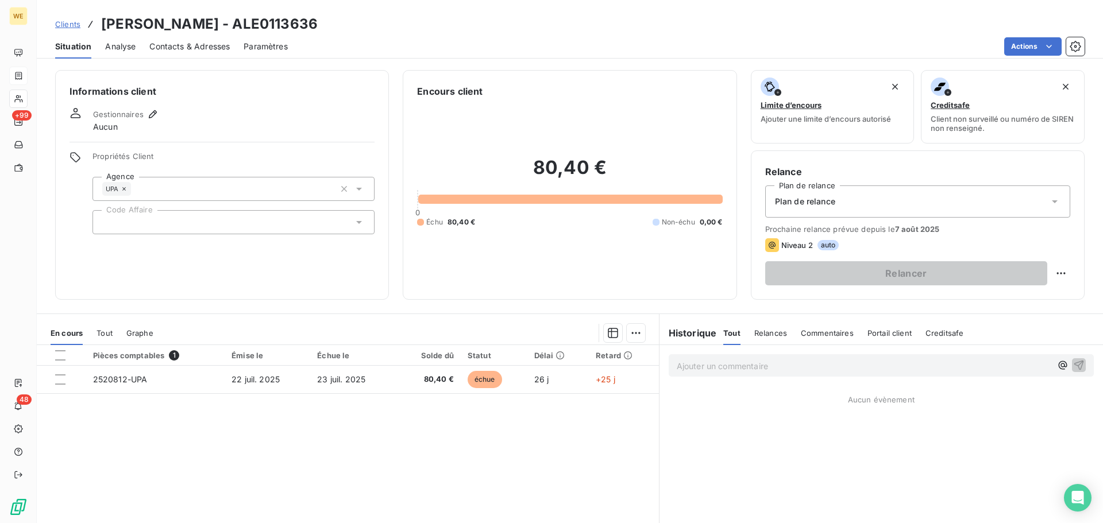
click at [140, 226] on div at bounding box center [233, 222] width 282 height 24
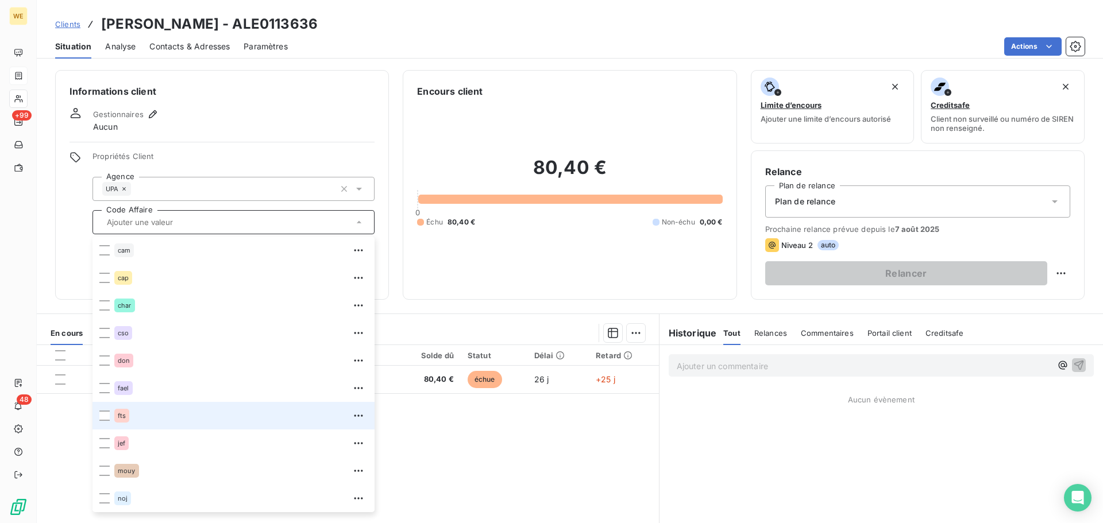
scroll to position [230, 0]
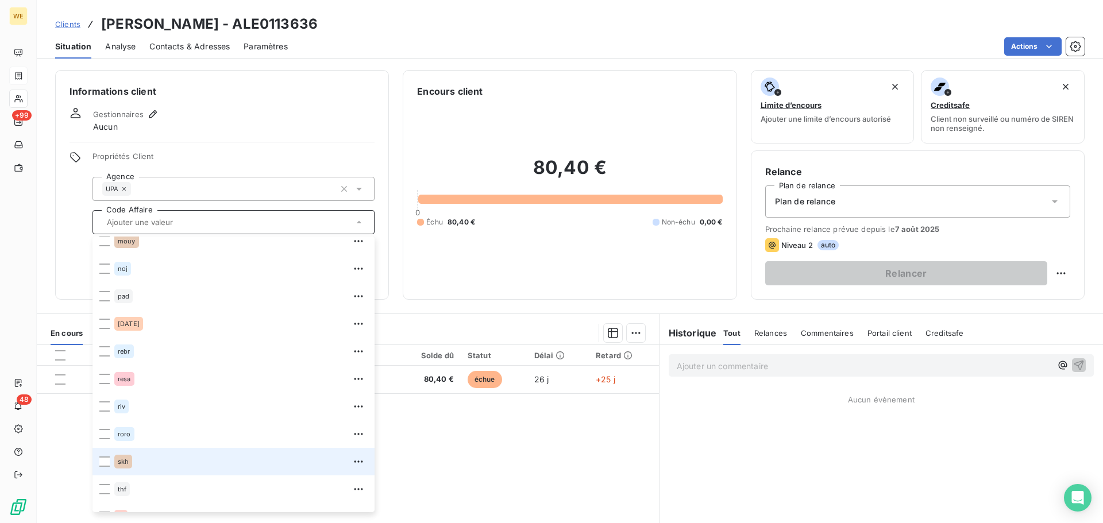
click at [136, 458] on div "skh" at bounding box center [240, 462] width 253 height 18
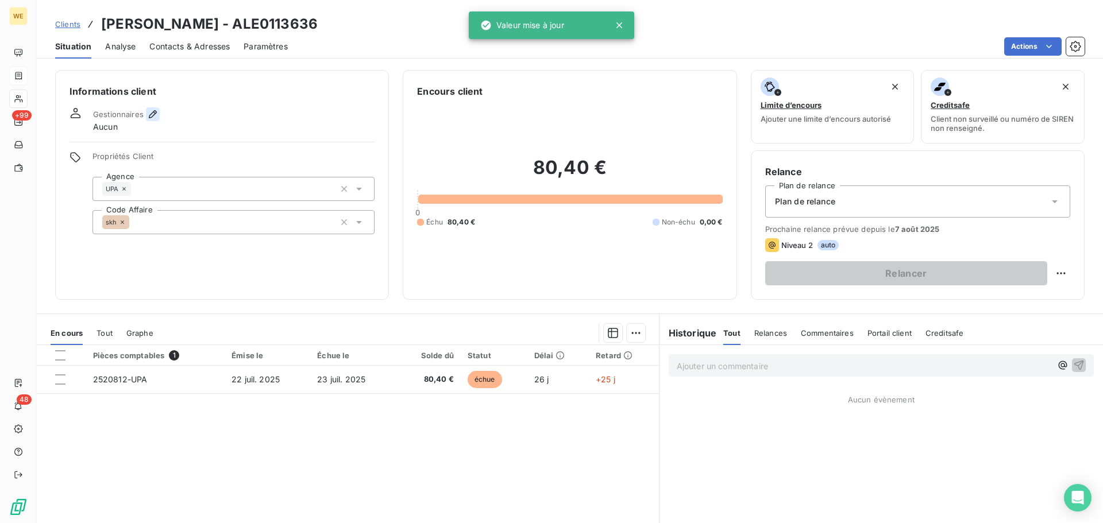
click at [148, 113] on icon "button" at bounding box center [152, 114] width 11 height 11
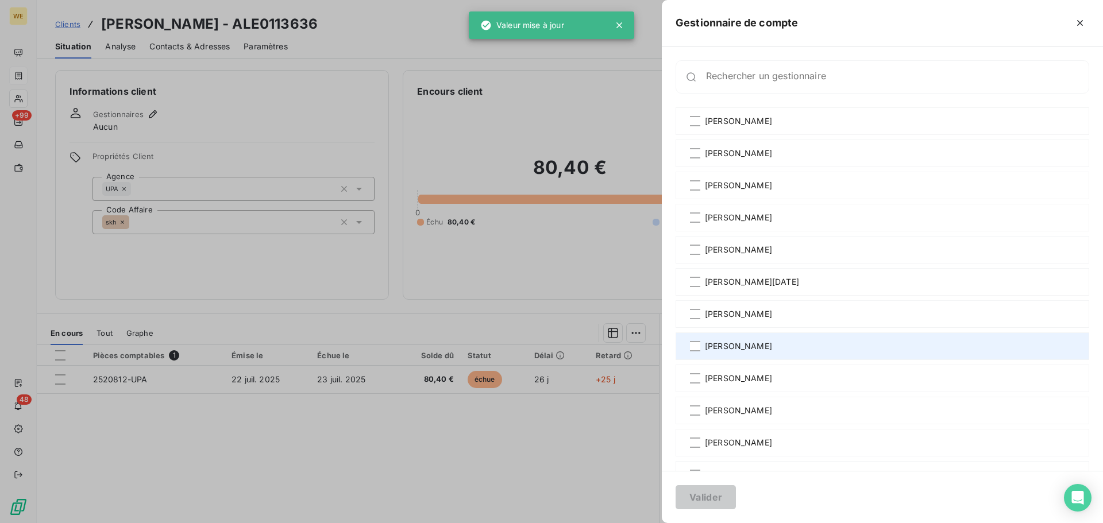
click at [745, 345] on span "[PERSON_NAME]" at bounding box center [738, 346] width 67 height 11
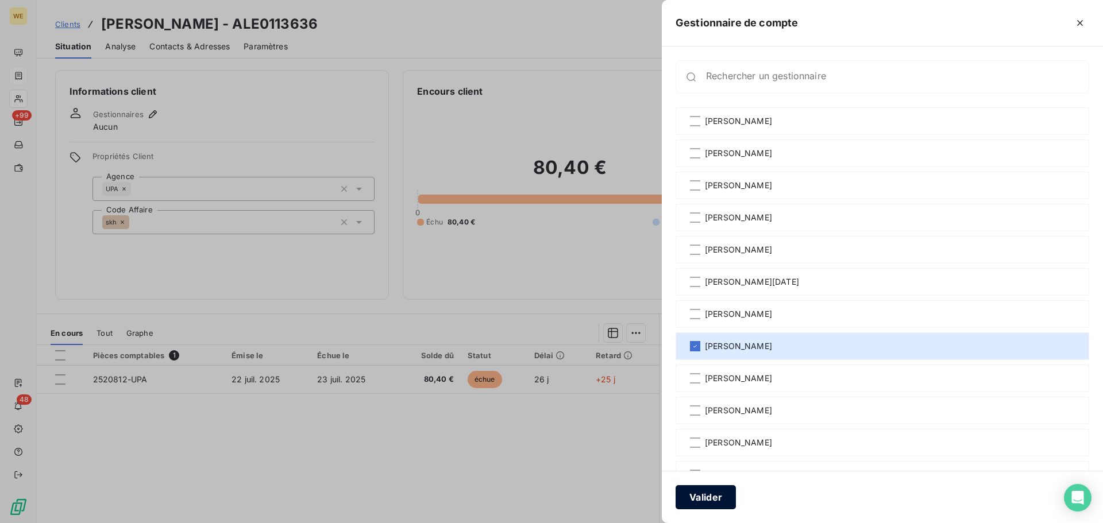
click at [688, 495] on button "Valider" at bounding box center [705, 497] width 60 height 24
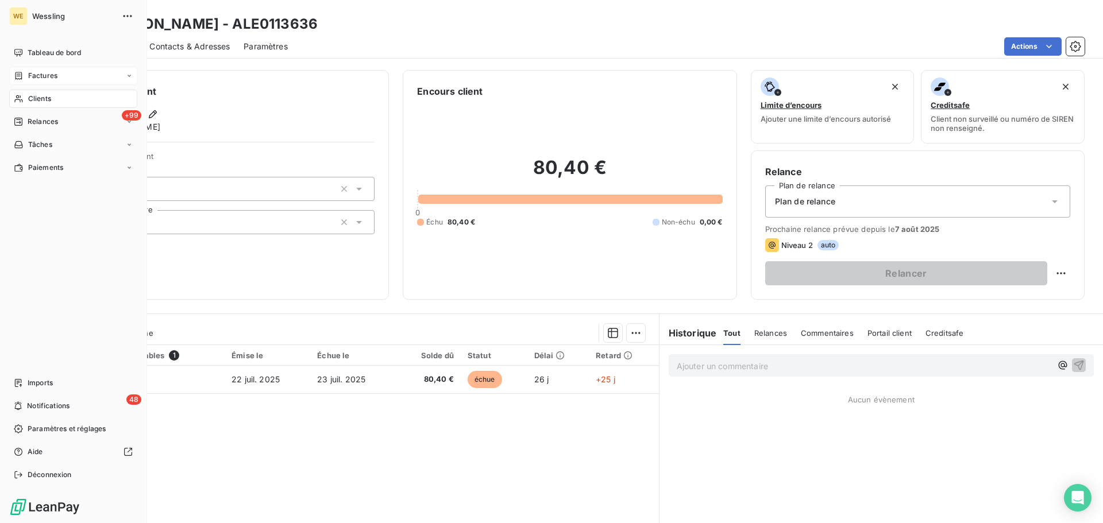
click at [32, 100] on span "Clients" at bounding box center [39, 99] width 23 height 10
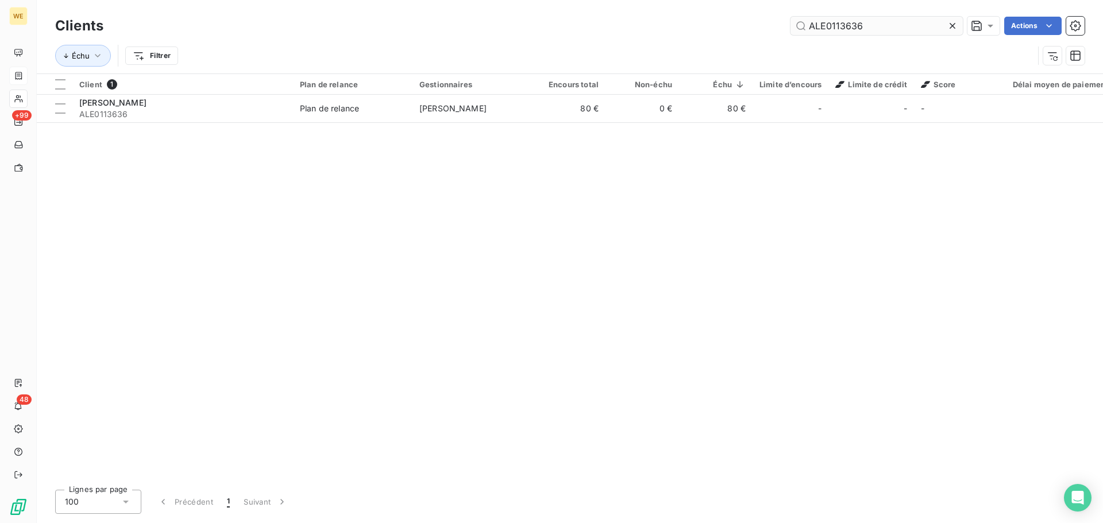
click at [831, 29] on input "ALE0113636" at bounding box center [876, 26] width 172 height 18
drag, startPoint x: 831, startPoint y: 29, endPoint x: 817, endPoint y: 28, distance: 13.8
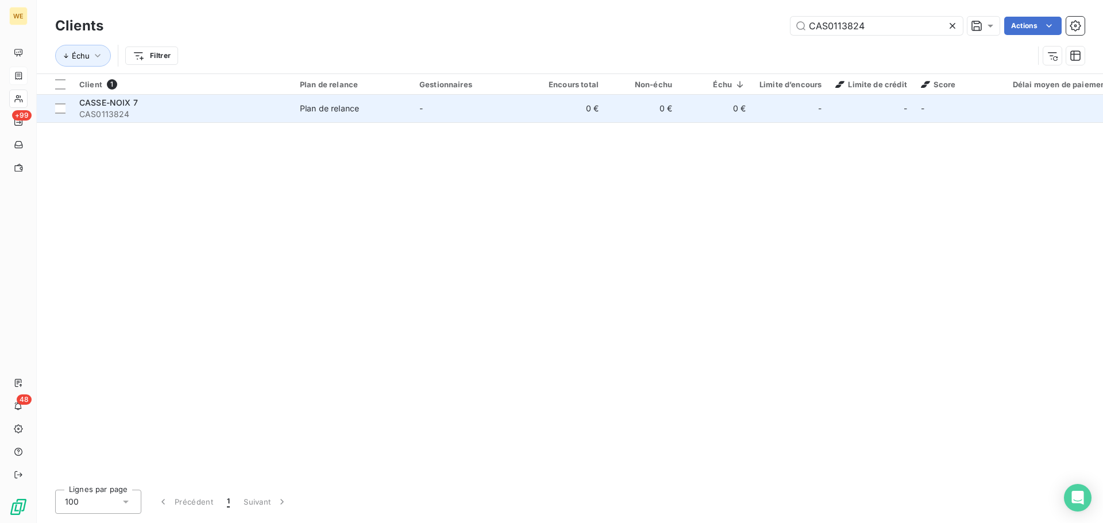
type input "CAS0113824"
click at [338, 110] on div "Plan de relance" at bounding box center [329, 108] width 59 height 11
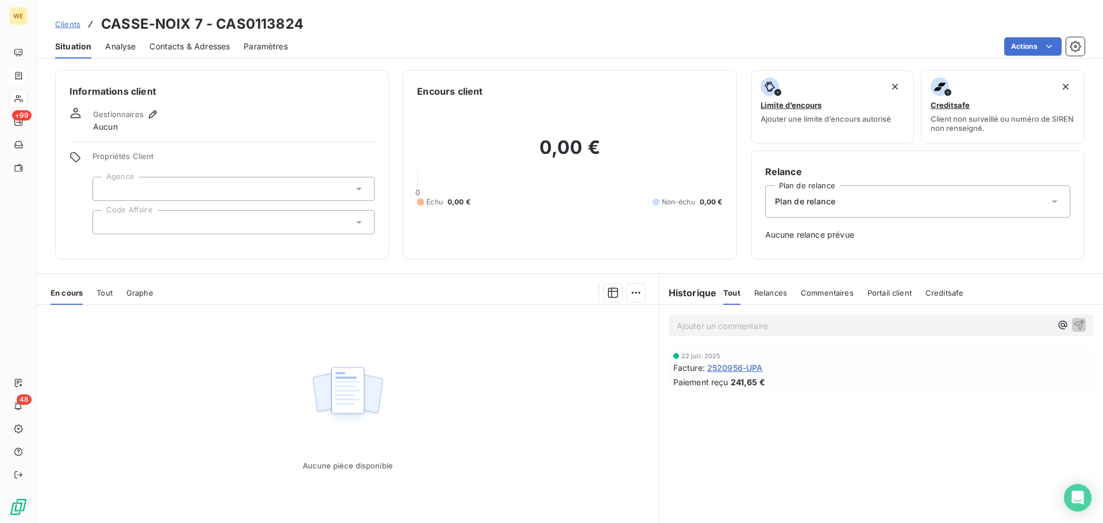
click at [740, 371] on span "2520956-UPA" at bounding box center [735, 368] width 56 height 12
click at [148, 223] on div at bounding box center [233, 222] width 282 height 24
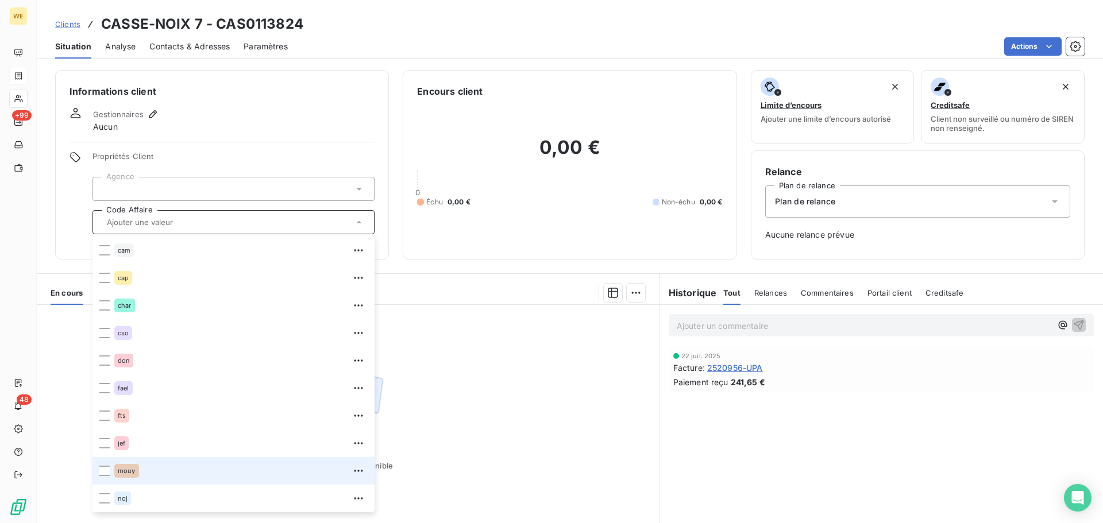
scroll to position [248, 0]
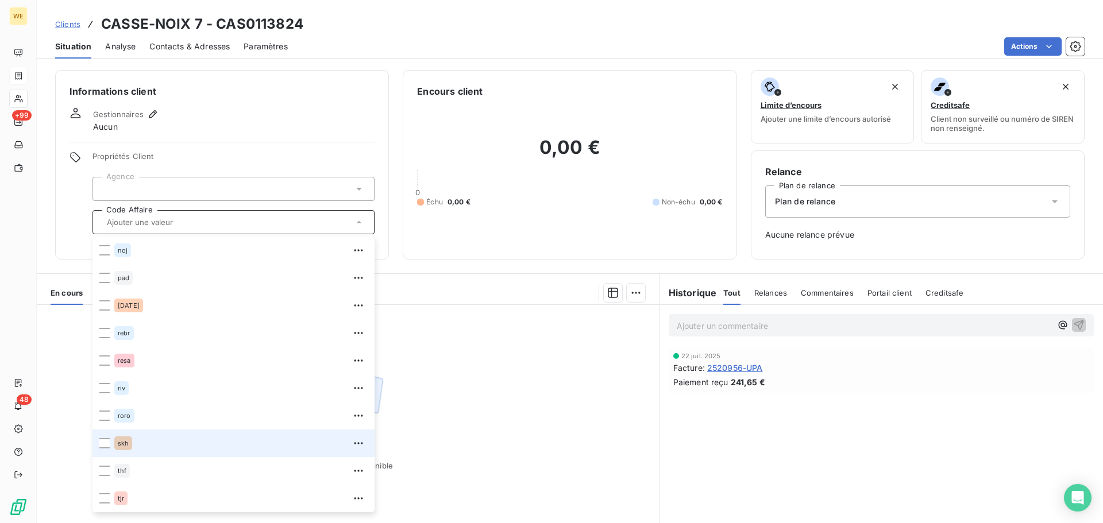
click at [117, 447] on div "skh" at bounding box center [123, 443] width 18 height 14
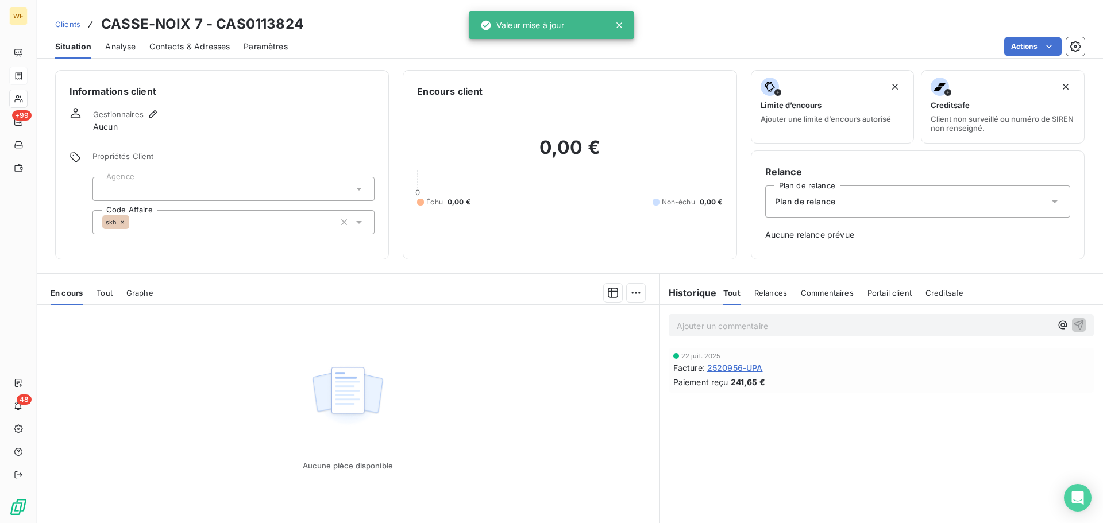
click at [149, 184] on div at bounding box center [233, 189] width 282 height 24
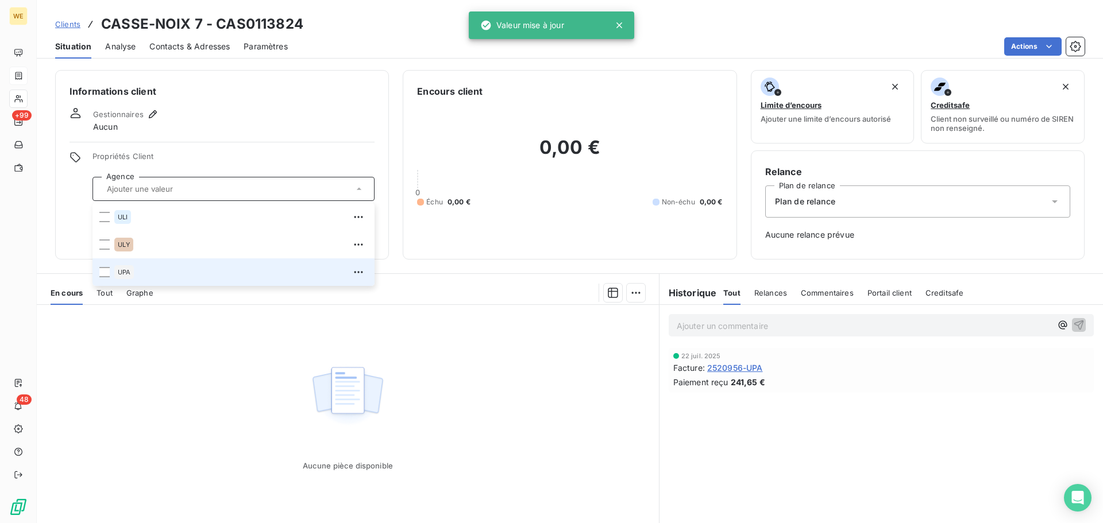
click at [129, 278] on div "UPA" at bounding box center [124, 272] width 20 height 14
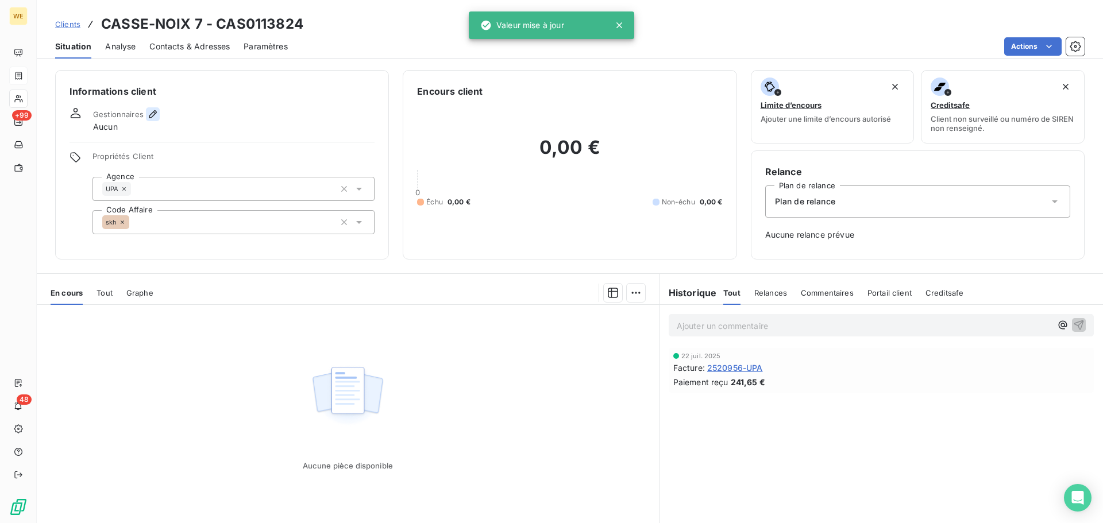
click at [150, 114] on icon "button" at bounding box center [153, 114] width 8 height 8
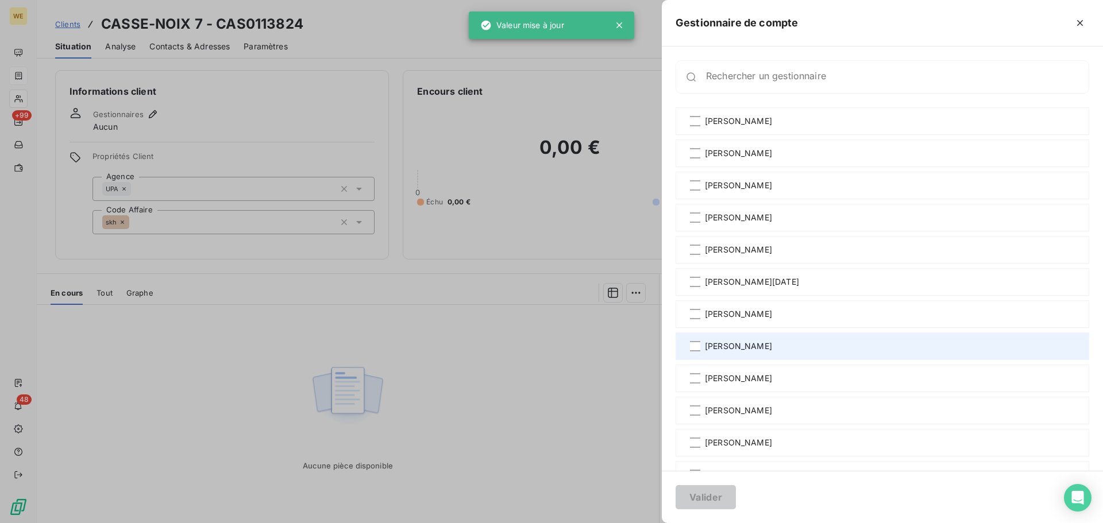
click at [720, 351] on span "[PERSON_NAME]" at bounding box center [738, 346] width 67 height 11
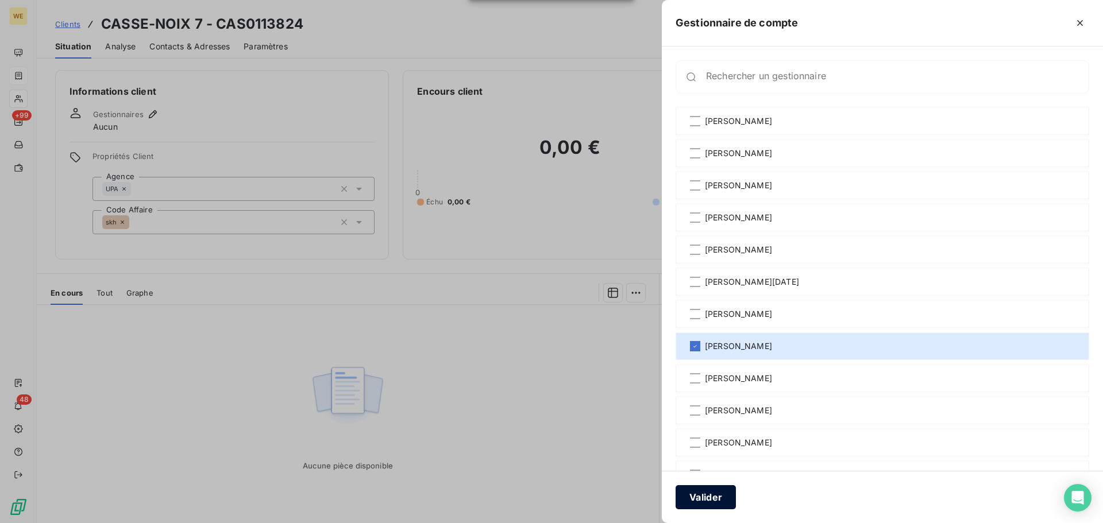
click at [711, 496] on button "Valider" at bounding box center [705, 497] width 60 height 24
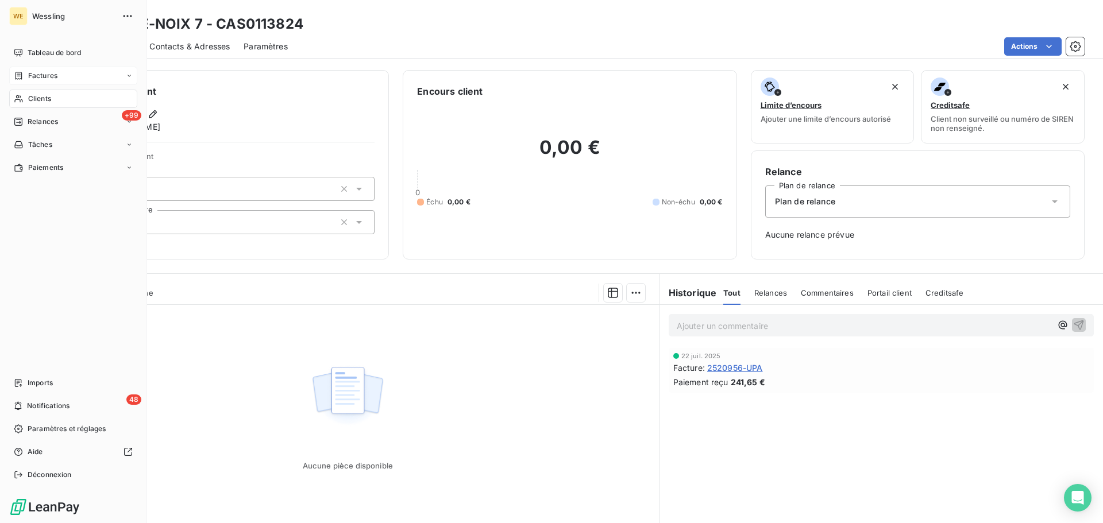
click at [30, 98] on span "Clients" at bounding box center [39, 99] width 23 height 10
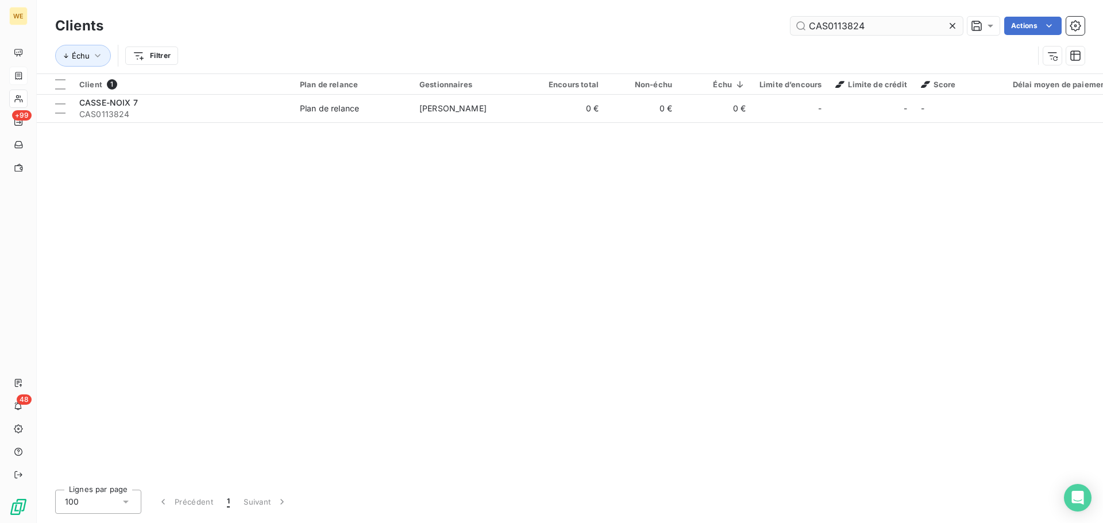
click at [868, 24] on input "CAS0113824" at bounding box center [876, 26] width 172 height 18
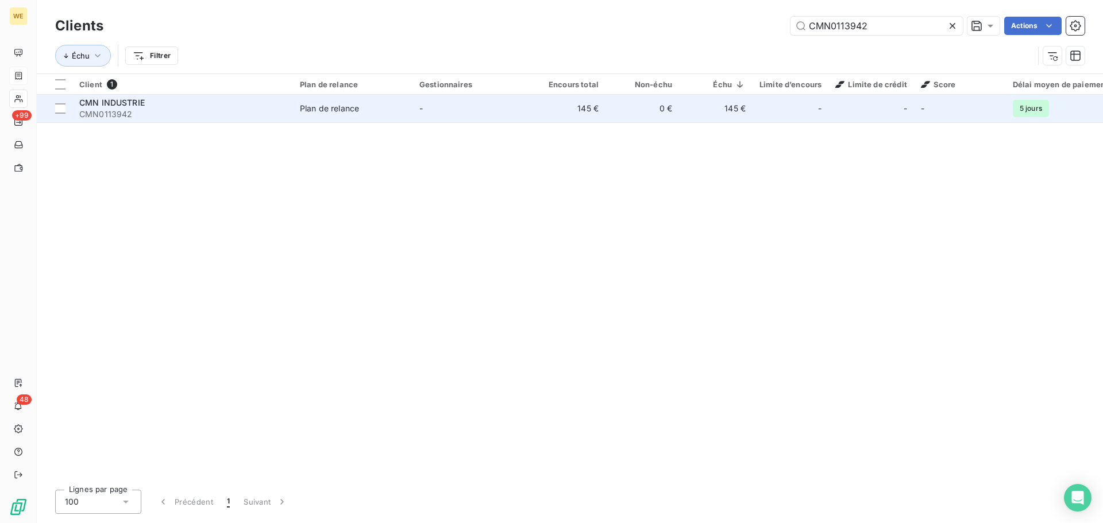
type input "CMN0113942"
click at [251, 109] on span "CMN0113942" at bounding box center [182, 114] width 207 height 11
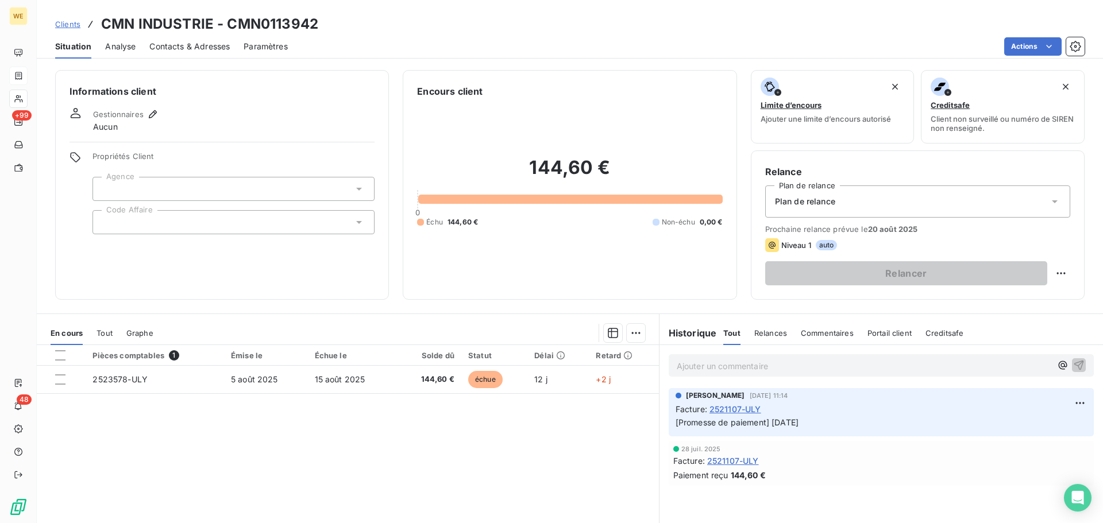
click at [168, 181] on div at bounding box center [233, 189] width 282 height 24
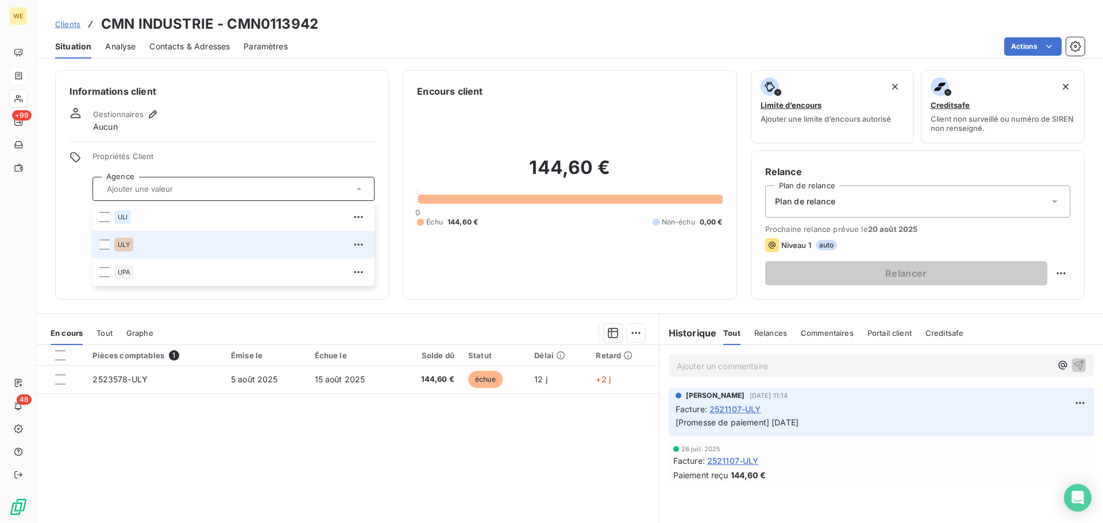
click at [126, 252] on div "ULY" at bounding box center [240, 244] width 253 height 18
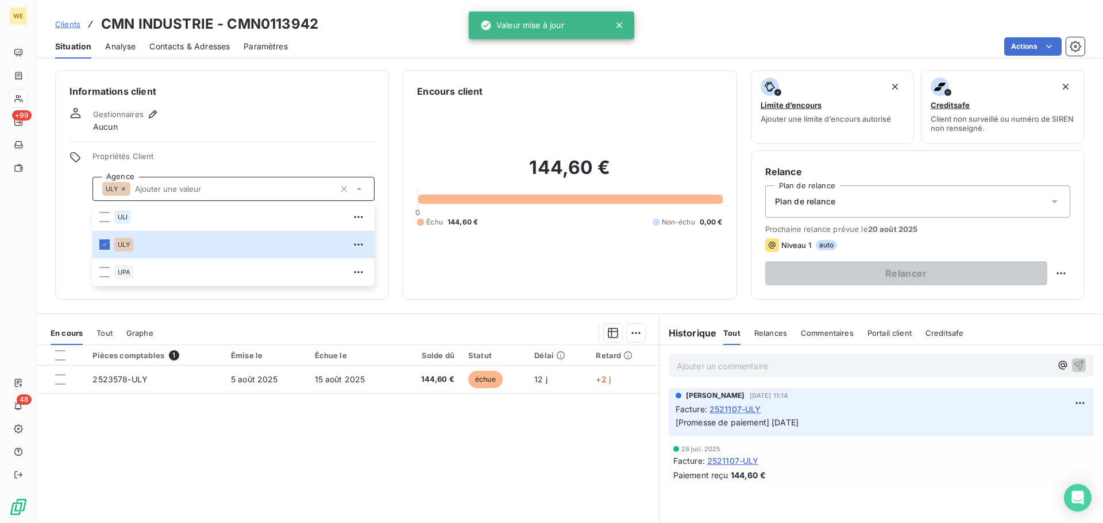
click at [218, 149] on div "Informations client Gestionnaires Aucun Propriétés Client Agence ULY ULI ULY UP…" at bounding box center [222, 185] width 334 height 230
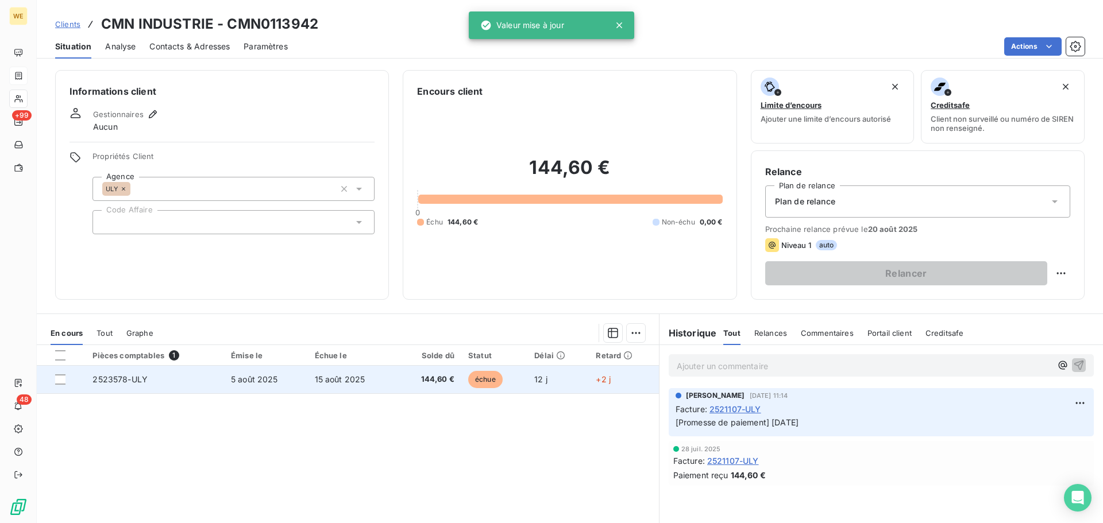
click at [274, 383] on span "5 août 2025" at bounding box center [254, 379] width 47 height 10
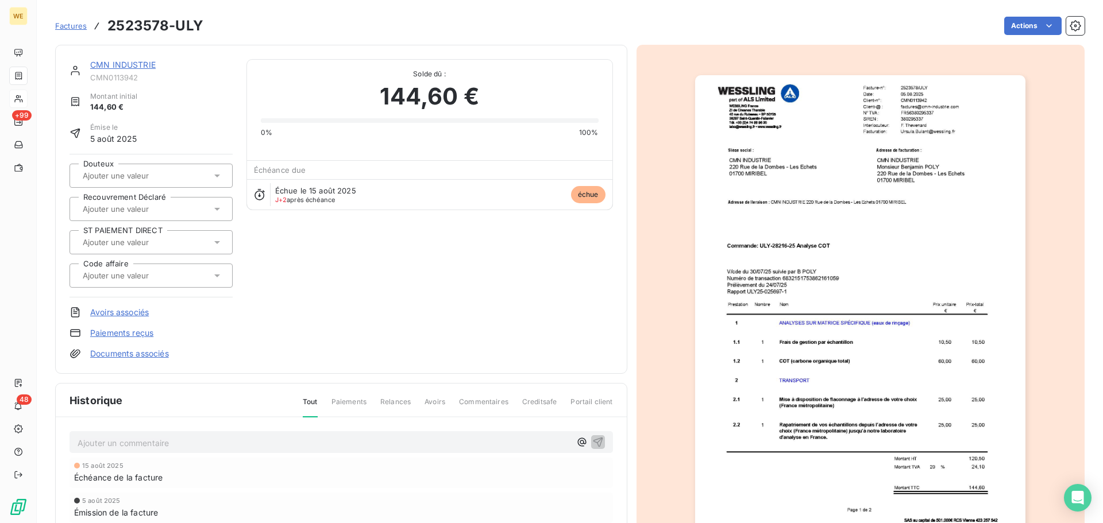
click at [923, 117] on img "button" at bounding box center [860, 308] width 330 height 467
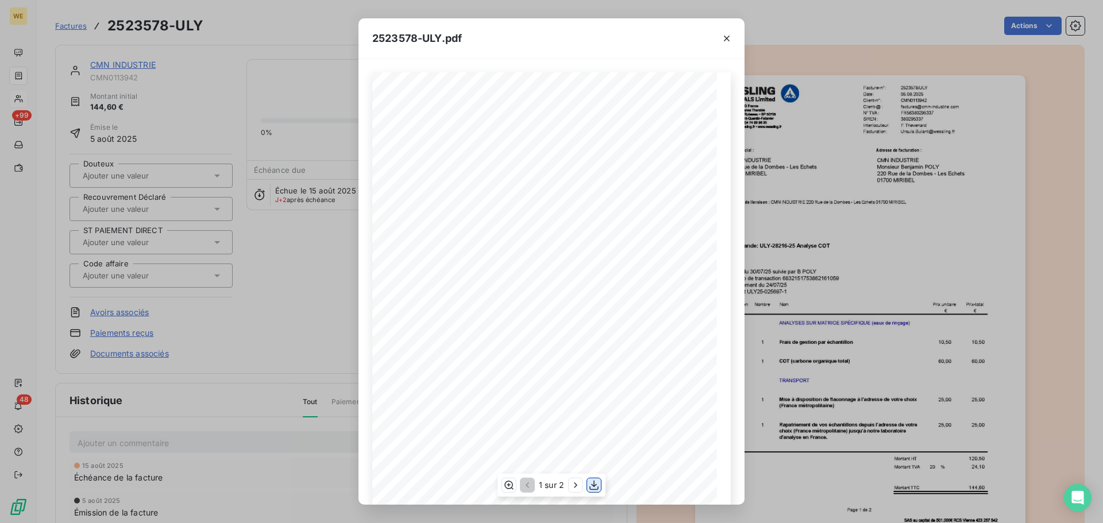
click at [591, 490] on icon "button" at bounding box center [593, 486] width 9 height 10
click at [730, 37] on icon "button" at bounding box center [726, 38] width 11 height 11
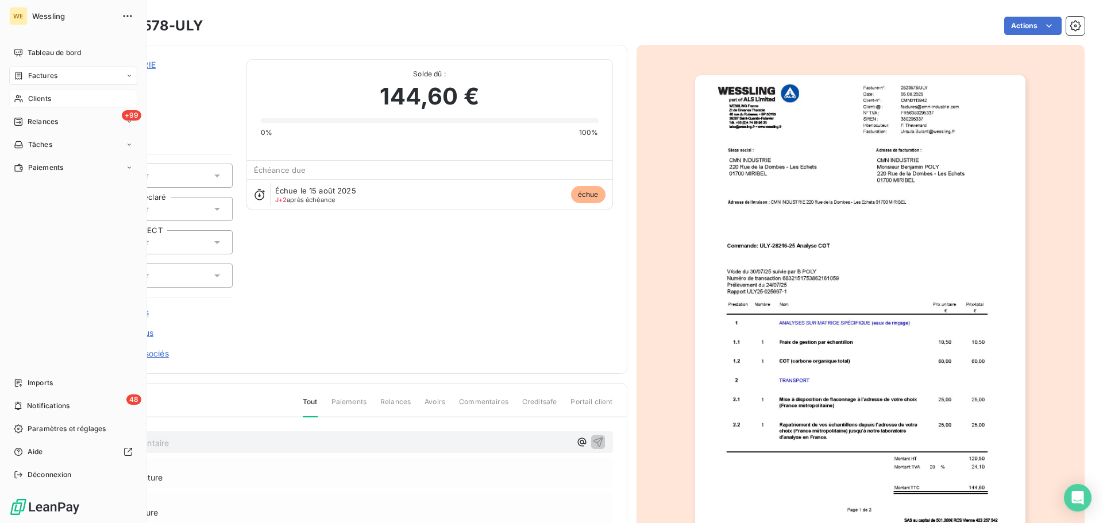
click at [27, 98] on div "Clients" at bounding box center [73, 99] width 128 height 18
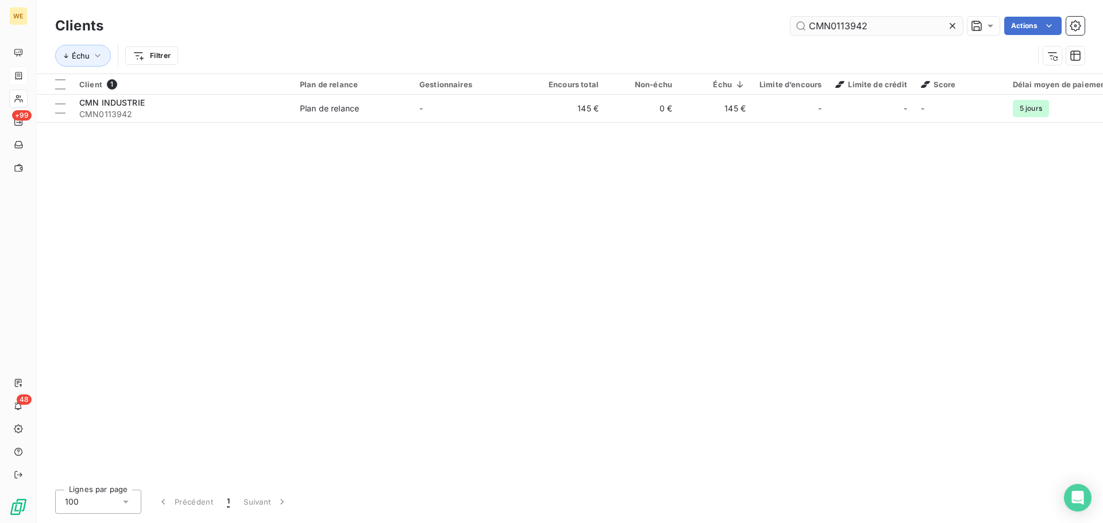
click at [822, 29] on input "CMN0113942" at bounding box center [876, 26] width 172 height 18
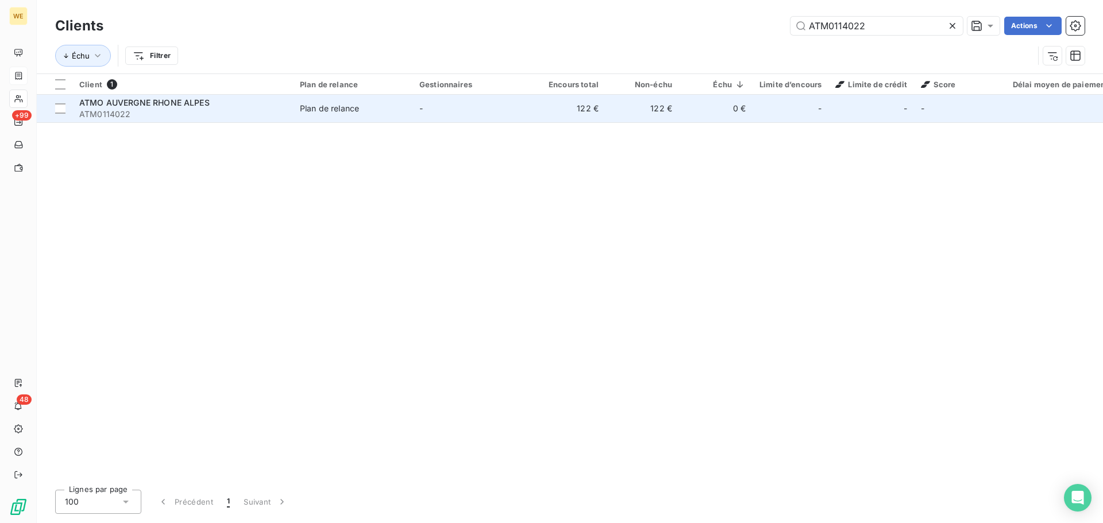
type input "ATM0114022"
click at [210, 107] on div "ATMO AUVERGNE RHONE ALPES" at bounding box center [182, 102] width 207 height 11
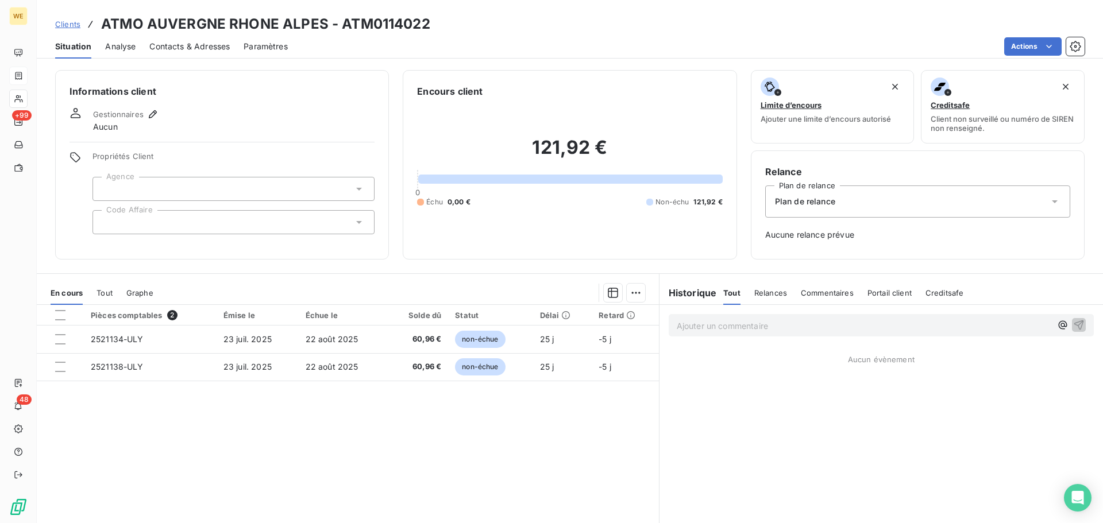
click at [188, 184] on div at bounding box center [233, 189] width 282 height 24
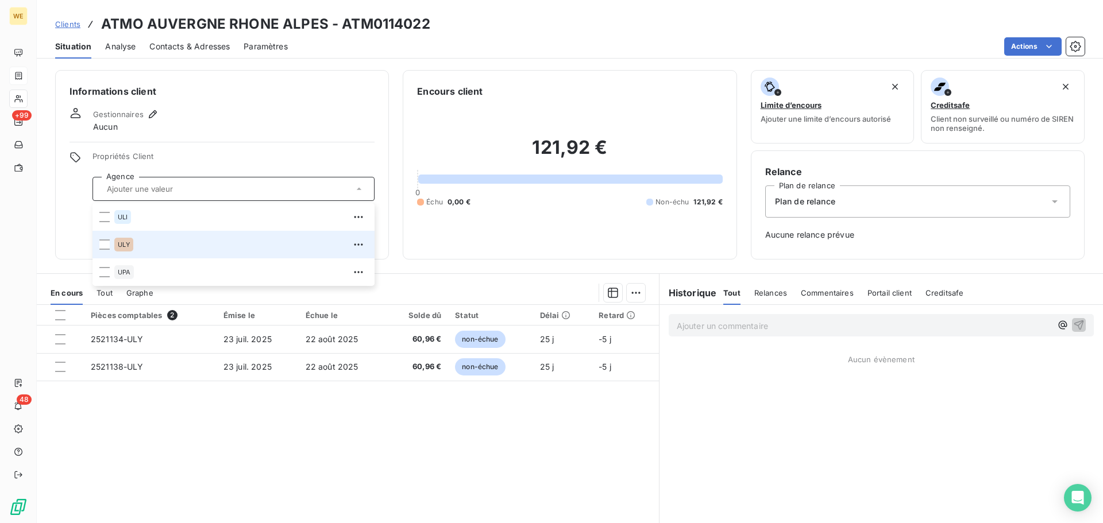
click at [136, 245] on div "ULY" at bounding box center [240, 244] width 253 height 18
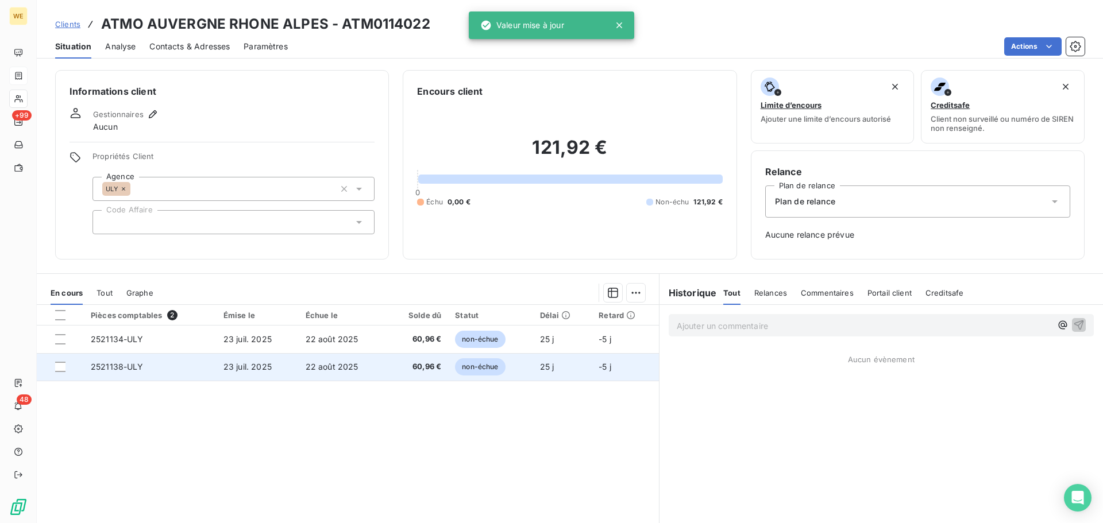
click at [221, 374] on td "23 juil. 2025" at bounding box center [257, 367] width 82 height 28
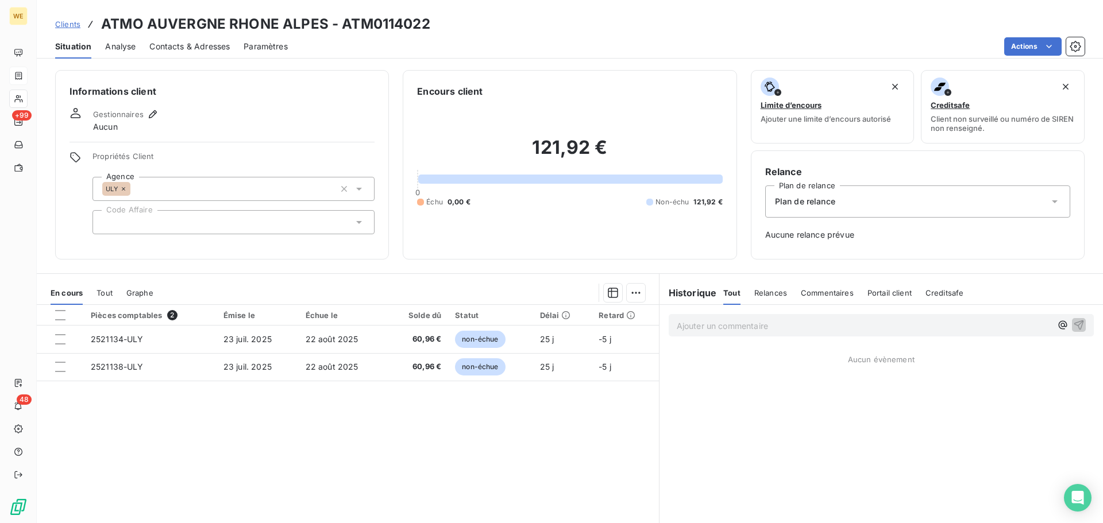
click at [150, 219] on div at bounding box center [233, 222] width 282 height 24
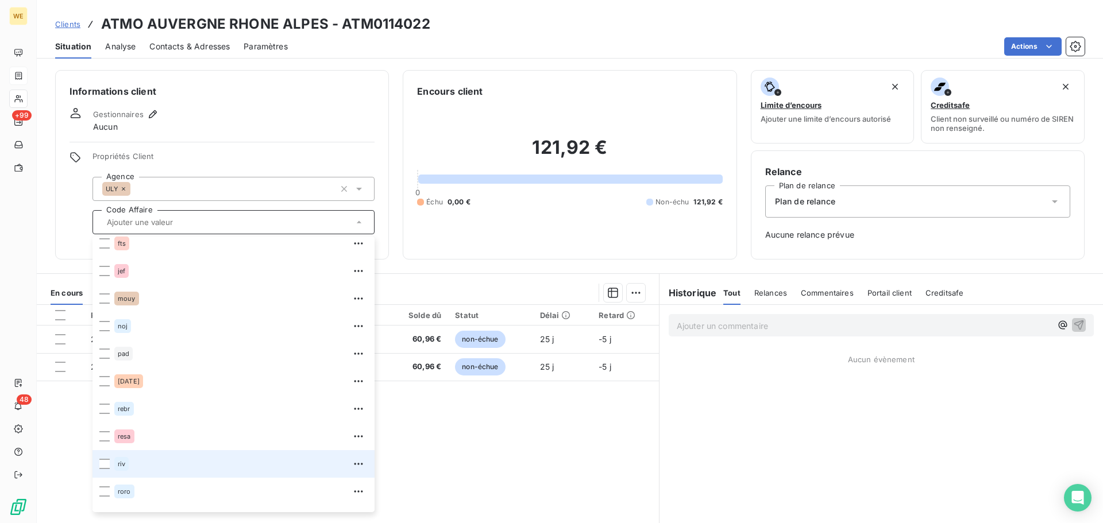
scroll to position [248, 0]
click at [142, 474] on div "thf" at bounding box center [240, 471] width 253 height 18
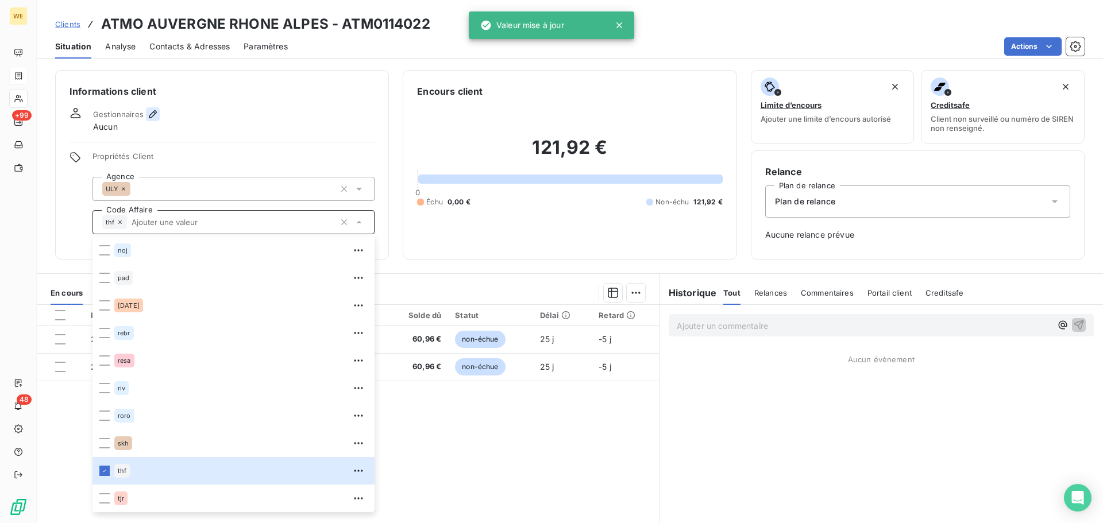
click at [150, 115] on icon "button" at bounding box center [152, 114] width 11 height 11
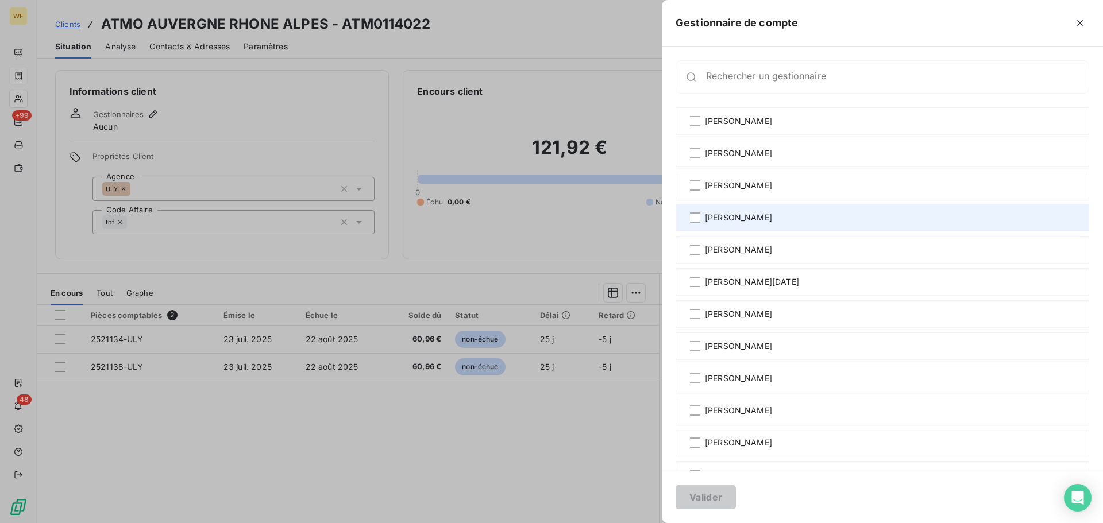
click at [741, 212] on span "[PERSON_NAME]" at bounding box center [738, 217] width 67 height 11
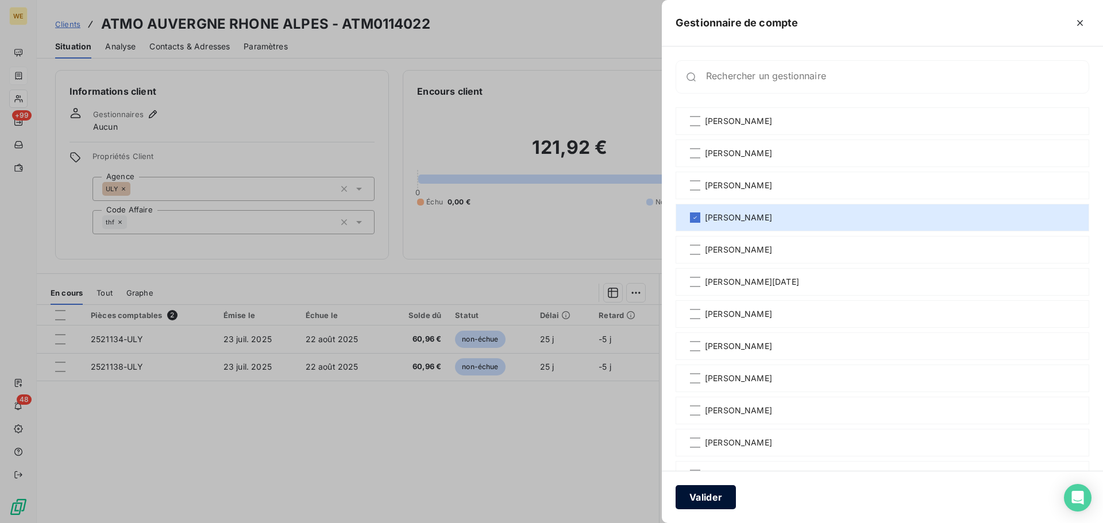
click at [720, 497] on button "Valider" at bounding box center [705, 497] width 60 height 24
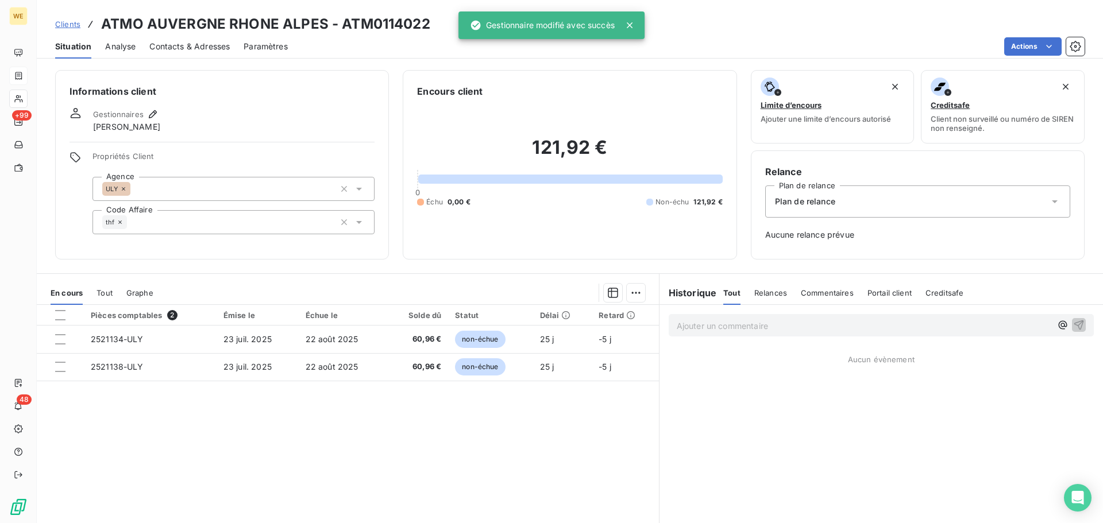
click at [403, 422] on div "Pièces comptables 2 Émise le Échue le Solde dû Statut Délai Retard 2521134-ULY …" at bounding box center [348, 415] width 622 height 221
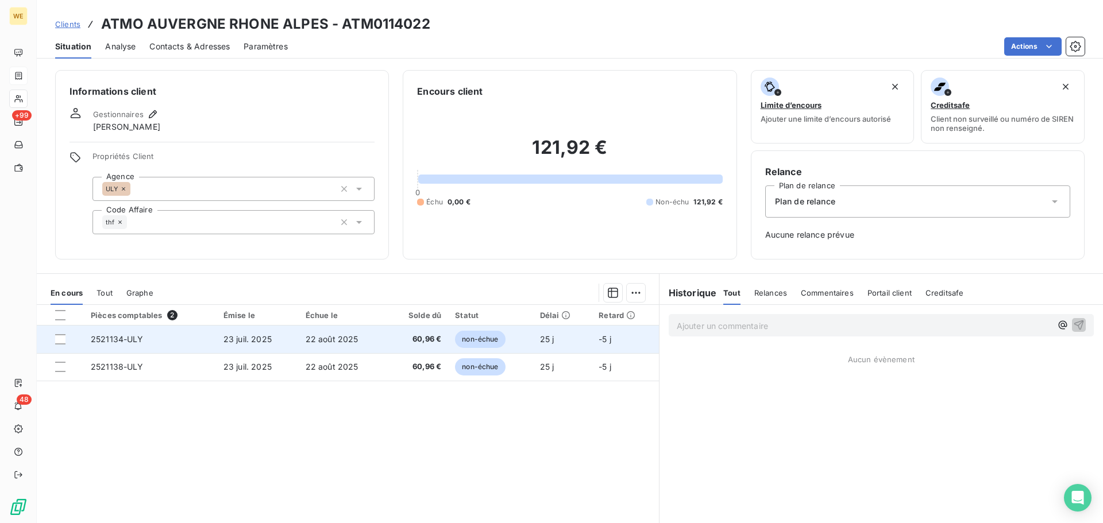
click at [328, 346] on td "22 août 2025" at bounding box center [343, 340] width 88 height 28
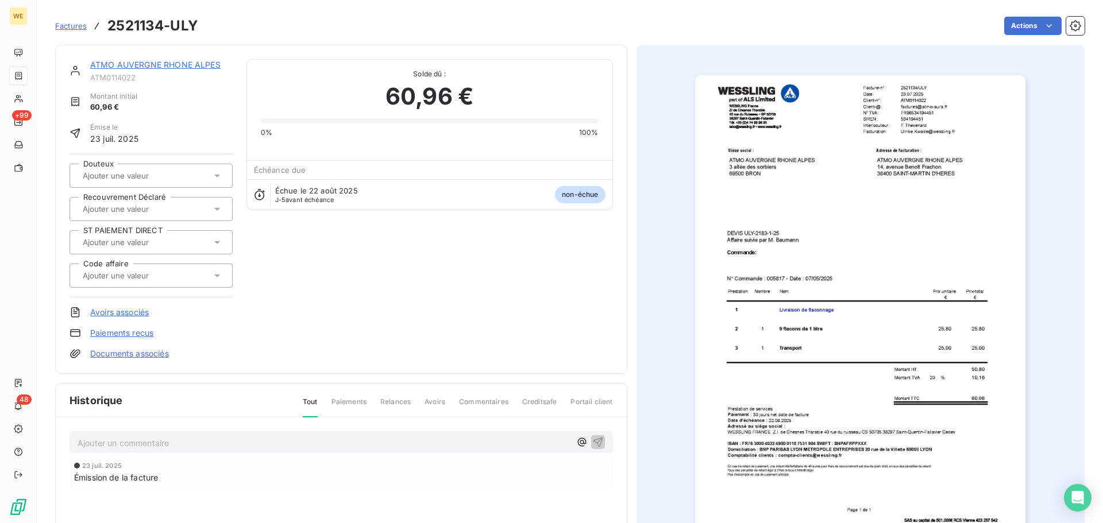
click at [887, 141] on img "button" at bounding box center [860, 308] width 330 height 467
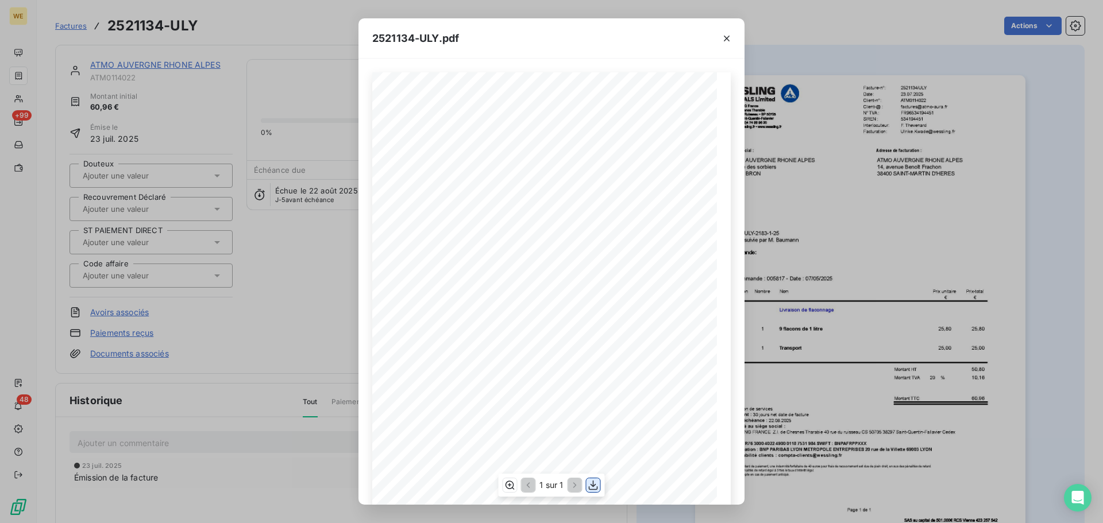
click at [597, 487] on icon "button" at bounding box center [593, 486] width 9 height 10
click at [725, 39] on icon "button" at bounding box center [727, 39] width 6 height 6
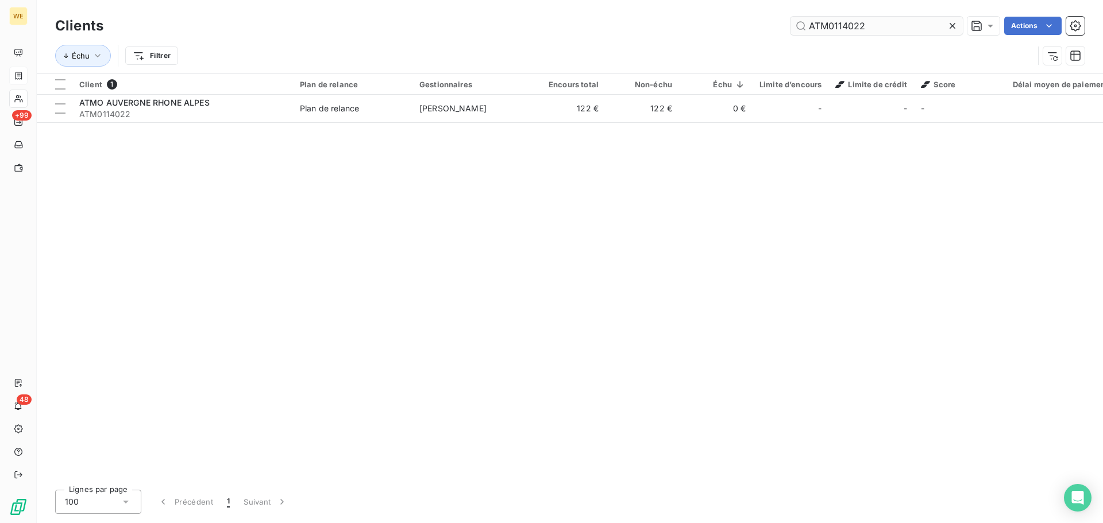
click at [809, 28] on input "ATM0114022" at bounding box center [876, 26] width 172 height 18
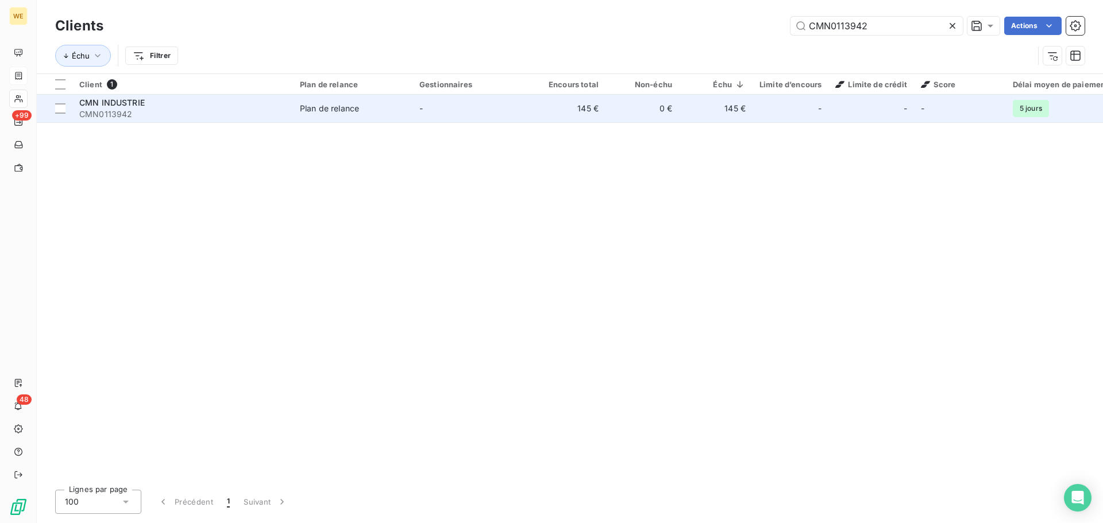
type input "CMN0113942"
click at [138, 103] on span "CMN INDUSTRIE" at bounding box center [111, 103] width 65 height 10
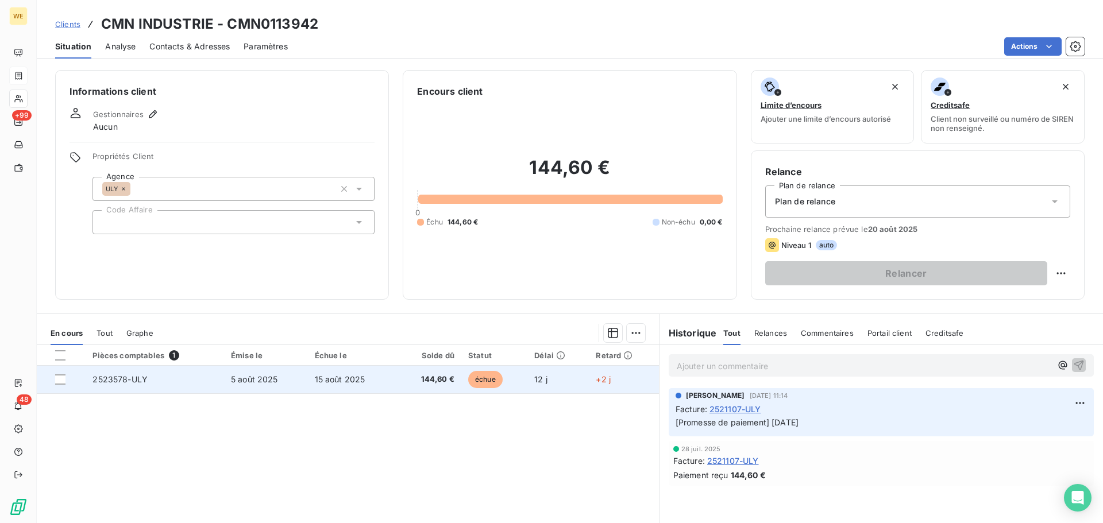
click at [148, 372] on td "2523578-ULY" at bounding box center [155, 380] width 138 height 28
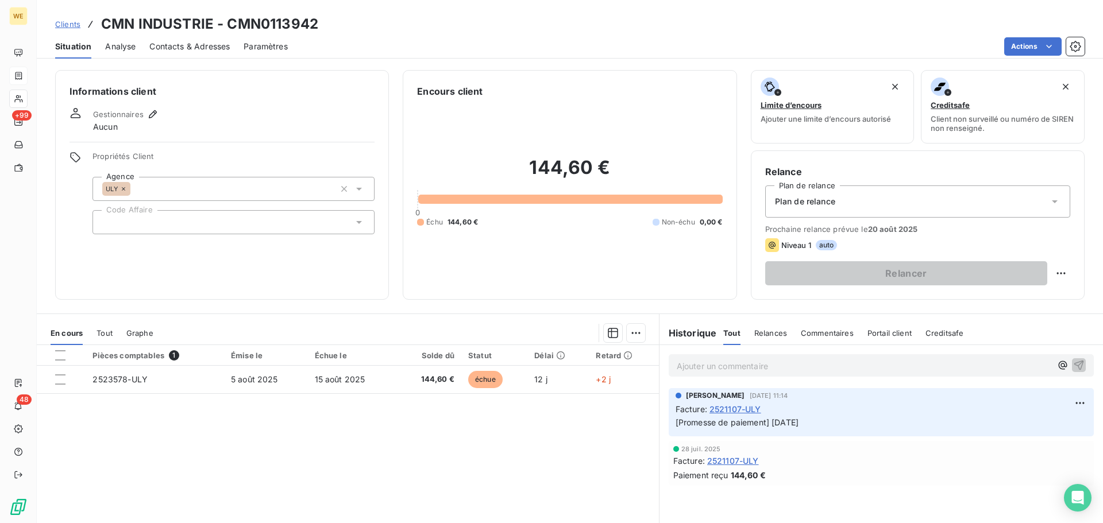
click at [150, 223] on div at bounding box center [233, 222] width 282 height 24
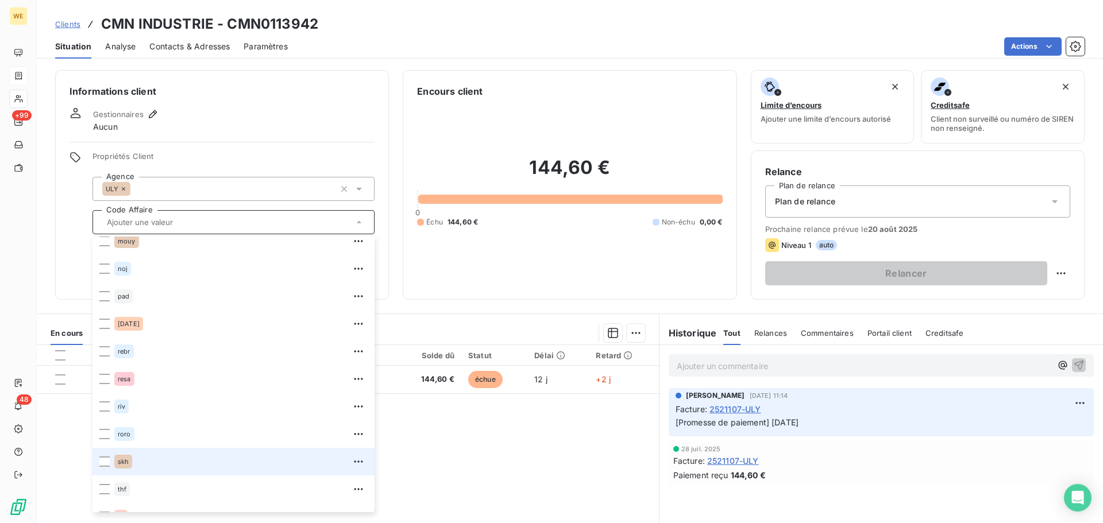
scroll to position [248, 0]
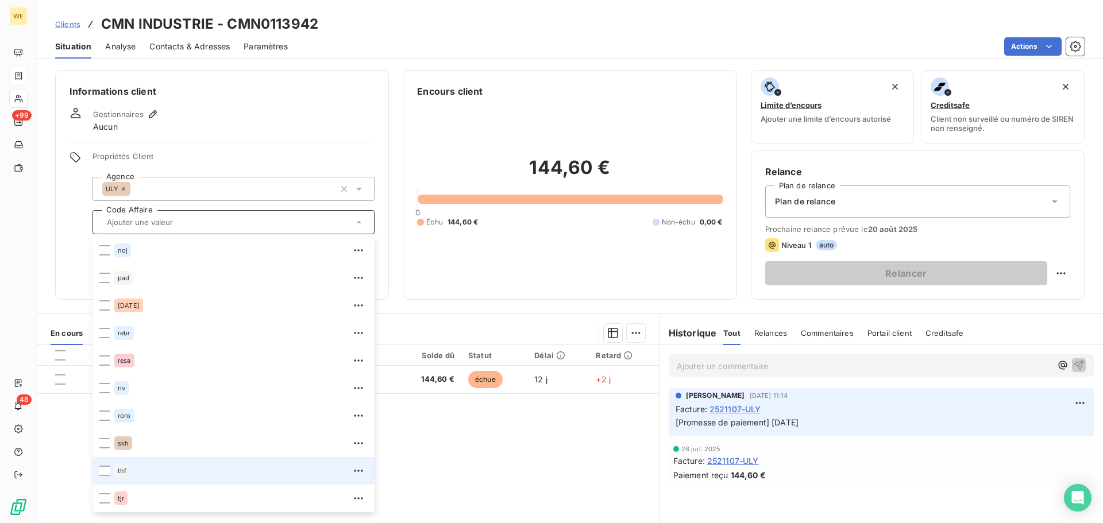
click at [127, 473] on div "thf" at bounding box center [122, 471] width 16 height 14
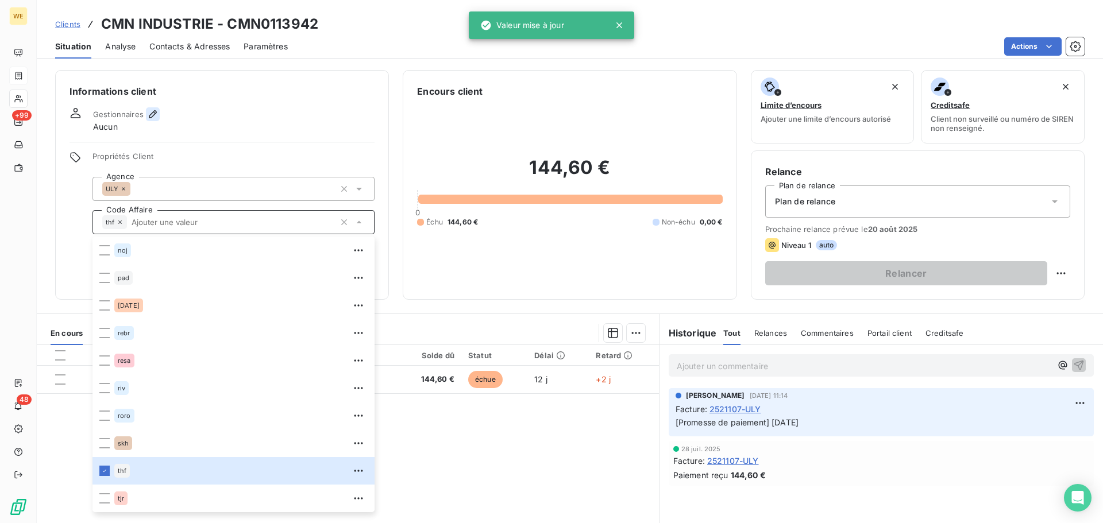
click at [148, 111] on icon "button" at bounding box center [152, 114] width 11 height 11
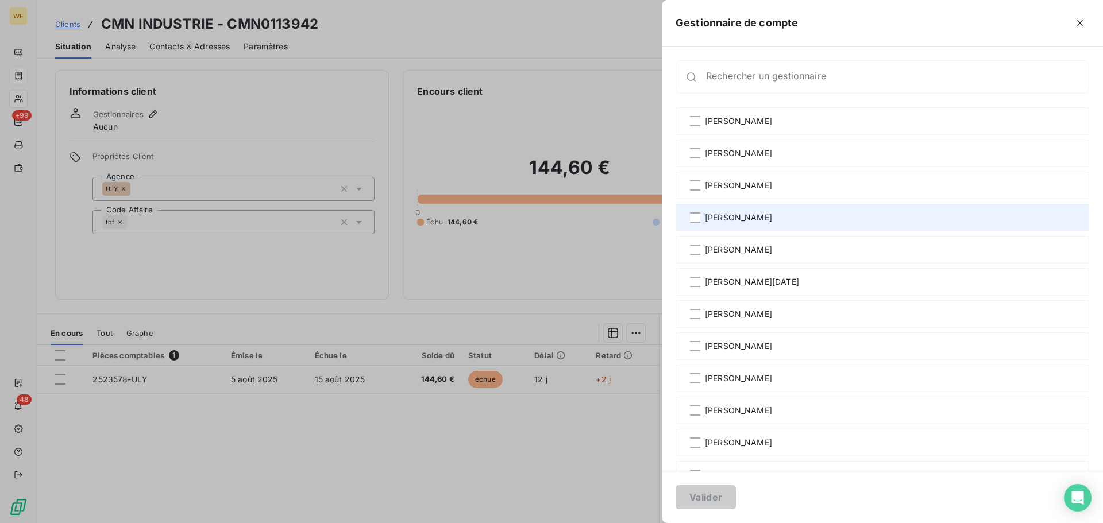
click at [747, 216] on span "[PERSON_NAME]" at bounding box center [738, 217] width 67 height 11
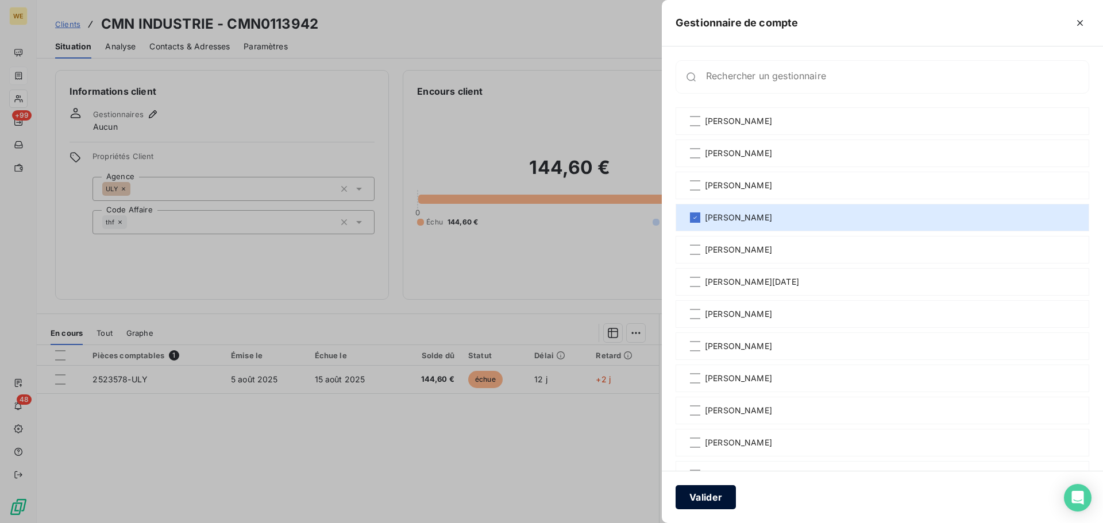
click at [706, 501] on button "Valider" at bounding box center [705, 497] width 60 height 24
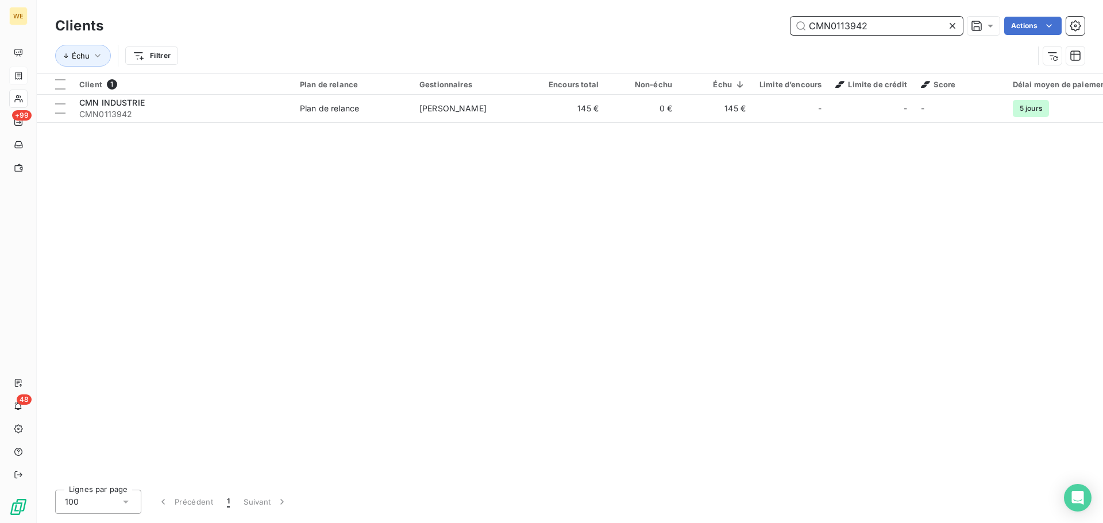
click at [866, 17] on input "CMN0113942" at bounding box center [876, 26] width 172 height 18
paste input "INS010534"
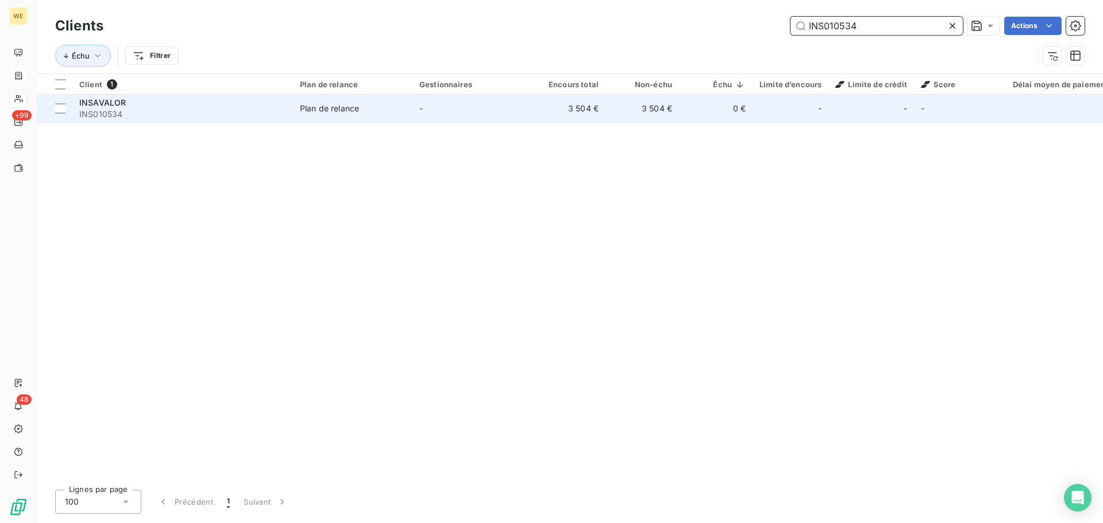
type input "INS010534"
click at [316, 115] on td "Plan de relance" at bounding box center [352, 109] width 119 height 28
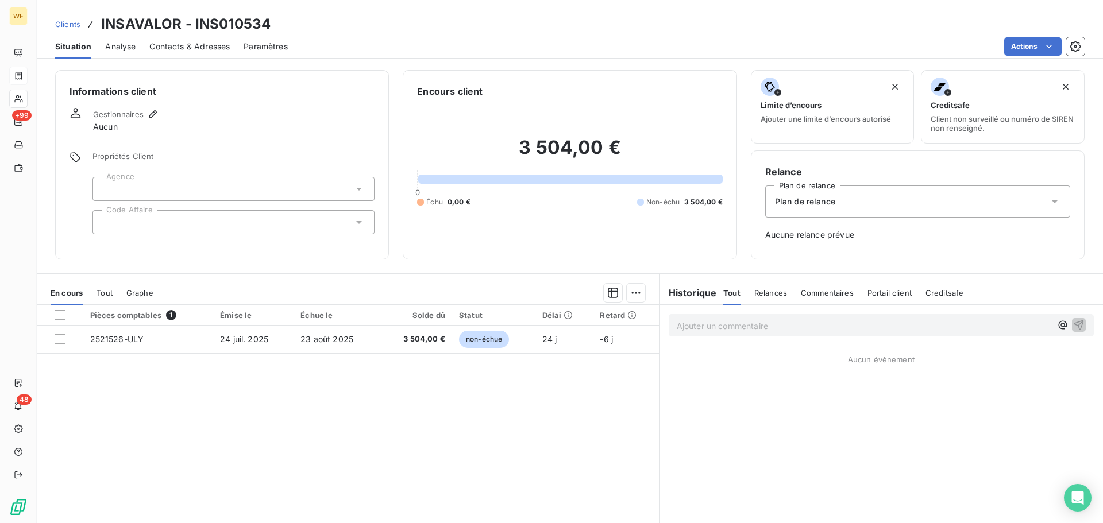
click at [165, 185] on div at bounding box center [233, 189] width 282 height 24
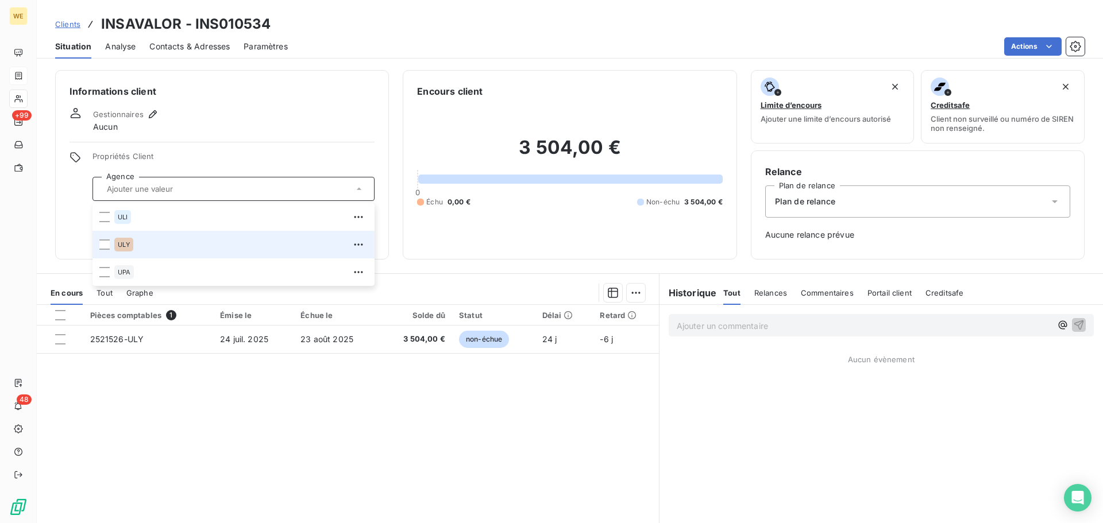
click at [160, 249] on div "ULY" at bounding box center [240, 244] width 253 height 18
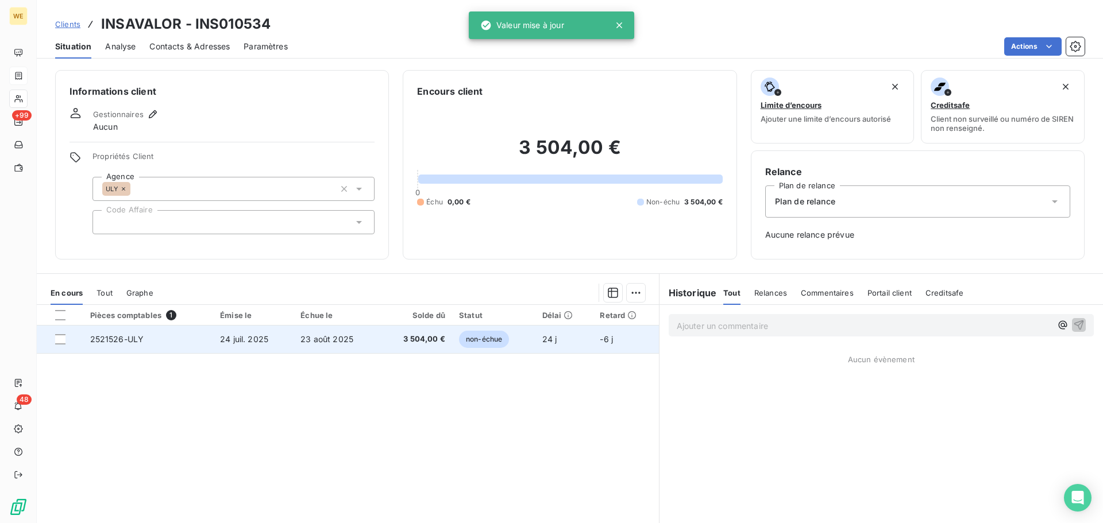
click at [248, 342] on span "24 juil. 2025" at bounding box center [244, 339] width 48 height 10
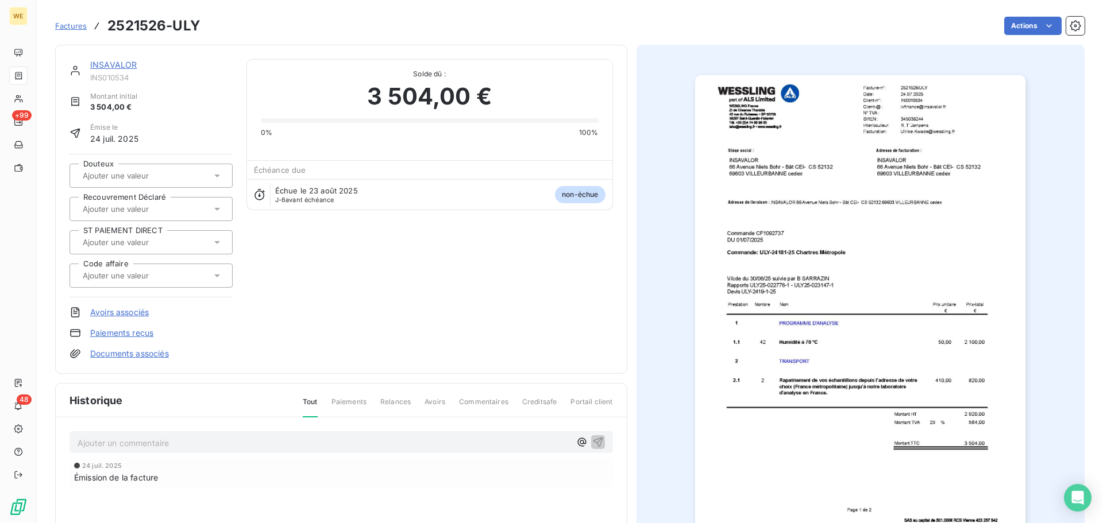
click at [809, 177] on img "button" at bounding box center [860, 308] width 330 height 467
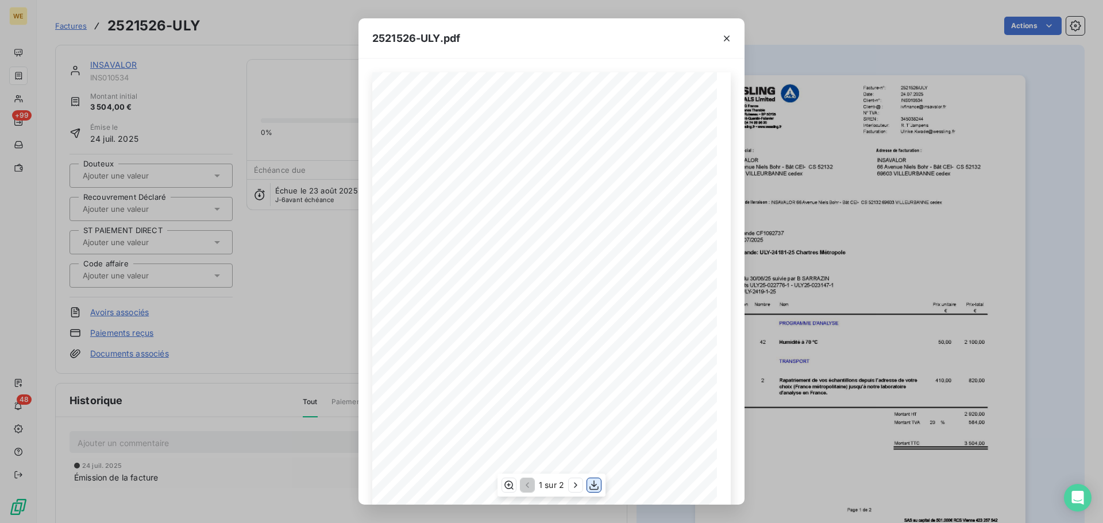
click at [597, 489] on icon "button" at bounding box center [593, 485] width 11 height 11
click at [728, 43] on icon "button" at bounding box center [726, 38] width 11 height 11
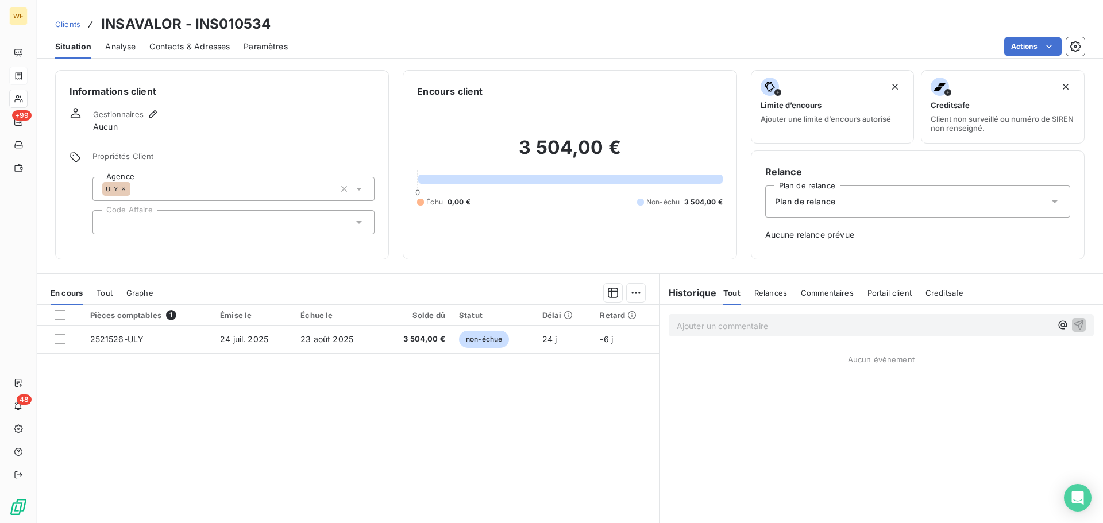
click at [120, 225] on div at bounding box center [233, 222] width 282 height 24
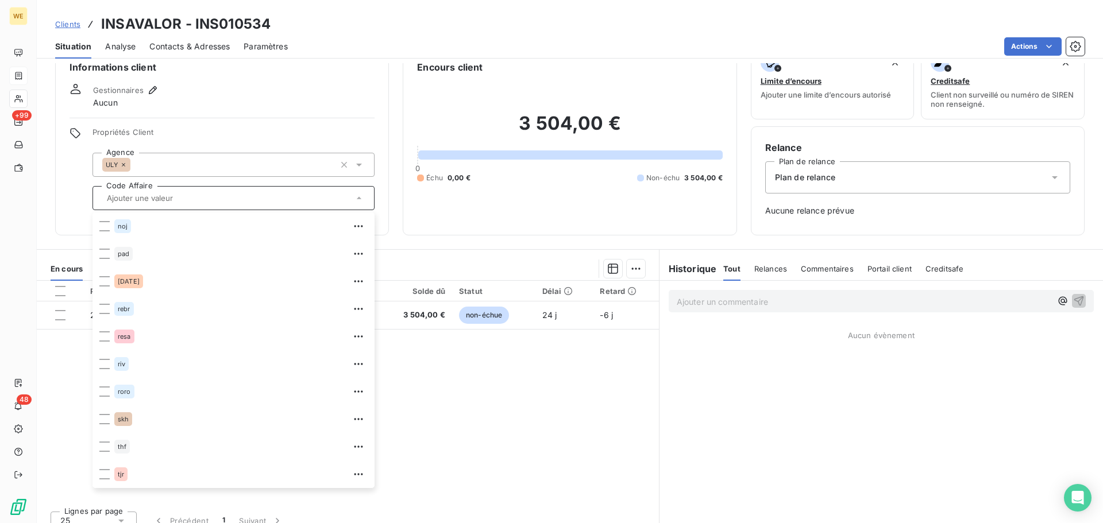
scroll to position [37, 0]
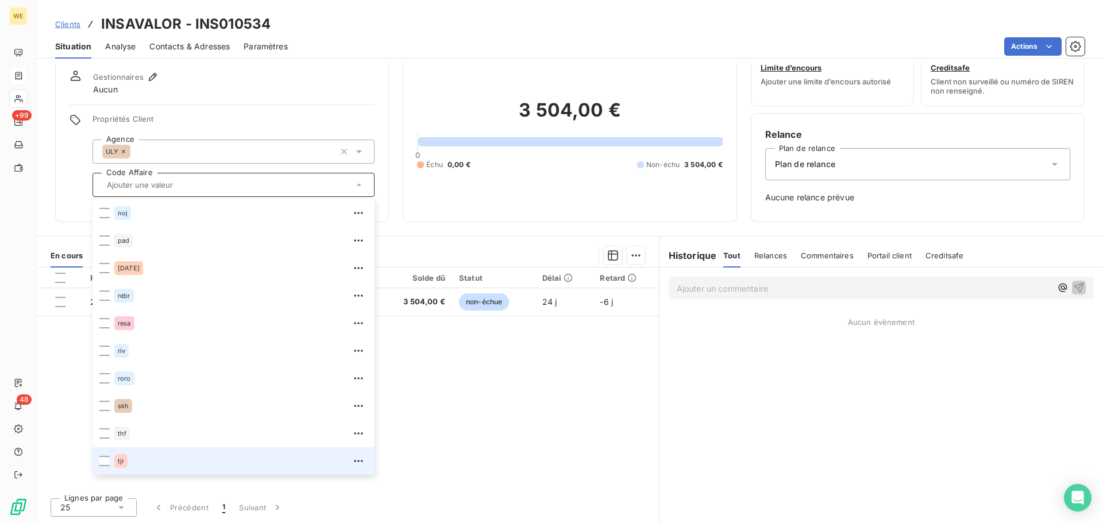
click at [146, 468] on div "tjr" at bounding box center [240, 461] width 253 height 18
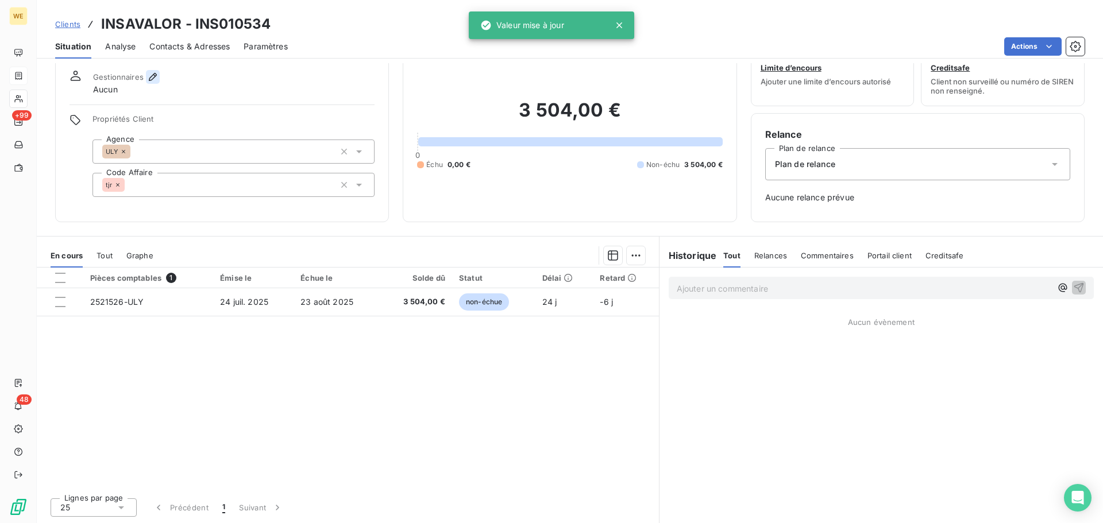
click at [153, 75] on icon "button" at bounding box center [152, 76] width 11 height 11
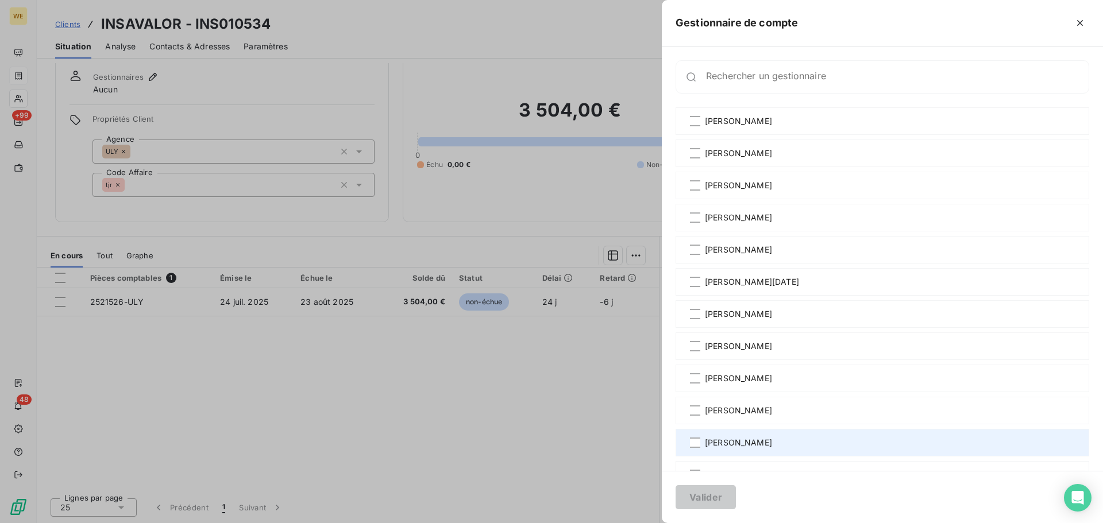
scroll to position [115, 0]
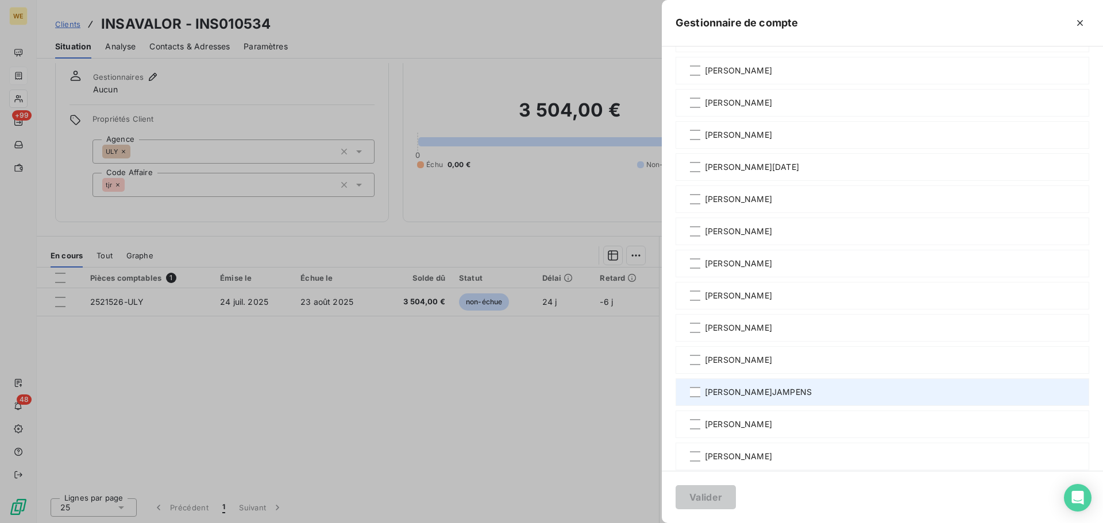
click at [731, 398] on div "[PERSON_NAME]JAMPENS" at bounding box center [881, 392] width 413 height 28
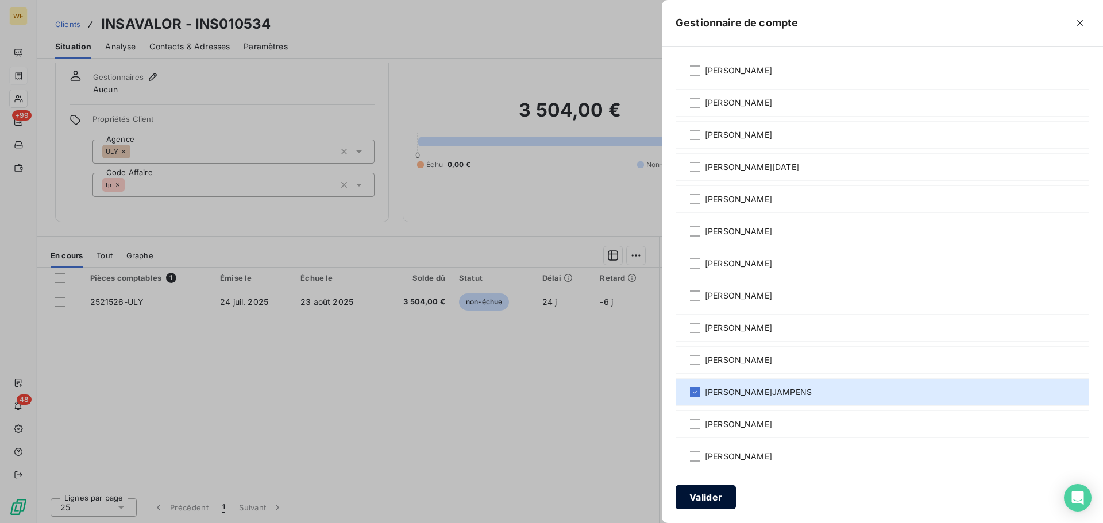
click at [710, 497] on button "Valider" at bounding box center [705, 497] width 60 height 24
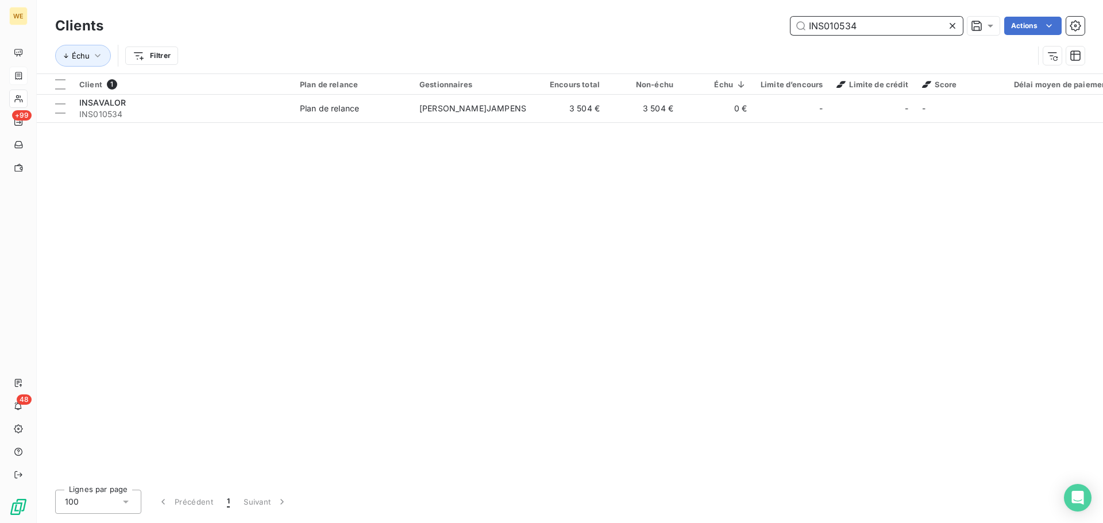
click at [811, 24] on input "INS010534" at bounding box center [876, 26] width 172 height 18
paste input "POU0113425"
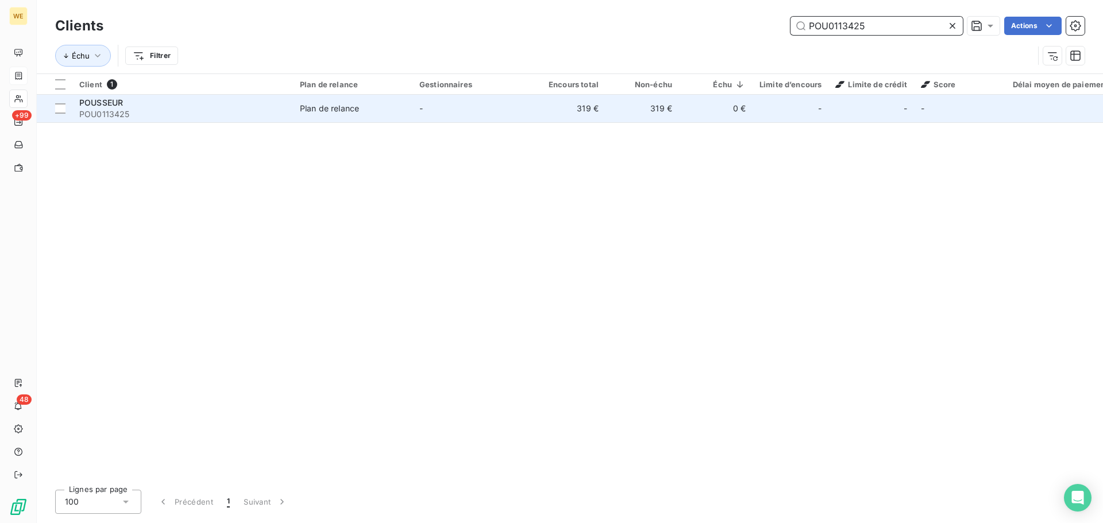
type input "POU0113425"
click at [148, 117] on span "POU0113425" at bounding box center [182, 114] width 207 height 11
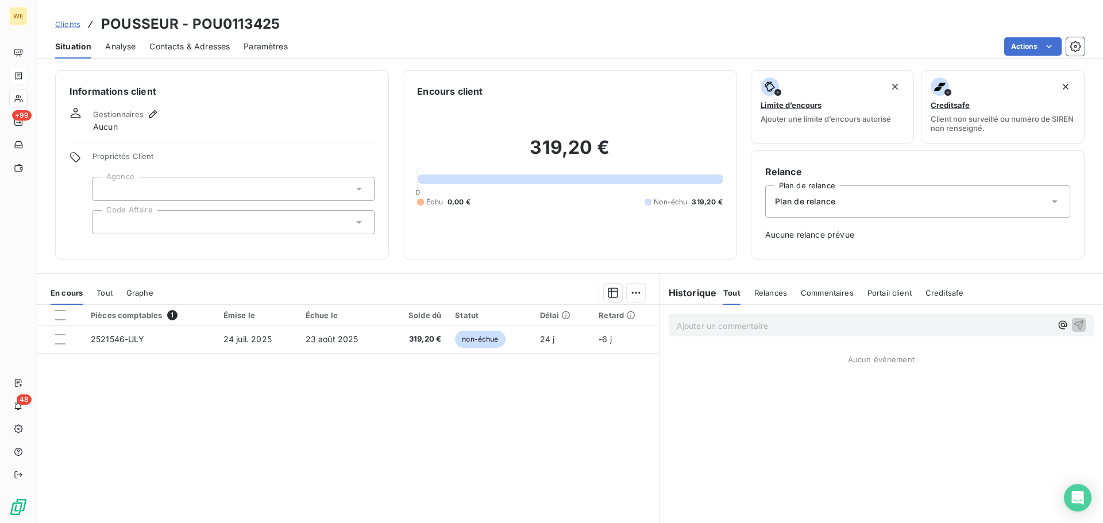
click at [136, 180] on div at bounding box center [233, 189] width 282 height 24
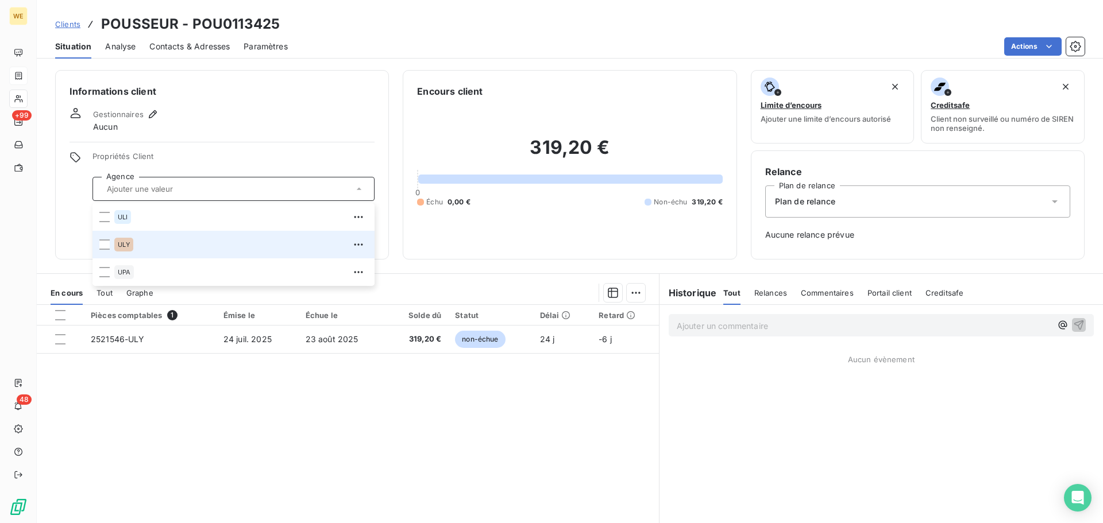
click at [138, 252] on div "ULY" at bounding box center [240, 244] width 253 height 18
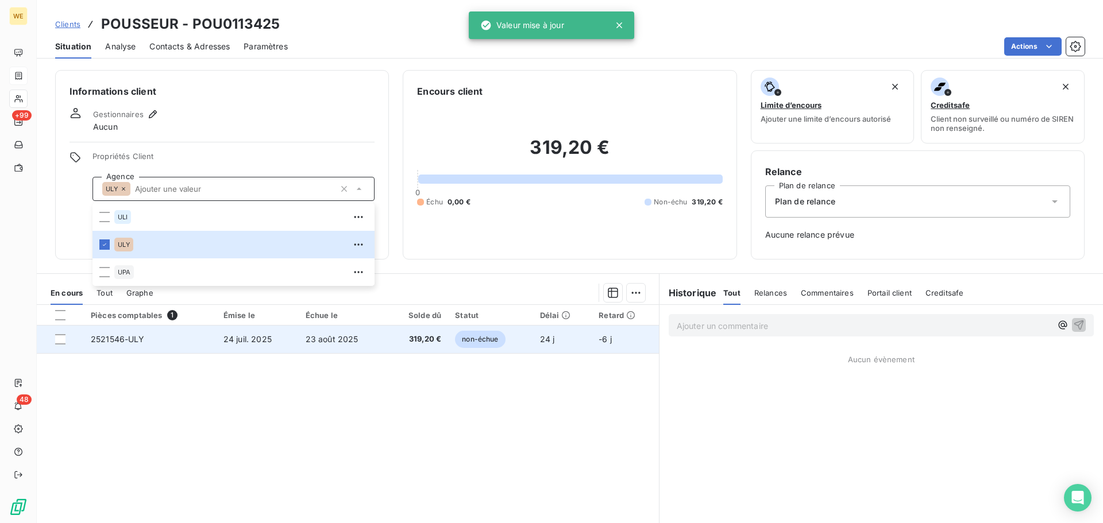
click at [207, 342] on td "2521546-ULY" at bounding box center [150, 340] width 133 height 28
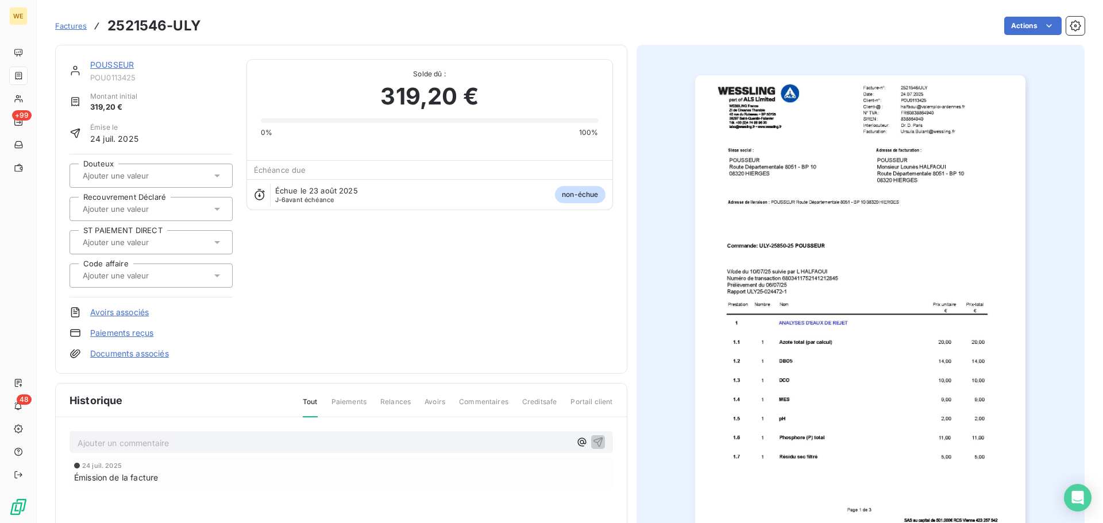
click at [907, 120] on img "button" at bounding box center [860, 308] width 330 height 467
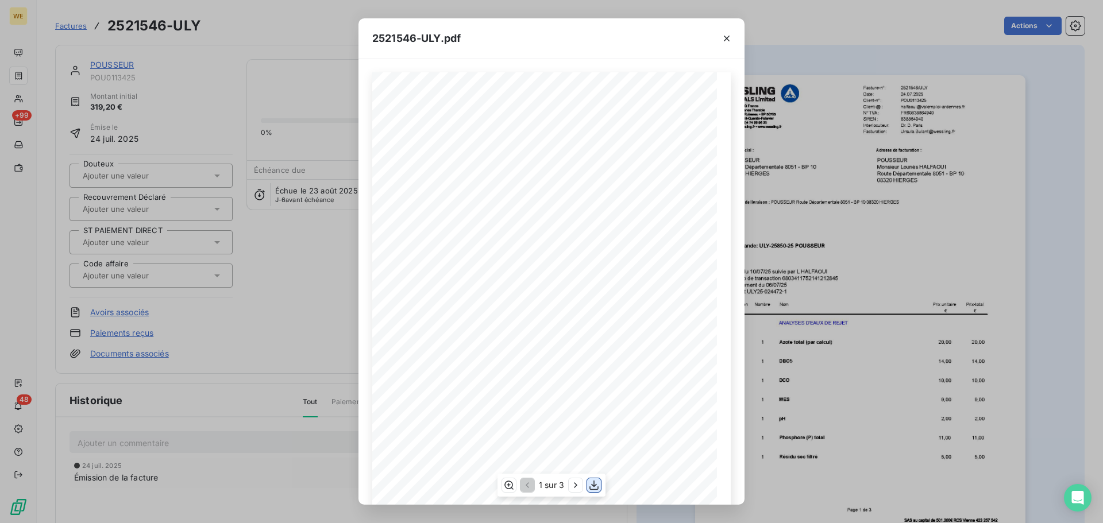
click at [591, 489] on icon "button" at bounding box center [593, 485] width 11 height 11
click at [727, 40] on icon "button" at bounding box center [726, 38] width 11 height 11
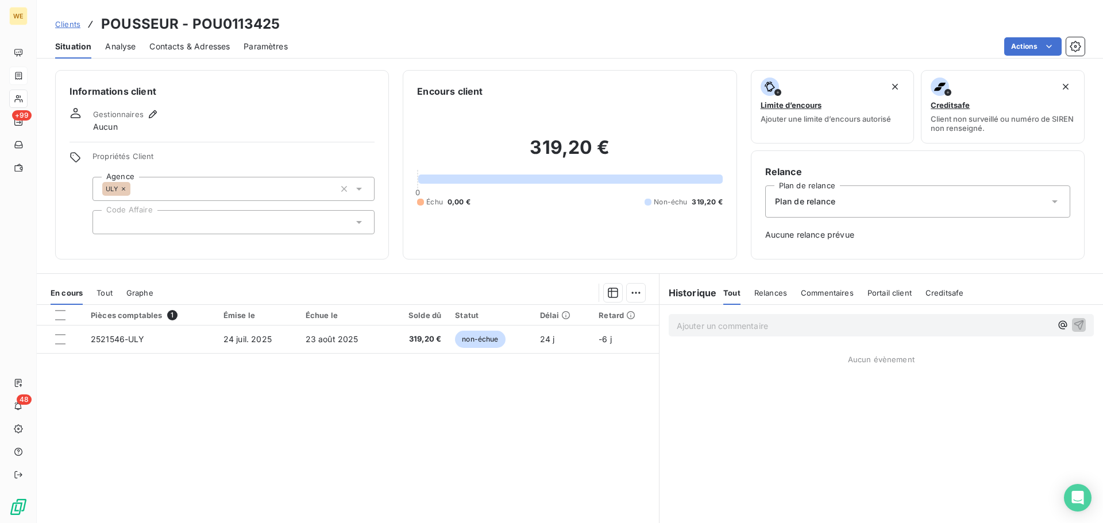
click at [144, 216] on div at bounding box center [233, 222] width 282 height 24
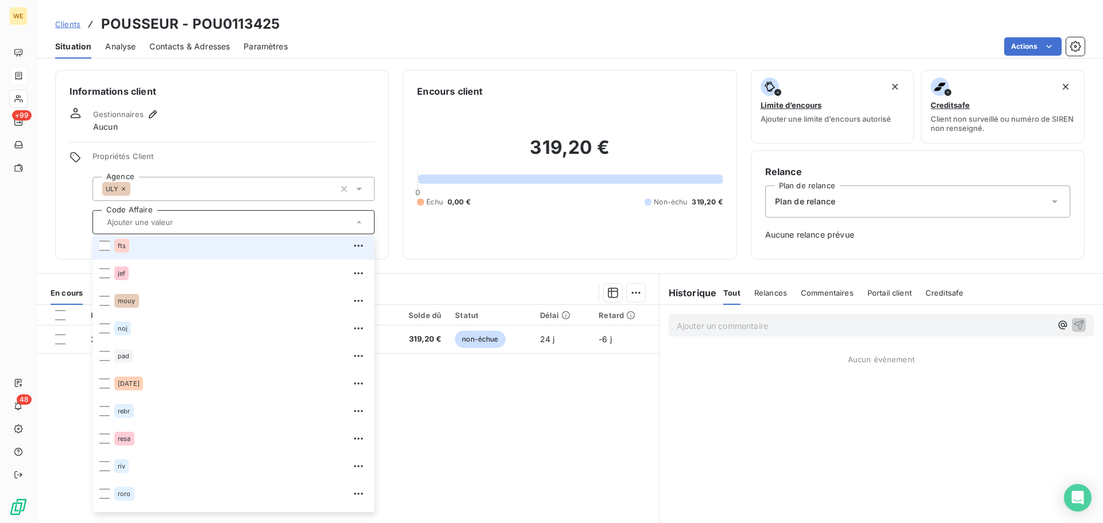
scroll to position [172, 0]
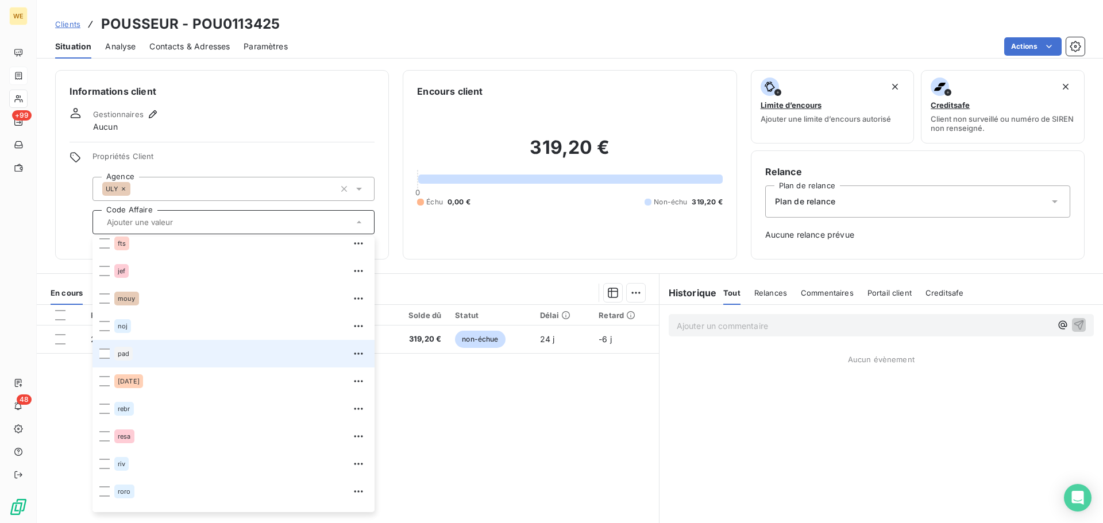
click at [122, 354] on span "pad" at bounding box center [123, 353] width 11 height 7
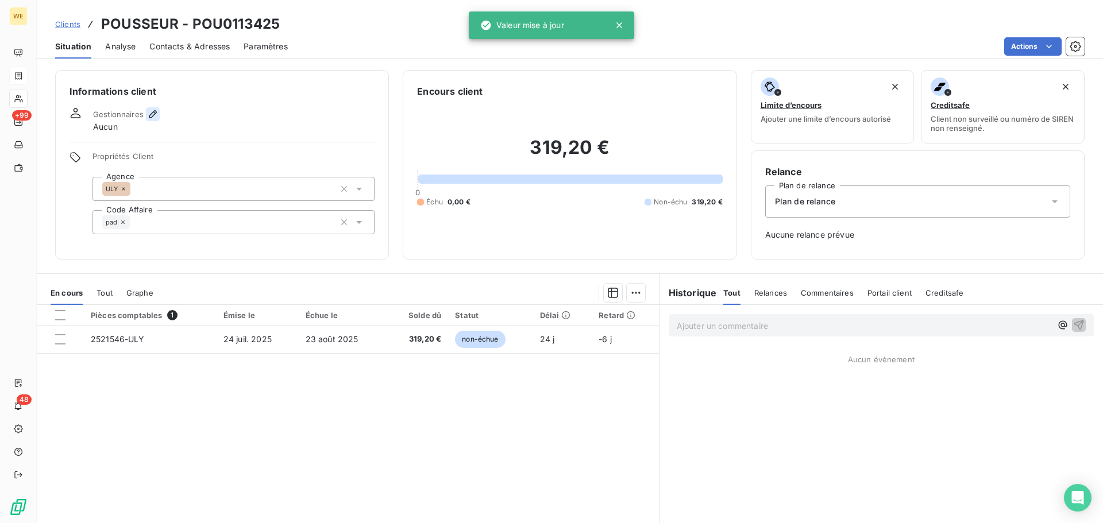
click at [152, 116] on icon "button" at bounding box center [153, 114] width 8 height 8
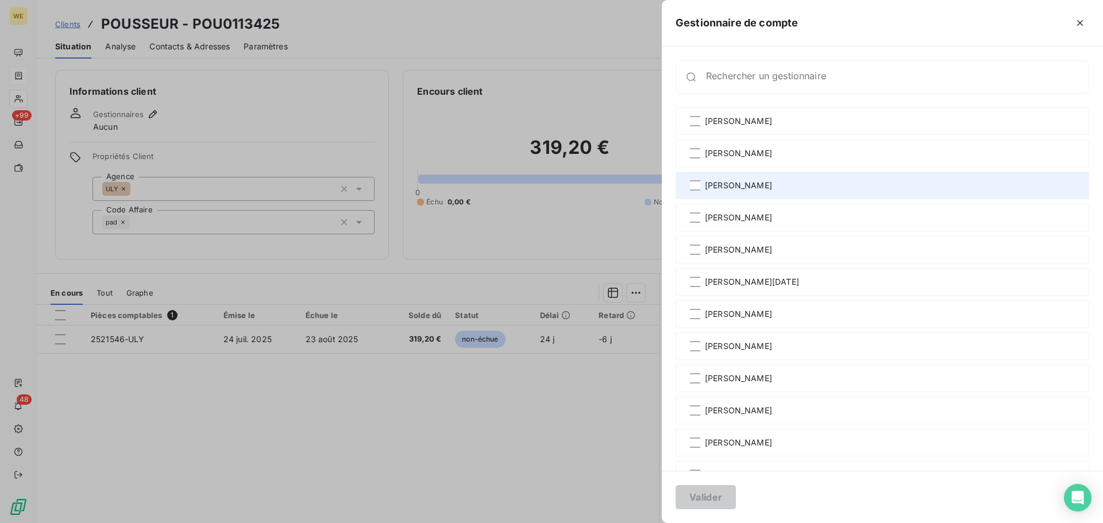
click at [733, 185] on span "[PERSON_NAME]" at bounding box center [738, 185] width 67 height 11
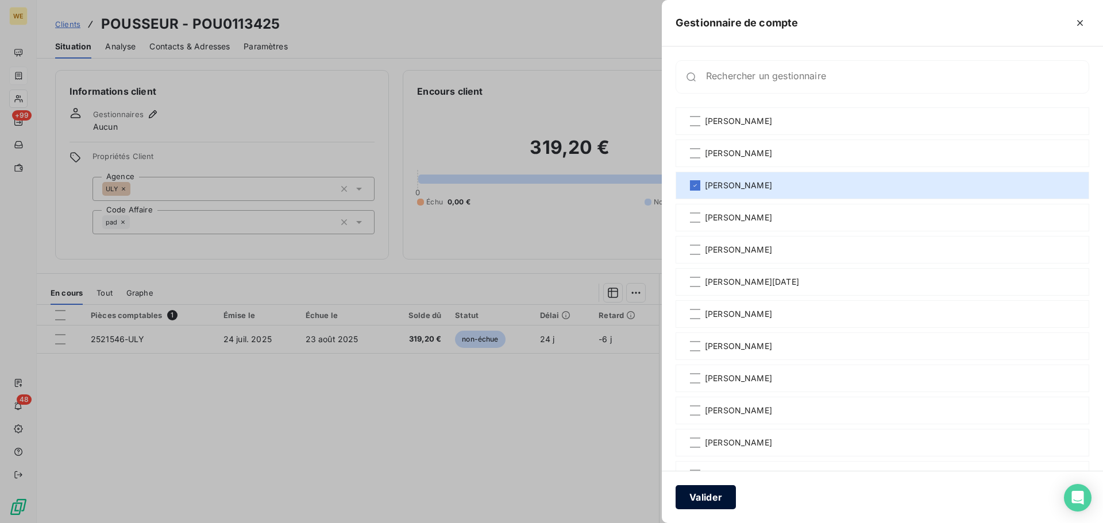
click at [690, 502] on button "Valider" at bounding box center [705, 497] width 60 height 24
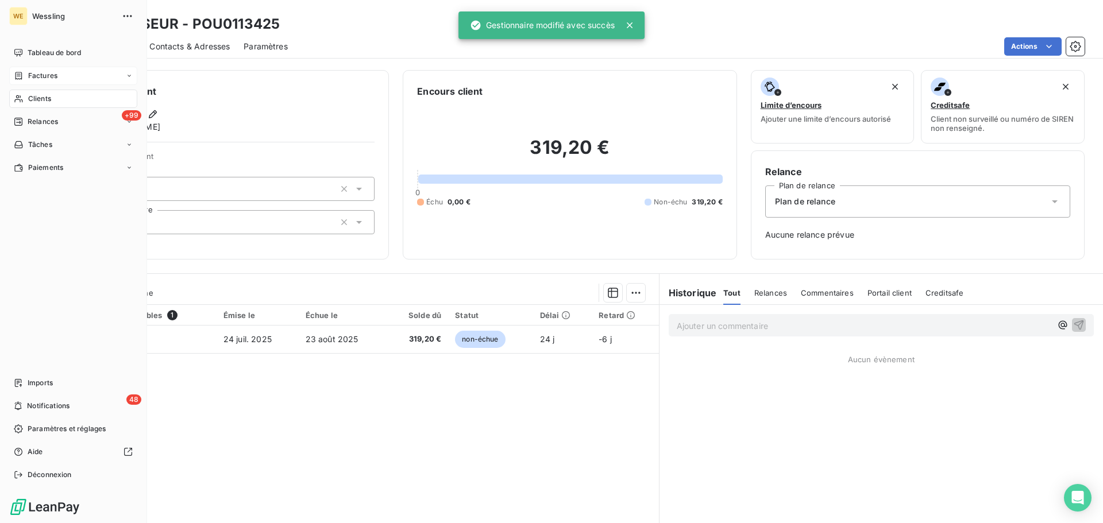
click at [40, 97] on span "Clients" at bounding box center [39, 99] width 23 height 10
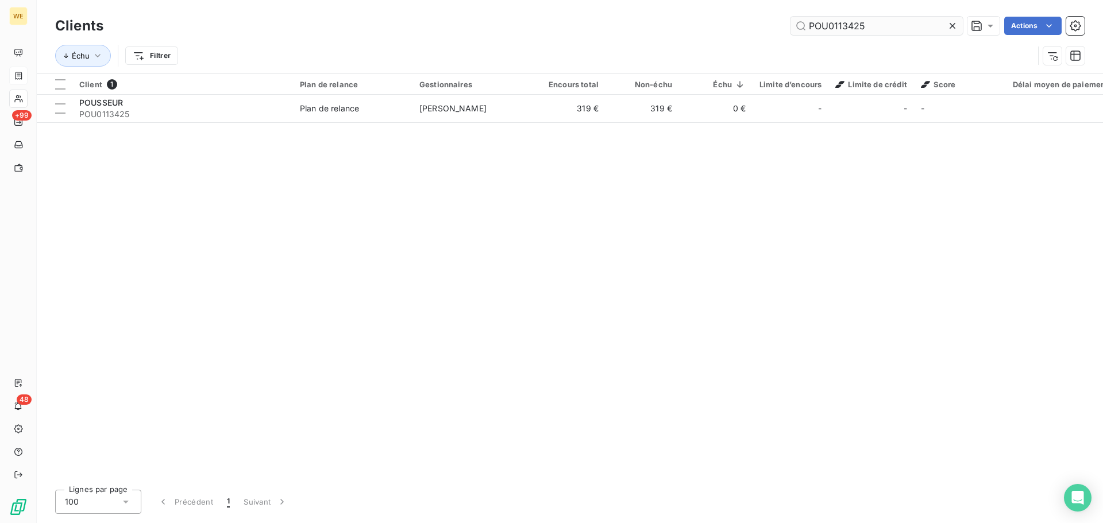
click at [850, 28] on input "POU0113425" at bounding box center [876, 26] width 172 height 18
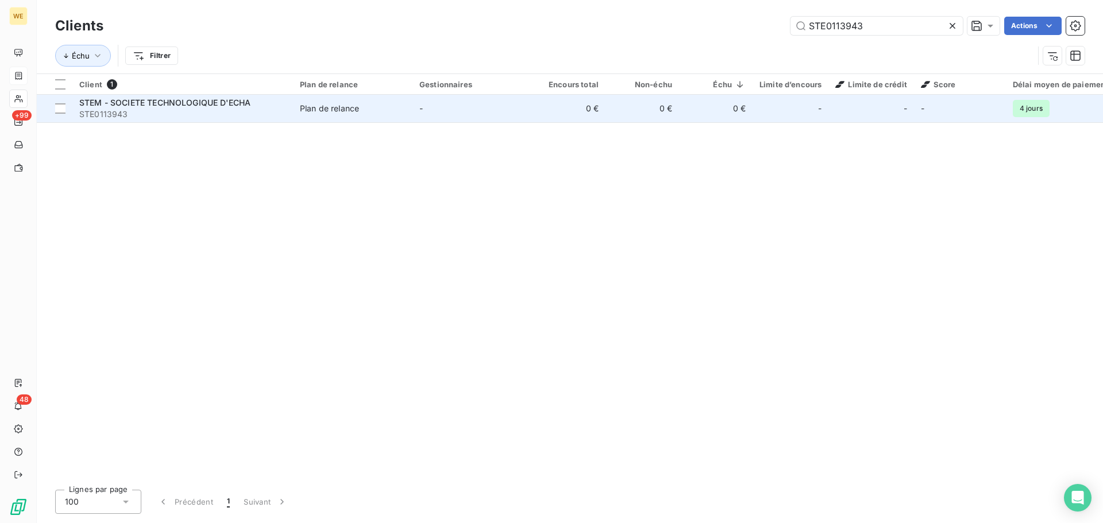
type input "STE0113943"
click at [157, 102] on span "STEM - SOCIETE TECHNOLOGIQUE D'ECHA" at bounding box center [164, 103] width 171 height 10
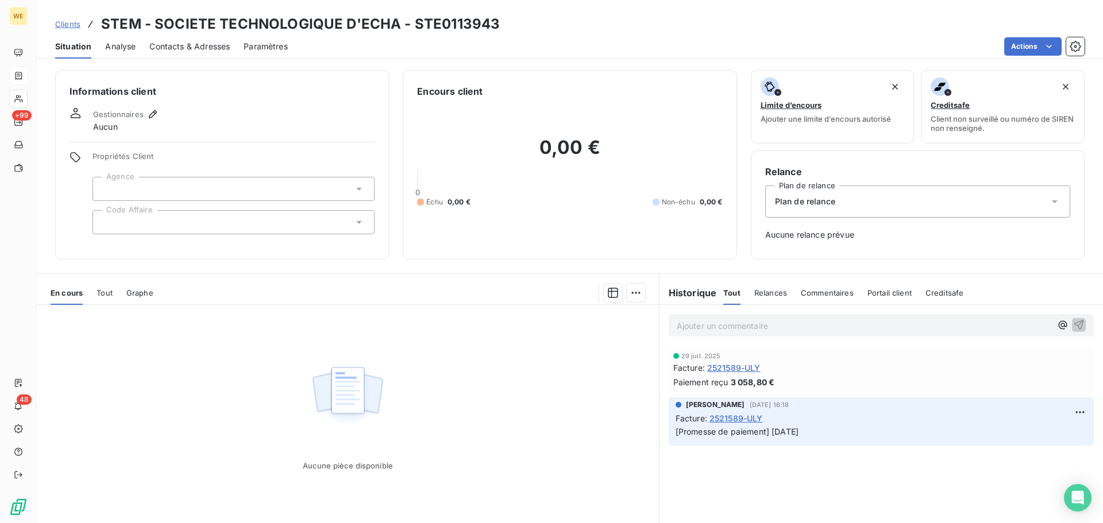
click at [164, 187] on div at bounding box center [233, 189] width 282 height 24
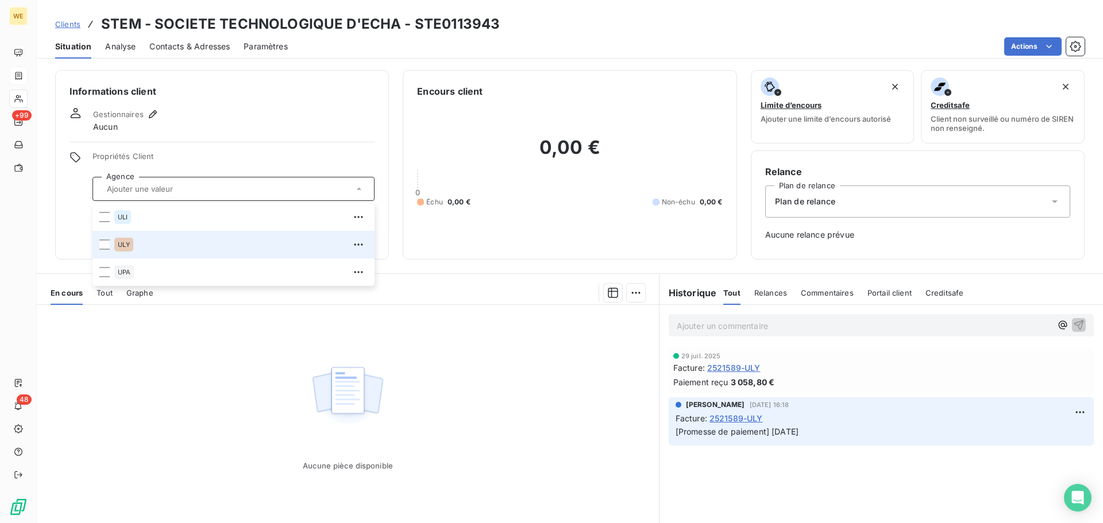
click at [132, 242] on div "ULY" at bounding box center [123, 245] width 19 height 14
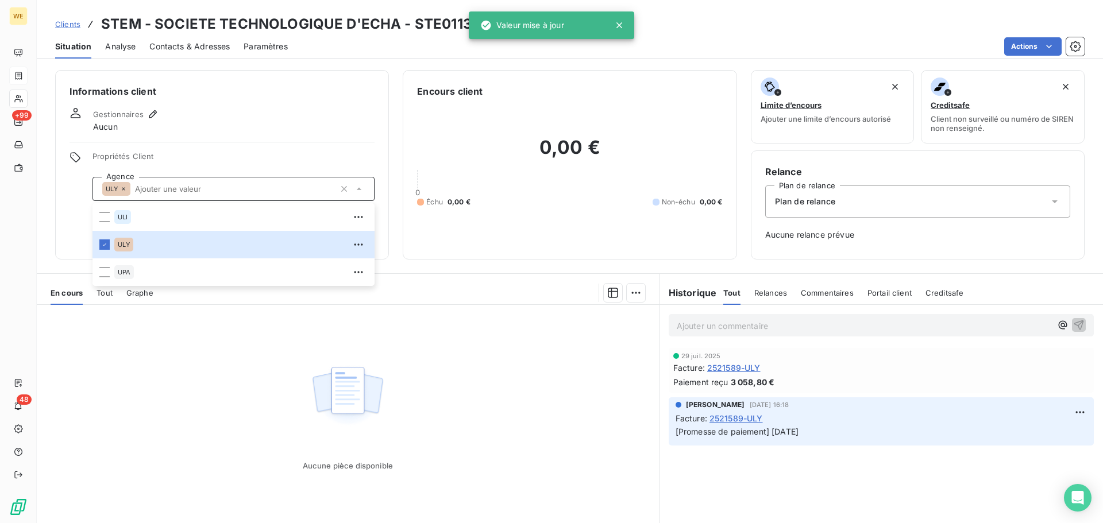
click at [297, 150] on div "Informations client Gestionnaires Aucun Propriétés Client Agence ULY ULI ULY UP…" at bounding box center [222, 165] width 334 height 190
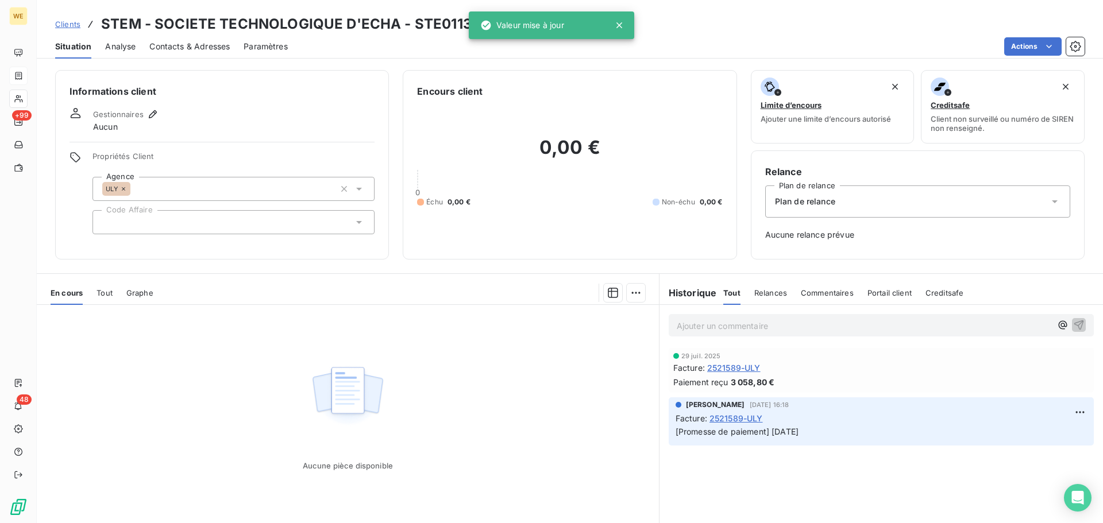
click at [722, 368] on span "2521589-ULY" at bounding box center [733, 368] width 53 height 12
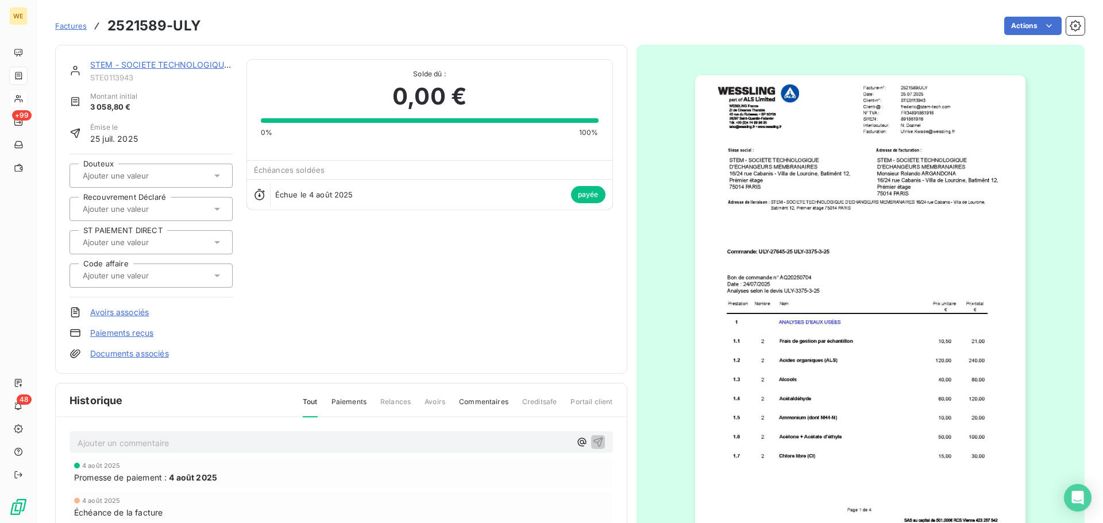
click at [879, 221] on img "button" at bounding box center [860, 308] width 330 height 467
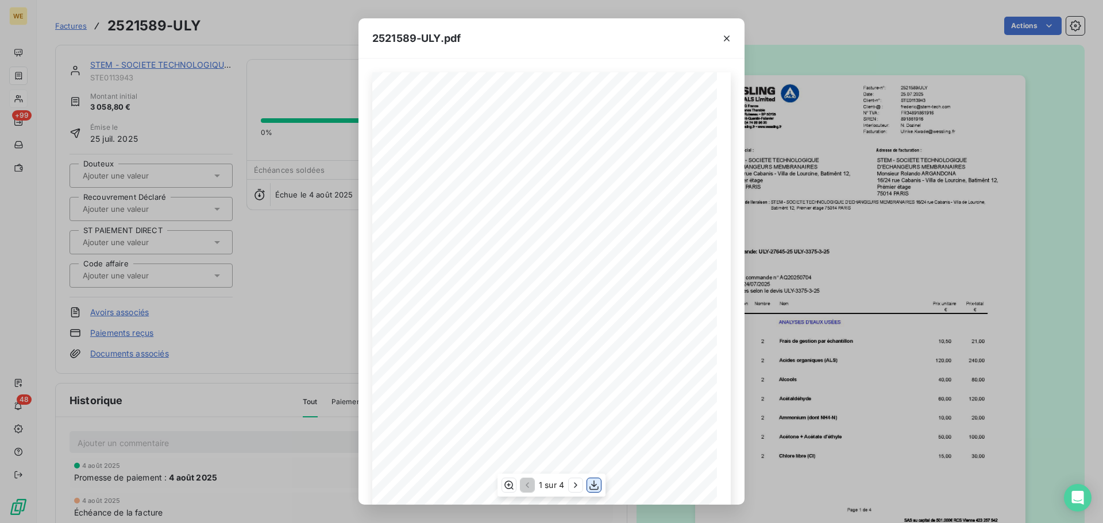
click at [590, 488] on icon "button" at bounding box center [593, 486] width 9 height 10
click at [729, 41] on icon "button" at bounding box center [726, 38] width 11 height 11
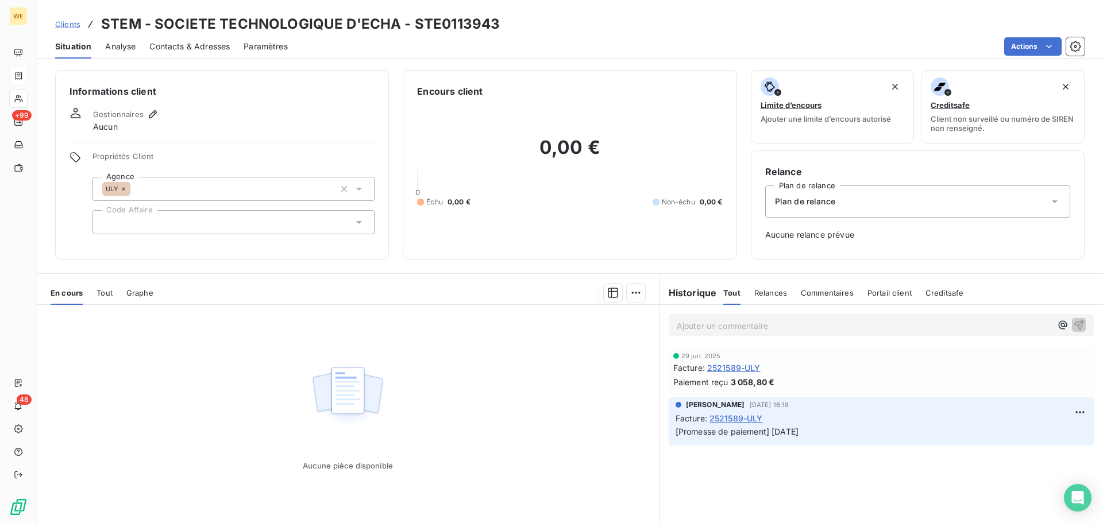
click at [145, 219] on div at bounding box center [233, 222] width 282 height 24
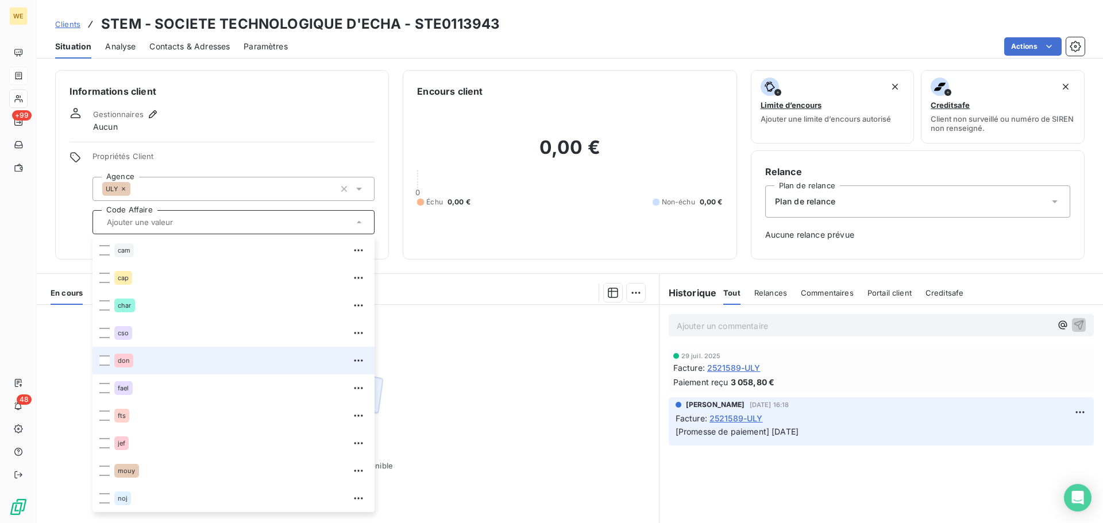
click at [136, 367] on div "don" at bounding box center [240, 360] width 253 height 18
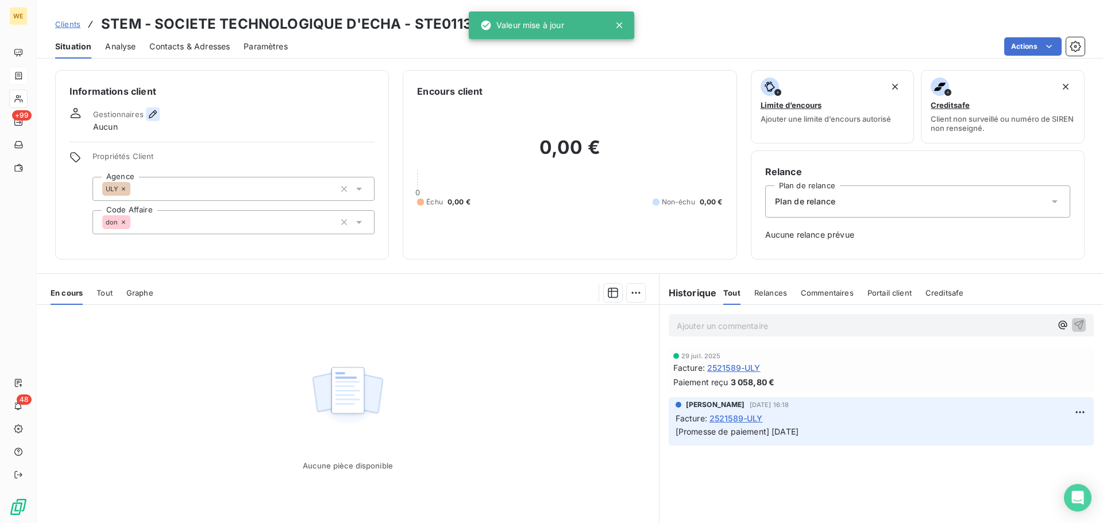
click at [153, 117] on icon "button" at bounding box center [152, 114] width 11 height 11
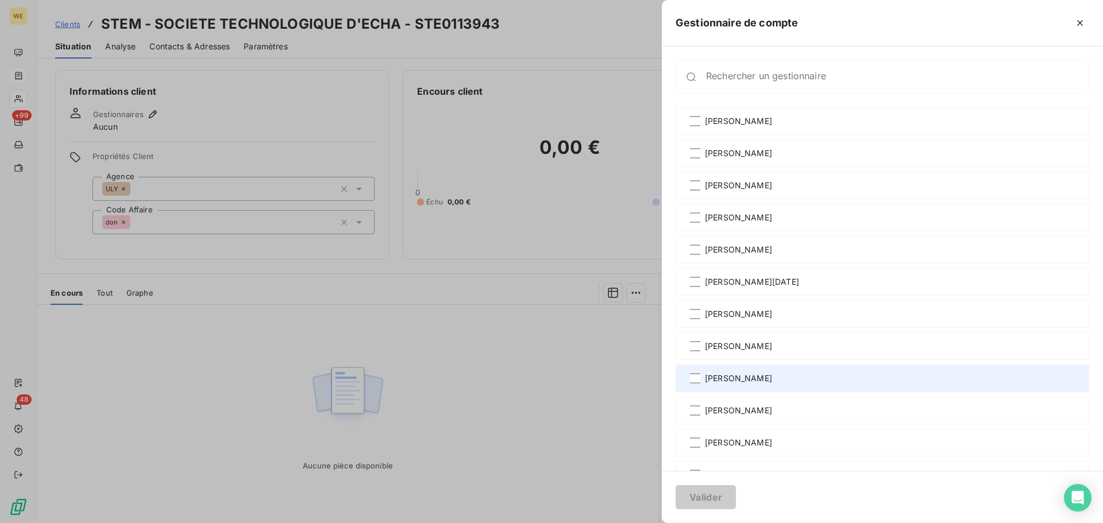
click at [725, 382] on span "[PERSON_NAME]" at bounding box center [738, 378] width 67 height 11
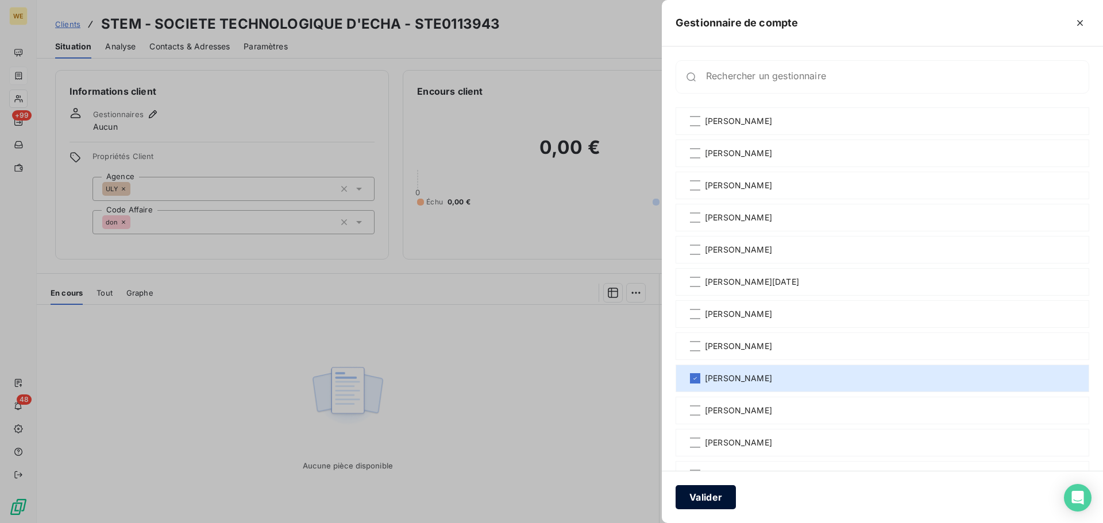
click at [695, 501] on button "Valider" at bounding box center [705, 497] width 60 height 24
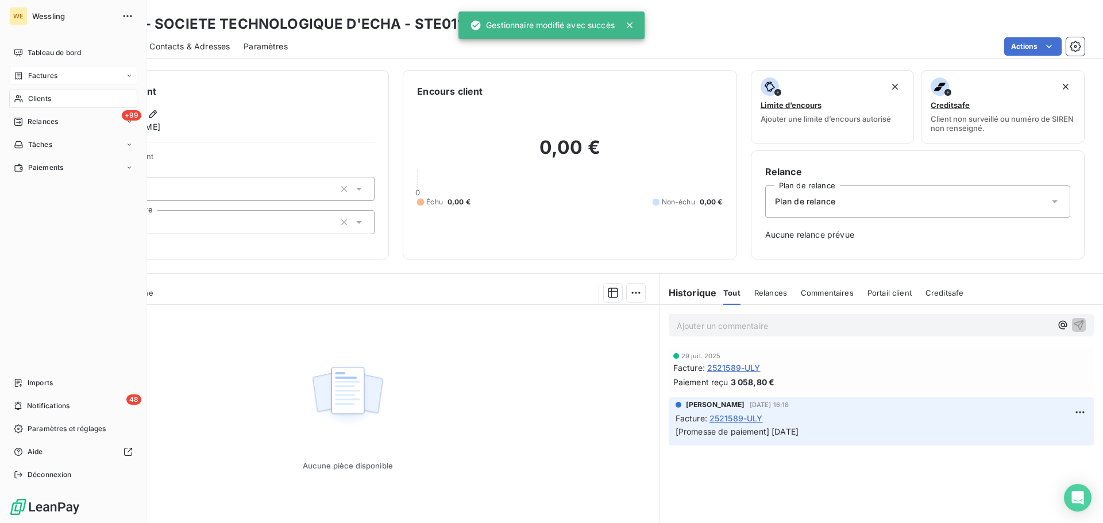
click at [42, 94] on span "Clients" at bounding box center [39, 99] width 23 height 10
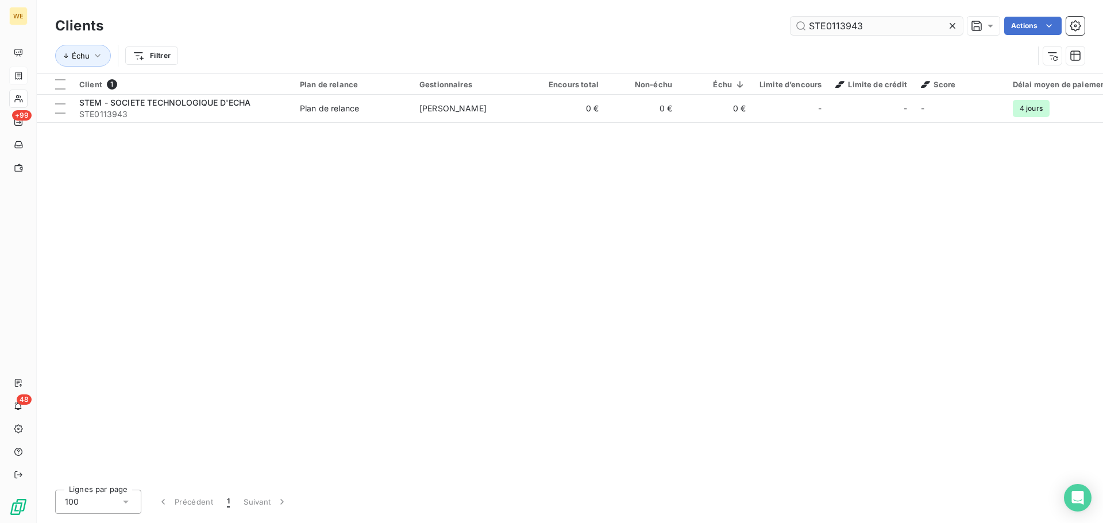
click at [834, 27] on input "STE0113943" at bounding box center [876, 26] width 172 height 18
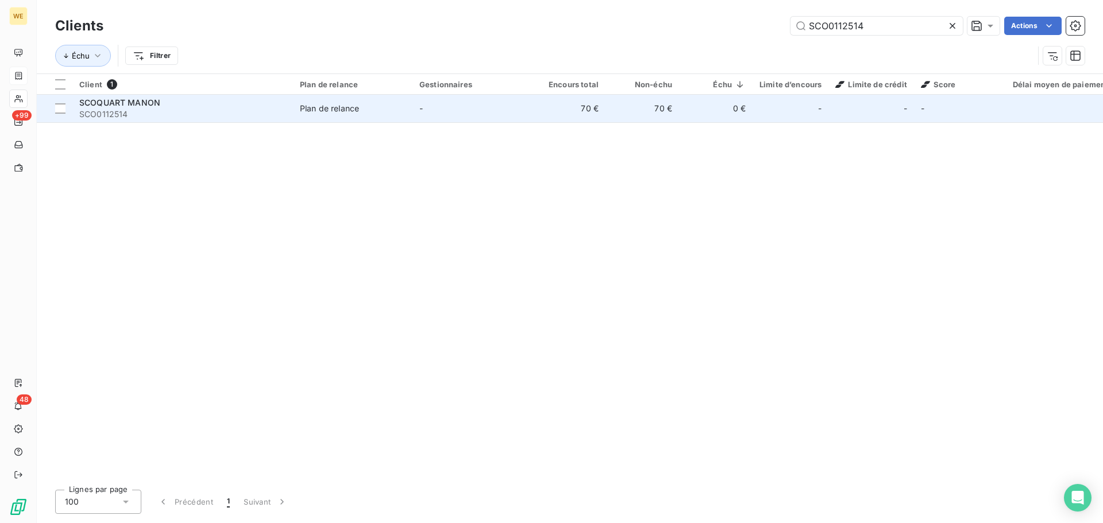
type input "SCO0112514"
click at [167, 105] on div "SCOQUART MANON" at bounding box center [182, 102] width 207 height 11
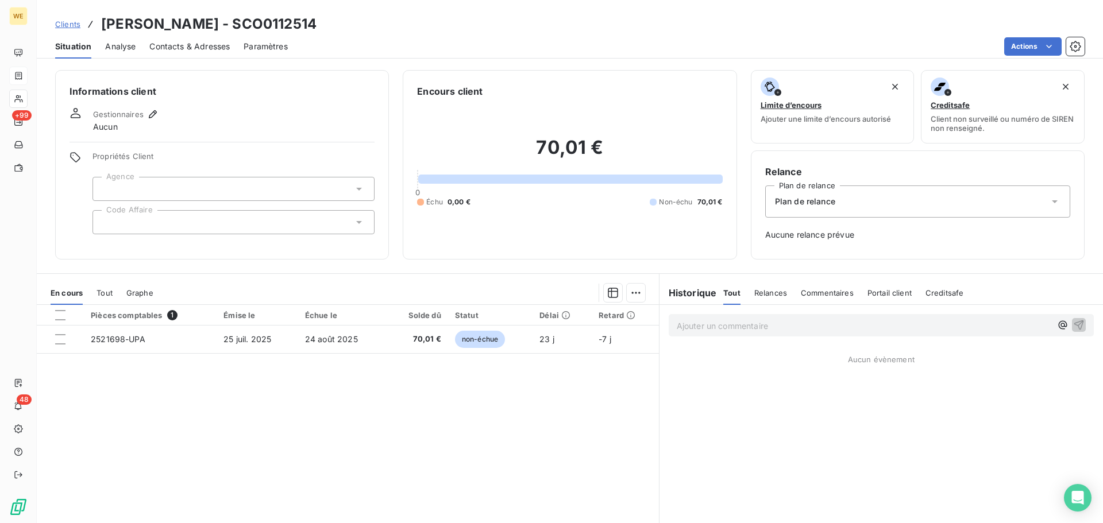
click at [153, 188] on div at bounding box center [233, 189] width 282 height 24
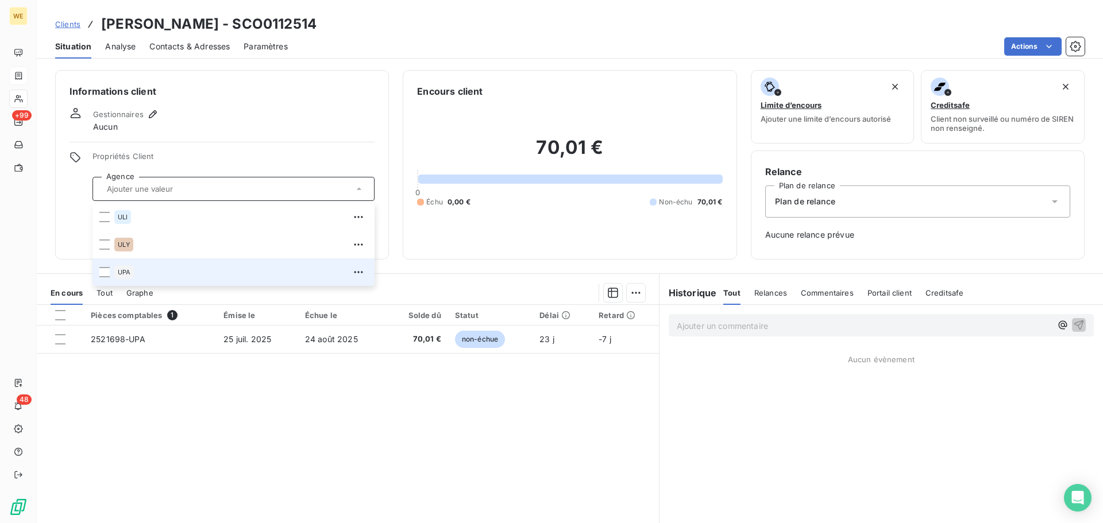
click at [129, 279] on div "UPA" at bounding box center [124, 272] width 20 height 14
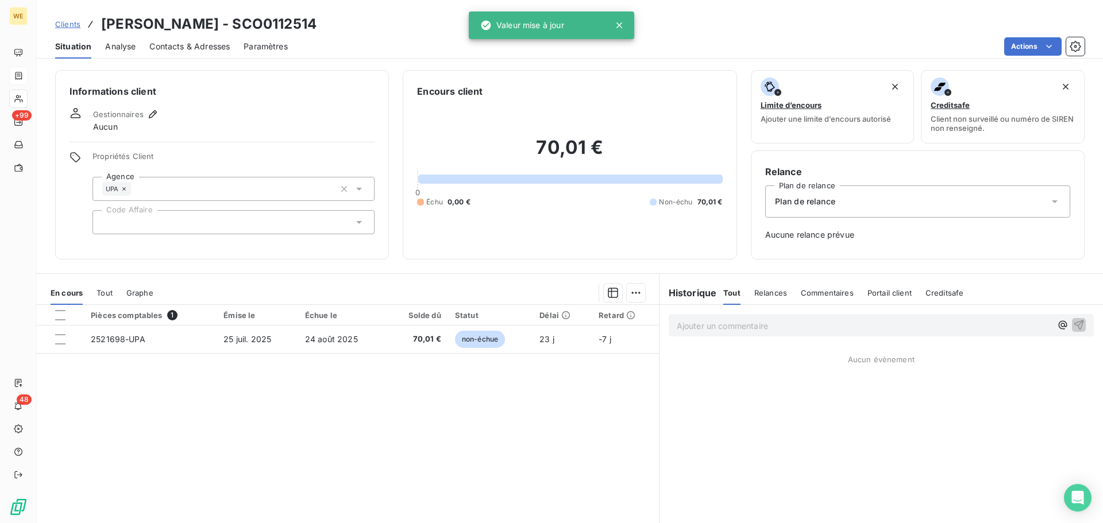
click at [62, 226] on div "Informations client Gestionnaires Aucun Propriétés Client Agence UPA Code Affai…" at bounding box center [222, 165] width 334 height 190
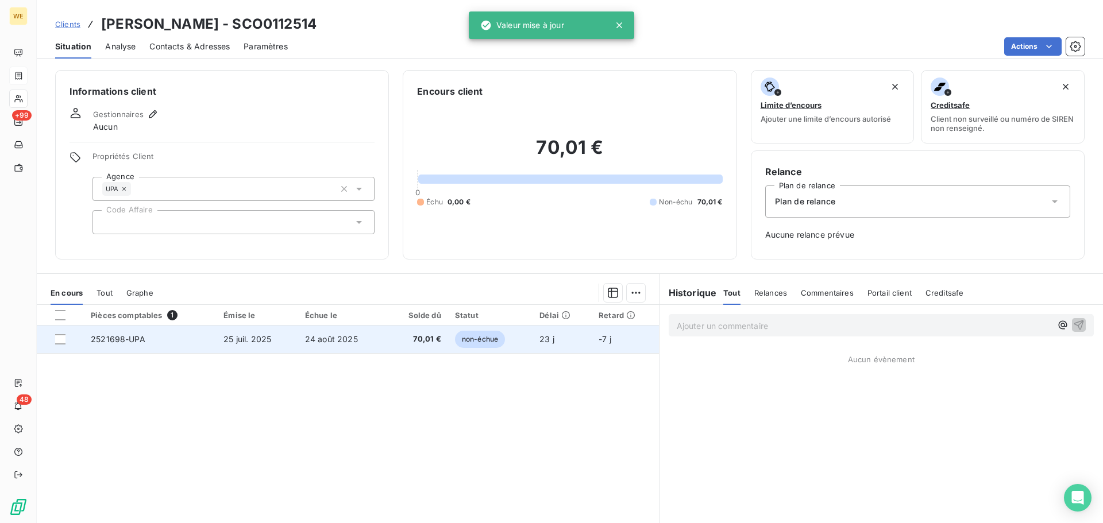
click at [241, 339] on span "25 juil. 2025" at bounding box center [247, 339] width 48 height 10
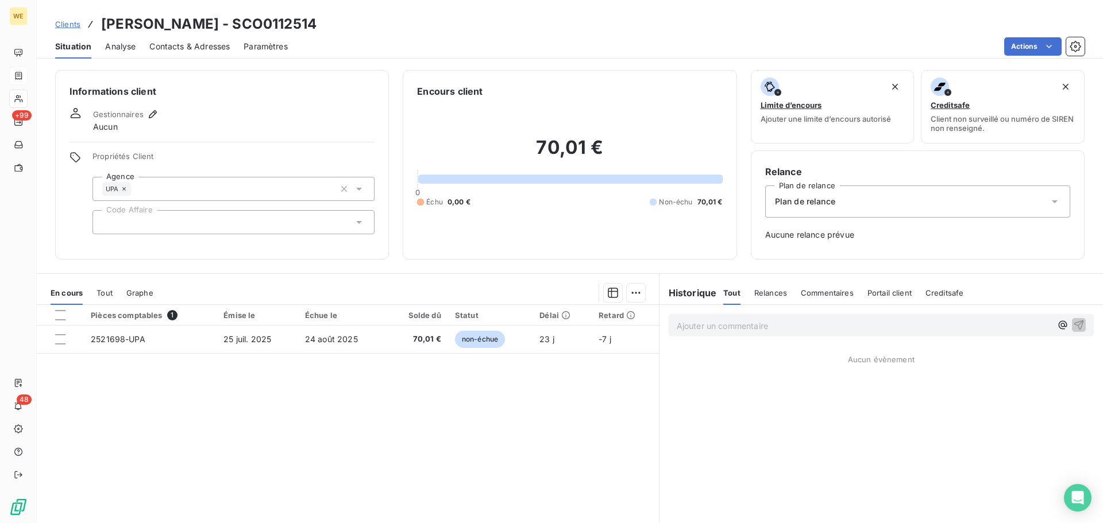
click at [149, 218] on div at bounding box center [233, 222] width 282 height 24
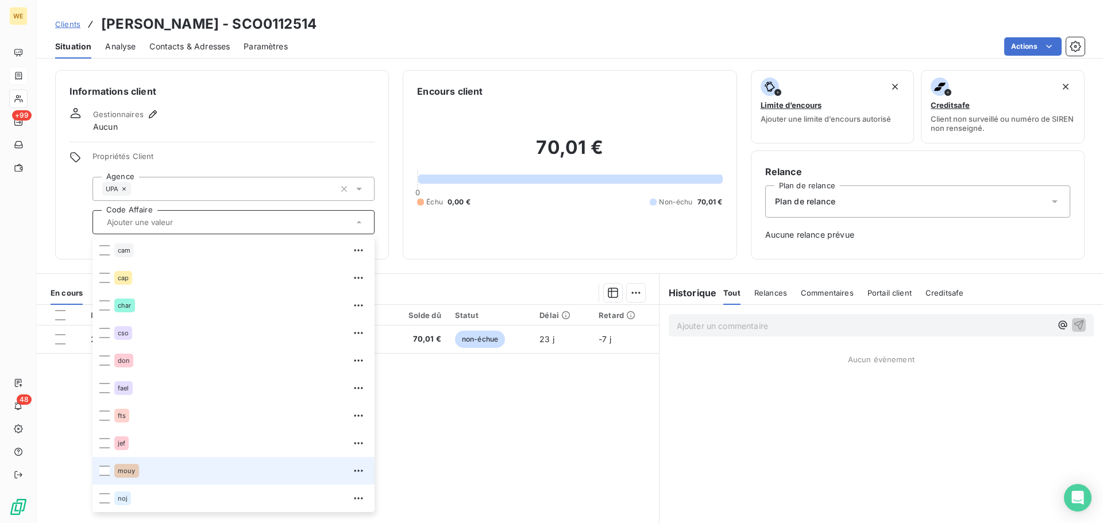
scroll to position [248, 0]
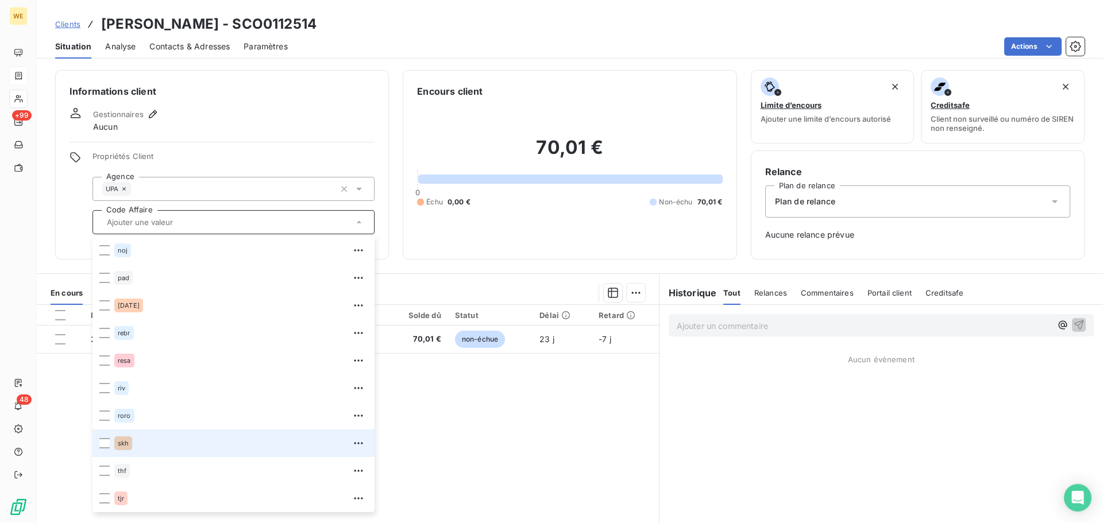
click at [124, 436] on div "skh" at bounding box center [240, 443] width 253 height 18
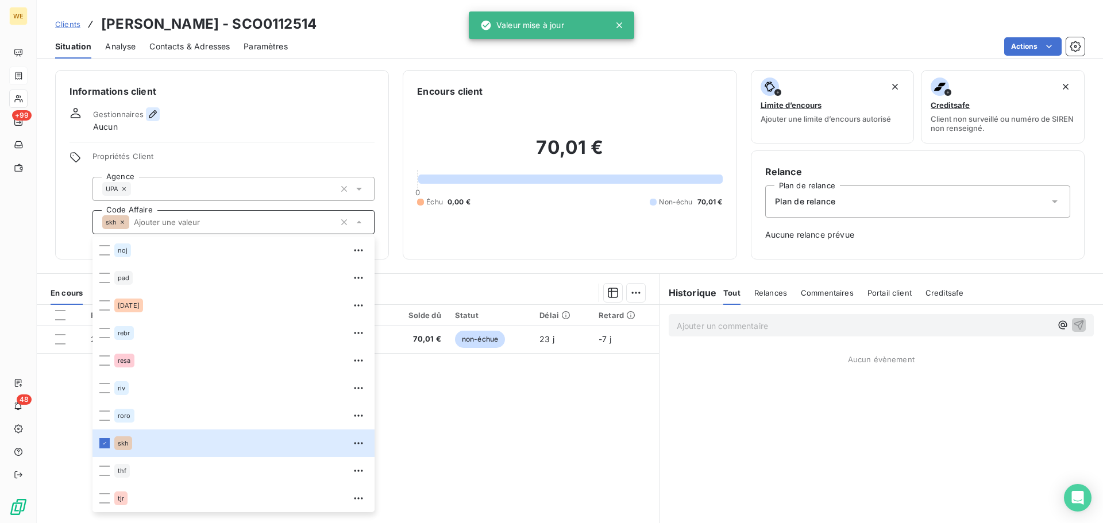
click at [156, 115] on icon "button" at bounding box center [152, 114] width 11 height 11
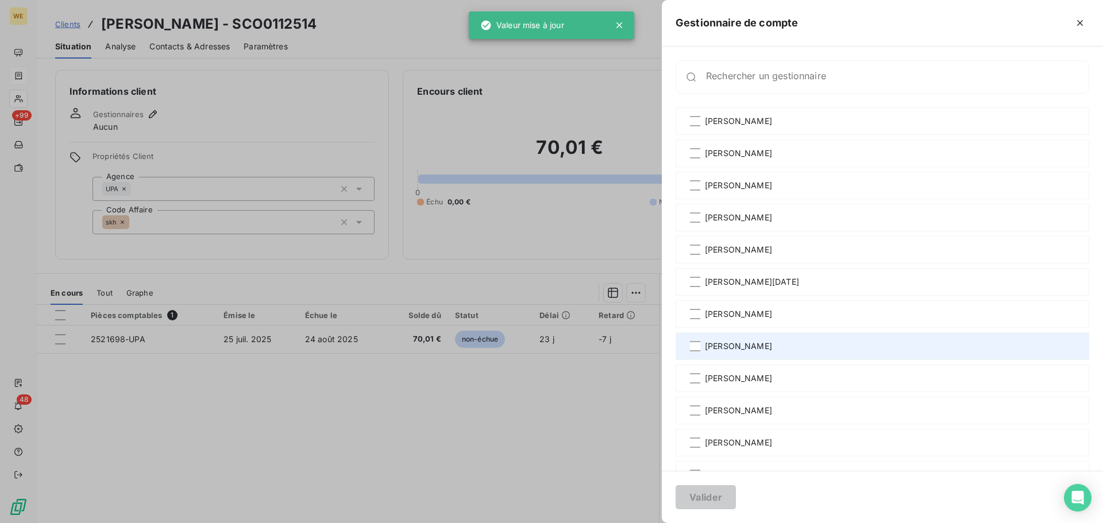
click at [728, 343] on span "[PERSON_NAME]" at bounding box center [738, 346] width 67 height 11
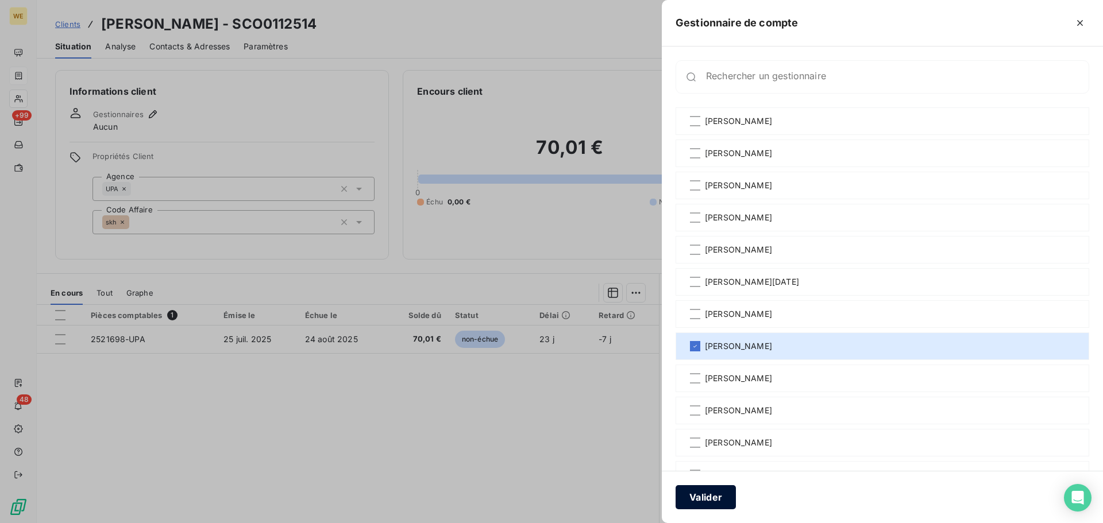
click at [705, 491] on button "Valider" at bounding box center [705, 497] width 60 height 24
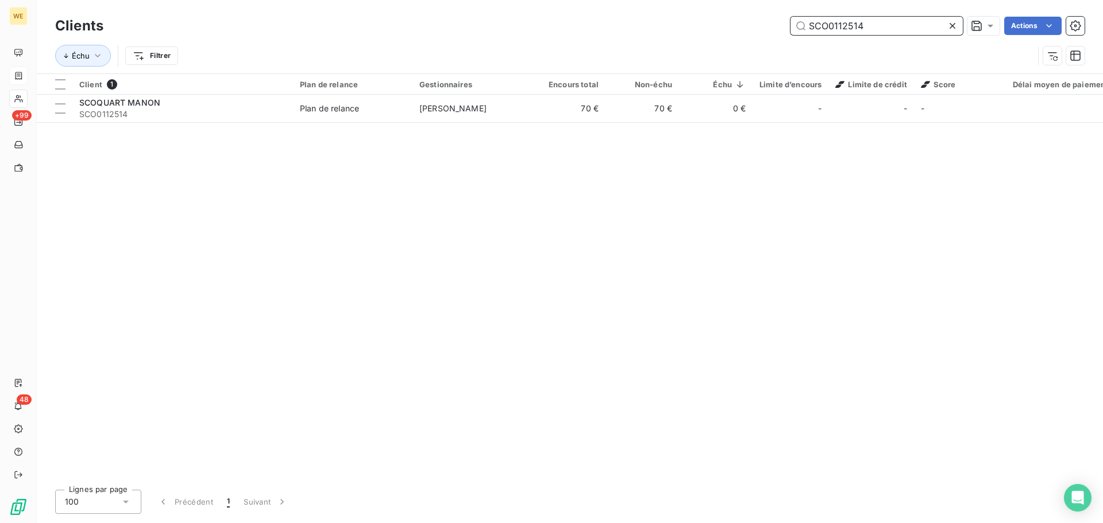
click at [826, 21] on input "SCO0112514" at bounding box center [876, 26] width 172 height 18
paste input "A0113662"
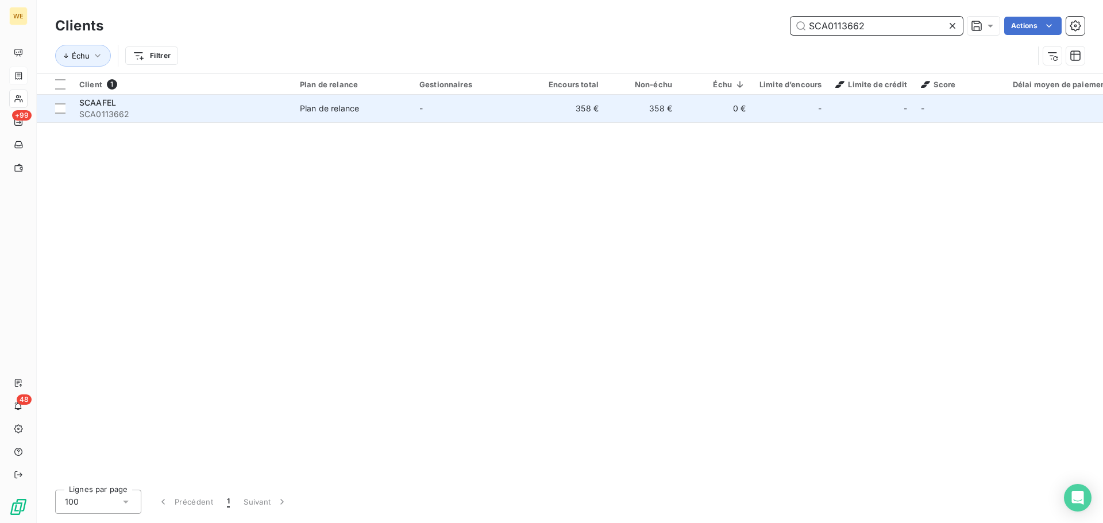
type input "SCA0113662"
click at [154, 107] on div "SCAAFEL" at bounding box center [182, 102] width 207 height 11
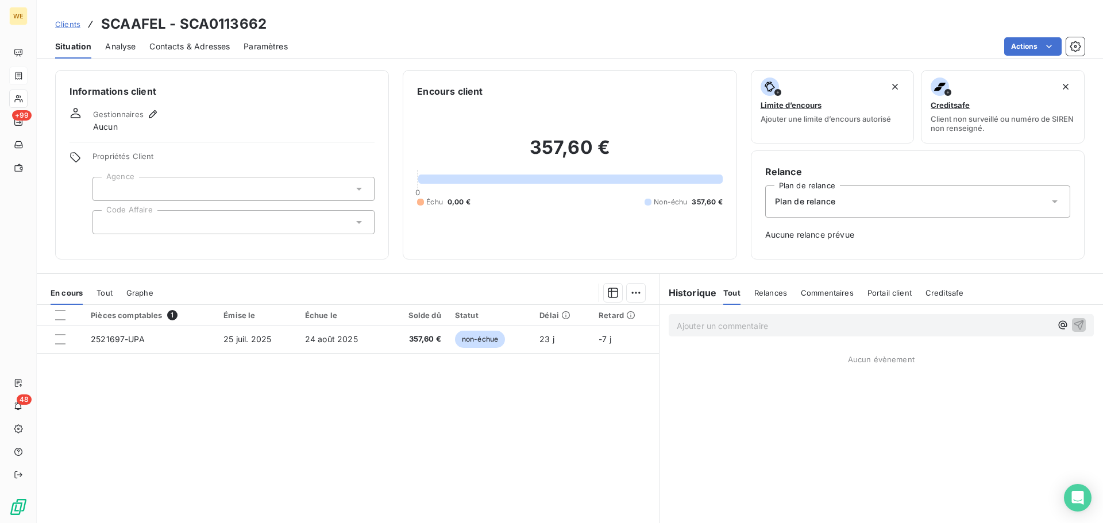
click at [155, 184] on div at bounding box center [233, 189] width 282 height 24
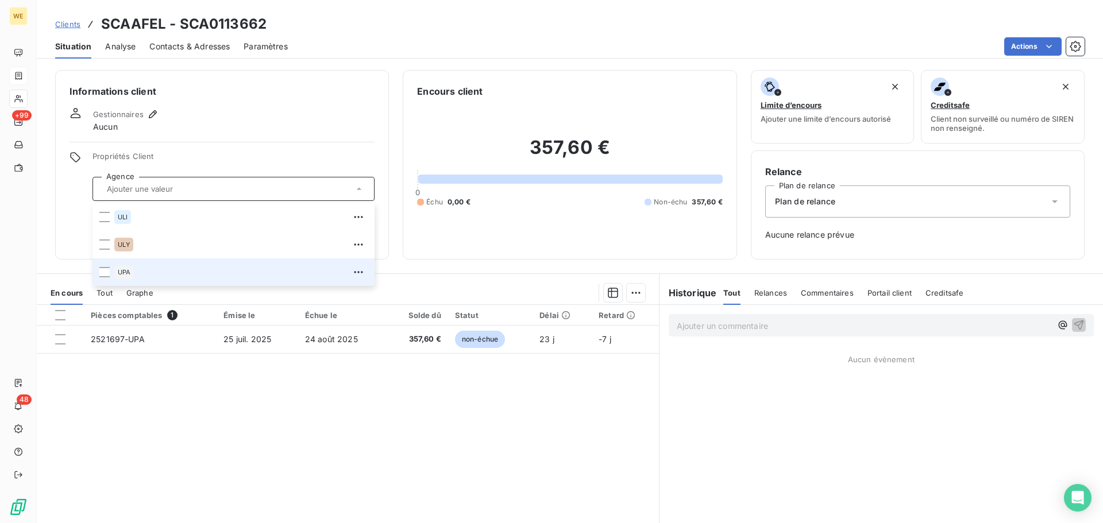
click at [129, 273] on span "UPA" at bounding box center [124, 272] width 13 height 7
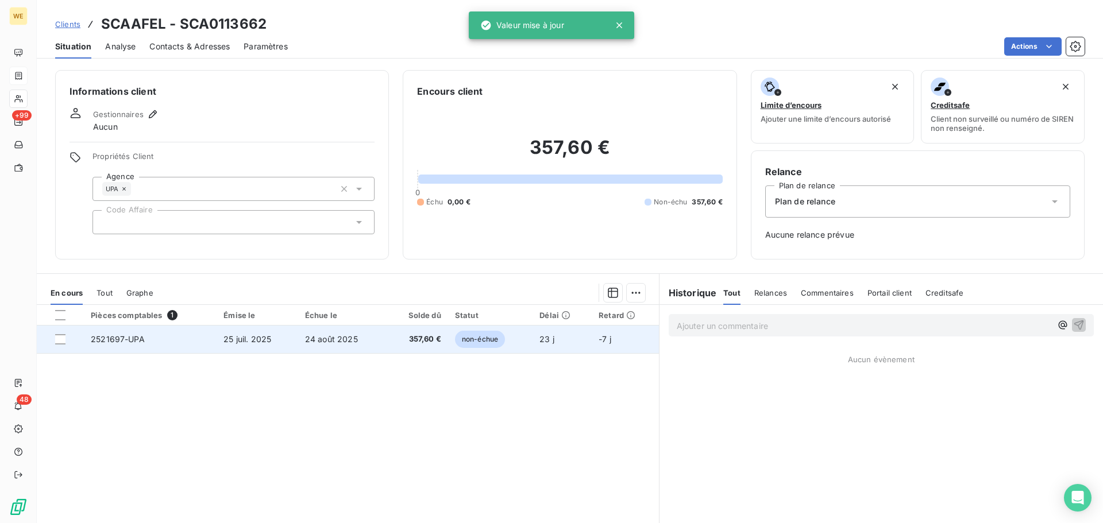
click at [160, 343] on td "2521697-UPA" at bounding box center [150, 340] width 133 height 28
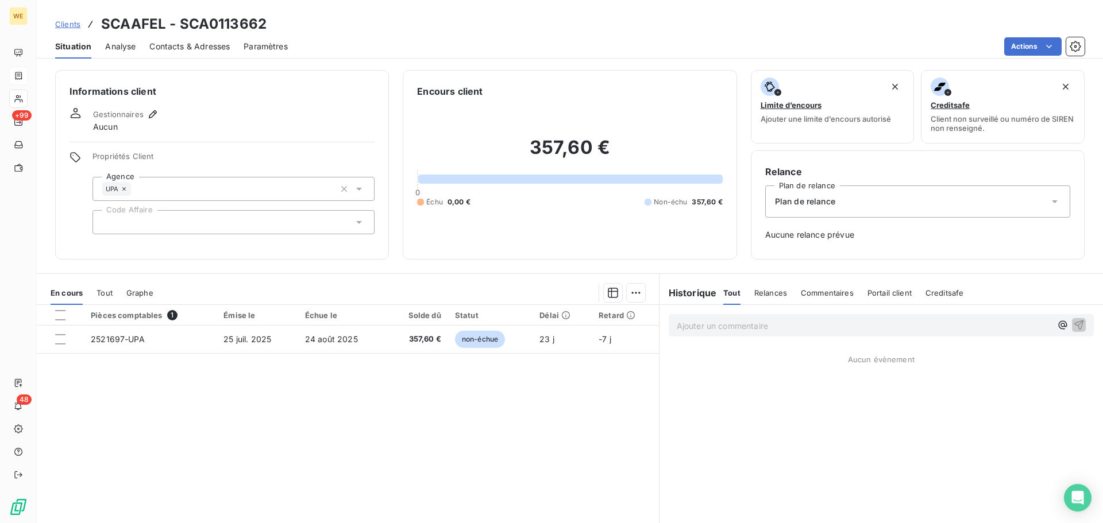
click at [156, 221] on div at bounding box center [233, 222] width 282 height 24
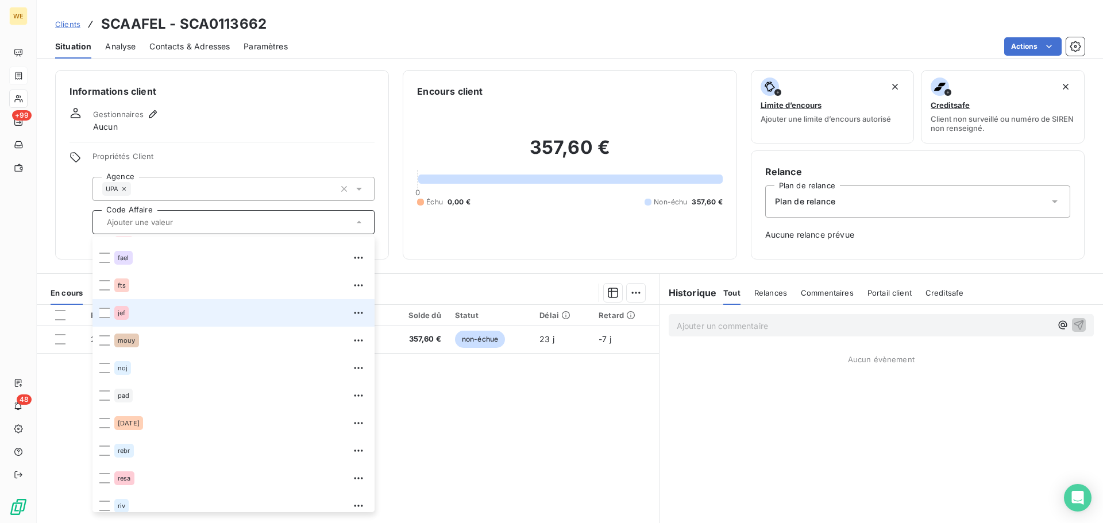
scroll to position [248, 0]
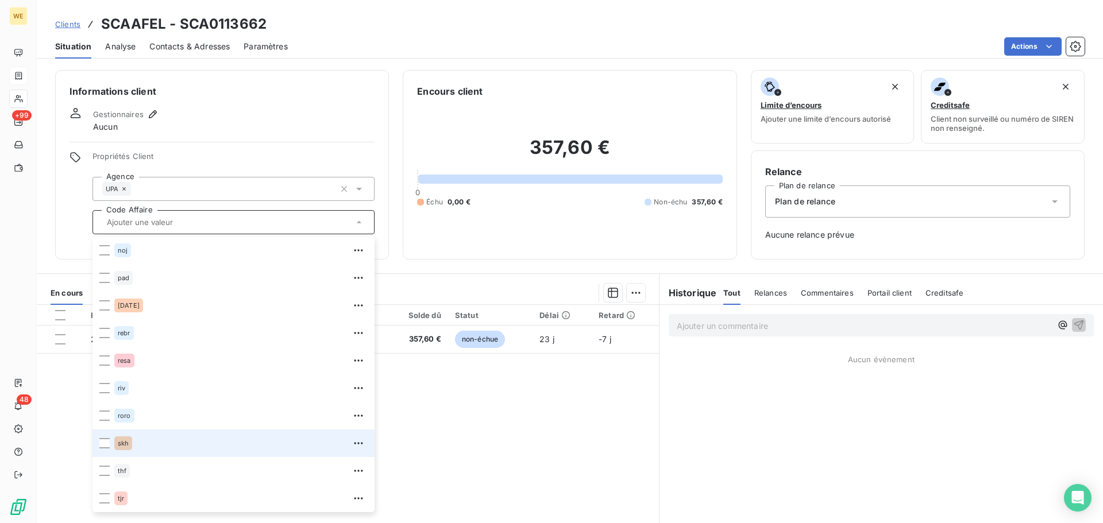
click at [130, 444] on div "skh" at bounding box center [123, 443] width 18 height 14
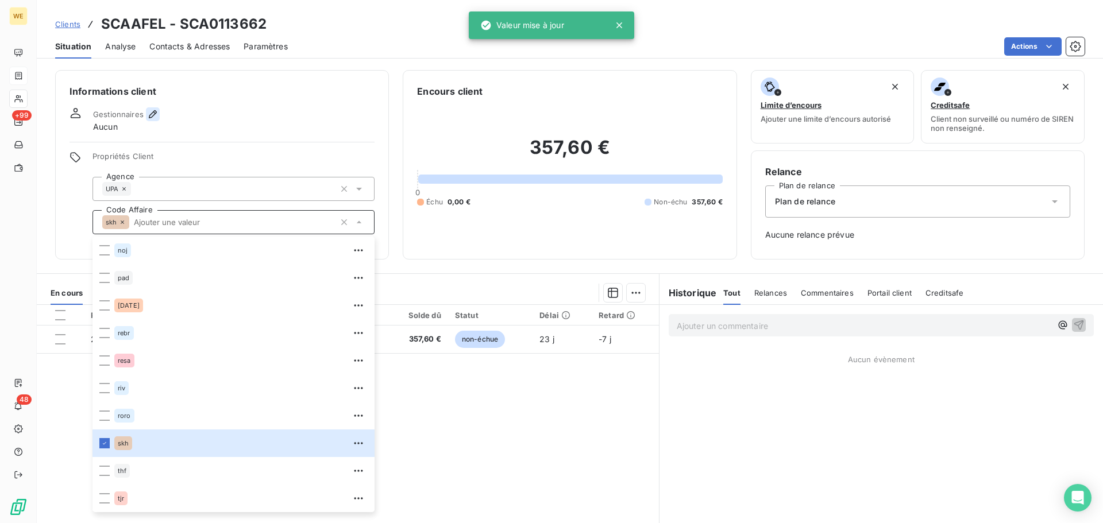
click at [154, 114] on icon "button" at bounding box center [153, 114] width 8 height 8
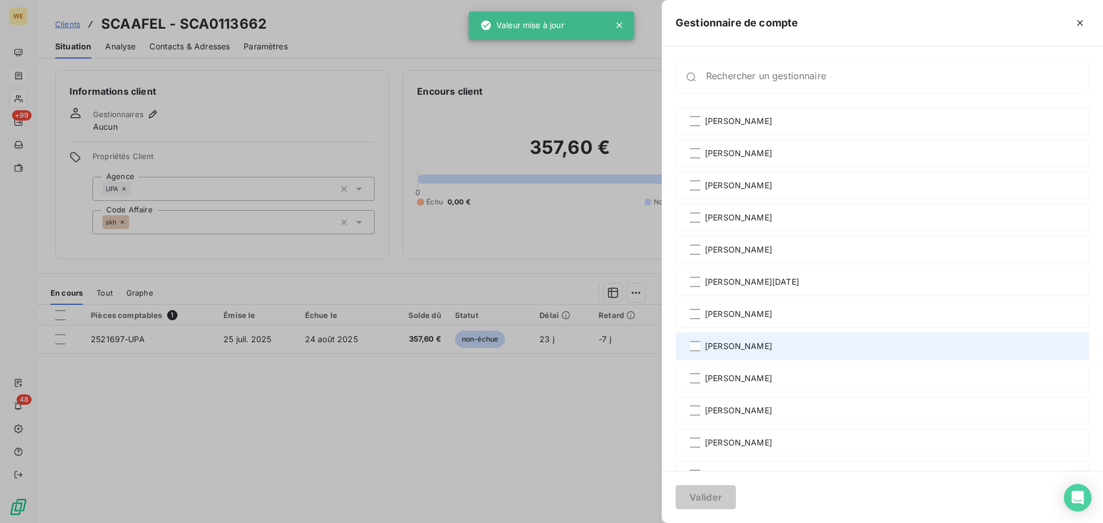
click at [720, 346] on span "[PERSON_NAME]" at bounding box center [738, 346] width 67 height 11
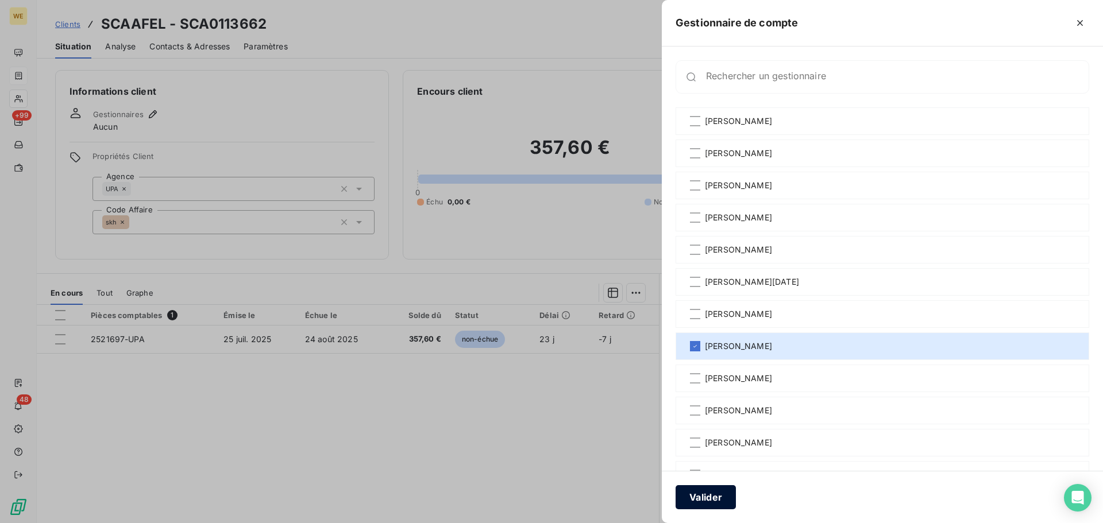
click at [710, 505] on button "Valider" at bounding box center [705, 497] width 60 height 24
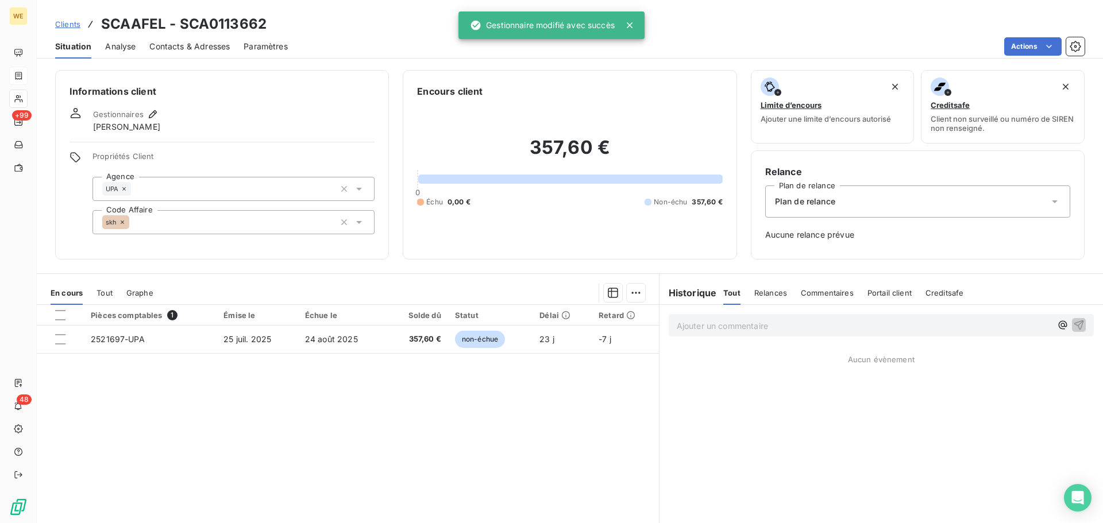
click at [334, 435] on div "Pièces comptables 1 Émise le Échue le Solde dû Statut Délai Retard 2521697-UPA …" at bounding box center [348, 415] width 622 height 221
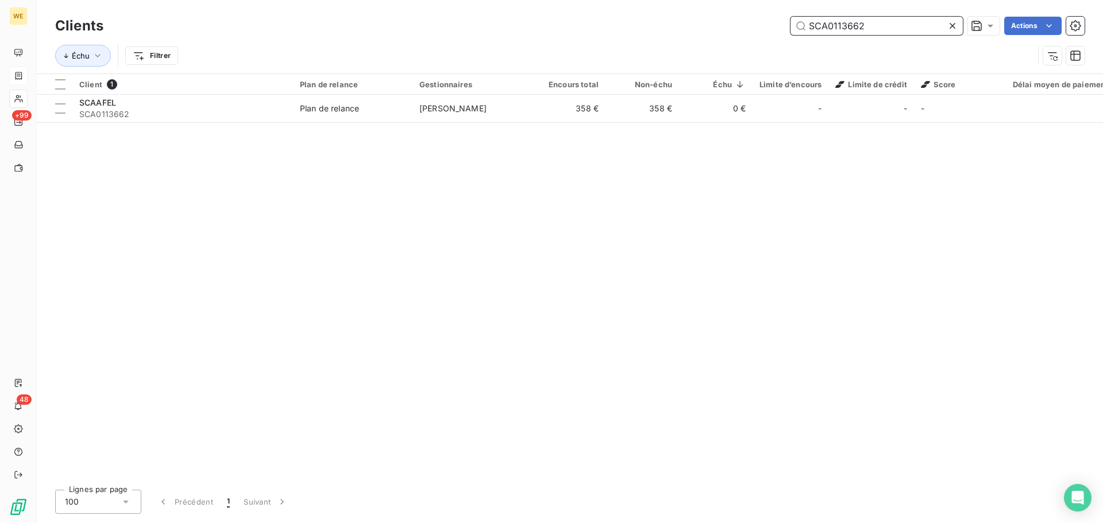
click at [824, 30] on input "SCA0113662" at bounding box center [876, 26] width 172 height 18
paste input "EG099635"
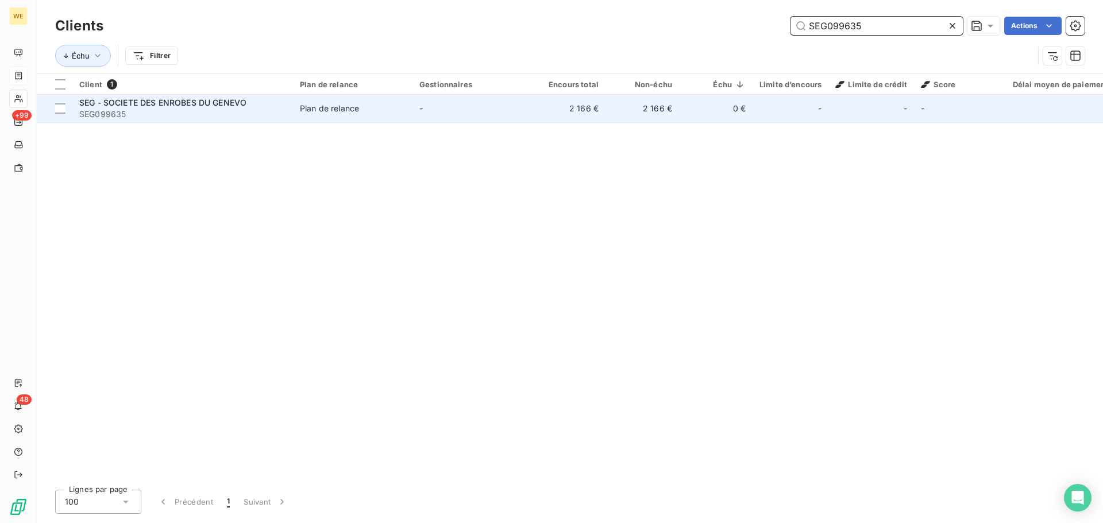
type input "SEG099635"
click at [154, 105] on span "SEG - SOCIETE DES ENROBES DU GENEVO" at bounding box center [162, 103] width 167 height 10
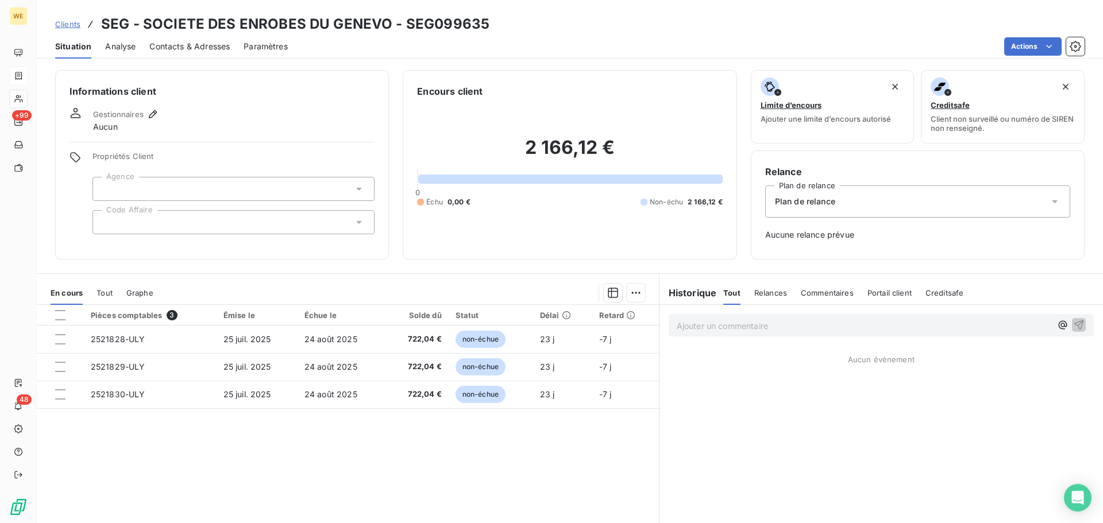
click at [184, 190] on div at bounding box center [233, 189] width 282 height 24
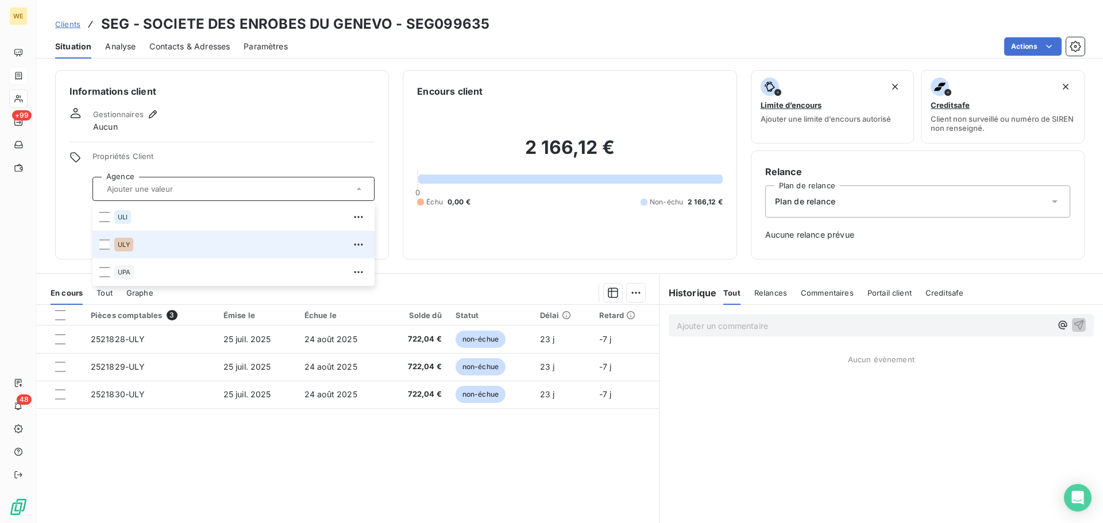
click at [113, 247] on li "ULY" at bounding box center [233, 245] width 282 height 28
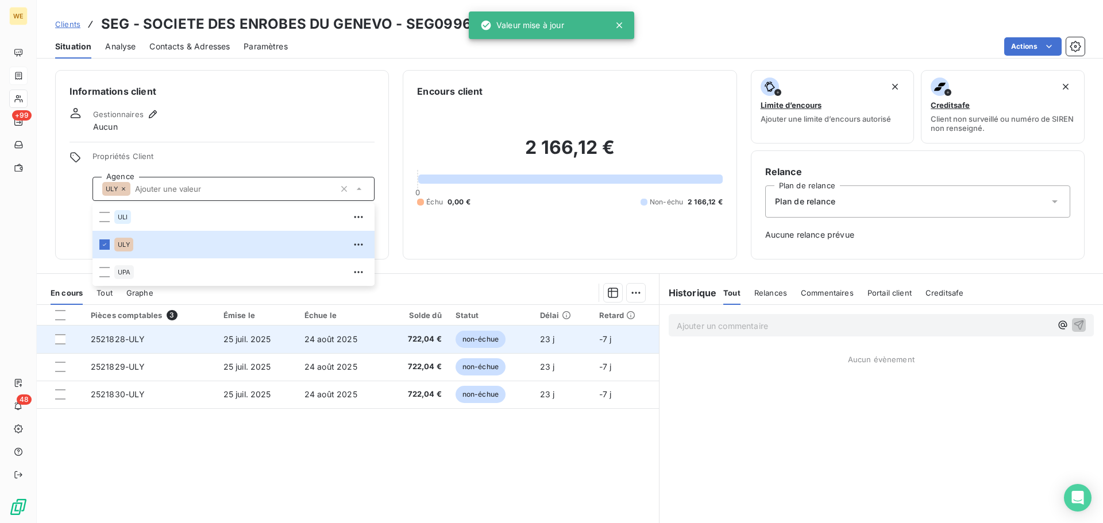
click at [227, 338] on span "25 juil. 2025" at bounding box center [247, 339] width 48 height 10
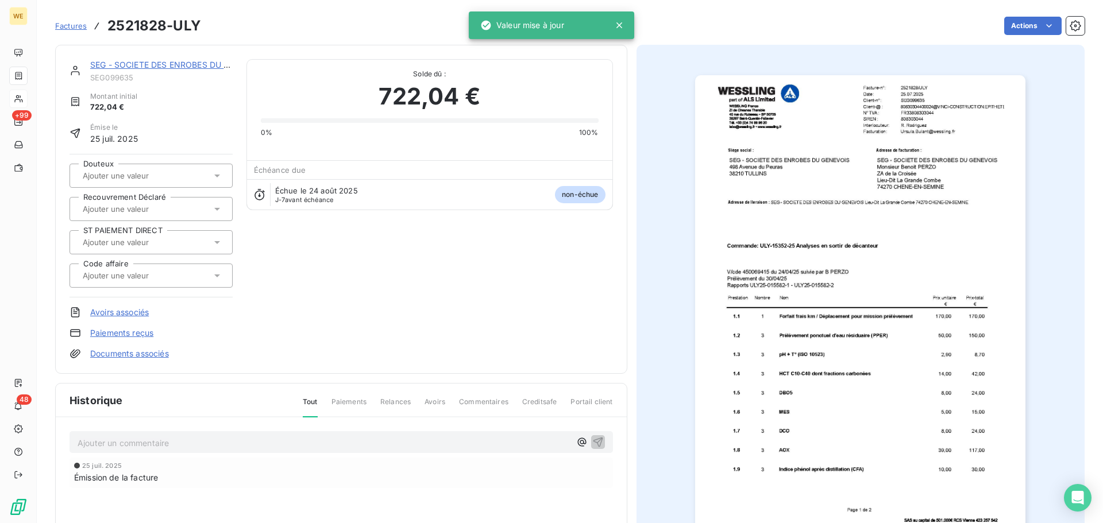
click at [821, 247] on img "button" at bounding box center [860, 308] width 330 height 467
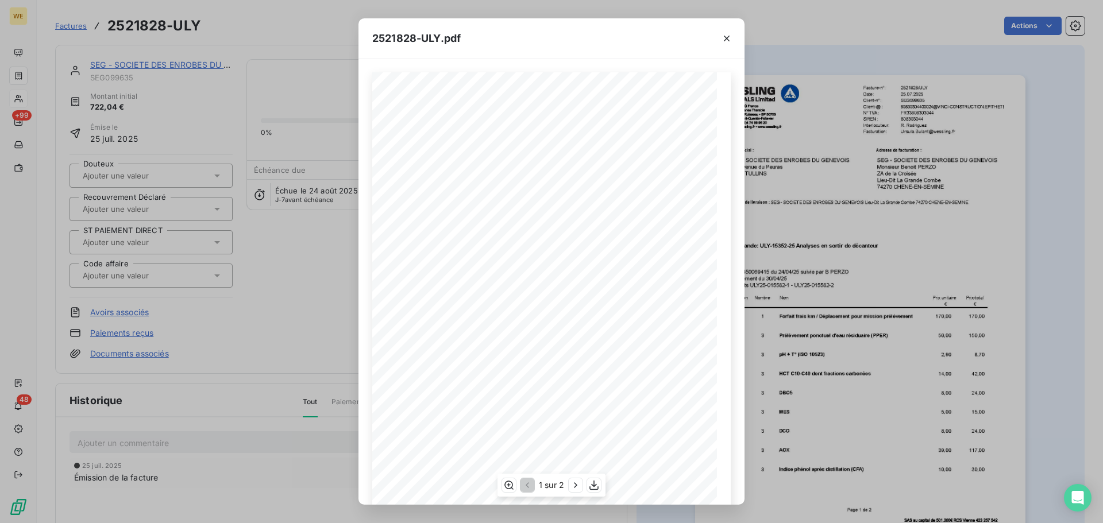
click at [665, 104] on span "80830304400024@VINCI-CONSTRUCTION.EPITHETE.COM" at bounding box center [629, 104] width 72 height 5
click at [594, 486] on icon "button" at bounding box center [593, 486] width 9 height 10
click at [733, 36] on button "button" at bounding box center [726, 38] width 18 height 18
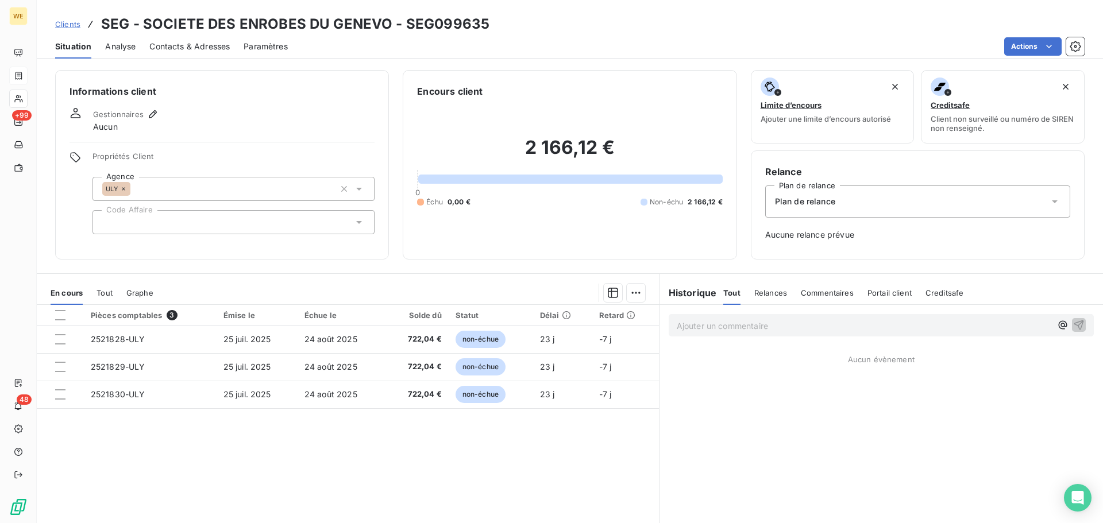
click at [140, 217] on div at bounding box center [233, 222] width 282 height 24
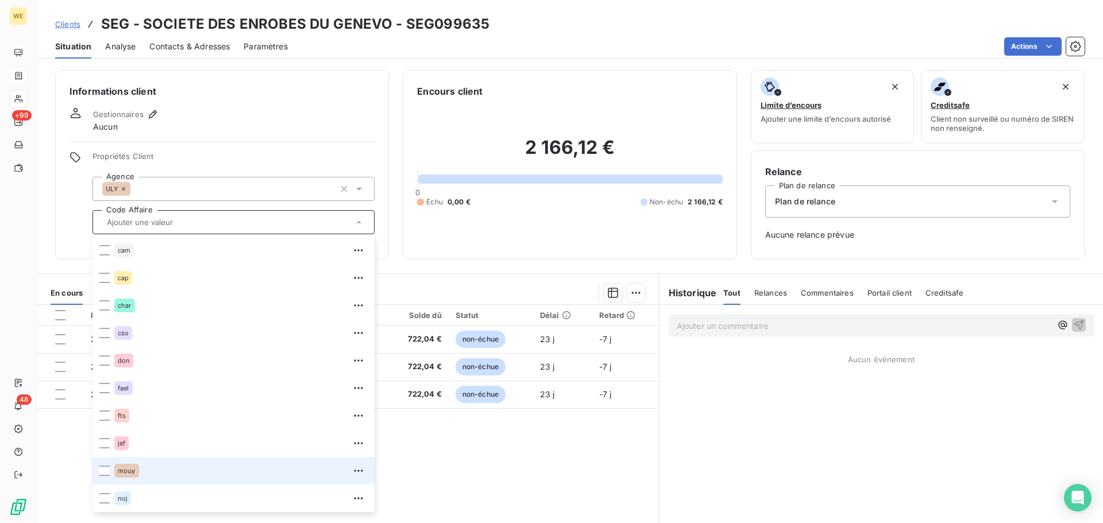
scroll to position [248, 0]
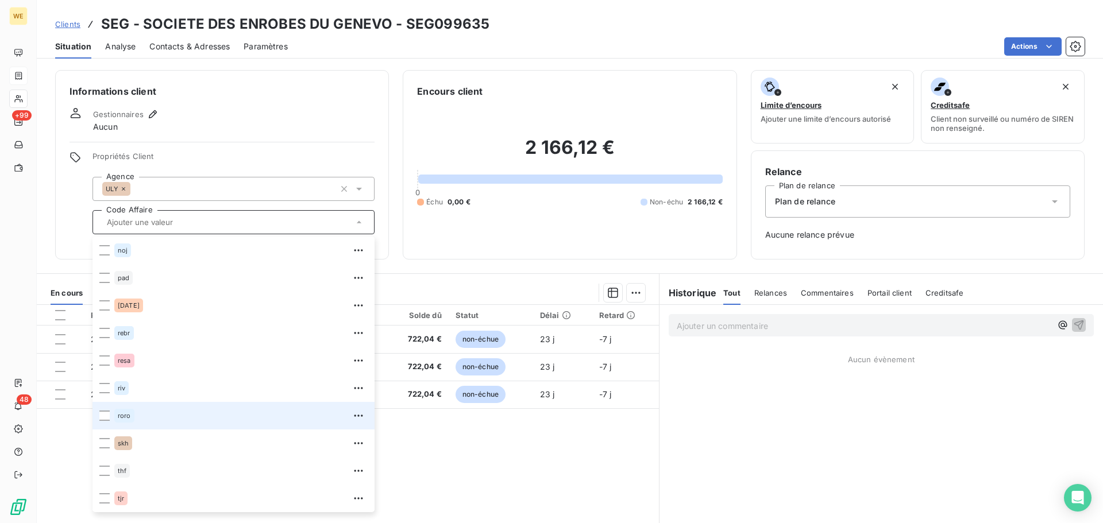
click at [119, 416] on span "roro" at bounding box center [124, 415] width 13 height 7
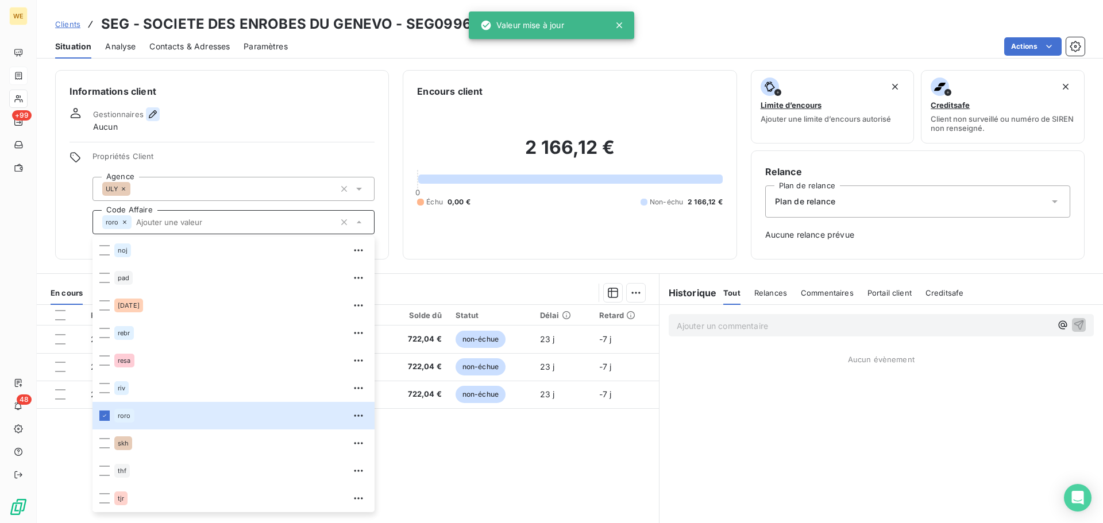
click at [154, 109] on icon "button" at bounding box center [152, 114] width 11 height 11
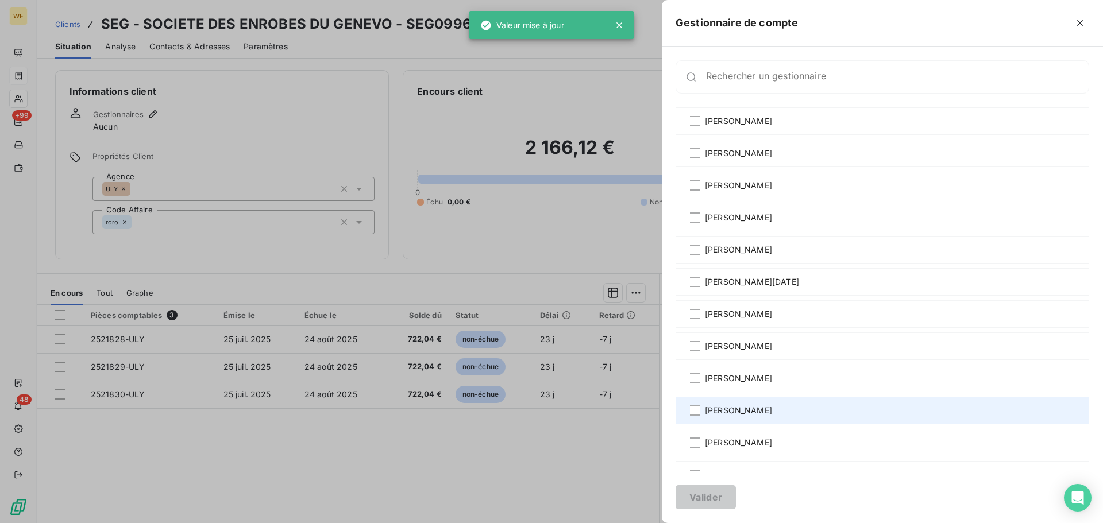
scroll to position [192, 0]
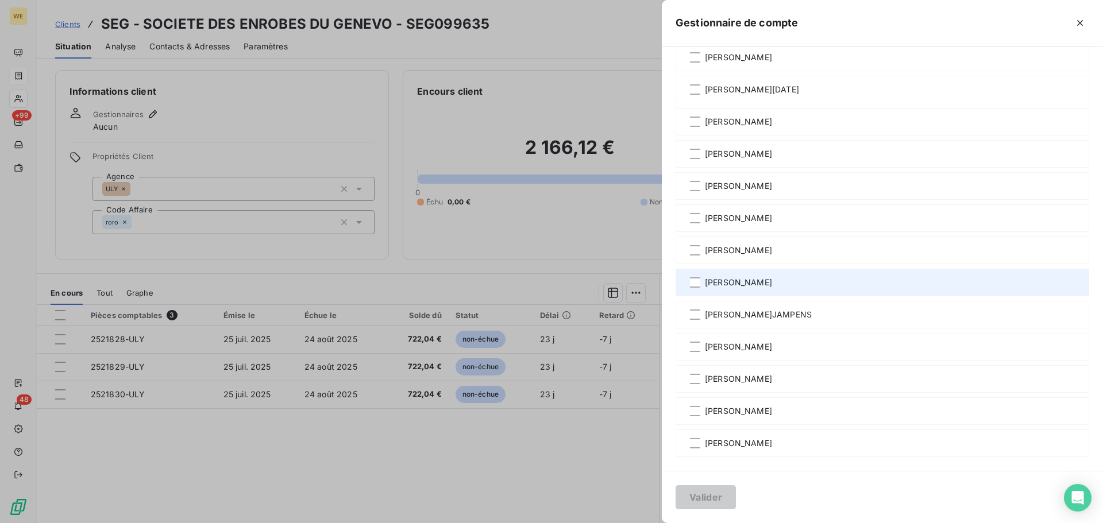
click at [717, 281] on span "[PERSON_NAME]" at bounding box center [738, 282] width 67 height 11
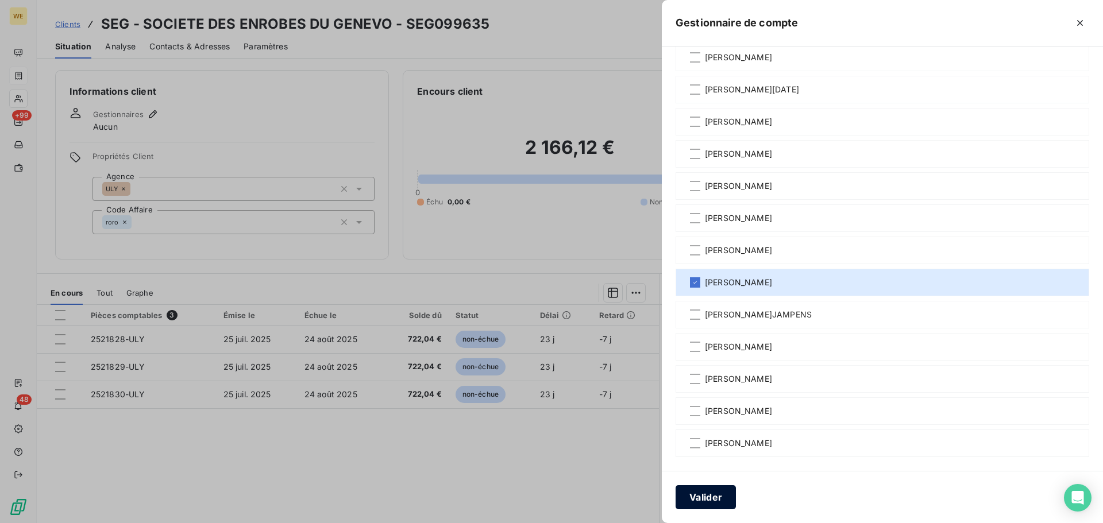
click at [700, 494] on button "Valider" at bounding box center [705, 497] width 60 height 24
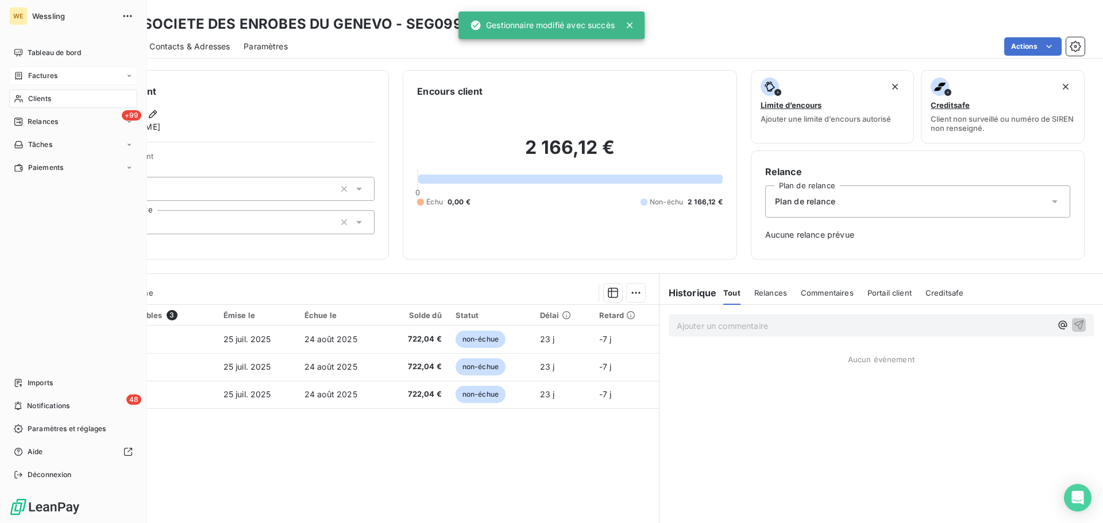
click at [41, 98] on span "Clients" at bounding box center [39, 99] width 23 height 10
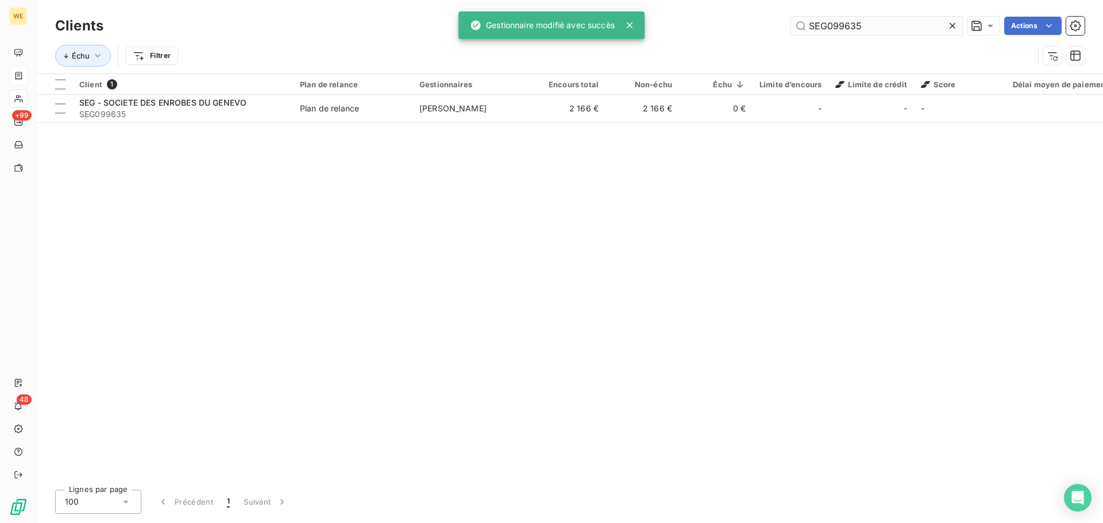
click at [818, 22] on input "SEG099635" at bounding box center [876, 26] width 172 height 18
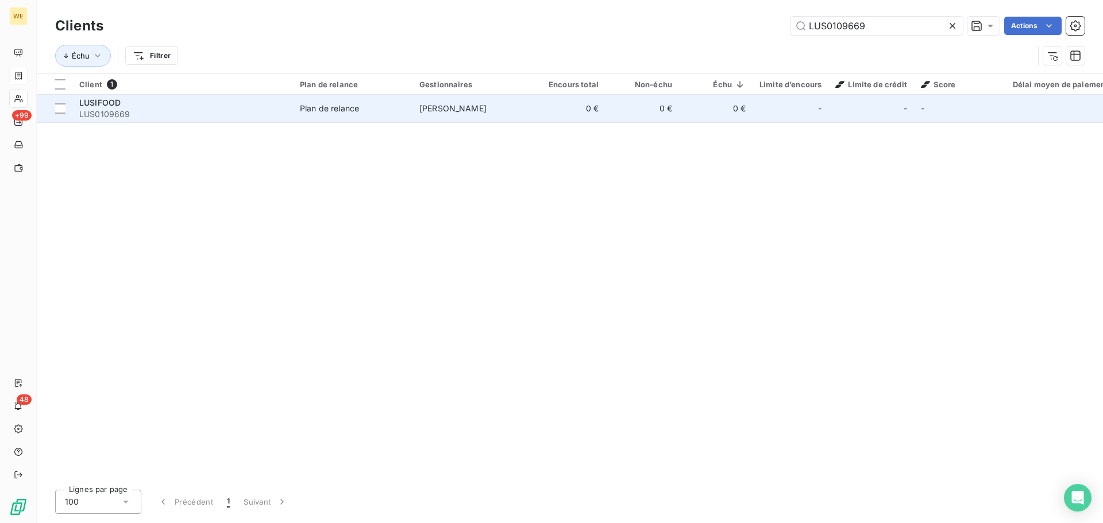
type input "LUS0109669"
click at [269, 111] on span "LUS0109669" at bounding box center [182, 114] width 207 height 11
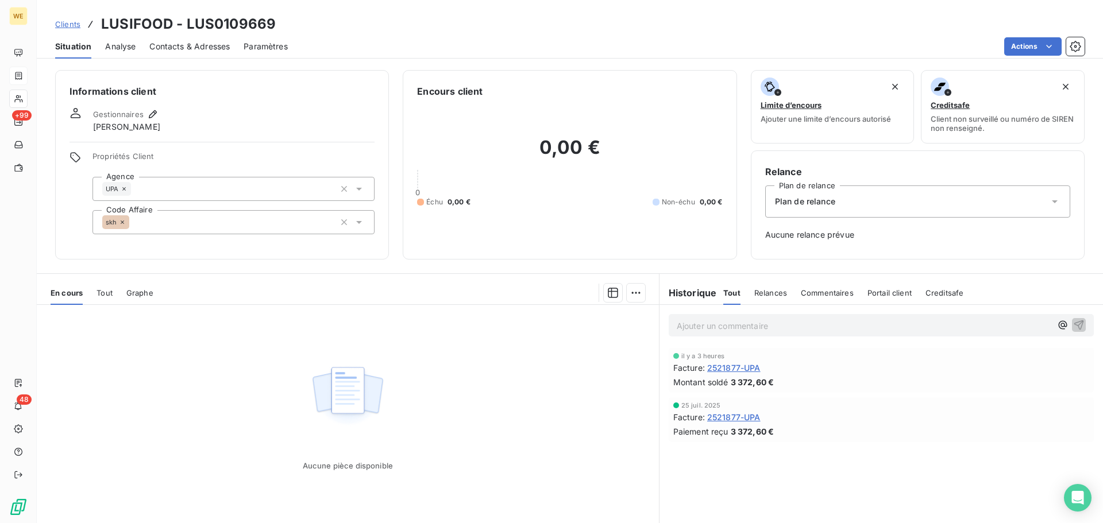
click at [739, 368] on span "2521877-UPA" at bounding box center [733, 368] width 53 height 12
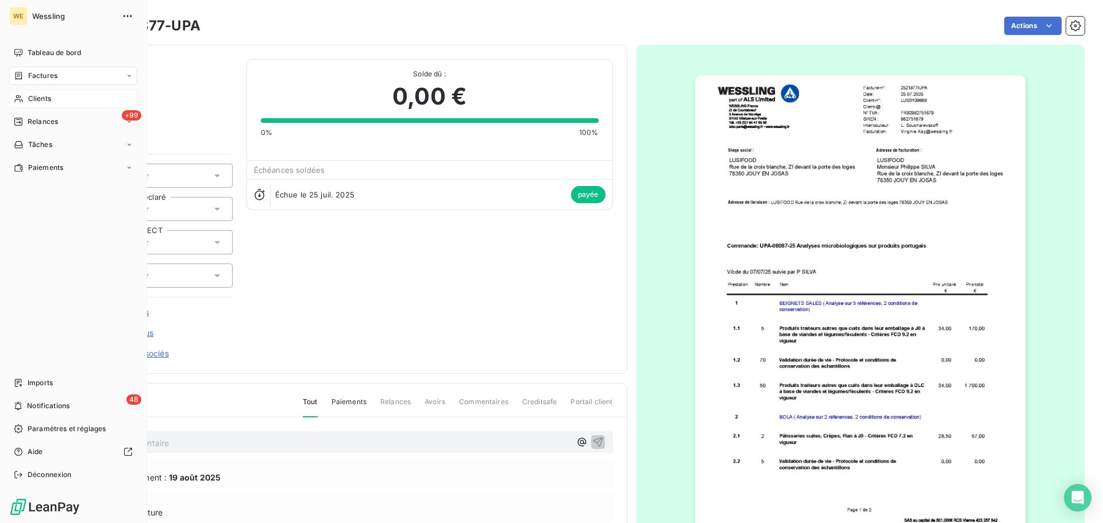
click at [47, 99] on span "Clients" at bounding box center [39, 99] width 23 height 10
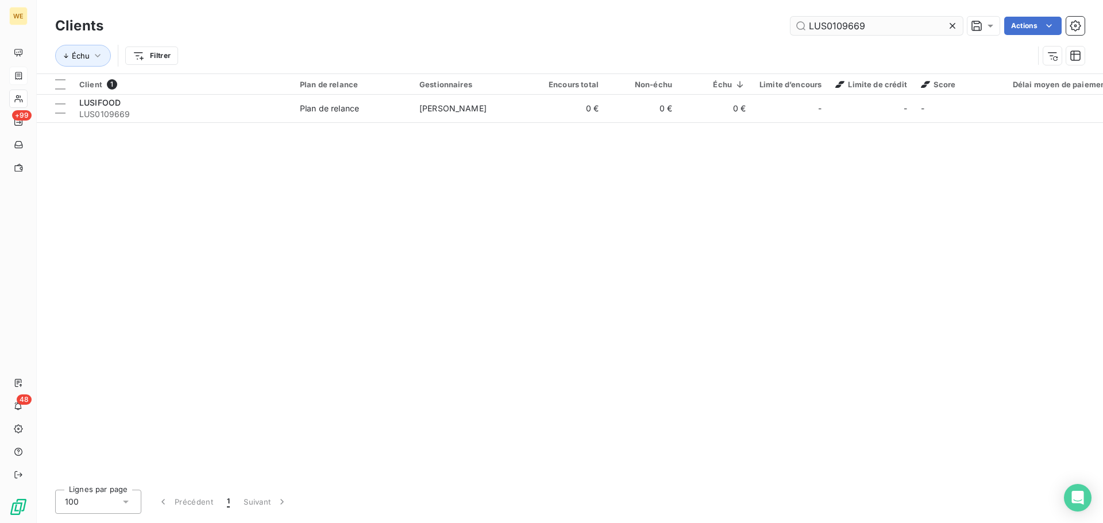
click at [848, 23] on input "LUS0109669" at bounding box center [876, 26] width 172 height 18
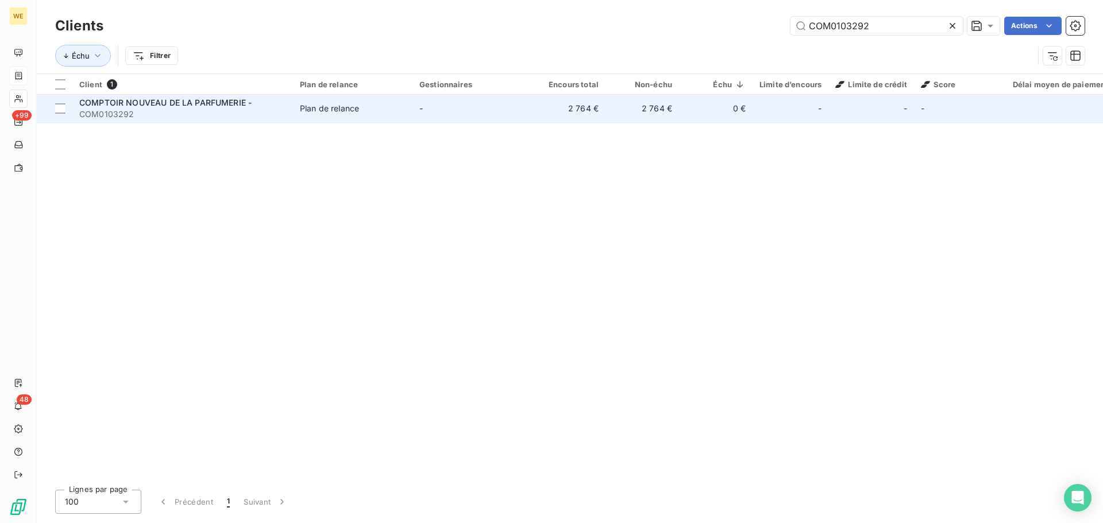
type input "COM0103292"
click at [154, 110] on span "COM0103292" at bounding box center [182, 114] width 207 height 11
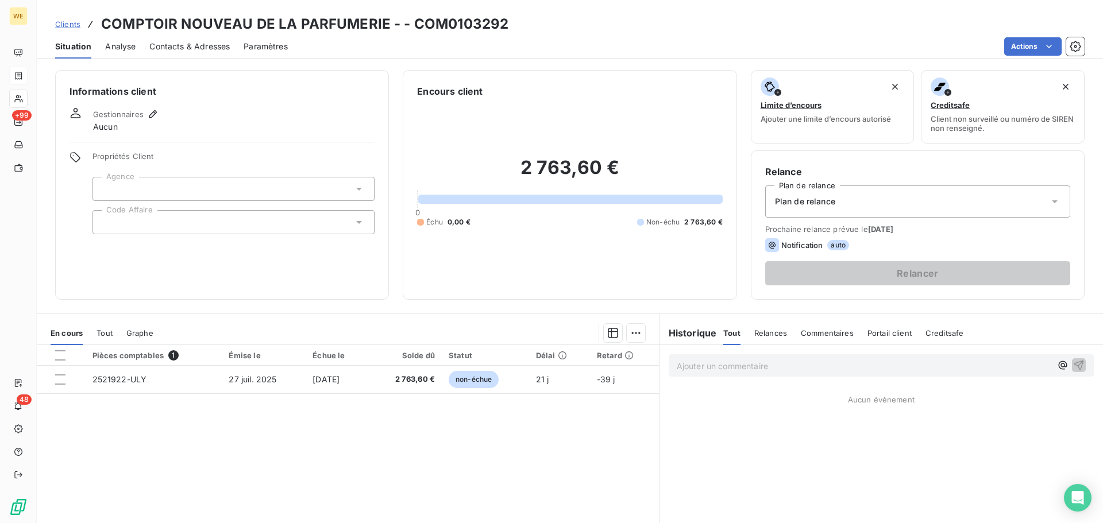
click at [153, 186] on div at bounding box center [233, 189] width 282 height 24
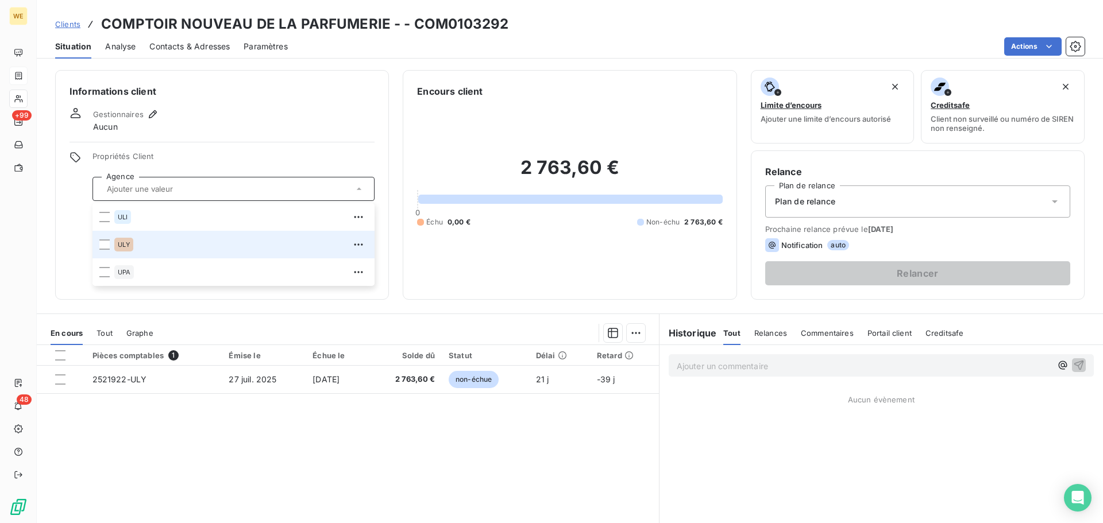
click at [126, 253] on div "ULY" at bounding box center [240, 244] width 253 height 18
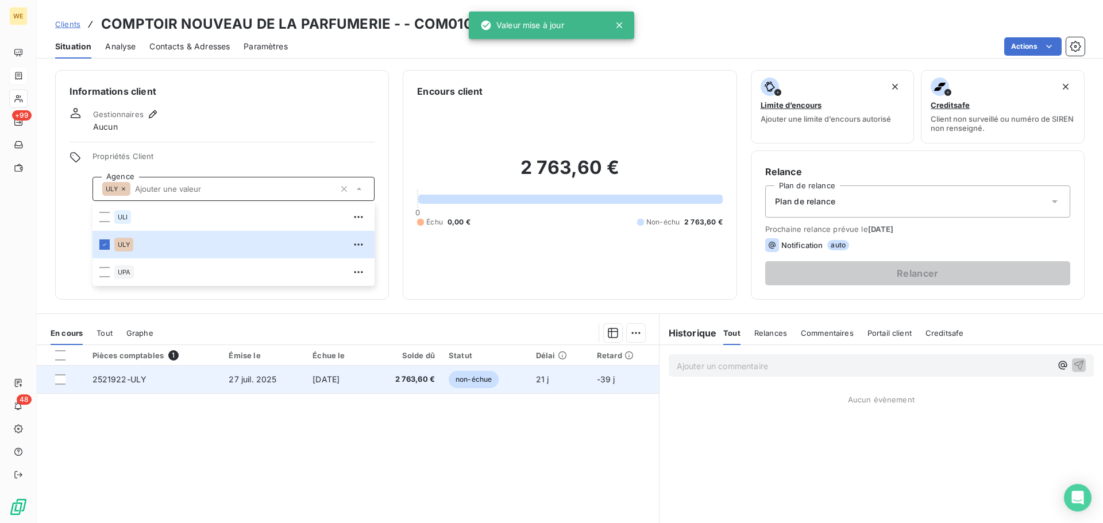
click at [140, 384] on td "2521922-ULY" at bounding box center [154, 380] width 137 height 28
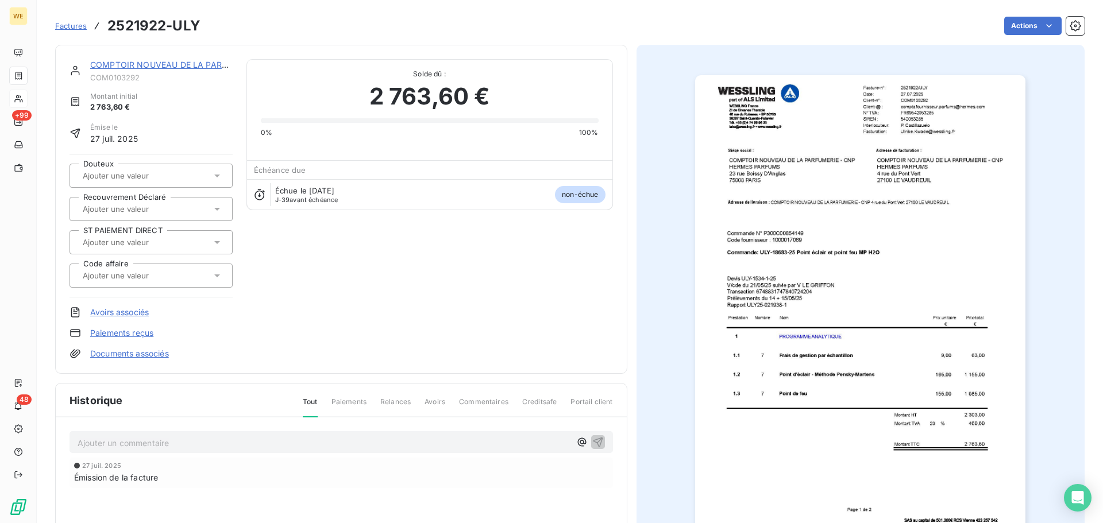
click at [918, 120] on img "button" at bounding box center [860, 308] width 330 height 467
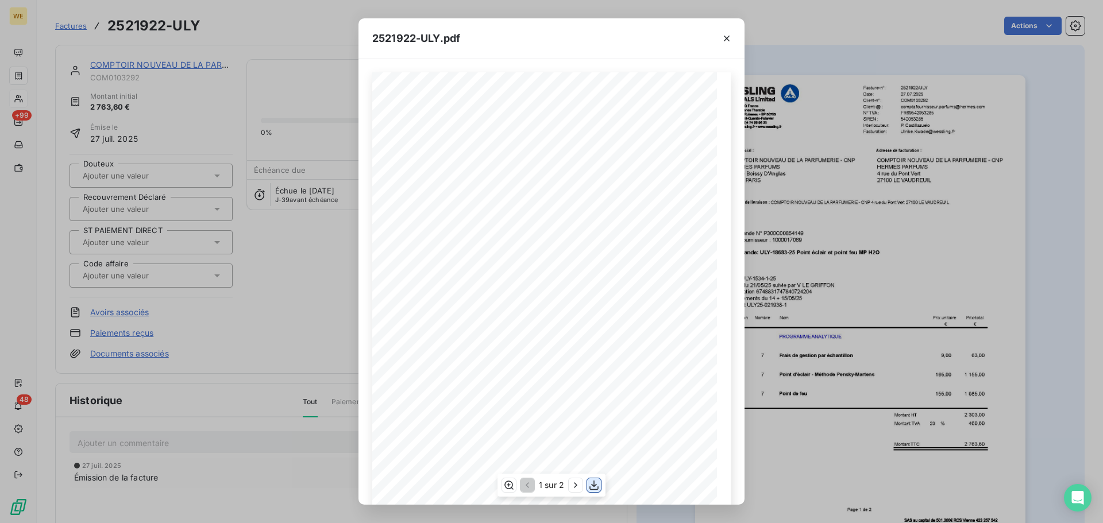
click at [596, 490] on icon "button" at bounding box center [593, 486] width 9 height 10
click at [725, 37] on icon "button" at bounding box center [727, 39] width 6 height 6
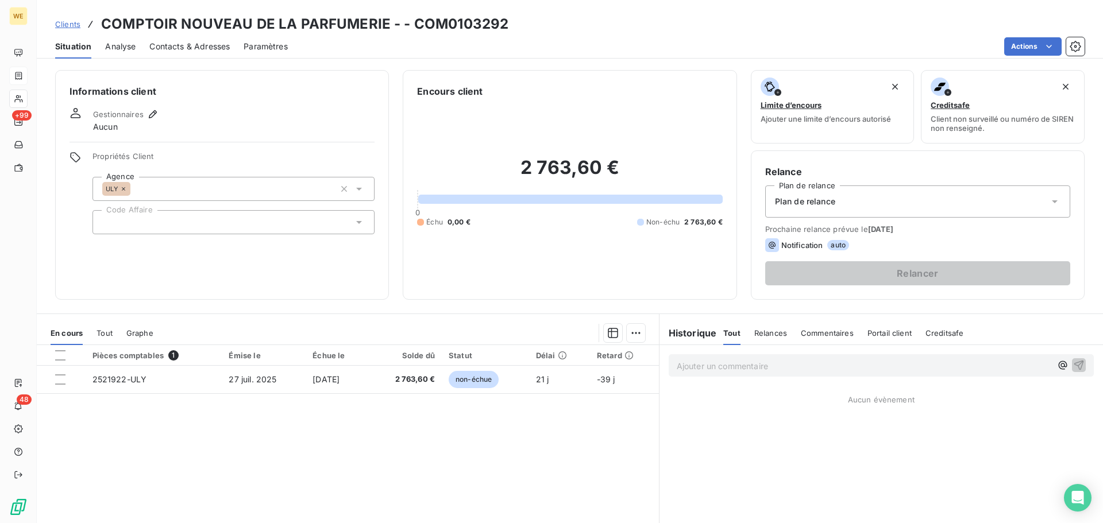
click at [154, 231] on div at bounding box center [233, 222] width 282 height 24
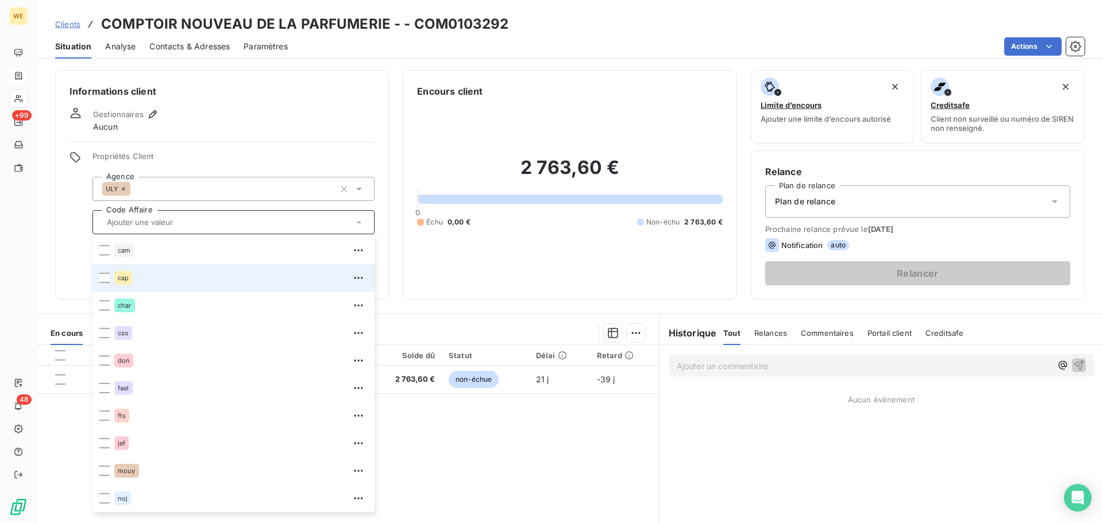
click at [133, 281] on div "cap" at bounding box center [240, 278] width 253 height 18
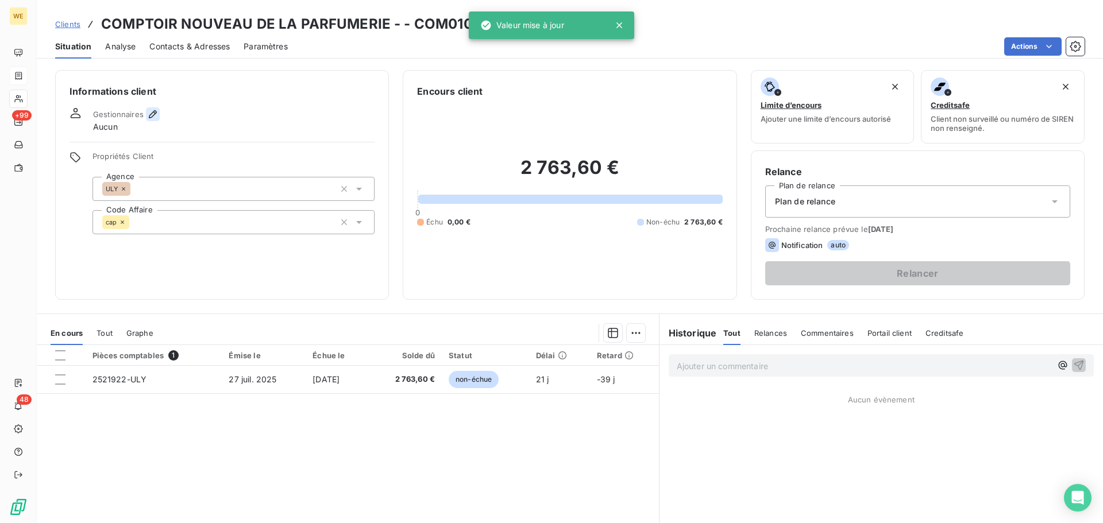
click at [156, 114] on icon "button" at bounding box center [152, 114] width 11 height 11
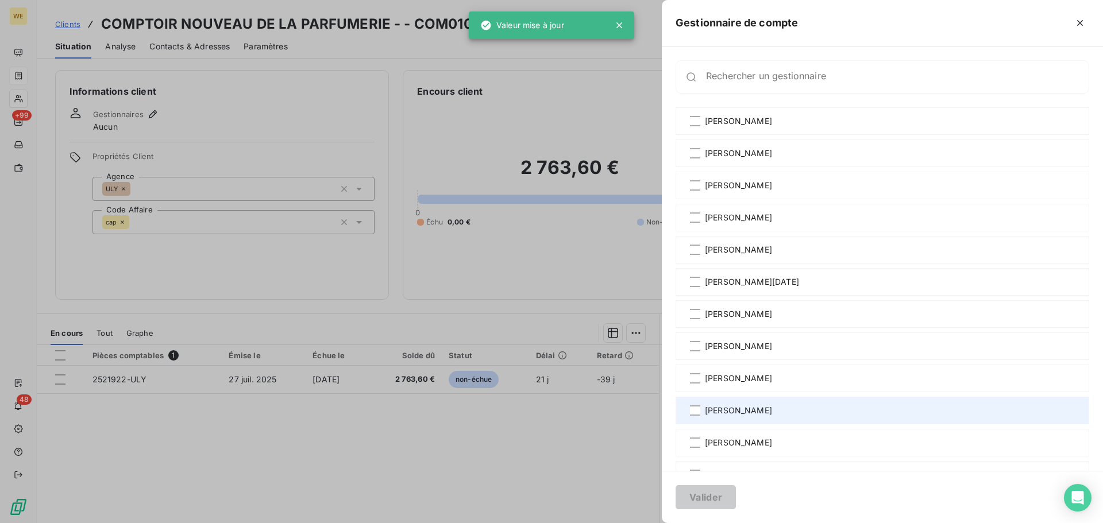
click at [790, 413] on div "[PERSON_NAME]" at bounding box center [881, 411] width 413 height 28
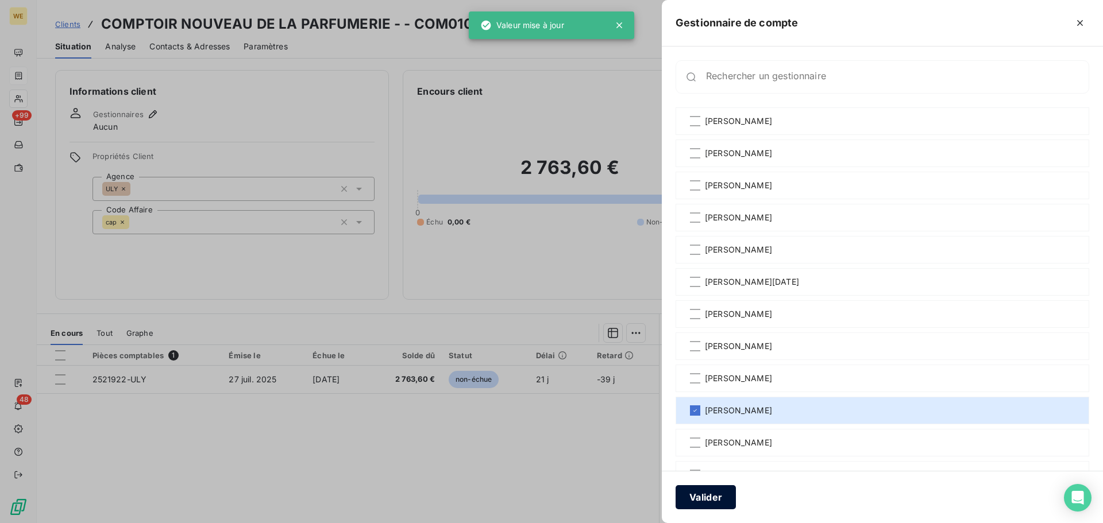
click at [717, 500] on button "Valider" at bounding box center [705, 497] width 60 height 24
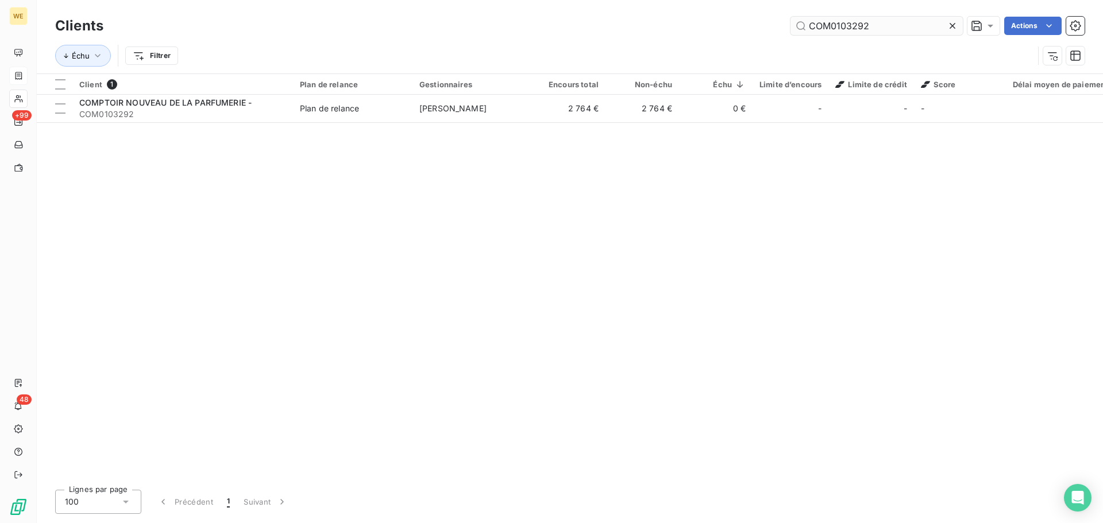
click at [818, 33] on input "COM0103292" at bounding box center [876, 26] width 172 height 18
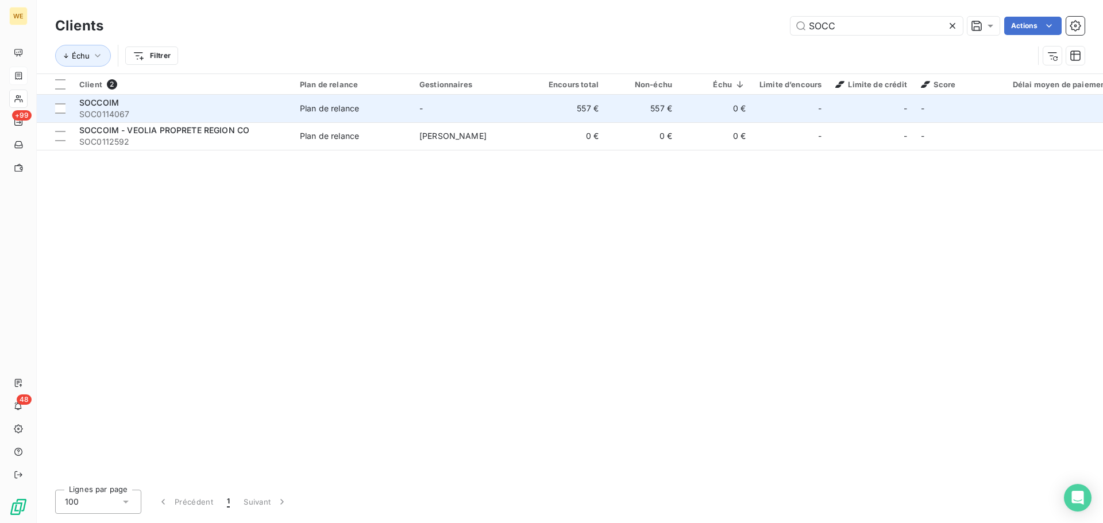
type input "SOCC"
click at [643, 113] on td "557 €" at bounding box center [642, 109] width 74 height 28
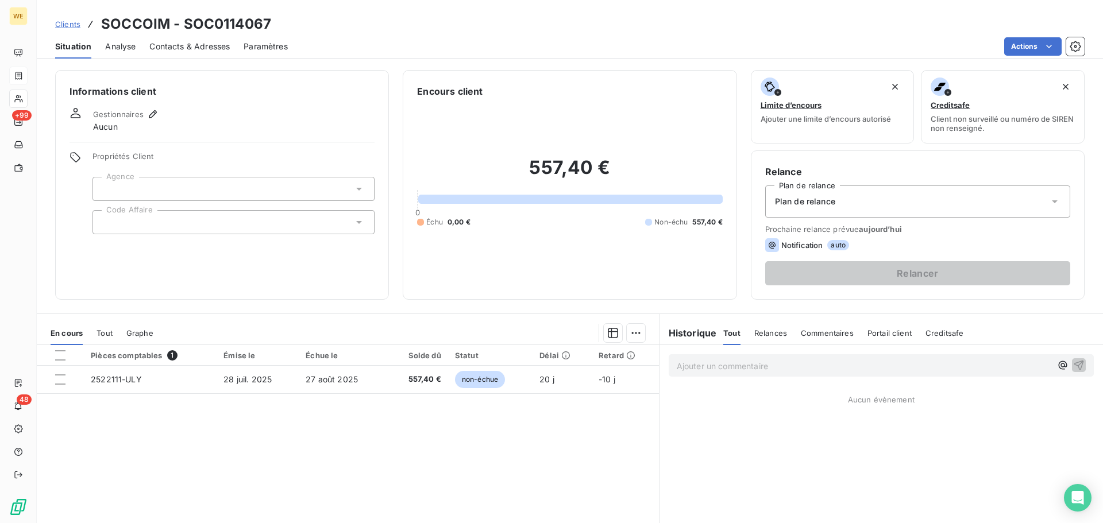
click at [149, 183] on div at bounding box center [233, 189] width 282 height 24
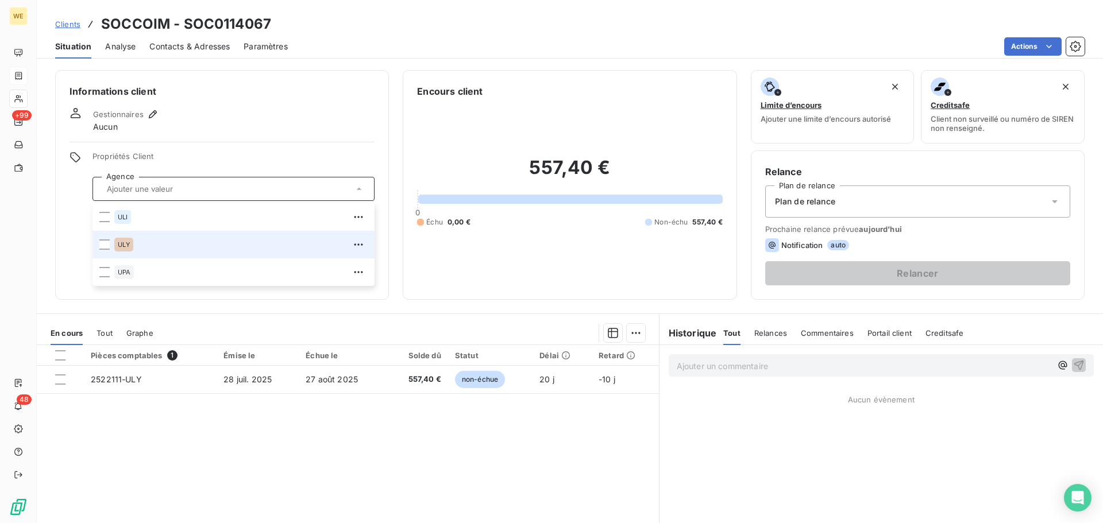
click at [127, 241] on span "ULY" at bounding box center [124, 244] width 12 height 7
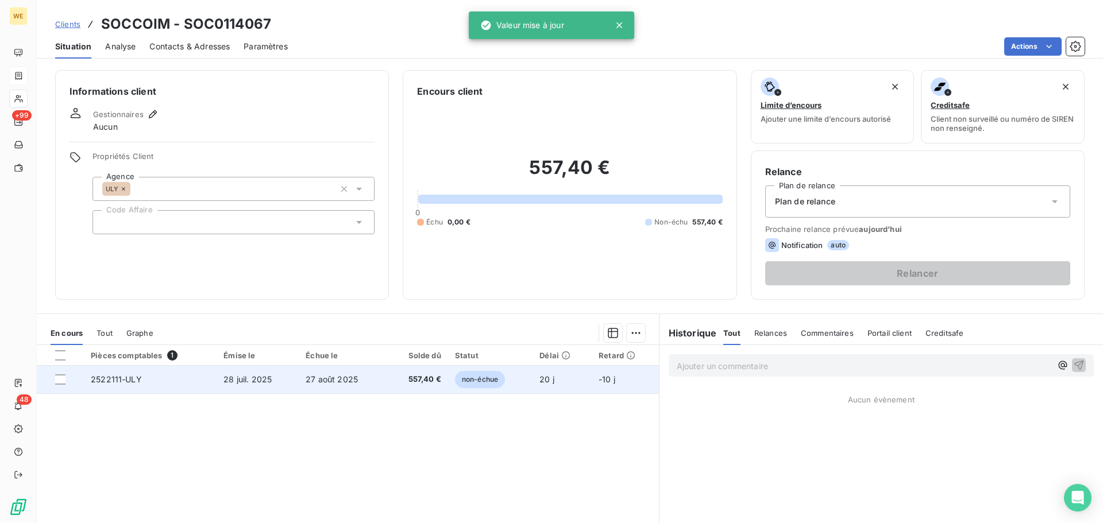
click at [225, 378] on span "28 juil. 2025" at bounding box center [247, 379] width 48 height 10
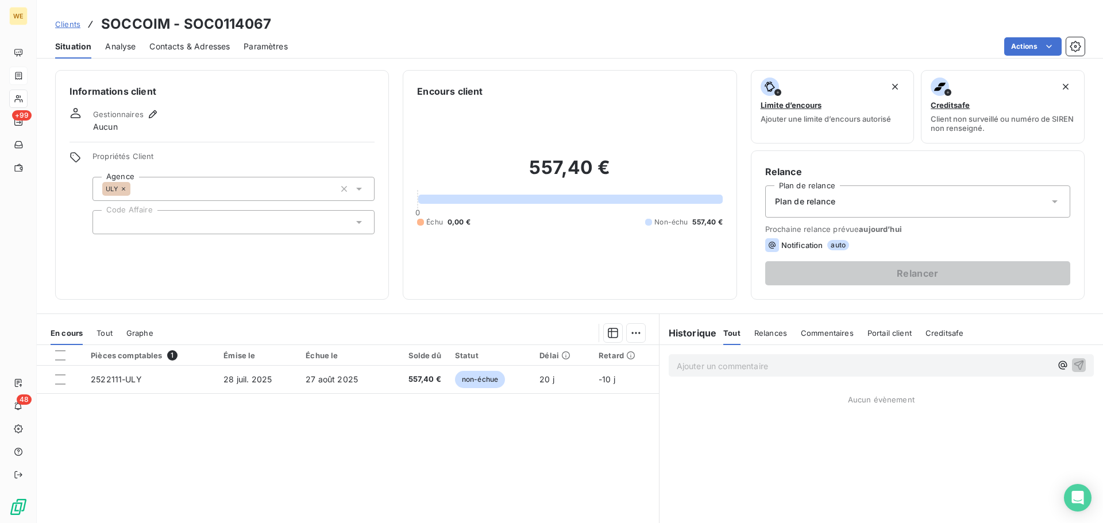
click at [135, 219] on div at bounding box center [233, 222] width 282 height 24
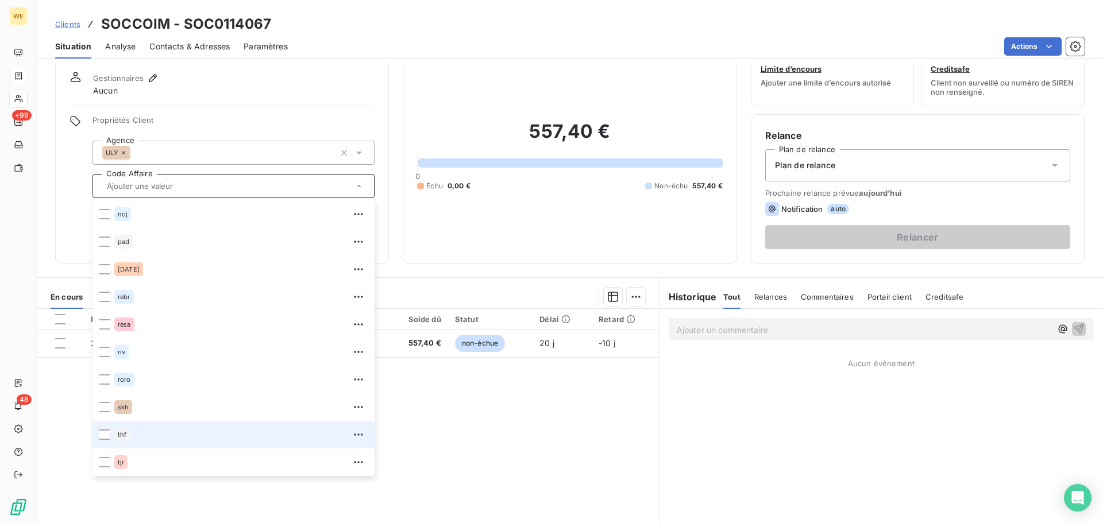
scroll to position [78, 0]
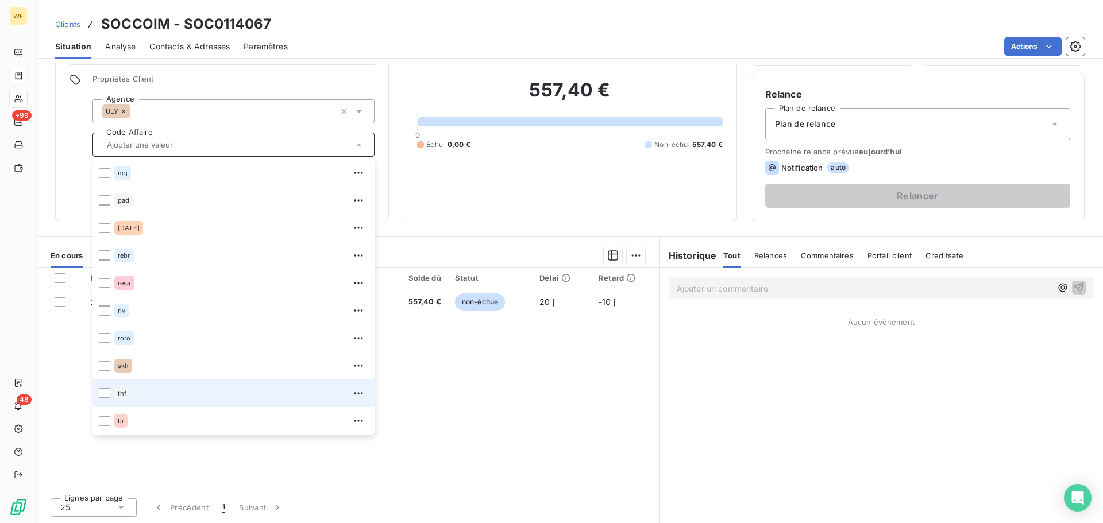
click at [122, 399] on div "thf" at bounding box center [122, 393] width 16 height 14
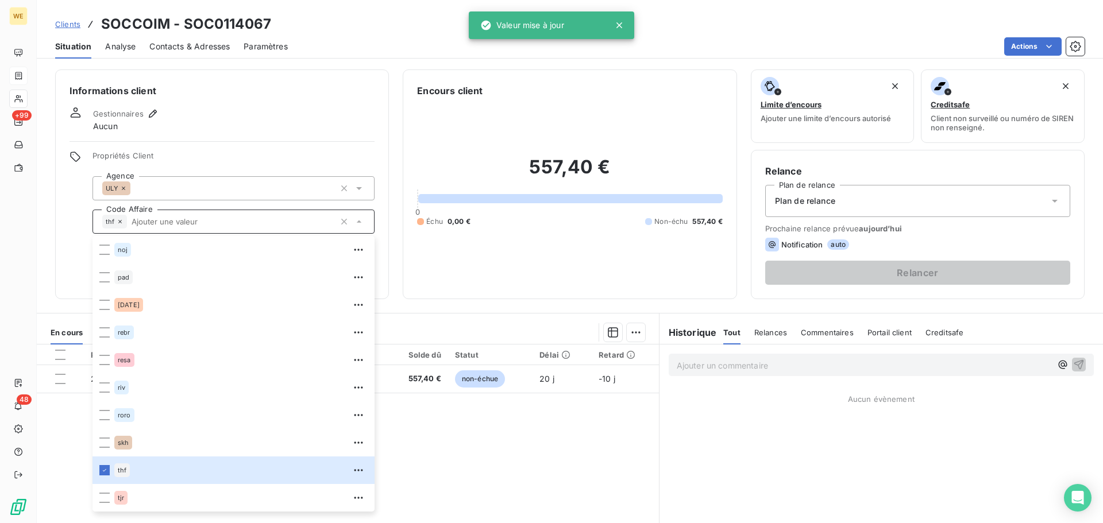
scroll to position [0, 0]
click at [154, 111] on icon "button" at bounding box center [153, 114] width 8 height 8
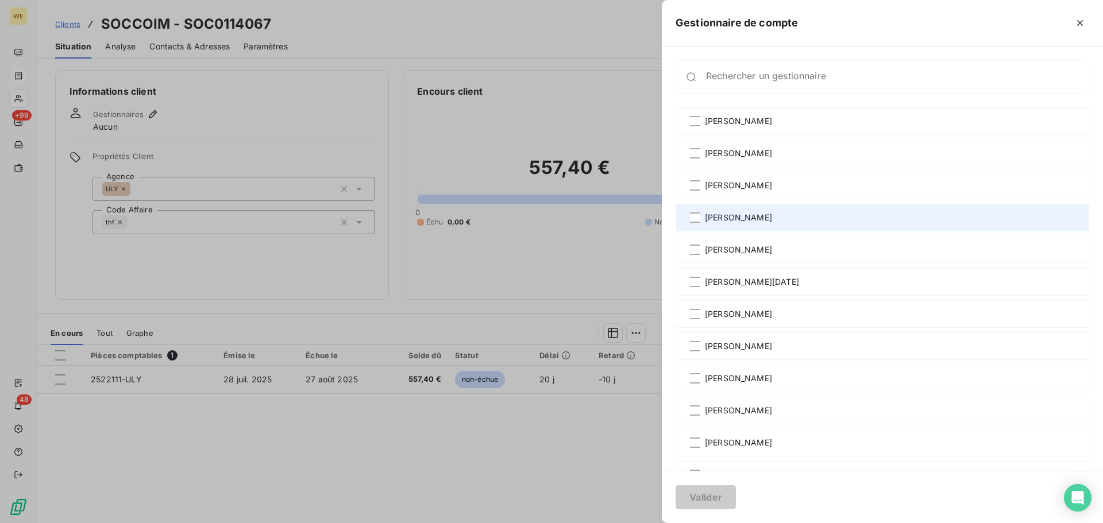
click at [718, 214] on span "[PERSON_NAME]" at bounding box center [738, 217] width 67 height 11
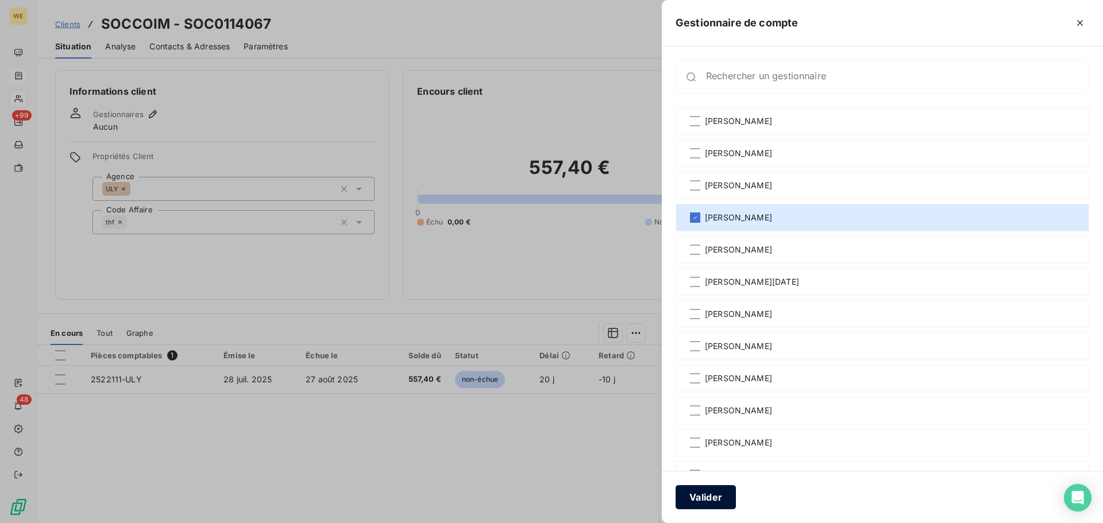
click at [720, 490] on button "Valider" at bounding box center [705, 497] width 60 height 24
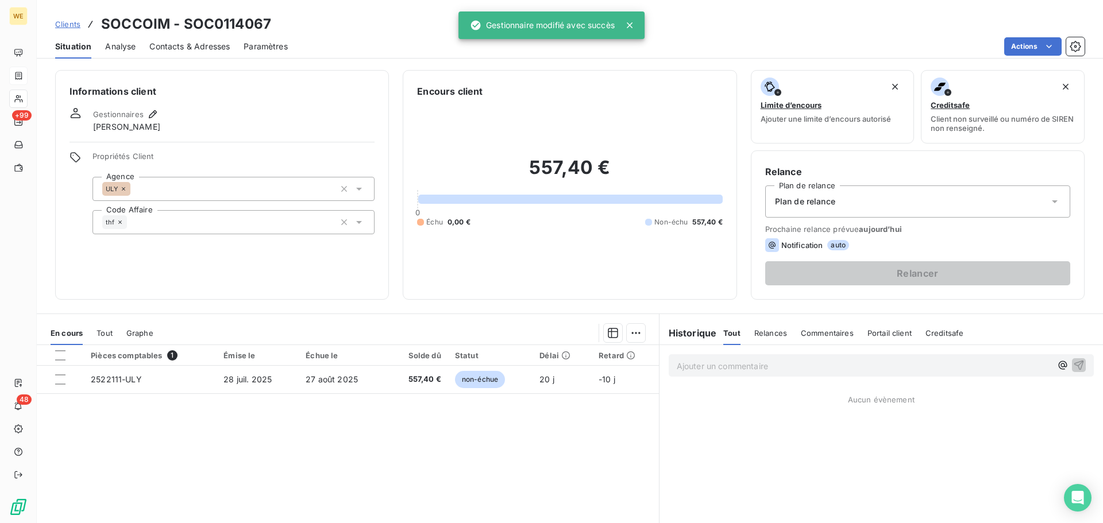
click at [189, 255] on div "Informations client Gestionnaires François THEVENARD Propriétés Client Agence U…" at bounding box center [222, 185] width 334 height 230
click at [240, 90] on h6 "Informations client" at bounding box center [221, 91] width 305 height 14
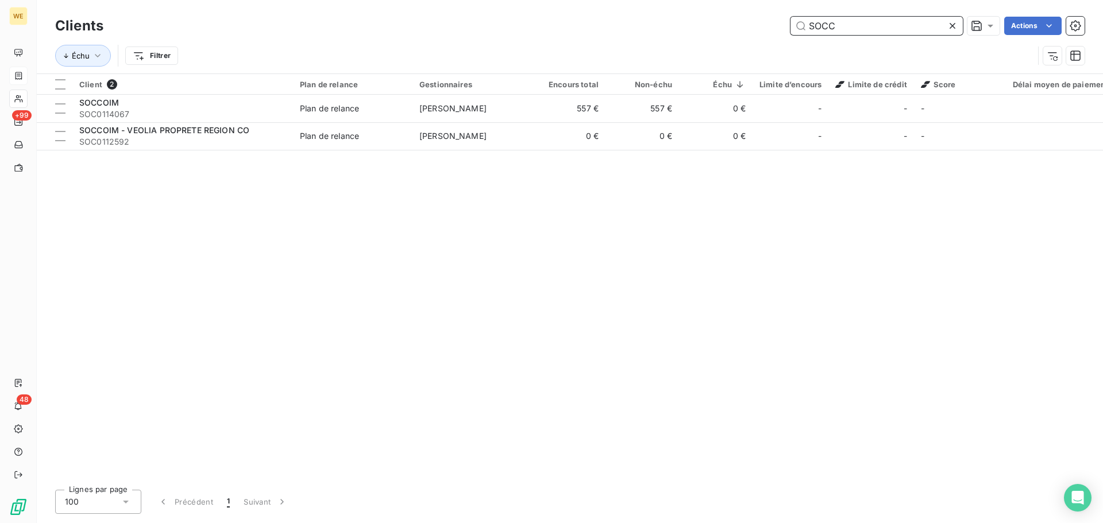
click at [811, 24] on input "SOCC" at bounding box center [876, 26] width 172 height 18
paste input "BIO0112981"
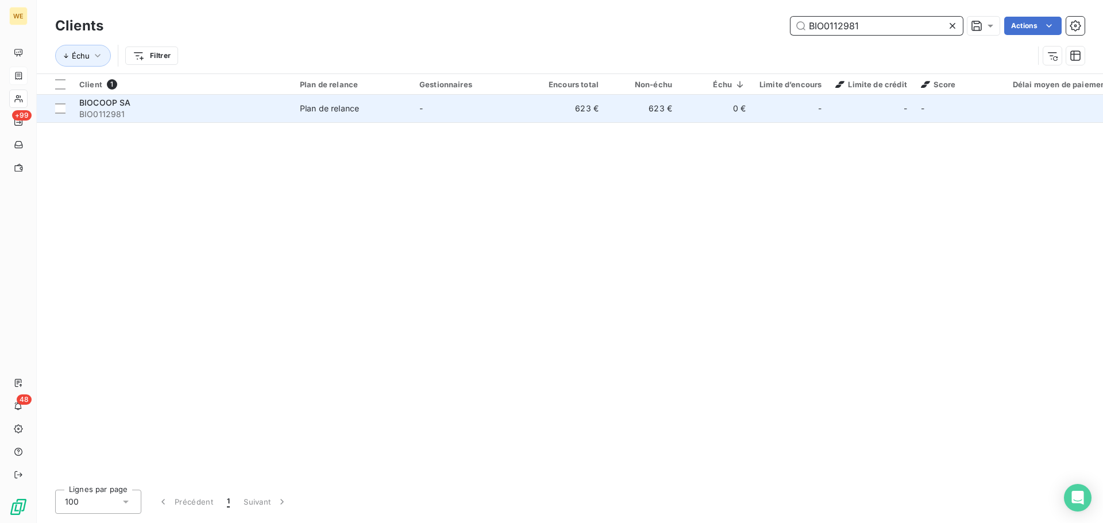
type input "BIO0112981"
click at [144, 114] on span "BIO0112981" at bounding box center [182, 114] width 207 height 11
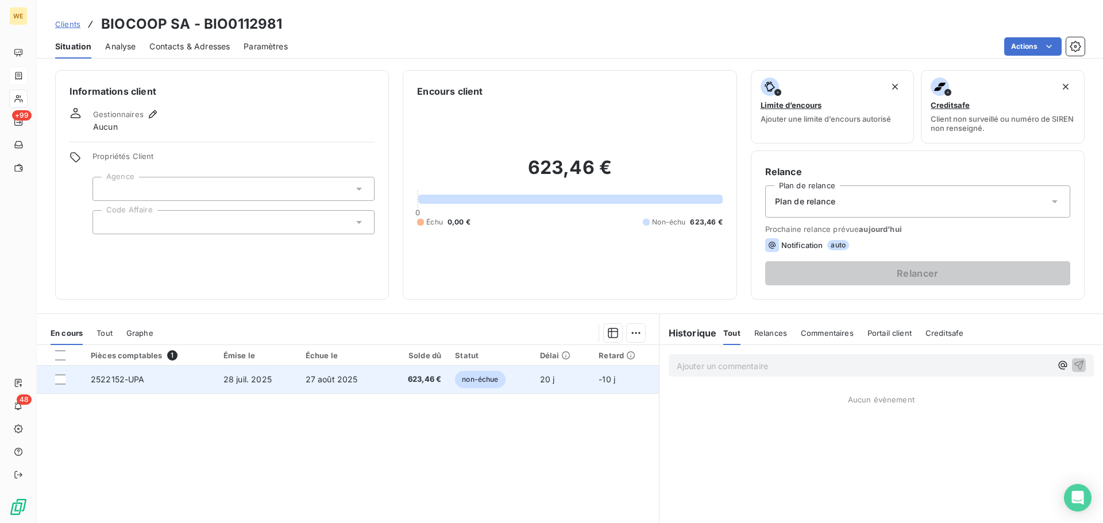
click at [219, 379] on td "28 juil. 2025" at bounding box center [257, 380] width 82 height 28
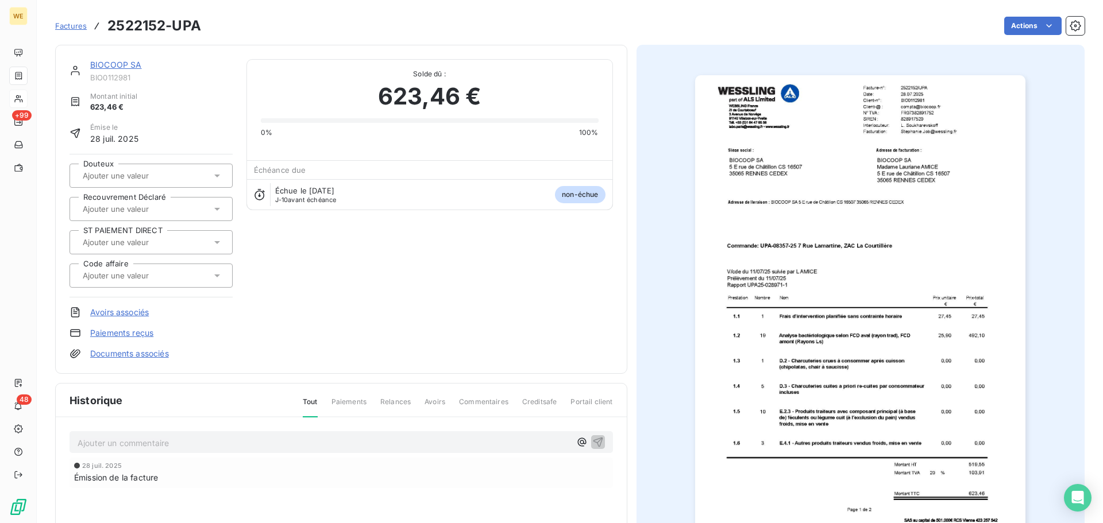
click at [907, 133] on img "button" at bounding box center [860, 308] width 330 height 467
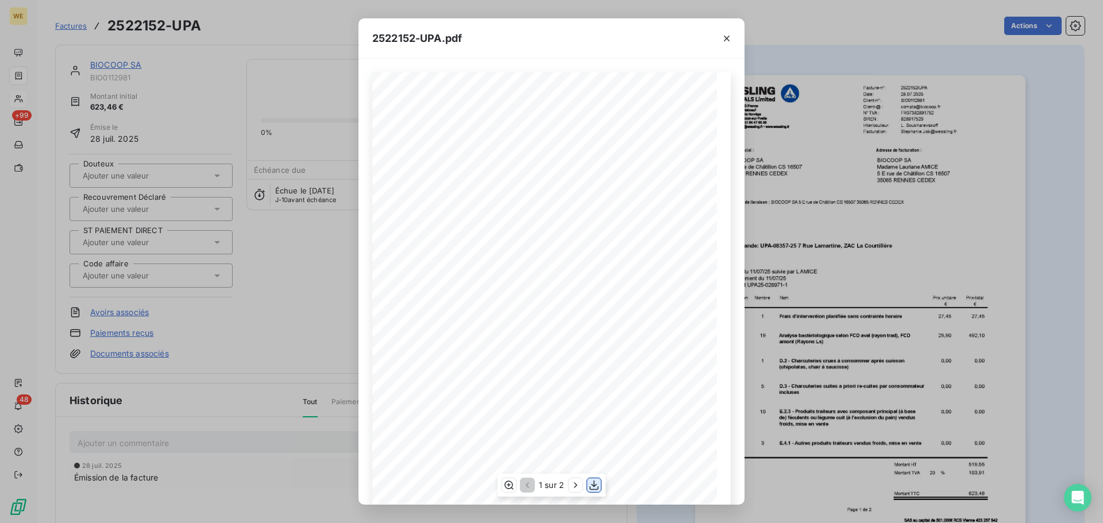
click at [590, 489] on icon "button" at bounding box center [593, 486] width 9 height 10
click at [725, 38] on icon "button" at bounding box center [726, 38] width 11 height 11
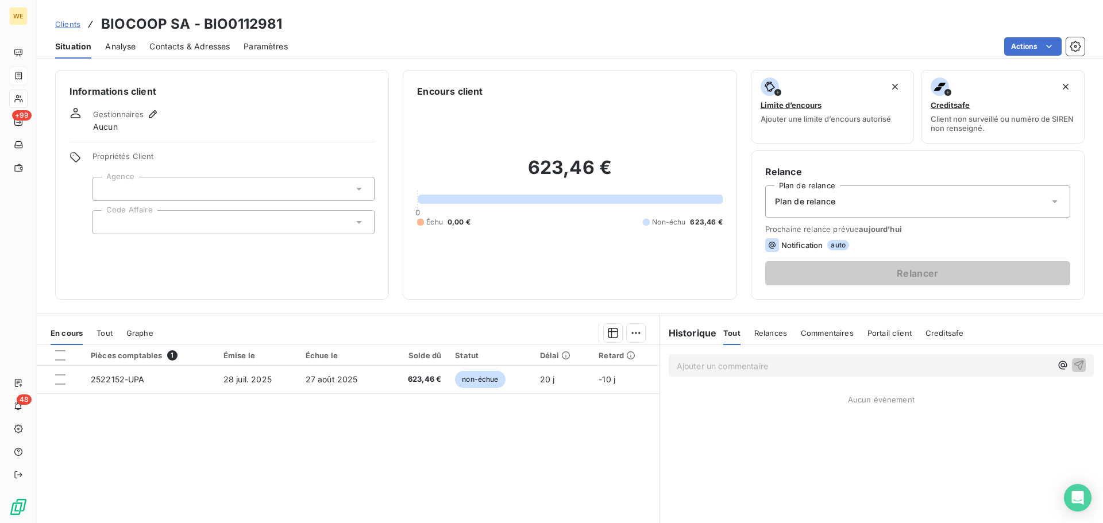
click at [150, 190] on div at bounding box center [233, 189] width 282 height 24
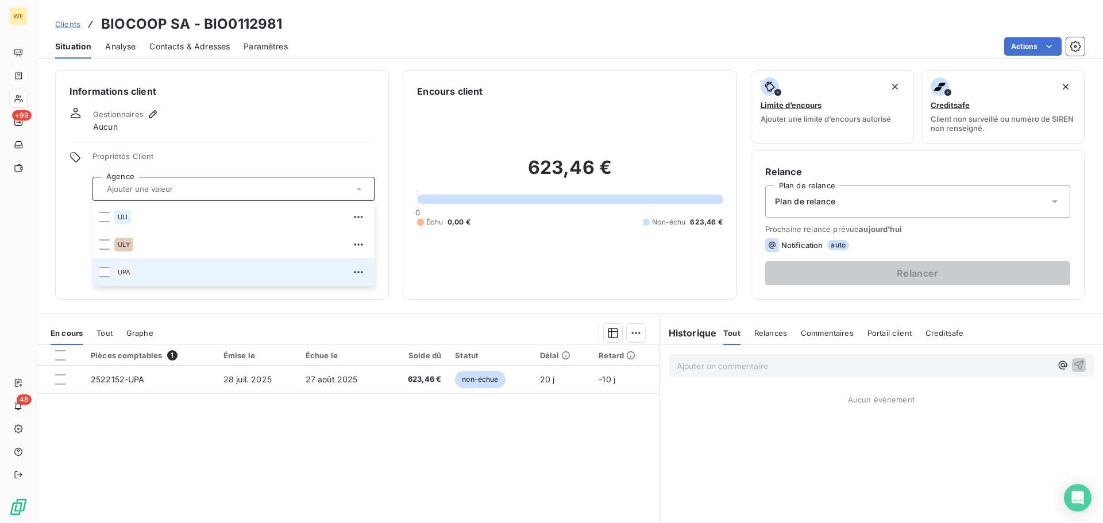
click at [113, 269] on li "UPA" at bounding box center [233, 272] width 282 height 28
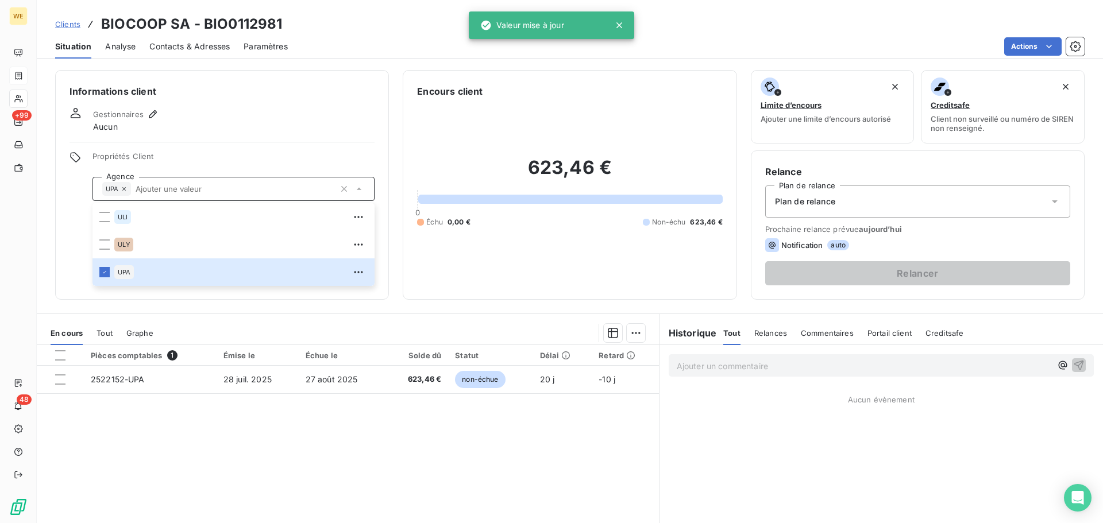
click at [172, 307] on div "Informations client Gestionnaires Aucun Propriétés Client Agence UPA ULI ULY UP…" at bounding box center [570, 293] width 1066 height 460
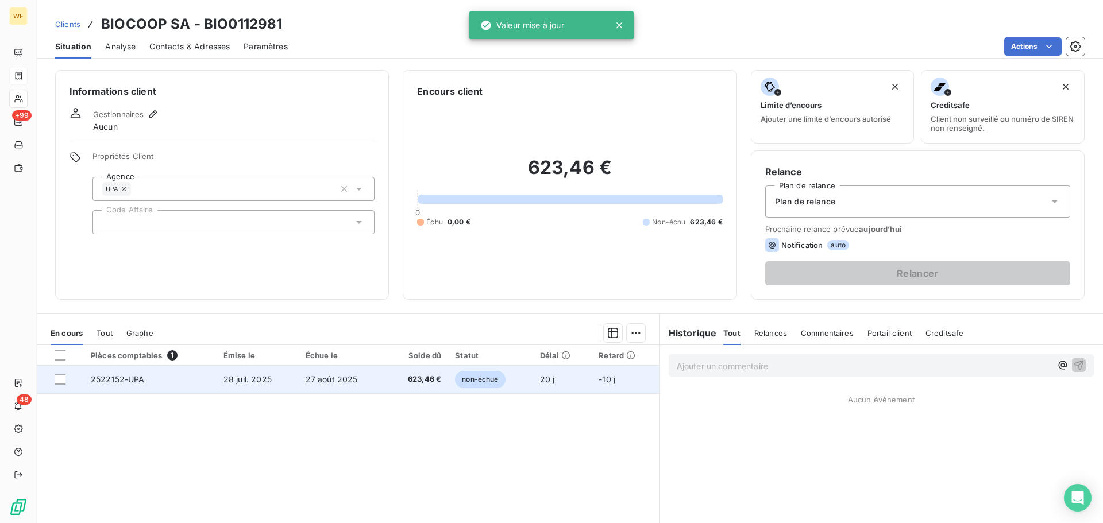
click at [146, 380] on td "2522152-UPA" at bounding box center [150, 380] width 133 height 28
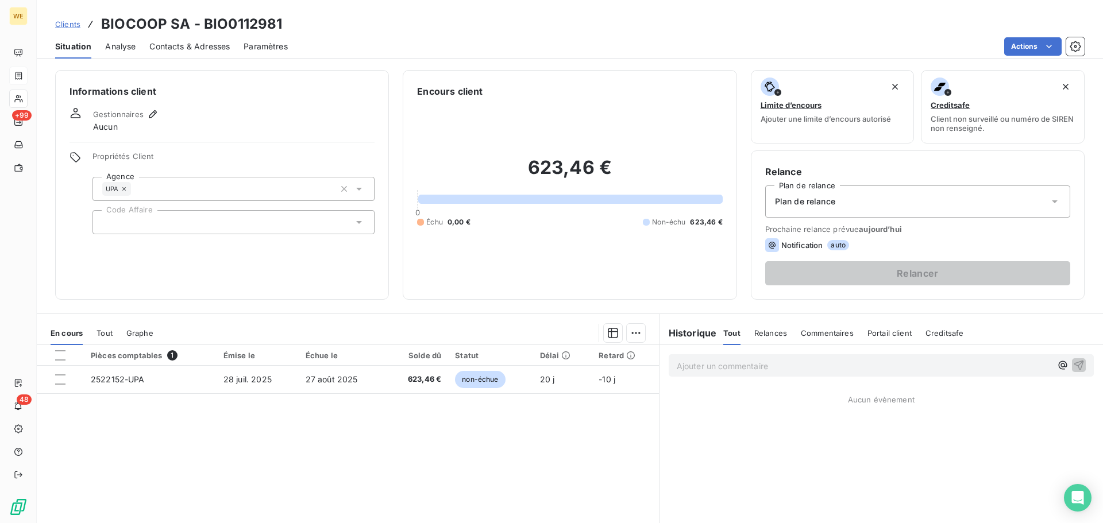
click at [115, 225] on div at bounding box center [233, 222] width 282 height 24
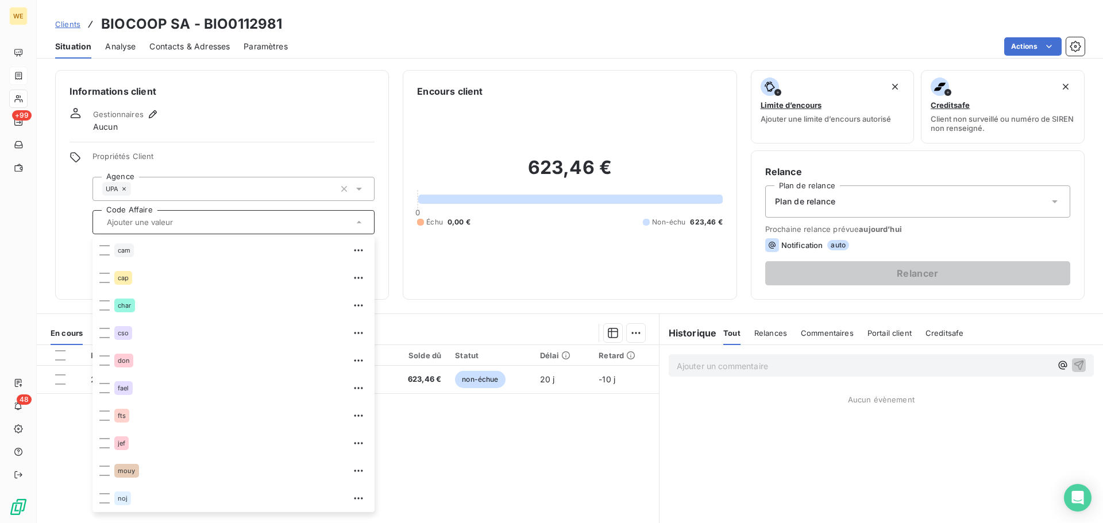
scroll to position [230, 0]
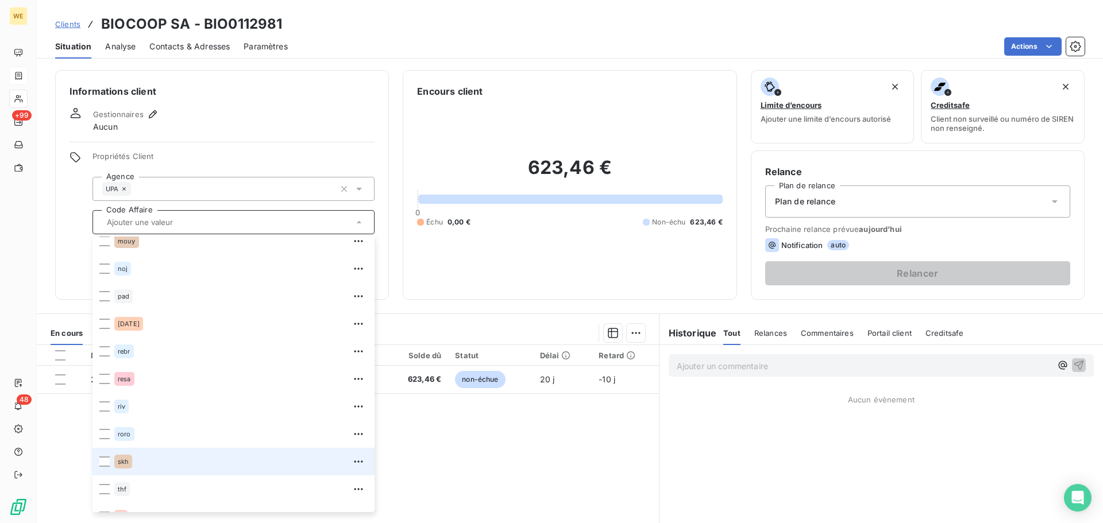
click at [125, 455] on div "skh" at bounding box center [123, 462] width 18 height 14
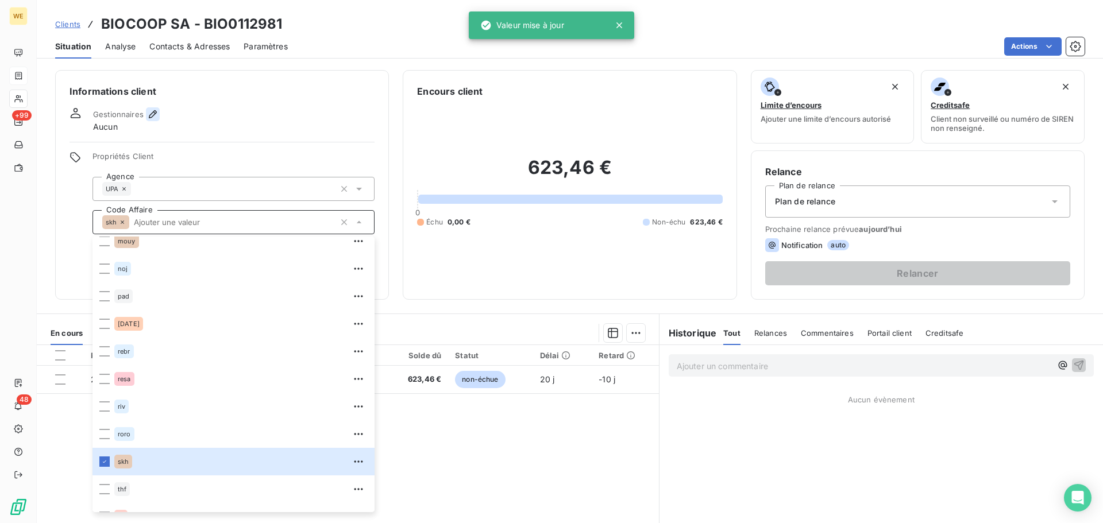
click at [152, 112] on icon "button" at bounding box center [152, 114] width 11 height 11
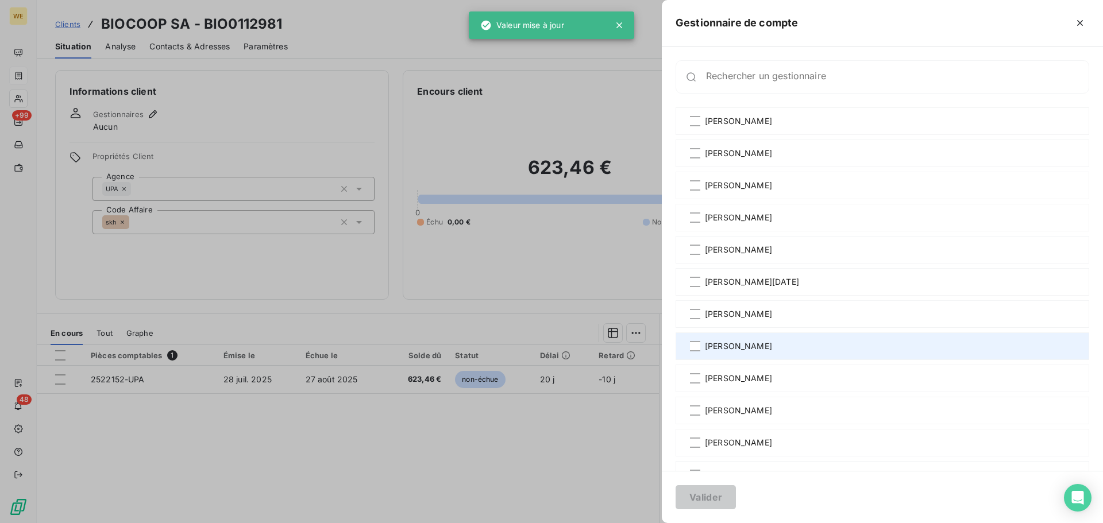
click at [753, 350] on span "[PERSON_NAME]" at bounding box center [738, 346] width 67 height 11
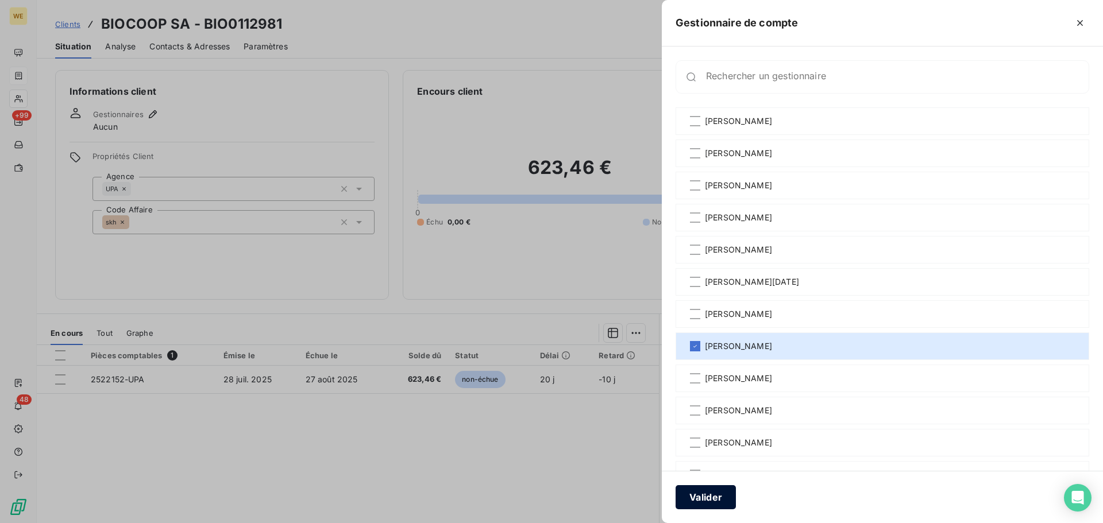
click at [708, 495] on button "Valider" at bounding box center [705, 497] width 60 height 24
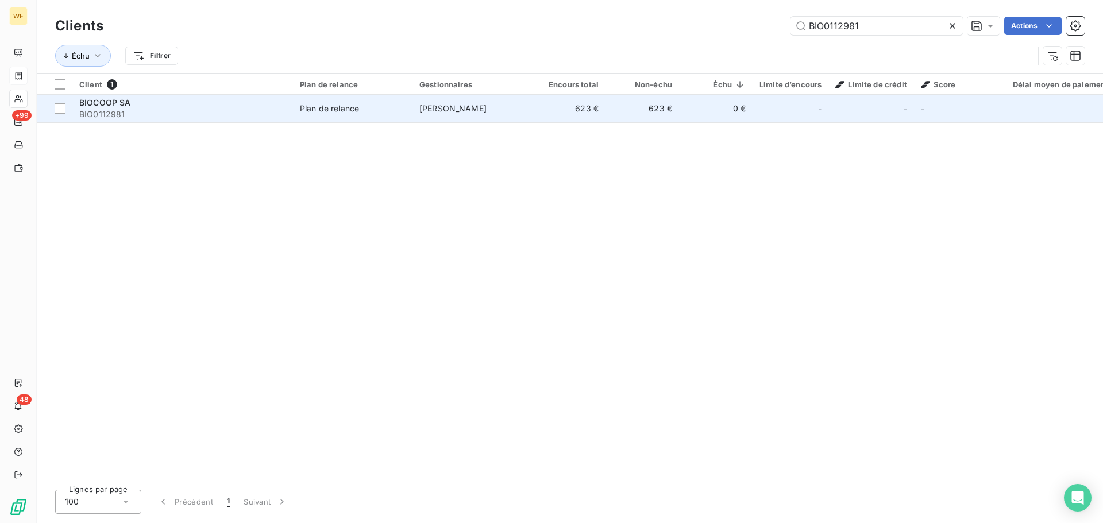
click at [216, 105] on div "BIOCOOP SA" at bounding box center [182, 102] width 207 height 11
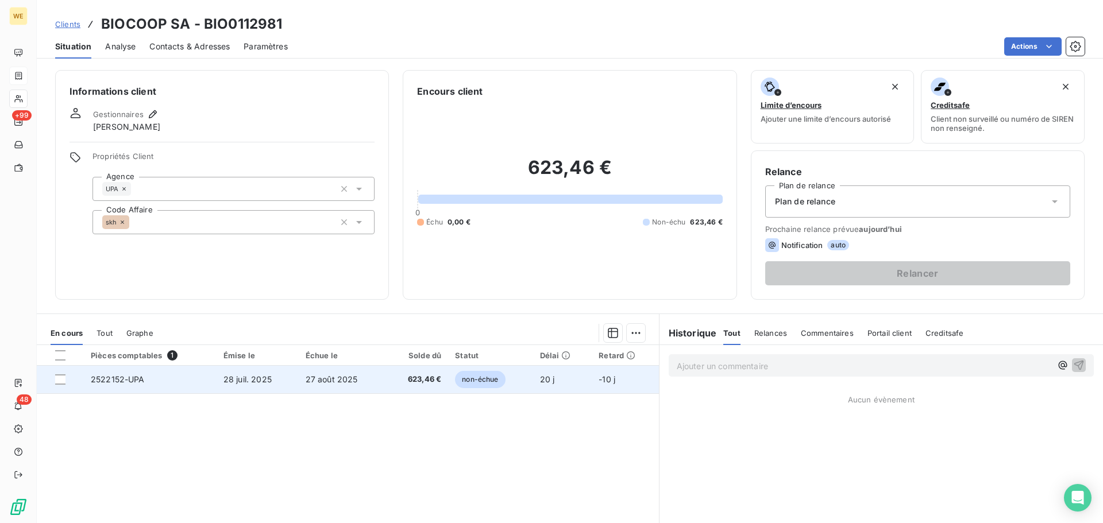
click at [327, 385] on td "27 août 2025" at bounding box center [342, 380] width 87 height 28
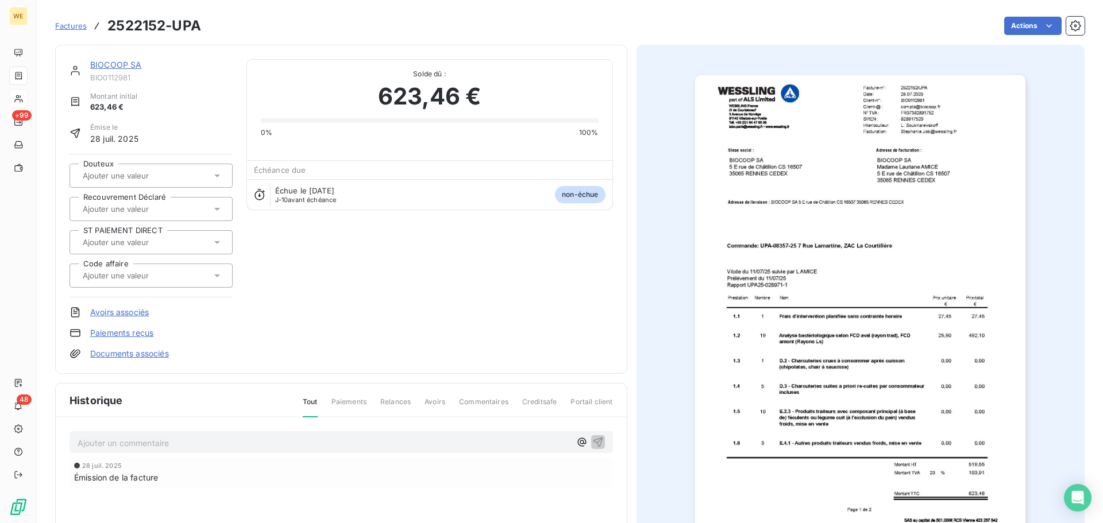
click at [372, 237] on div "BIOCOOP SA BIO0112981 Montant initial 623,46 € Émise le 28 juil. 2025 Douteux R…" at bounding box center [340, 209] width 543 height 300
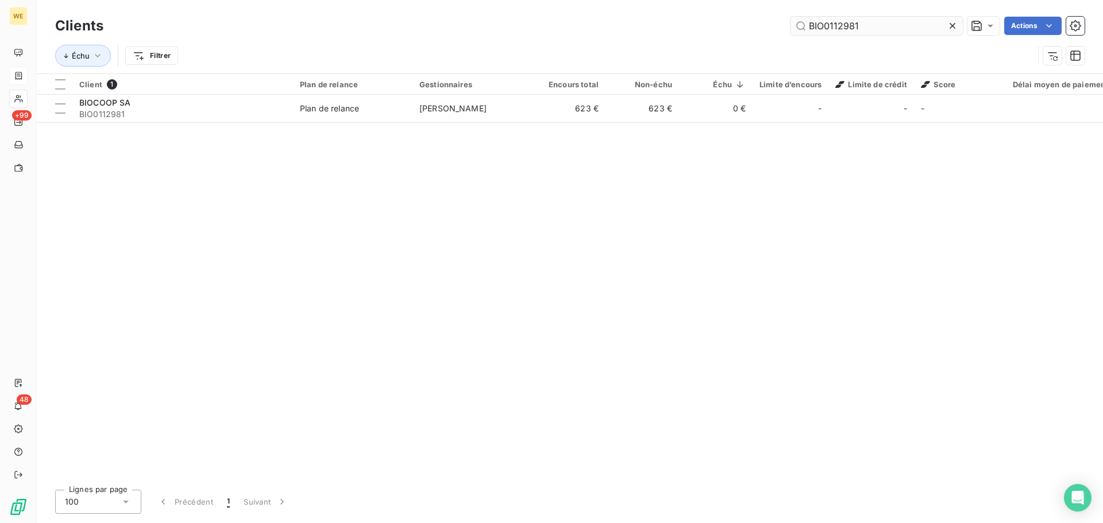
click at [805, 24] on input "BIO0112981" at bounding box center [876, 26] width 172 height 18
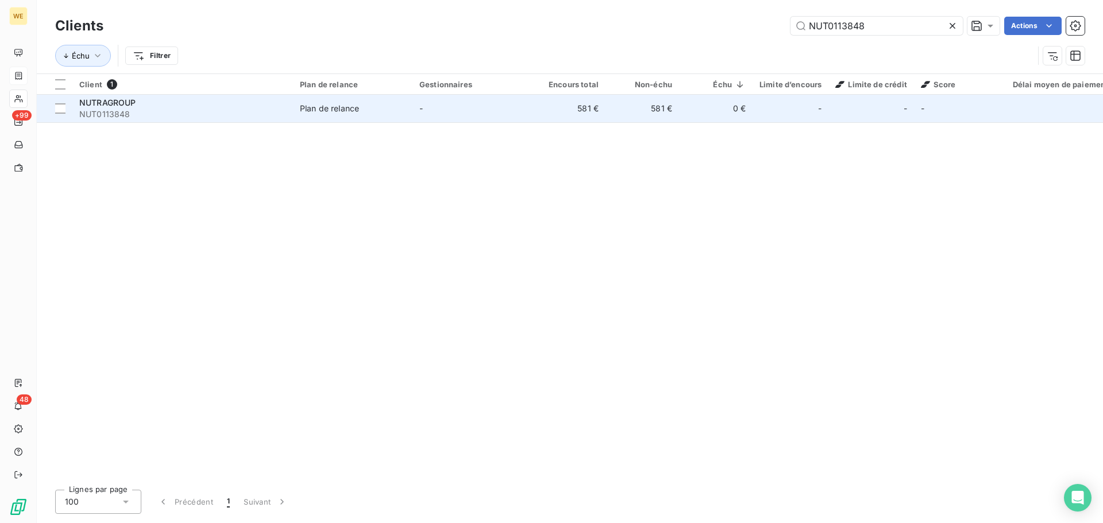
type input "NUT0113848"
click at [173, 98] on div "NUTRAGROUP" at bounding box center [182, 102] width 207 height 11
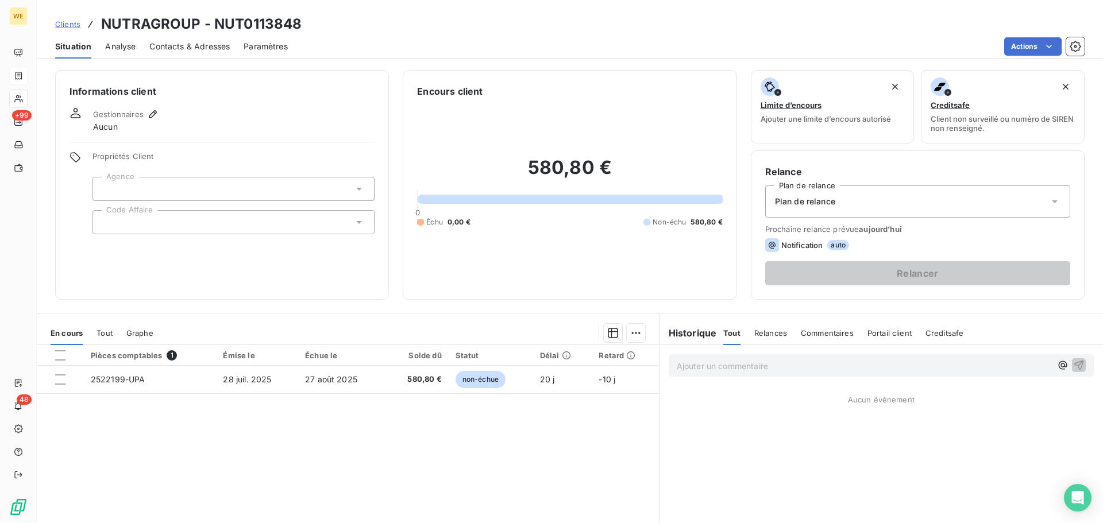
click at [169, 185] on div at bounding box center [233, 189] width 282 height 24
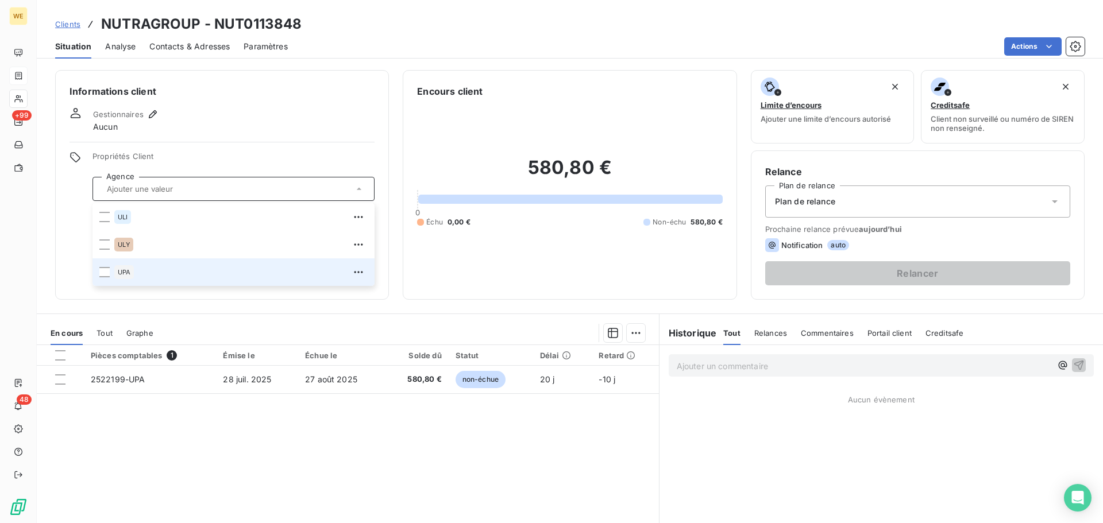
click at [148, 276] on div "UPA" at bounding box center [240, 272] width 253 height 18
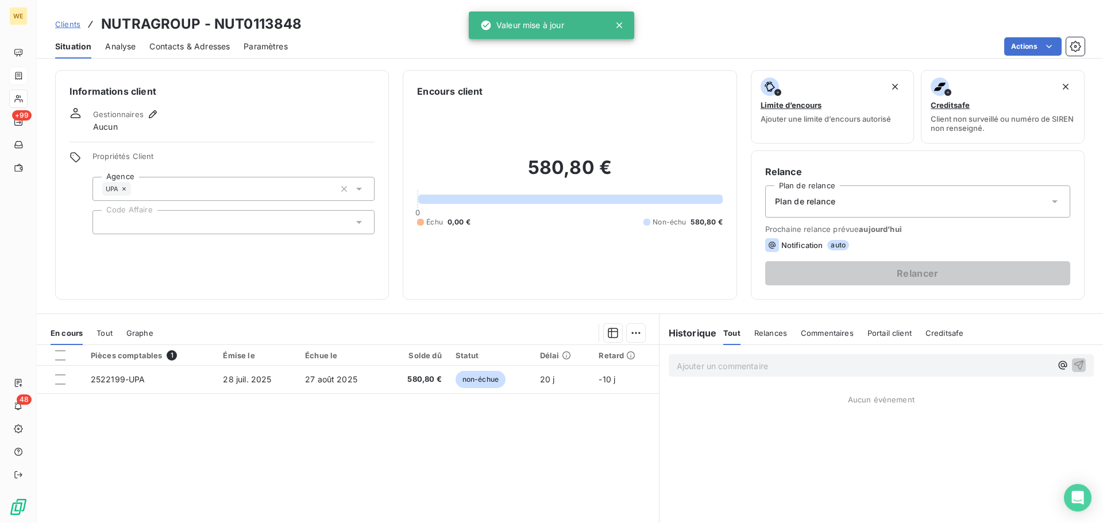
click at [196, 146] on div "Informations client Gestionnaires Aucun Propriétés Client Agence UPA Code Affai…" at bounding box center [222, 185] width 334 height 230
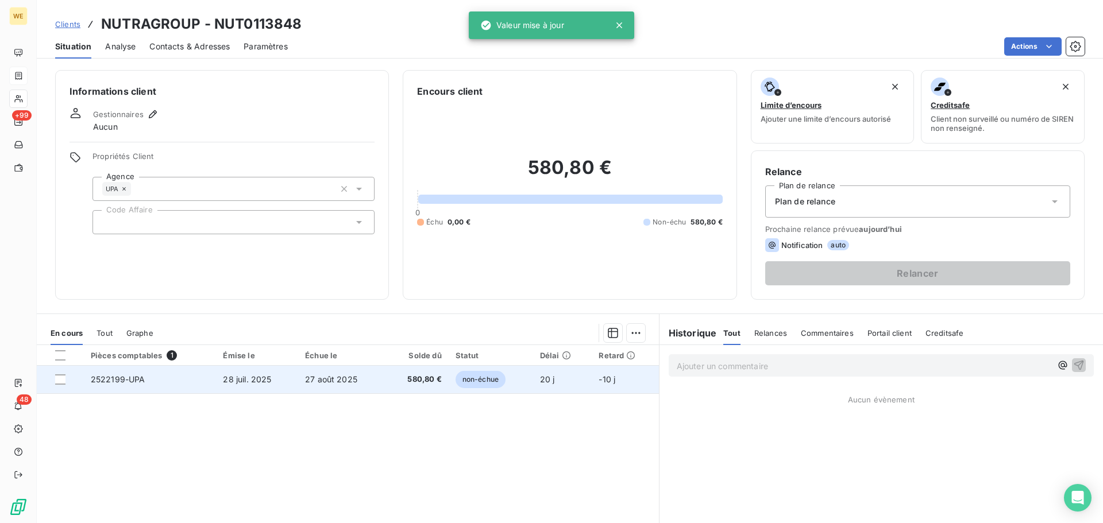
click at [231, 392] on td "28 juil. 2025" at bounding box center [257, 380] width 82 height 28
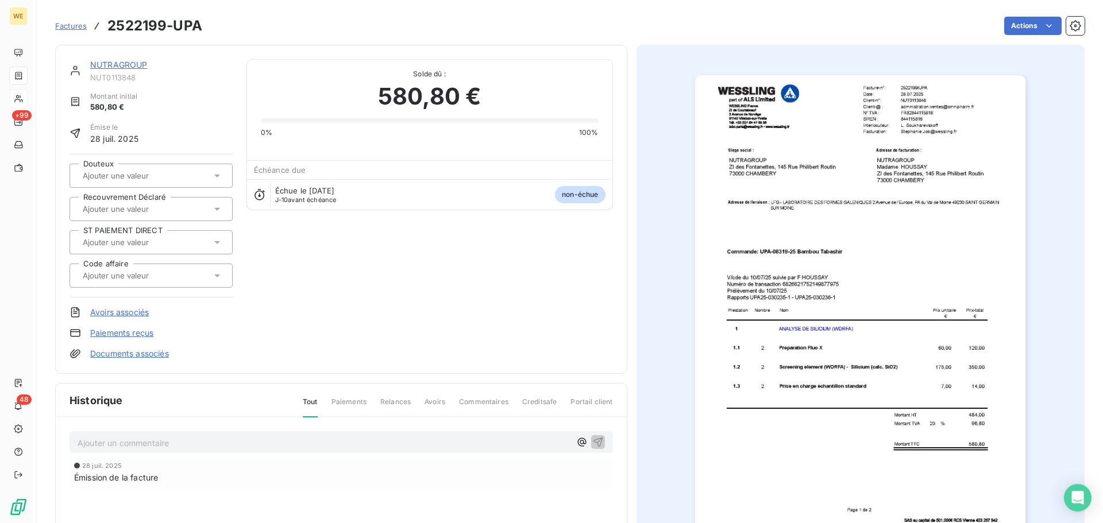
click at [903, 127] on img "button" at bounding box center [860, 308] width 330 height 467
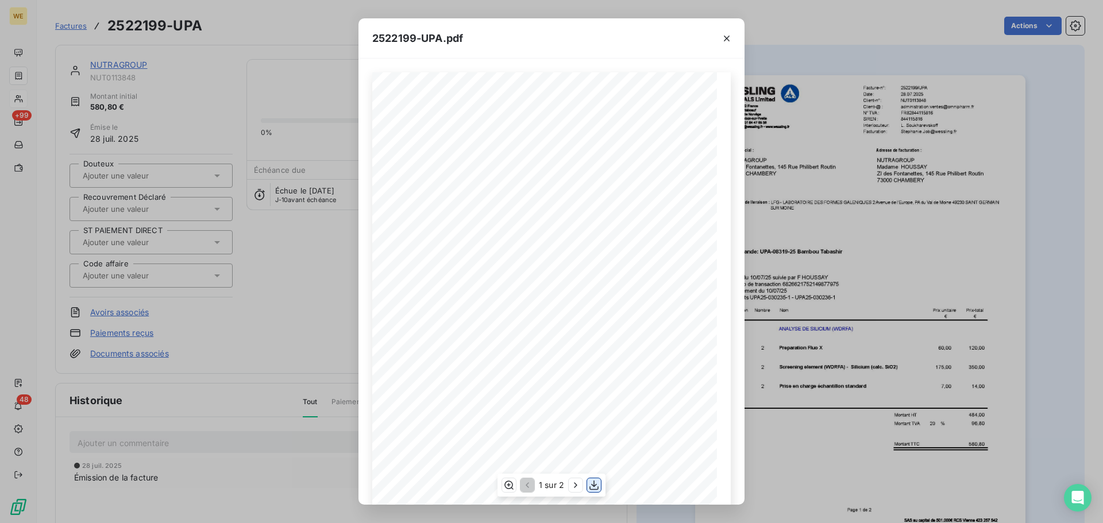
click at [591, 488] on icon "button" at bounding box center [593, 485] width 11 height 11
click at [724, 43] on icon "button" at bounding box center [726, 38] width 11 height 11
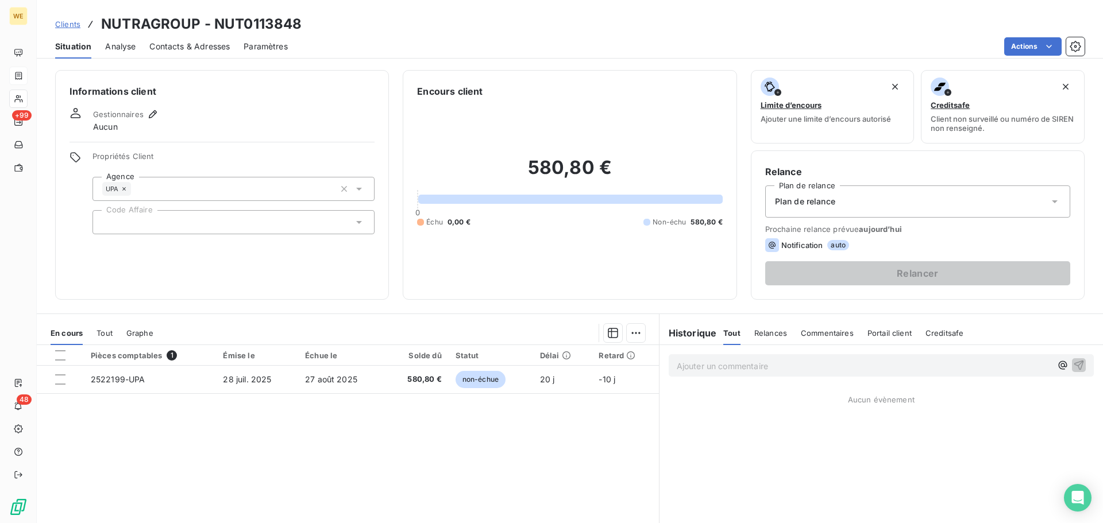
click at [118, 228] on div at bounding box center [233, 222] width 282 height 24
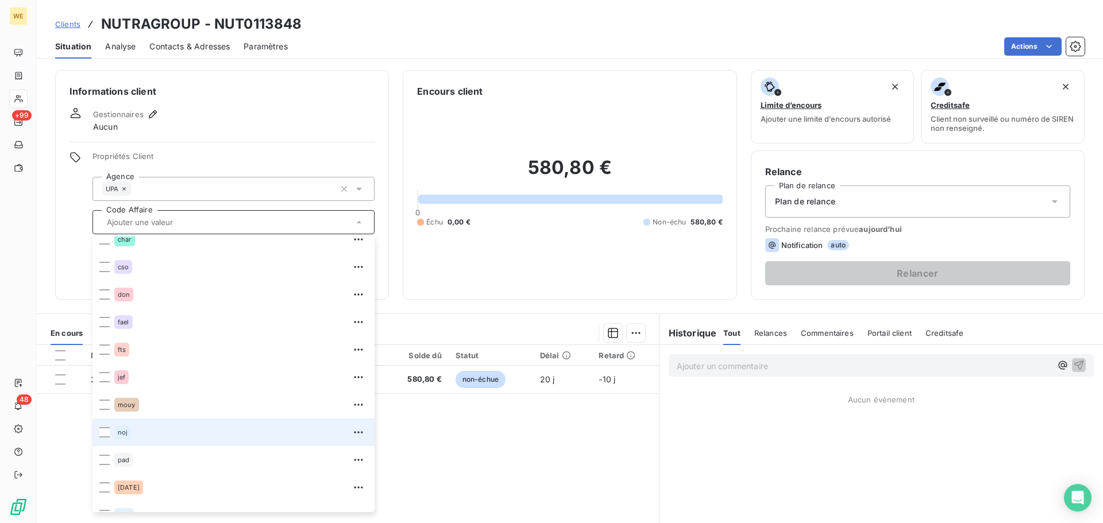
scroll to position [248, 0]
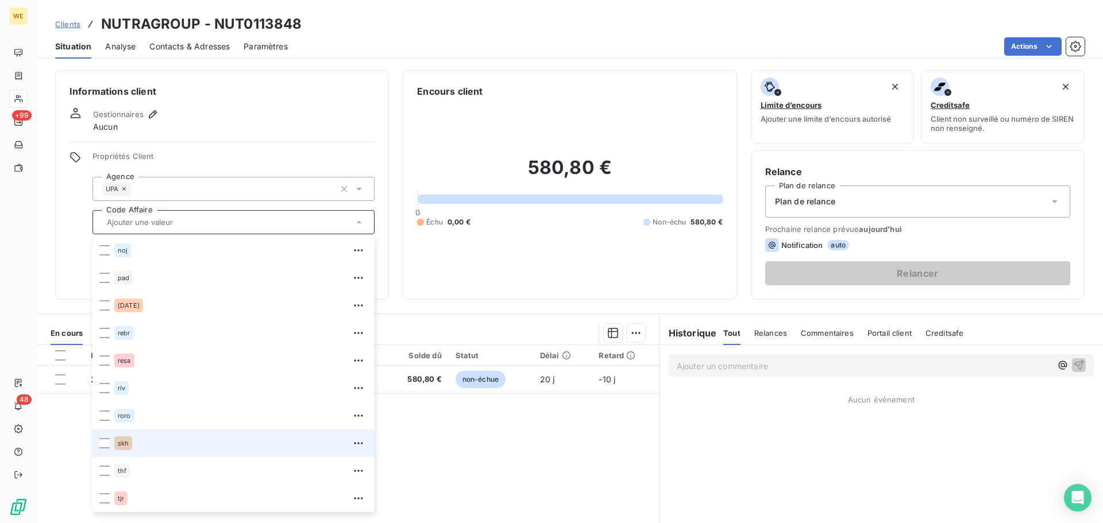
click at [123, 446] on span "skh" at bounding box center [123, 443] width 11 height 7
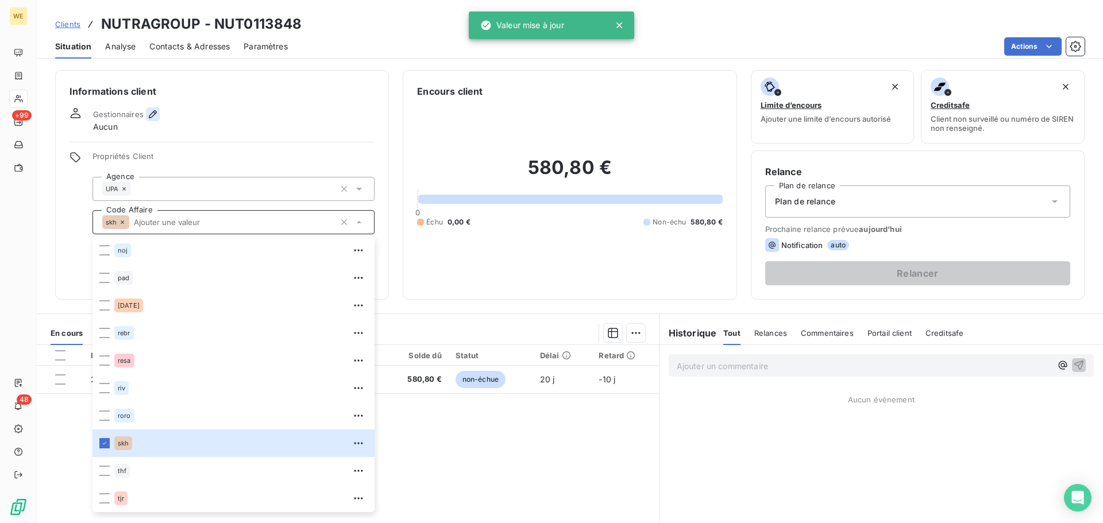
click at [152, 110] on icon "button" at bounding box center [152, 114] width 11 height 11
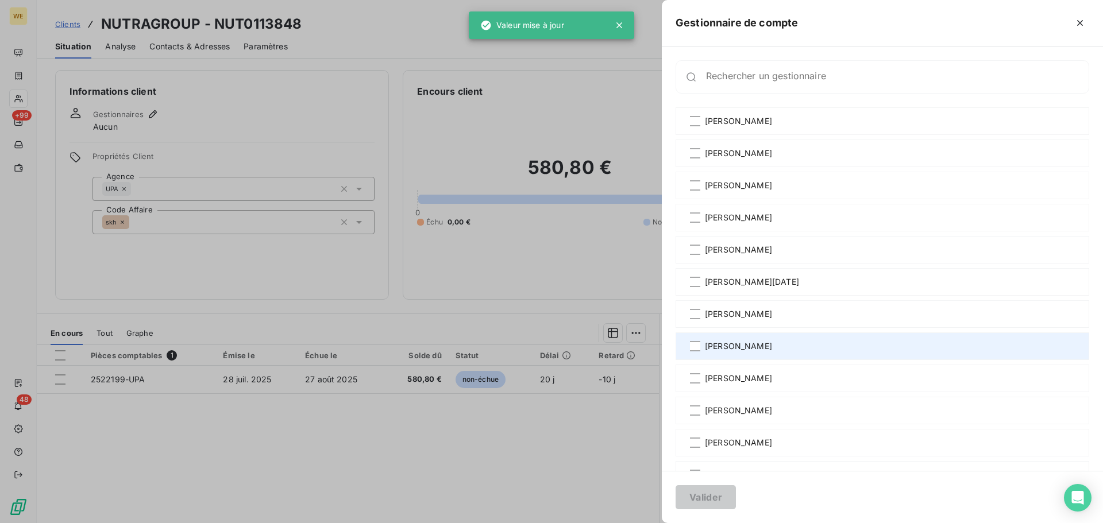
click at [772, 351] on span "[PERSON_NAME]" at bounding box center [738, 346] width 67 height 11
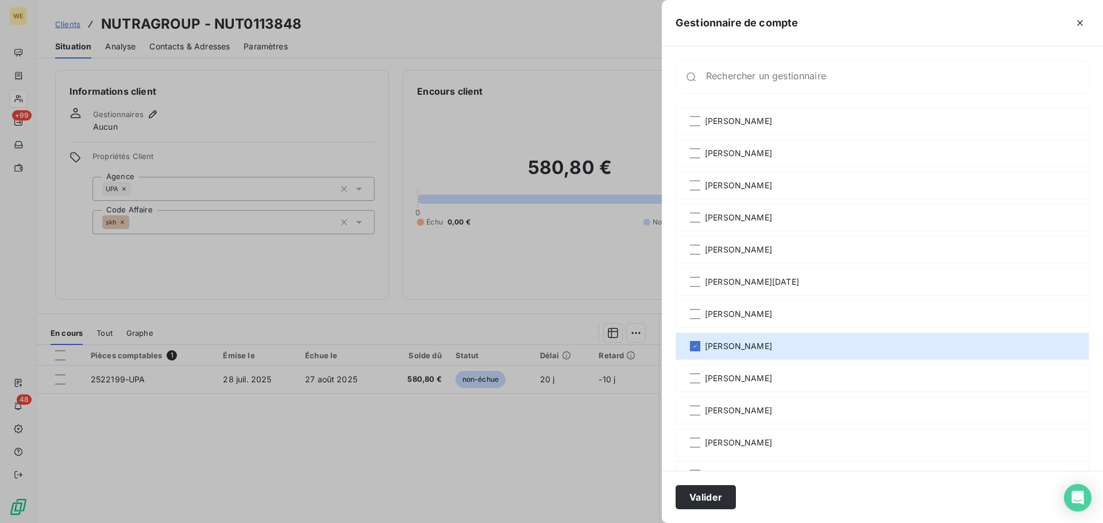
click at [694, 512] on div "Valider" at bounding box center [882, 497] width 441 height 52
click at [697, 504] on button "Valider" at bounding box center [705, 497] width 60 height 24
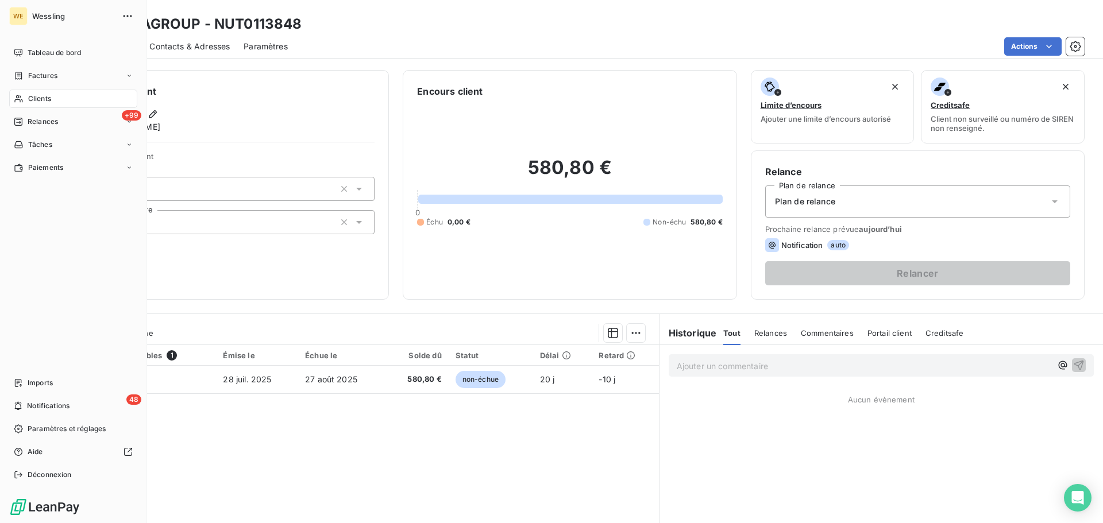
click at [47, 99] on span "Clients" at bounding box center [39, 99] width 23 height 10
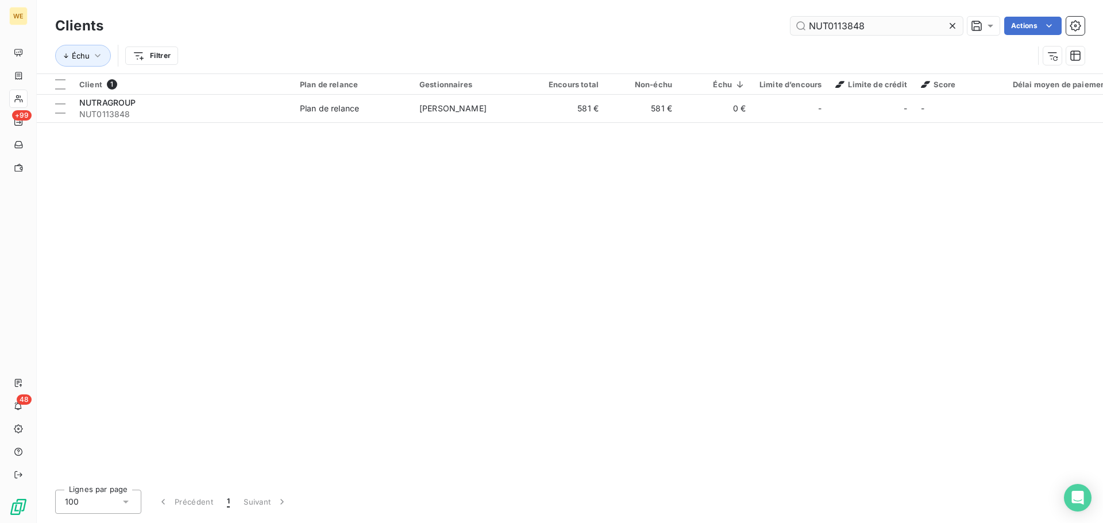
click at [834, 22] on input "NUT0113848" at bounding box center [876, 26] width 172 height 18
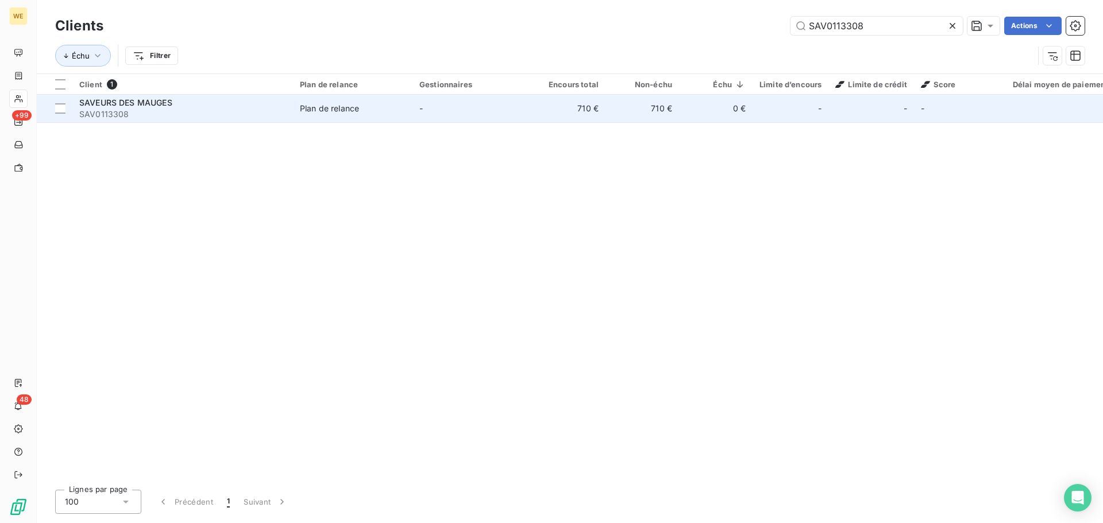
type input "SAV0113308"
click at [214, 112] on span "SAV0113308" at bounding box center [182, 114] width 207 height 11
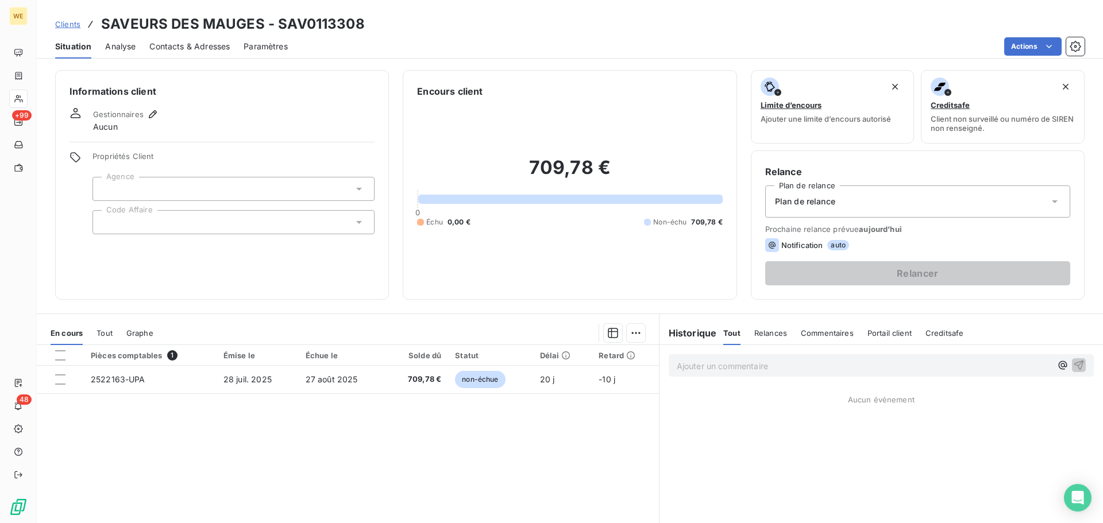
click at [169, 185] on div at bounding box center [233, 189] width 282 height 24
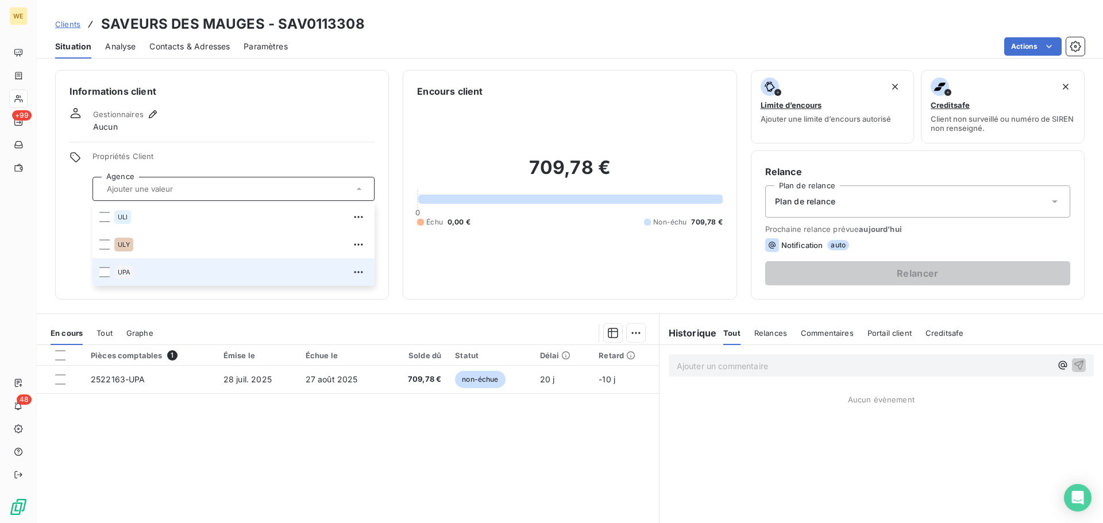
click at [144, 274] on div "UPA" at bounding box center [240, 272] width 253 height 18
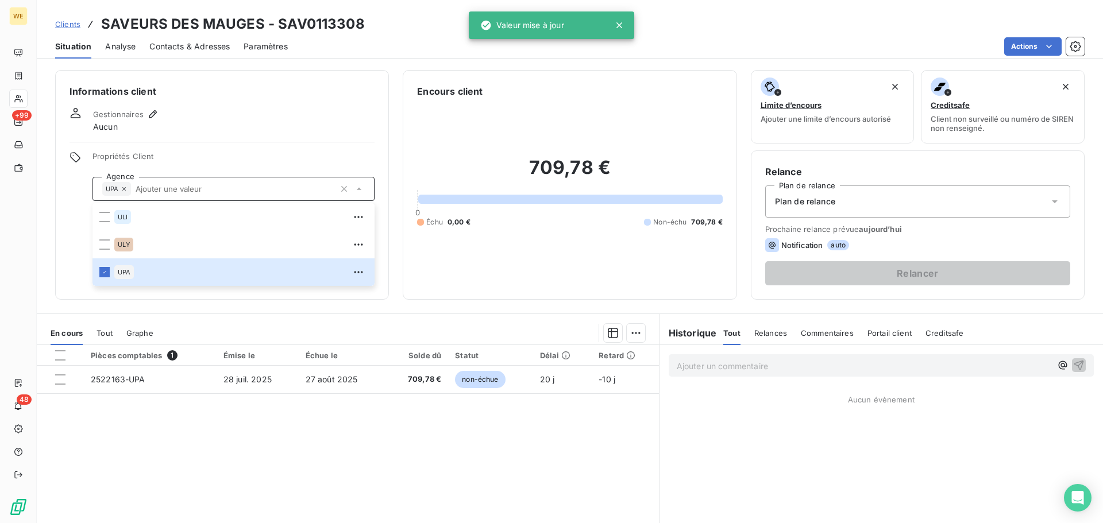
click at [63, 265] on div "Informations client Gestionnaires Aucun Propriétés Client Agence UPA ULI ULY UP…" at bounding box center [222, 185] width 334 height 230
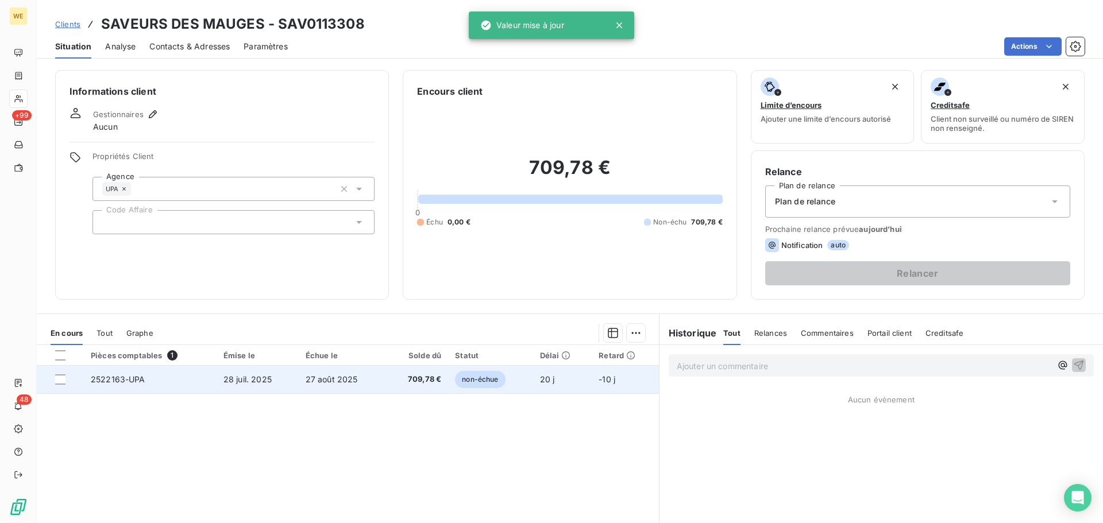
click at [271, 380] on td "28 juil. 2025" at bounding box center [257, 380] width 82 height 28
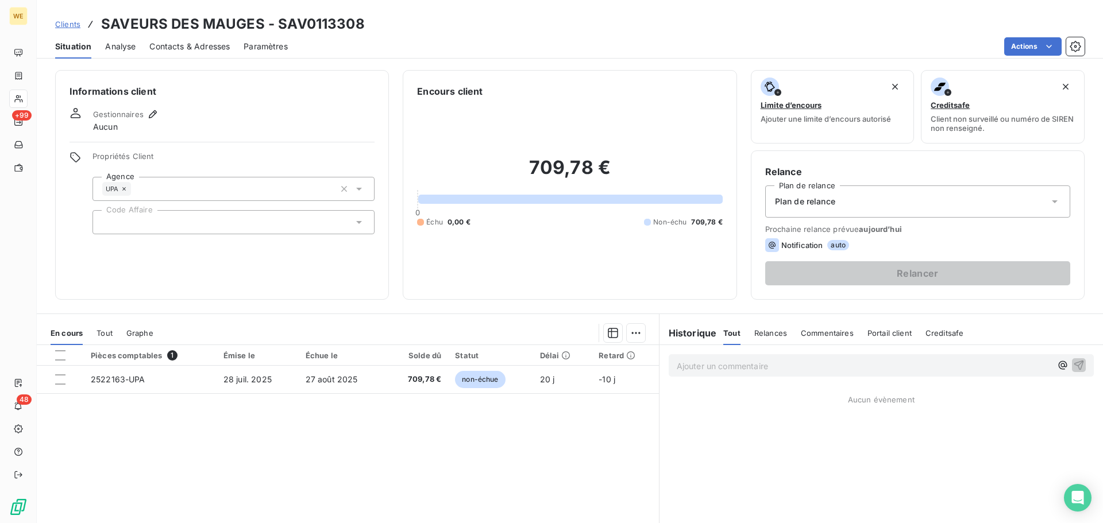
click at [212, 223] on div at bounding box center [233, 222] width 282 height 24
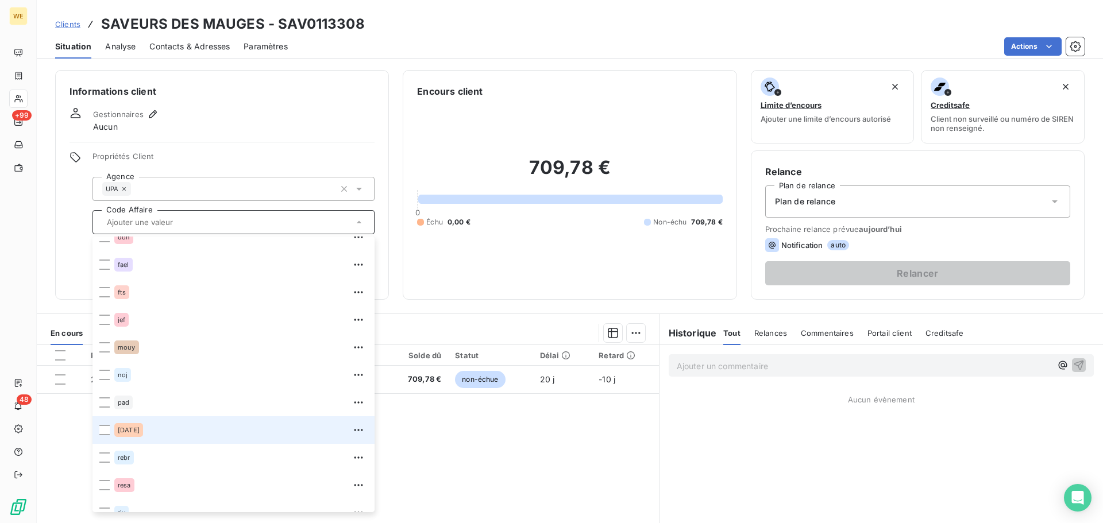
scroll to position [230, 0]
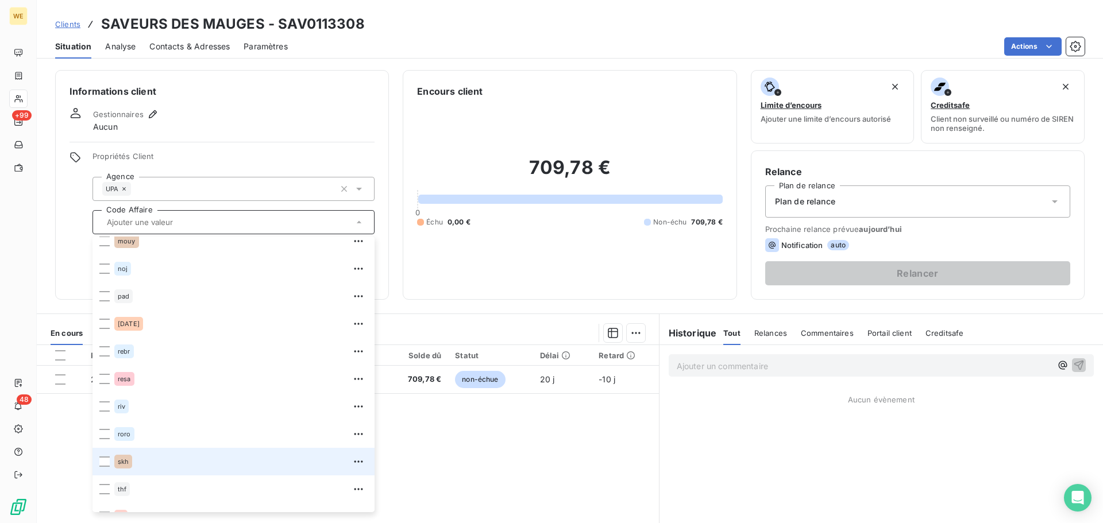
click at [130, 462] on div "skh" at bounding box center [123, 462] width 18 height 14
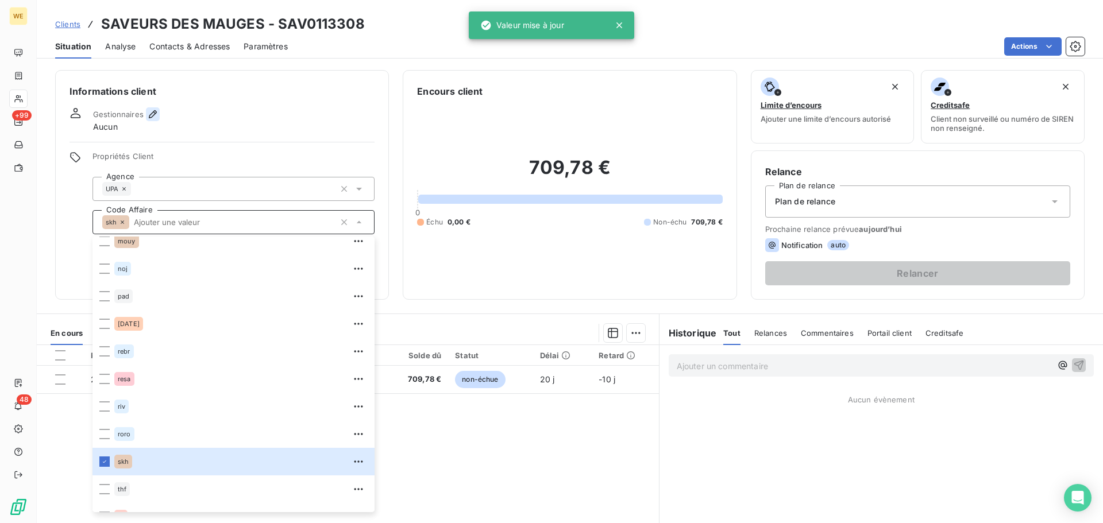
click at [152, 117] on icon "button" at bounding box center [152, 114] width 11 height 11
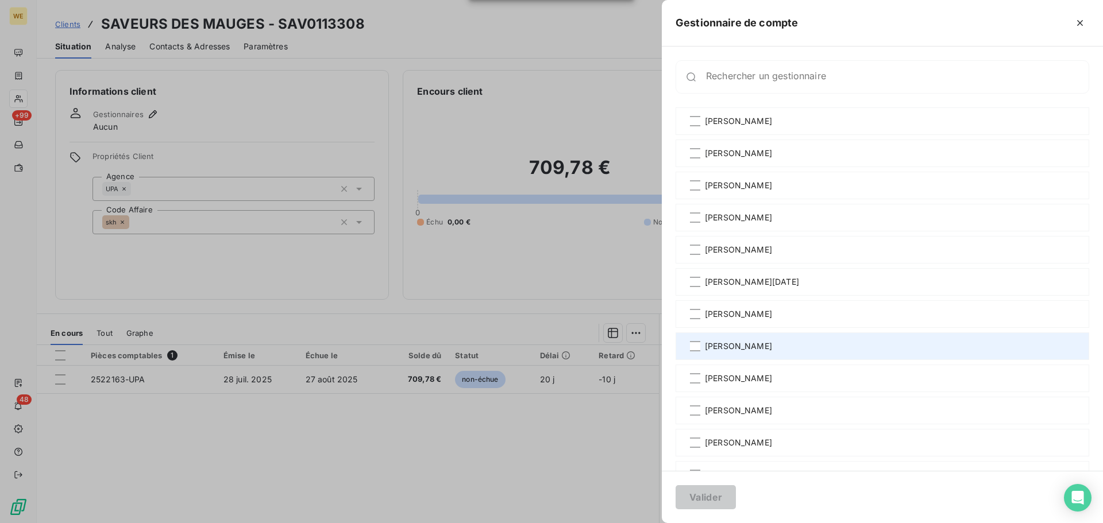
click at [767, 341] on span "[PERSON_NAME]" at bounding box center [738, 346] width 67 height 11
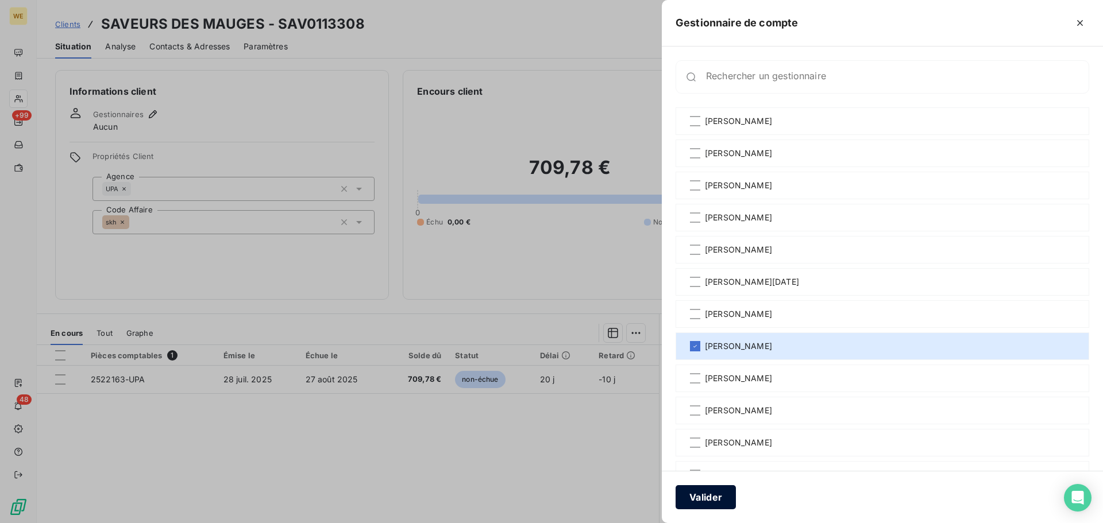
click at [687, 504] on button "Valider" at bounding box center [705, 497] width 60 height 24
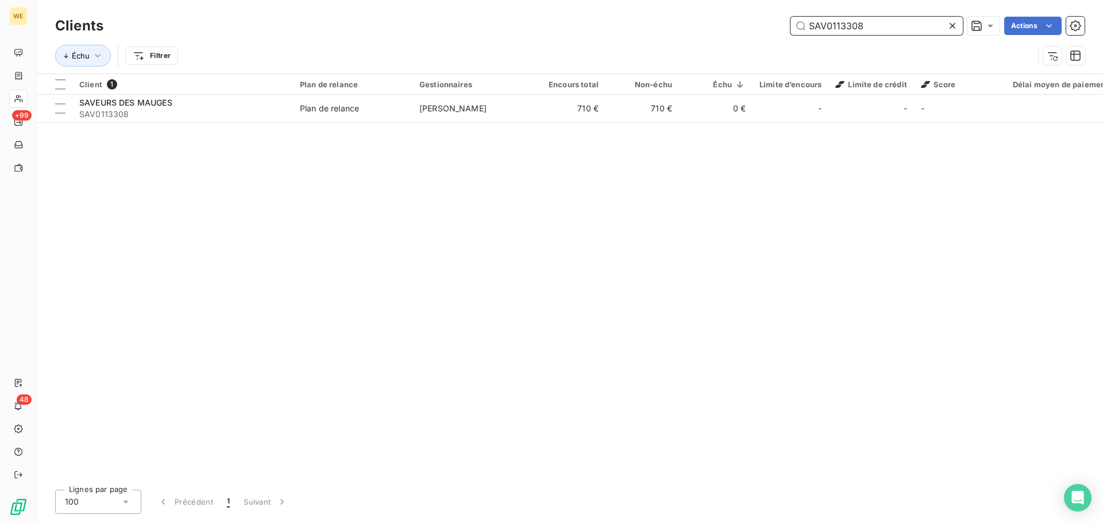
click at [820, 25] on input "SAV0113308" at bounding box center [876, 26] width 172 height 18
paste input "FAU0110919"
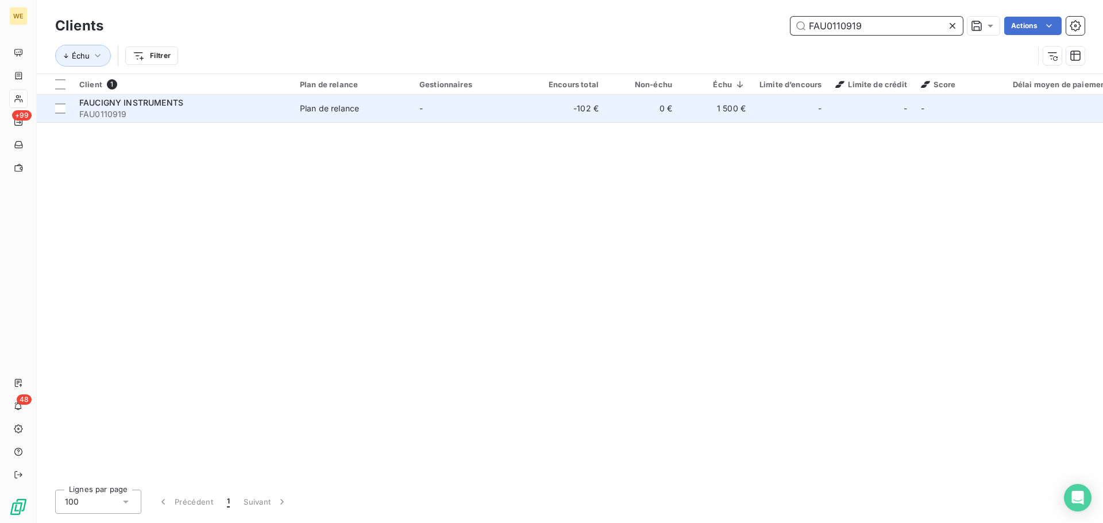
type input "FAU0110919"
click at [153, 109] on span "FAU0110919" at bounding box center [182, 114] width 207 height 11
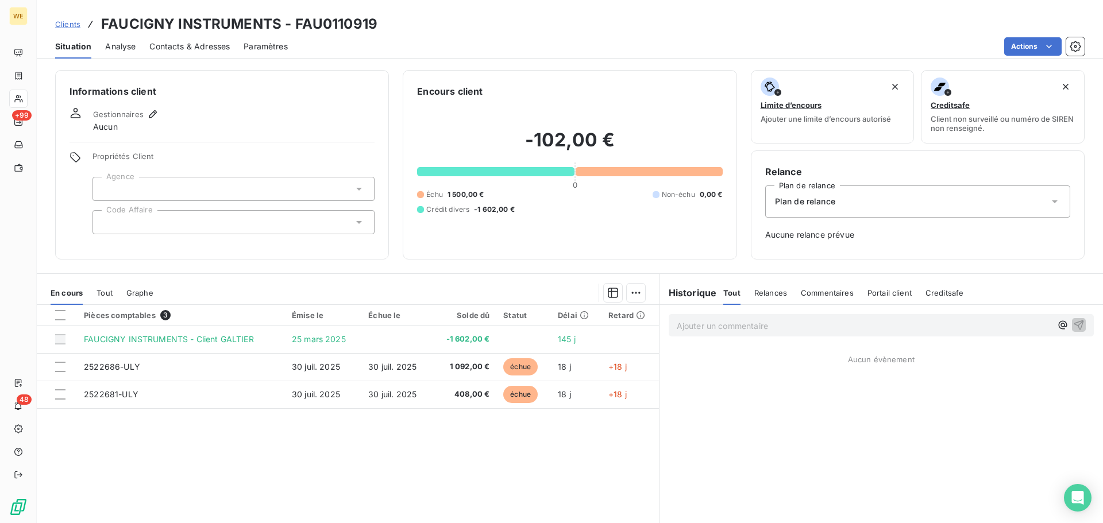
click at [148, 217] on div at bounding box center [233, 222] width 282 height 24
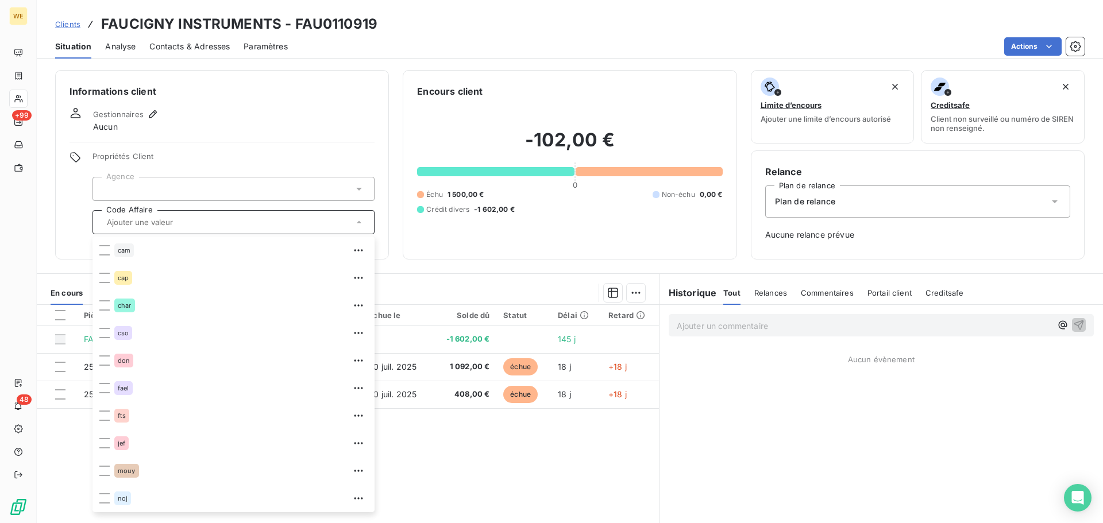
click at [172, 190] on div at bounding box center [233, 189] width 282 height 24
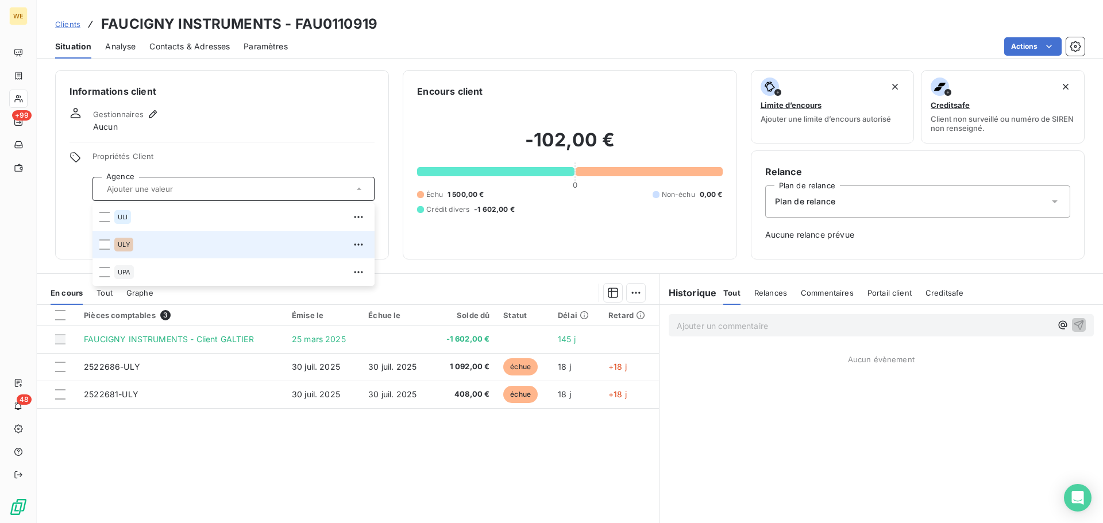
click at [141, 247] on div "ULY" at bounding box center [240, 244] width 253 height 18
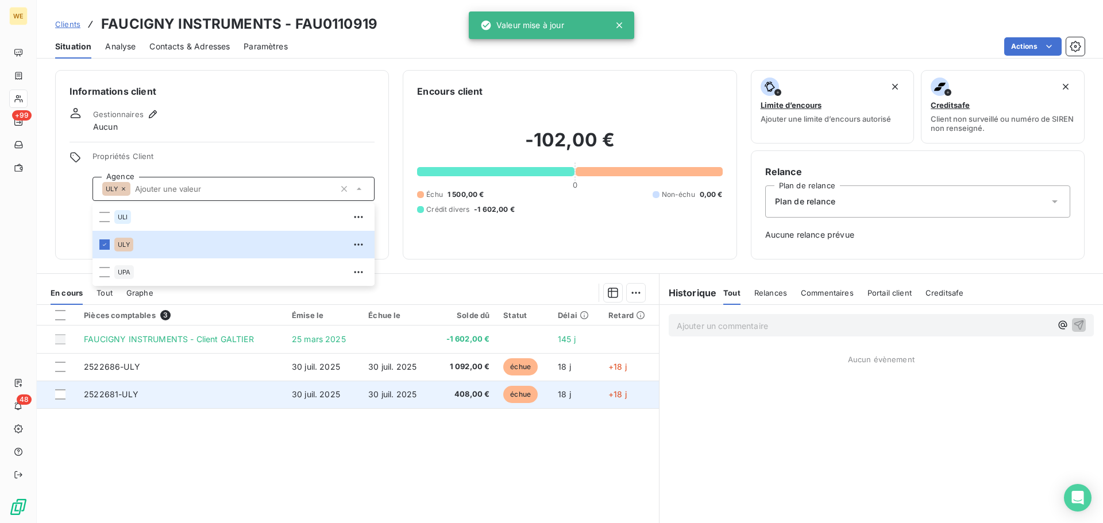
click at [135, 399] on span "2522681-ULY" at bounding box center [111, 394] width 55 height 10
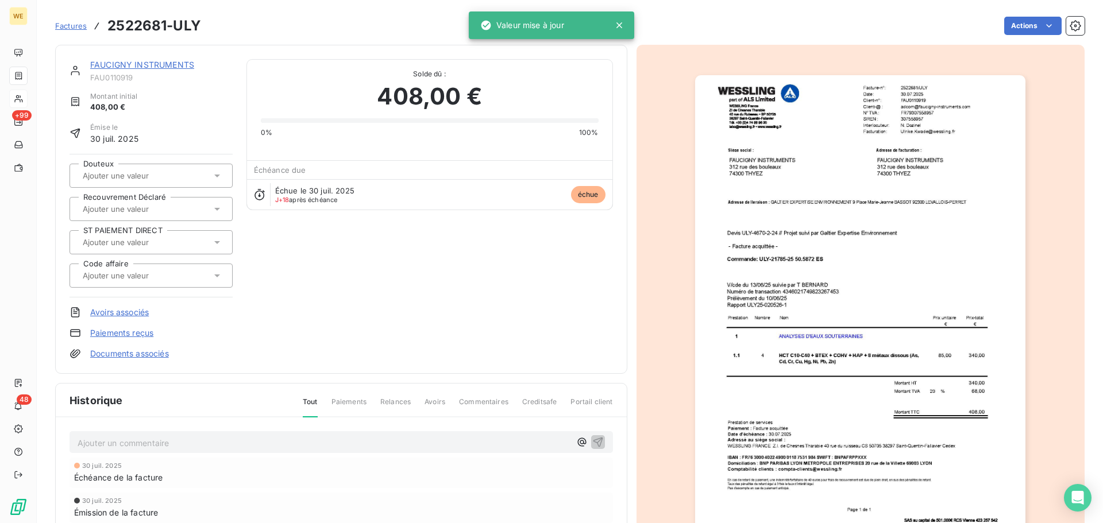
click at [881, 132] on img "button" at bounding box center [860, 308] width 330 height 467
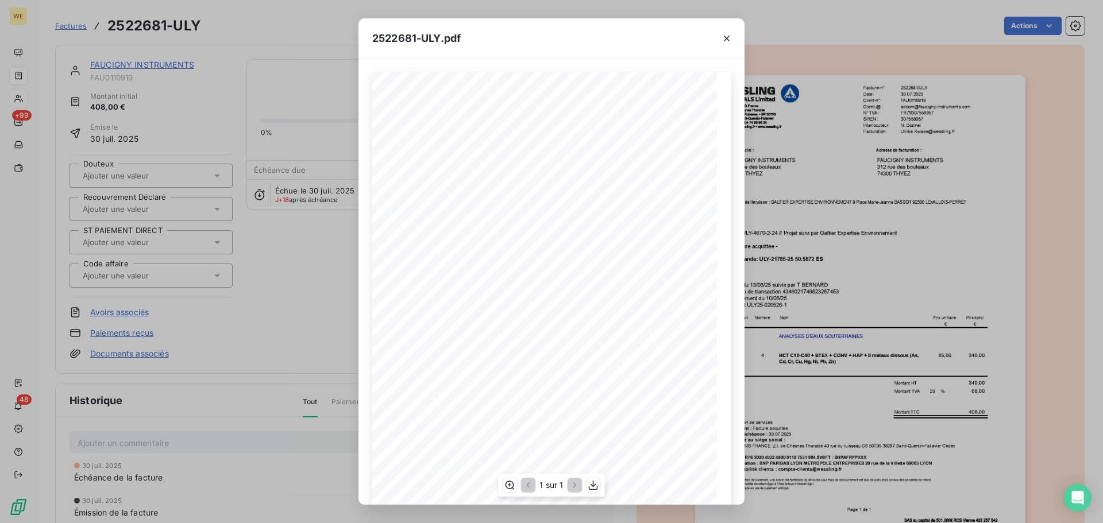
click at [577, 113] on span at bounding box center [652, 111] width 163 height 5
click at [586, 484] on button "button" at bounding box center [593, 485] width 14 height 14
click at [727, 39] on icon "button" at bounding box center [727, 39] width 6 height 6
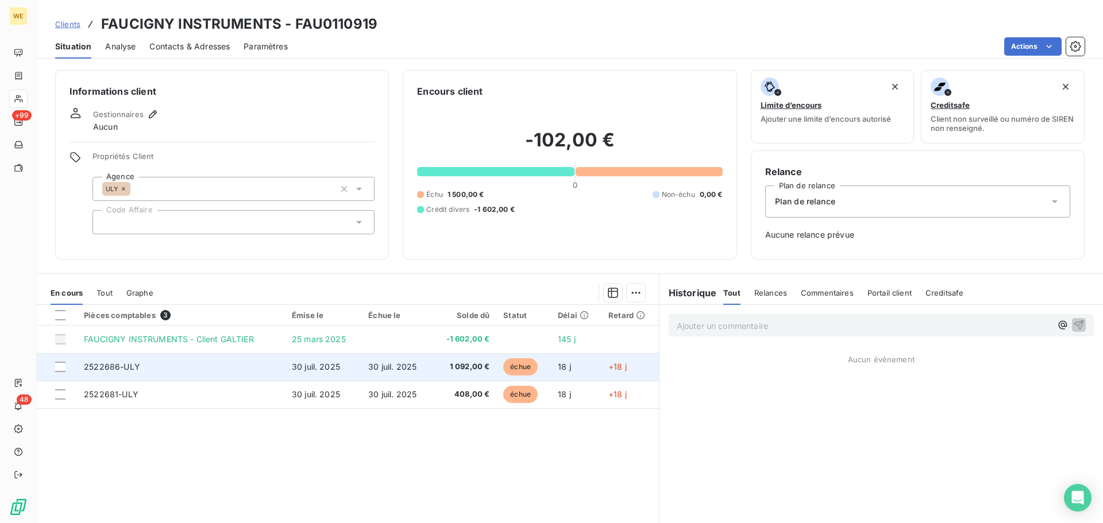
click at [216, 375] on td "2522686-ULY" at bounding box center [181, 367] width 208 height 28
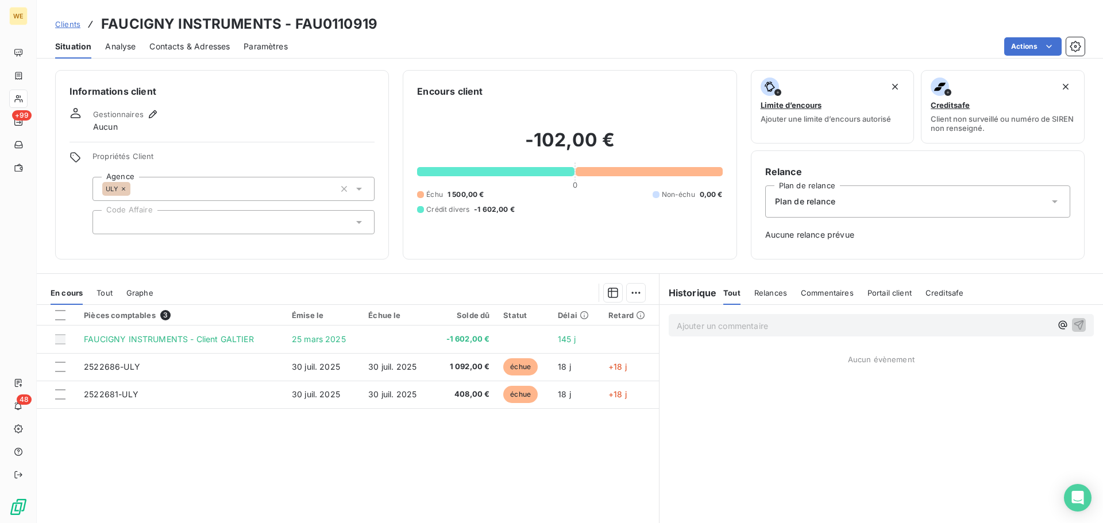
click at [168, 221] on div at bounding box center [233, 222] width 282 height 24
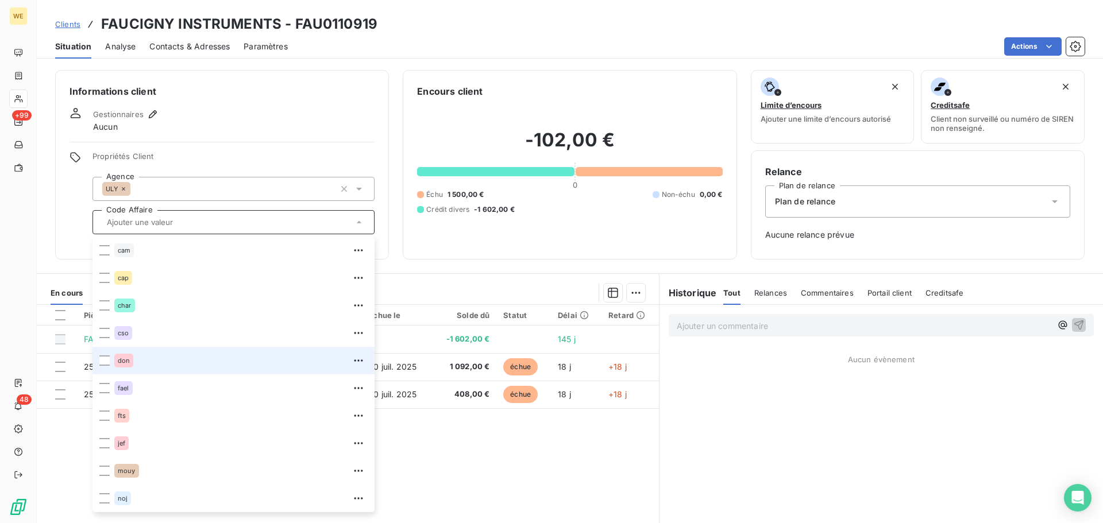
click at [134, 359] on div "don" at bounding box center [240, 360] width 253 height 18
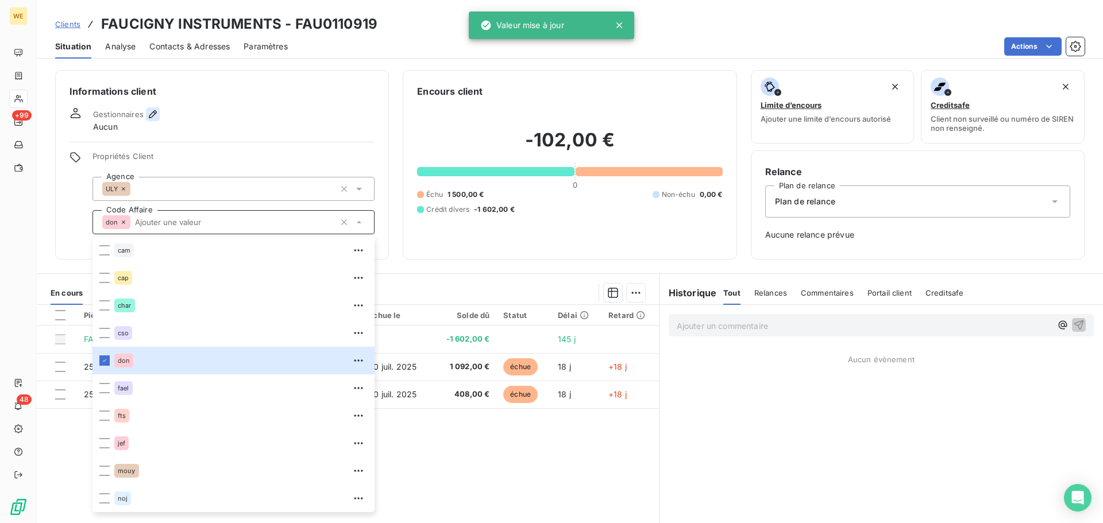
click at [152, 112] on icon "button" at bounding box center [153, 114] width 8 height 8
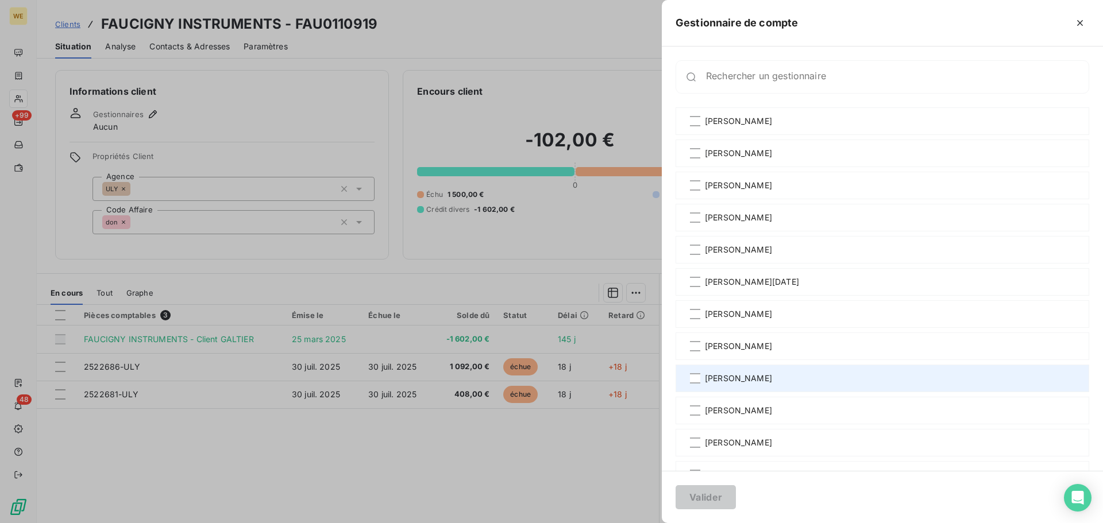
click at [711, 377] on span "[PERSON_NAME]" at bounding box center [738, 378] width 67 height 11
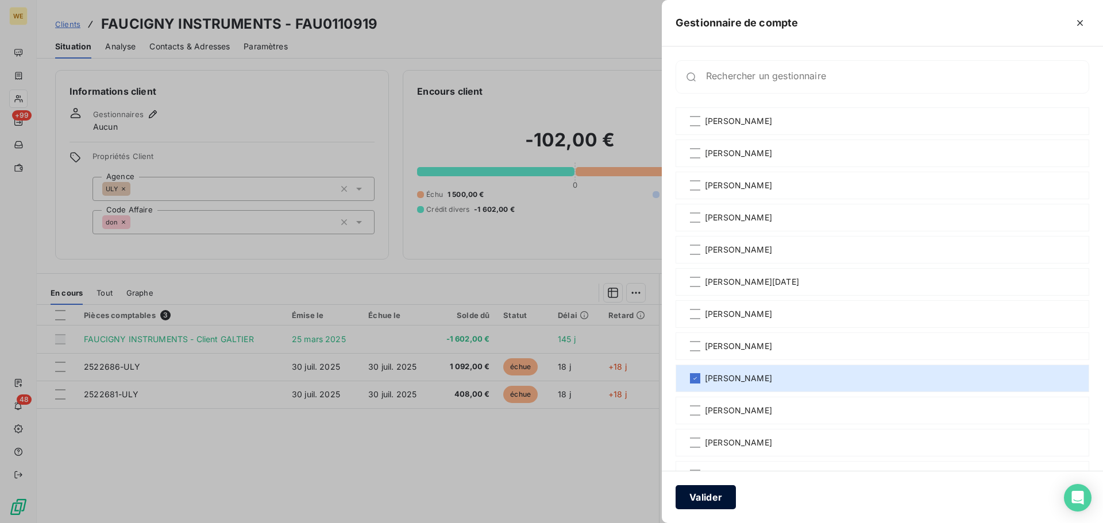
click at [709, 496] on button "Valider" at bounding box center [705, 497] width 60 height 24
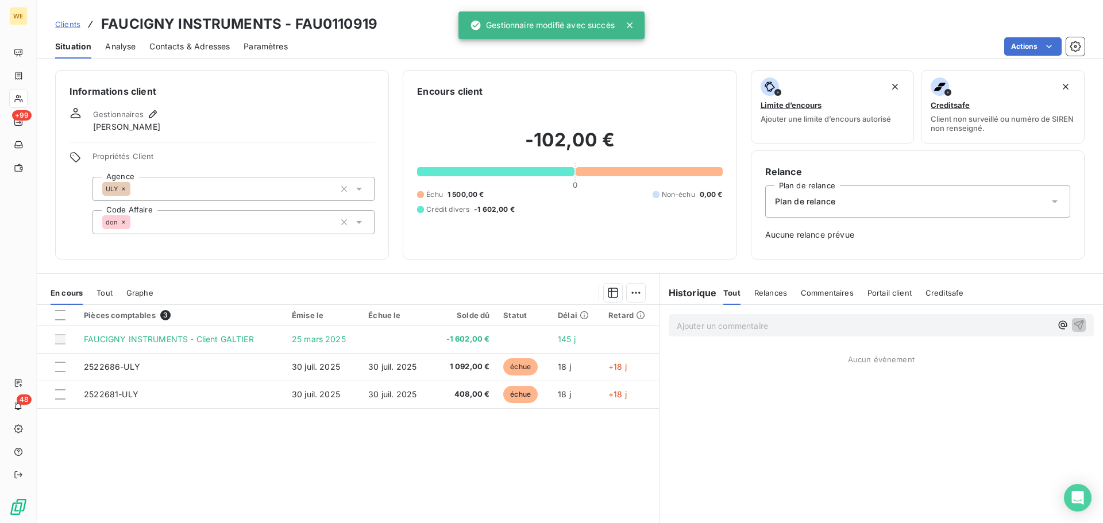
click at [417, 434] on div "Pièces comptables 3 Émise le Échue le Solde dû Statut Délai Retard FAUCIGNY INS…" at bounding box center [348, 415] width 622 height 221
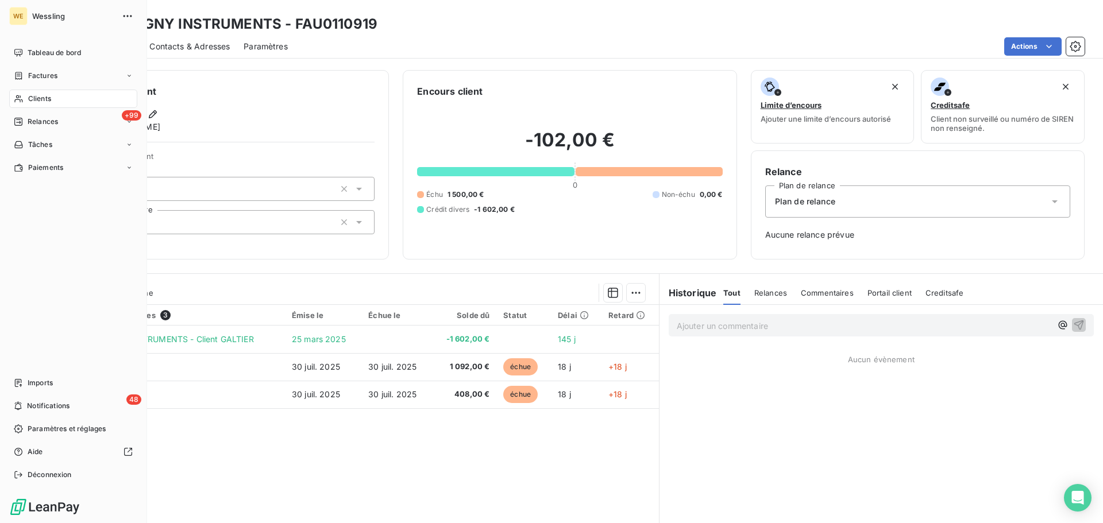
drag, startPoint x: 39, startPoint y: 100, endPoint x: 65, endPoint y: 100, distance: 26.4
click at [39, 100] on span "Clients" at bounding box center [39, 99] width 23 height 10
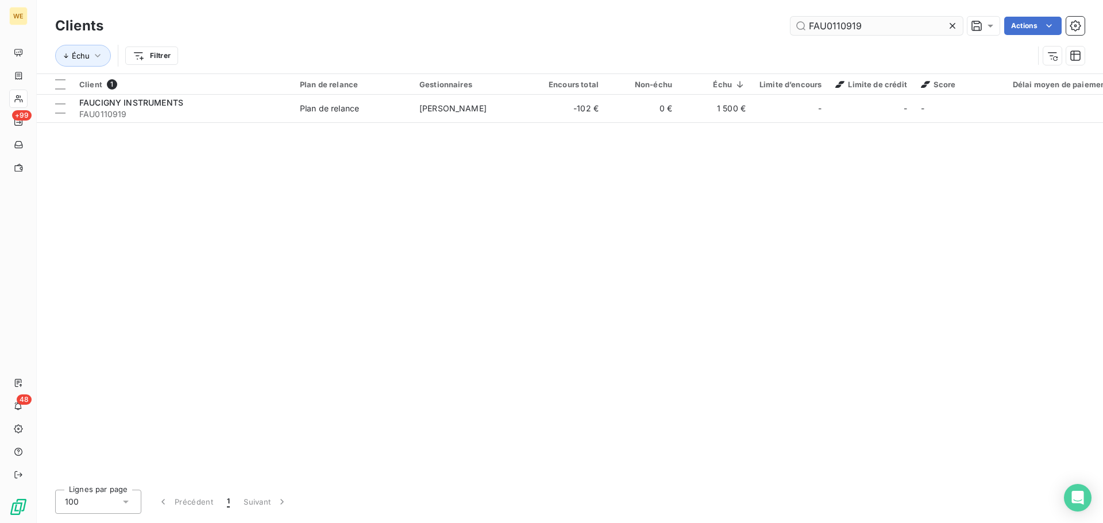
click at [813, 31] on input "FAU0110919" at bounding box center [876, 26] width 172 height 18
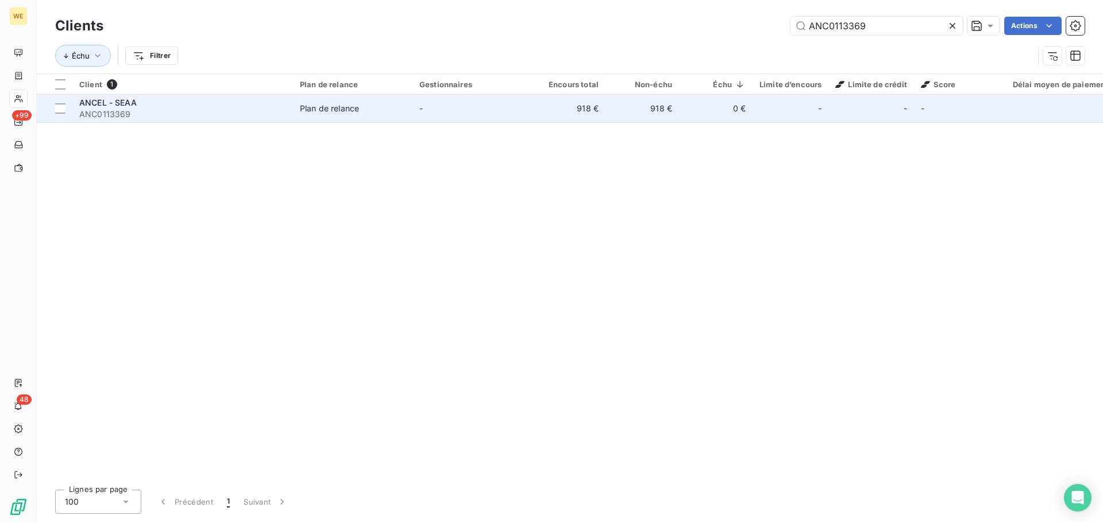
type input "ANC0113369"
click at [215, 109] on span "ANC0113369" at bounding box center [182, 114] width 207 height 11
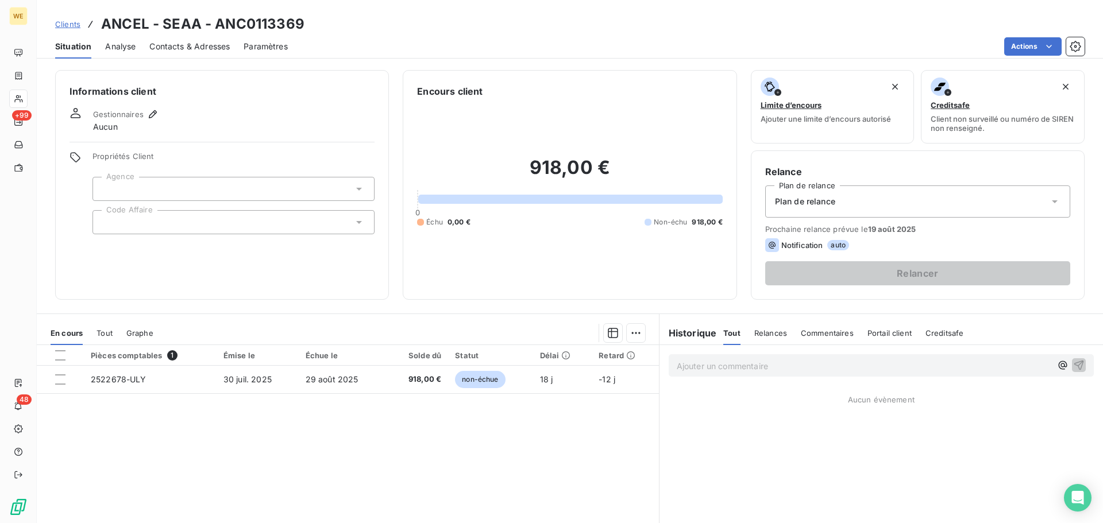
click at [146, 184] on div at bounding box center [233, 189] width 282 height 24
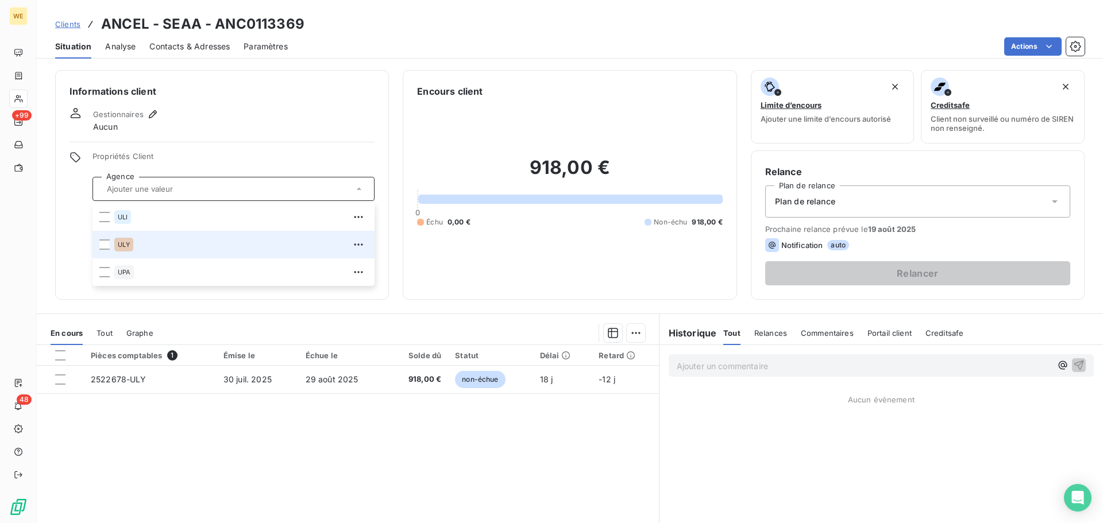
click at [119, 245] on span "ULY" at bounding box center [124, 244] width 12 height 7
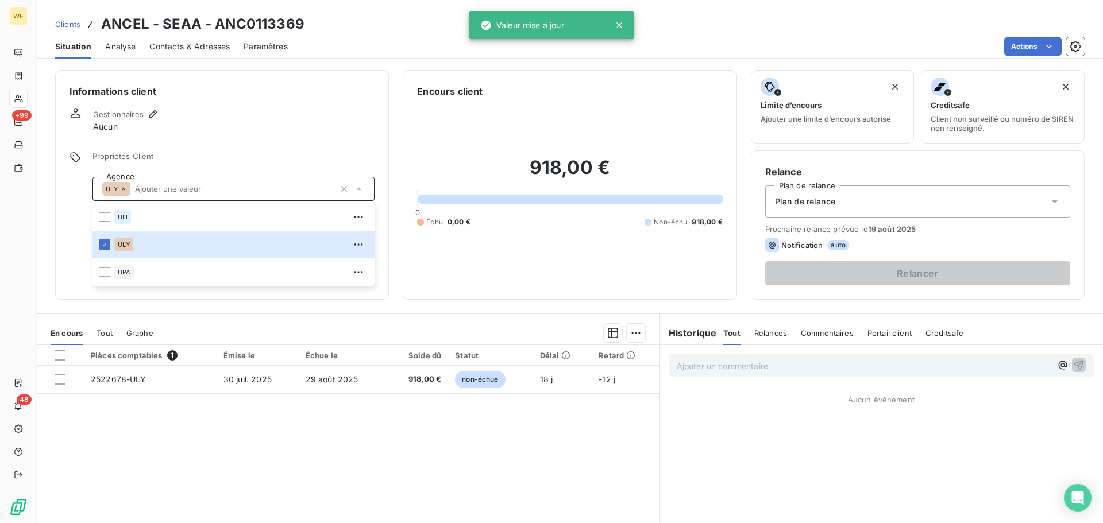
click at [240, 315] on section "En cours Tout Graphe Pièces comptables 1 Émise le Échue le Solde dû Statut Déla…" at bounding box center [348, 457] width 622 height 287
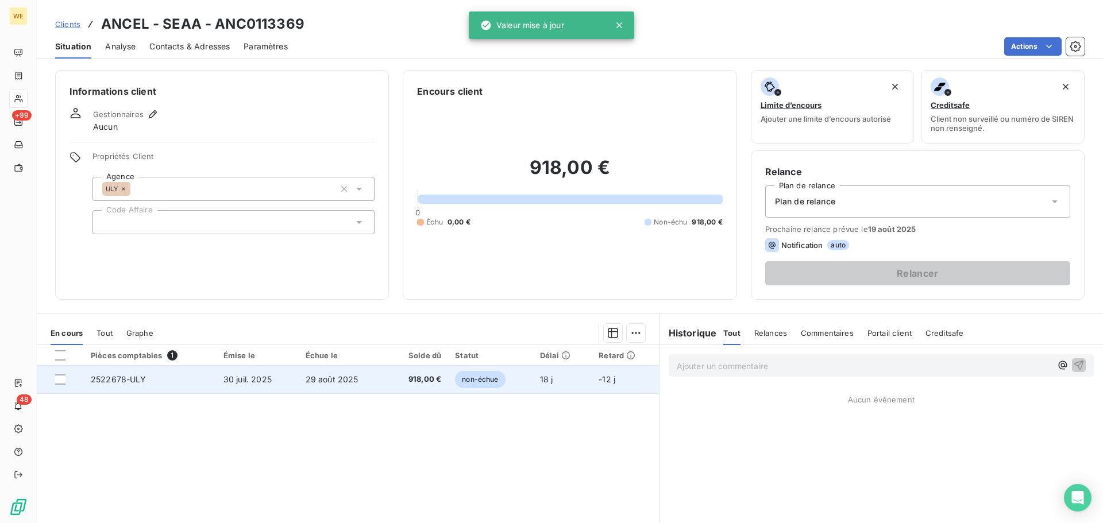
click at [157, 376] on td "2522678-ULY" at bounding box center [150, 380] width 133 height 28
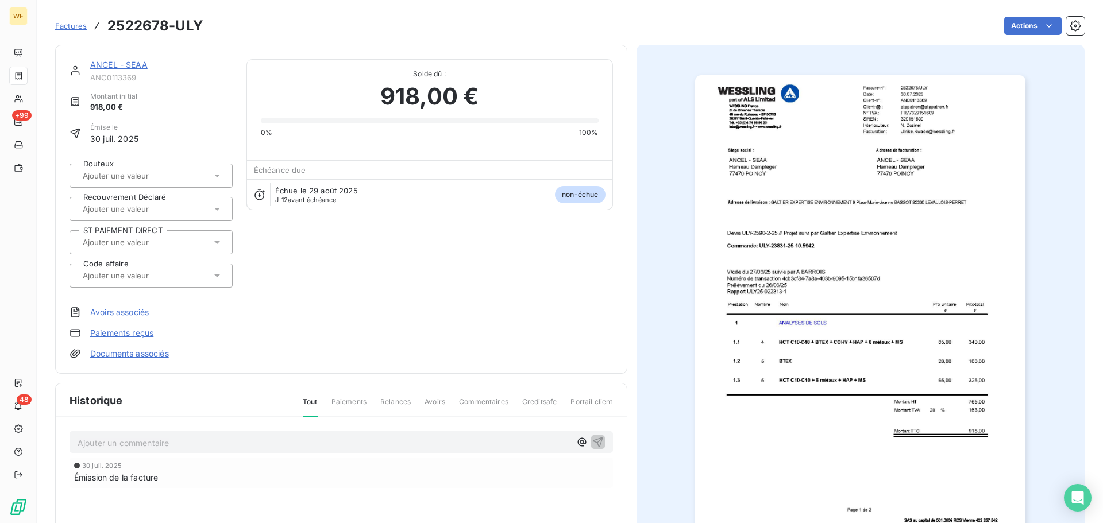
click at [892, 194] on img "button" at bounding box center [860, 308] width 330 height 467
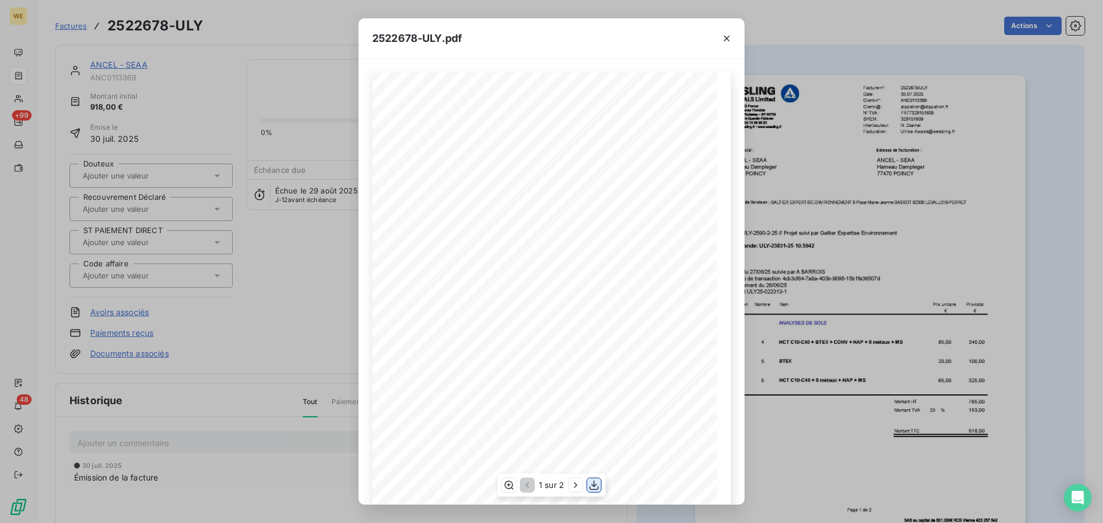
click at [597, 488] on icon "button" at bounding box center [593, 485] width 11 height 11
click at [725, 38] on icon "button" at bounding box center [726, 38] width 11 height 11
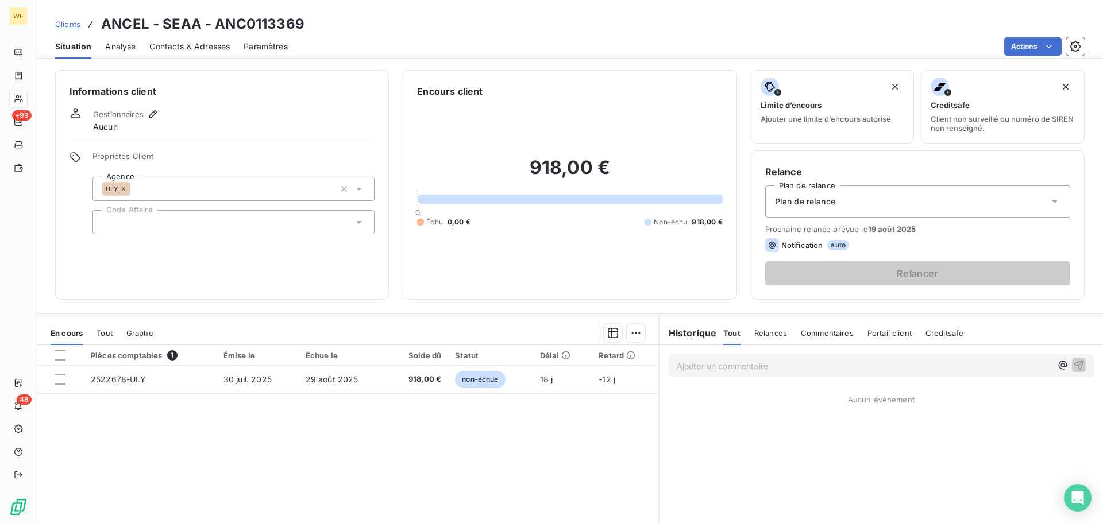
click at [132, 222] on div at bounding box center [233, 222] width 282 height 24
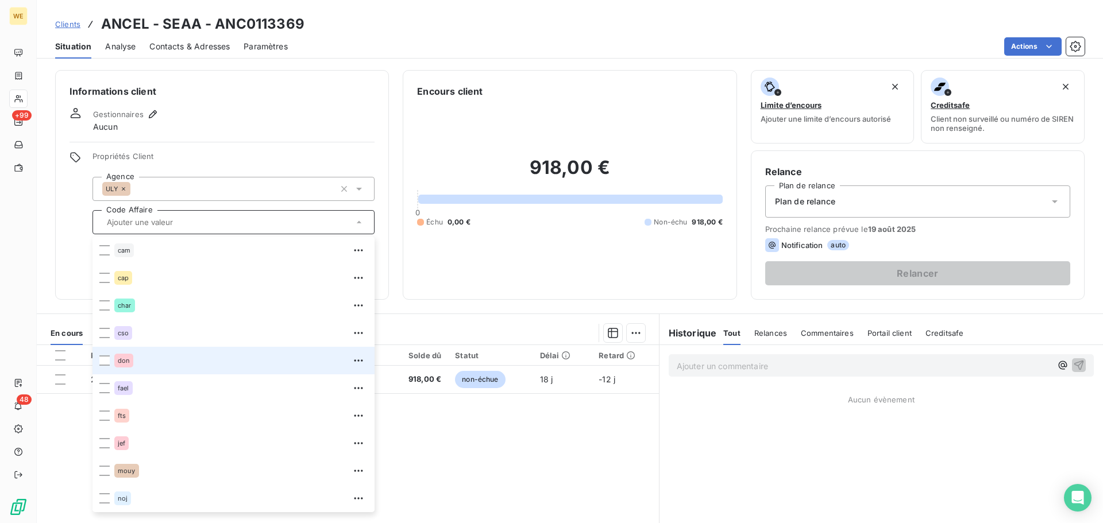
click at [137, 361] on div "don" at bounding box center [240, 360] width 253 height 18
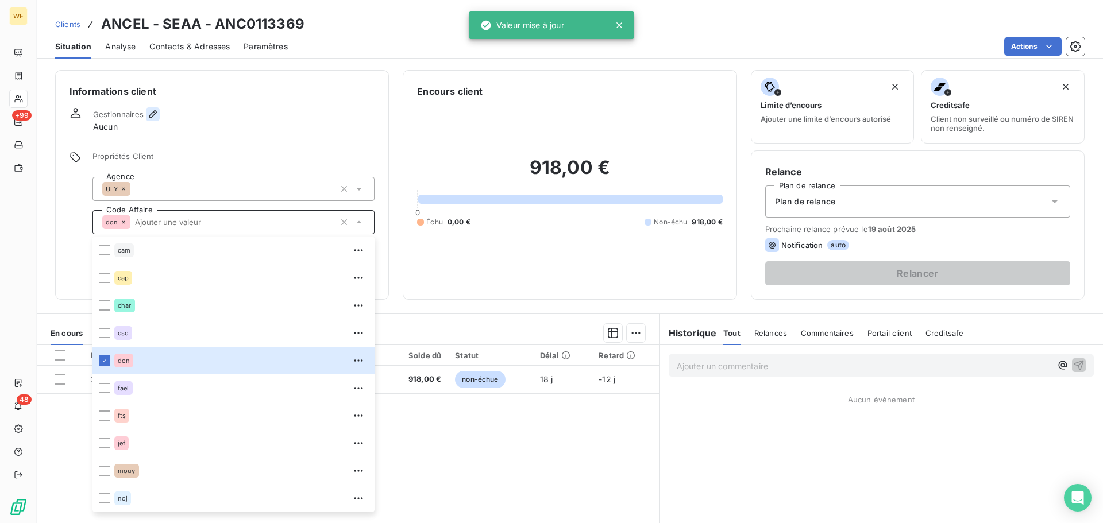
click at [156, 112] on icon "button" at bounding box center [153, 114] width 8 height 8
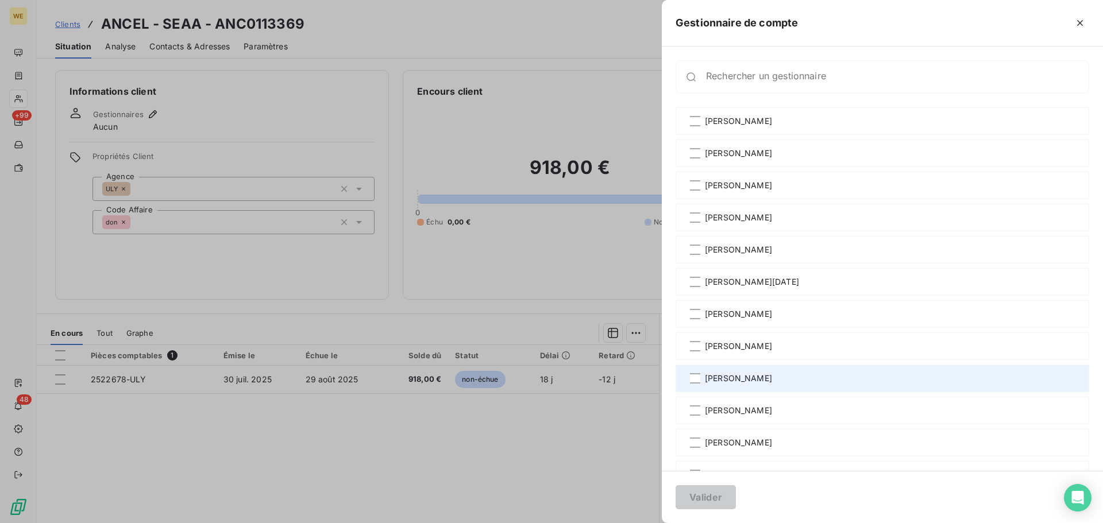
click at [728, 378] on span "[PERSON_NAME]" at bounding box center [738, 378] width 67 height 11
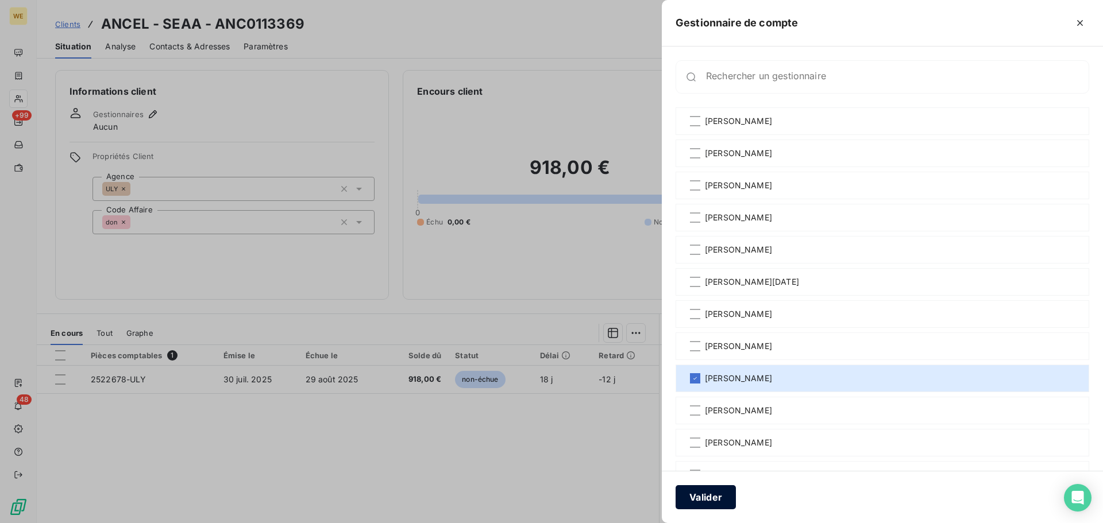
click at [704, 499] on button "Valider" at bounding box center [705, 497] width 60 height 24
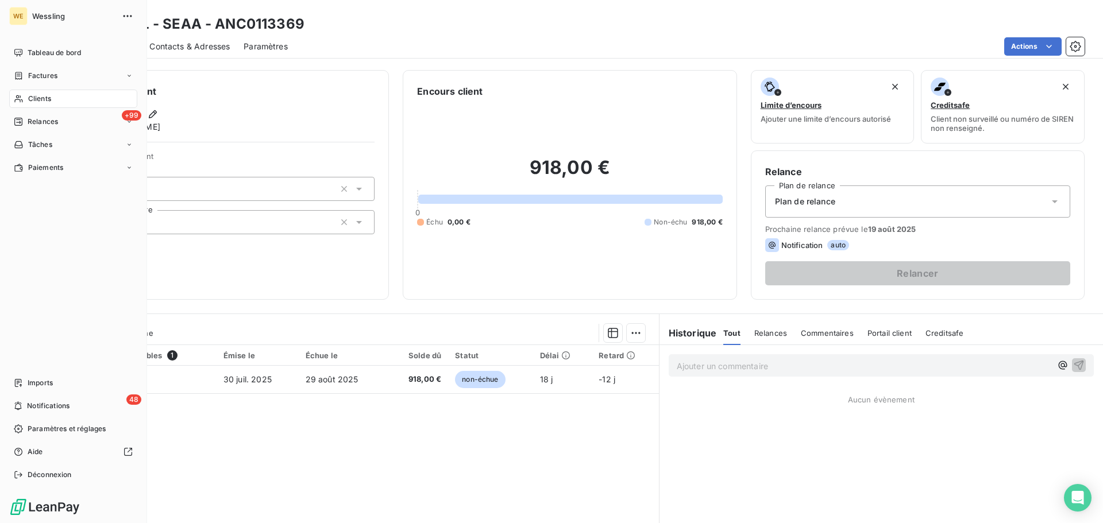
click at [40, 98] on span "Clients" at bounding box center [39, 99] width 23 height 10
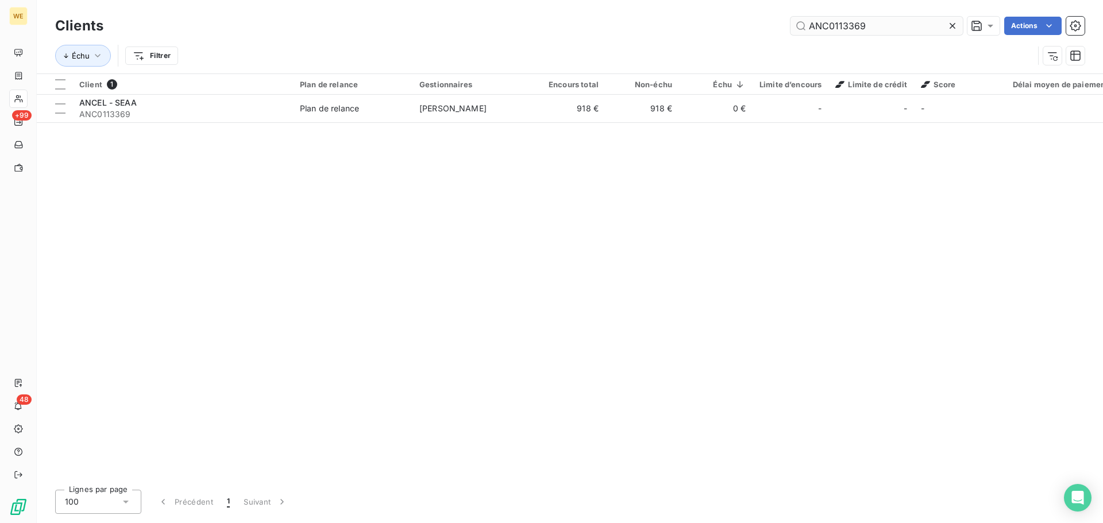
click at [830, 32] on input "ANC0113369" at bounding box center [876, 26] width 172 height 18
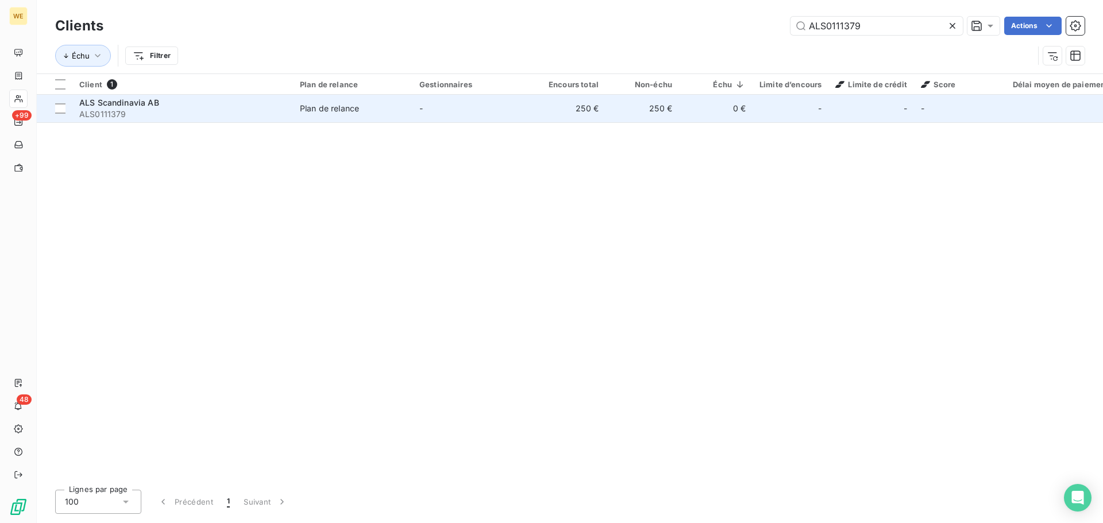
type input "ALS0111379"
click at [149, 111] on span "ALS0111379" at bounding box center [182, 114] width 207 height 11
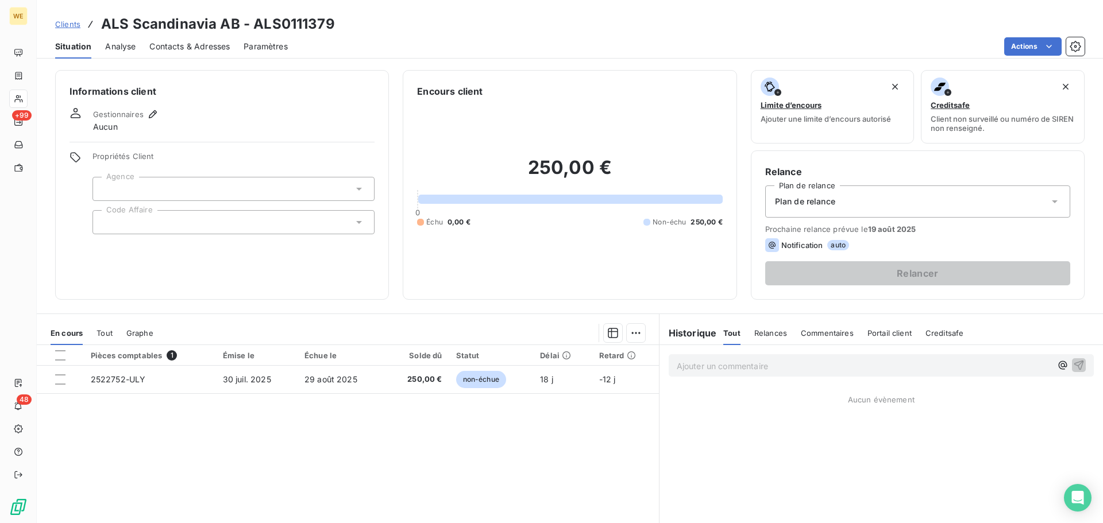
click at [134, 184] on div at bounding box center [233, 189] width 282 height 24
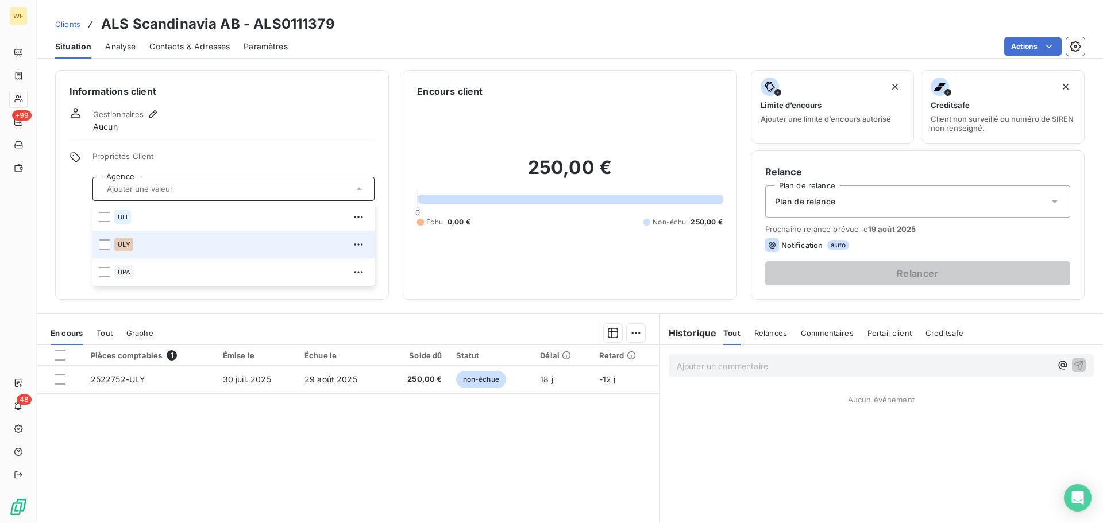
click at [135, 245] on div "ULY" at bounding box center [240, 244] width 253 height 18
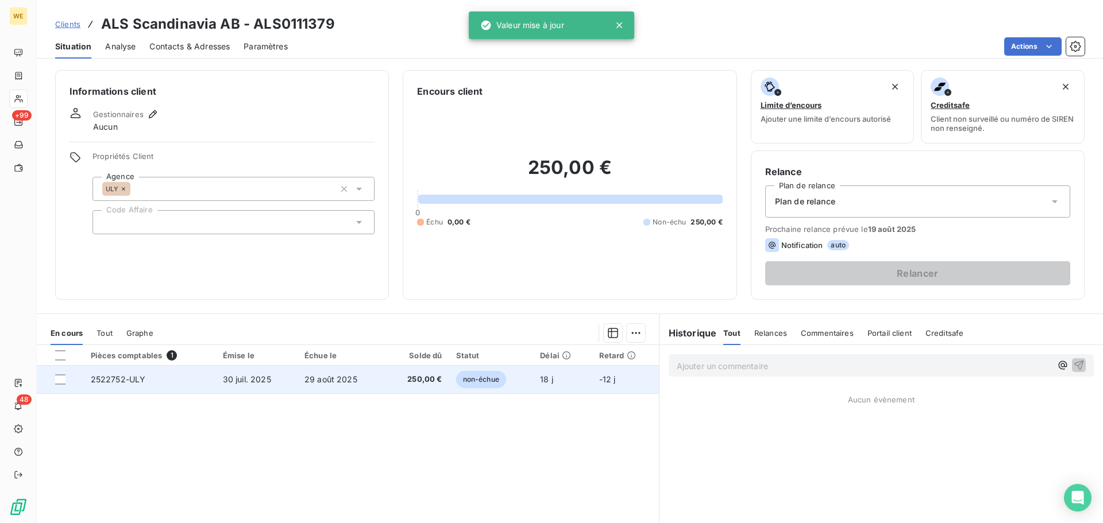
click at [133, 377] on span "2522752-ULY" at bounding box center [118, 379] width 55 height 10
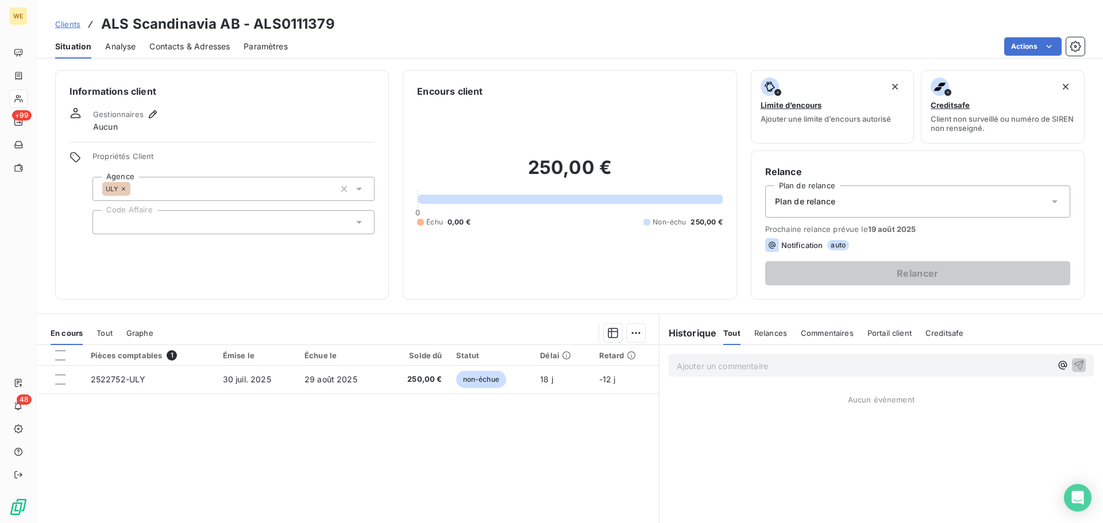
click at [121, 218] on div at bounding box center [233, 222] width 282 height 24
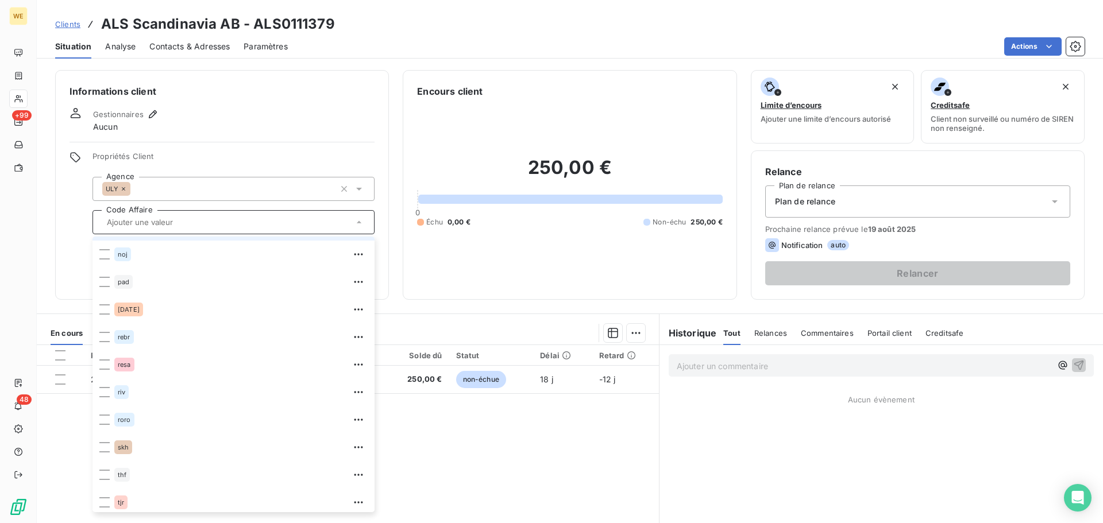
scroll to position [248, 0]
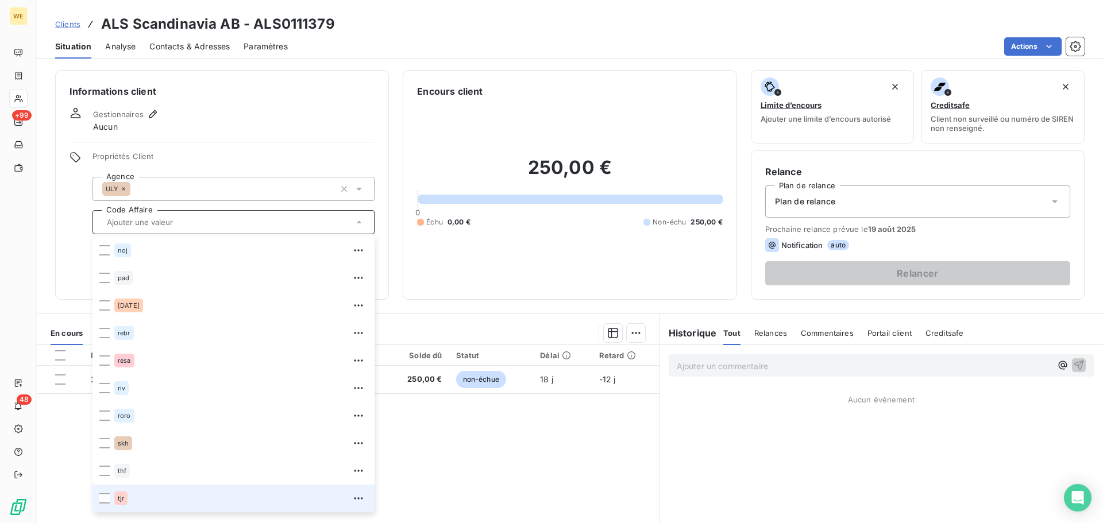
click at [124, 501] on div "tjr" at bounding box center [120, 499] width 13 height 14
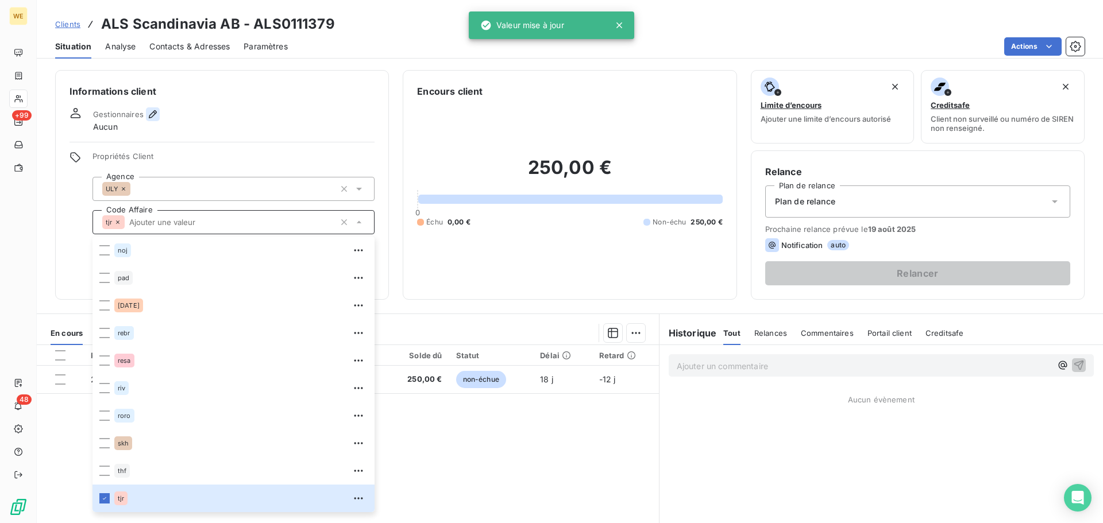
click at [152, 112] on icon "button" at bounding box center [152, 114] width 11 height 11
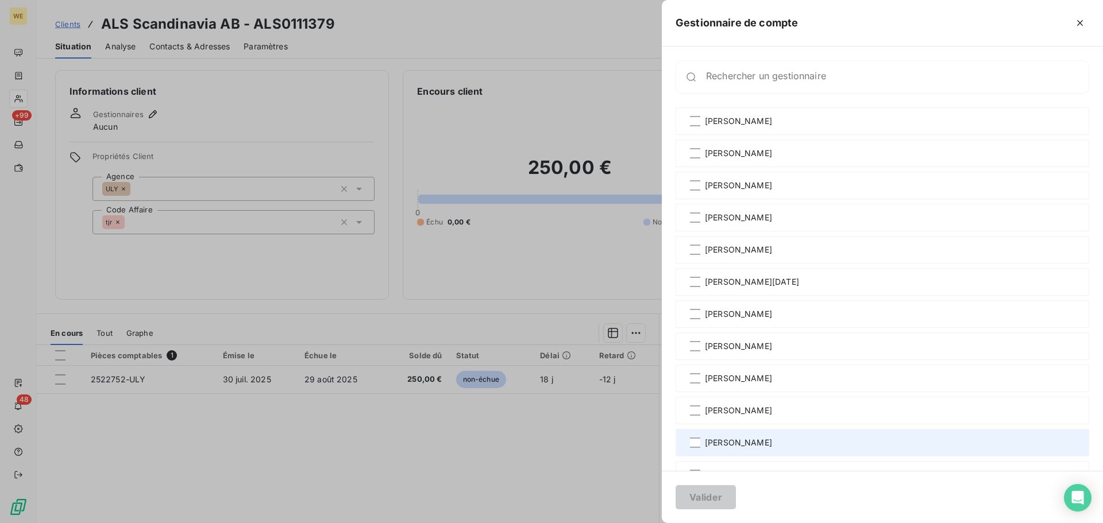
scroll to position [192, 0]
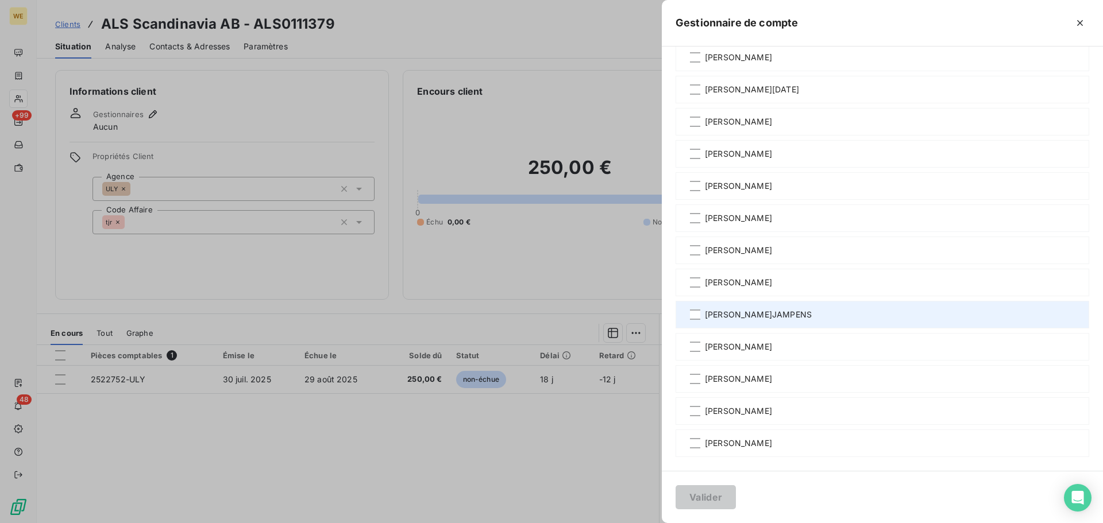
click at [743, 320] on span "[PERSON_NAME]JAMPENS" at bounding box center [758, 314] width 107 height 11
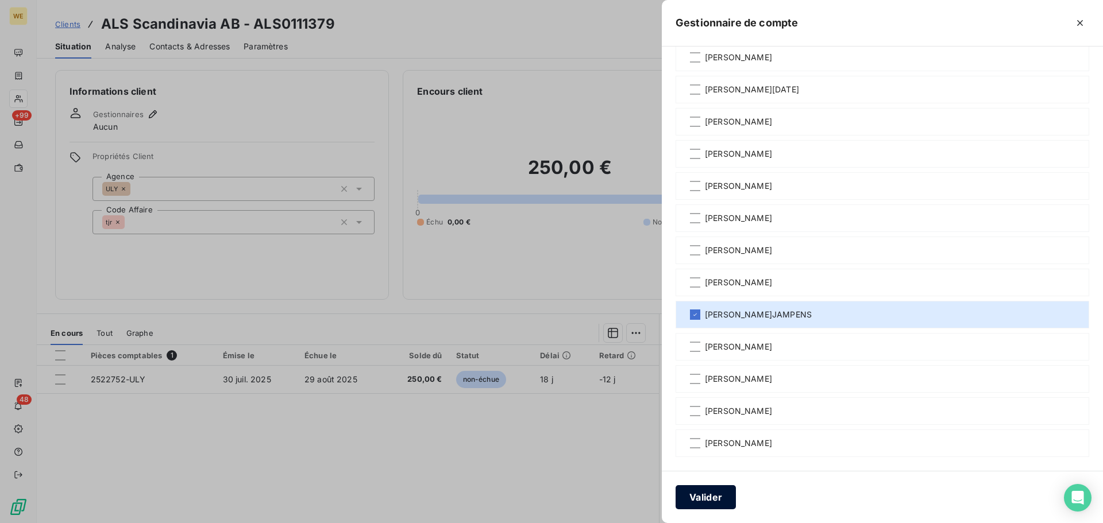
click at [697, 499] on button "Valider" at bounding box center [705, 497] width 60 height 24
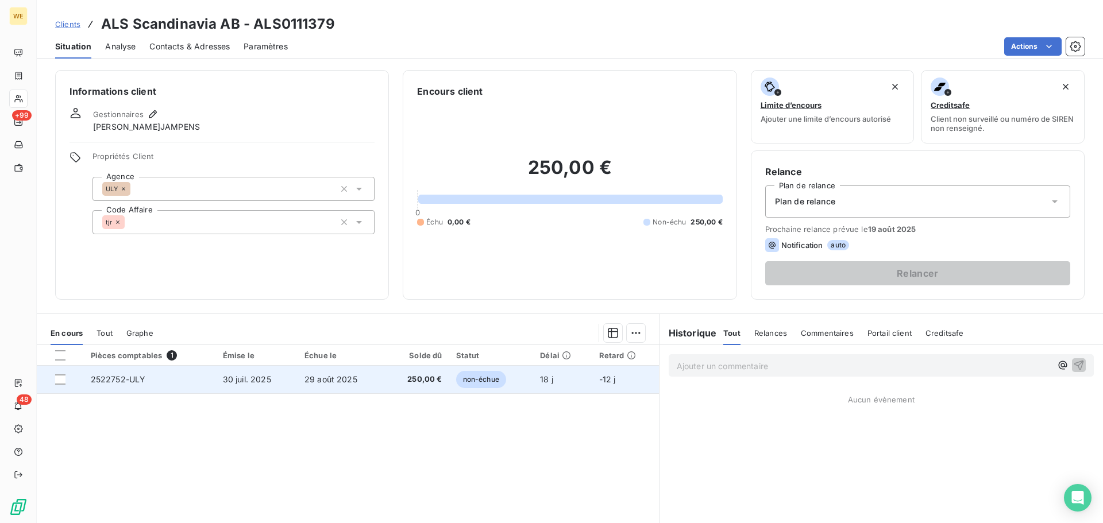
click at [484, 375] on span "non-échue" at bounding box center [481, 379] width 50 height 17
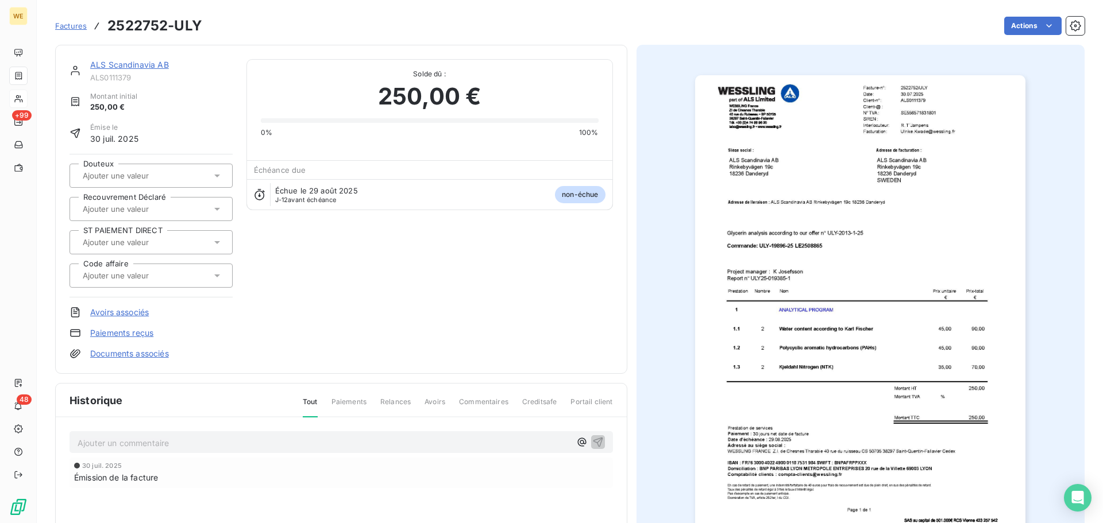
click at [756, 275] on img "button" at bounding box center [860, 308] width 330 height 467
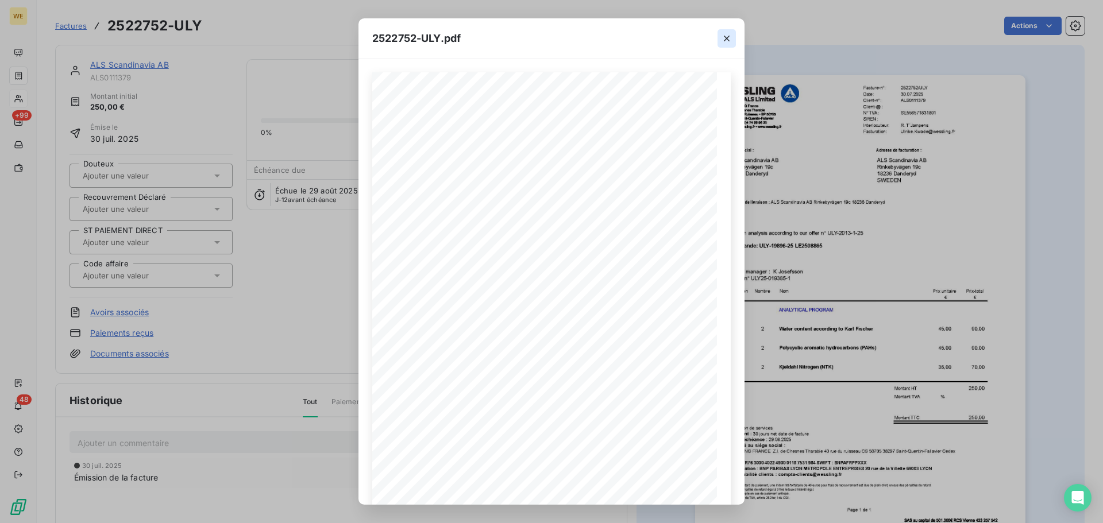
click at [725, 40] on icon "button" at bounding box center [727, 39] width 6 height 6
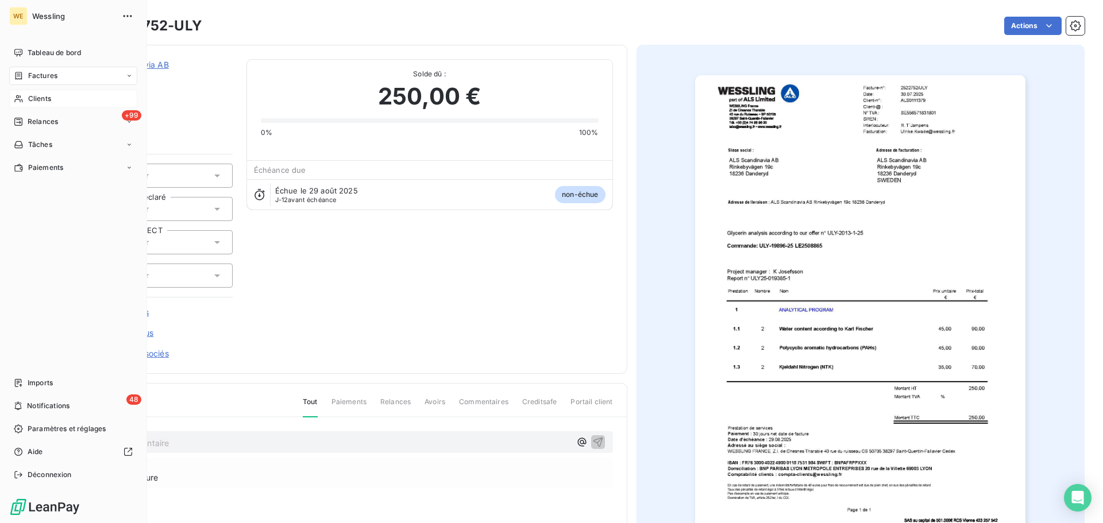
click at [45, 99] on span "Clients" at bounding box center [39, 99] width 23 height 10
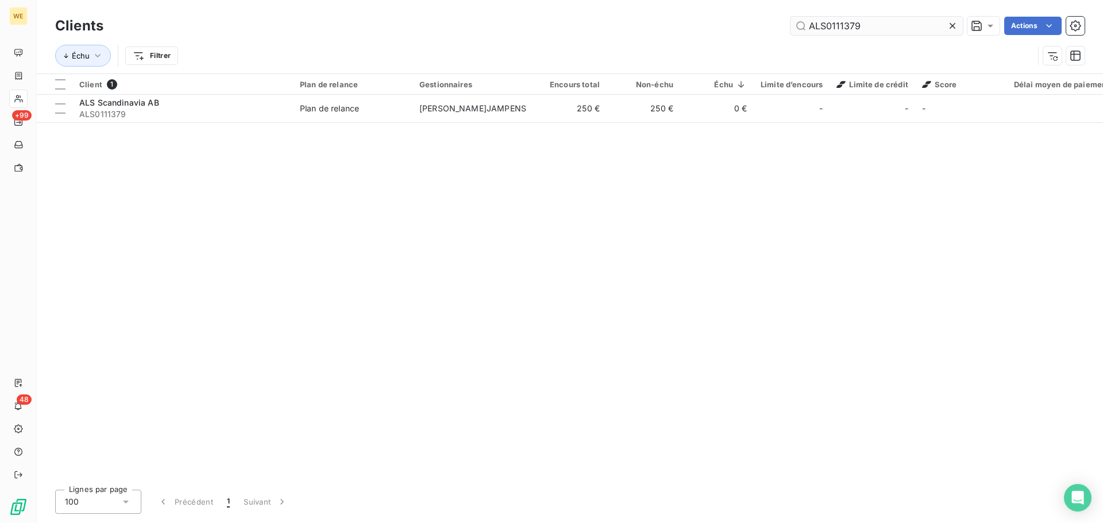
click at [813, 28] on input "ALS0111379" at bounding box center [876, 26] width 172 height 18
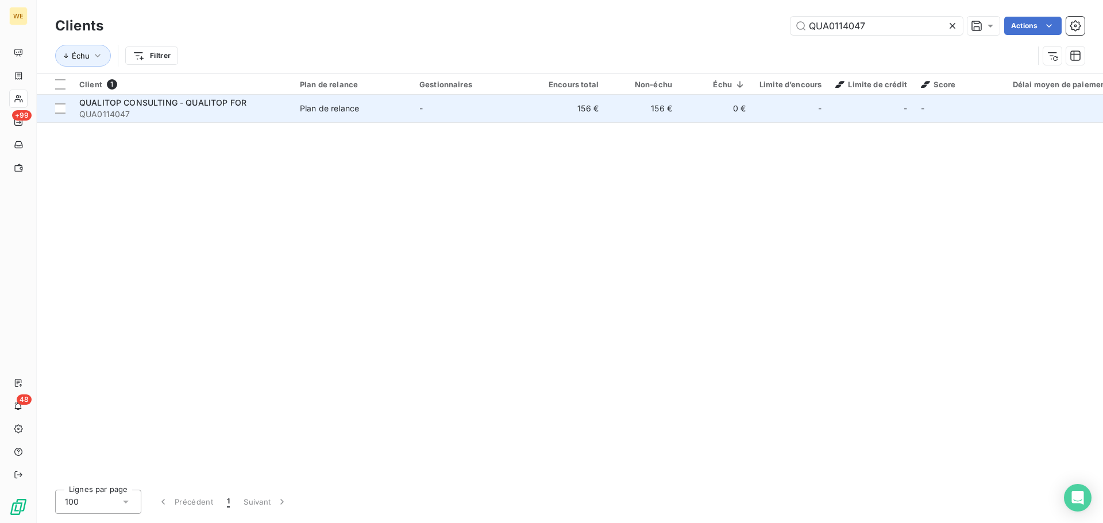
type input "QUA0114047"
click at [134, 102] on span "QUALITOP CONSULTING - QUALITOP FOR" at bounding box center [162, 103] width 167 height 10
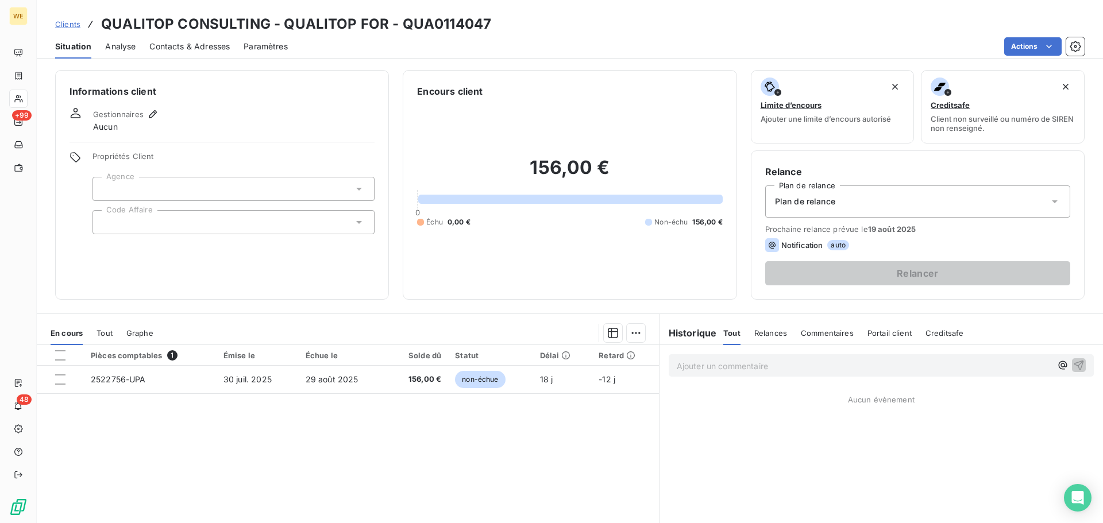
click at [144, 182] on div at bounding box center [233, 189] width 282 height 24
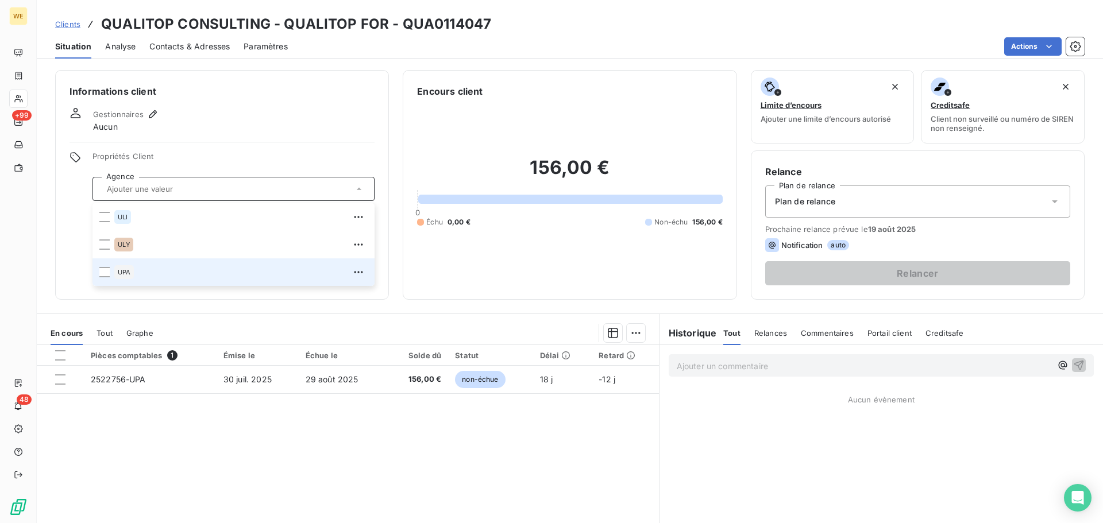
click at [123, 280] on div "UPA" at bounding box center [240, 272] width 253 height 18
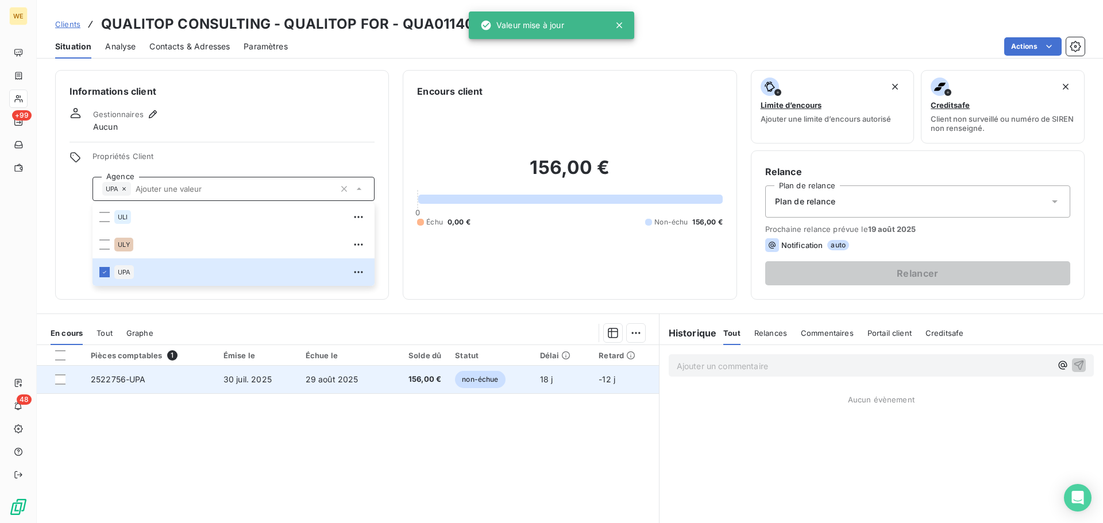
click at [126, 375] on span "2522756-UPA" at bounding box center [118, 379] width 55 height 10
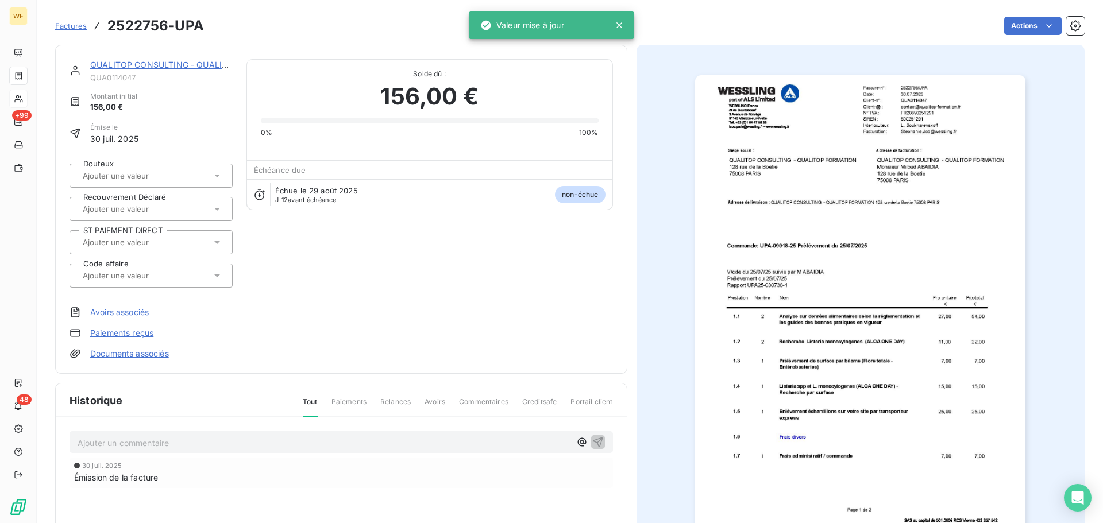
click at [908, 173] on img "button" at bounding box center [860, 308] width 330 height 467
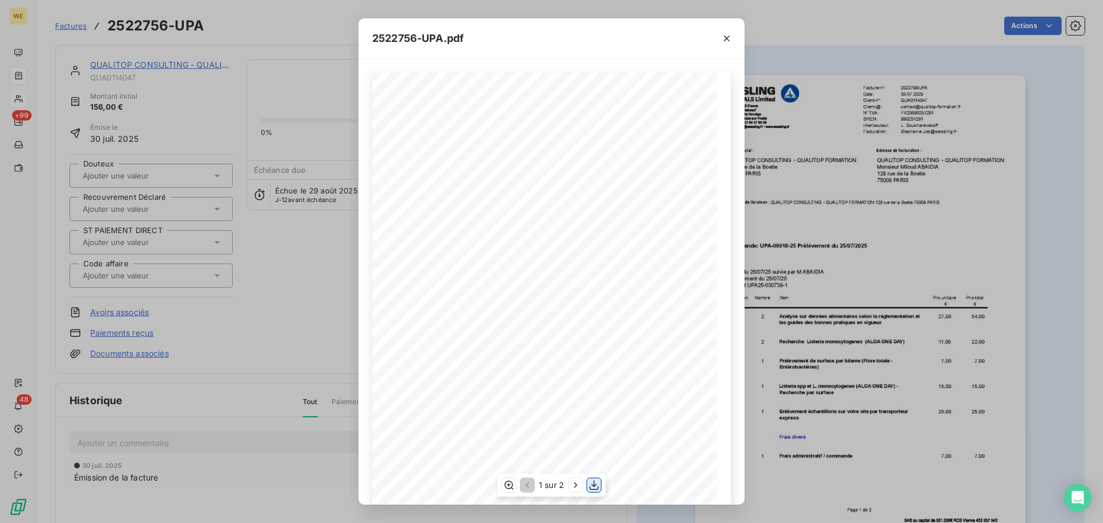
click at [595, 486] on icon "button" at bounding box center [593, 486] width 9 height 10
click at [732, 40] on button "button" at bounding box center [726, 38] width 18 height 18
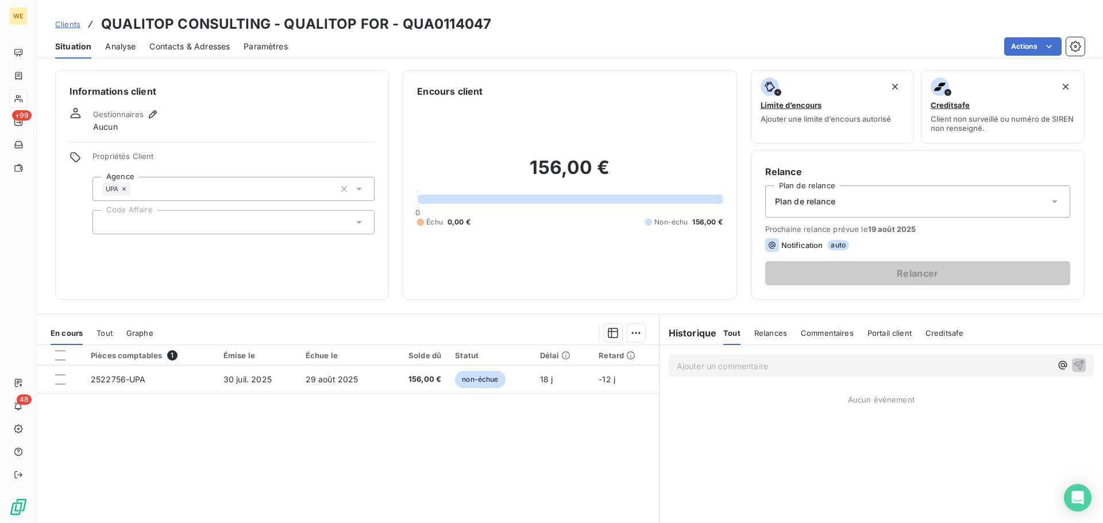
click at [118, 222] on div at bounding box center [233, 222] width 282 height 24
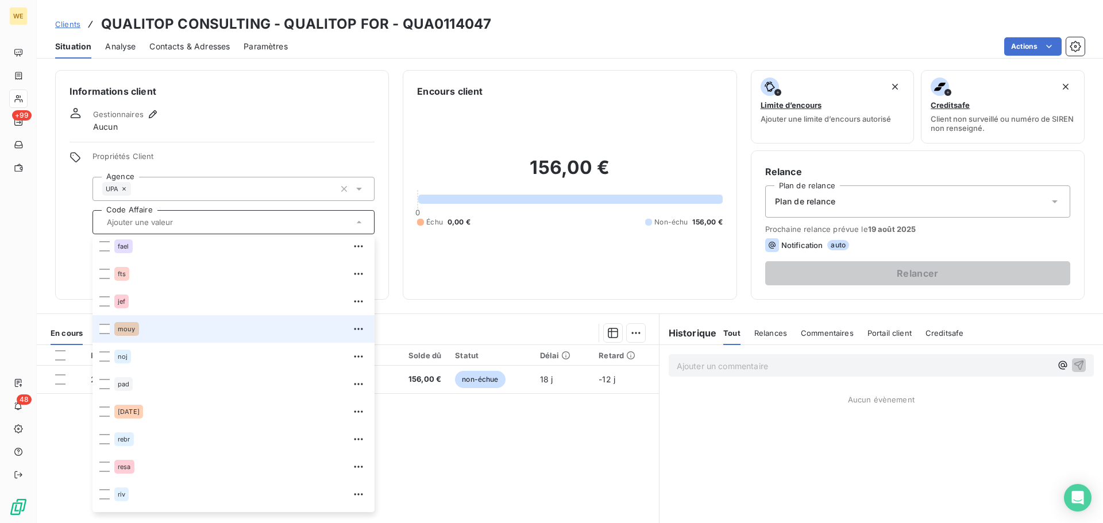
scroll to position [248, 0]
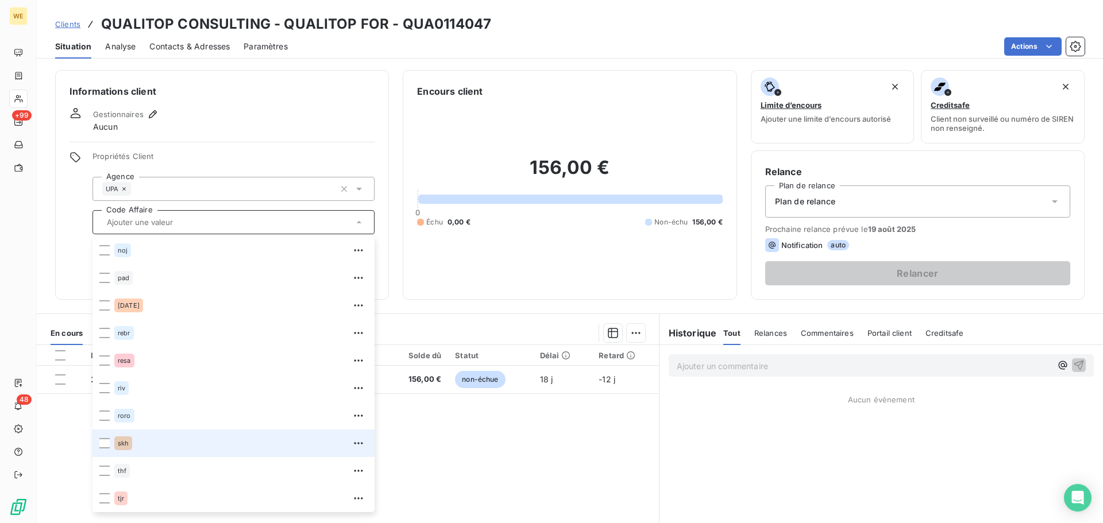
click at [137, 440] on div "skh" at bounding box center [240, 443] width 253 height 18
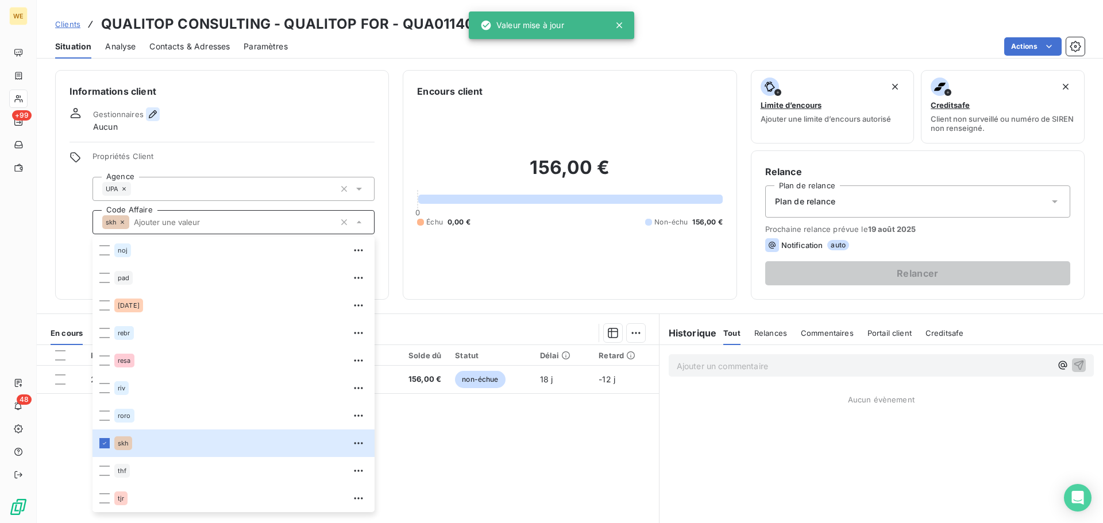
click at [154, 114] on icon "button" at bounding box center [153, 114] width 8 height 8
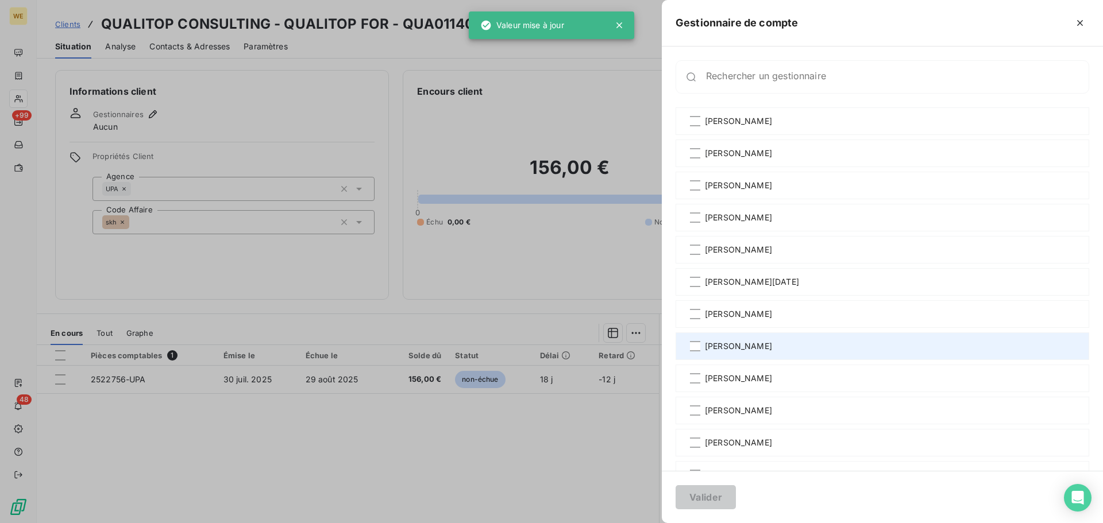
click at [722, 351] on span "[PERSON_NAME]" at bounding box center [738, 346] width 67 height 11
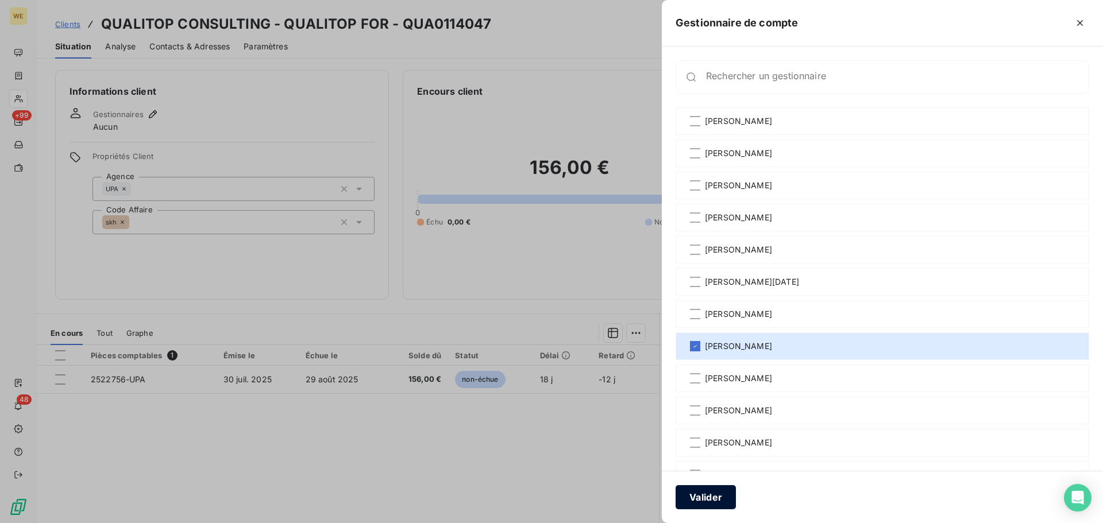
click at [688, 509] on button "Valider" at bounding box center [705, 497] width 60 height 24
